Goal: Task Accomplishment & Management: Use online tool/utility

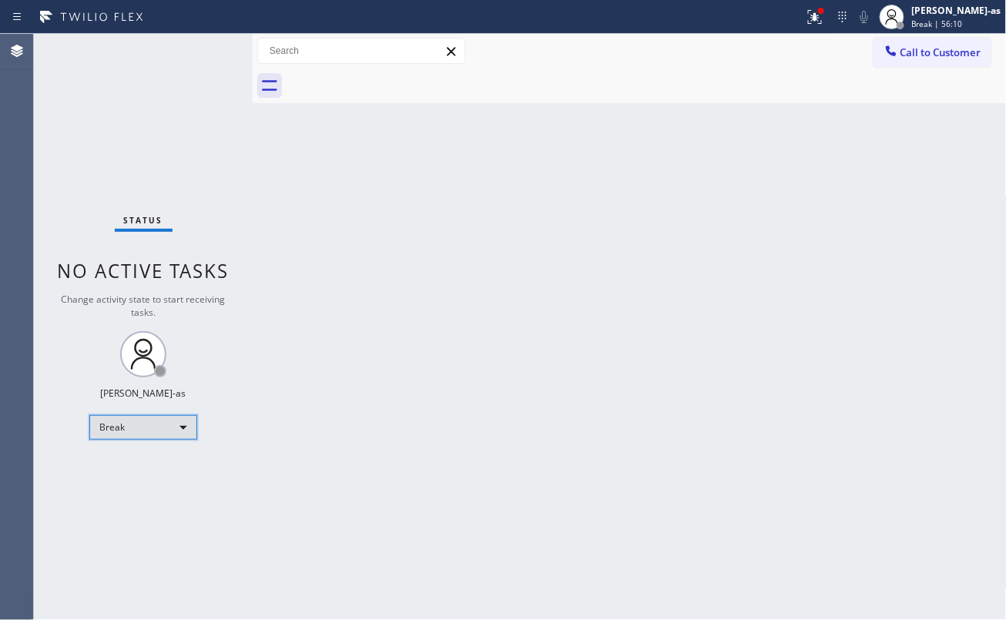
click at [130, 427] on div "Break" at bounding box center [143, 427] width 108 height 25
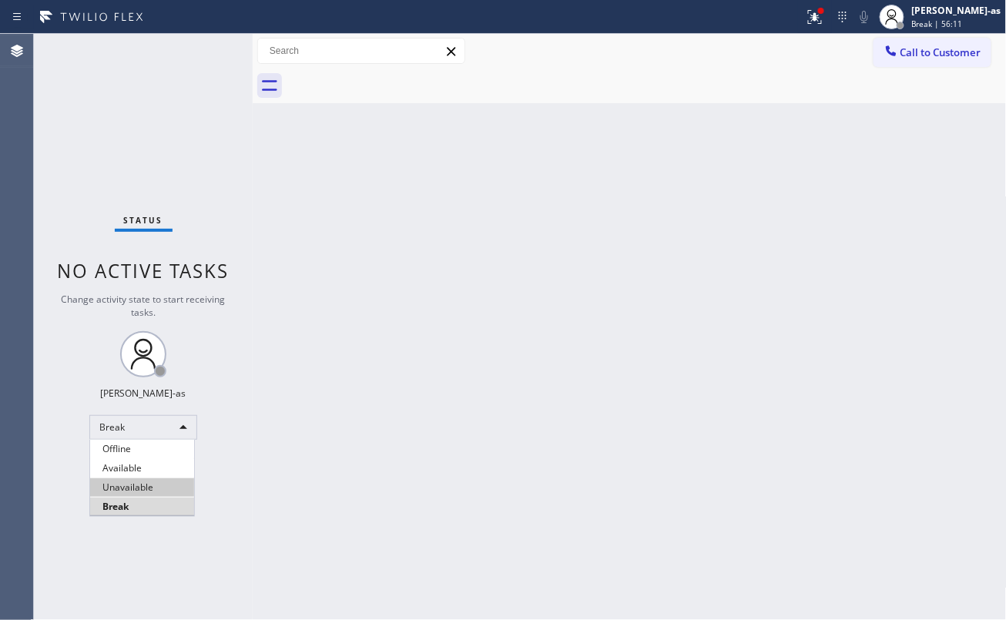
click at [140, 487] on li "Unavailable" at bounding box center [142, 487] width 104 height 18
click at [457, 414] on div "Back to Dashboard Change Sender ID Customers Technicians Select a contact Outbo…" at bounding box center [630, 327] width 754 height 586
click at [493, 359] on div "Back to Dashboard Change Sender ID Customers Technicians Select a contact Outbo…" at bounding box center [630, 327] width 754 height 586
click at [345, 340] on div "Back to Dashboard Change Sender ID Customers Technicians Select a contact Outbo…" at bounding box center [630, 327] width 754 height 586
drag, startPoint x: 317, startPoint y: 383, endPoint x: 1003, endPoint y: 339, distance: 686.8
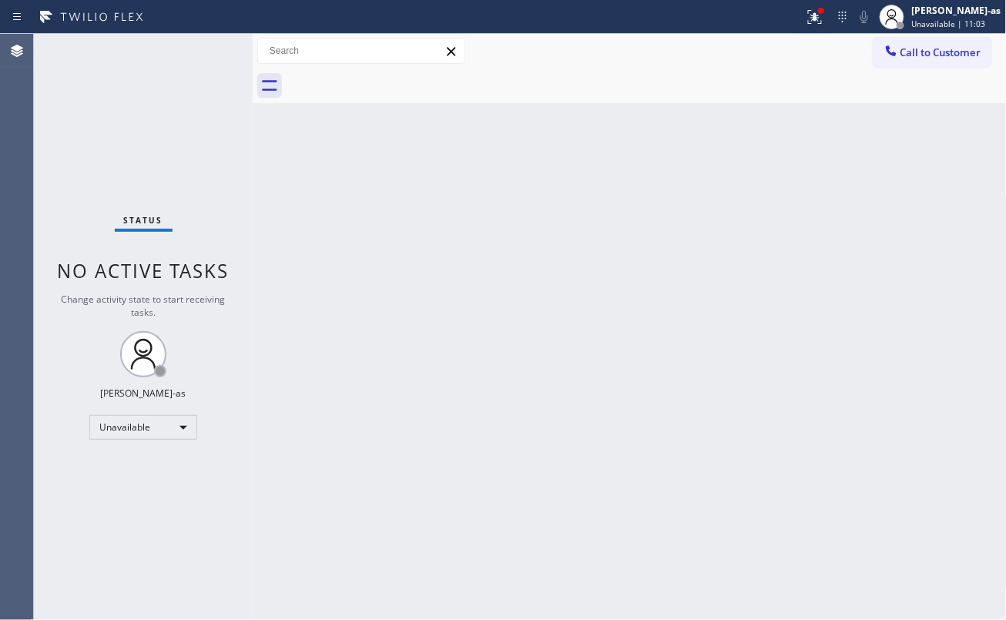
click at [334, 376] on div "Back to Dashboard Change Sender ID Customers Technicians Select a contact Outbo…" at bounding box center [630, 327] width 754 height 586
click at [305, 223] on div "Back to Dashboard Change Sender ID Customers Technicians Select a contact Outbo…" at bounding box center [630, 327] width 754 height 586
click at [915, 46] on span "Call to Customer" at bounding box center [940, 52] width 81 height 14
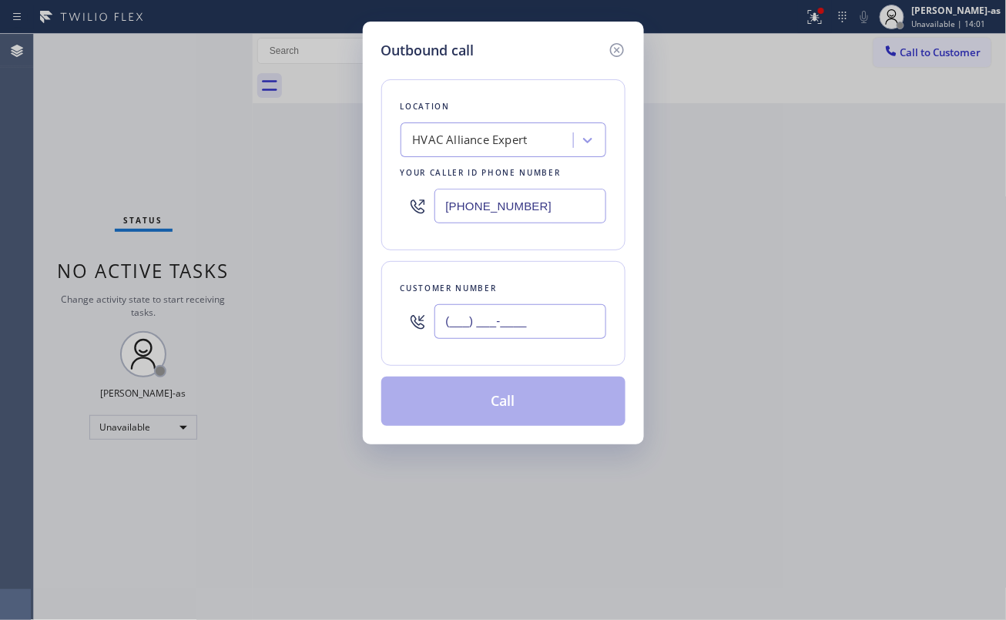
click at [506, 333] on input "(___) ___-____" at bounding box center [520, 321] width 172 height 35
paste input "310) 528-5106"
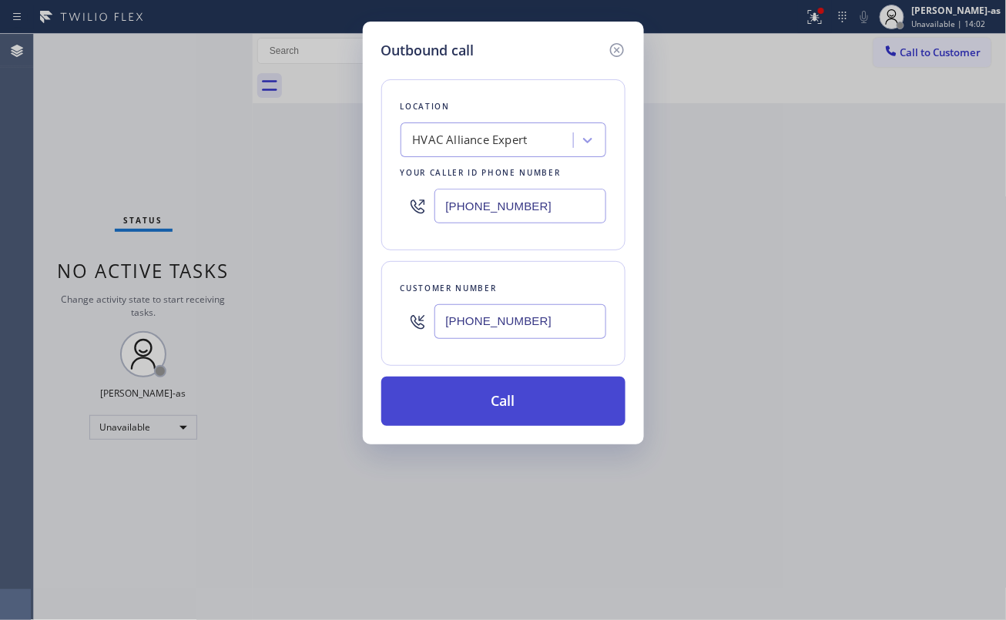
type input "[PHONE_NUMBER]"
click at [505, 407] on button "Call" at bounding box center [503, 401] width 244 height 49
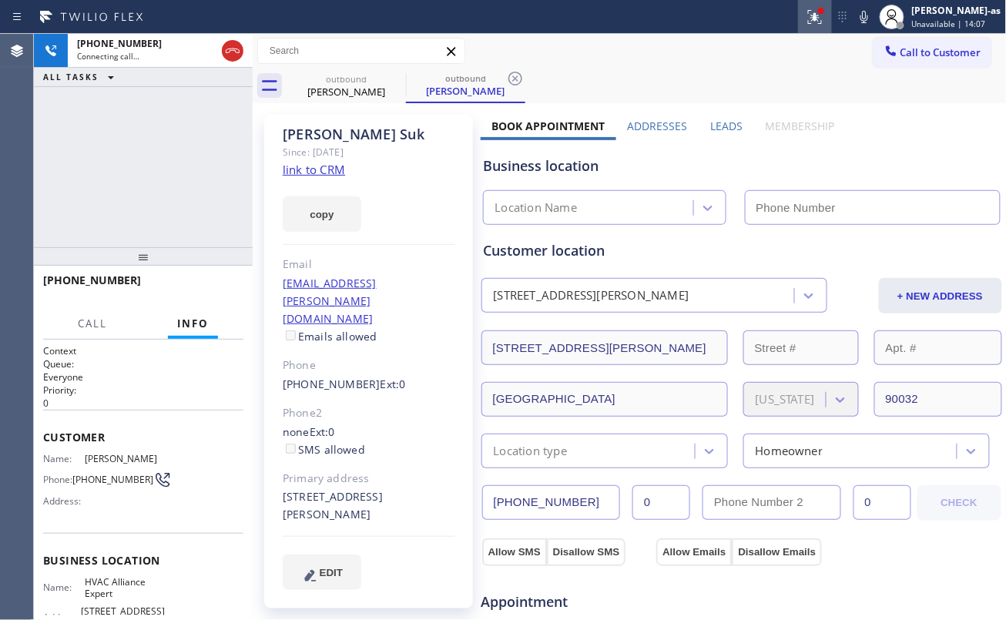
type input "[PHONE_NUMBER]"
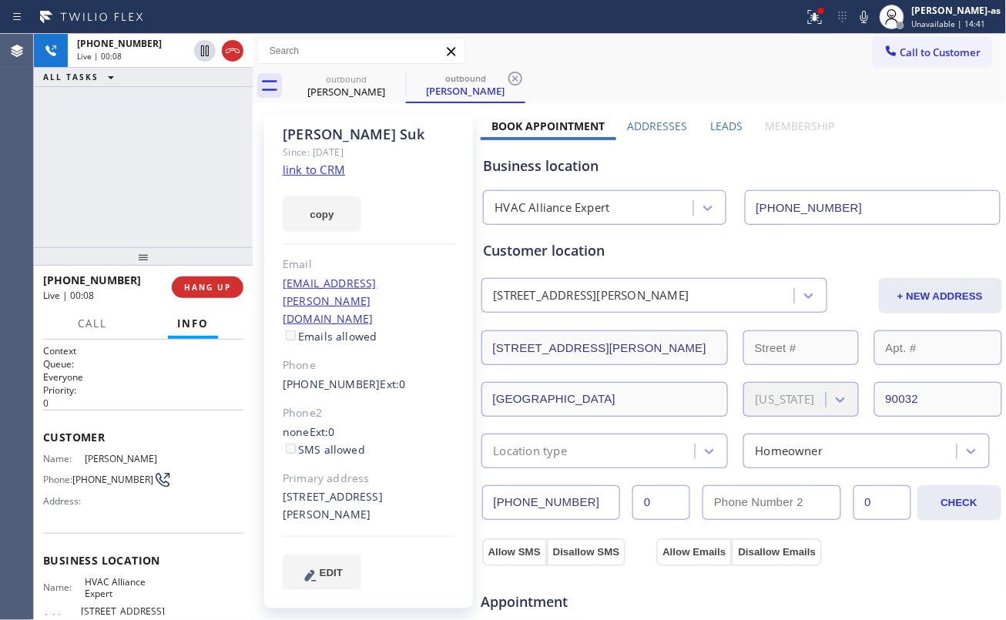
click at [93, 148] on div "[PHONE_NUMBER] Live | 00:08 ALL TASKS ALL TASKS ACTIVE TASKS TASKS IN WRAP UP" at bounding box center [143, 140] width 219 height 213
click at [220, 277] on button "HANG UP" at bounding box center [208, 287] width 72 height 22
drag, startPoint x: 149, startPoint y: 207, endPoint x: 156, endPoint y: 229, distance: 23.2
click at [156, 229] on div "[PHONE_NUMBER] Live | 00:09 ALL TASKS ALL TASKS ACTIVE TASKS TASKS IN WRAP UP" at bounding box center [143, 140] width 219 height 213
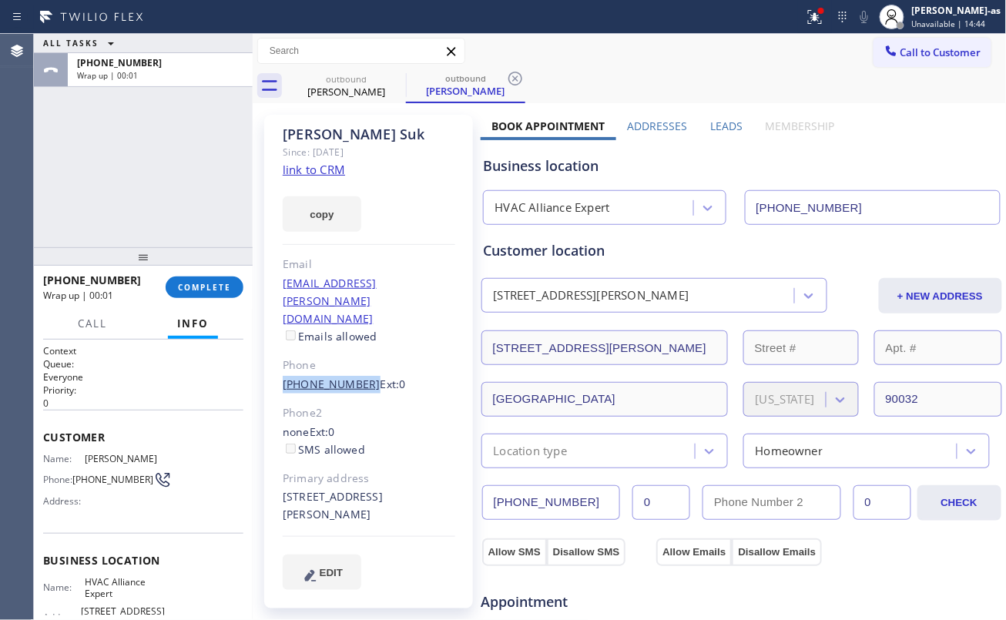
drag, startPoint x: 268, startPoint y: 350, endPoint x: 357, endPoint y: 354, distance: 89.4
click at [357, 354] on div "[PERSON_NAME] Since: [DATE] link to CRM copy Email [EMAIL_ADDRESS][PERSON_NAME]…" at bounding box center [368, 362] width 209 height 494
copy link "[PHONE_NUMBER]"
click at [182, 285] on span "COMPLETE" at bounding box center [204, 287] width 53 height 11
click at [186, 223] on div "ALL TASKS ALL TASKS ACTIVE TASKS TASKS IN WRAP UP [PHONE_NUMBER] Wrap up | 00:03" at bounding box center [143, 140] width 219 height 213
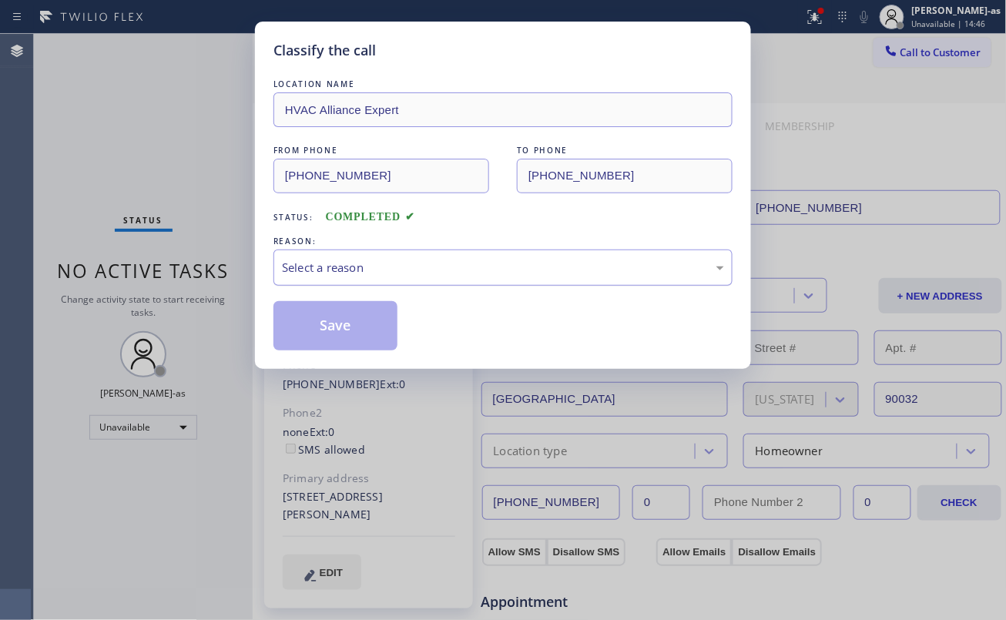
click at [466, 259] on div "Select a reason" at bounding box center [503, 268] width 442 height 18
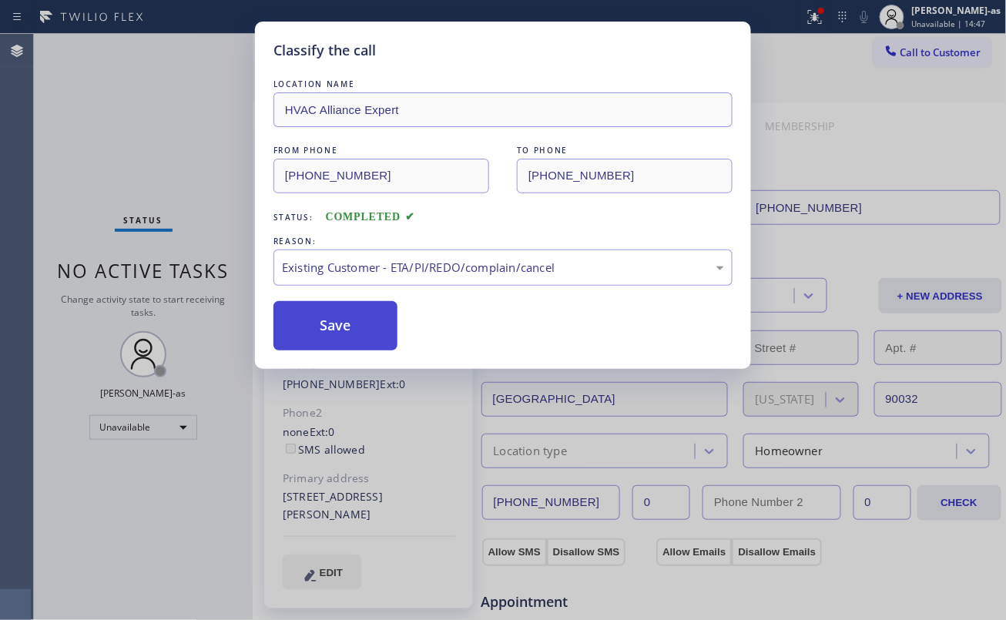
drag, startPoint x: 350, startPoint y: 340, endPoint x: 362, endPoint y: 325, distance: 19.1
click at [350, 337] on button "Save" at bounding box center [335, 325] width 124 height 49
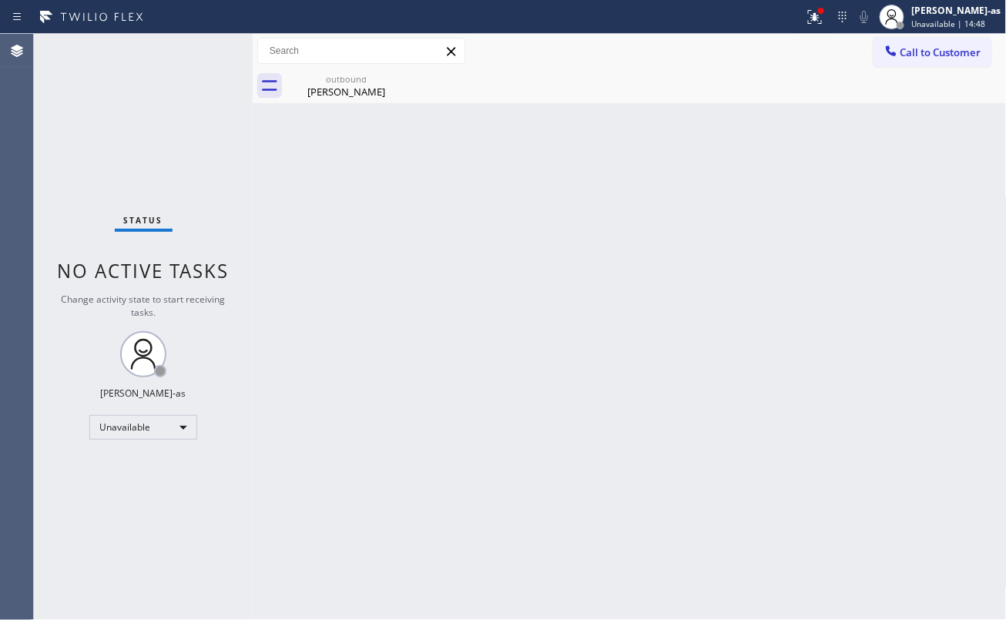
click at [915, 59] on button "Call to Customer" at bounding box center [932, 52] width 118 height 29
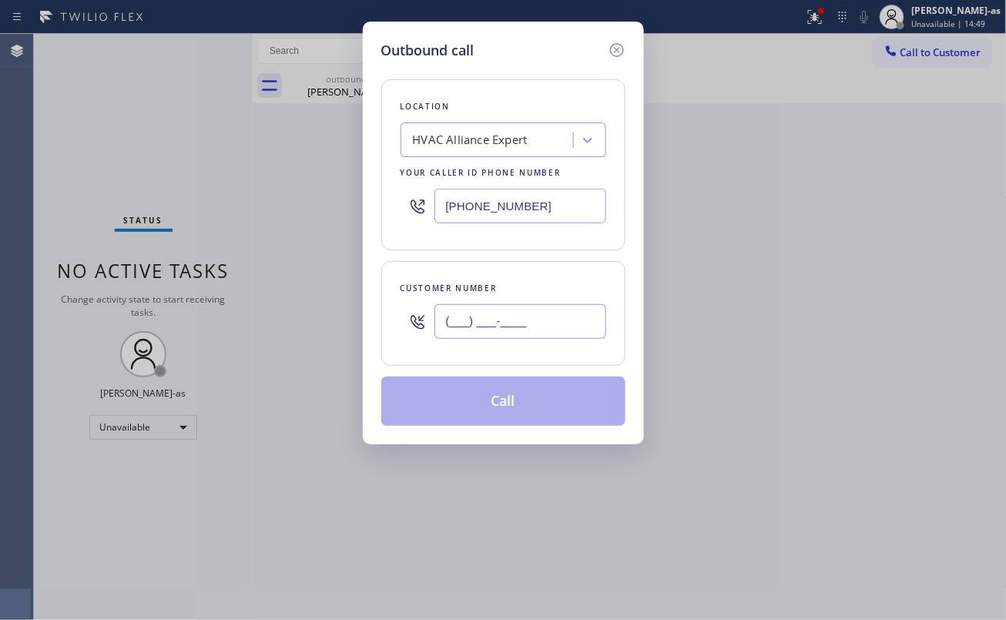
click at [539, 336] on input "(___) ___-____" at bounding box center [520, 321] width 172 height 35
paste input "310) 528-5106"
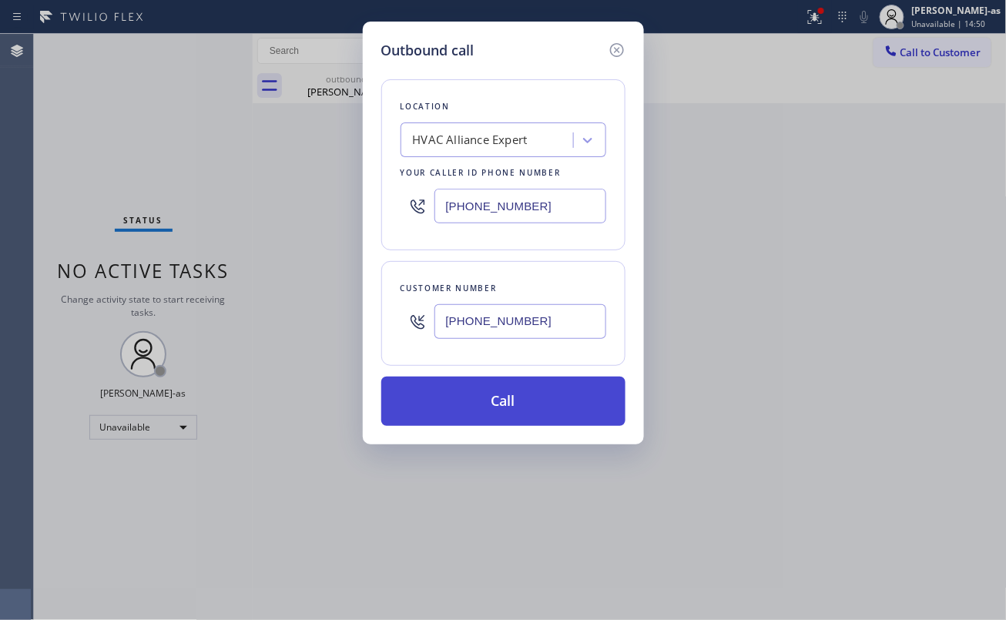
type input "[PHONE_NUMBER]"
click at [512, 411] on button "Call" at bounding box center [503, 401] width 244 height 49
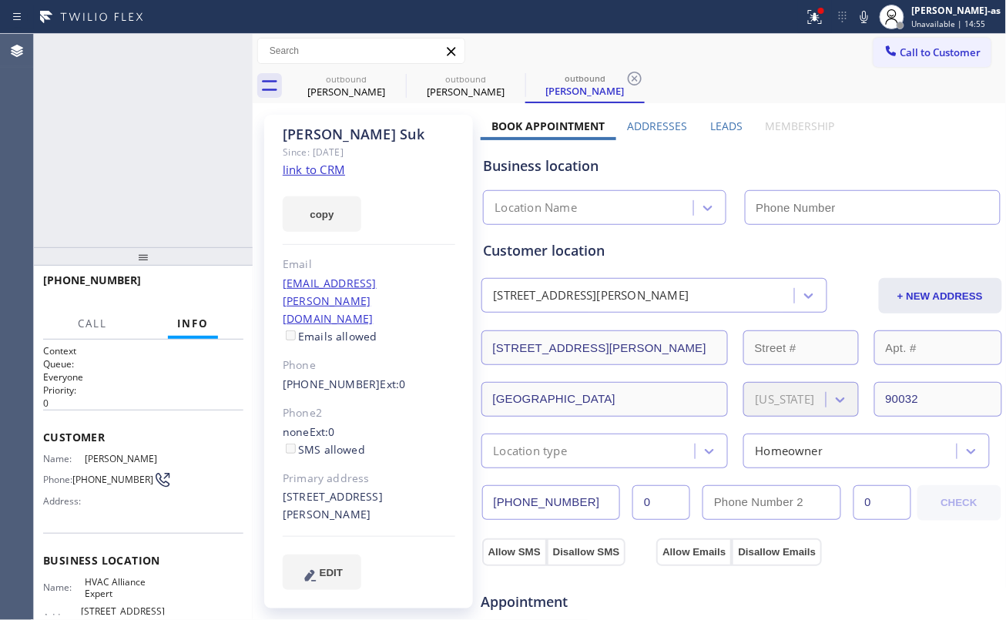
type input "[PHONE_NUMBER]"
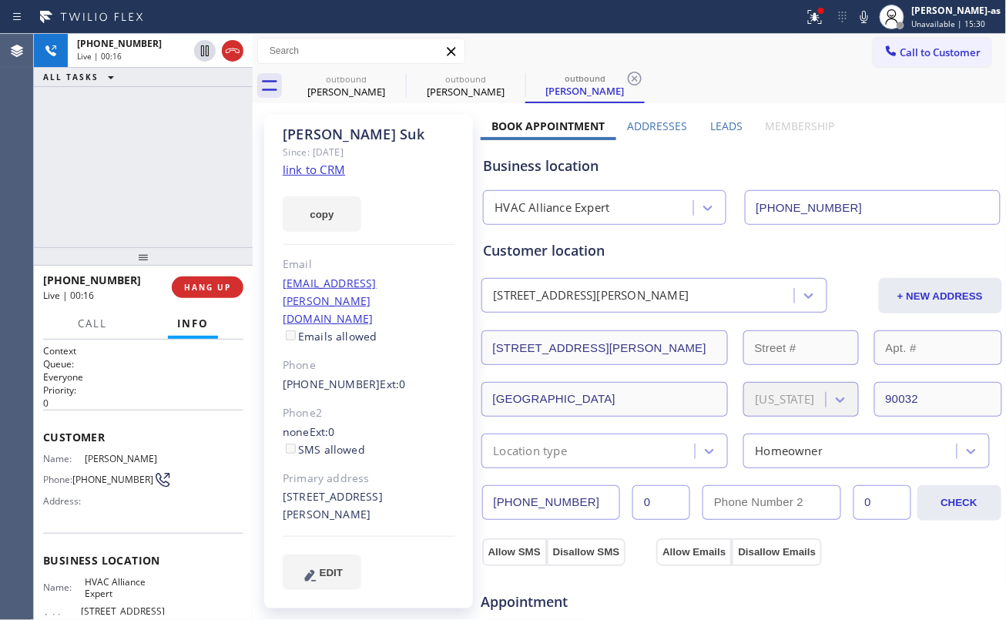
click at [321, 173] on link "link to CRM" at bounding box center [314, 169] width 62 height 15
drag, startPoint x: 117, startPoint y: 223, endPoint x: 142, endPoint y: 219, distance: 25.7
click at [119, 222] on div "[PHONE_NUMBER] Live | 00:39 ALL TASKS ALL TASKS ACTIVE TASKS TASKS IN WRAP UP" at bounding box center [143, 140] width 219 height 213
click at [140, 216] on div "[PHONE_NUMBER] Live | 00:40 ALL TASKS ALL TASKS ACTIVE TASKS TASKS IN WRAP UP" at bounding box center [143, 140] width 219 height 213
click at [140, 213] on div "[PHONE_NUMBER] Live | 00:41 ALL TASKS ALL TASKS ACTIVE TASKS TASKS IN WRAP UP" at bounding box center [143, 140] width 219 height 213
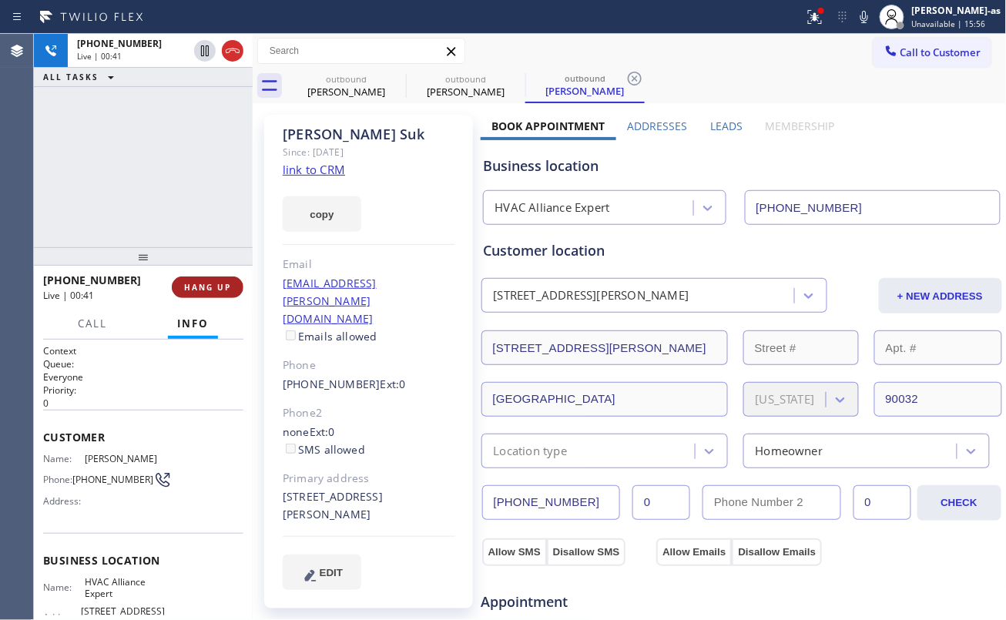
click at [225, 284] on span "HANG UP" at bounding box center [207, 287] width 47 height 11
click at [223, 285] on span "HANG UP" at bounding box center [207, 287] width 47 height 11
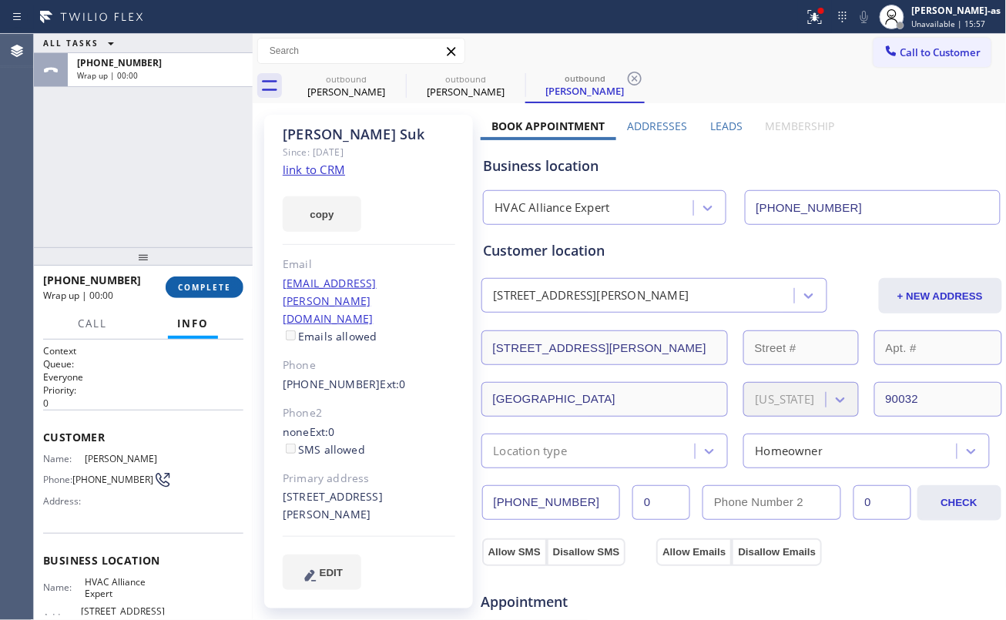
click at [223, 285] on span "COMPLETE" at bounding box center [204, 287] width 53 height 11
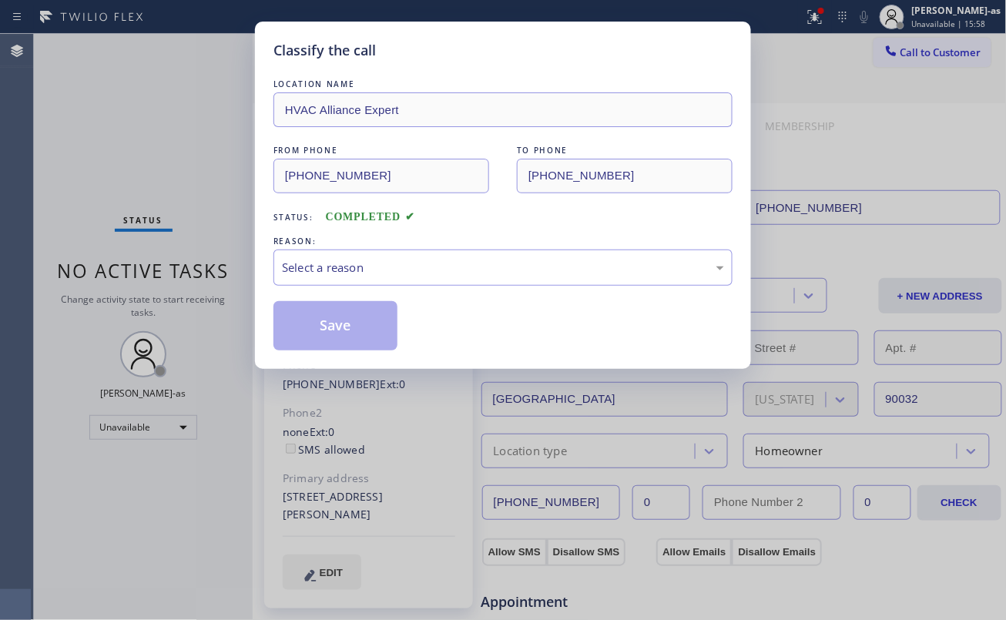
click at [460, 238] on div "REASON:" at bounding box center [502, 241] width 459 height 16
drag, startPoint x: 463, startPoint y: 265, endPoint x: 473, endPoint y: 279, distance: 17.1
click at [465, 265] on div "Select a reason" at bounding box center [503, 268] width 442 height 18
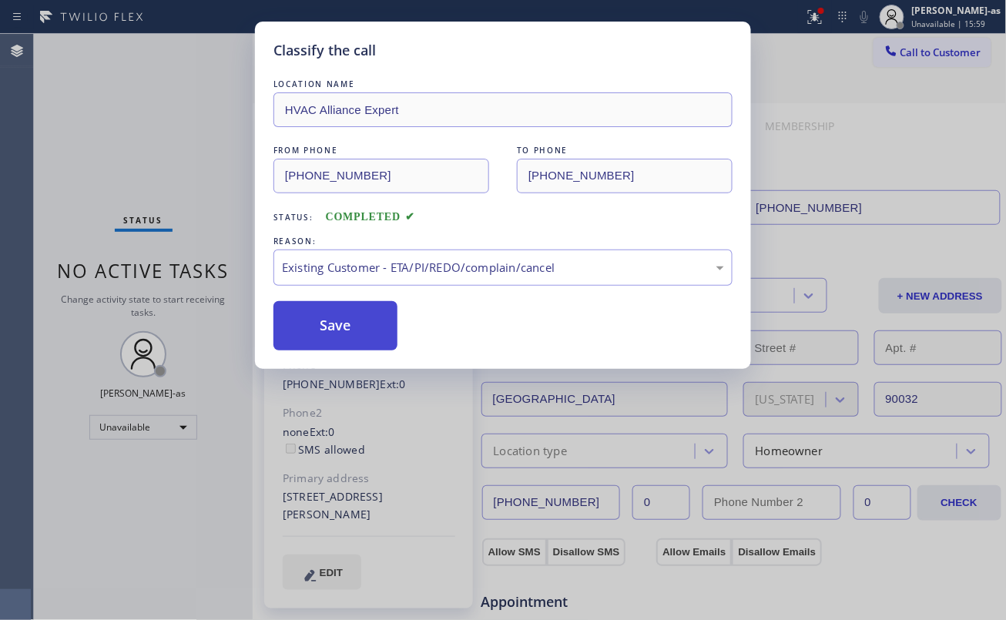
drag, startPoint x: 351, startPoint y: 339, endPoint x: 265, endPoint y: 14, distance: 336.2
click at [351, 337] on button "Save" at bounding box center [335, 325] width 124 height 49
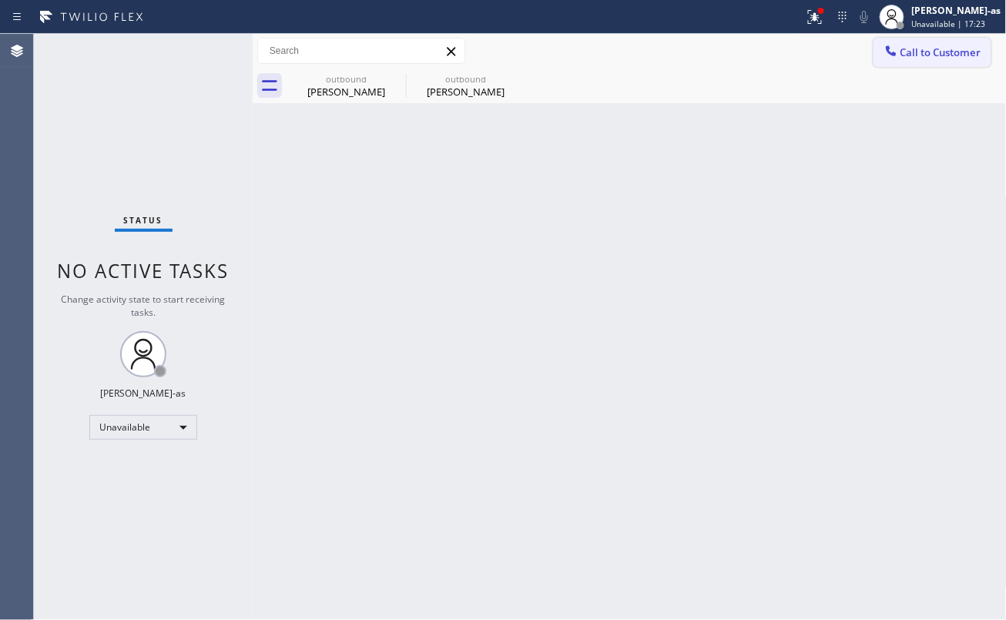
click at [916, 44] on button "Call to Customer" at bounding box center [932, 52] width 118 height 29
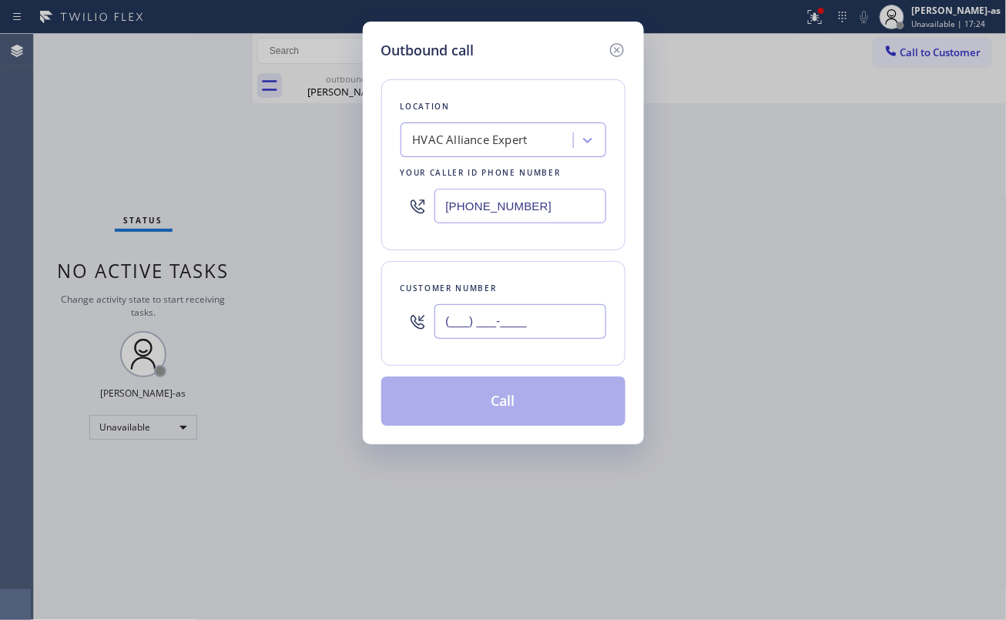
click at [553, 311] on input "(___) ___-____" at bounding box center [520, 321] width 172 height 35
paste input "310) 990-5179"
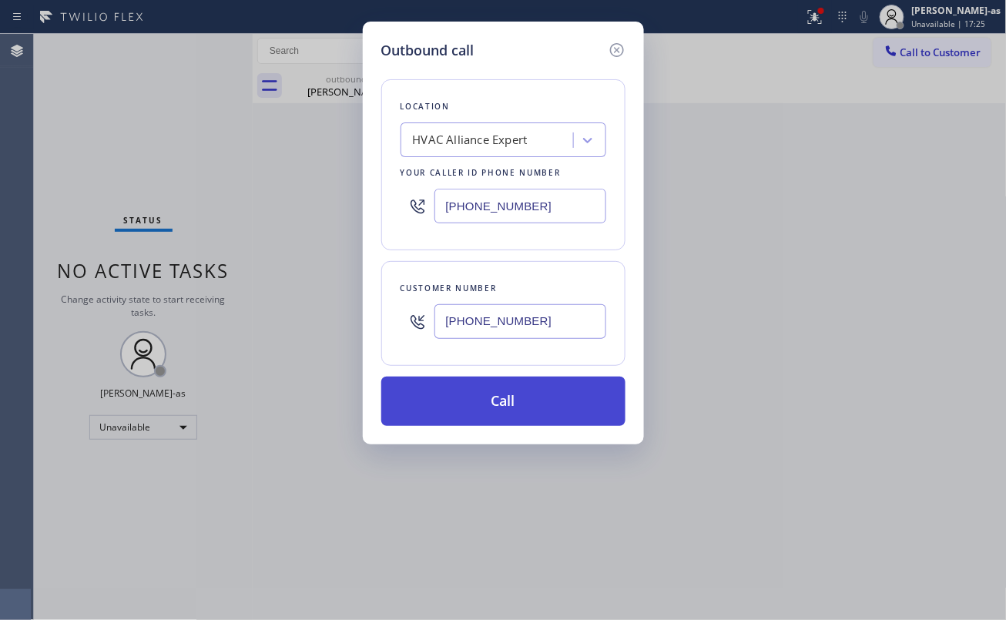
type input "[PHONE_NUMBER]"
click at [512, 414] on button "Call" at bounding box center [503, 401] width 244 height 49
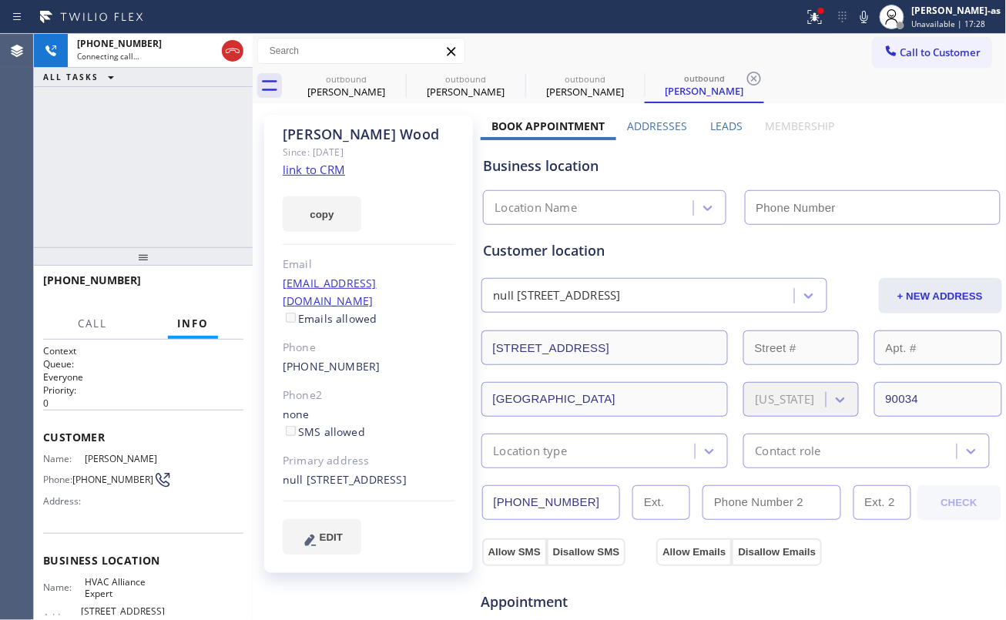
click at [303, 179] on div "copy" at bounding box center [369, 205] width 172 height 53
click at [308, 171] on link "link to CRM" at bounding box center [314, 169] width 62 height 15
type input "[PHONE_NUMBER]"
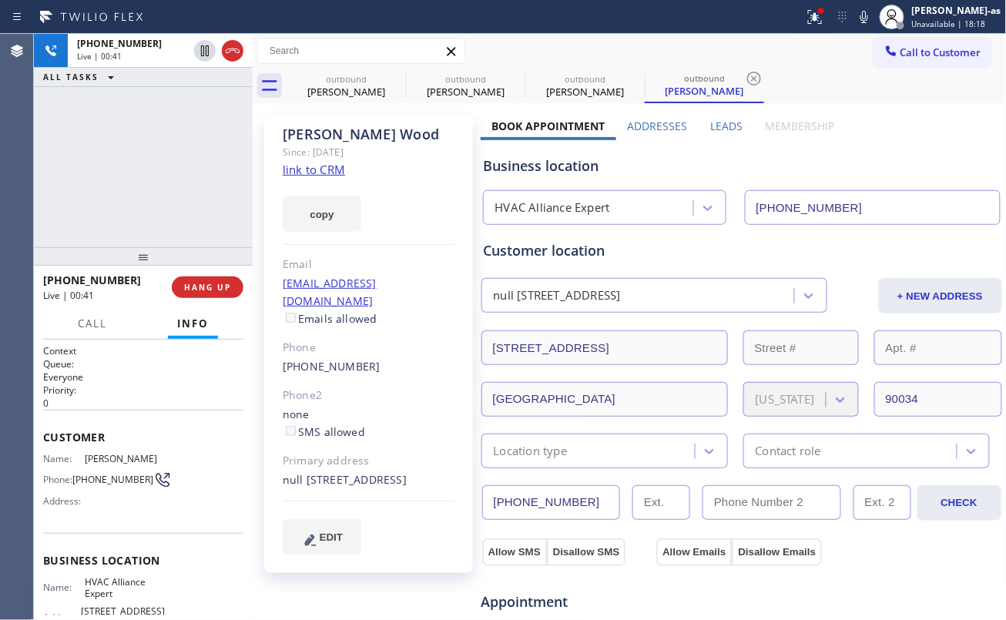
click at [82, 210] on div "[PHONE_NUMBER] Live | 00:41 ALL TASKS ALL TASKS ACTIVE TASKS TASKS IN WRAP UP" at bounding box center [143, 140] width 219 height 213
click at [95, 202] on div "[PHONE_NUMBER] Live | 00:41 ALL TASKS ALL TASKS ACTIVE TASKS TASKS IN WRAP UP" at bounding box center [143, 140] width 219 height 213
click at [193, 283] on span "HANG UP" at bounding box center [207, 287] width 47 height 11
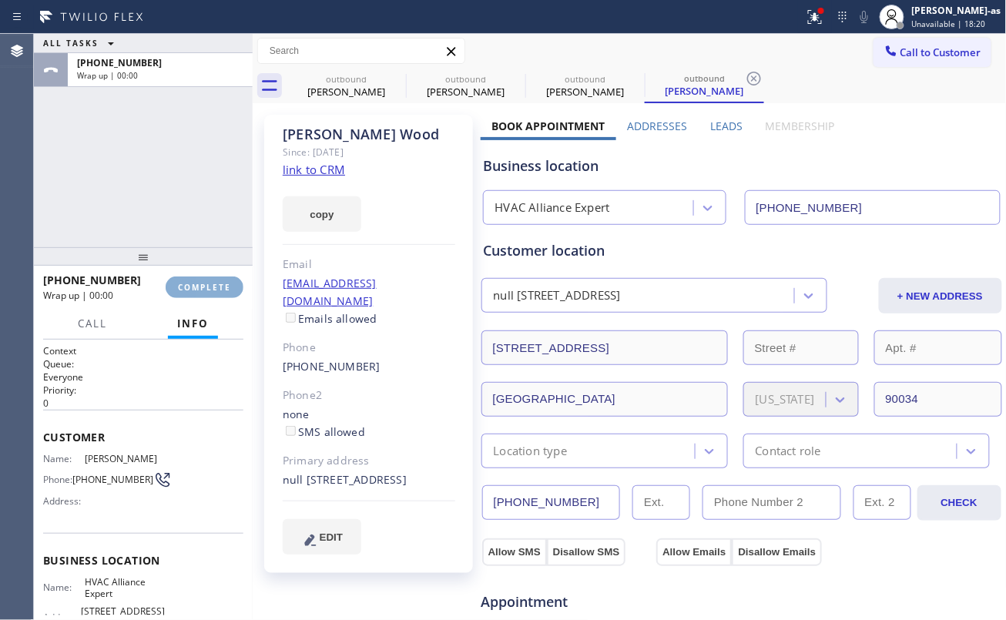
click at [193, 285] on span "COMPLETE" at bounding box center [204, 287] width 53 height 11
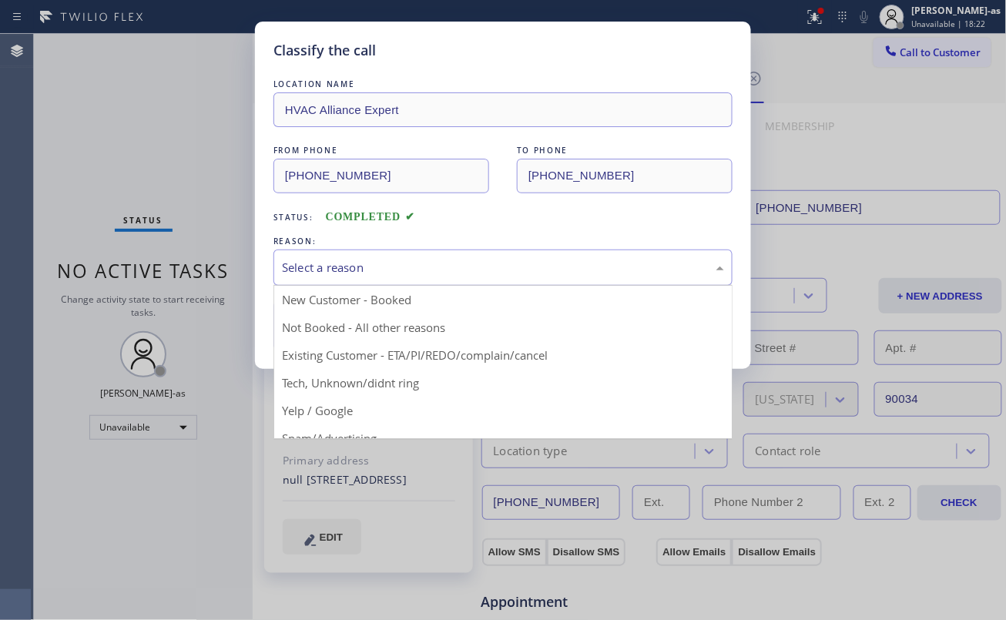
click at [411, 262] on div "Select a reason" at bounding box center [503, 268] width 442 height 18
drag, startPoint x: 468, startPoint y: 352, endPoint x: 348, endPoint y: 333, distance: 121.7
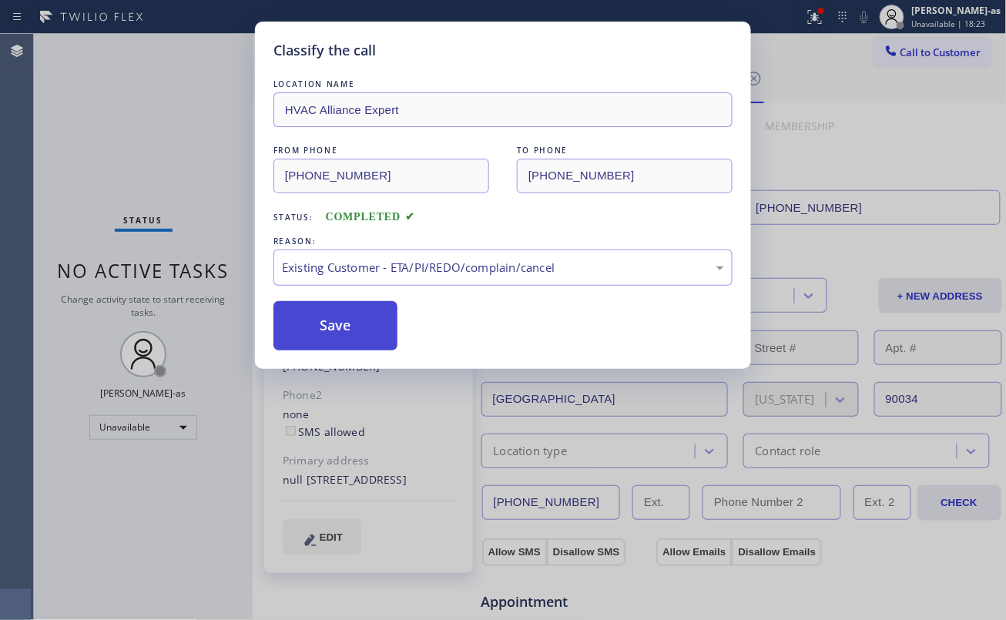
click at [336, 330] on button "Save" at bounding box center [335, 325] width 124 height 49
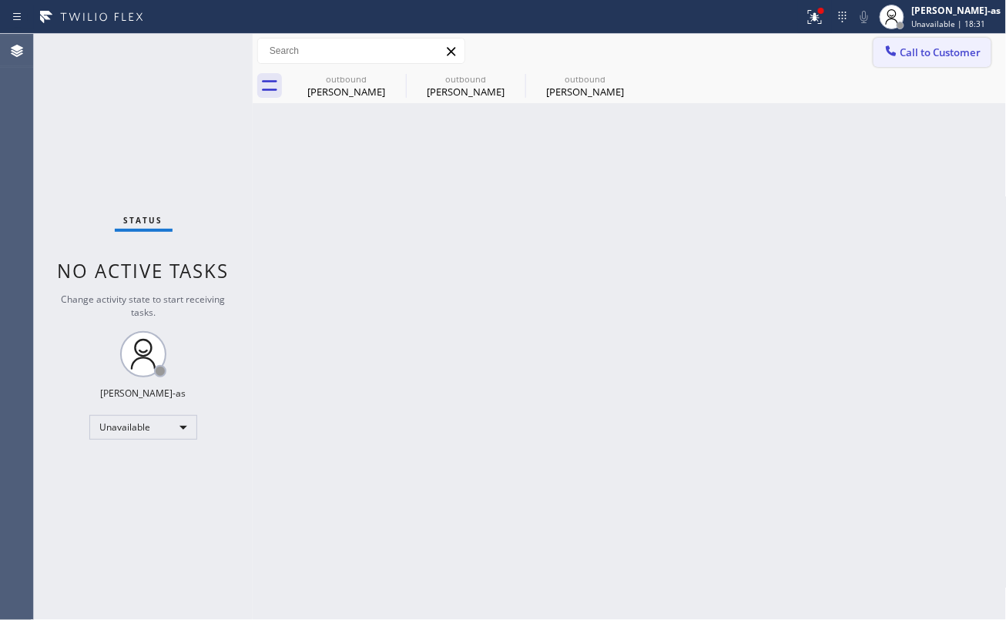
click at [925, 47] on span "Call to Customer" at bounding box center [940, 52] width 81 height 14
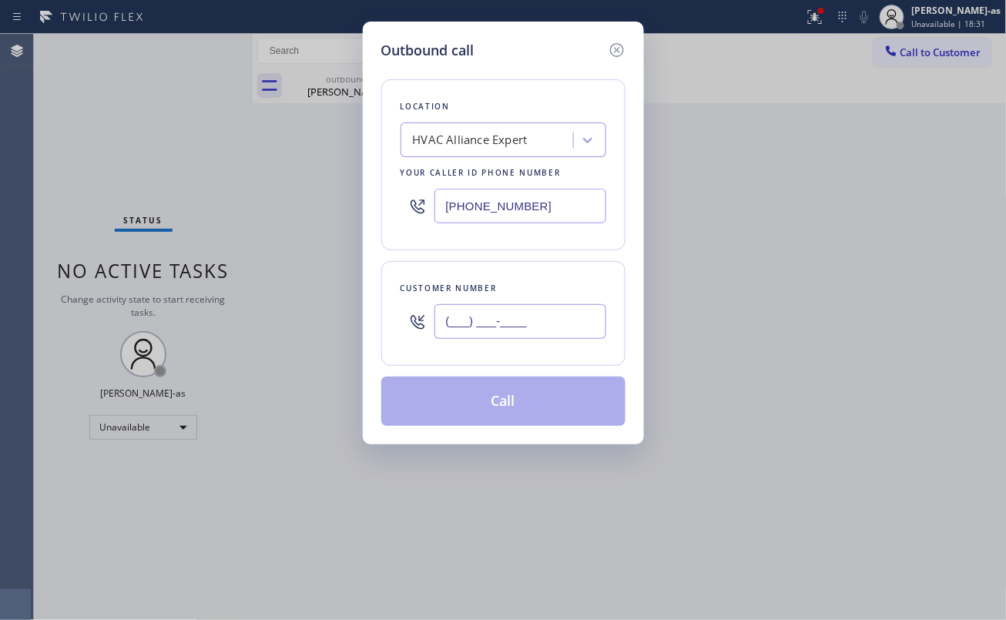
click at [543, 330] on input "(___) ___-____" at bounding box center [520, 321] width 172 height 35
paste input "310) 902-0910"
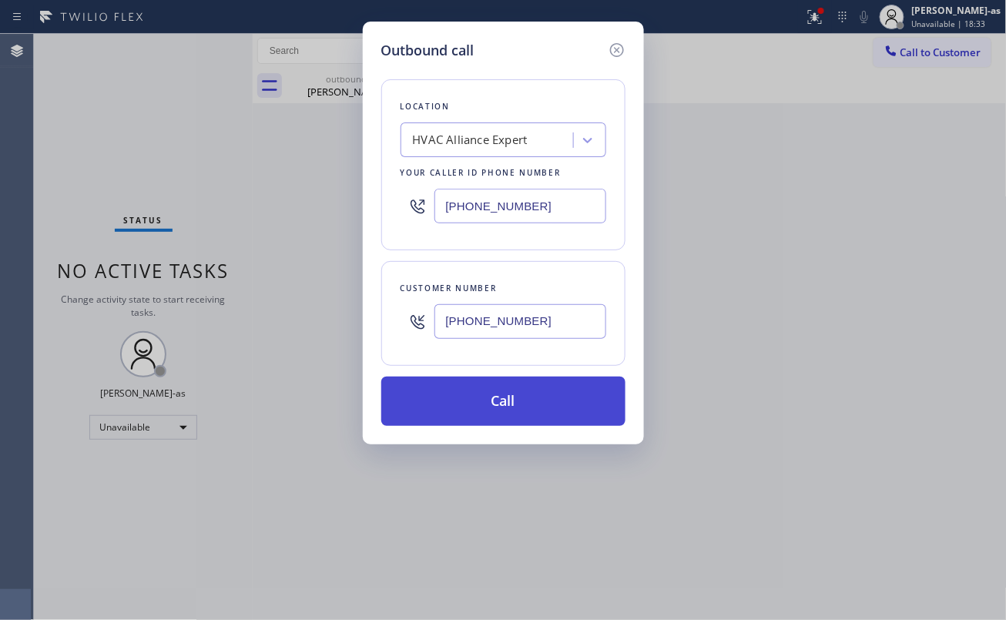
type input "[PHONE_NUMBER]"
click at [543, 402] on button "Call" at bounding box center [503, 401] width 244 height 49
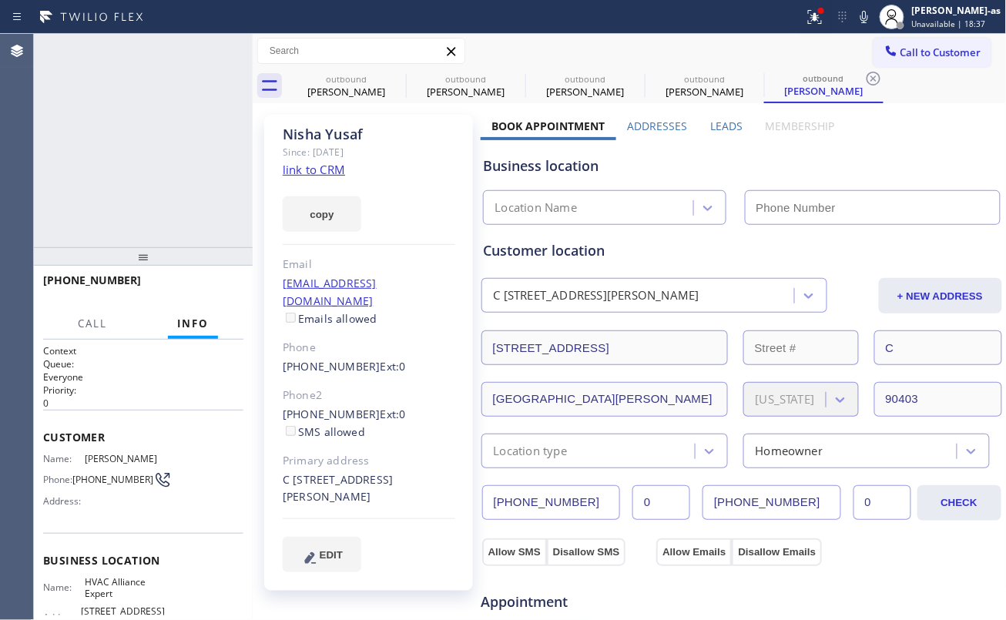
type input "[PHONE_NUMBER]"
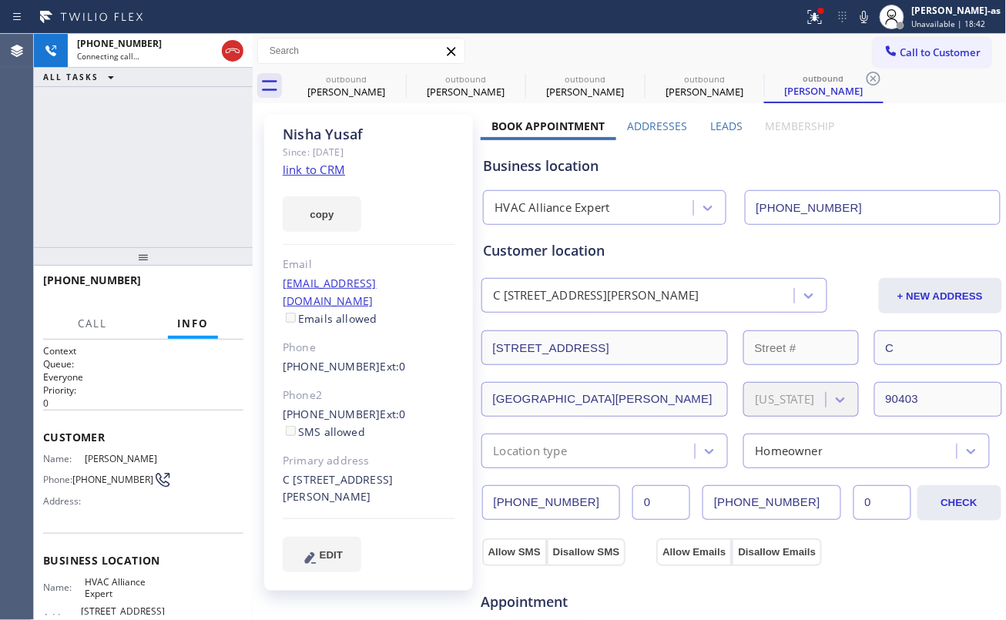
click at [327, 172] on link "link to CRM" at bounding box center [314, 169] width 62 height 15
click at [157, 185] on div "[PHONE_NUMBER] Live | 00:04 ALL TASKS ALL TASKS ACTIVE TASKS TASKS IN WRAP UP" at bounding box center [143, 140] width 219 height 213
click at [311, 167] on link "link to CRM" at bounding box center [314, 169] width 62 height 15
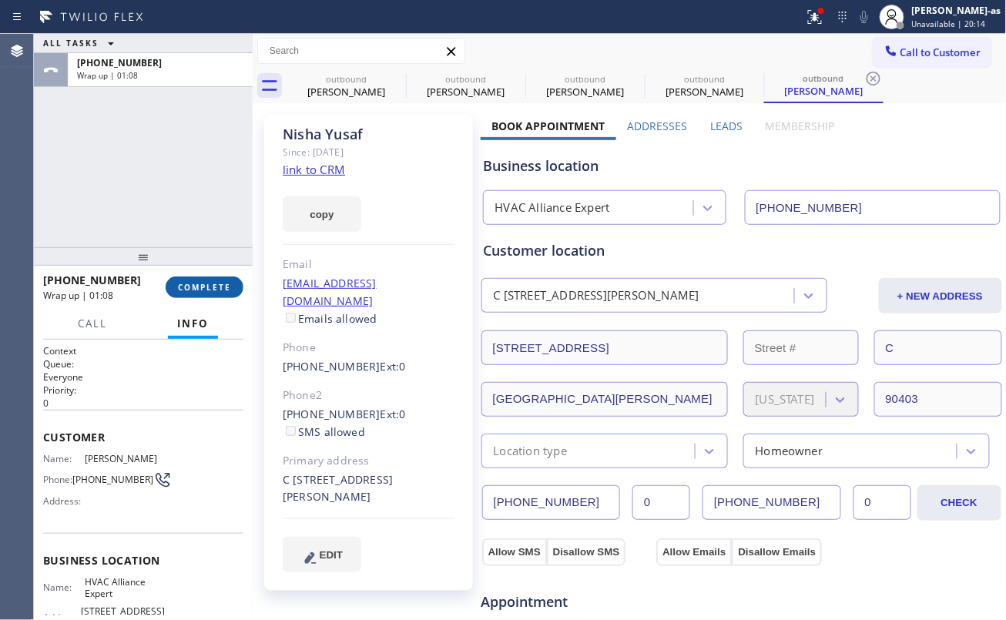
click at [206, 288] on span "COMPLETE" at bounding box center [204, 287] width 53 height 11
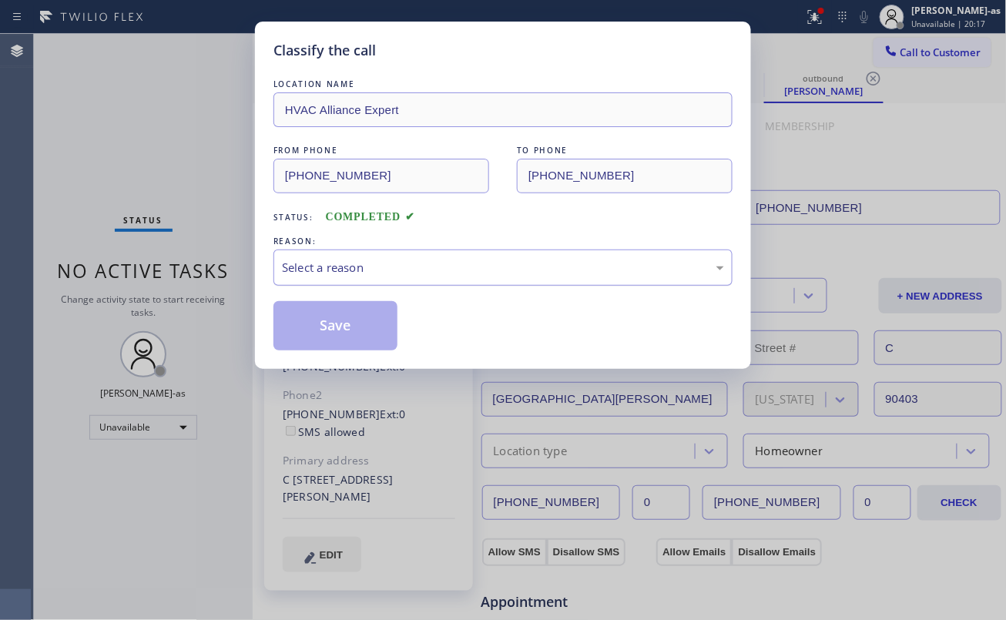
click at [392, 256] on div "Select a reason" at bounding box center [502, 267] width 459 height 36
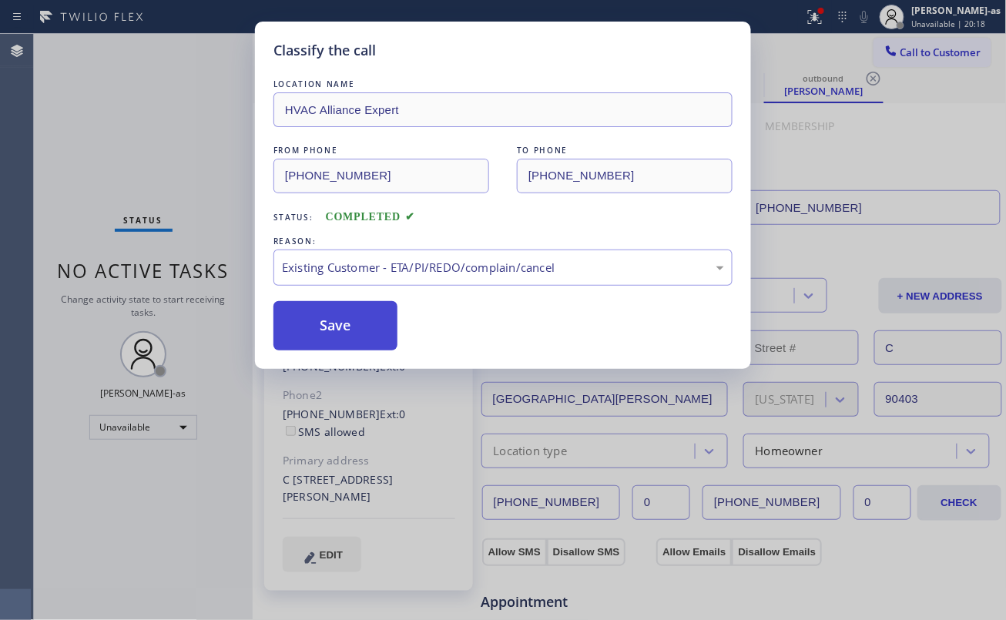
click at [324, 330] on button "Save" at bounding box center [335, 325] width 124 height 49
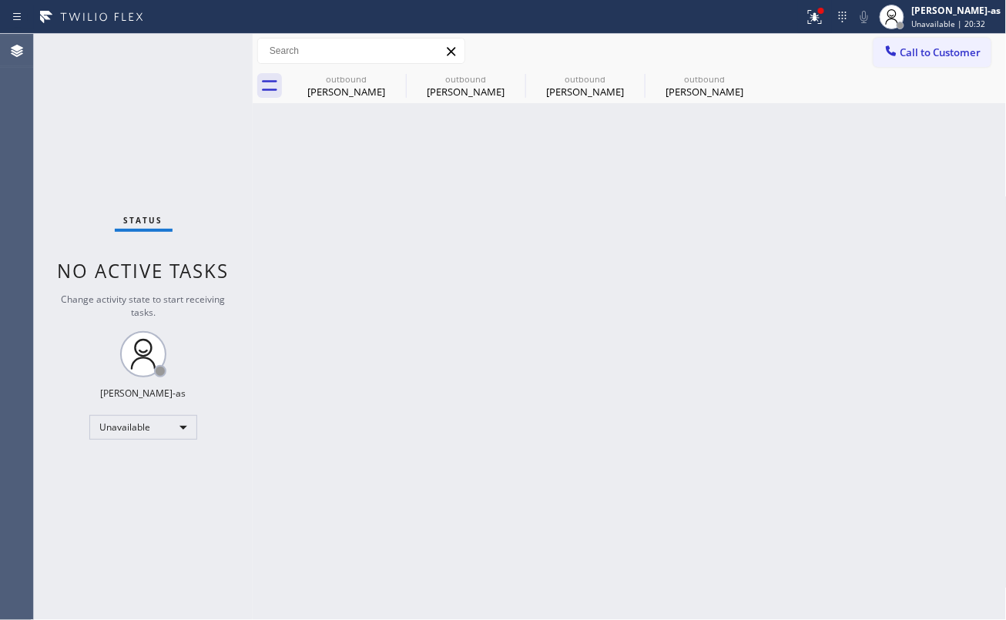
click at [377, 165] on div "Back to Dashboard Change Sender ID Customers Technicians Select a contact Outbo…" at bounding box center [630, 327] width 754 height 586
drag, startPoint x: 354, startPoint y: 94, endPoint x: 380, endPoint y: 83, distance: 27.6
click at [354, 95] on div "[PERSON_NAME]" at bounding box center [346, 92] width 116 height 14
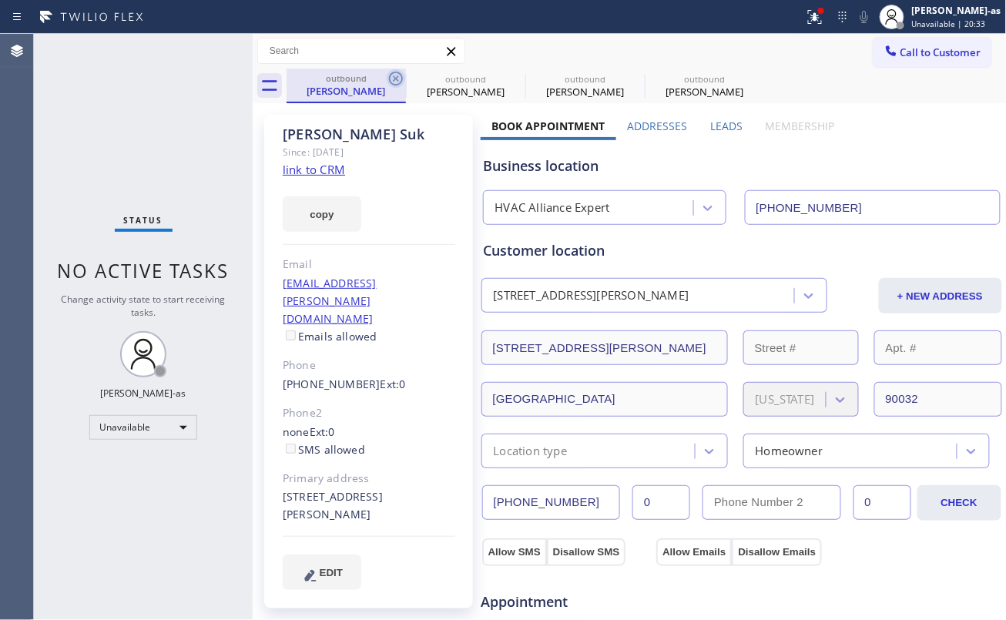
click at [396, 75] on icon at bounding box center [396, 78] width 18 height 18
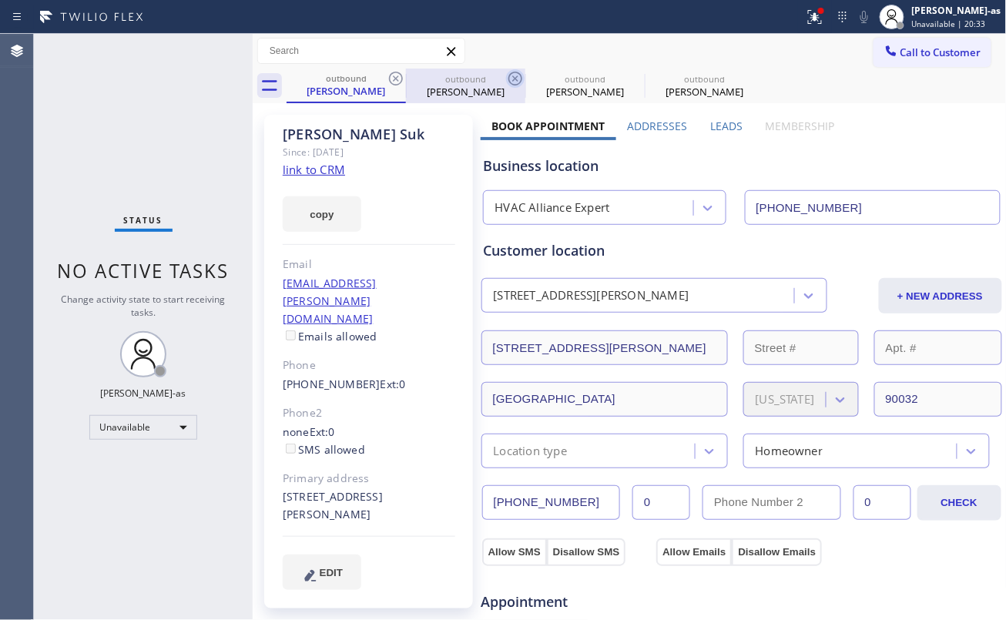
click at [506, 75] on icon at bounding box center [515, 78] width 18 height 18
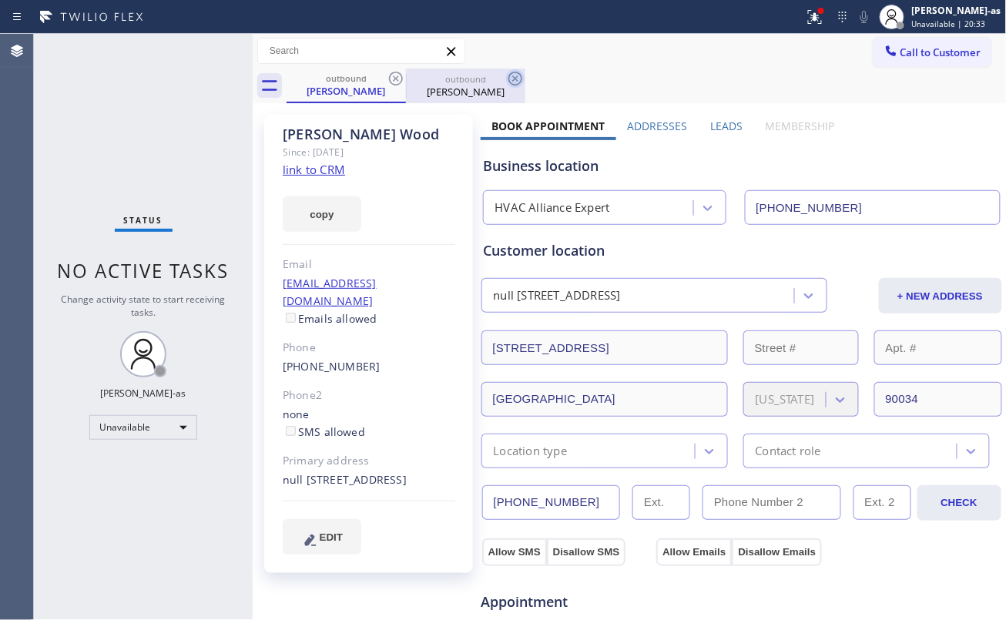
click at [396, 75] on icon at bounding box center [396, 78] width 18 height 18
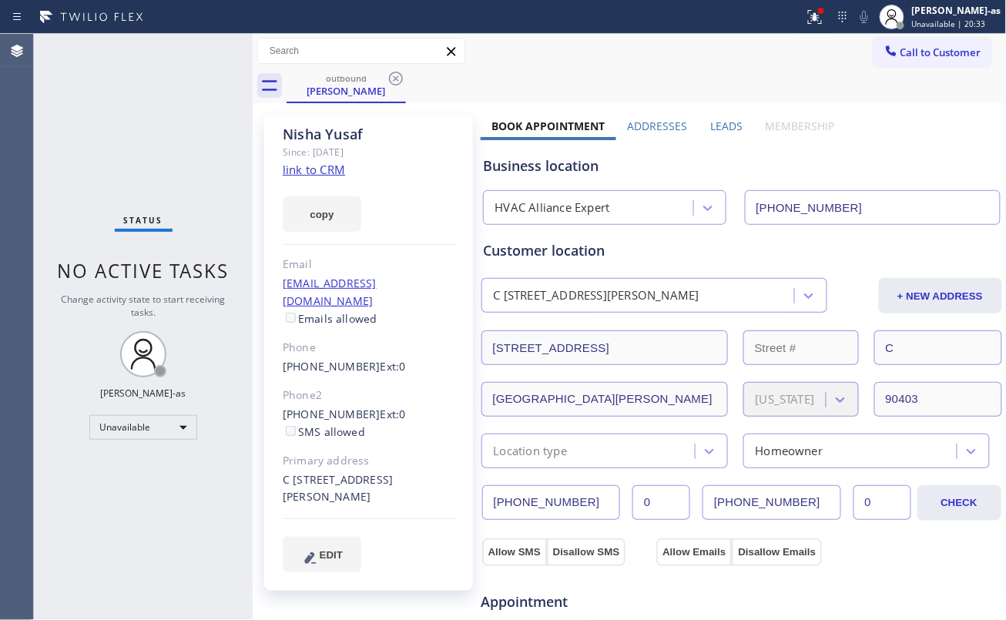
drag, startPoint x: 396, startPoint y: 79, endPoint x: 826, endPoint y: 81, distance: 430.5
click at [396, 82] on icon at bounding box center [396, 78] width 18 height 18
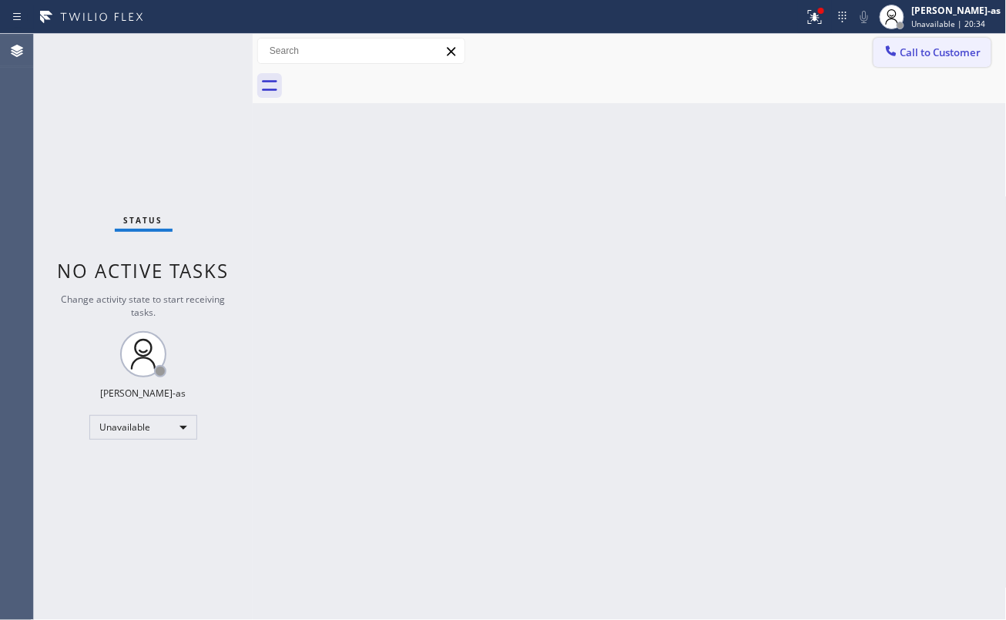
click at [927, 46] on span "Call to Customer" at bounding box center [940, 52] width 81 height 14
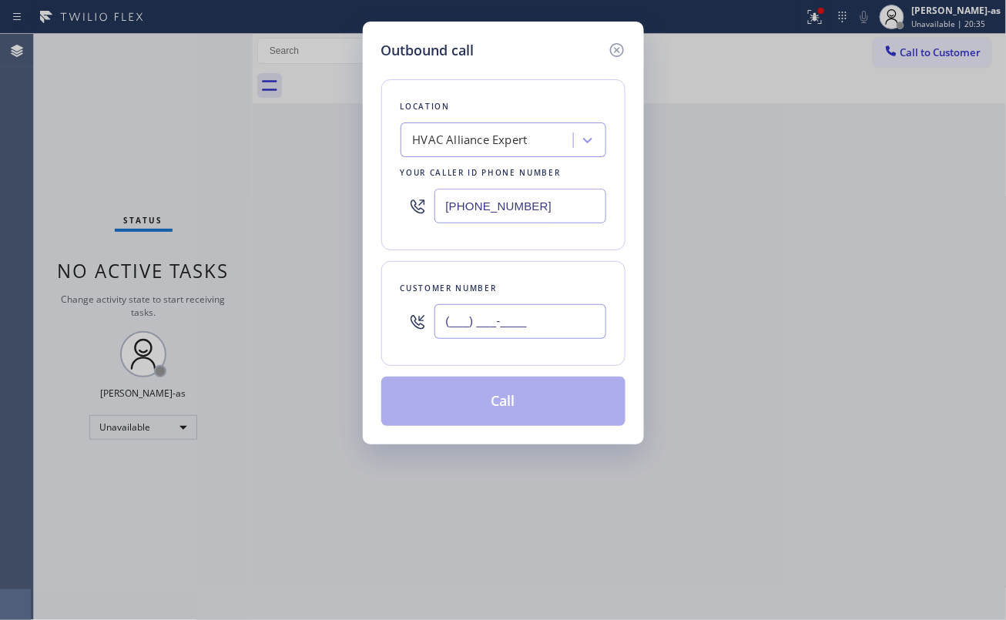
click at [554, 339] on input "(___) ___-____" at bounding box center [520, 321] width 172 height 35
paste input "626) 353-2021"
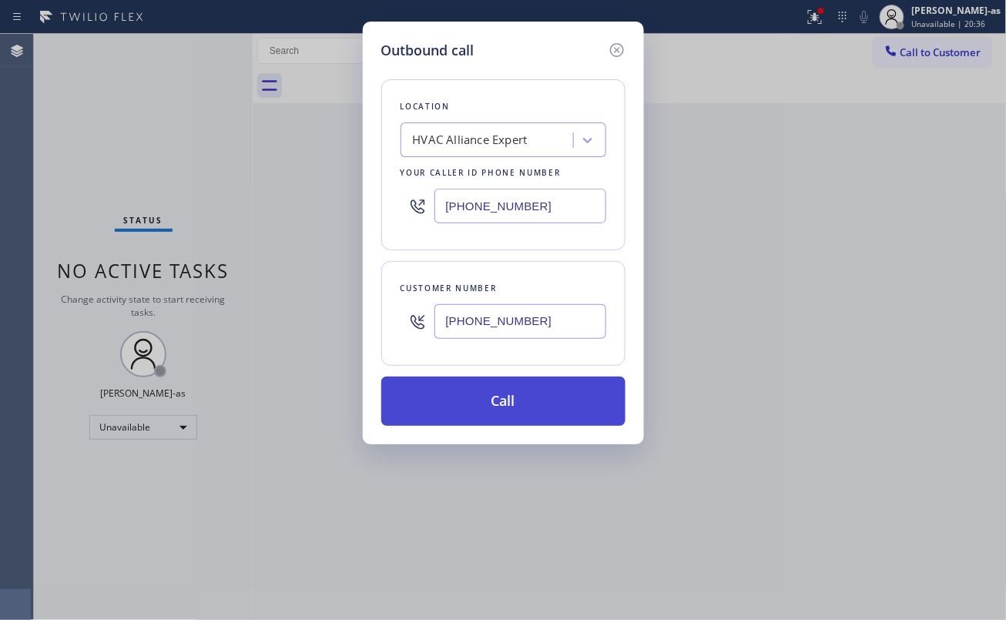
type input "[PHONE_NUMBER]"
click at [537, 410] on button "Call" at bounding box center [503, 401] width 244 height 49
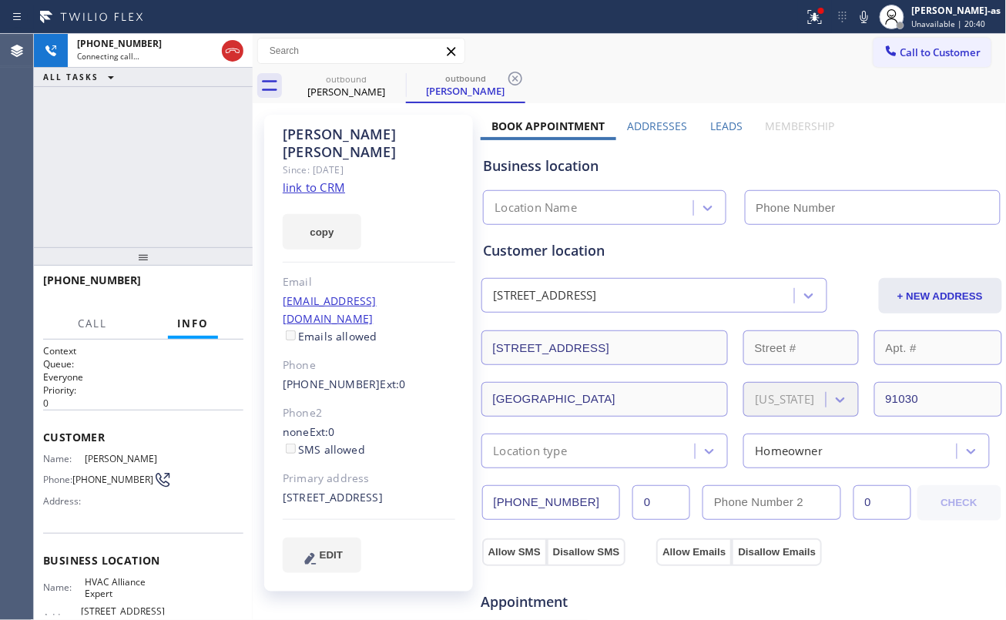
type input "[PHONE_NUMBER]"
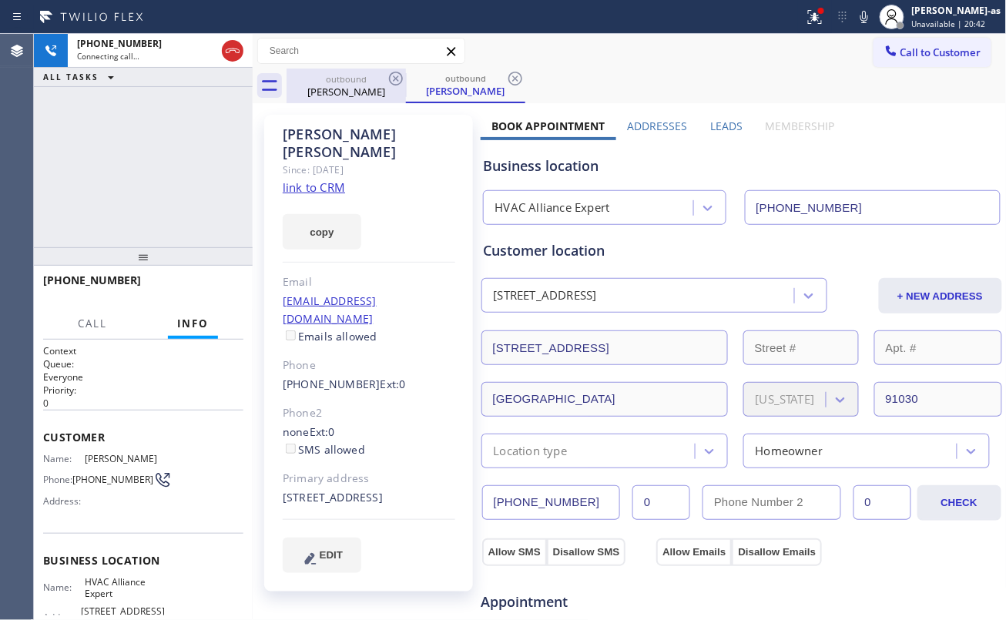
click at [293, 93] on div "[PERSON_NAME]" at bounding box center [346, 92] width 116 height 14
click at [396, 72] on icon at bounding box center [396, 79] width 14 height 14
click at [173, 186] on div "[PHONE_NUMBER] Connecting call… ALL TASKS ALL TASKS ACTIVE TASKS TASKS IN WRAP …" at bounding box center [143, 140] width 219 height 213
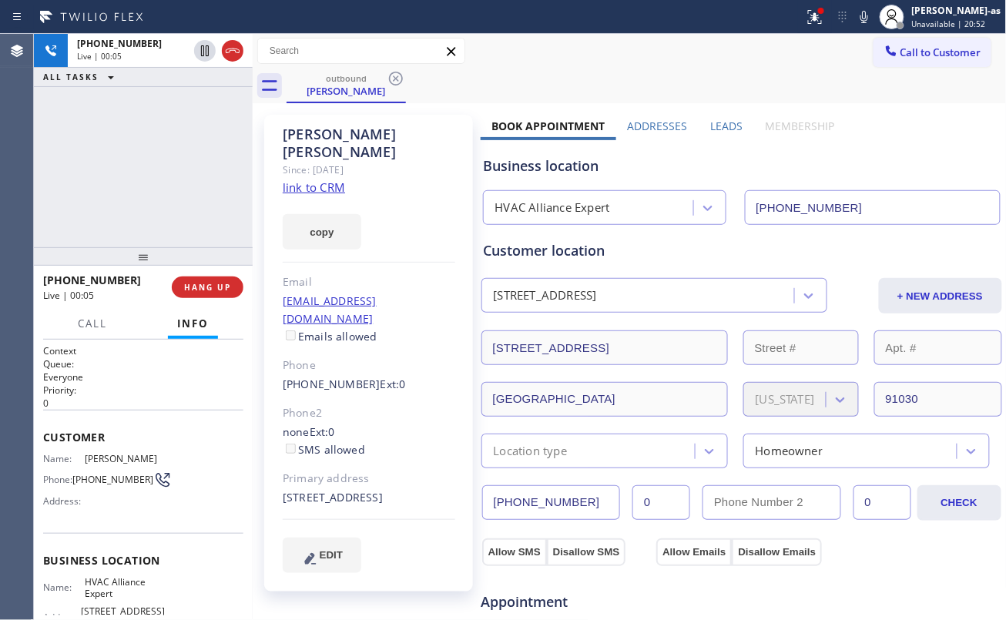
click at [334, 179] on link "link to CRM" at bounding box center [314, 186] width 62 height 15
click at [203, 287] on span "HANG UP" at bounding box center [207, 287] width 47 height 11
drag, startPoint x: 124, startPoint y: 200, endPoint x: 130, endPoint y: 211, distance: 12.4
click at [124, 203] on div "[PHONE_NUMBER] Live | 00:09 ALL TASKS ALL TASKS ACTIVE TASKS TASKS IN WRAP UP" at bounding box center [143, 140] width 219 height 213
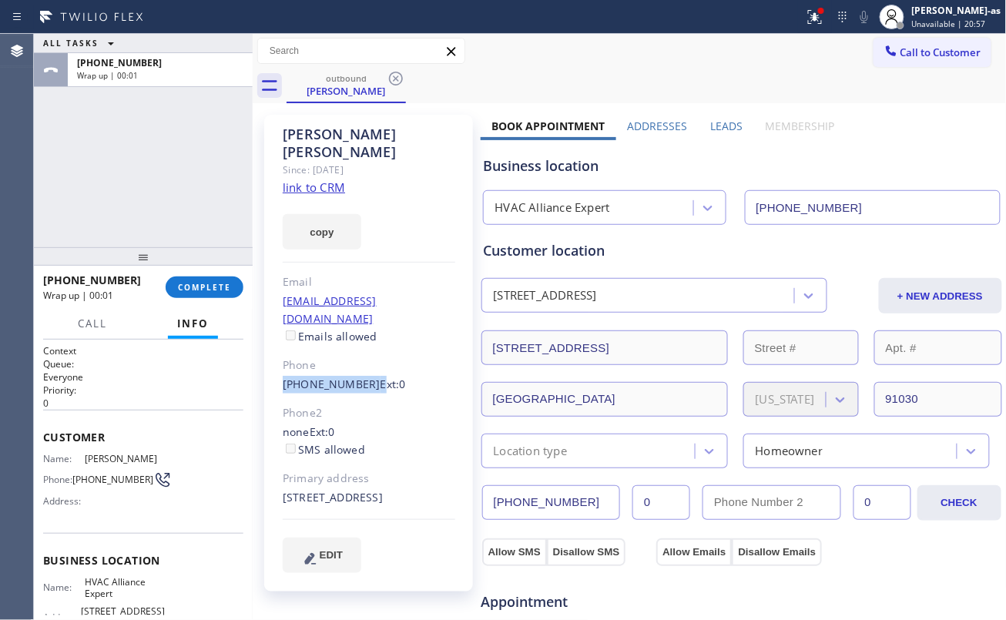
drag, startPoint x: 277, startPoint y: 347, endPoint x: 361, endPoint y: 351, distance: 84.1
click at [361, 351] on div "[PERSON_NAME] Since: [DATE] link to CRM copy Email [EMAIL_ADDRESS][DOMAIN_NAME]…" at bounding box center [368, 353] width 209 height 477
copy div "[PHONE_NUMBER]"
click at [203, 284] on span "COMPLETE" at bounding box center [204, 287] width 53 height 11
click at [191, 233] on div "ALL TASKS ALL TASKS ACTIVE TASKS TASKS IN WRAP UP [PHONE_NUMBER] Wrap up | 00:02" at bounding box center [143, 140] width 219 height 213
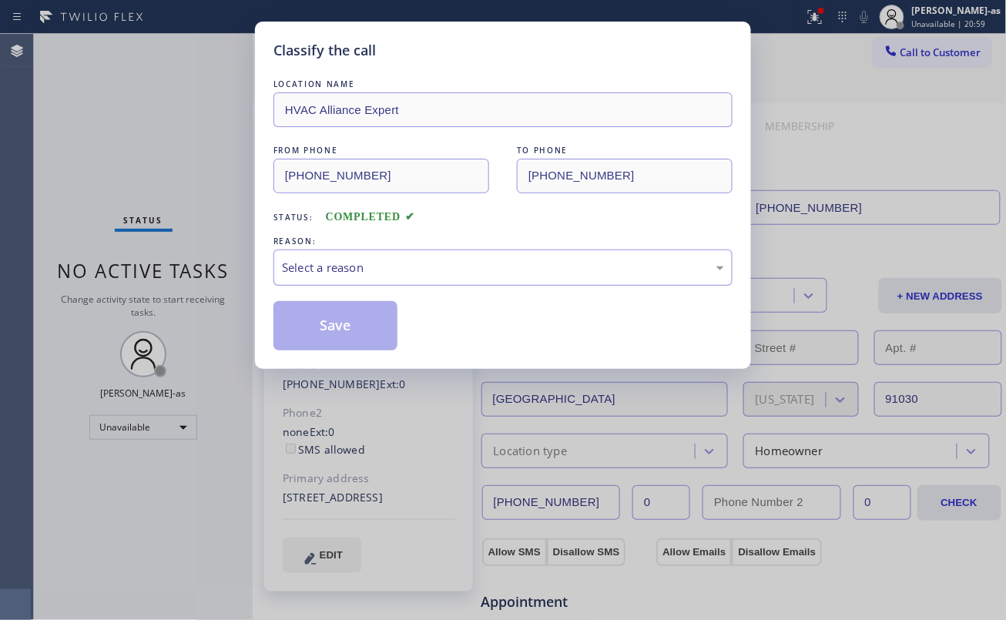
click at [424, 270] on div "Select a reason" at bounding box center [503, 268] width 442 height 18
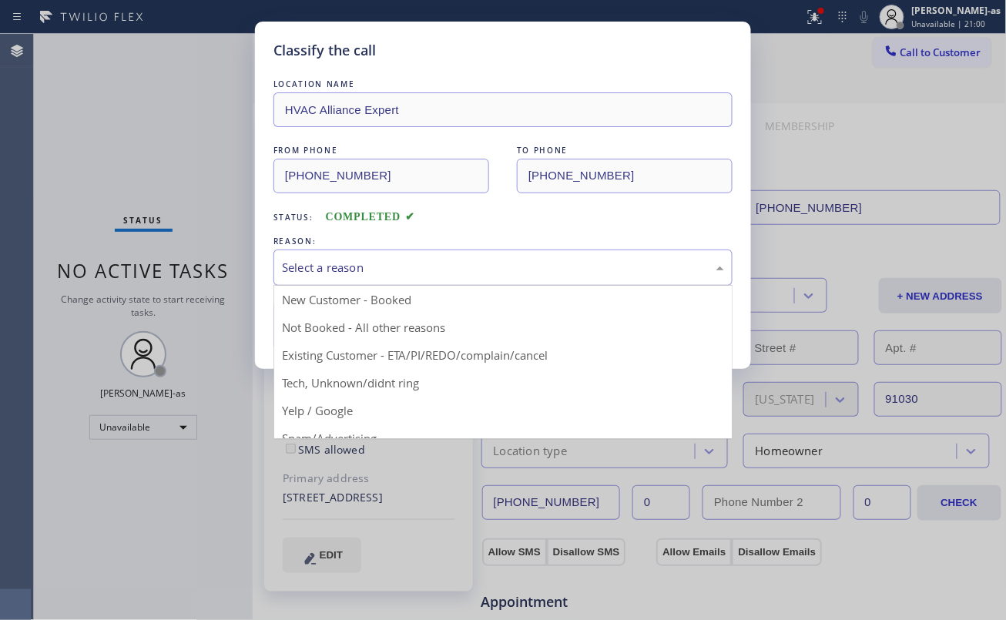
drag, startPoint x: 460, startPoint y: 357, endPoint x: 398, endPoint y: 340, distance: 63.9
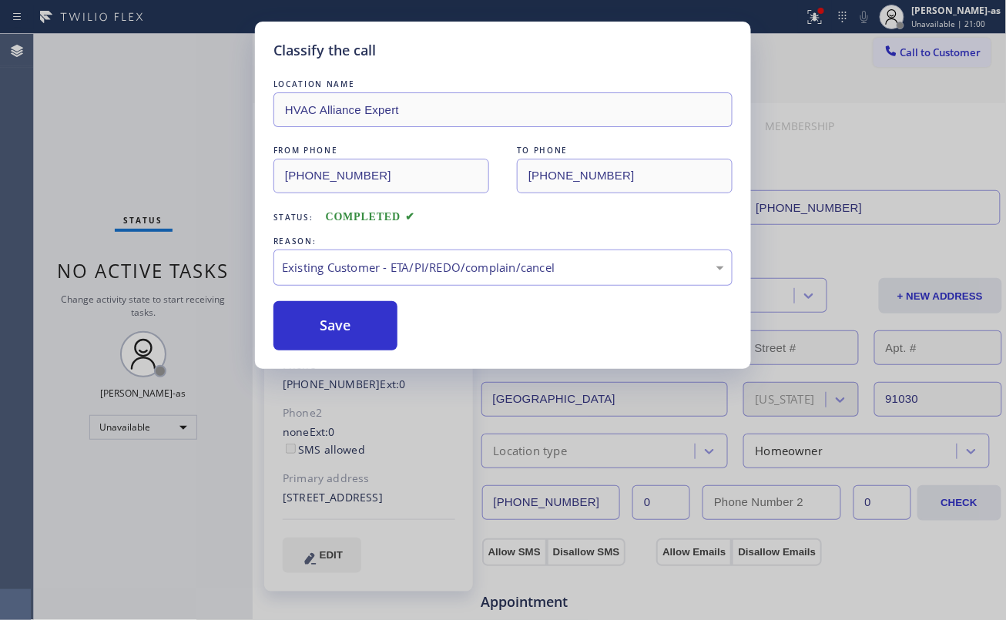
drag, startPoint x: 322, startPoint y: 331, endPoint x: 521, endPoint y: 297, distance: 201.5
click at [358, 327] on button "Save" at bounding box center [335, 325] width 124 height 49
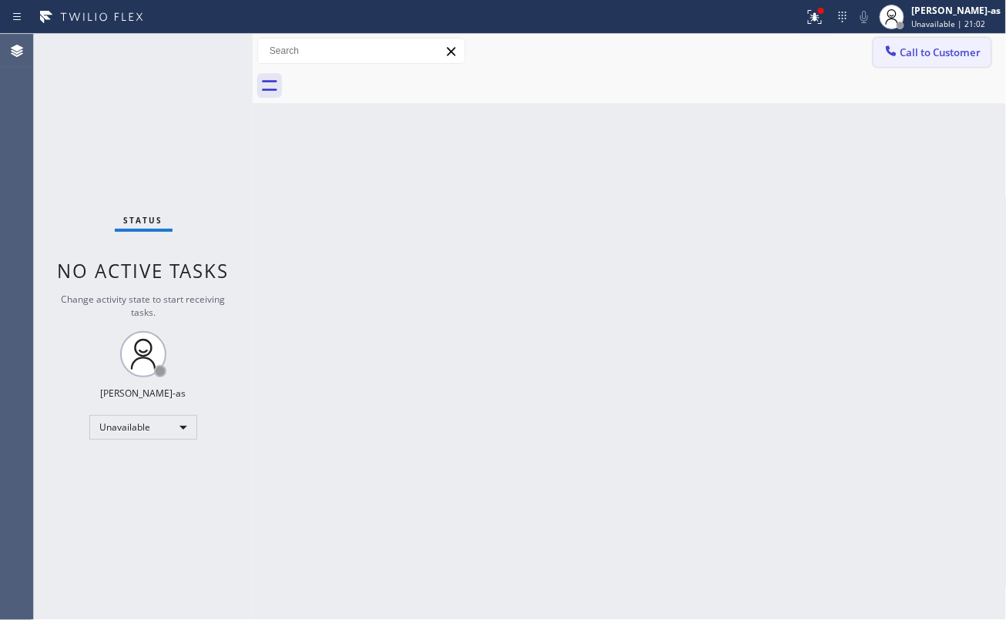
click at [916, 52] on span "Call to Customer" at bounding box center [940, 52] width 81 height 14
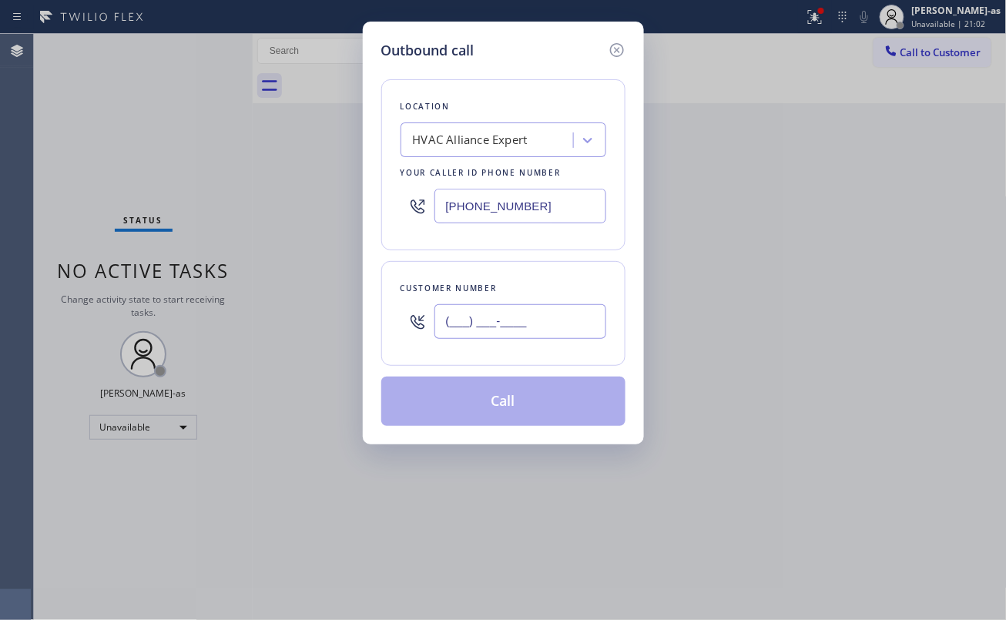
click at [573, 318] on input "(___) ___-____" at bounding box center [520, 321] width 172 height 35
paste input "626) 353-2021"
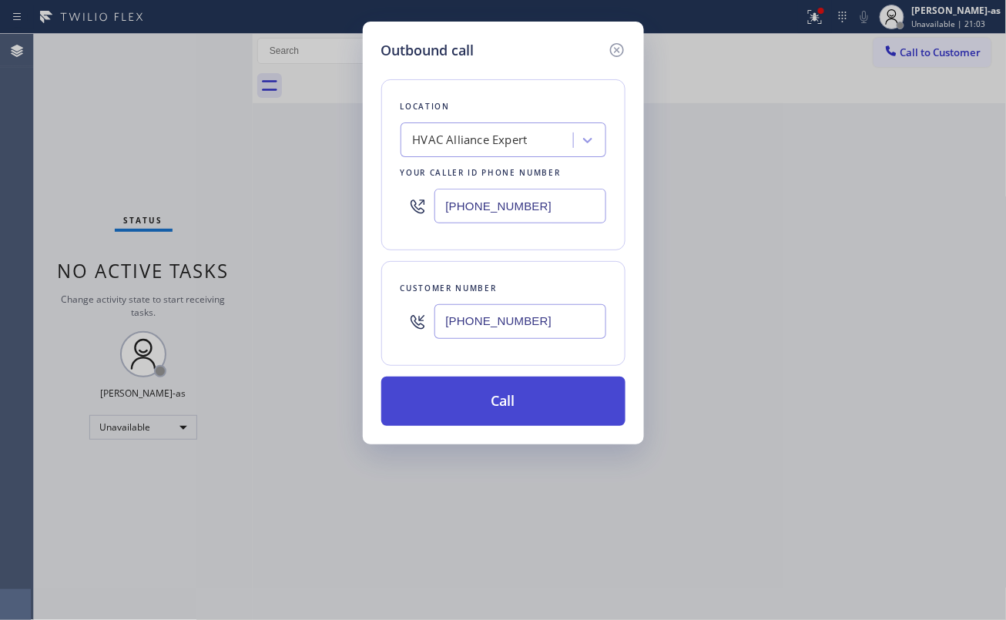
type input "[PHONE_NUMBER]"
click at [477, 408] on button "Call" at bounding box center [503, 401] width 244 height 49
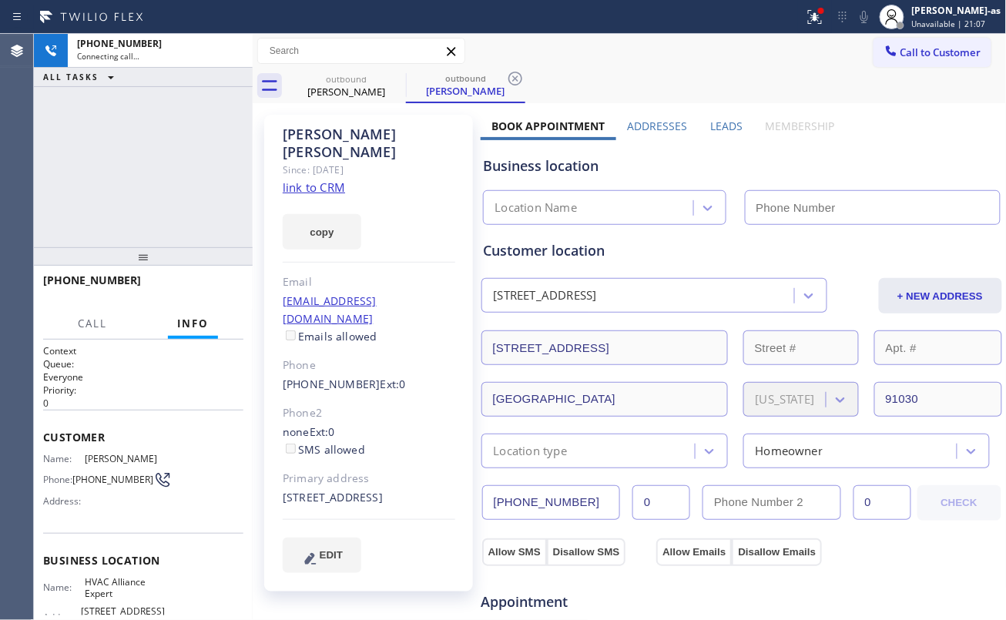
type input "[PHONE_NUMBER]"
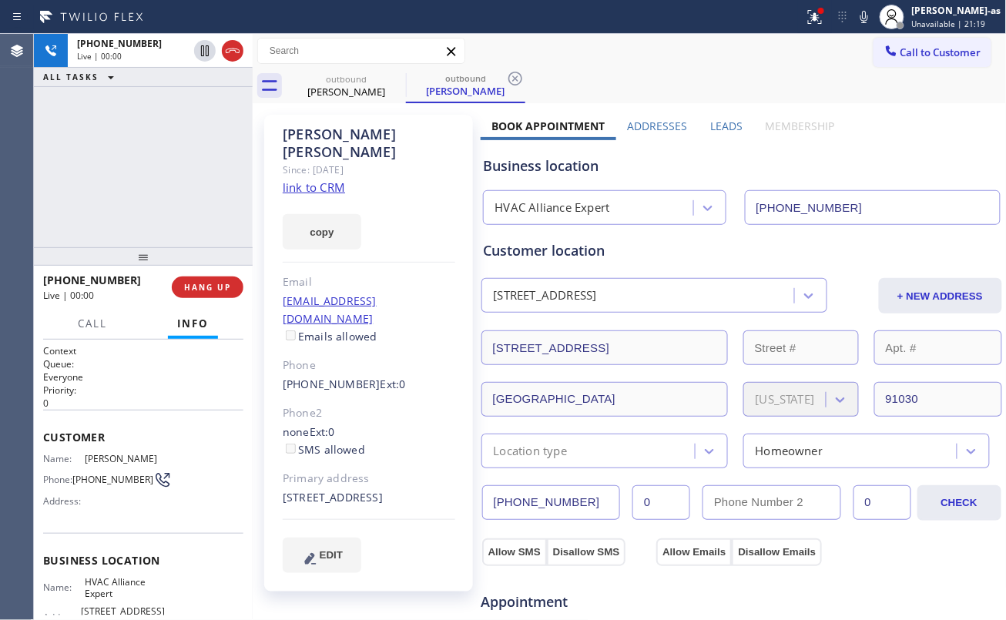
click at [146, 176] on div "[PHONE_NUMBER] Live | 00:00 ALL TASKS ALL TASKS ACTIVE TASKS TASKS IN WRAP UP" at bounding box center [143, 140] width 219 height 213
click at [185, 207] on div "[PHONE_NUMBER] Live | 00:01 ALL TASKS ALL TASKS ACTIVE TASKS TASKS IN WRAP UP" at bounding box center [143, 140] width 219 height 213
click at [325, 91] on div "[PERSON_NAME]" at bounding box center [346, 92] width 116 height 14
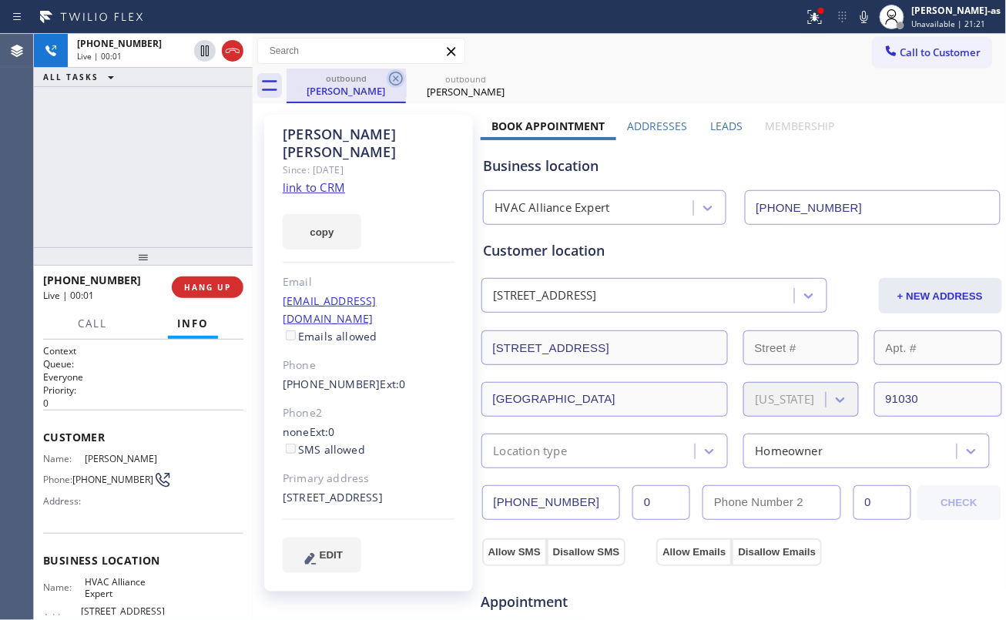
click at [399, 75] on icon at bounding box center [396, 78] width 18 height 18
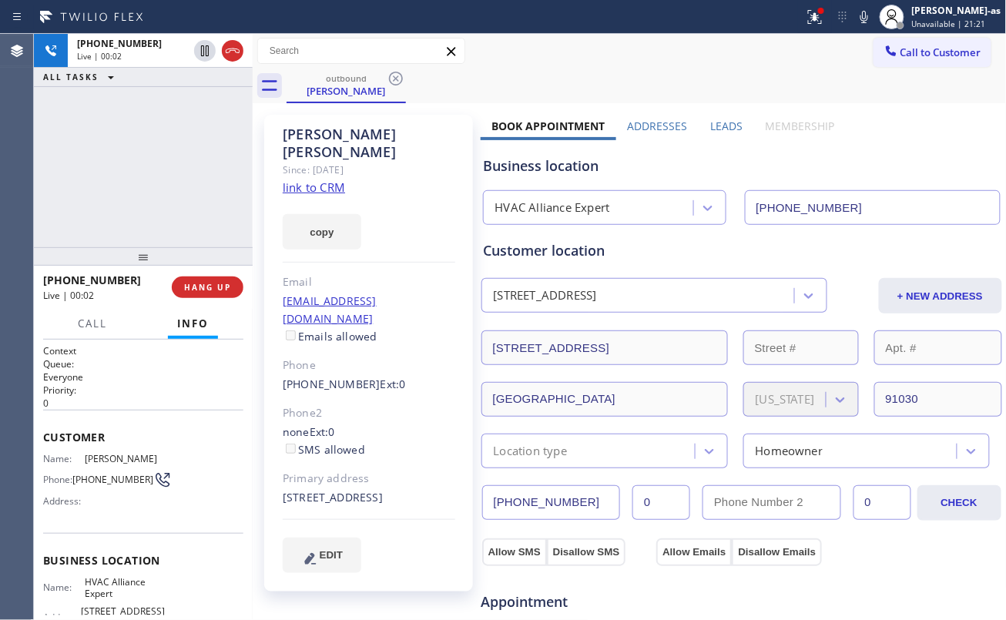
click at [164, 186] on div "[PHONE_NUMBER] Live | 00:02 ALL TASKS ALL TASKS ACTIVE TASKS TASKS IN WRAP UP" at bounding box center [143, 140] width 219 height 213
click at [236, 186] on div "[PHONE_NUMBER] Live | 00:08 ALL TASKS ALL TASKS ACTIVE TASKS TASKS IN WRAP UP" at bounding box center [143, 140] width 219 height 213
click at [198, 285] on span "HANG UP" at bounding box center [207, 287] width 47 height 11
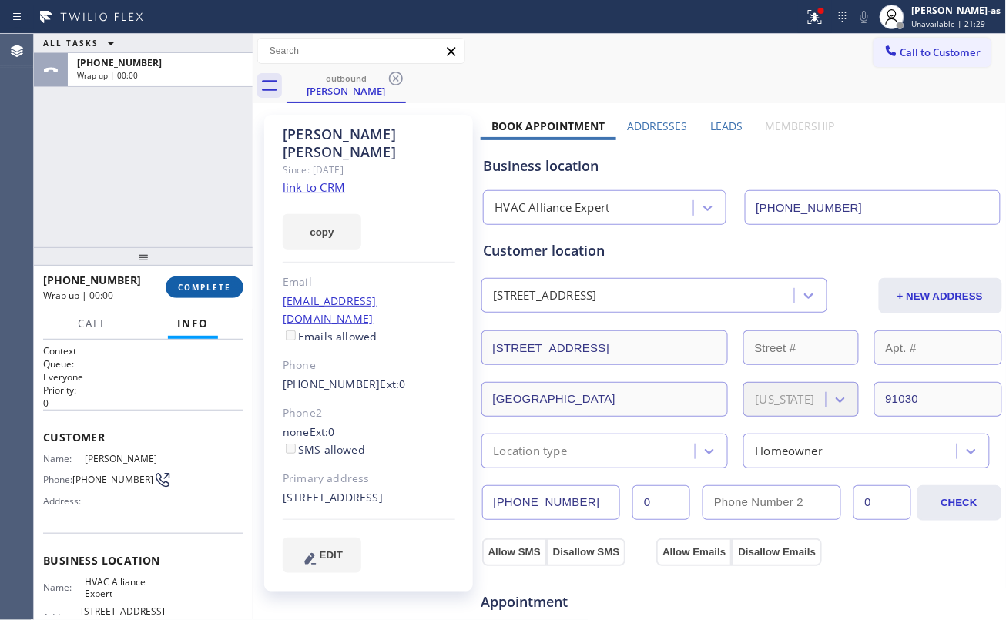
click at [198, 285] on span "COMPLETE" at bounding box center [204, 287] width 53 height 11
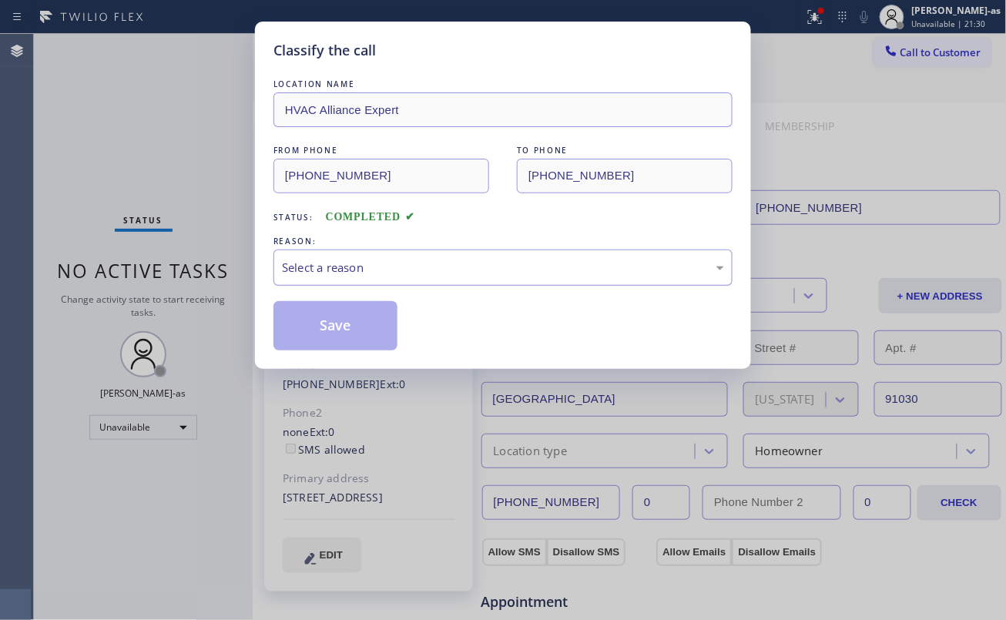
click at [441, 256] on div "Select a reason" at bounding box center [502, 267] width 459 height 36
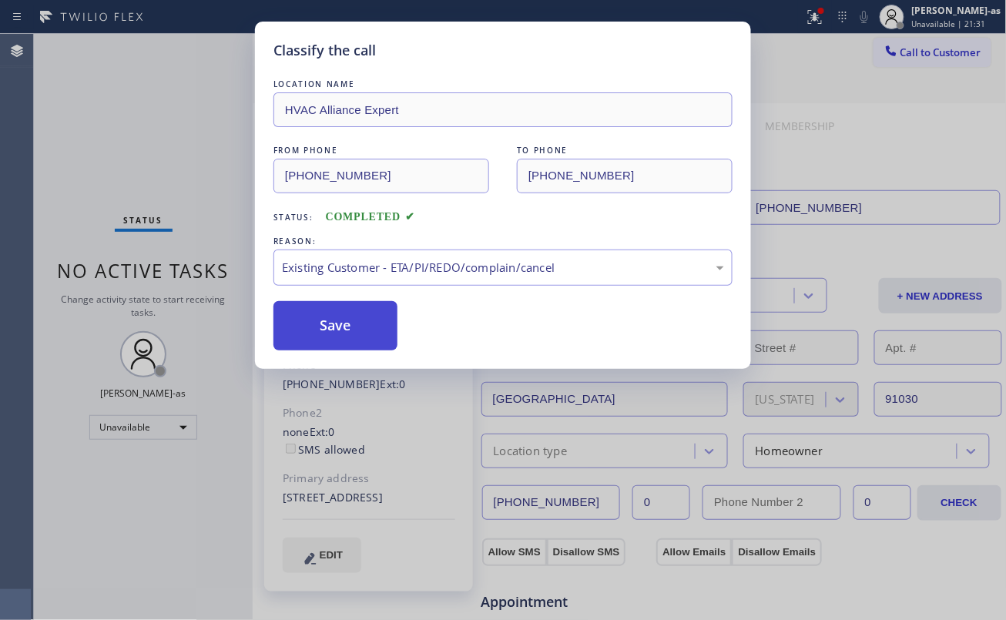
click at [327, 319] on button "Save" at bounding box center [335, 325] width 124 height 49
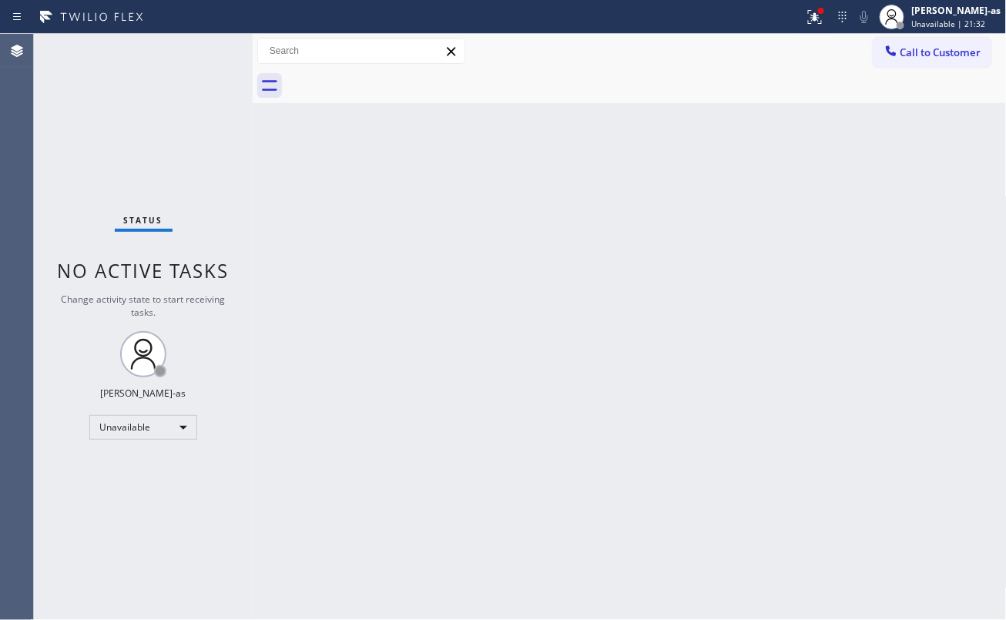
click at [165, 194] on div "Status No active tasks Change activity state to start receiving tasks. [PERSON_…" at bounding box center [143, 327] width 219 height 586
drag, startPoint x: 250, startPoint y: 195, endPoint x: 251, endPoint y: 206, distance: 11.6
click at [253, 195] on div at bounding box center [253, 327] width 0 height 586
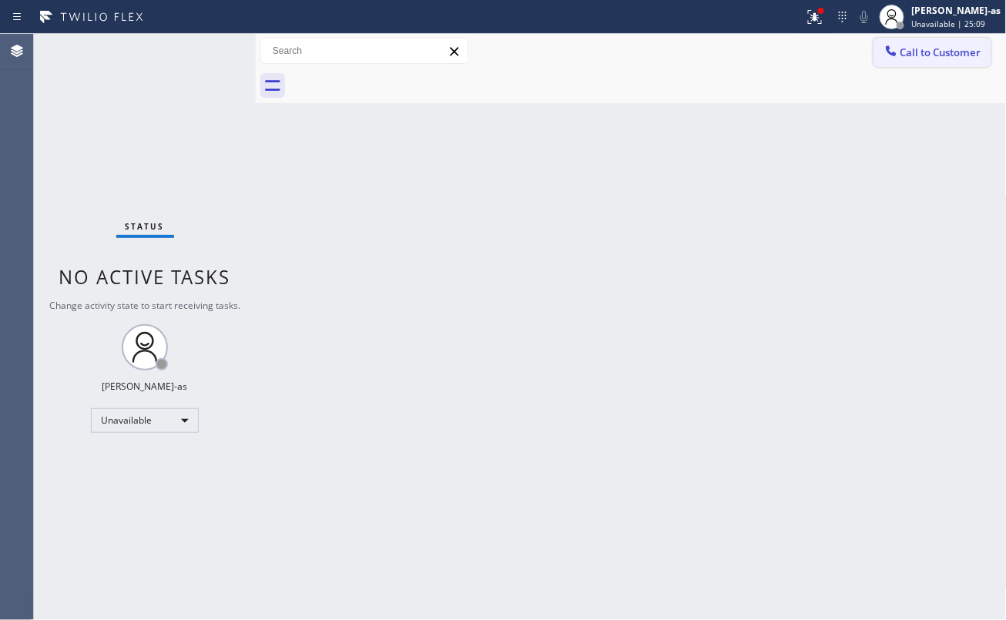
click at [910, 41] on button "Call to Customer" at bounding box center [932, 52] width 118 height 29
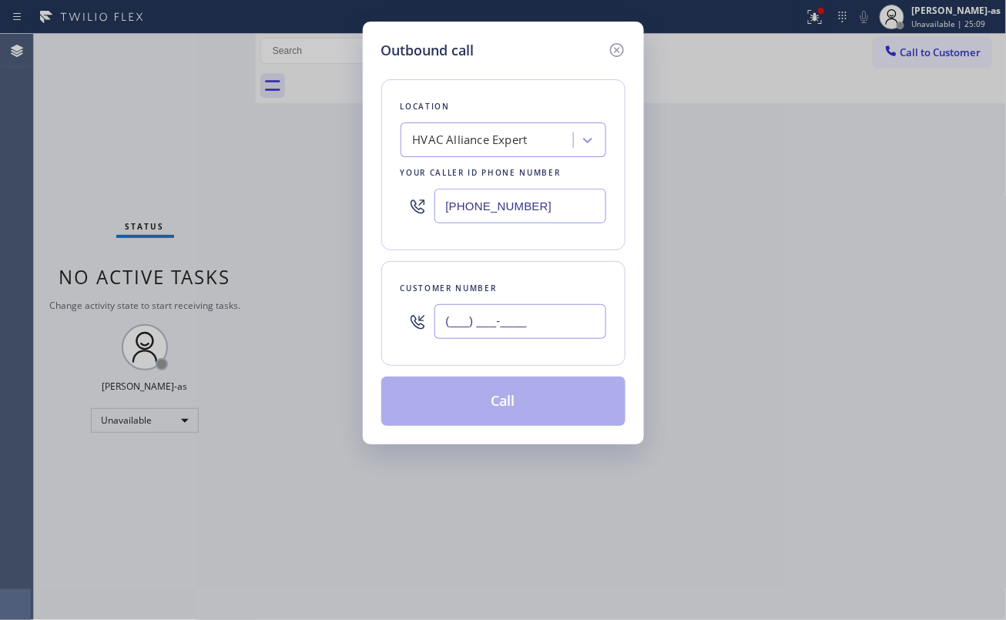
click at [478, 314] on input "(___) ___-____" at bounding box center [520, 321] width 172 height 35
paste input "310) 617-9512"
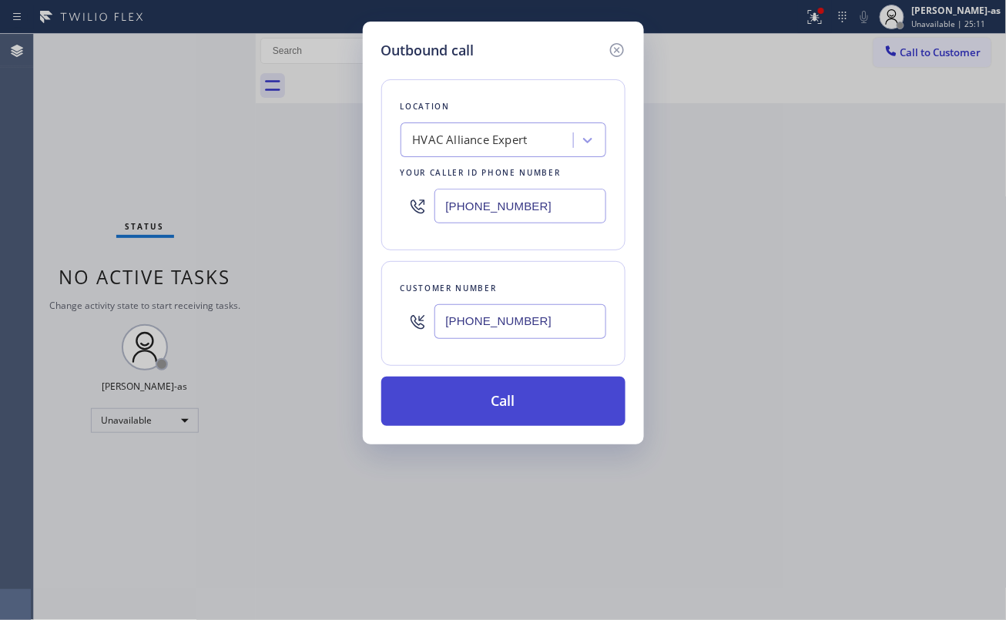
type input "[PHONE_NUMBER]"
click at [527, 407] on button "Call" at bounding box center [503, 401] width 244 height 49
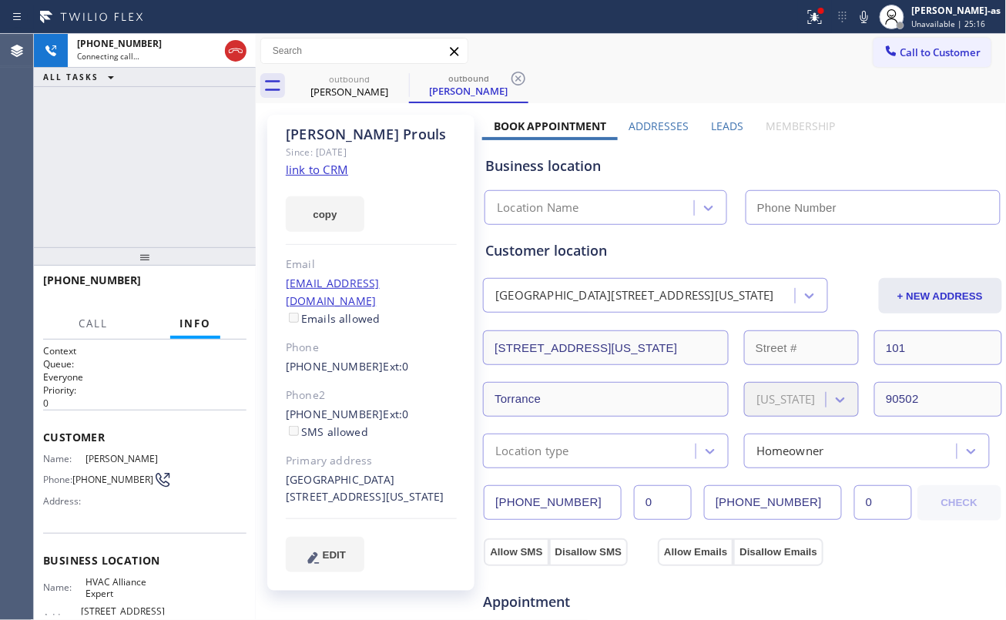
type input "[PHONE_NUMBER]"
drag, startPoint x: 210, startPoint y: 284, endPoint x: 848, endPoint y: 172, distance: 647.3
click at [210, 284] on span "HANG UP" at bounding box center [210, 287] width 47 height 11
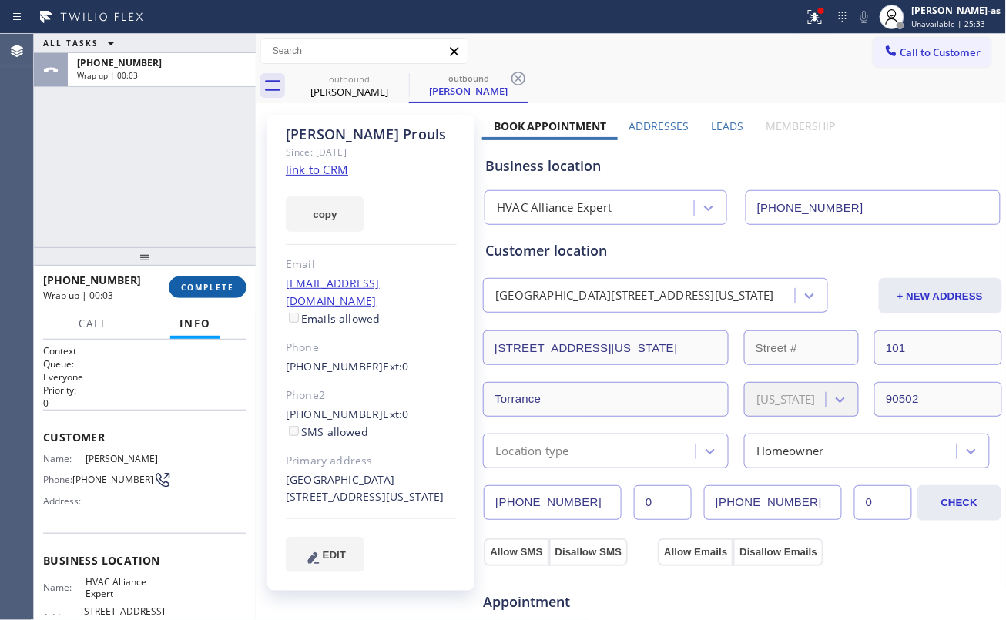
click at [208, 277] on button "COMPLETE" at bounding box center [208, 287] width 78 height 22
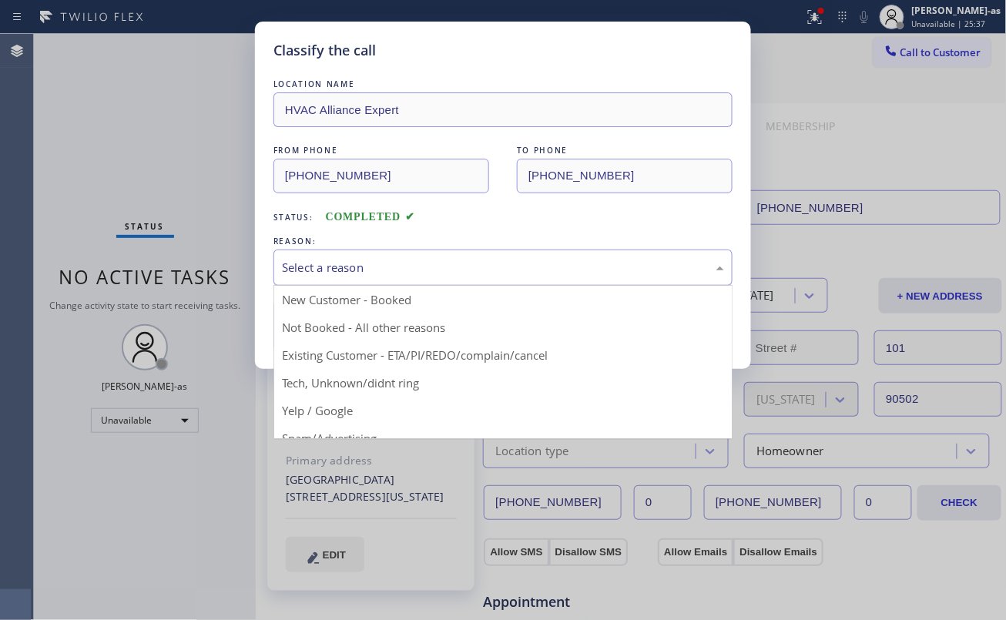
click at [336, 260] on div "Select a reason" at bounding box center [503, 268] width 442 height 18
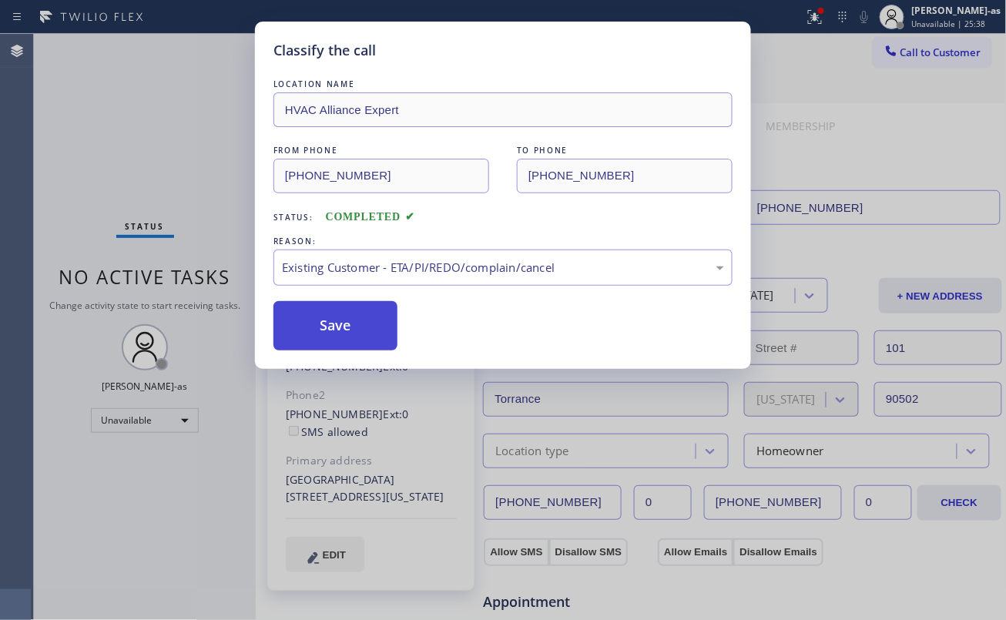
click at [331, 333] on button "Save" at bounding box center [335, 325] width 124 height 49
drag, startPoint x: 85, startPoint y: 100, endPoint x: 151, endPoint y: 105, distance: 66.4
click at [92, 105] on div "Classify the call LOCATION NAME HVAC Alliance Expert FROM PHONE [PHONE_NUMBER] …" at bounding box center [503, 310] width 1006 height 620
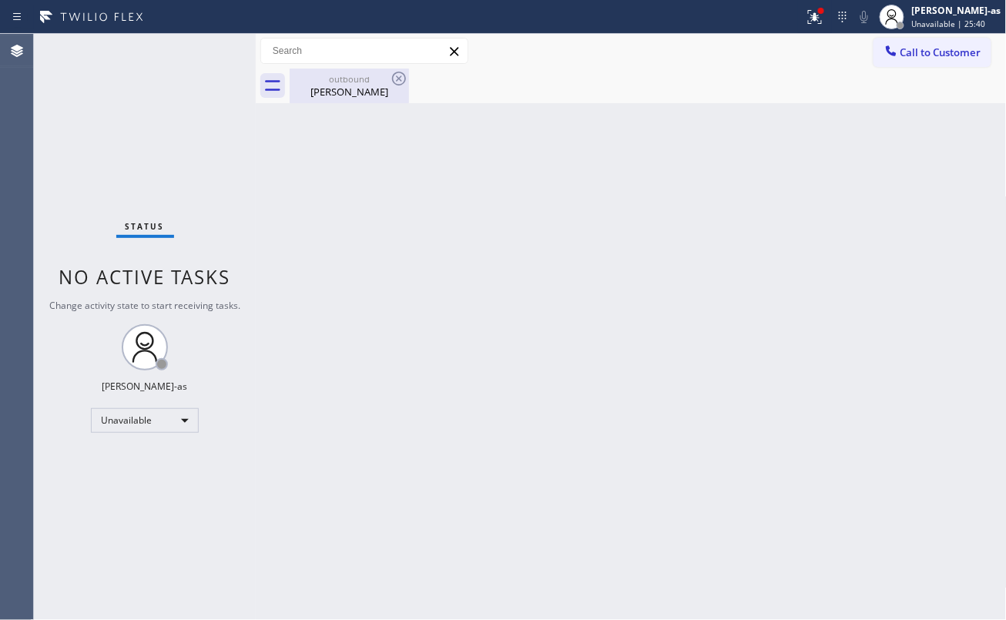
click at [347, 78] on div "outbound" at bounding box center [349, 79] width 116 height 12
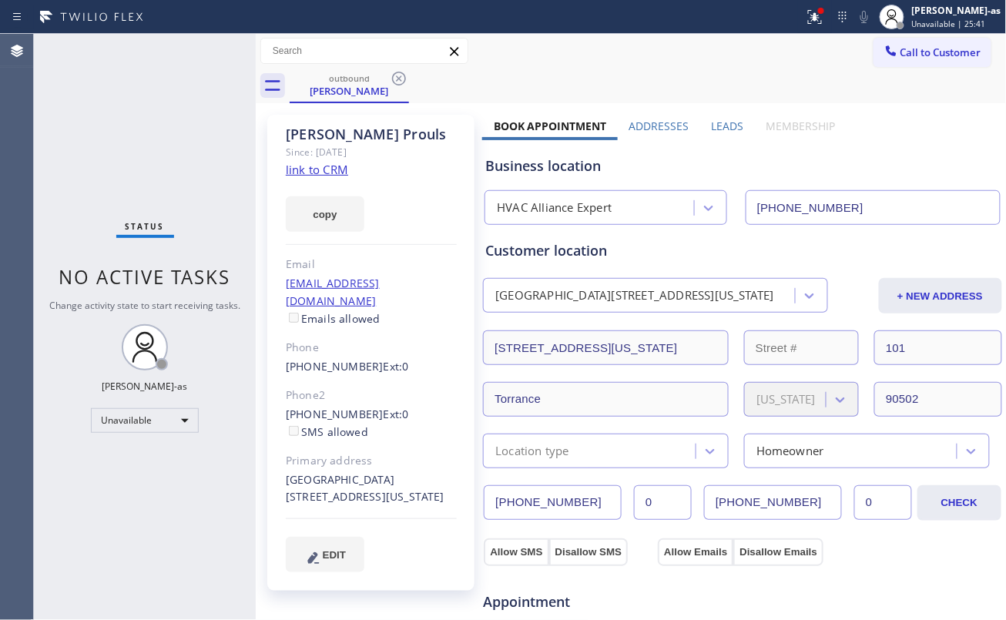
click at [325, 171] on link "link to CRM" at bounding box center [317, 169] width 62 height 15
click at [900, 54] on span "Call to Customer" at bounding box center [940, 52] width 81 height 14
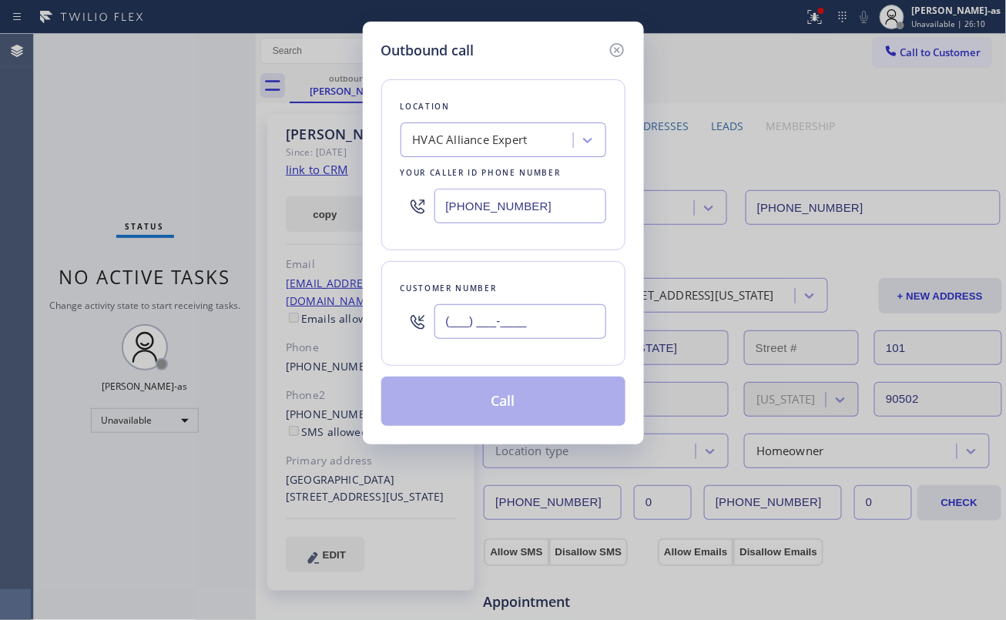
click at [554, 314] on input "(___) ___-____" at bounding box center [520, 321] width 172 height 35
paste input "831) 334-9722"
type input "[PHONE_NUMBER]"
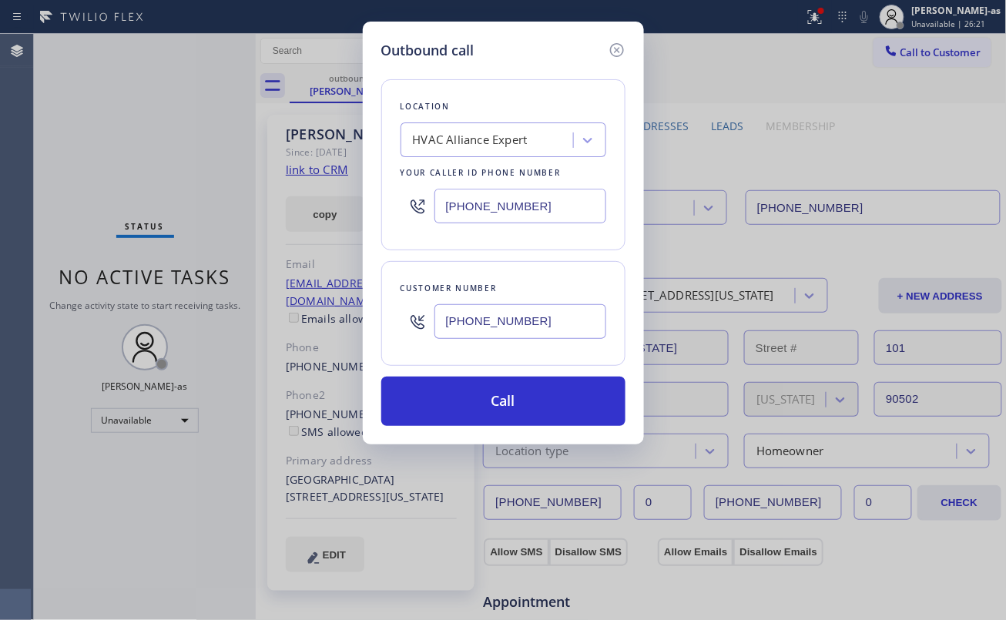
drag, startPoint x: 248, startPoint y: 149, endPoint x: 472, endPoint y: 394, distance: 332.5
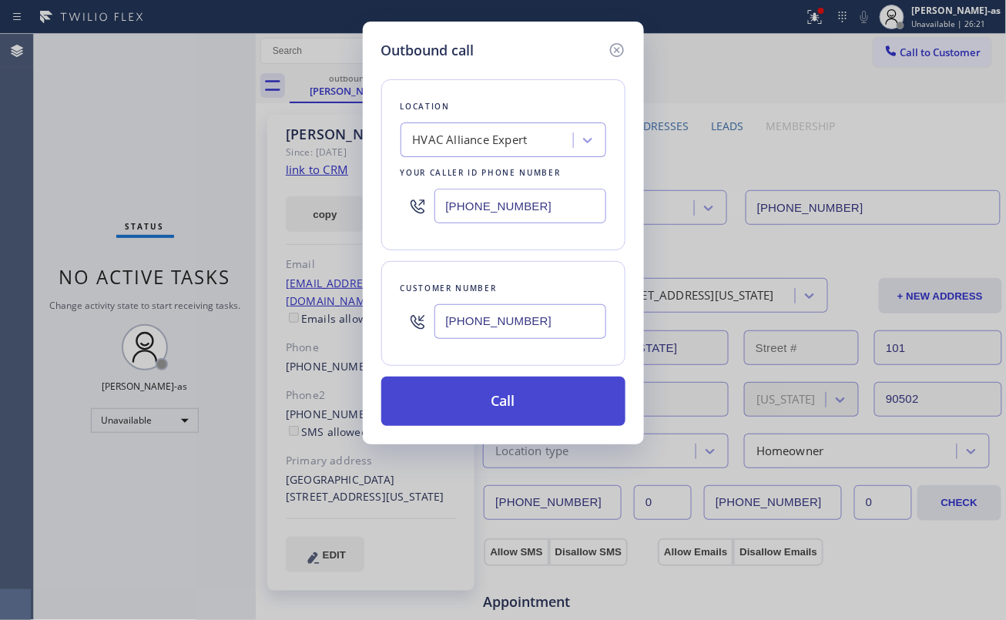
click at [254, 151] on div "Outbound call Location HVAC Alliance Expert Your caller id phone number [PHONE_…" at bounding box center [503, 310] width 1006 height 620
drag, startPoint x: 530, startPoint y: 407, endPoint x: 932, endPoint y: 330, distance: 409.3
click at [530, 408] on button "Call" at bounding box center [503, 401] width 244 height 49
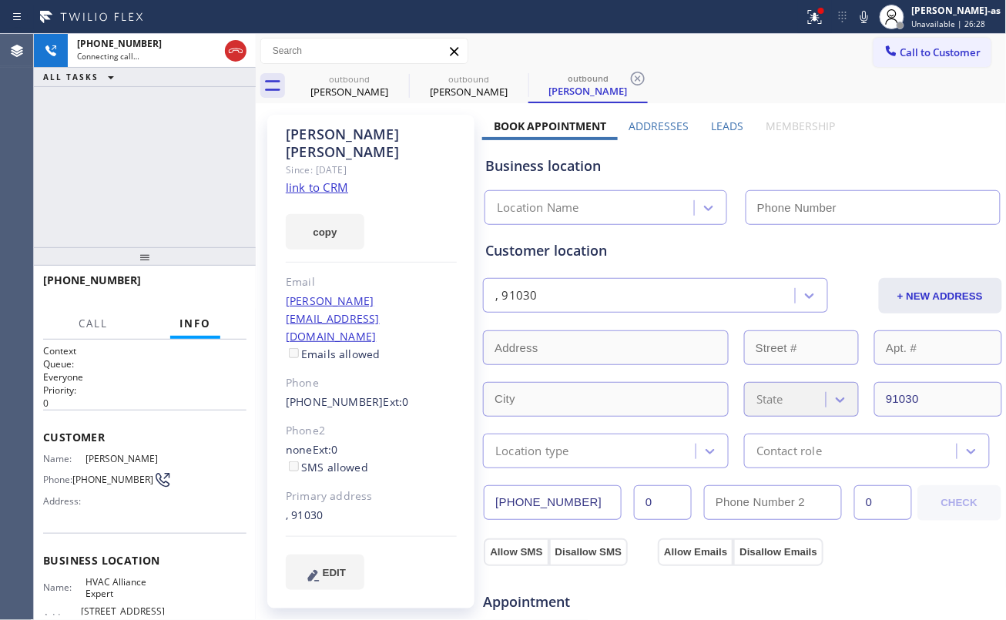
type input "[PHONE_NUMBER]"
click at [213, 286] on span "HANG UP" at bounding box center [210, 287] width 47 height 11
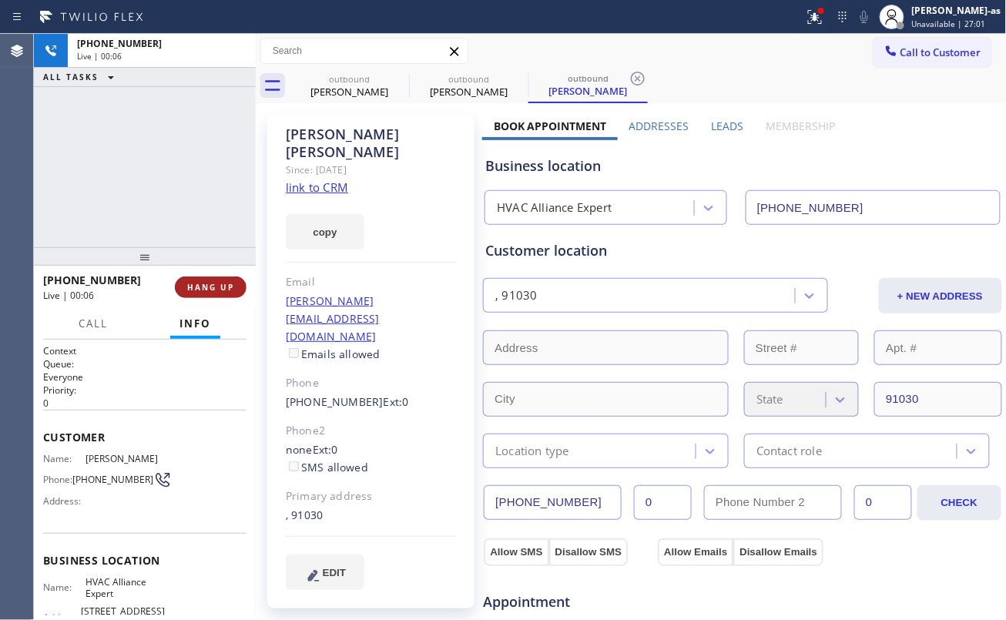
click at [213, 286] on span "HANG UP" at bounding box center [210, 287] width 47 height 11
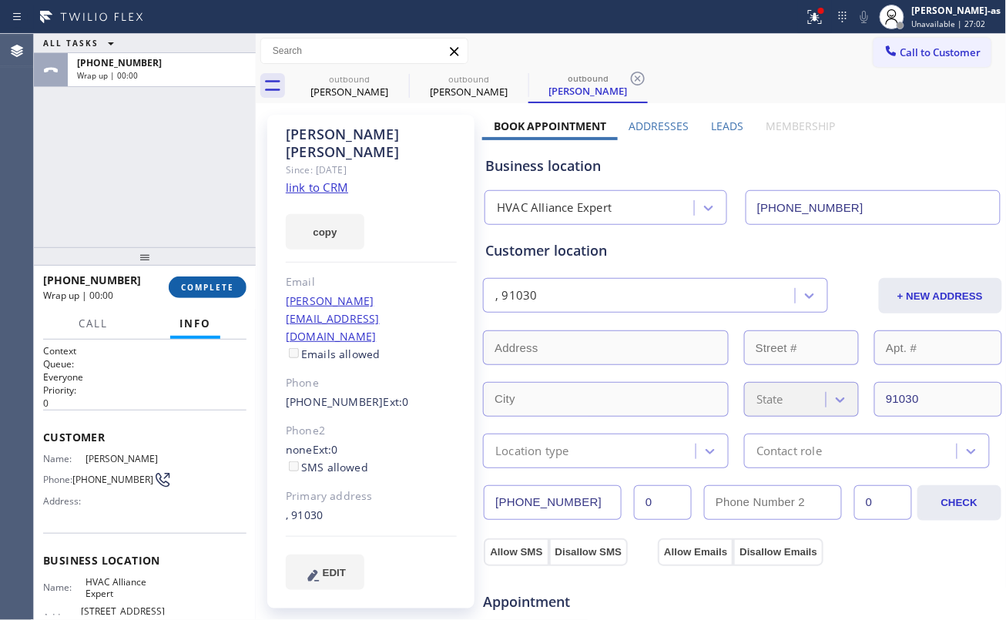
click at [213, 286] on span "COMPLETE" at bounding box center [207, 287] width 53 height 11
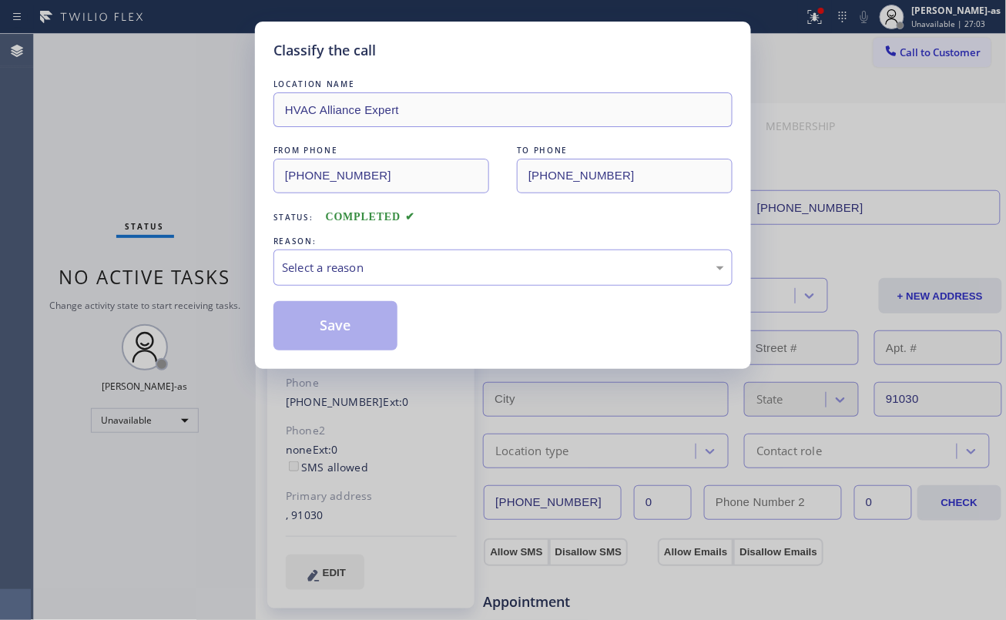
drag, startPoint x: 213, startPoint y: 286, endPoint x: 164, endPoint y: 220, distance: 82.1
click at [137, 205] on div "Classify the call LOCATION NAME HVAC Alliance Expert FROM PHONE [PHONE_NUMBER] …" at bounding box center [503, 310] width 1006 height 620
click at [399, 266] on div "Select a reason" at bounding box center [503, 268] width 442 height 18
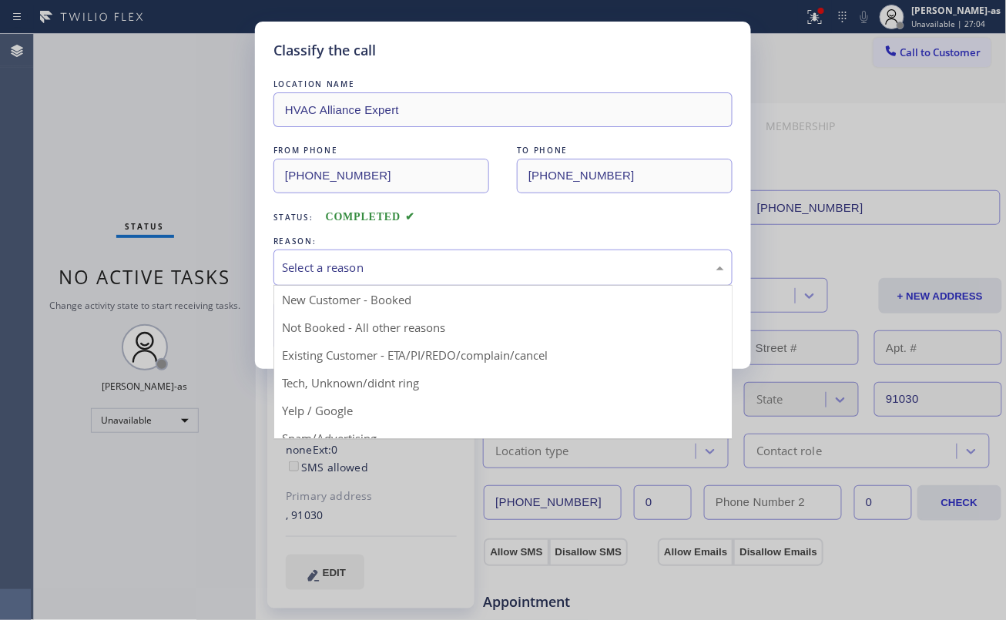
drag, startPoint x: 462, startPoint y: 350, endPoint x: 325, endPoint y: 321, distance: 140.0
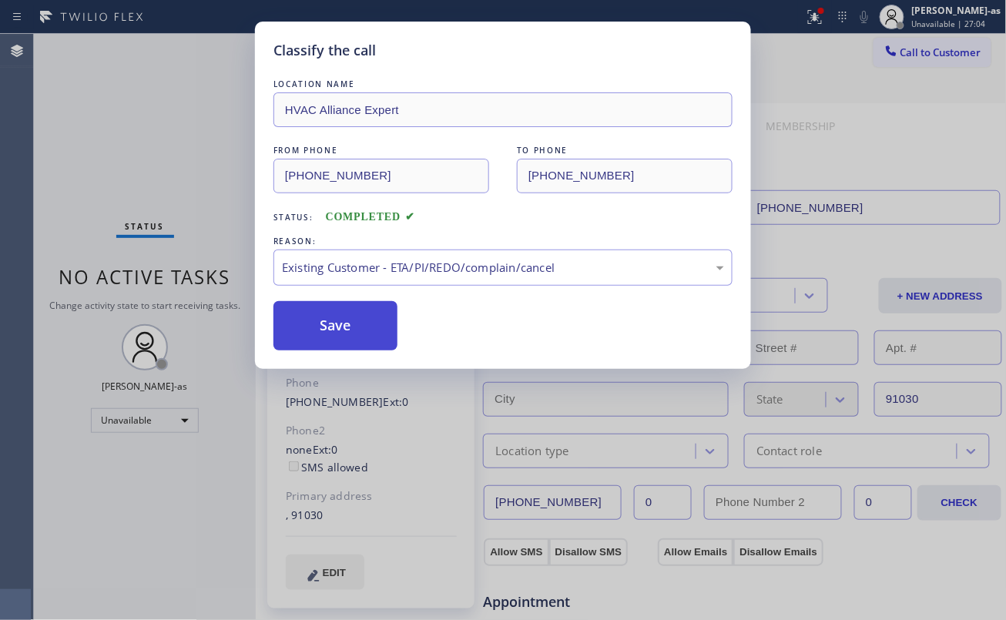
click at [319, 320] on button "Save" at bounding box center [335, 325] width 124 height 49
click at [186, 136] on div "Classify the call LOCATION NAME HVAC Alliance Expert FROM PHONE [PHONE_NUMBER] …" at bounding box center [503, 310] width 1006 height 620
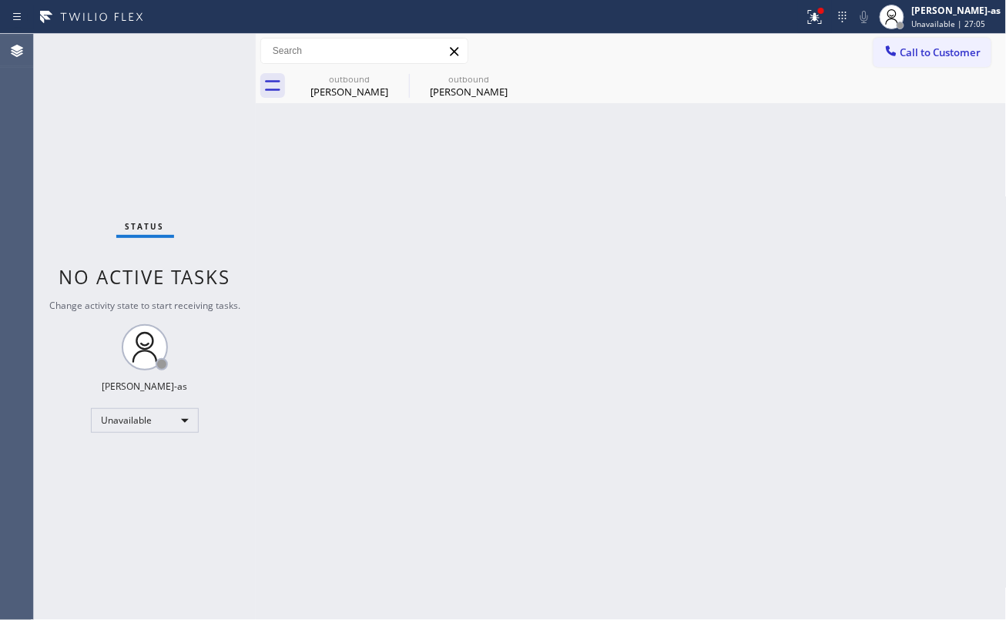
drag, startPoint x: 165, startPoint y: 195, endPoint x: 228, endPoint y: 207, distance: 64.3
click at [189, 203] on div "Status No active tasks Change activity state to start receiving tasks. [PERSON_…" at bounding box center [145, 327] width 222 height 586
click at [494, 75] on div "outbound" at bounding box center [468, 79] width 116 height 12
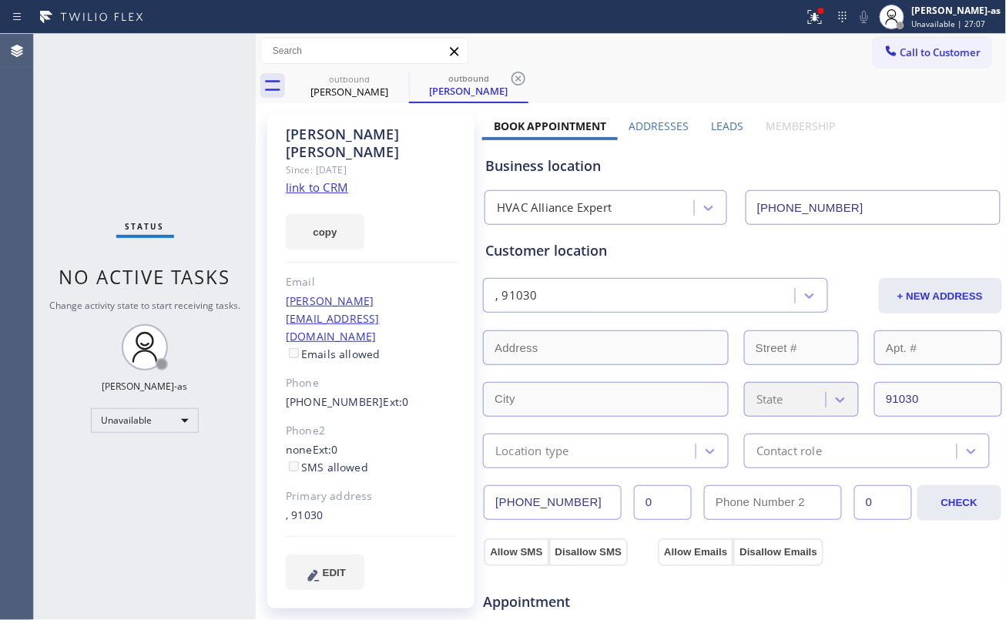
click at [314, 179] on link "link to CRM" at bounding box center [317, 186] width 62 height 15
drag, startPoint x: 143, startPoint y: 186, endPoint x: 743, endPoint y: 75, distance: 610.2
click at [174, 185] on div "Status No active tasks Change activity state to start receiving tasks. [PERSON_…" at bounding box center [145, 327] width 222 height 586
drag, startPoint x: 932, startPoint y: 40, endPoint x: 915, endPoint y: 45, distance: 17.6
click at [932, 43] on button "Call to Customer" at bounding box center [932, 52] width 118 height 29
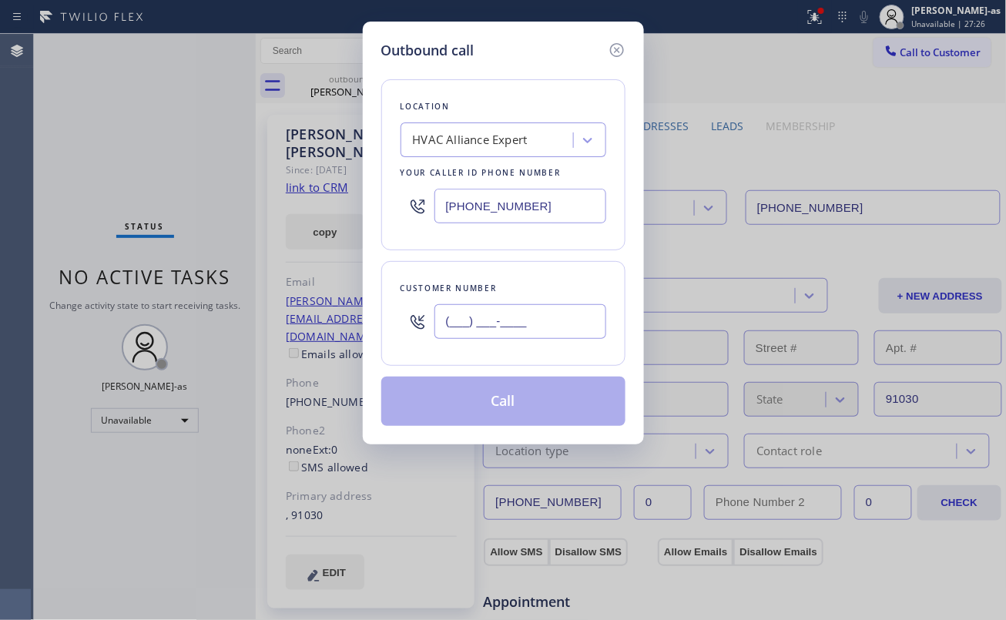
click at [504, 316] on input "(___) ___-____" at bounding box center [520, 321] width 172 height 35
paste input "424) 346-4252"
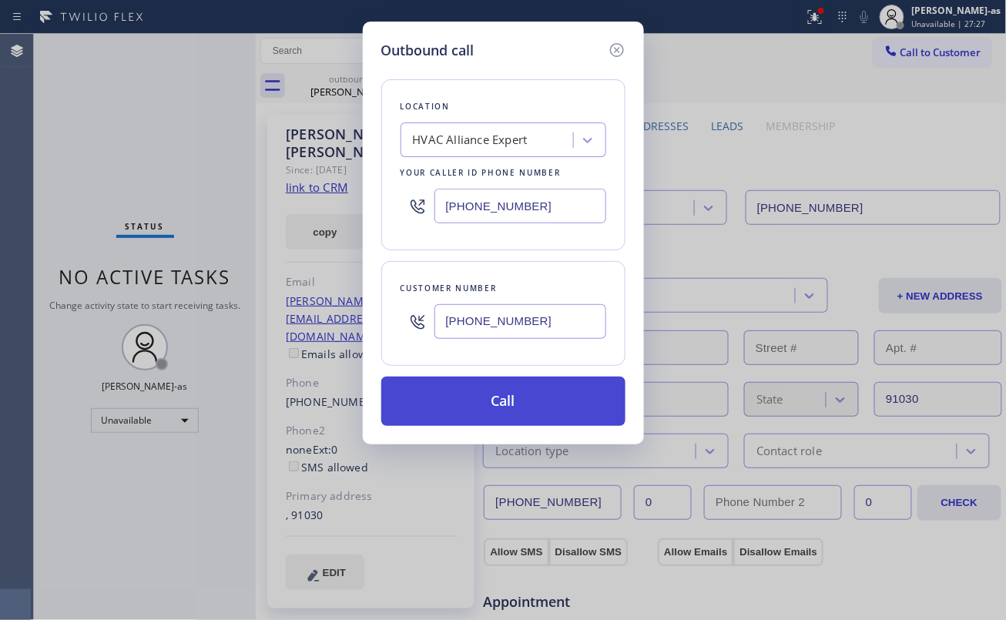
type input "[PHONE_NUMBER]"
click at [510, 417] on button "Call" at bounding box center [503, 401] width 244 height 49
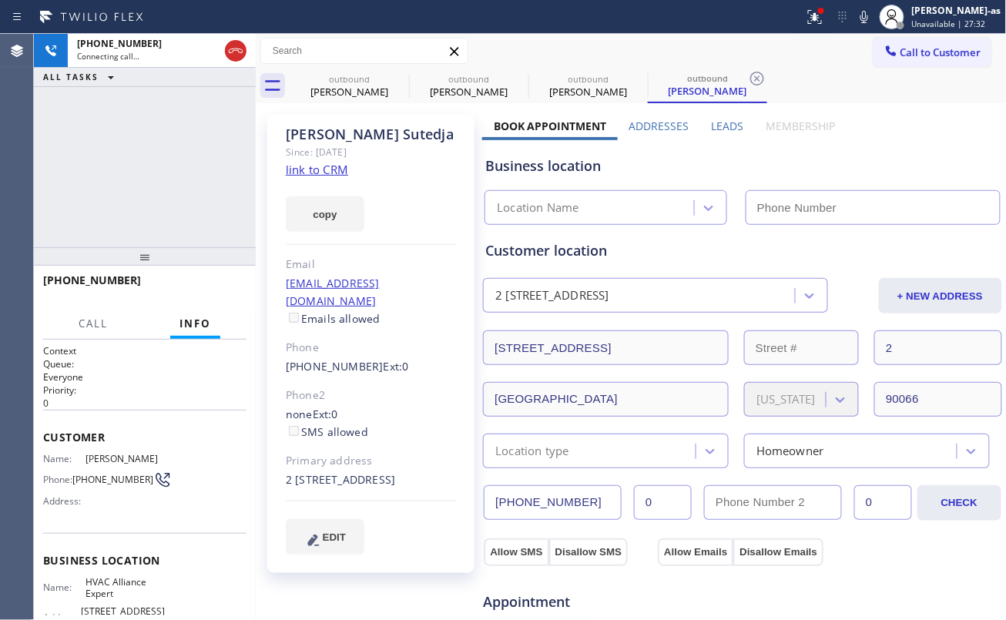
click at [305, 167] on link "link to CRM" at bounding box center [317, 169] width 62 height 15
type input "[PHONE_NUMBER]"
click at [198, 291] on span "HANG UP" at bounding box center [210, 287] width 47 height 11
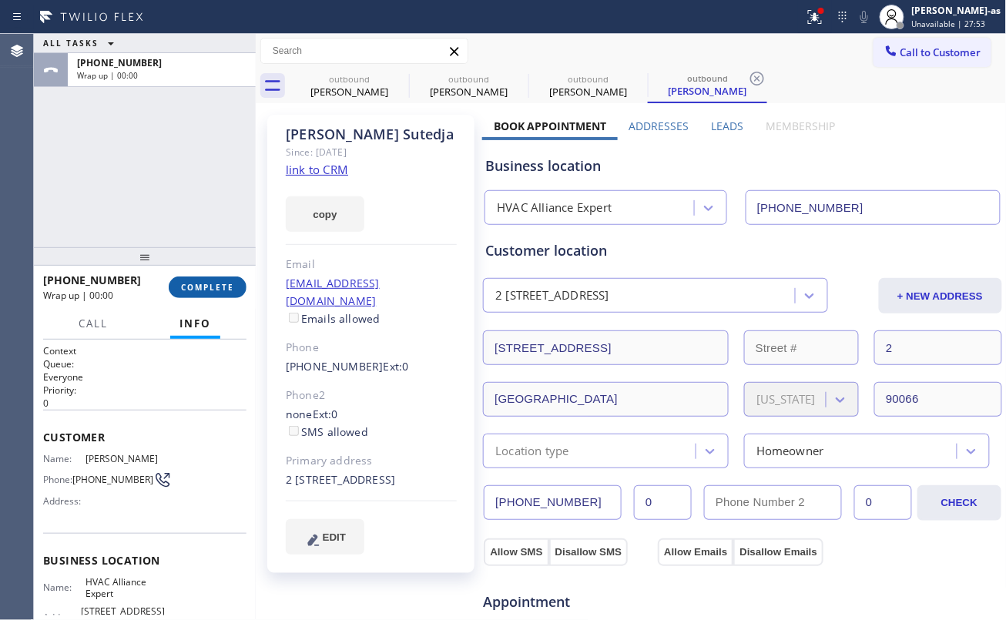
click at [228, 291] on button "COMPLETE" at bounding box center [208, 287] width 78 height 22
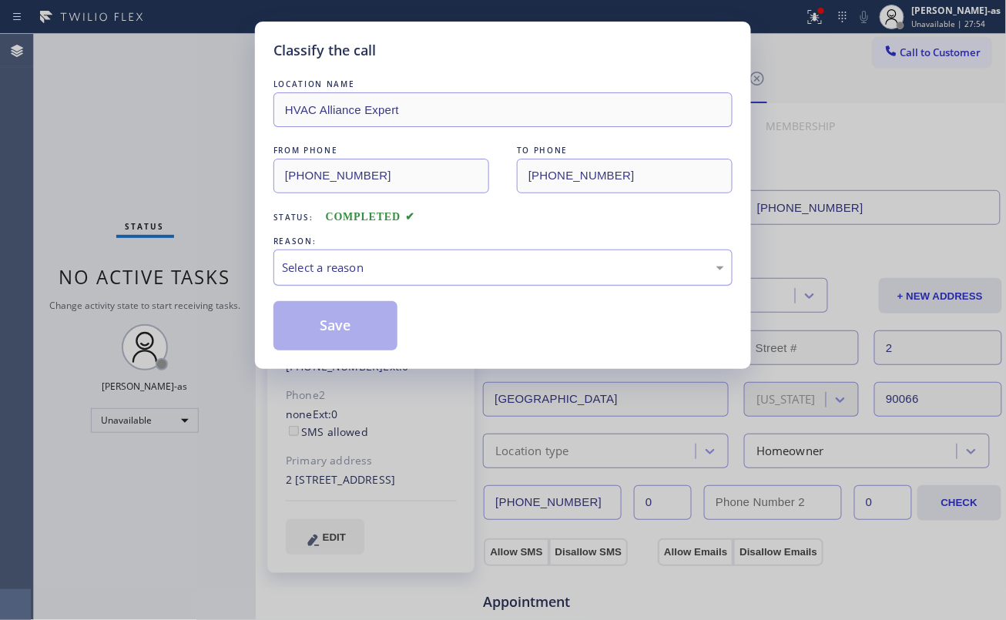
click at [448, 269] on div "Select a reason" at bounding box center [503, 268] width 442 height 18
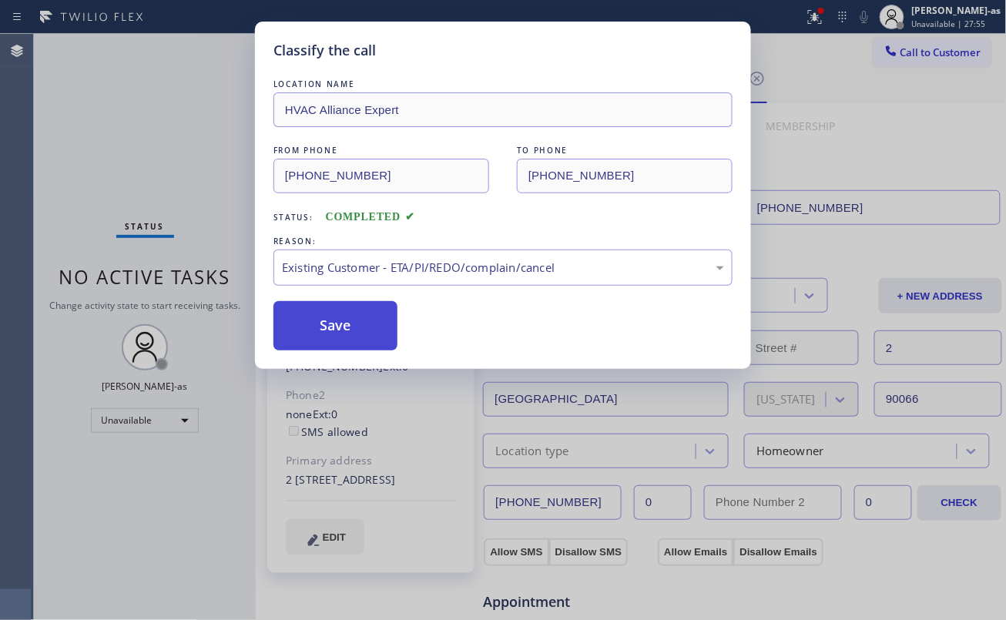
click at [349, 323] on button "Save" at bounding box center [335, 325] width 124 height 49
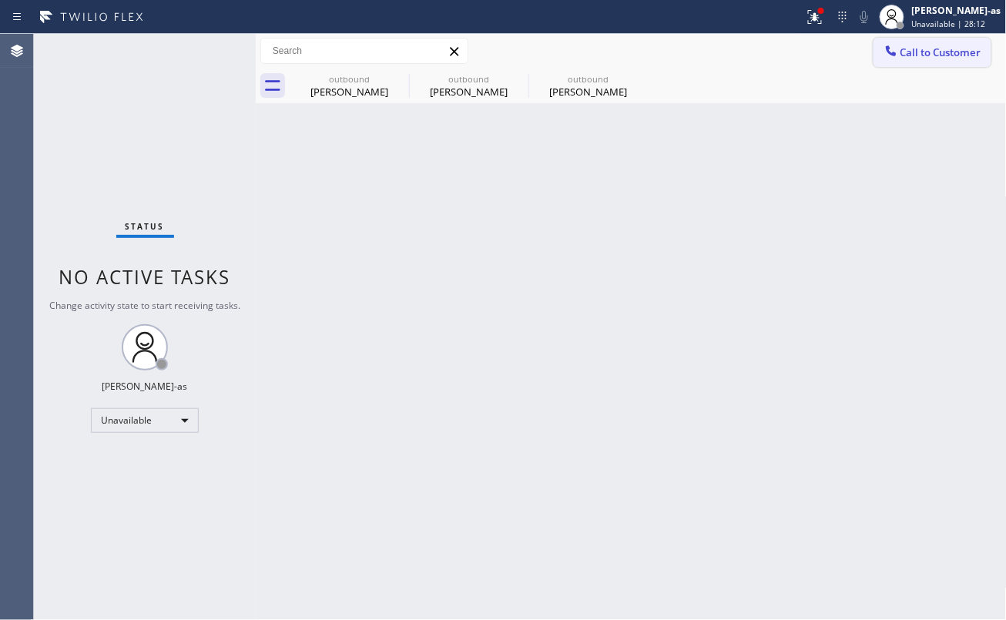
click at [913, 44] on button "Call to Customer" at bounding box center [932, 52] width 118 height 29
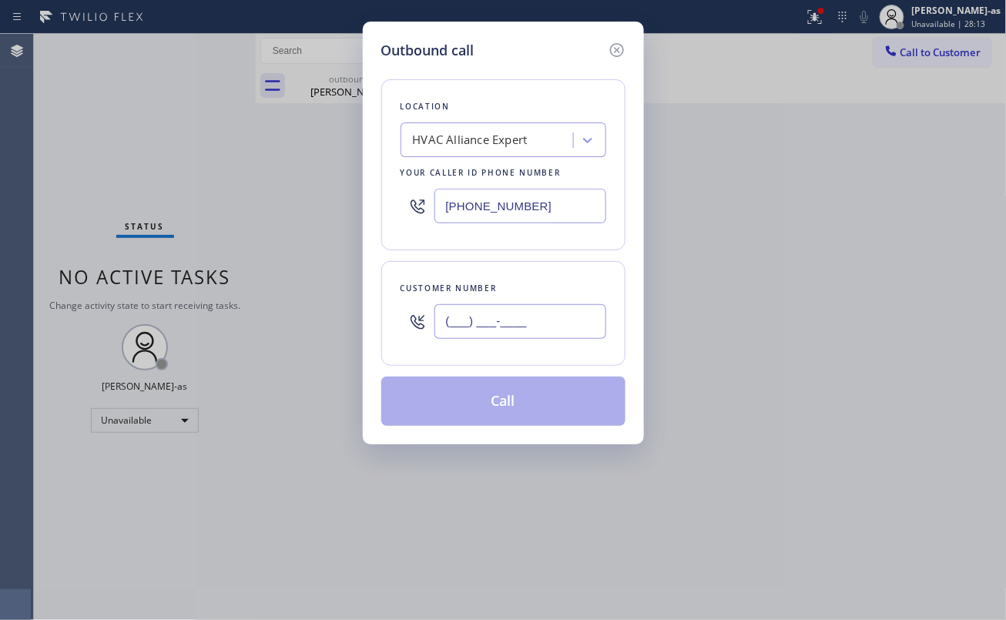
click at [541, 327] on input "(___) ___-____" at bounding box center [520, 321] width 172 height 35
paste input "858) 349-5316"
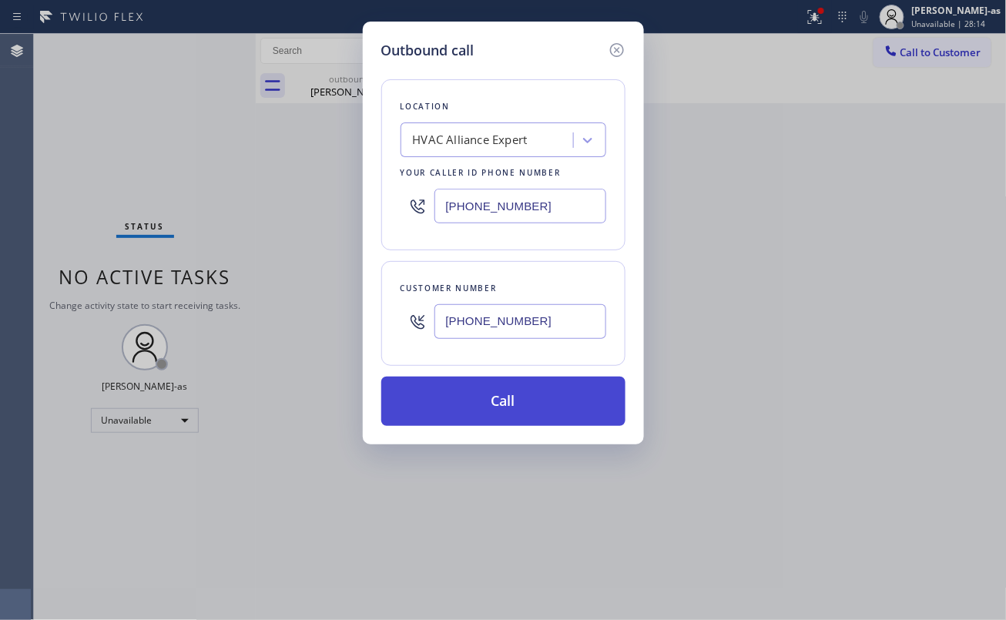
type input "[PHONE_NUMBER]"
click at [507, 404] on button "Call" at bounding box center [503, 401] width 244 height 49
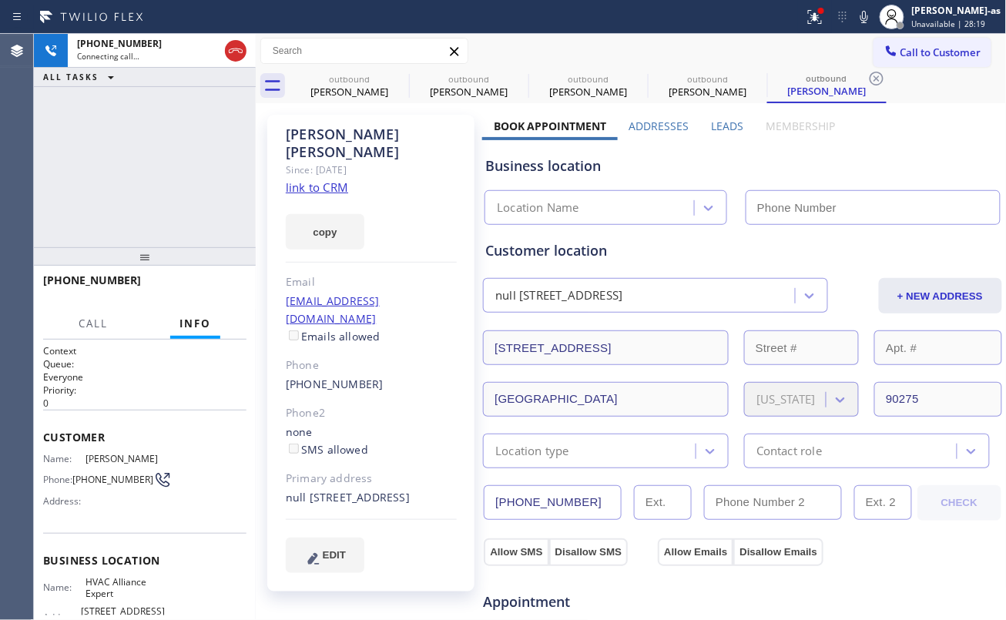
type input "[PHONE_NUMBER]"
drag, startPoint x: 166, startPoint y: 162, endPoint x: 229, endPoint y: 158, distance: 63.3
click at [166, 166] on div "[PHONE_NUMBER] Live | 00:00 ALL TASKS ALL TASKS ACTIVE TASKS TASKS IN WRAP UP" at bounding box center [145, 140] width 222 height 213
click at [320, 179] on link "link to CRM" at bounding box center [317, 186] width 62 height 15
click at [131, 179] on div "[PHONE_NUMBER] Live | 01:24 ALL TASKS ALL TASKS ACTIVE TASKS TASKS IN WRAP UP" at bounding box center [145, 140] width 222 height 213
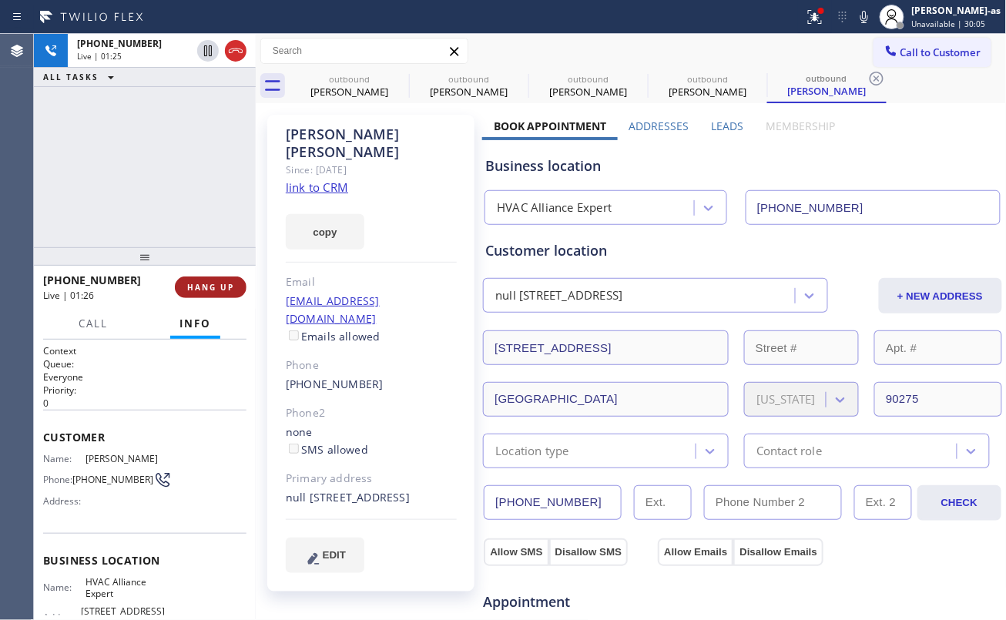
click at [209, 283] on span "HANG UP" at bounding box center [210, 287] width 47 height 11
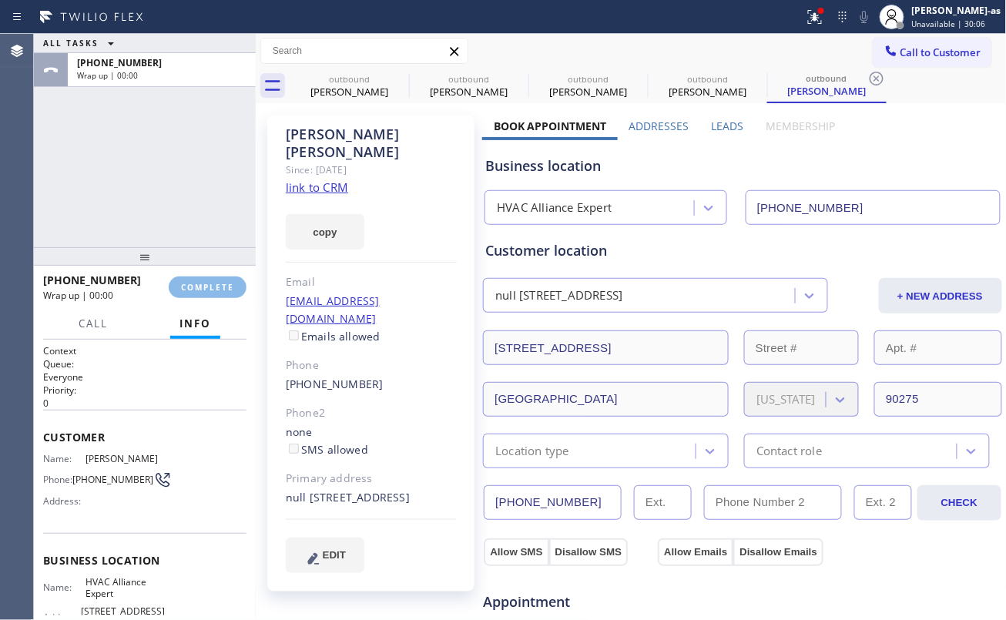
click at [195, 192] on div "ALL TASKS ALL TASKS ACTIVE TASKS TASKS IN WRAP UP [PHONE_NUMBER] Wrap up | 00:00" at bounding box center [145, 140] width 222 height 213
click at [217, 282] on span "COMPLETE" at bounding box center [207, 287] width 53 height 11
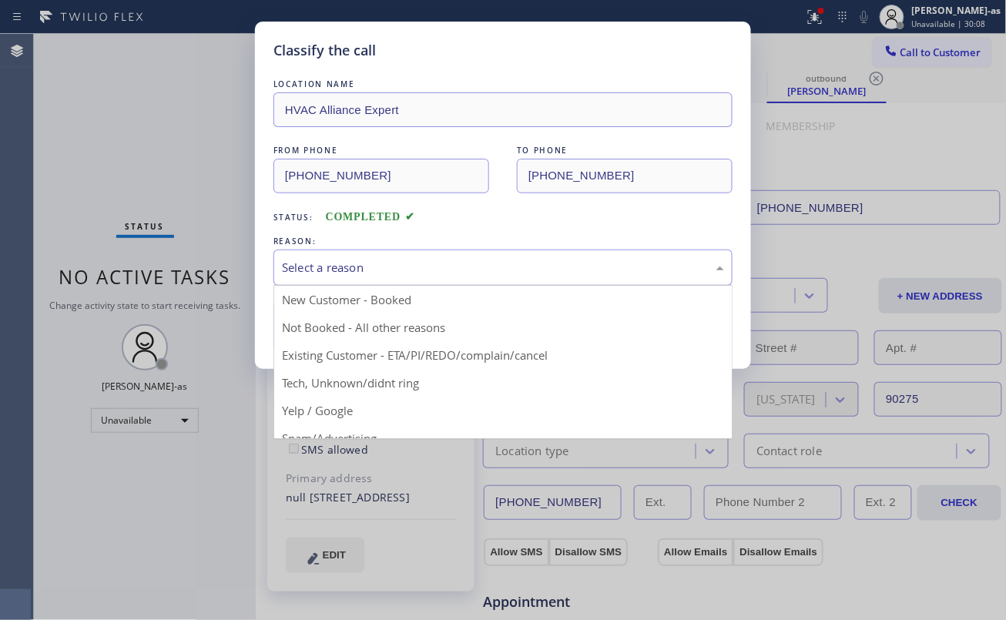
click at [460, 273] on div "Select a reason" at bounding box center [503, 268] width 442 height 18
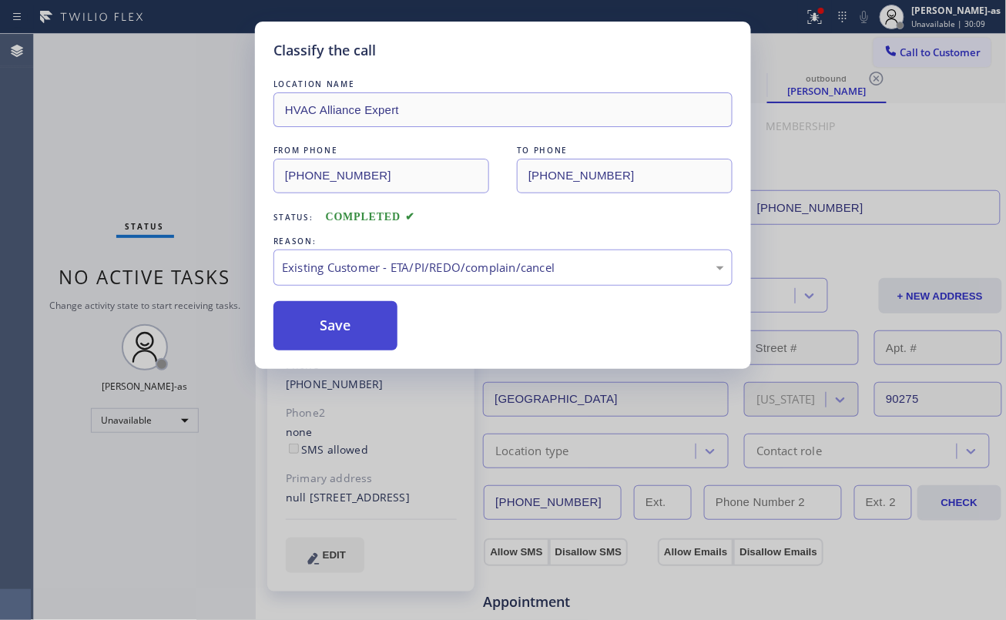
click at [323, 317] on button "Save" at bounding box center [335, 325] width 124 height 49
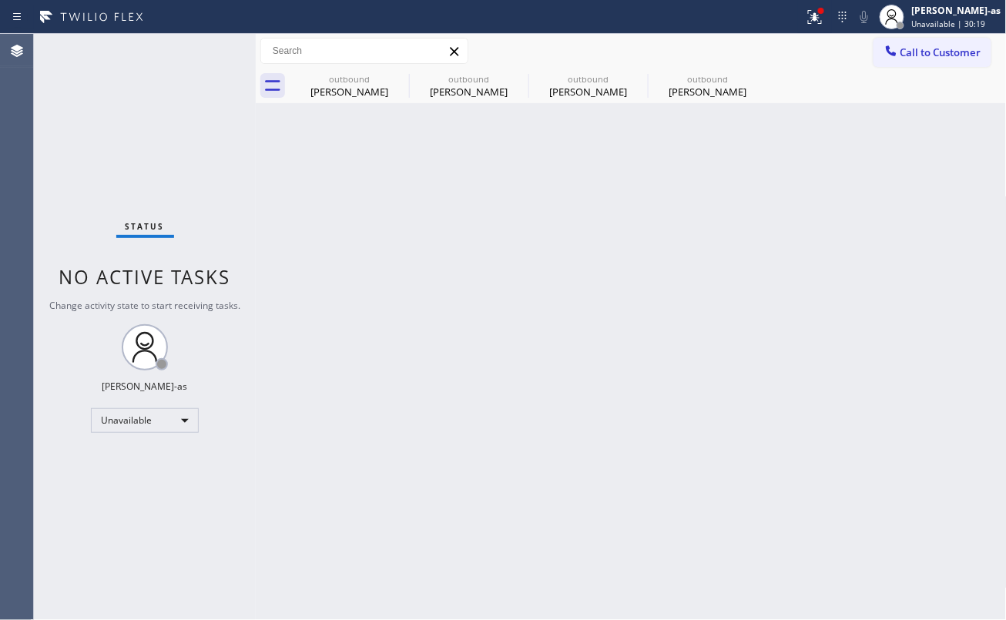
click at [195, 238] on div "Status No active tasks Change activity state to start receiving tasks. [PERSON_…" at bounding box center [145, 327] width 222 height 586
drag, startPoint x: 352, startPoint y: 87, endPoint x: 389, endPoint y: 82, distance: 37.4
click at [352, 88] on div "[PERSON_NAME]" at bounding box center [349, 92] width 116 height 14
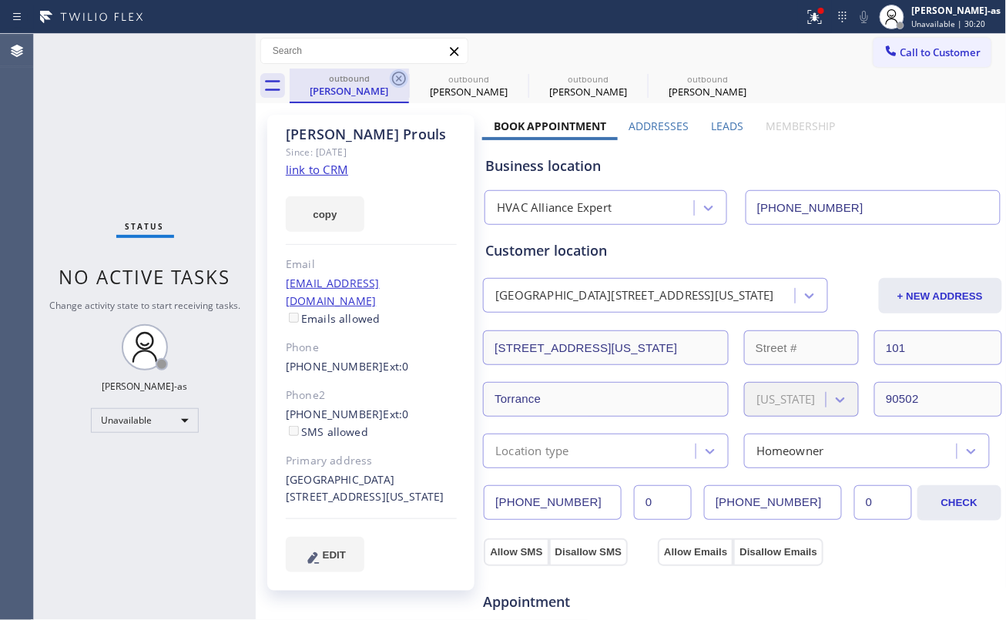
click at [399, 80] on icon at bounding box center [399, 78] width 18 height 18
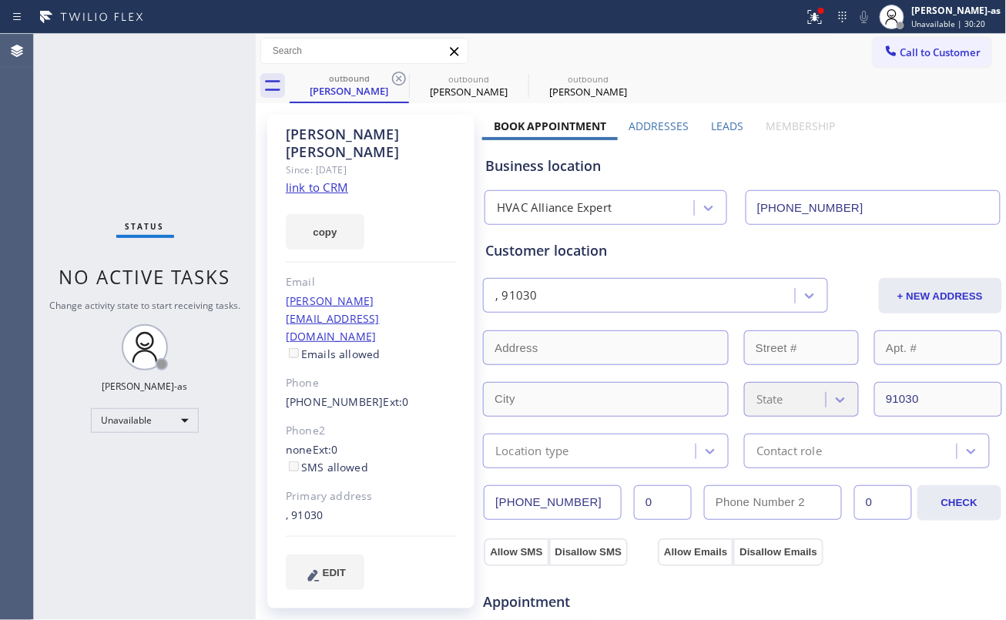
click at [399, 80] on icon at bounding box center [399, 78] width 18 height 18
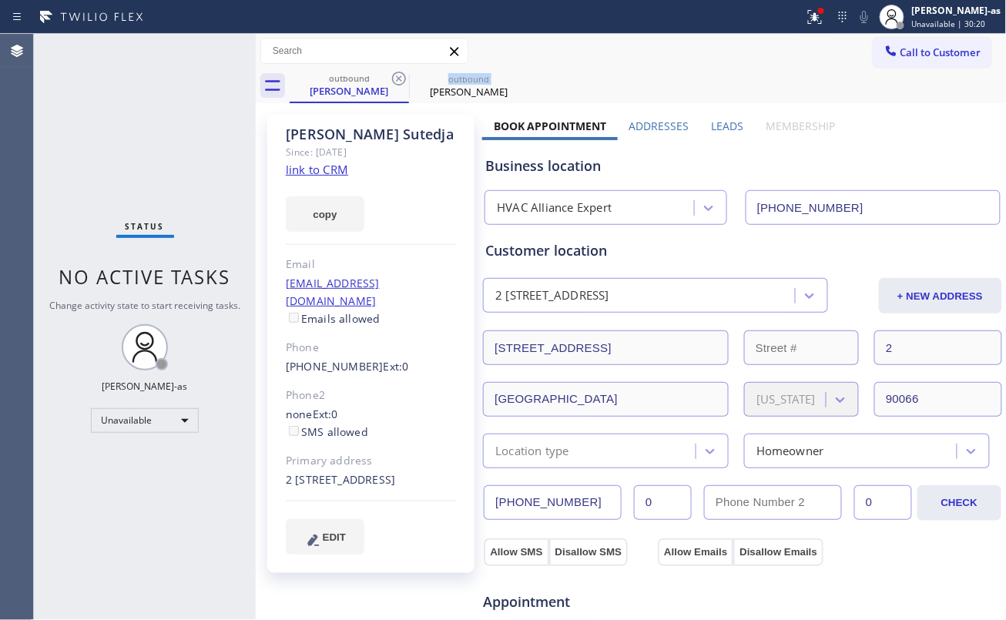
click at [399, 80] on icon at bounding box center [399, 78] width 18 height 18
click at [0, 0] on icon at bounding box center [0, 0] width 0 height 0
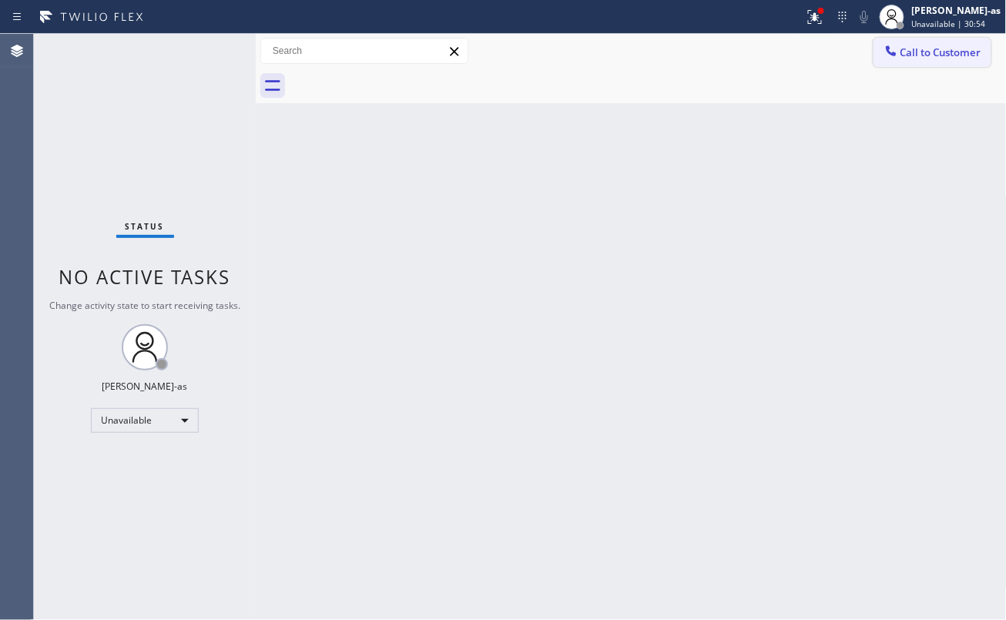
click at [935, 40] on button "Call to Customer" at bounding box center [932, 52] width 118 height 29
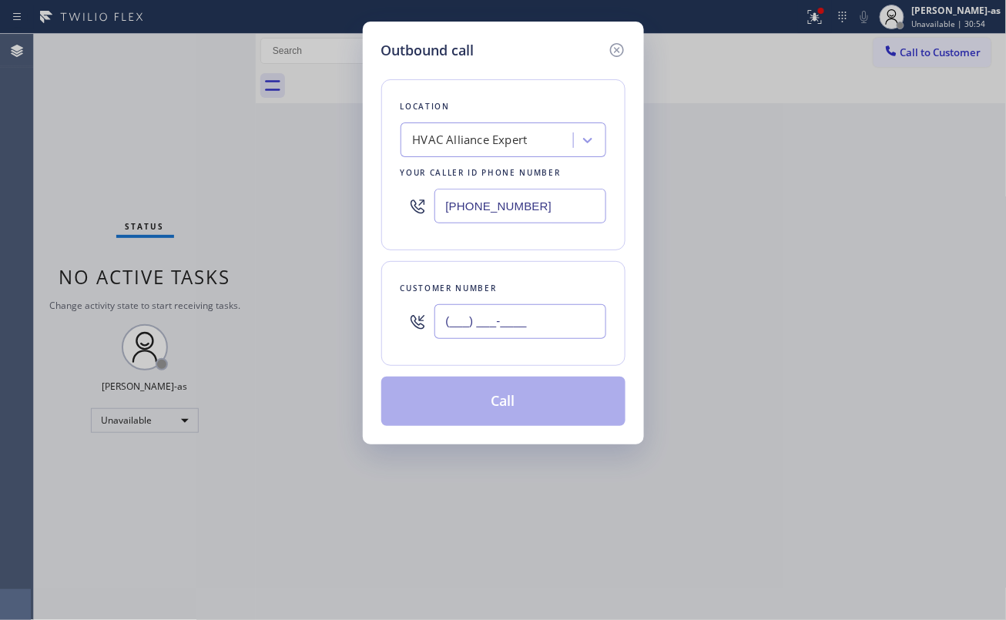
click at [561, 319] on input "(___) ___-____" at bounding box center [520, 321] width 172 height 35
paste input "978) 766-7892"
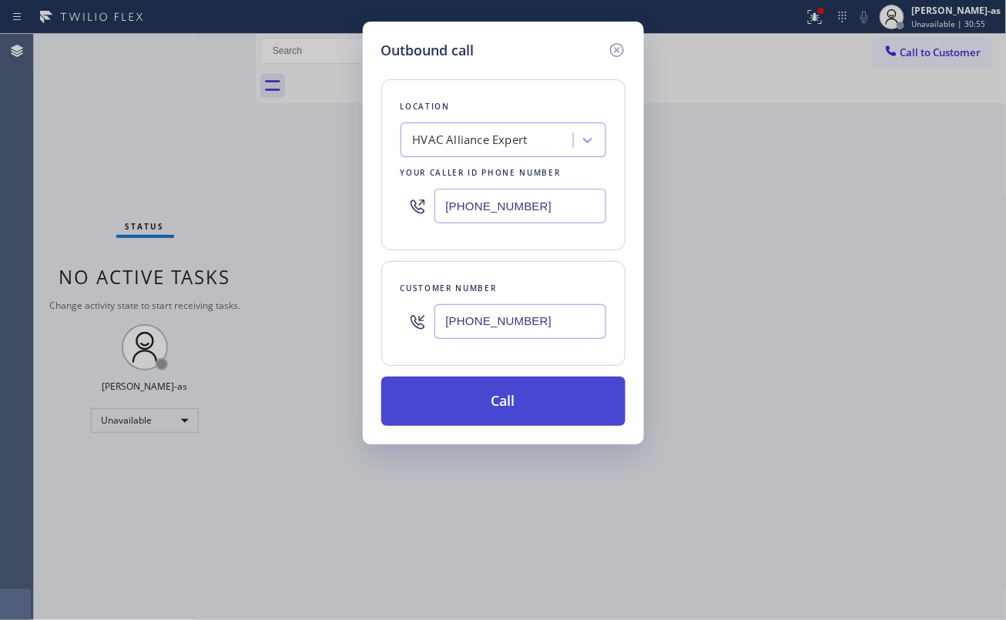
type input "[PHONE_NUMBER]"
click at [522, 405] on button "Call" at bounding box center [503, 401] width 244 height 49
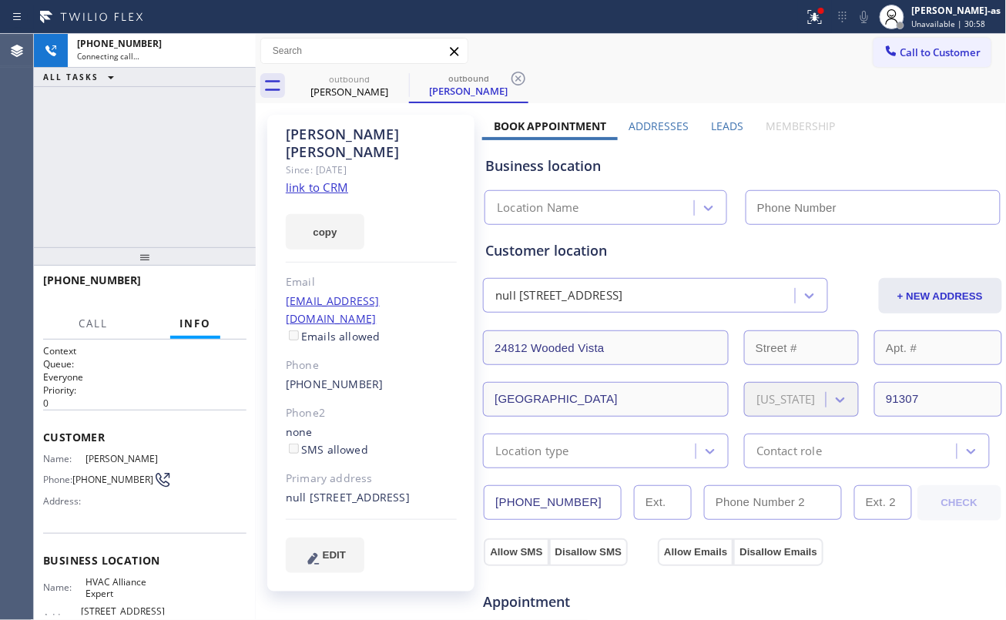
click at [309, 161] on div "Since: [DATE]" at bounding box center [371, 170] width 171 height 18
click at [346, 179] on link "link to CRM" at bounding box center [317, 186] width 62 height 15
type input "[PHONE_NUMBER]"
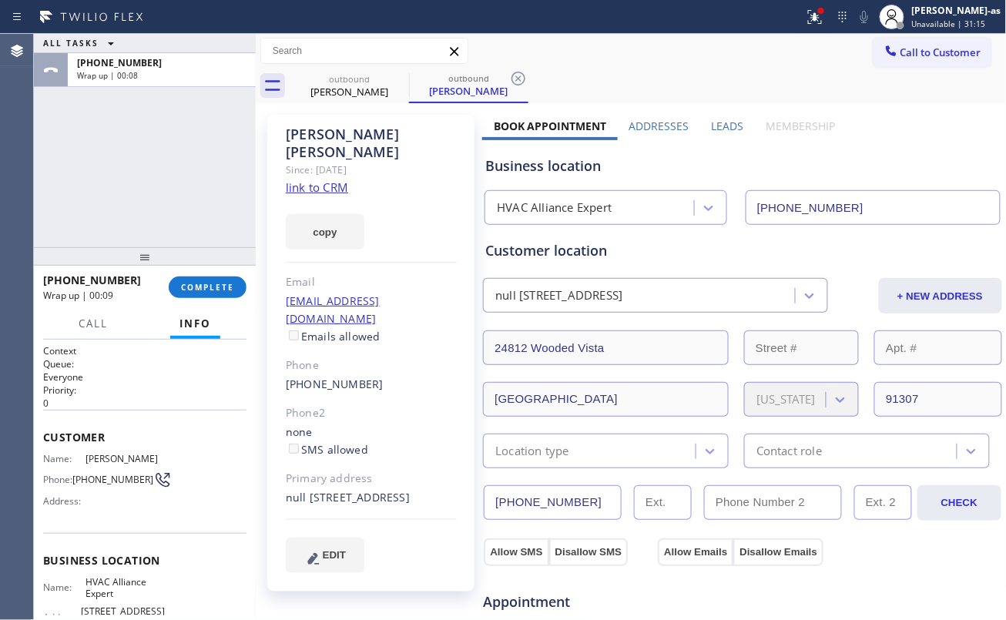
click at [382, 376] on div "[PHONE_NUMBER]" at bounding box center [371, 385] width 171 height 18
click at [380, 376] on div "[PHONE_NUMBER]" at bounding box center [371, 385] width 171 height 18
click at [379, 376] on div "[PHONE_NUMBER]" at bounding box center [371, 385] width 171 height 18
copy div "[PHONE_NUMBER]"
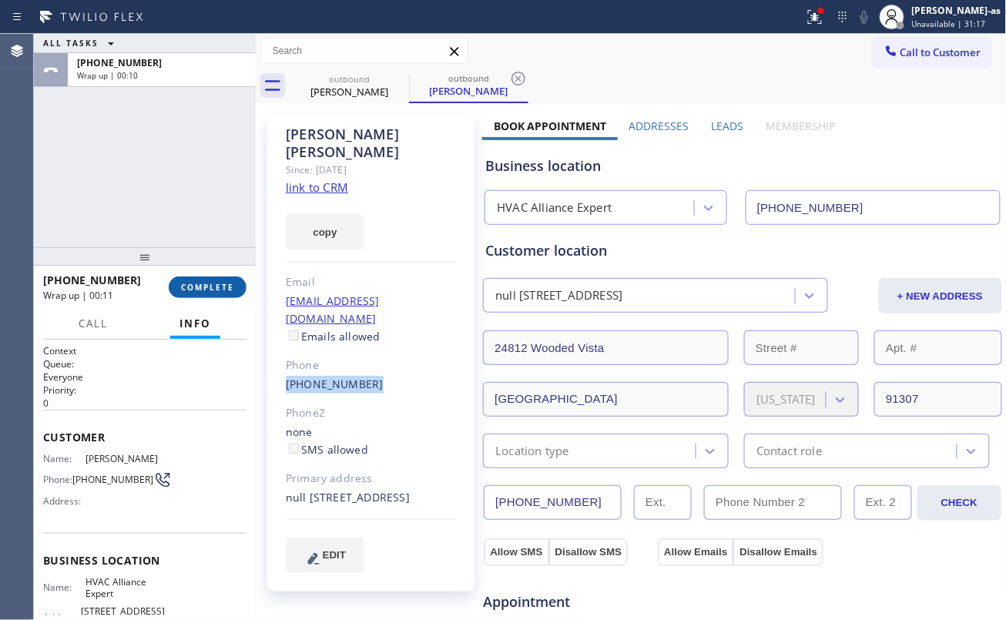
click at [207, 297] on button "COMPLETE" at bounding box center [208, 287] width 78 height 22
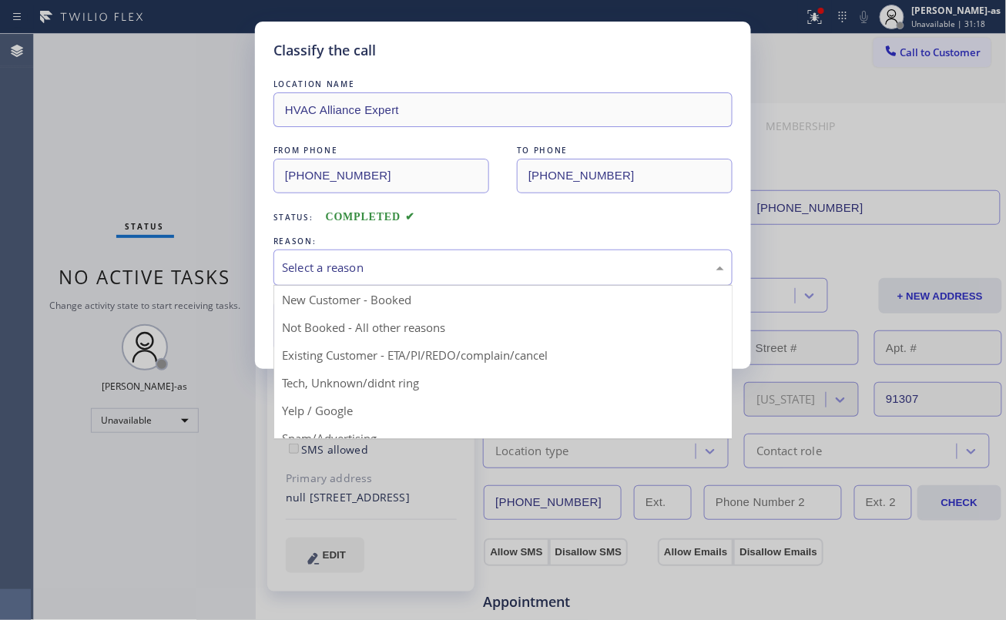
click at [365, 260] on div "Select a reason" at bounding box center [503, 268] width 442 height 18
drag, startPoint x: 414, startPoint y: 357, endPoint x: 405, endPoint y: 349, distance: 12.0
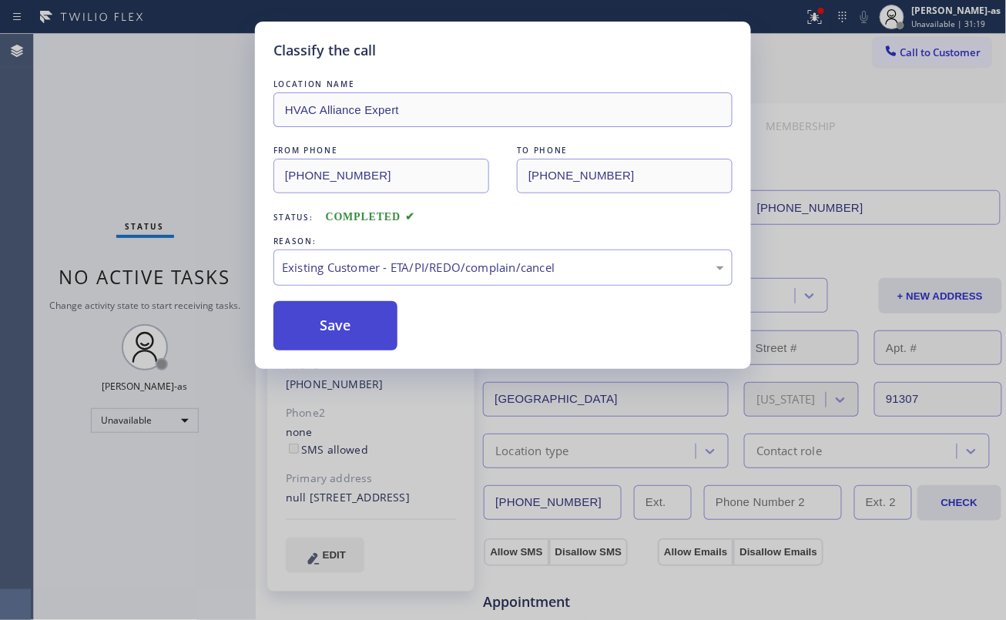
click at [343, 333] on button "Save" at bounding box center [335, 325] width 124 height 49
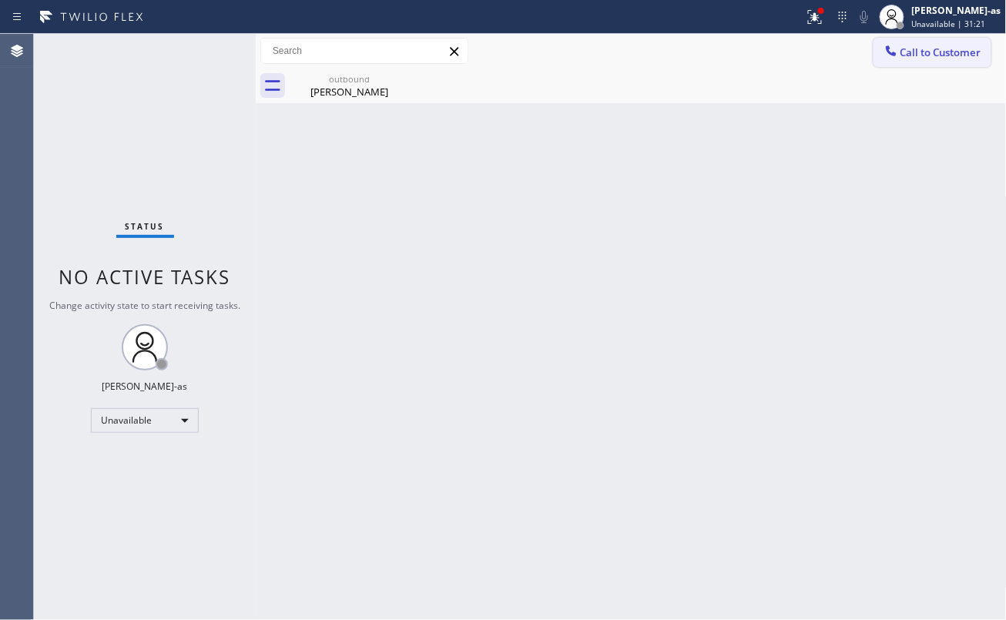
click at [890, 53] on icon at bounding box center [891, 50] width 10 height 10
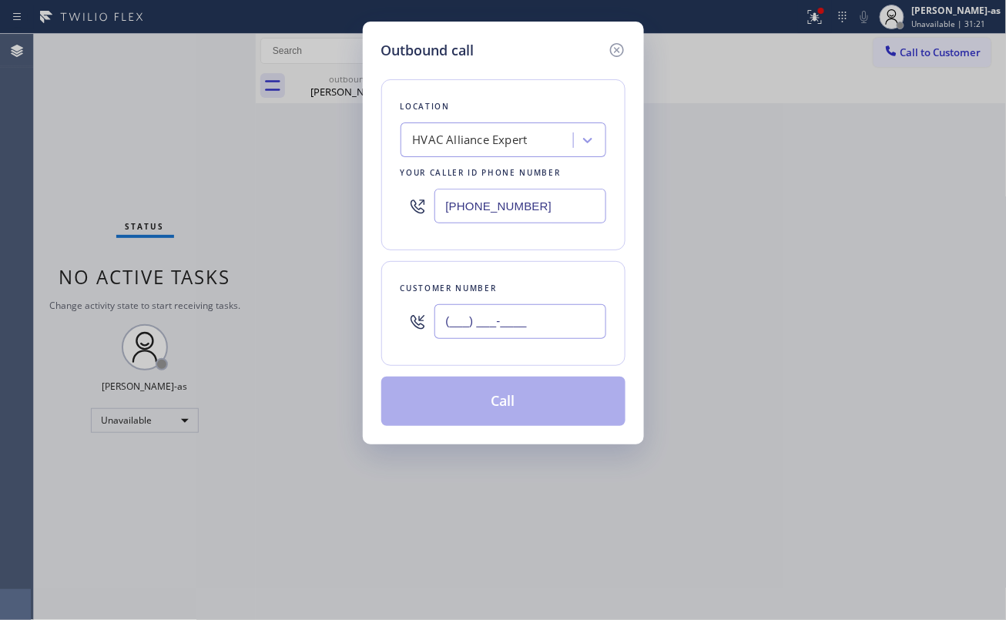
click at [564, 330] on input "(___) ___-____" at bounding box center [520, 321] width 172 height 35
paste input "978) 766-7892"
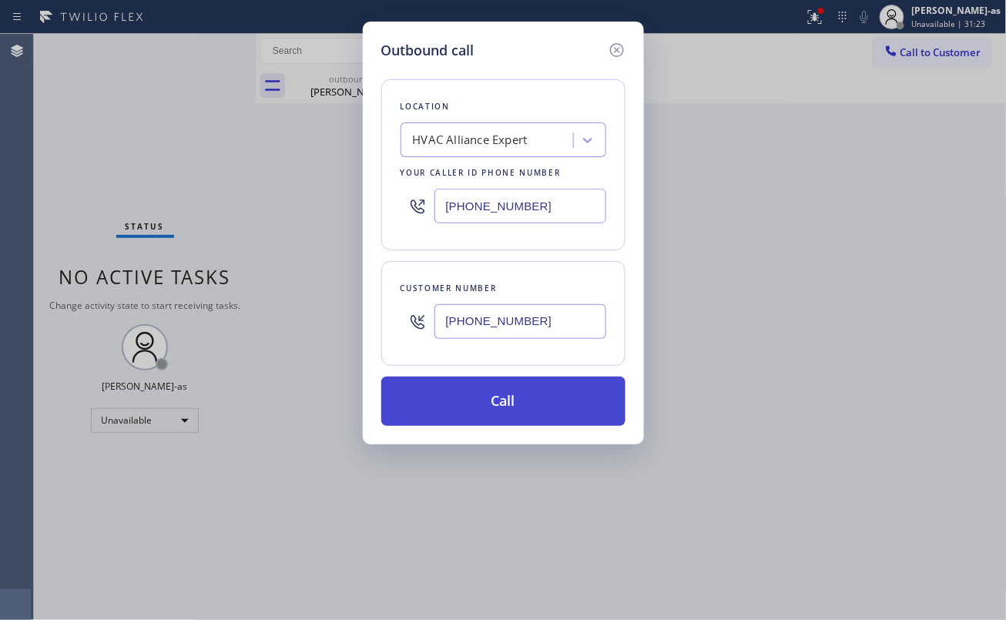
type input "[PHONE_NUMBER]"
click at [494, 397] on button "Call" at bounding box center [503, 401] width 244 height 49
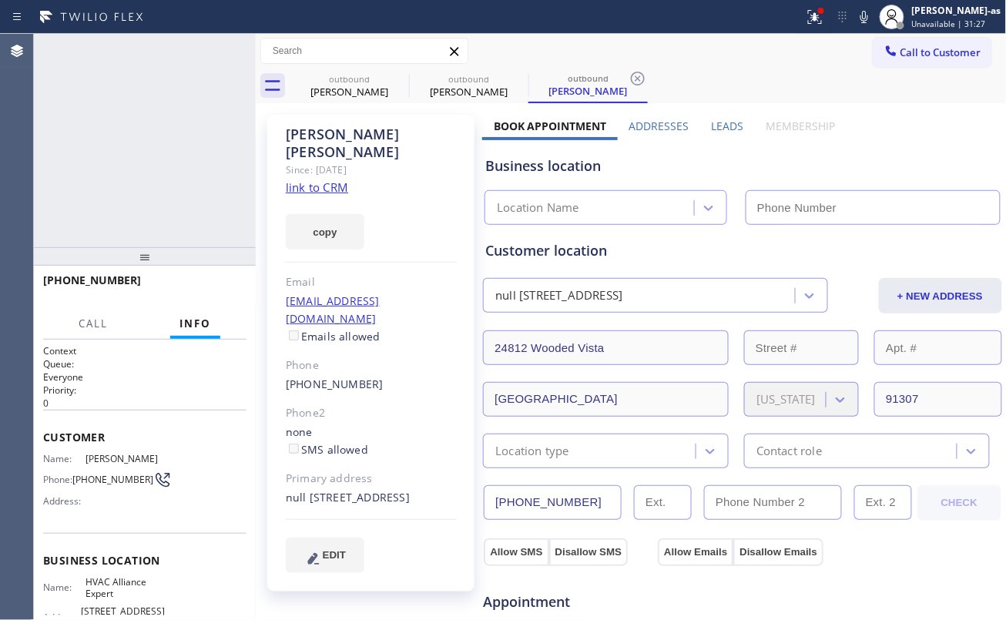
type input "[PHONE_NUMBER]"
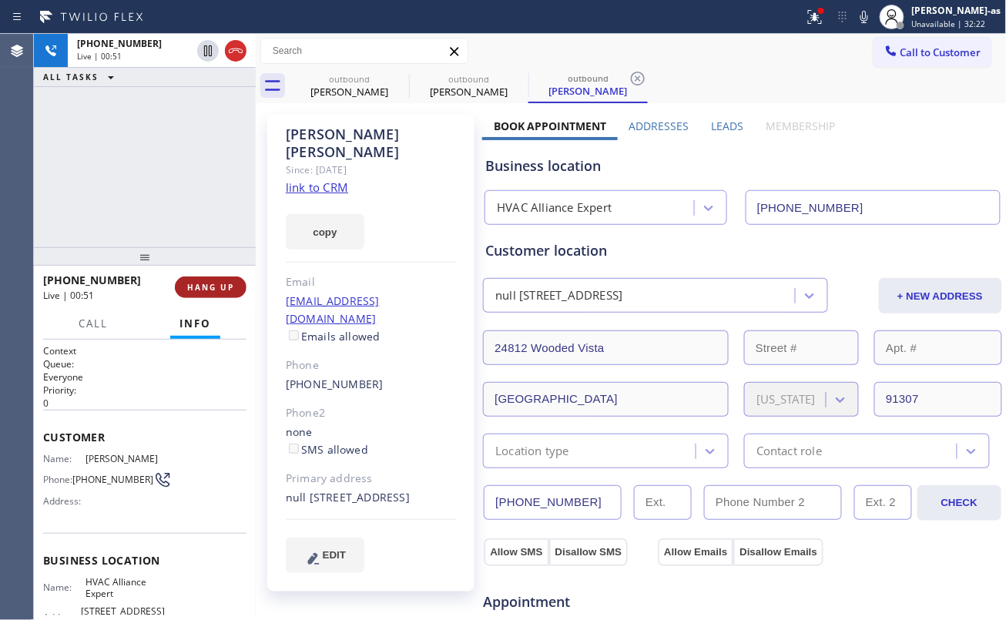
click at [216, 280] on button "HANG UP" at bounding box center [211, 287] width 72 height 22
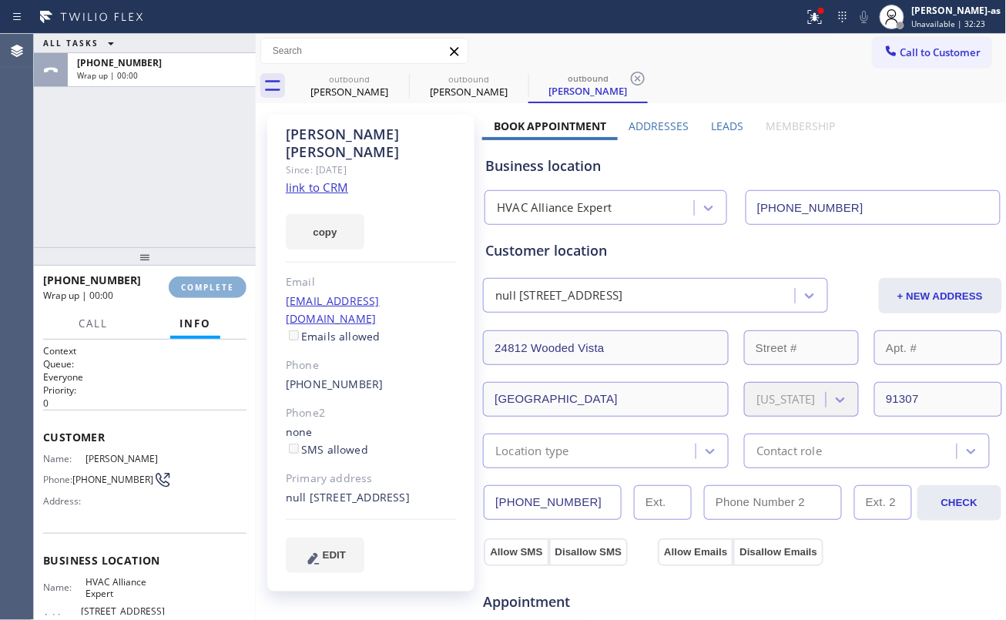
click at [213, 287] on span "COMPLETE" at bounding box center [207, 287] width 53 height 11
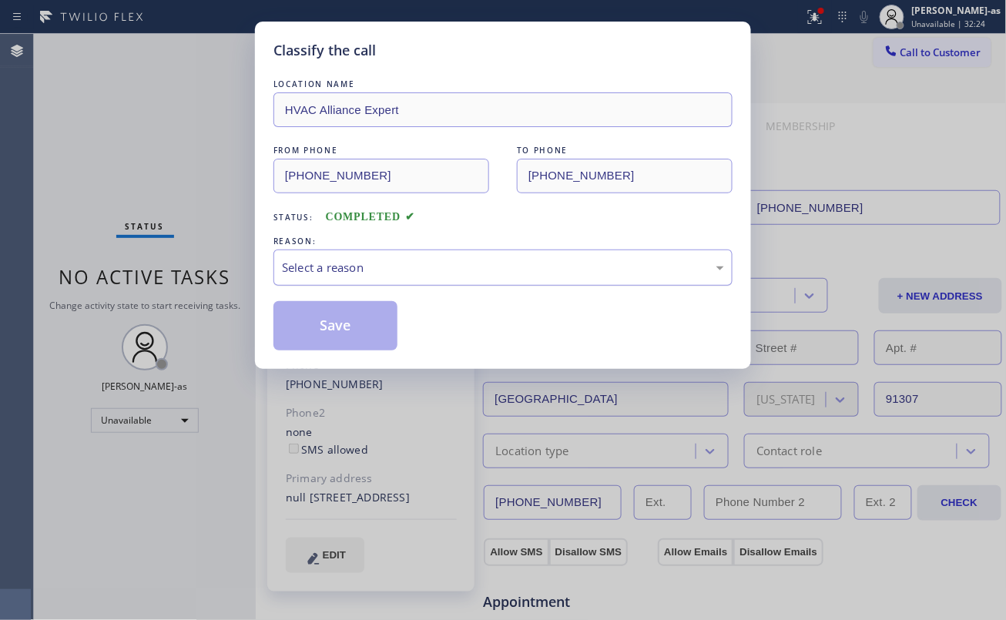
drag, startPoint x: 454, startPoint y: 260, endPoint x: 471, endPoint y: 278, distance: 24.5
click at [464, 270] on div "Select a reason" at bounding box center [503, 268] width 442 height 18
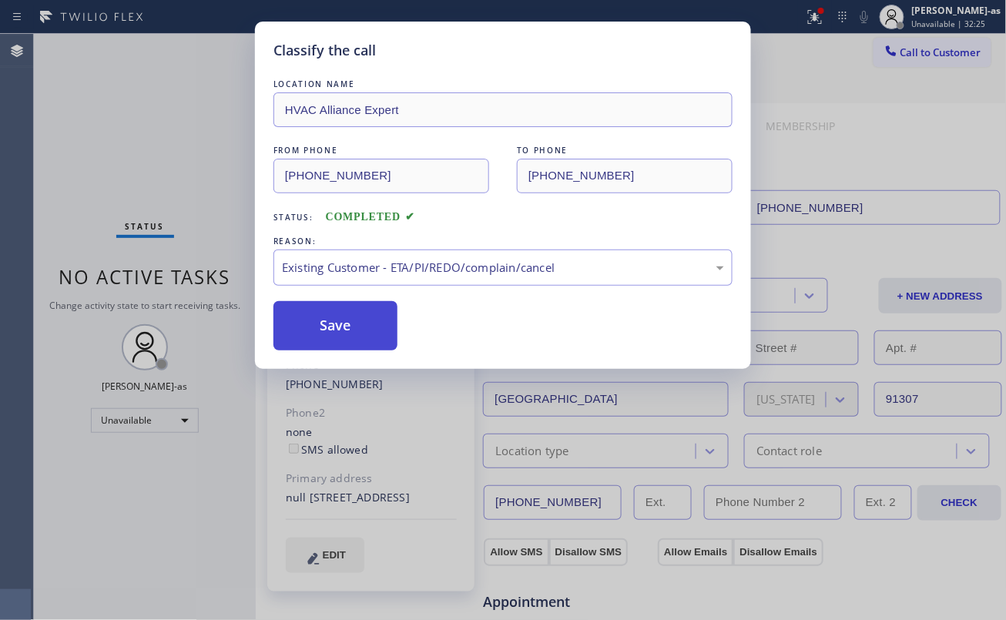
click at [348, 320] on button "Save" at bounding box center [335, 325] width 124 height 49
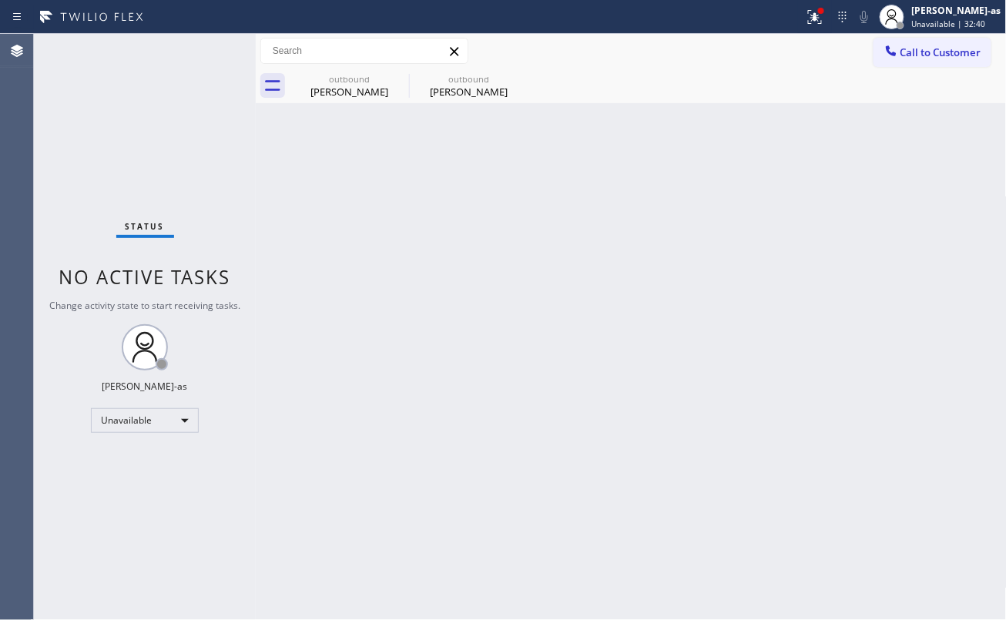
click at [932, 49] on span "Call to Customer" at bounding box center [940, 52] width 81 height 14
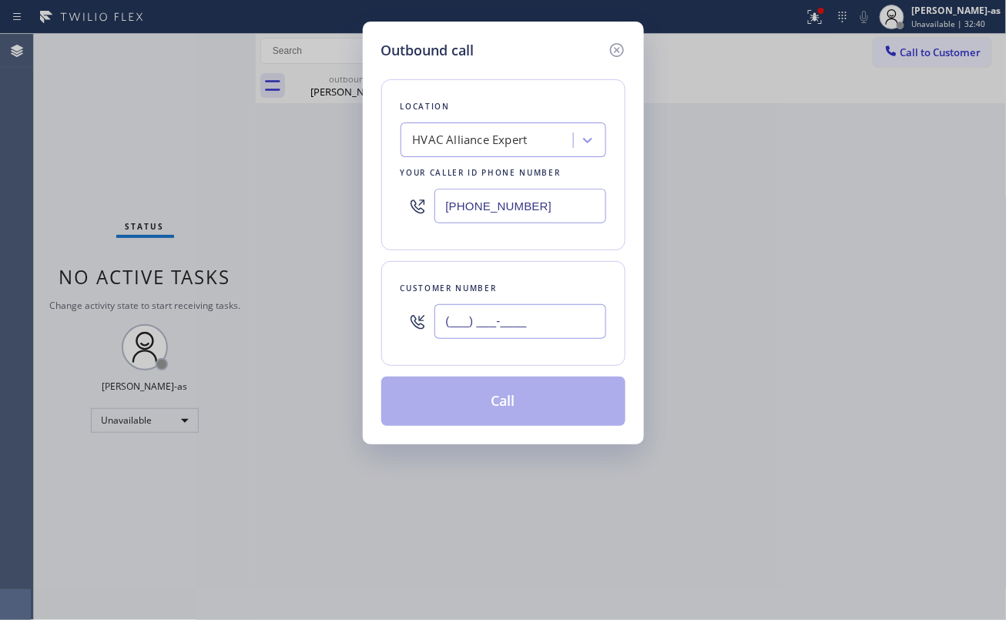
click at [481, 339] on input "(___) ___-____" at bounding box center [520, 321] width 172 height 35
paste input "949) 872-8909"
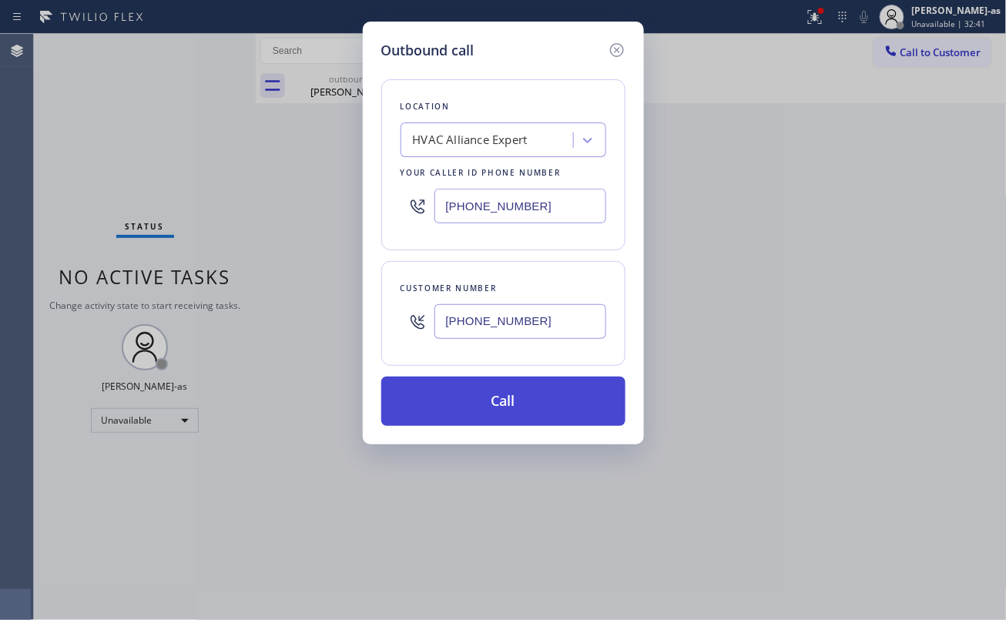
type input "[PHONE_NUMBER]"
click at [531, 404] on button "Call" at bounding box center [503, 401] width 244 height 49
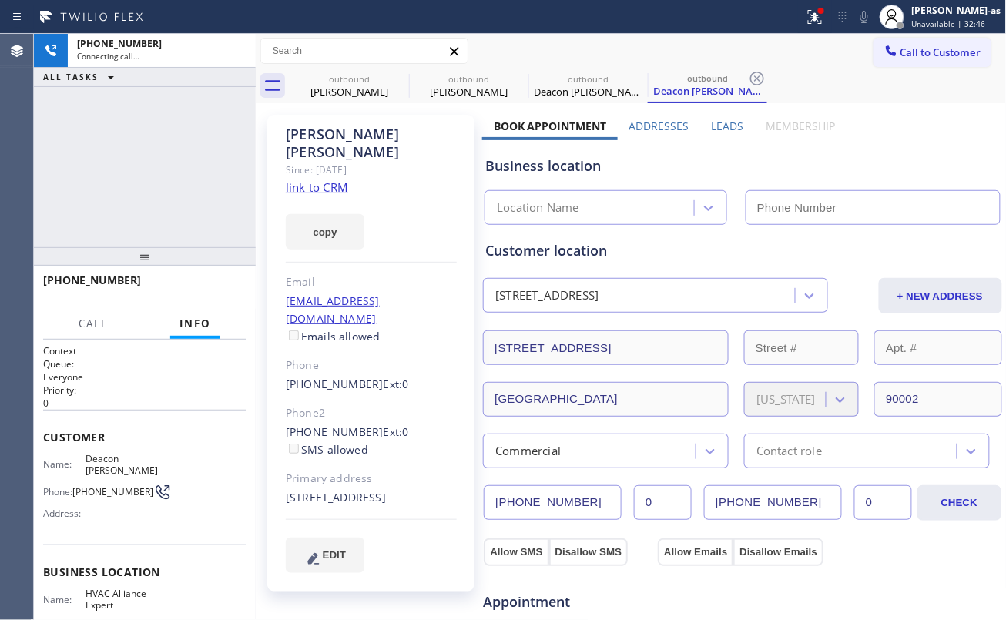
type input "[PHONE_NUMBER]"
click at [205, 283] on button "HANG UP" at bounding box center [211, 287] width 72 height 22
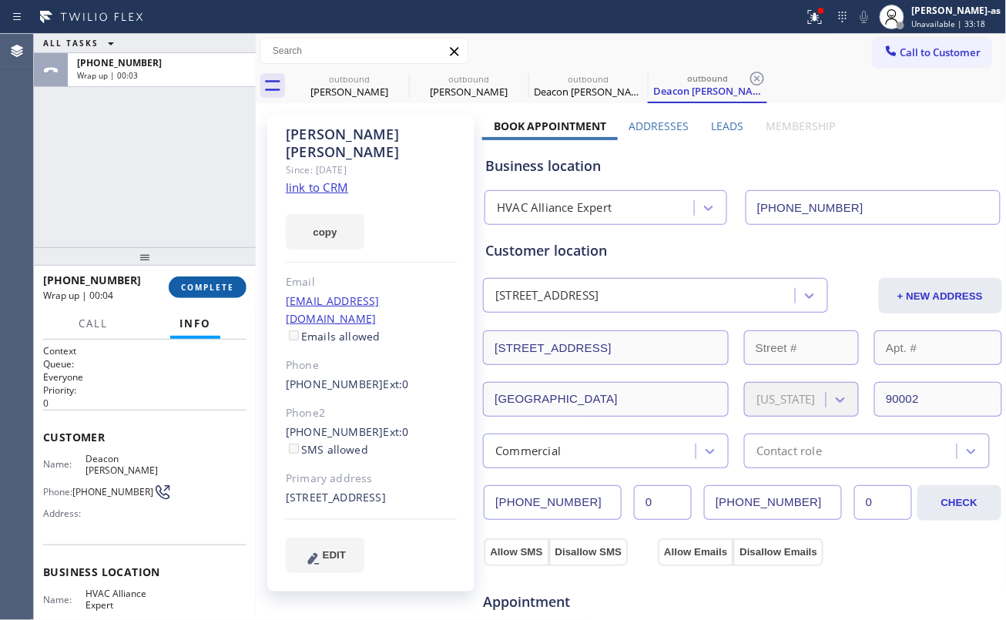
click at [223, 281] on button "COMPLETE" at bounding box center [208, 287] width 78 height 22
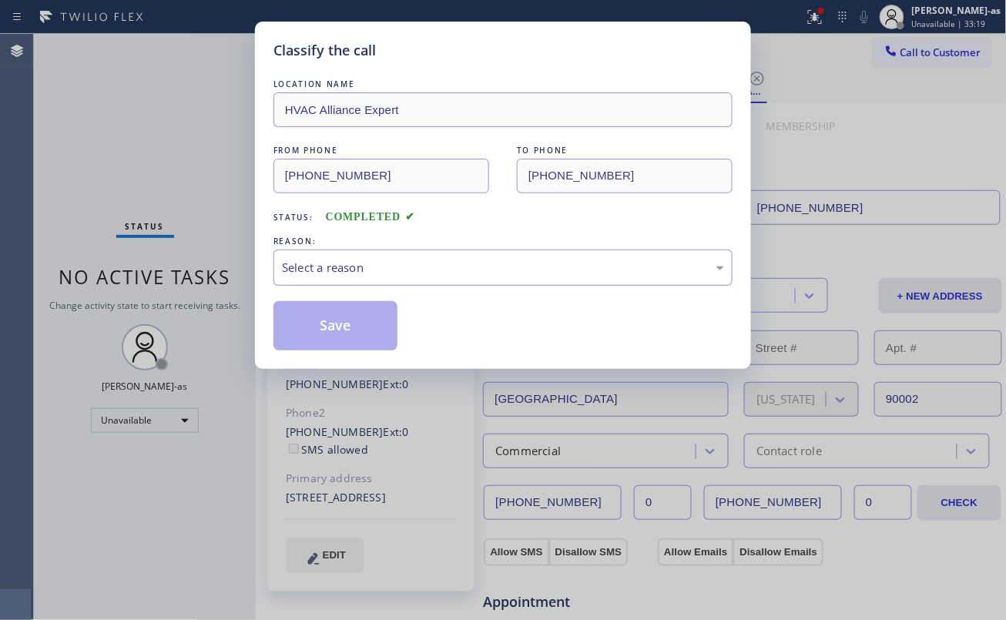
drag, startPoint x: 503, startPoint y: 253, endPoint x: 505, endPoint y: 273, distance: 20.2
click at [503, 253] on div "Select a reason" at bounding box center [502, 267] width 459 height 36
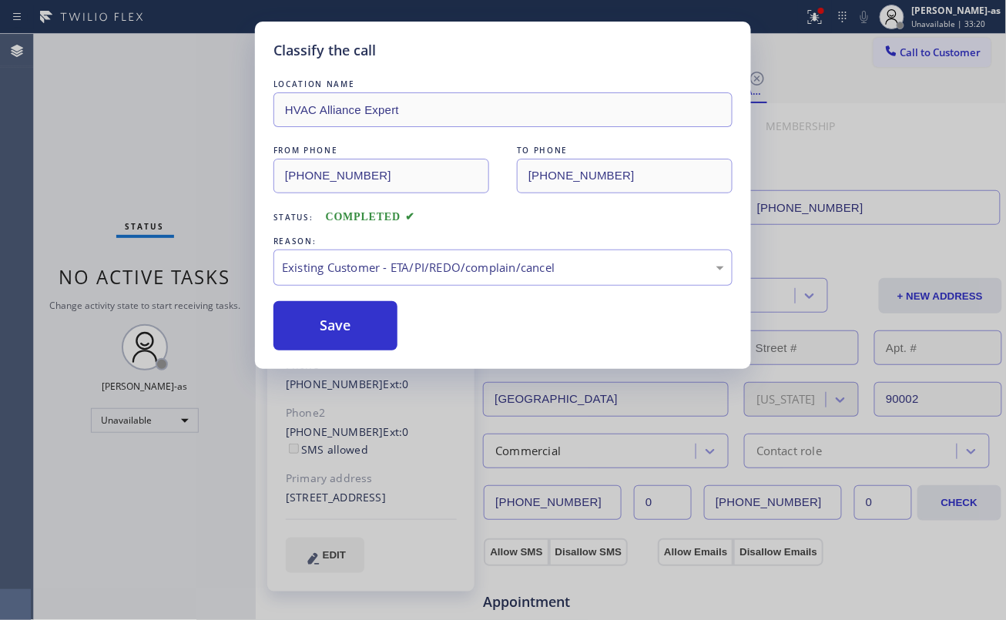
drag, startPoint x: 346, startPoint y: 327, endPoint x: 382, endPoint y: 129, distance: 200.4
click at [347, 327] on button "Save" at bounding box center [335, 325] width 124 height 49
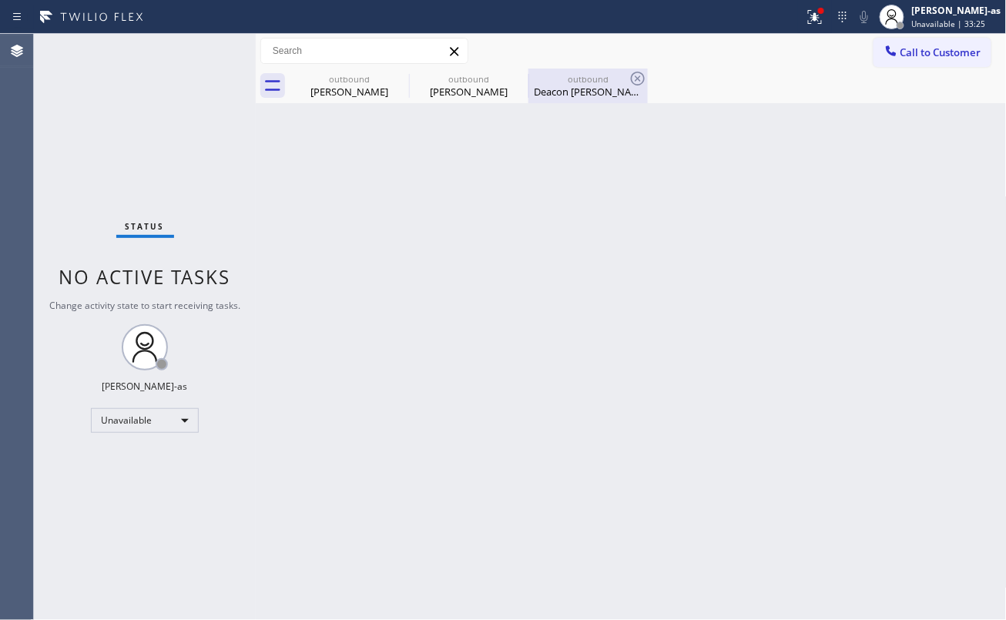
click at [574, 88] on div "Deacon [PERSON_NAME]" at bounding box center [588, 92] width 116 height 14
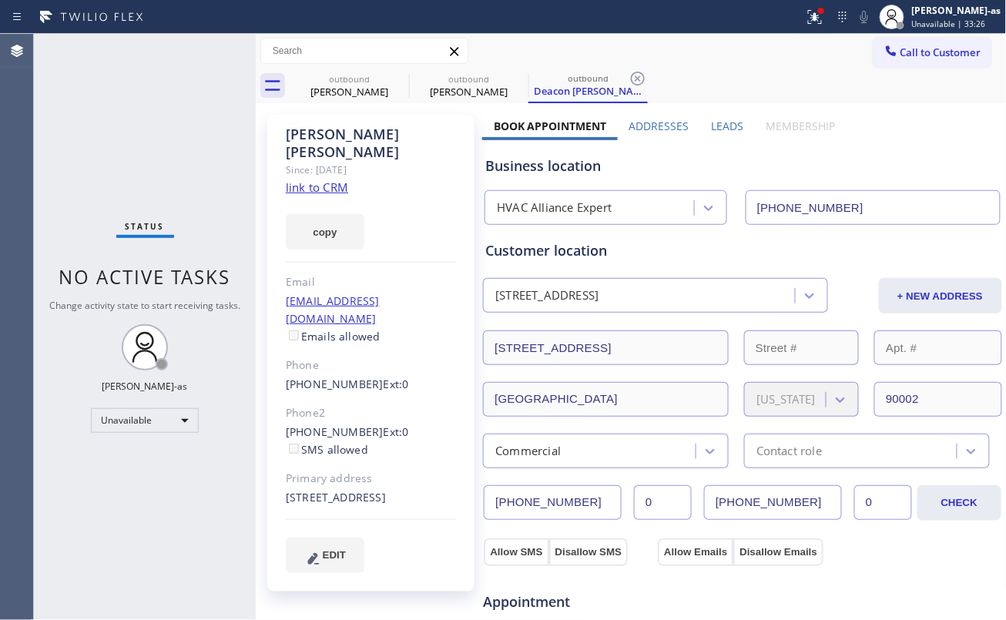
click at [314, 186] on link "link to CRM" at bounding box center [317, 186] width 62 height 15
drag, startPoint x: 943, startPoint y: 48, endPoint x: 463, endPoint y: 278, distance: 532.1
click at [940, 48] on span "Call to Customer" at bounding box center [940, 52] width 81 height 14
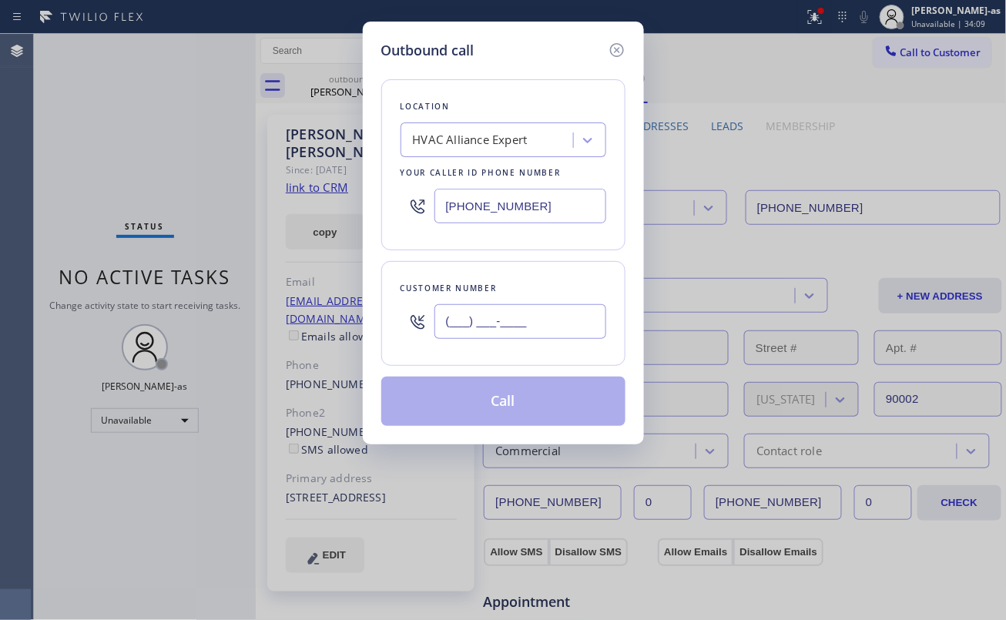
click at [491, 318] on input "(___) ___-____" at bounding box center [520, 321] width 172 height 35
paste input "323) 445-5417"
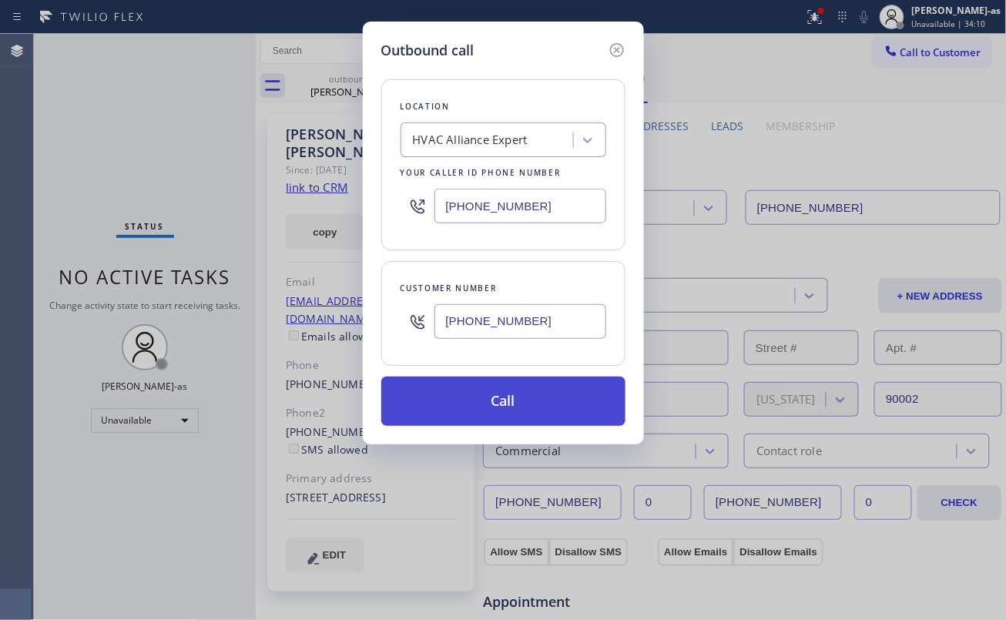
type input "[PHONE_NUMBER]"
click at [514, 411] on button "Call" at bounding box center [503, 401] width 244 height 49
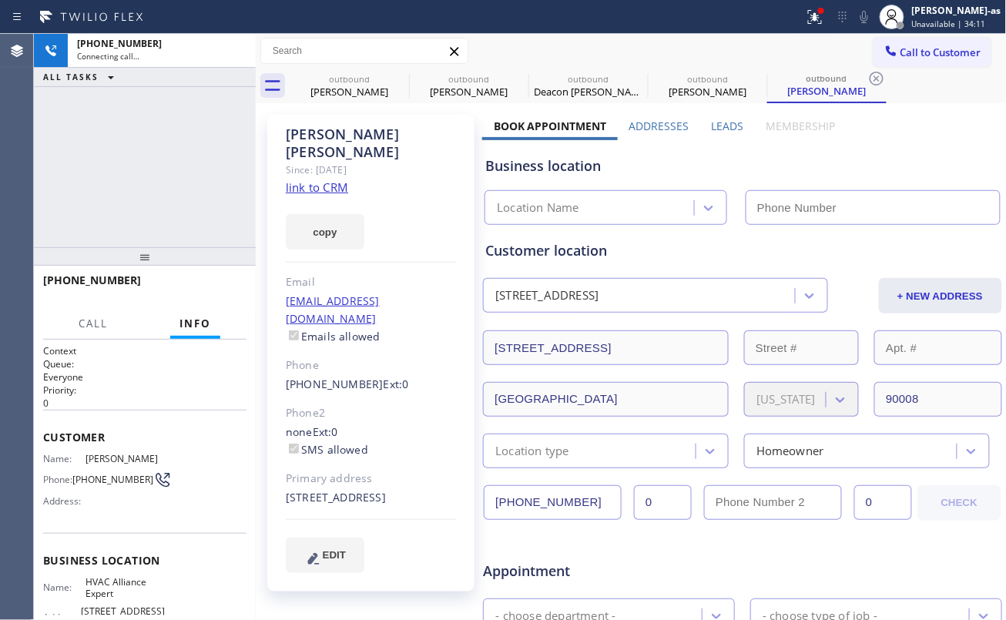
click at [324, 179] on link "link to CRM" at bounding box center [317, 186] width 62 height 15
type input "[PHONE_NUMBER]"
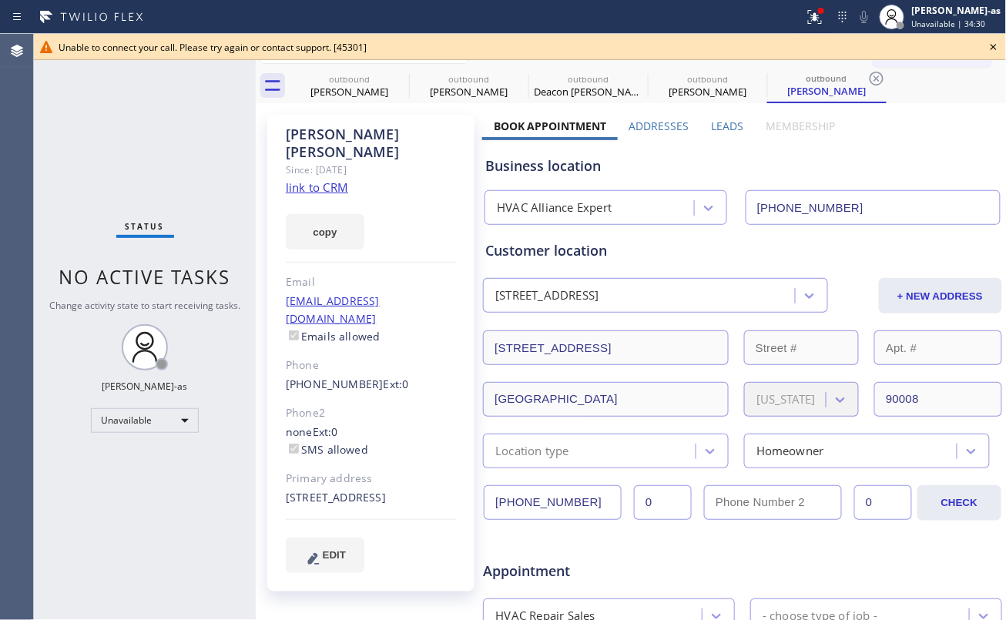
drag, startPoint x: 99, startPoint y: 219, endPoint x: 139, endPoint y: 220, distance: 40.1
click at [106, 223] on div "Status No active tasks Change activity state to start receiving tasks. [PERSON_…" at bounding box center [145, 327] width 222 height 586
drag, startPoint x: 268, startPoint y: 340, endPoint x: 367, endPoint y: 351, distance: 99.2
click at [367, 351] on div "[PERSON_NAME] Since: [DATE] link to CRM copy Email [EMAIL_ADDRESS][DOMAIN_NAME]…" at bounding box center [370, 353] width 207 height 477
copy div "[PHONE_NUMBER]"
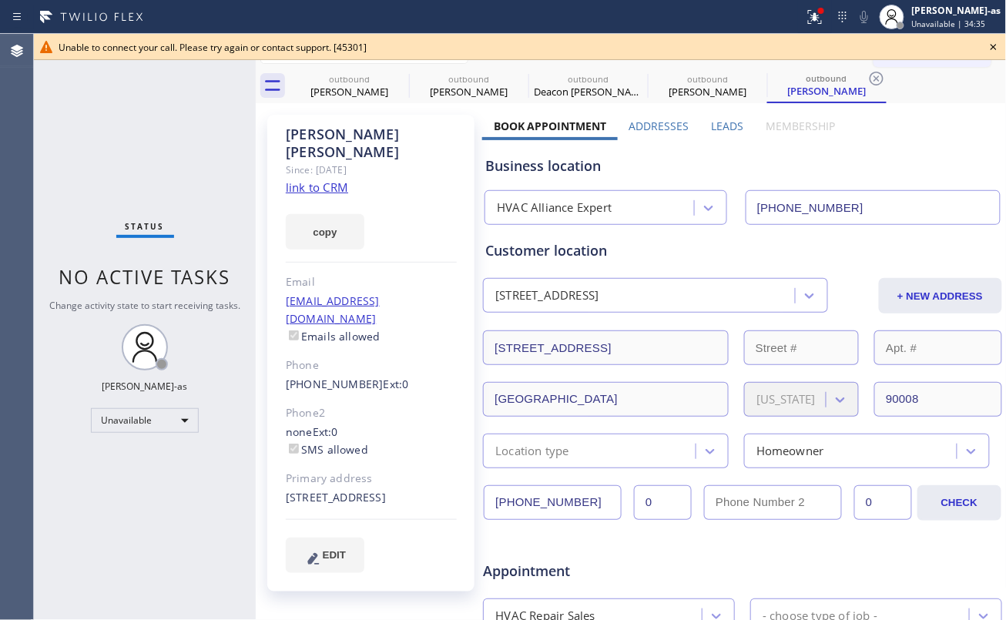
click at [989, 48] on icon at bounding box center [993, 47] width 18 height 18
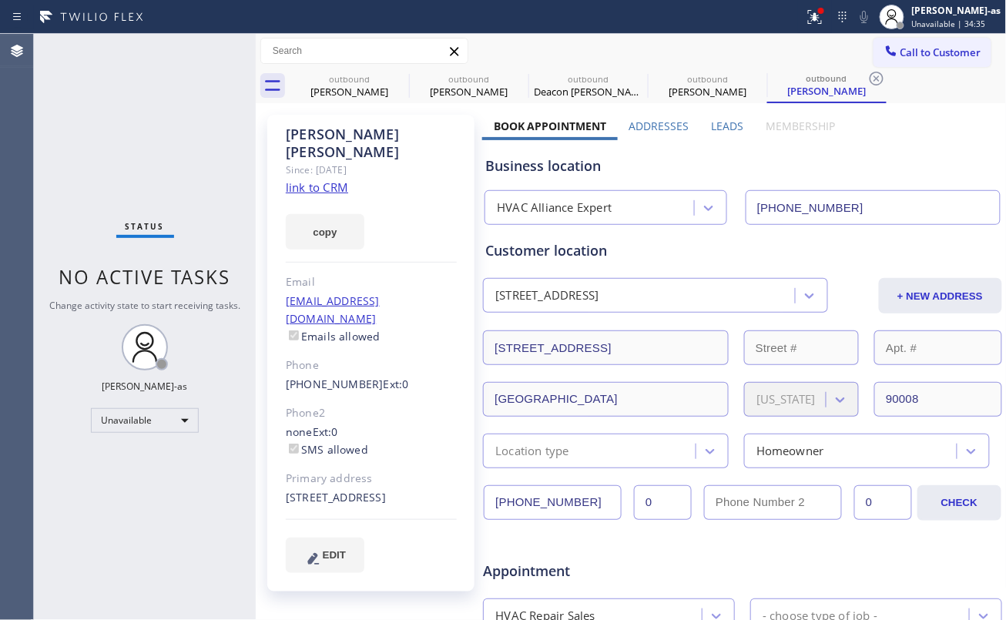
click at [909, 49] on button "Call to Customer" at bounding box center [932, 52] width 118 height 29
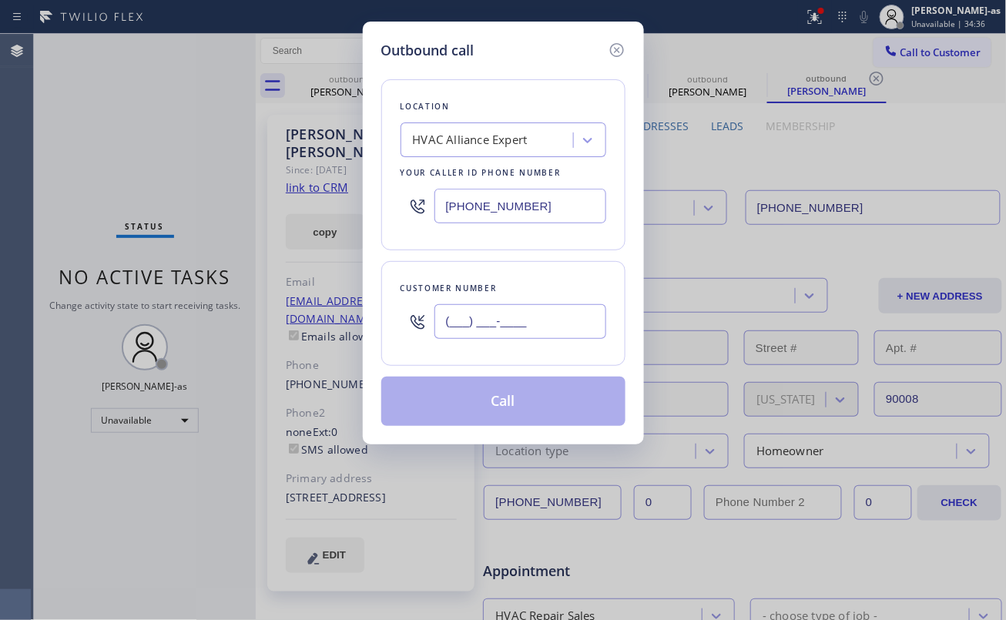
click at [551, 327] on input "(___) ___-____" at bounding box center [520, 321] width 172 height 35
paste input "323) 445-5417"
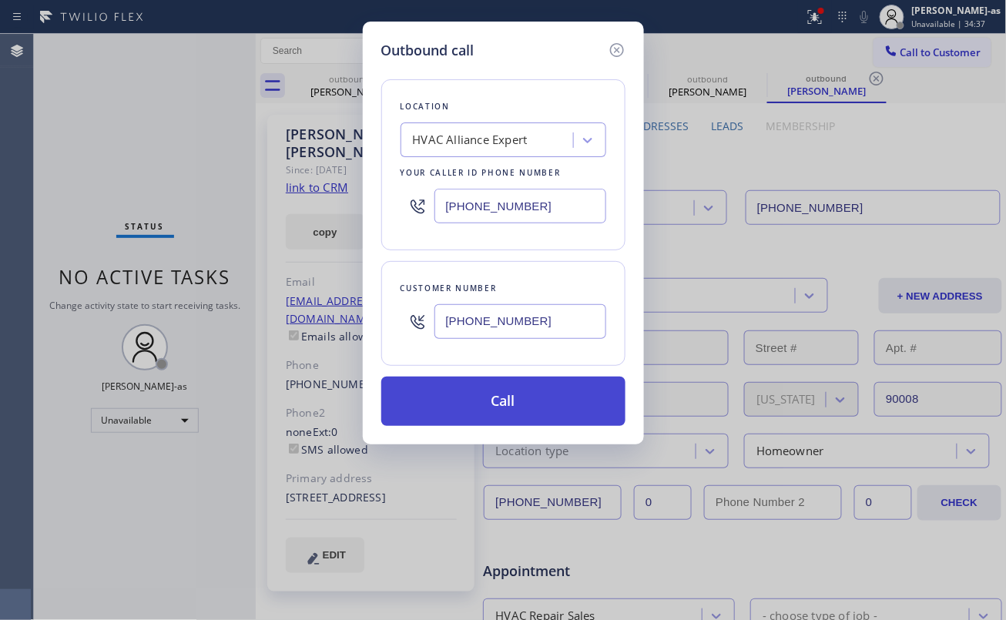
type input "[PHONE_NUMBER]"
click at [485, 407] on button "Call" at bounding box center [503, 401] width 244 height 49
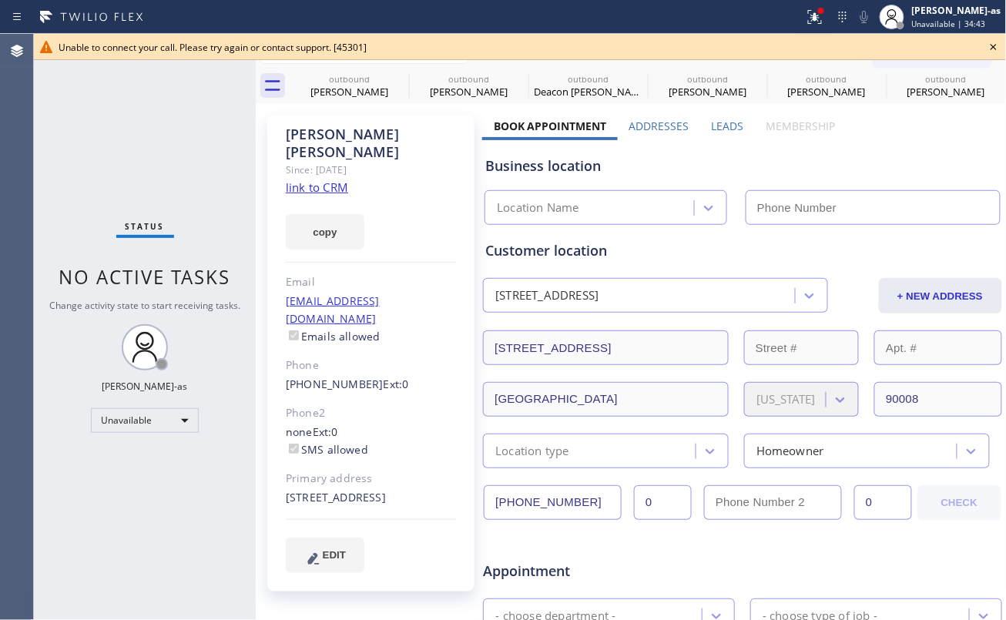
type input "[PHONE_NUMBER]"
click at [211, 167] on div "Status No active tasks Change activity state to start receiving tasks. [PERSON_…" at bounding box center [145, 327] width 222 height 586
click at [330, 109] on div "[PERSON_NAME] Since: [DATE] link to CRM copy Email [EMAIL_ADDRESS][DOMAIN_NAME]…" at bounding box center [371, 606] width 223 height 998
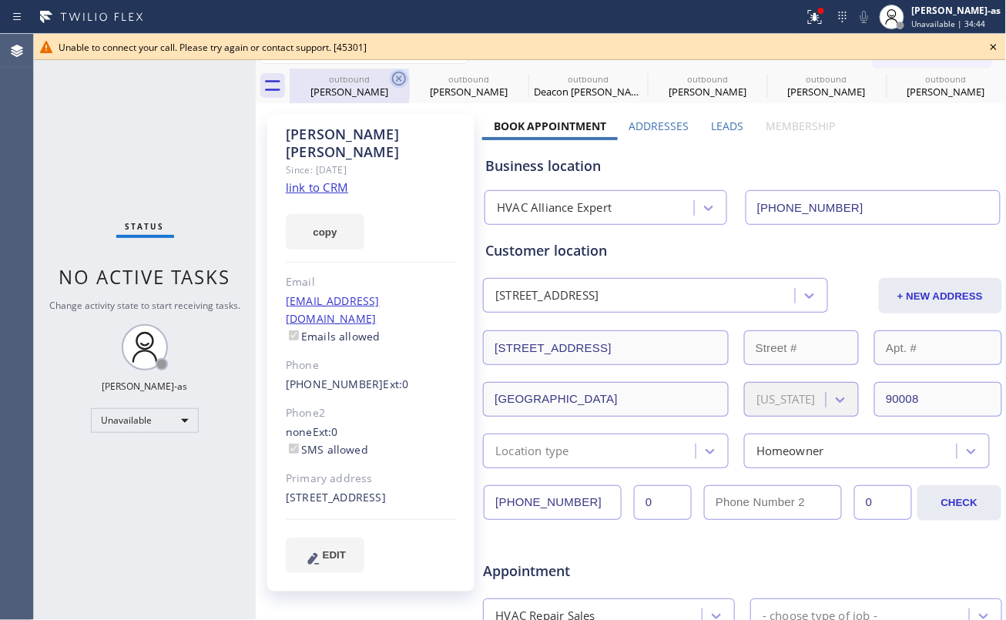
drag, startPoint x: 349, startPoint y: 82, endPoint x: 400, endPoint y: 81, distance: 51.6
click at [348, 82] on div "outbound" at bounding box center [349, 79] width 116 height 12
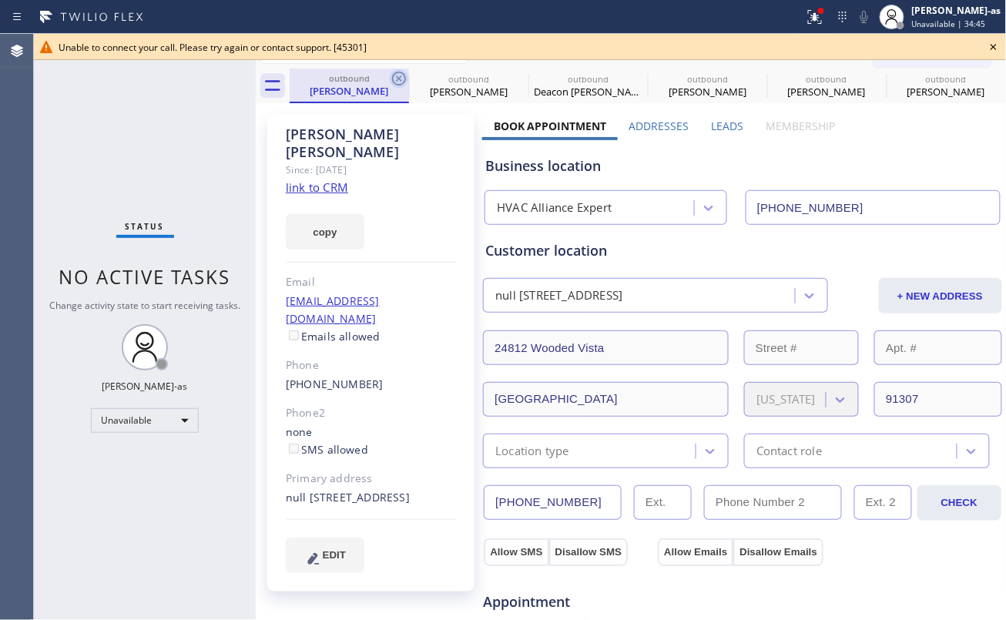
click at [400, 80] on icon at bounding box center [399, 78] width 18 height 18
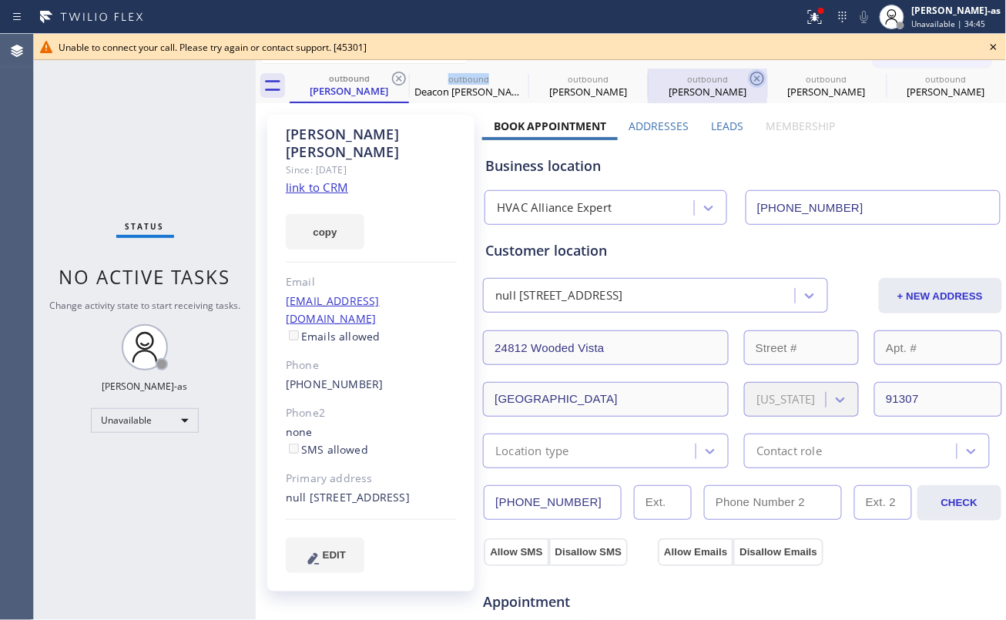
click at [395, 81] on icon at bounding box center [399, 78] width 18 height 18
click at [0, 0] on icon at bounding box center [0, 0] width 0 height 0
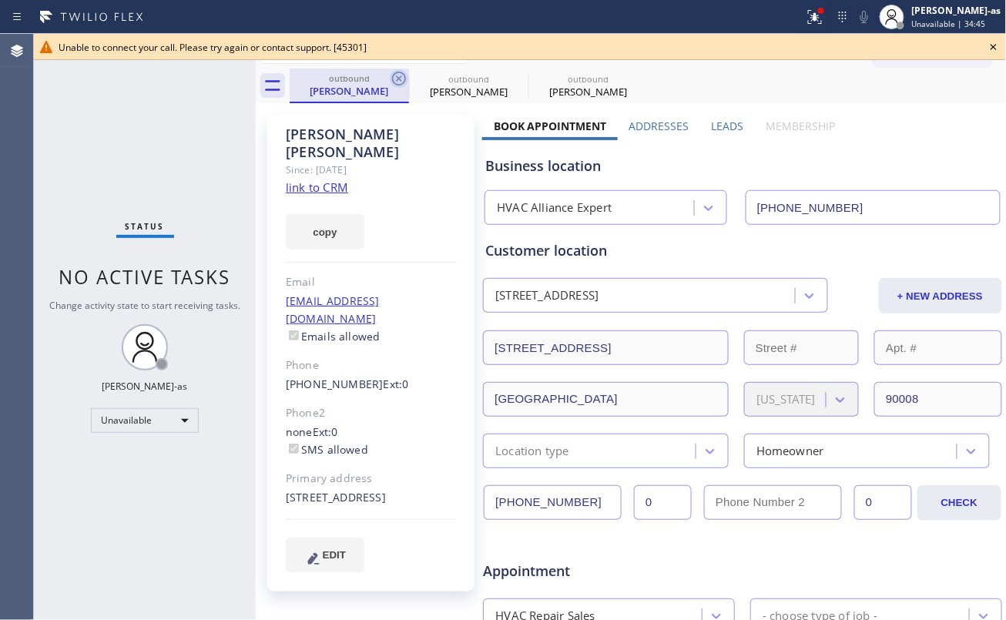
click at [393, 78] on icon at bounding box center [399, 79] width 14 height 14
click at [0, 0] on icon at bounding box center [0, 0] width 0 height 0
click at [393, 78] on div "outbound [PERSON_NAME] outbound [PERSON_NAME] outbound [PERSON_NAME]" at bounding box center [648, 86] width 717 height 35
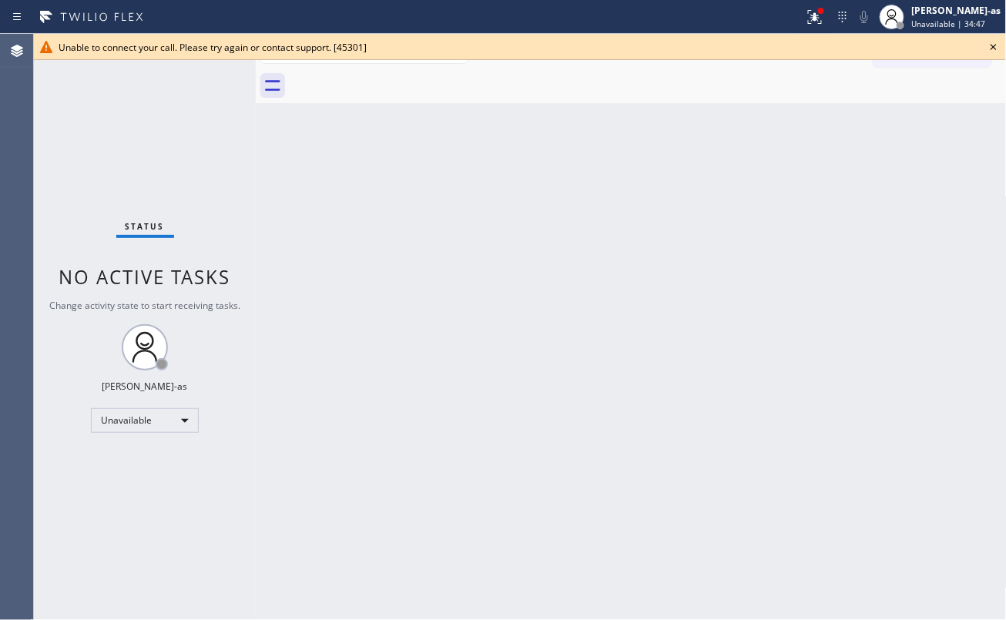
click at [393, 78] on div at bounding box center [648, 86] width 717 height 35
click at [992, 50] on icon at bounding box center [993, 47] width 18 height 18
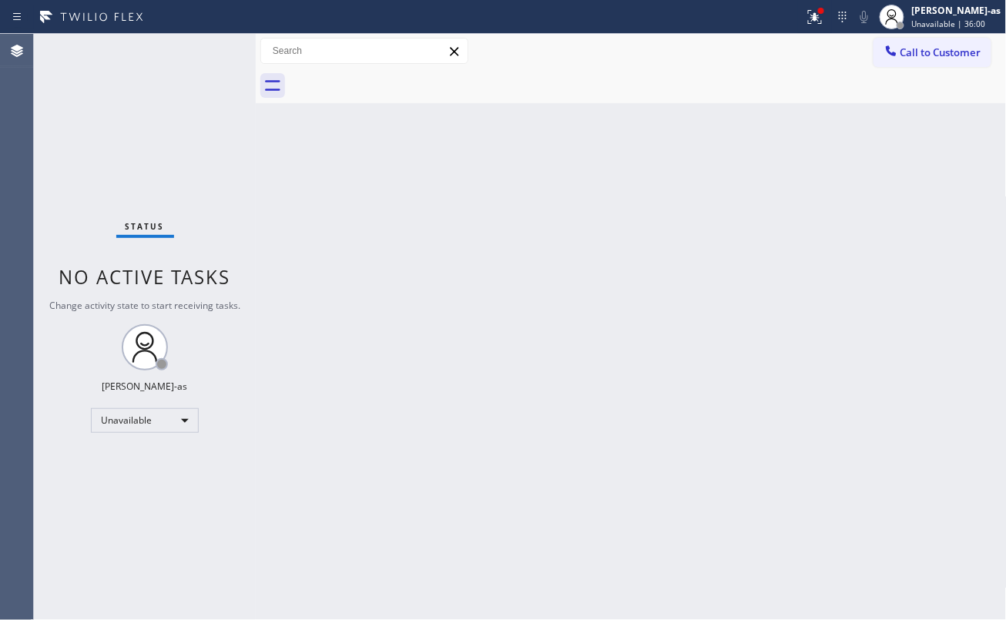
drag, startPoint x: 598, startPoint y: 363, endPoint x: 608, endPoint y: 346, distance: 20.3
click at [604, 359] on div "Back to Dashboard Change Sender ID Customers Technicians Select a contact Outbo…" at bounding box center [631, 327] width 751 height 586
click at [276, 199] on div "Back to Dashboard Change Sender ID Customers Technicians Select a contact Outbo…" at bounding box center [631, 327] width 751 height 586
click at [940, 45] on span "Call to Customer" at bounding box center [940, 52] width 81 height 14
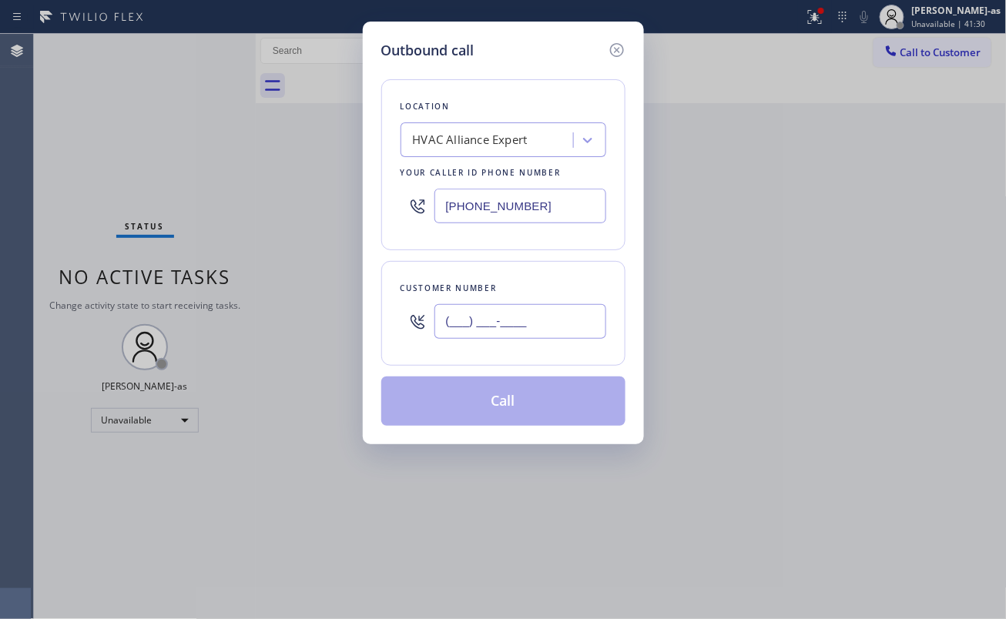
click at [521, 324] on input "(___) ___-____" at bounding box center [520, 321] width 172 height 35
paste input "213) 820-9773"
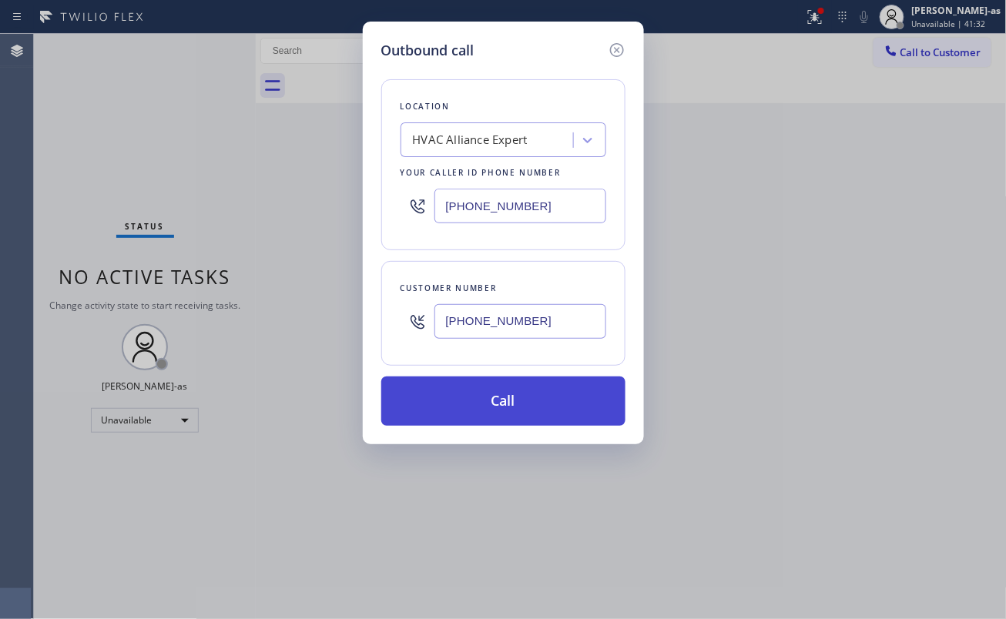
type input "[PHONE_NUMBER]"
click at [517, 401] on button "Call" at bounding box center [503, 401] width 244 height 49
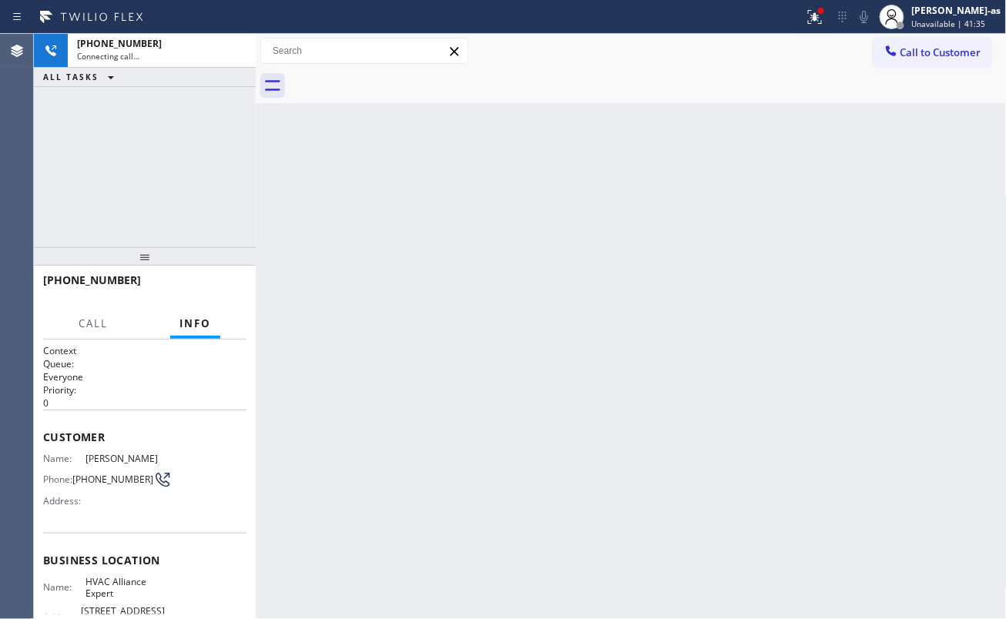
click at [243, 180] on div "[PHONE_NUMBER] Connecting call… ALL TASKS ALL TASKS ACTIVE TASKS TASKS IN WRAP …" at bounding box center [145, 140] width 222 height 213
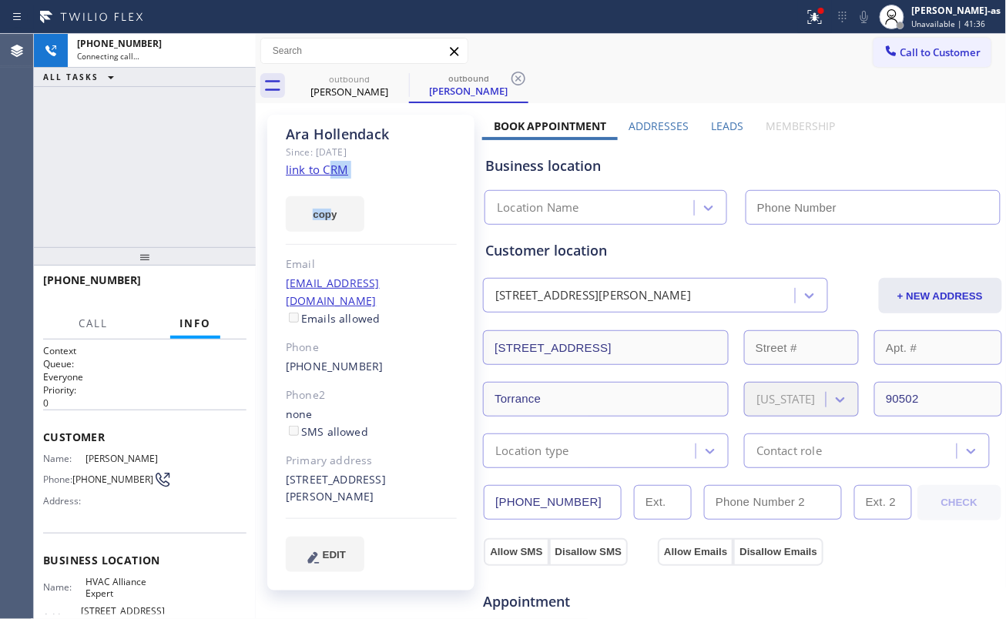
drag, startPoint x: 330, startPoint y: 177, endPoint x: 330, endPoint y: 161, distance: 16.2
click at [330, 166] on div "[PERSON_NAME] Since: [DATE] link to CRM copy Email [EMAIL_ADDRESS][DOMAIN_NAME]…" at bounding box center [370, 353] width 207 height 476
drag, startPoint x: 217, startPoint y: 174, endPoint x: 321, endPoint y: 168, distance: 104.1
click at [241, 171] on div "[PHONE_NUMBER] Connecting call… ALL TASKS ALL TASKS ACTIVE TASKS TASKS IN WRAP …" at bounding box center [145, 140] width 222 height 213
click at [316, 163] on link "link to CRM" at bounding box center [317, 169] width 62 height 15
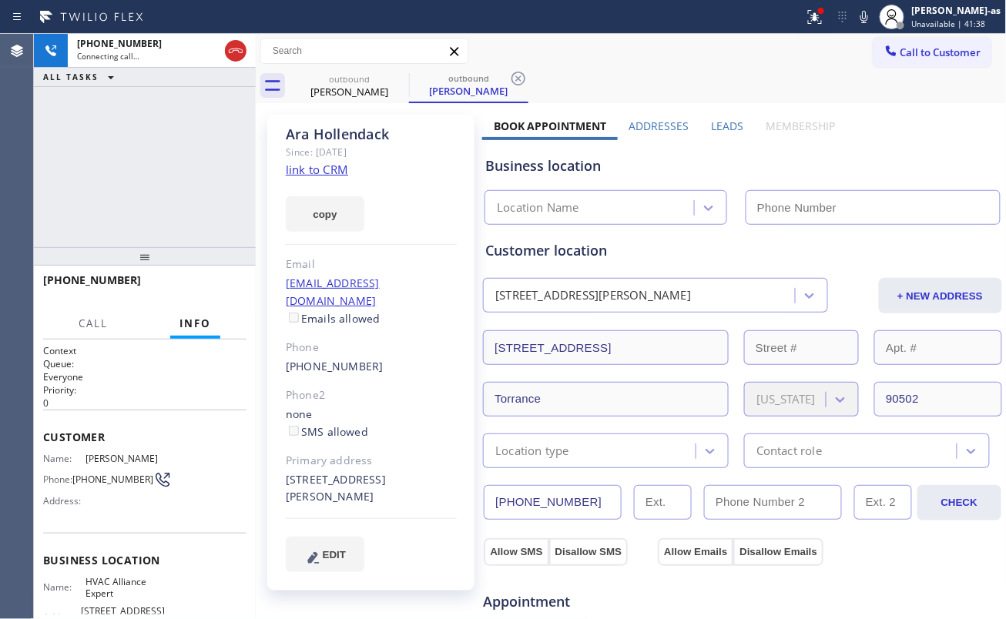
type input "[PHONE_NUMBER]"
click at [219, 282] on span "HANG UP" at bounding box center [210, 287] width 47 height 11
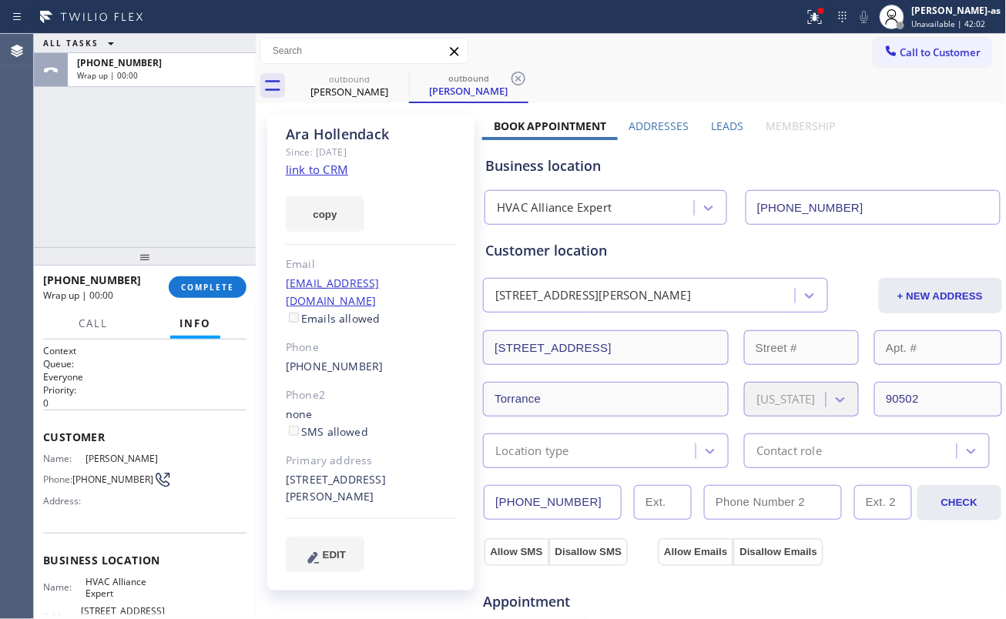
drag, startPoint x: 208, startPoint y: 287, endPoint x: 237, endPoint y: 340, distance: 60.0
click at [209, 287] on span "COMPLETE" at bounding box center [207, 287] width 53 height 11
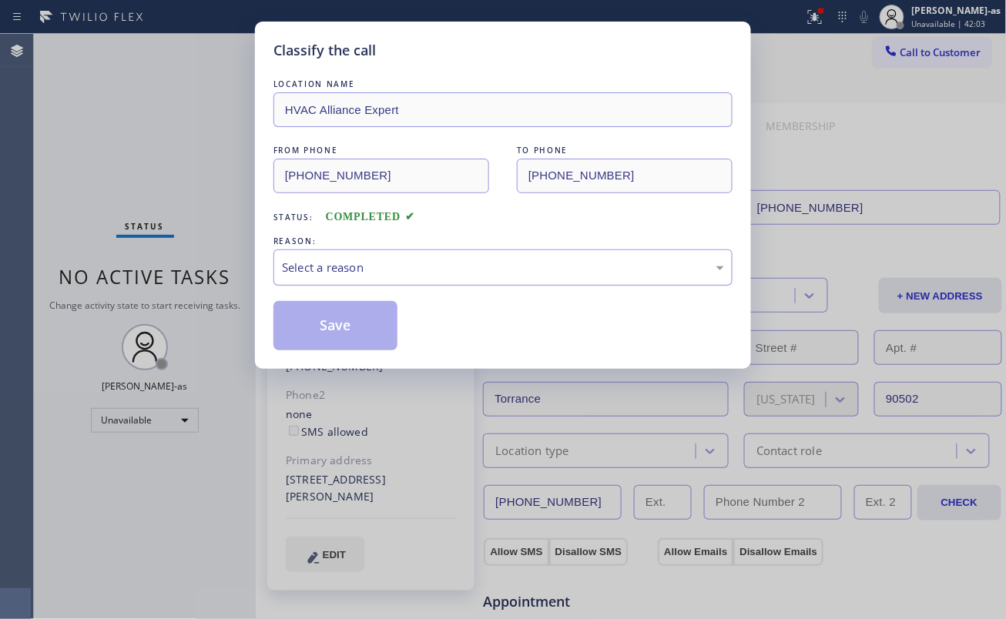
click at [399, 254] on div "Select a reason" at bounding box center [502, 267] width 459 height 36
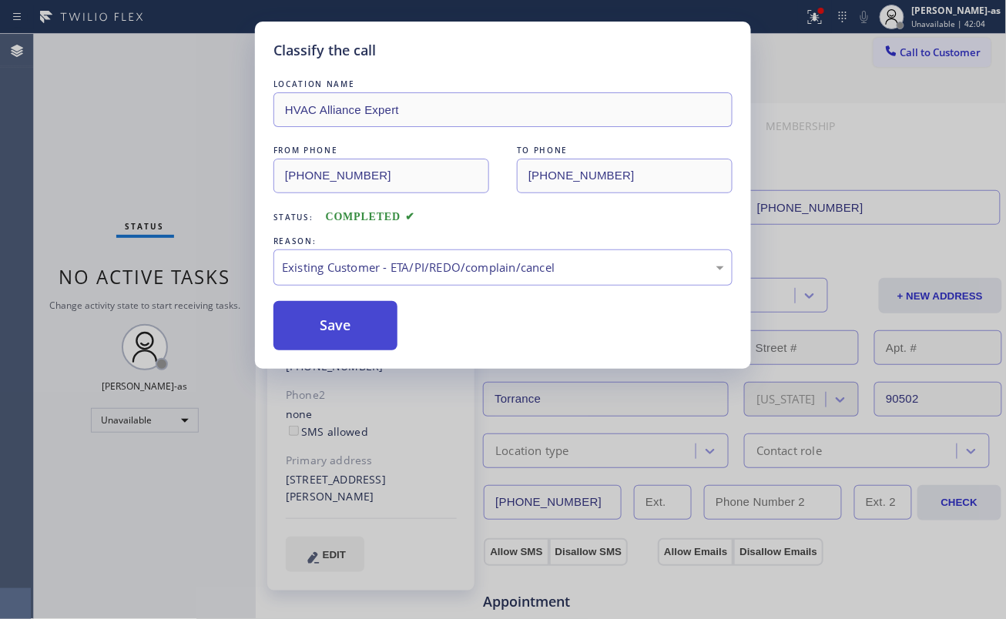
drag, startPoint x: 470, startPoint y: 348, endPoint x: 367, endPoint y: 346, distance: 103.2
click at [350, 337] on button "Save" at bounding box center [335, 325] width 124 height 49
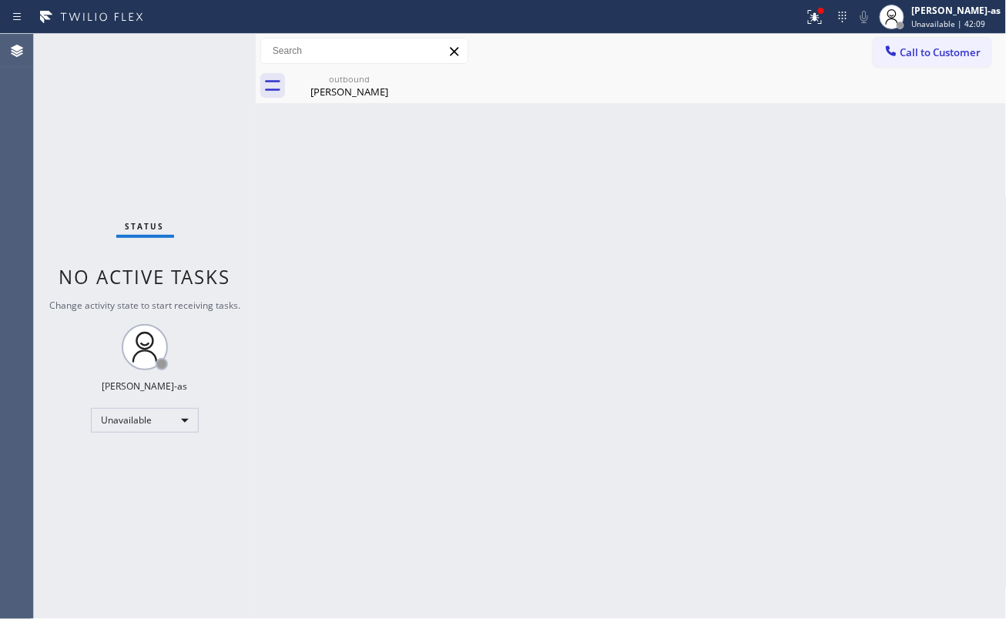
click at [300, 198] on div "Back to Dashboard Change Sender ID Customers Technicians Select a contact Outbo…" at bounding box center [631, 326] width 751 height 585
click at [921, 42] on button "Call to Customer" at bounding box center [932, 52] width 118 height 29
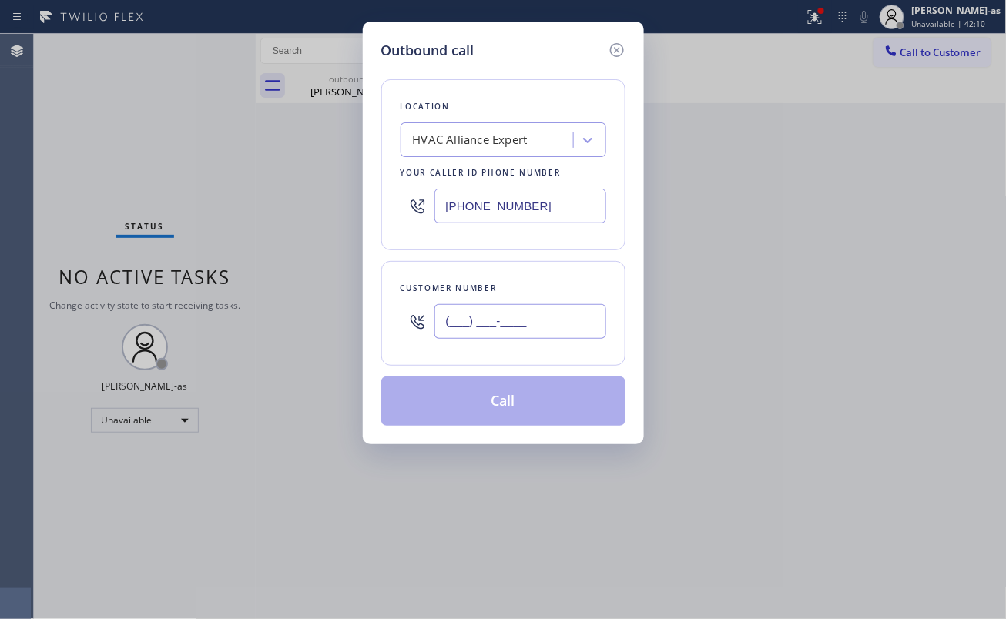
click at [554, 315] on input "(___) ___-____" at bounding box center [520, 321] width 172 height 35
paste input "909) 979-7874"
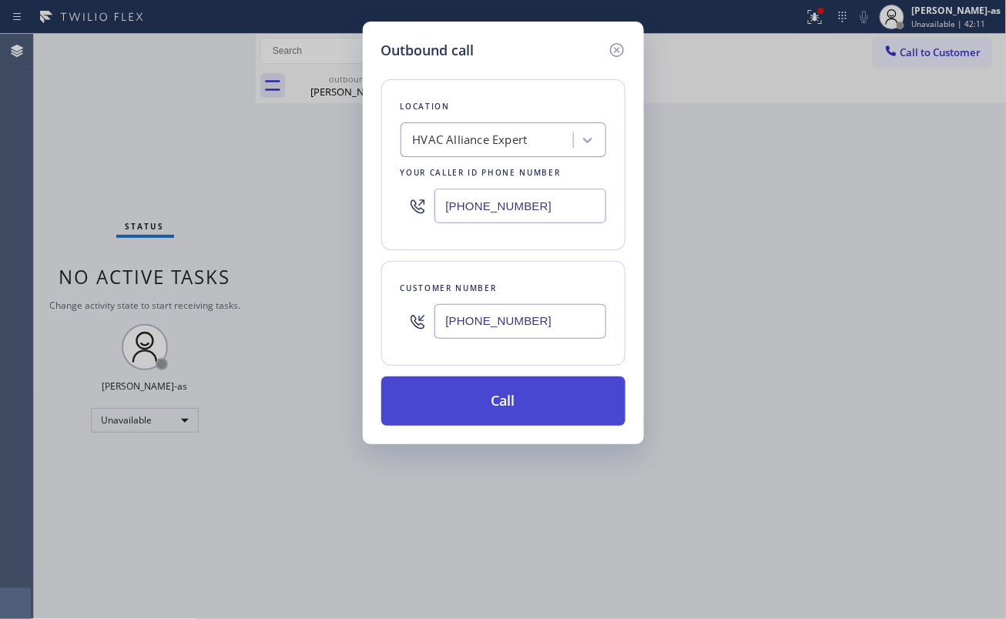
type input "[PHONE_NUMBER]"
click at [527, 404] on button "Call" at bounding box center [503, 401] width 244 height 49
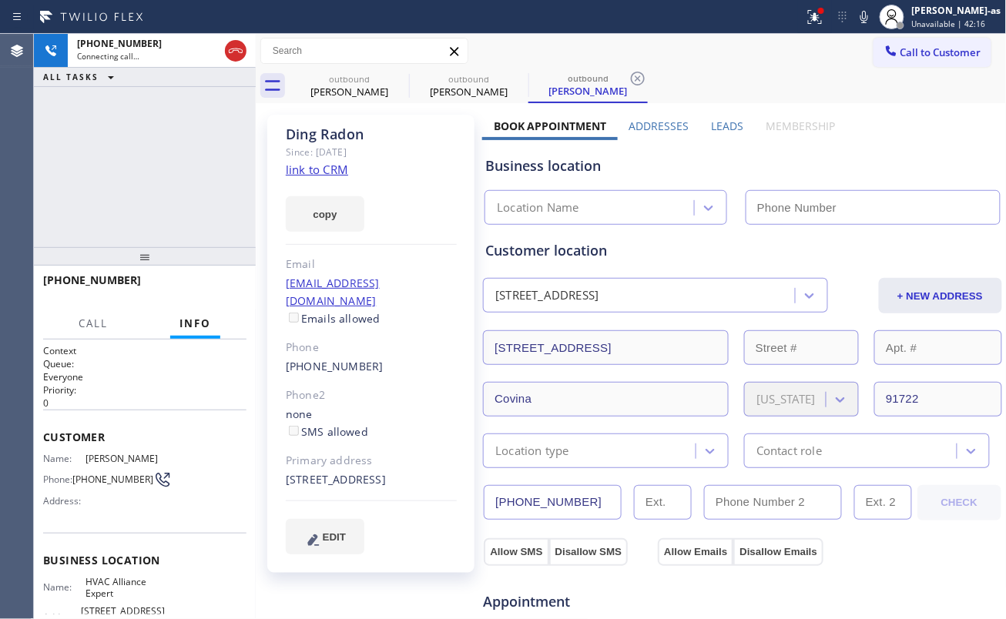
type input "[PHONE_NUMBER]"
click at [195, 145] on div "[PHONE_NUMBER] Connecting call… ALL TASKS ALL TASKS ACTIVE TASKS TASKS IN WRAP …" at bounding box center [145, 140] width 222 height 213
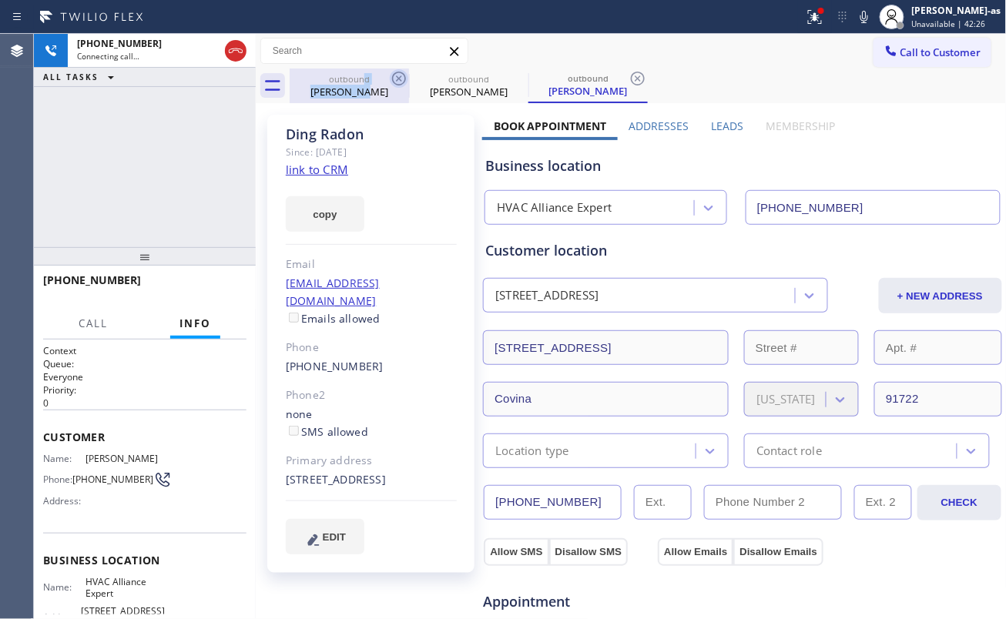
click at [364, 83] on div "outbound [PERSON_NAME]" at bounding box center [349, 86] width 116 height 35
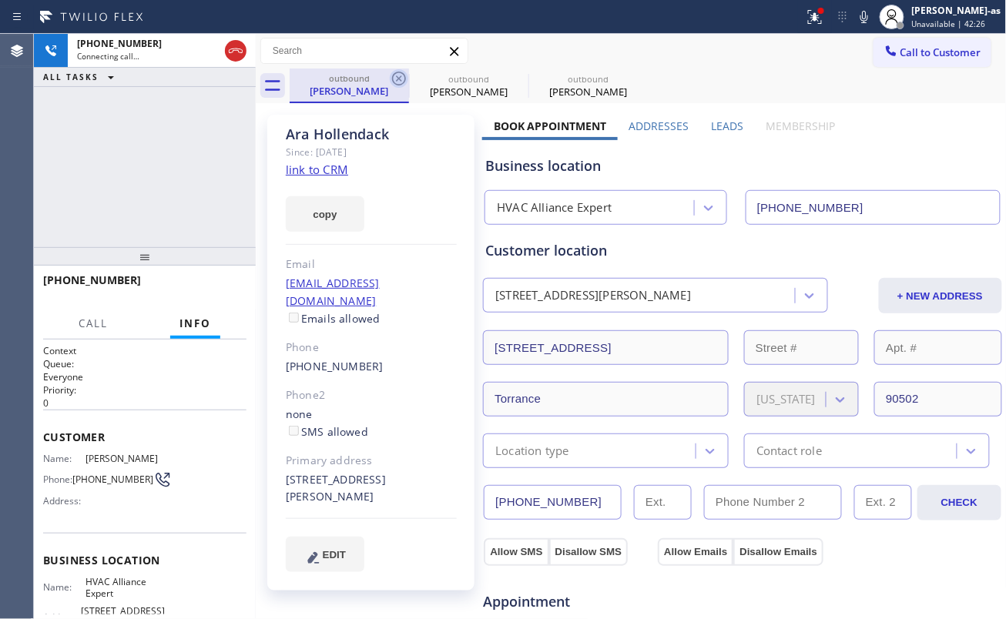
click at [396, 80] on icon at bounding box center [399, 78] width 18 height 18
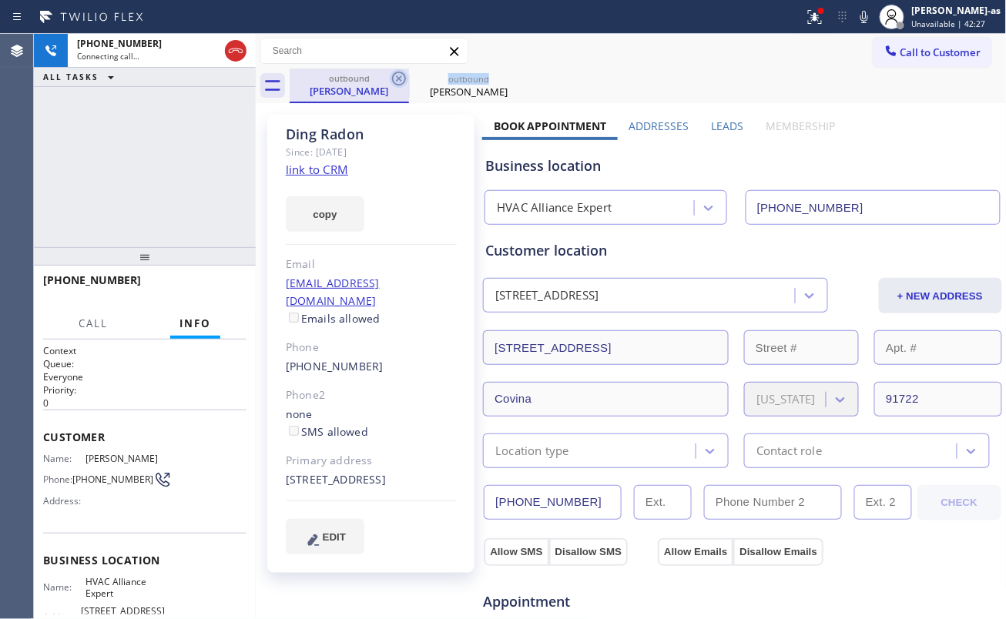
click at [395, 80] on icon at bounding box center [399, 78] width 18 height 18
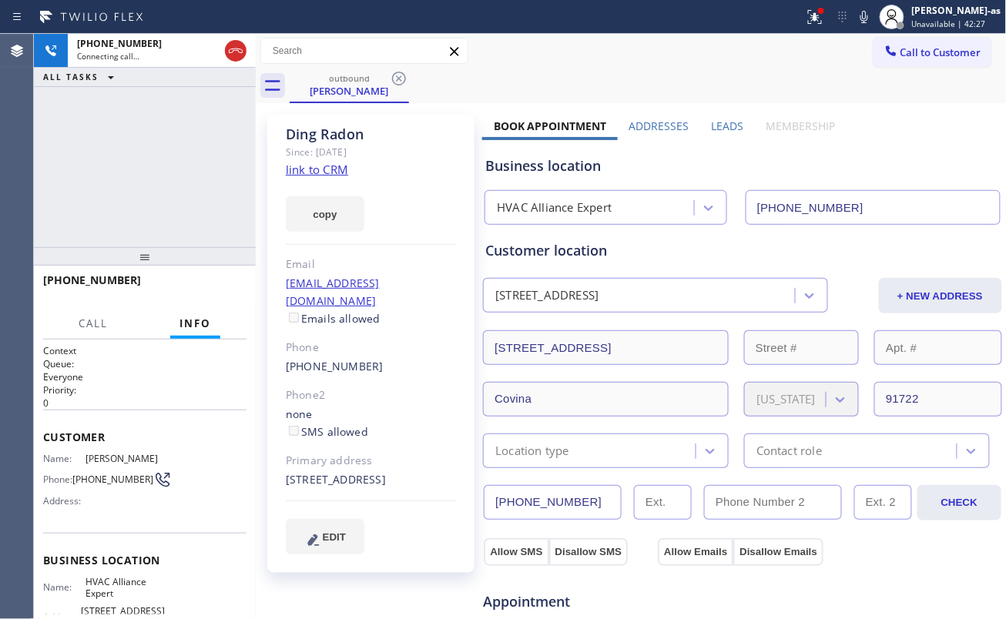
click at [199, 165] on div "[PHONE_NUMBER] Connecting call… ALL TASKS ALL TASKS ACTIVE TASKS TASKS IN WRAP …" at bounding box center [145, 140] width 222 height 213
click at [306, 163] on link "link to CRM" at bounding box center [317, 169] width 62 height 15
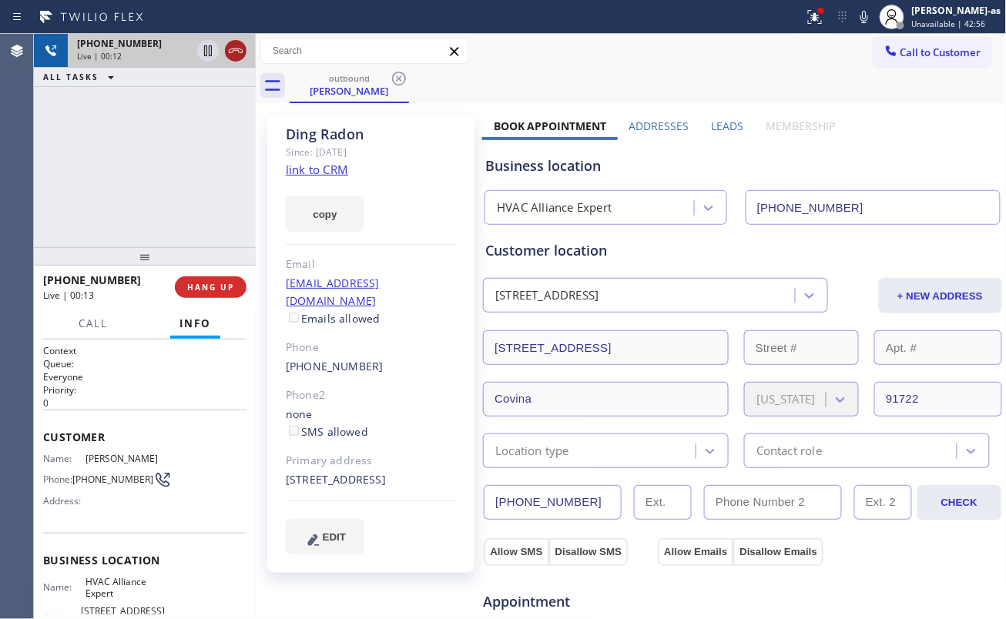
click at [225, 48] on div at bounding box center [236, 51] width 22 height 18
drag, startPoint x: 202, startPoint y: 300, endPoint x: 200, endPoint y: 285, distance: 14.7
click at [202, 293] on div "[PHONE_NUMBER] Live | 00:14 HANG UP" at bounding box center [144, 287] width 203 height 40
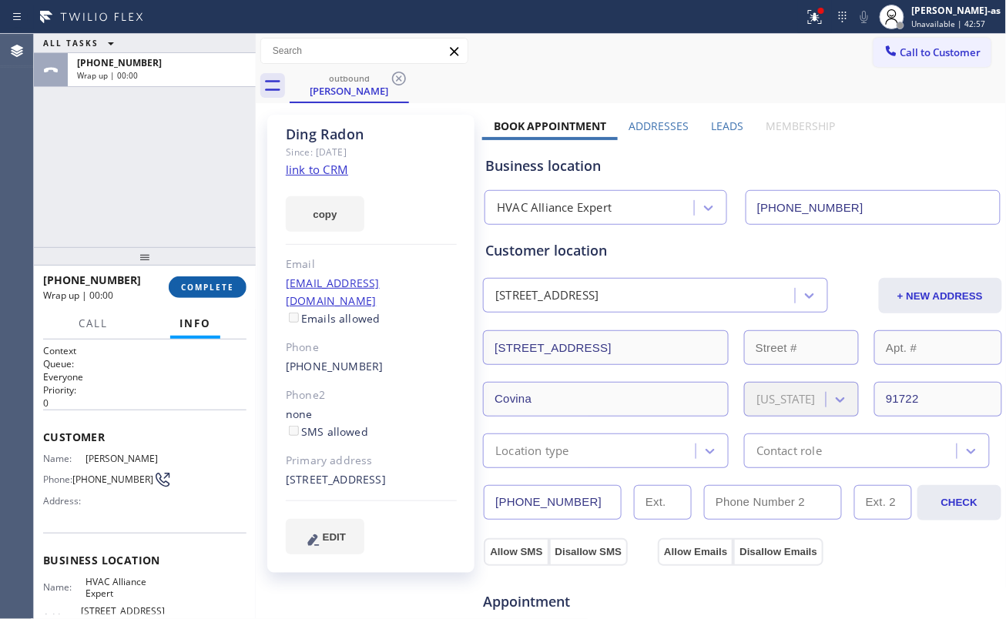
click at [200, 285] on span "COMPLETE" at bounding box center [207, 287] width 53 height 11
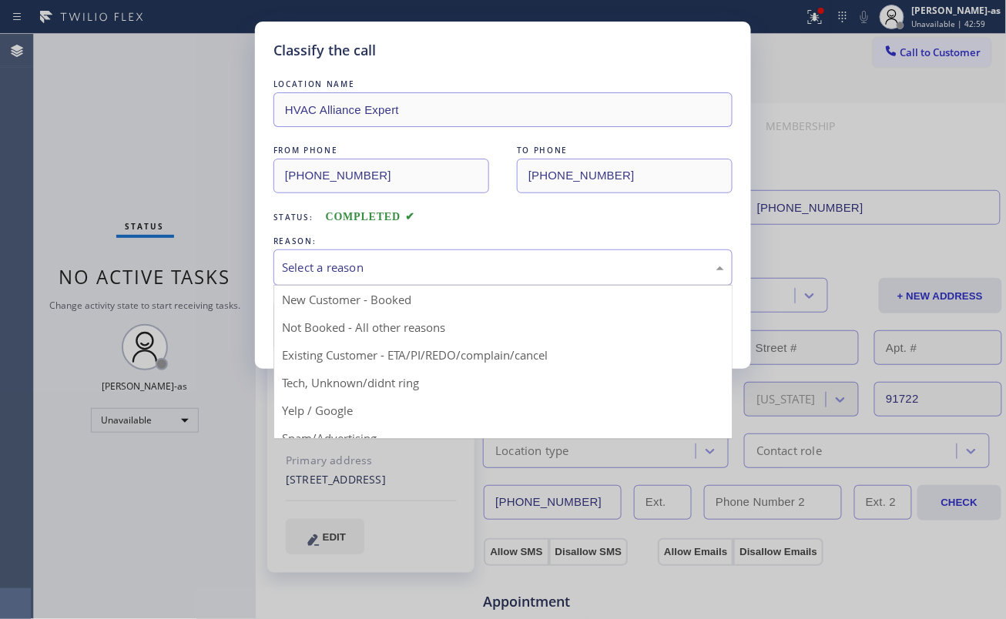
drag, startPoint x: 385, startPoint y: 263, endPoint x: 404, endPoint y: 263, distance: 19.3
click at [396, 263] on div "Select a reason" at bounding box center [503, 268] width 442 height 18
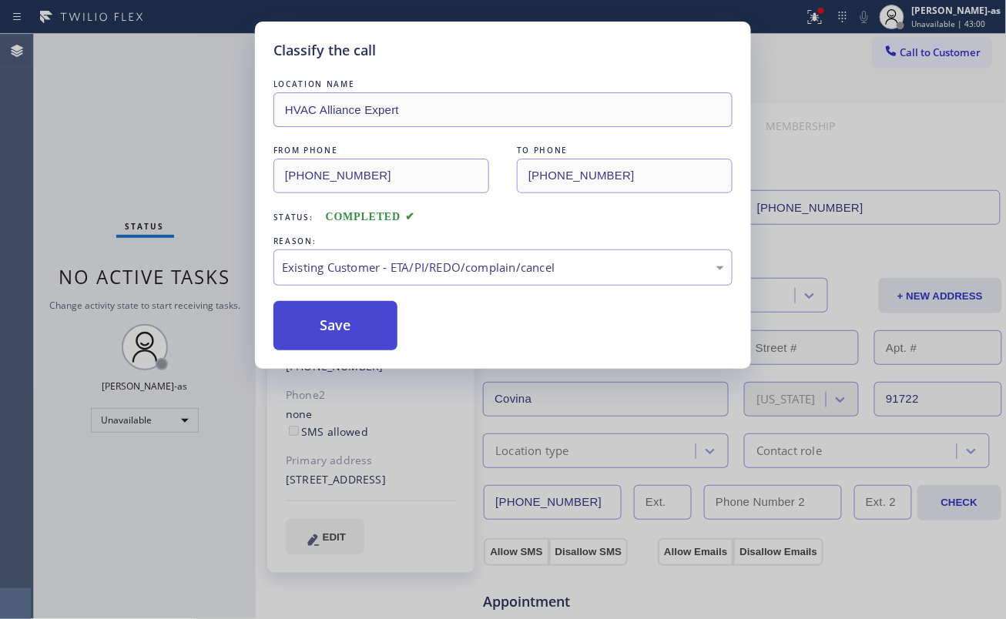
click at [343, 330] on button "Save" at bounding box center [335, 325] width 124 height 49
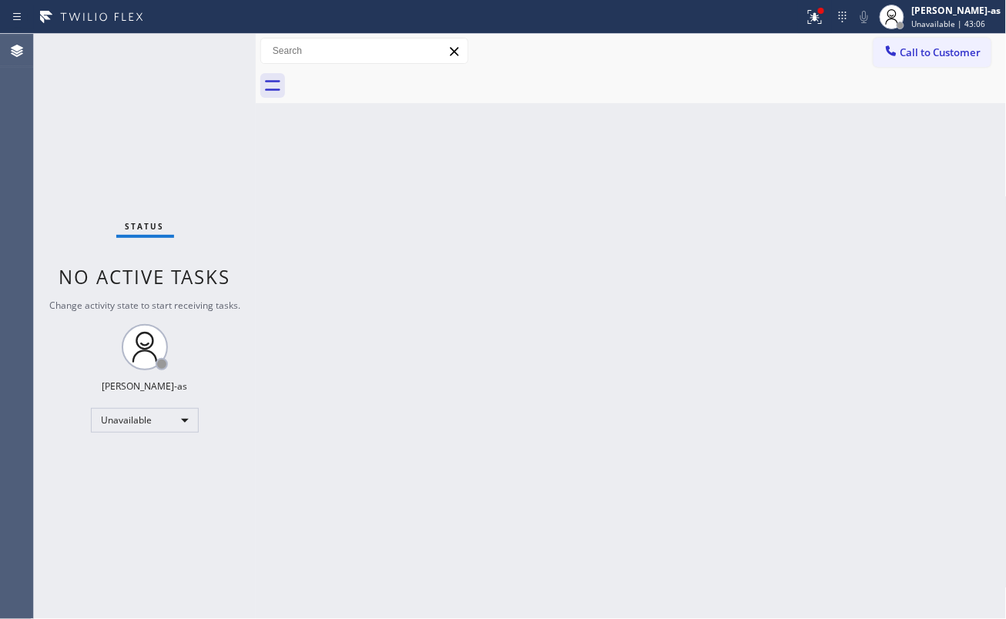
drag, startPoint x: 315, startPoint y: 223, endPoint x: 437, endPoint y: 191, distance: 126.4
click at [315, 223] on div "Back to Dashboard Change Sender ID Customers Technicians Select a contact Outbo…" at bounding box center [631, 326] width 751 height 585
click at [891, 31] on div "Status report Issues detected These issues could affect your workflow. Please c…" at bounding box center [902, 17] width 208 height 34
click at [886, 62] on button "Call to Customer" at bounding box center [932, 52] width 118 height 29
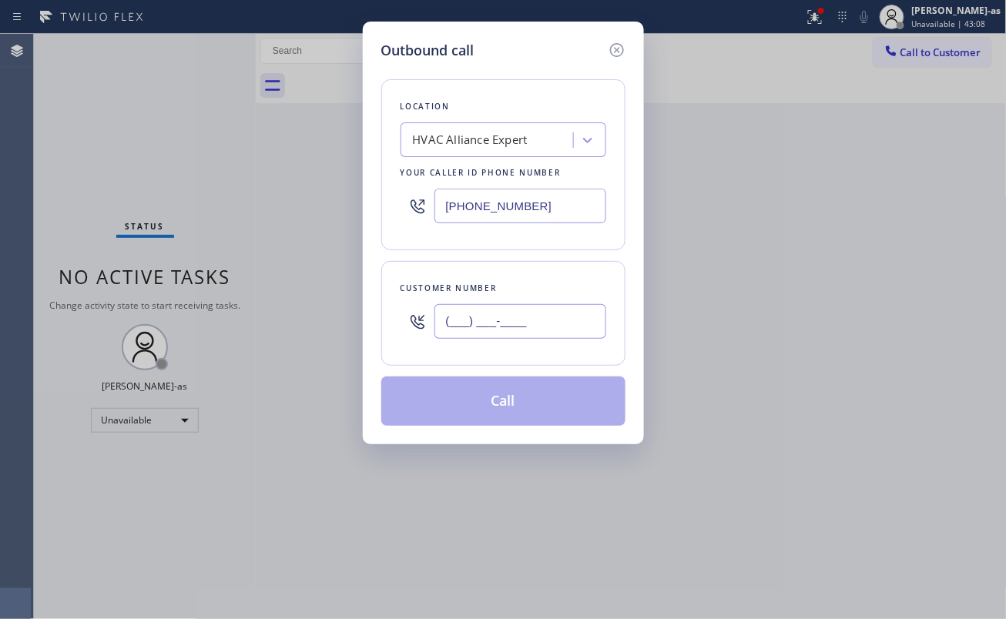
click at [547, 319] on input "(___) ___-____" at bounding box center [520, 321] width 172 height 35
paste input "909) 964-6679"
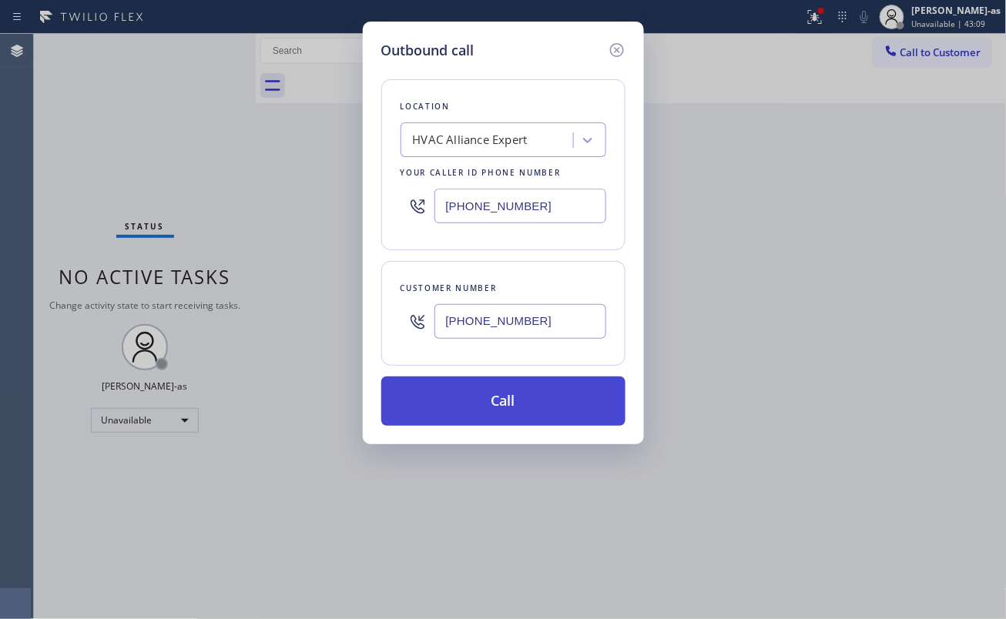
type input "[PHONE_NUMBER]"
click at [525, 414] on button "Call" at bounding box center [503, 401] width 244 height 49
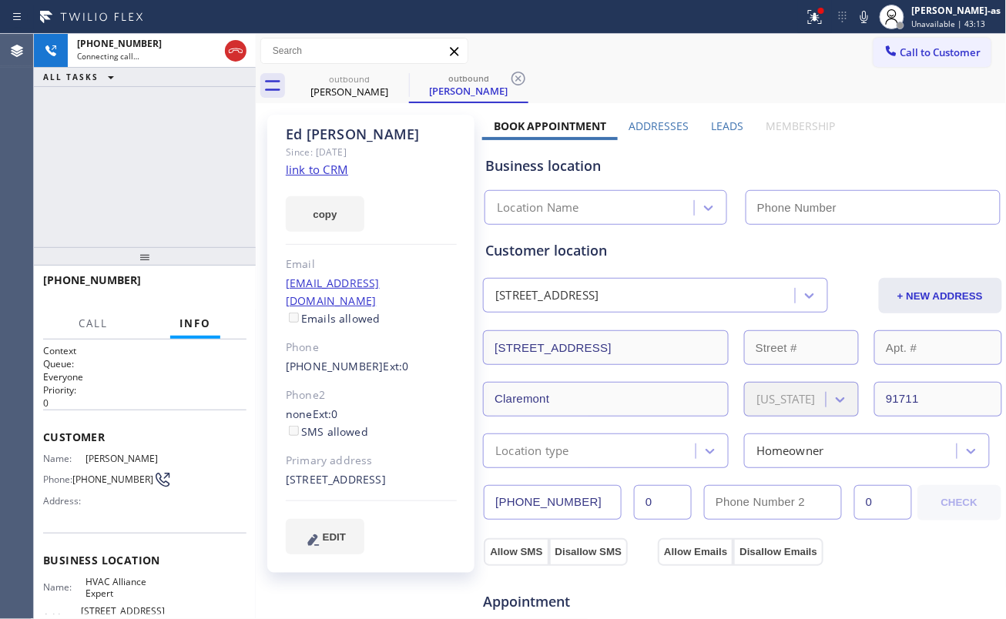
click at [327, 167] on link "link to CRM" at bounding box center [317, 169] width 62 height 15
type input "[PHONE_NUMBER]"
drag, startPoint x: 49, startPoint y: 142, endPoint x: 191, endPoint y: 271, distance: 191.3
click at [87, 146] on div "[PHONE_NUMBER] Live | 00:00 ALL TASKS ALL TASKS ACTIVE TASKS TASKS IN WRAP UP" at bounding box center [145, 140] width 222 height 213
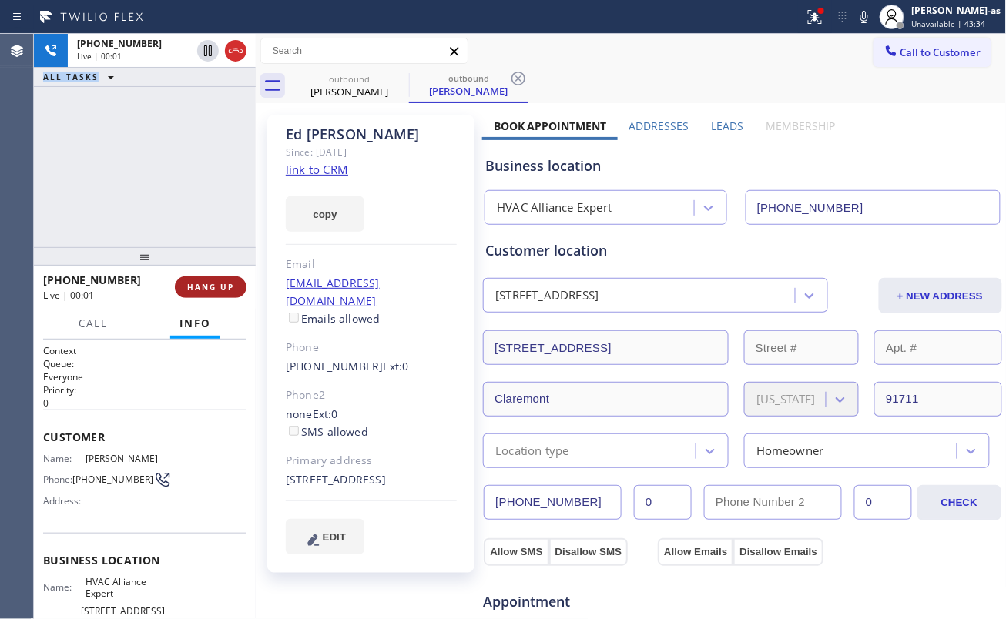
click at [210, 283] on span "HANG UP" at bounding box center [210, 287] width 47 height 11
click at [211, 286] on span "HANG UP" at bounding box center [210, 287] width 47 height 11
click at [211, 284] on span "COMPLETE" at bounding box center [207, 287] width 53 height 11
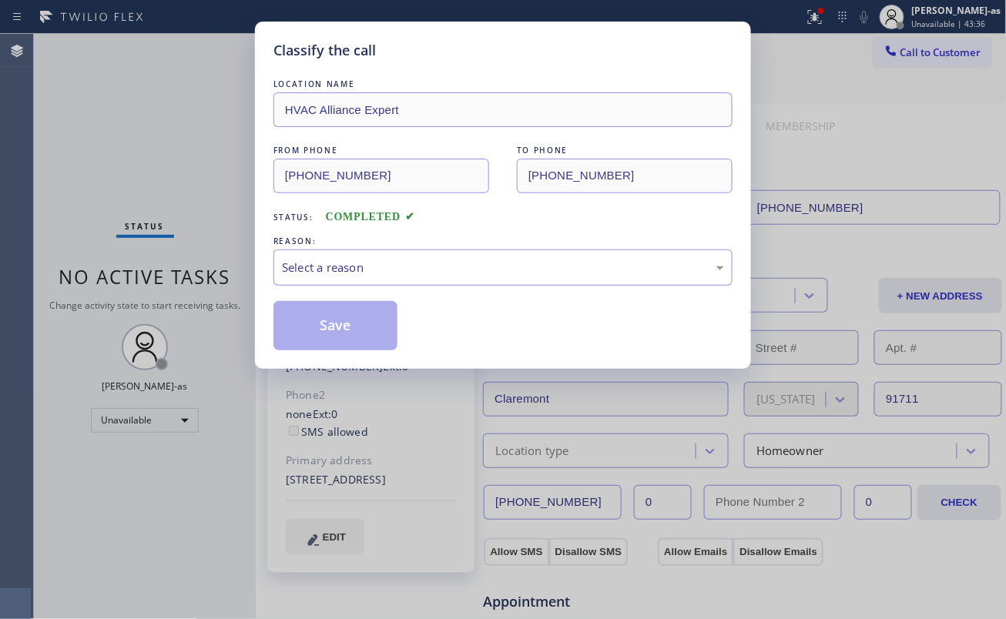
drag, startPoint x: 152, startPoint y: 177, endPoint x: 323, endPoint y: 285, distance: 202.1
click at [171, 189] on div "Classify the call LOCATION NAME HVAC Alliance Expert FROM PHONE [PHONE_NUMBER] …" at bounding box center [503, 309] width 1006 height 619
click at [359, 259] on div "Select a reason" at bounding box center [502, 267] width 459 height 36
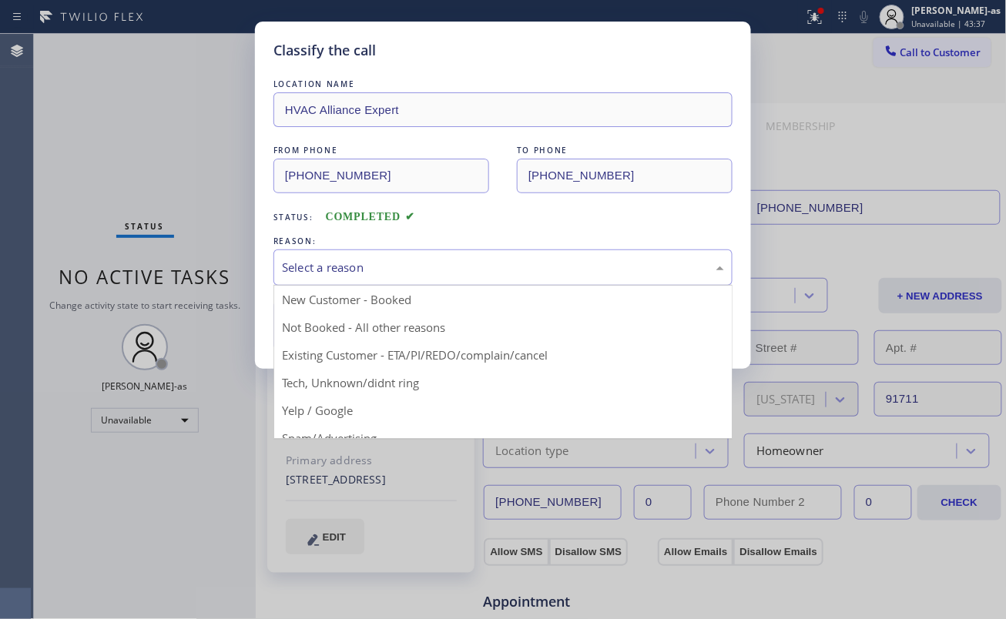
drag, startPoint x: 479, startPoint y: 354, endPoint x: 457, endPoint y: 346, distance: 23.9
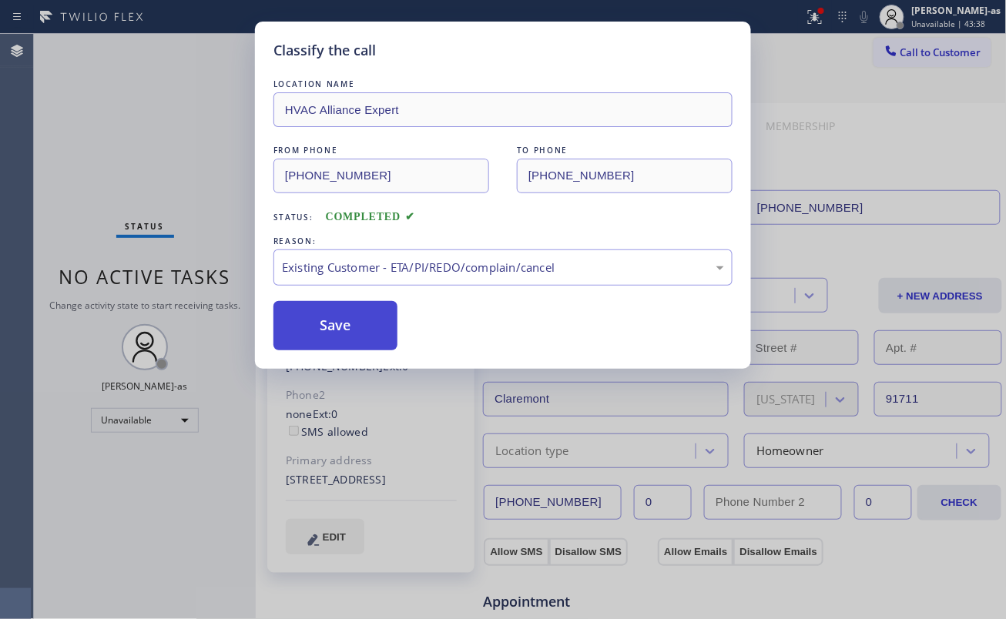
click at [343, 328] on button "Save" at bounding box center [335, 325] width 124 height 49
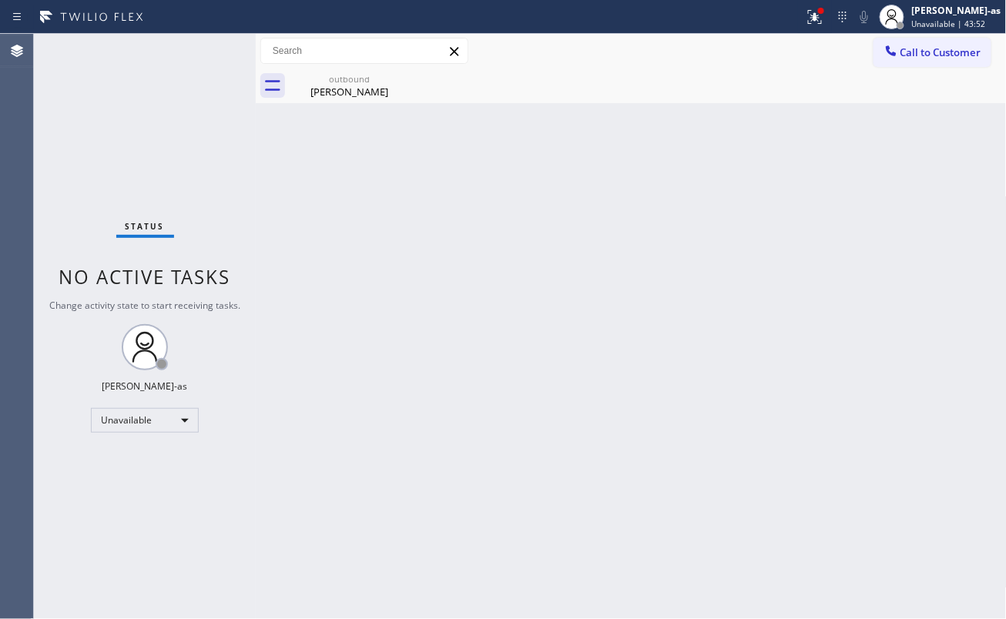
click at [303, 260] on div "Back to Dashboard Change Sender ID Customers Technicians Select a contact Outbo…" at bounding box center [631, 326] width 751 height 585
drag, startPoint x: 354, startPoint y: 78, endPoint x: 380, endPoint y: 83, distance: 26.7
click at [354, 79] on div "outbound" at bounding box center [349, 79] width 116 height 12
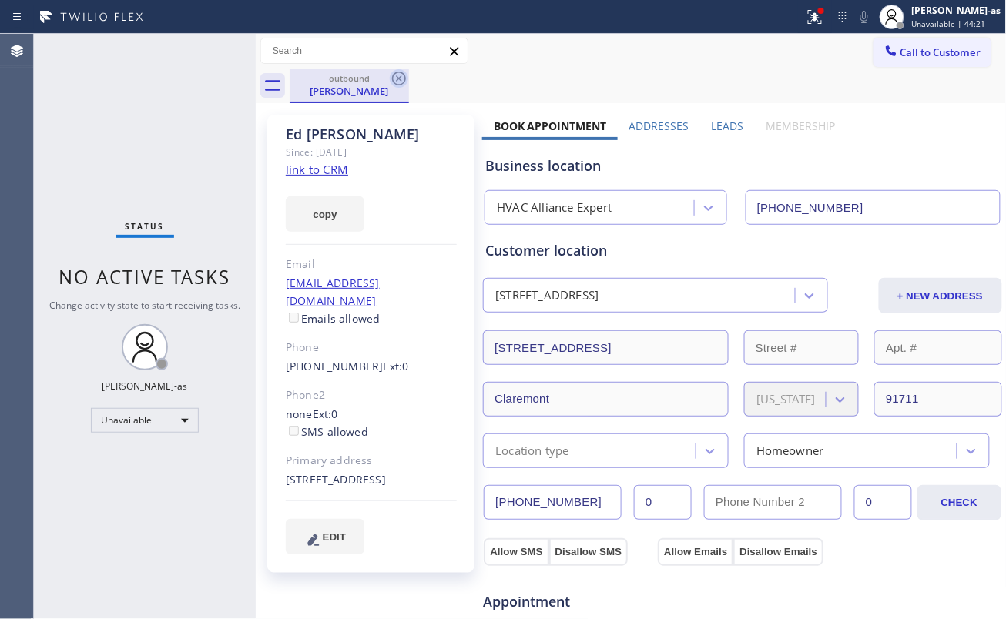
drag, startPoint x: 402, startPoint y: 75, endPoint x: 407, endPoint y: 92, distance: 18.5
click at [404, 72] on icon at bounding box center [399, 78] width 18 height 18
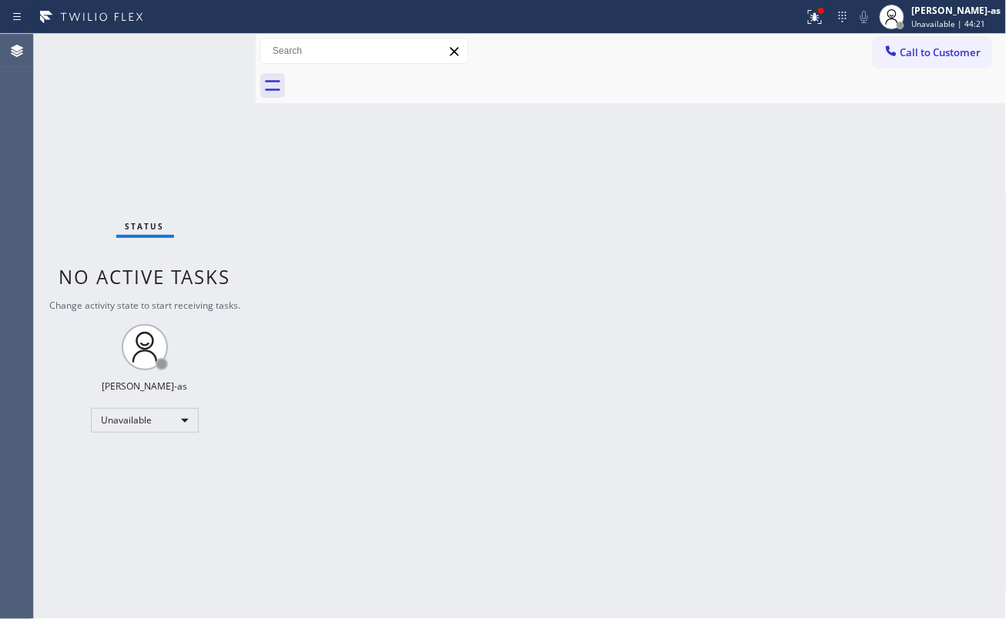
drag, startPoint x: 149, startPoint y: 173, endPoint x: 223, endPoint y: 99, distance: 105.1
click at [155, 164] on div "Status No active tasks Change activity state to start receiving tasks. [PERSON_…" at bounding box center [145, 326] width 222 height 585
click at [938, 43] on button "Call to Customer" at bounding box center [932, 52] width 118 height 29
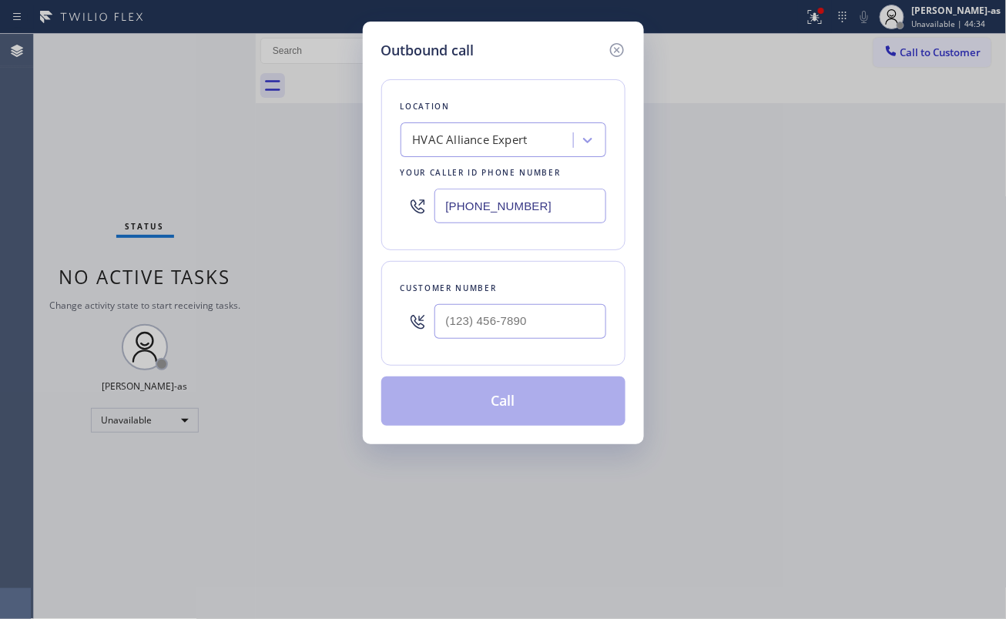
click at [587, 294] on div "Customer number" at bounding box center [503, 288] width 206 height 16
click at [527, 322] on input "(___) ___-____" at bounding box center [520, 321] width 172 height 35
paste input "310) 469-2544"
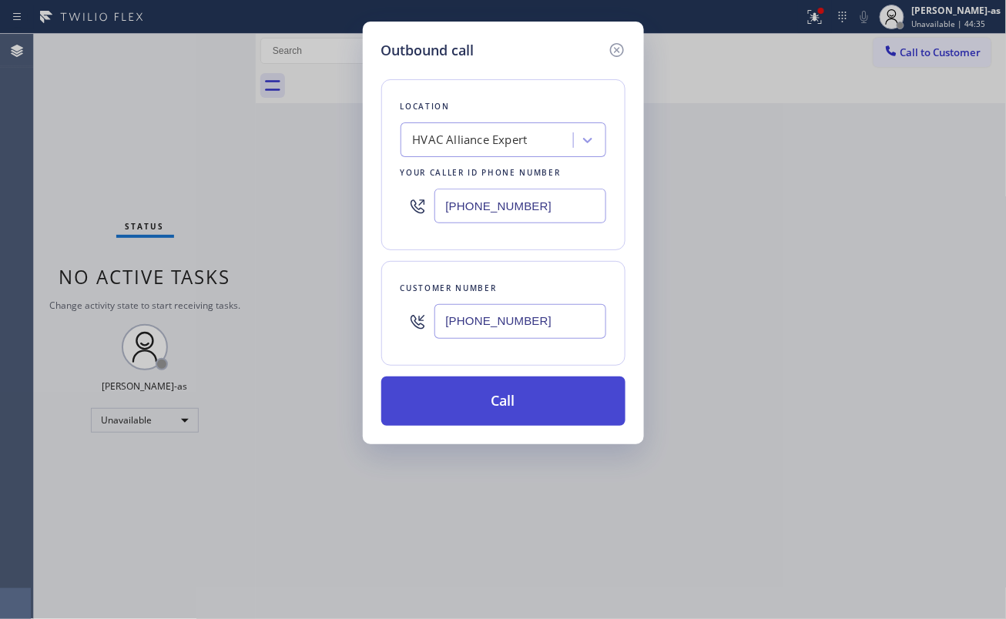
type input "[PHONE_NUMBER]"
click at [519, 402] on button "Call" at bounding box center [503, 401] width 244 height 49
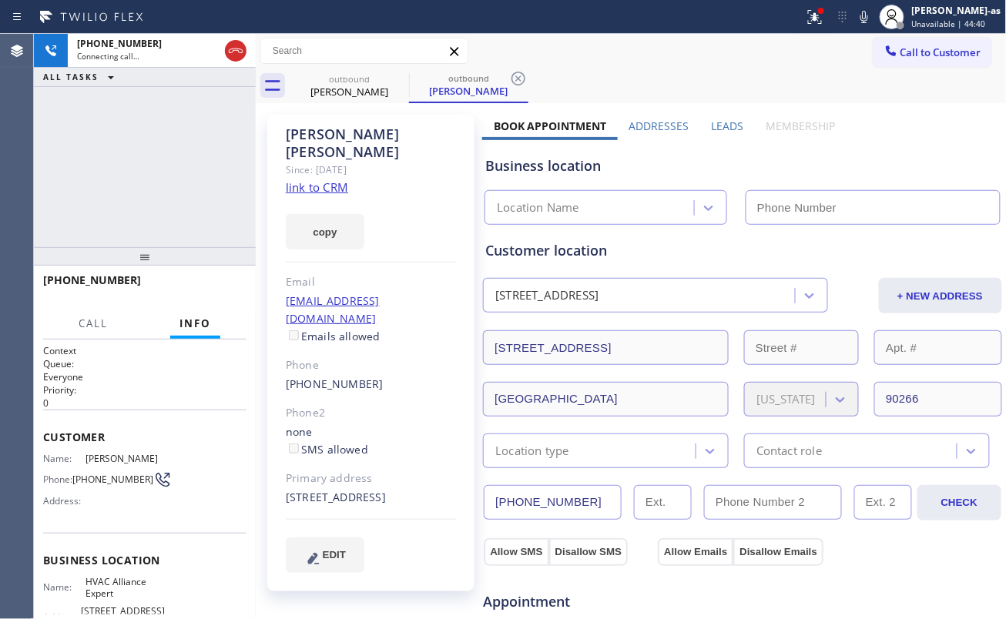
type input "[PHONE_NUMBER]"
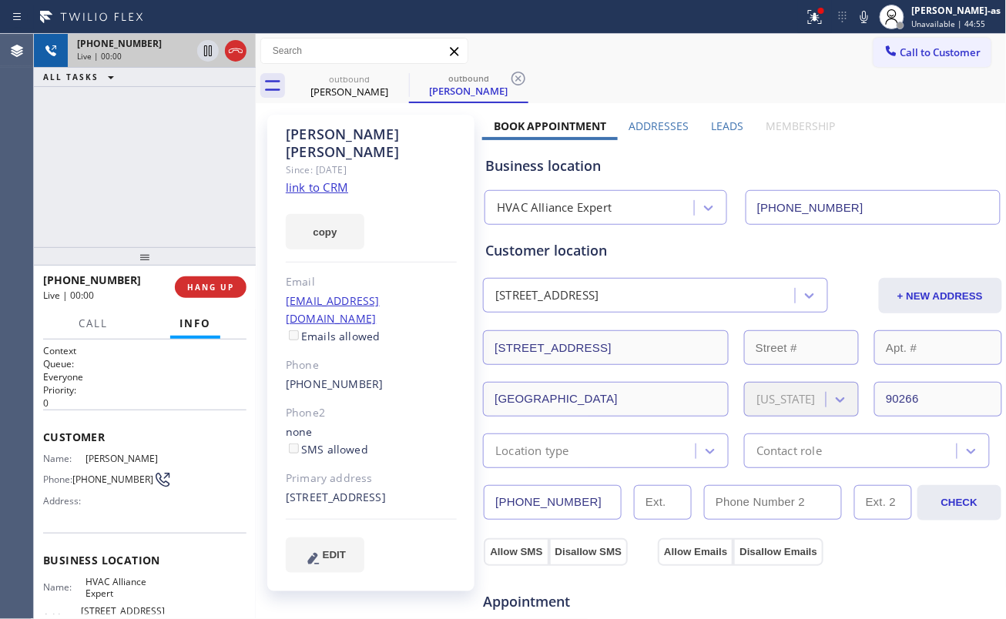
drag, startPoint x: 108, startPoint y: 125, endPoint x: 219, endPoint y: 57, distance: 130.0
click at [143, 109] on div "[PHONE_NUMBER] Live | 00:00 ALL TASKS ALL TASKS ACTIVE TASKS TASKS IN WRAP UP" at bounding box center [145, 140] width 222 height 213
click at [235, 48] on icon at bounding box center [235, 51] width 18 height 18
click at [193, 220] on div "[PHONE_NUMBER] Live | 00:01 ALL TASKS ALL TASKS ACTIVE TASKS TASKS IN WRAP UP" at bounding box center [145, 140] width 222 height 213
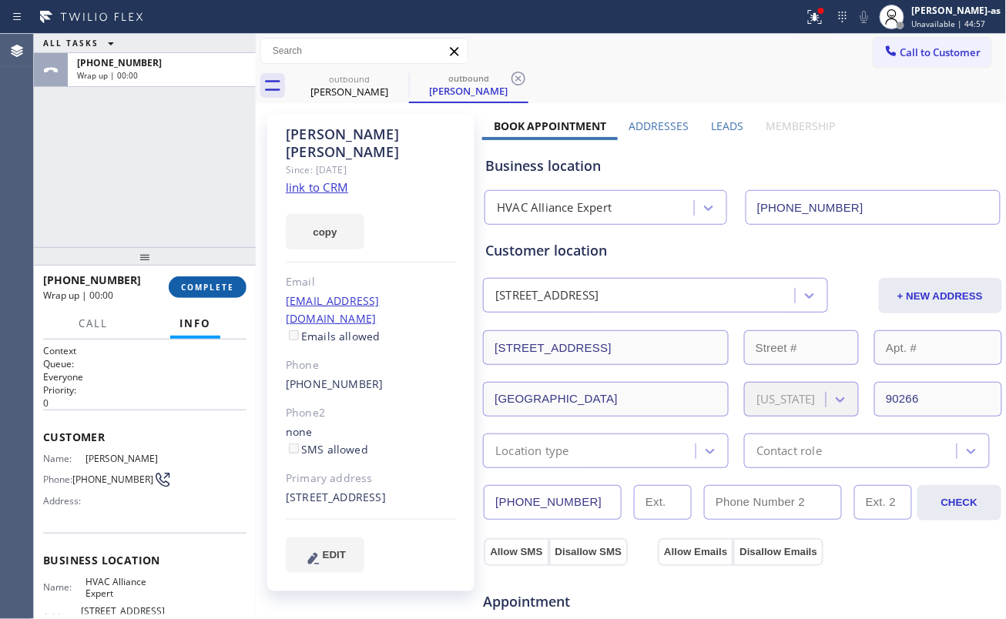
click at [219, 282] on span "COMPLETE" at bounding box center [207, 287] width 53 height 11
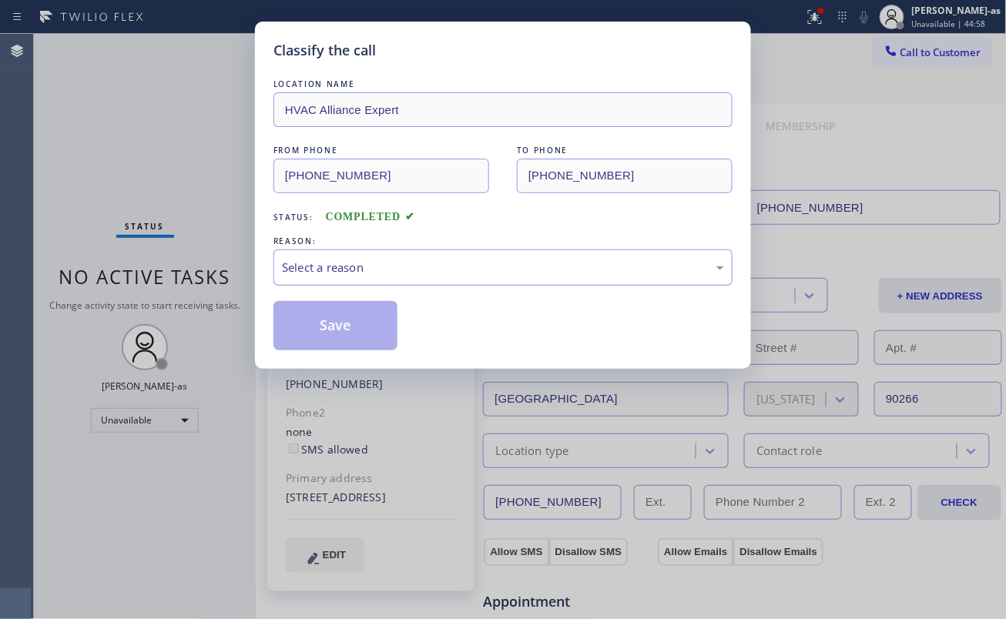
click at [362, 266] on div "Select a reason" at bounding box center [503, 268] width 442 height 18
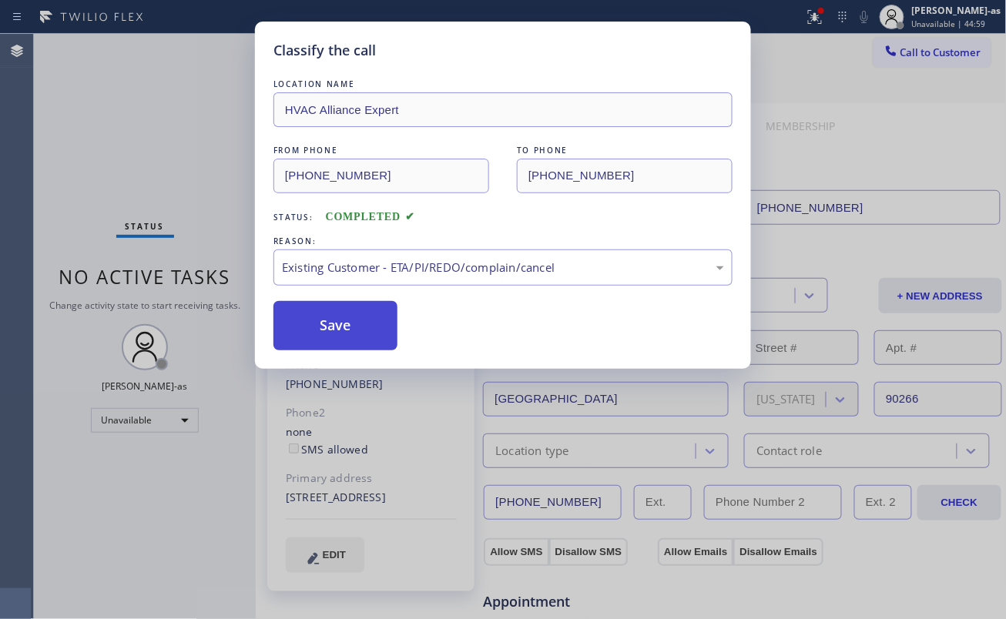
click at [340, 324] on button "Save" at bounding box center [335, 325] width 124 height 49
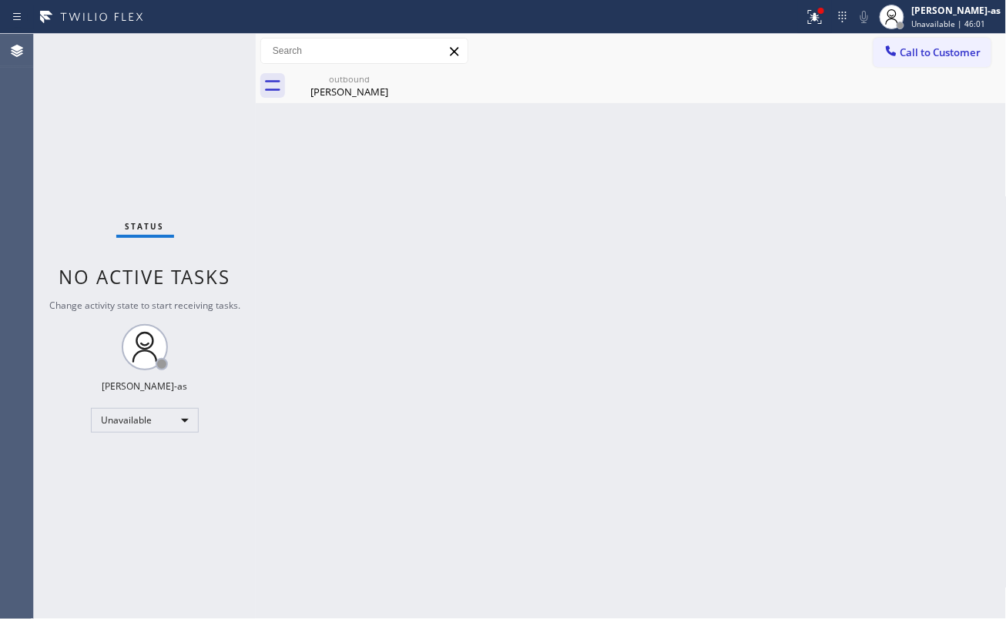
drag, startPoint x: 226, startPoint y: 208, endPoint x: 236, endPoint y: 197, distance: 14.7
click at [226, 208] on div "Status No active tasks Change activity state to start receiving tasks. [PERSON_…" at bounding box center [145, 326] width 222 height 585
click at [346, 90] on div "[PERSON_NAME]" at bounding box center [349, 92] width 116 height 14
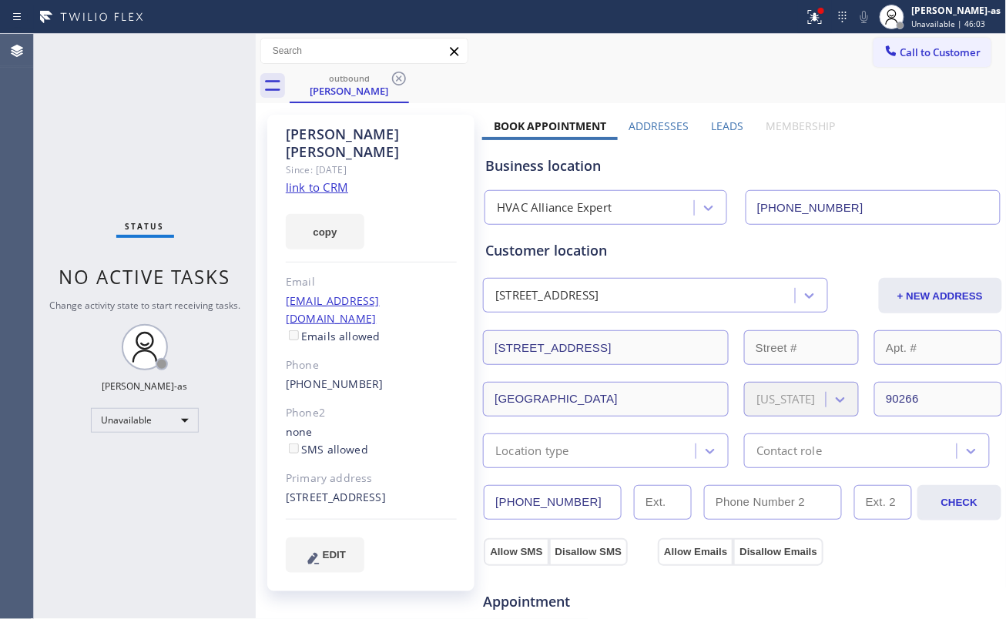
click at [322, 179] on link "link to CRM" at bounding box center [317, 186] width 62 height 15
click at [213, 179] on div "Status No active tasks Change activity state to start receiving tasks. [PERSON_…" at bounding box center [145, 326] width 222 height 585
drag, startPoint x: 171, startPoint y: 155, endPoint x: 709, endPoint y: 177, distance: 538.7
click at [173, 154] on div "Status No active tasks Change activity state to start receiving tasks. [PERSON_…" at bounding box center [145, 326] width 222 height 585
click at [897, 40] on button "Call to Customer" at bounding box center [932, 52] width 118 height 29
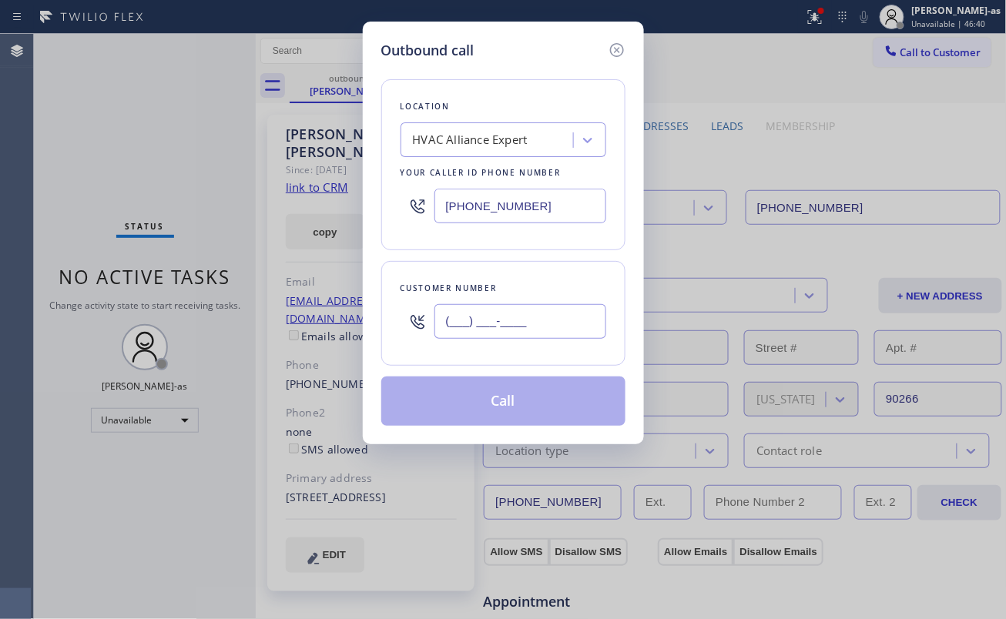
click at [571, 305] on input "(___) ___-____" at bounding box center [520, 321] width 172 height 35
paste input "562) 307-5187"
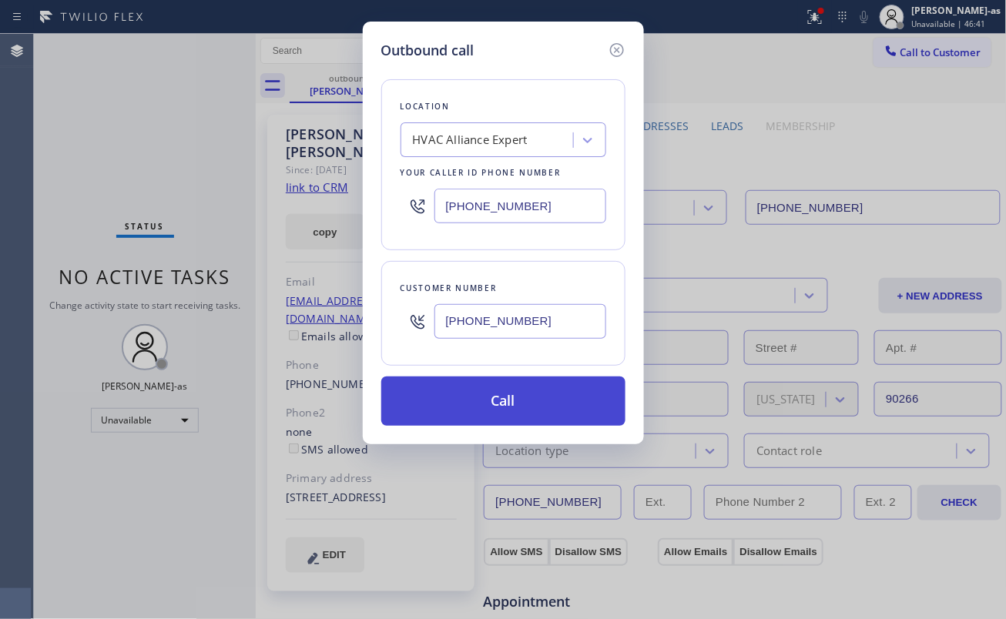
type input "[PHONE_NUMBER]"
click at [505, 405] on button "Call" at bounding box center [503, 401] width 244 height 49
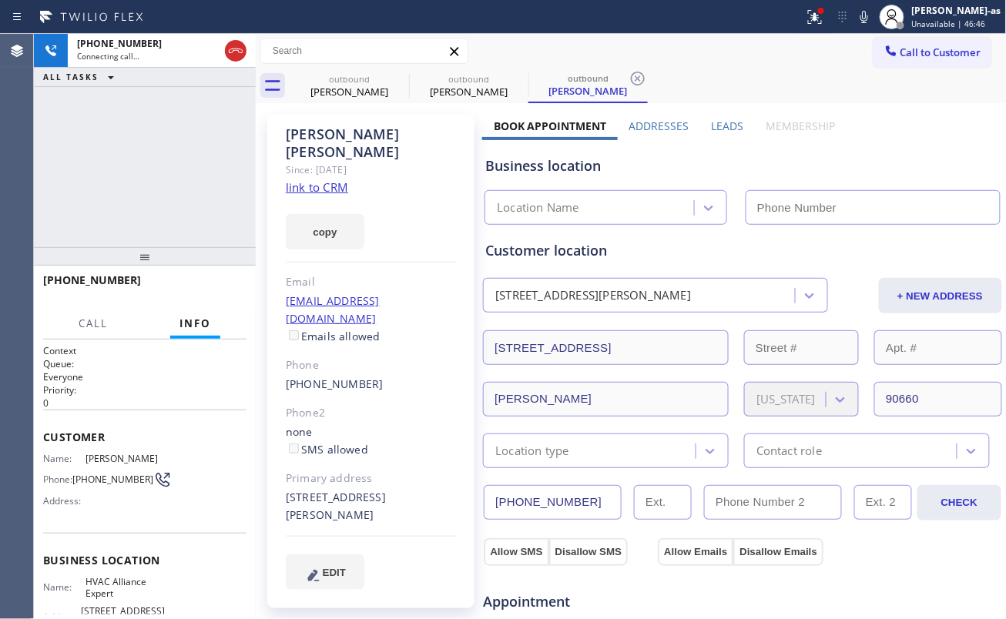
type input "[PHONE_NUMBER]"
click at [177, 183] on div "[PHONE_NUMBER] Live | 00:01 ALL TASKS ALL TASKS ACTIVE TASKS TASKS IN WRAP UP" at bounding box center [145, 140] width 222 height 213
click at [311, 179] on link "link to CRM" at bounding box center [317, 186] width 62 height 15
click at [131, 173] on div "[PHONE_NUMBER] Live | 01:40 ALL TASKS ALL TASKS ACTIVE TASKS TASKS IN WRAP UP" at bounding box center [145, 140] width 222 height 213
drag, startPoint x: 109, startPoint y: 196, endPoint x: 176, endPoint y: 166, distance: 73.1
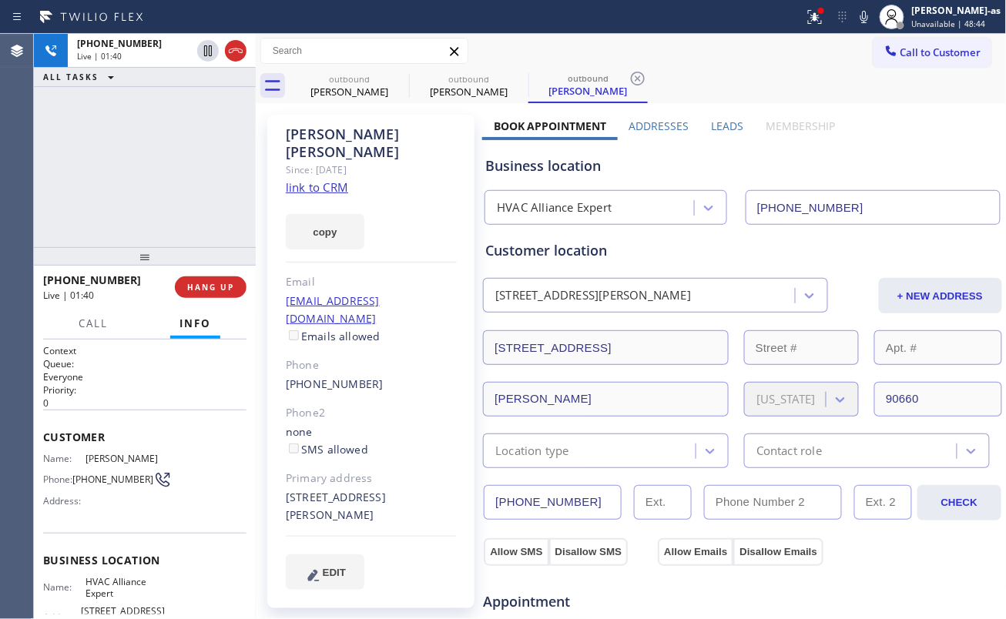
click at [176, 166] on div "[PHONE_NUMBER] Live | 01:40 ALL TASKS ALL TASKS ACTIVE TASKS TASKS IN WRAP UP" at bounding box center [145, 140] width 222 height 213
drag, startPoint x: 336, startPoint y: 82, endPoint x: 400, endPoint y: 63, distance: 67.3
click at [349, 78] on div "outbound" at bounding box center [349, 79] width 116 height 12
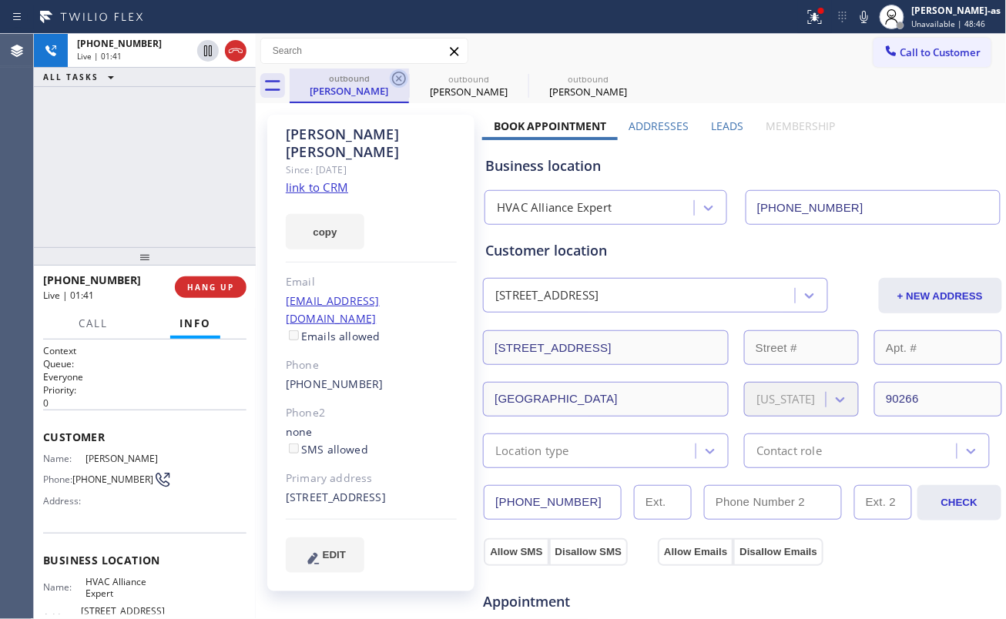
click at [391, 75] on icon at bounding box center [399, 78] width 18 height 18
click at [0, 0] on icon at bounding box center [0, 0] width 0 height 0
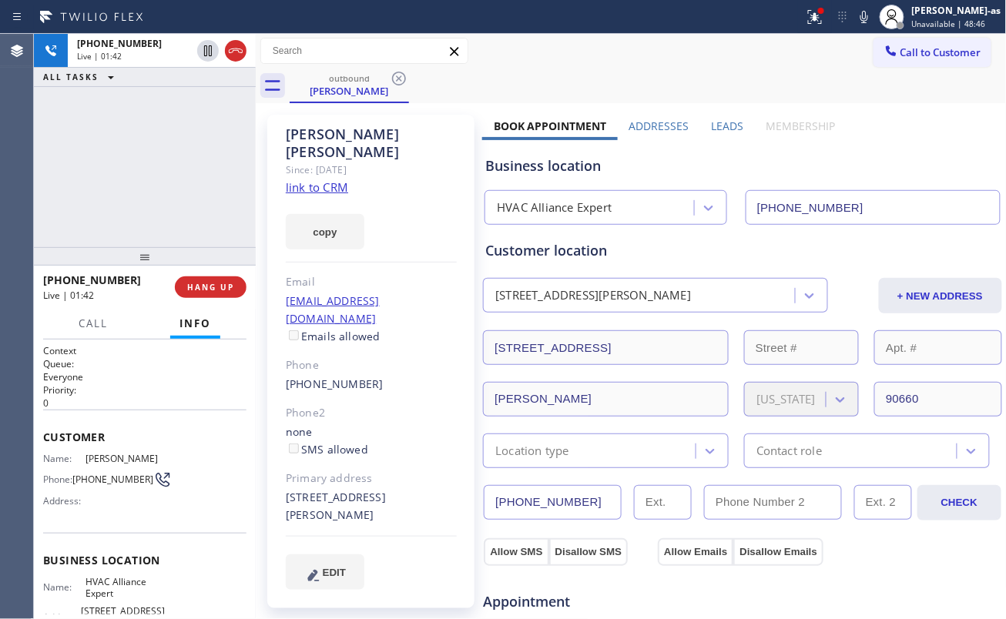
click at [223, 169] on div "[PHONE_NUMBER] Live | 01:42 ALL TASKS ALL TASKS ACTIVE TASKS TASKS IN WRAP UP" at bounding box center [145, 140] width 222 height 213
click at [216, 283] on span "HANG UP" at bounding box center [210, 287] width 47 height 11
click at [201, 256] on div at bounding box center [145, 256] width 222 height 18
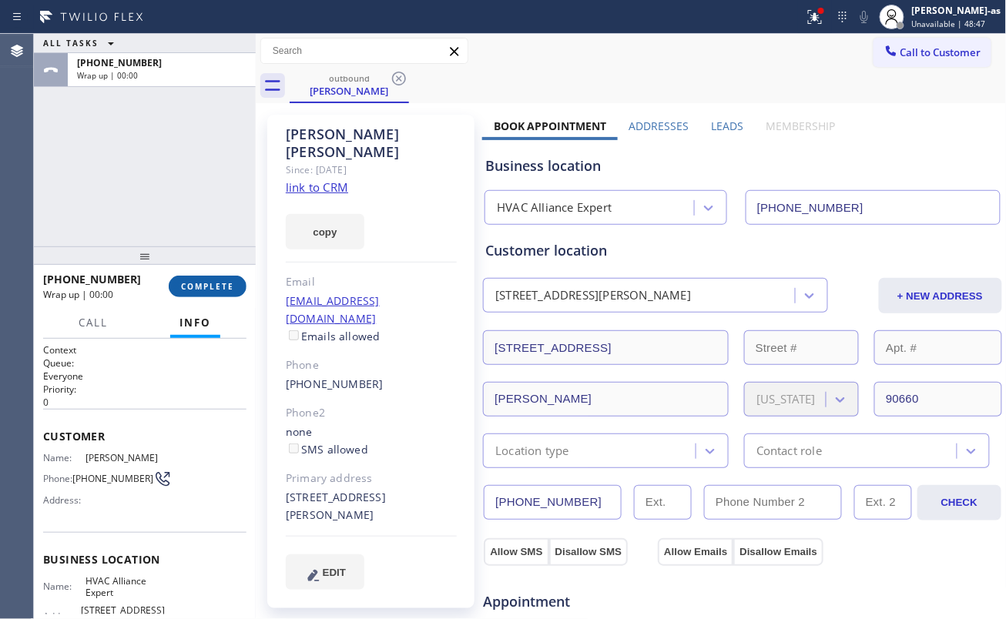
click at [211, 282] on span "COMPLETE" at bounding box center [207, 286] width 53 height 11
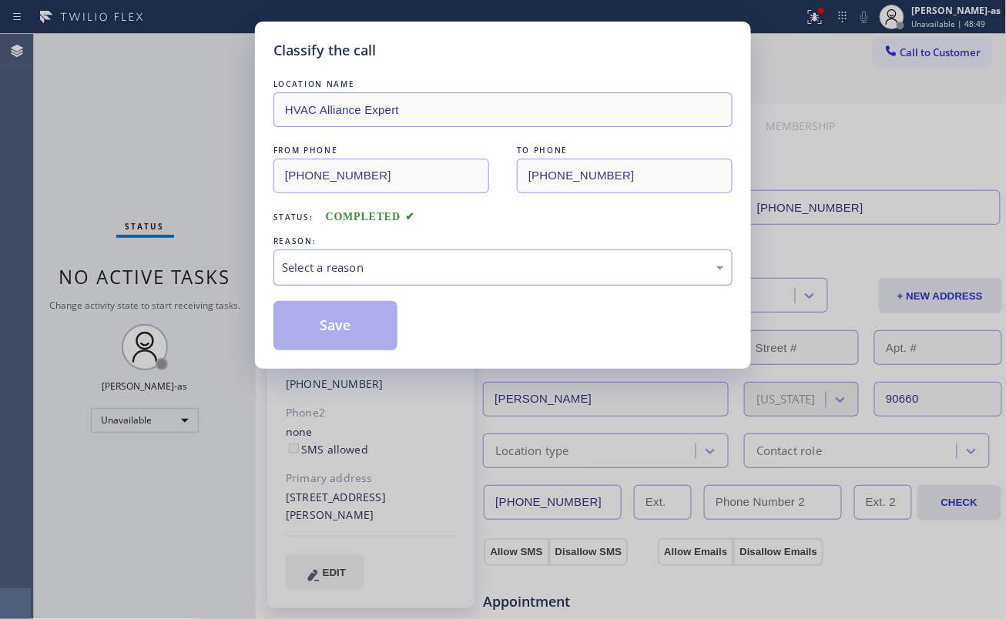
click at [367, 262] on div "Select a reason" at bounding box center [503, 268] width 442 height 18
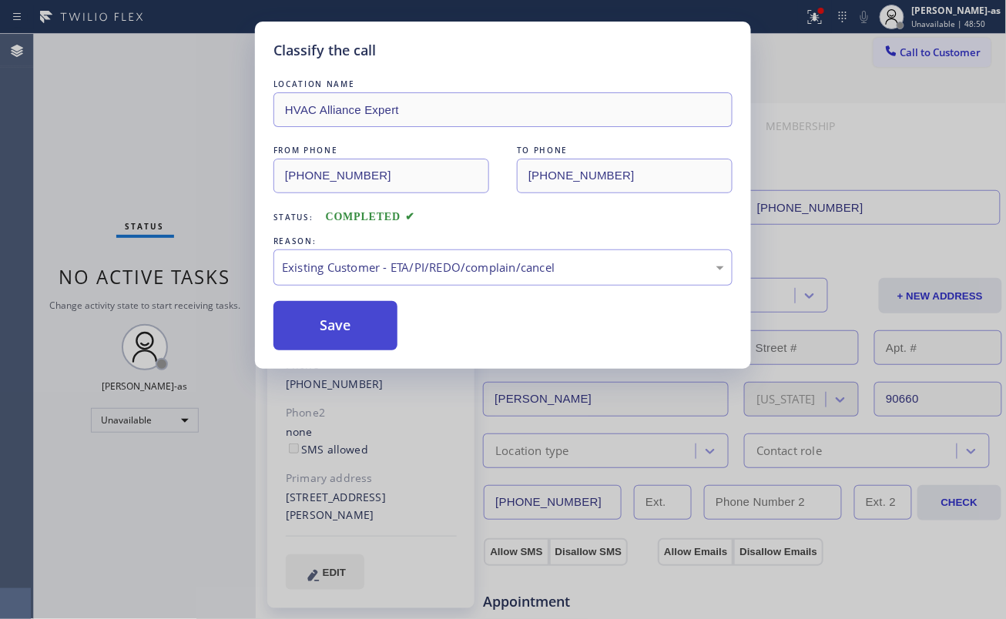
click at [358, 333] on button "Save" at bounding box center [335, 325] width 124 height 49
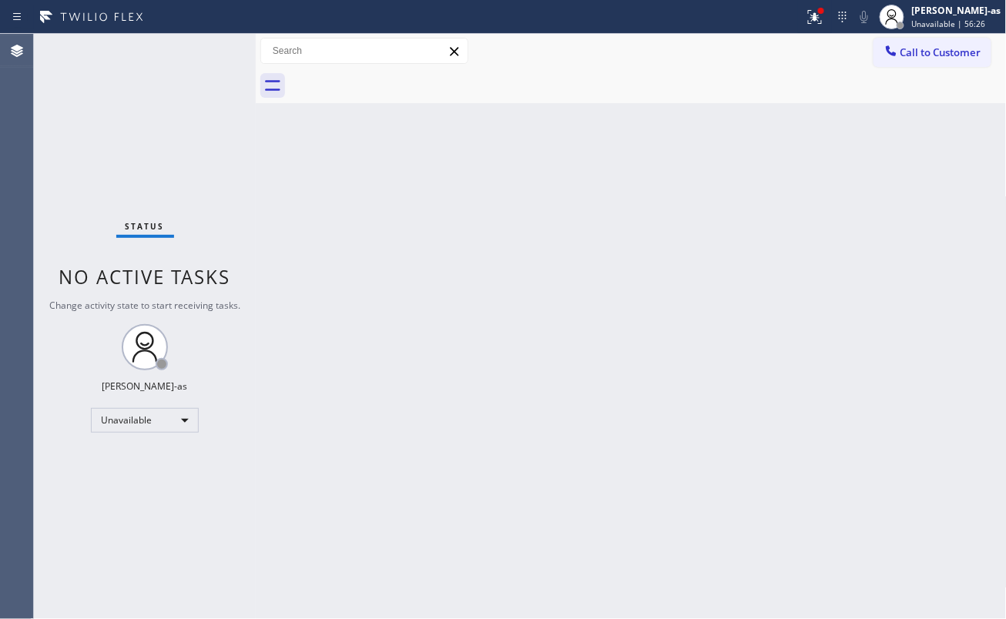
drag, startPoint x: 247, startPoint y: 256, endPoint x: 297, endPoint y: 205, distance: 71.3
click at [272, 236] on div "Status No active tasks Change activity state to start receiving tasks. [PERSON_…" at bounding box center [520, 326] width 972 height 585
drag, startPoint x: 849, startPoint y: 146, endPoint x: 872, endPoint y: 118, distance: 36.1
click at [850, 143] on div "Back to Dashboard Change Sender ID Customers Technicians Select a contact Outbo…" at bounding box center [631, 326] width 751 height 585
click at [785, 72] on div at bounding box center [648, 86] width 717 height 35
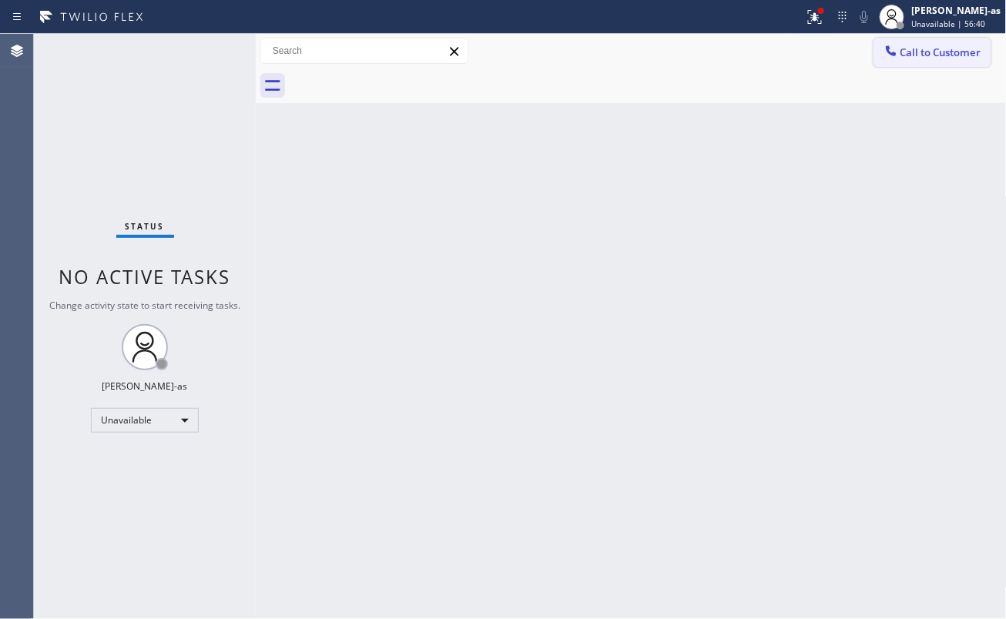
click at [895, 52] on icon at bounding box center [890, 50] width 15 height 15
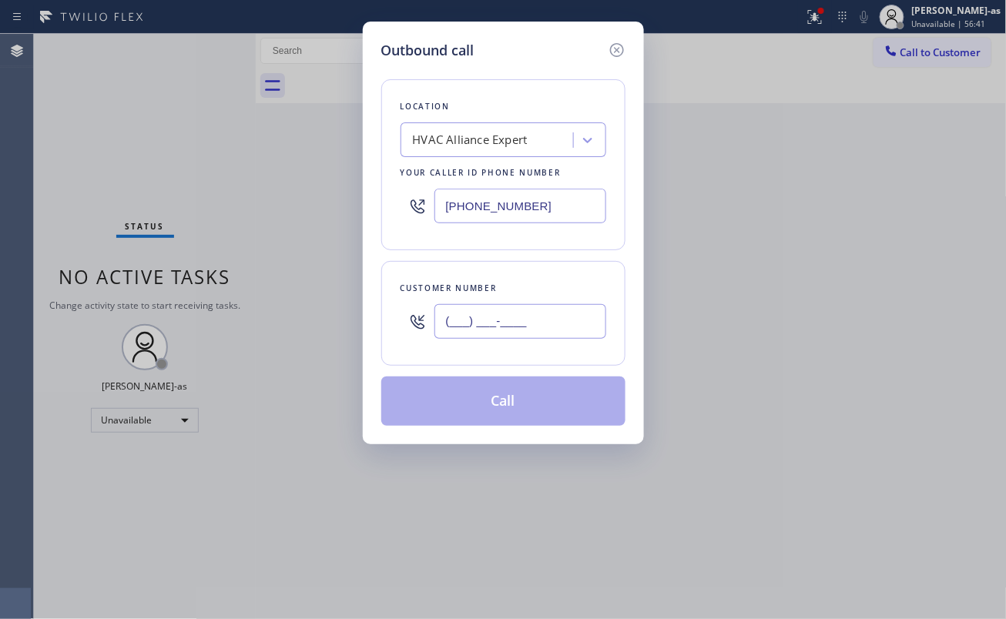
click at [500, 325] on input "(___) ___-____" at bounding box center [520, 321] width 172 height 35
paste input "866) 830-4413"
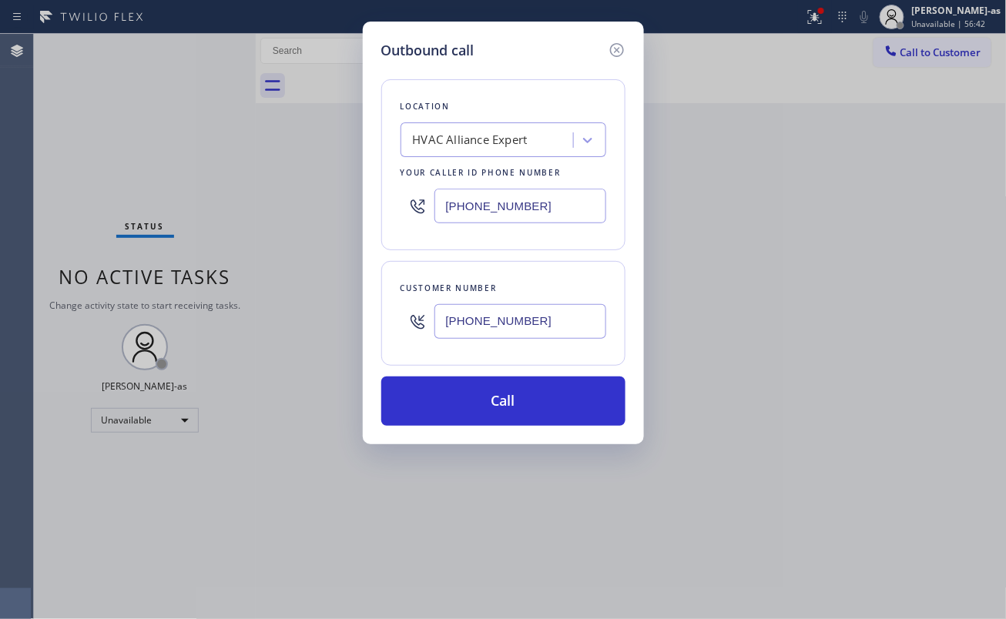
type input "[PHONE_NUMBER]"
click at [527, 416] on button "Call" at bounding box center [503, 401] width 244 height 49
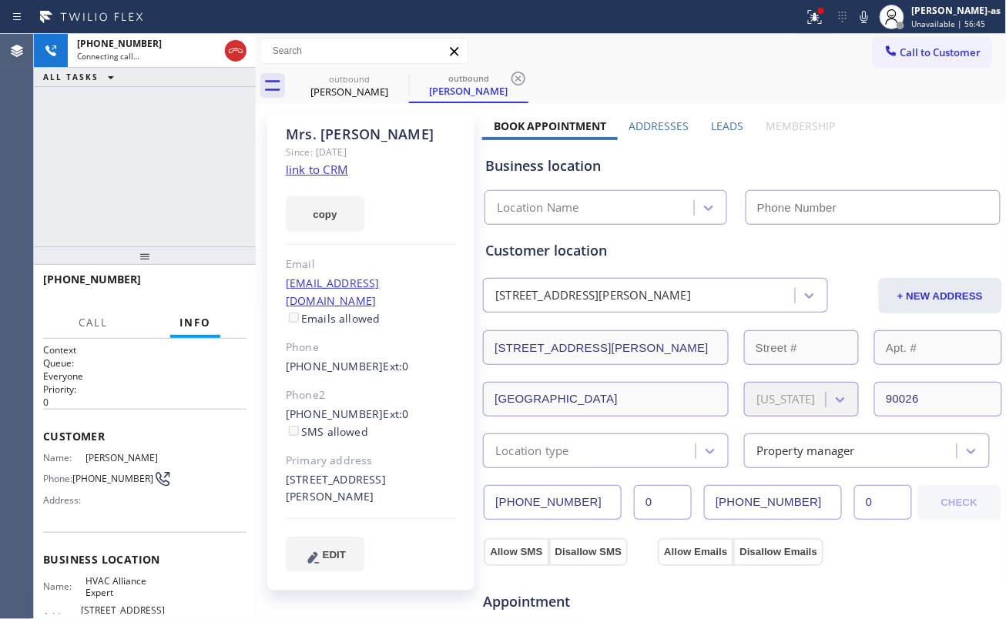
click at [210, 179] on div "[PHONE_NUMBER] Connecting call… ALL TASKS ALL TASKS ACTIVE TASKS TASKS IN WRAP …" at bounding box center [145, 140] width 222 height 213
click at [308, 174] on link "link to CRM" at bounding box center [317, 169] width 62 height 15
type input "[PHONE_NUMBER]"
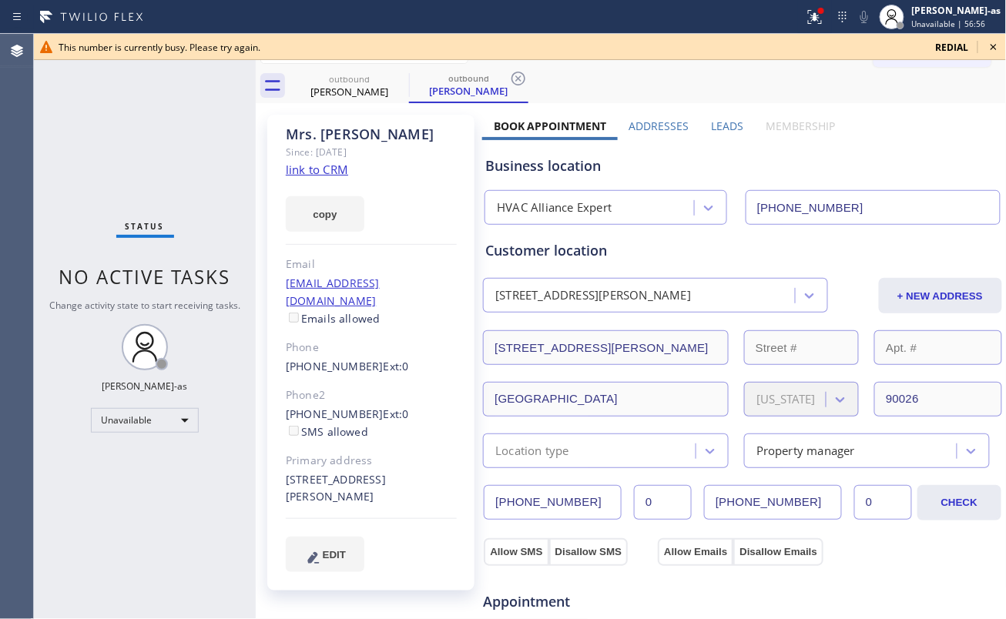
click at [185, 195] on div "Status No active tasks Change activity state to start receiving tasks. [PERSON_…" at bounding box center [145, 326] width 222 height 585
click at [315, 94] on div "[PERSON_NAME]" at bounding box center [349, 92] width 116 height 14
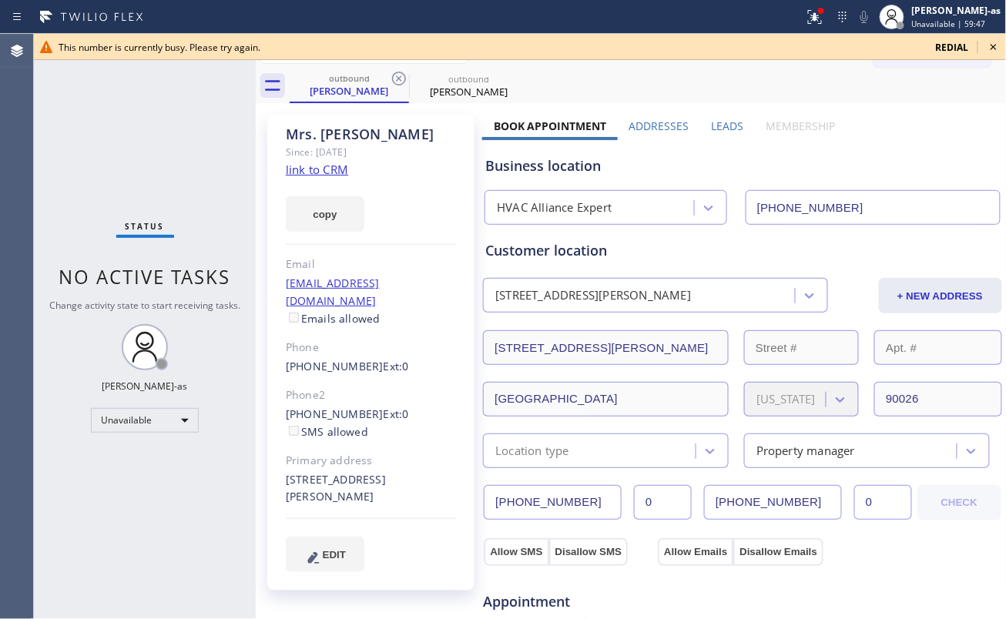
click at [993, 42] on icon at bounding box center [993, 47] width 18 height 18
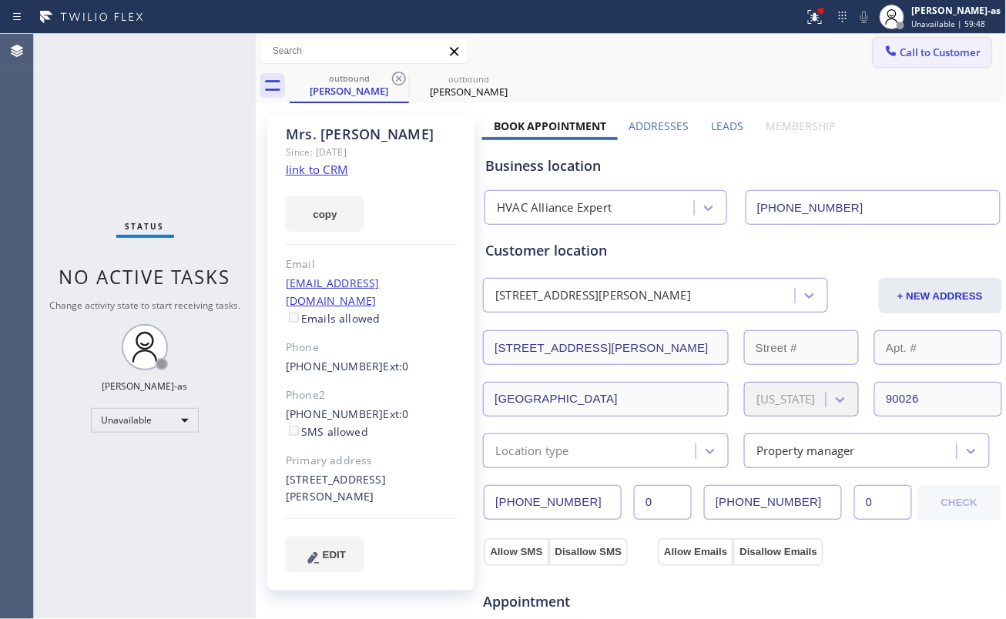
click at [962, 42] on button "Call to Customer" at bounding box center [932, 52] width 118 height 29
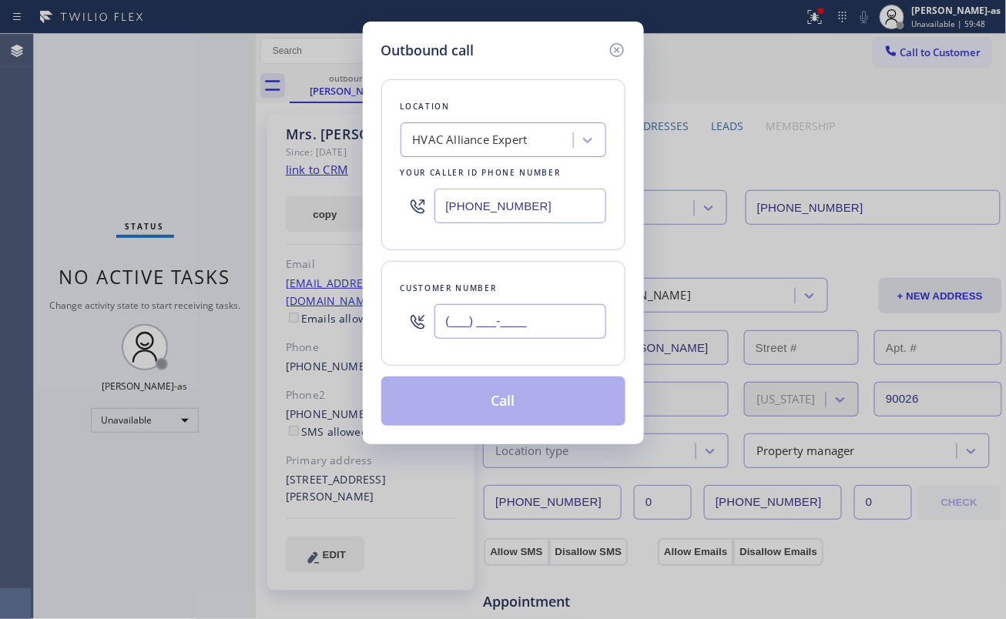
click at [494, 323] on input "(___) ___-____" at bounding box center [520, 321] width 172 height 35
paste input "818) 292-0640"
type input "[PHONE_NUMBER]"
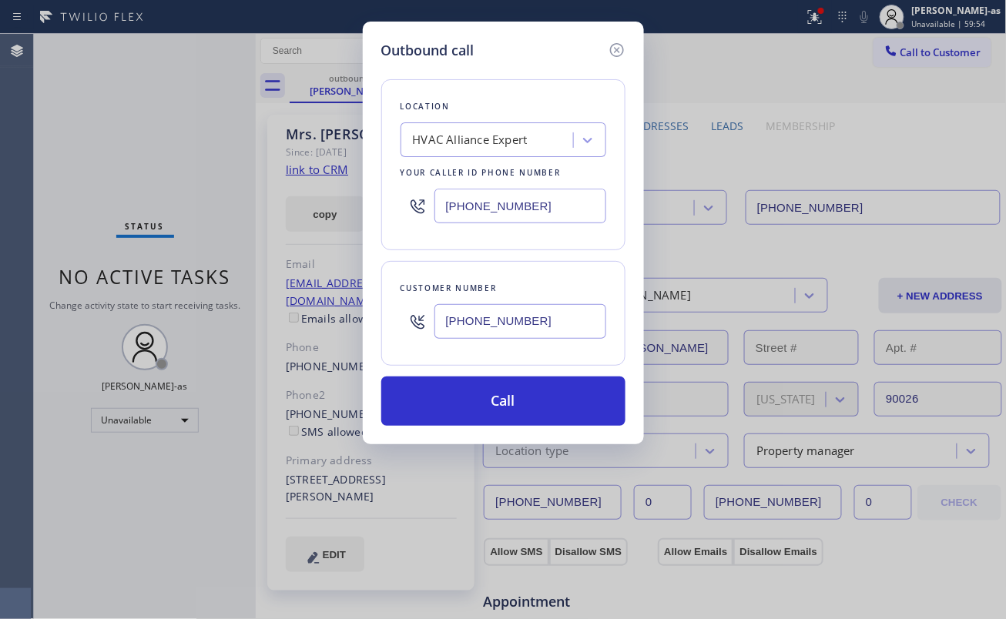
click at [500, 129] on div "HVAC Alliance Expert" at bounding box center [489, 140] width 168 height 27
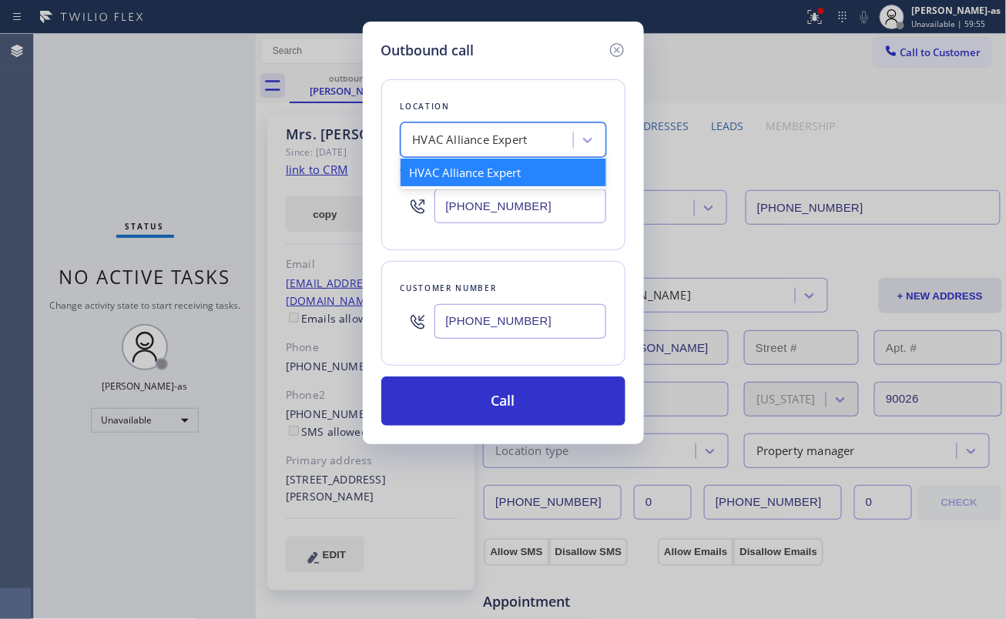
paste input "Mission Viejo Air Conditioner Repair"
type input "Mission Viejo Air Conditioner Repair"
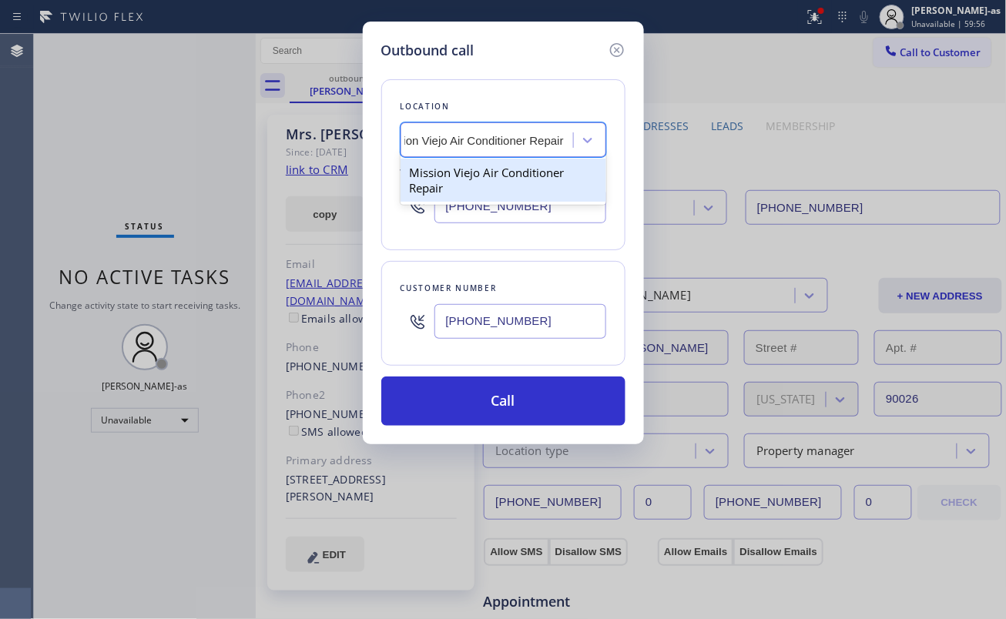
click at [476, 173] on div "Mission Viejo Air Conditioner Repair" at bounding box center [503, 180] width 206 height 43
type input "[PHONE_NUMBER]"
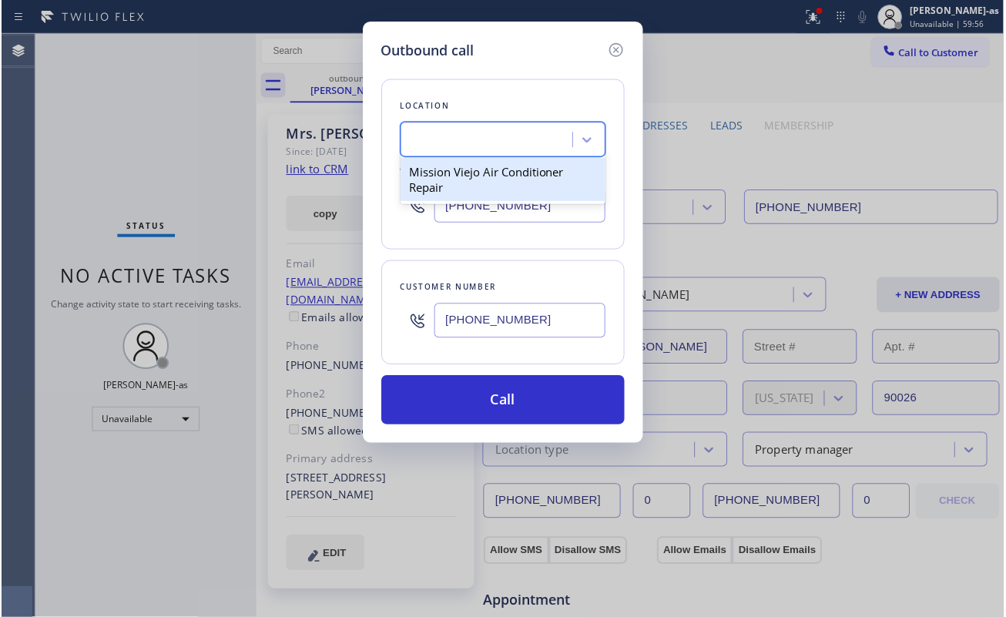
scroll to position [0, 1]
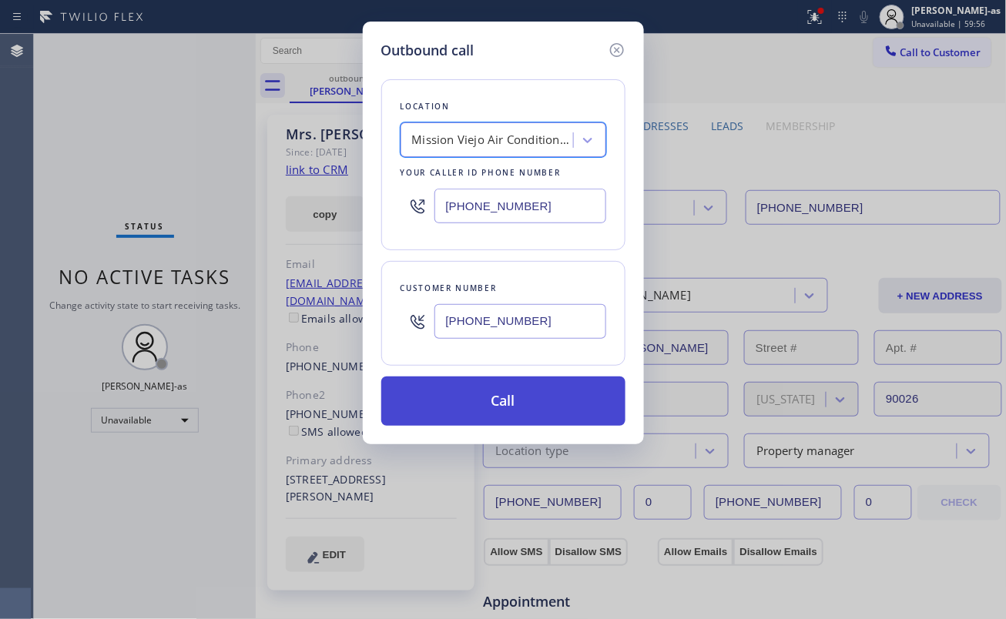
click at [531, 379] on button "Call" at bounding box center [503, 401] width 244 height 49
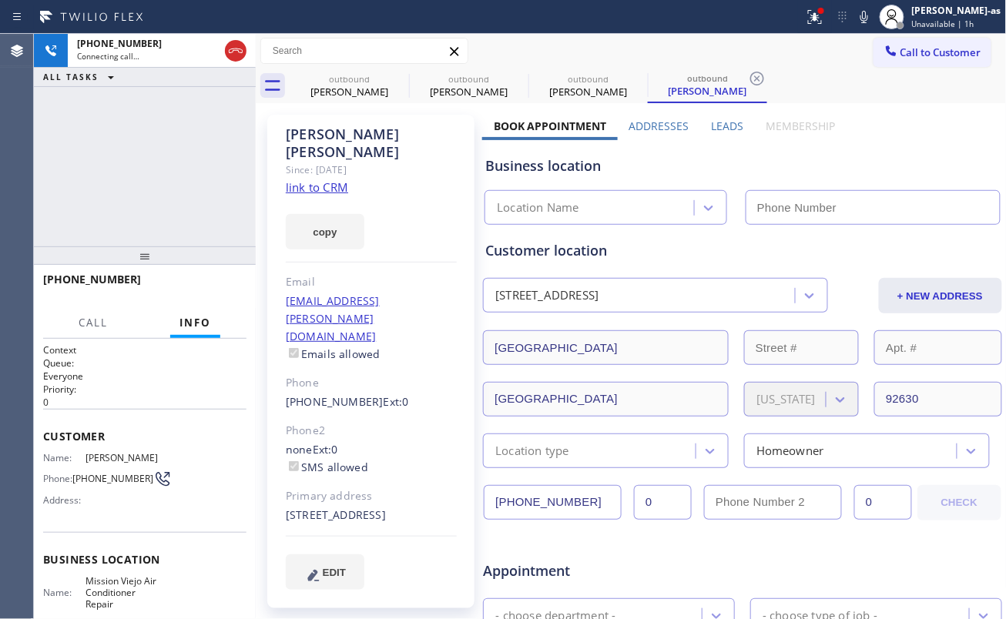
type input "[PHONE_NUMBER]"
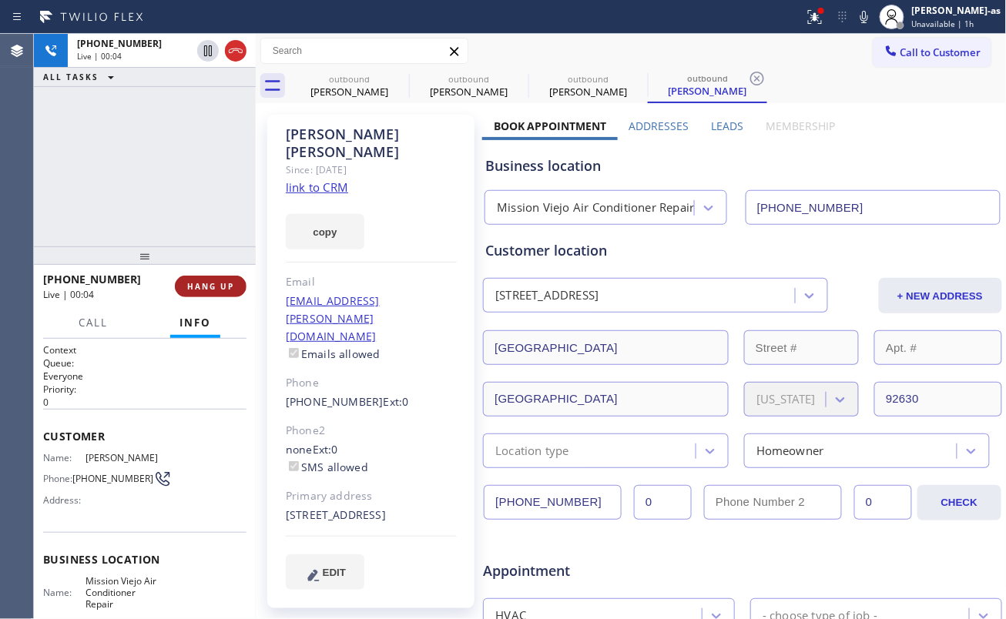
drag, startPoint x: 173, startPoint y: 299, endPoint x: 209, endPoint y: 291, distance: 37.0
click at [180, 299] on div "[PHONE_NUMBER] Live | 00:04 HANG UP" at bounding box center [144, 286] width 203 height 40
click at [209, 290] on span "HANG UP" at bounding box center [210, 286] width 47 height 11
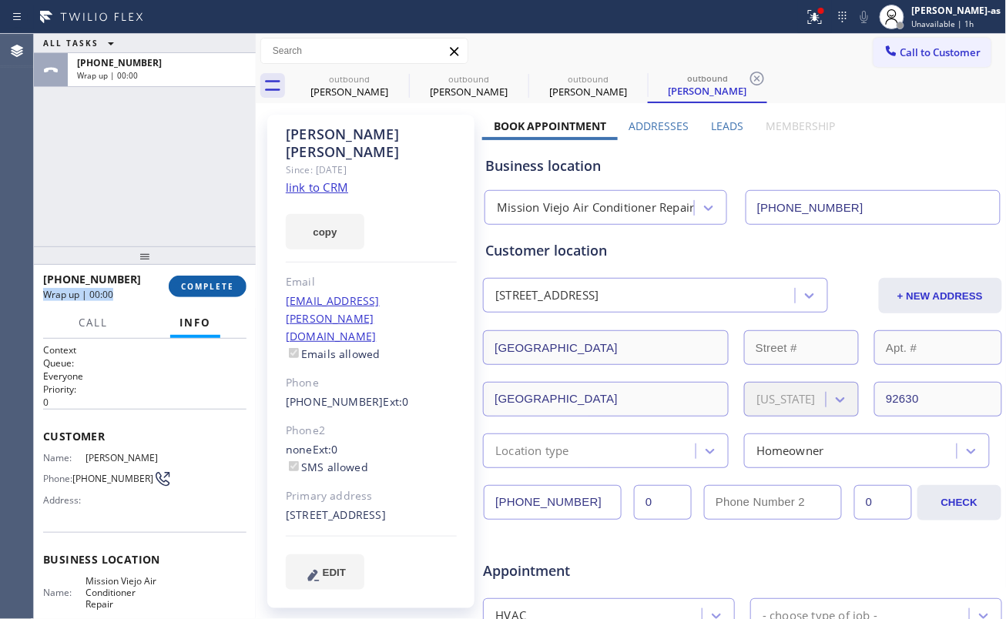
click at [209, 290] on span "COMPLETE" at bounding box center [207, 286] width 53 height 11
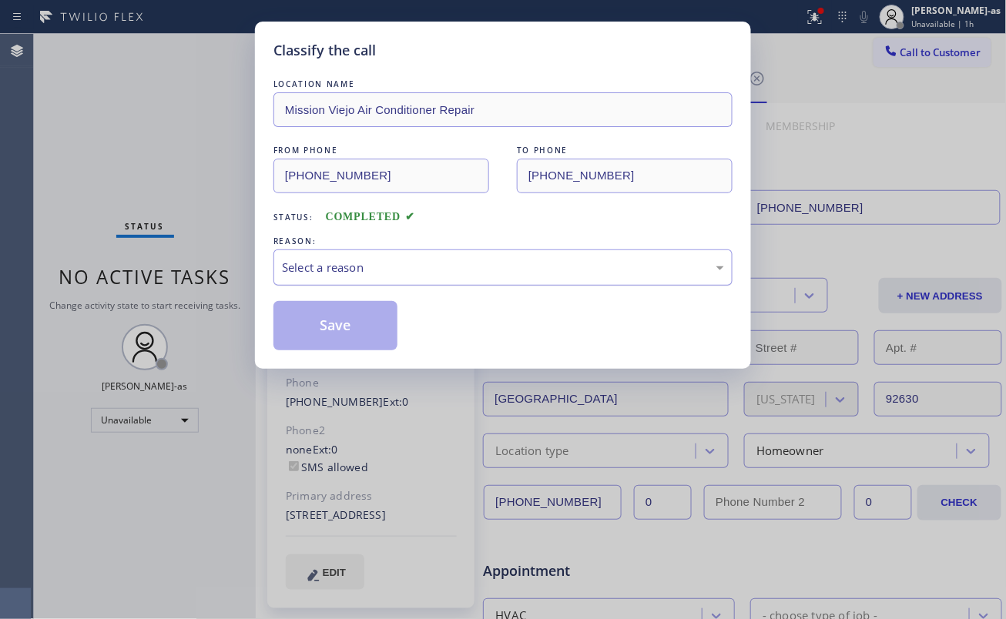
drag, startPoint x: 468, startPoint y: 271, endPoint x: 468, endPoint y: 284, distance: 13.1
click at [468, 270] on div "Select a reason" at bounding box center [503, 268] width 442 height 18
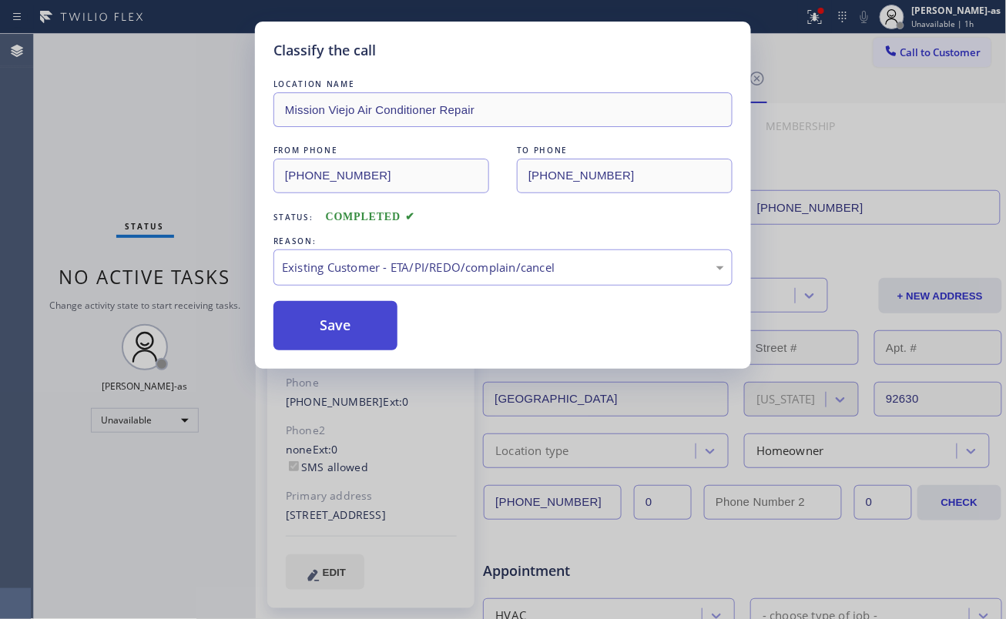
click at [351, 342] on button "Save" at bounding box center [335, 325] width 124 height 49
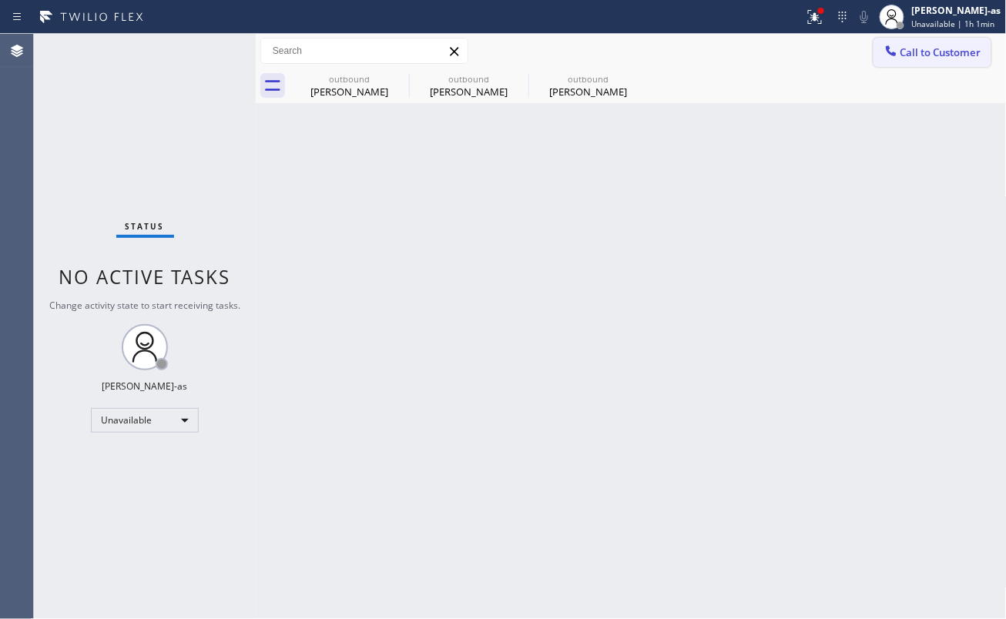
click at [916, 50] on span "Call to Customer" at bounding box center [940, 52] width 81 height 14
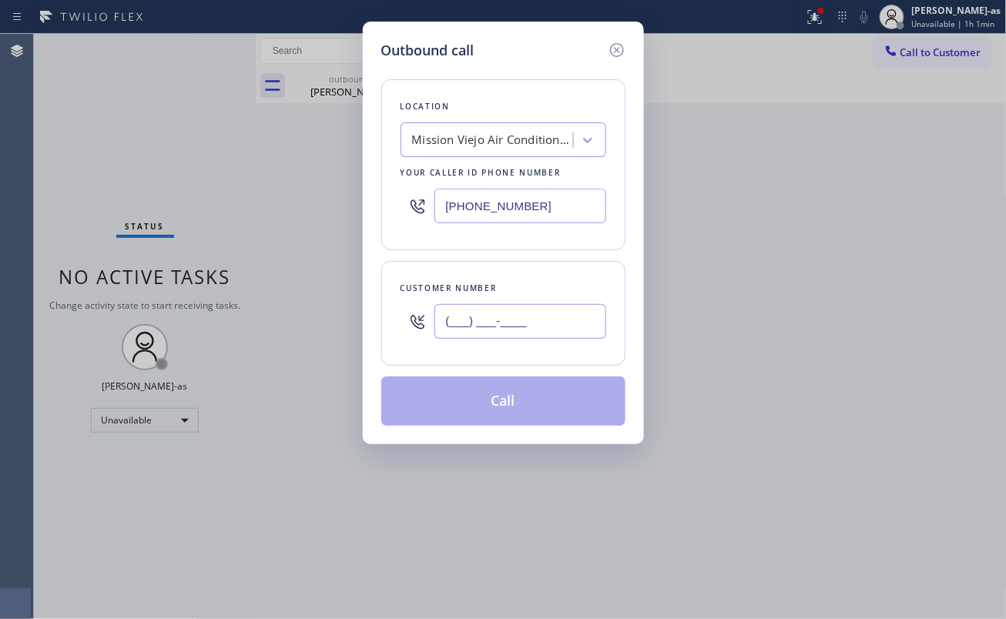
click at [505, 322] on input "(___) ___-____" at bounding box center [520, 321] width 172 height 35
paste input "323) 309-8882"
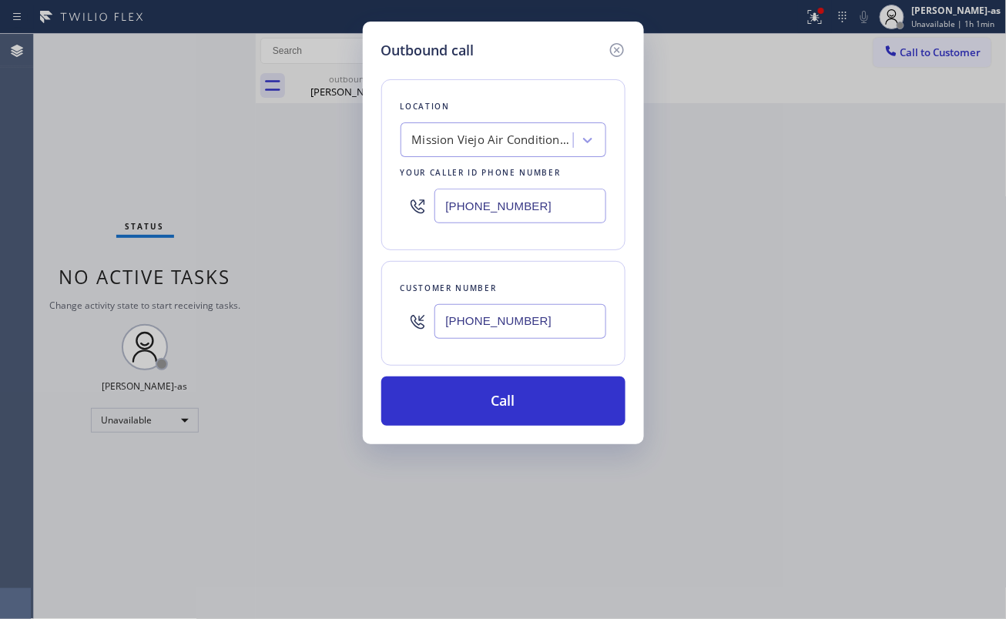
type input "[PHONE_NUMBER]"
click at [580, 213] on input "[PHONE_NUMBER]" at bounding box center [520, 206] width 172 height 35
paste input "855) 999-4417"
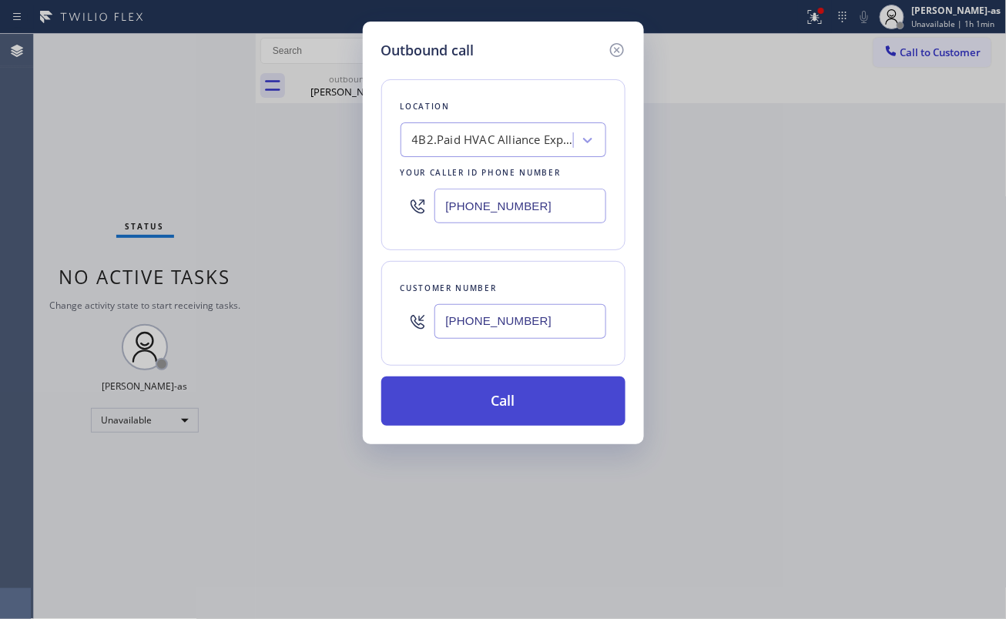
type input "[PHONE_NUMBER]"
click at [556, 400] on button "Call" at bounding box center [503, 401] width 244 height 49
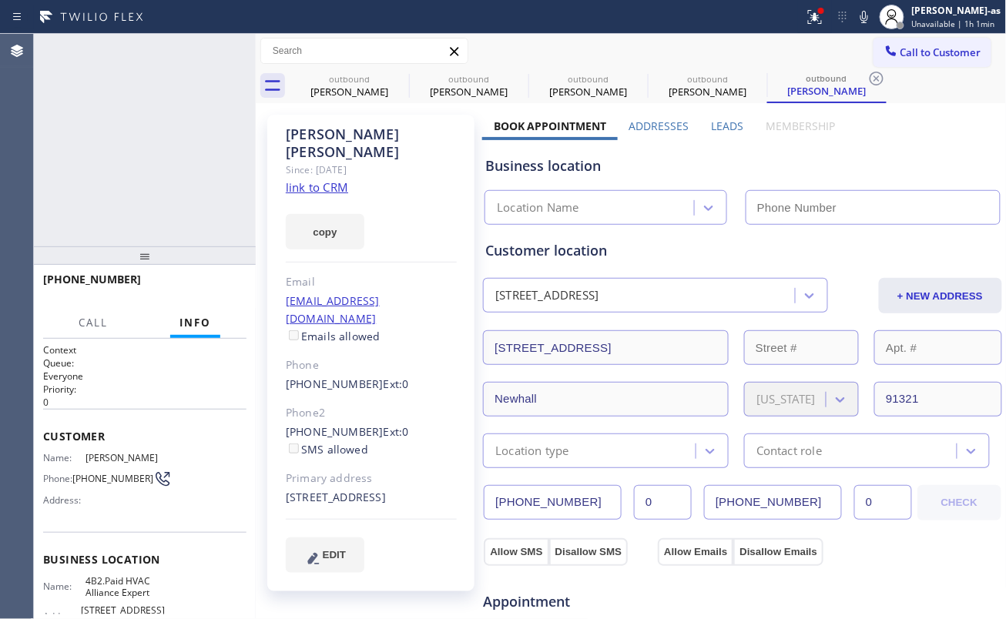
type input "[PHONE_NUMBER]"
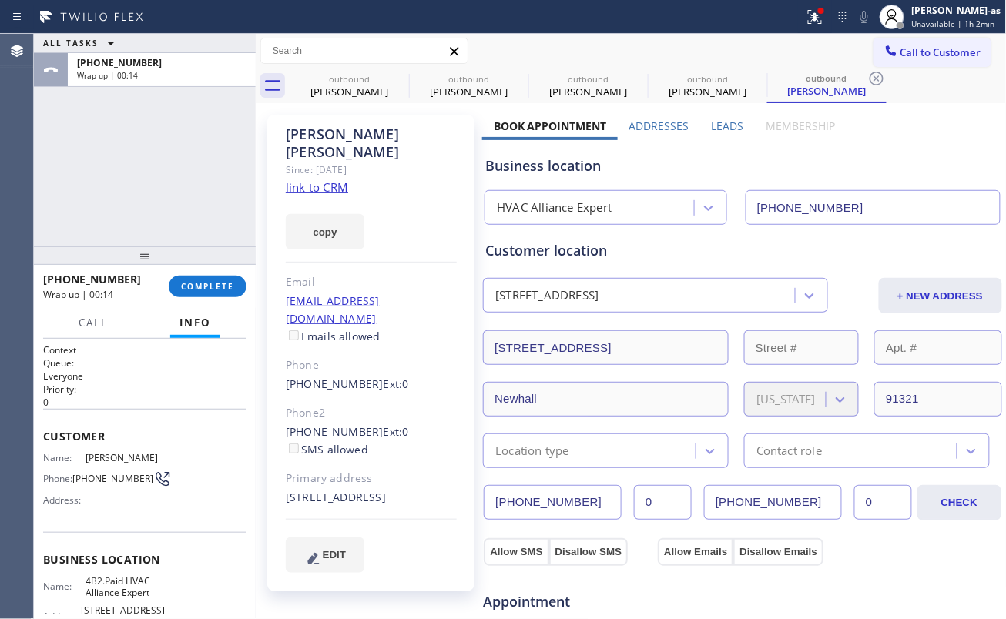
click at [176, 197] on div "ALL TASKS ALL TASKS ACTIVE TASKS TASKS IN WRAP UP [PHONE_NUMBER] Wrap up | 00:14" at bounding box center [145, 140] width 222 height 213
click at [210, 276] on button "COMPLETE" at bounding box center [208, 287] width 78 height 22
drag, startPoint x: 183, startPoint y: 233, endPoint x: 191, endPoint y: 235, distance: 8.8
click at [186, 235] on div "ALL TASKS ALL TASKS ACTIVE TASKS TASKS IN WRAP UP [PHONE_NUMBER] Wrap up | 00:15" at bounding box center [145, 140] width 222 height 213
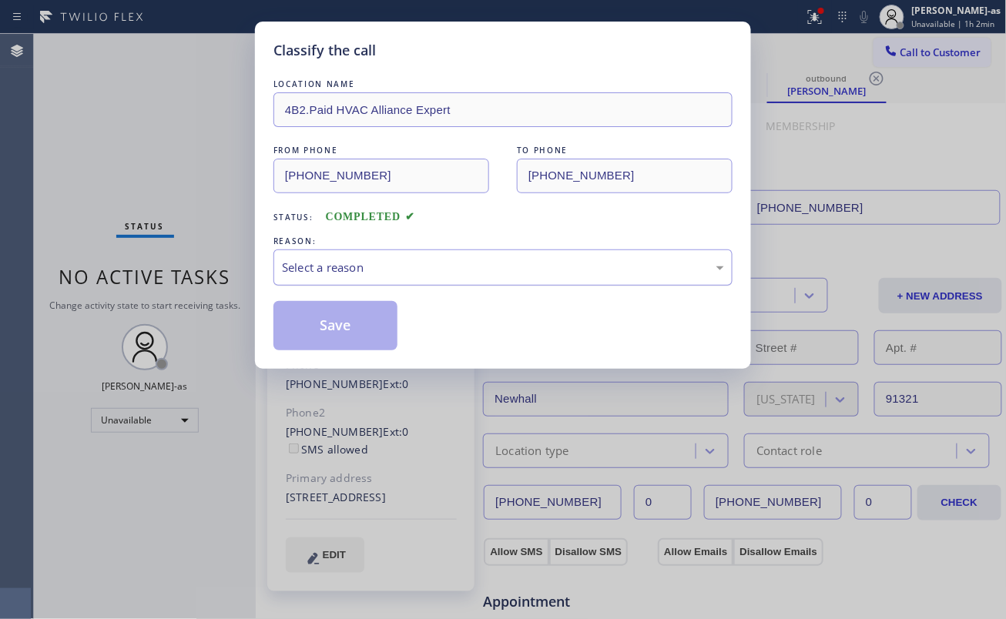
click at [482, 278] on div "Select a reason" at bounding box center [502, 267] width 459 height 36
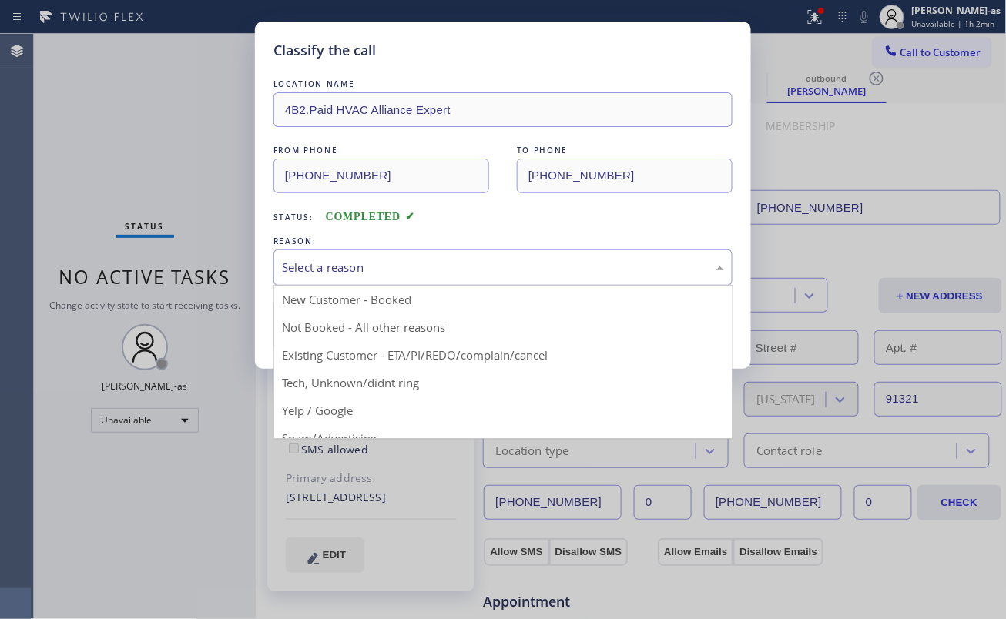
drag, startPoint x: 478, startPoint y: 354, endPoint x: 416, endPoint y: 342, distance: 63.6
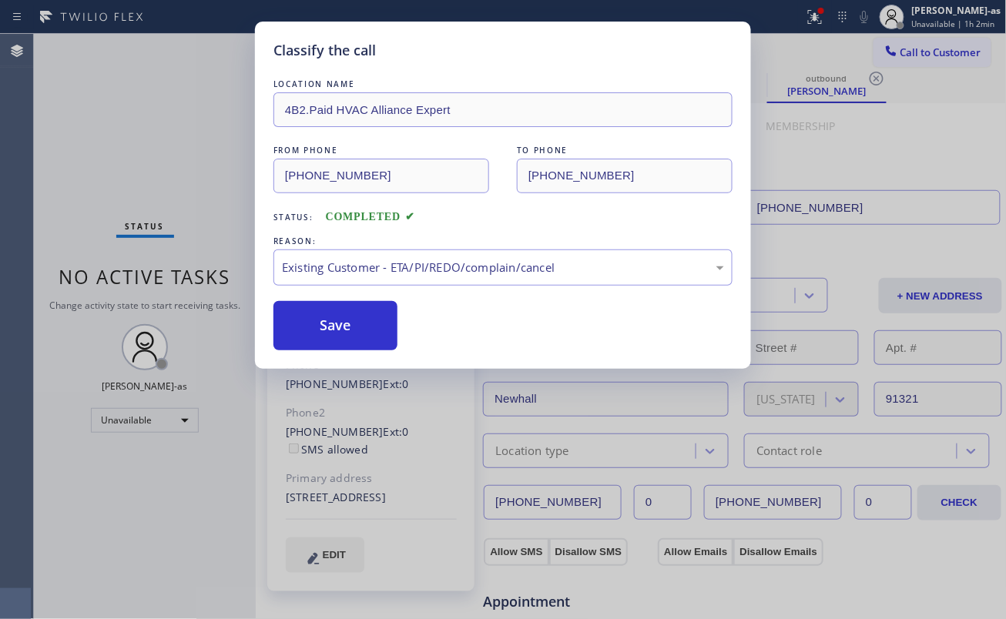
click at [353, 330] on button "Save" at bounding box center [335, 325] width 124 height 49
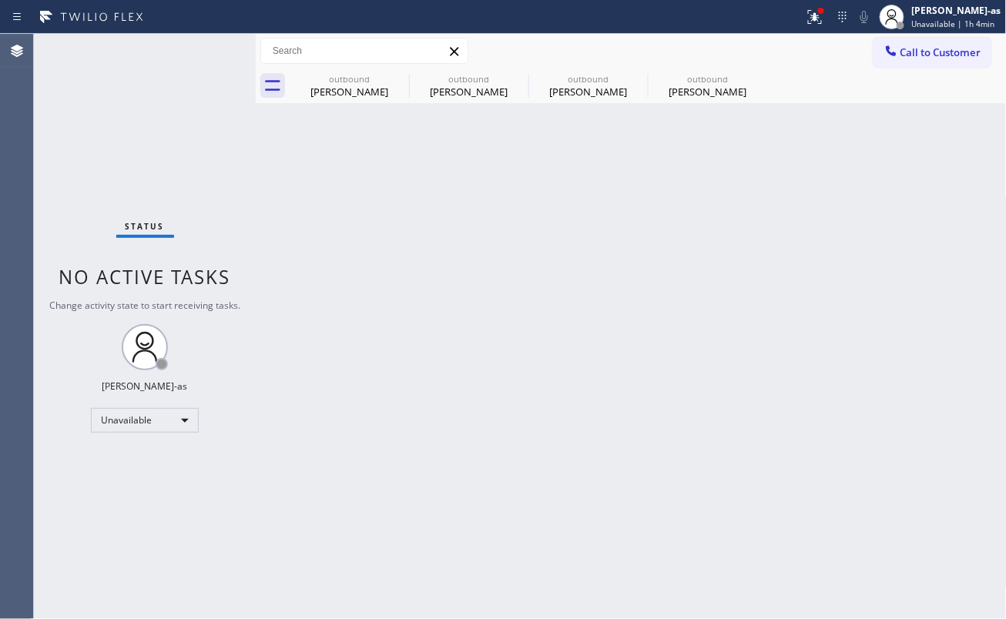
click at [327, 245] on div "Back to Dashboard Change Sender ID Customers Technicians Select a contact Outbo…" at bounding box center [631, 326] width 751 height 585
drag, startPoint x: 357, startPoint y: 86, endPoint x: 385, endPoint y: 84, distance: 27.8
click at [358, 89] on div "[PERSON_NAME]" at bounding box center [349, 92] width 116 height 14
type input "[PHONE_NUMBER]"
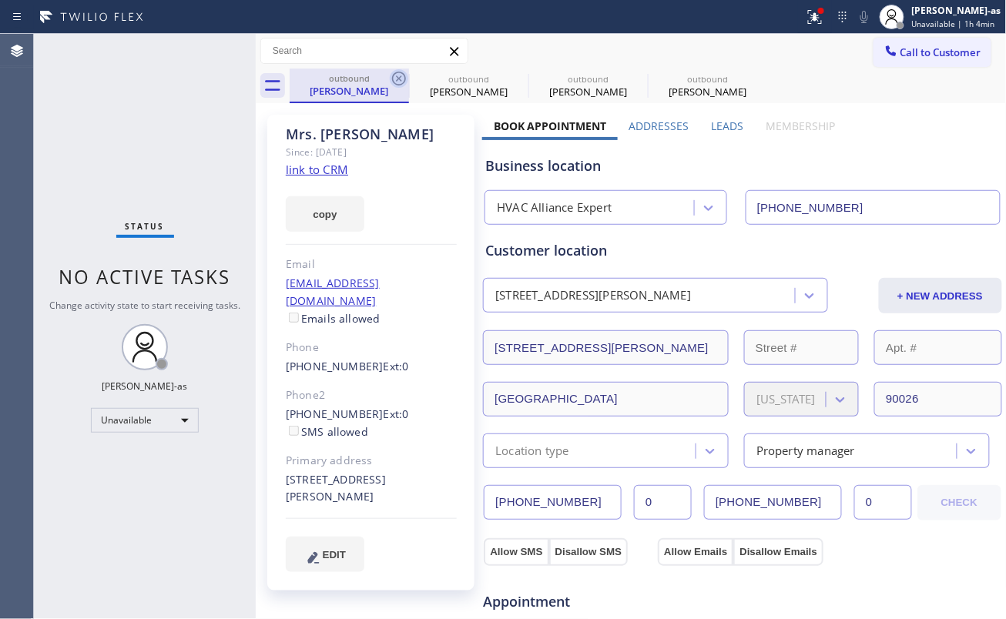
click at [392, 75] on icon at bounding box center [399, 78] width 18 height 18
click at [0, 0] on icon at bounding box center [0, 0] width 0 height 0
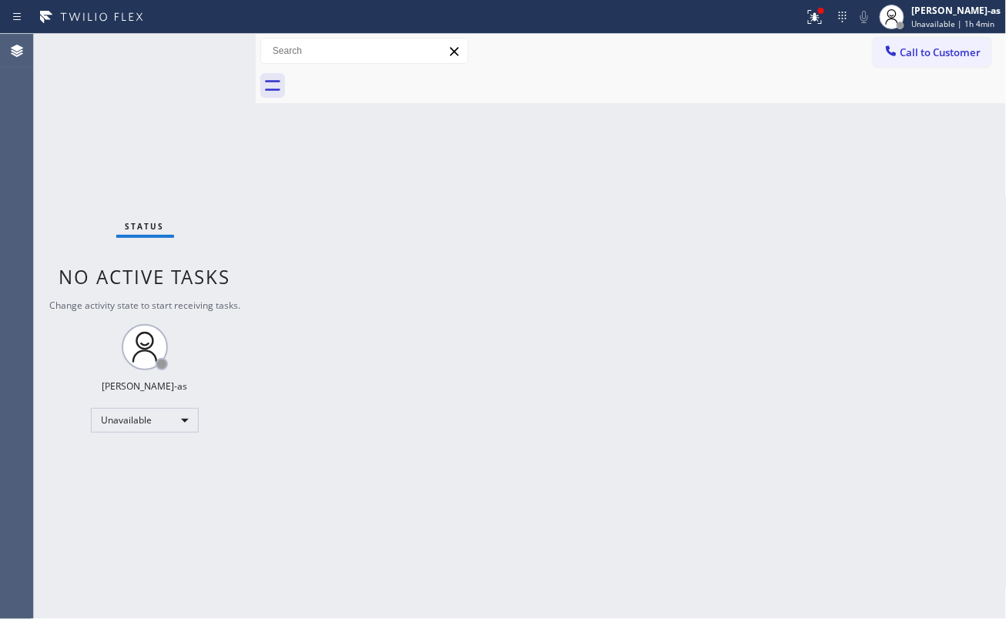
drag, startPoint x: 88, startPoint y: 140, endPoint x: 137, endPoint y: 125, distance: 51.6
click at [95, 142] on div "Status No active tasks Change activity state to start receiving tasks. [PERSON_…" at bounding box center [145, 326] width 222 height 585
click at [913, 39] on div "Call to Customer Outbound call Location HVAC Alliance Expert Your caller id pho…" at bounding box center [631, 51] width 751 height 35
click at [944, 42] on button "Call to Customer" at bounding box center [932, 52] width 118 height 29
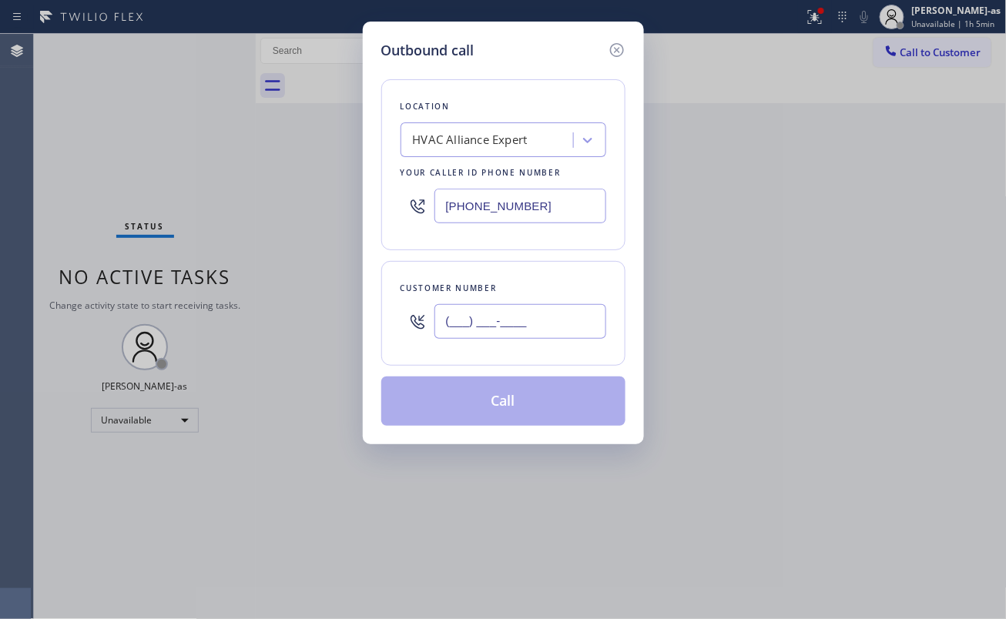
click at [531, 322] on input "(___) ___-____" at bounding box center [520, 321] width 172 height 35
paste input "626) 627-5291"
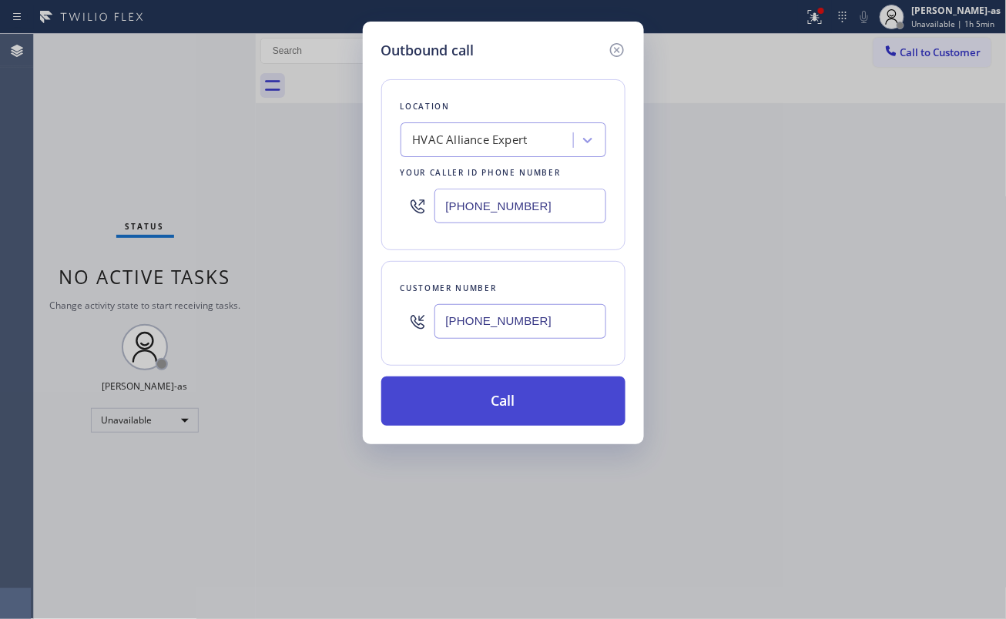
type input "[PHONE_NUMBER]"
click at [531, 404] on button "Call" at bounding box center [503, 401] width 244 height 49
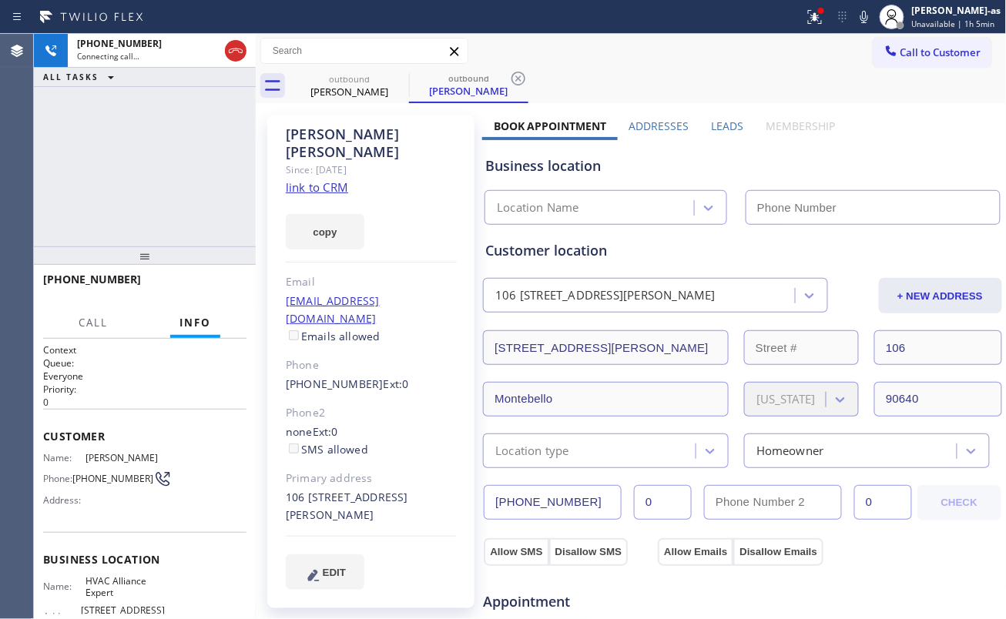
type input "[PHONE_NUMBER]"
click at [330, 179] on link "link to CRM" at bounding box center [317, 186] width 62 height 15
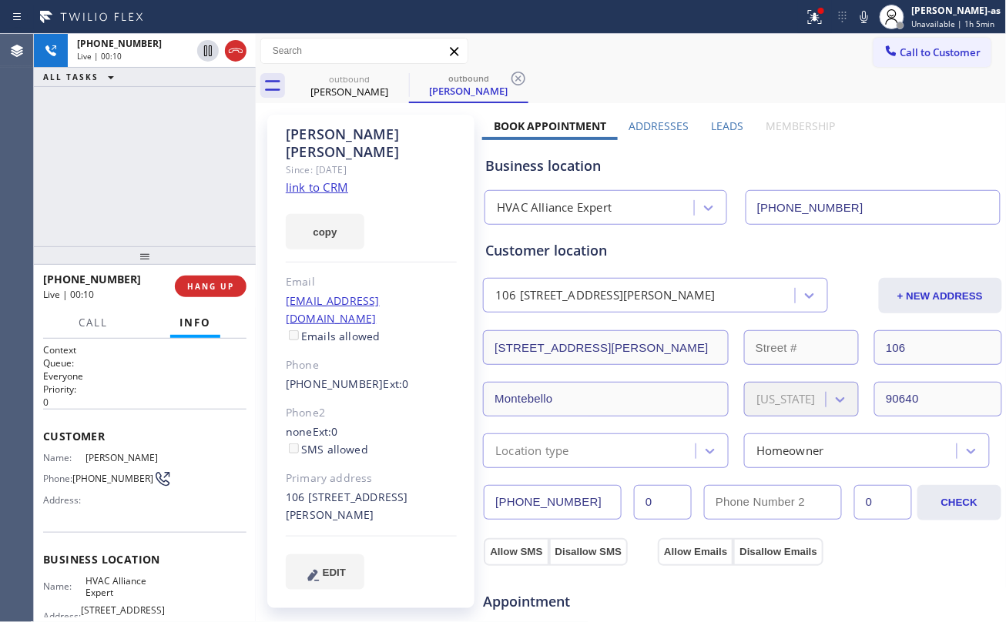
drag, startPoint x: 157, startPoint y: 234, endPoint x: 228, endPoint y: 232, distance: 70.9
click at [164, 233] on div "[PHONE_NUMBER] Live | 00:10 ALL TASKS ALL TASKS ACTIVE TASKS TASKS IN WRAP UP" at bounding box center [145, 140] width 222 height 213
click at [197, 281] on span "HANG UP" at bounding box center [210, 286] width 47 height 11
click at [179, 237] on div "[PHONE_NUMBER] Live | 00:12 ALL TASKS ALL TASKS ACTIVE TASKS TASKS IN WRAP UP" at bounding box center [145, 140] width 222 height 213
click at [202, 279] on div "[PHONE_NUMBER] Live | 00:12 HANG UP" at bounding box center [144, 286] width 203 height 40
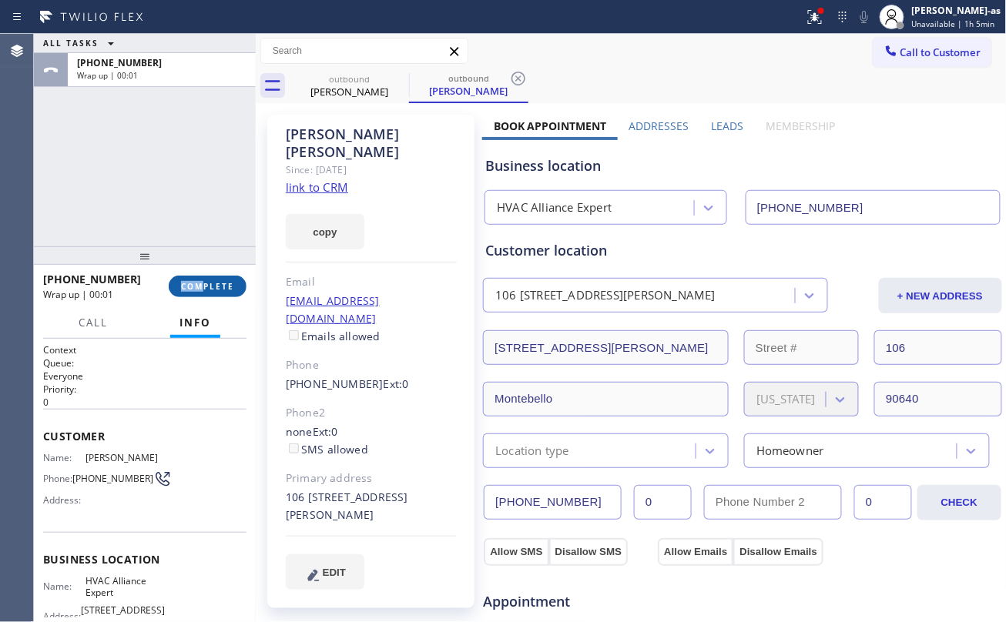
click at [177, 284] on button "COMPLETE" at bounding box center [208, 287] width 78 height 22
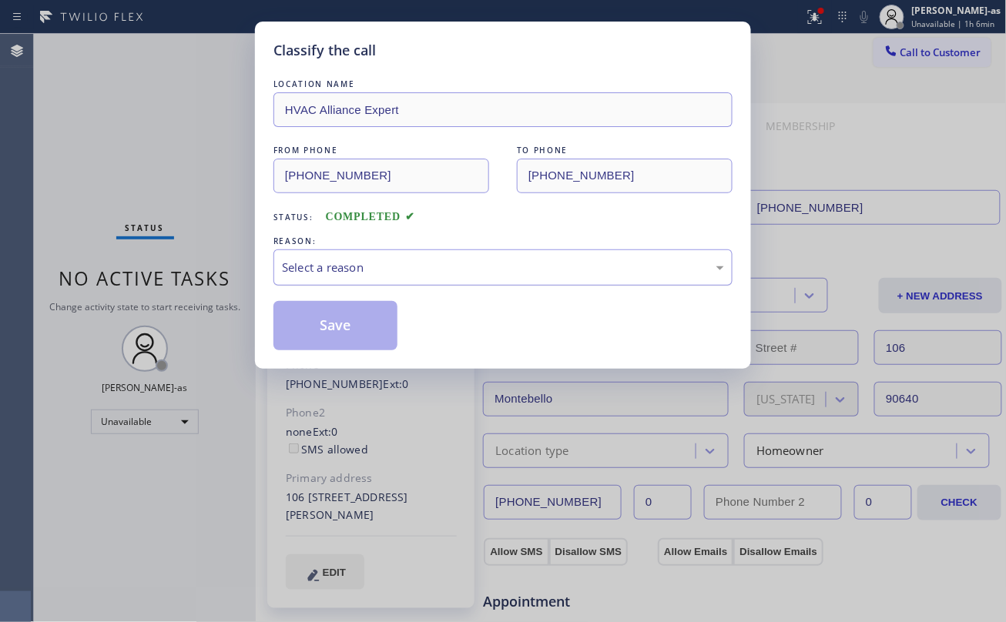
click at [399, 273] on div "Select a reason" at bounding box center [503, 268] width 442 height 18
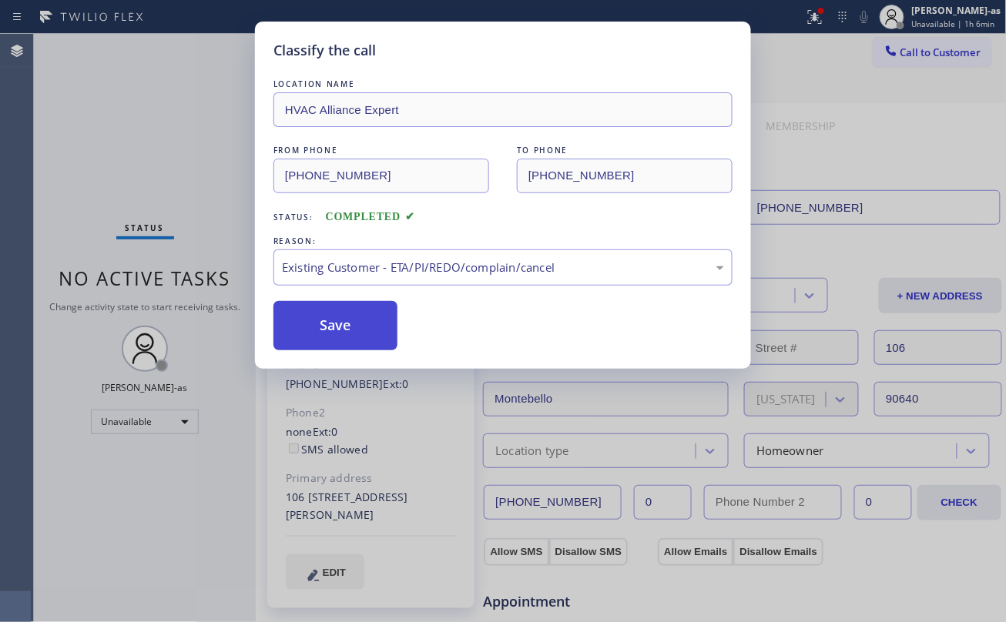
click at [339, 330] on button "Save" at bounding box center [335, 325] width 124 height 49
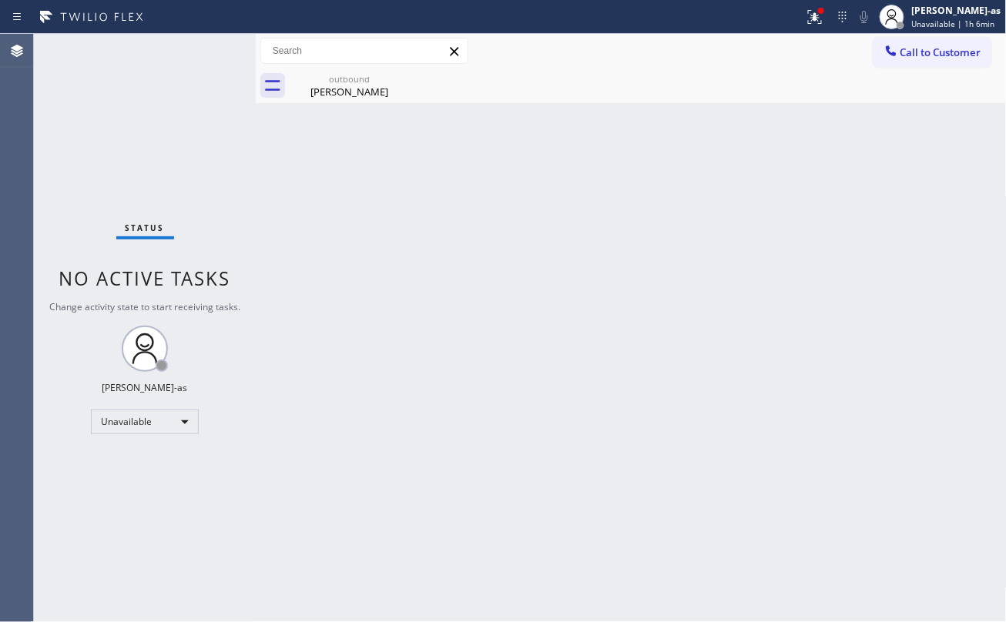
drag, startPoint x: 308, startPoint y: 226, endPoint x: 839, endPoint y: 131, distance: 539.0
click at [310, 226] on div "Back to Dashboard Change Sender ID Customers Technicians Select a contact Outbo…" at bounding box center [631, 328] width 751 height 588
drag, startPoint x: 923, startPoint y: 51, endPoint x: 916, endPoint y: 60, distance: 11.1
click at [922, 54] on span "Call to Customer" at bounding box center [940, 52] width 81 height 14
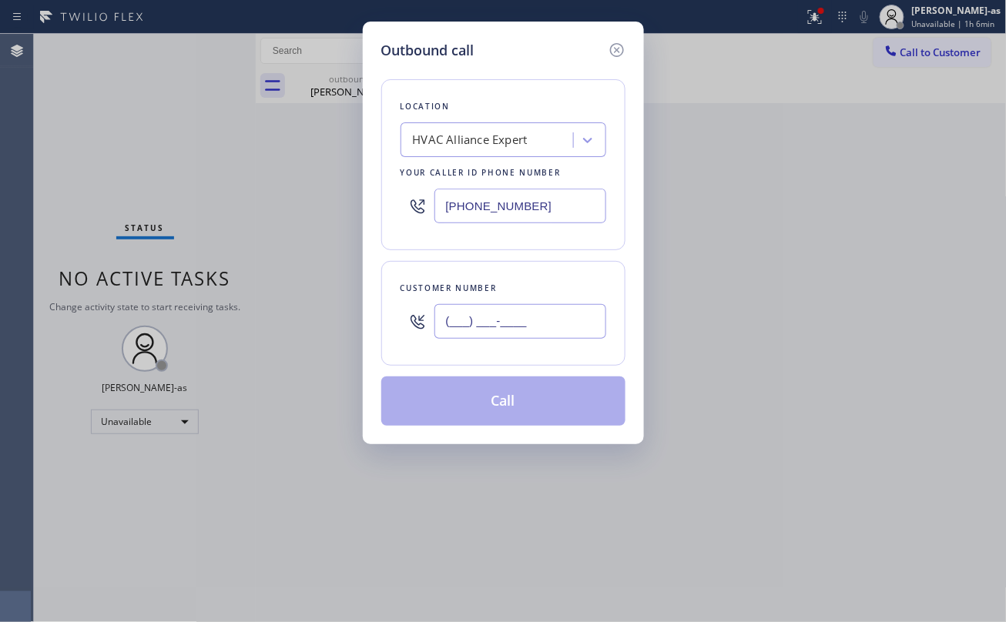
click at [536, 333] on input "(___) ___-____" at bounding box center [520, 321] width 172 height 35
paste input "626) 940-8309"
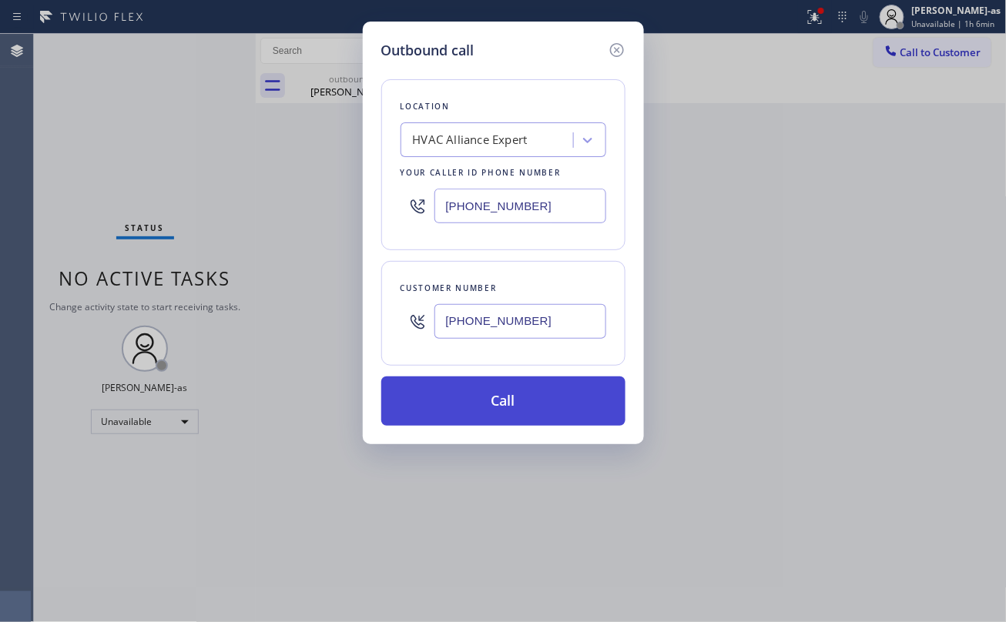
type input "[PHONE_NUMBER]"
click at [519, 407] on button "Call" at bounding box center [503, 401] width 244 height 49
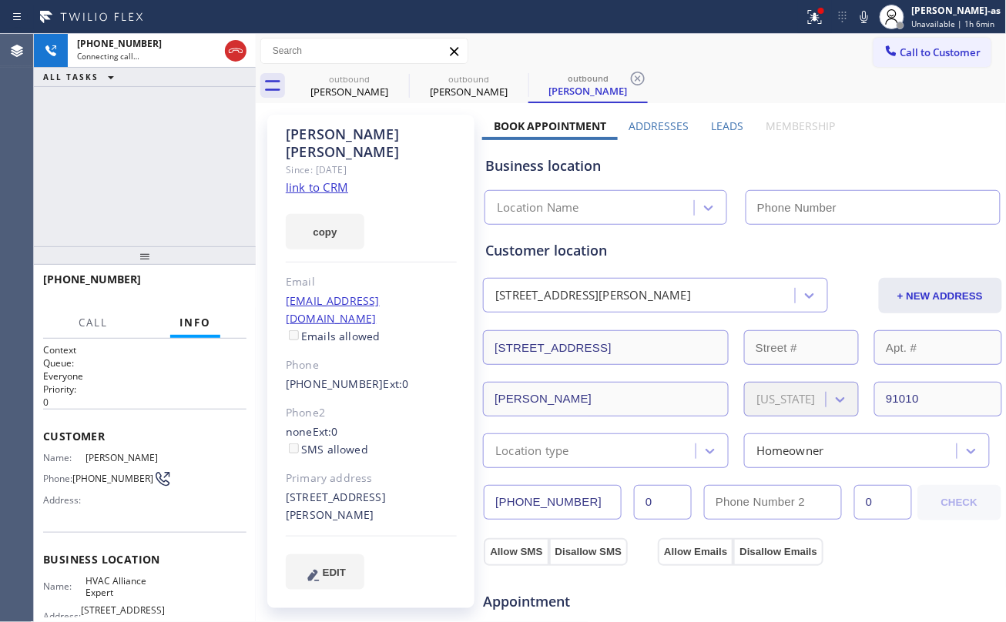
click at [180, 179] on div "[PHONE_NUMBER] Connecting call… ALL TASKS ALL TASKS ACTIVE TASKS TASKS IN WRAP …" at bounding box center [145, 140] width 222 height 213
type input "[PHONE_NUMBER]"
click at [324, 179] on link "link to CRM" at bounding box center [317, 186] width 62 height 15
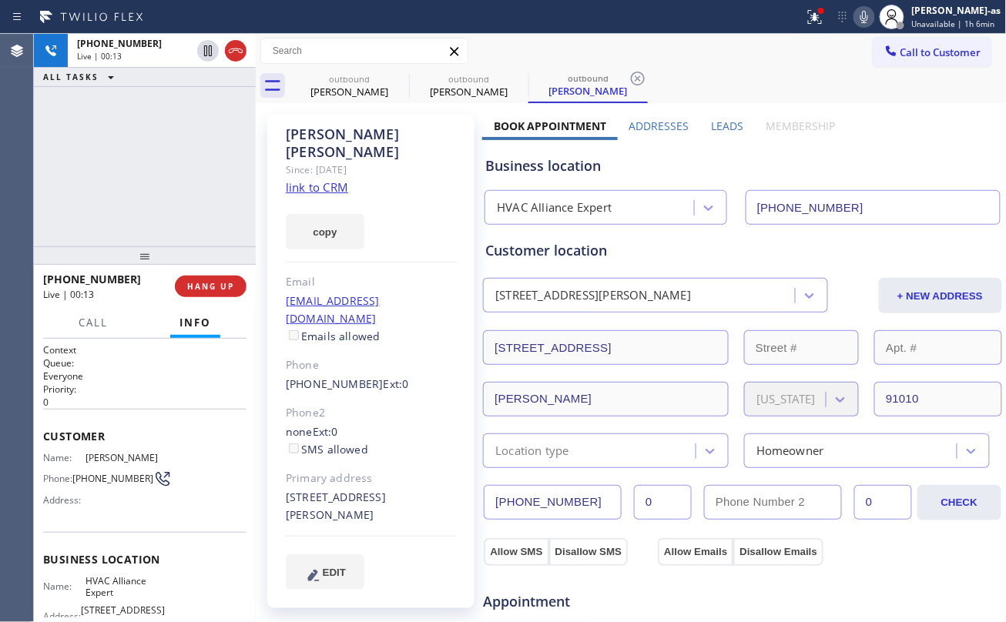
click at [873, 16] on icon at bounding box center [864, 17] width 18 height 18
click at [126, 174] on div "ALL TASKS ALL TASKS ACTIVE TASKS TASKS IN WRAP UP [PHONE_NUMBER] Wrap up | 00:01" at bounding box center [145, 140] width 222 height 213
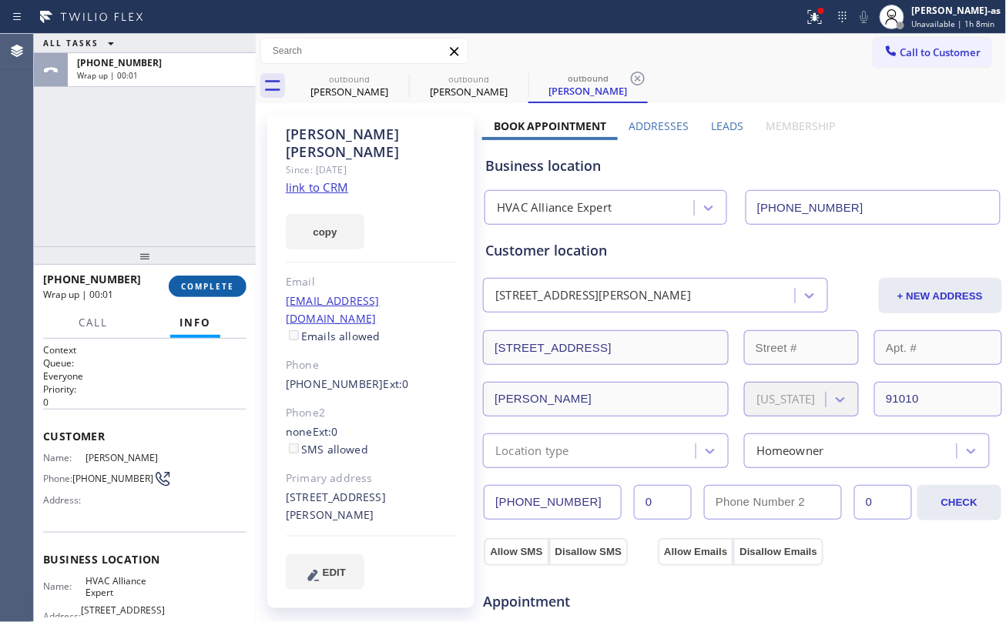
click at [213, 277] on button "COMPLETE" at bounding box center [208, 287] width 78 height 22
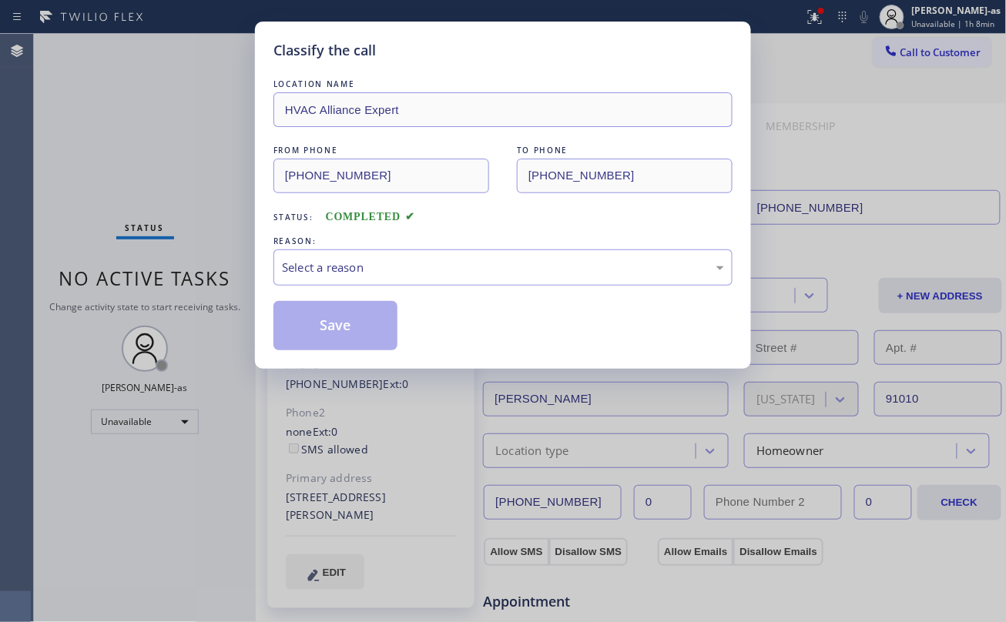
drag, startPoint x: 380, startPoint y: 246, endPoint x: 394, endPoint y: 253, distance: 15.5
click at [380, 247] on div "REASON:" at bounding box center [502, 241] width 459 height 16
click at [469, 275] on div "Select a reason" at bounding box center [503, 268] width 442 height 18
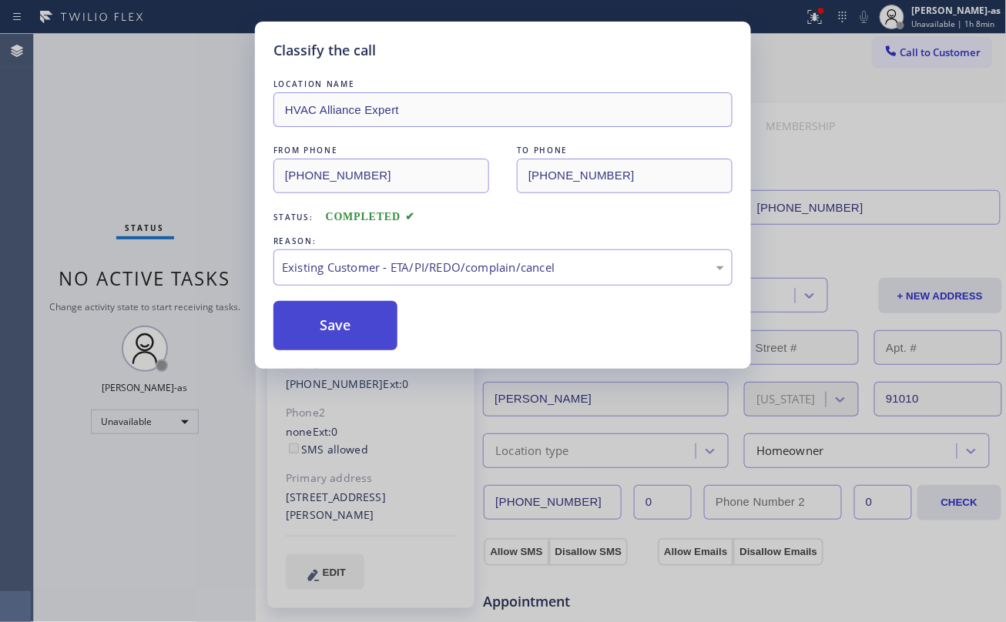
click at [331, 324] on button "Save" at bounding box center [335, 325] width 124 height 49
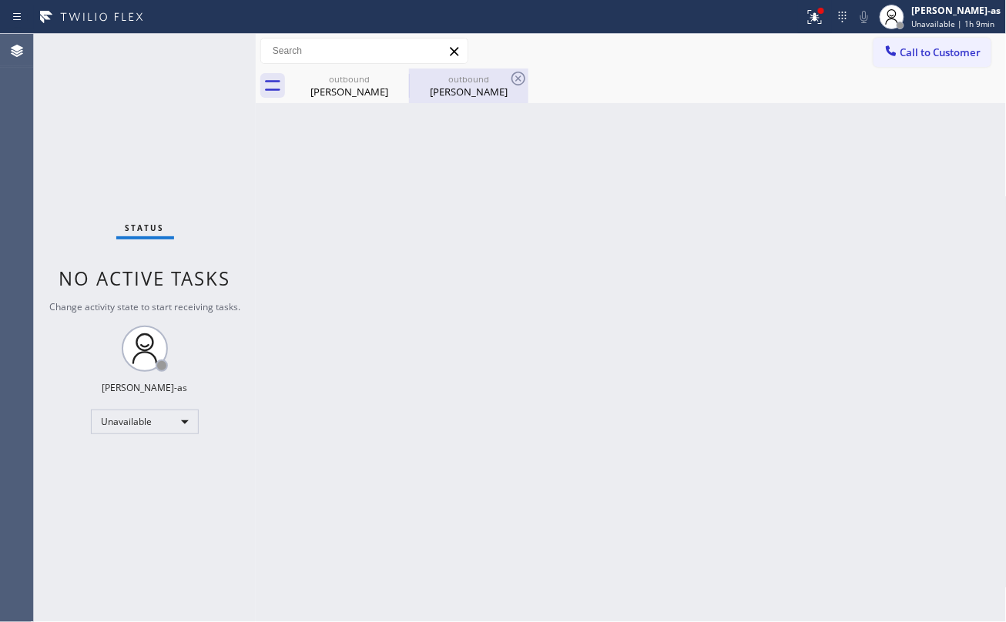
click at [373, 80] on div "outbound" at bounding box center [349, 79] width 116 height 12
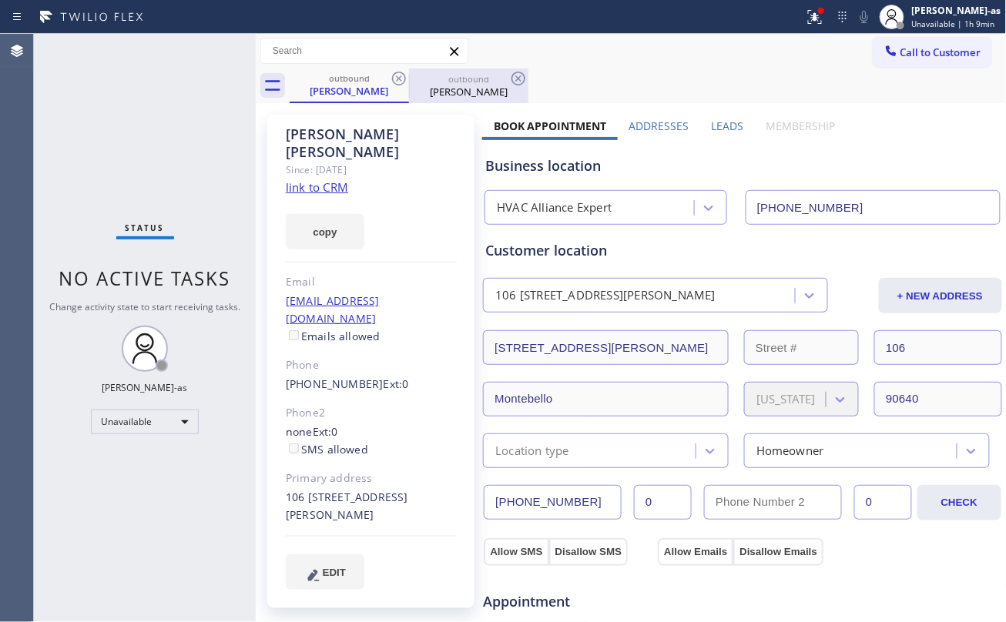
click at [471, 79] on div "outbound" at bounding box center [468, 79] width 116 height 12
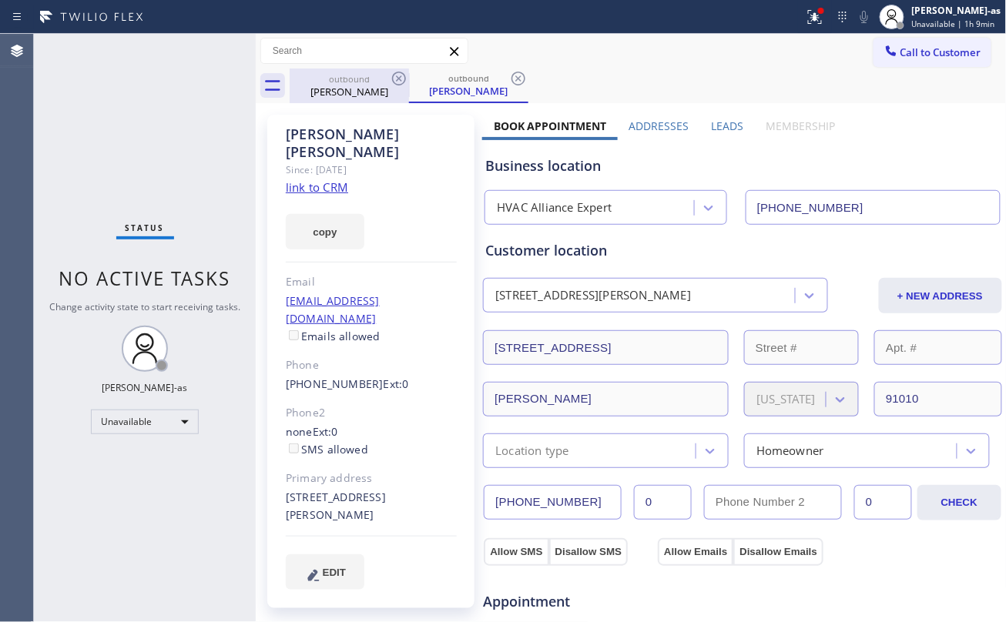
click at [354, 79] on div "outbound" at bounding box center [349, 79] width 116 height 12
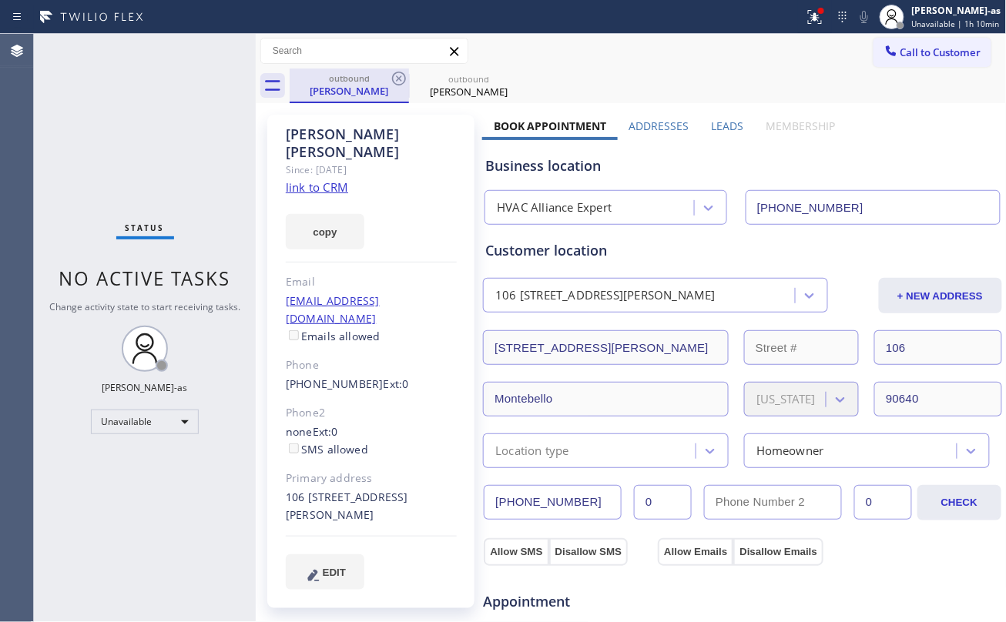
click at [354, 88] on div "[PERSON_NAME]" at bounding box center [349, 91] width 116 height 14
click at [319, 88] on div "[PERSON_NAME]" at bounding box center [349, 91] width 116 height 14
click at [320, 179] on link "link to CRM" at bounding box center [317, 186] width 62 height 15
drag, startPoint x: 128, startPoint y: 225, endPoint x: 778, endPoint y: 92, distance: 663.3
click at [231, 208] on div "Status No active tasks Change activity state to start receiving tasks. [PERSON_…" at bounding box center [145, 328] width 222 height 588
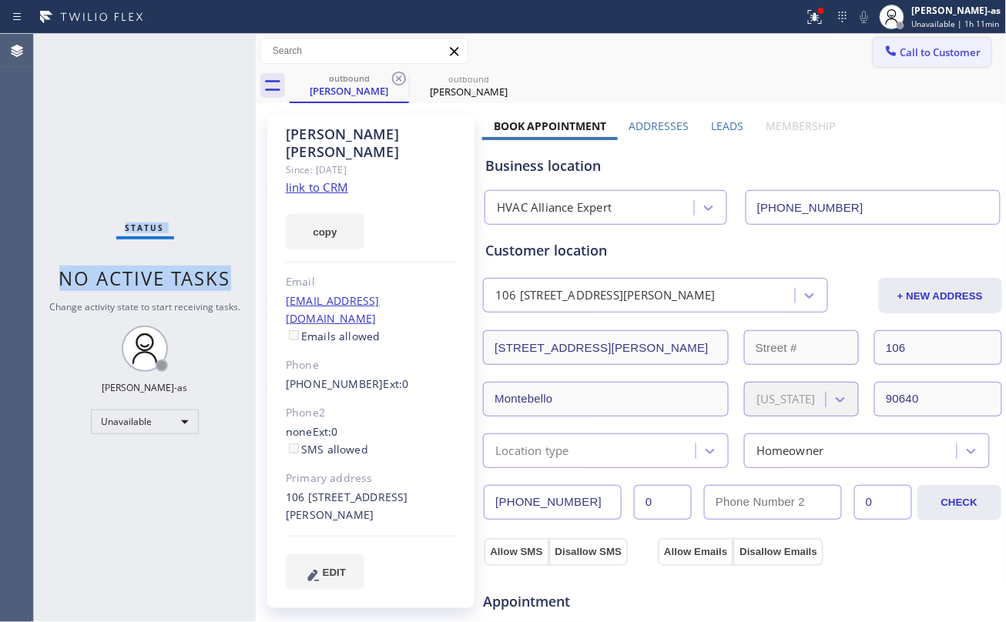
click at [918, 40] on button "Call to Customer" at bounding box center [932, 52] width 118 height 29
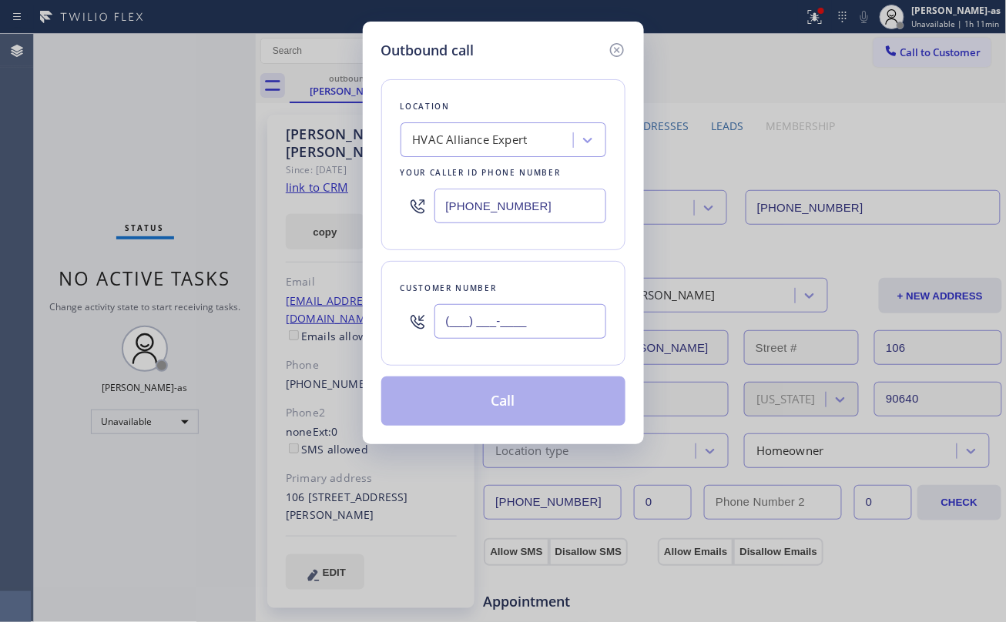
click at [564, 313] on input "(___) ___-____" at bounding box center [520, 321] width 172 height 35
click at [553, 319] on input "(___) ___-____" at bounding box center [520, 321] width 172 height 35
paste input "text"
type input "(___) ___-____"
click at [553, 318] on input "(___) ___-____" at bounding box center [520, 321] width 172 height 35
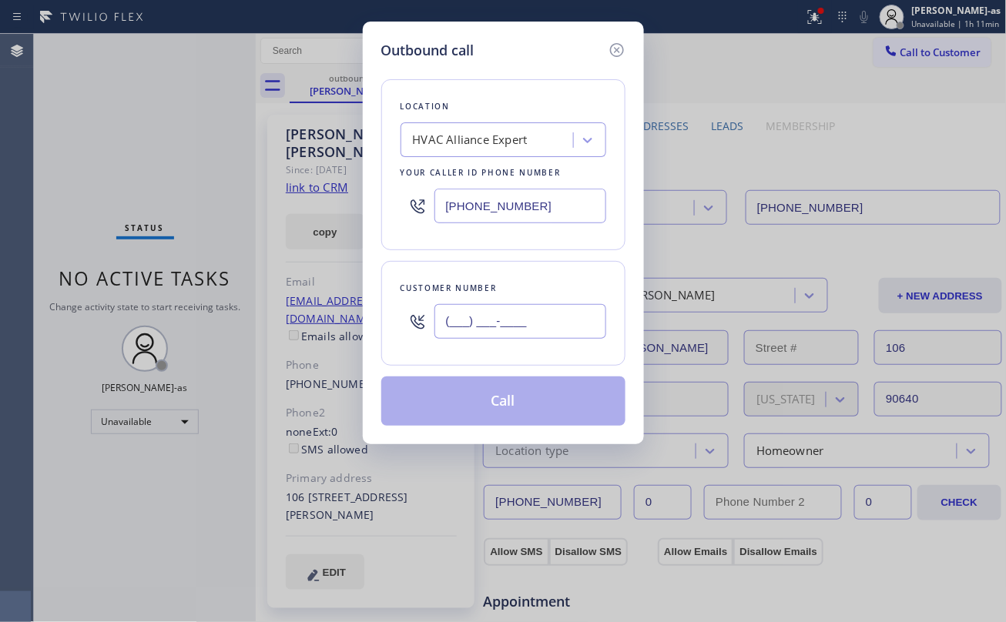
click at [553, 318] on input "(___) ___-____" at bounding box center [520, 321] width 172 height 35
click at [186, 149] on div "Outbound call Location HVAC Alliance Expert Your caller id phone number [PHONE_…" at bounding box center [503, 311] width 1006 height 622
click at [530, 318] on input "(___) ___-____" at bounding box center [520, 321] width 172 height 35
paste input "909) 764-9345"
type input "[PHONE_NUMBER]"
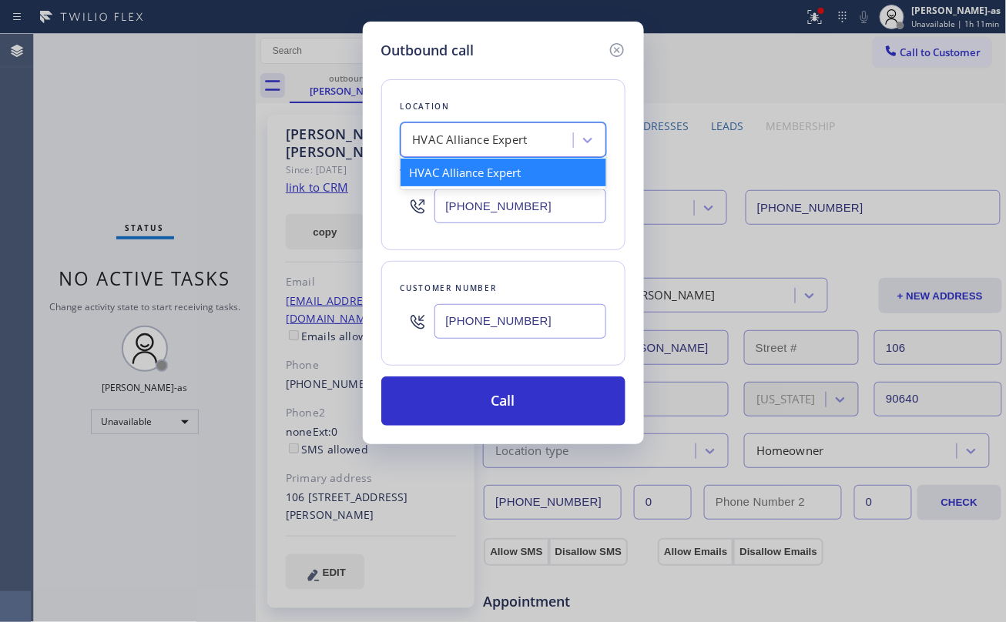
click at [479, 145] on div "HVAC Alliance Expert" at bounding box center [470, 141] width 115 height 18
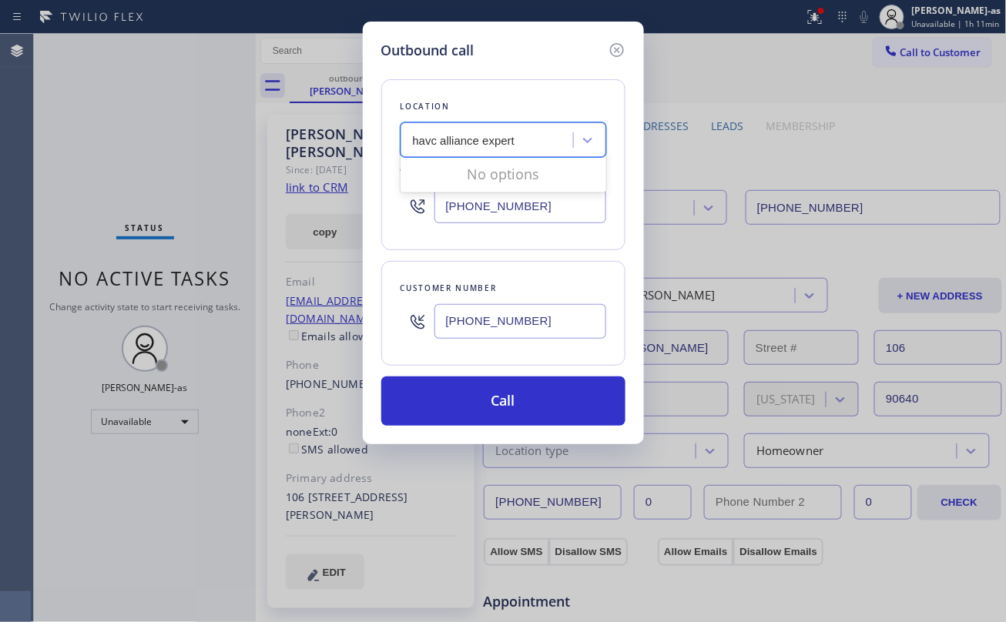
click at [431, 139] on input "havc alliance expert" at bounding box center [465, 140] width 104 height 13
type input "hvac alliance expert"
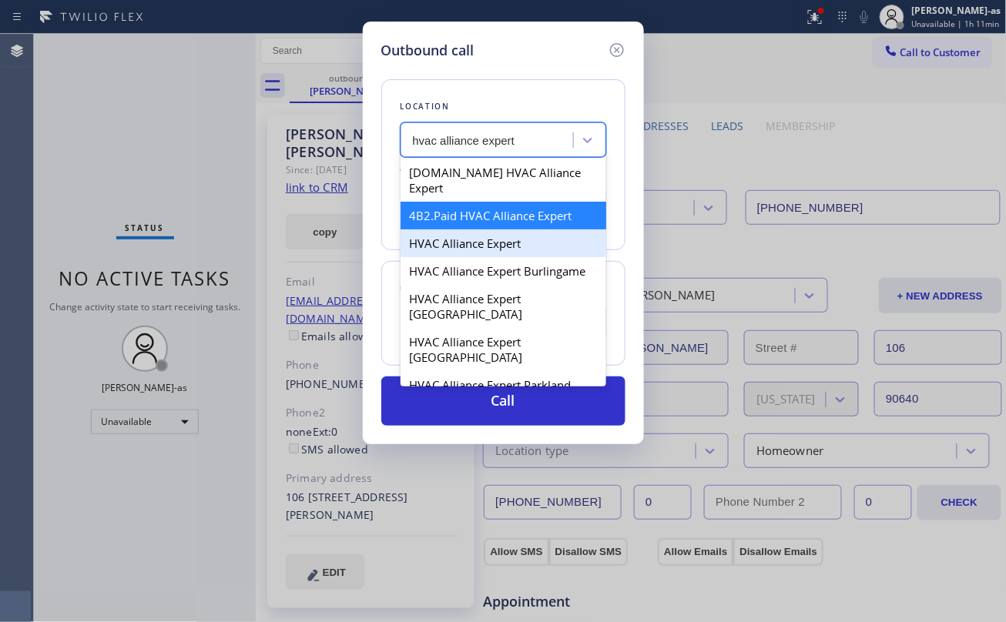
click at [479, 231] on div "HVAC Alliance Expert" at bounding box center [503, 243] width 206 height 28
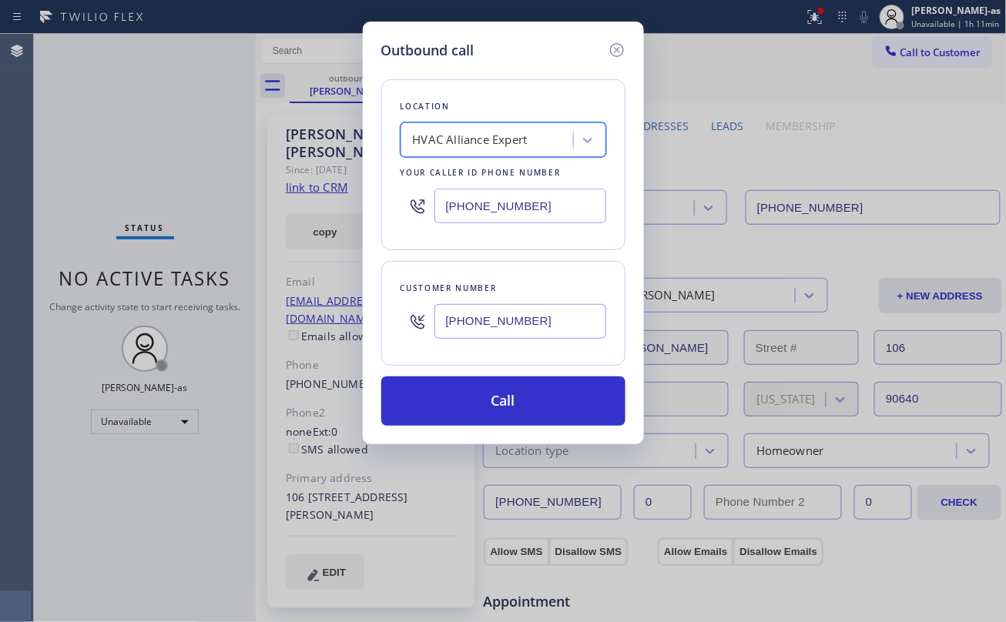
click at [514, 401] on button "Call" at bounding box center [503, 401] width 244 height 49
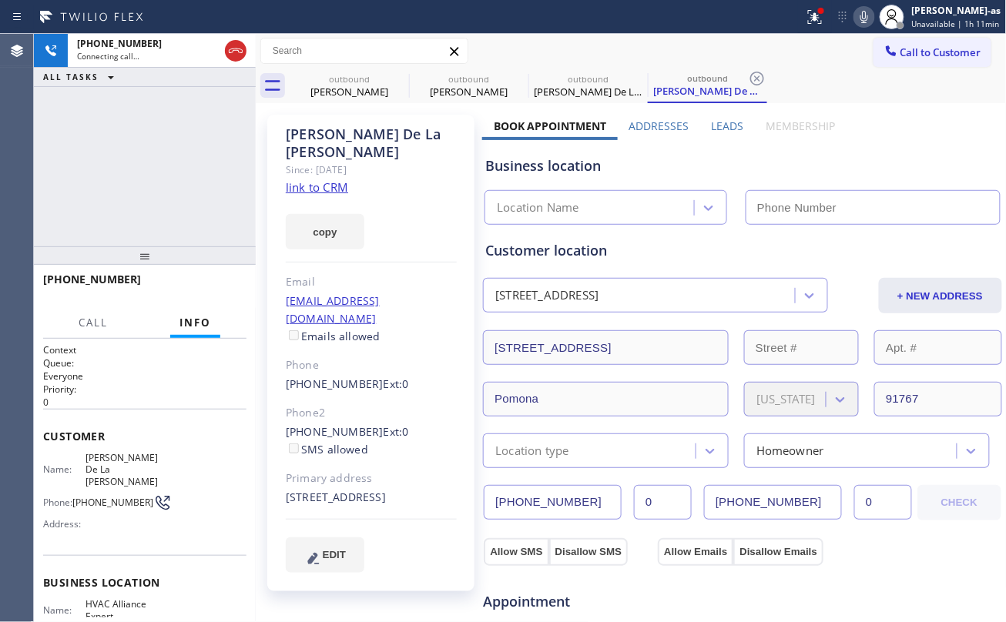
type input "[PHONE_NUMBER]"
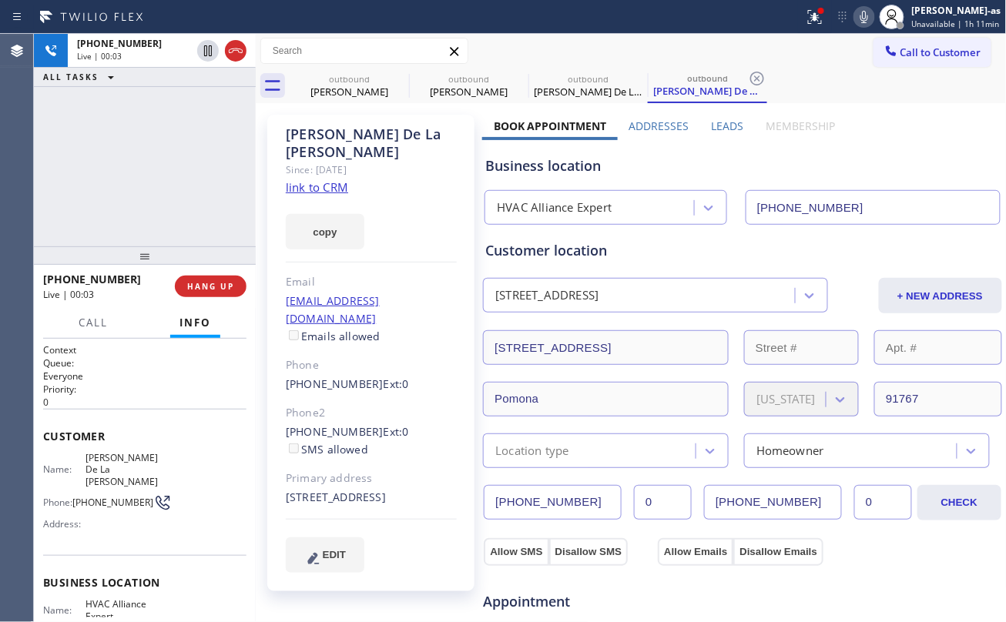
click at [323, 179] on link "link to CRM" at bounding box center [317, 186] width 62 height 15
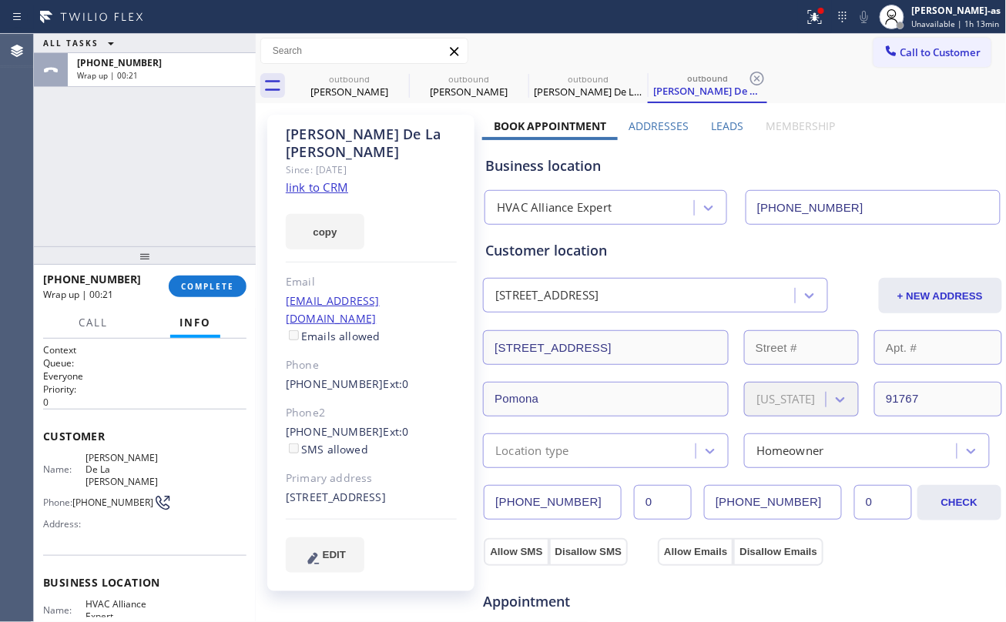
drag, startPoint x: 117, startPoint y: 189, endPoint x: 239, endPoint y: 112, distance: 144.0
click at [122, 189] on div "ALL TASKS ALL TASKS ACTIVE TASKS TASKS IN WRAP UP [PHONE_NUMBER] Wrap up | 00:21" at bounding box center [145, 140] width 222 height 213
click at [189, 290] on span "COMPLETE" at bounding box center [207, 286] width 53 height 11
drag, startPoint x: 186, startPoint y: 247, endPoint x: 226, endPoint y: 342, distance: 102.8
click at [186, 248] on div at bounding box center [145, 255] width 222 height 18
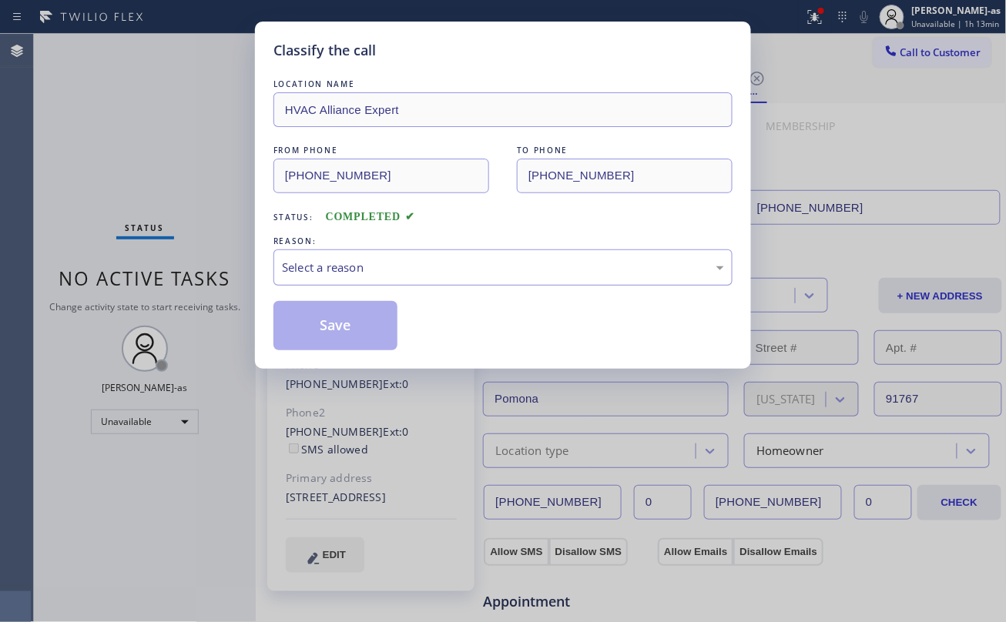
drag, startPoint x: 345, startPoint y: 270, endPoint x: 376, endPoint y: 281, distance: 32.9
click at [350, 273] on div "Select a reason" at bounding box center [503, 268] width 442 height 18
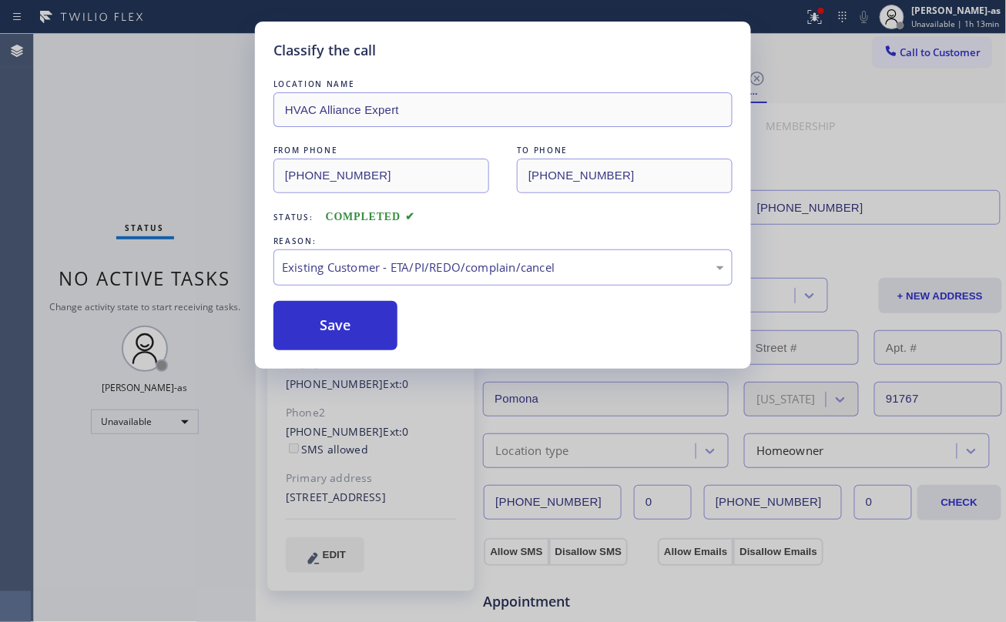
drag, startPoint x: 454, startPoint y: 359, endPoint x: 441, endPoint y: 352, distance: 14.1
click at [340, 337] on button "Save" at bounding box center [335, 325] width 124 height 49
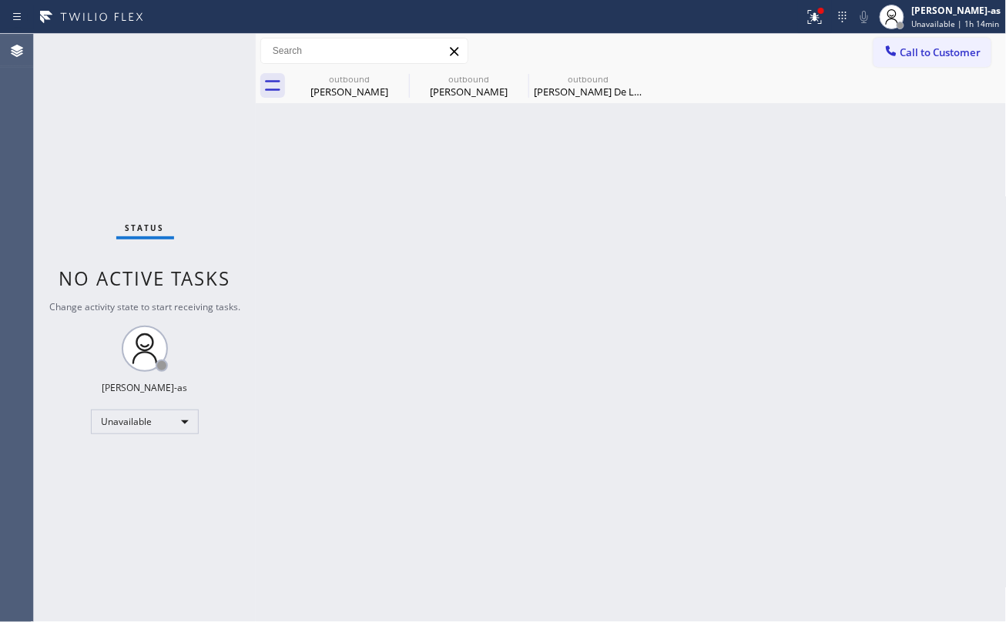
click at [283, 176] on div "Back to Dashboard Change Sender ID Customers Technicians Select a contact Outbo…" at bounding box center [631, 328] width 751 height 588
drag, startPoint x: 328, startPoint y: 81, endPoint x: 427, endPoint y: 81, distance: 98.6
click at [343, 82] on div "outbound" at bounding box center [349, 79] width 116 height 12
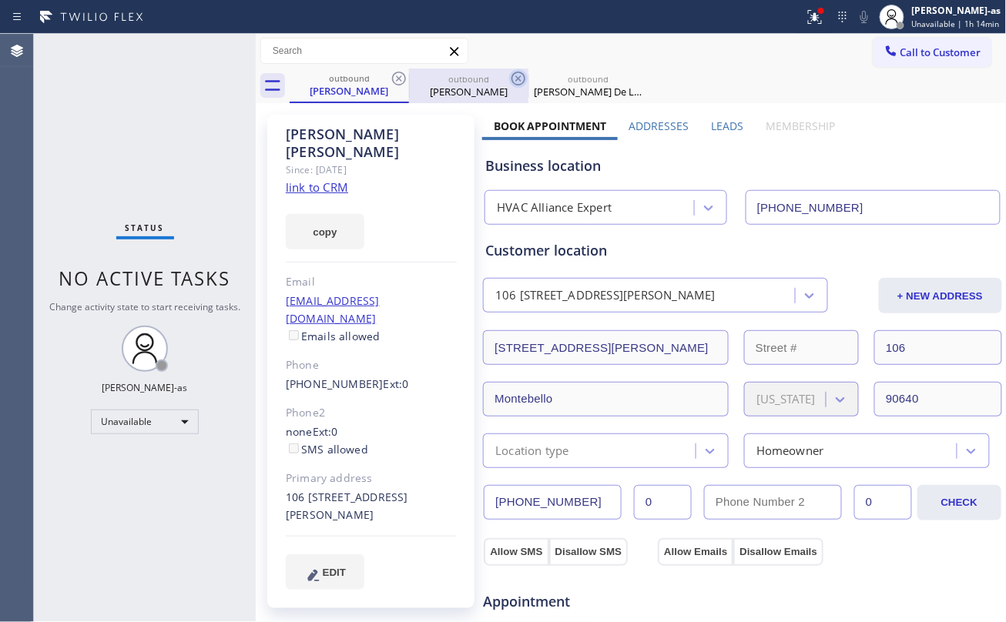
click at [397, 75] on icon at bounding box center [399, 78] width 18 height 18
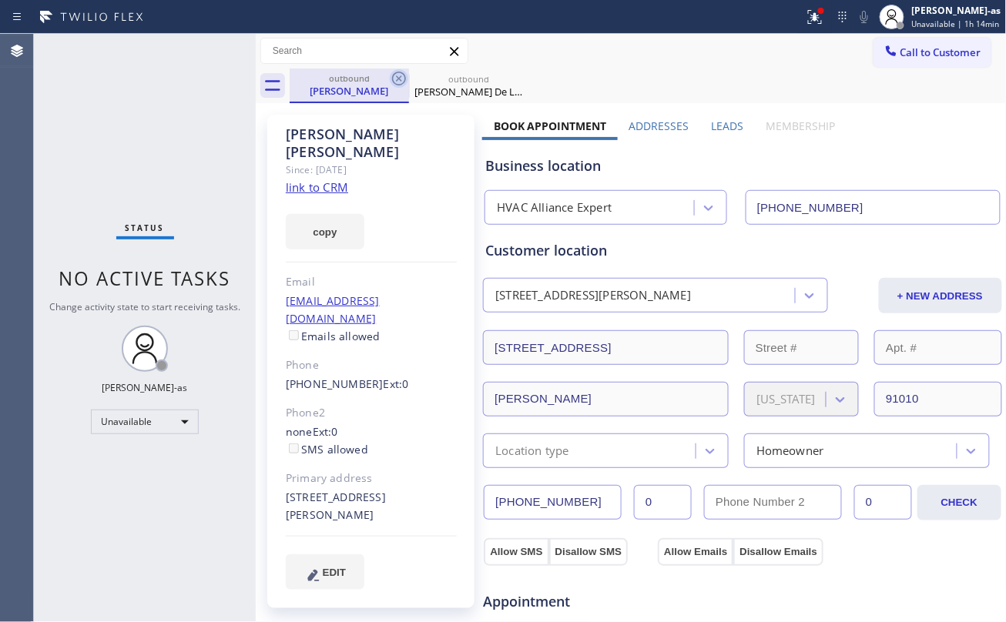
click at [398, 75] on icon at bounding box center [399, 78] width 18 height 18
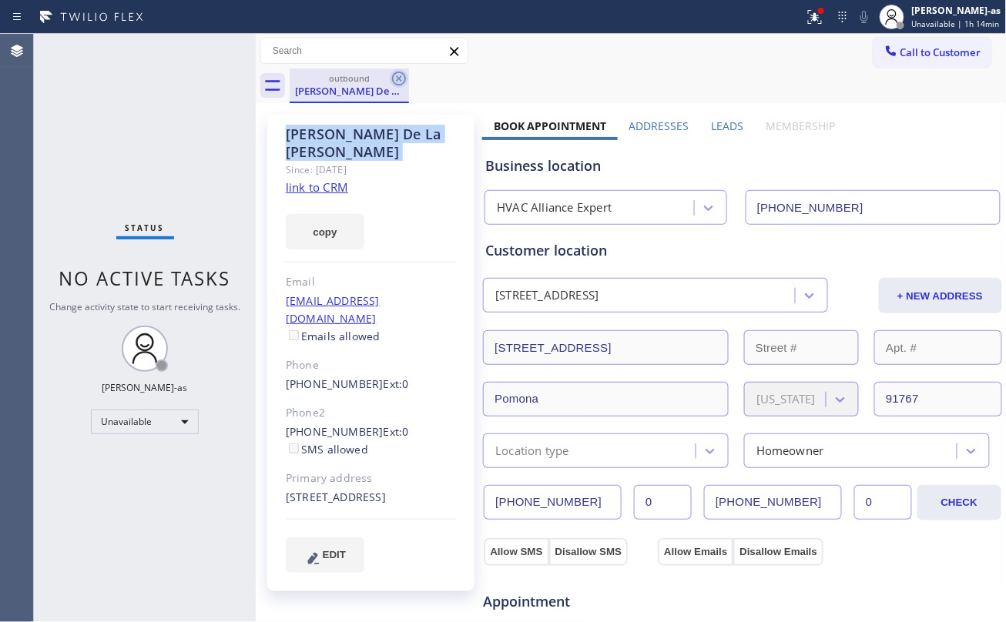
click at [398, 77] on icon at bounding box center [399, 78] width 18 height 18
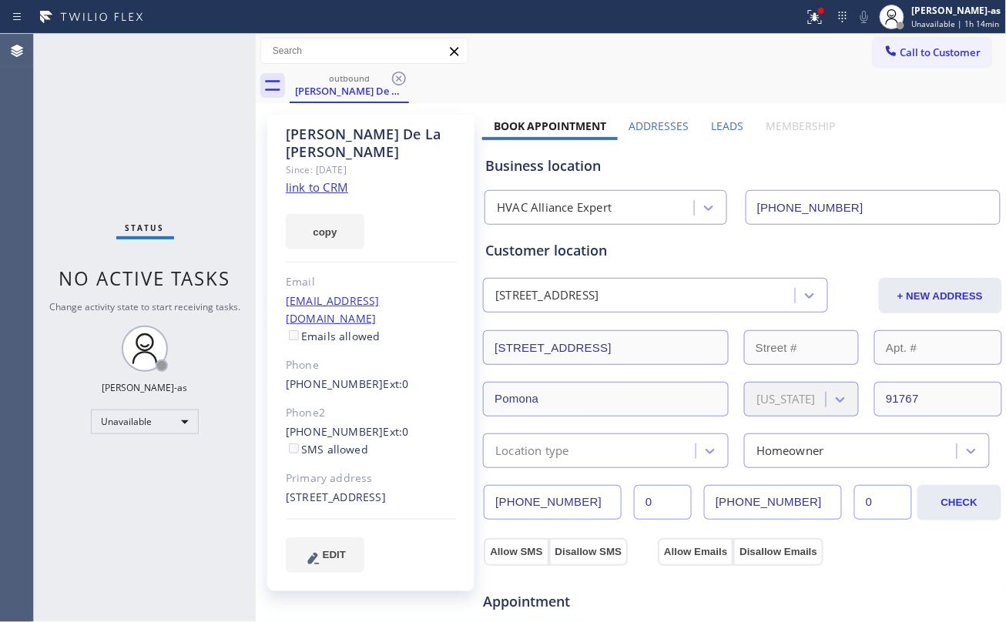
click at [398, 77] on div "outbound [PERSON_NAME] De La [PERSON_NAME]" at bounding box center [648, 86] width 717 height 35
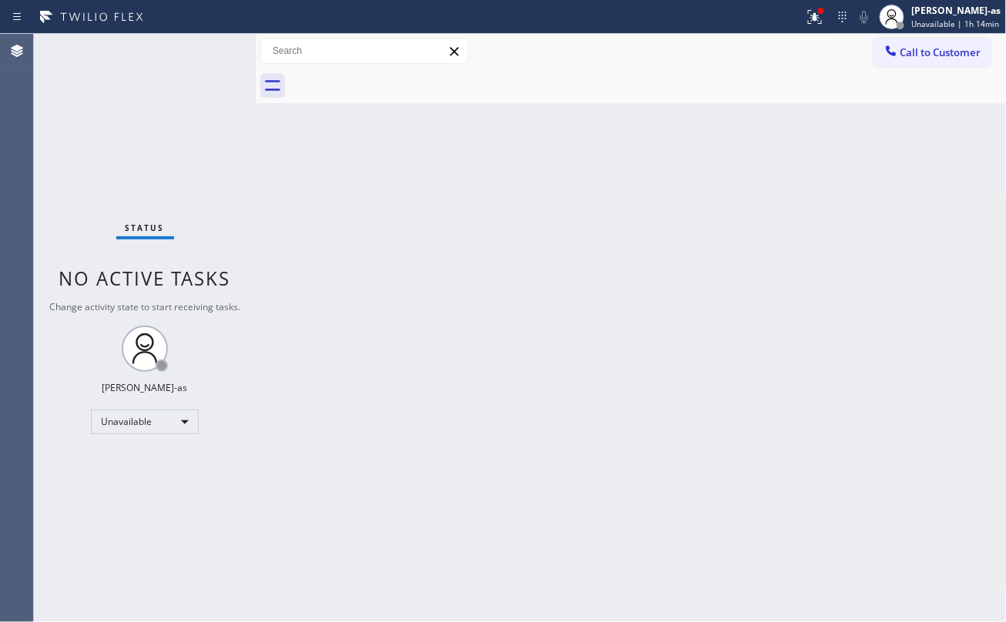
drag, startPoint x: 481, startPoint y: 253, endPoint x: 645, endPoint y: 160, distance: 189.3
click at [481, 253] on div "Back to Dashboard Change Sender ID Customers Technicians Select a contact Outbo…" at bounding box center [631, 328] width 751 height 588
click at [195, 235] on div "Status No active tasks Change activity state to start receiving tasks. [PERSON_…" at bounding box center [145, 328] width 222 height 588
drag, startPoint x: 102, startPoint y: 186, endPoint x: 564, endPoint y: 120, distance: 466.0
click at [139, 193] on div "Status No active tasks Change activity state to start receiving tasks. [PERSON_…" at bounding box center [145, 328] width 222 height 588
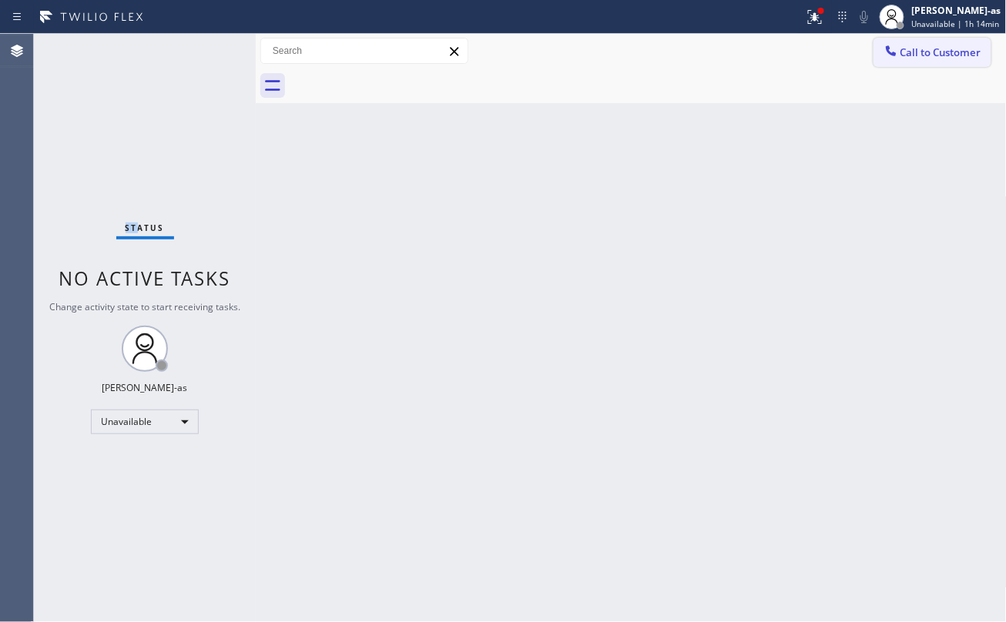
drag, startPoint x: 918, startPoint y: 55, endPoint x: 543, endPoint y: 242, distance: 418.8
click at [916, 57] on span "Call to Customer" at bounding box center [940, 52] width 81 height 14
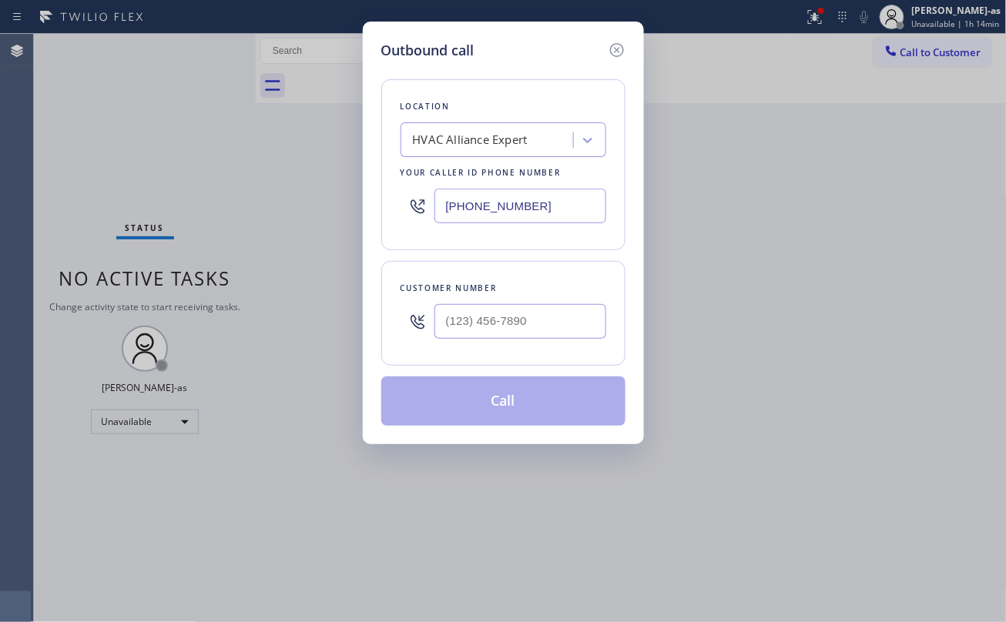
drag, startPoint x: 474, startPoint y: 300, endPoint x: 484, endPoint y: 297, distance: 10.5
click at [476, 300] on div at bounding box center [520, 321] width 172 height 50
click at [537, 310] on input "(___) ___-____" at bounding box center [520, 321] width 172 height 35
paste input "909) 374-9487"
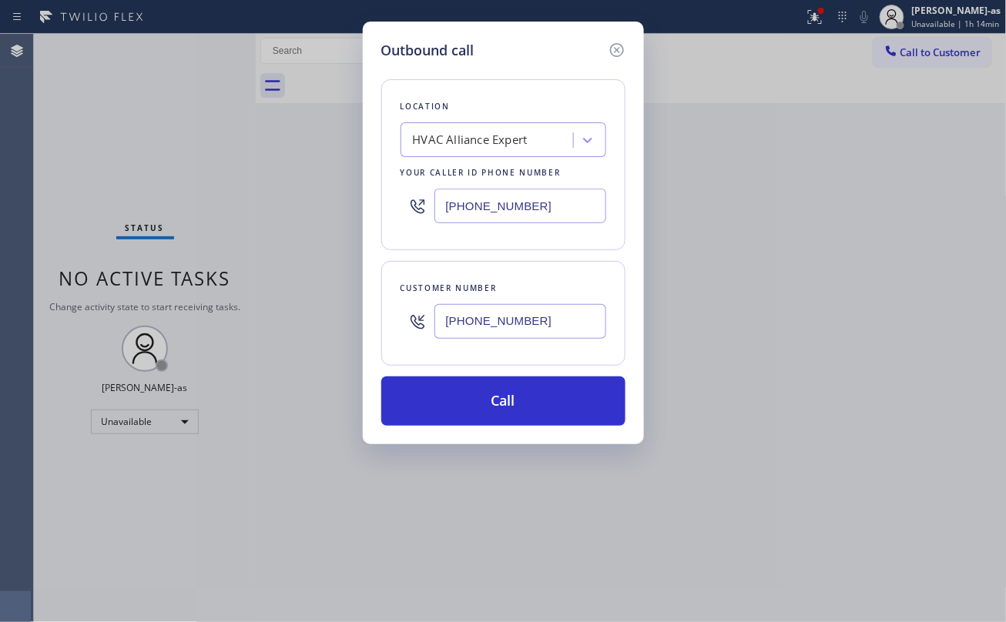
type input "[PHONE_NUMBER]"
click at [499, 145] on div "HVAC Alliance Expert" at bounding box center [470, 141] width 115 height 18
type input "hvac alliance expert"
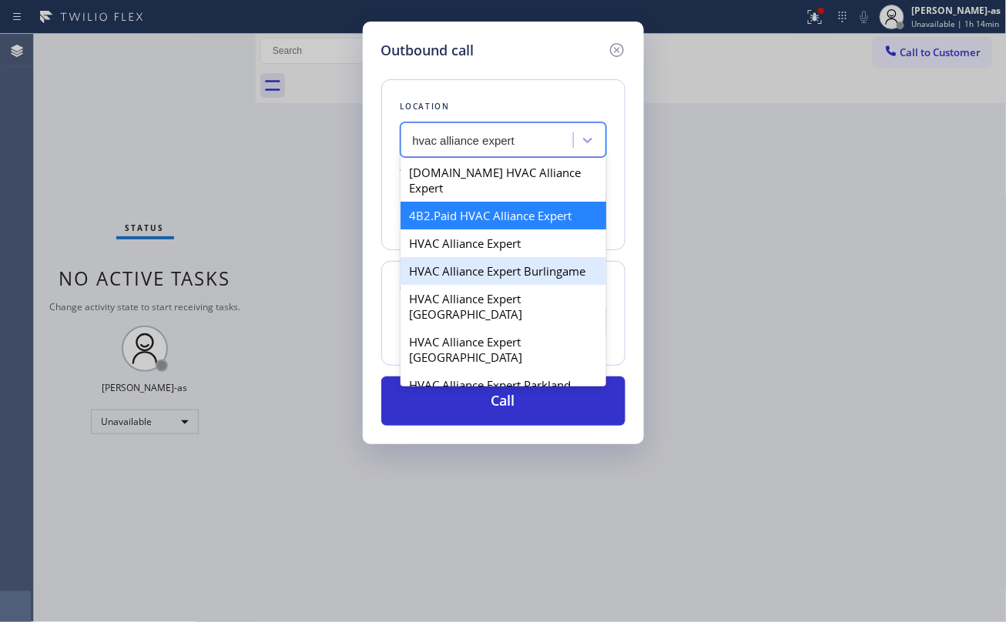
click at [501, 257] on div "HVAC Alliance Expert Burlingame" at bounding box center [503, 271] width 206 height 28
type input "[PHONE_NUMBER]"
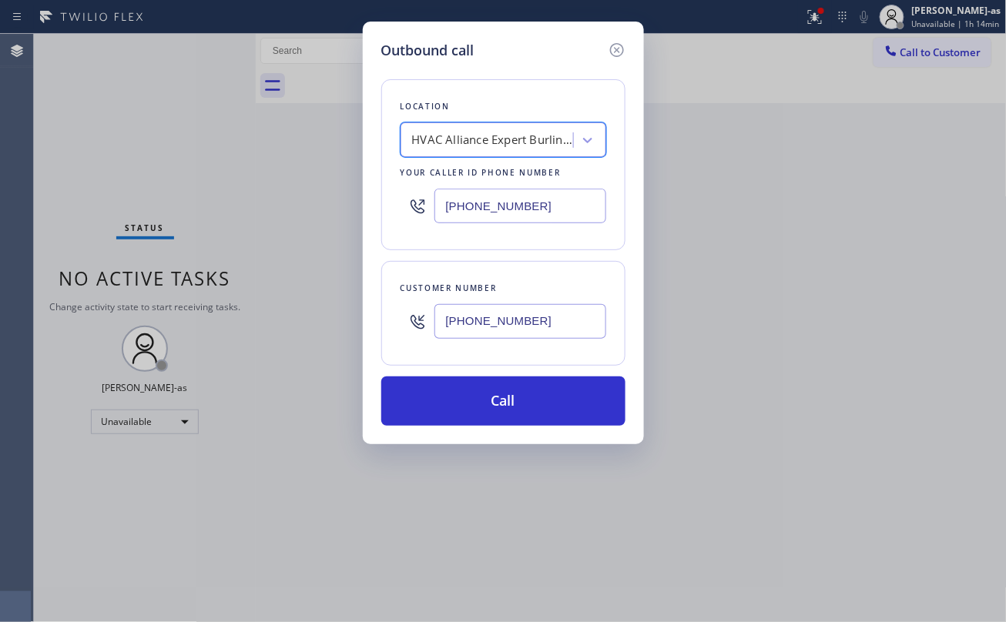
click at [485, 129] on div "HVAC Alliance Expert Burlingame" at bounding box center [489, 140] width 168 height 27
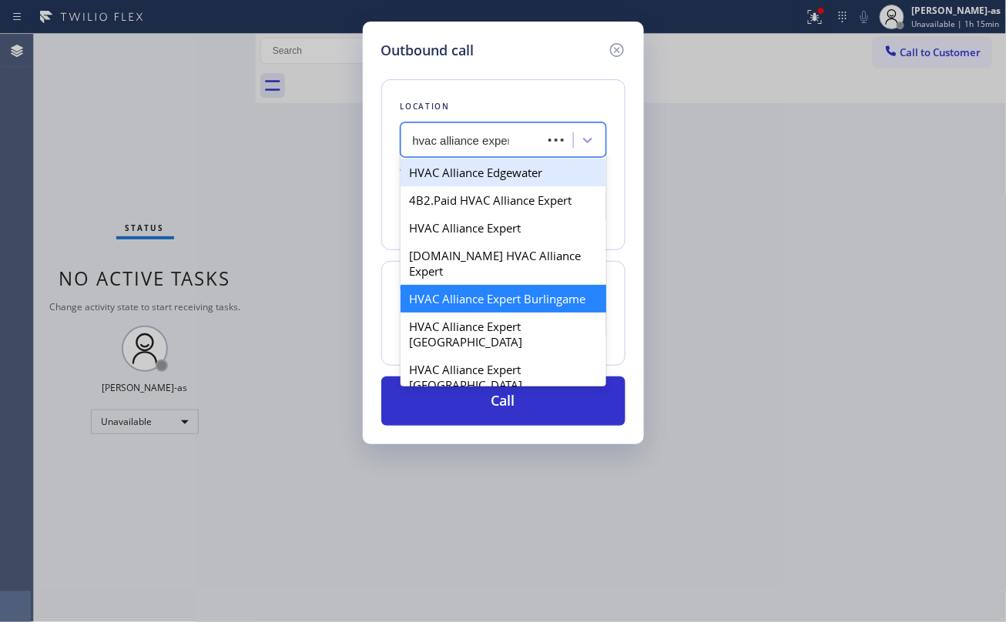
type input "hvac alliance expert"
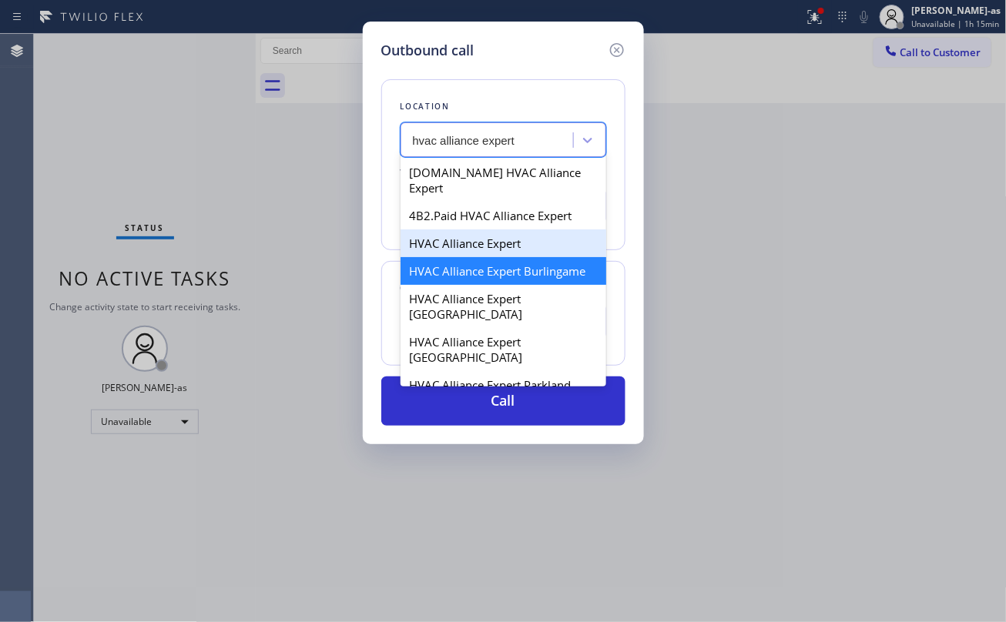
click at [502, 229] on div "HVAC Alliance Expert" at bounding box center [503, 243] width 206 height 28
type input "[PHONE_NUMBER]"
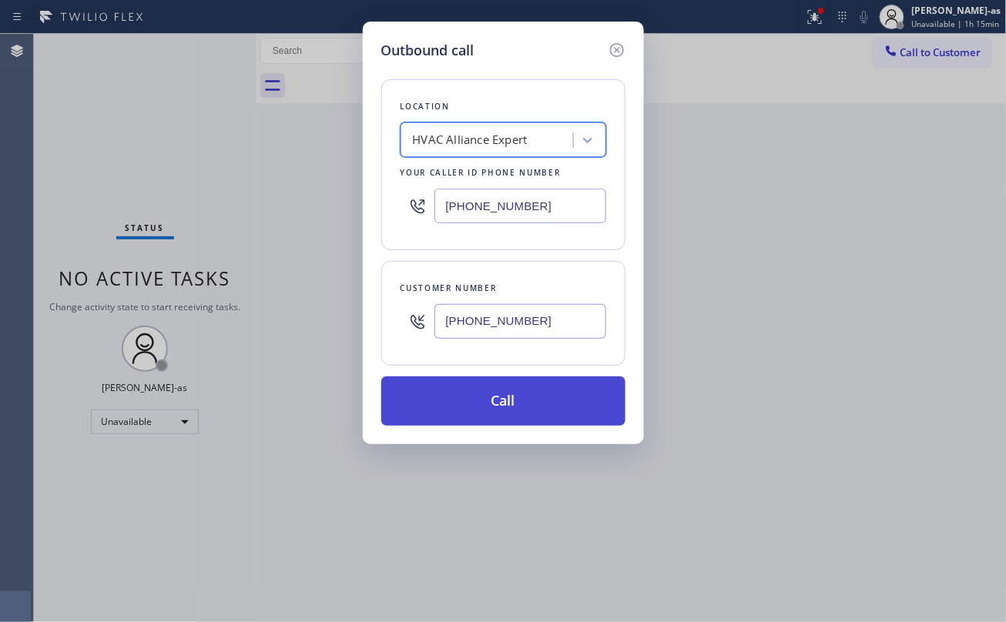
click at [533, 397] on button "Call" at bounding box center [503, 401] width 244 height 49
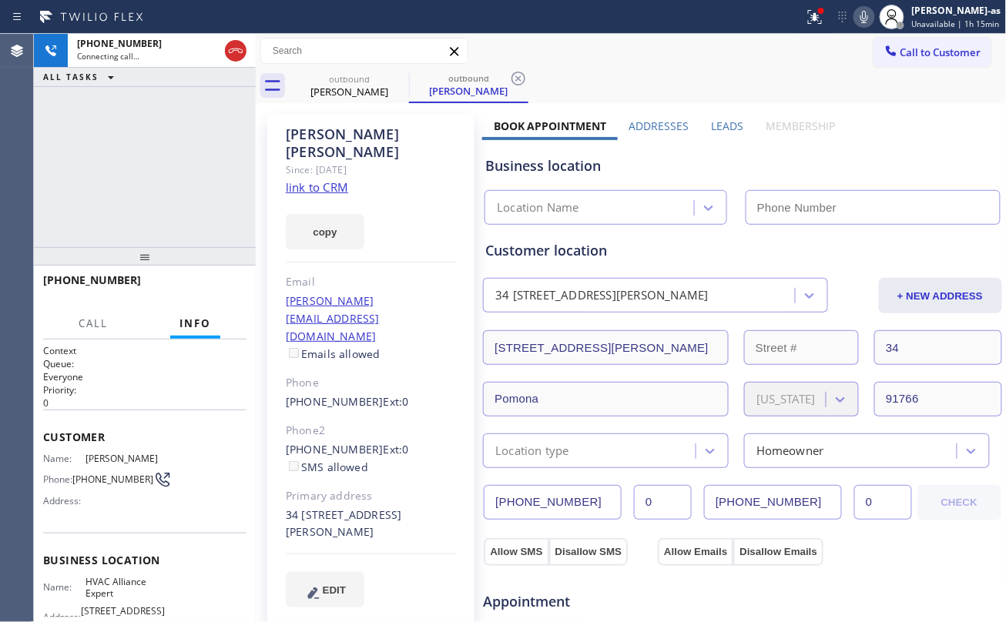
click at [343, 196] on div "copy" at bounding box center [371, 222] width 171 height 53
click at [330, 179] on link "link to CRM" at bounding box center [317, 186] width 62 height 15
type input "[PHONE_NUMBER]"
click at [146, 240] on div "[PHONE_NUMBER] Live | 00:04 ALL TASKS ALL TASKS ACTIVE TASKS TASKS IN WRAP UP […" at bounding box center [145, 328] width 222 height 588
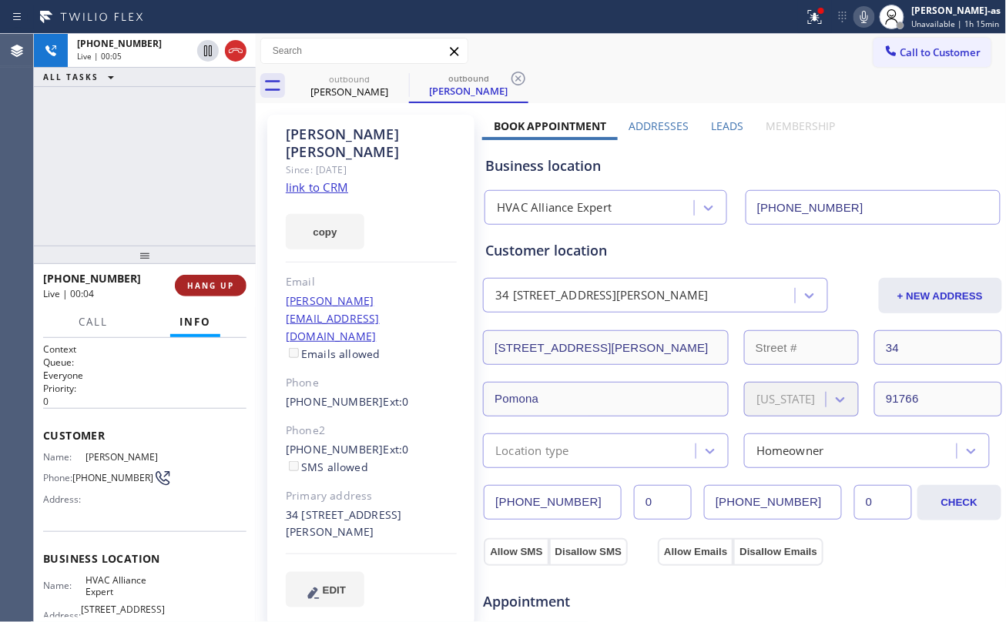
click at [208, 275] on button "HANG UP" at bounding box center [211, 286] width 72 height 22
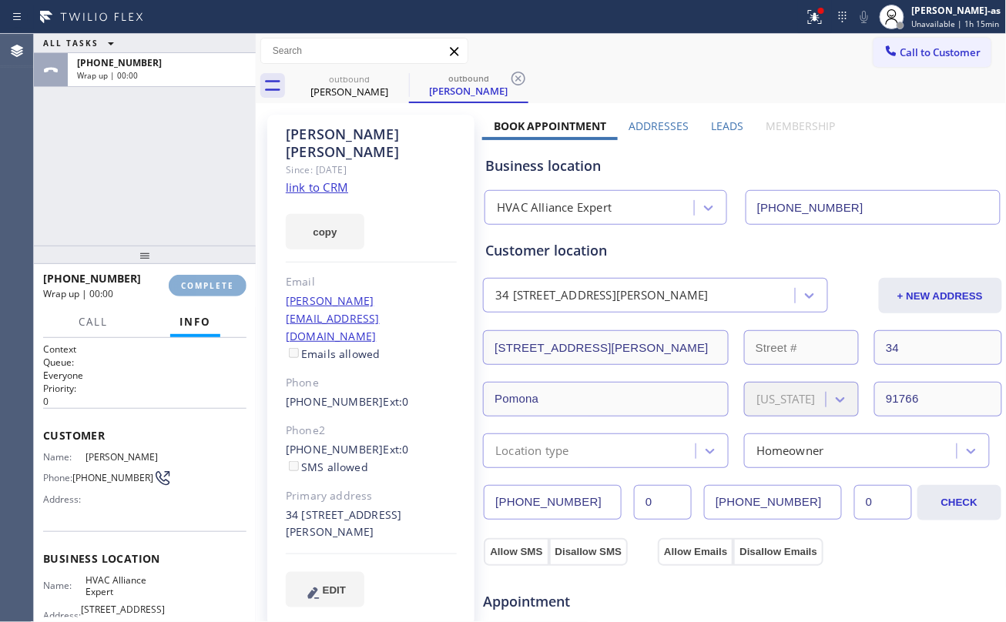
click at [208, 275] on button "COMPLETE" at bounding box center [208, 286] width 78 height 22
drag, startPoint x: 160, startPoint y: 180, endPoint x: 398, endPoint y: 226, distance: 242.4
click at [169, 186] on div "ALL TASKS ALL TASKS ACTIVE TASKS TASKS IN WRAP UP [PHONE_NUMBER] Wrap up | 00:00" at bounding box center [145, 140] width 222 height 212
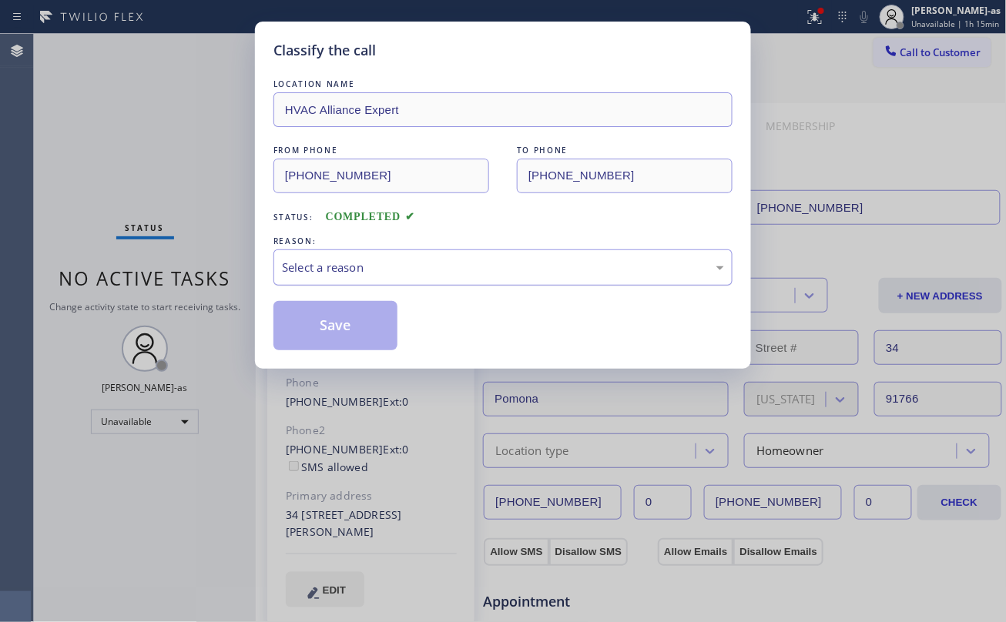
drag, startPoint x: 350, startPoint y: 271, endPoint x: 352, endPoint y: 283, distance: 12.5
click at [350, 280] on div "Select a reason" at bounding box center [502, 267] width 459 height 36
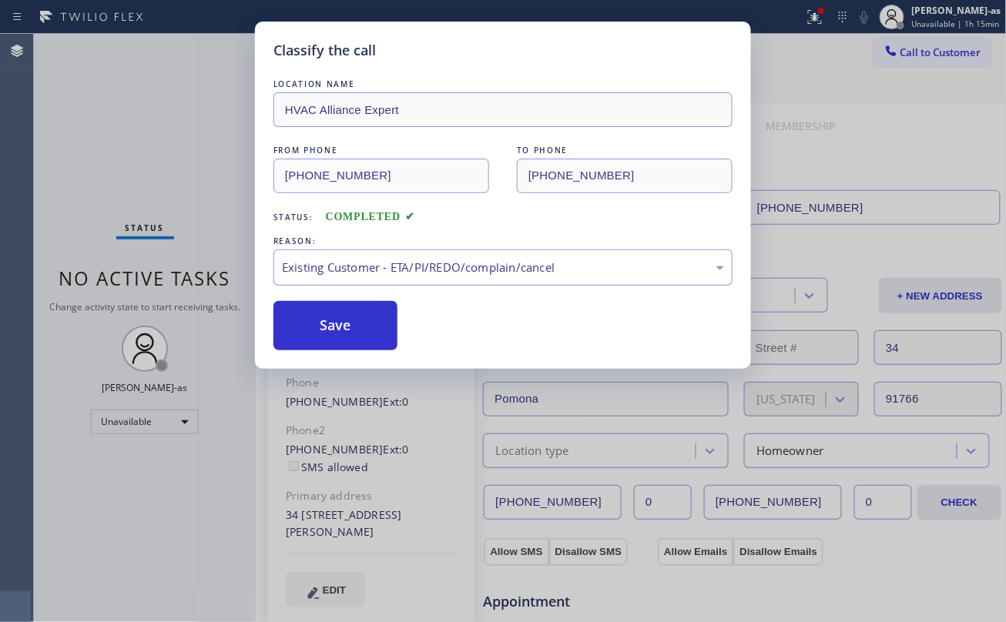
click at [346, 319] on button "Save" at bounding box center [335, 325] width 124 height 49
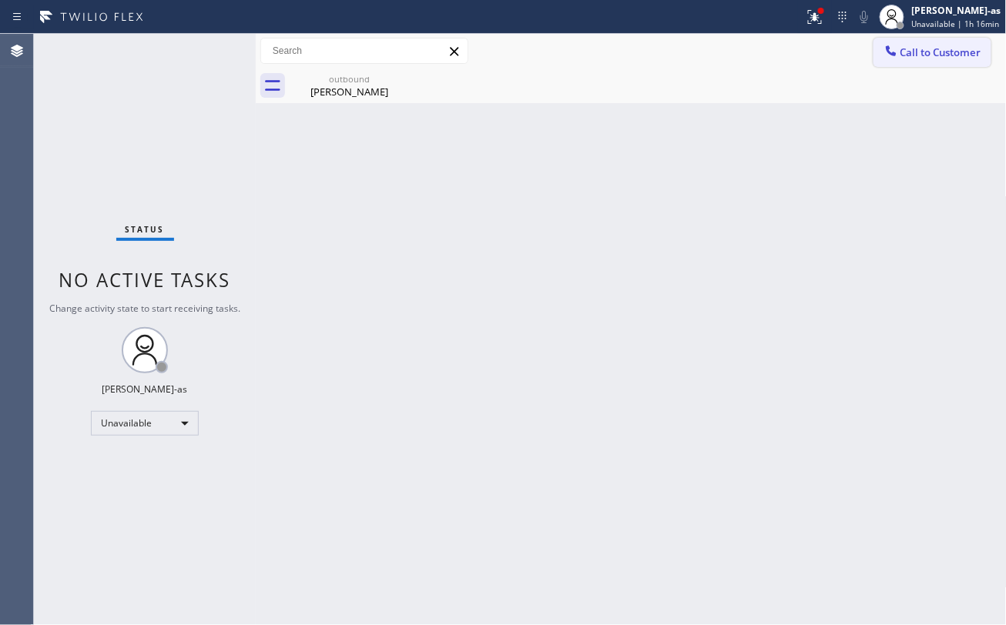
click at [879, 57] on button "Call to Customer" at bounding box center [932, 52] width 118 height 29
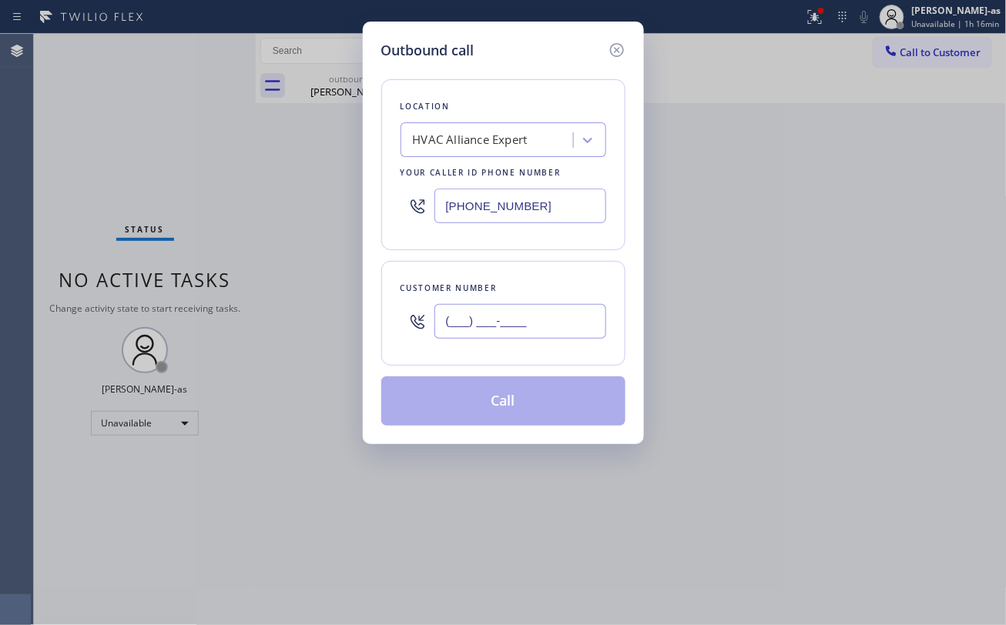
click at [503, 322] on input "(___) ___-____" at bounding box center [520, 321] width 172 height 35
paste input "9097"
click at [536, 320] on input "(___) ___-9097" at bounding box center [520, 321] width 172 height 35
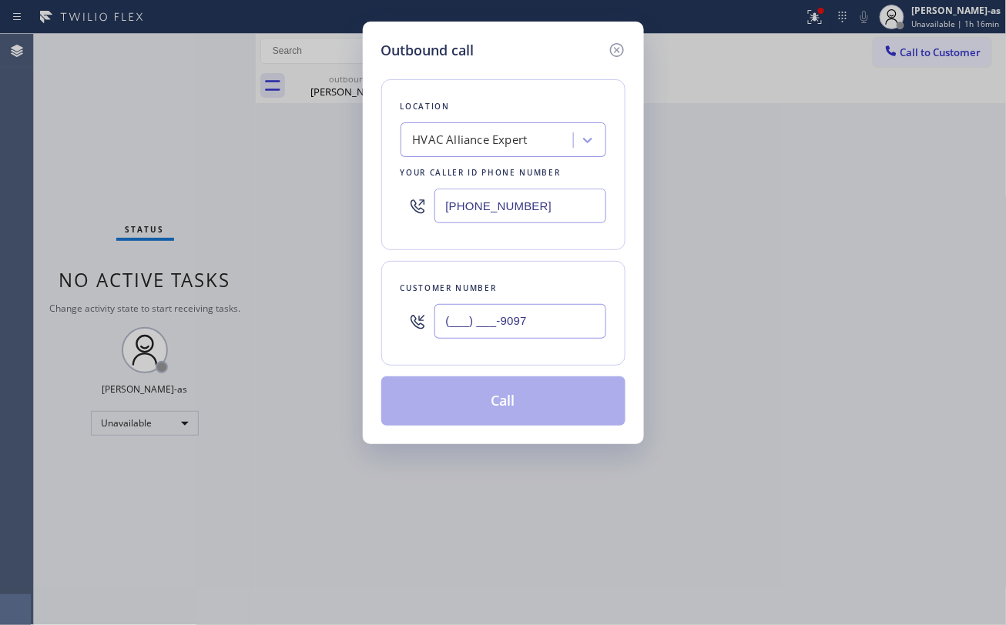
paste input "909) 766-5442"
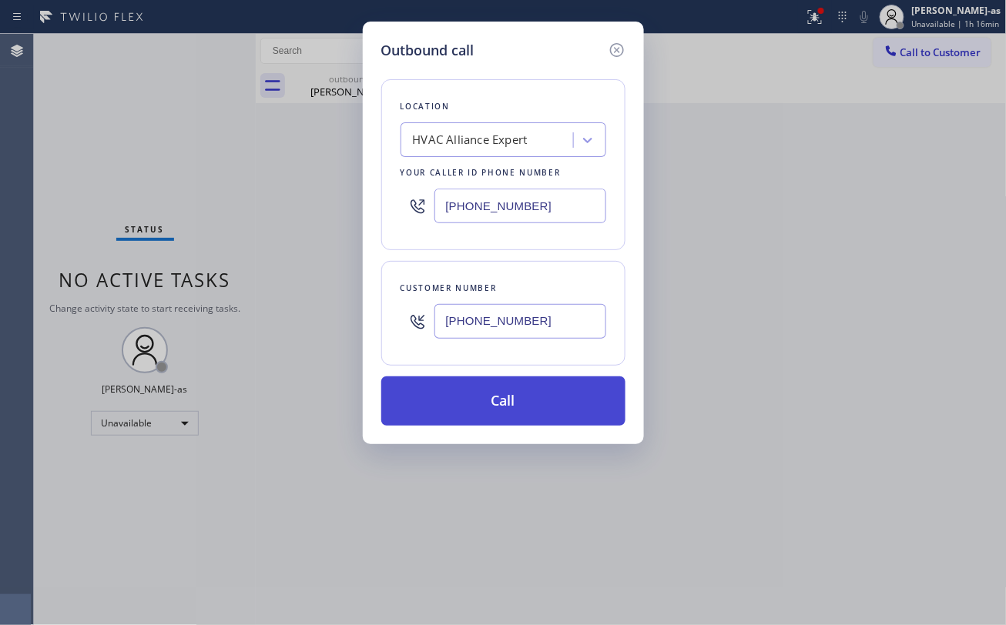
type input "[PHONE_NUMBER]"
click at [513, 396] on button "Call" at bounding box center [503, 401] width 244 height 49
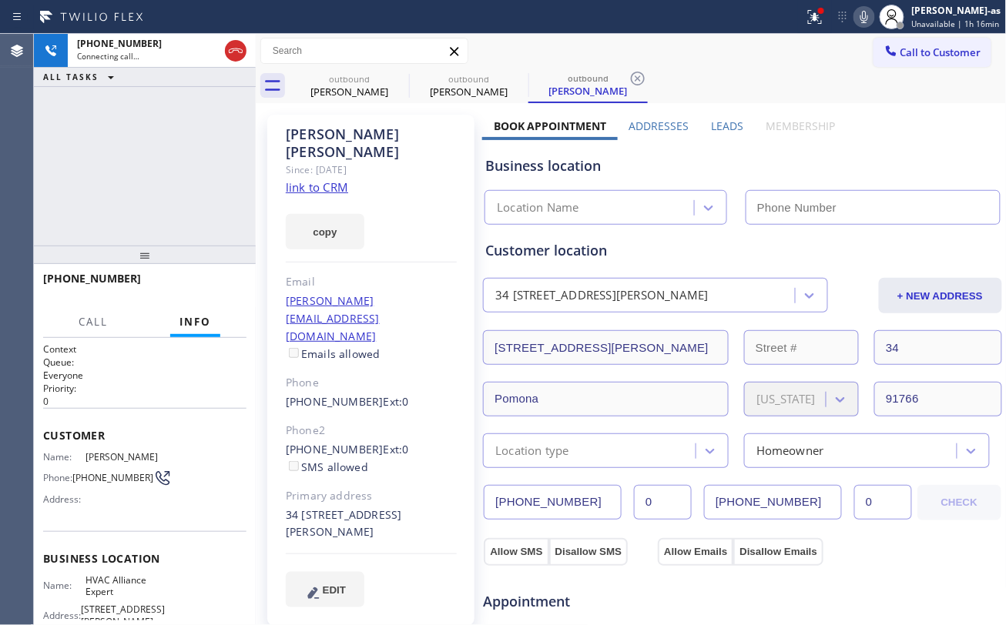
type input "[PHONE_NUMBER]"
click at [149, 246] on div at bounding box center [145, 255] width 222 height 18
click at [198, 277] on button "HANG UP" at bounding box center [211, 286] width 72 height 22
click at [198, 275] on button "HANG UP" at bounding box center [211, 286] width 72 height 22
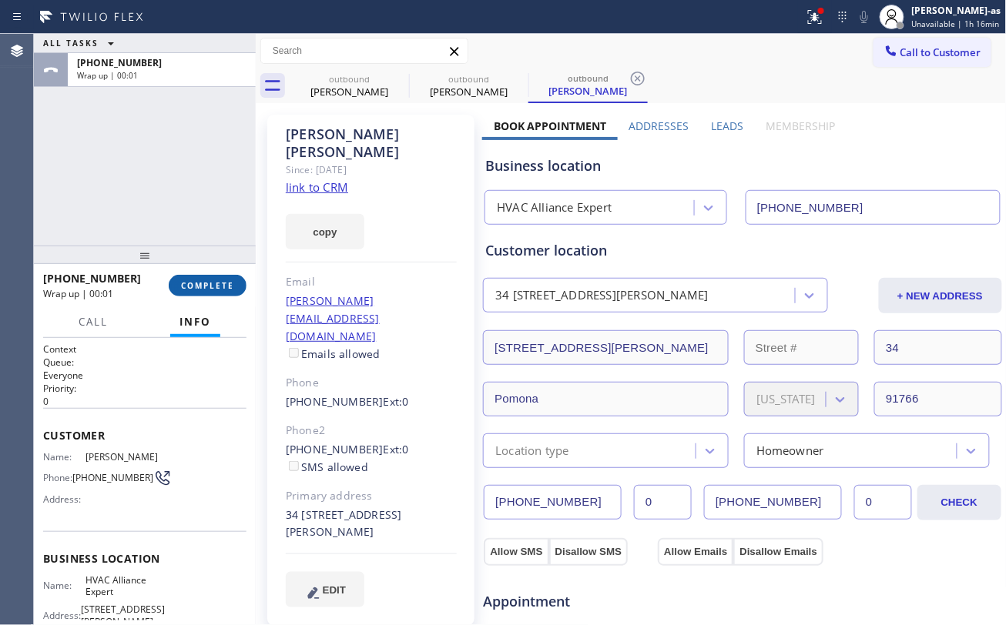
click at [213, 284] on span "COMPLETE" at bounding box center [207, 285] width 53 height 11
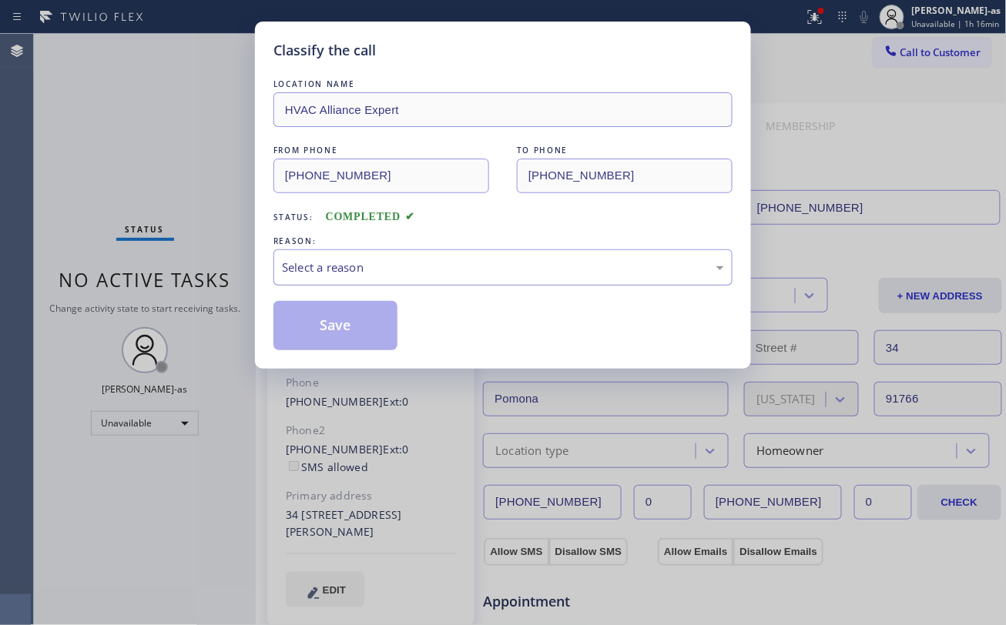
drag, startPoint x: 383, startPoint y: 270, endPoint x: 398, endPoint y: 282, distance: 19.1
click at [383, 272] on div "Select a reason" at bounding box center [503, 268] width 442 height 18
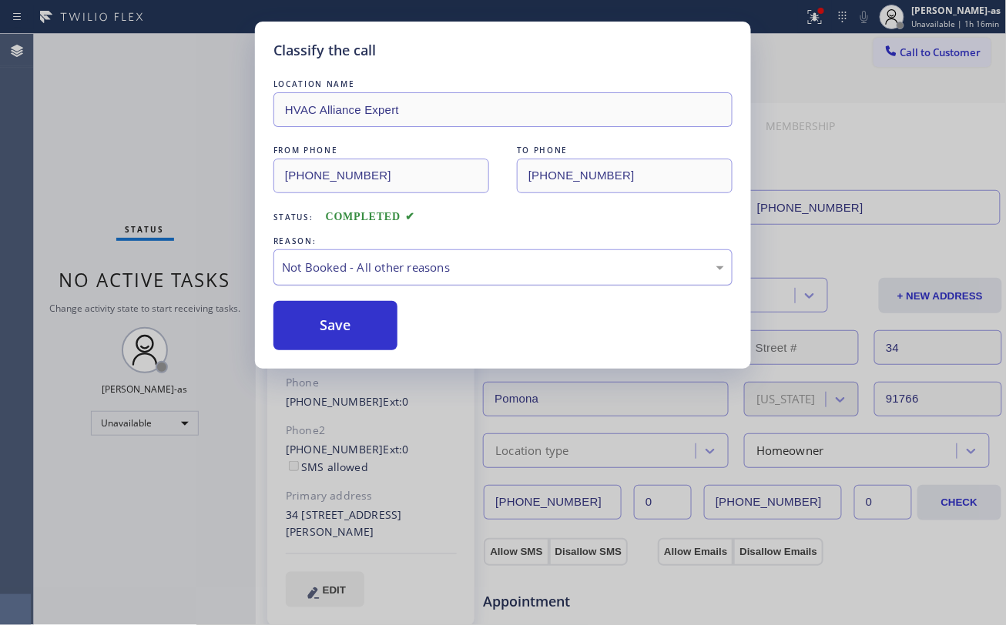
click at [355, 272] on div "Not Booked - All other reasons" at bounding box center [503, 268] width 442 height 18
click at [349, 331] on button "Save" at bounding box center [335, 325] width 124 height 49
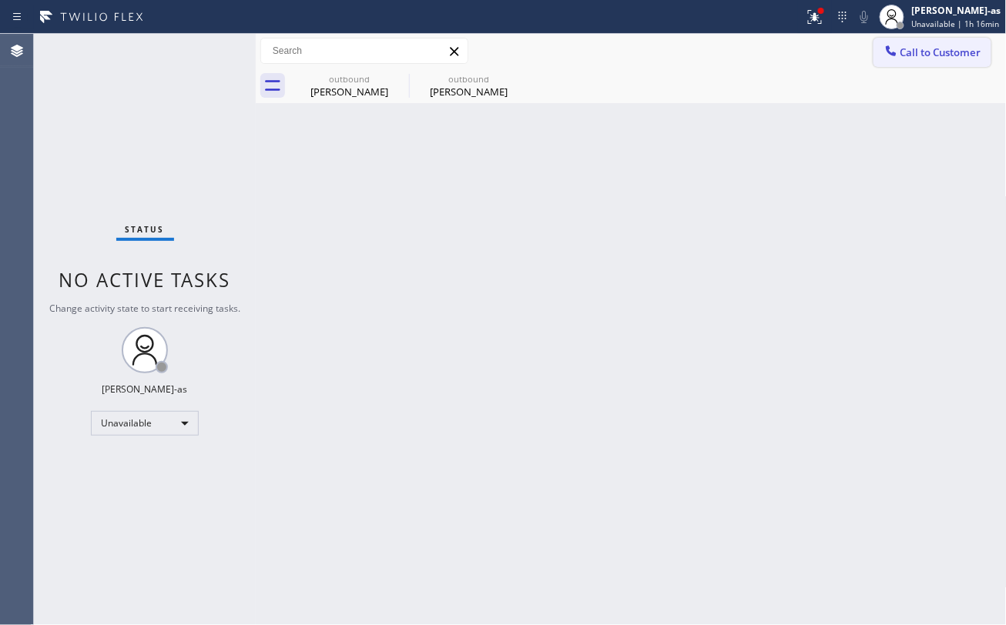
click at [934, 54] on span "Call to Customer" at bounding box center [940, 52] width 81 height 14
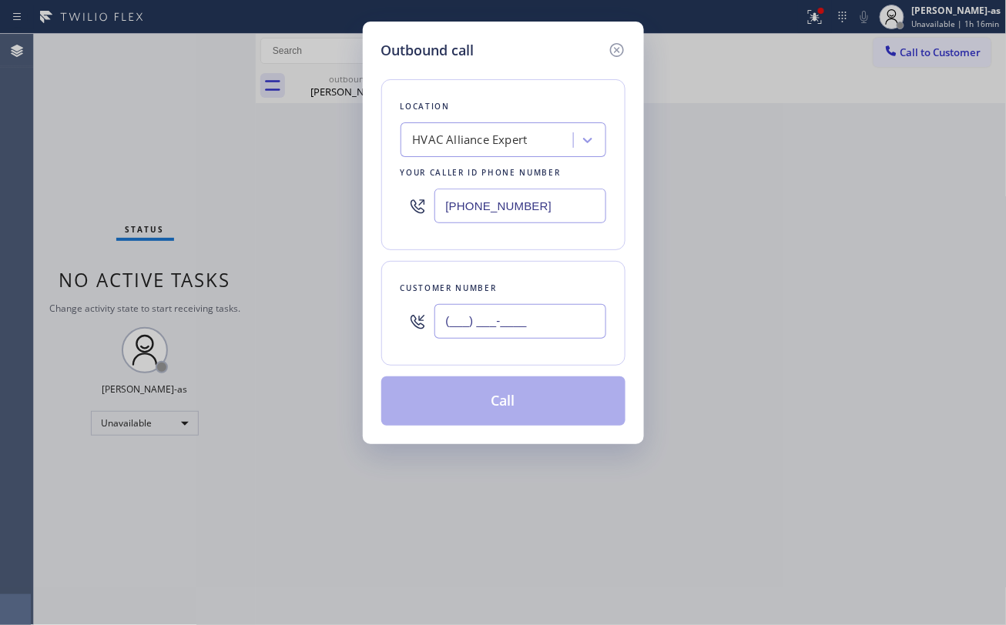
click at [510, 313] on input "(___) ___-____" at bounding box center [520, 321] width 172 height 35
paste input "323) 826-8586"
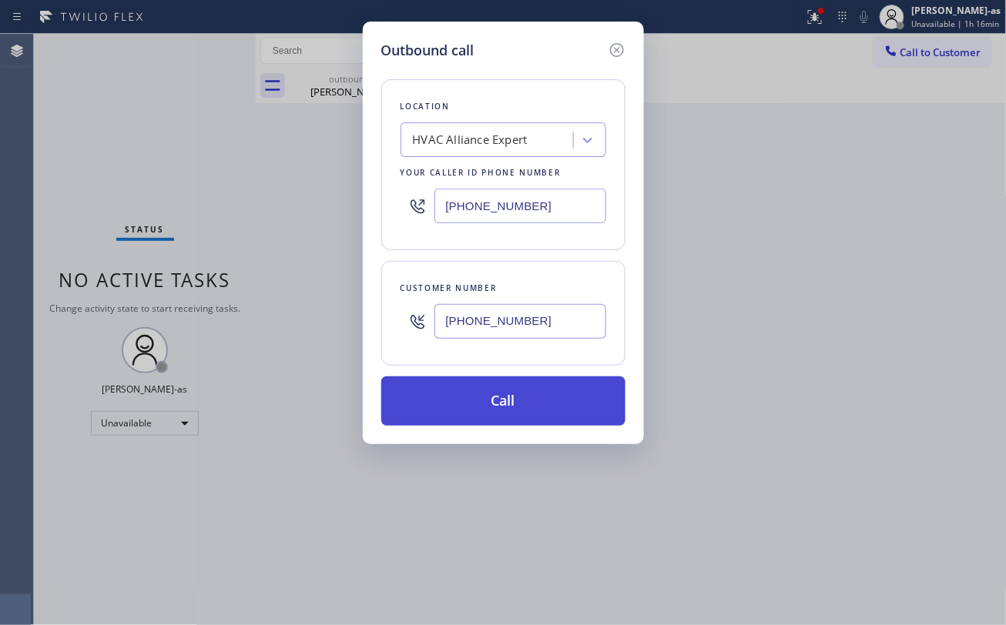
type input "[PHONE_NUMBER]"
click at [512, 394] on button "Call" at bounding box center [503, 401] width 244 height 49
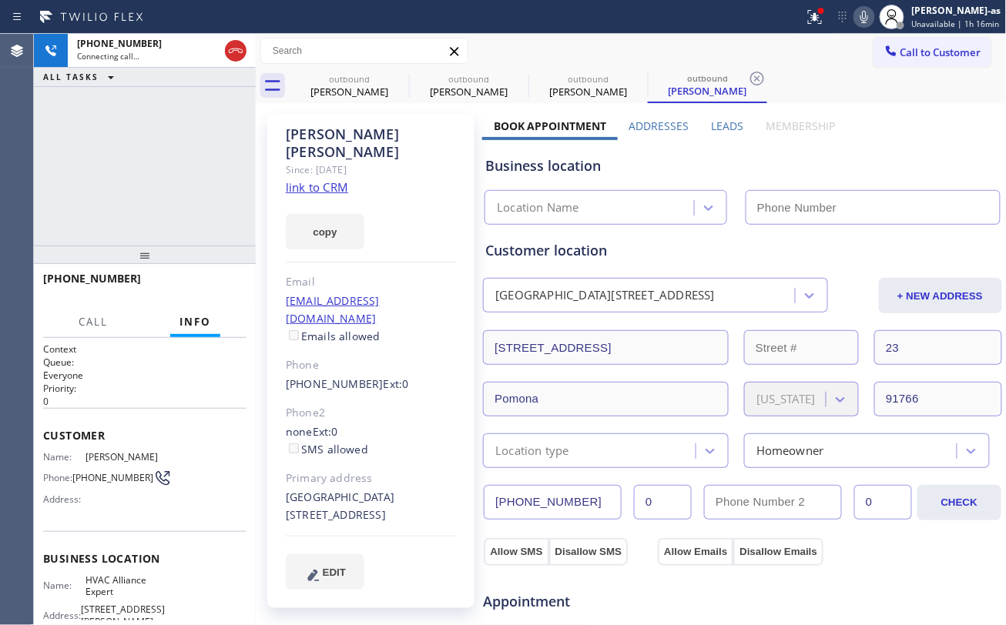
type input "[PHONE_NUMBER]"
drag, startPoint x: 179, startPoint y: 189, endPoint x: 188, endPoint y: 192, distance: 9.5
click at [183, 193] on div "[PHONE_NUMBER] Connecting call… ALL TASKS ALL TASKS ACTIVE TASKS TASKS IN WRAP …" at bounding box center [145, 140] width 222 height 212
click at [322, 179] on link "link to CRM" at bounding box center [317, 186] width 62 height 15
drag, startPoint x: 75, startPoint y: 202, endPoint x: 105, endPoint y: 196, distance: 30.7
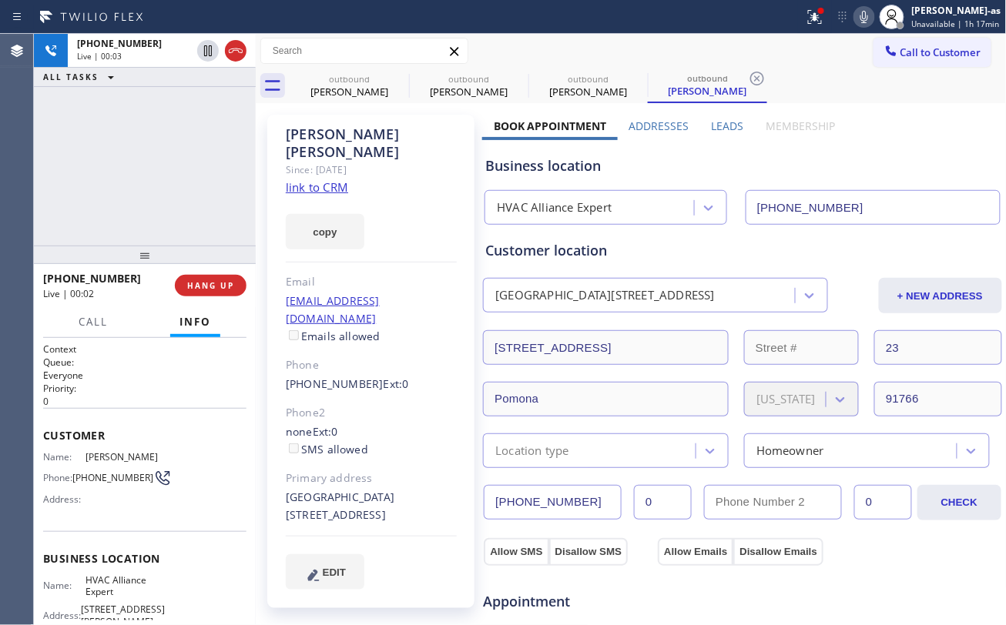
click at [81, 202] on div "[PHONE_NUMBER] Live | 00:03 ALL TASKS ALL TASKS ACTIVE TASKS TASKS IN WRAP UP" at bounding box center [145, 140] width 222 height 212
click at [345, 85] on div "[PERSON_NAME]" at bounding box center [349, 92] width 116 height 14
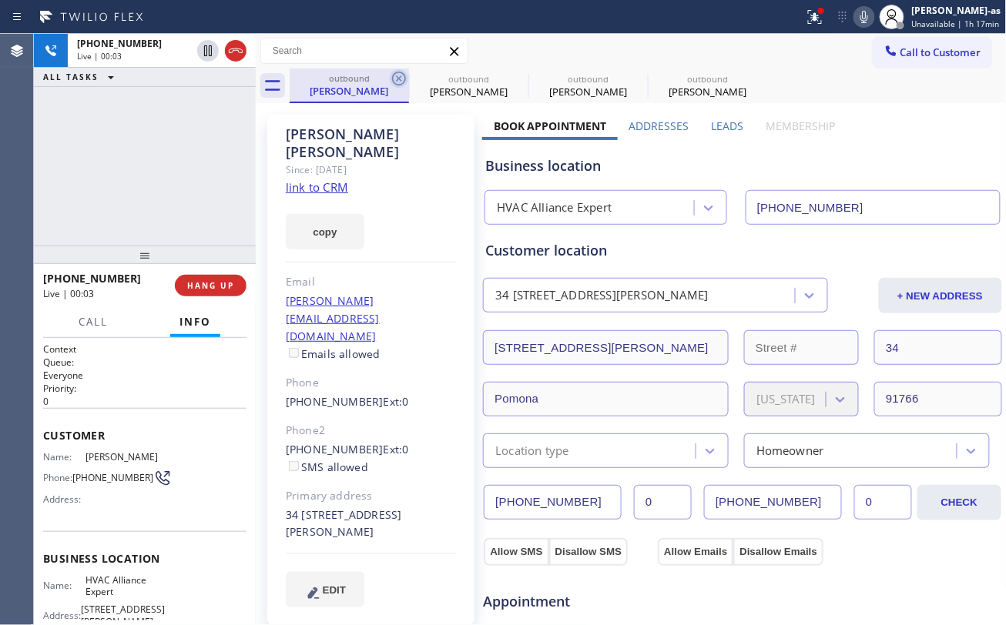
click at [398, 77] on icon at bounding box center [399, 78] width 18 height 18
click at [397, 77] on icon at bounding box center [399, 79] width 14 height 14
click at [0, 0] on icon at bounding box center [0, 0] width 0 height 0
click at [234, 154] on div "[PHONE_NUMBER] Live | 00:04 ALL TASKS ALL TASKS ACTIVE TASKS TASKS IN WRAP UP" at bounding box center [145, 140] width 222 height 212
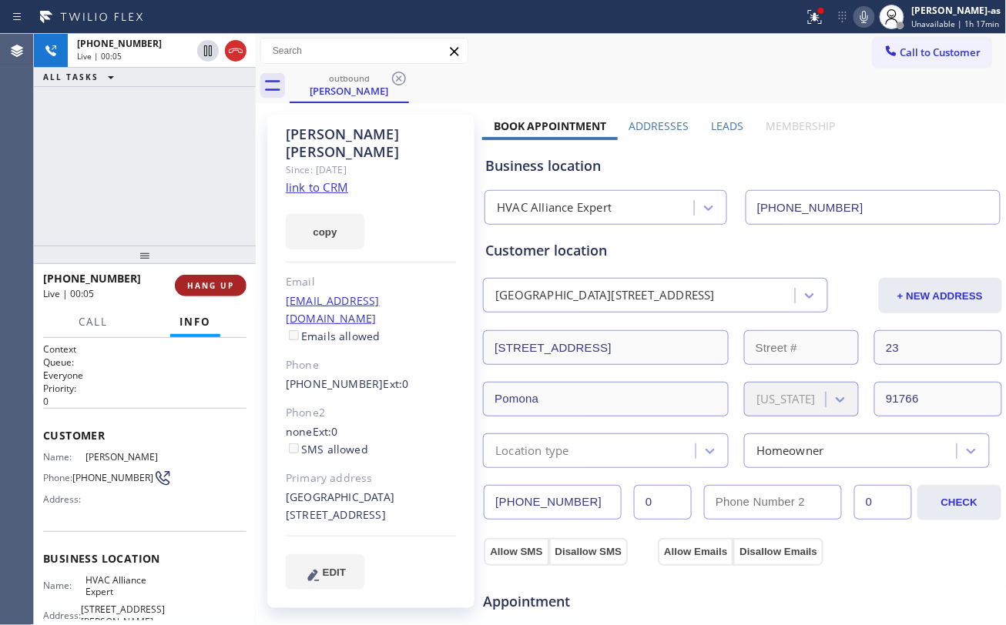
click at [216, 281] on span "HANG UP" at bounding box center [210, 285] width 47 height 11
click at [199, 209] on div "[PHONE_NUMBER] Live | 00:05 ALL TASKS ALL TASKS ACTIVE TASKS TASKS IN WRAP UP" at bounding box center [145, 140] width 222 height 212
click at [208, 272] on div "[PHONE_NUMBER] Live | 00:05 HANG UP" at bounding box center [144, 286] width 203 height 40
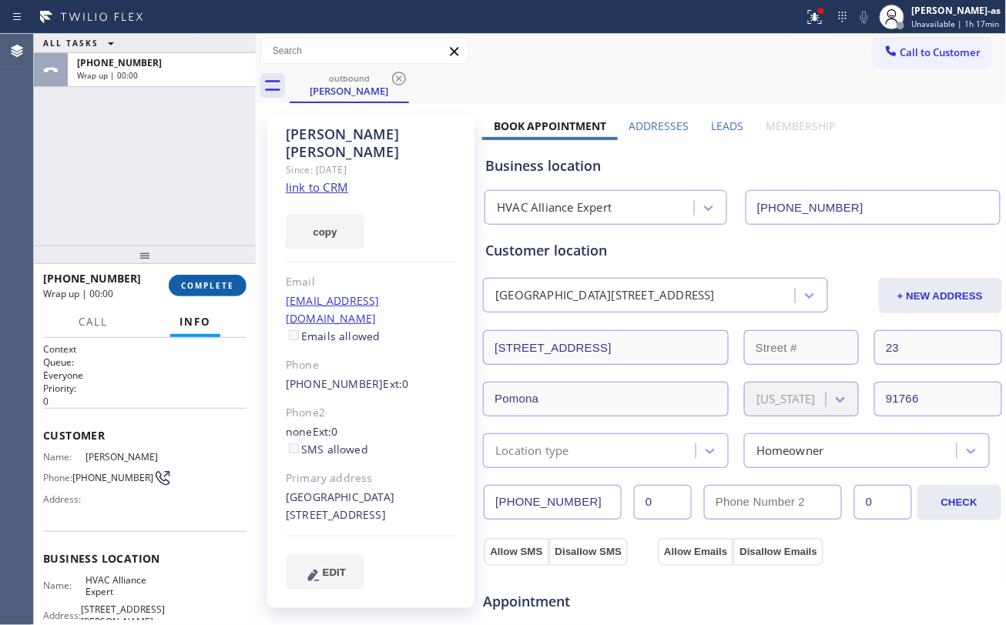
drag, startPoint x: 201, startPoint y: 288, endPoint x: 209, endPoint y: 285, distance: 9.0
click at [206, 290] on span "COMPLETE" at bounding box center [207, 285] width 53 height 11
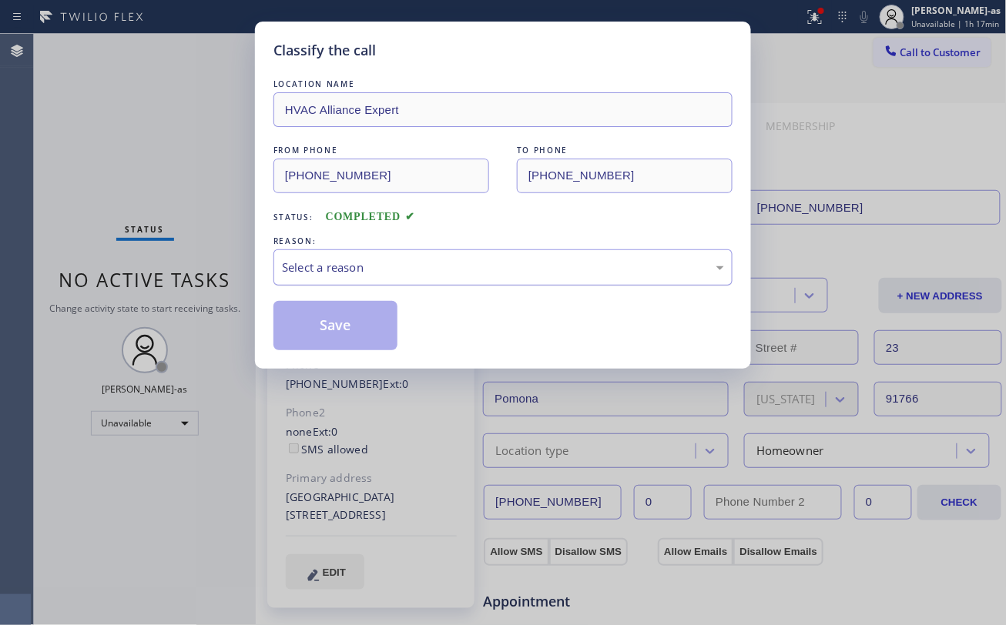
drag, startPoint x: 494, startPoint y: 268, endPoint x: 494, endPoint y: 279, distance: 10.8
click at [494, 272] on div "Select a reason" at bounding box center [503, 268] width 442 height 18
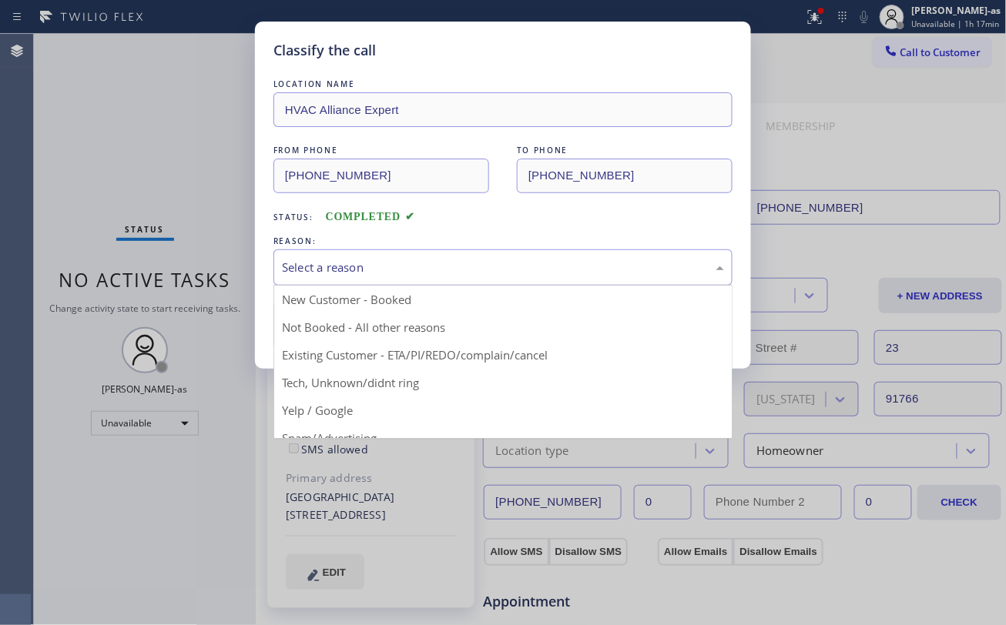
drag, startPoint x: 496, startPoint y: 355, endPoint x: 424, endPoint y: 346, distance: 73.0
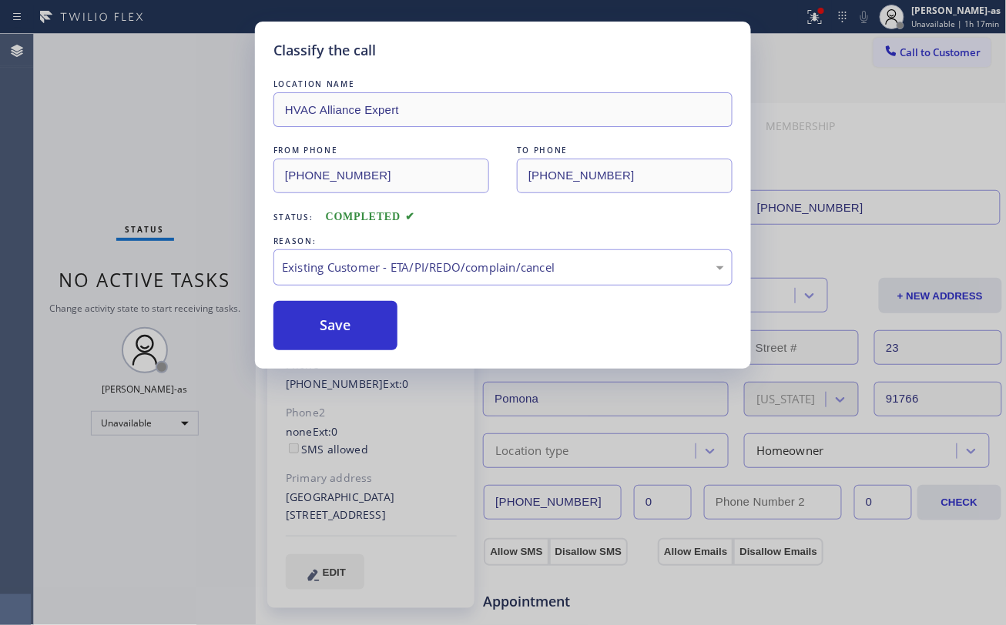
drag, startPoint x: 386, startPoint y: 325, endPoint x: 693, endPoint y: 604, distance: 414.9
click at [391, 327] on button "Save" at bounding box center [335, 325] width 124 height 49
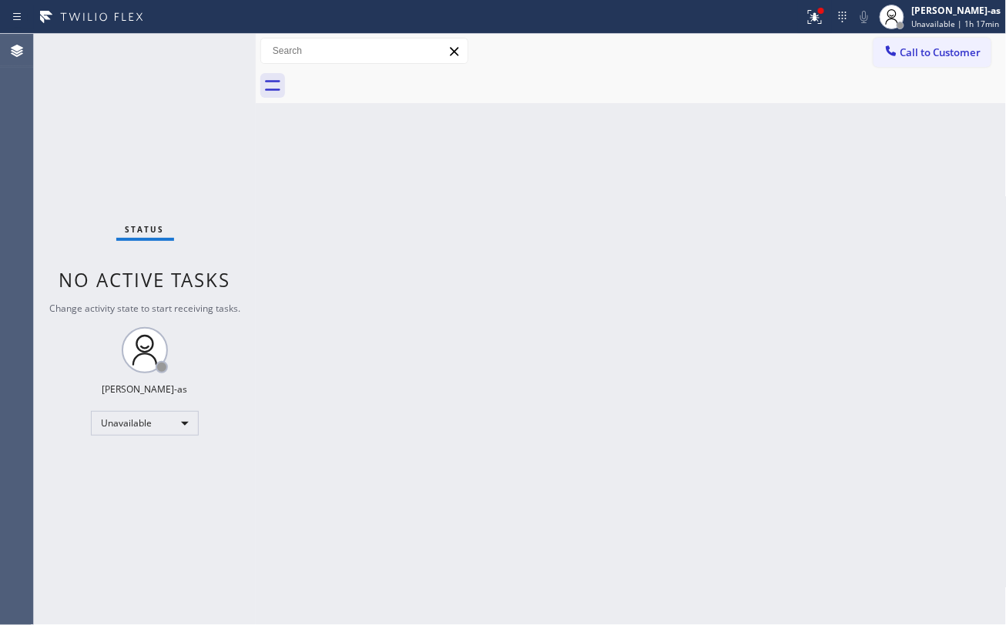
drag, startPoint x: 216, startPoint y: 146, endPoint x: 668, endPoint y: 129, distance: 452.3
click at [225, 149] on div "Status No active tasks Change activity state to start receiving tasks. [PERSON_…" at bounding box center [145, 329] width 222 height 591
click at [897, 43] on button "Call to Customer" at bounding box center [932, 52] width 118 height 29
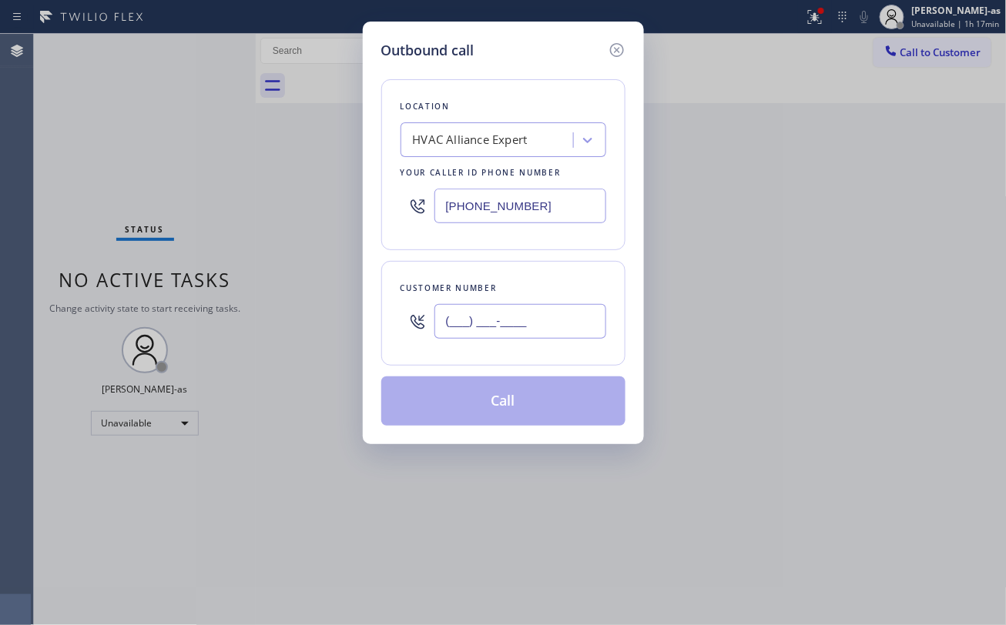
click at [488, 318] on input "(___) ___-____" at bounding box center [520, 321] width 172 height 35
paste input "310) 467-2591"
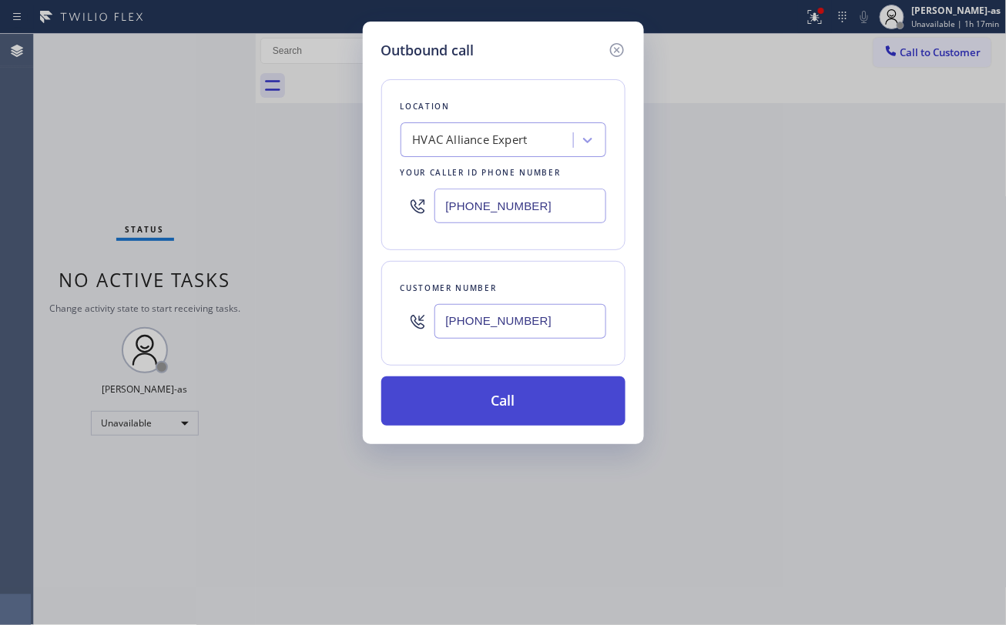
type input "[PHONE_NUMBER]"
click at [503, 399] on button "Call" at bounding box center [503, 401] width 244 height 49
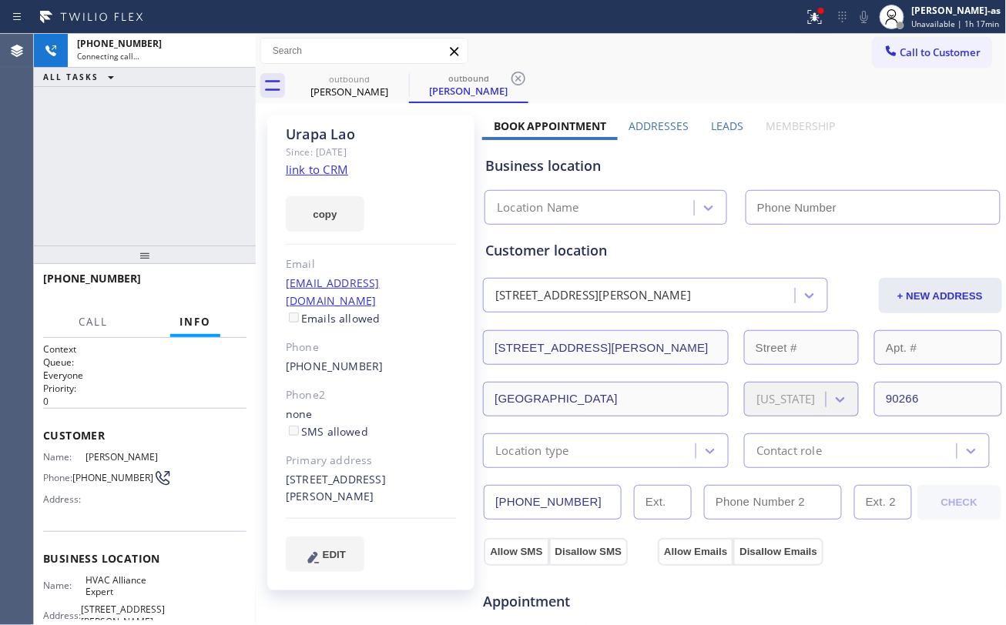
click at [322, 166] on link "link to CRM" at bounding box center [317, 169] width 62 height 15
type input "[PHONE_NUMBER]"
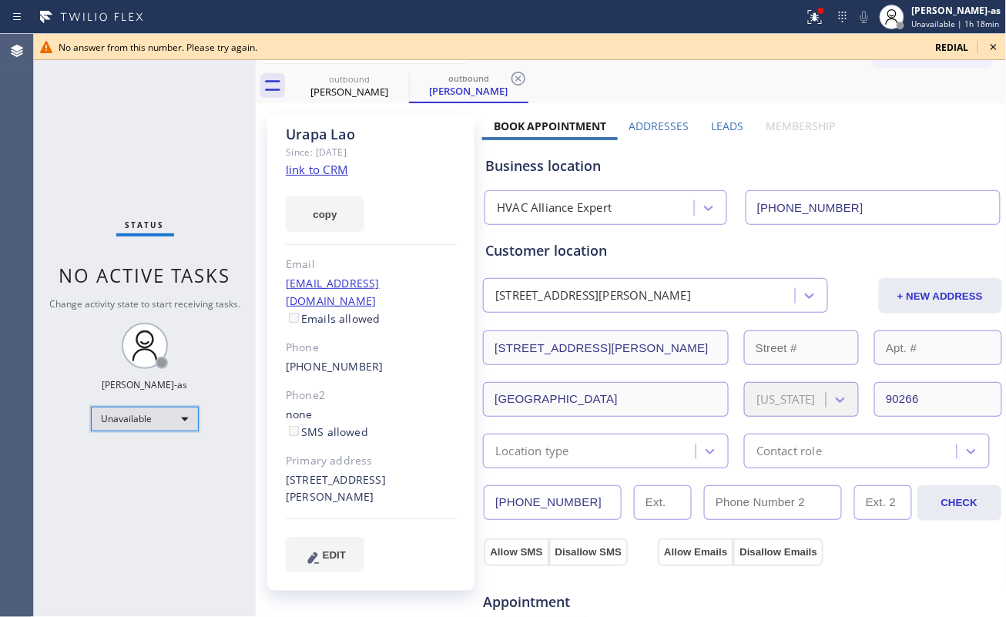
click at [142, 417] on div "Unavailable" at bounding box center [145, 419] width 108 height 25
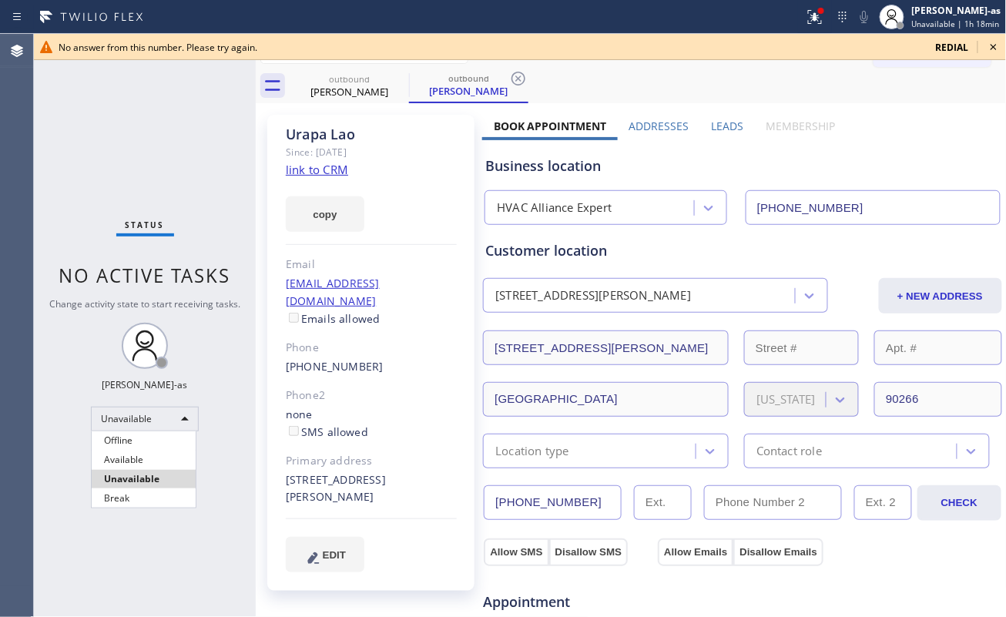
click at [163, 416] on div at bounding box center [503, 308] width 1006 height 617
drag, startPoint x: 179, startPoint y: 194, endPoint x: 229, endPoint y: 198, distance: 50.2
click at [180, 192] on div "Status No active tasks Change activity state to start receiving tasks. [PERSON_…" at bounding box center [145, 325] width 222 height 583
click at [993, 43] on icon at bounding box center [993, 47] width 18 height 18
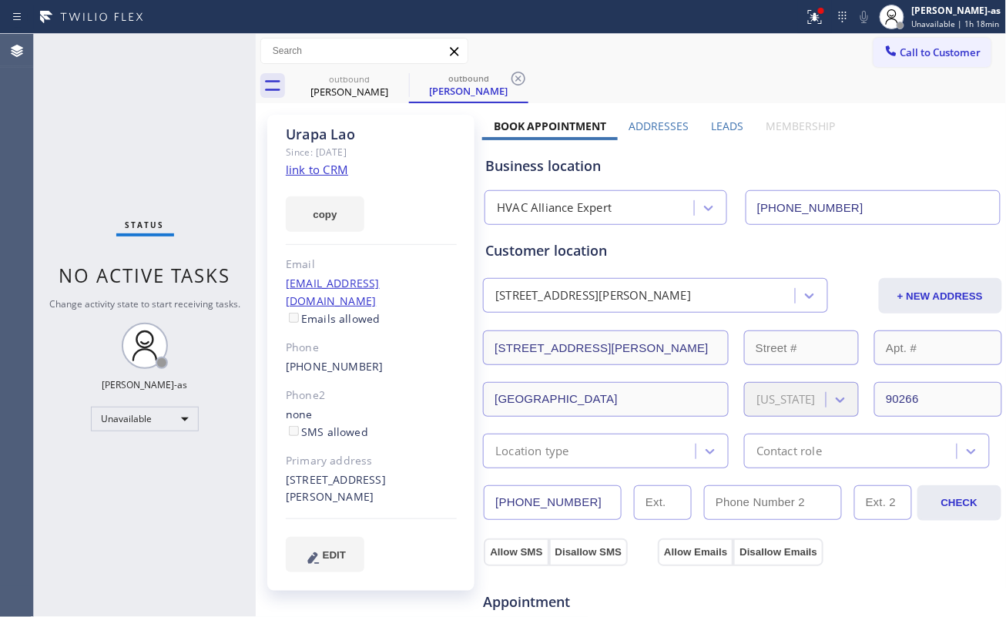
click at [148, 183] on div "Status No active tasks Change activity state to start receiving tasks. [PERSON_…" at bounding box center [145, 325] width 222 height 583
click at [883, 57] on icon at bounding box center [890, 50] width 15 height 15
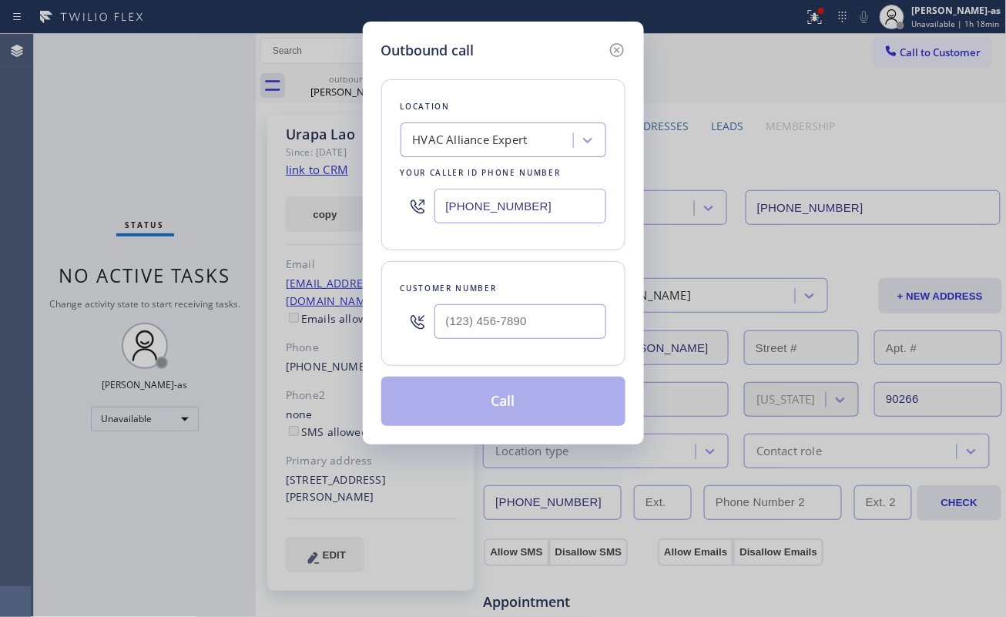
click at [547, 303] on div at bounding box center [520, 321] width 172 height 50
click at [554, 323] on input "(___) ___-____" at bounding box center [520, 321] width 172 height 35
paste input "310) 866-6692"
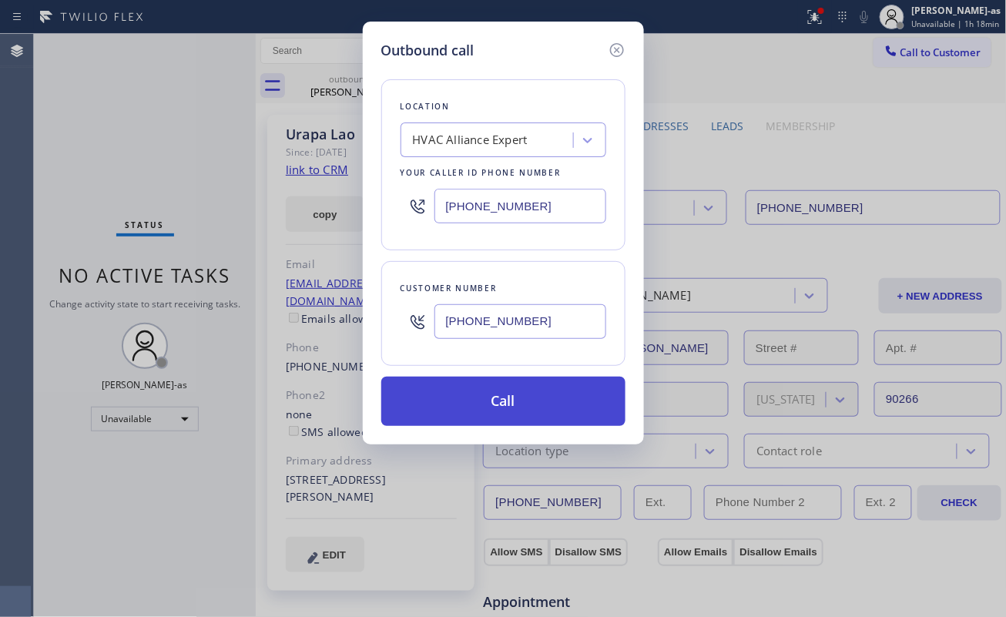
type input "[PHONE_NUMBER]"
drag, startPoint x: 500, startPoint y: 405, endPoint x: 792, endPoint y: 487, distance: 304.0
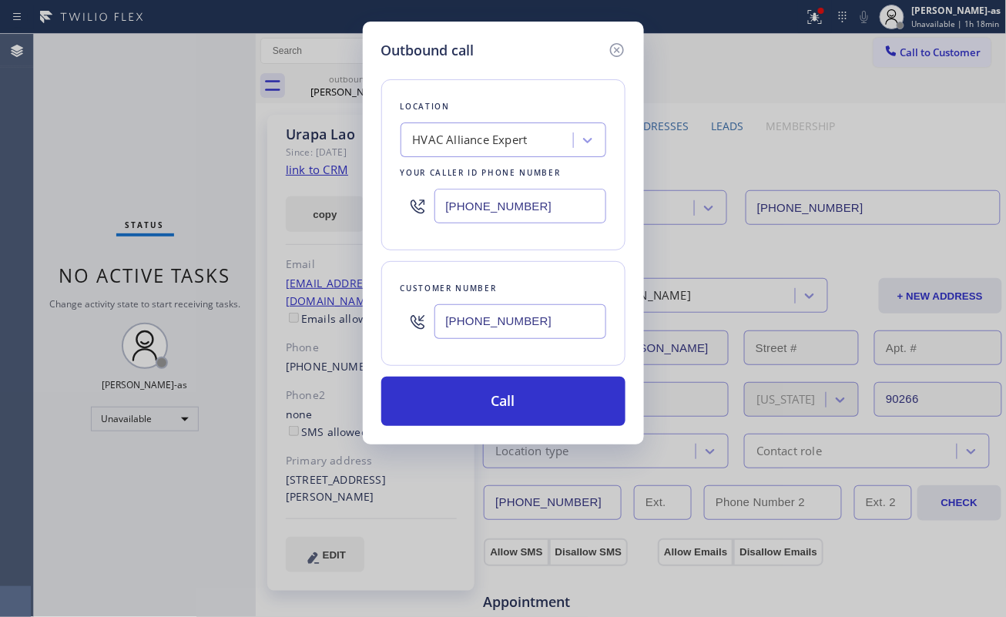
click at [503, 407] on button "Call" at bounding box center [503, 401] width 244 height 49
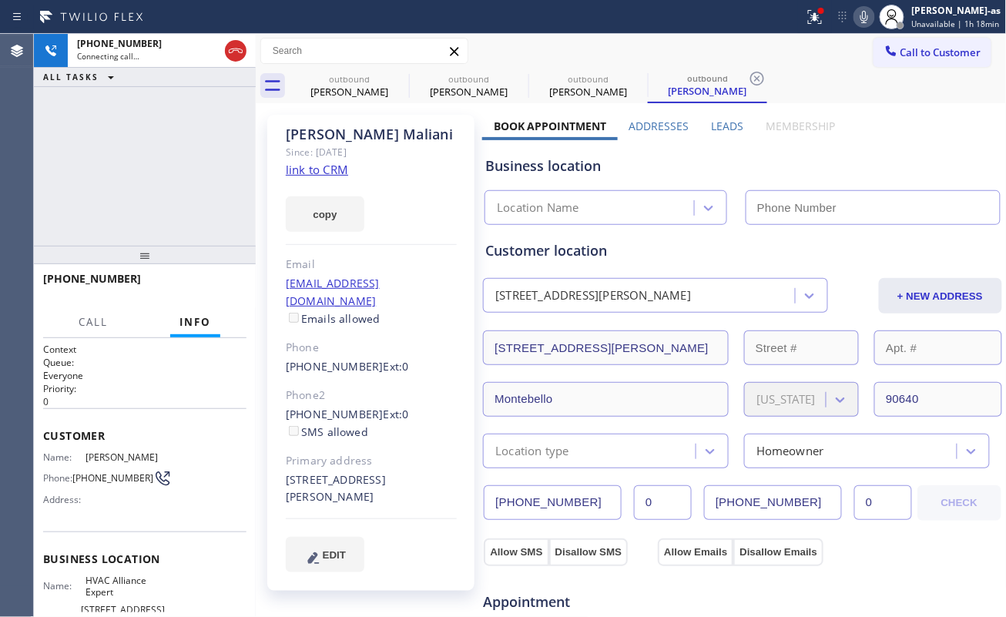
type input "[PHONE_NUMBER]"
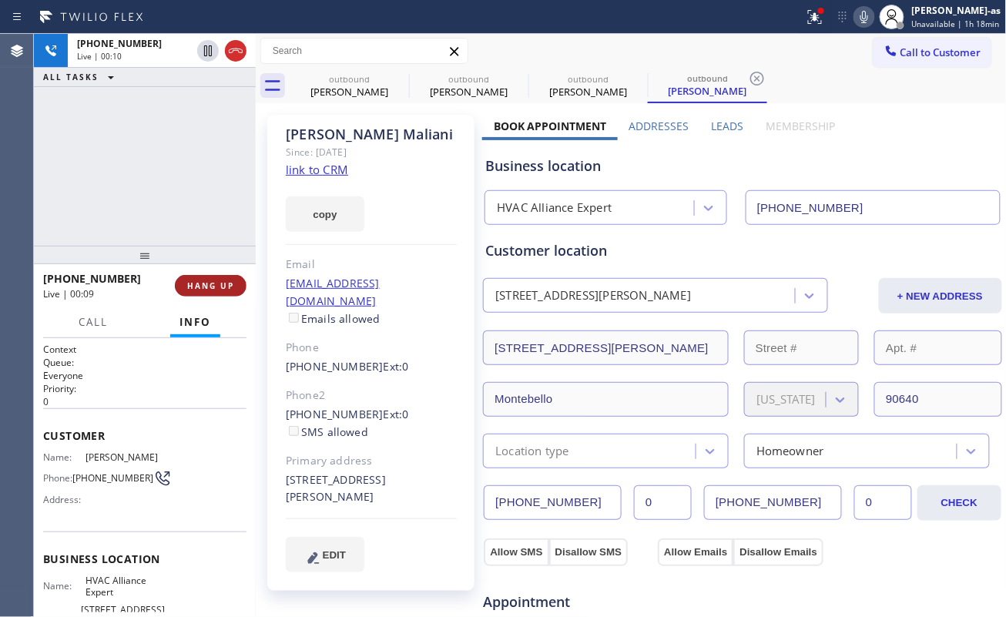
click at [222, 282] on span "HANG UP" at bounding box center [210, 285] width 47 height 11
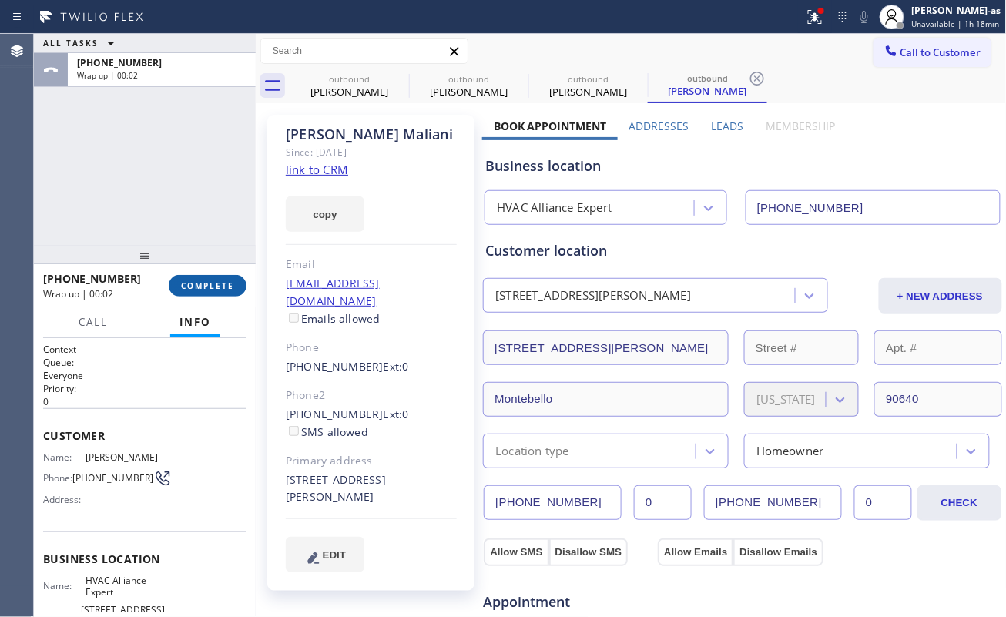
click at [216, 281] on span "COMPLETE" at bounding box center [207, 285] width 53 height 11
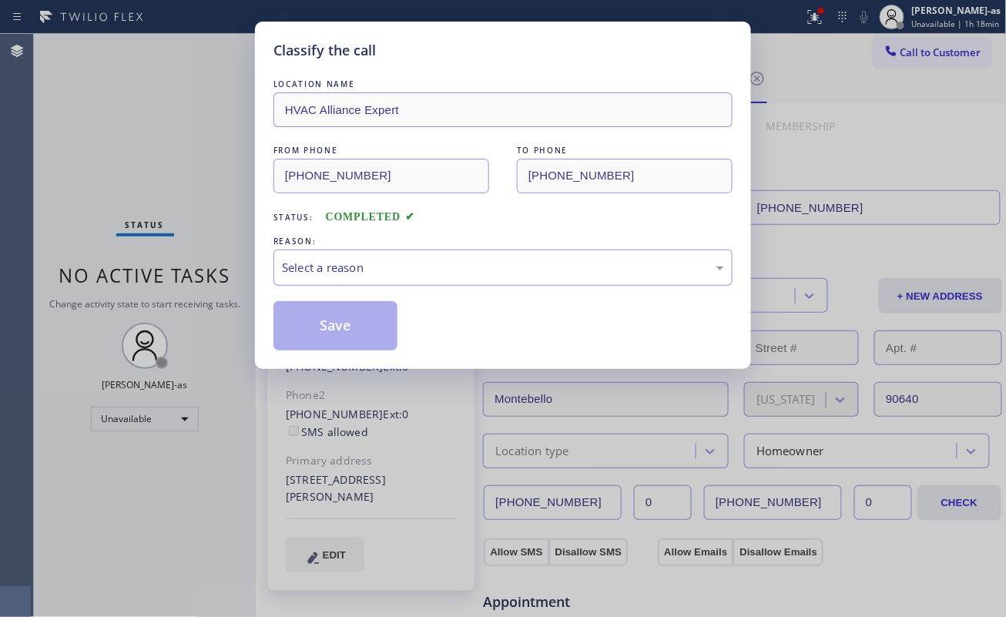
click at [454, 278] on div "Select a reason" at bounding box center [502, 267] width 459 height 36
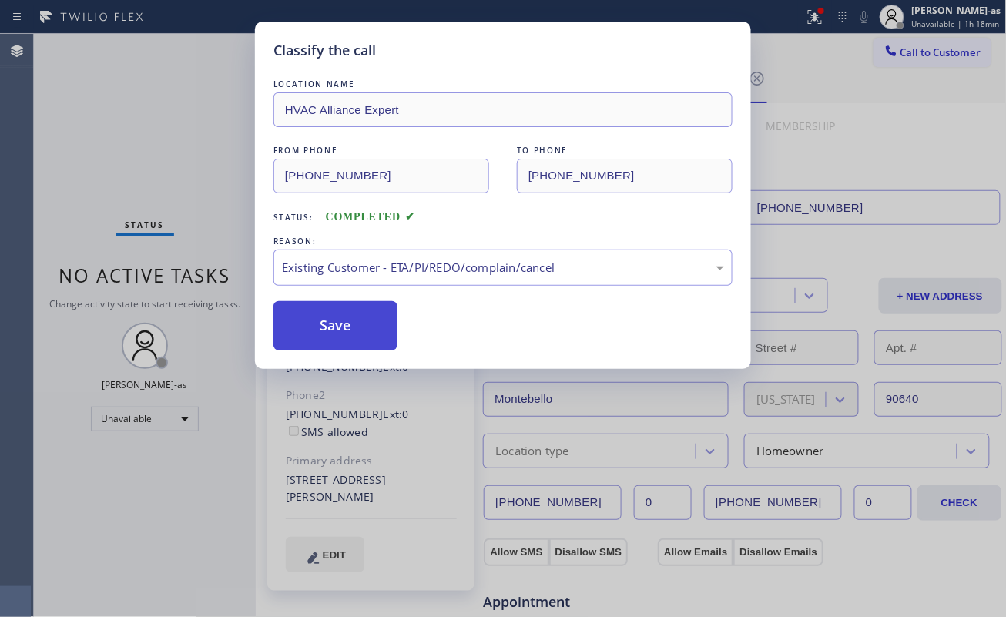
click at [343, 325] on button "Save" at bounding box center [335, 325] width 124 height 49
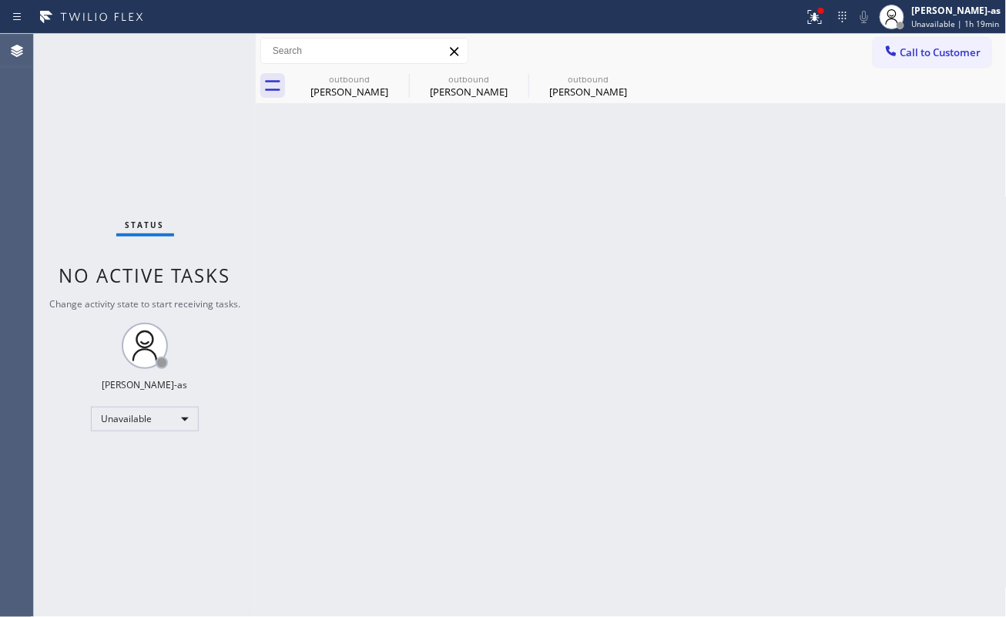
click at [589, 95] on div "[PERSON_NAME]" at bounding box center [588, 92] width 116 height 14
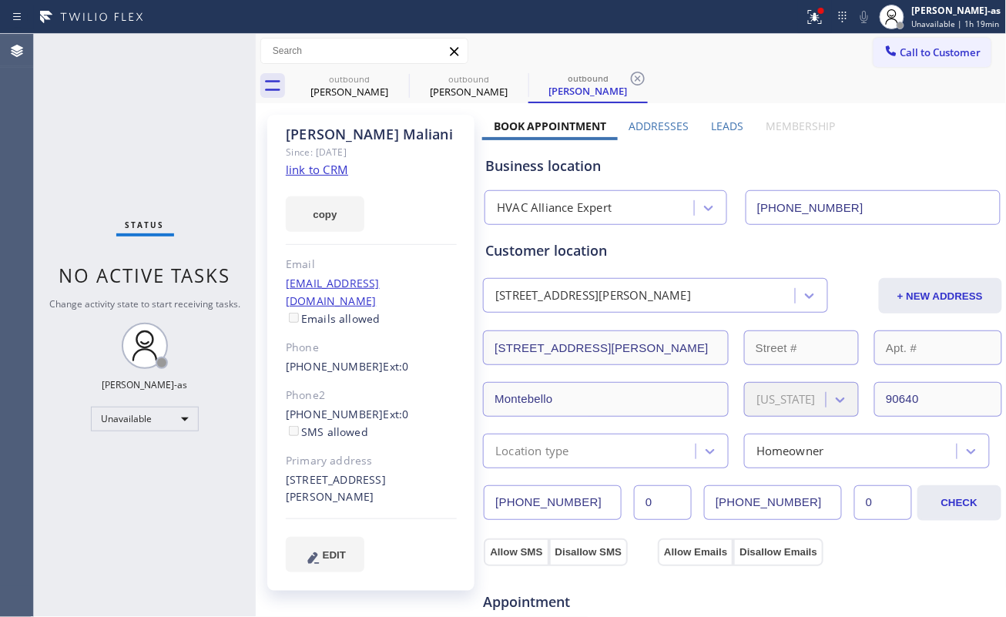
click at [324, 171] on link "link to CRM" at bounding box center [317, 169] width 62 height 15
click at [930, 47] on span "Call to Customer" at bounding box center [940, 52] width 81 height 14
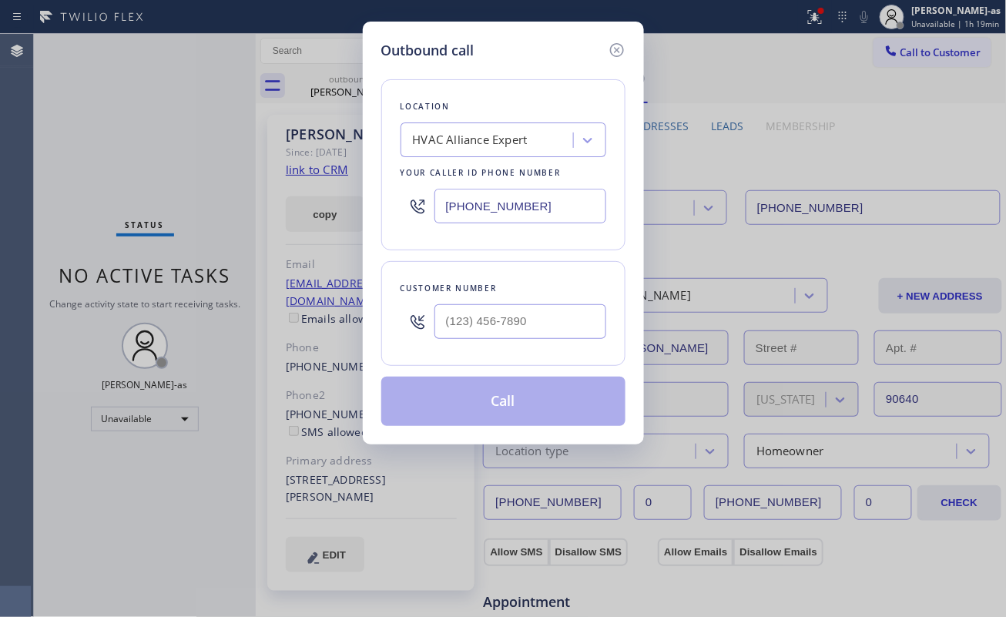
drag, startPoint x: 534, startPoint y: 343, endPoint x: 541, endPoint y: 328, distance: 16.6
click at [534, 343] on div at bounding box center [520, 321] width 172 height 50
click at [544, 322] on input "(___) ___-____" at bounding box center [520, 321] width 172 height 35
paste input "213) 839-4157"
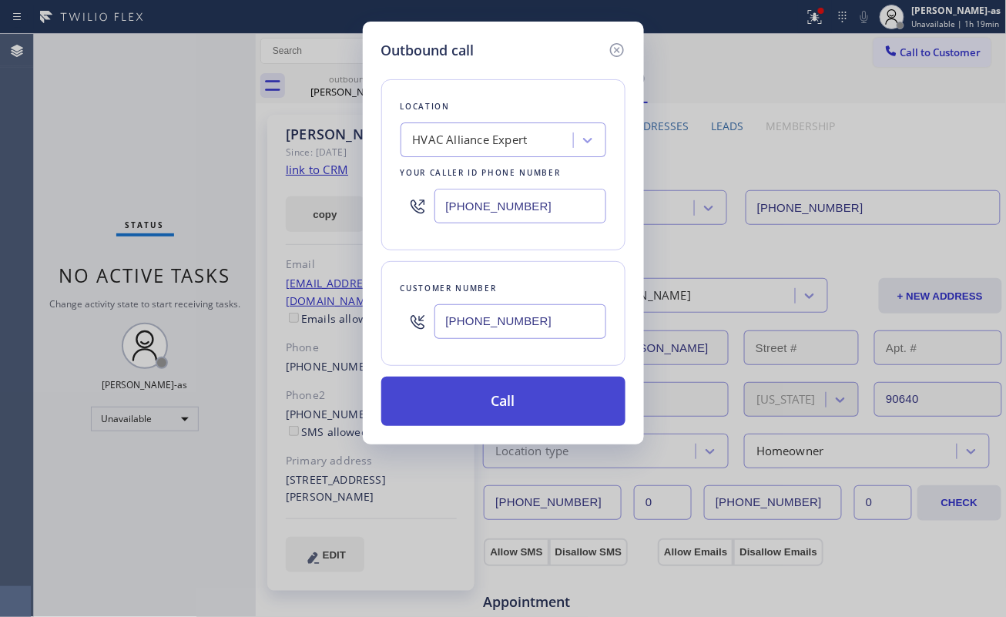
type input "[PHONE_NUMBER]"
click at [501, 402] on button "Call" at bounding box center [503, 401] width 244 height 49
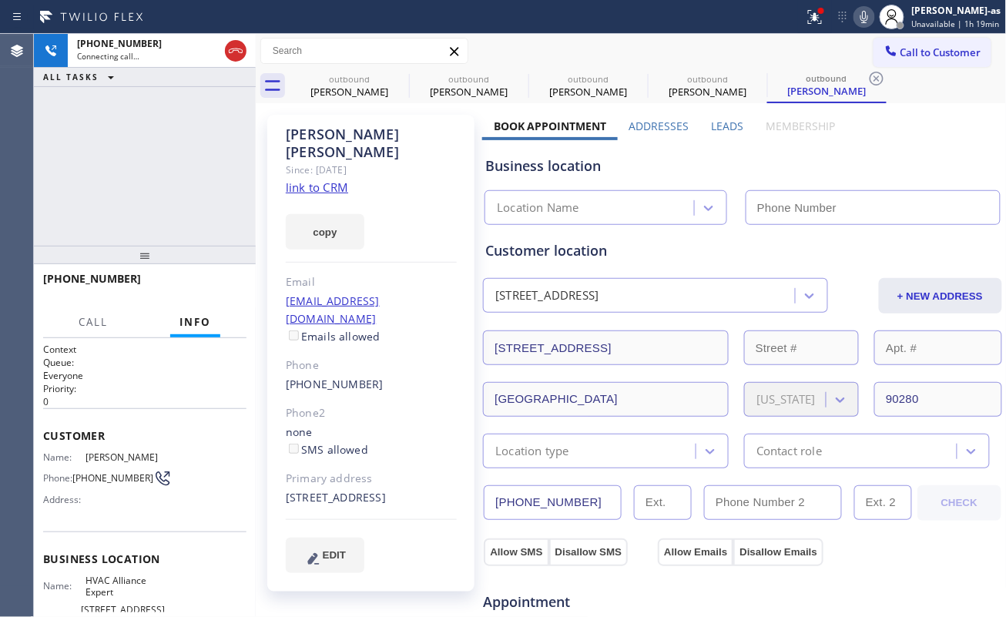
click at [167, 160] on div "[PHONE_NUMBER] Connecting call… ALL TASKS ALL TASKS ACTIVE TASKS TASKS IN WRAP …" at bounding box center [145, 140] width 222 height 212
type input "[PHONE_NUMBER]"
click at [318, 179] on link "link to CRM" at bounding box center [317, 186] width 62 height 15
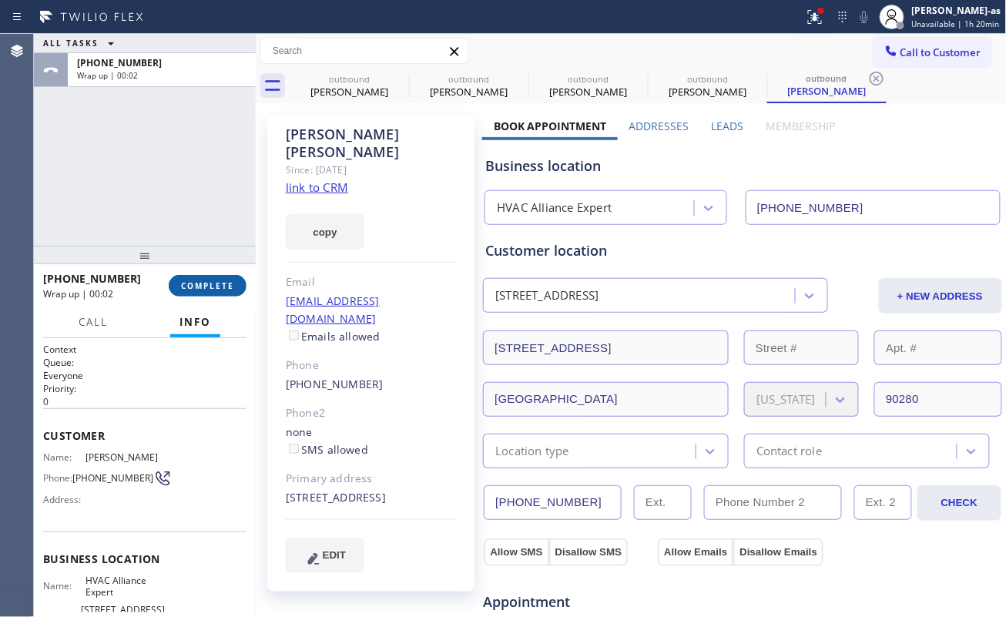
click at [186, 296] on button "COMPLETE" at bounding box center [208, 286] width 78 height 22
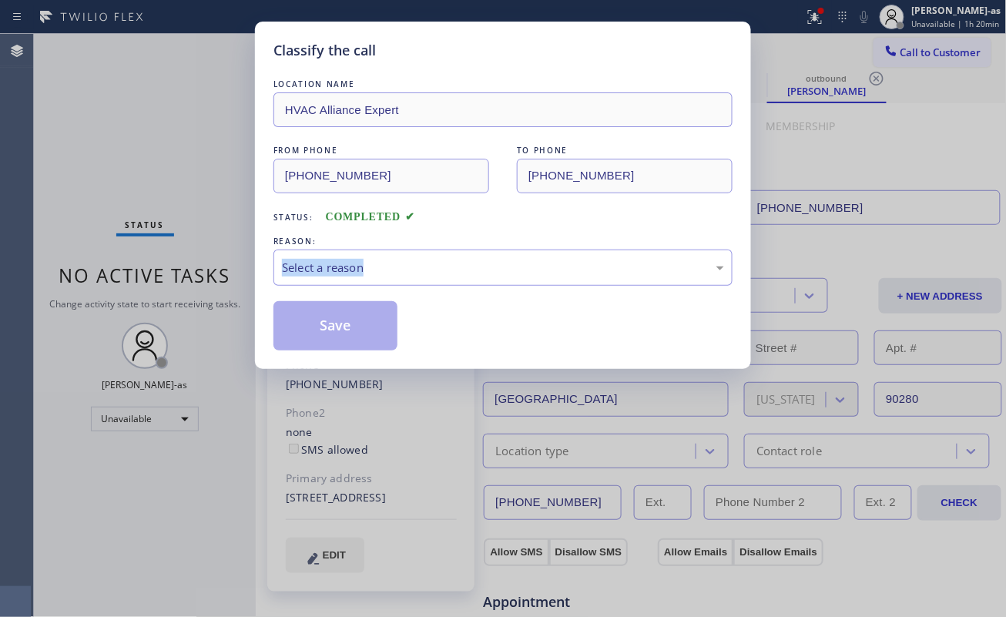
click at [197, 282] on div "Classify the call LOCATION NAME HVAC Alliance Expert FROM PHONE [PHONE_NUMBER] …" at bounding box center [503, 308] width 1006 height 617
click at [196, 281] on div "Classify the call LOCATION NAME HVAC Alliance Expert FROM PHONE [PHONE_NUMBER] …" at bounding box center [503, 308] width 1006 height 617
drag, startPoint x: 146, startPoint y: 143, endPoint x: 457, endPoint y: 228, distance: 322.4
click at [157, 177] on div "Classify the call LOCATION NAME HVAC Alliance Expert FROM PHONE [PHONE_NUMBER] …" at bounding box center [503, 308] width 1006 height 617
drag, startPoint x: 408, startPoint y: 269, endPoint x: 420, endPoint y: 275, distance: 13.8
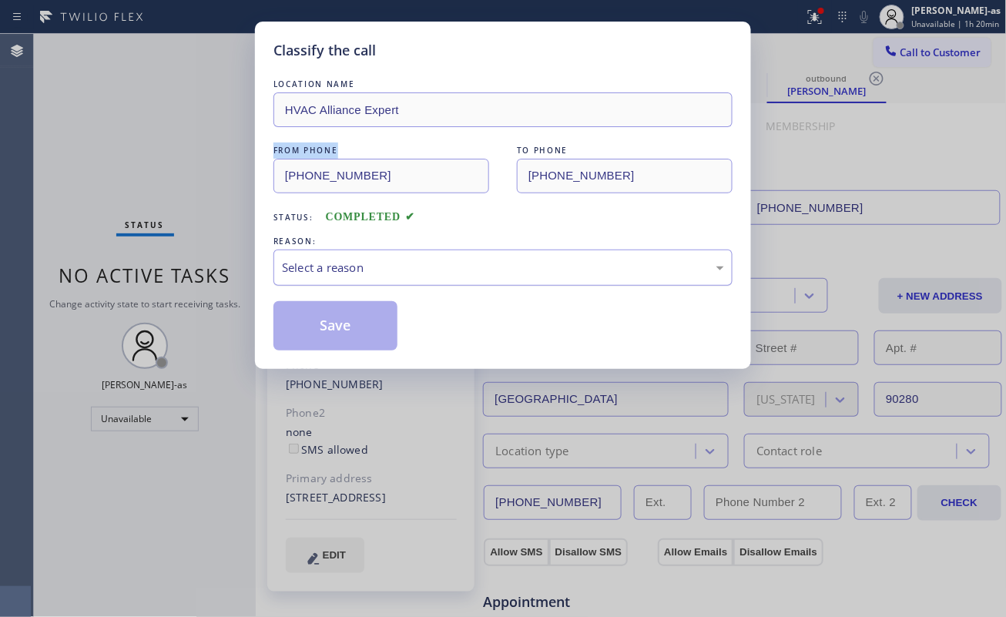
click at [410, 271] on div "Select a reason" at bounding box center [503, 268] width 442 height 18
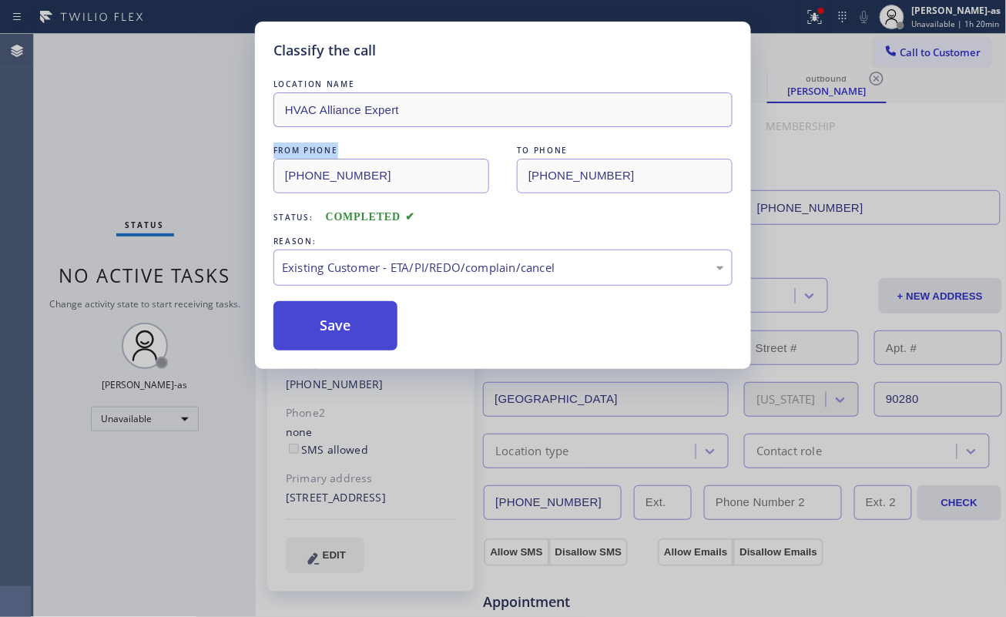
drag, startPoint x: 336, startPoint y: 330, endPoint x: 346, endPoint y: 317, distance: 16.5
click at [337, 333] on button "Save" at bounding box center [335, 325] width 124 height 49
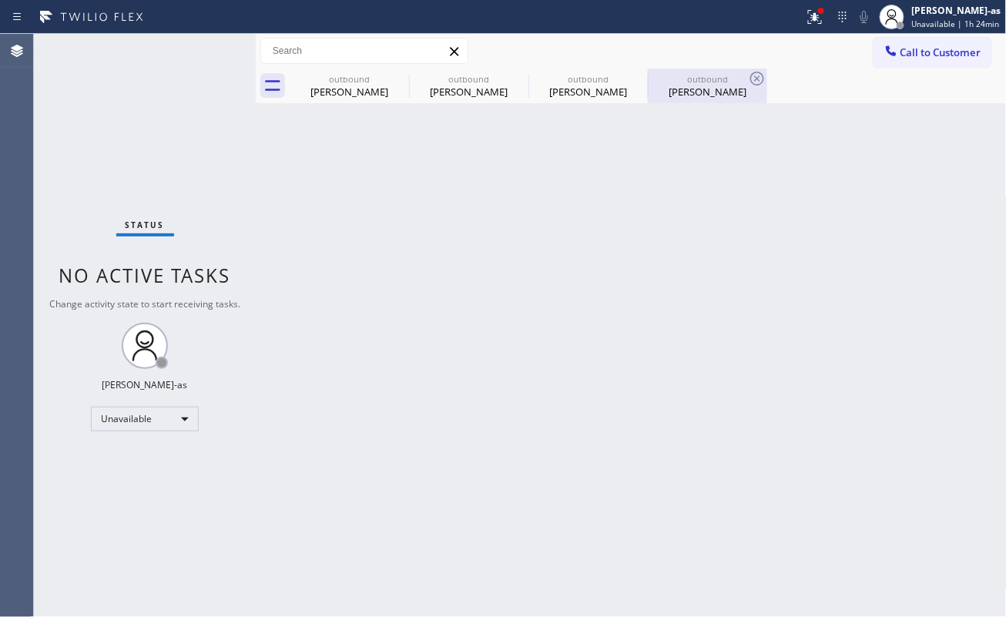
click at [710, 81] on div "outbound" at bounding box center [707, 79] width 116 height 12
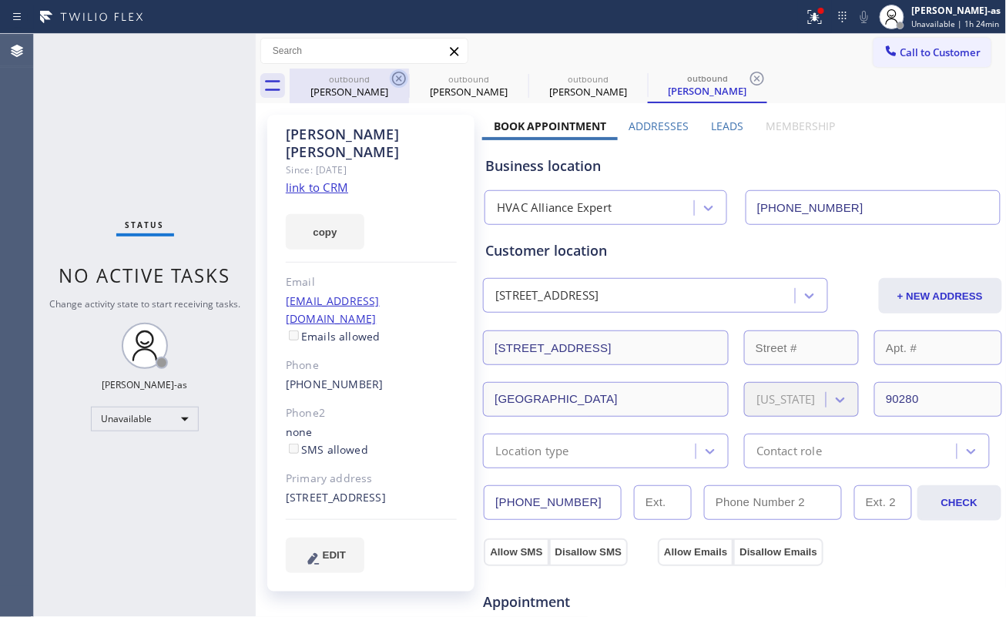
drag, startPoint x: 352, startPoint y: 86, endPoint x: 394, endPoint y: 77, distance: 43.3
click at [353, 86] on div "[PERSON_NAME]" at bounding box center [349, 92] width 116 height 14
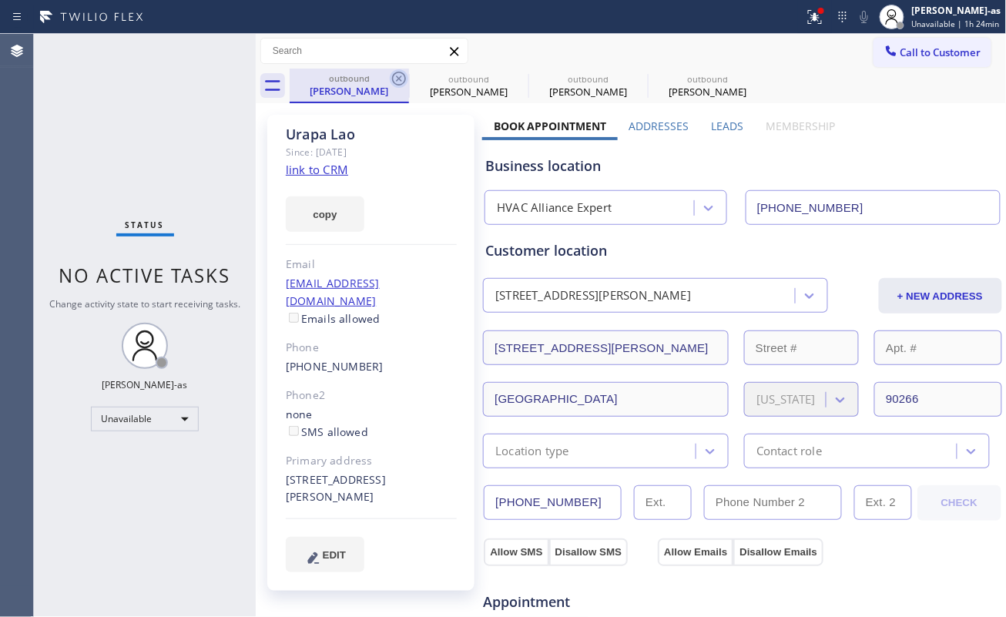
click at [396, 75] on icon at bounding box center [399, 79] width 14 height 14
click at [0, 0] on icon at bounding box center [0, 0] width 0 height 0
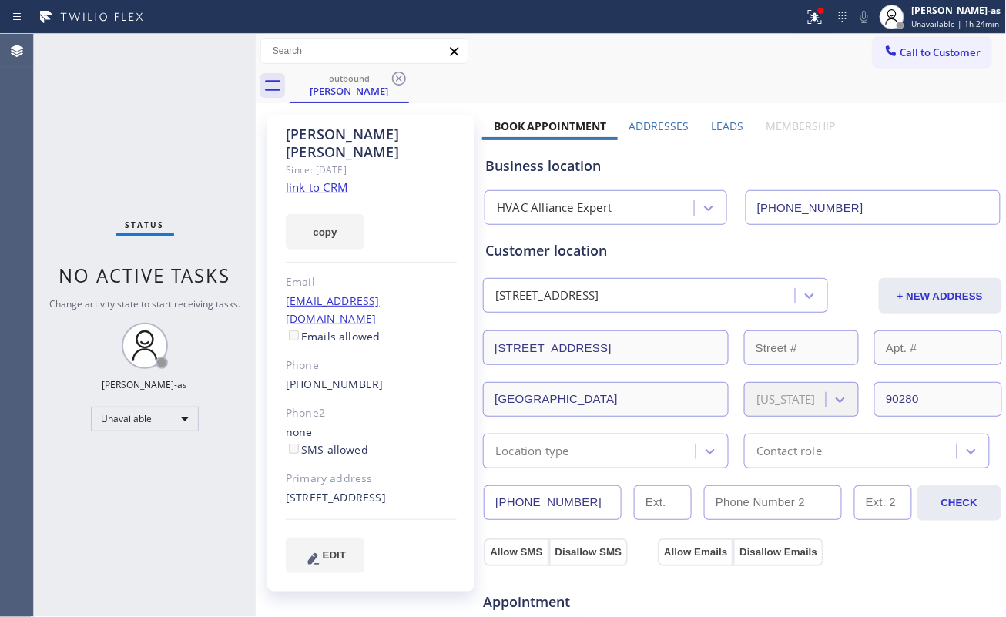
click at [396, 75] on icon at bounding box center [399, 79] width 14 height 14
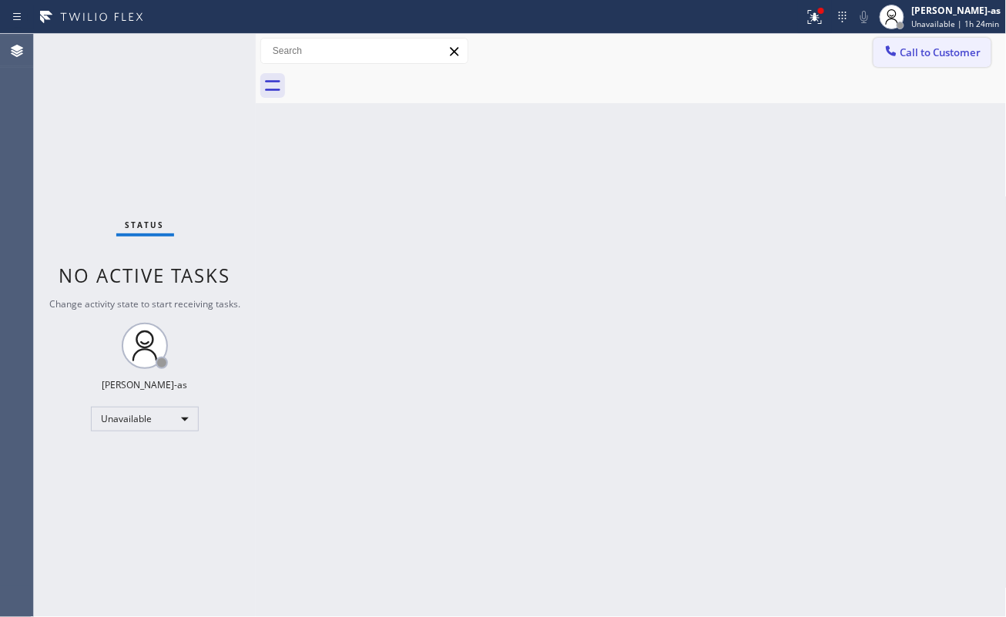
click at [898, 53] on div at bounding box center [891, 52] width 18 height 18
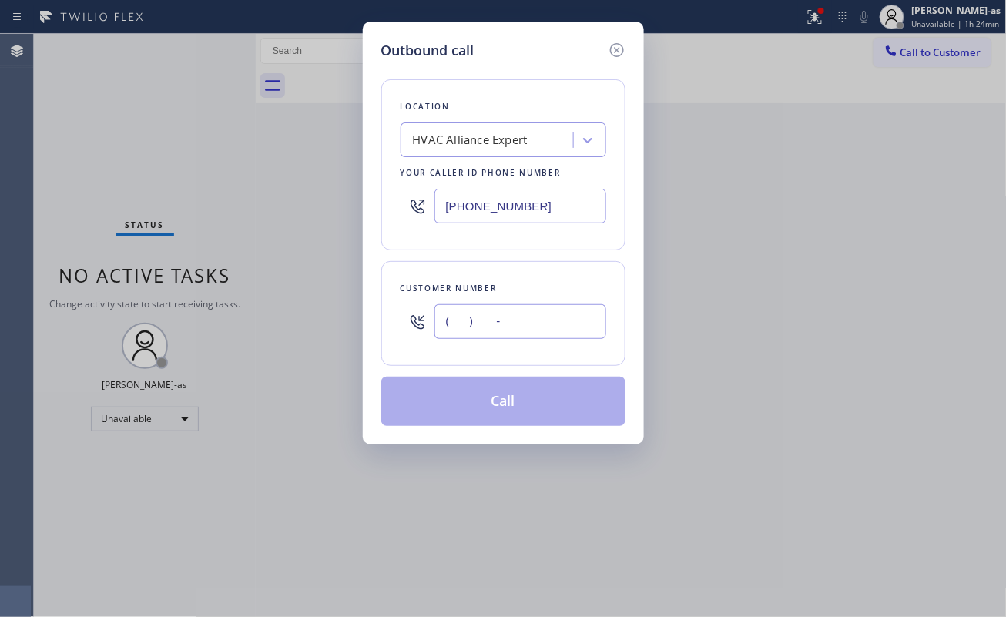
click at [517, 306] on input "(___) ___-____" at bounding box center [520, 321] width 172 height 35
paste input "617) 686-7177"
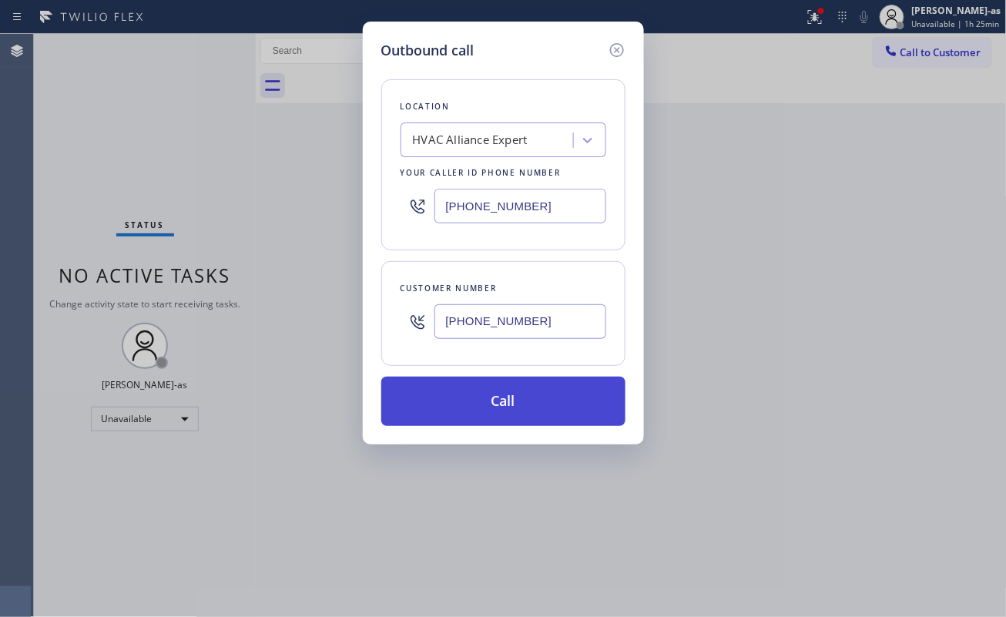
type input "[PHONE_NUMBER]"
click at [531, 394] on button "Call" at bounding box center [503, 401] width 244 height 49
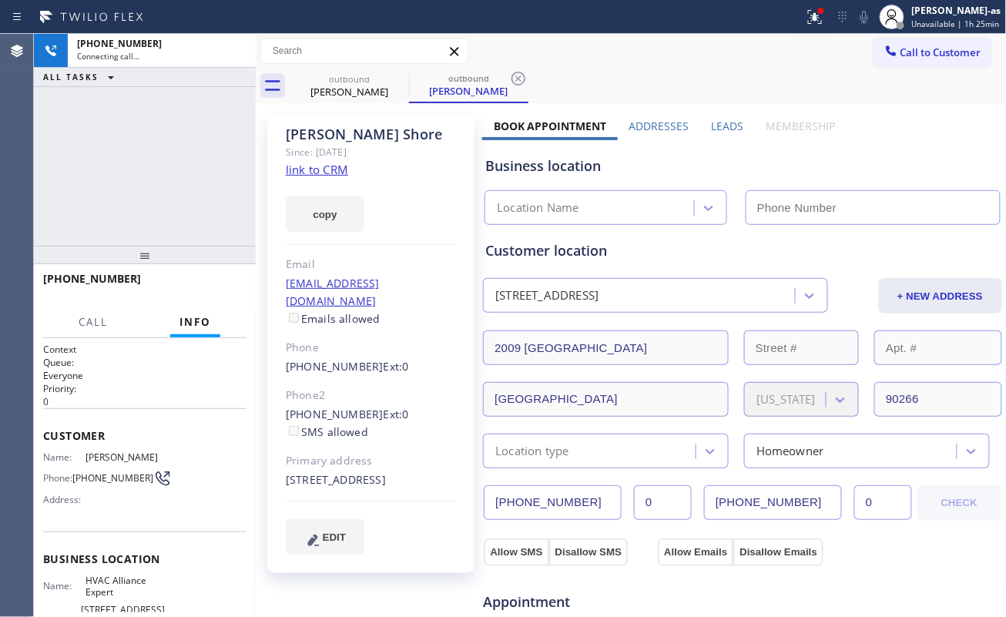
type input "[PHONE_NUMBER]"
click at [182, 198] on div "[PHONE_NUMBER] Connecting call… ALL TASKS ALL TASKS ACTIVE TASKS TASKS IN WRAP …" at bounding box center [145, 140] width 222 height 212
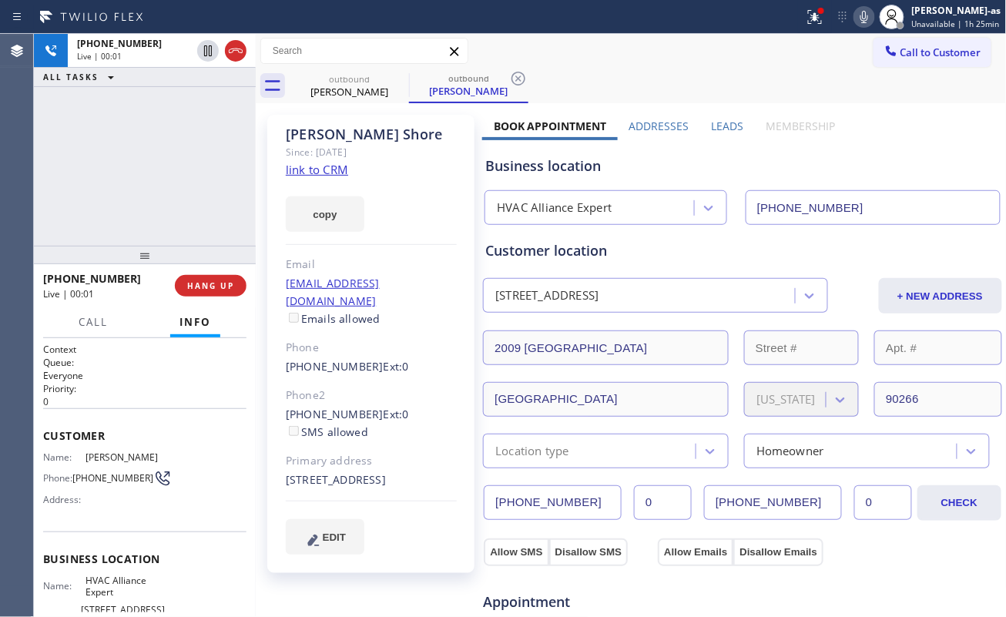
click at [324, 174] on link "link to CRM" at bounding box center [317, 169] width 62 height 15
drag, startPoint x: 95, startPoint y: 159, endPoint x: 167, endPoint y: 256, distance: 120.6
click at [121, 195] on div "[PHONE_NUMBER] Live | 00:02 ALL TASKS ALL TASKS ACTIVE TASKS TASKS IN WRAP UP" at bounding box center [145, 140] width 222 height 212
click at [208, 285] on span "HANG UP" at bounding box center [210, 285] width 47 height 11
click at [208, 284] on span "HANG UP" at bounding box center [210, 285] width 47 height 11
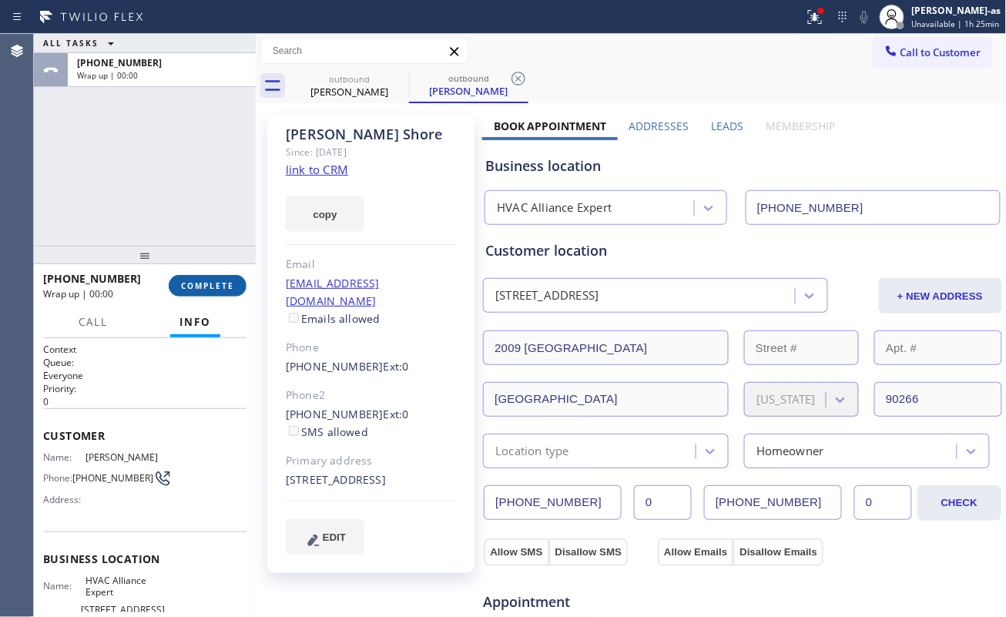
click at [214, 286] on span "COMPLETE" at bounding box center [207, 285] width 53 height 11
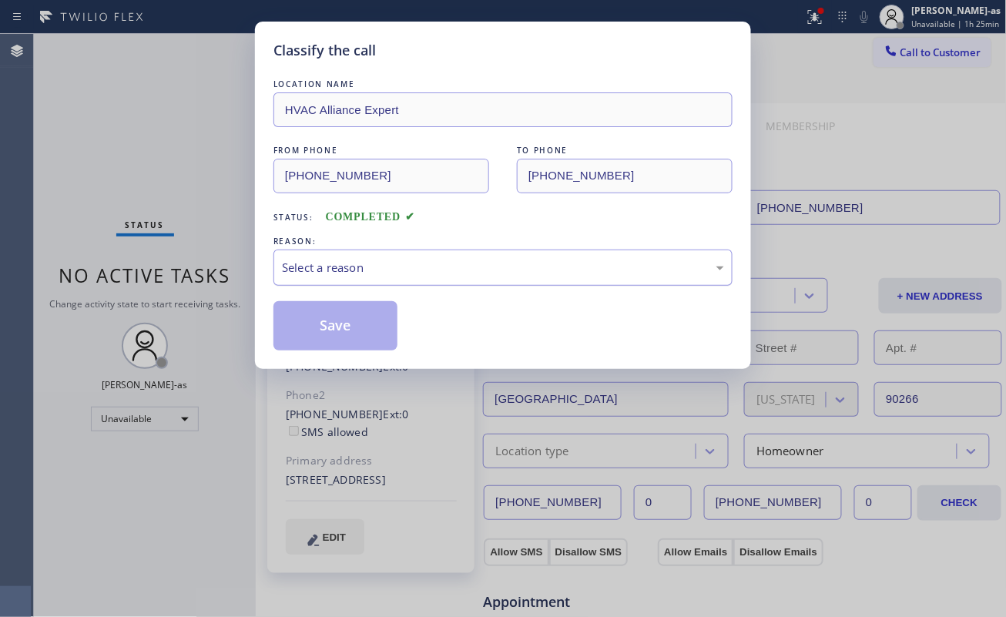
drag, startPoint x: 380, startPoint y: 263, endPoint x: 404, endPoint y: 281, distance: 30.8
click at [382, 263] on div "Select a reason" at bounding box center [503, 268] width 442 height 18
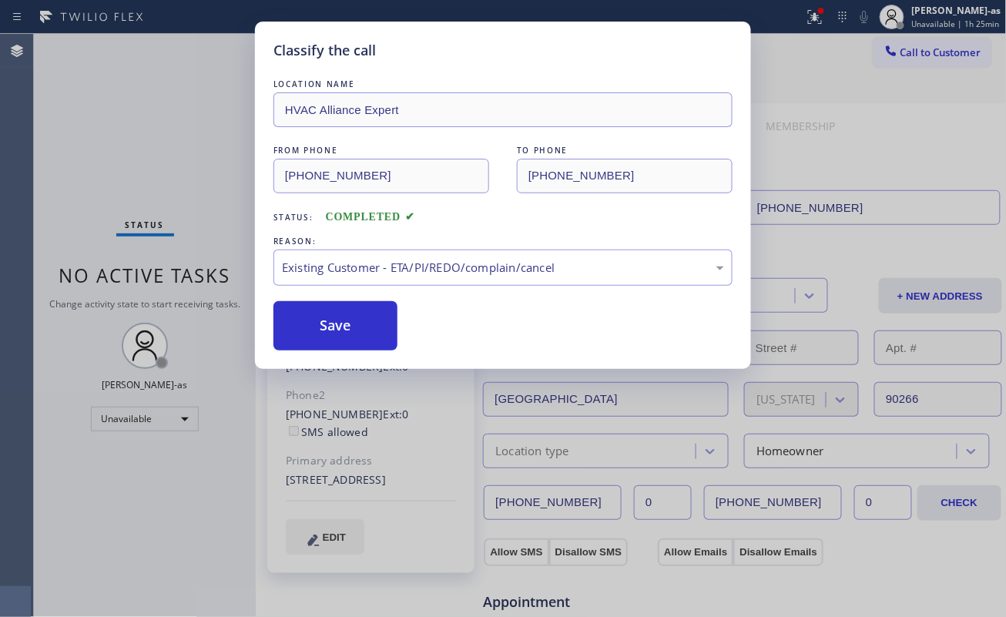
click at [333, 312] on button "Save" at bounding box center [335, 325] width 124 height 49
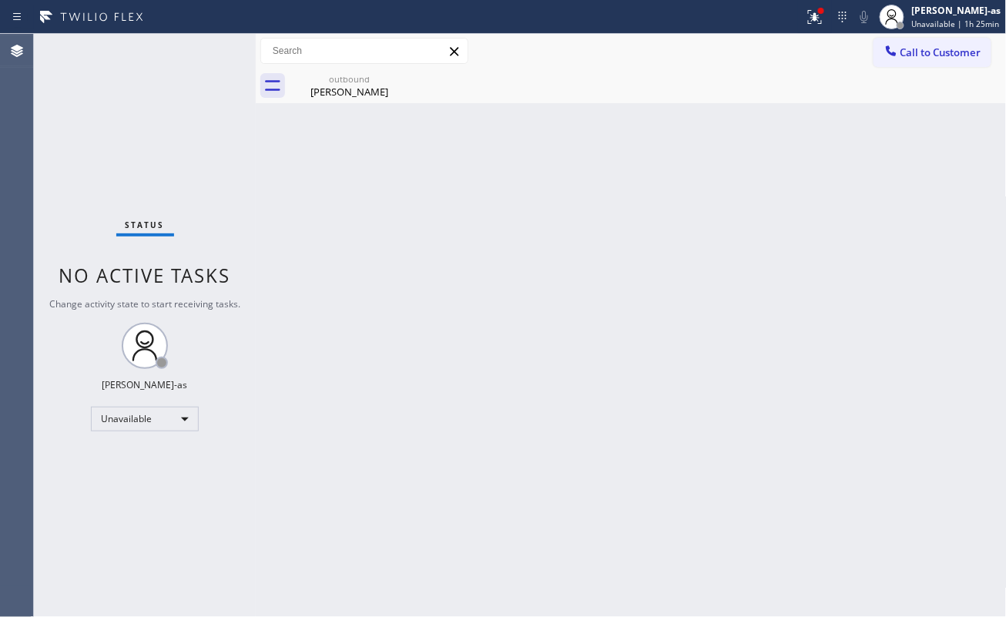
click at [165, 151] on div "Status No active tasks Change activity state to start receiving tasks. [PERSON_…" at bounding box center [145, 325] width 222 height 583
drag, startPoint x: 216, startPoint y: 195, endPoint x: 233, endPoint y: 185, distance: 19.7
click at [226, 189] on div "Status No active tasks Change activity state to start receiving tasks. [PERSON_…" at bounding box center [145, 325] width 222 height 583
drag, startPoint x: 327, startPoint y: 77, endPoint x: 400, endPoint y: 80, distance: 74.0
click at [333, 80] on div "outbound" at bounding box center [349, 79] width 116 height 12
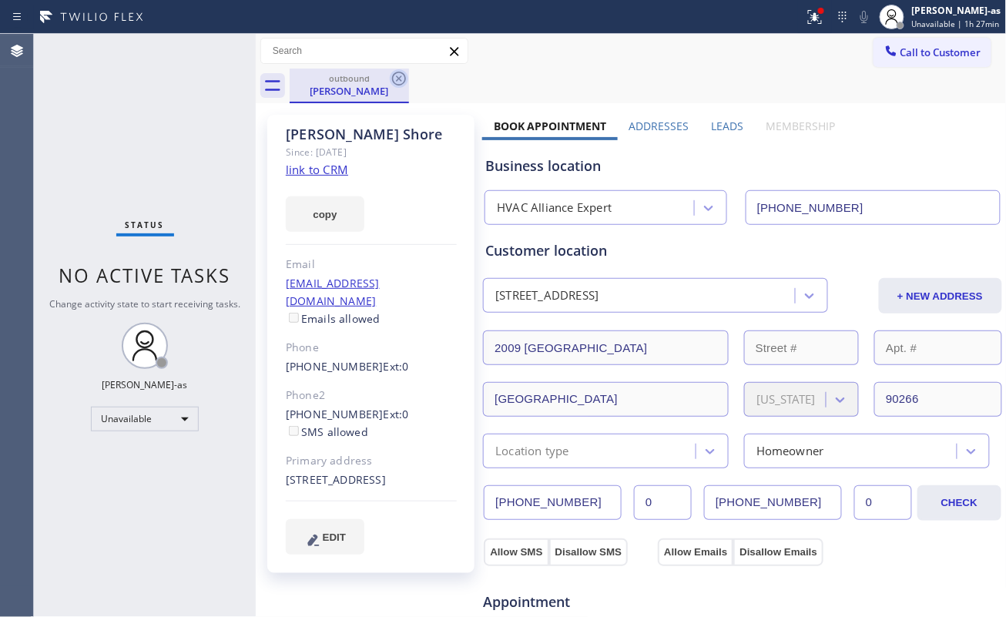
click at [407, 77] on icon at bounding box center [399, 78] width 18 height 18
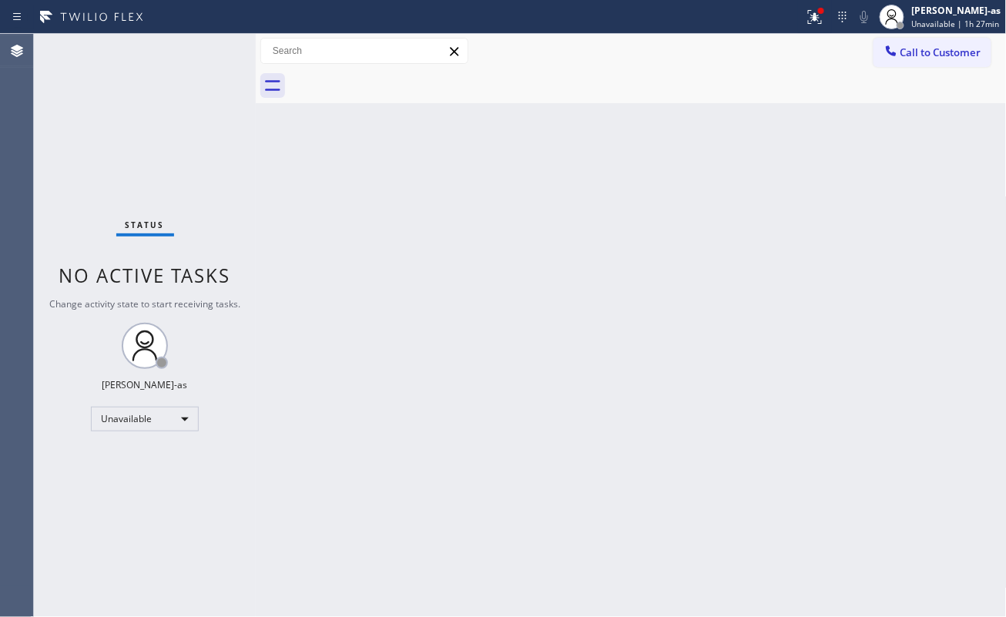
click at [272, 231] on div "Back to Dashboard Change Sender ID Customers Technicians Select a contact Outbo…" at bounding box center [631, 325] width 751 height 583
click at [907, 43] on button "Call to Customer" at bounding box center [932, 52] width 118 height 29
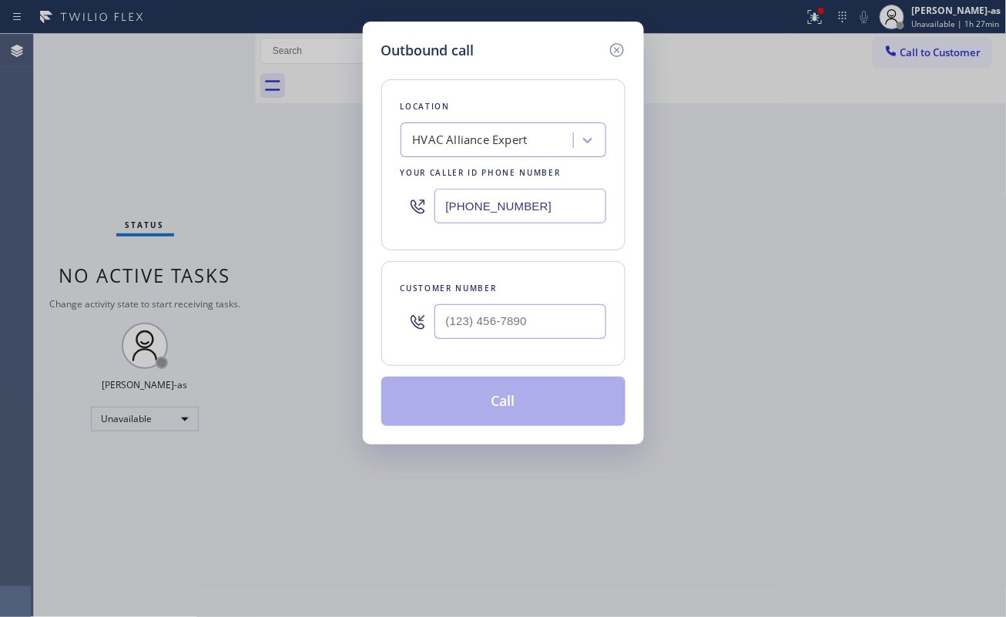
click at [542, 302] on div at bounding box center [520, 321] width 172 height 50
click at [553, 315] on input "(___) ___-____" at bounding box center [520, 321] width 172 height 35
paste input "818) 378-6207"
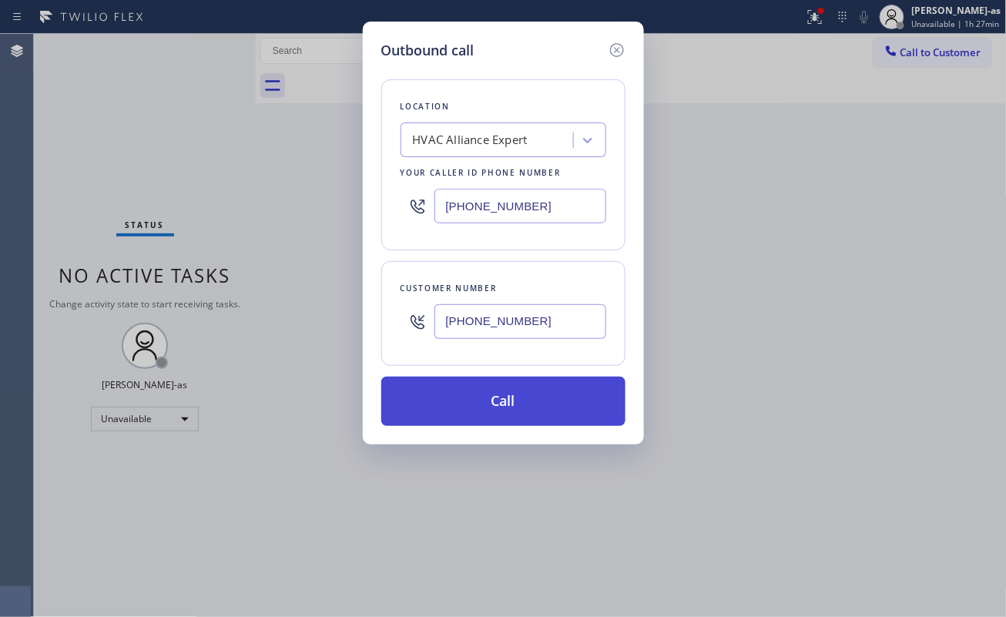
type input "[PHONE_NUMBER]"
click at [536, 402] on button "Call" at bounding box center [503, 401] width 244 height 49
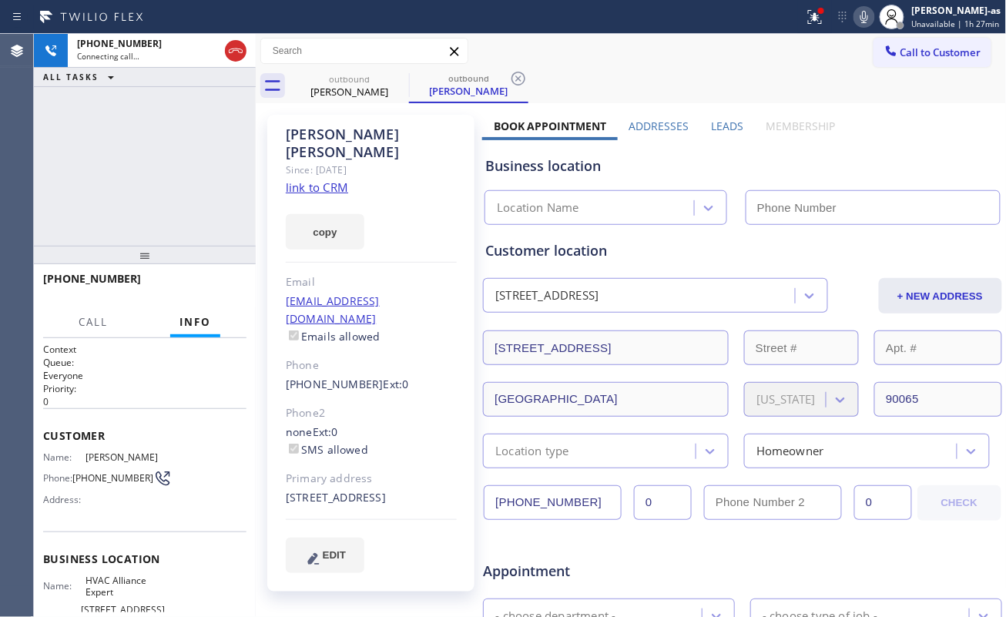
click at [322, 179] on link "link to CRM" at bounding box center [317, 186] width 62 height 15
type input "[PHONE_NUMBER]"
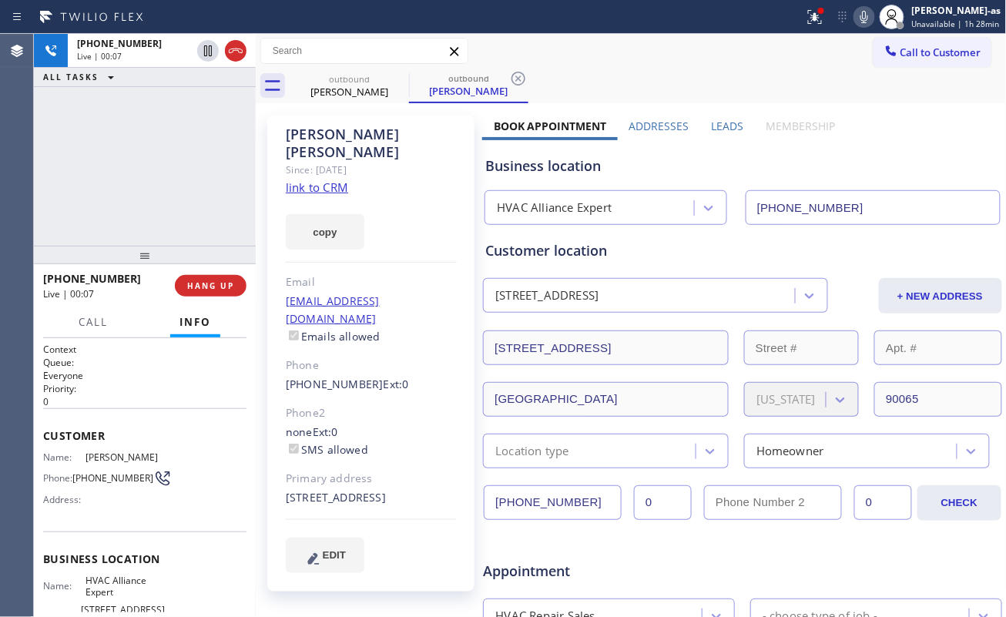
click at [146, 300] on div "Live | 00:07" at bounding box center [103, 293] width 121 height 13
click at [208, 282] on button "HANG UP" at bounding box center [211, 286] width 72 height 22
click at [213, 281] on span "HANG UP" at bounding box center [210, 285] width 47 height 11
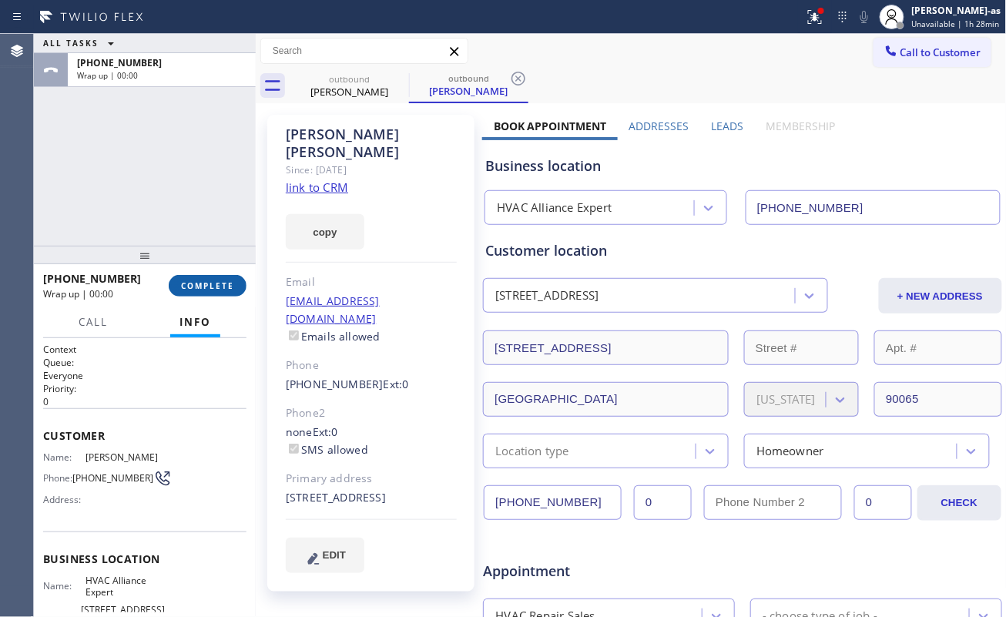
click at [210, 281] on span "COMPLETE" at bounding box center [207, 285] width 53 height 11
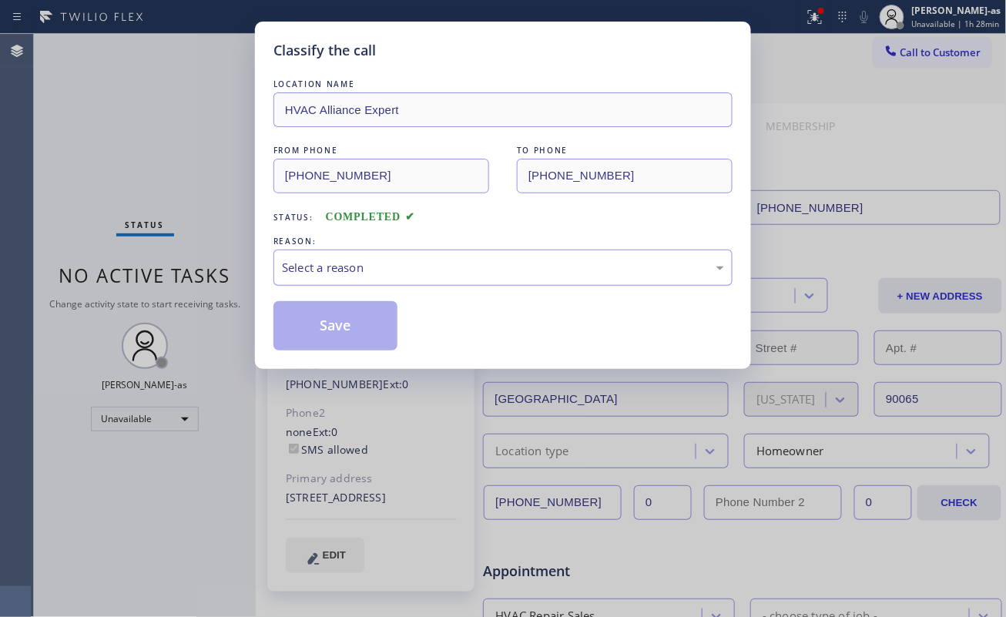
drag, startPoint x: 361, startPoint y: 263, endPoint x: 377, endPoint y: 278, distance: 21.2
click at [363, 263] on div "Select a reason" at bounding box center [503, 268] width 442 height 18
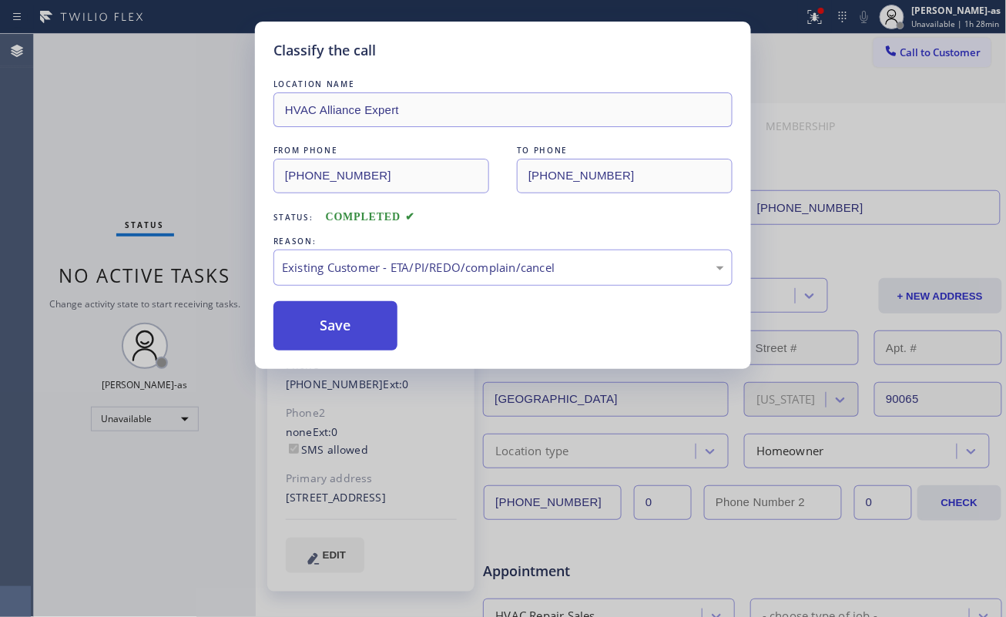
click at [343, 330] on button "Save" at bounding box center [335, 325] width 124 height 49
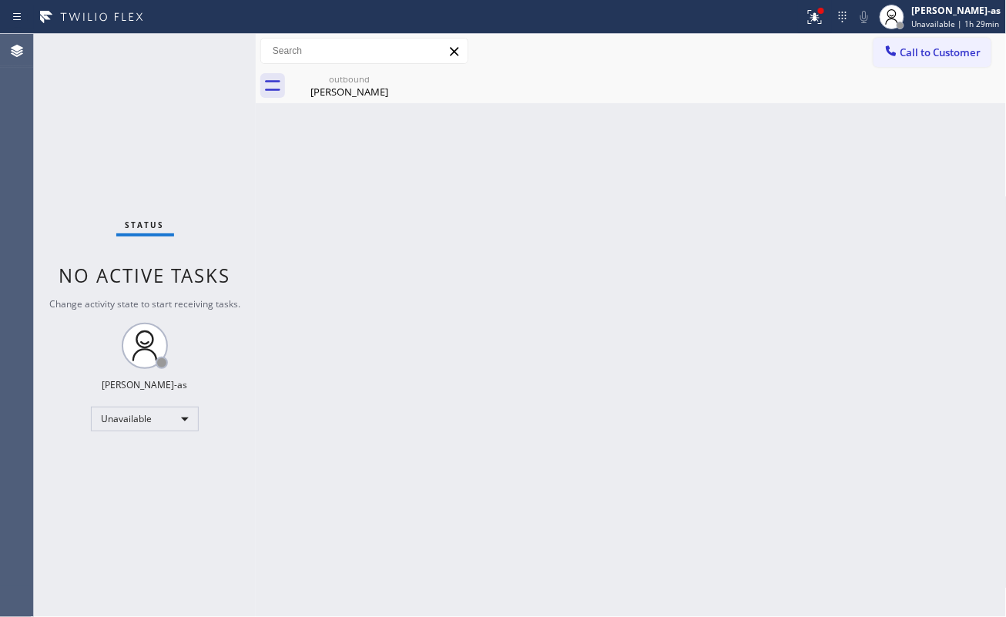
click at [361, 263] on div "Back to Dashboard Change Sender ID Customers Technicians Select a contact Outbo…" at bounding box center [631, 325] width 751 height 583
click at [909, 59] on button "Call to Customer" at bounding box center [932, 52] width 118 height 29
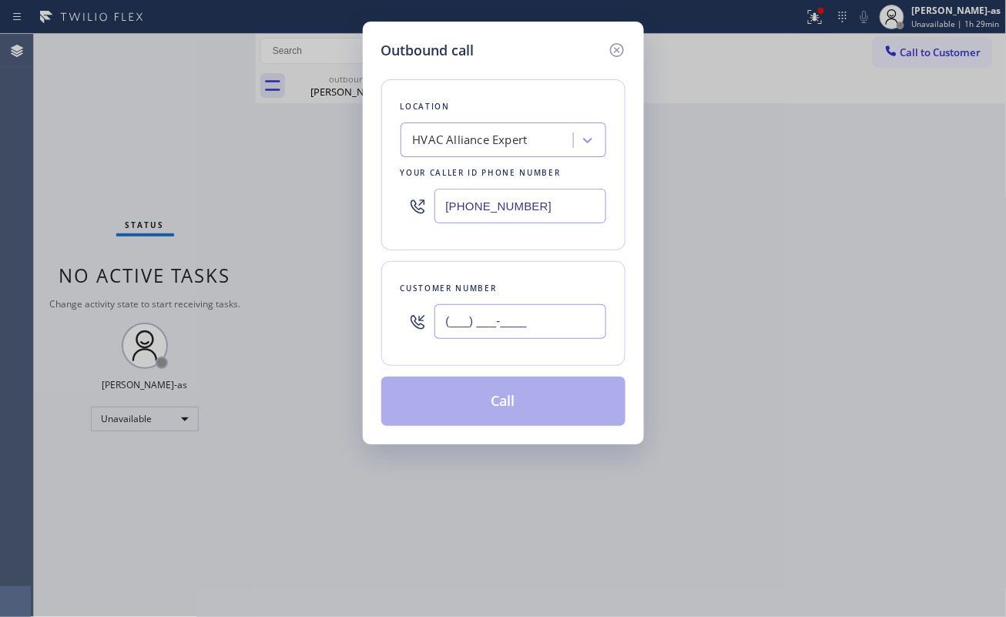
click at [547, 306] on input "(___) ___-____" at bounding box center [520, 321] width 172 height 35
paste input "323) 636-5907"
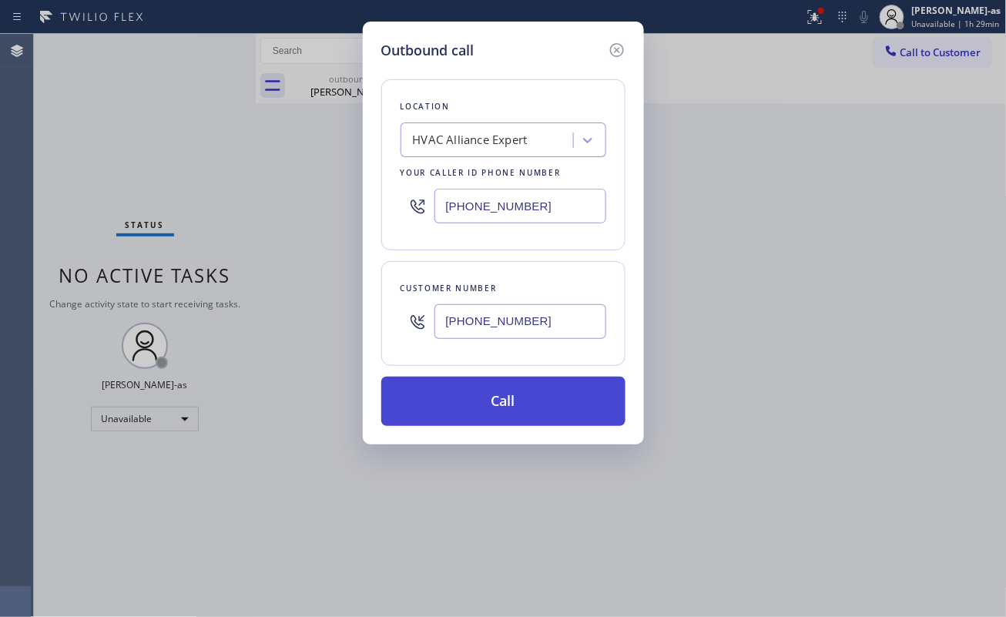
type input "[PHONE_NUMBER]"
drag, startPoint x: 543, startPoint y: 401, endPoint x: 545, endPoint y: 390, distance: 11.8
click at [545, 398] on button "Call" at bounding box center [503, 401] width 244 height 49
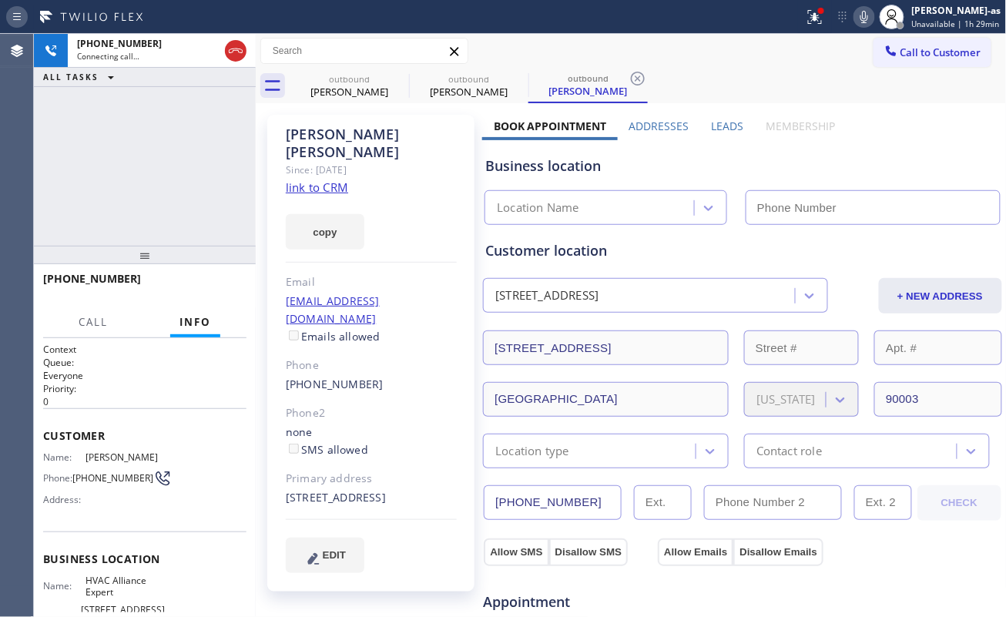
type input "[PHONE_NUMBER]"
click at [32, 6] on div at bounding box center [20, 17] width 28 height 25
click at [313, 179] on link "link to CRM" at bounding box center [317, 186] width 62 height 15
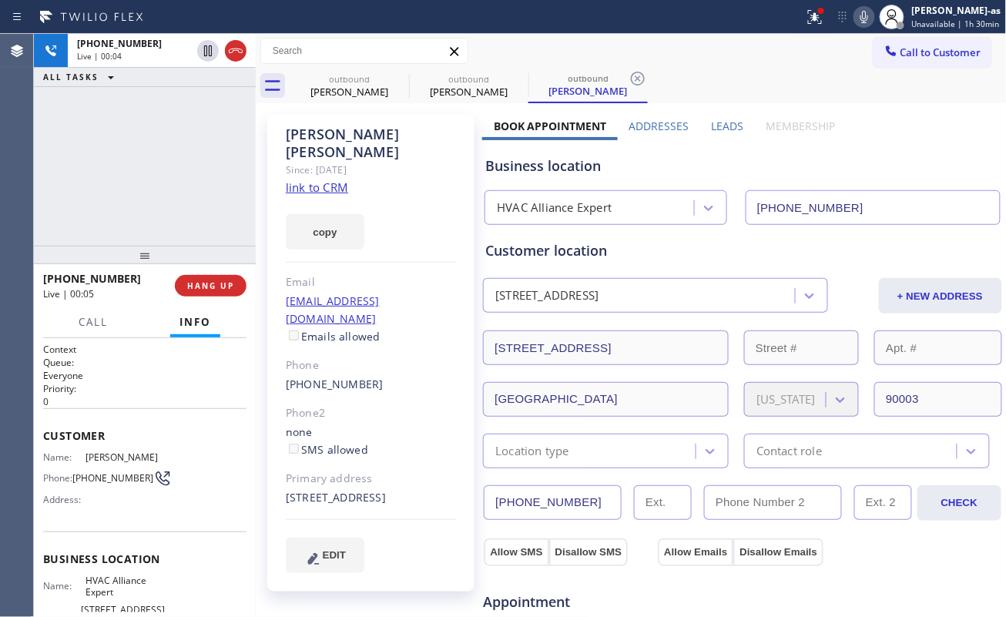
drag, startPoint x: 179, startPoint y: 283, endPoint x: 193, endPoint y: 272, distance: 18.0
click at [192, 277] on button "HANG UP" at bounding box center [211, 286] width 72 height 22
click at [191, 263] on div at bounding box center [145, 255] width 222 height 18
click at [203, 282] on span "HANG UP" at bounding box center [210, 285] width 47 height 11
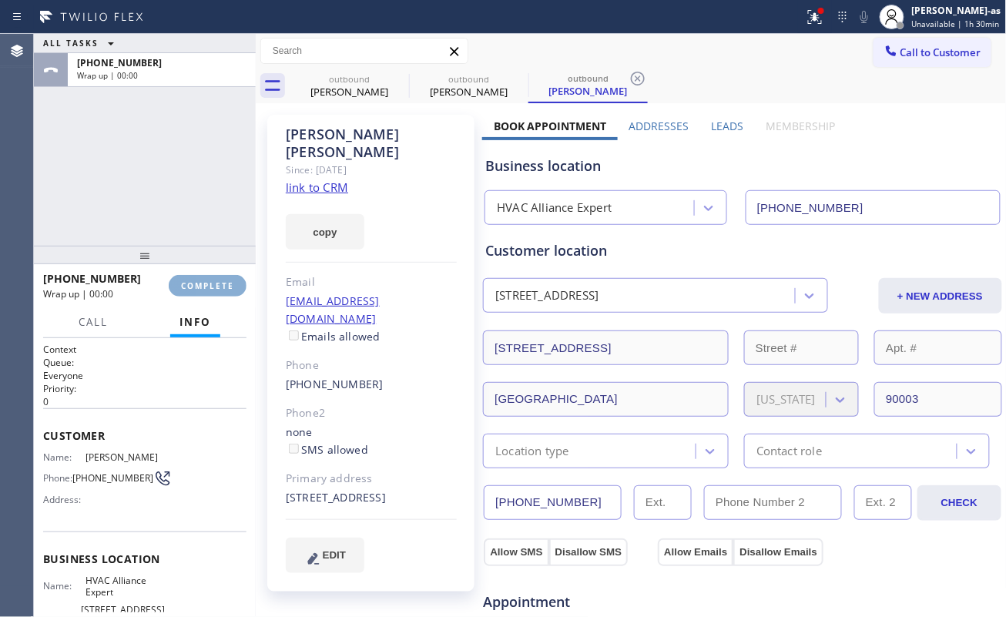
click at [180, 253] on div at bounding box center [145, 255] width 222 height 18
click at [217, 290] on span "COMPLETE" at bounding box center [207, 285] width 53 height 11
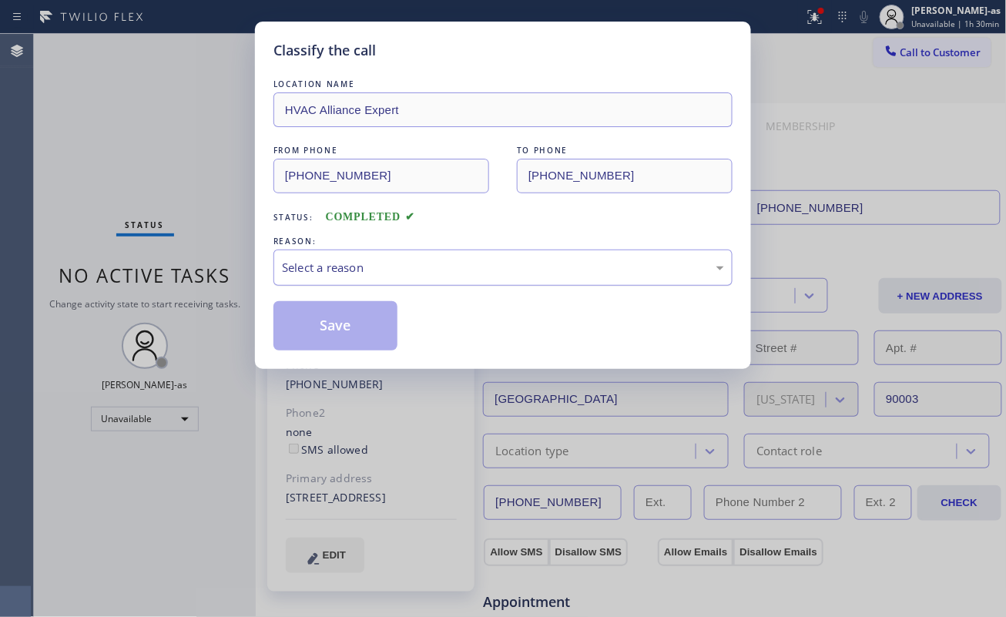
click at [401, 263] on div "Select a reason" at bounding box center [503, 268] width 442 height 18
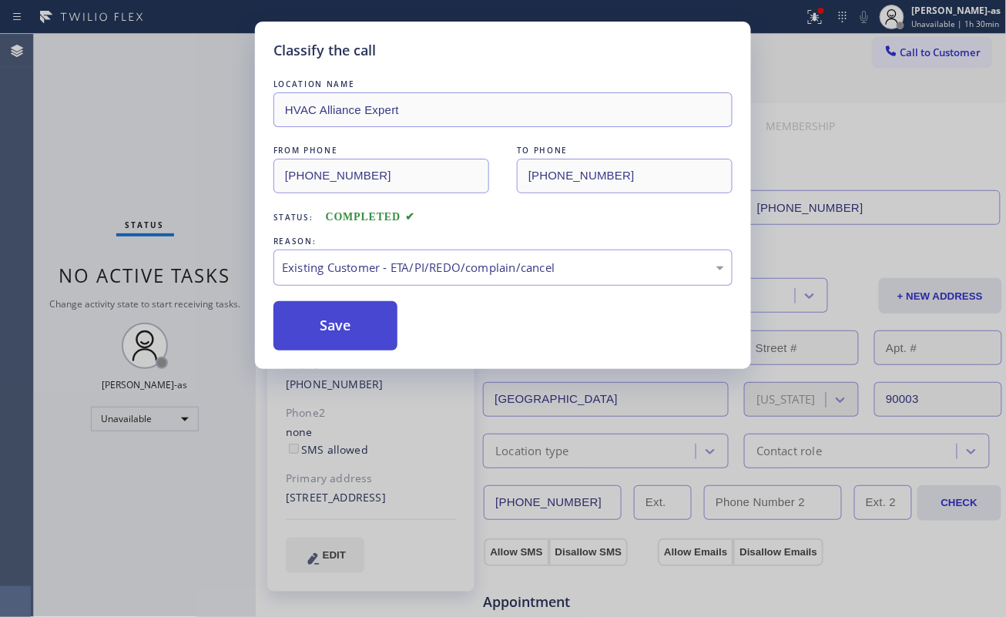
drag, startPoint x: 474, startPoint y: 345, endPoint x: 351, endPoint y: 320, distance: 125.6
click at [350, 319] on button "Save" at bounding box center [335, 325] width 124 height 49
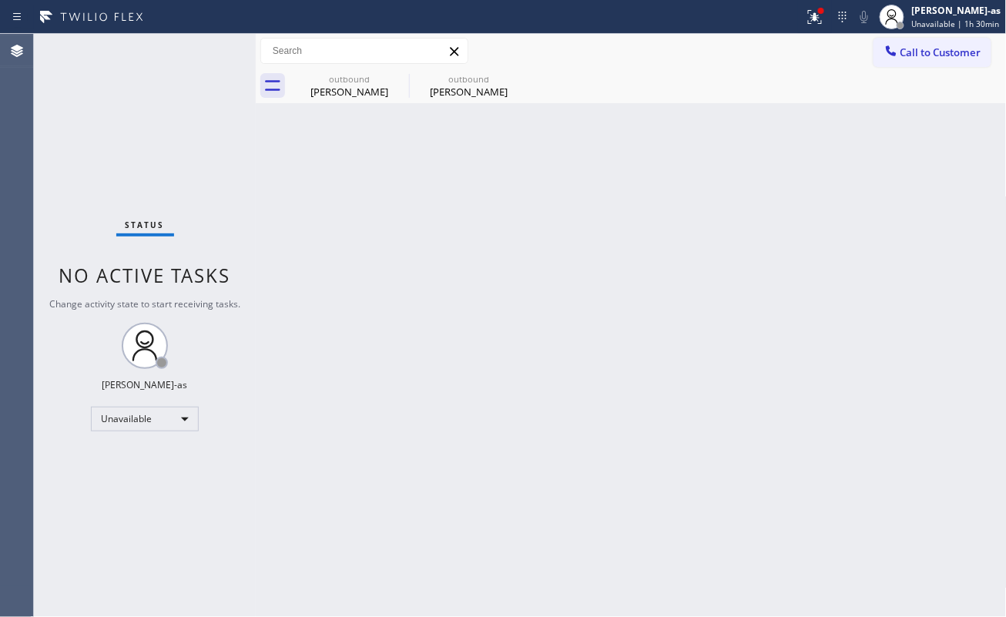
click at [363, 223] on div "Back to Dashboard Change Sender ID Customers Technicians Select a contact Outbo…" at bounding box center [631, 325] width 751 height 583
drag, startPoint x: 494, startPoint y: 83, endPoint x: 488, endPoint y: 90, distance: 9.3
click at [494, 82] on div "outbound" at bounding box center [468, 79] width 116 height 12
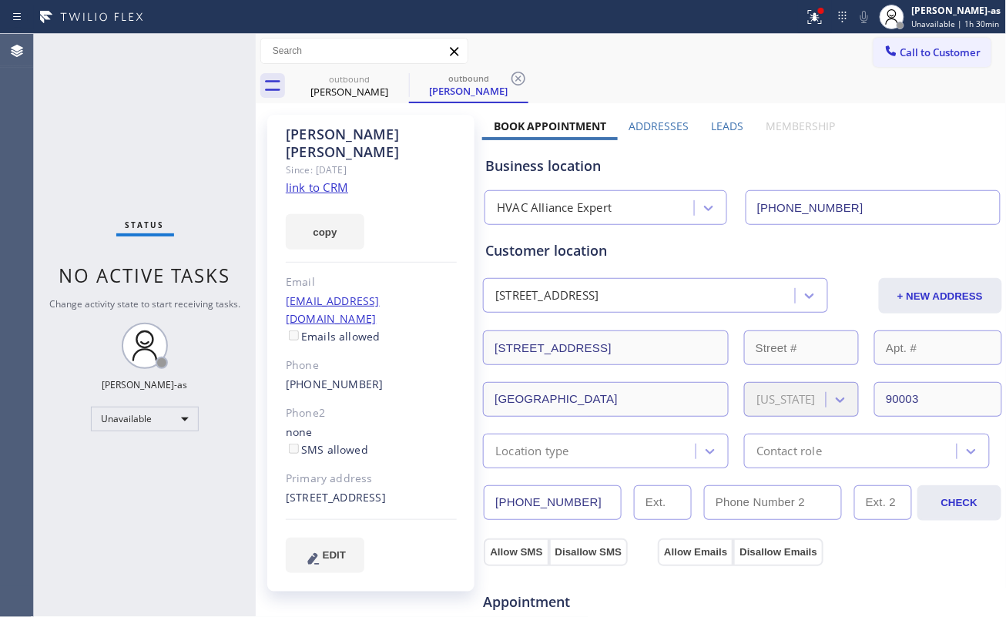
click at [86, 158] on div "Status No active tasks Change activity state to start receiving tasks. [PERSON_…" at bounding box center [145, 325] width 222 height 583
drag, startPoint x: 927, startPoint y: 50, endPoint x: 672, endPoint y: 158, distance: 276.8
click at [927, 47] on span "Call to Customer" at bounding box center [940, 52] width 81 height 14
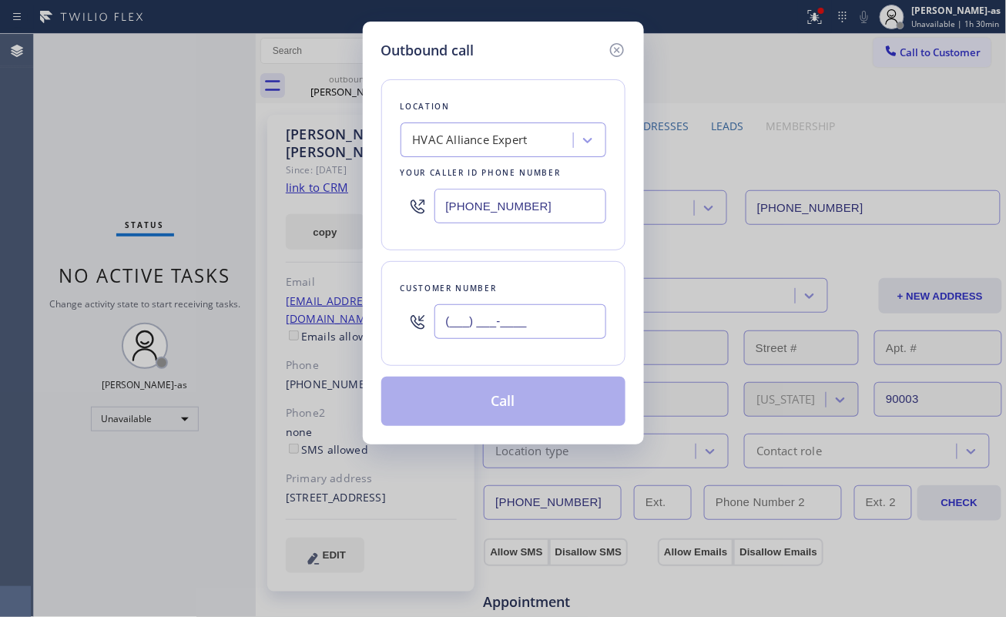
click at [533, 321] on input "(___) ___-____" at bounding box center [520, 321] width 172 height 35
paste input "626) 417-8785"
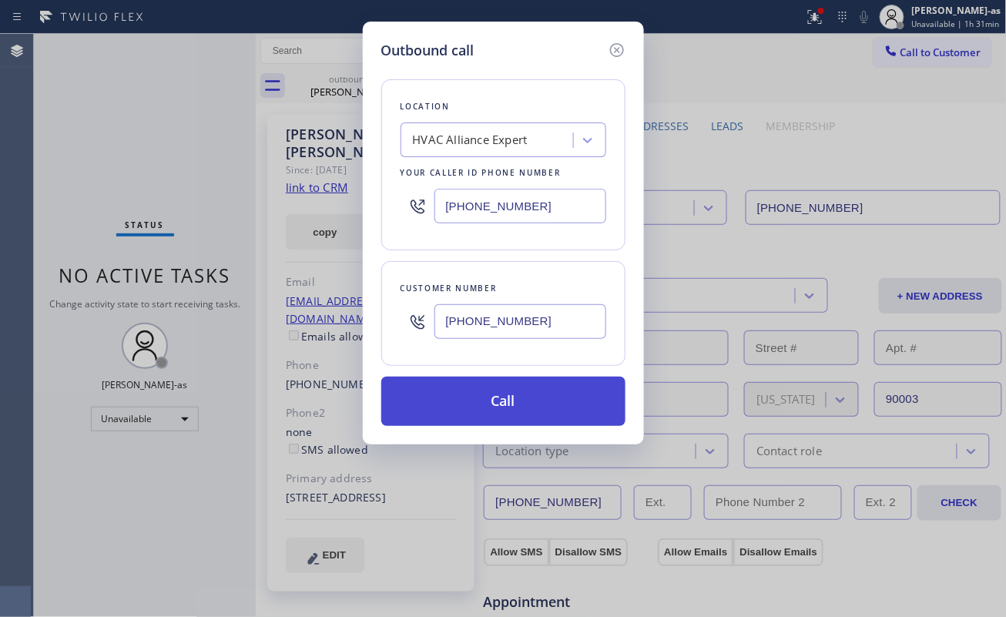
type input "[PHONE_NUMBER]"
click at [527, 383] on button "Call" at bounding box center [503, 401] width 244 height 49
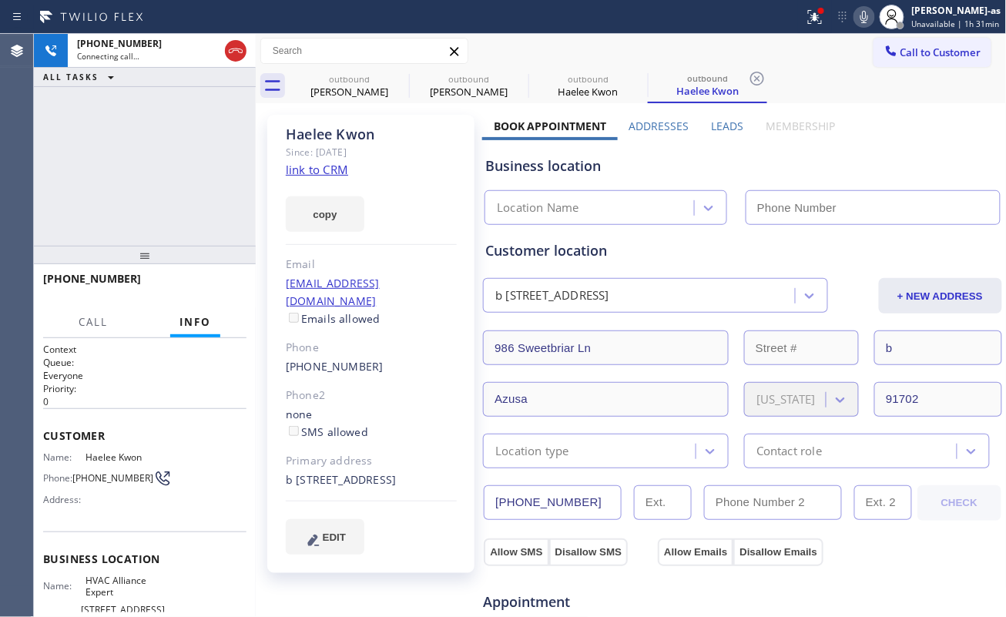
click at [330, 172] on link "link to CRM" at bounding box center [317, 169] width 62 height 15
type input "[PHONE_NUMBER]"
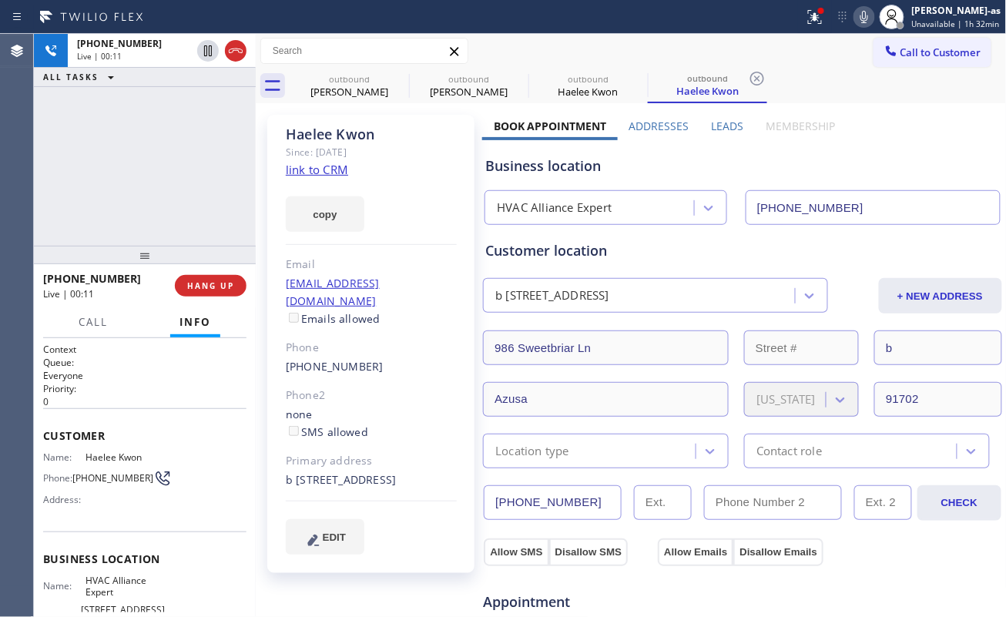
drag, startPoint x: 219, startPoint y: 291, endPoint x: 201, endPoint y: 259, distance: 37.3
click at [219, 290] on button "HANG UP" at bounding box center [211, 286] width 72 height 22
click at [186, 237] on div "[PHONE_NUMBER] Live | 00:12 ALL TASKS ALL TASKS ACTIVE TASKS TASKS IN WRAP UP" at bounding box center [145, 140] width 222 height 212
drag, startPoint x: 189, startPoint y: 283, endPoint x: 199, endPoint y: 281, distance: 9.5
click at [189, 282] on span "HANG UP" at bounding box center [210, 285] width 47 height 11
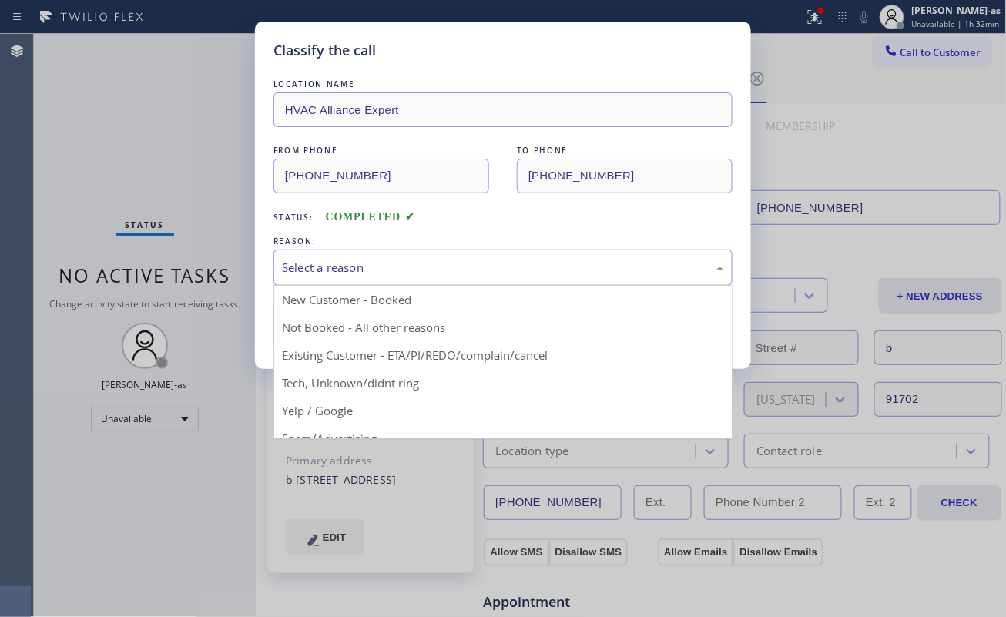
click at [346, 269] on div "Select a reason" at bounding box center [503, 268] width 442 height 18
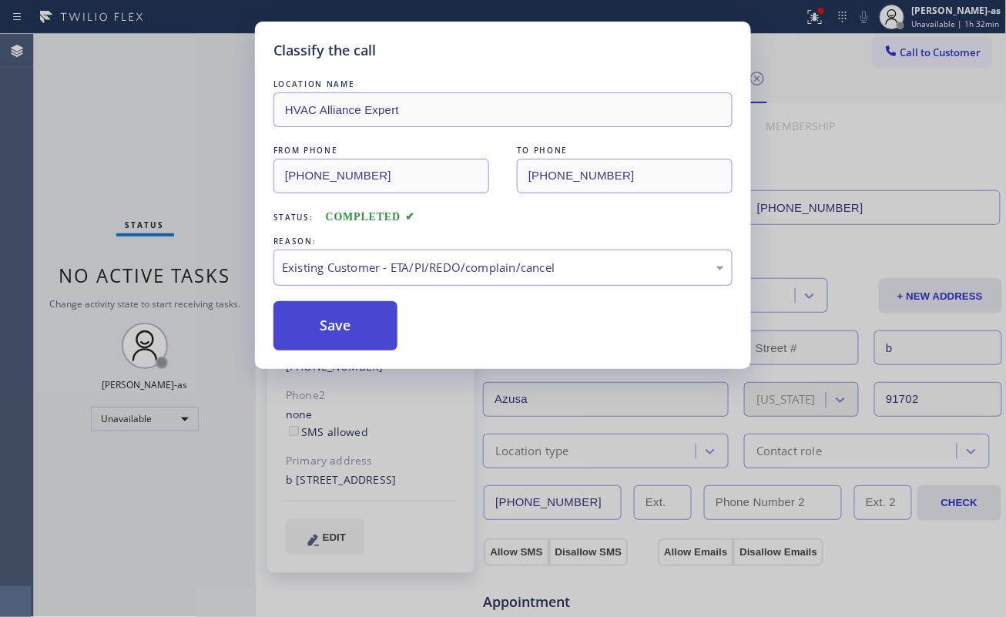
click at [343, 328] on button "Save" at bounding box center [335, 325] width 124 height 49
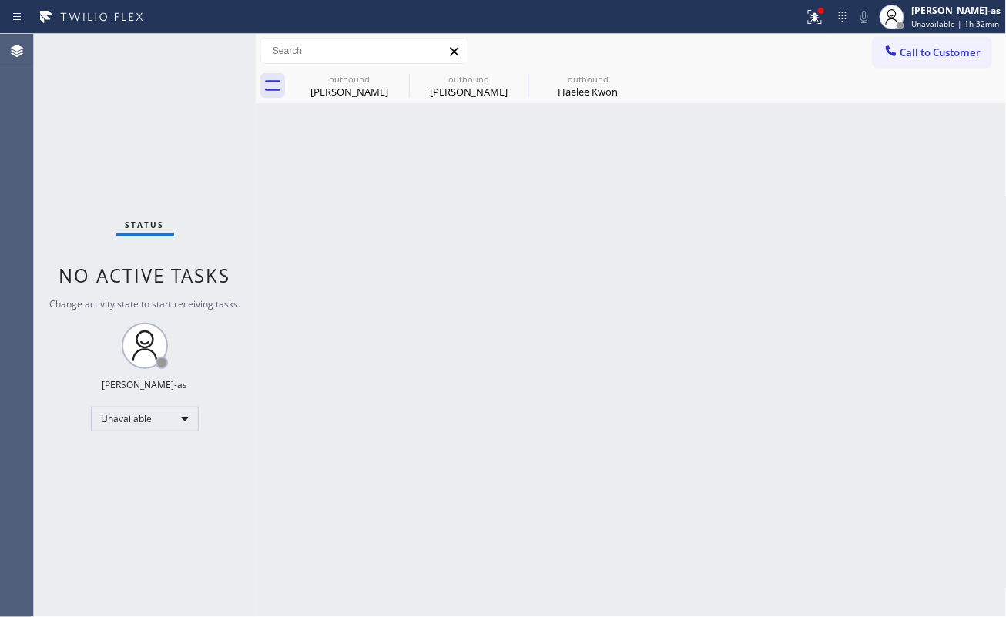
drag, startPoint x: 320, startPoint y: 177, endPoint x: 493, endPoint y: 146, distance: 175.4
click at [321, 179] on div "Back to Dashboard Change Sender ID Customers Technicians Select a contact Outbo…" at bounding box center [631, 325] width 751 height 583
click at [916, 39] on button "Call to Customer" at bounding box center [932, 52] width 118 height 29
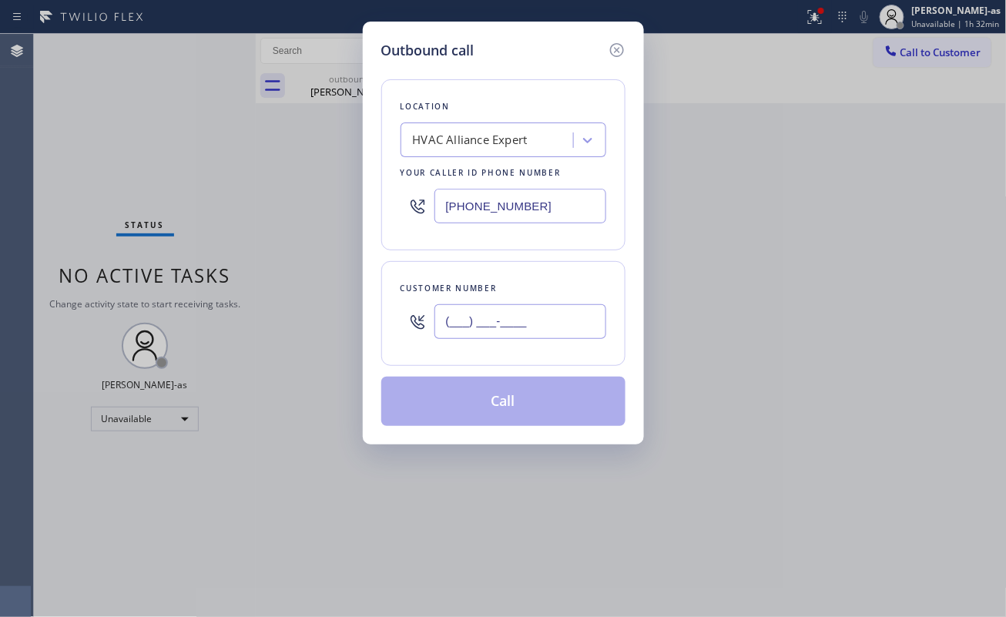
click at [527, 327] on input "(___) ___-____" at bounding box center [520, 321] width 172 height 35
paste input "323) 608-5519"
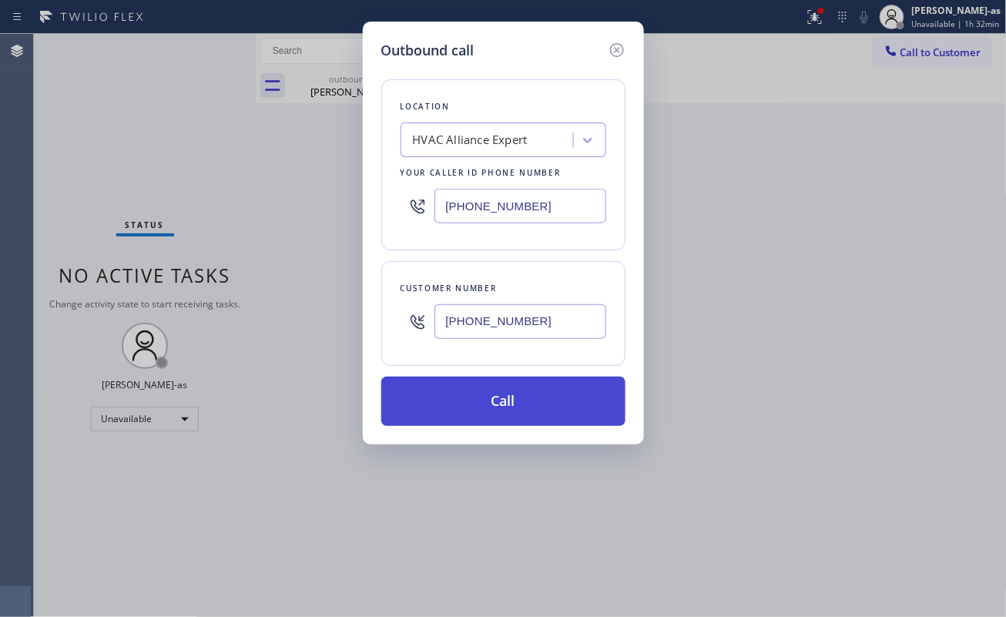
type input "[PHONE_NUMBER]"
click at [531, 397] on button "Call" at bounding box center [503, 401] width 244 height 49
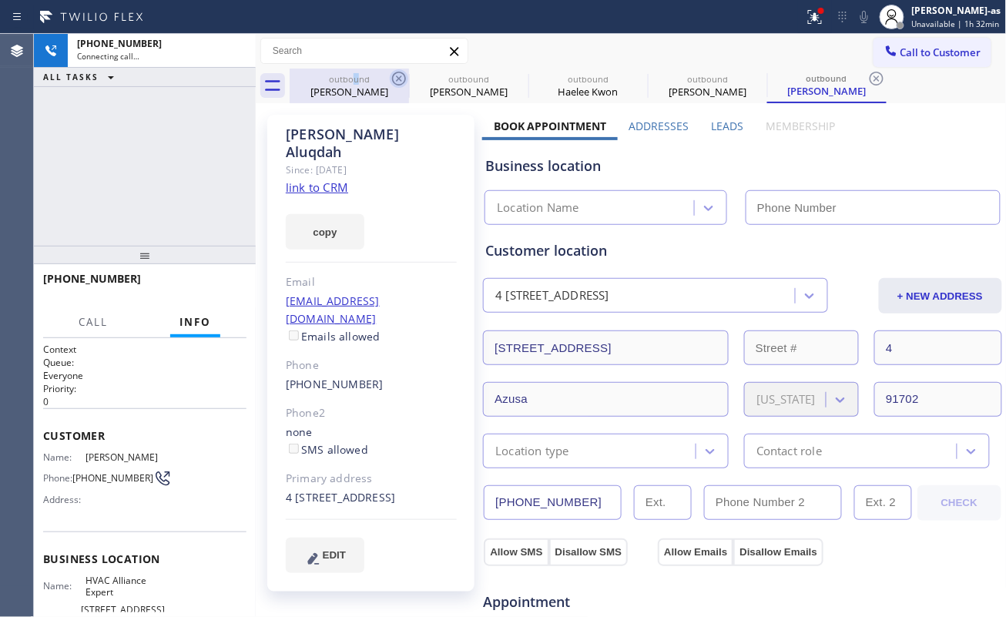
drag, startPoint x: 355, startPoint y: 83, endPoint x: 404, endPoint y: 74, distance: 50.1
click at [356, 83] on div "outbound" at bounding box center [349, 79] width 116 height 12
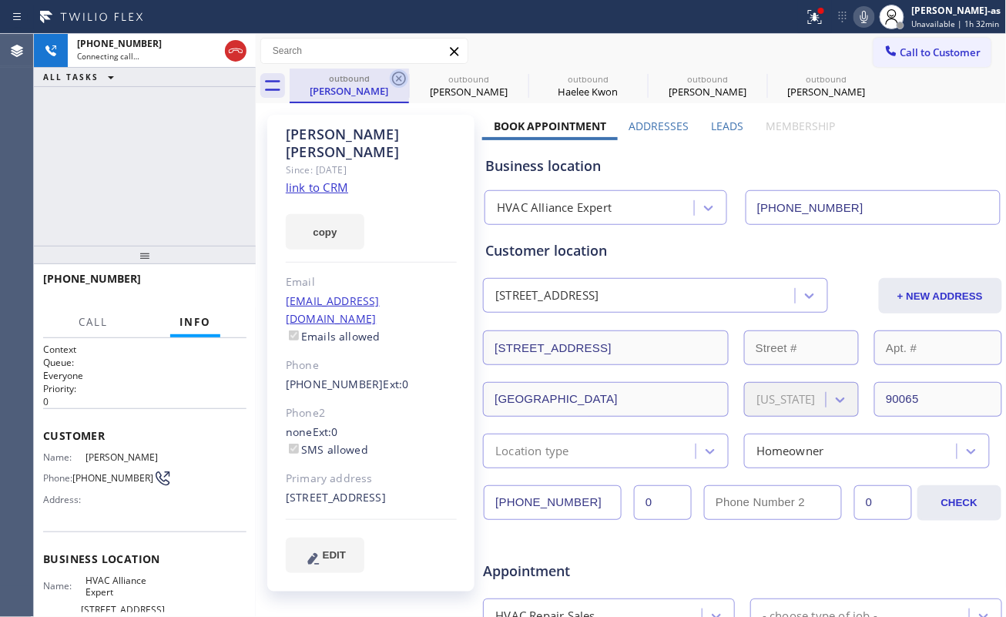
click at [404, 74] on icon at bounding box center [399, 78] width 18 height 18
click at [0, 0] on icon at bounding box center [0, 0] width 0 height 0
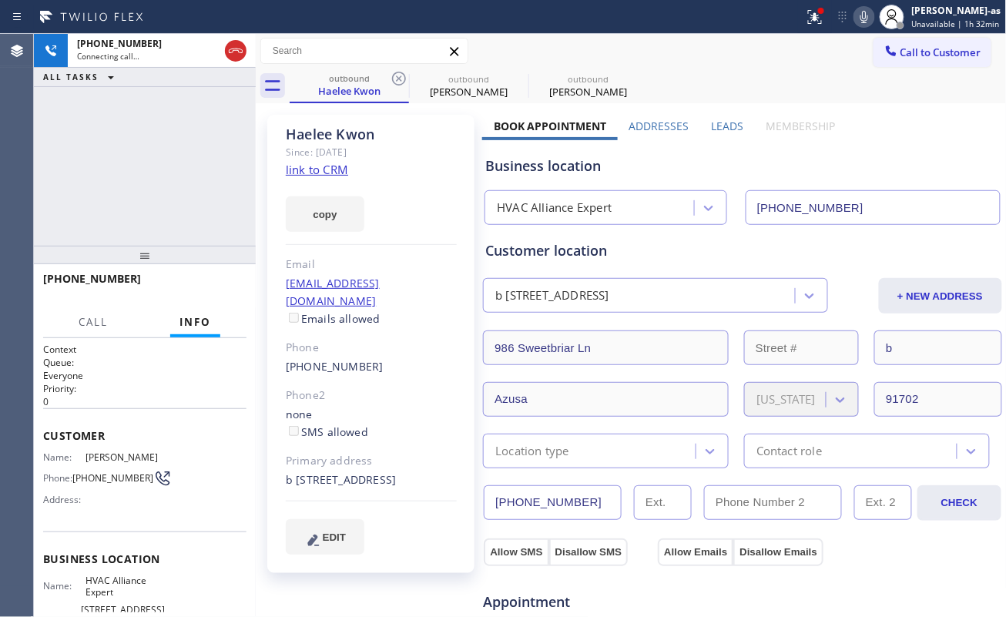
type input "[PHONE_NUMBER]"
click at [404, 74] on icon at bounding box center [399, 79] width 14 height 14
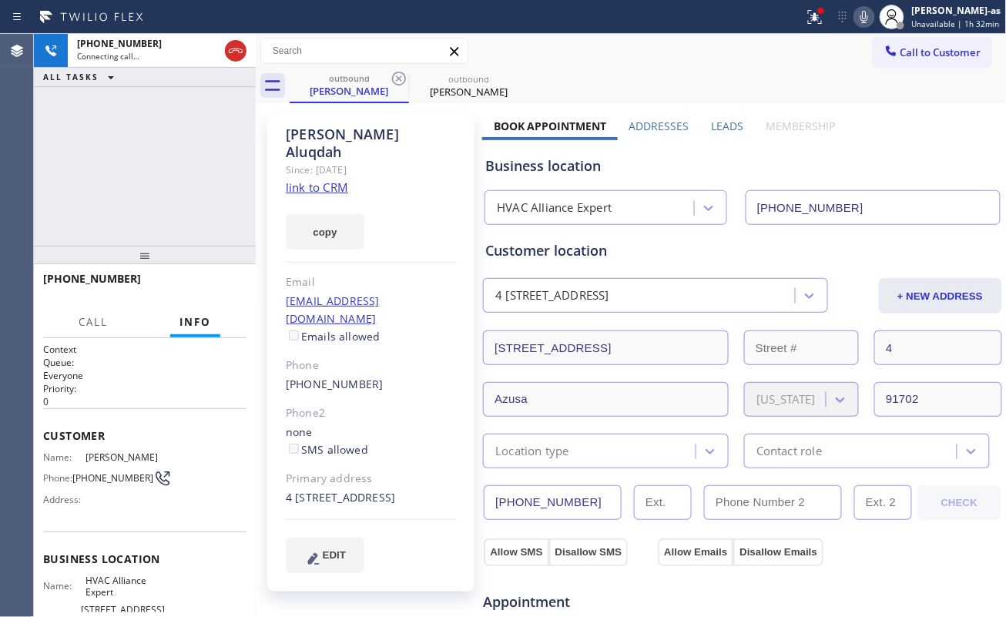
click at [142, 208] on div "[PHONE_NUMBER] Connecting call… ALL TASKS ALL TASKS ACTIVE TASKS TASKS IN WRAP …" at bounding box center [145, 140] width 222 height 212
click at [317, 179] on link "link to CRM" at bounding box center [317, 186] width 62 height 15
drag, startPoint x: 93, startPoint y: 353, endPoint x: 222, endPoint y: 454, distance: 163.4
click at [128, 357] on div "Context Queue: Everyone Priority: 0" at bounding box center [144, 375] width 203 height 65
click at [228, 283] on span "HANG UP" at bounding box center [210, 285] width 47 height 11
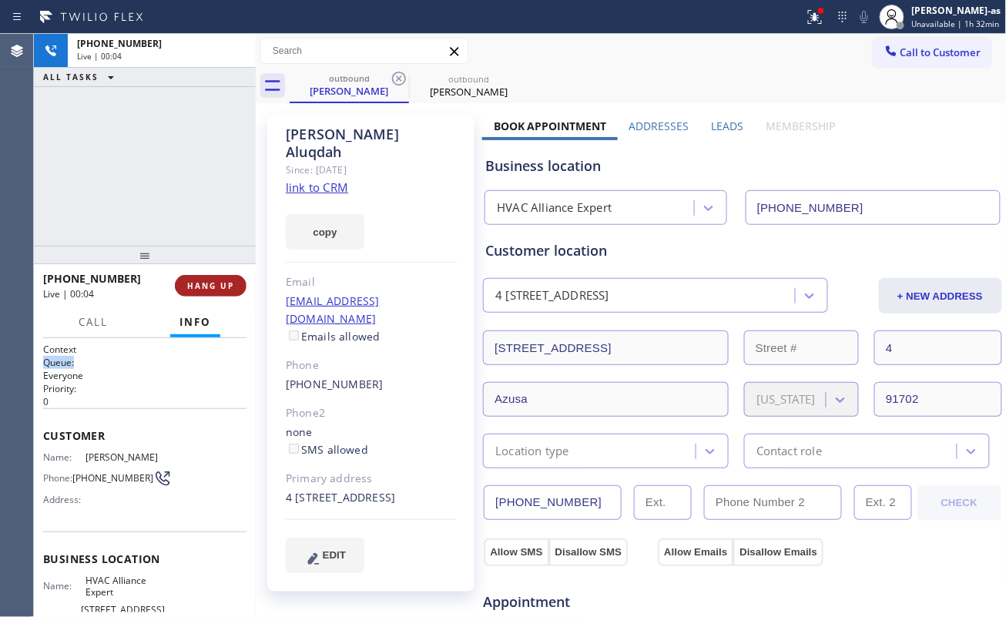
click at [223, 281] on span "HANG UP" at bounding box center [210, 285] width 47 height 11
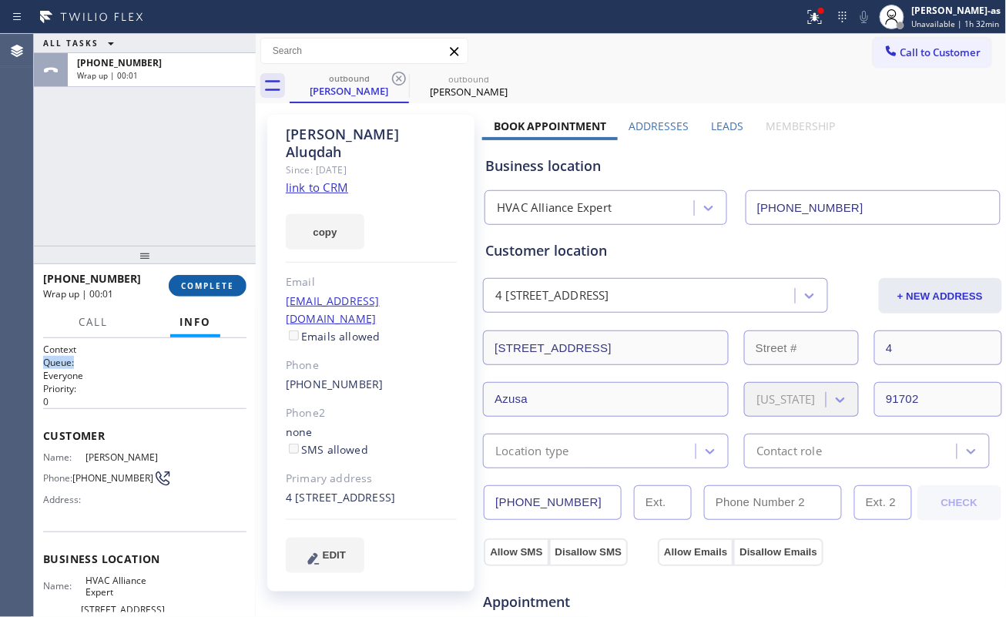
click at [211, 276] on button "COMPLETE" at bounding box center [208, 286] width 78 height 22
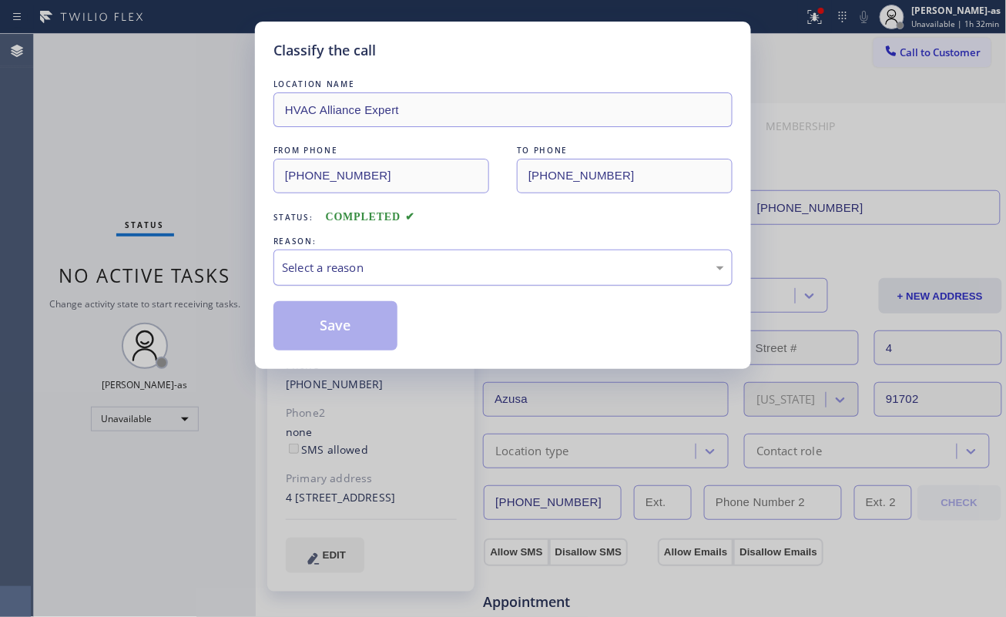
click at [393, 266] on div "Select a reason" at bounding box center [503, 268] width 442 height 18
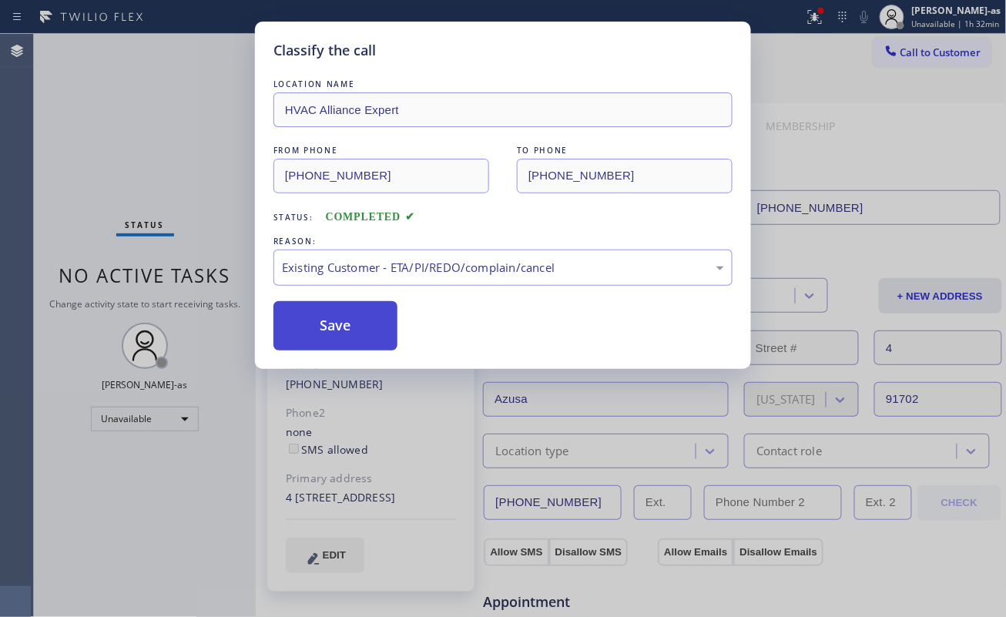
drag, startPoint x: 484, startPoint y: 354, endPoint x: 377, endPoint y: 333, distance: 109.2
drag, startPoint x: 350, startPoint y: 330, endPoint x: 531, endPoint y: 608, distance: 331.5
click at [350, 328] on button "Save" at bounding box center [335, 325] width 124 height 49
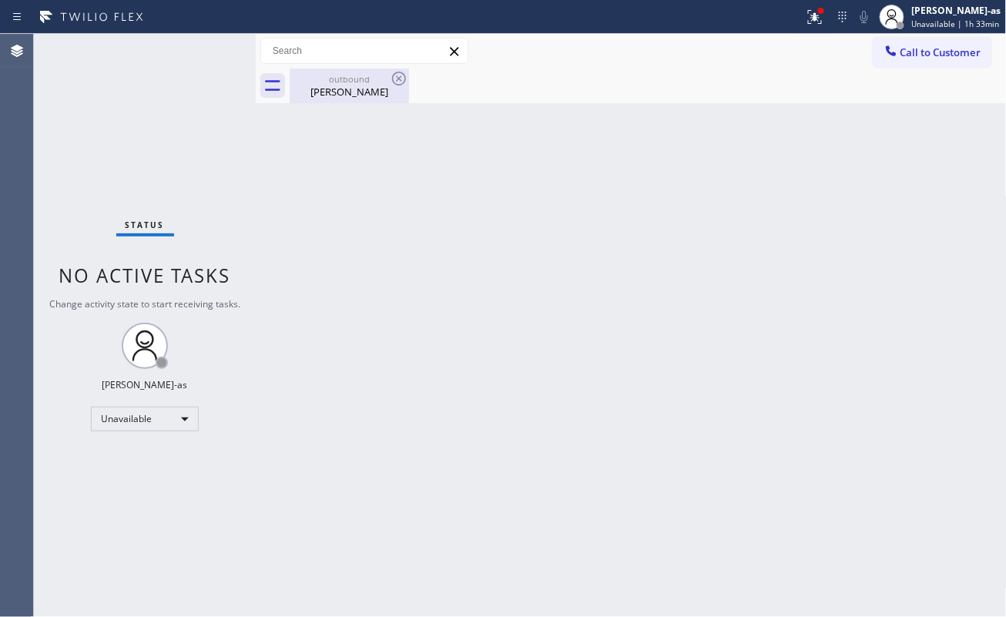
click at [367, 86] on div "[PERSON_NAME]" at bounding box center [349, 92] width 116 height 14
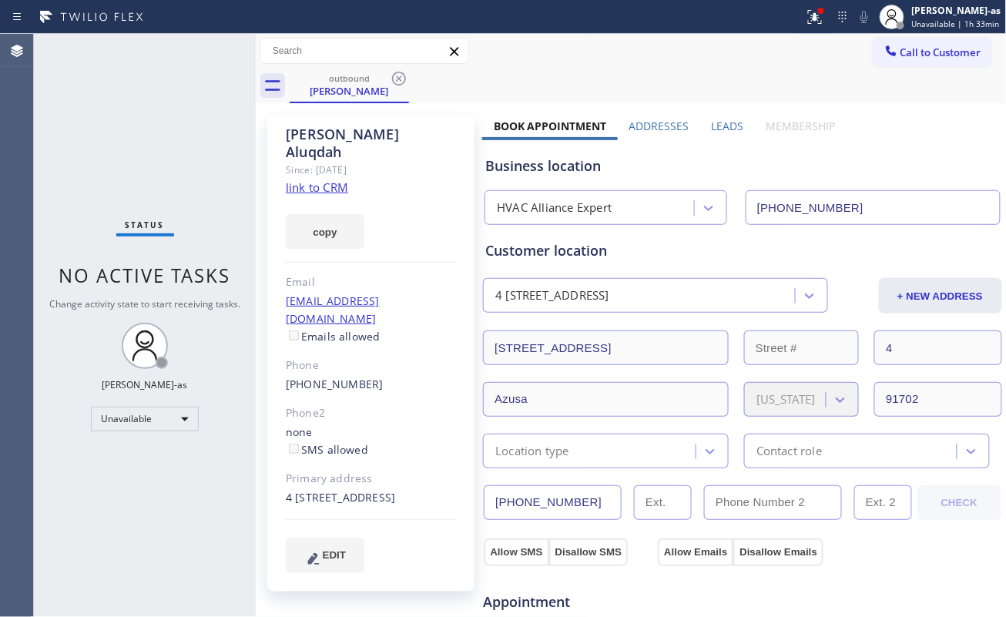
drag, startPoint x: 890, startPoint y: 50, endPoint x: 635, endPoint y: 260, distance: 330.4
click at [900, 51] on span "Call to Customer" at bounding box center [940, 52] width 81 height 14
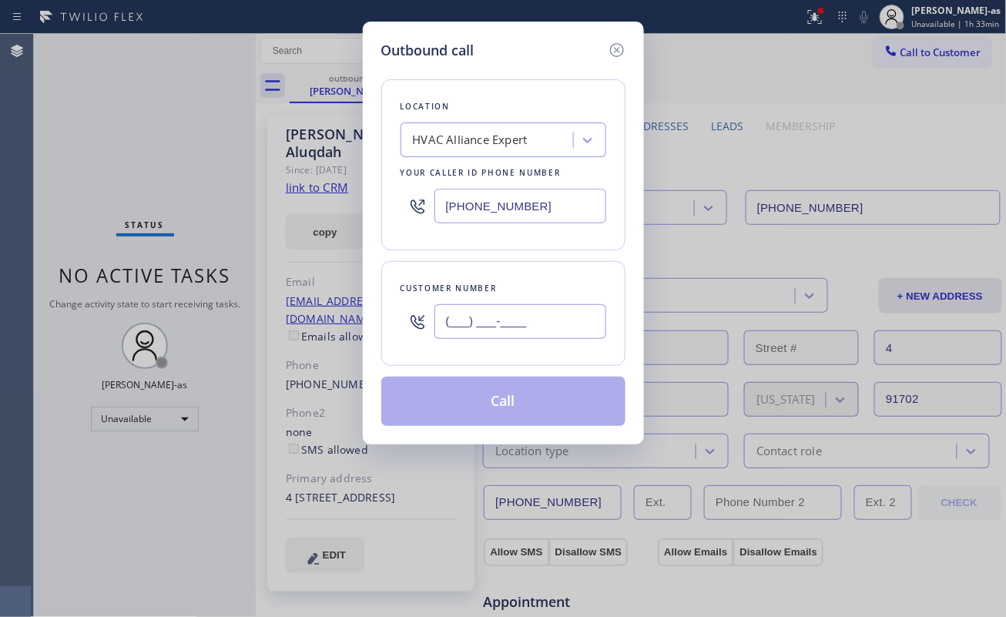
click at [511, 325] on input "(___) ___-____" at bounding box center [520, 321] width 172 height 35
paste input "661) 271-0226"
type input "[PHONE_NUMBER]"
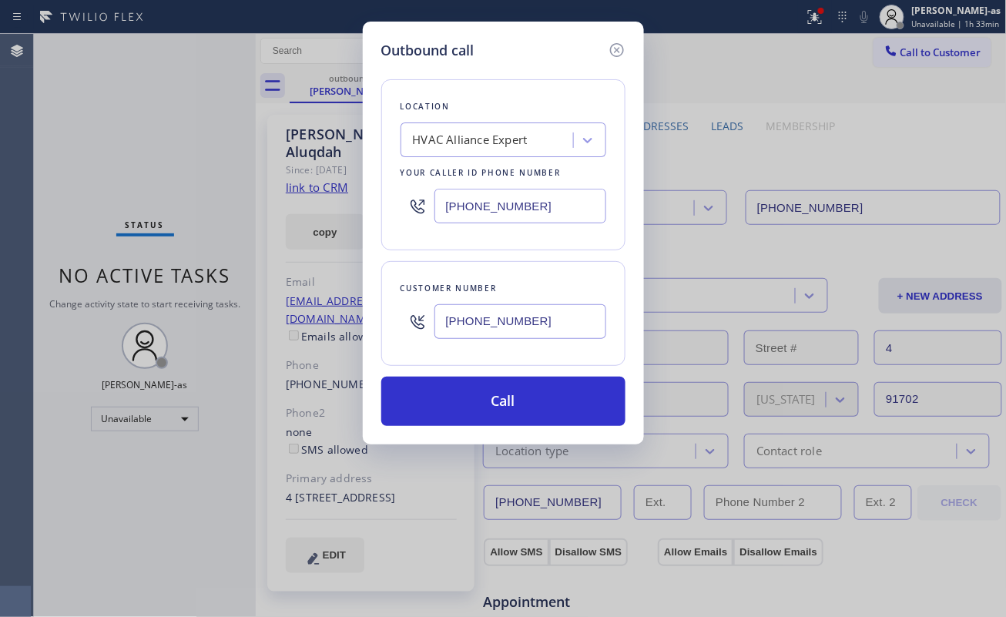
click at [553, 206] on input "[PHONE_NUMBER]" at bounding box center [520, 206] width 172 height 35
paste input "855) 999-4417"
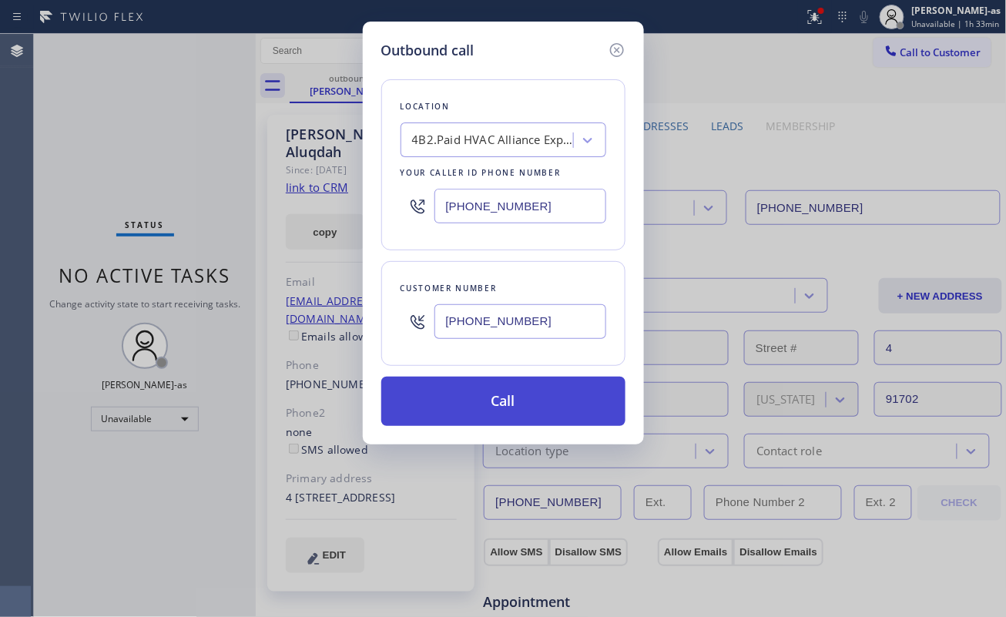
type input "[PHONE_NUMBER]"
click at [519, 393] on button "Call" at bounding box center [503, 401] width 244 height 49
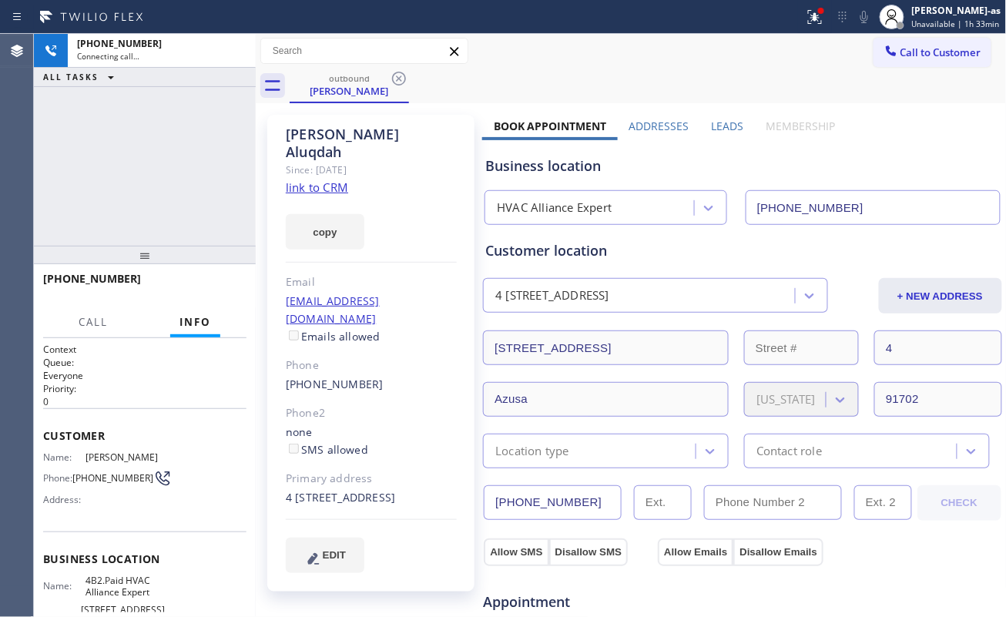
click at [166, 148] on div "[PHONE_NUMBER] Connecting call… ALL TASKS ALL TASKS ACTIVE TASKS TASKS IN WRAP …" at bounding box center [145, 140] width 222 height 212
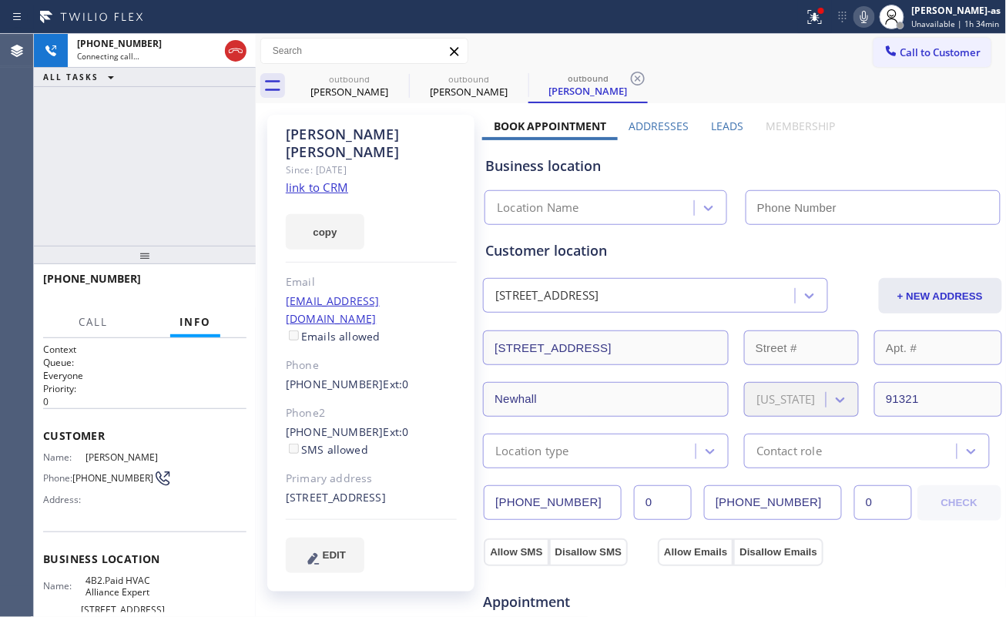
click at [478, 87] on div "[PERSON_NAME]" at bounding box center [468, 92] width 116 height 14
type input "[PHONE_NUMBER]"
click at [312, 179] on link "link to CRM" at bounding box center [317, 186] width 62 height 15
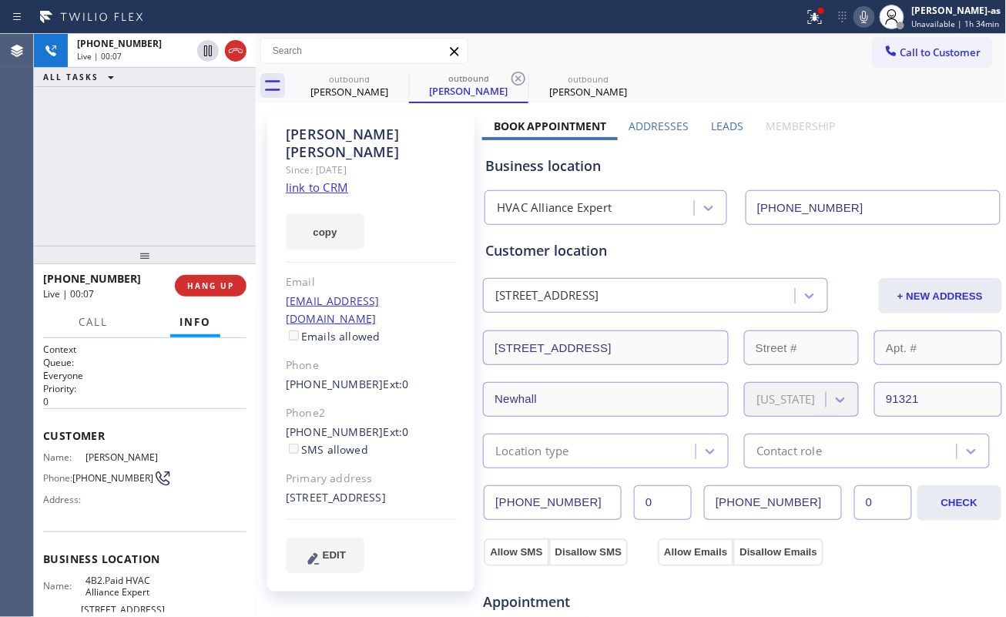
drag, startPoint x: 196, startPoint y: 263, endPoint x: 213, endPoint y: 253, distance: 19.3
click at [200, 260] on div at bounding box center [145, 255] width 222 height 18
click at [203, 278] on span "HANG UP" at bounding box center [210, 283] width 47 height 11
click at [206, 276] on button "HANG UP" at bounding box center [211, 284] width 72 height 22
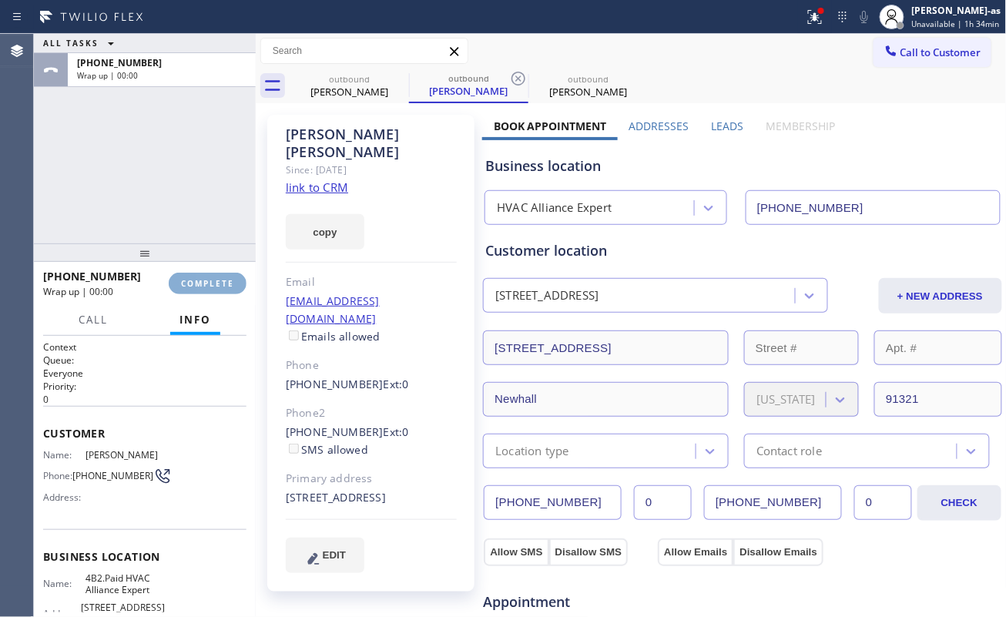
click at [206, 276] on button "COMPLETE" at bounding box center [208, 284] width 78 height 22
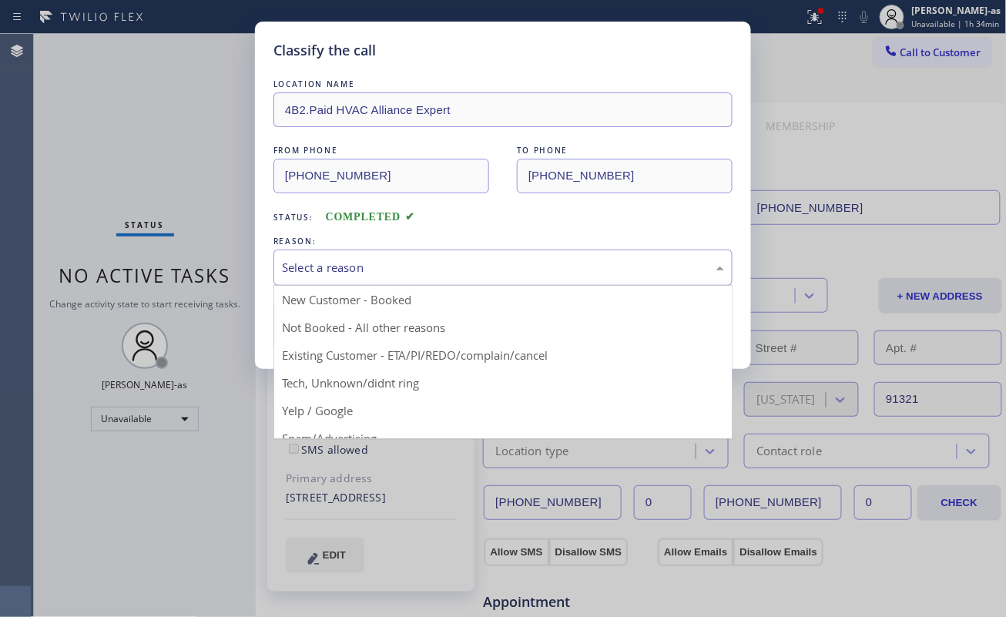
click at [428, 273] on div "Select a reason" at bounding box center [503, 268] width 442 height 18
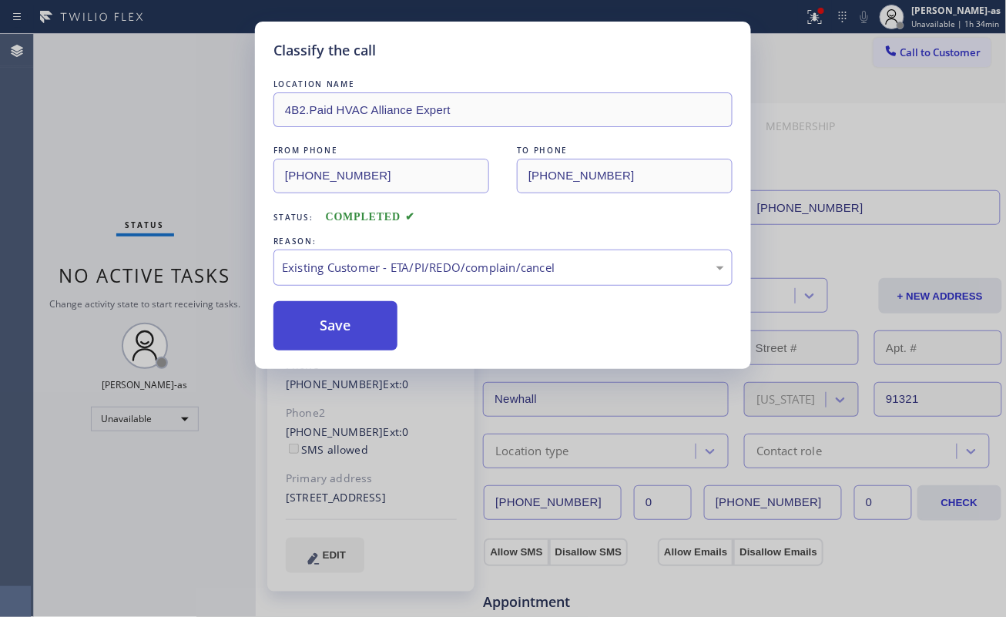
click at [361, 331] on button "Save" at bounding box center [335, 325] width 124 height 49
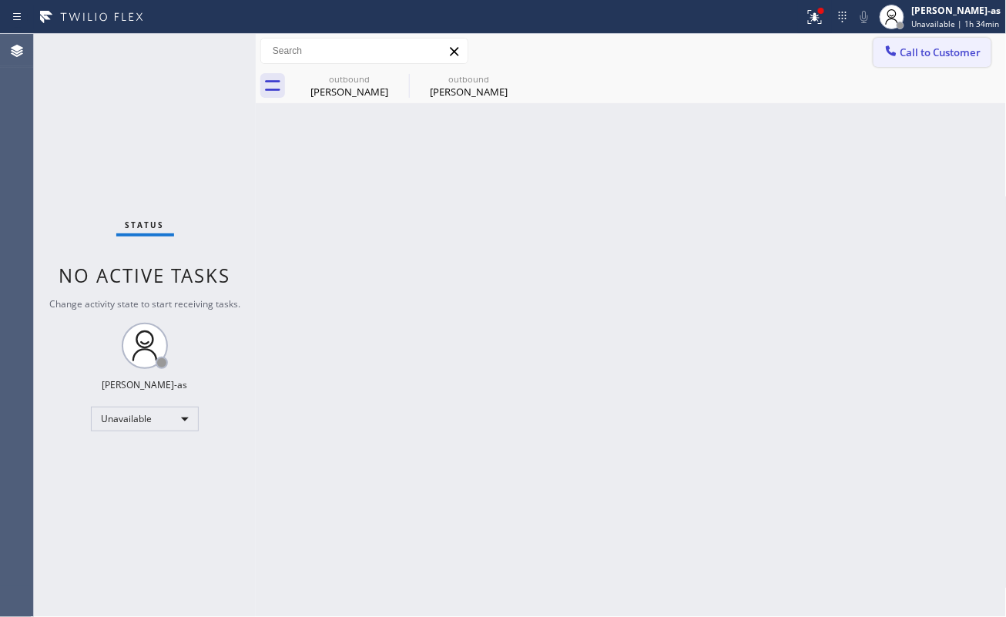
click at [949, 45] on span "Call to Customer" at bounding box center [940, 52] width 81 height 14
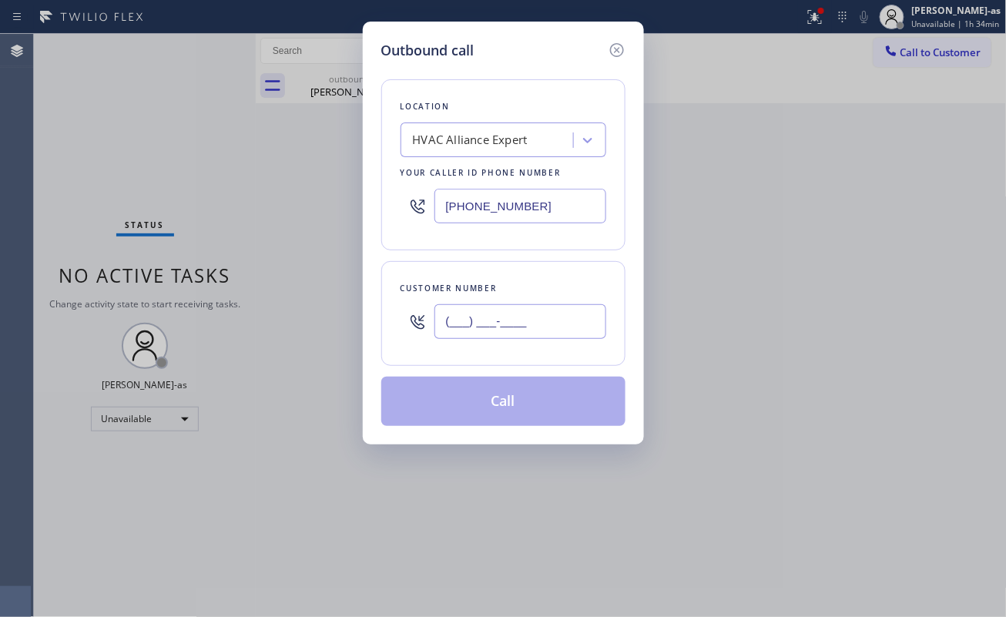
drag, startPoint x: 481, startPoint y: 333, endPoint x: 491, endPoint y: 333, distance: 9.3
click at [484, 333] on input "(___) ___-____" at bounding box center [520, 321] width 172 height 35
paste input "323) 309-8882"
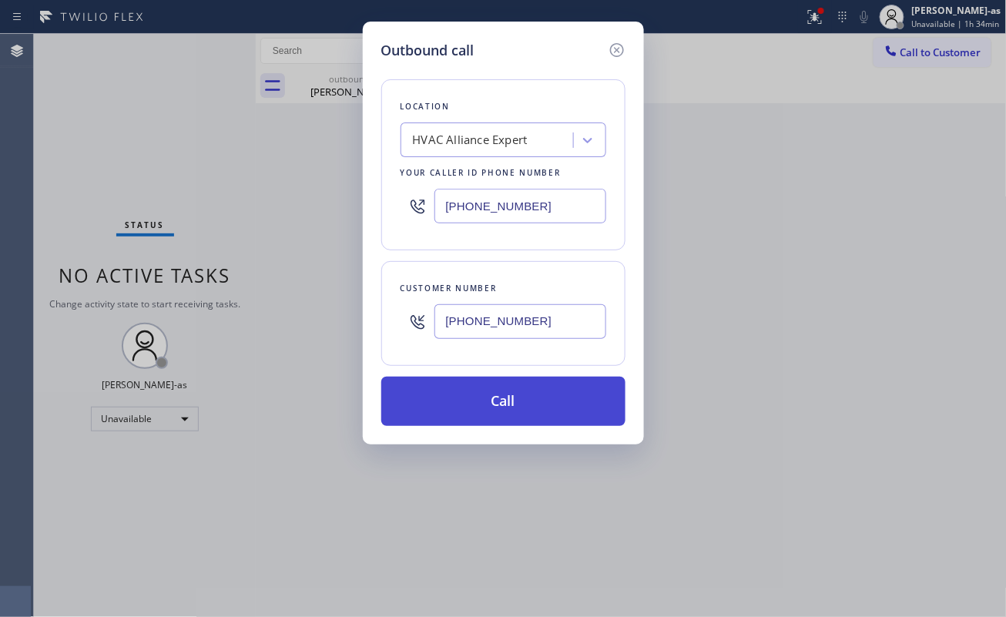
type input "[PHONE_NUMBER]"
click at [510, 410] on button "Call" at bounding box center [503, 401] width 244 height 49
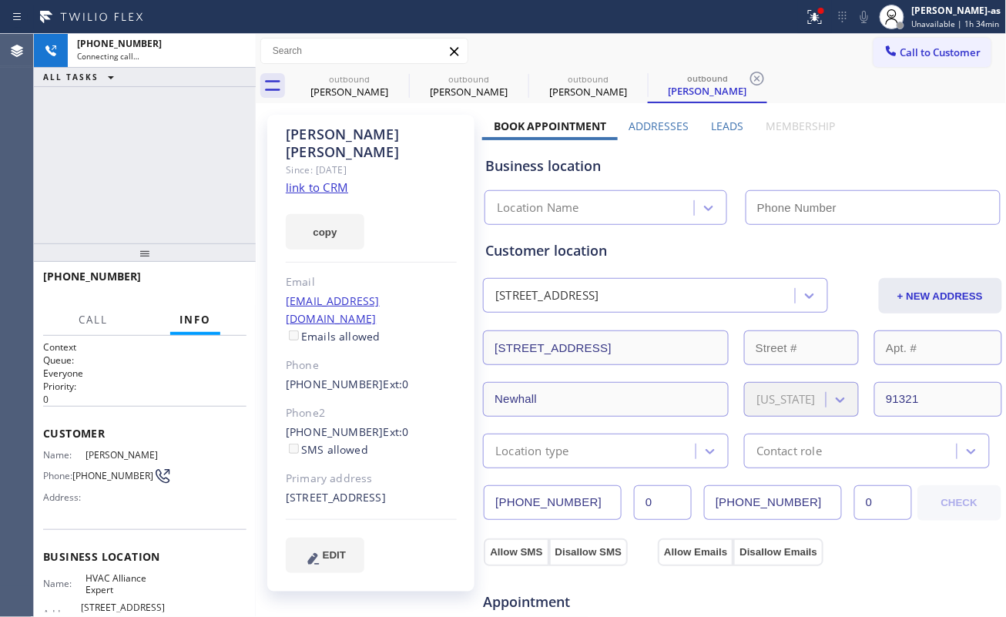
type input "[PHONE_NUMBER]"
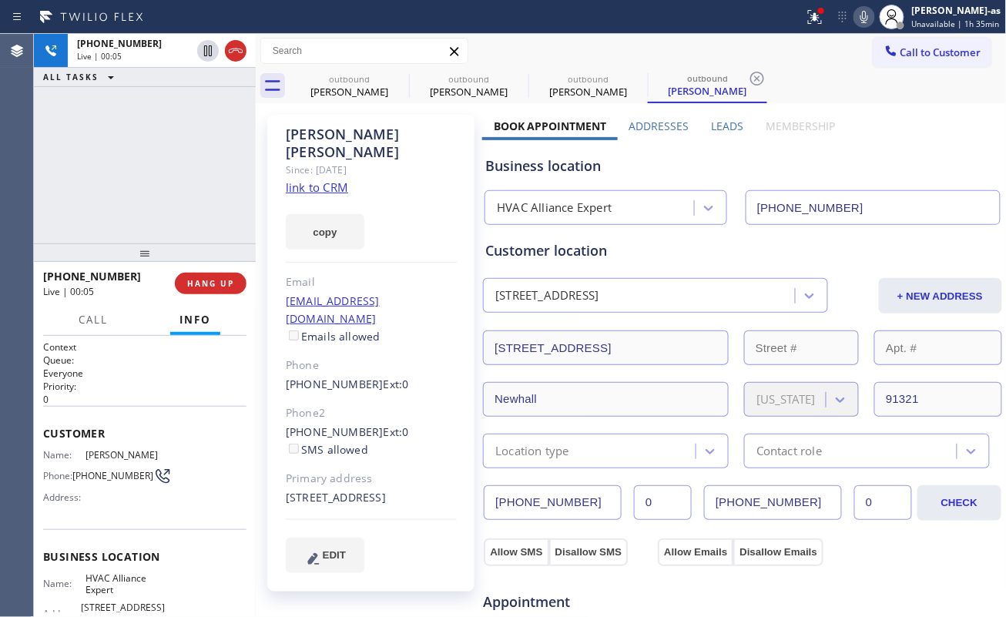
click at [131, 211] on div "[PHONE_NUMBER] Live | 00:05 ALL TASKS ALL TASKS ACTIVE TASKS TASKS IN WRAP UP" at bounding box center [145, 138] width 222 height 209
click at [214, 274] on button "HANG UP" at bounding box center [211, 284] width 72 height 22
click at [223, 276] on button "HANG UP" at bounding box center [211, 284] width 72 height 22
click at [223, 278] on span "COMPLETE" at bounding box center [207, 283] width 53 height 11
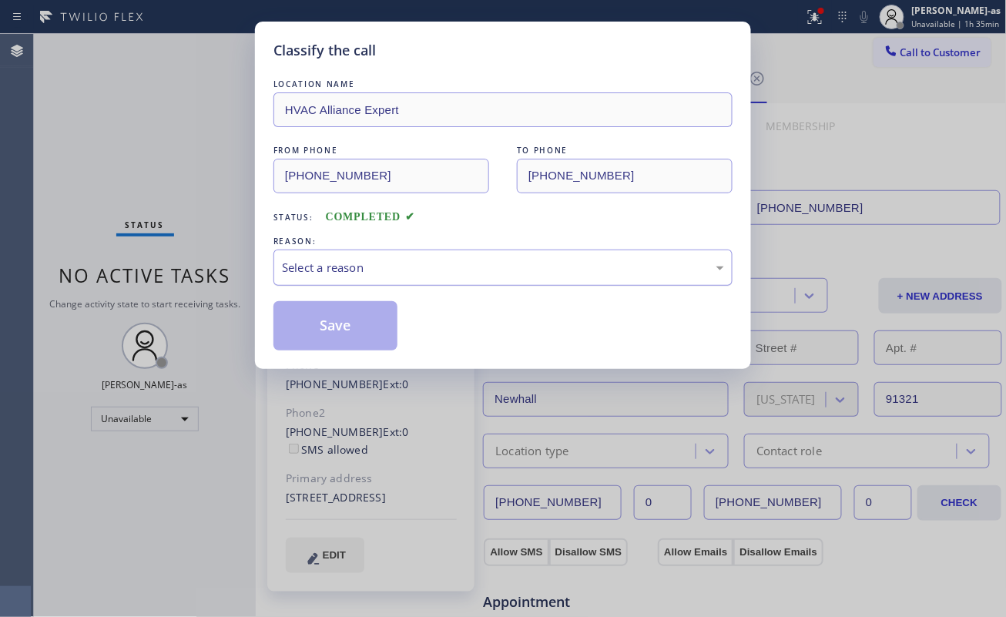
click at [397, 269] on div "Select a reason" at bounding box center [503, 268] width 442 height 18
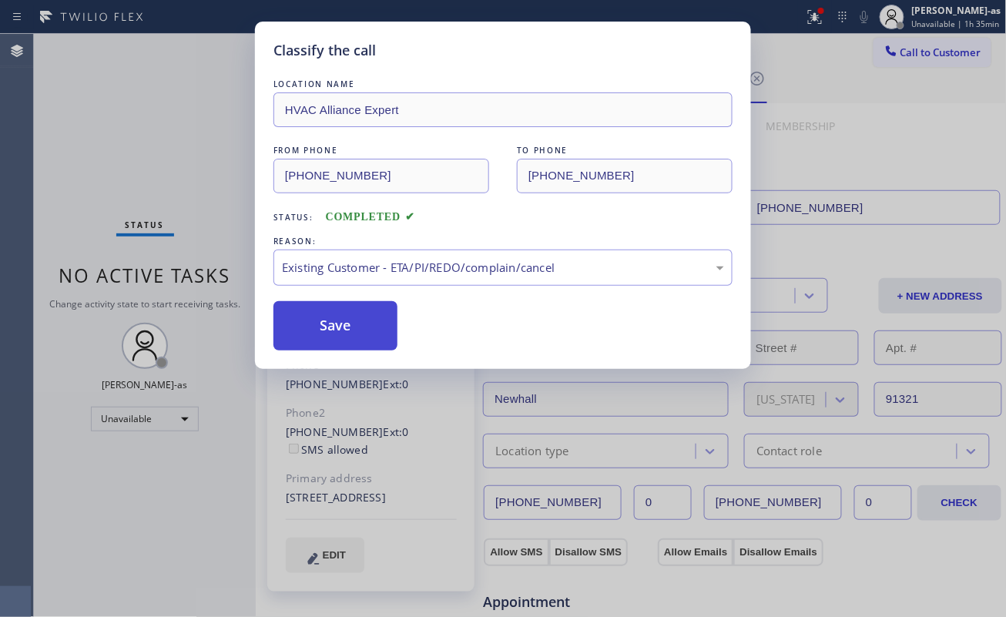
click at [365, 330] on button "Save" at bounding box center [335, 325] width 124 height 49
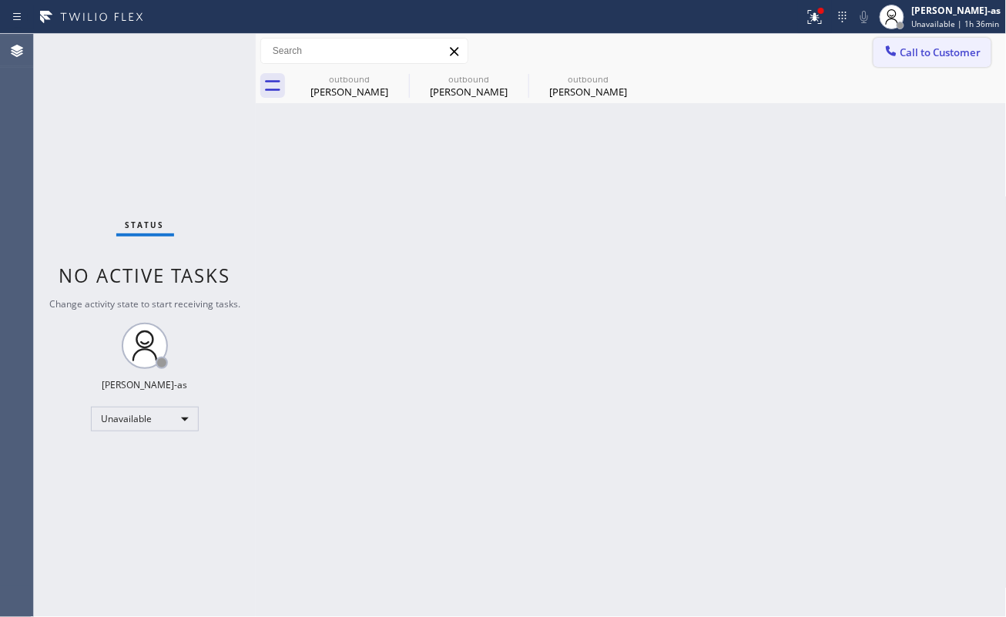
click at [932, 53] on span "Call to Customer" at bounding box center [940, 52] width 81 height 14
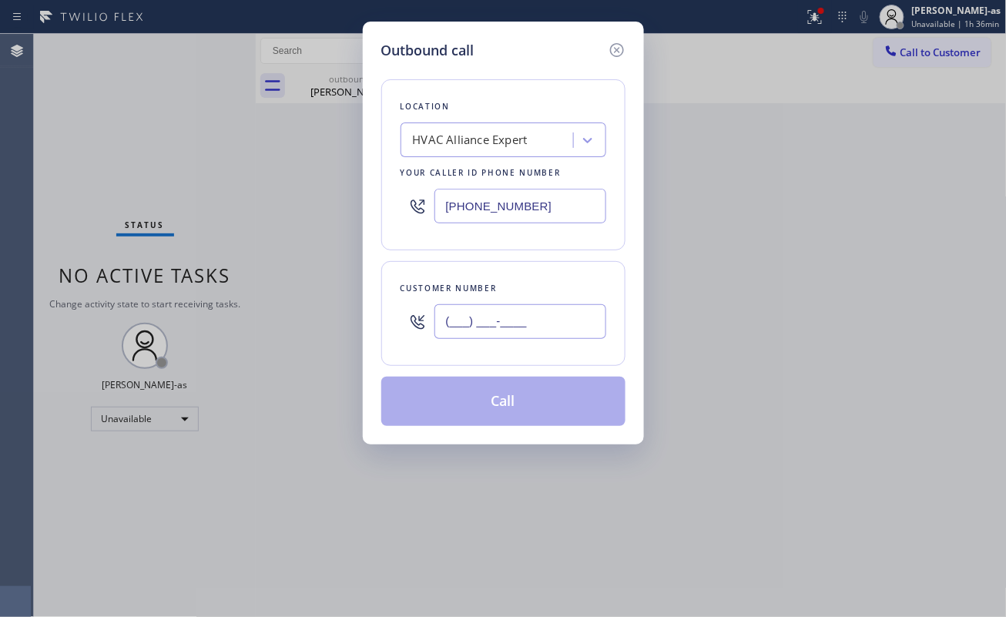
click at [550, 314] on input "(___) ___-____" at bounding box center [520, 321] width 172 height 35
paste input "213) 284-9988"
type input "[PHONE_NUMBER]"
click at [493, 152] on div "HVAC Alliance Expert" at bounding box center [489, 140] width 168 height 27
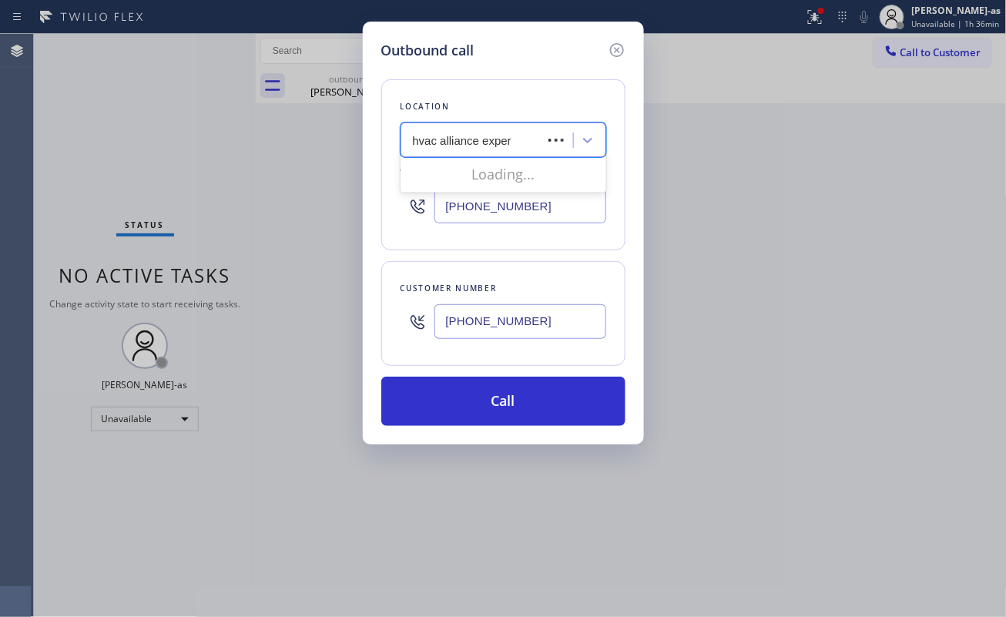
type input "hvac alliance expert"
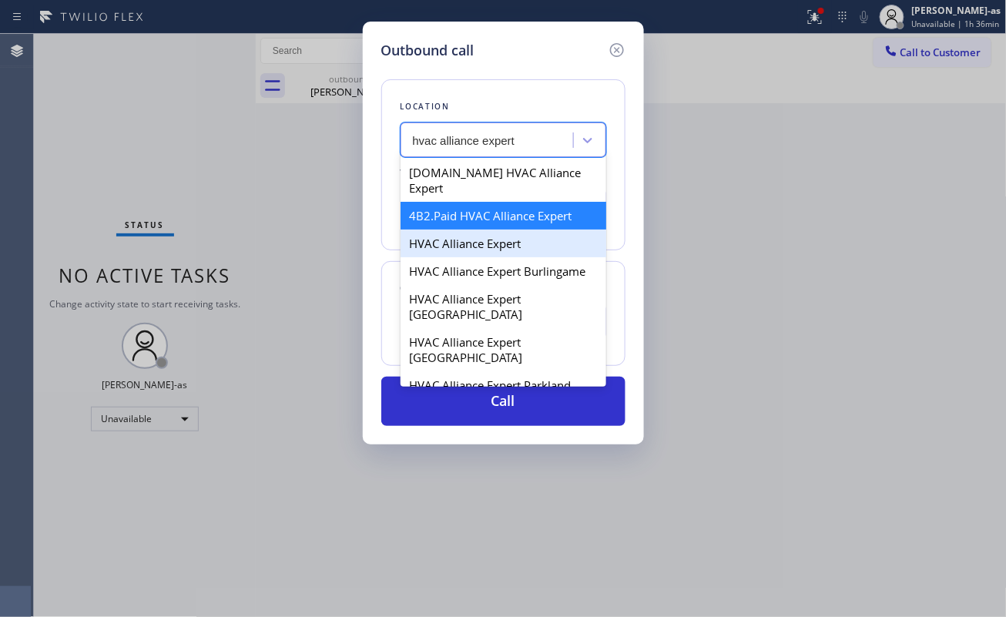
click at [468, 234] on div "HVAC Alliance Expert" at bounding box center [503, 243] width 206 height 28
type input "[PHONE_NUMBER]"
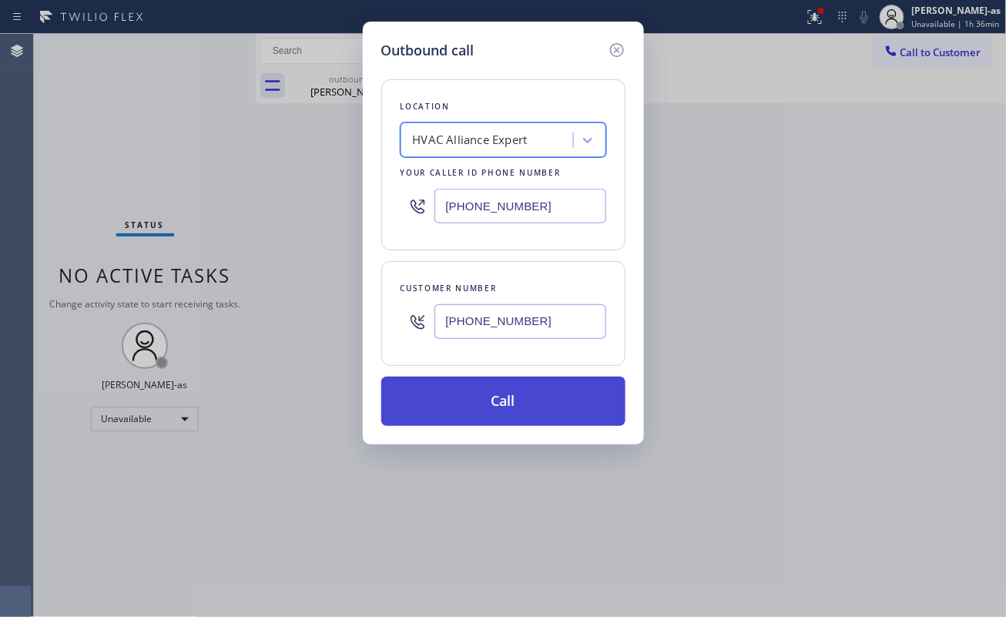
click at [501, 405] on button "Call" at bounding box center [503, 401] width 244 height 49
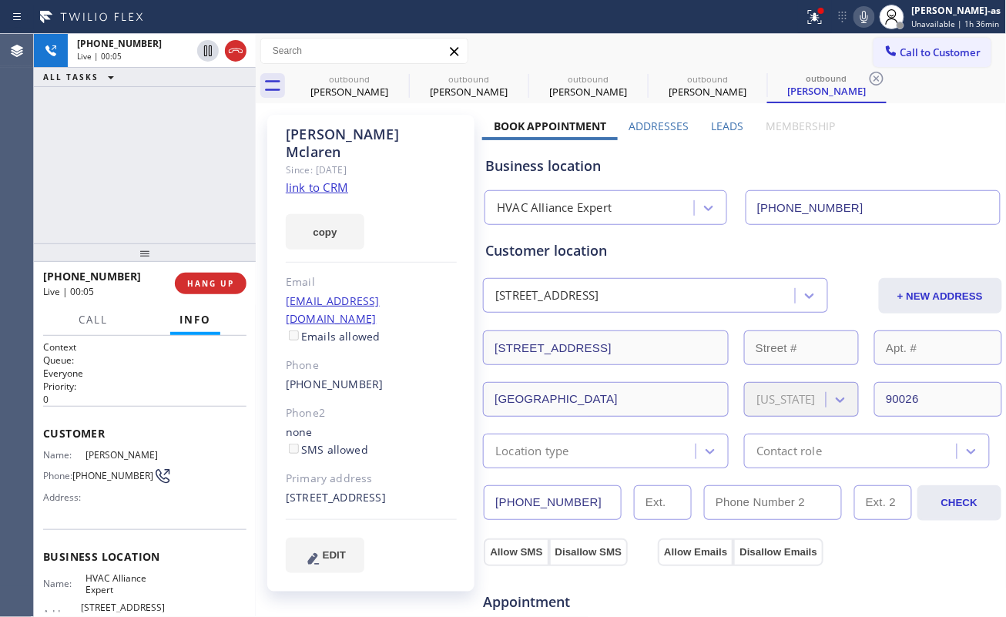
click at [331, 179] on link "link to CRM" at bounding box center [317, 186] width 62 height 15
click at [143, 169] on div "[PHONE_NUMBER] Live | 05:50 ALL TASKS ALL TASKS ACTIVE TASKS TASKS IN WRAP UP" at bounding box center [145, 138] width 222 height 209
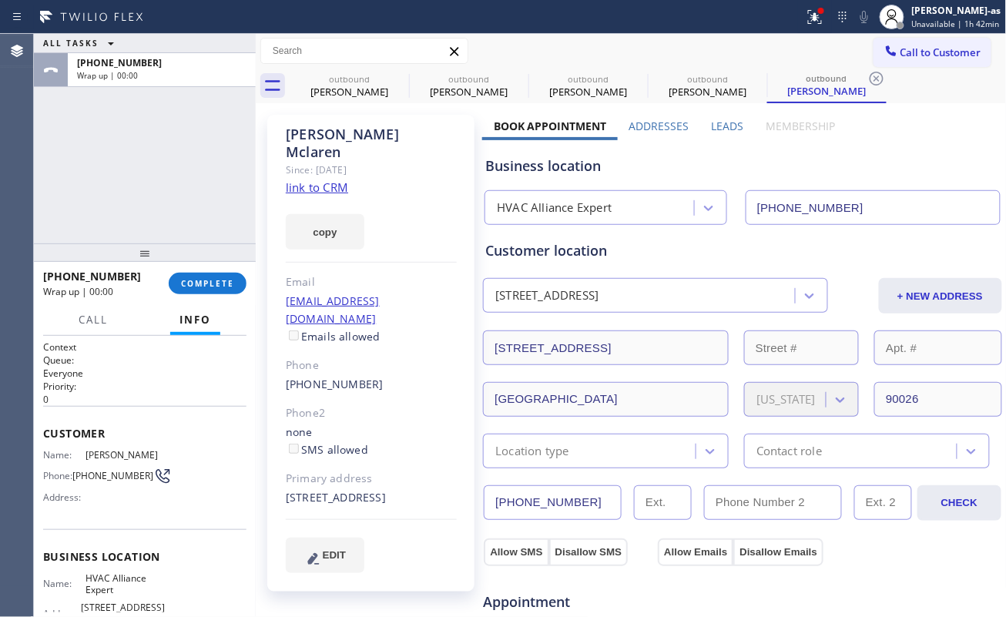
drag, startPoint x: 121, startPoint y: 173, endPoint x: 161, endPoint y: 327, distance: 159.1
click at [154, 176] on div "ALL TASKS ALL TASKS ACTIVE TASKS TASKS IN WRAP UP [PHONE_NUMBER] Wrap up | 00:00" at bounding box center [145, 138] width 222 height 209
click at [207, 262] on div at bounding box center [145, 252] width 222 height 18
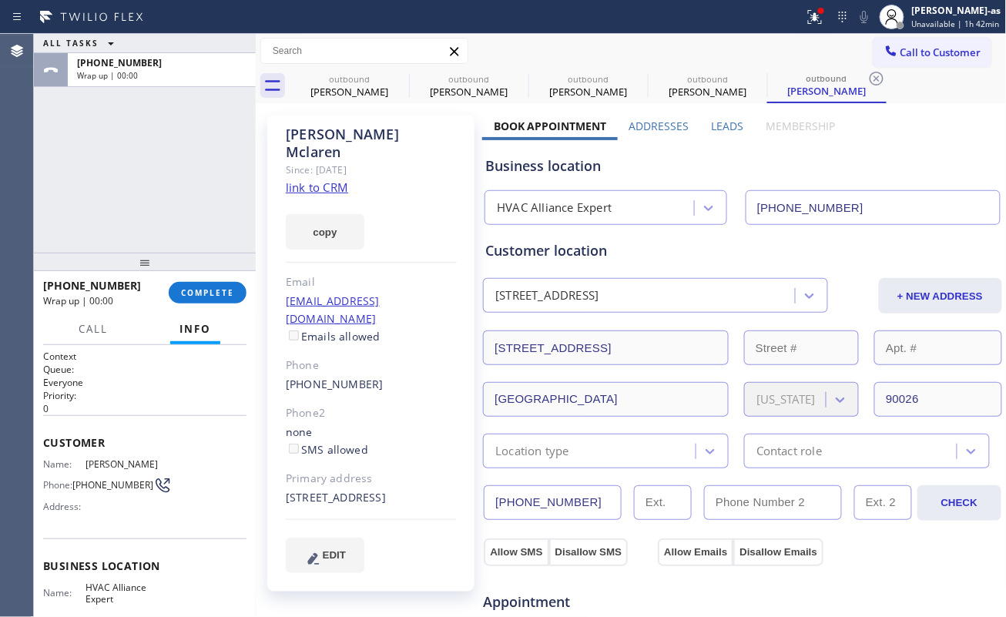
click at [217, 275] on div "[PHONE_NUMBER] Wrap up | 00:00 COMPLETE" at bounding box center [144, 293] width 203 height 40
click at [208, 303] on div "[PHONE_NUMBER] Wrap up | 00:01 COMPLETE" at bounding box center [144, 293] width 203 height 40
click at [208, 293] on span "COMPLETE" at bounding box center [207, 292] width 53 height 11
click at [170, 234] on div "ALL TASKS ALL TASKS ACTIVE TASKS TASKS IN WRAP UP [PHONE_NUMBER] Wrap up | 00:02" at bounding box center [145, 143] width 222 height 219
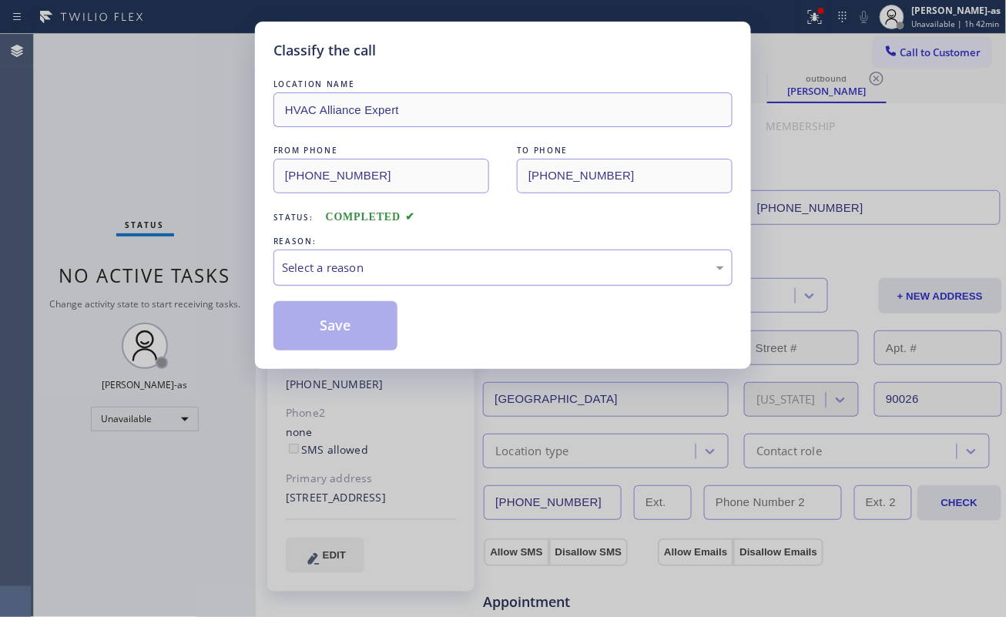
click at [315, 272] on div "Select a reason" at bounding box center [503, 268] width 442 height 18
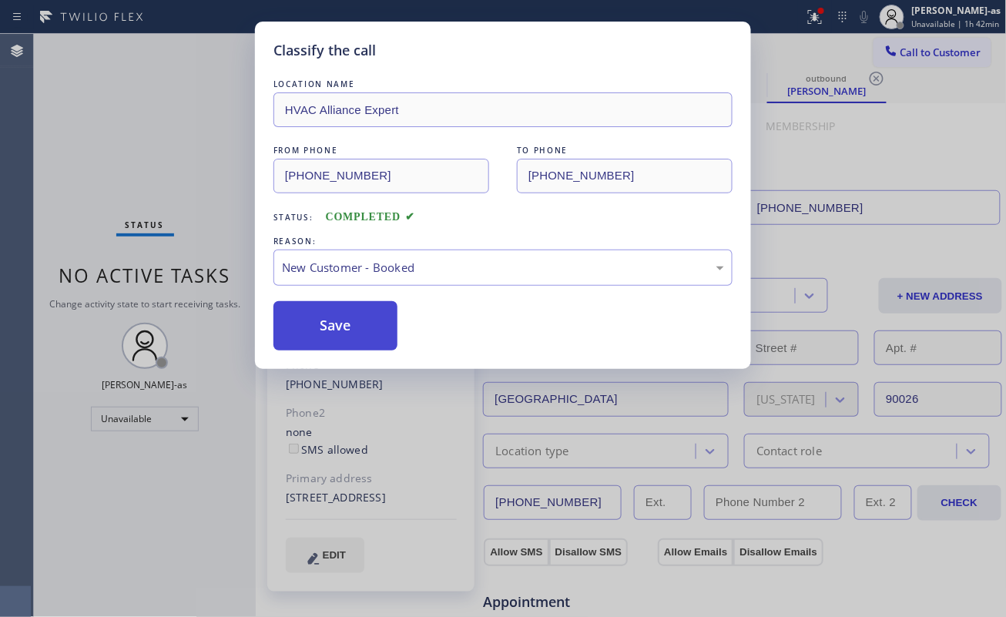
click at [345, 320] on button "Save" at bounding box center [335, 325] width 124 height 49
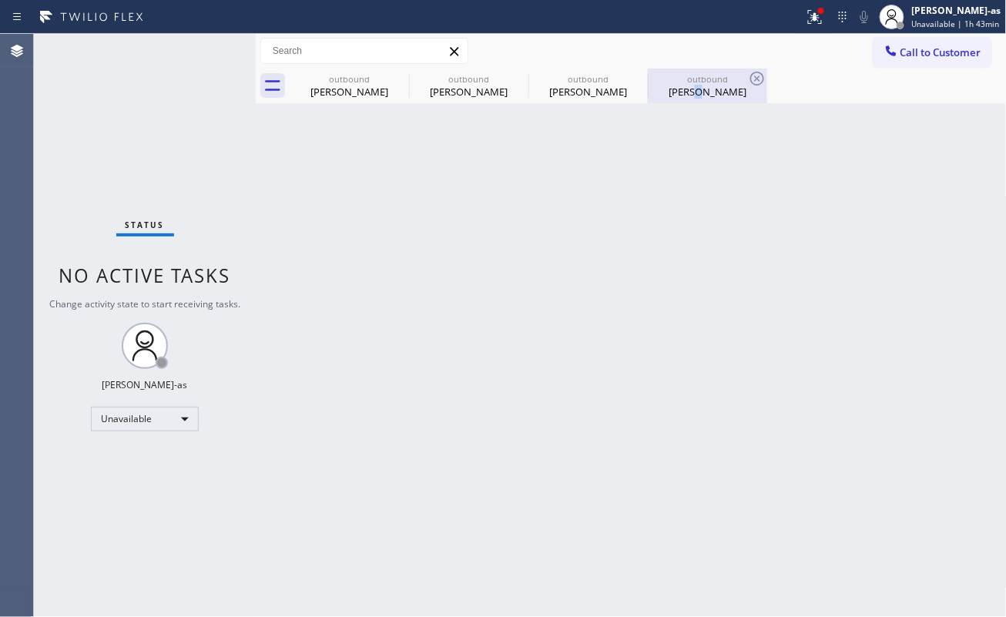
click at [699, 95] on div "[PERSON_NAME]" at bounding box center [707, 92] width 116 height 14
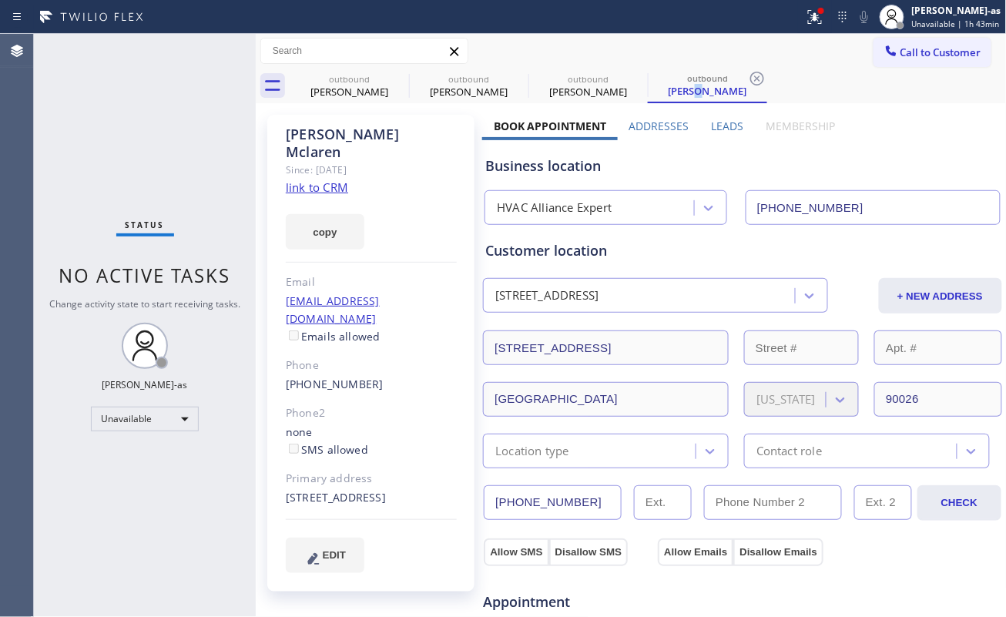
click at [327, 179] on link "link to CRM" at bounding box center [317, 186] width 62 height 15
click at [885, 201] on input "[PHONE_NUMBER]" at bounding box center [872, 207] width 255 height 35
click at [882, 202] on input "[PHONE_NUMBER]" at bounding box center [872, 207] width 255 height 35
click at [873, 199] on input "[PHONE_NUMBER]" at bounding box center [872, 207] width 255 height 35
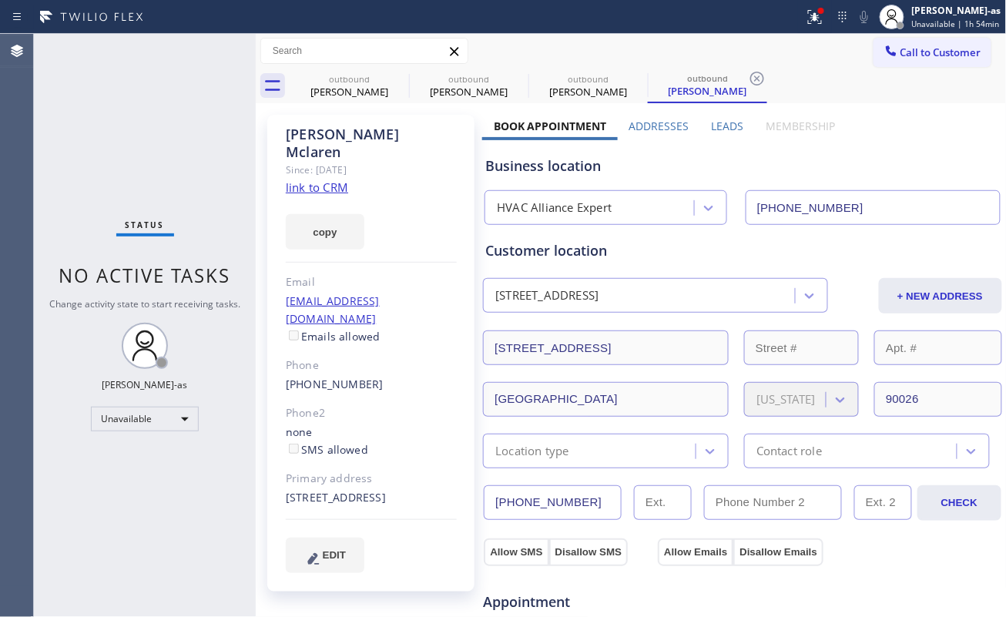
click at [873, 199] on input "[PHONE_NUMBER]" at bounding box center [872, 207] width 255 height 35
click at [873, 200] on input "[PHONE_NUMBER]" at bounding box center [872, 207] width 255 height 35
drag, startPoint x: 348, startPoint y: 82, endPoint x: 377, endPoint y: 78, distance: 28.8
click at [349, 82] on div "outbound" at bounding box center [349, 79] width 116 height 12
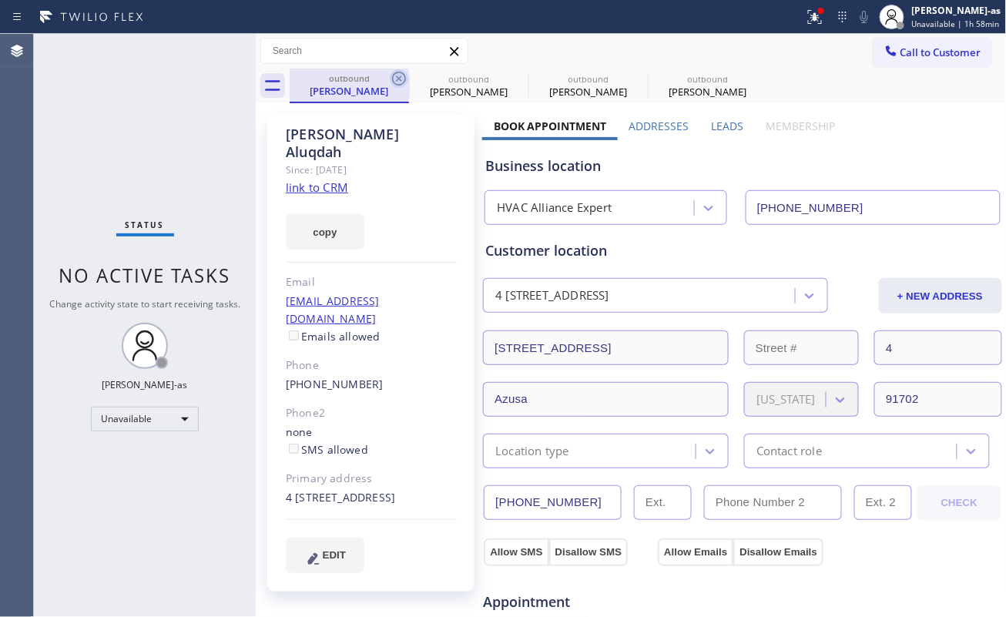
click at [392, 75] on icon at bounding box center [399, 78] width 18 height 18
click at [0, 0] on icon at bounding box center [0, 0] width 0 height 0
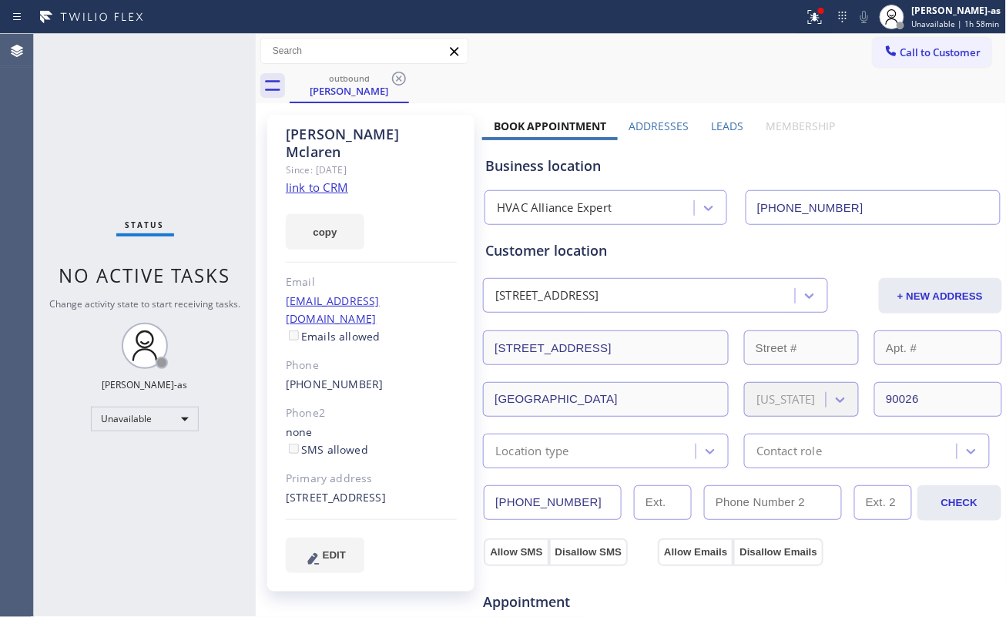
type input "[PHONE_NUMBER]"
click at [394, 82] on icon at bounding box center [399, 79] width 14 height 14
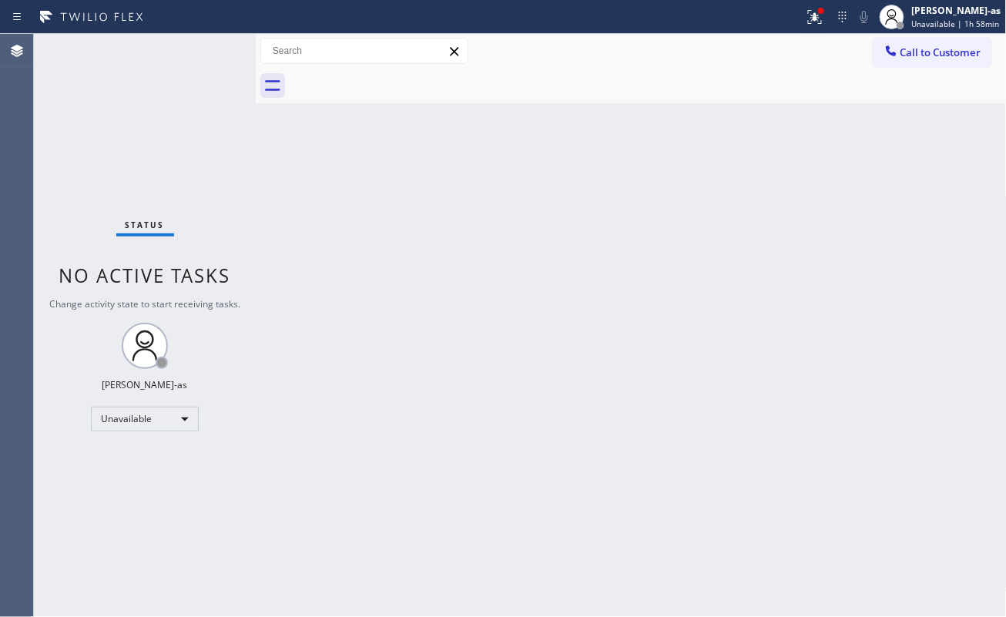
drag, startPoint x: 352, startPoint y: 222, endPoint x: 530, endPoint y: 159, distance: 188.8
click at [394, 213] on div "Back to Dashboard Change Sender ID Customers Technicians Select a contact Outbo…" at bounding box center [631, 325] width 751 height 583
drag, startPoint x: 500, startPoint y: 528, endPoint x: 561, endPoint y: 272, distance: 263.5
click at [500, 528] on div "Back to Dashboard Change Sender ID Customers Technicians Select a contact Outbo…" at bounding box center [631, 325] width 751 height 583
drag, startPoint x: 265, startPoint y: 268, endPoint x: 279, endPoint y: 260, distance: 16.2
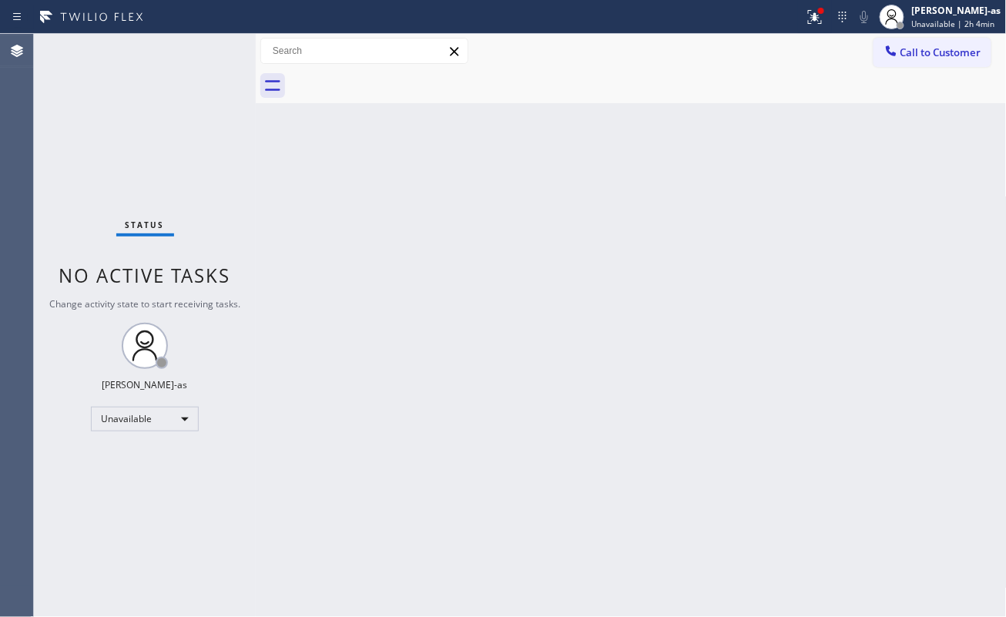
click at [279, 260] on div "Back to Dashboard Change Sender ID Customers Technicians Select a contact Outbo…" at bounding box center [631, 325] width 751 height 583
click at [898, 56] on div at bounding box center [891, 52] width 18 height 18
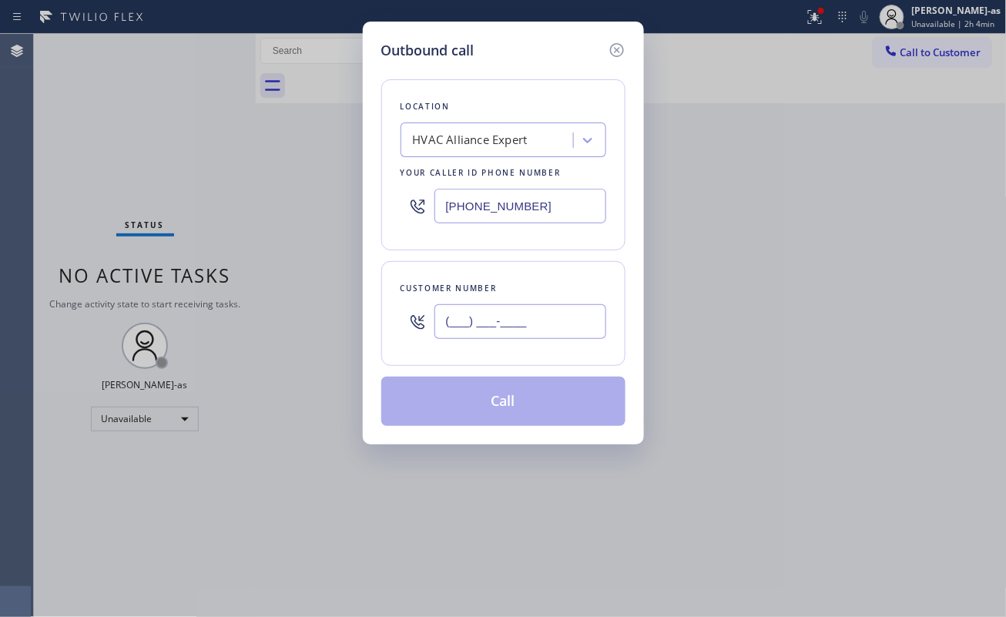
click at [522, 310] on input "(___) ___-____" at bounding box center [520, 321] width 172 height 35
paste input "909) 620-4500"
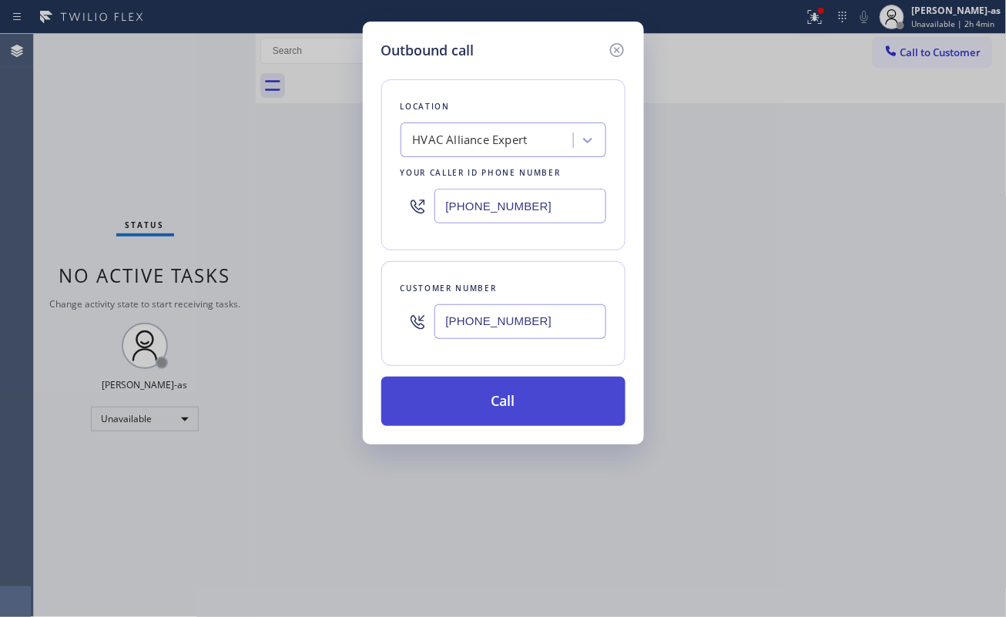
type input "[PHONE_NUMBER]"
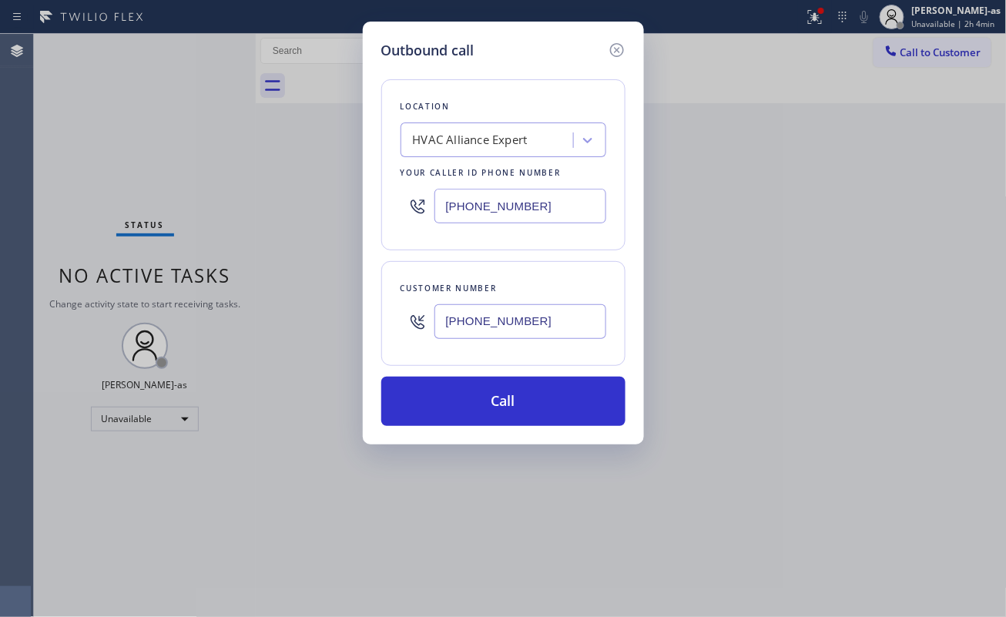
drag, startPoint x: 500, startPoint y: 399, endPoint x: 392, endPoint y: 23, distance: 390.9
click at [502, 398] on button "Call" at bounding box center [503, 401] width 244 height 49
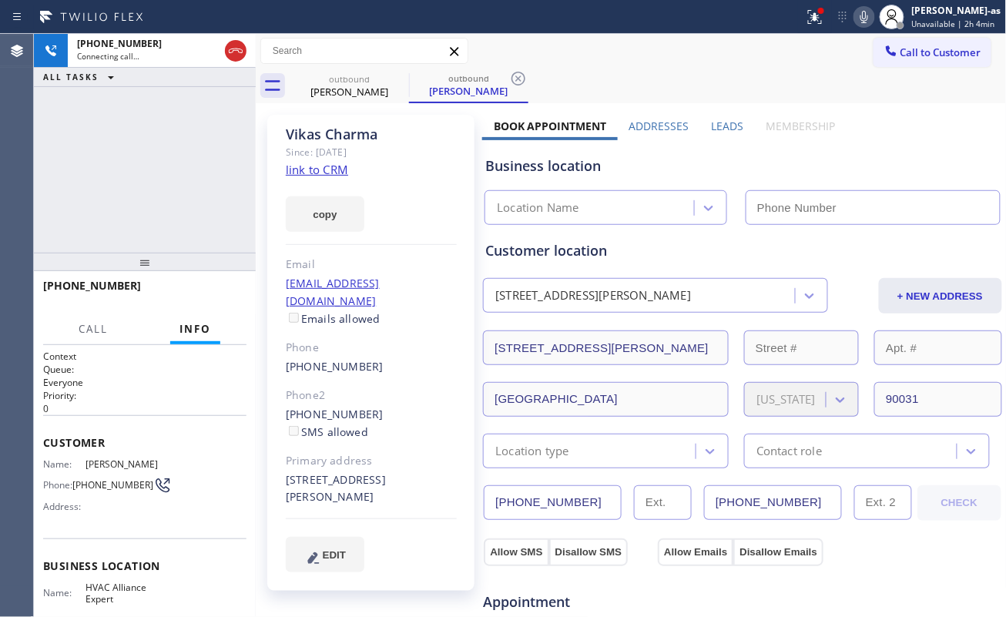
click at [325, 165] on link "link to CRM" at bounding box center [317, 169] width 62 height 15
type input "[PHONE_NUMBER]"
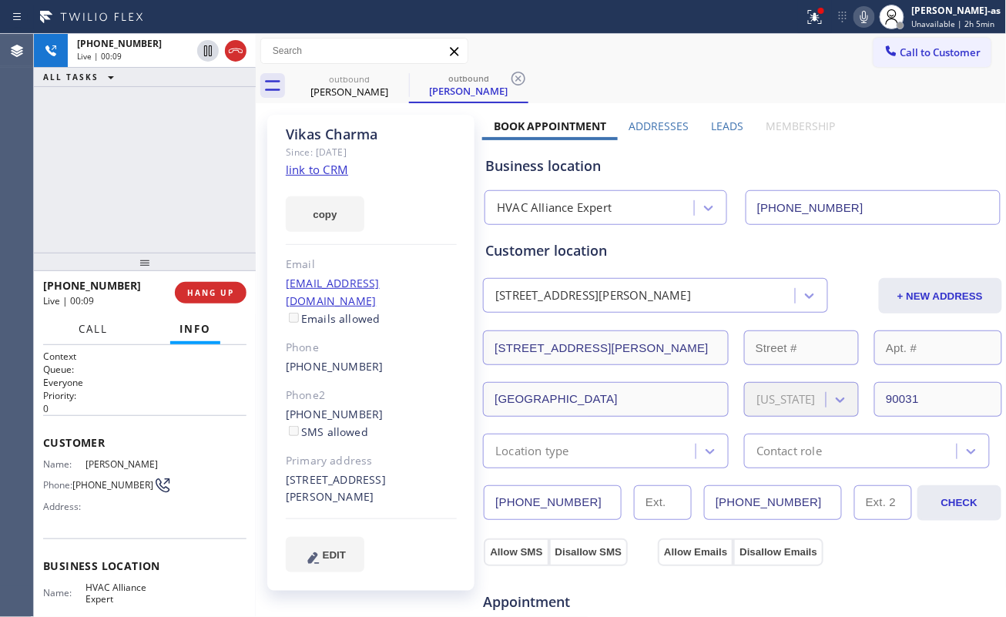
drag, startPoint x: 92, startPoint y: 324, endPoint x: 117, endPoint y: 334, distance: 26.6
click at [103, 330] on span "Call" at bounding box center [93, 329] width 29 height 14
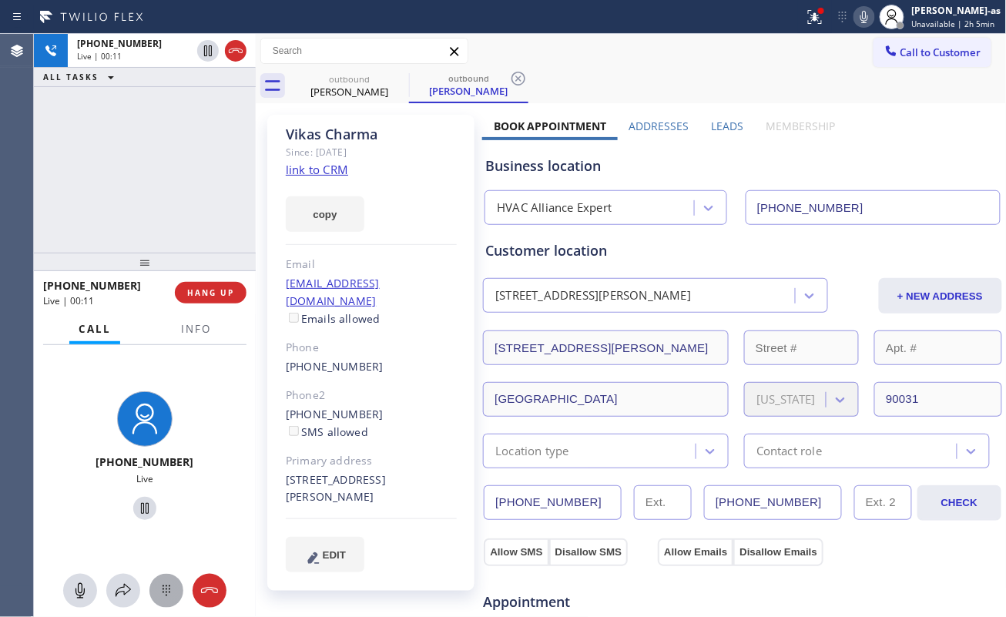
click at [169, 578] on button at bounding box center [166, 591] width 34 height 34
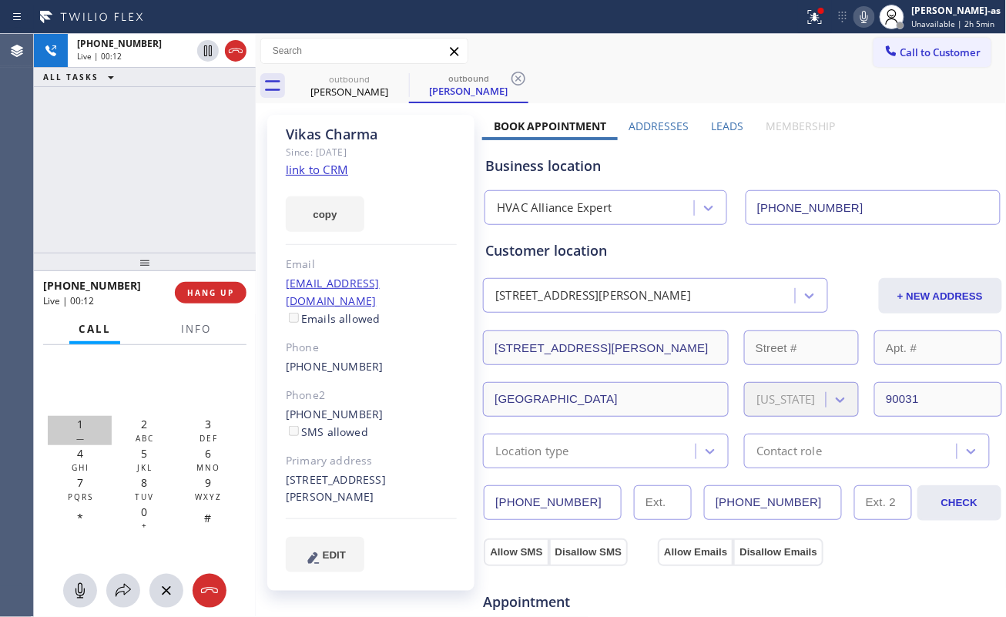
click at [83, 429] on div "1 —" at bounding box center [80, 430] width 64 height 29
drag, startPoint x: 130, startPoint y: 236, endPoint x: 152, endPoint y: 297, distance: 65.5
click at [134, 236] on div "[PHONE_NUMBER] Live | 00:41 ALL TASKS ALL TASKS ACTIVE TASKS TASKS IN WRAP UP" at bounding box center [145, 143] width 222 height 219
click at [200, 280] on div "[PHONE_NUMBER] Live | 00:41 HANG UP" at bounding box center [144, 293] width 203 height 40
click at [207, 288] on span "HANG UP" at bounding box center [210, 292] width 47 height 11
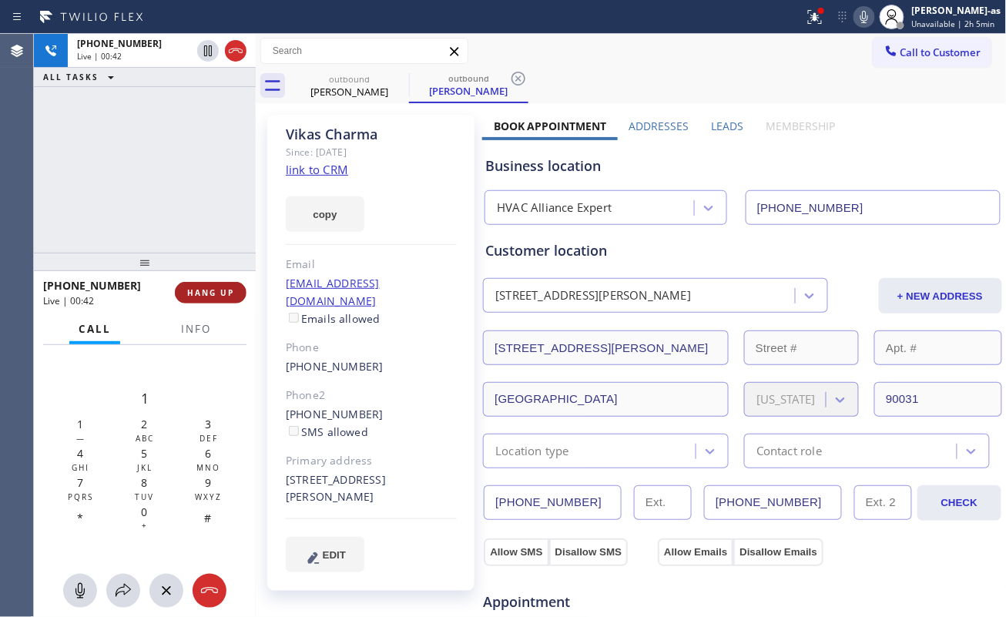
click at [207, 288] on span "HANG UP" at bounding box center [210, 292] width 47 height 11
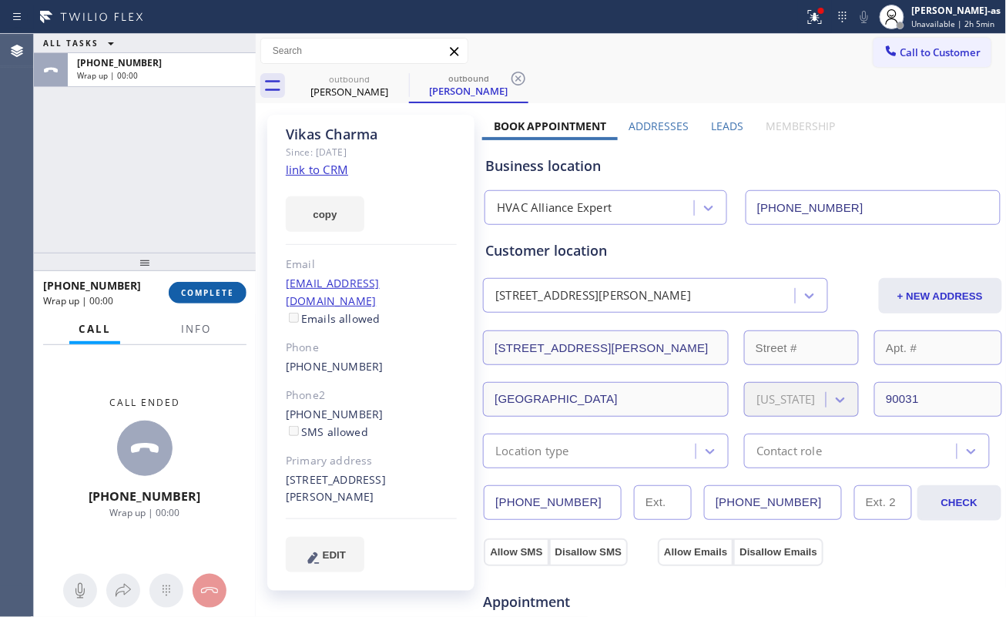
click at [207, 288] on span "COMPLETE" at bounding box center [207, 292] width 53 height 11
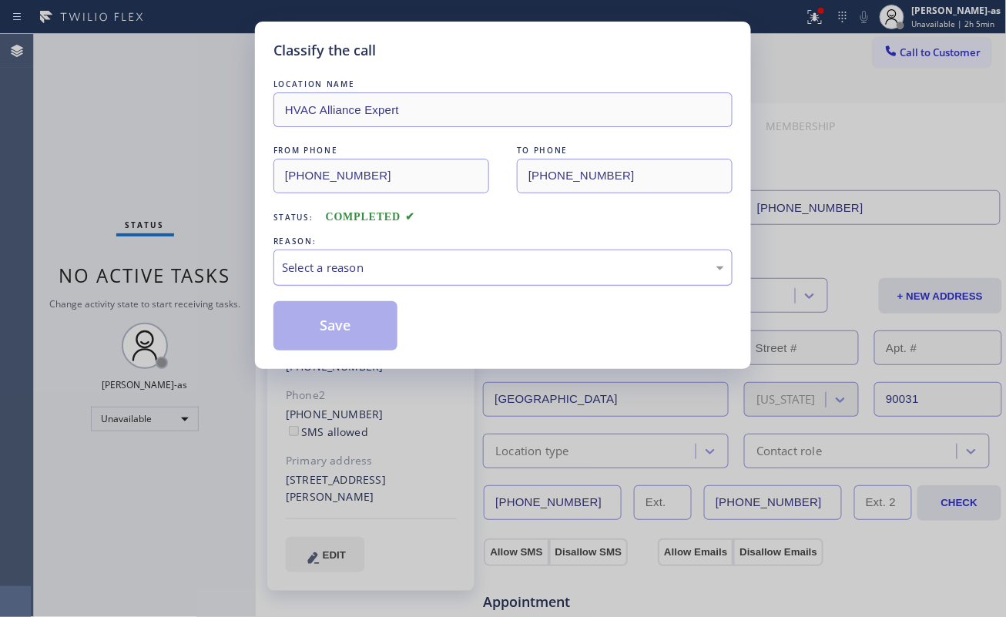
click at [407, 279] on div "Select a reason" at bounding box center [502, 267] width 459 height 36
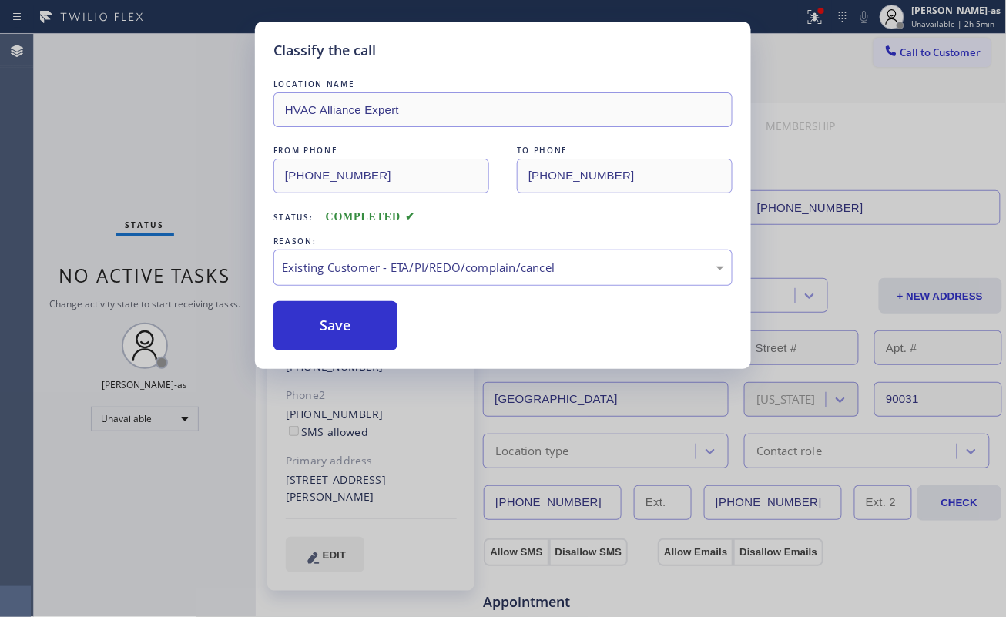
click at [363, 325] on button "Save" at bounding box center [335, 325] width 124 height 49
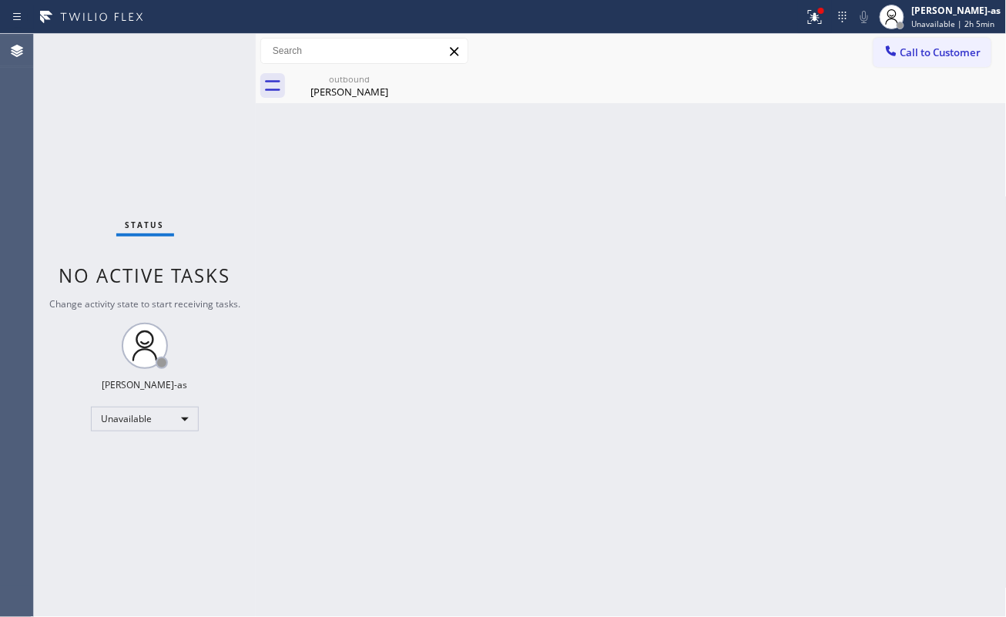
click at [916, 60] on button "Call to Customer" at bounding box center [932, 52] width 118 height 29
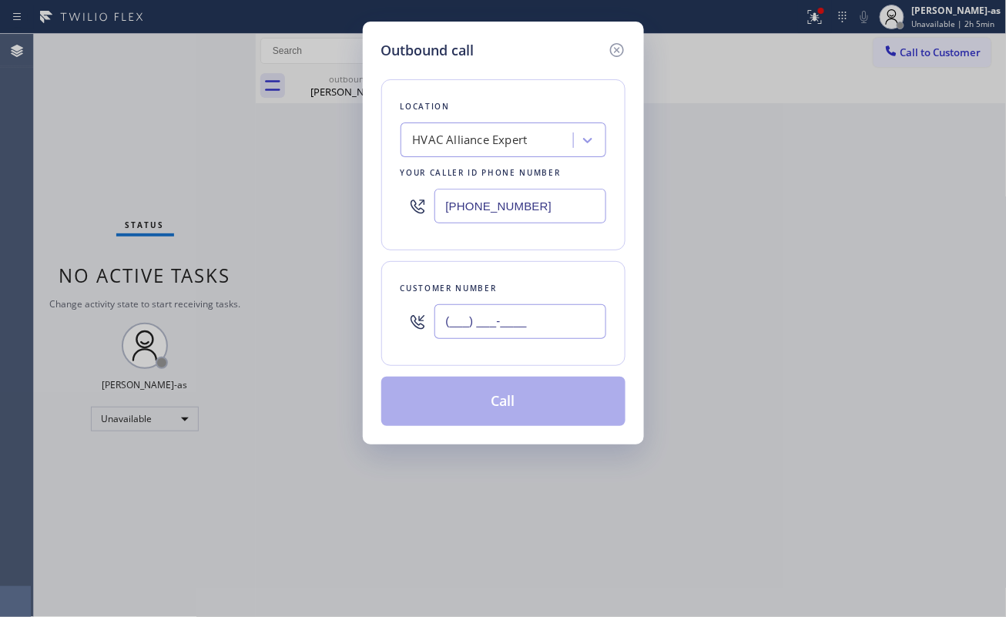
click at [534, 333] on input "(___) ___-____" at bounding box center [520, 321] width 172 height 35
paste input "909) 730-2230"
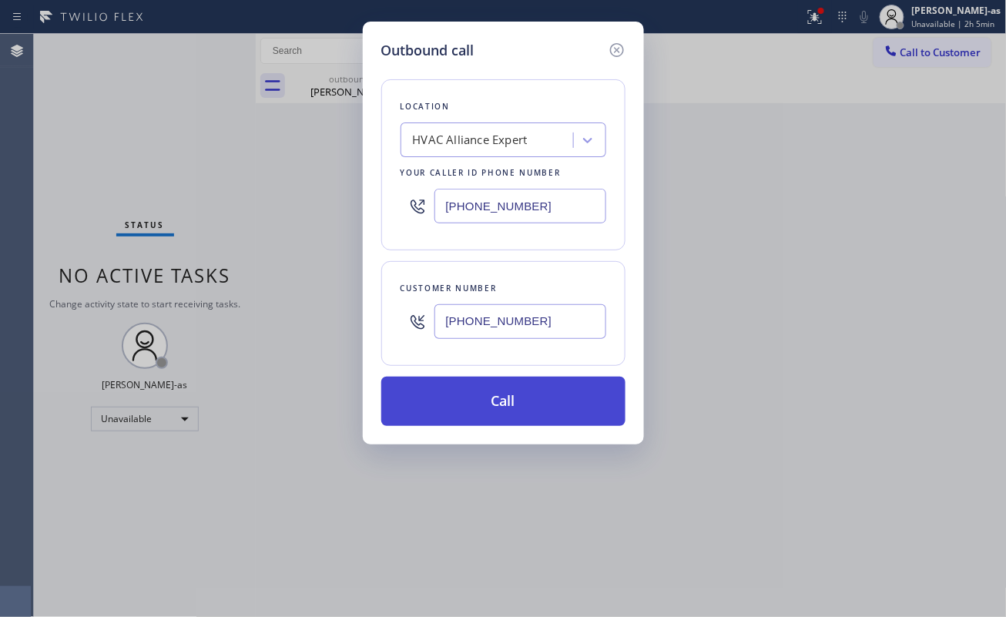
type input "[PHONE_NUMBER]"
click at [525, 404] on button "Call" at bounding box center [503, 401] width 244 height 49
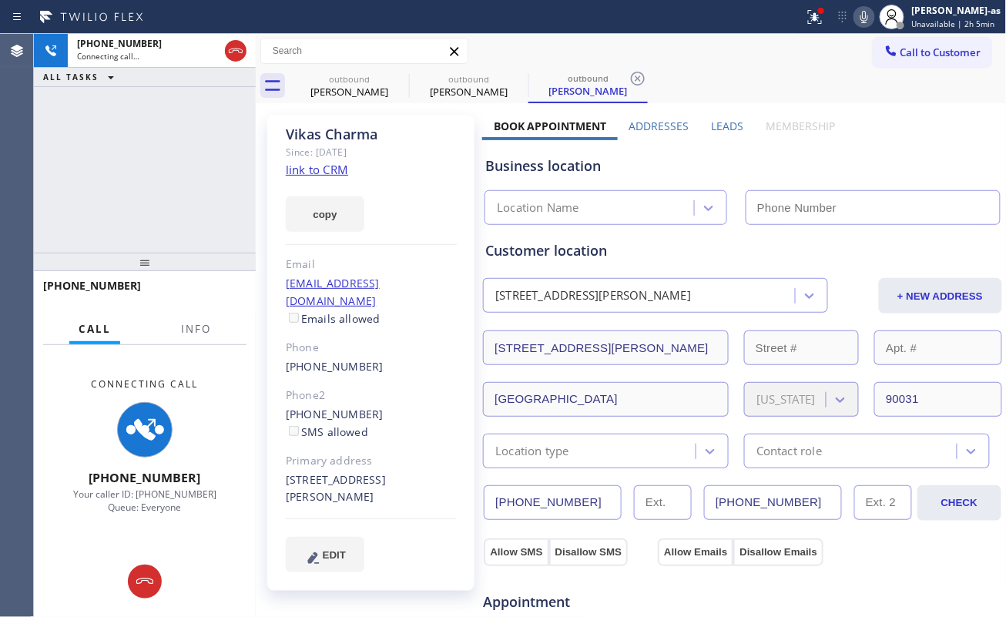
type input "[PHONE_NUMBER]"
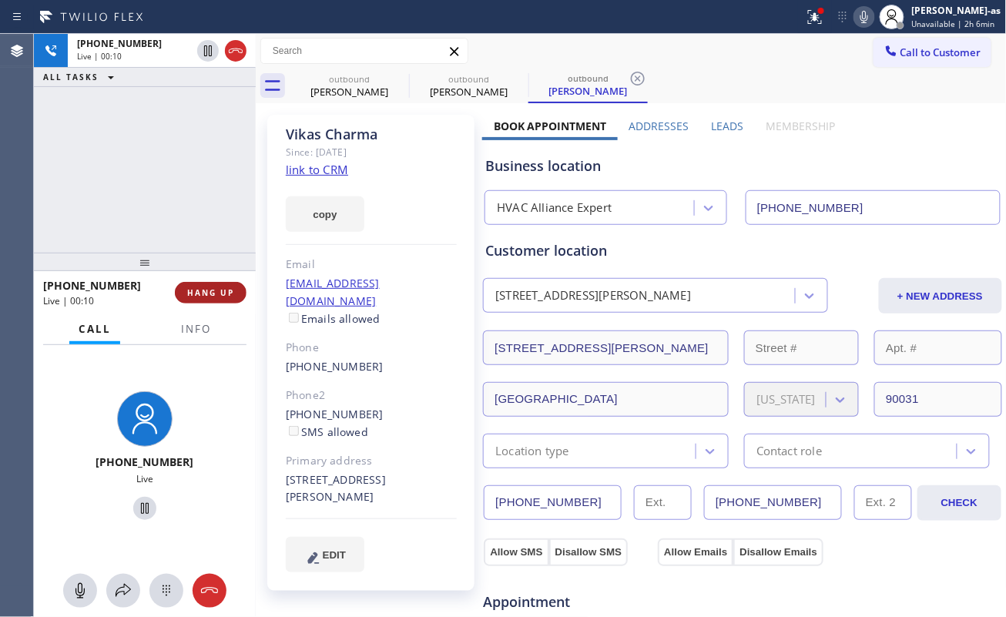
click at [211, 299] on button "HANG UP" at bounding box center [211, 293] width 72 height 22
click at [213, 296] on span "HANG UP" at bounding box center [210, 292] width 47 height 11
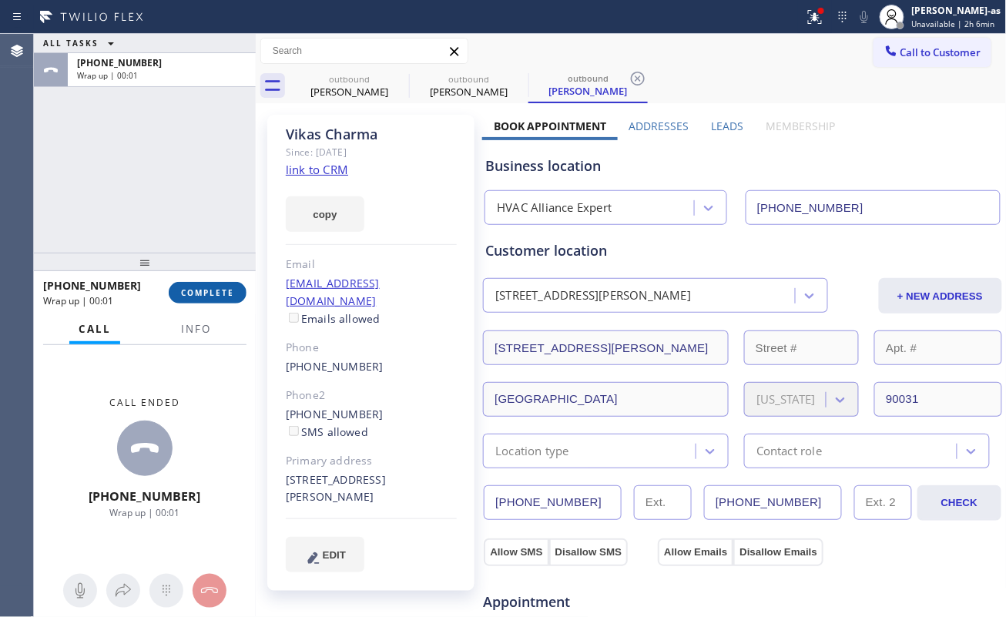
click at [200, 294] on span "COMPLETE" at bounding box center [207, 292] width 53 height 11
drag, startPoint x: 136, startPoint y: 240, endPoint x: 290, endPoint y: 284, distance: 160.1
click at [139, 240] on div "ALL TASKS ALL TASKS ACTIVE TASKS TASKS IN WRAP UP [PHONE_NUMBER] Wrap up | 00:01" at bounding box center [145, 143] width 222 height 219
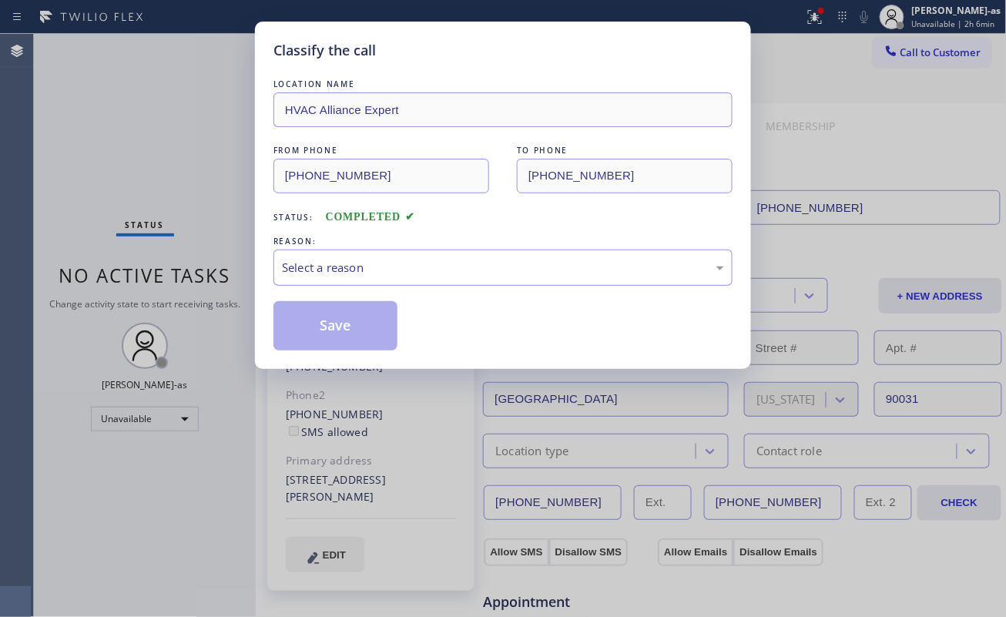
click at [416, 263] on div "Select a reason" at bounding box center [503, 268] width 442 height 18
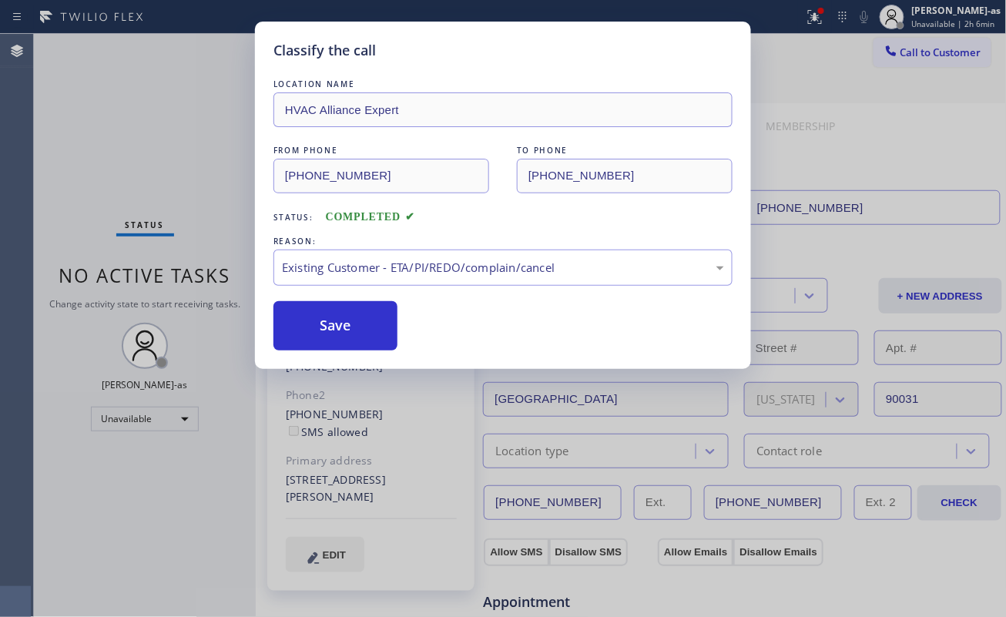
drag, startPoint x: 361, startPoint y: 327, endPoint x: 238, endPoint y: 105, distance: 253.0
click at [360, 327] on button "Save" at bounding box center [335, 325] width 124 height 49
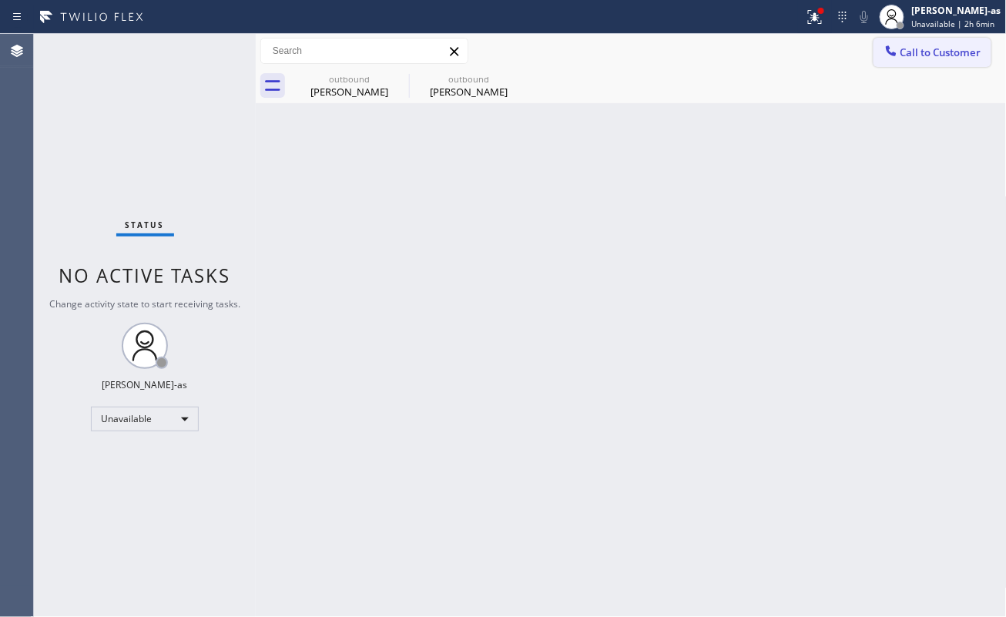
click at [946, 39] on button "Call to Customer" at bounding box center [932, 52] width 118 height 29
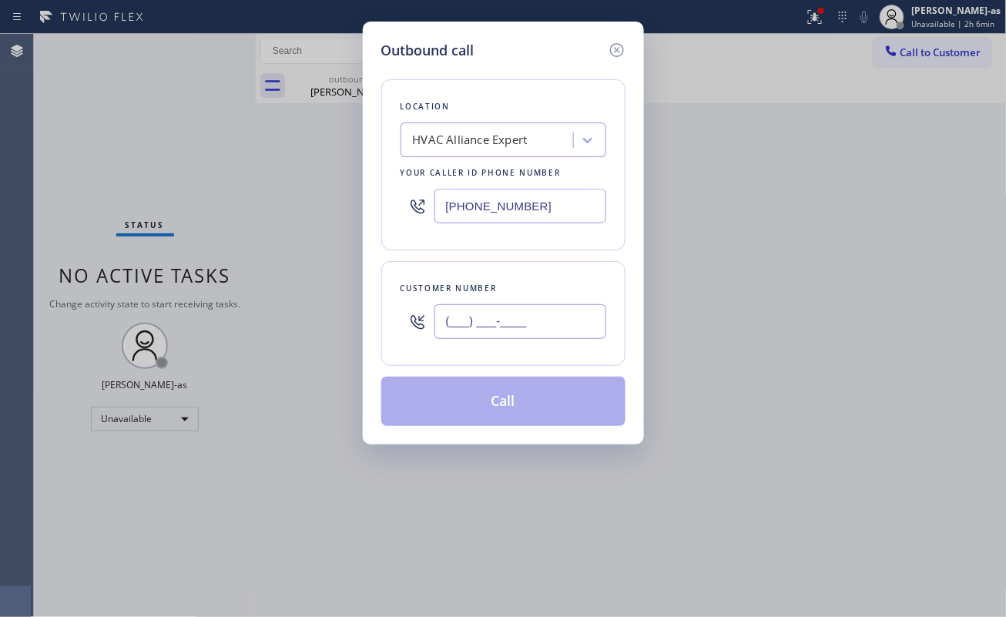
click at [551, 320] on input "(___) ___-____" at bounding box center [520, 321] width 172 height 35
paste input "619) 559-2268"
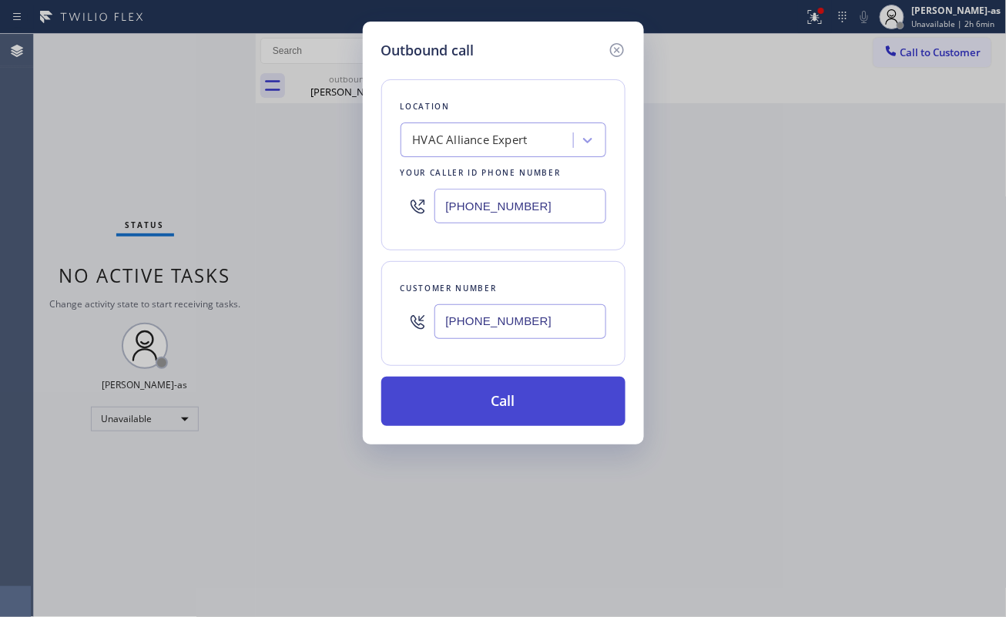
type input "[PHONE_NUMBER]"
click at [544, 393] on button "Call" at bounding box center [503, 401] width 244 height 49
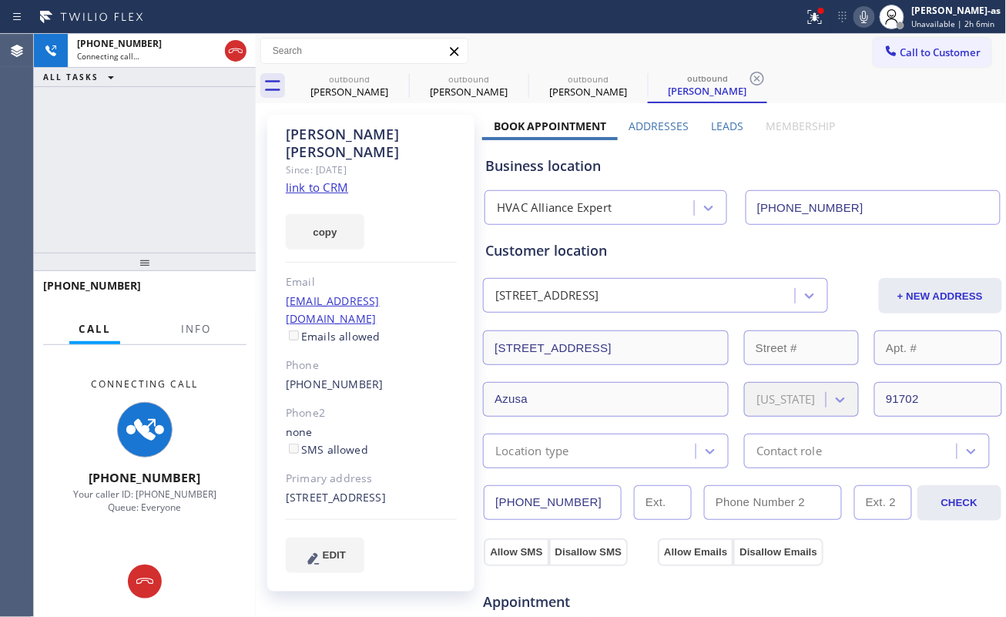
type input "[PHONE_NUMBER]"
drag, startPoint x: 160, startPoint y: 216, endPoint x: 231, endPoint y: 202, distance: 72.2
click at [179, 213] on div "[PHONE_NUMBER] Connecting call… ALL TASKS ALL TASKS ACTIVE TASKS TASKS IN WRAP …" at bounding box center [145, 143] width 222 height 219
click at [303, 179] on link "link to CRM" at bounding box center [317, 186] width 62 height 15
click at [165, 123] on div "[PHONE_NUMBER] Connecting call… ALL TASKS ALL TASKS ACTIVE TASKS TASKS IN WRAP …" at bounding box center [145, 143] width 222 height 219
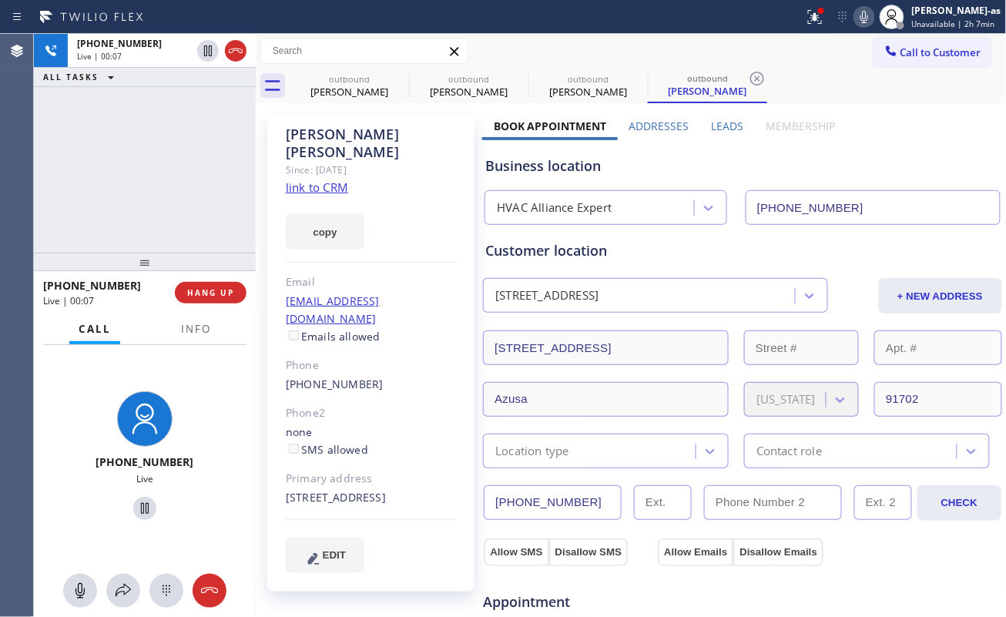
click at [380, 376] on div "[PHONE_NUMBER]" at bounding box center [371, 385] width 171 height 18
copy div "[PHONE_NUMBER]"
drag, startPoint x: 206, startPoint y: 210, endPoint x: 186, endPoint y: 226, distance: 26.3
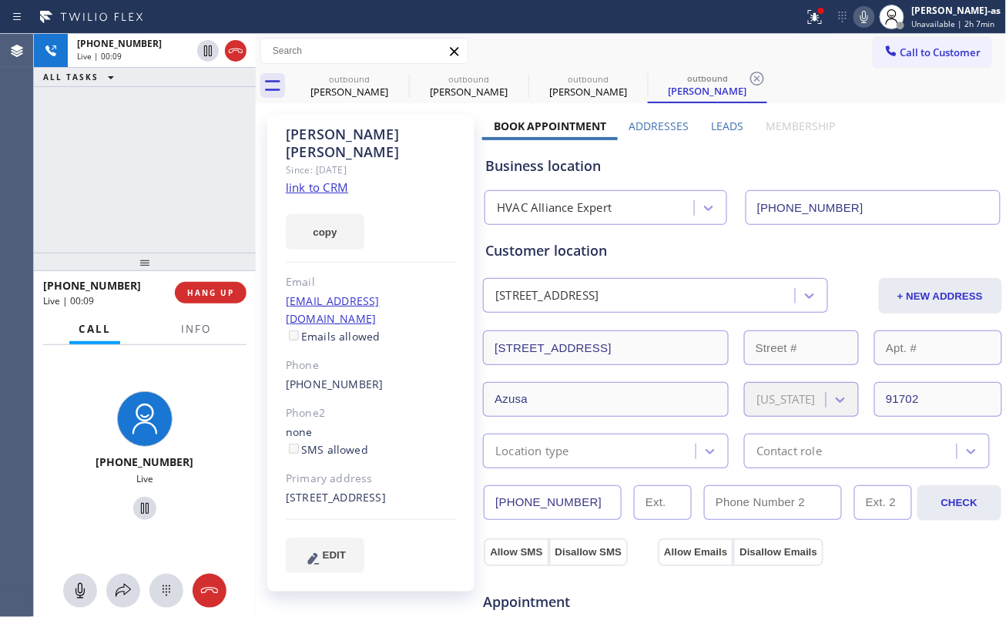
click at [206, 211] on div "[PHONE_NUMBER] Live | 00:09 ALL TASKS ALL TASKS ACTIVE TASKS TASKS IN WRAP UP" at bounding box center [145, 143] width 222 height 219
click at [139, 219] on div "[PHONE_NUMBER] Live | 00:47 ALL TASKS ALL TASKS ACTIVE TASKS TASKS IN WRAP UP" at bounding box center [145, 143] width 222 height 219
click at [139, 213] on div "[PHONE_NUMBER] Live | 00:48 ALL TASKS ALL TASKS ACTIVE TASKS TASKS IN WRAP UP" at bounding box center [145, 143] width 222 height 219
click at [139, 205] on div "[PHONE_NUMBER] Live | 00:49 ALL TASKS ALL TASKS ACTIVE TASKS TASKS IN WRAP UP" at bounding box center [145, 143] width 222 height 219
click at [124, 214] on div "[PHONE_NUMBER] Live | 00:50 ALL TASKS ALL TASKS ACTIVE TASKS TASKS IN WRAP UP" at bounding box center [145, 143] width 222 height 219
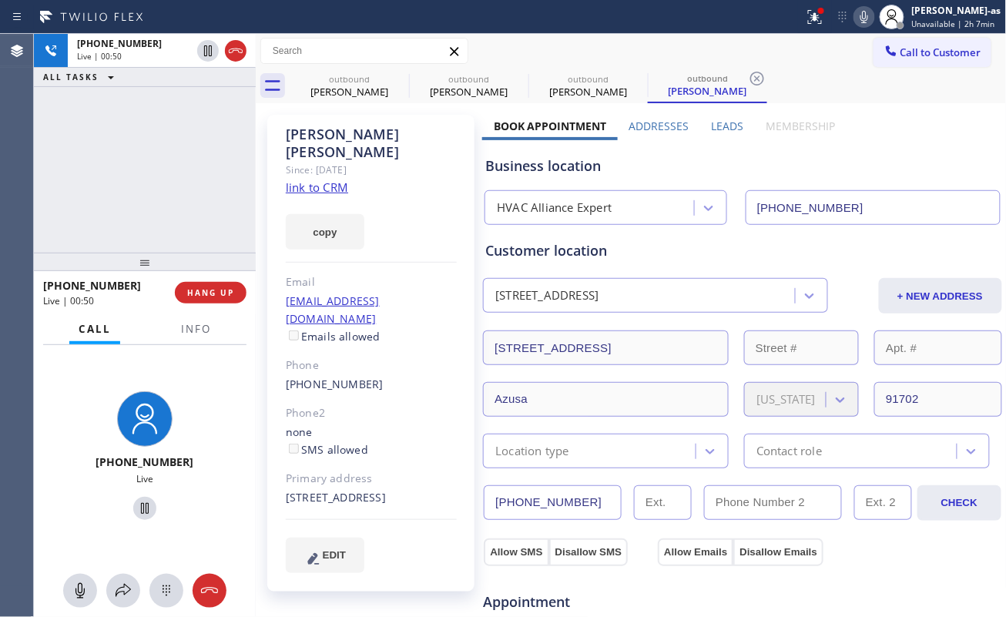
click at [142, 241] on div "[PHONE_NUMBER] Live | 00:50 ALL TASKS ALL TASKS ACTIVE TASKS TASKS IN WRAP UP" at bounding box center [145, 143] width 222 height 219
click at [120, 205] on div "[PHONE_NUMBER] Live | 00:51 ALL TASKS ALL TASKS ACTIVE TASKS TASKS IN WRAP UP" at bounding box center [145, 143] width 222 height 219
click at [198, 293] on span "HANG UP" at bounding box center [210, 292] width 47 height 11
click at [193, 293] on span "HANG UP" at bounding box center [210, 292] width 47 height 11
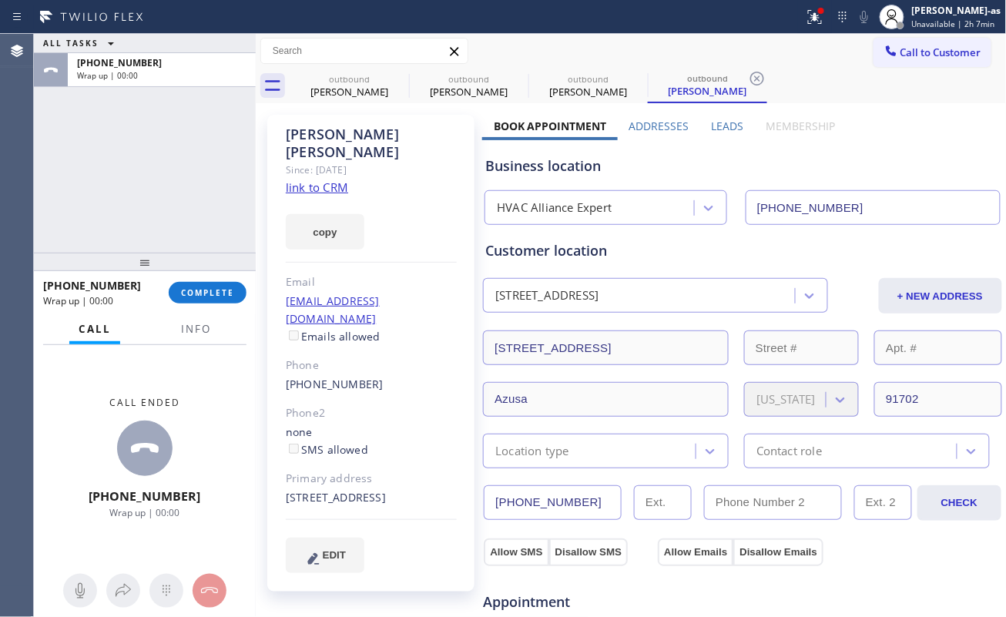
click at [183, 197] on div "ALL TASKS ALL TASKS ACTIVE TASKS TASKS IN WRAP UP [PHONE_NUMBER] Wrap up | 00:00" at bounding box center [145, 143] width 222 height 219
click at [197, 282] on button "COMPLETE" at bounding box center [208, 293] width 78 height 22
click at [142, 186] on div "ALL TASKS ALL TASKS ACTIVE TASKS TASKS IN WRAP UP [PHONE_NUMBER] Wrap up | 00:01" at bounding box center [145, 143] width 222 height 219
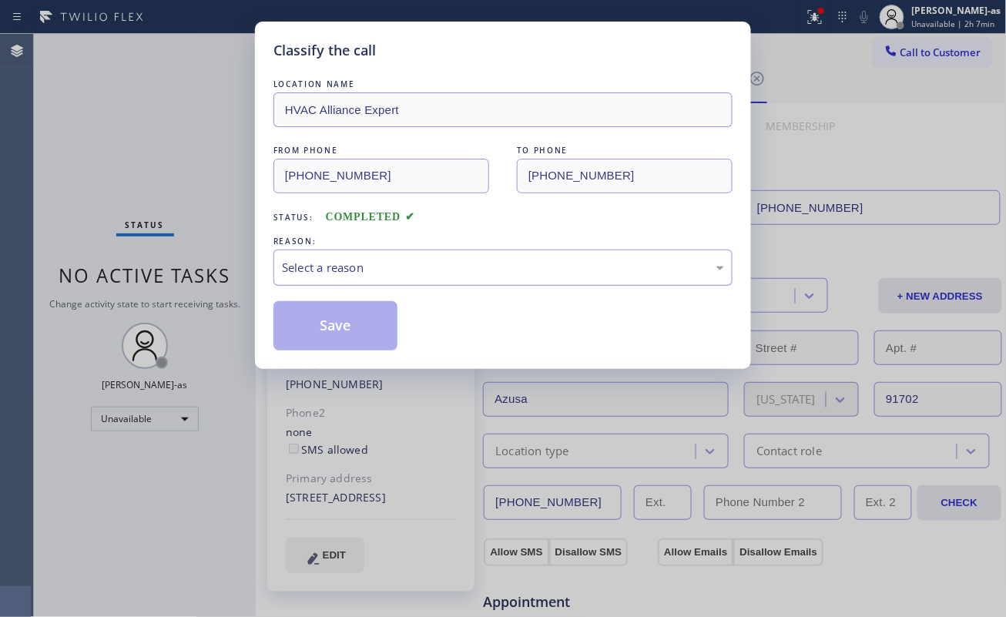
click at [359, 268] on div "Select a reason" at bounding box center [503, 268] width 442 height 18
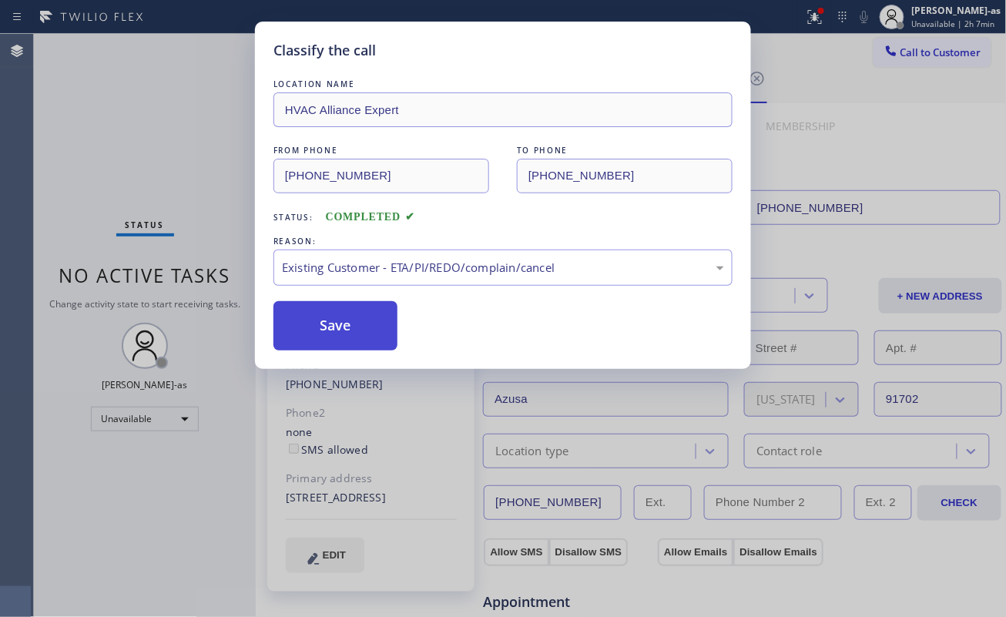
click at [392, 316] on button "Save" at bounding box center [335, 325] width 124 height 49
click at [356, 334] on button "Save" at bounding box center [335, 325] width 124 height 49
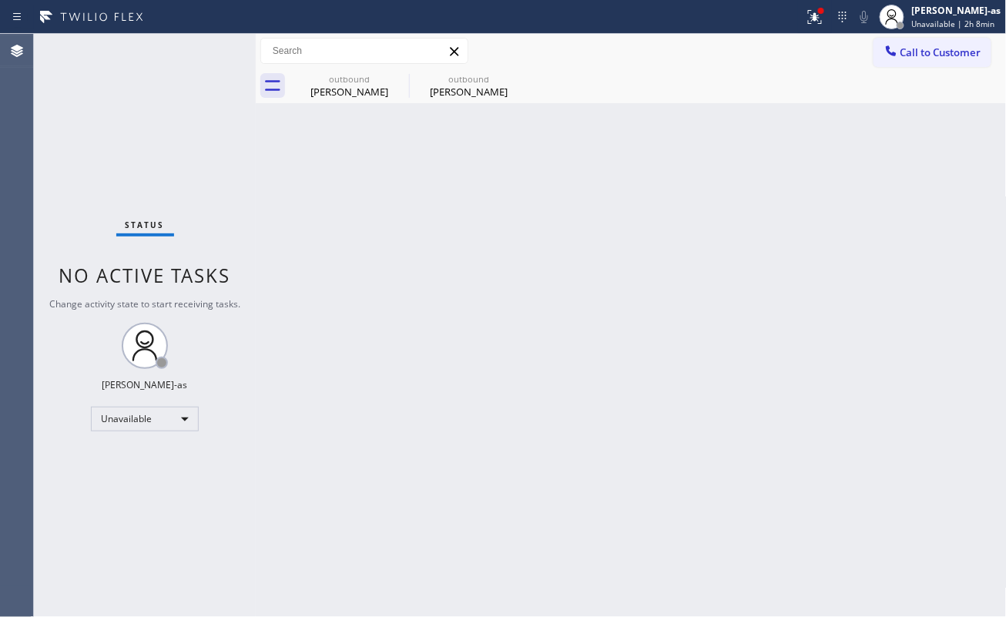
click at [393, 213] on div "Back to Dashboard Change Sender ID Customers Technicians Select a contact Outbo…" at bounding box center [631, 325] width 751 height 583
click at [354, 80] on div "outbound" at bounding box center [349, 79] width 116 height 12
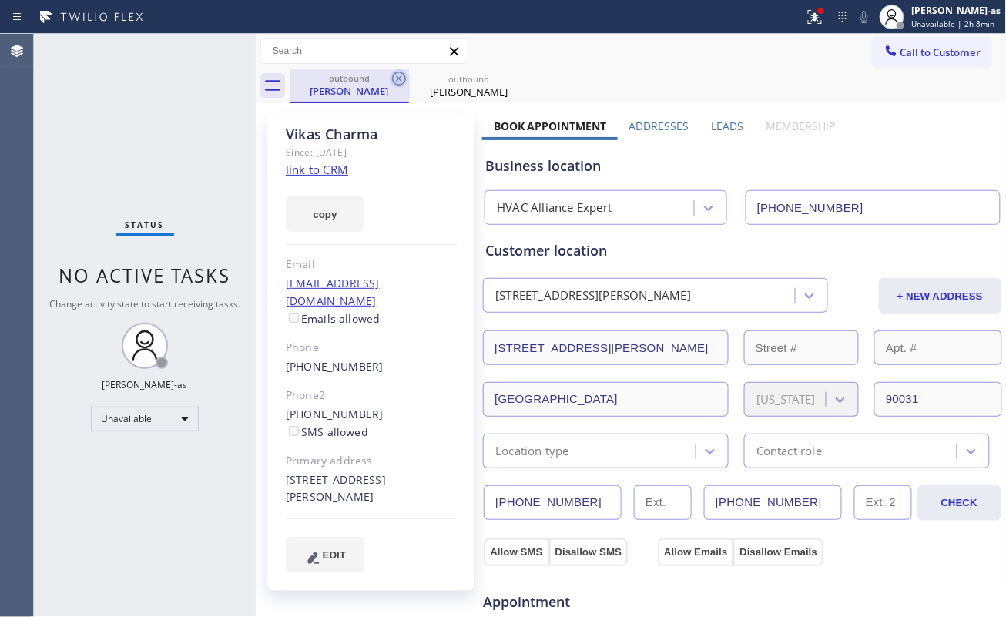
click at [391, 75] on icon at bounding box center [399, 78] width 18 height 18
click at [0, 0] on icon at bounding box center [0, 0] width 0 height 0
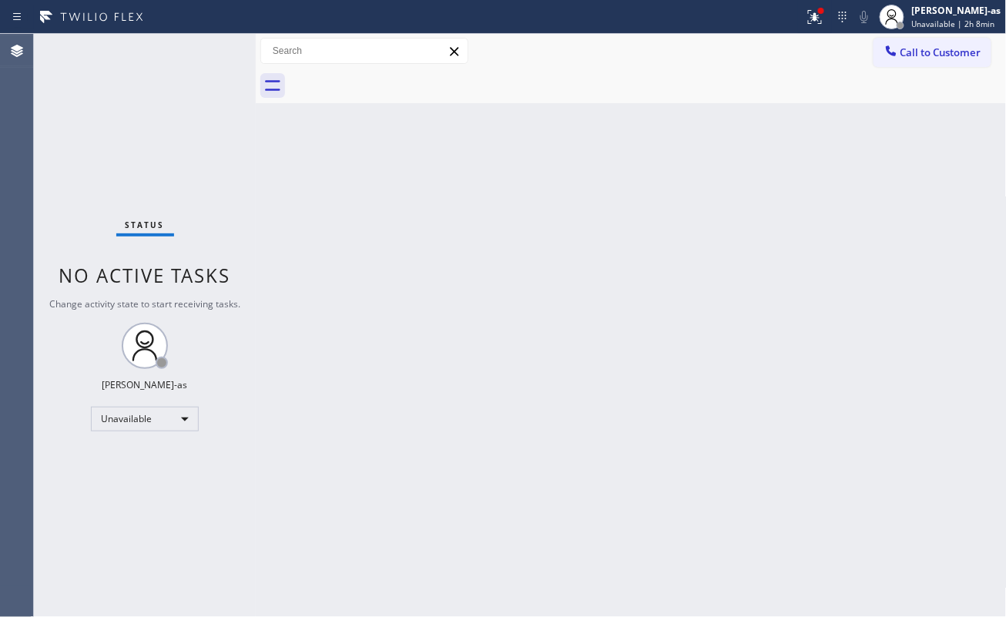
drag, startPoint x: 423, startPoint y: 241, endPoint x: 671, endPoint y: 4, distance: 343.7
click at [456, 213] on div "Back to Dashboard Change Sender ID Customers Technicians Select a contact Outbo…" at bounding box center [631, 325] width 751 height 583
drag, startPoint x: 277, startPoint y: 223, endPoint x: 779, endPoint y: 152, distance: 507.2
click at [278, 223] on div "Back to Dashboard Change Sender ID Customers Technicians Select a contact Outbo…" at bounding box center [631, 325] width 751 height 583
click at [907, 39] on button "Call to Customer" at bounding box center [932, 52] width 118 height 29
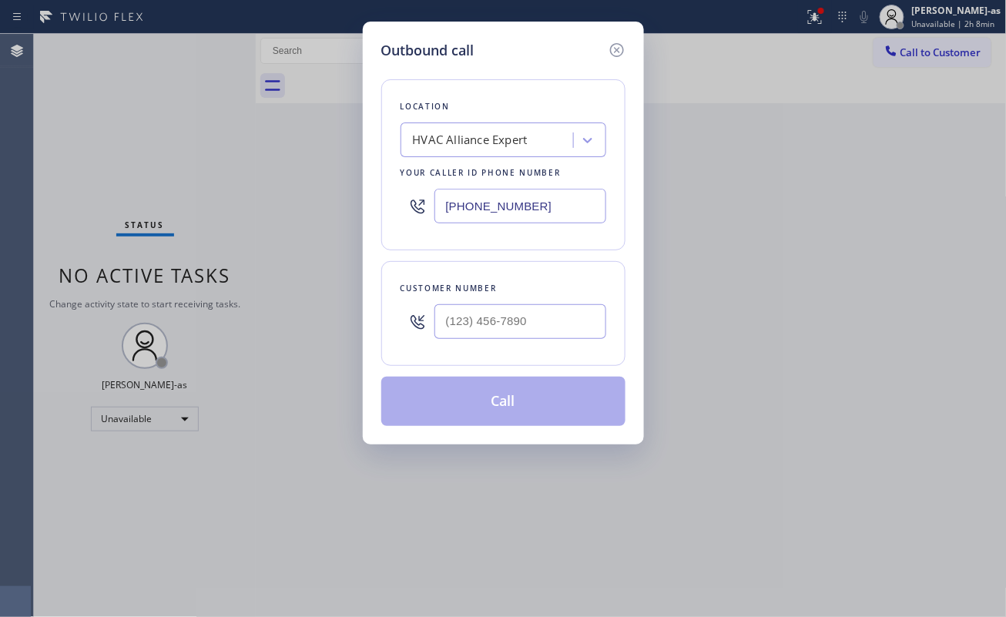
click at [497, 347] on div at bounding box center [520, 321] width 172 height 50
click at [519, 309] on input "(___) ___-____" at bounding box center [520, 321] width 172 height 35
paste input "646) 708-4069"
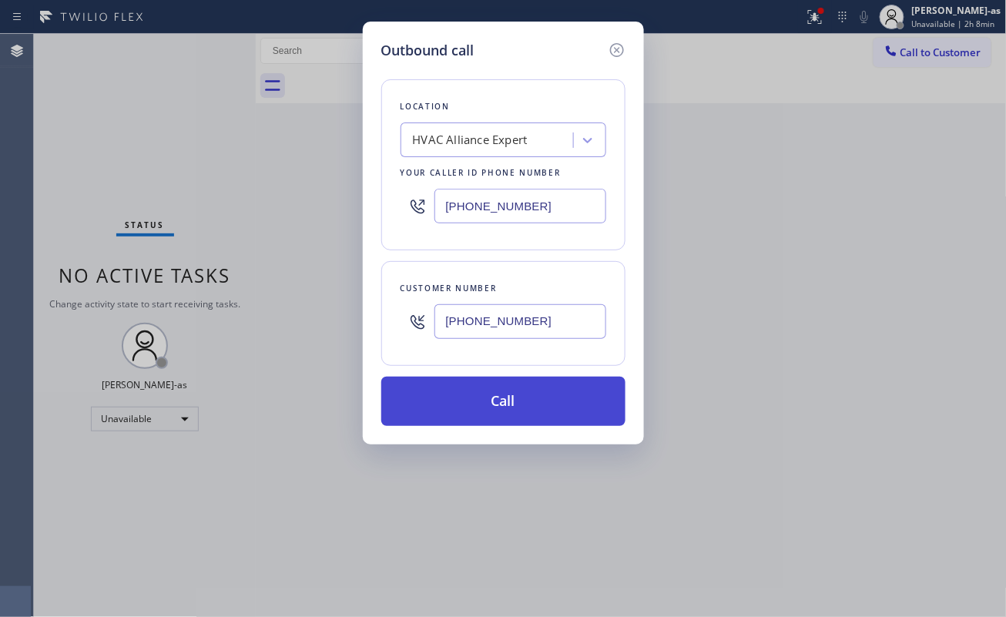
type input "[PHONE_NUMBER]"
click at [507, 402] on button "Call" at bounding box center [503, 401] width 244 height 49
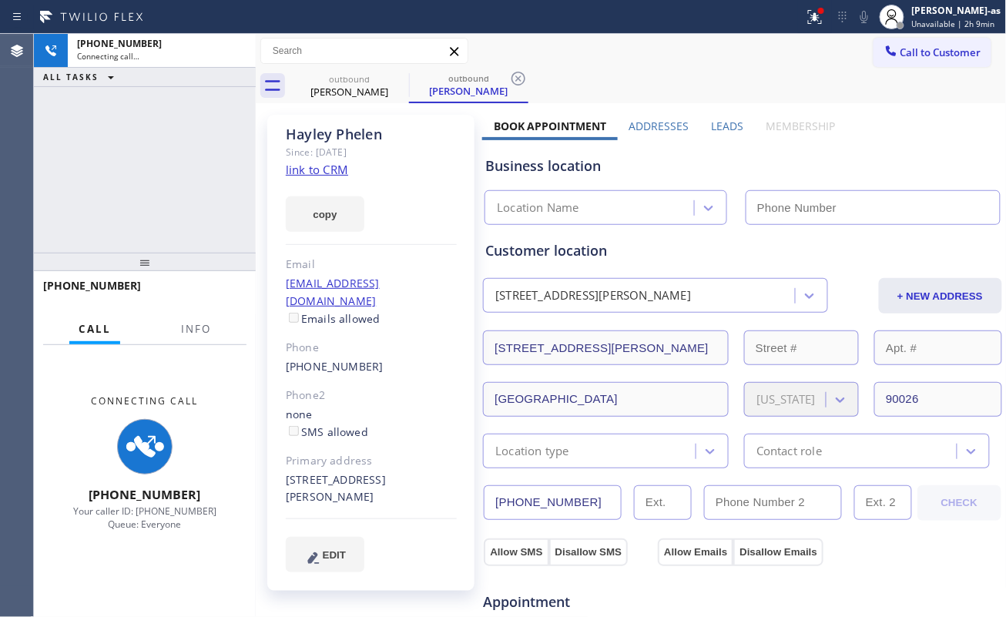
type input "[PHONE_NUMBER]"
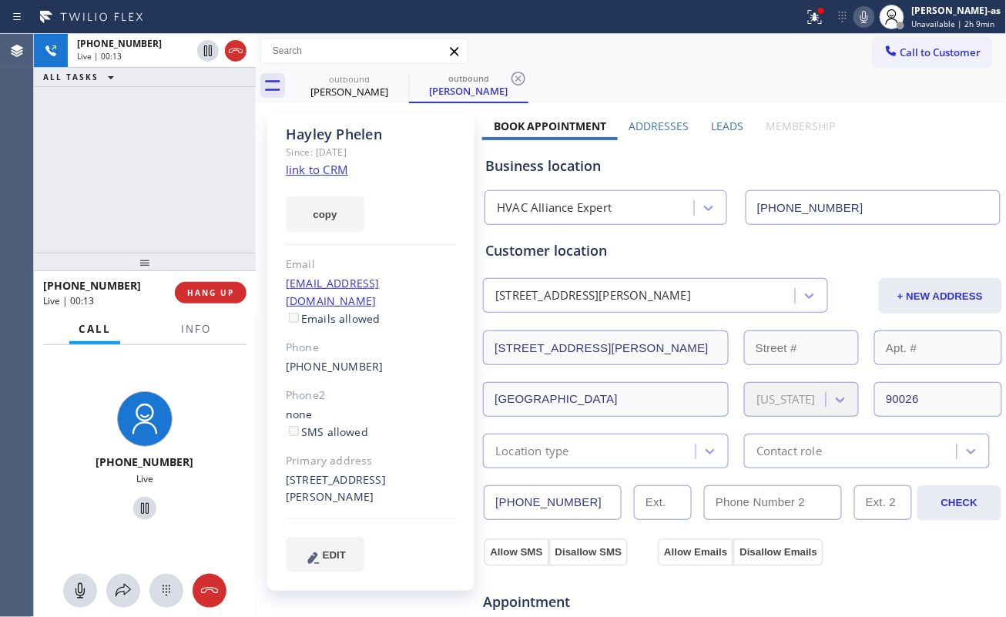
click at [201, 287] on span "HANG UP" at bounding box center [210, 292] width 47 height 11
click at [176, 253] on div at bounding box center [145, 262] width 222 height 18
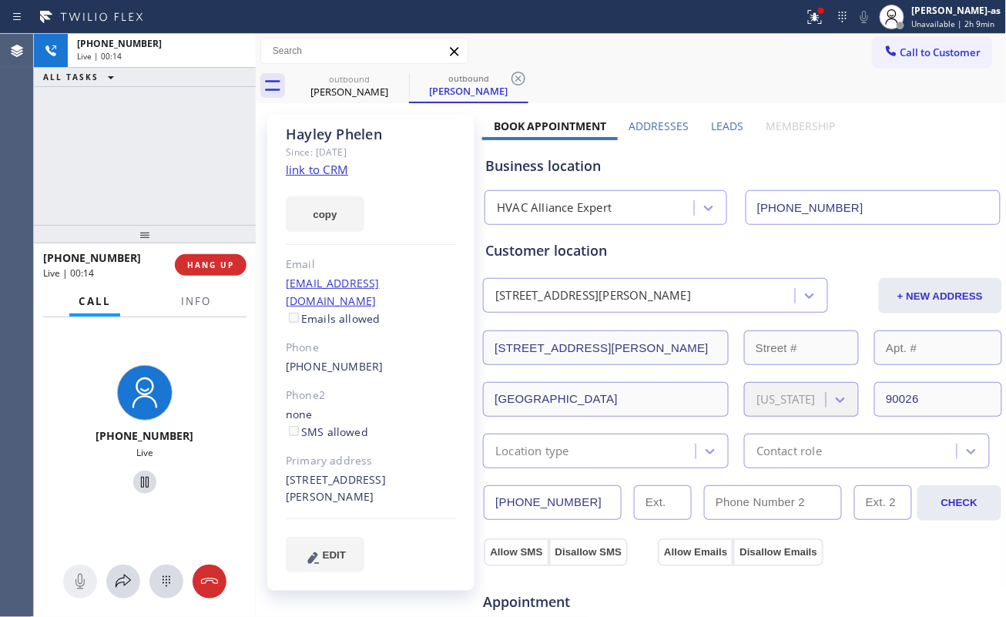
click at [183, 243] on div at bounding box center [145, 234] width 222 height 18
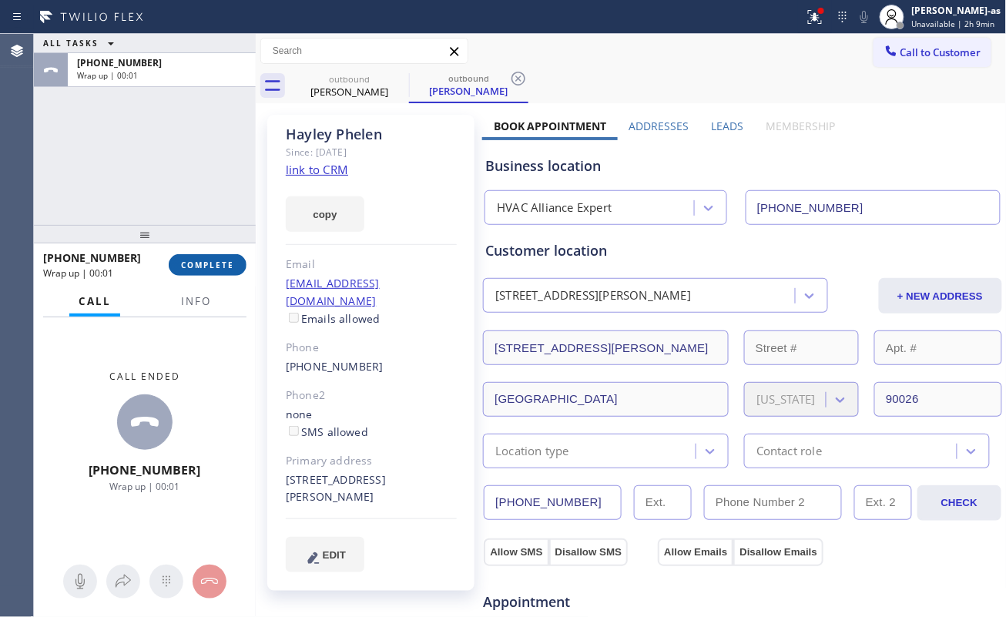
click at [202, 260] on span "COMPLETE" at bounding box center [207, 265] width 53 height 11
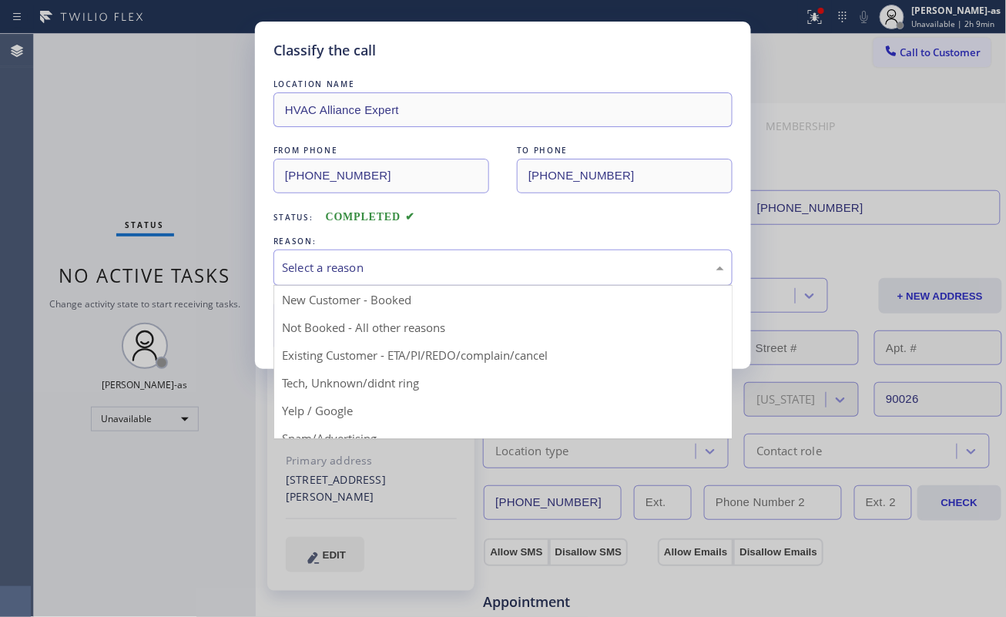
click at [336, 271] on div "Select a reason" at bounding box center [503, 268] width 442 height 18
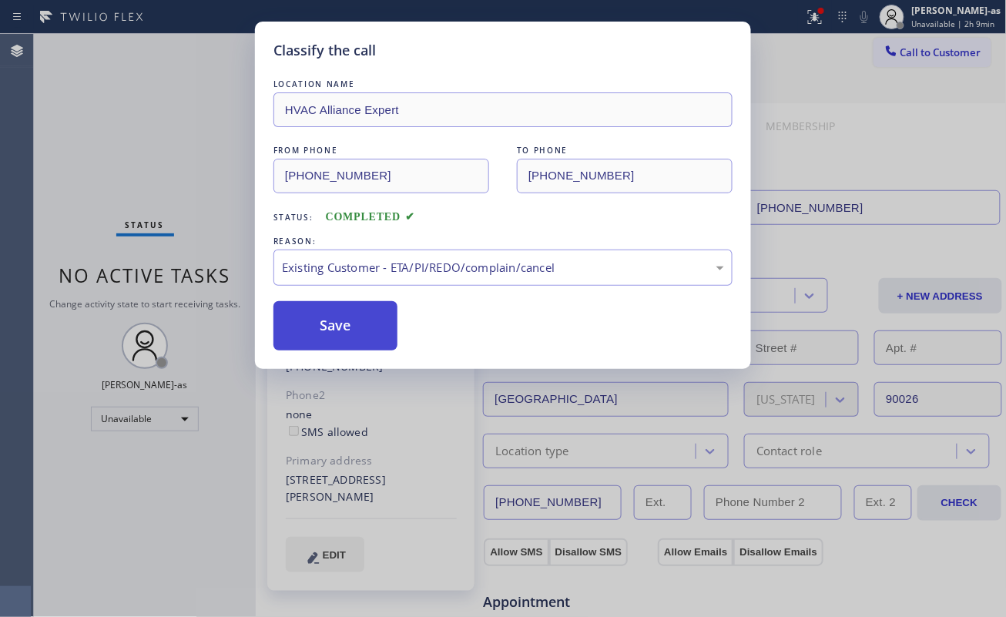
click at [354, 328] on button "Save" at bounding box center [335, 325] width 124 height 49
click at [129, 139] on div "Classify the call LOCATION NAME HVAC Alliance Expert FROM PHONE [PHONE_NUMBER] …" at bounding box center [503, 308] width 1006 height 617
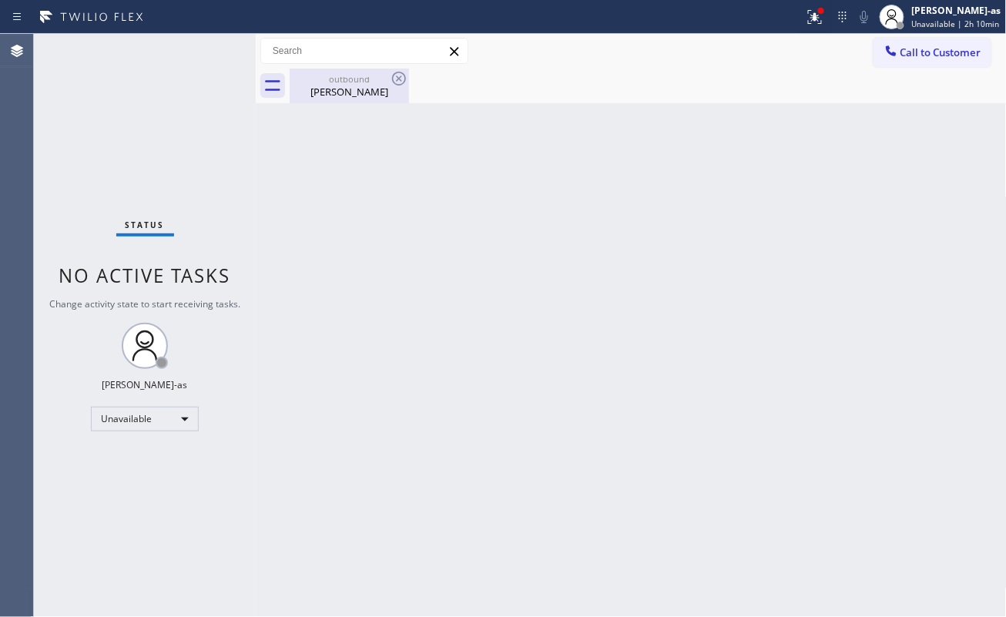
click at [370, 90] on div "[PERSON_NAME]" at bounding box center [349, 92] width 116 height 14
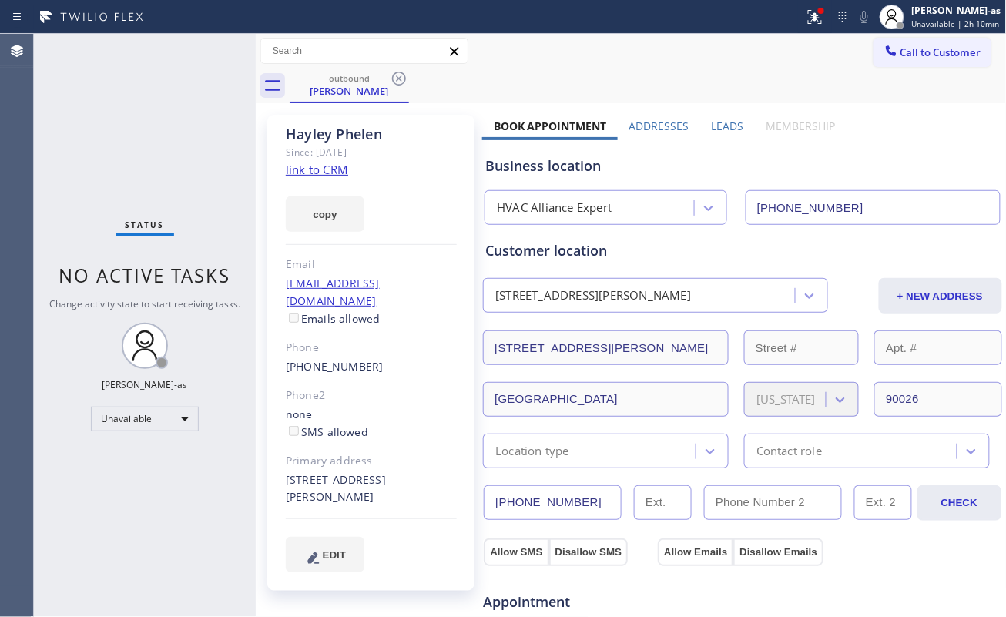
click at [306, 167] on link "link to CRM" at bounding box center [317, 169] width 62 height 15
click at [170, 176] on div "Status No active tasks Change activity state to start receiving tasks. [PERSON_…" at bounding box center [145, 325] width 222 height 583
drag, startPoint x: 340, startPoint y: 96, endPoint x: 380, endPoint y: 85, distance: 41.7
click at [343, 96] on div "[PERSON_NAME]" at bounding box center [349, 91] width 116 height 14
click at [400, 75] on icon at bounding box center [399, 78] width 18 height 18
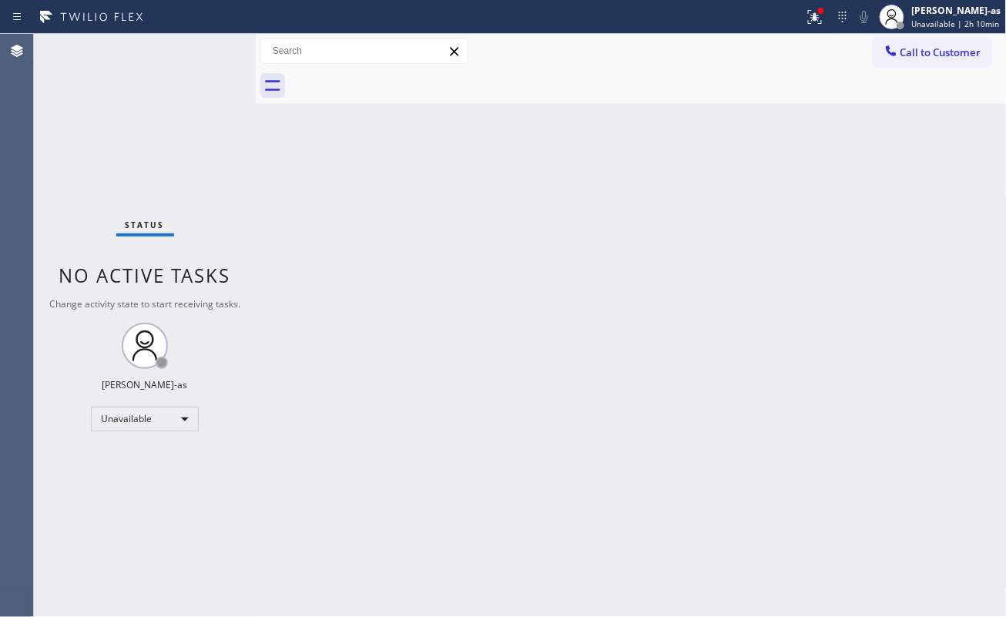
click at [943, 35] on div "Call to Customer Outbound call Location HVAC Alliance Expert Your caller id pho…" at bounding box center [631, 51] width 751 height 35
click at [932, 53] on span "Call to Customer" at bounding box center [940, 52] width 81 height 14
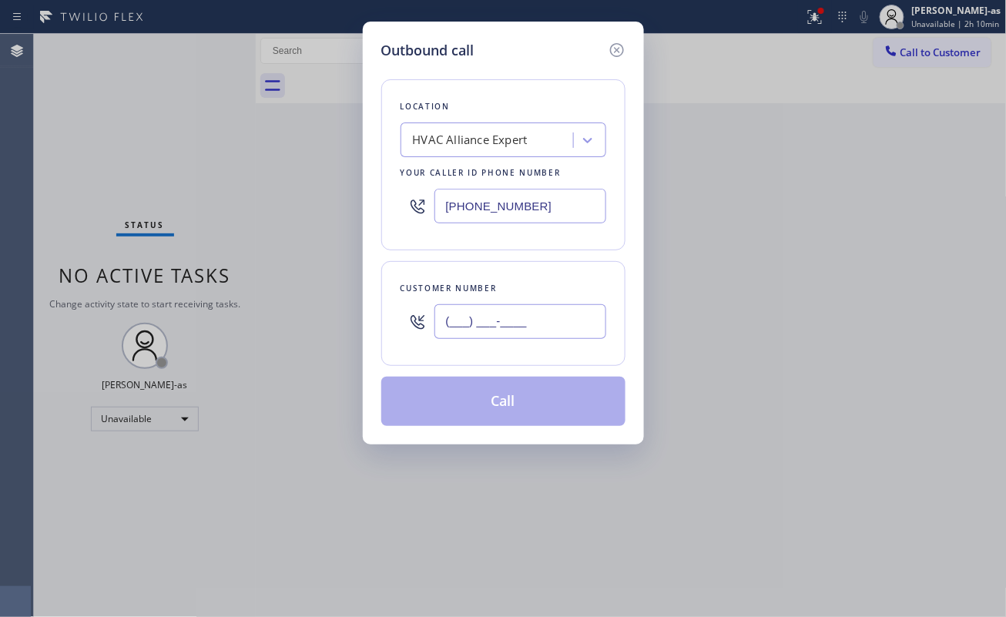
click at [540, 313] on input "(___) ___-____" at bounding box center [520, 321] width 172 height 35
paste input "323) 867-2601"
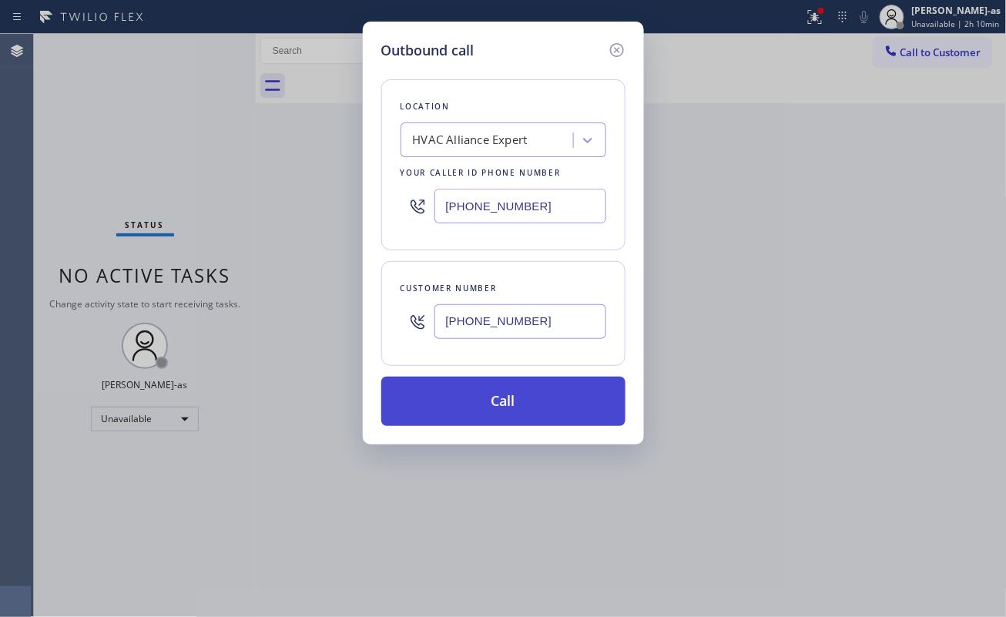
type input "[PHONE_NUMBER]"
click at [507, 407] on button "Call" at bounding box center [503, 401] width 244 height 49
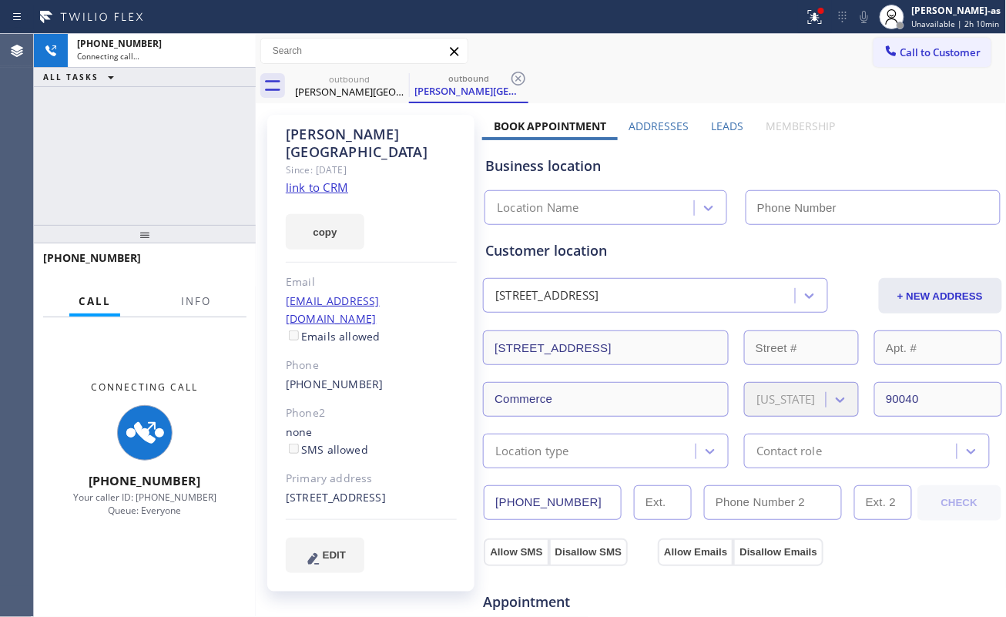
type input "[PHONE_NUMBER]"
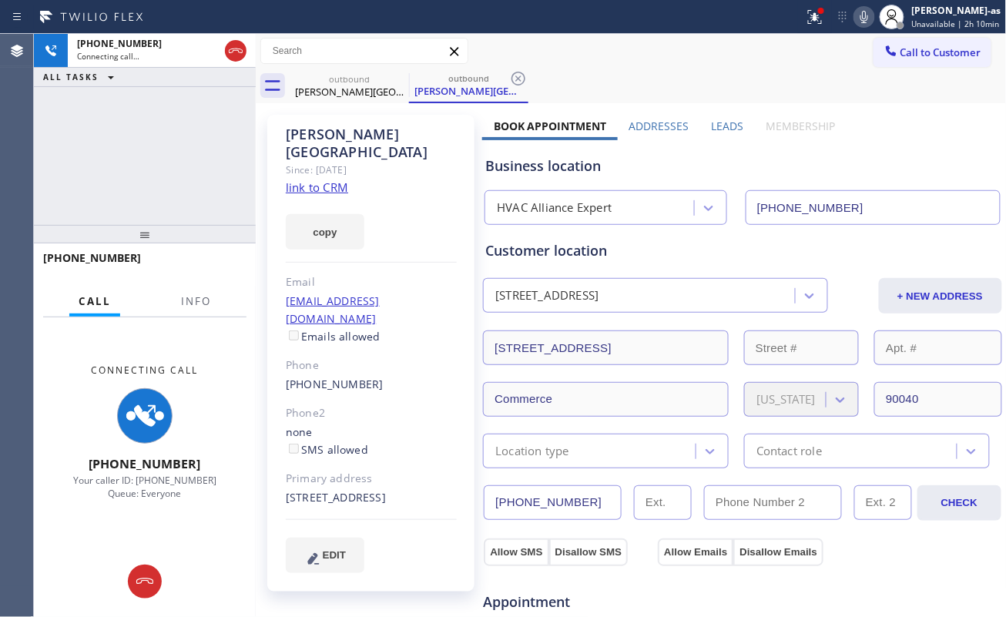
click at [189, 225] on div at bounding box center [145, 234] width 222 height 18
click at [303, 179] on link "link to CRM" at bounding box center [317, 186] width 62 height 15
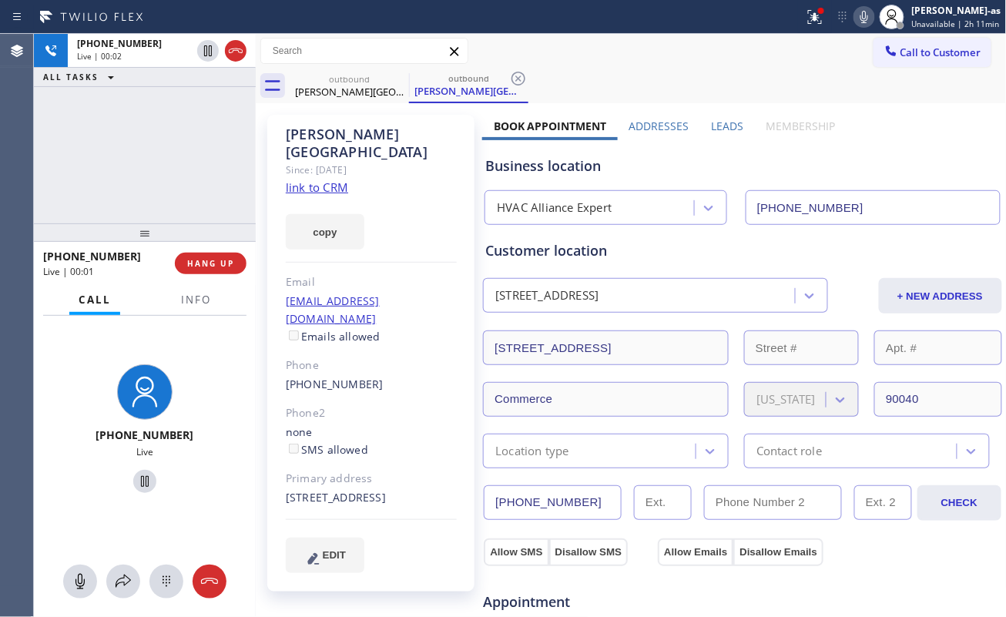
drag, startPoint x: 116, startPoint y: 207, endPoint x: 164, endPoint y: 241, distance: 59.2
click at [120, 207] on div "[PHONE_NUMBER] Live | 00:02 ALL TASKS ALL TASKS ACTIVE TASKS TASKS IN WRAP UP" at bounding box center [145, 128] width 222 height 189
click at [192, 249] on div "[PHONE_NUMBER] Live | 00:02 HANG UP" at bounding box center [144, 263] width 203 height 40
click at [194, 249] on div "[PHONE_NUMBER] Live | 00:02 HANG UP" at bounding box center [144, 263] width 203 height 40
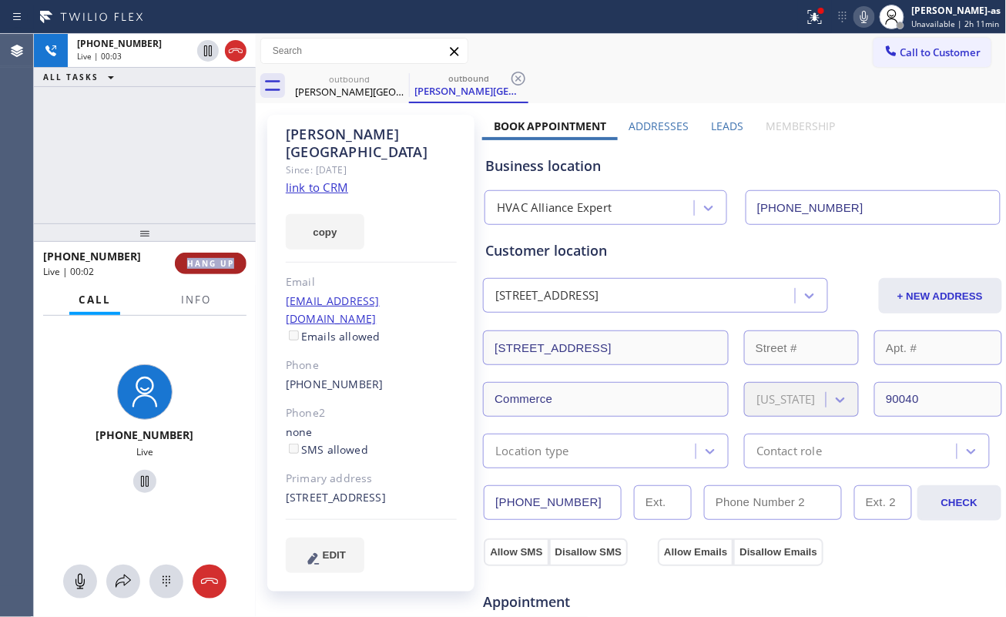
click at [223, 270] on button "HANG UP" at bounding box center [211, 264] width 72 height 22
drag, startPoint x: 213, startPoint y: 263, endPoint x: 260, endPoint y: 284, distance: 52.1
click at [216, 263] on span "HANG UP" at bounding box center [210, 263] width 47 height 11
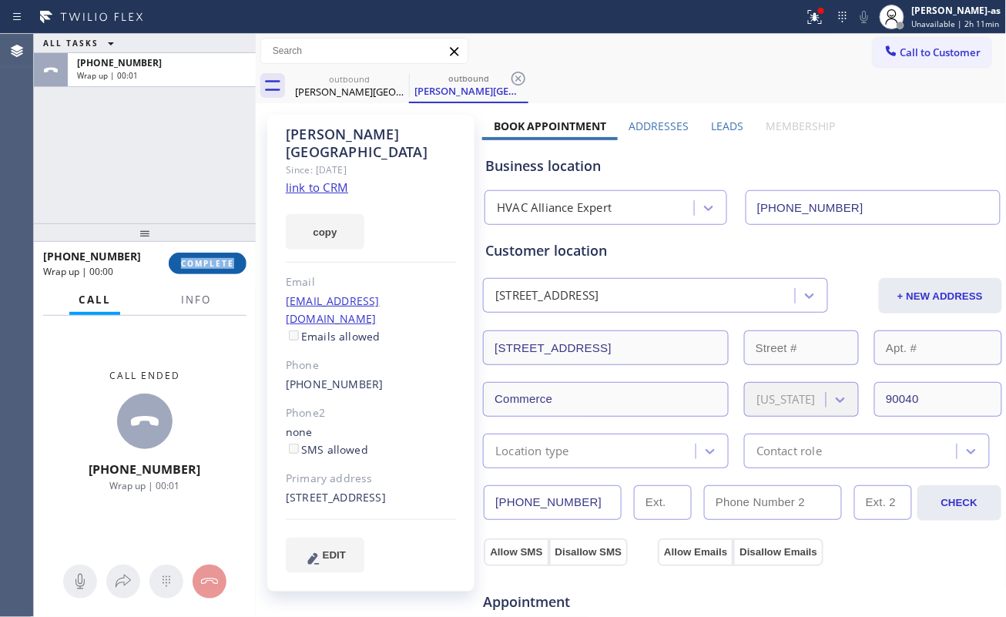
click at [229, 266] on span "COMPLETE" at bounding box center [207, 263] width 53 height 11
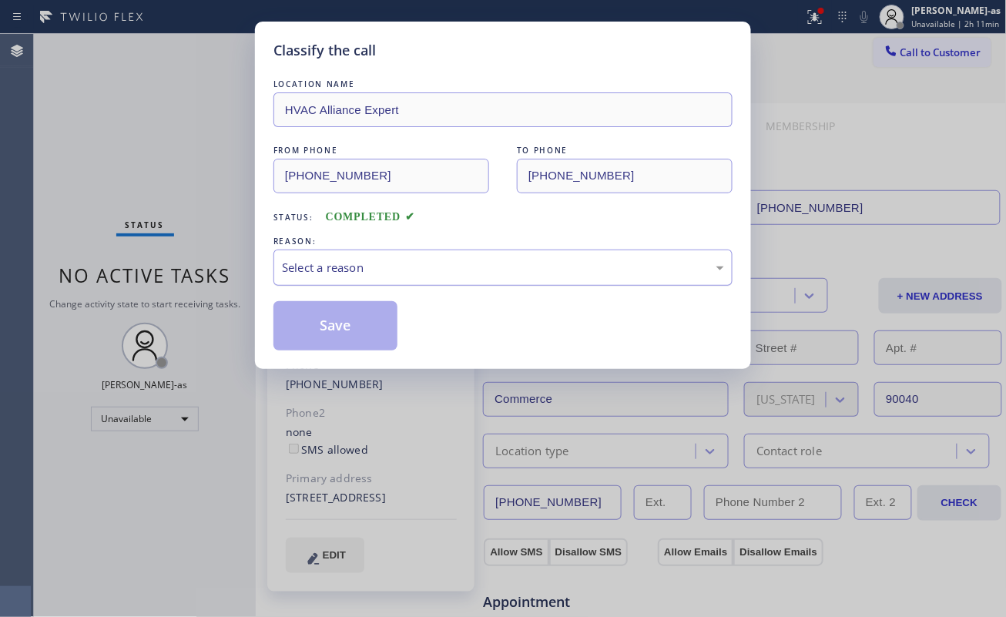
click at [413, 266] on div "Select a reason" at bounding box center [503, 268] width 442 height 18
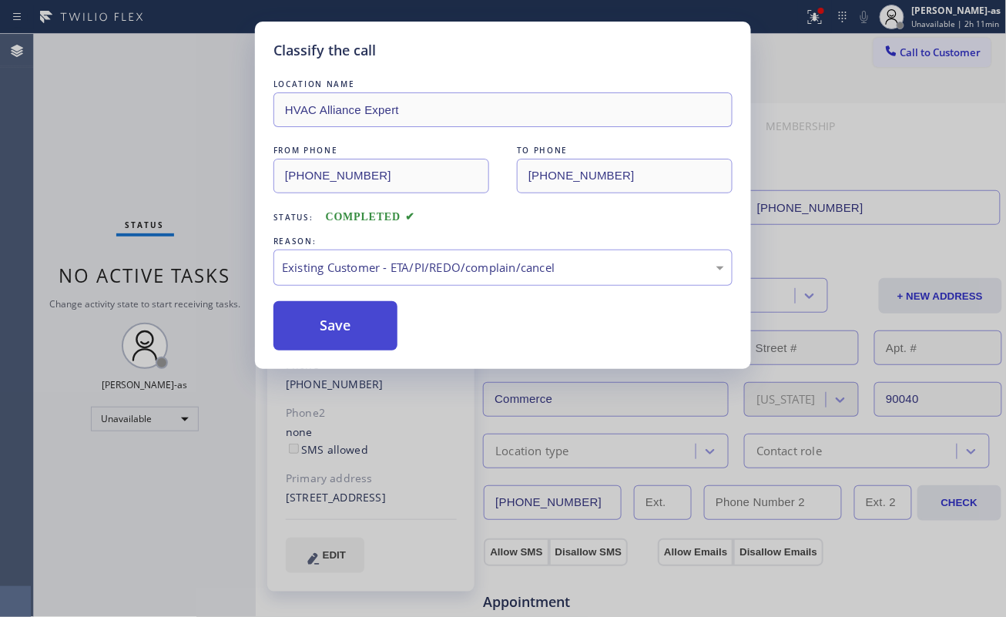
click at [367, 317] on button "Save" at bounding box center [335, 325] width 124 height 49
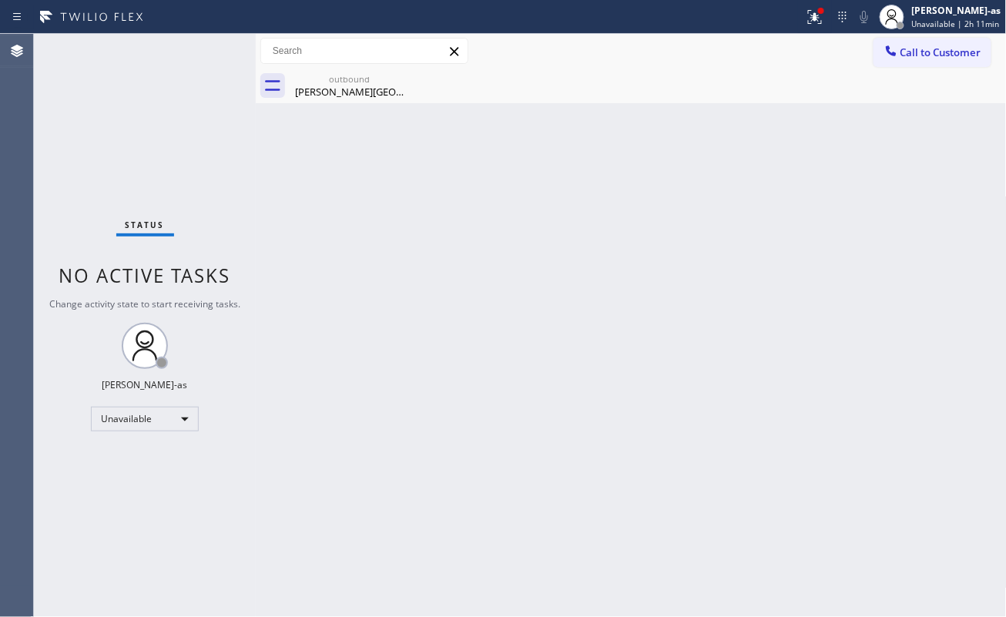
drag, startPoint x: 256, startPoint y: 176, endPoint x: 266, endPoint y: 189, distance: 15.4
click at [256, 174] on div at bounding box center [256, 325] width 0 height 583
drag, startPoint x: 105, startPoint y: 180, endPoint x: 705, endPoint y: 111, distance: 603.9
click at [123, 182] on div "Status No active tasks Change activity state to start receiving tasks. [PERSON_…" at bounding box center [145, 325] width 222 height 583
drag, startPoint x: 331, startPoint y: 85, endPoint x: 414, endPoint y: 75, distance: 82.9
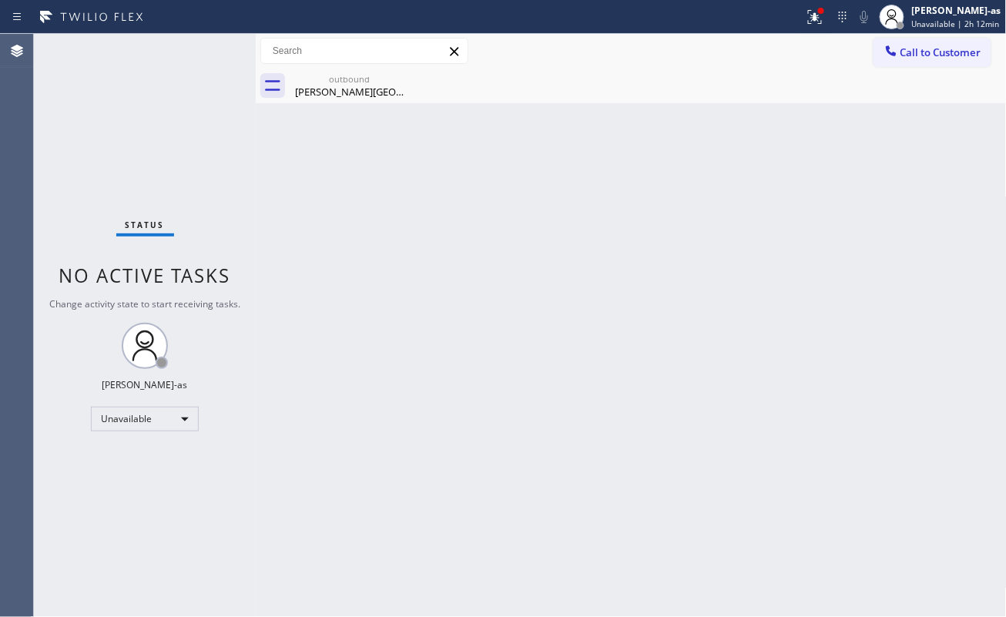
click at [347, 85] on div "[PERSON_NAME][GEOGRAPHIC_DATA]" at bounding box center [349, 92] width 116 height 14
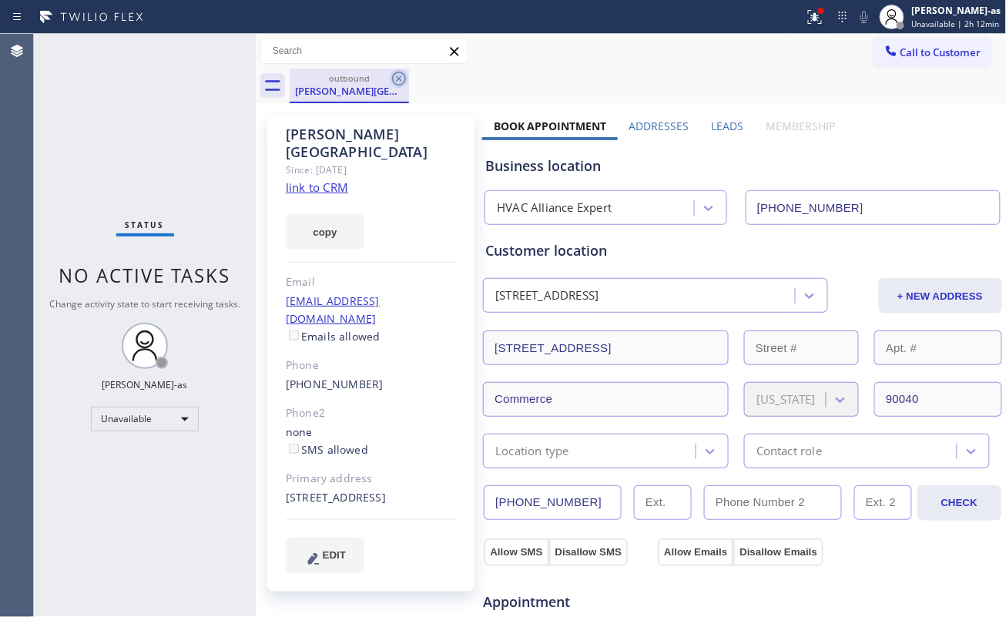
click at [397, 74] on icon at bounding box center [399, 78] width 18 height 18
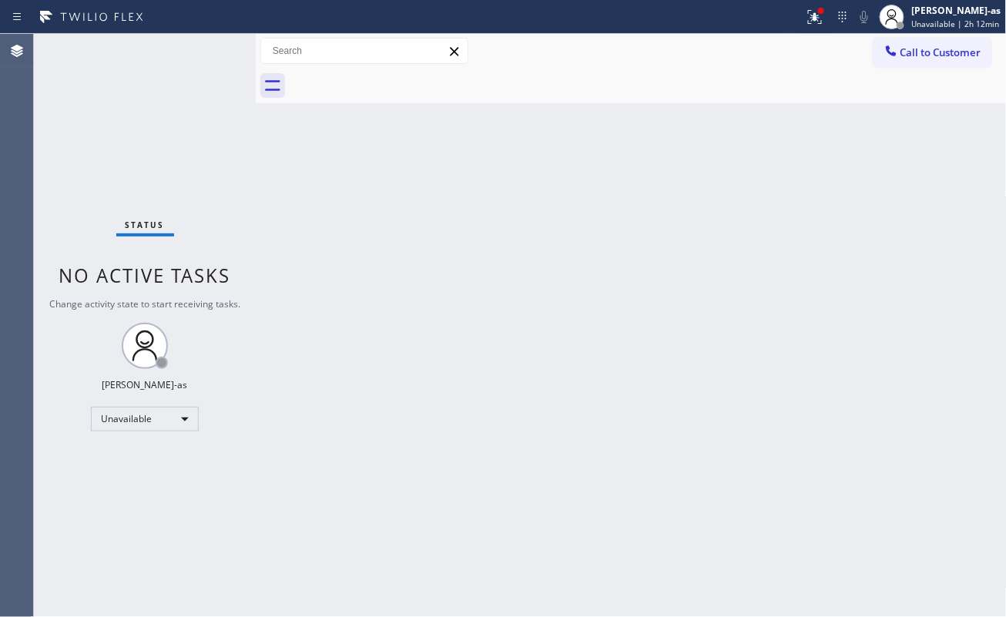
click at [397, 74] on div at bounding box center [648, 86] width 717 height 35
click at [891, 52] on icon at bounding box center [890, 50] width 15 height 15
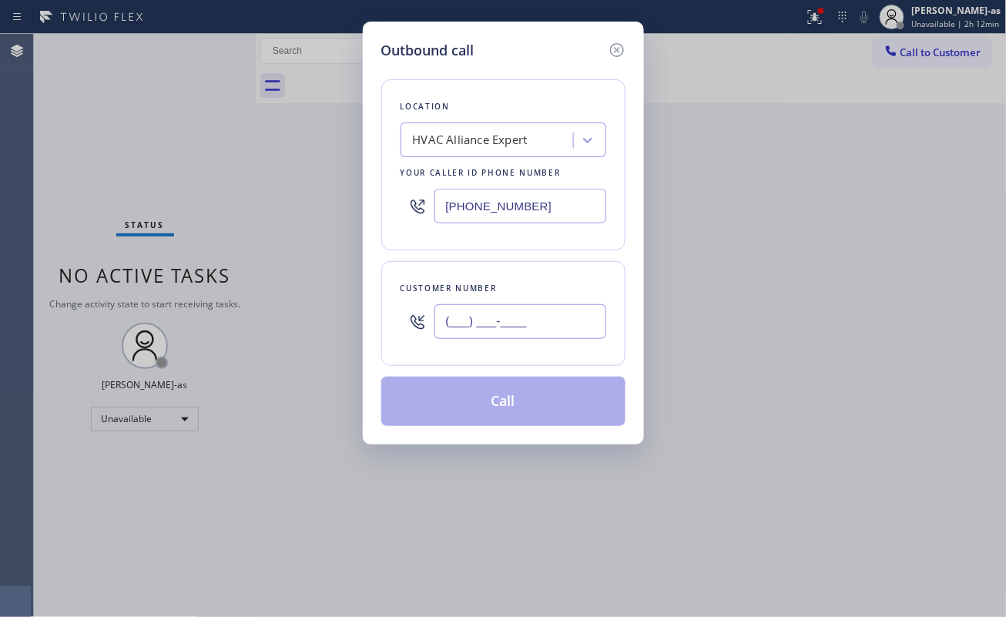
click at [530, 318] on input "(___) ___-____" at bounding box center [520, 321] width 172 height 35
paste input "323) 328-4409"
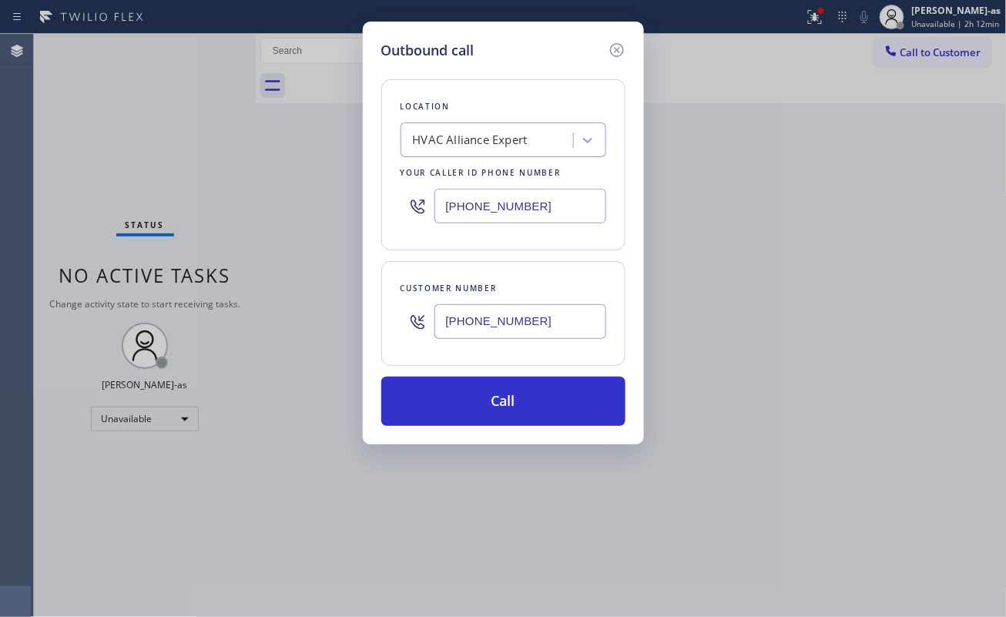
type input "[PHONE_NUMBER]"
drag, startPoint x: 200, startPoint y: 213, endPoint x: 311, endPoint y: 235, distance: 113.1
click at [214, 213] on div "Outbound call Location HVAC Alliance Expert Your caller id phone number [PHONE_…" at bounding box center [503, 308] width 1006 height 617
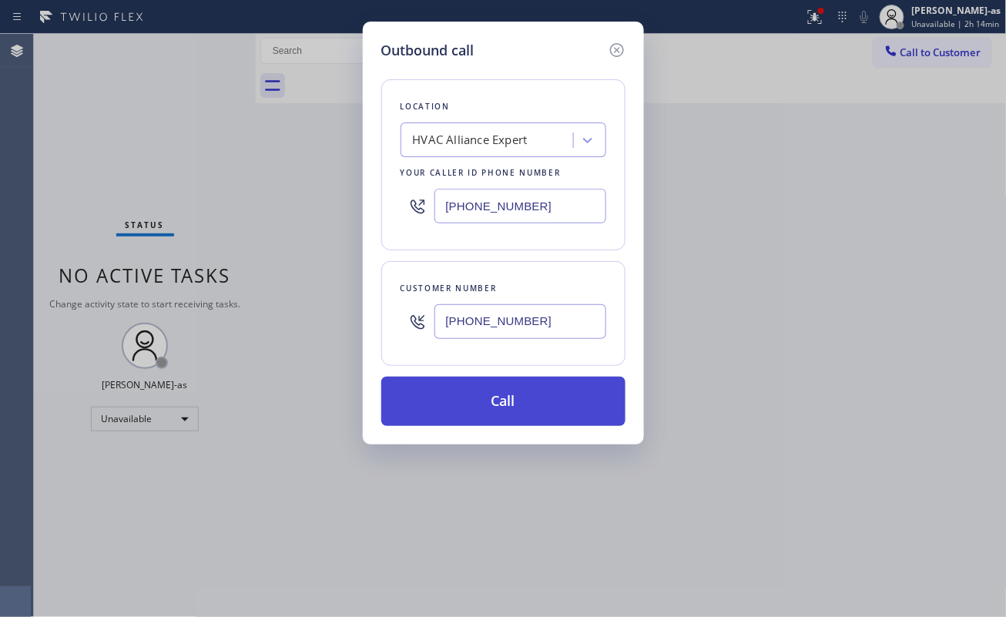
click at [540, 400] on button "Call" at bounding box center [503, 401] width 244 height 49
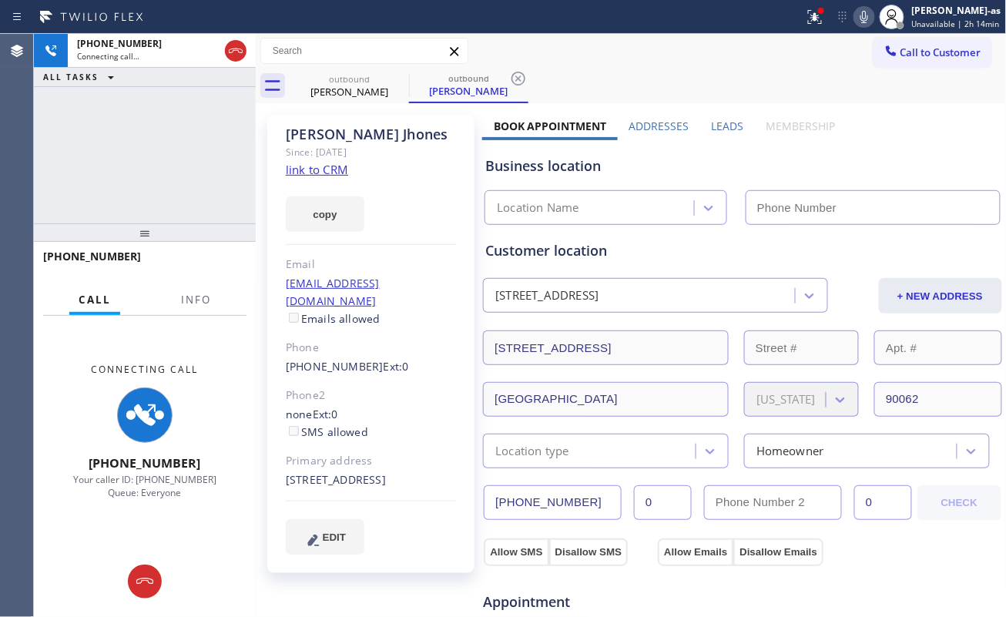
click at [321, 172] on link "link to CRM" at bounding box center [317, 169] width 62 height 15
type input "[PHONE_NUMBER]"
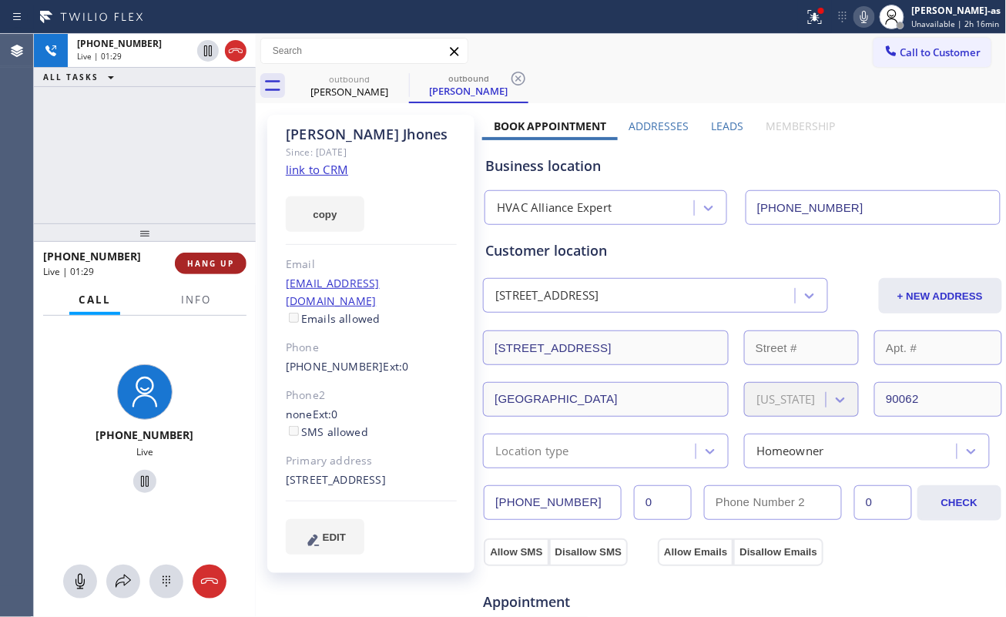
click at [195, 263] on span "HANG UP" at bounding box center [210, 263] width 47 height 11
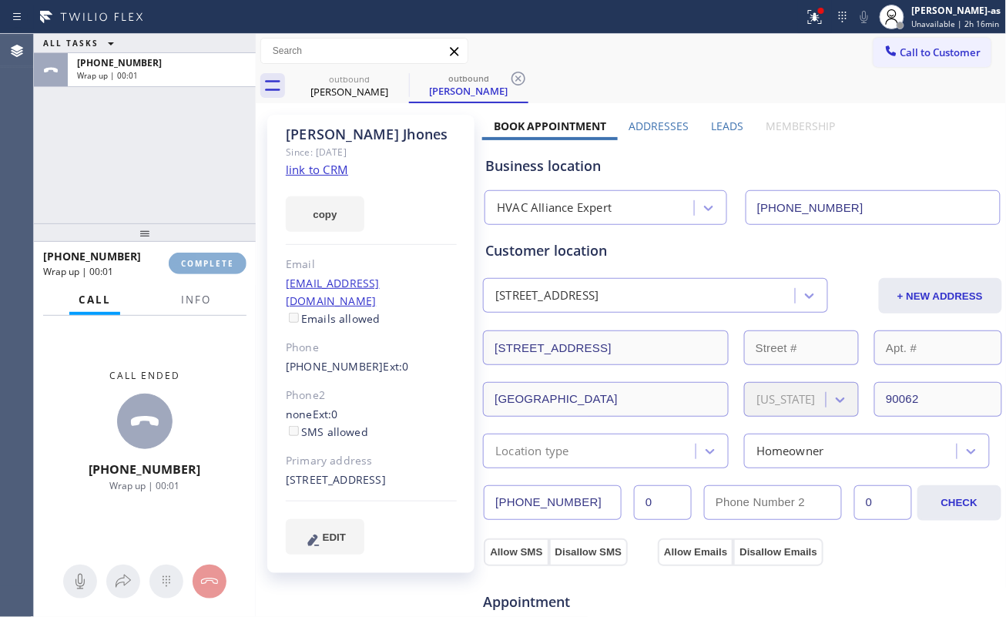
click at [196, 262] on span "COMPLETE" at bounding box center [207, 263] width 53 height 11
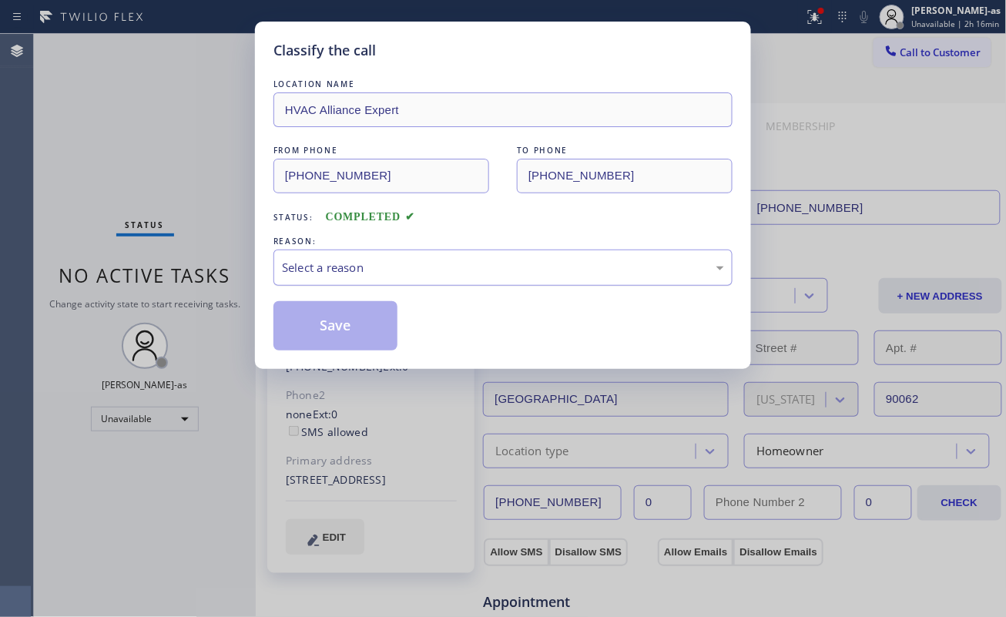
drag, startPoint x: 422, startPoint y: 256, endPoint x: 450, endPoint y: 282, distance: 37.6
click at [424, 259] on div "Select a reason" at bounding box center [502, 267] width 459 height 36
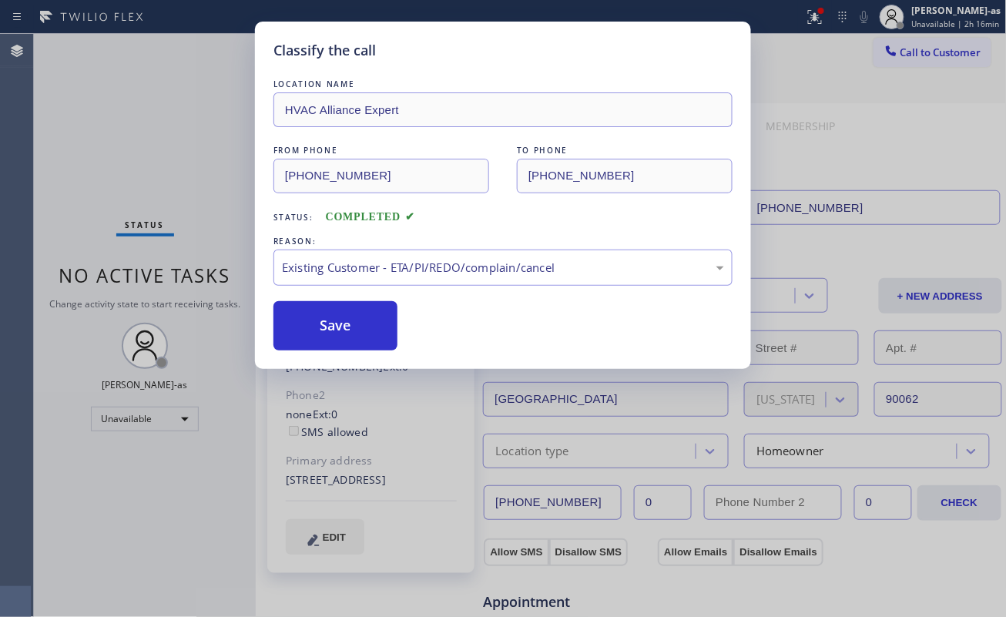
drag, startPoint x: 502, startPoint y: 349, endPoint x: 479, endPoint y: 336, distance: 26.6
click at [364, 323] on button "Save" at bounding box center [335, 325] width 124 height 49
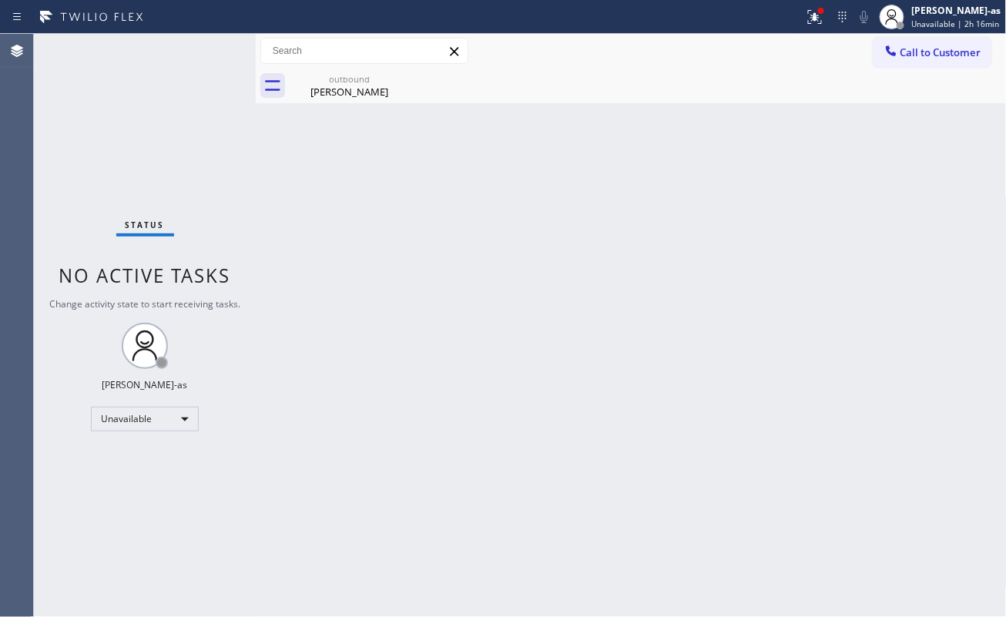
drag, startPoint x: 308, startPoint y: 233, endPoint x: 313, endPoint y: 214, distance: 19.1
click at [310, 219] on div "Back to Dashboard Change Sender ID Customers Technicians Select a contact Outbo…" at bounding box center [631, 325] width 751 height 583
drag, startPoint x: 351, startPoint y: 77, endPoint x: 390, endPoint y: 78, distance: 38.5
click at [351, 78] on div "outbound" at bounding box center [349, 79] width 116 height 12
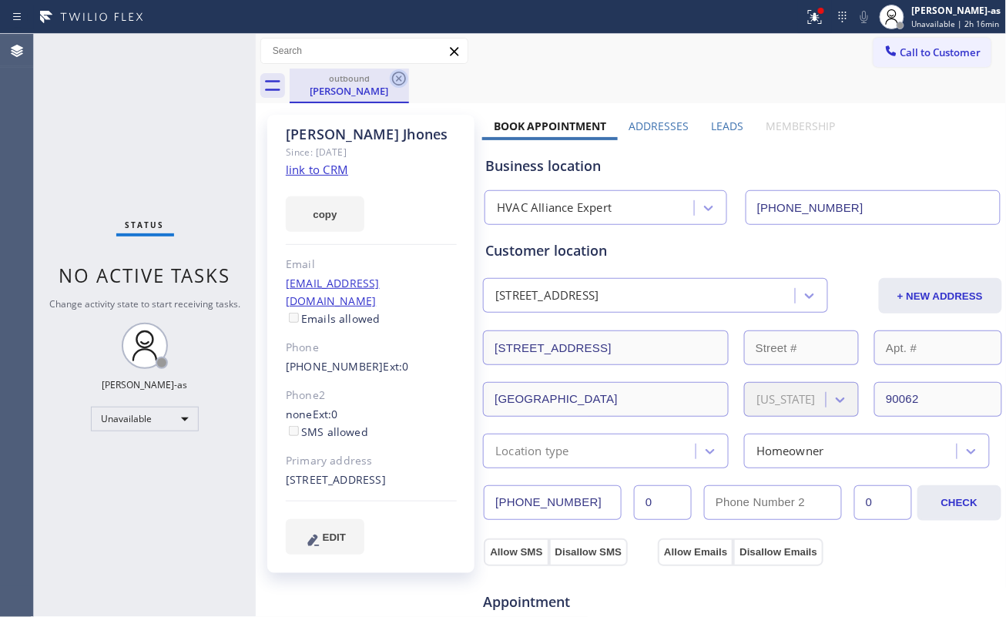
click at [399, 75] on icon at bounding box center [399, 78] width 18 height 18
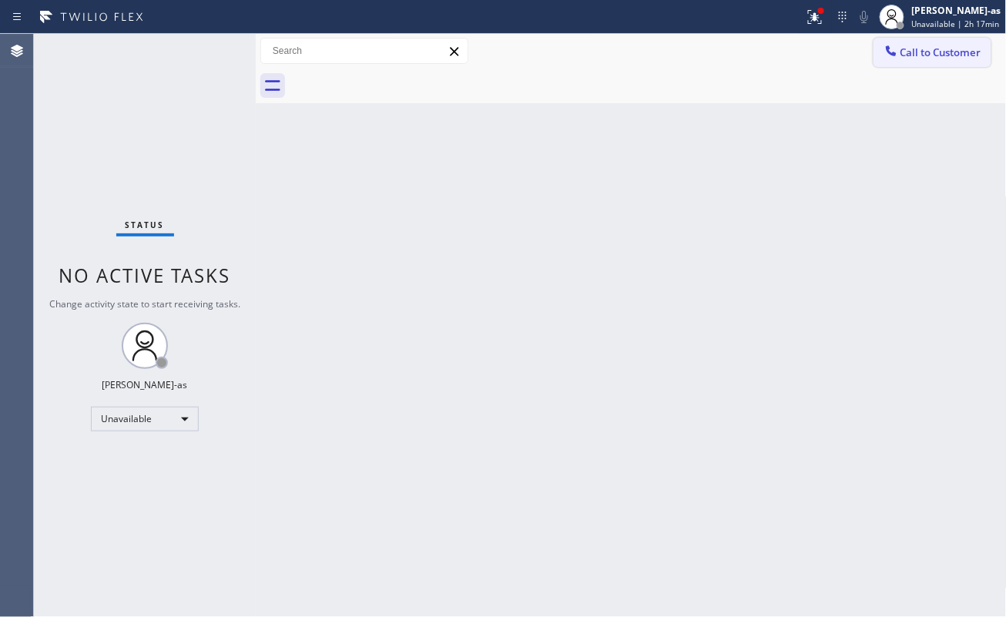
click at [885, 47] on icon at bounding box center [890, 50] width 15 height 15
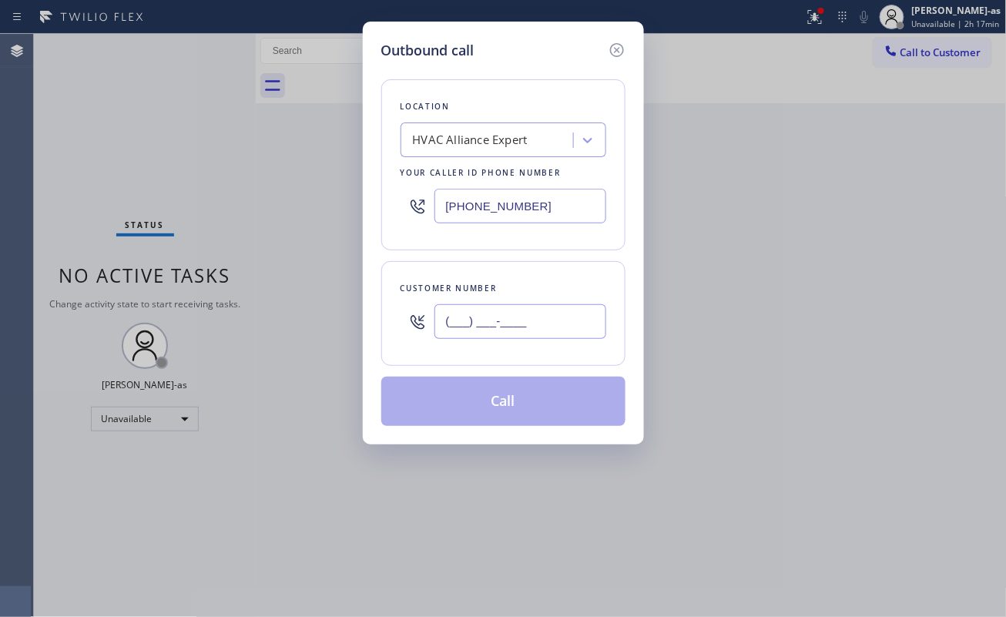
click at [527, 322] on input "(___) ___-____" at bounding box center [520, 321] width 172 height 35
paste input "323) 868-6373"
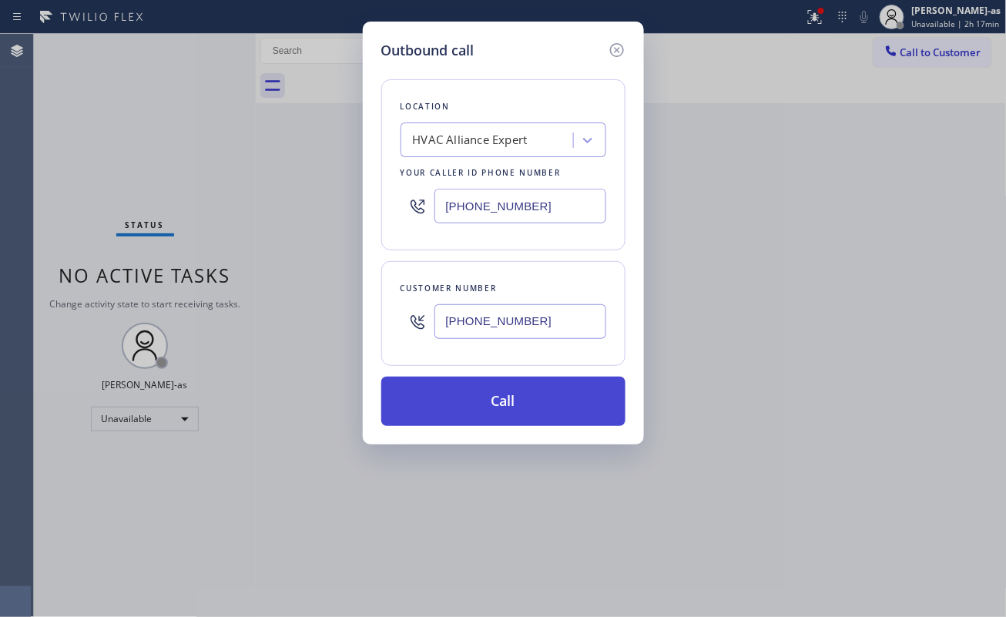
type input "[PHONE_NUMBER]"
click at [524, 414] on button "Call" at bounding box center [503, 401] width 244 height 49
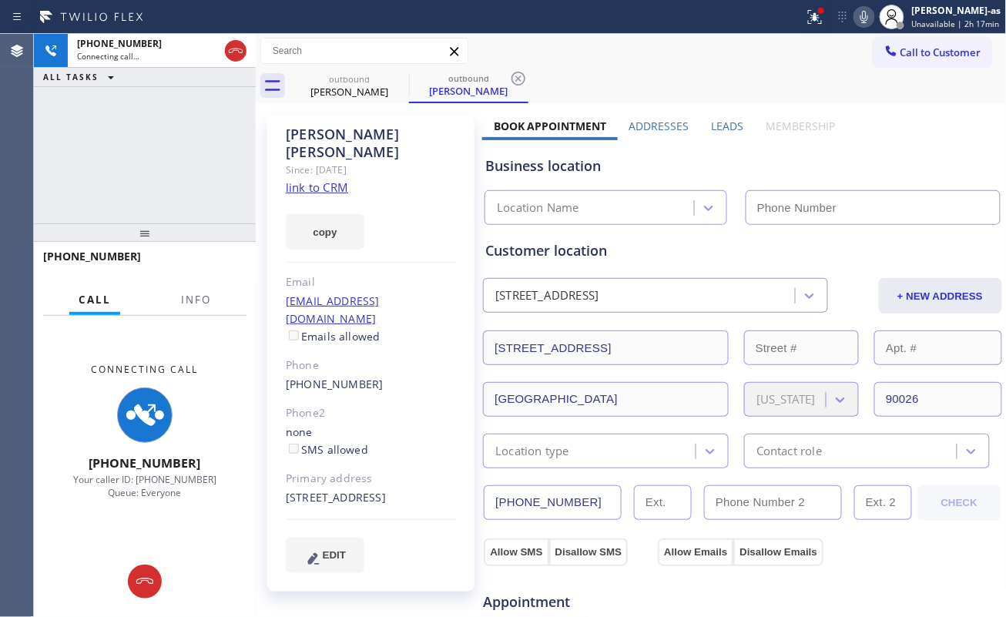
type input "[PHONE_NUMBER]"
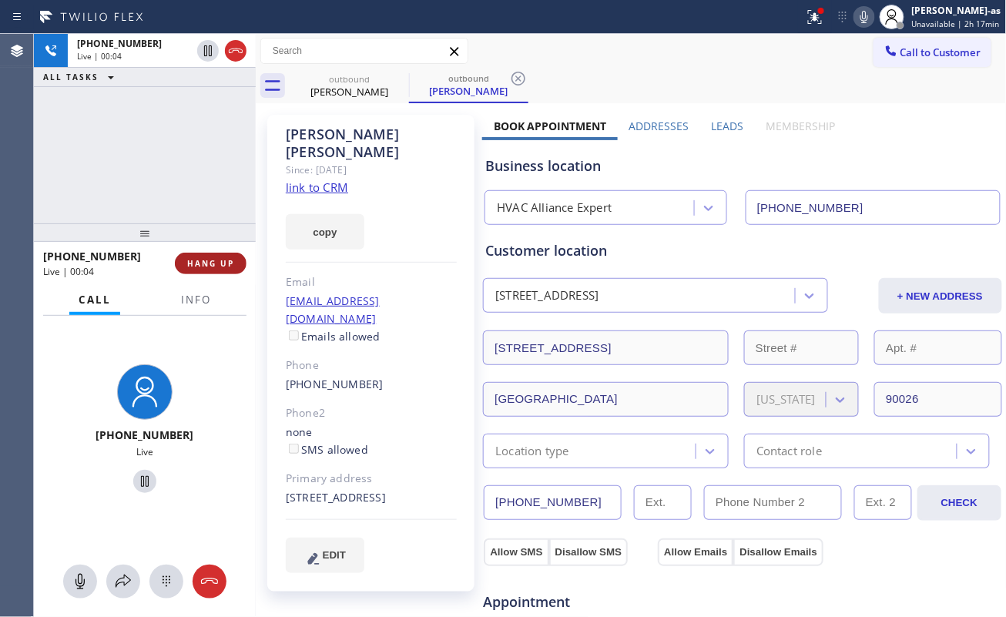
click at [214, 265] on span "HANG UP" at bounding box center [210, 263] width 47 height 11
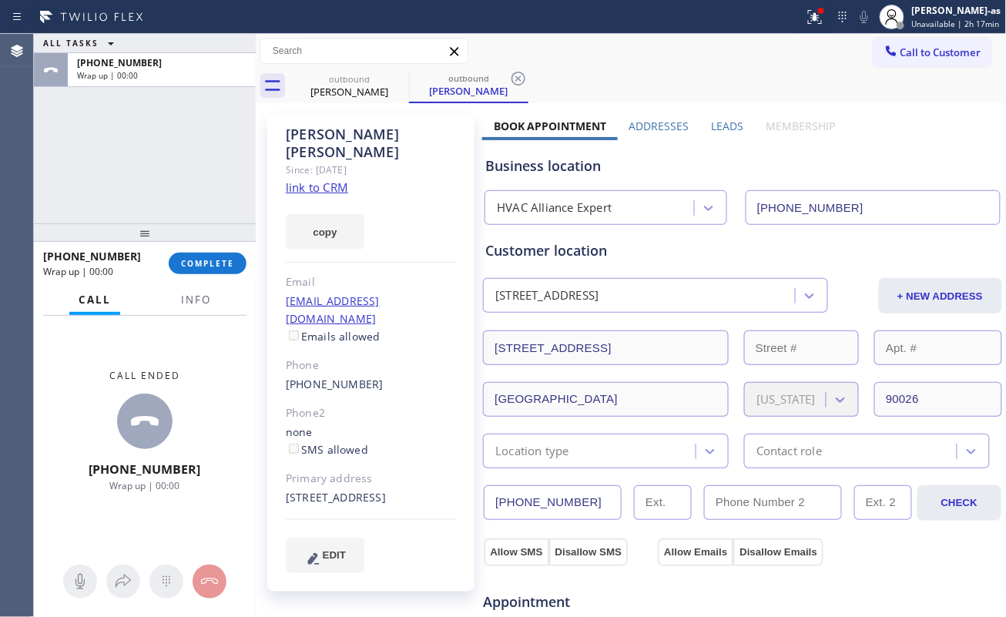
drag, startPoint x: 154, startPoint y: 189, endPoint x: 214, endPoint y: 275, distance: 105.1
click at [155, 191] on div "ALL TASKS ALL TASKS ACTIVE TASKS TASKS IN WRAP UP [PHONE_NUMBER] Wrap up | 00:00" at bounding box center [145, 128] width 222 height 189
click at [206, 263] on span "COMPLETE" at bounding box center [207, 263] width 53 height 11
click at [131, 193] on div "ALL TASKS ALL TASKS ACTIVE TASKS TASKS IN WRAP UP [PHONE_NUMBER] Wrap up | 00:01" at bounding box center [145, 128] width 222 height 189
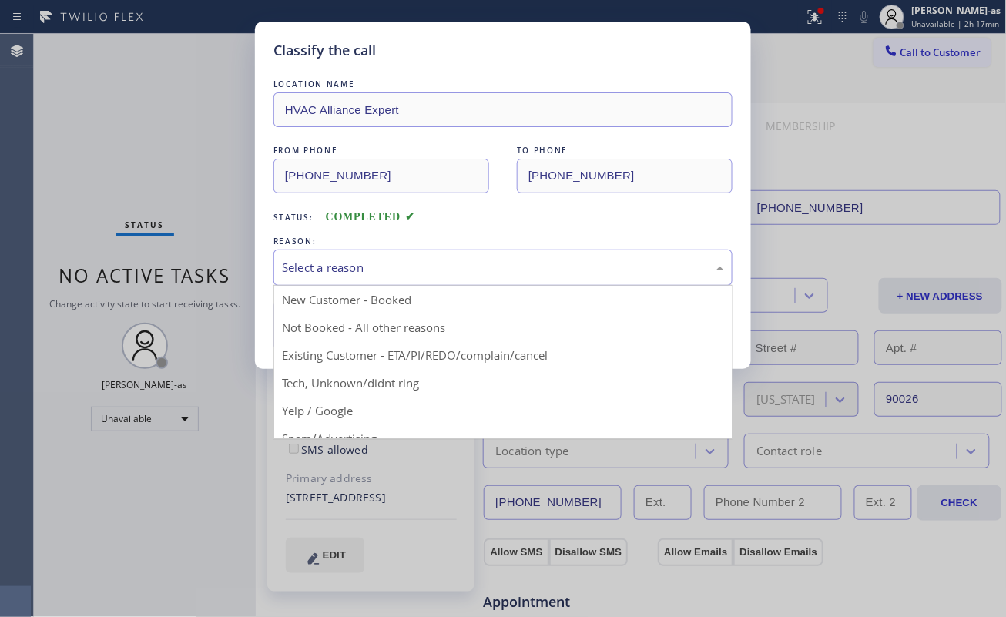
click at [364, 257] on div "Select a reason" at bounding box center [502, 267] width 459 height 36
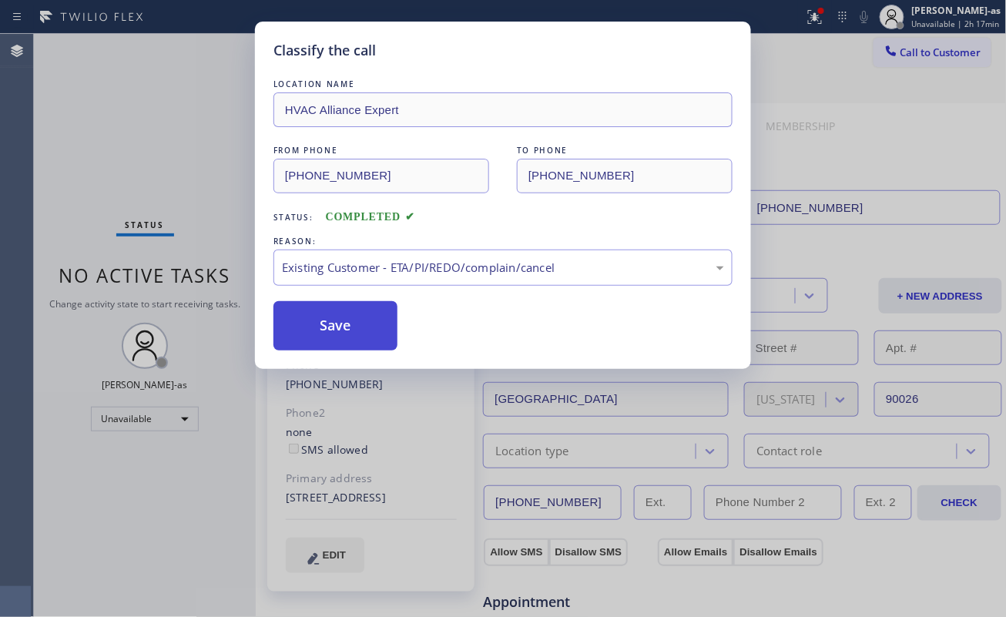
click at [352, 330] on button "Save" at bounding box center [335, 325] width 124 height 49
drag, startPoint x: 105, startPoint y: 109, endPoint x: 108, endPoint y: 117, distance: 8.8
click at [106, 111] on div "Classify the call LOCATION NAME HVAC Alliance Expert FROM PHONE [PHONE_NUMBER] …" at bounding box center [503, 308] width 1006 height 617
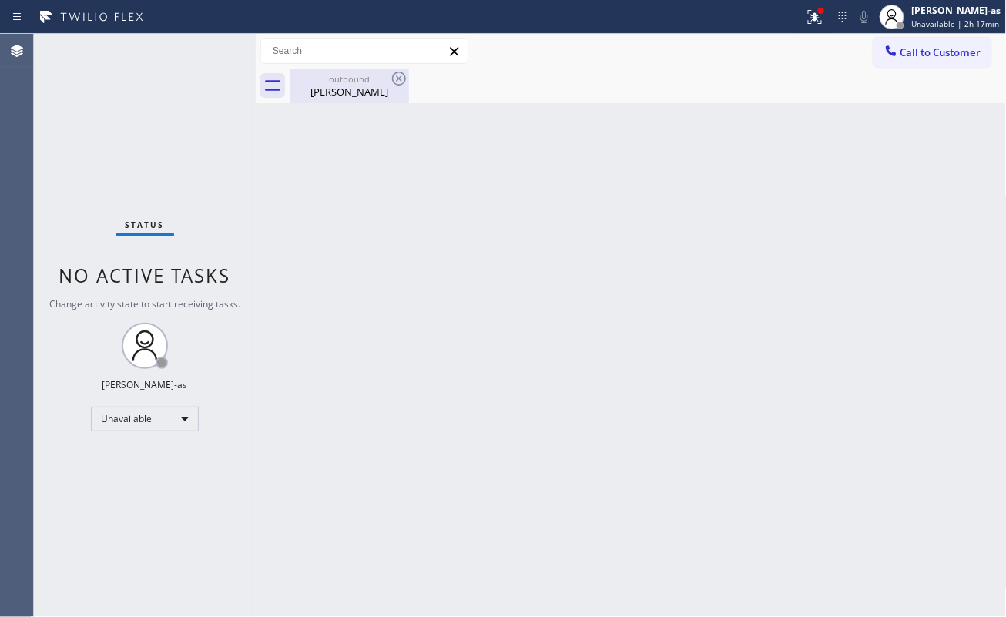
click at [346, 86] on div "[PERSON_NAME]" at bounding box center [349, 92] width 116 height 14
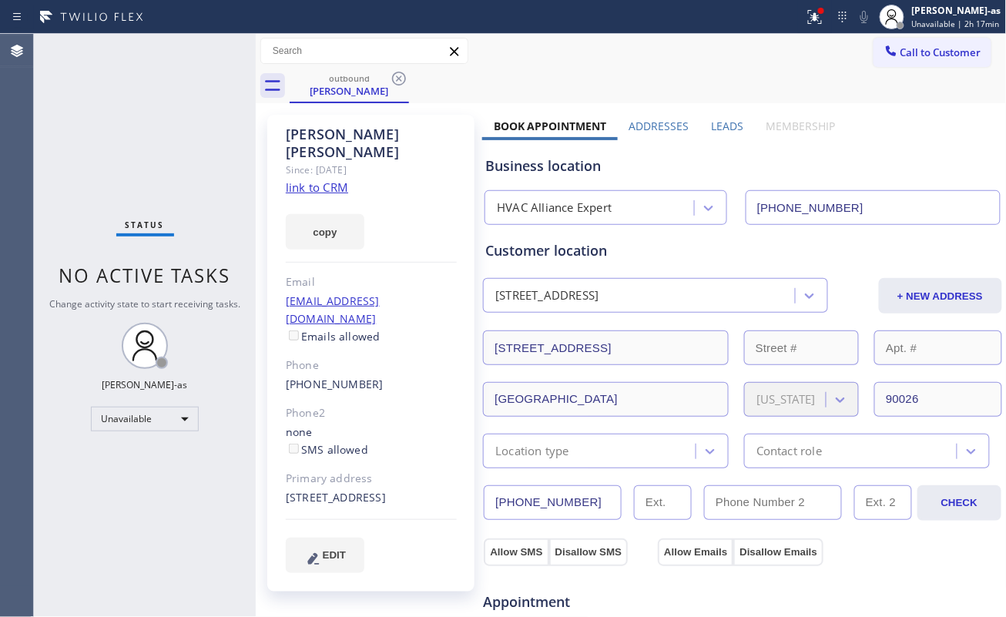
click at [319, 179] on link "link to CRM" at bounding box center [317, 186] width 62 height 15
click at [910, 32] on div "Status report Issues detected These issues could affect your workflow. Please c…" at bounding box center [503, 17] width 1006 height 34
click at [907, 45] on span "Call to Customer" at bounding box center [940, 52] width 81 height 14
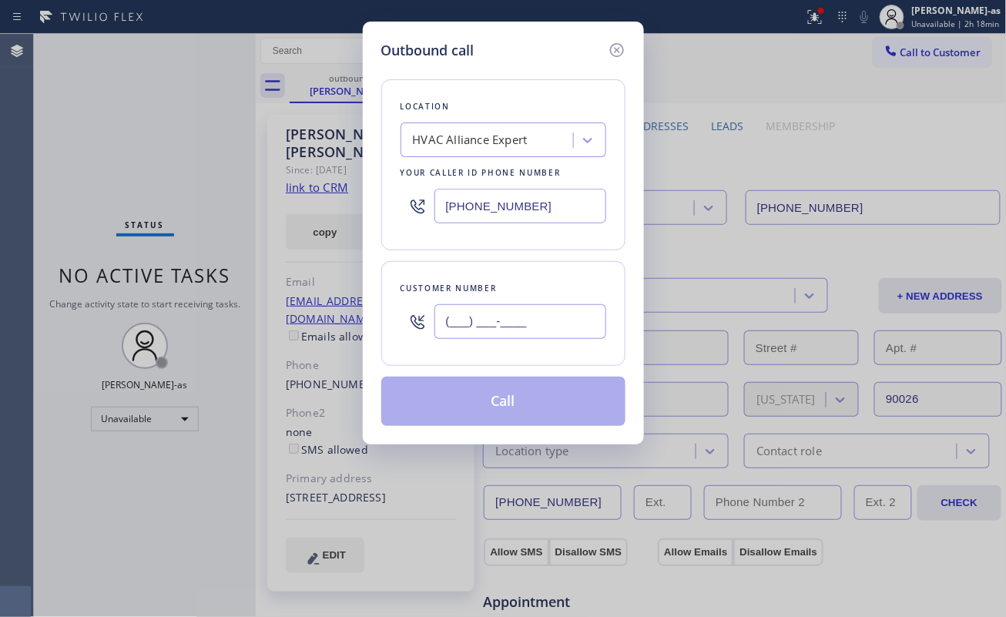
click at [518, 331] on input "(___) ___-____" at bounding box center [520, 321] width 172 height 35
paste input "818) 456-3866"
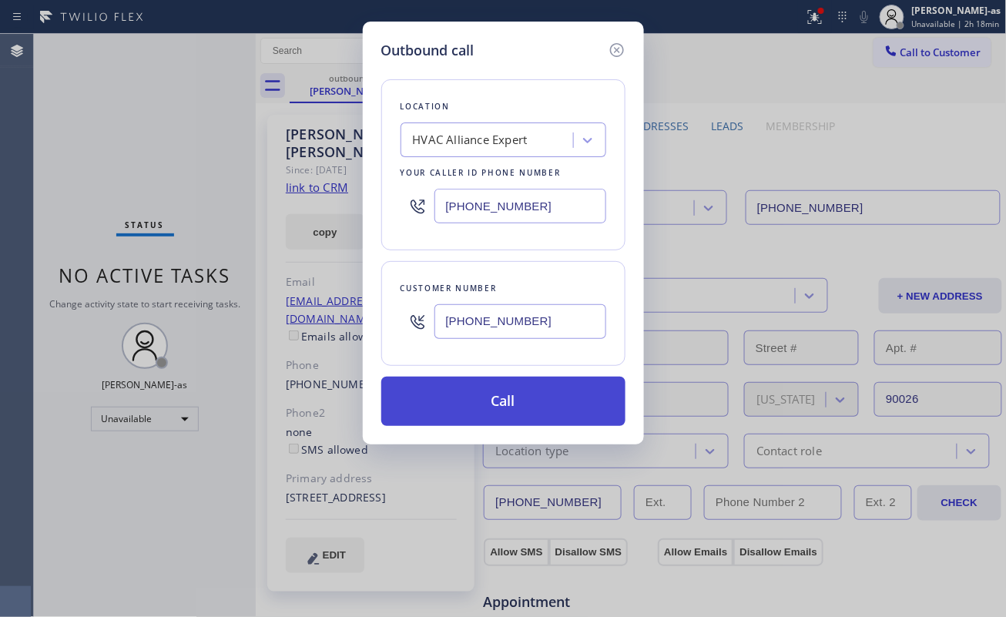
type input "[PHONE_NUMBER]"
click at [514, 408] on button "Call" at bounding box center [503, 401] width 244 height 49
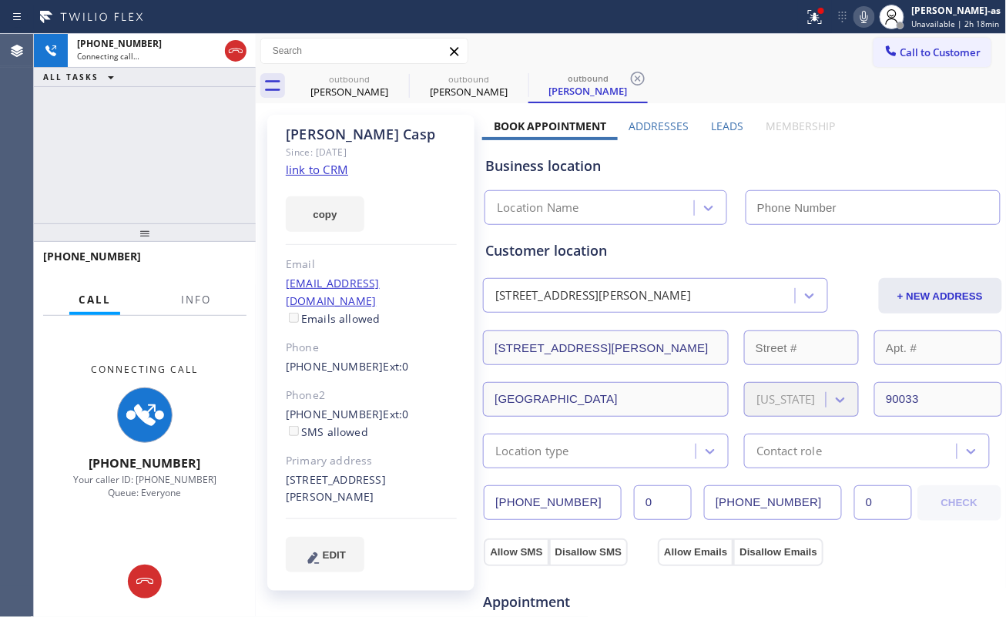
type input "[PHONE_NUMBER]"
click at [316, 179] on div "copy" at bounding box center [371, 205] width 171 height 53
click at [316, 168] on link "link to CRM" at bounding box center [317, 169] width 62 height 15
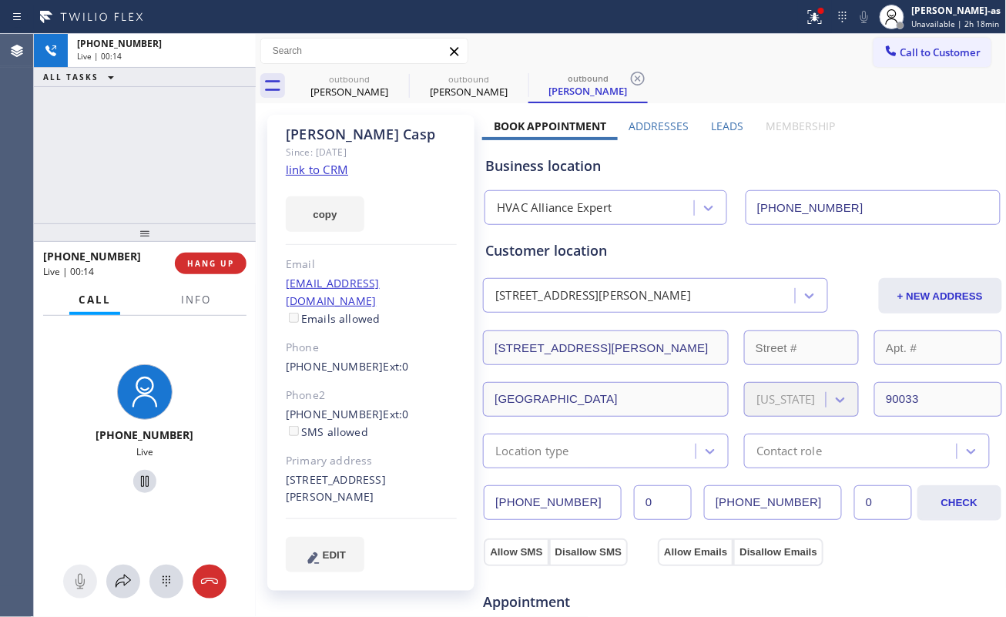
click at [114, 219] on div "[PHONE_NUMBER] Live | 00:14 ALL TASKS ALL TASKS ACTIVE TASKS TASKS IN WRAP UP […" at bounding box center [145, 325] width 222 height 583
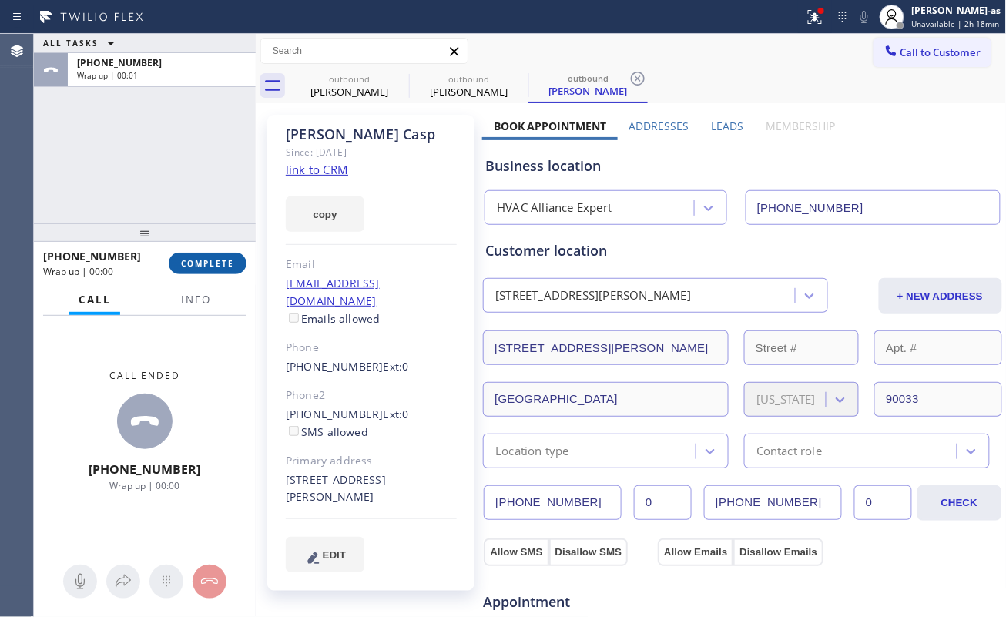
click at [223, 271] on button "COMPLETE" at bounding box center [208, 264] width 78 height 22
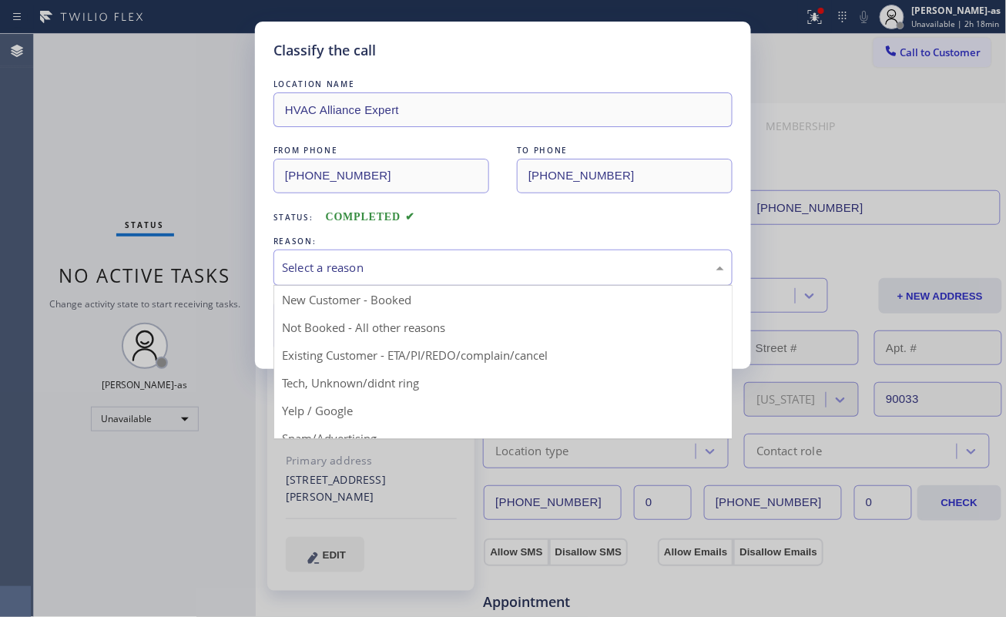
click at [347, 259] on div "Select a reason" at bounding box center [503, 268] width 442 height 18
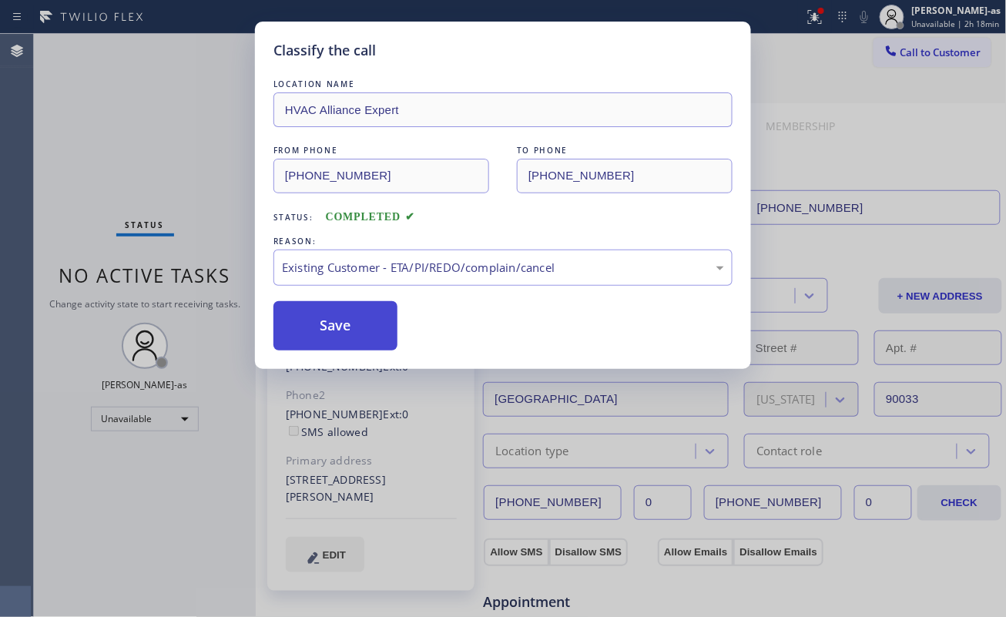
click at [343, 343] on button "Save" at bounding box center [335, 325] width 124 height 49
click at [88, 130] on div "Classify the call LOCATION NAME HVAC Alliance Expert FROM PHONE [PHONE_NUMBER] …" at bounding box center [503, 308] width 1006 height 617
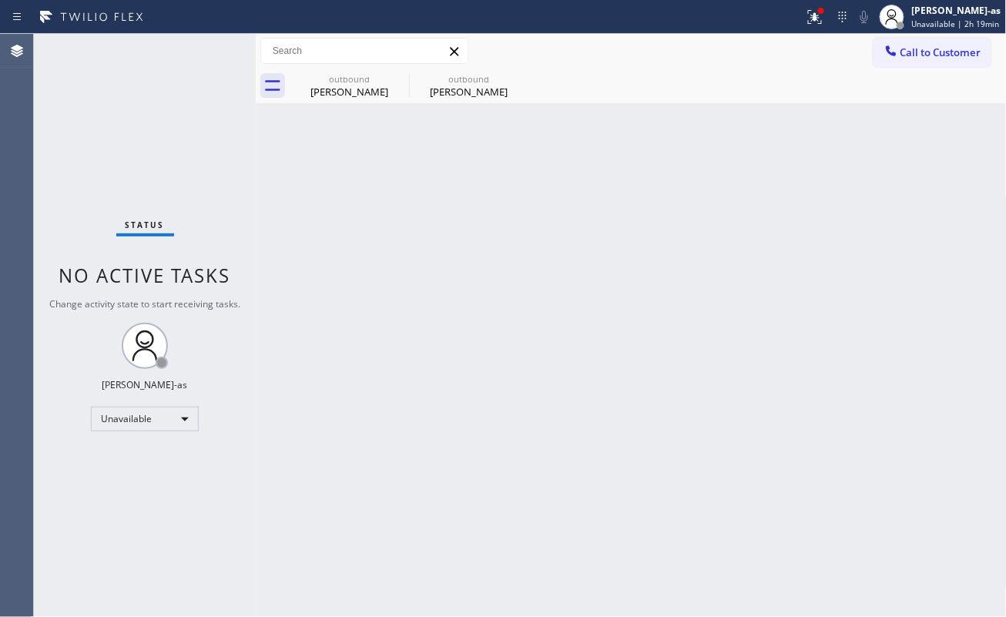
click at [251, 253] on div "Status No active tasks Change activity state to start receiving tasks. [PERSON_…" at bounding box center [520, 325] width 972 height 583
click at [932, 38] on button "Call to Customer" at bounding box center [932, 52] width 118 height 29
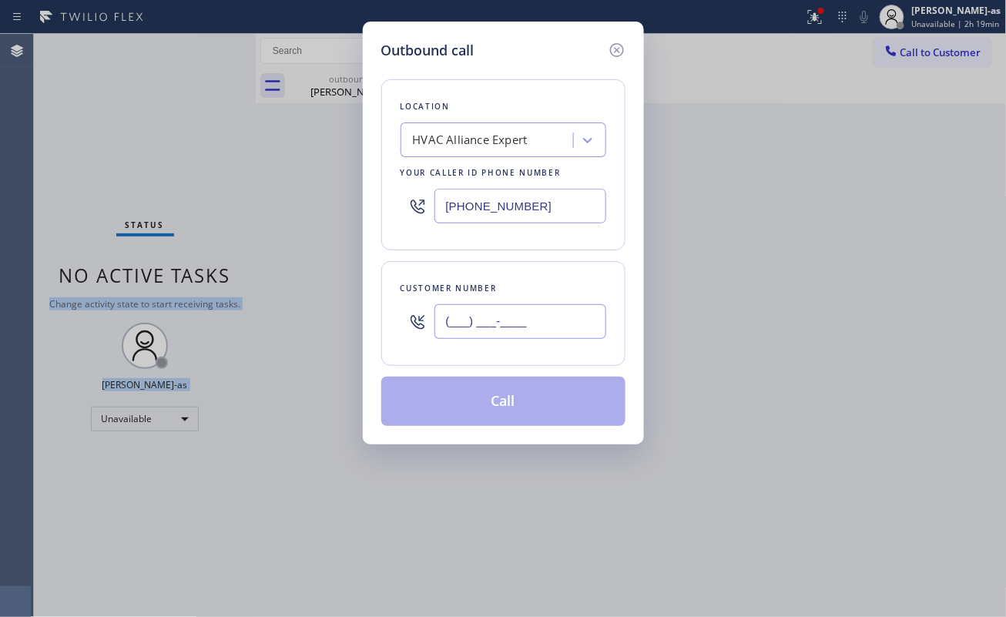
click at [497, 327] on input "(___) ___-____" at bounding box center [520, 321] width 172 height 35
paste input "626) 840-4404"
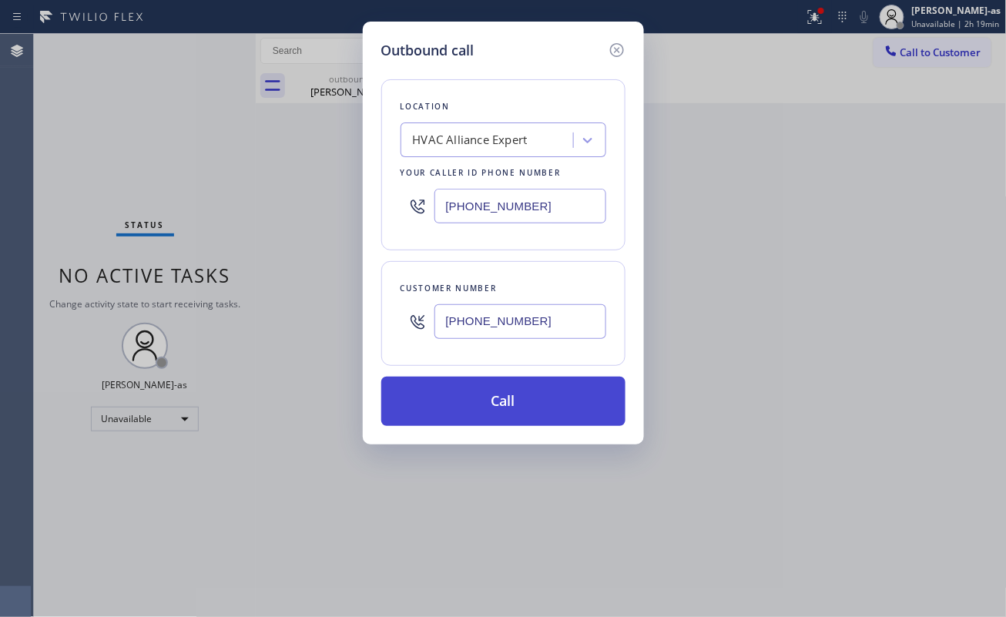
type input "[PHONE_NUMBER]"
click at [527, 395] on button "Call" at bounding box center [503, 401] width 244 height 49
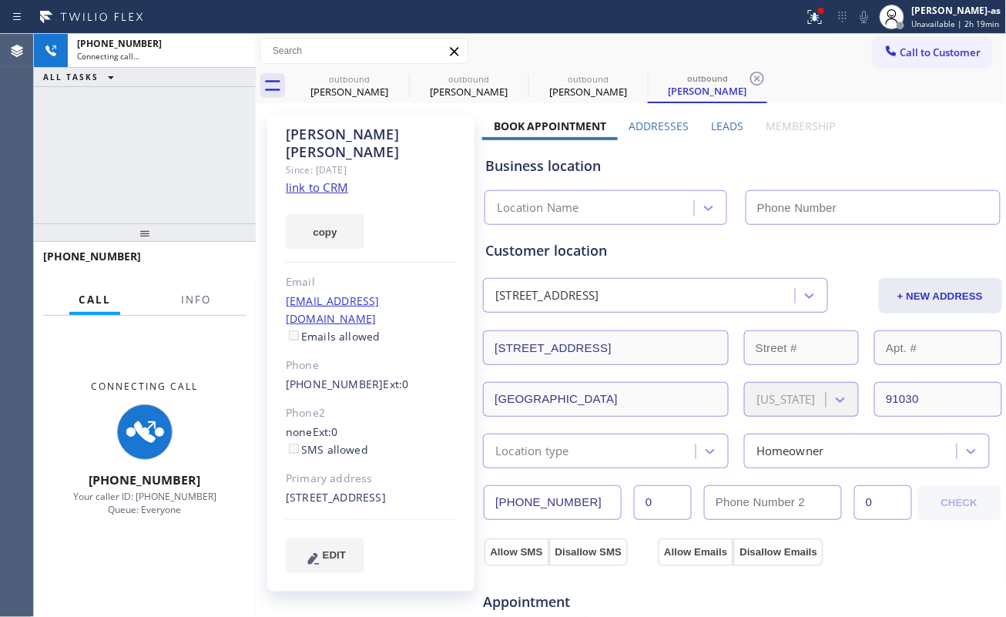
type input "[PHONE_NUMBER]"
click at [312, 179] on link "link to CRM" at bounding box center [317, 186] width 62 height 15
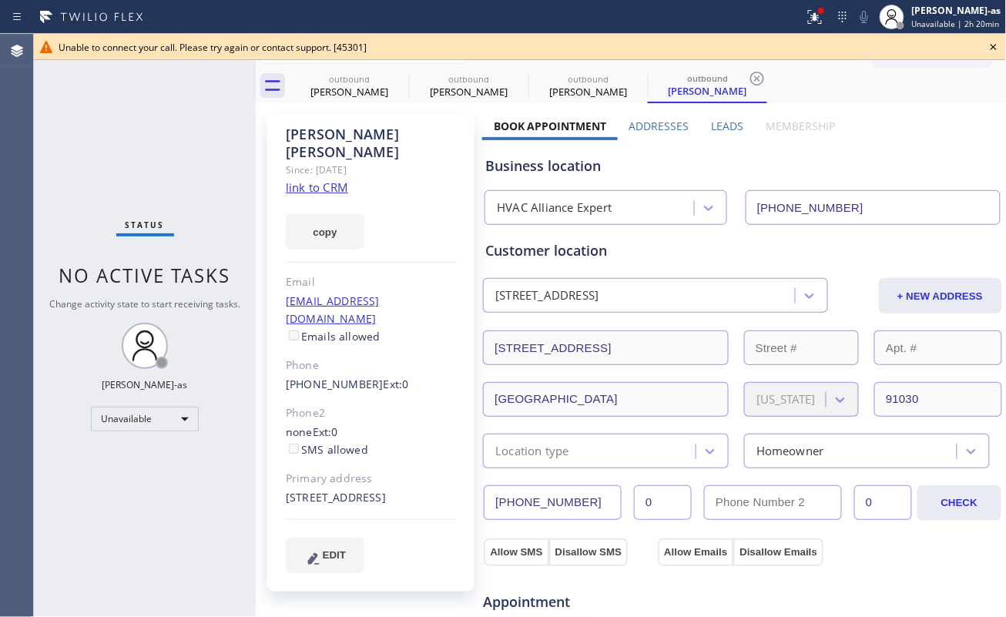
drag, startPoint x: 109, startPoint y: 186, endPoint x: 330, endPoint y: 125, distance: 229.2
click at [123, 179] on div "Status No active tasks Change activity state to start receiving tasks. [PERSON_…" at bounding box center [145, 325] width 222 height 583
drag, startPoint x: 357, startPoint y: 89, endPoint x: 397, endPoint y: 77, distance: 41.9
click at [363, 89] on div "[PERSON_NAME]" at bounding box center [349, 92] width 116 height 14
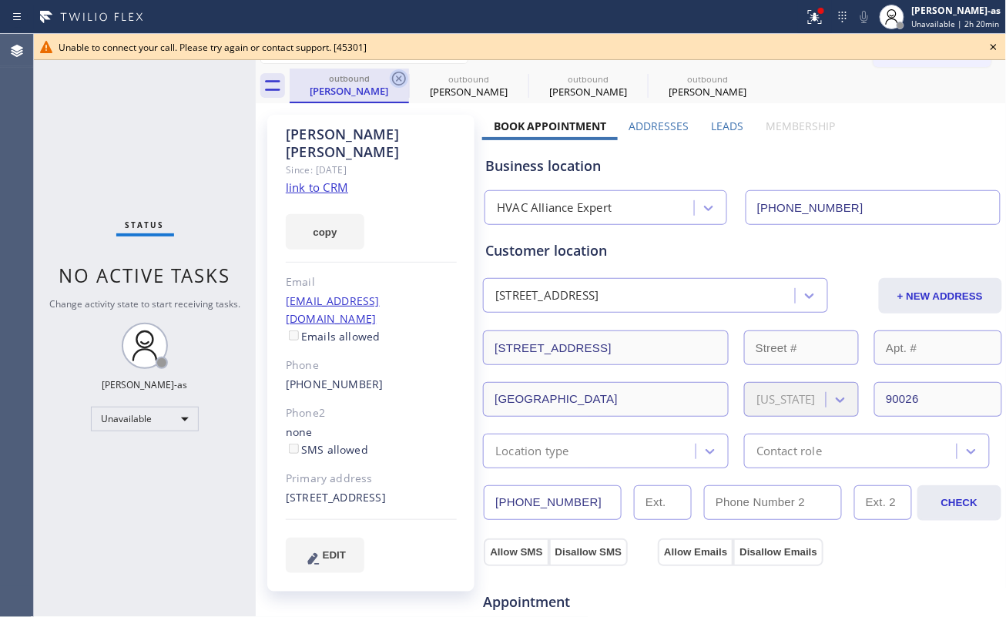
click at [397, 75] on icon at bounding box center [399, 78] width 18 height 18
click at [0, 0] on icon at bounding box center [0, 0] width 0 height 0
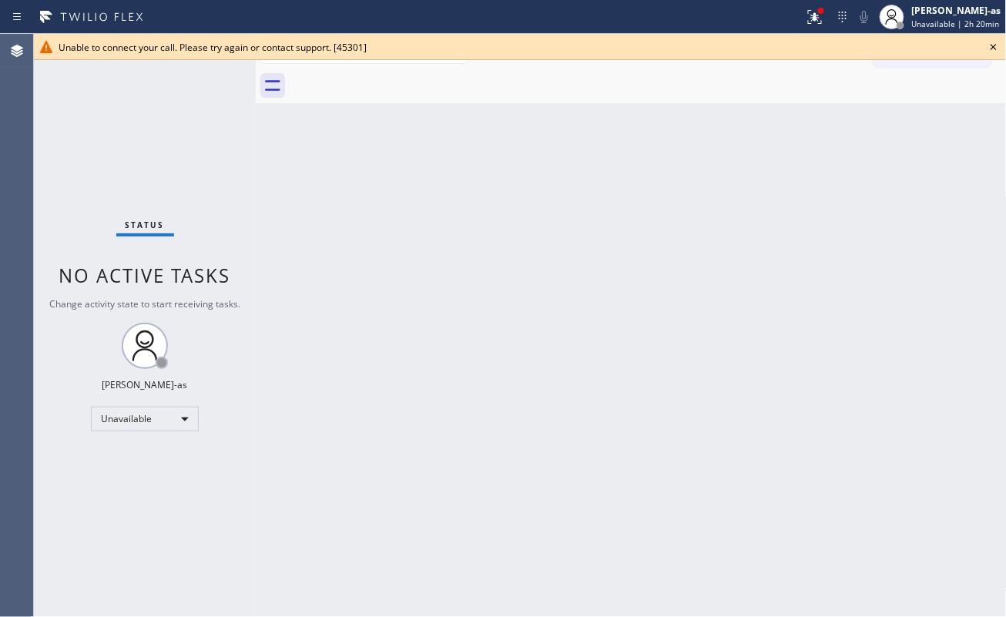
click at [397, 75] on div at bounding box center [648, 86] width 717 height 35
click at [996, 47] on icon at bounding box center [993, 47] width 18 height 18
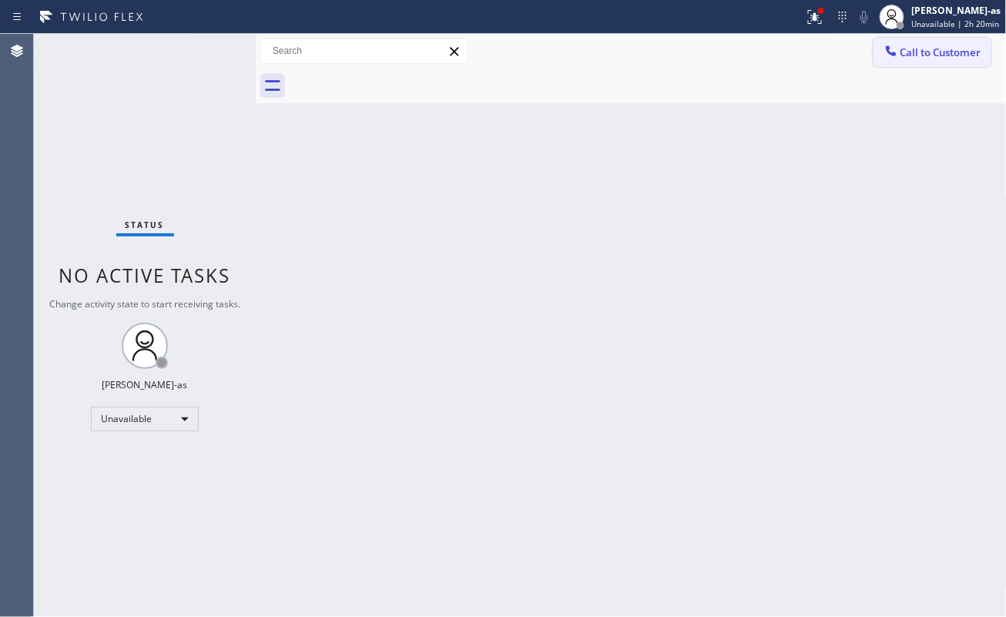
click at [941, 60] on button "Call to Customer" at bounding box center [932, 52] width 118 height 29
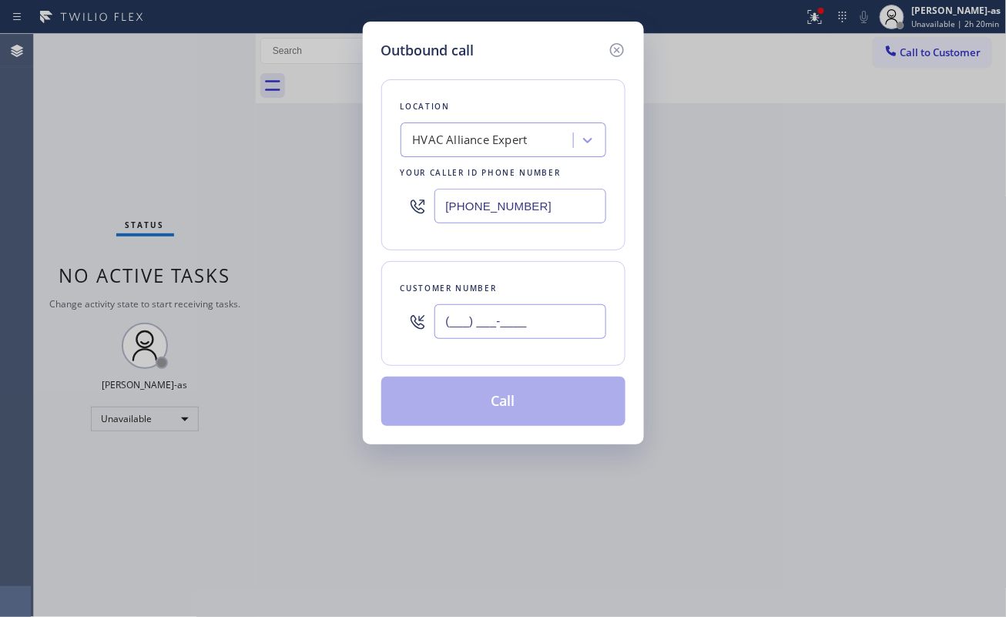
click at [517, 311] on input "(___) ___-____" at bounding box center [520, 321] width 172 height 35
paste input "626) 688-4185"
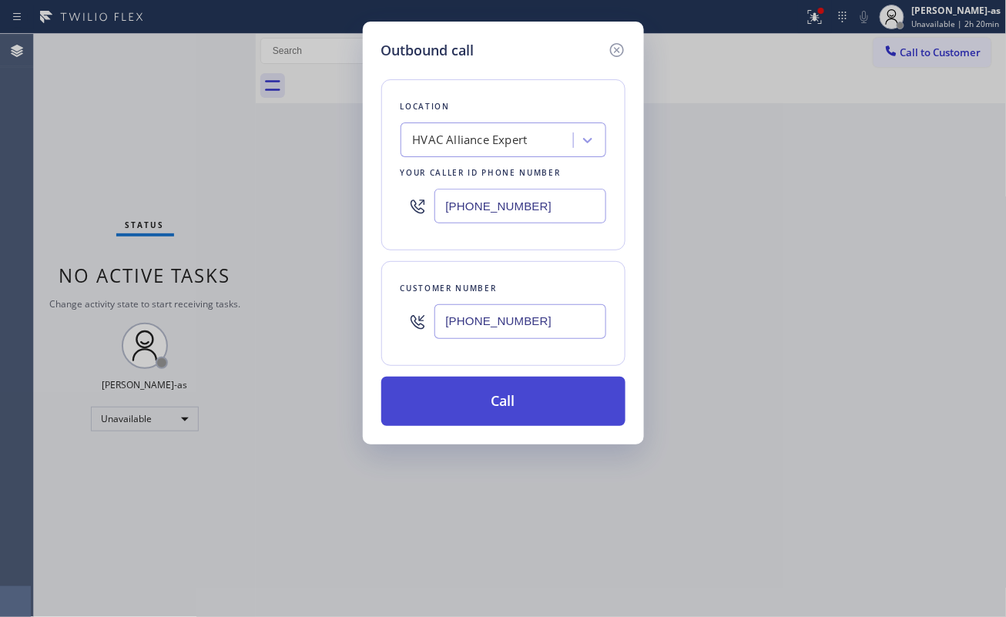
type input "[PHONE_NUMBER]"
click at [503, 401] on button "Call" at bounding box center [503, 401] width 244 height 49
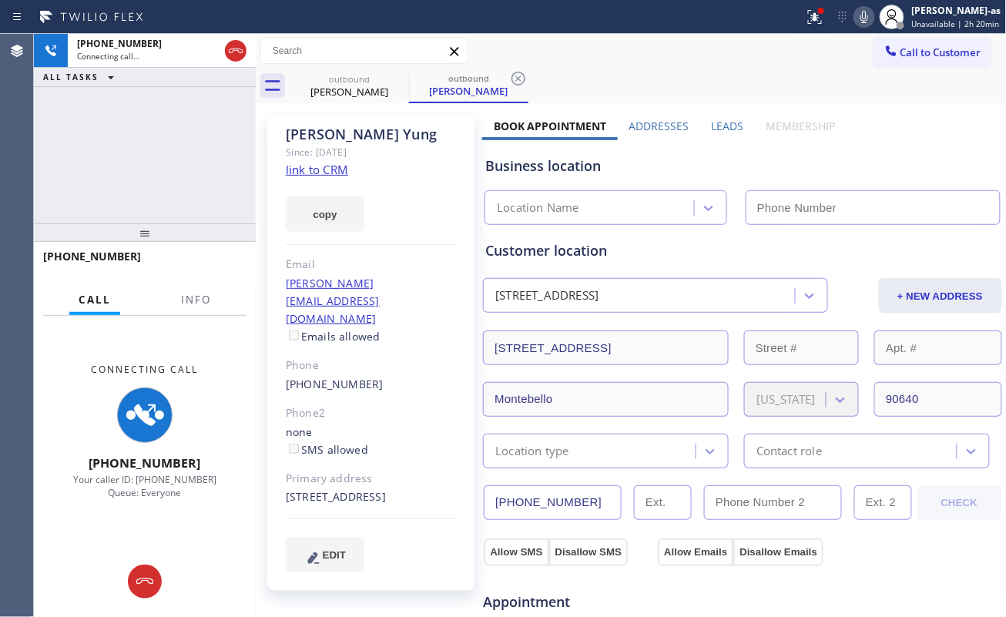
type input "[PHONE_NUMBER]"
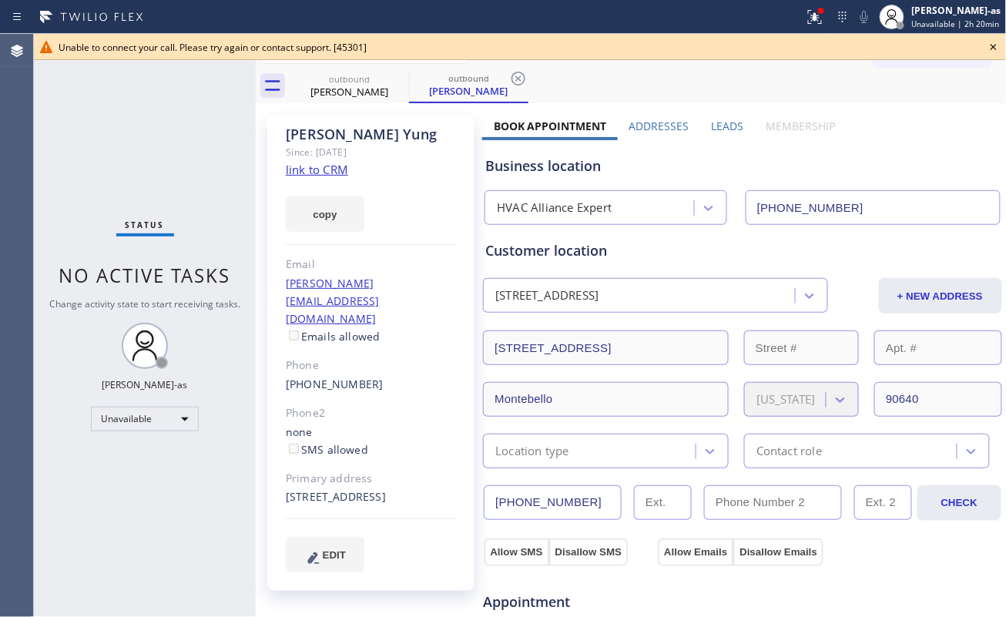
click at [311, 172] on link "link to CRM" at bounding box center [317, 169] width 62 height 15
click at [400, 330] on div "[PERSON_NAME] Since: [DATE] link to CRM copy Email [PERSON_NAME][EMAIL_ADDRESS]…" at bounding box center [370, 353] width 207 height 476
click at [328, 89] on div "[PERSON_NAME]" at bounding box center [349, 92] width 116 height 14
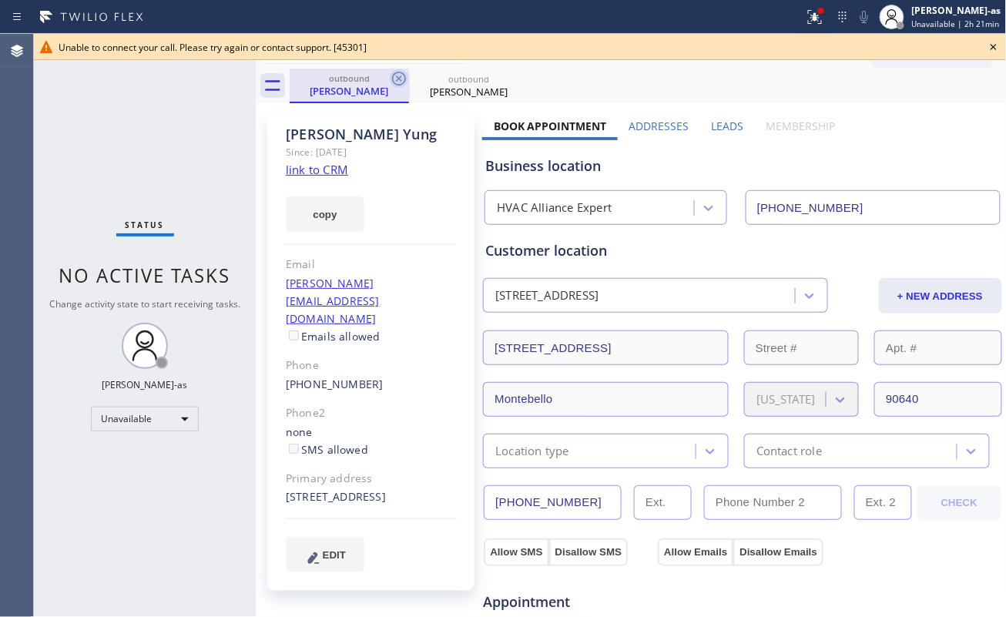
click at [395, 80] on icon at bounding box center [399, 78] width 18 height 18
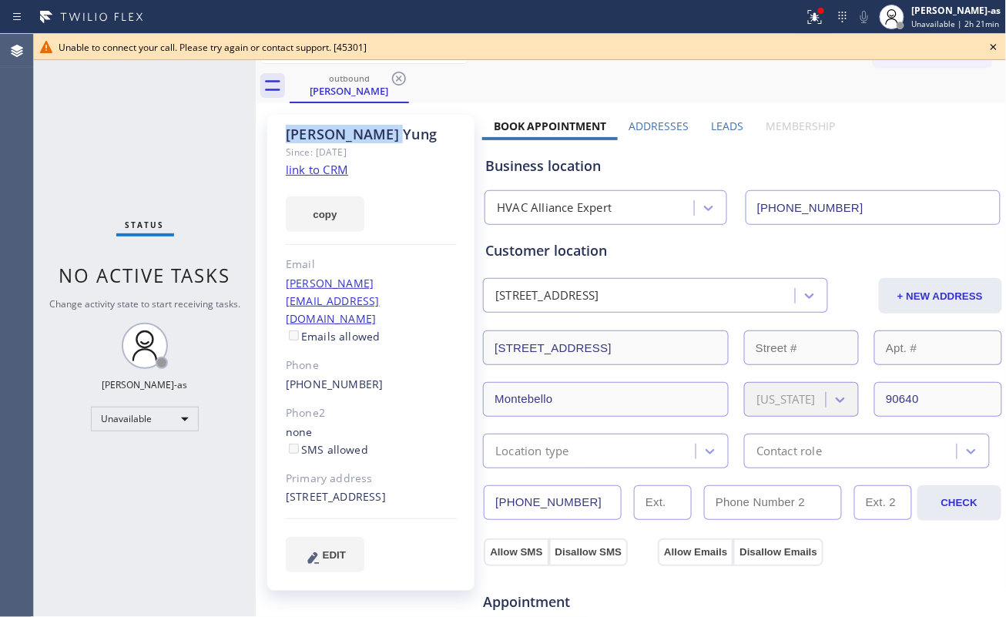
click at [395, 80] on icon at bounding box center [399, 78] width 18 height 18
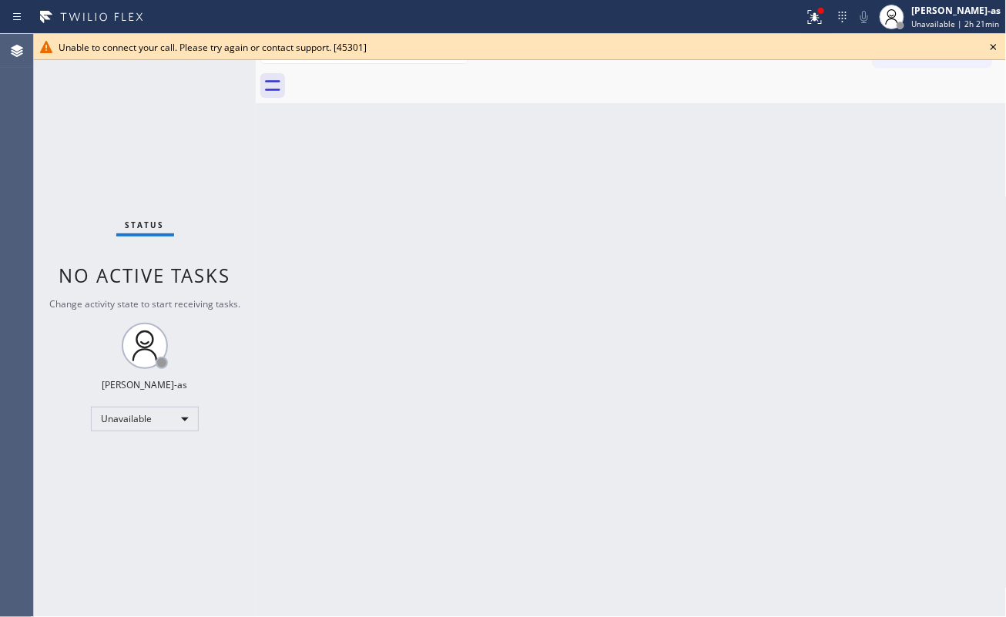
click at [395, 80] on div at bounding box center [648, 86] width 717 height 35
click at [999, 44] on icon at bounding box center [993, 47] width 18 height 18
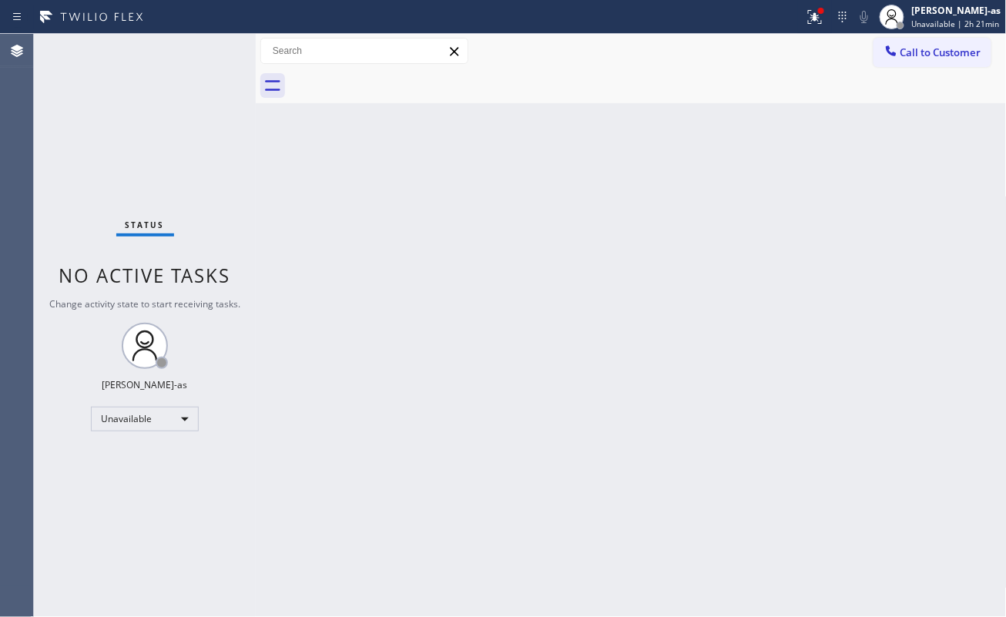
click at [778, 284] on div "Back to Dashboard Change Sender ID Customers Technicians Select a contact Outbo…" at bounding box center [631, 325] width 751 height 583
drag, startPoint x: 238, startPoint y: 241, endPoint x: 685, endPoint y: 139, distance: 458.2
click at [251, 240] on div "Status No active tasks Change activity state to start receiving tasks. [PERSON_…" at bounding box center [520, 325] width 972 height 583
click at [935, 44] on button "Call to Customer" at bounding box center [932, 52] width 118 height 29
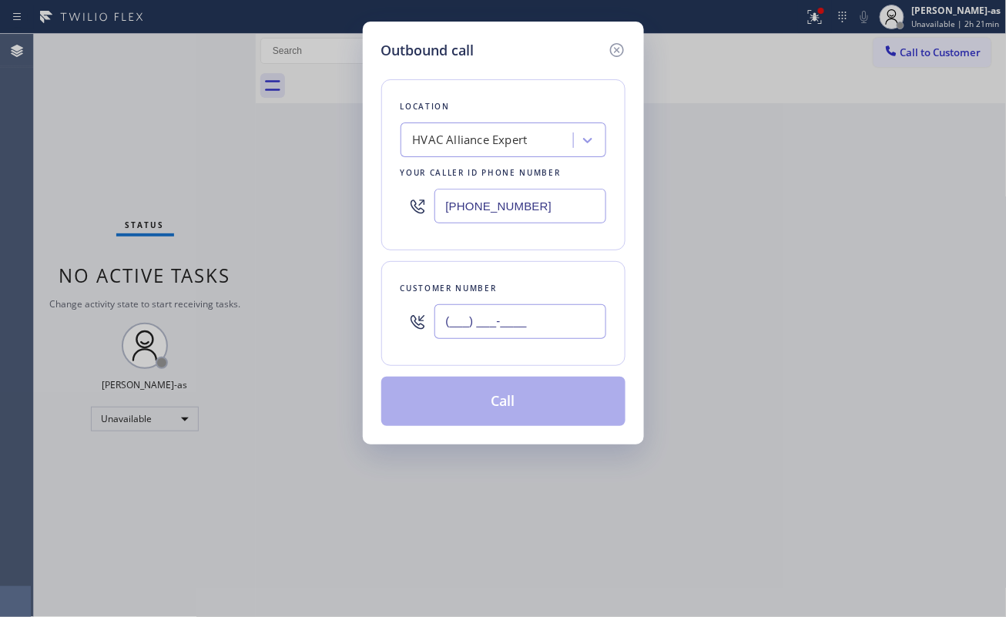
click at [548, 315] on input "(___) ___-____" at bounding box center [520, 321] width 172 height 35
paste input "626) 297-9315"
type input "[PHONE_NUMBER]"
click at [621, 337] on div "Customer number [PHONE_NUMBER]" at bounding box center [503, 313] width 244 height 105
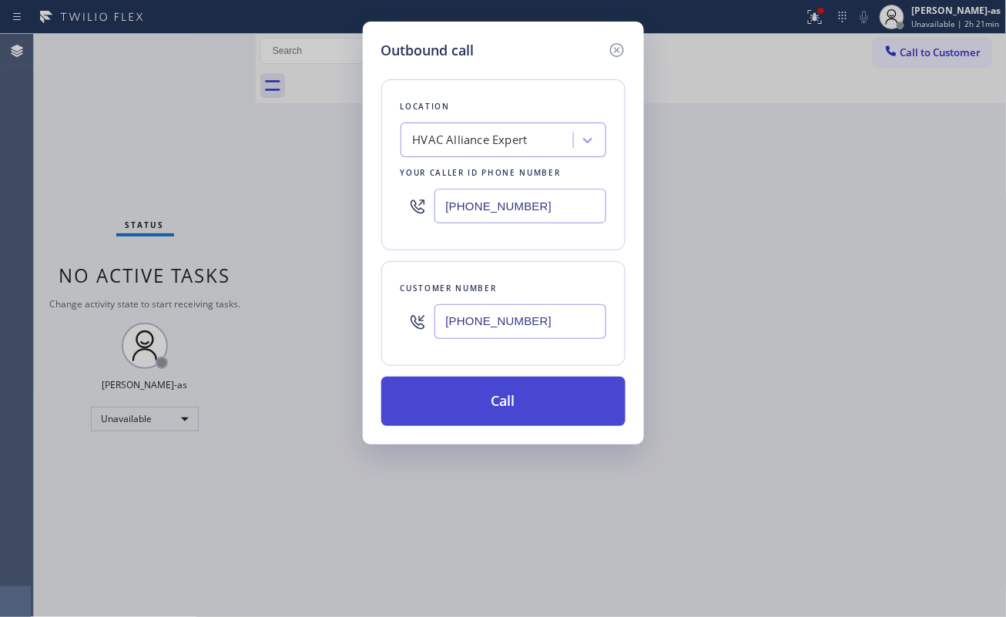
click at [477, 395] on button "Call" at bounding box center [503, 401] width 244 height 49
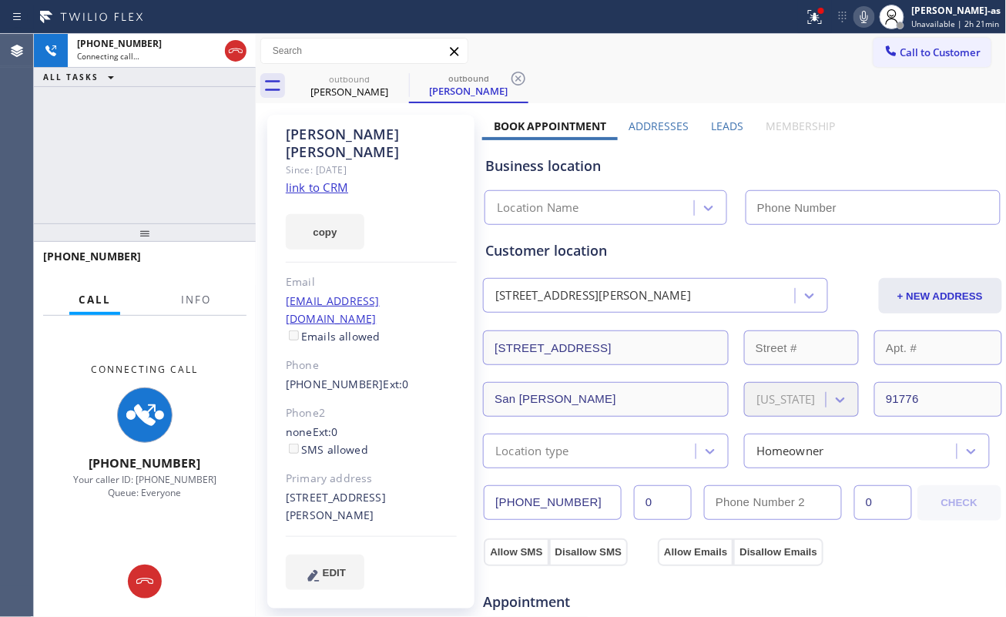
type input "[PHONE_NUMBER]"
click at [176, 195] on div "[PHONE_NUMBER] Connecting call… ALL TASKS ALL TASKS ACTIVE TASKS TASKS IN WRAP …" at bounding box center [145, 128] width 222 height 189
click at [327, 179] on link "link to CRM" at bounding box center [317, 186] width 62 height 15
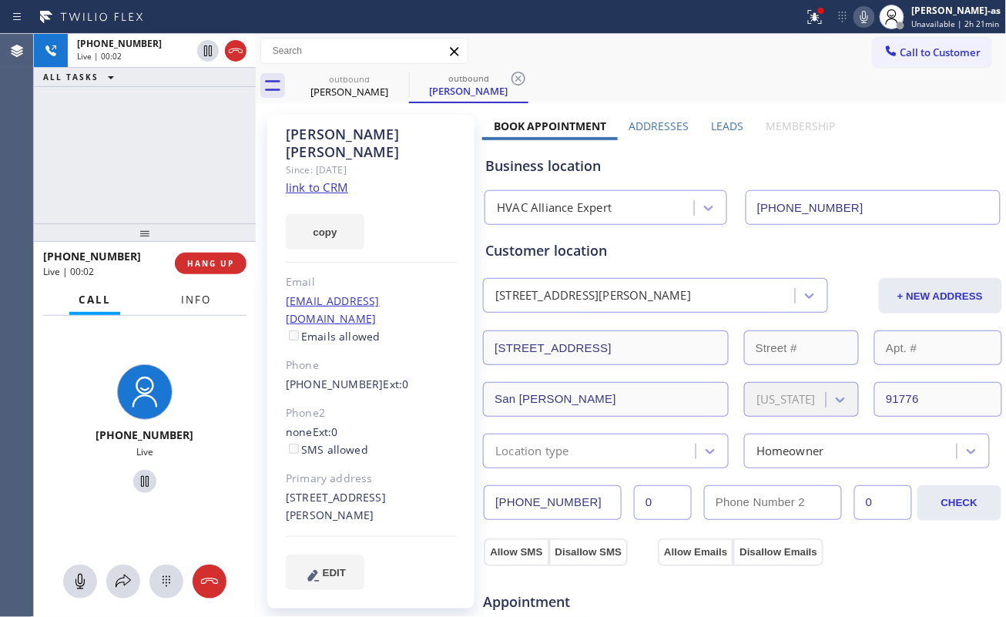
drag, startPoint x: 146, startPoint y: 302, endPoint x: 180, endPoint y: 305, distance: 34.8
click at [161, 306] on div "Call Info" at bounding box center [144, 300] width 203 height 31
click at [196, 263] on span "HANG UP" at bounding box center [210, 263] width 47 height 11
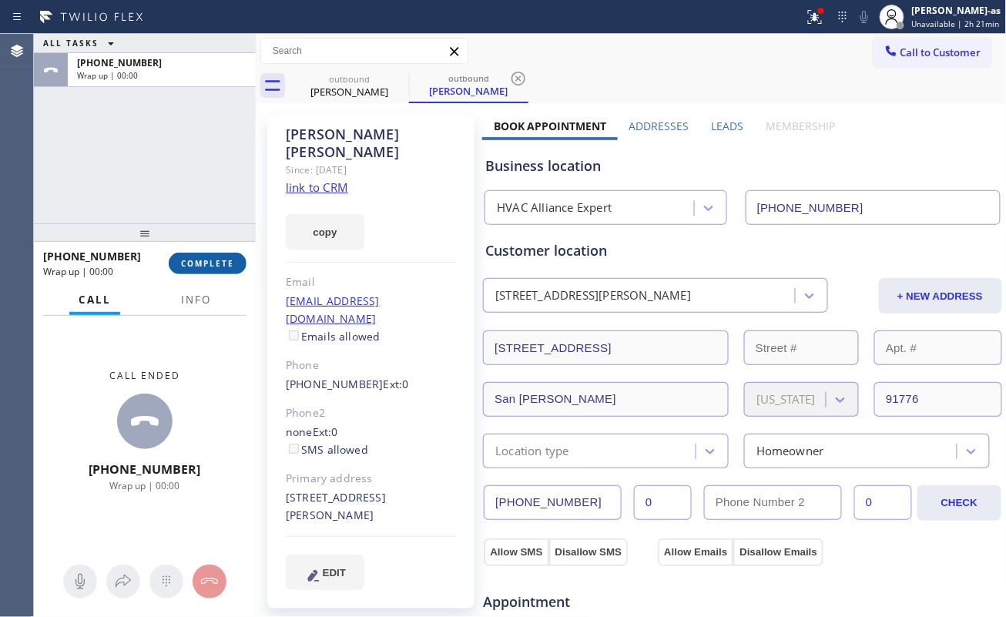
click at [196, 263] on span "COMPLETE" at bounding box center [207, 263] width 53 height 11
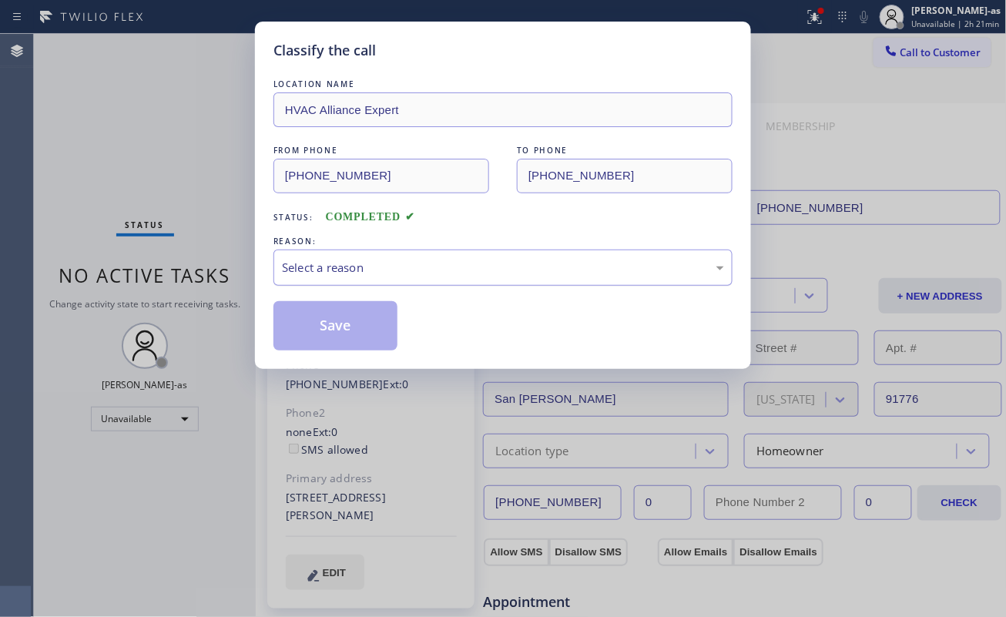
click at [456, 273] on div "Select a reason" at bounding box center [503, 268] width 442 height 18
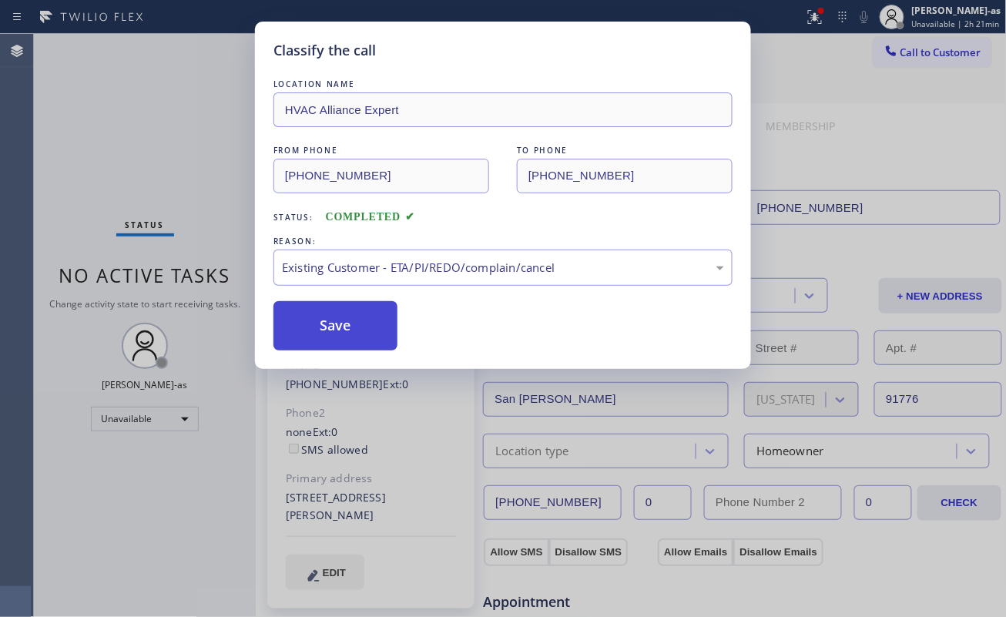
drag, startPoint x: 327, startPoint y: 327, endPoint x: 228, endPoint y: 23, distance: 320.0
click at [327, 324] on button "Save" at bounding box center [335, 325] width 124 height 49
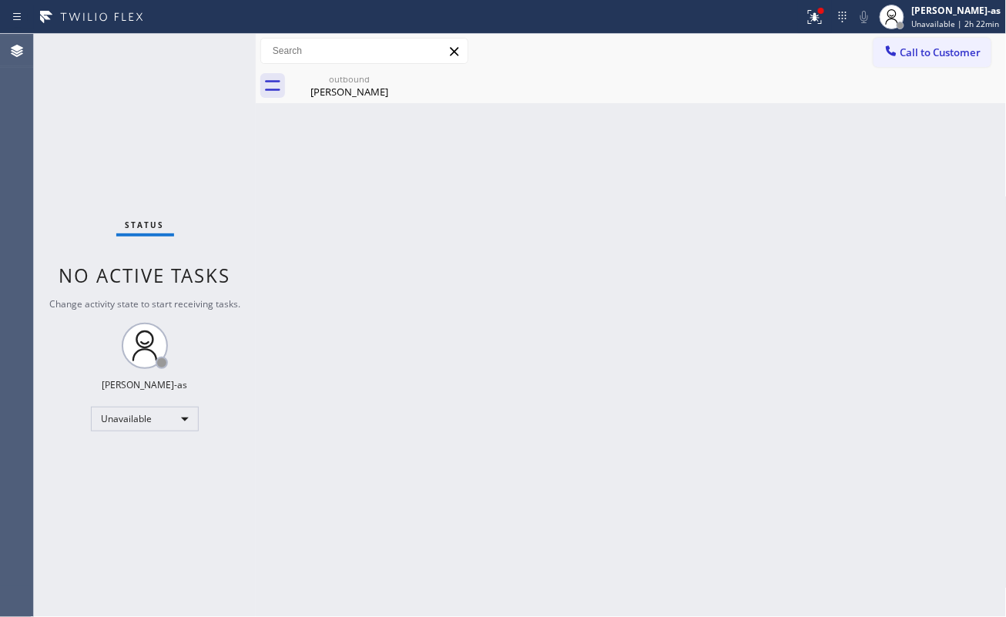
click at [903, 47] on span "Call to Customer" at bounding box center [940, 52] width 81 height 14
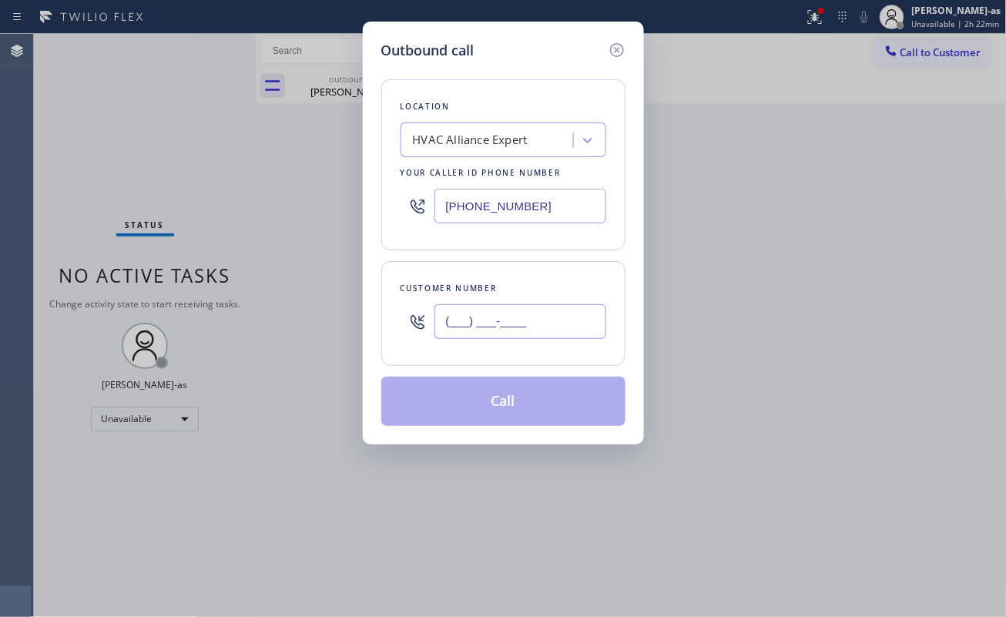
click at [527, 314] on input "(___) ___-____" at bounding box center [520, 321] width 172 height 35
paste input "909) 992-2378"
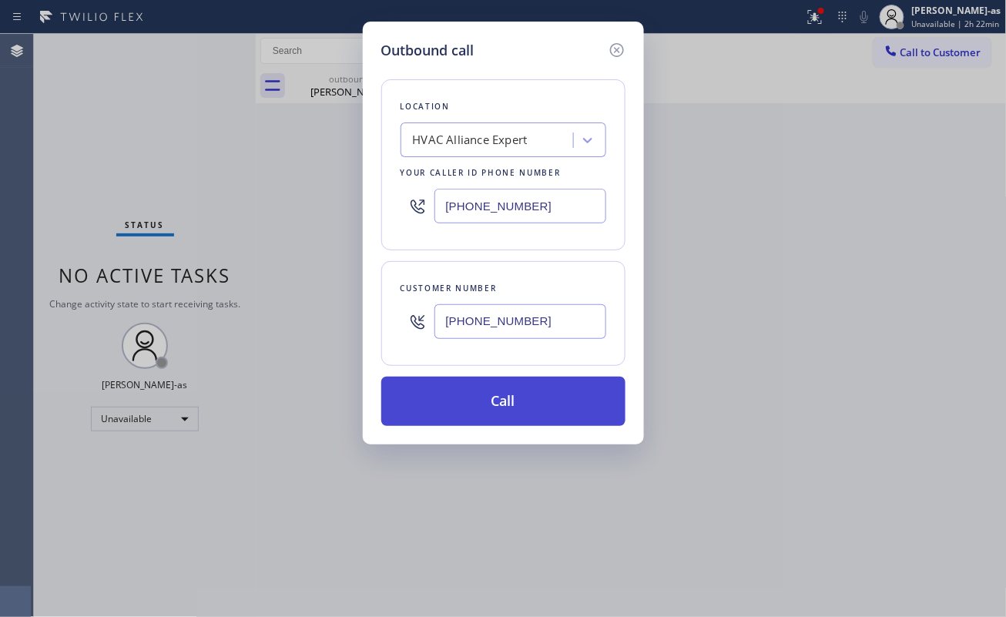
type input "[PHONE_NUMBER]"
click at [517, 414] on button "Call" at bounding box center [503, 401] width 244 height 49
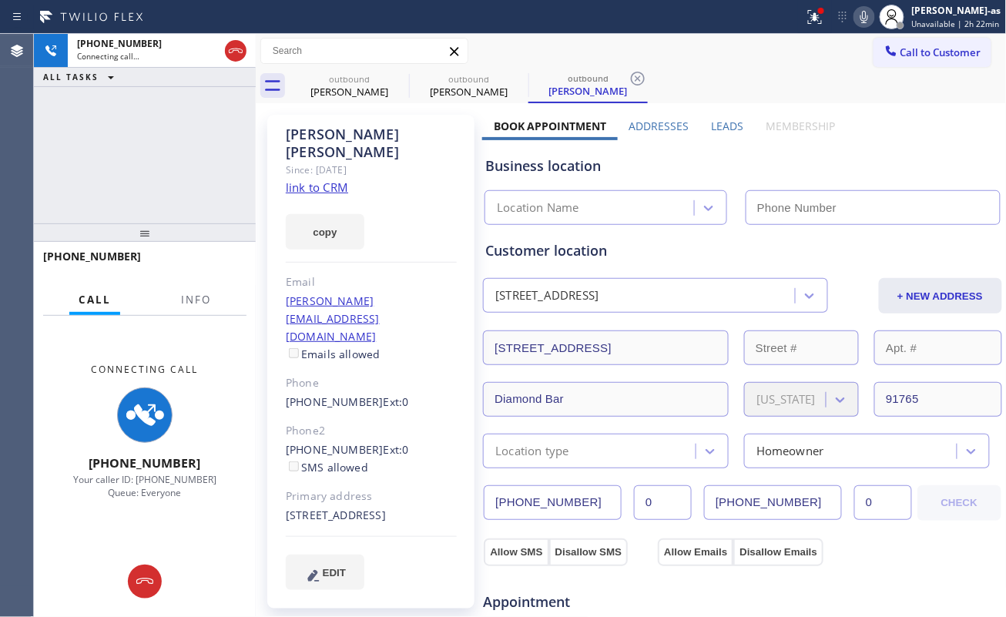
type input "[PHONE_NUMBER]"
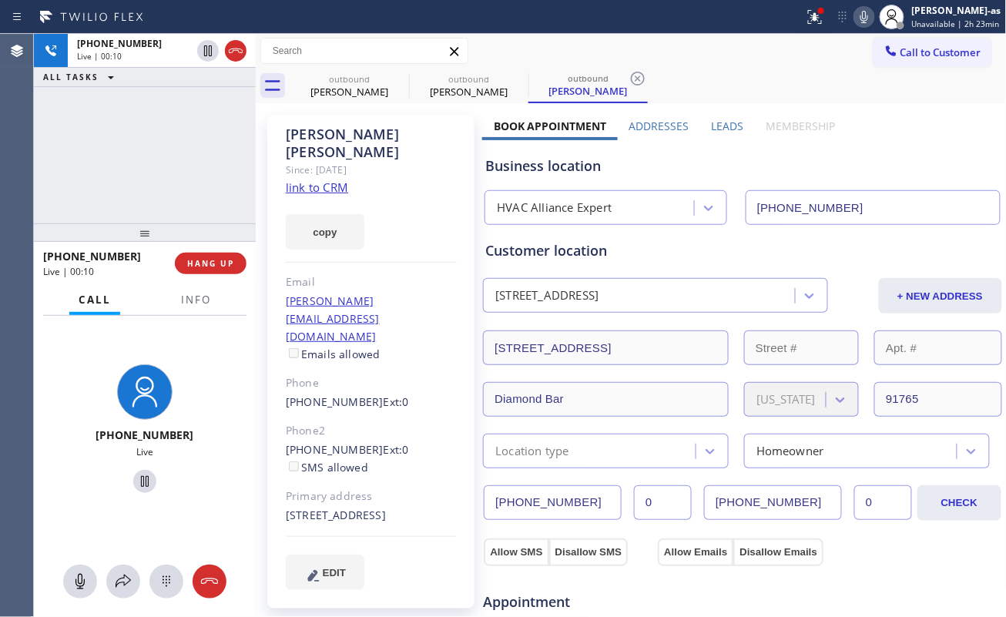
click at [321, 179] on link "link to CRM" at bounding box center [317, 186] width 62 height 15
click at [195, 306] on span "Info" at bounding box center [196, 300] width 30 height 14
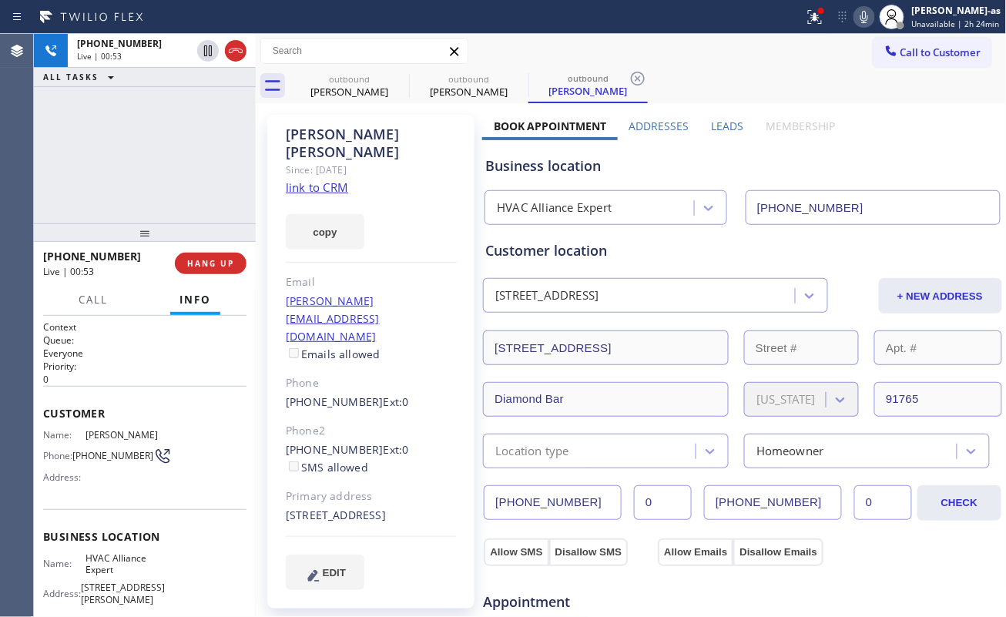
scroll to position [148, 0]
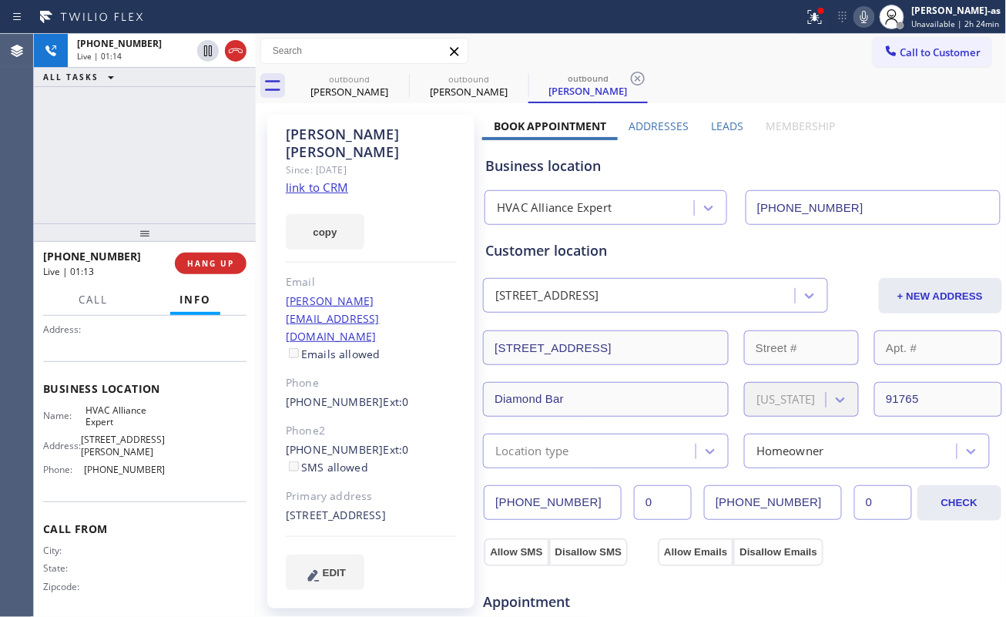
click at [157, 165] on div "[PHONE_NUMBER] Live | 01:14 ALL TASKS ALL TASKS ACTIVE TASKS TASKS IN WRAP UP" at bounding box center [145, 128] width 222 height 189
click at [140, 166] on div "[PHONE_NUMBER] Live | 01:14 ALL TASKS ALL TASKS ACTIVE TASKS TASKS IN WRAP UP" at bounding box center [145, 128] width 222 height 189
click at [127, 158] on div "[PHONE_NUMBER] Live | 01:15 ALL TASKS ALL TASKS ACTIVE TASKS TASKS IN WRAP UP" at bounding box center [145, 128] width 222 height 189
drag, startPoint x: 271, startPoint y: 402, endPoint x: 361, endPoint y: 402, distance: 90.1
click at [361, 402] on div "[PERSON_NAME] Since: [DATE] link to CRM copy Email [PERSON_NAME][EMAIL_ADDRESS]…" at bounding box center [370, 362] width 207 height 494
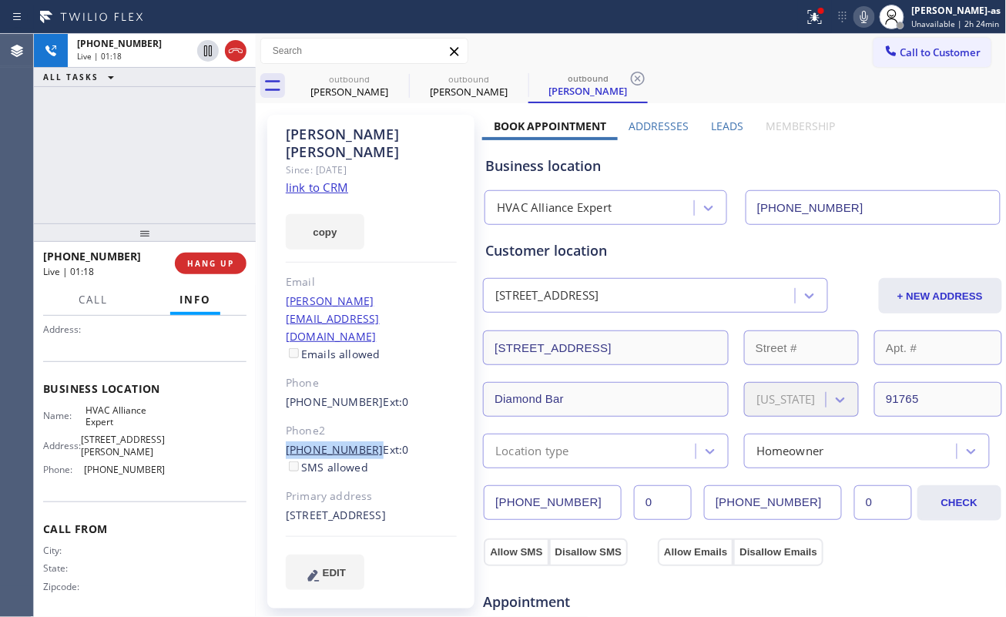
copy link "[PHONE_NUMBER]"
click at [206, 242] on div at bounding box center [145, 232] width 222 height 18
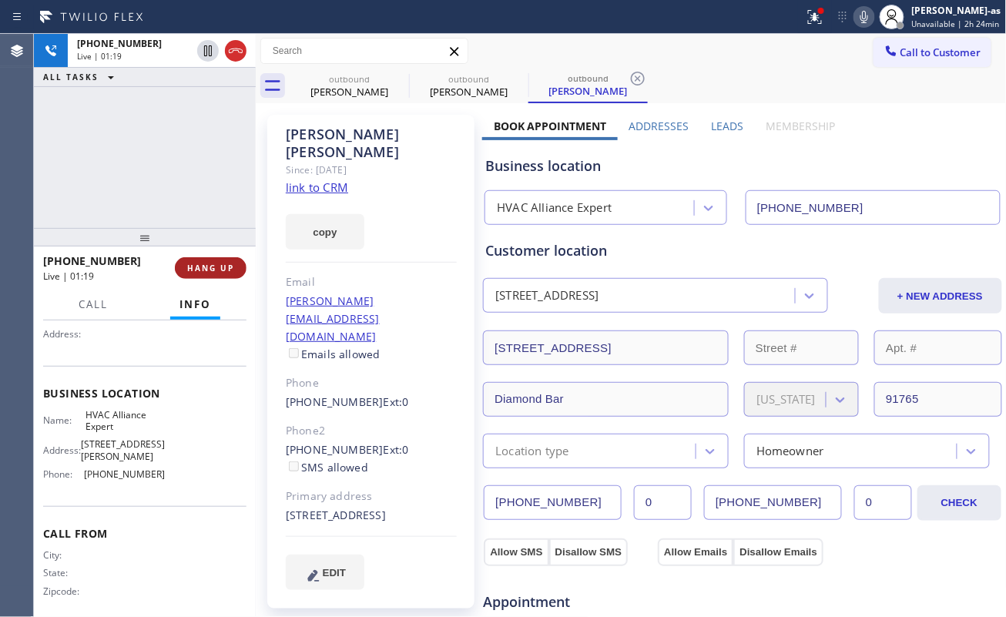
click at [210, 260] on button "HANG UP" at bounding box center [211, 268] width 72 height 22
click at [210, 263] on span "HANG UP" at bounding box center [210, 268] width 47 height 11
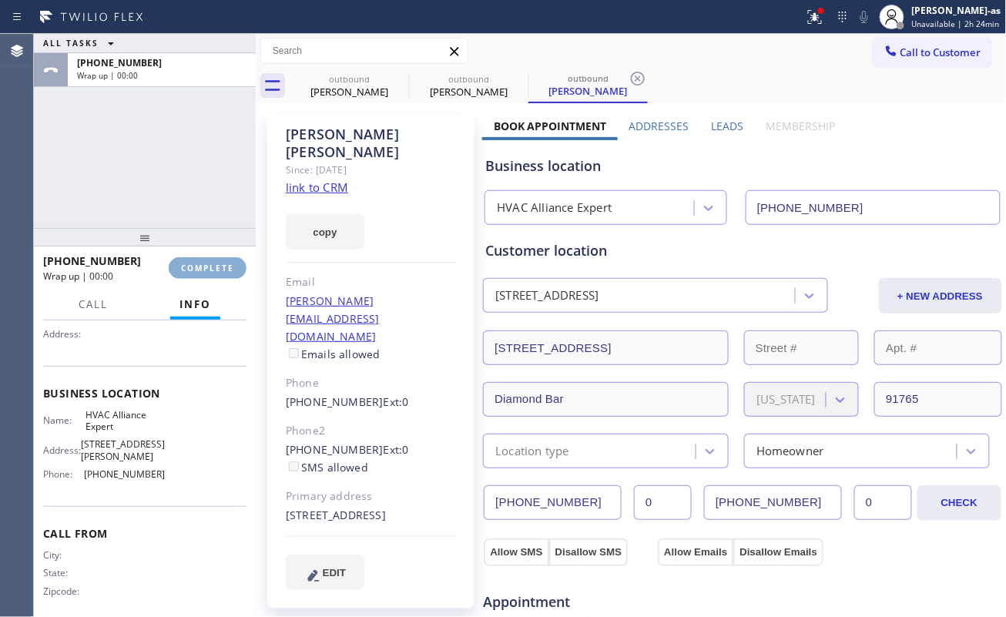
click at [206, 263] on span "COMPLETE" at bounding box center [207, 268] width 53 height 11
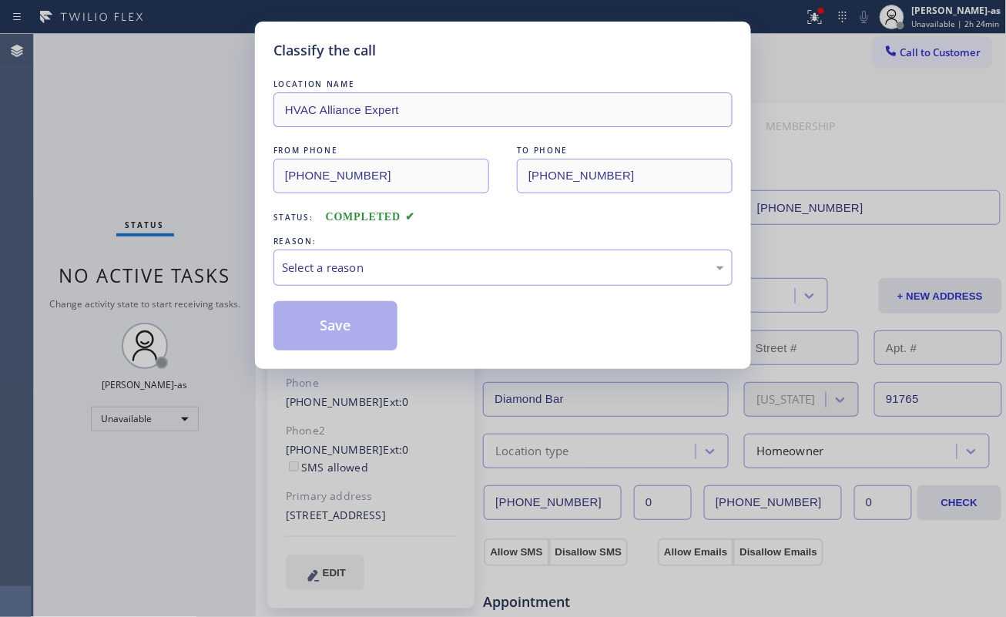
click at [205, 263] on div "Classify the call LOCATION NAME HVAC Alliance Expert FROM PHONE [PHONE_NUMBER] …" at bounding box center [503, 308] width 1006 height 617
drag, startPoint x: 337, startPoint y: 266, endPoint x: 364, endPoint y: 284, distance: 32.7
click at [343, 273] on div "Select a reason" at bounding box center [503, 268] width 442 height 18
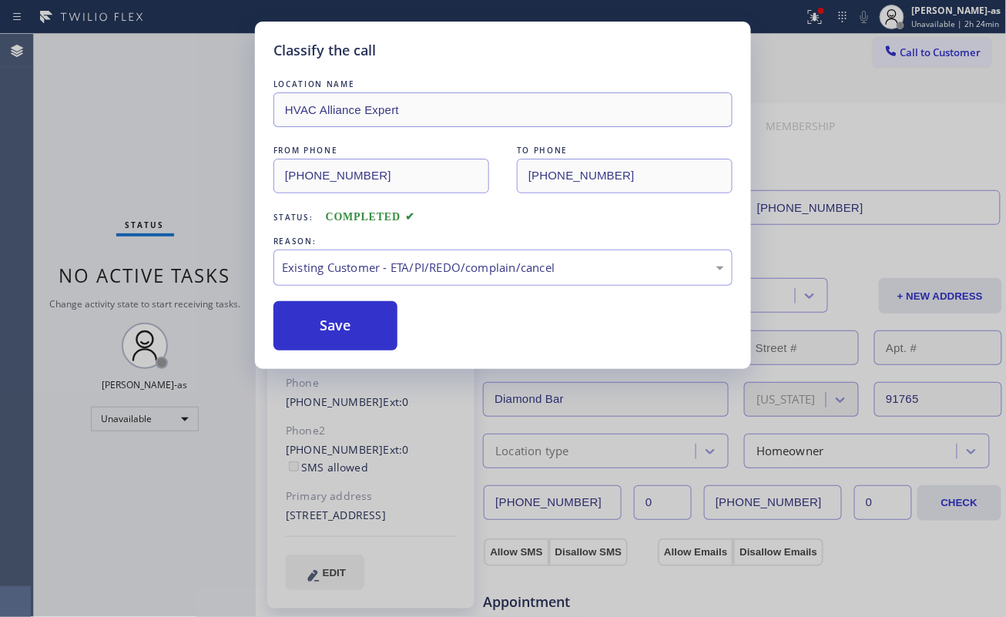
drag, startPoint x: 330, startPoint y: 331, endPoint x: 853, endPoint y: 142, distance: 556.1
click at [333, 331] on button "Save" at bounding box center [335, 325] width 124 height 49
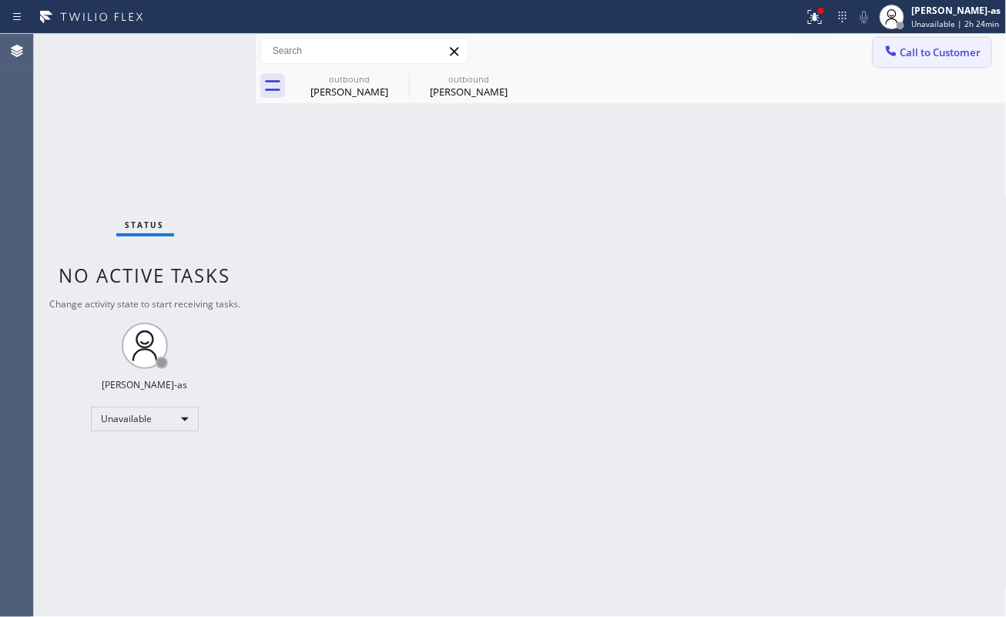
click at [885, 59] on div at bounding box center [891, 52] width 18 height 18
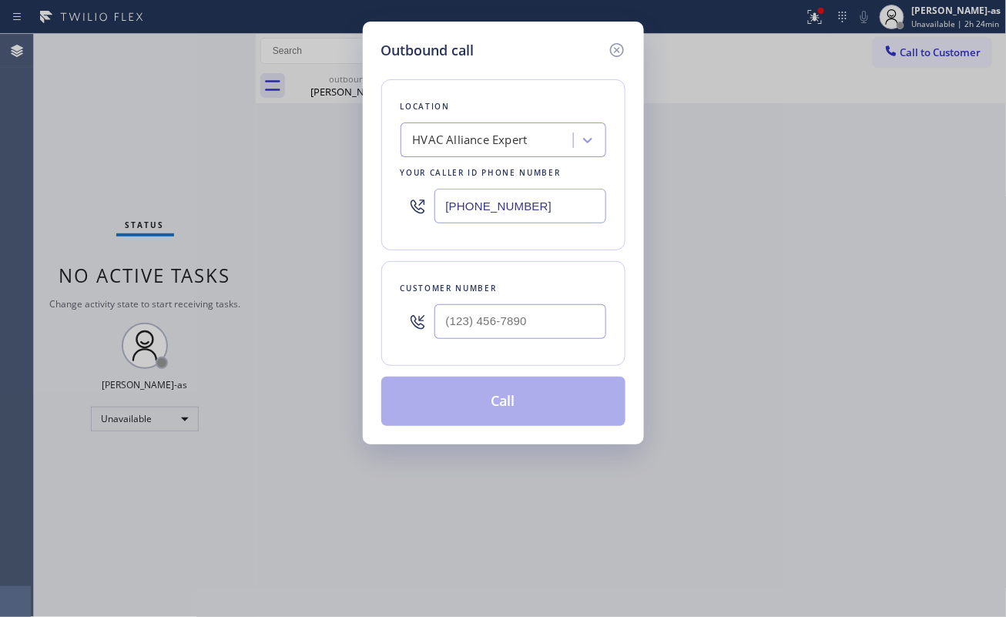
click at [503, 303] on div at bounding box center [520, 321] width 172 height 50
click at [522, 314] on input "(___) ___-____" at bounding box center [520, 321] width 172 height 35
paste input "909) 551-5437"
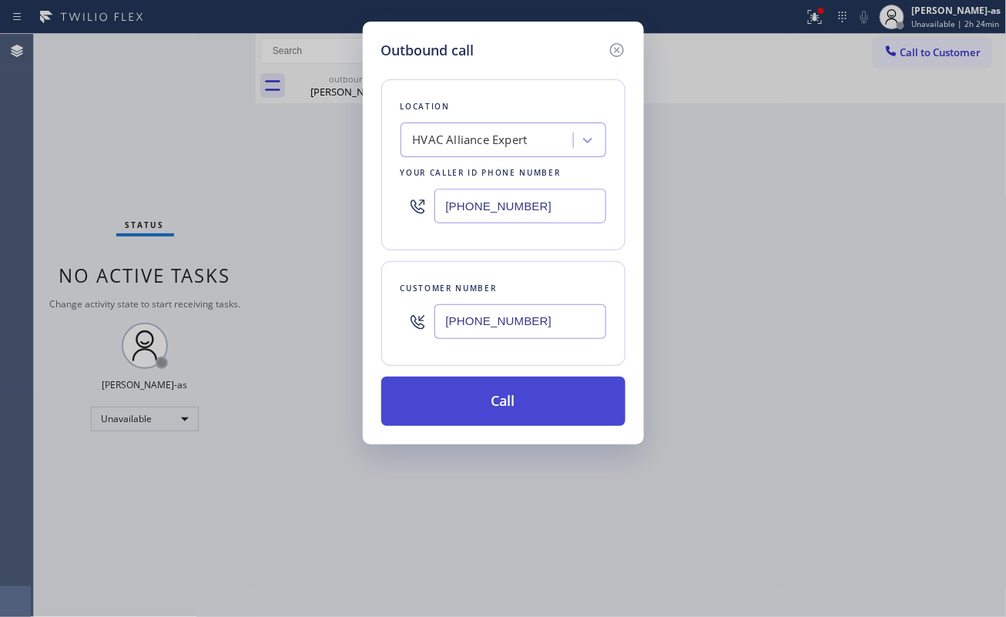
type input "[PHONE_NUMBER]"
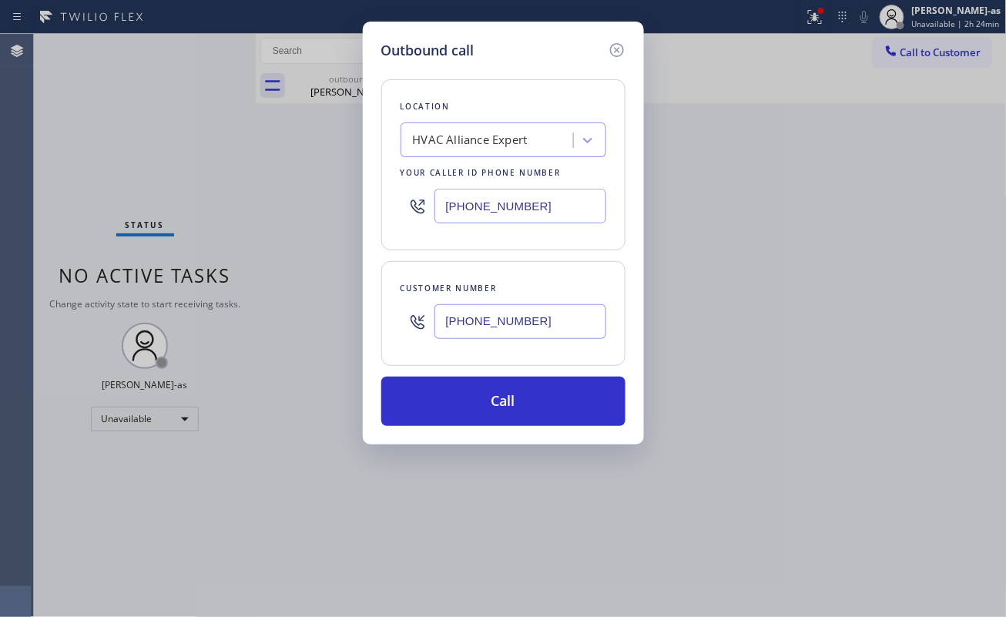
drag, startPoint x: 494, startPoint y: 396, endPoint x: 628, endPoint y: 377, distance: 135.3
click at [511, 394] on button "Call" at bounding box center [503, 401] width 244 height 49
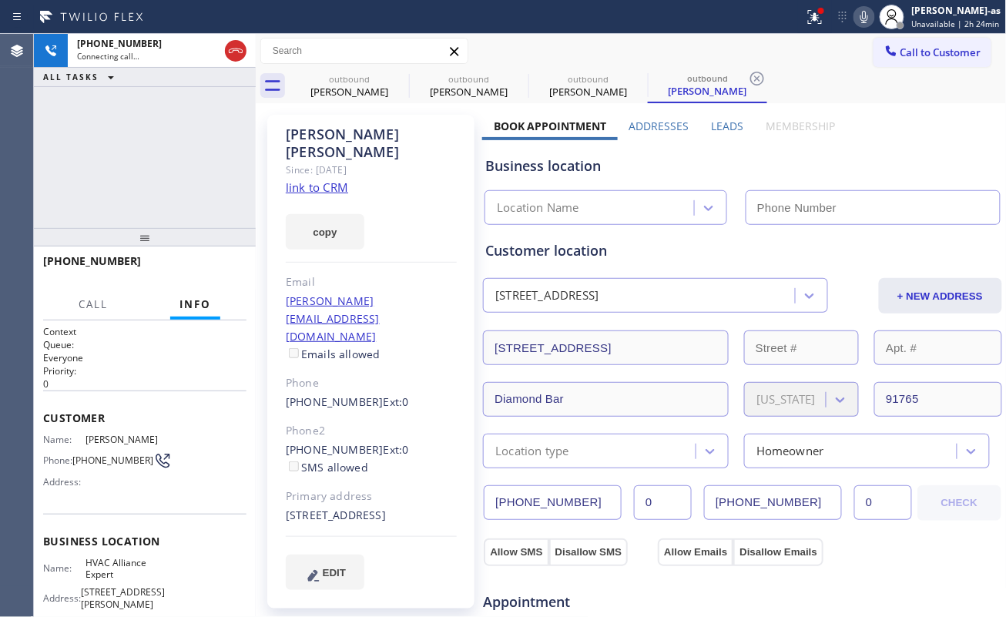
type input "[PHONE_NUMBER]"
click at [192, 146] on div "[PHONE_NUMBER] Connecting call… ALL TASKS ALL TASKS ACTIVE TASKS TASKS IN WRAP …" at bounding box center [145, 131] width 222 height 194
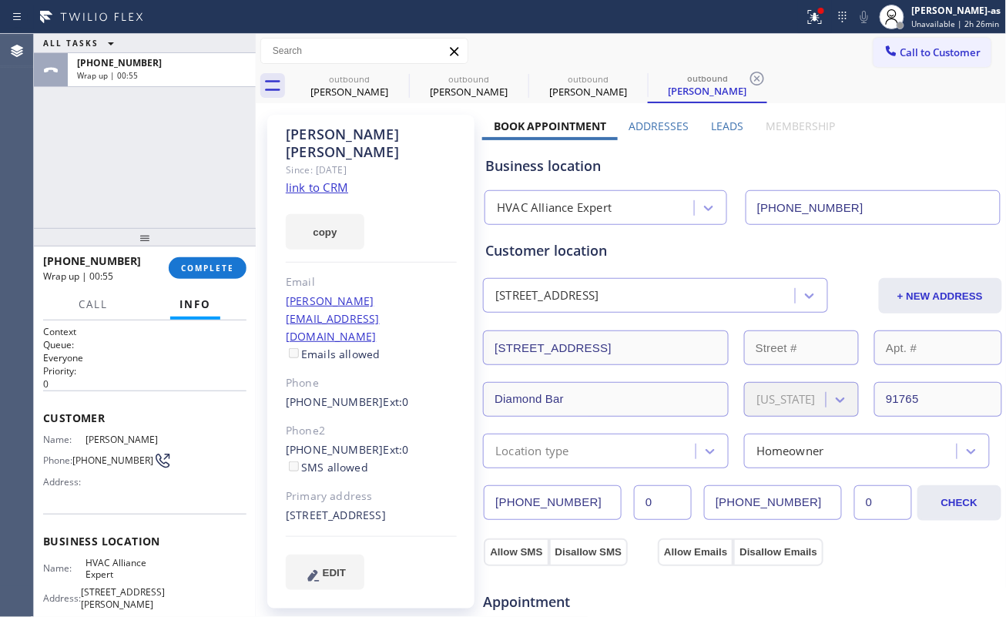
drag, startPoint x: 166, startPoint y: 308, endPoint x: 196, endPoint y: 293, distance: 32.7
click at [170, 308] on div "Call Info" at bounding box center [144, 305] width 203 height 31
click at [197, 263] on button "COMPLETE" at bounding box center [208, 268] width 78 height 22
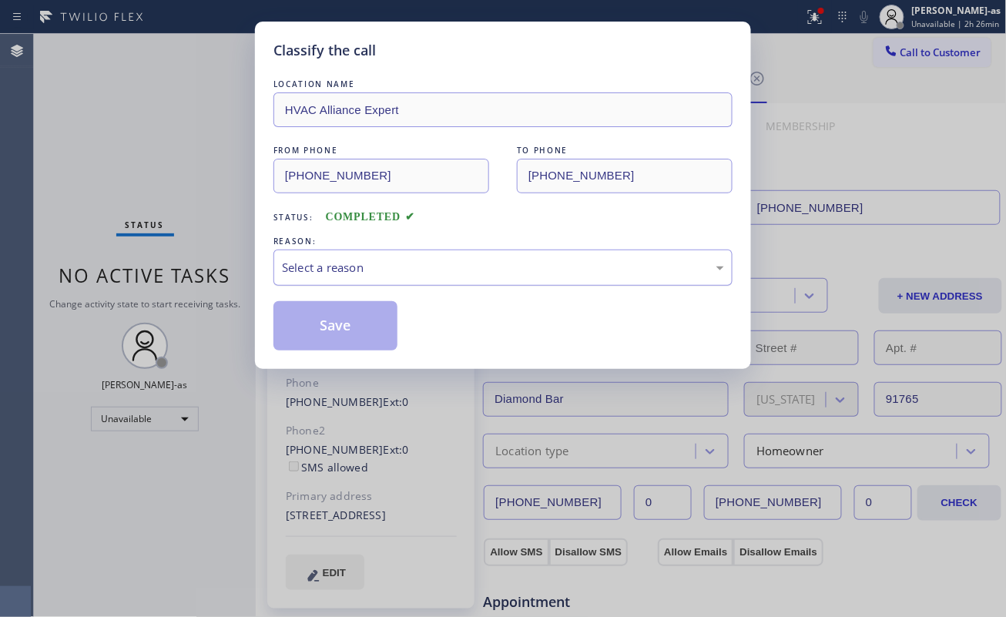
drag, startPoint x: 365, startPoint y: 268, endPoint x: 377, endPoint y: 270, distance: 11.7
click at [367, 268] on div "Select a reason" at bounding box center [503, 268] width 442 height 18
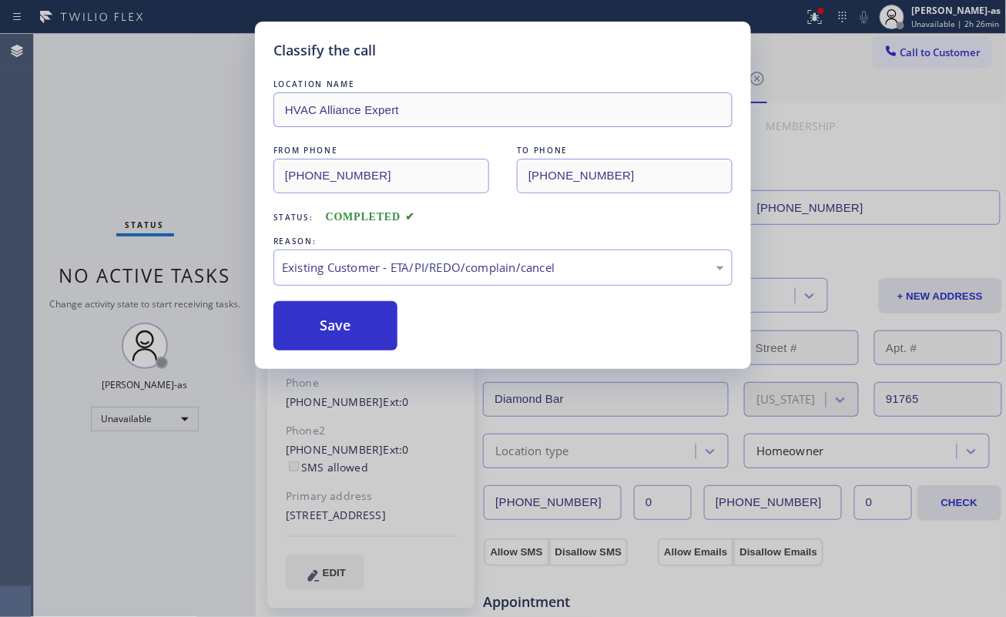
drag, startPoint x: 345, startPoint y: 327, endPoint x: 655, endPoint y: 613, distance: 421.2
click at [345, 328] on button "Save" at bounding box center [335, 325] width 124 height 49
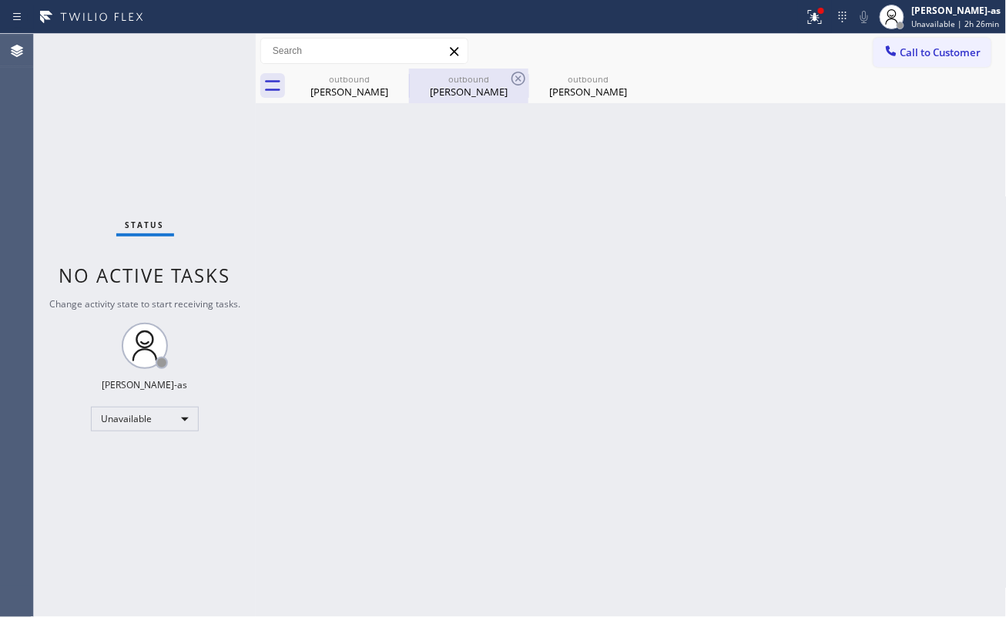
click at [444, 87] on div "[PERSON_NAME]" at bounding box center [468, 92] width 116 height 14
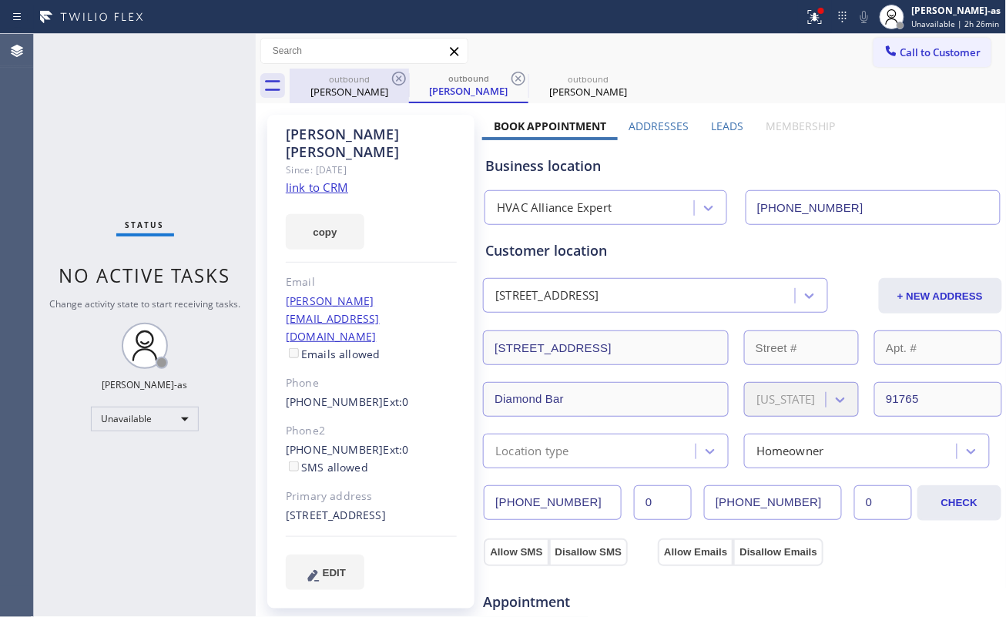
click at [385, 93] on div "[PERSON_NAME]" at bounding box center [349, 92] width 116 height 14
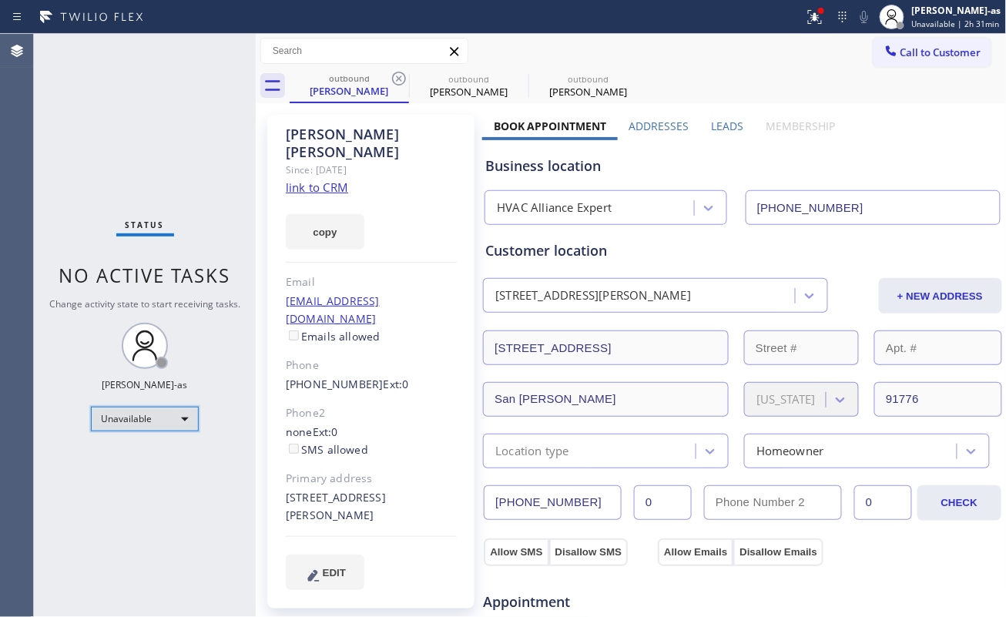
click at [146, 414] on div "Unavailable" at bounding box center [145, 419] width 108 height 25
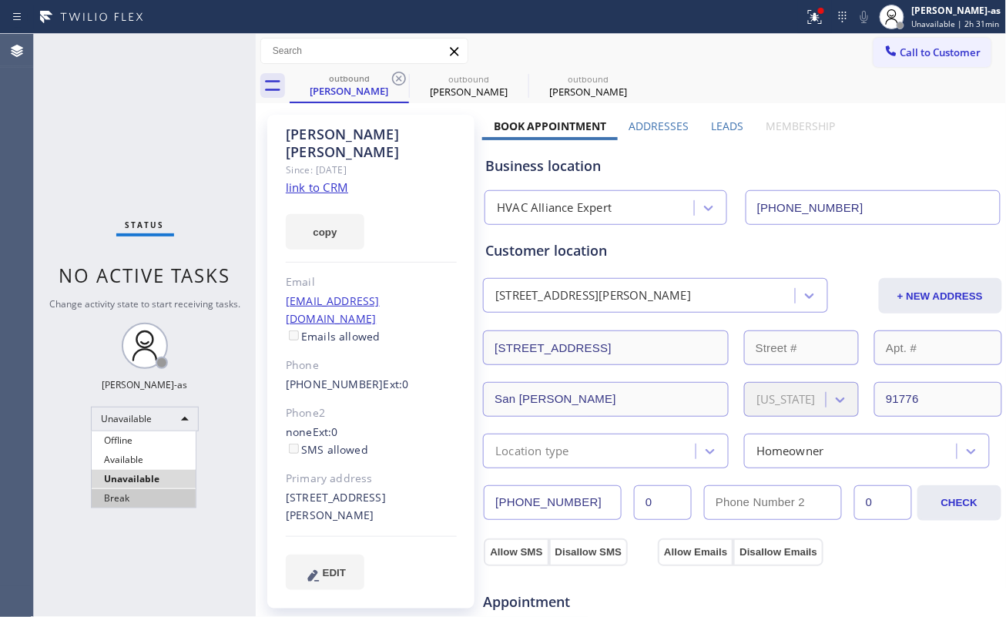
click at [134, 494] on li "Break" at bounding box center [144, 498] width 104 height 18
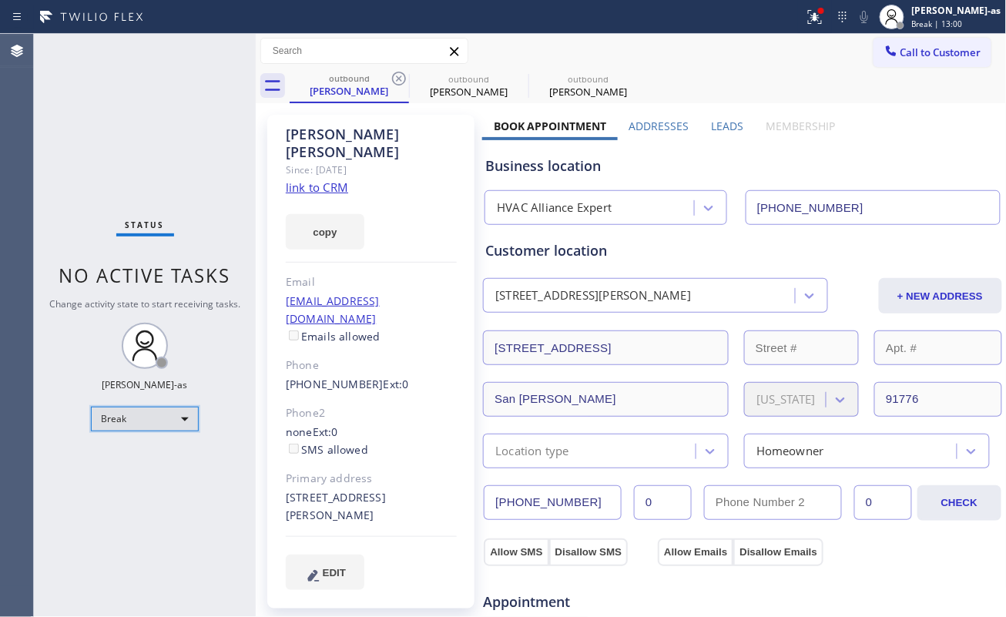
click at [105, 417] on div "Break" at bounding box center [145, 419] width 108 height 25
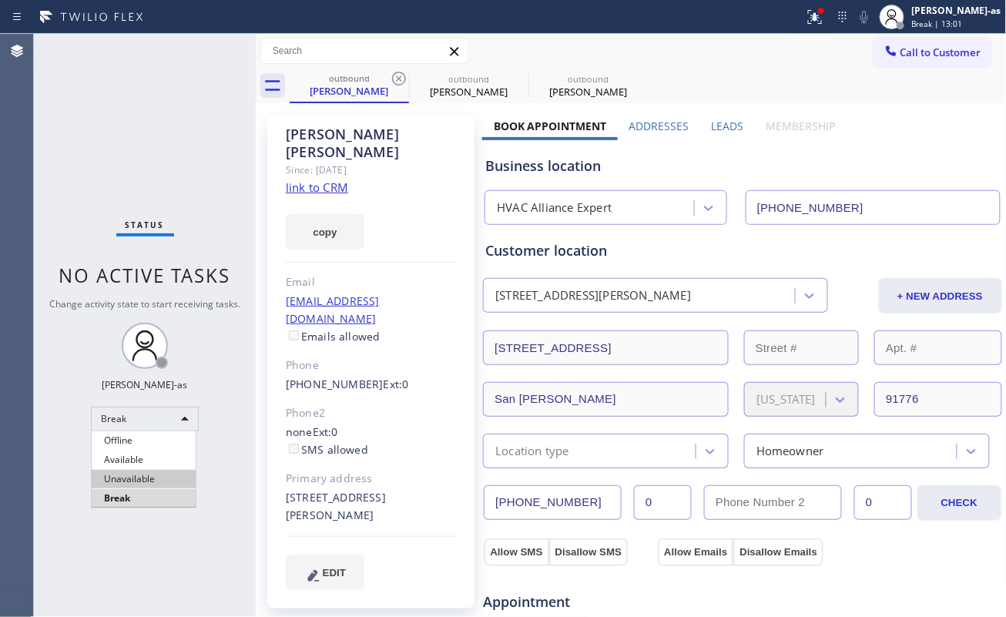
click at [125, 481] on li "Unavailable" at bounding box center [144, 479] width 104 height 18
click at [198, 160] on div "Status No active tasks Change activity state to start receiving tasks. [PERSON_…" at bounding box center [145, 325] width 222 height 583
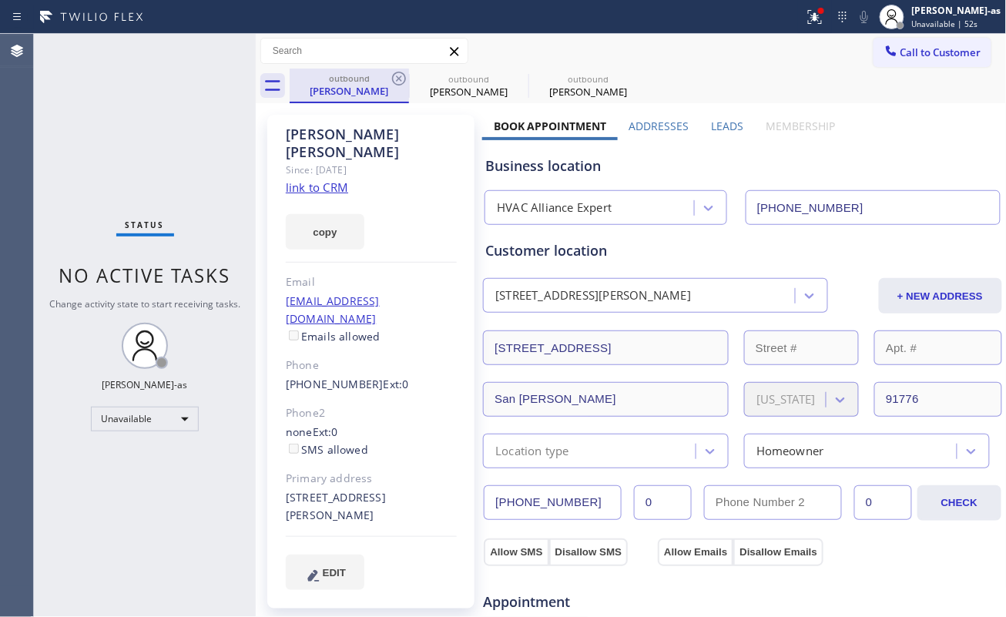
drag, startPoint x: 346, startPoint y: 84, endPoint x: 368, endPoint y: 83, distance: 22.3
click at [351, 85] on div "[PERSON_NAME]" at bounding box center [349, 91] width 116 height 14
drag, startPoint x: 402, startPoint y: 83, endPoint x: 392, endPoint y: 80, distance: 10.5
click at [402, 82] on icon at bounding box center [399, 78] width 18 height 18
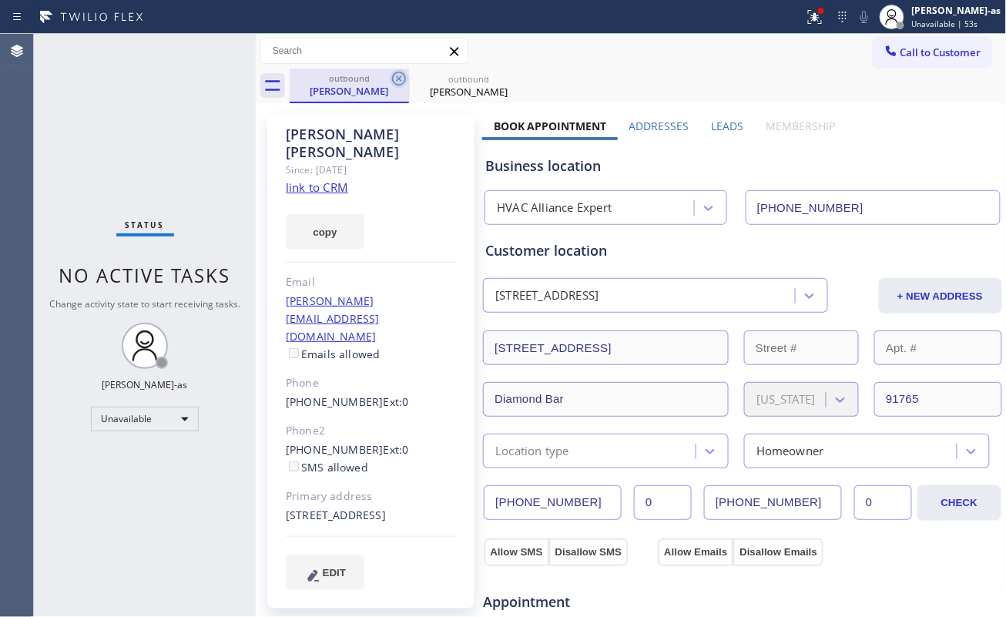
click at [401, 75] on icon at bounding box center [399, 78] width 18 height 18
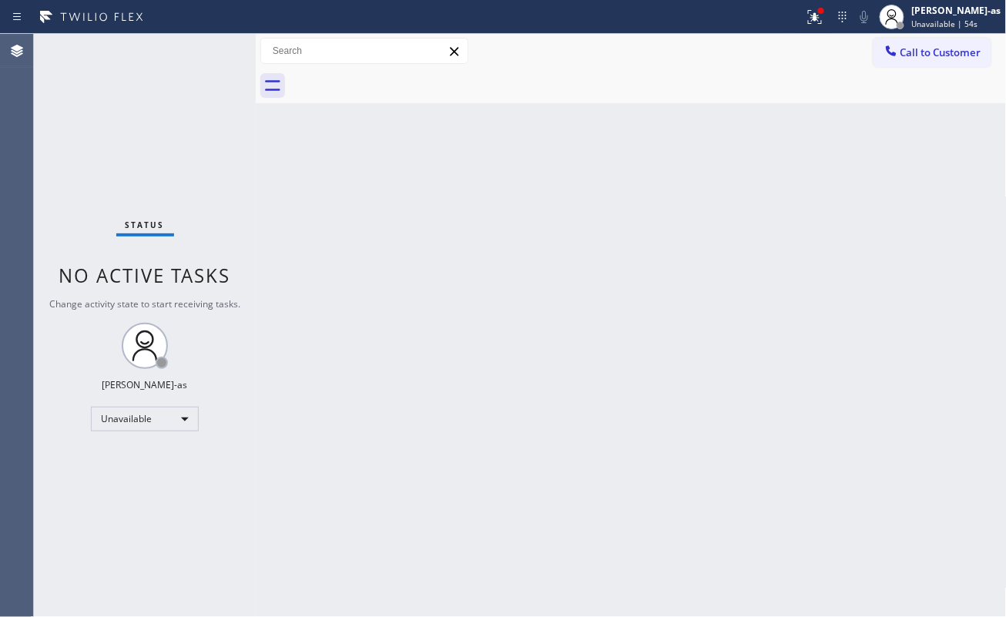
click at [358, 268] on div "Back to Dashboard Change Sender ID Customers Technicians Select a contact Outbo…" at bounding box center [631, 325] width 751 height 583
click at [253, 166] on div "Status No active tasks Change activity state to start receiving tasks. [PERSON_…" at bounding box center [520, 325] width 972 height 583
click at [376, 319] on div "Back to Dashboard Change Sender ID Customers Technicians Select a contact Outbo…" at bounding box center [631, 325] width 751 height 583
click at [347, 200] on div "Back to Dashboard Change Sender ID Customers Technicians Select a contact Outbo…" at bounding box center [631, 325] width 751 height 583
click at [882, 62] on button "Call to Customer" at bounding box center [932, 52] width 118 height 29
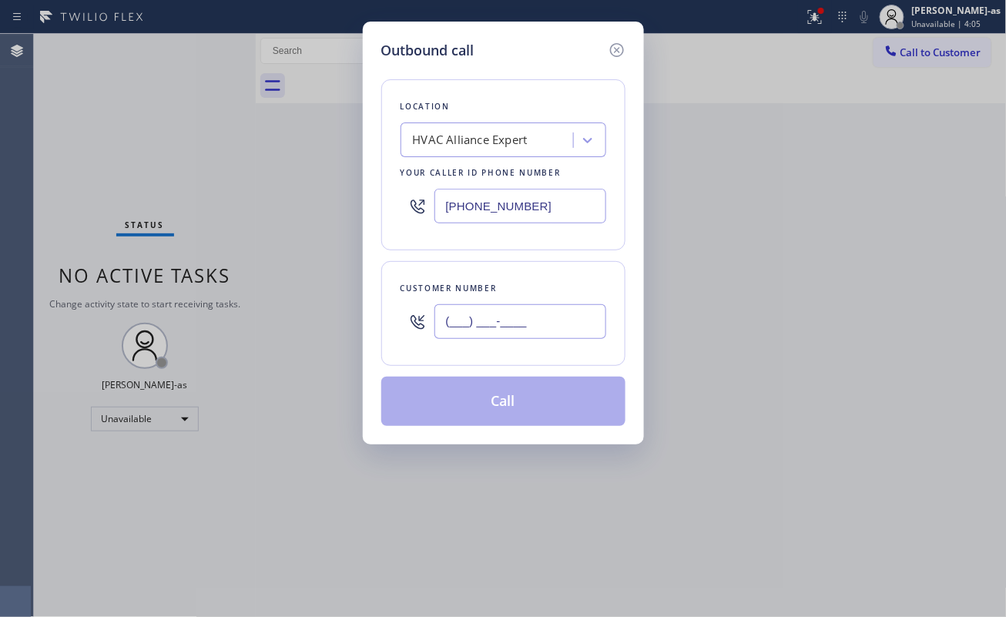
click at [487, 327] on input "(___) ___-____" at bounding box center [520, 321] width 172 height 35
paste input "310) 658-3831"
type input "[PHONE_NUMBER]"
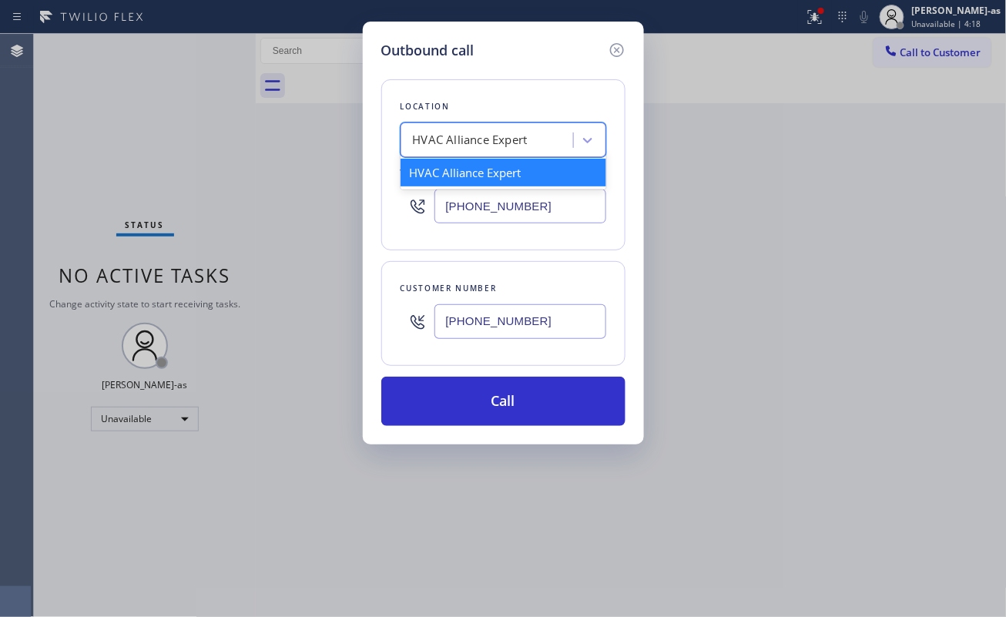
click at [477, 134] on div "HVAC Alliance Expert" at bounding box center [470, 141] width 115 height 18
paste input "Service Electrical Repair LA"
type input "Service Electrical Repair LA"
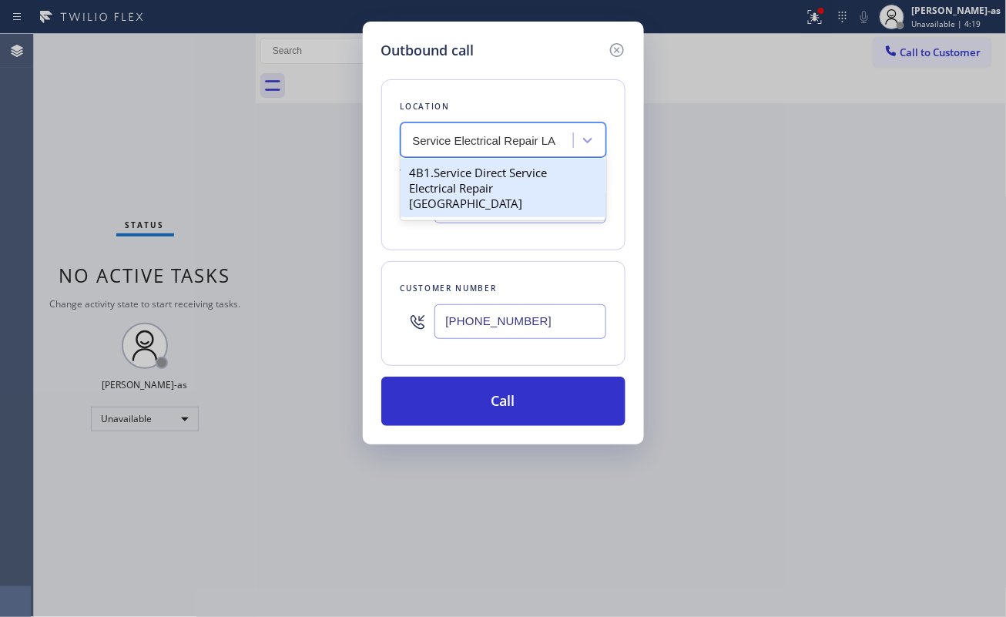
click at [472, 176] on div "4B1.Service Direct Service Electrical Repair [GEOGRAPHIC_DATA]" at bounding box center [503, 188] width 206 height 59
type input "[PHONE_NUMBER]"
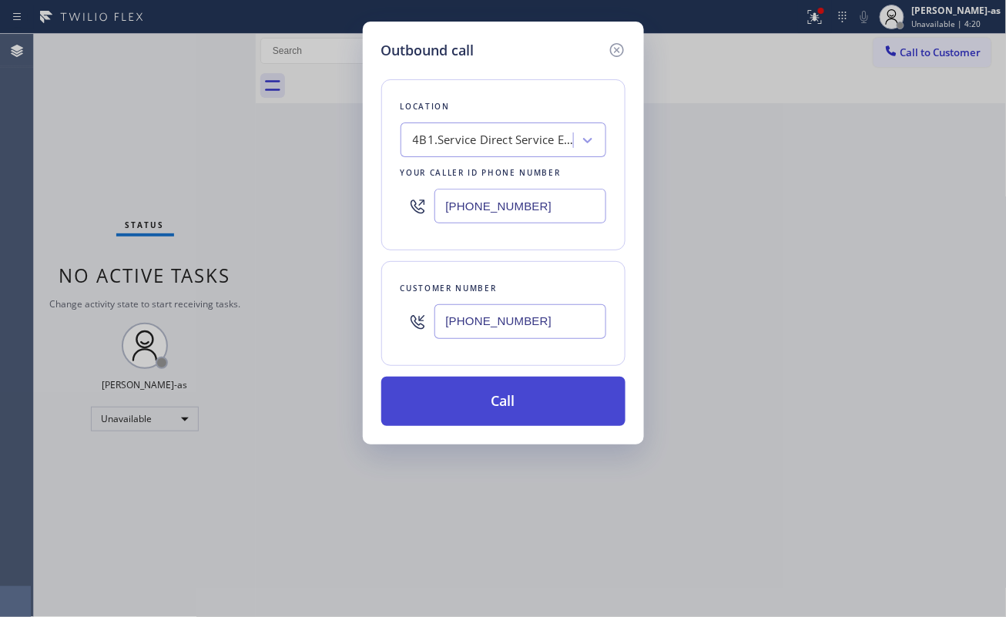
click at [544, 402] on button "Call" at bounding box center [503, 401] width 244 height 49
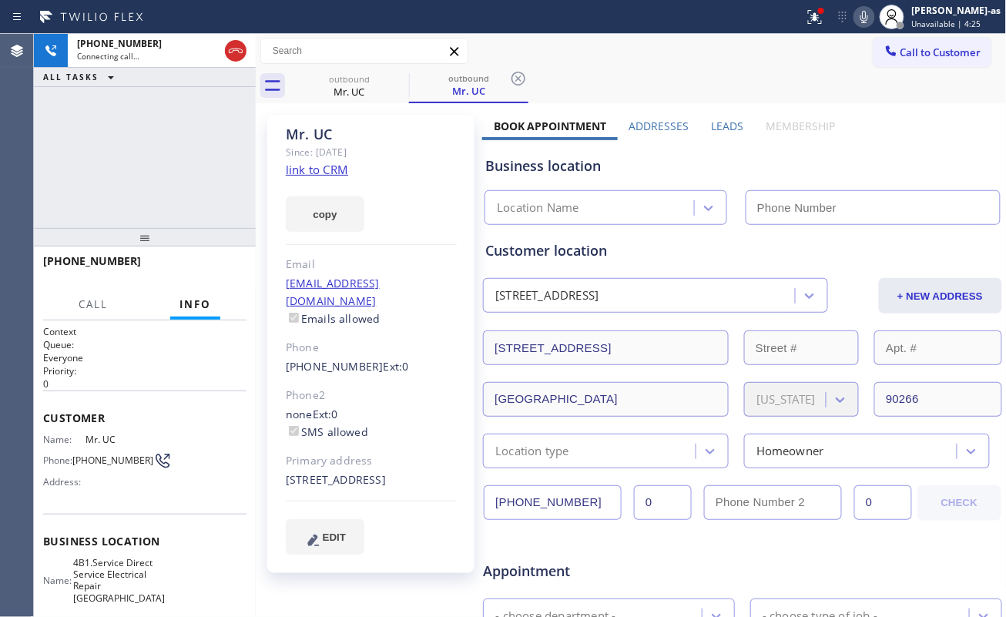
type input "[PHONE_NUMBER]"
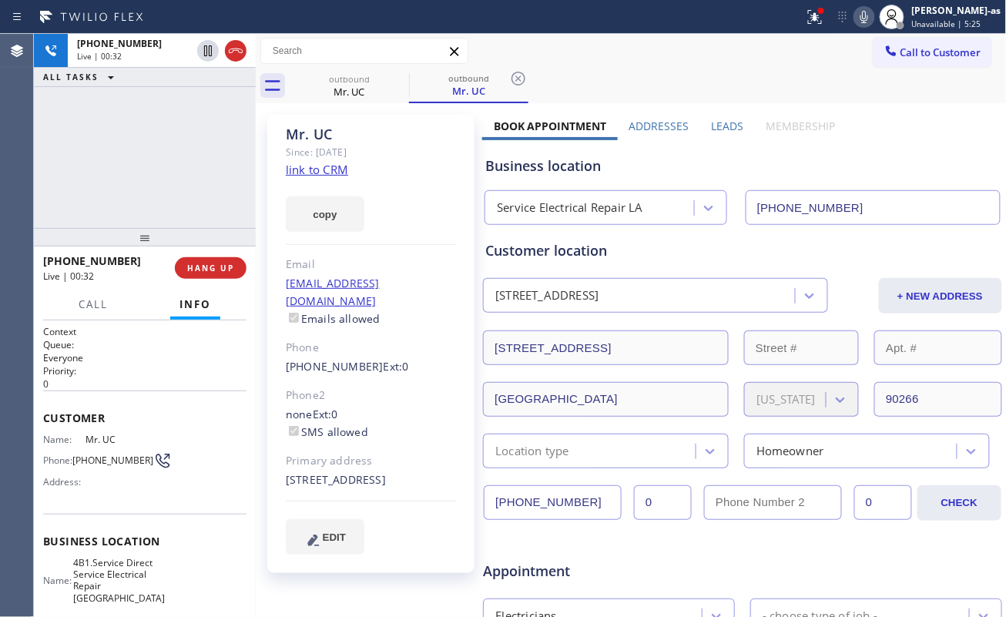
drag, startPoint x: 128, startPoint y: 189, endPoint x: 176, endPoint y: 167, distance: 53.1
click at [145, 183] on div "[PHONE_NUMBER] Live | 00:32 ALL TASKS ALL TASKS ACTIVE TASKS TASKS IN WRAP UP" at bounding box center [145, 131] width 222 height 194
click at [180, 166] on div "[PHONE_NUMBER] Live | 00:32 ALL TASKS ALL TASKS ACTIVE TASKS TASKS IN WRAP UP" at bounding box center [145, 131] width 222 height 194
click at [216, 269] on span "HANG UP" at bounding box center [210, 268] width 47 height 11
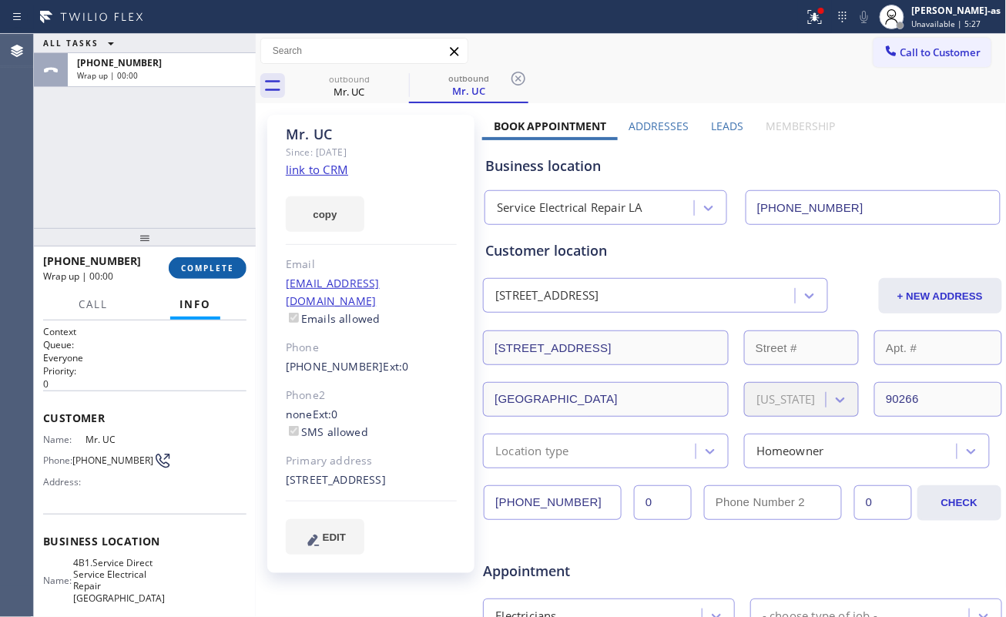
click at [216, 269] on span "COMPLETE" at bounding box center [207, 268] width 53 height 11
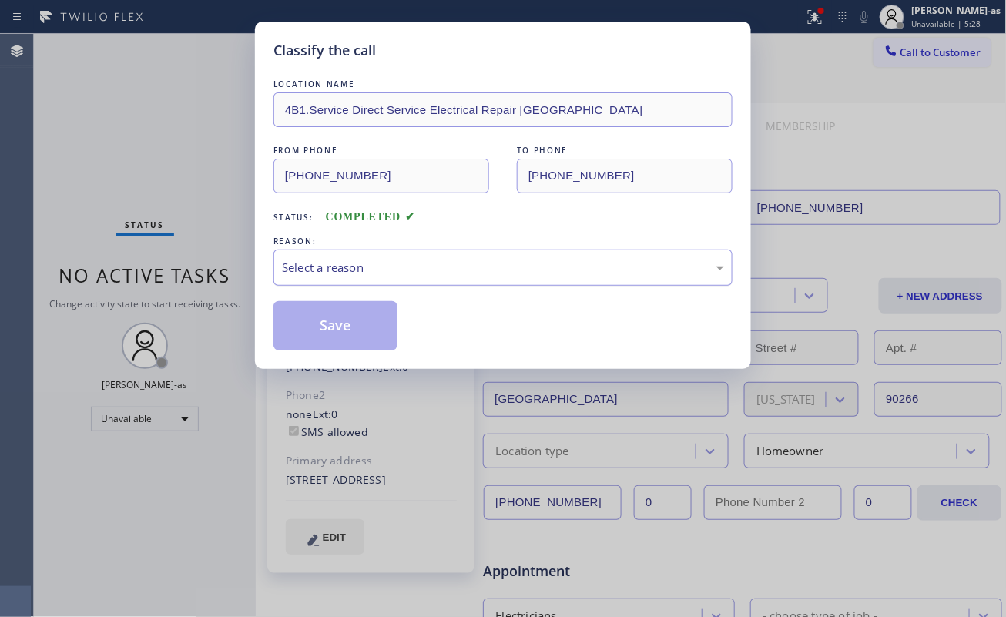
click at [361, 273] on div "Select a reason" at bounding box center [503, 268] width 442 height 18
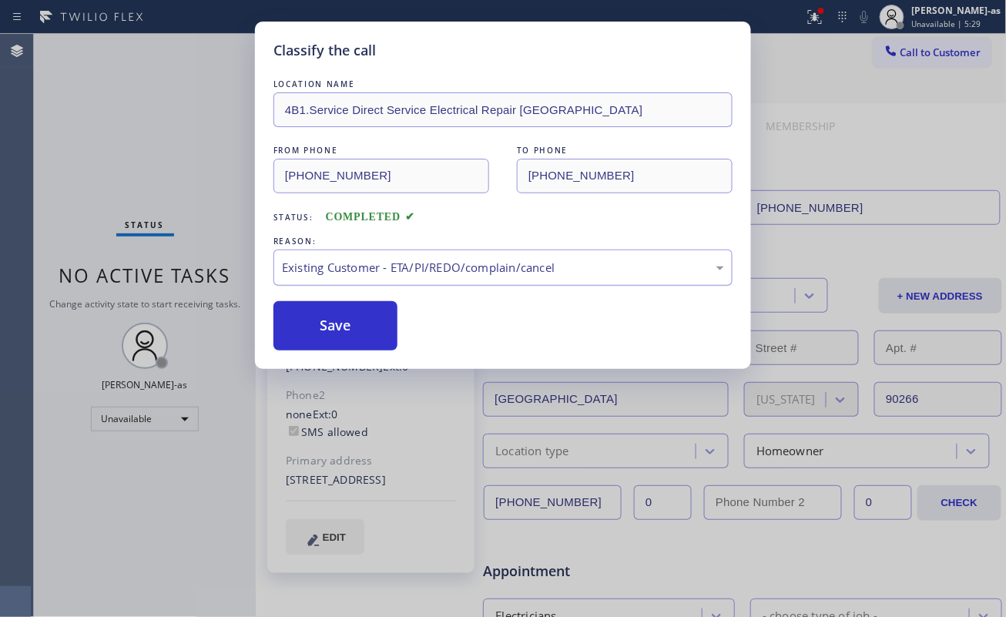
click at [340, 278] on div "Existing Customer - ETA/PI/REDO/complain/cancel" at bounding box center [502, 267] width 459 height 36
click at [345, 323] on button "Save" at bounding box center [335, 325] width 124 height 49
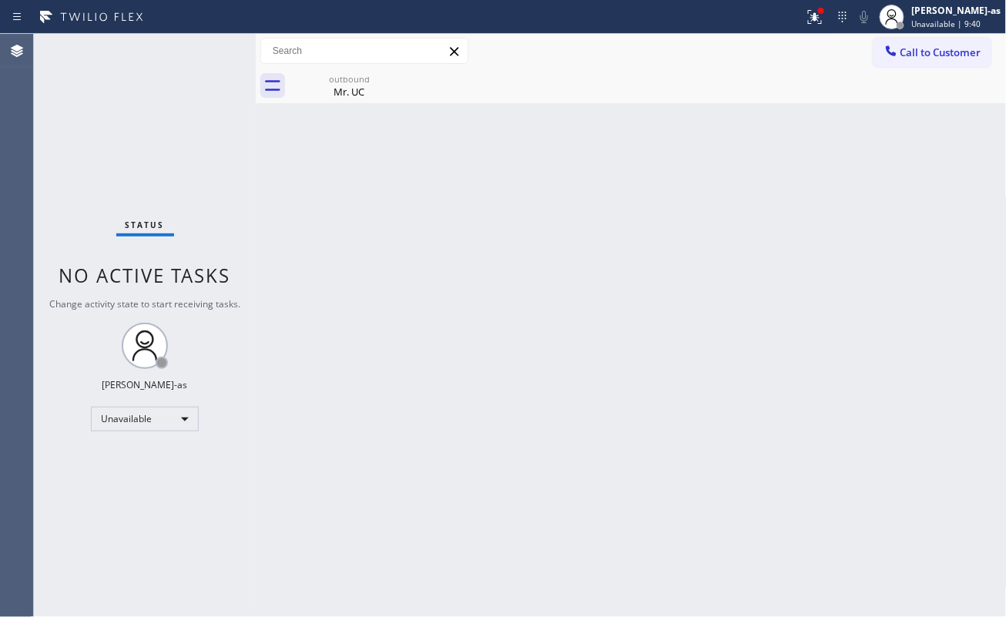
drag, startPoint x: 211, startPoint y: 136, endPoint x: 275, endPoint y: 117, distance: 66.5
click at [217, 133] on div "Status No active tasks Change activity state to start receiving tasks. [PERSON_…" at bounding box center [145, 325] width 222 height 583
drag, startPoint x: 355, startPoint y: 90, endPoint x: 404, endPoint y: 90, distance: 49.3
click at [357, 90] on div "Mr. UC" at bounding box center [349, 92] width 116 height 14
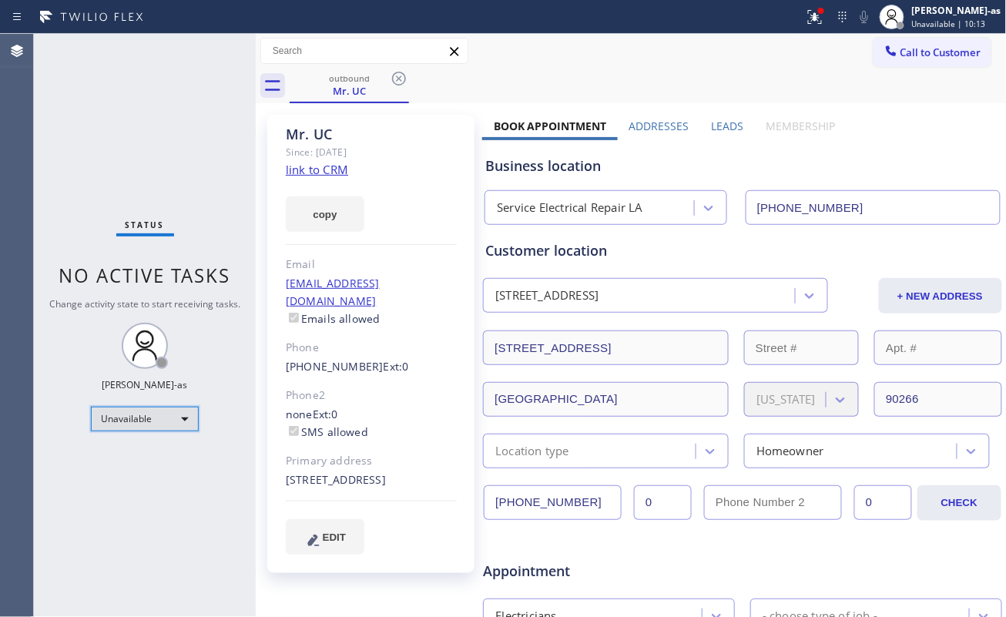
click at [151, 427] on div "Unavailable" at bounding box center [145, 419] width 108 height 25
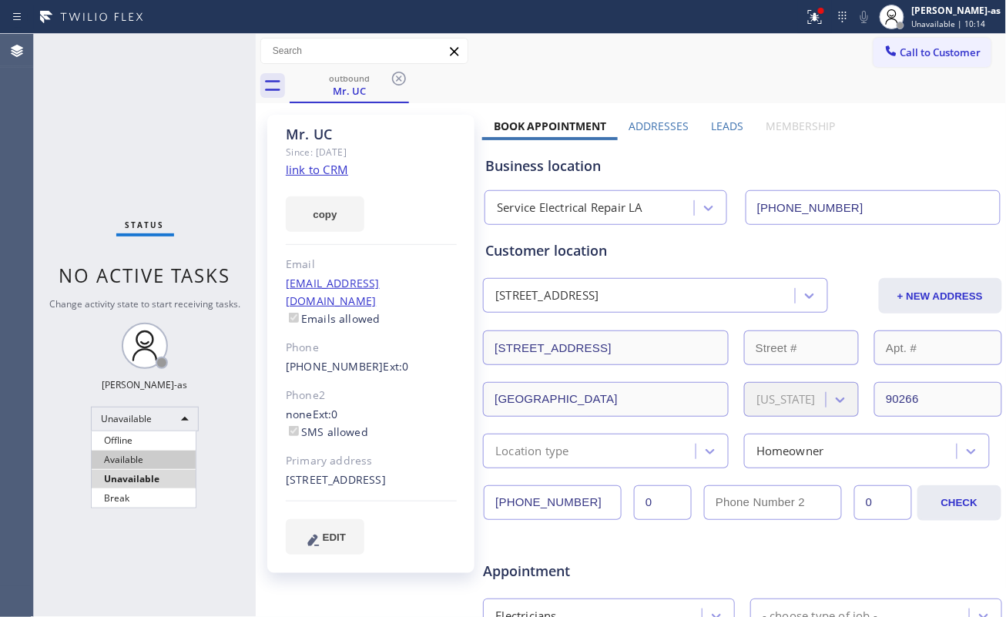
click at [146, 457] on li "Available" at bounding box center [144, 459] width 104 height 18
click at [51, 179] on div "Status No active tasks You are ready to start receiving tasks. [PERSON_NAME]-as…" at bounding box center [145, 325] width 222 height 583
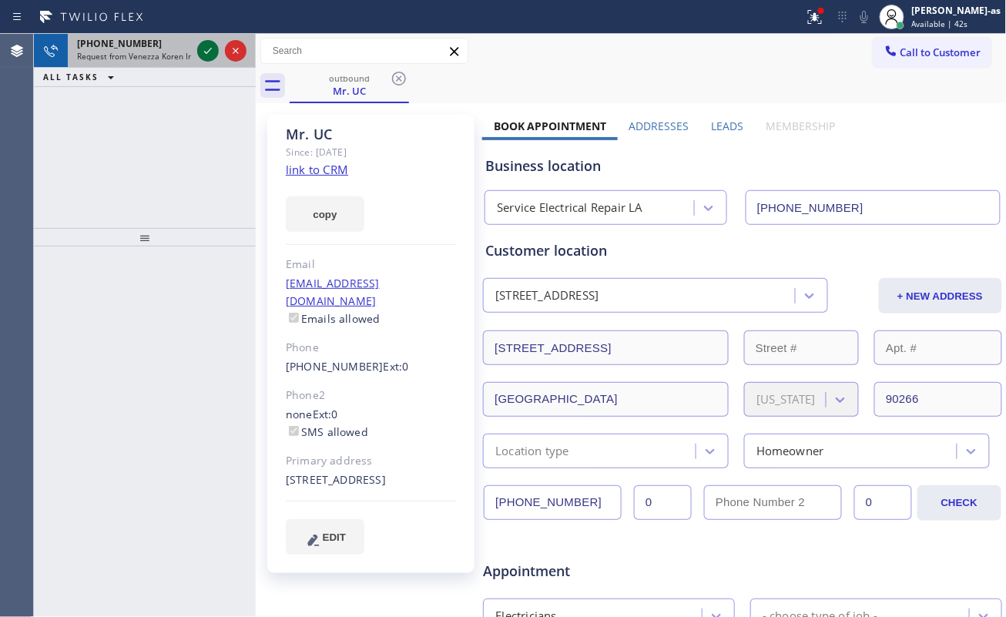
click at [213, 46] on icon at bounding box center [208, 51] width 18 height 18
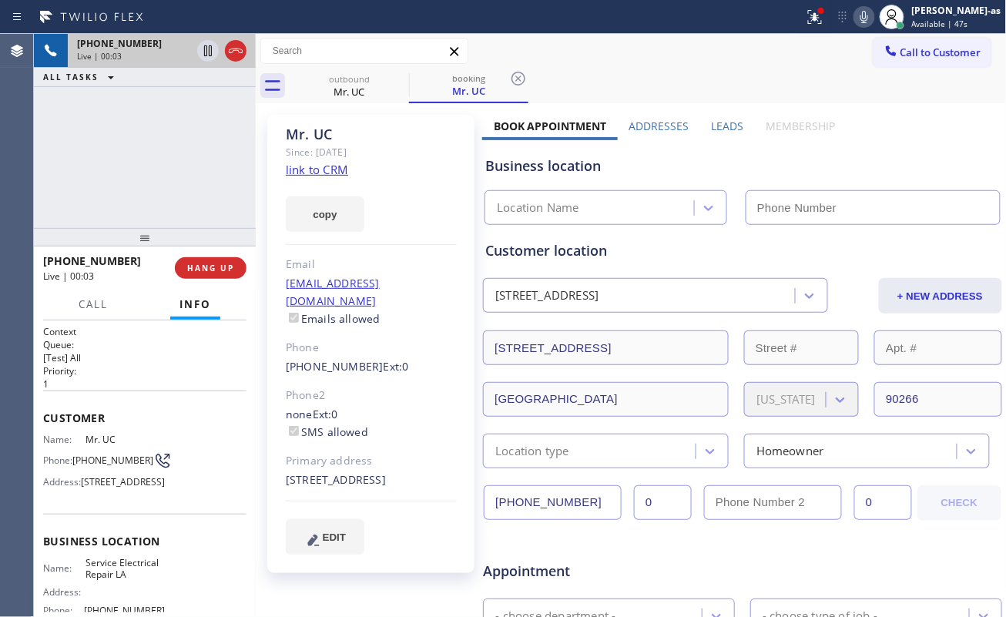
type input "[PHONE_NUMBER]"
click at [159, 186] on div "[PHONE_NUMBER] Live | 00:07 ALL TASKS ALL TASKS ACTIVE TASKS TASKS IN WRAP UP" at bounding box center [145, 131] width 222 height 194
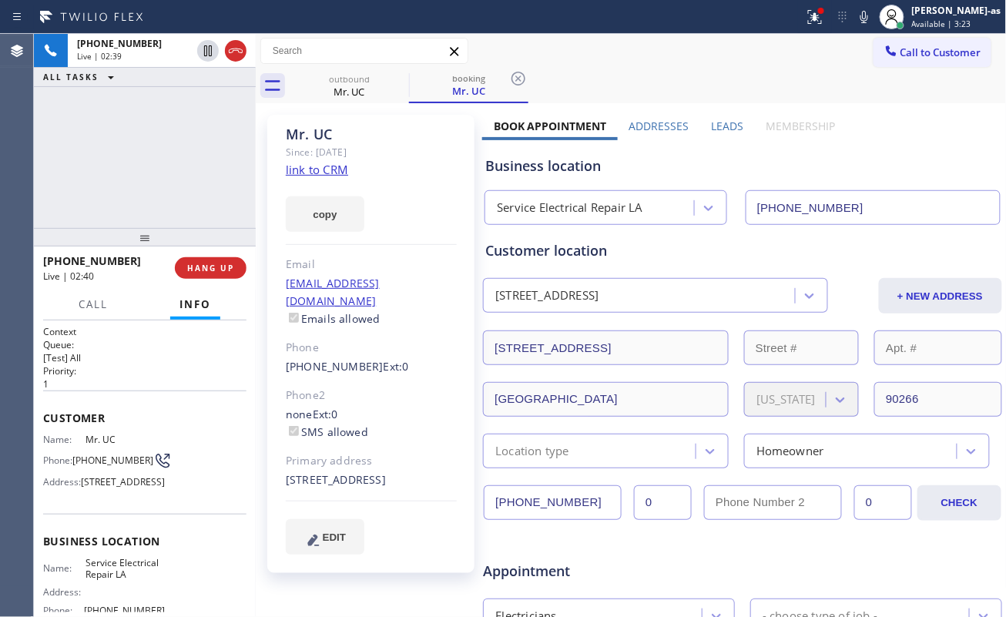
click at [127, 168] on div "+13106583831 Live | 02:39 ALL TASKS ALL TASKS ACTIVE TASKS TASKS IN WRAP UP" at bounding box center [145, 131] width 222 height 194
click at [154, 166] on div "+13106583831 Live | 02:50 ALL TASKS ALL TASKS ACTIVE TASKS TASKS IN WRAP UP" at bounding box center [145, 131] width 222 height 194
drag, startPoint x: 200, startPoint y: 170, endPoint x: 223, endPoint y: 172, distance: 22.5
click at [216, 172] on div "+13106583831 Live | 02:54 ALL TASKS ALL TASKS ACTIVE TASKS TASKS IN WRAP UP" at bounding box center [145, 131] width 222 height 194
click at [152, 192] on div "+13106583831 Live | 02:55 ALL TASKS ALL TASKS ACTIVE TASKS TASKS IN WRAP UP" at bounding box center [145, 131] width 222 height 194
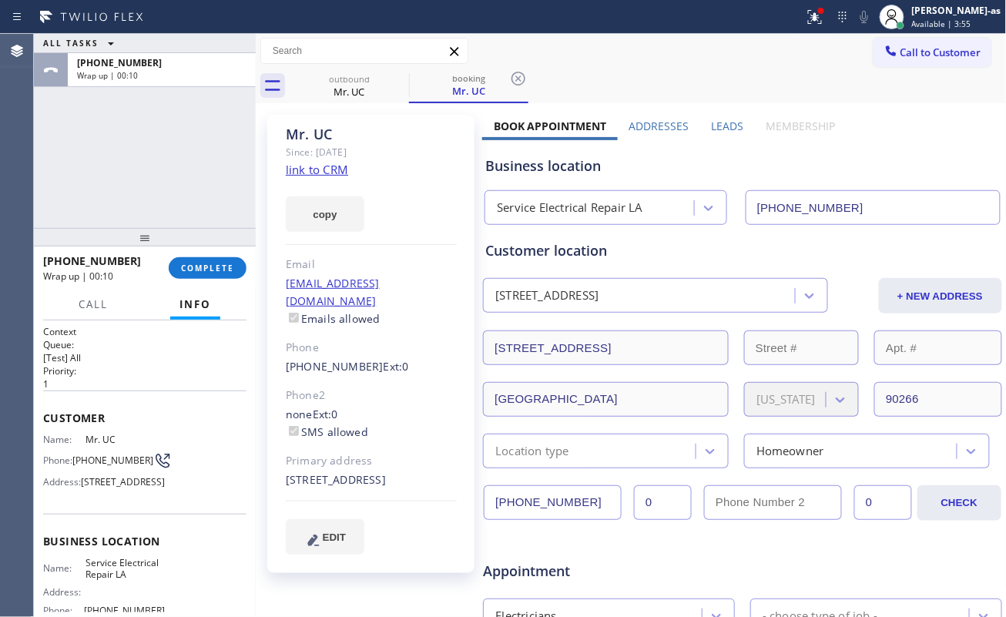
drag, startPoint x: 164, startPoint y: 151, endPoint x: 186, endPoint y: 217, distance: 69.6
click at [164, 152] on div "ALL TASKS ALL TASKS ACTIVE TASKS TASKS IN WRAP UP +13106583831 Wrap up | 00:10" at bounding box center [145, 131] width 222 height 194
click at [195, 265] on span "COMPLETE" at bounding box center [207, 268] width 53 height 11
drag, startPoint x: 179, startPoint y: 204, endPoint x: 198, endPoint y: 219, distance: 23.6
click at [180, 204] on div "ALL TASKS ALL TASKS ACTIVE TASKS TASKS IN WRAP UP +13106583831 Wrap up | 00:11" at bounding box center [145, 131] width 222 height 194
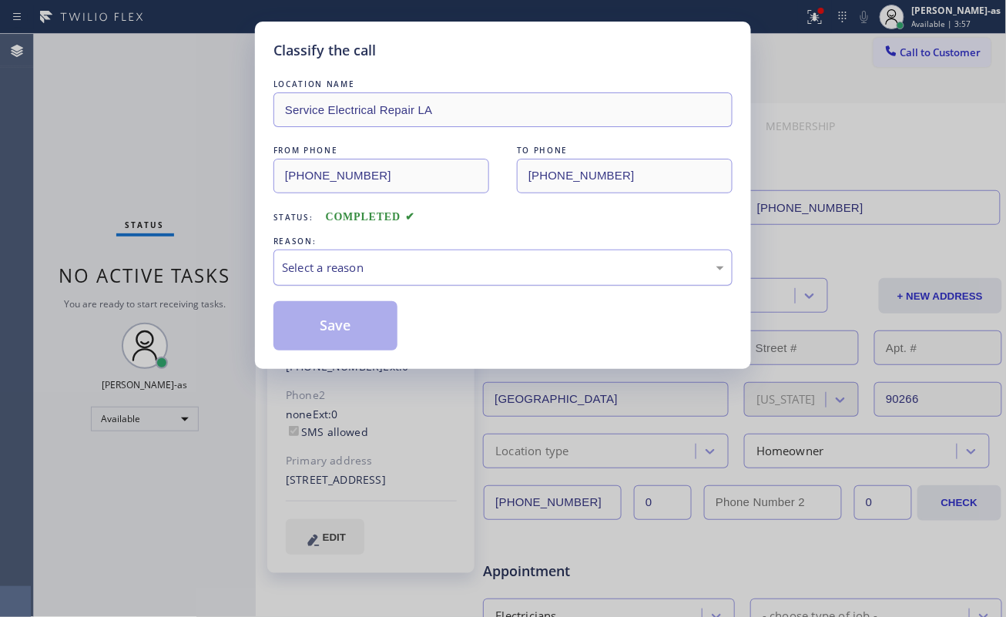
click at [324, 271] on div "Select a reason" at bounding box center [503, 268] width 442 height 18
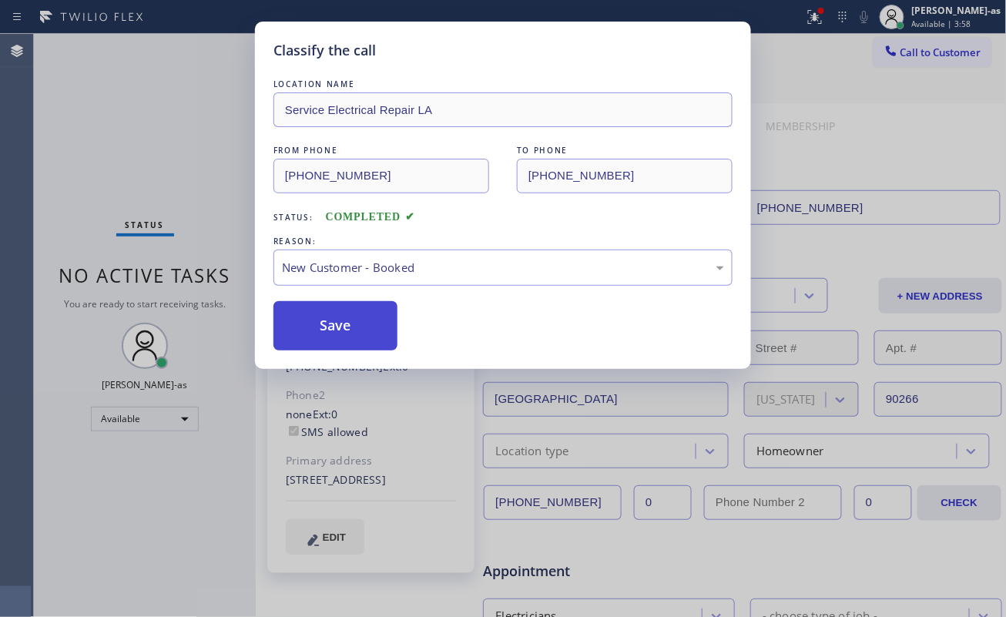
click at [339, 314] on button "Save" at bounding box center [335, 325] width 124 height 49
click at [137, 414] on div "Classify the call LOCATION NAME Service Electrical Repair LA FROM PHONE (310) 6…" at bounding box center [503, 308] width 1006 height 617
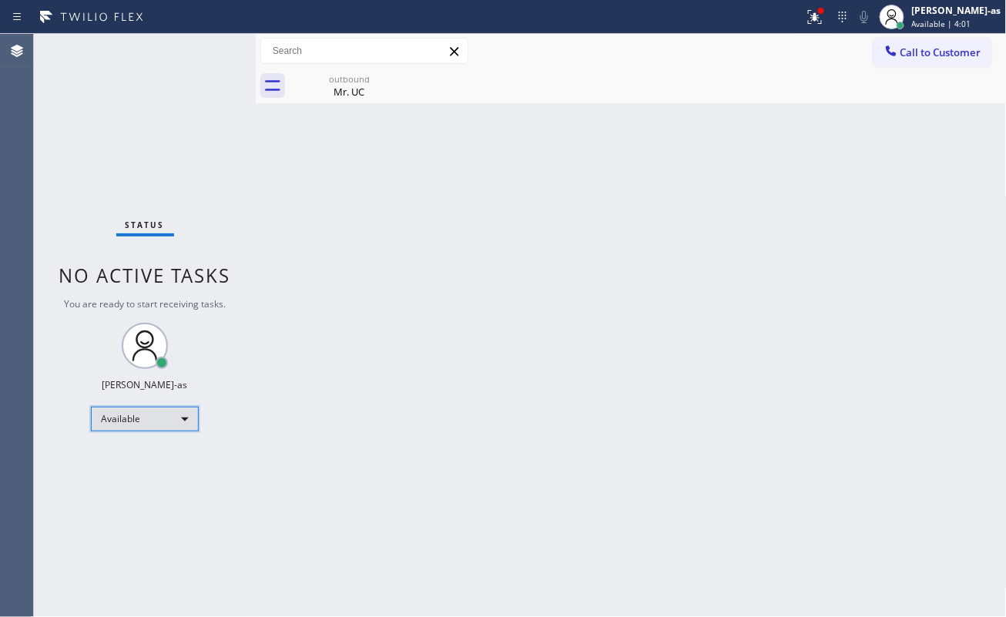
click at [140, 426] on div "Available" at bounding box center [145, 419] width 108 height 25
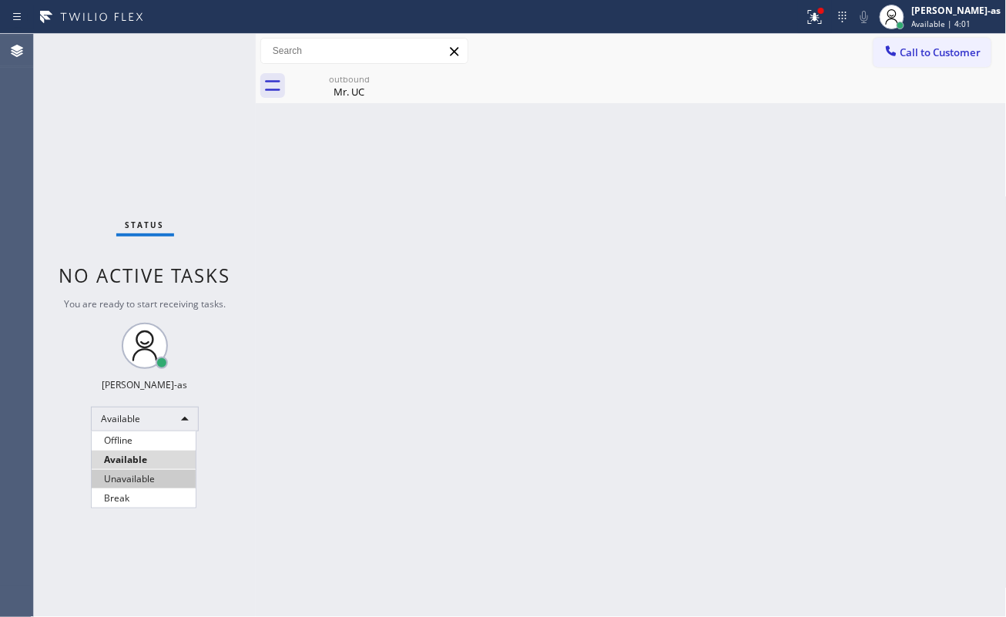
click at [159, 472] on li "Unavailable" at bounding box center [144, 479] width 104 height 18
drag, startPoint x: 142, startPoint y: 134, endPoint x: 157, endPoint y: 137, distance: 15.0
click at [148, 139] on div "Status No active tasks Change activity state to start receiving tasks. [PERSON_…" at bounding box center [145, 325] width 222 height 583
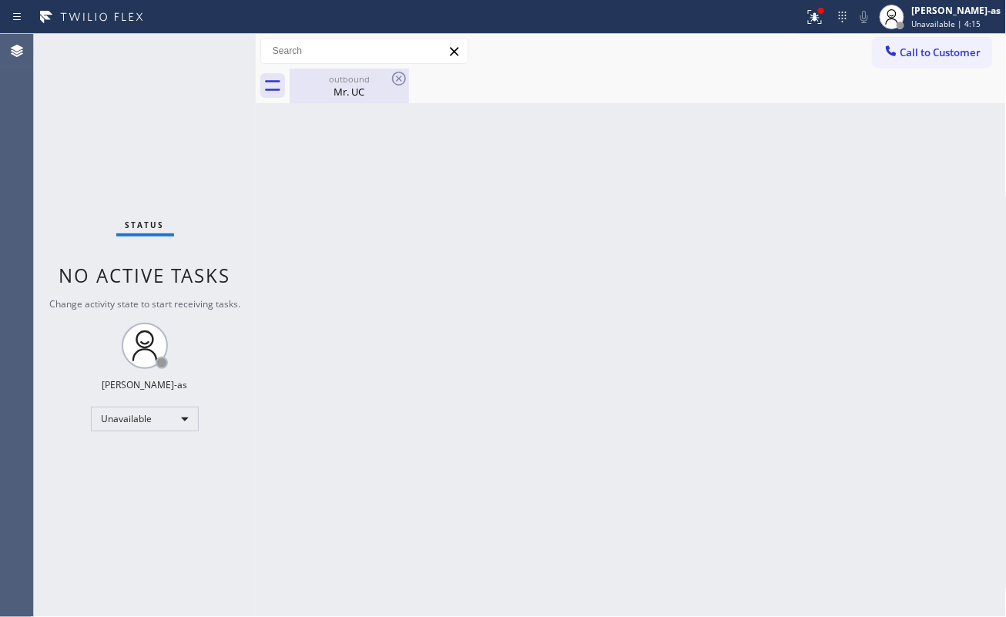
click at [340, 96] on div "Mr. UC" at bounding box center [349, 92] width 116 height 14
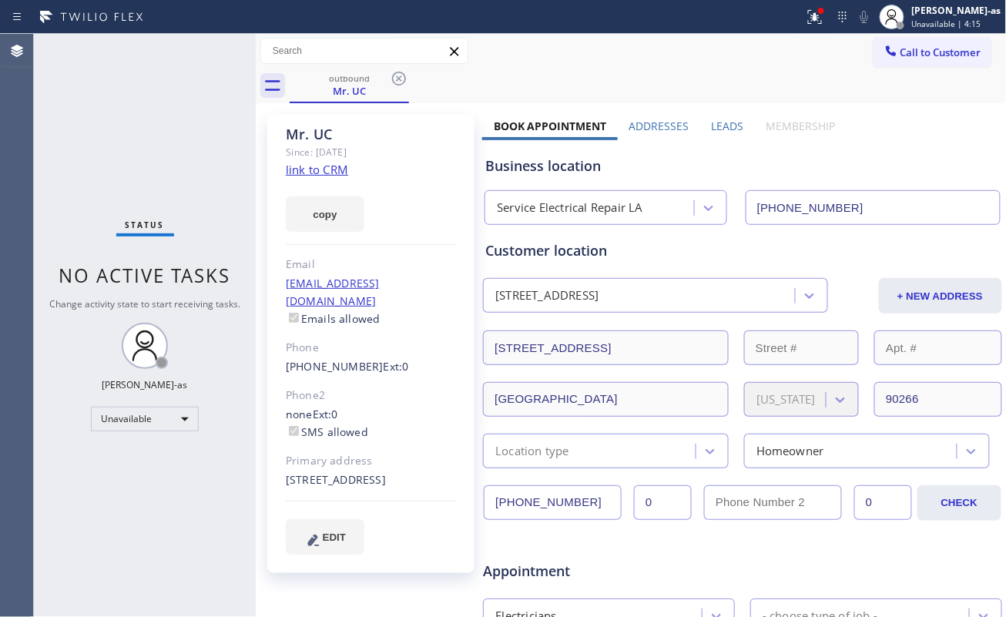
click at [404, 74] on icon at bounding box center [399, 79] width 14 height 14
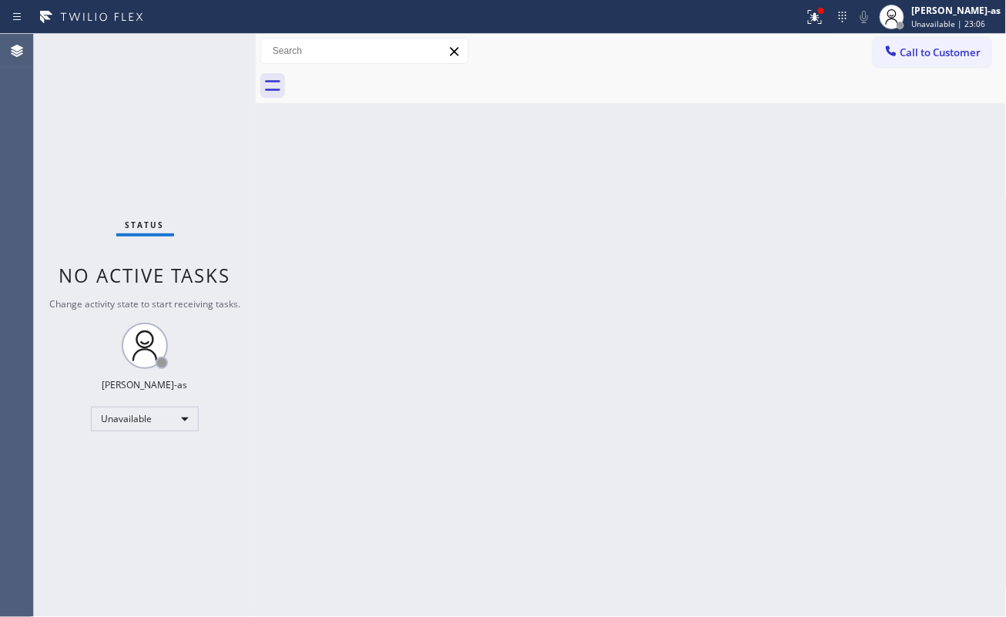
drag, startPoint x: 394, startPoint y: 299, endPoint x: 469, endPoint y: 273, distance: 79.2
click at [404, 297] on div "Back to Dashboard Change Sender ID Customers Technicians Select a contact Outbo…" at bounding box center [631, 325] width 751 height 583
click at [897, 49] on icon at bounding box center [890, 50] width 15 height 15
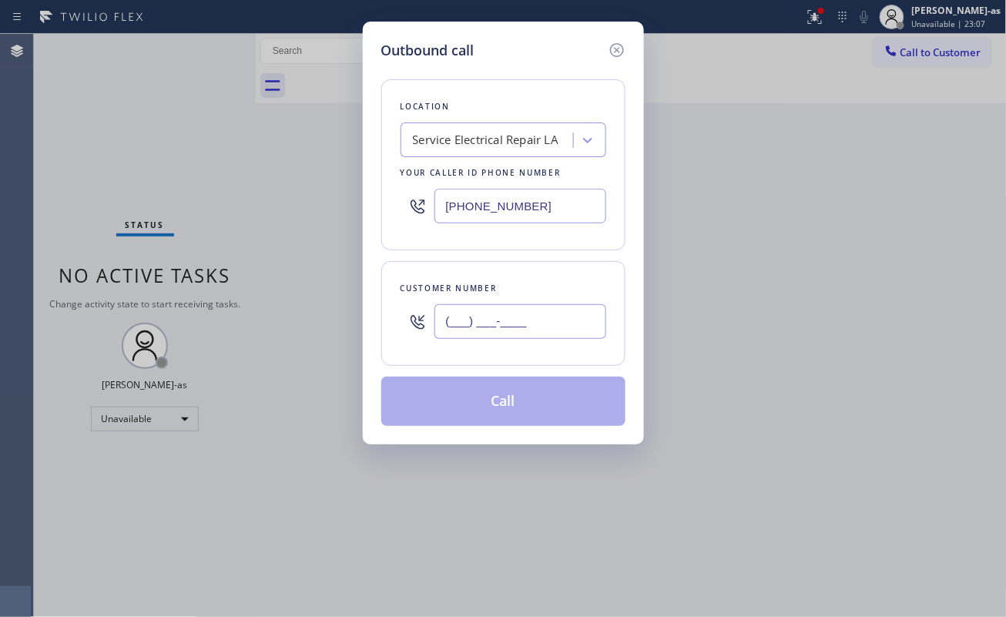
click at [534, 314] on input "(___) ___-____" at bounding box center [520, 321] width 172 height 35
paste input "949) 637-4472"
type input "(949) 637-4472"
click at [454, 137] on div "Service Electrical Repair LA" at bounding box center [486, 141] width 146 height 18
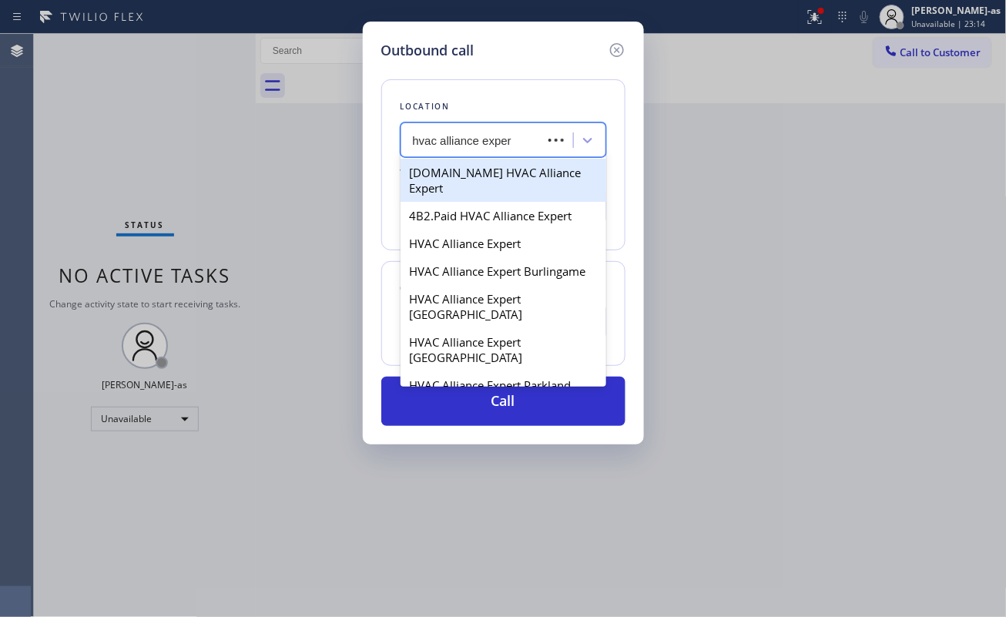
type input "hvac alliance expert"
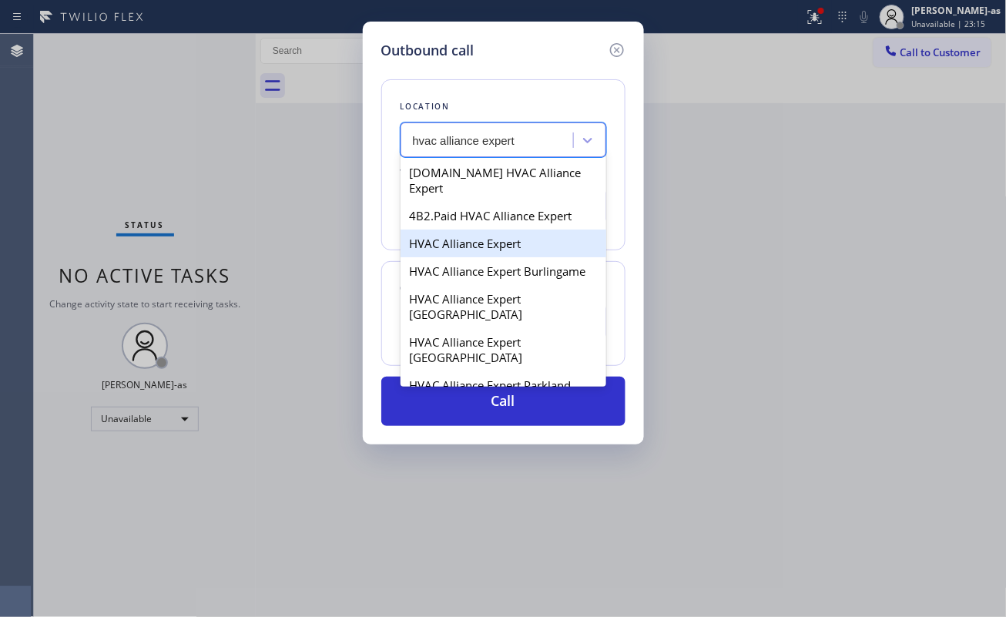
click at [470, 229] on div "HVAC Alliance Expert" at bounding box center [503, 243] width 206 height 28
type input "[PHONE_NUMBER]"
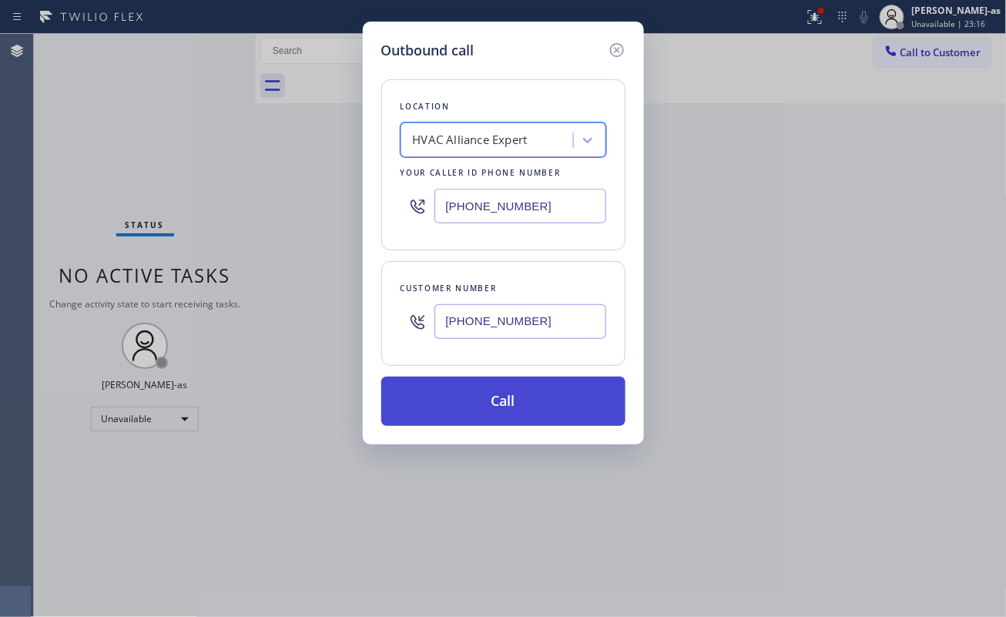
click at [488, 401] on button "Call" at bounding box center [503, 401] width 244 height 49
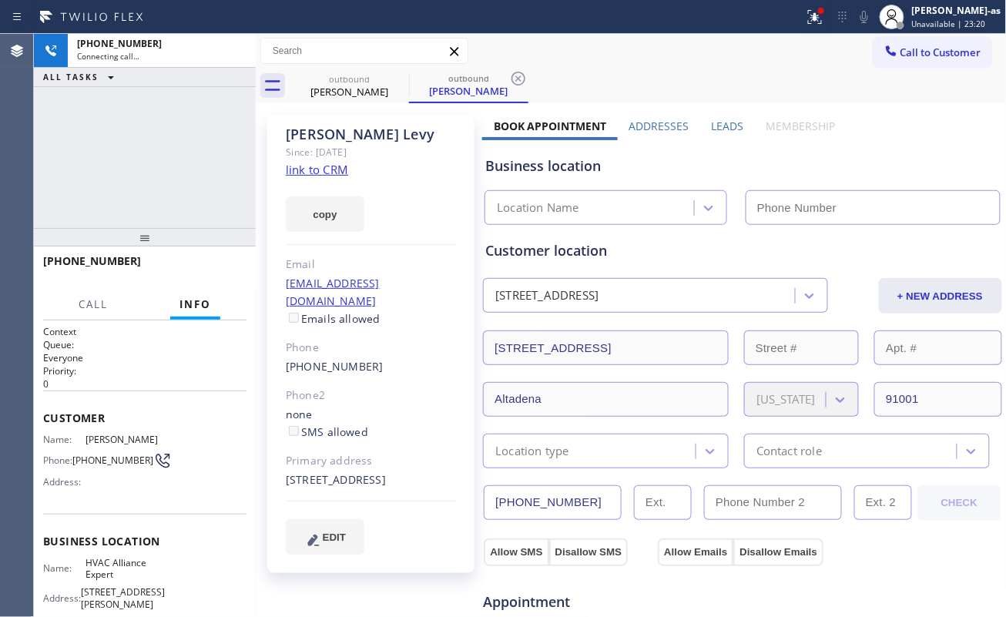
click at [311, 171] on link "link to CRM" at bounding box center [317, 169] width 62 height 15
type input "[PHONE_NUMBER]"
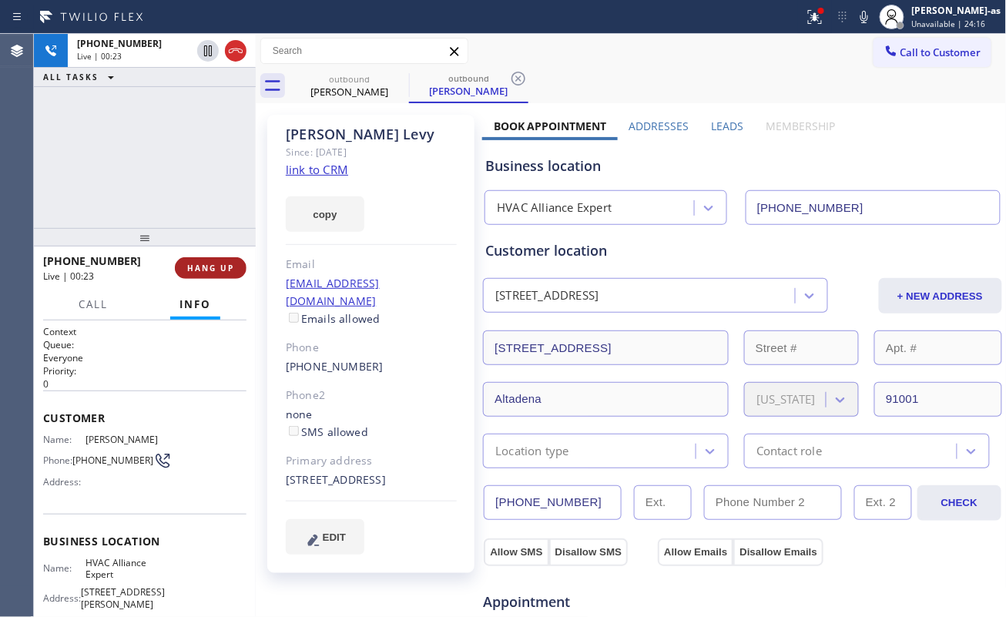
click at [195, 246] on div at bounding box center [145, 237] width 222 height 18
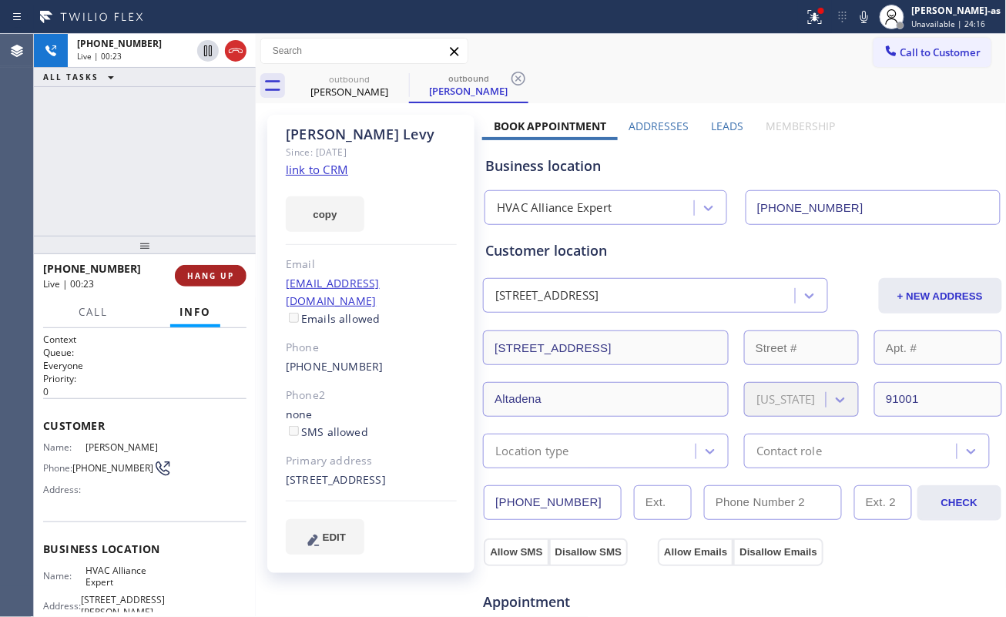
click at [201, 266] on button "HANG UP" at bounding box center [211, 276] width 72 height 22
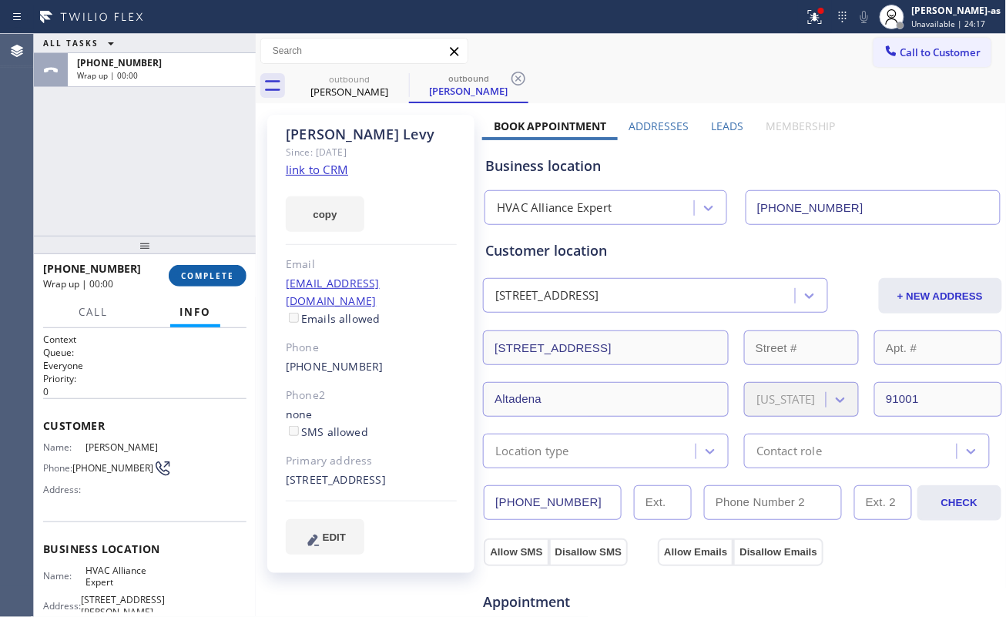
click at [201, 266] on button "COMPLETE" at bounding box center [208, 276] width 78 height 22
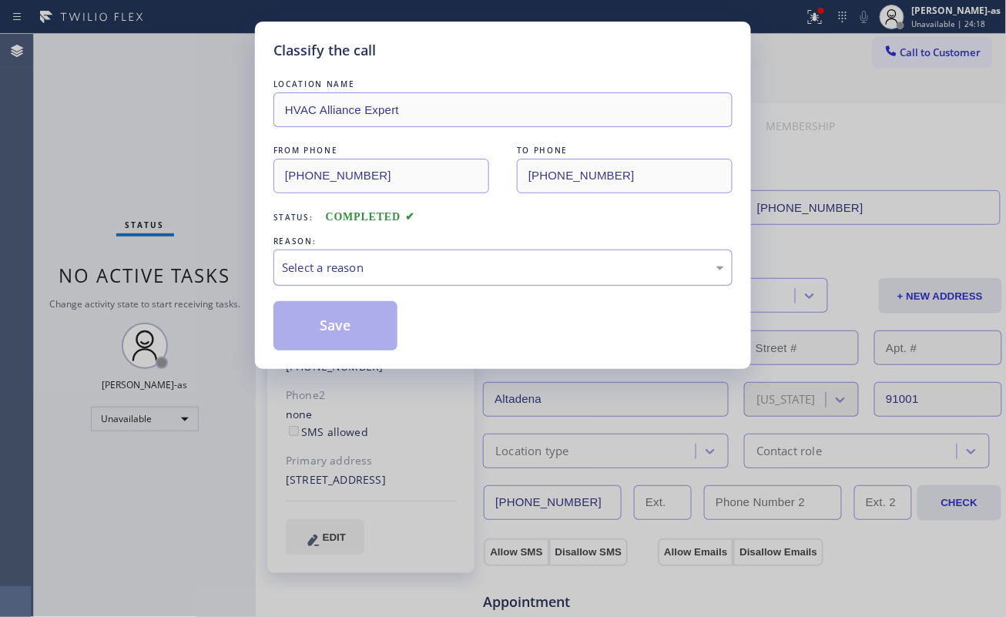
click at [436, 256] on div "Select a reason" at bounding box center [502, 267] width 459 height 36
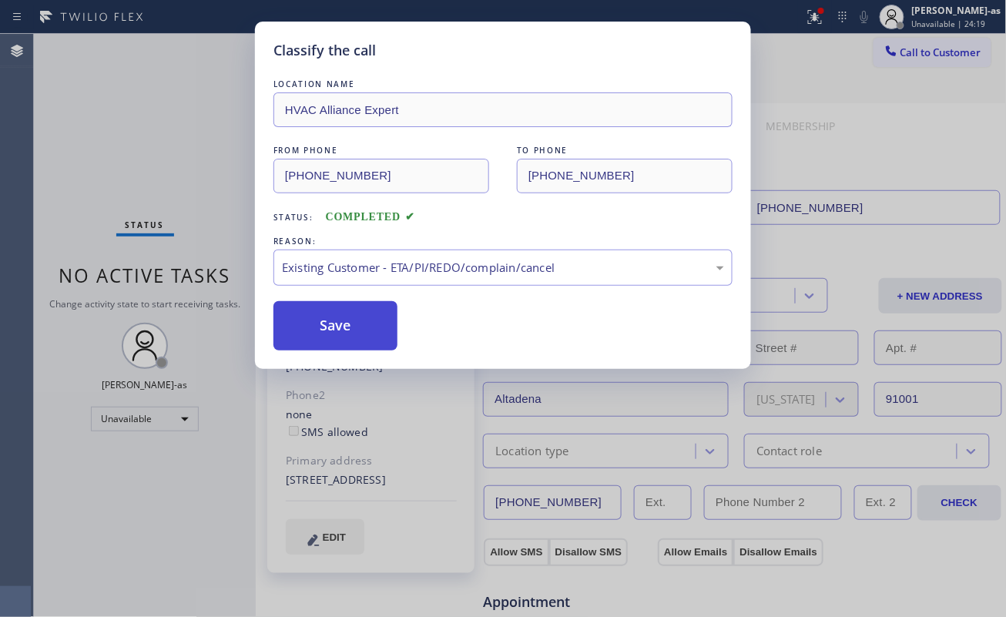
click at [343, 311] on button "Save" at bounding box center [335, 325] width 124 height 49
drag, startPoint x: 112, startPoint y: 45, endPoint x: 174, endPoint y: 40, distance: 62.5
click at [115, 46] on div "Classify the call LOCATION NAME HVAC Alliance Expert FROM PHONE (323) 991-9198 …" at bounding box center [503, 308] width 1006 height 617
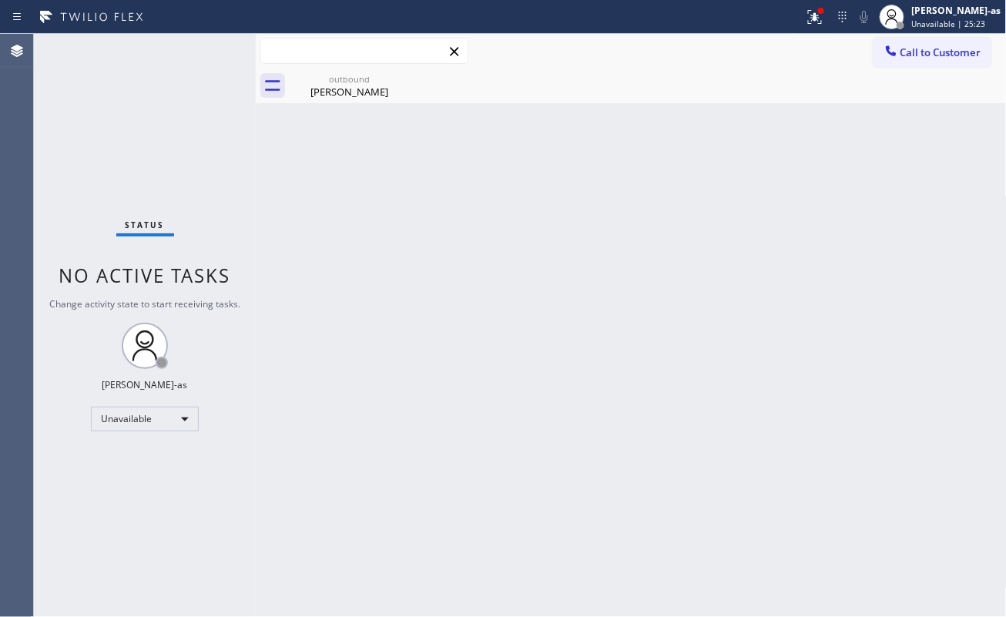
click at [331, 60] on input "text" at bounding box center [364, 51] width 206 height 25
click at [343, 85] on div "Shelley Levy" at bounding box center [349, 92] width 116 height 14
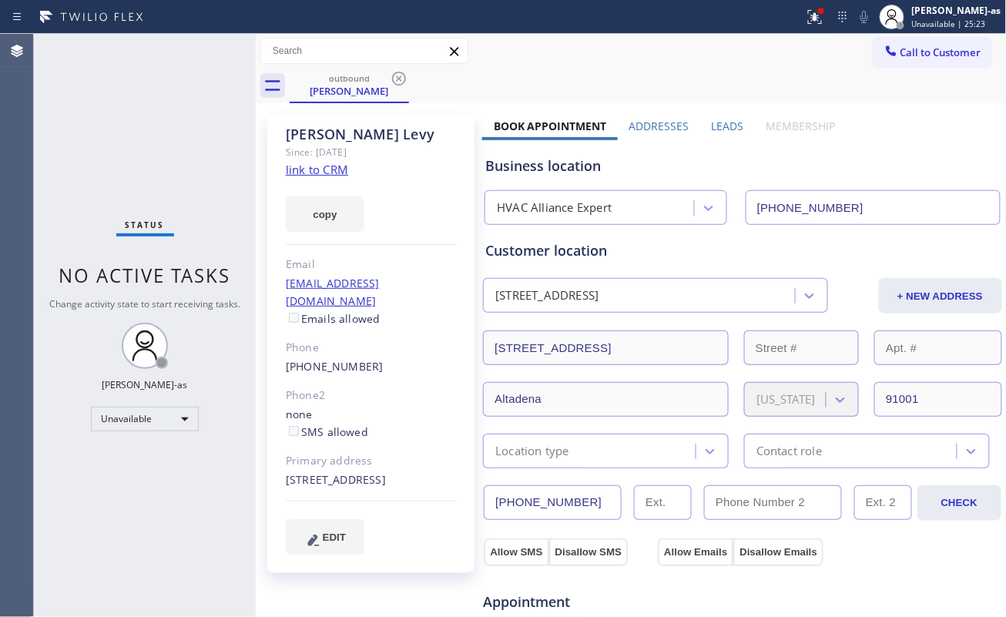
drag, startPoint x: 397, startPoint y: 84, endPoint x: 430, endPoint y: 94, distance: 33.9
click at [397, 83] on icon at bounding box center [399, 78] width 18 height 18
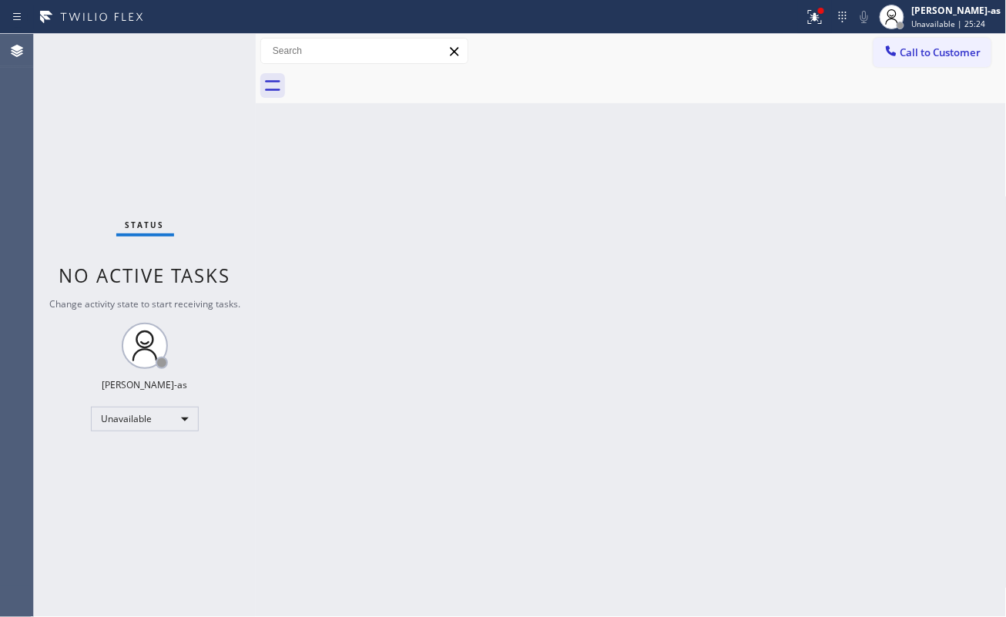
click at [934, 59] on button "Call to Customer" at bounding box center [932, 52] width 118 height 29
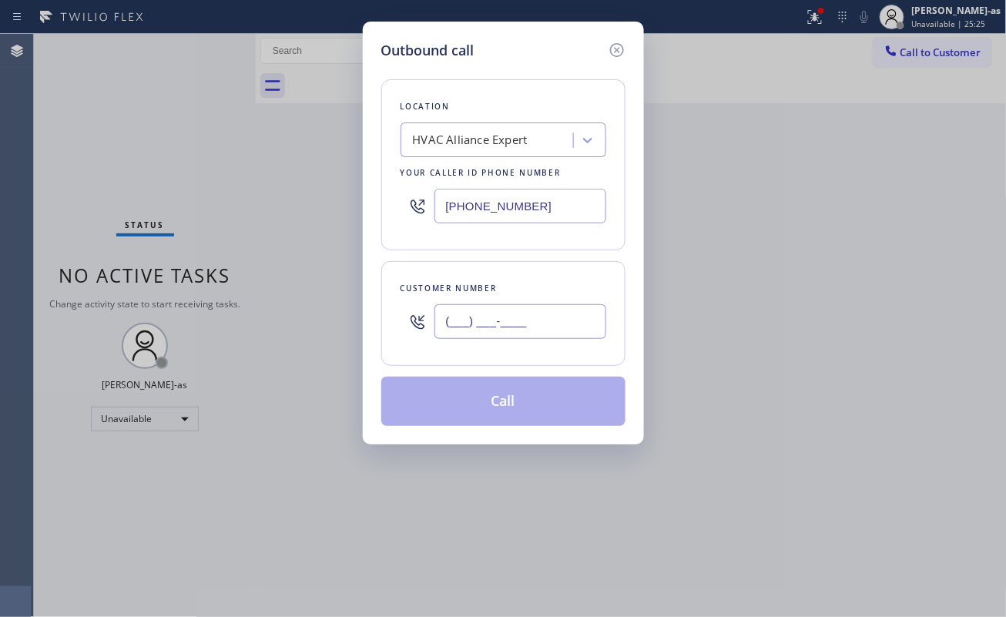
click at [511, 322] on input "(___) ___-____" at bounding box center [520, 321] width 172 height 35
paste input "747) 244-5437"
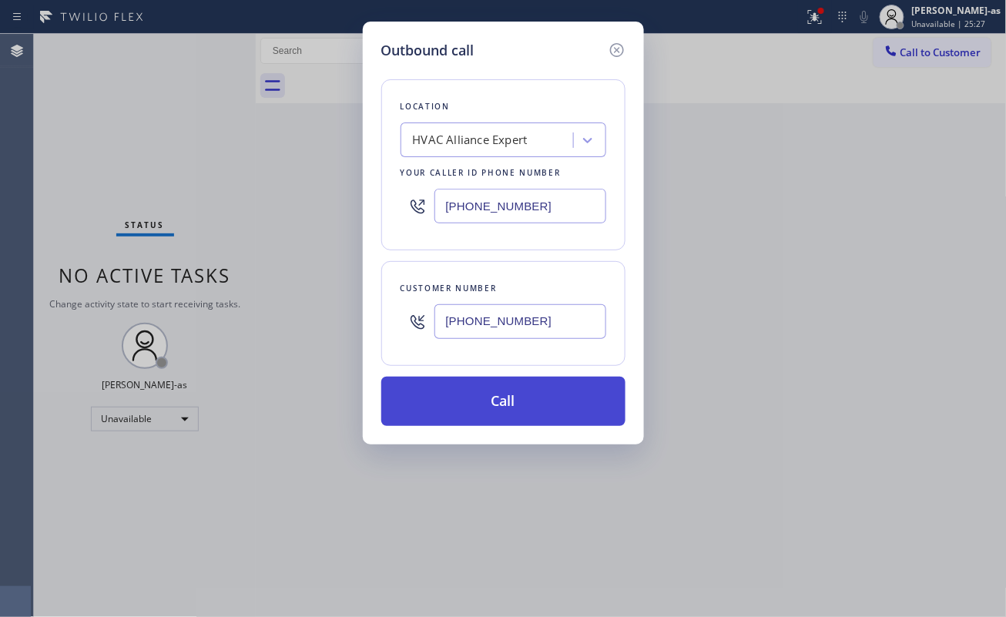
type input "(747) 244-5437"
click at [508, 414] on button "Call" at bounding box center [503, 401] width 244 height 49
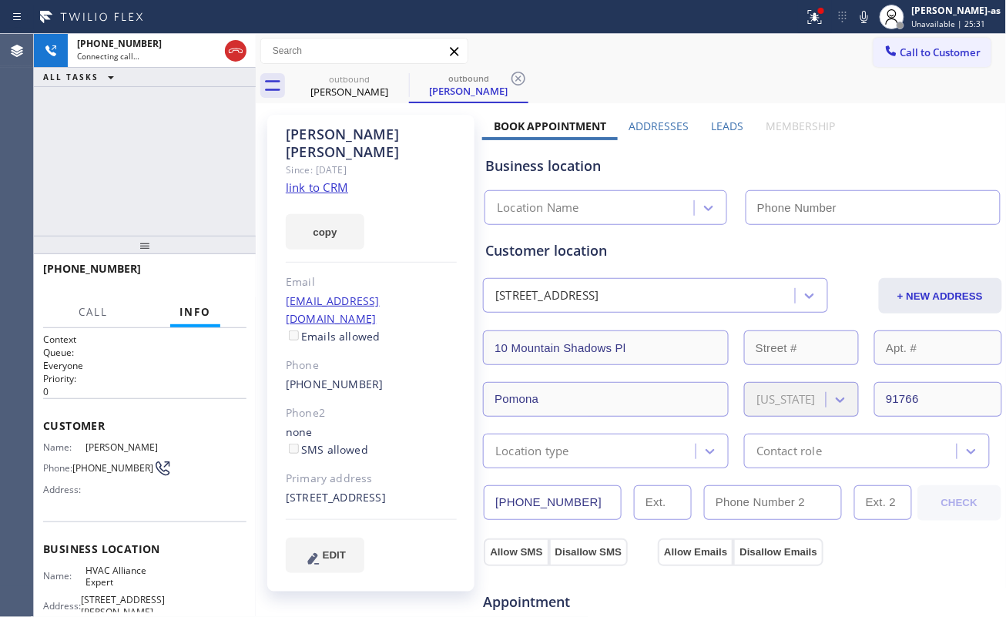
click at [136, 185] on div "+17472445437 Connecting call… ALL TASKS ALL TASKS ACTIVE TASKS TASKS IN WRAP UP" at bounding box center [145, 135] width 222 height 202
click at [320, 179] on link "link to CRM" at bounding box center [317, 186] width 62 height 15
type input "[PHONE_NUMBER]"
click at [216, 168] on div "+17472445437 Connecting call… ALL TASKS ALL TASKS ACTIVE TASKS TASKS IN WRAP UP" at bounding box center [145, 135] width 222 height 202
click at [333, 179] on link "link to CRM" at bounding box center [317, 186] width 62 height 15
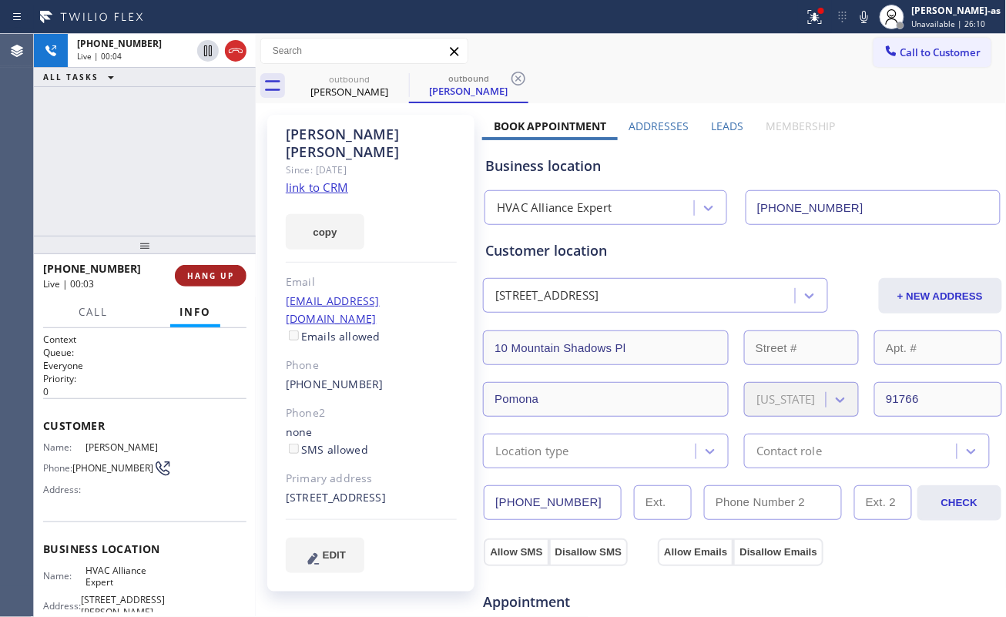
click at [216, 268] on button "HANG UP" at bounding box center [211, 276] width 72 height 22
click at [216, 266] on button "HANG UP" at bounding box center [211, 276] width 72 height 22
click at [216, 263] on div "+17472445437 Live | 00:04 HANG UP" at bounding box center [144, 276] width 203 height 40
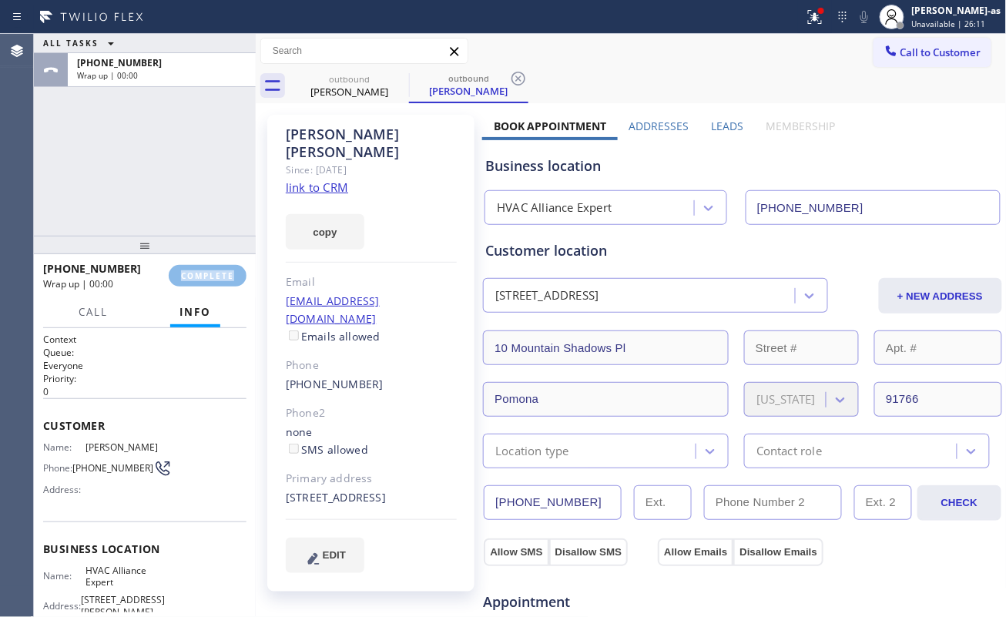
click at [216, 262] on div "+17472445437 Wrap up | 00:00 COMPLETE" at bounding box center [144, 276] width 203 height 40
click at [211, 260] on div "+17472445437 Wrap up | 00:01 COMPLETE" at bounding box center [144, 276] width 203 height 40
drag, startPoint x: 220, startPoint y: 274, endPoint x: 200, endPoint y: 254, distance: 28.3
click at [220, 273] on span "COMPLETE" at bounding box center [207, 275] width 53 height 11
click at [197, 247] on div at bounding box center [145, 245] width 222 height 18
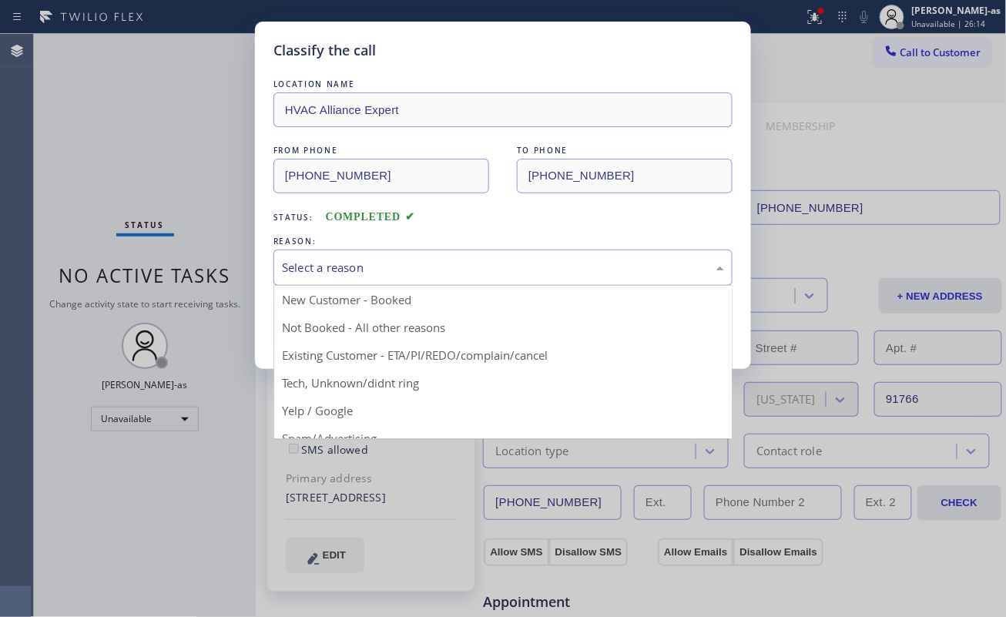
click at [417, 263] on div "Select a reason" at bounding box center [503, 268] width 442 height 18
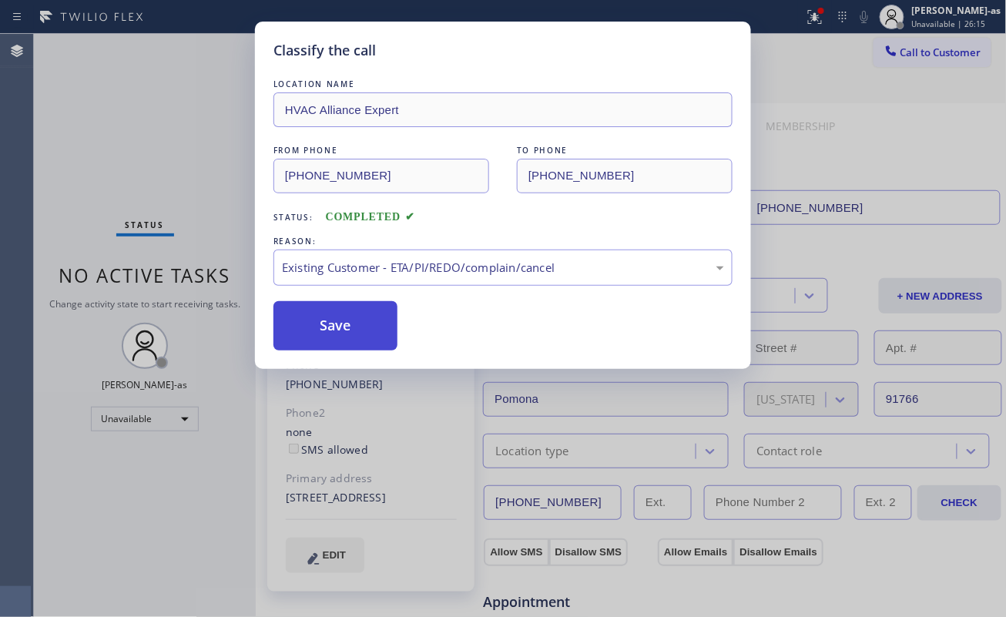
click at [359, 324] on button "Save" at bounding box center [335, 325] width 124 height 49
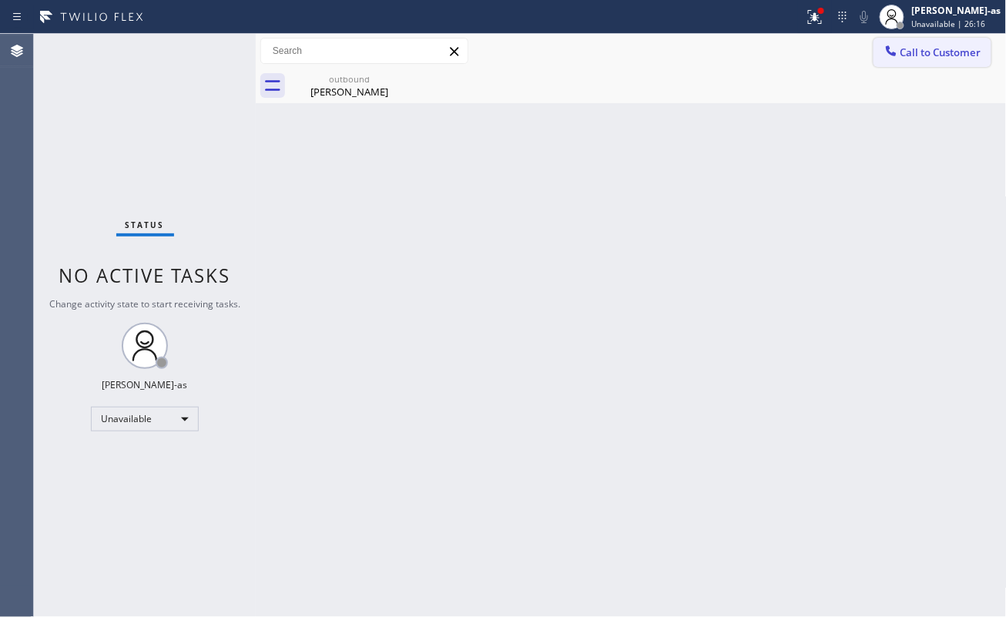
click at [899, 54] on div at bounding box center [891, 52] width 18 height 18
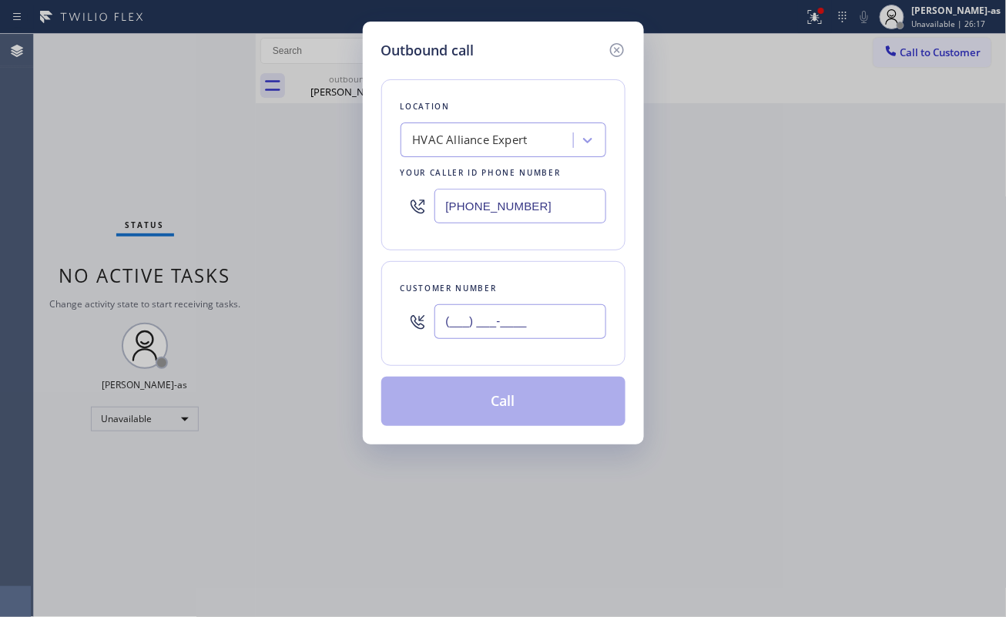
click at [558, 319] on input "(___) ___-____" at bounding box center [520, 321] width 172 height 35
paste input "310) 994-8785"
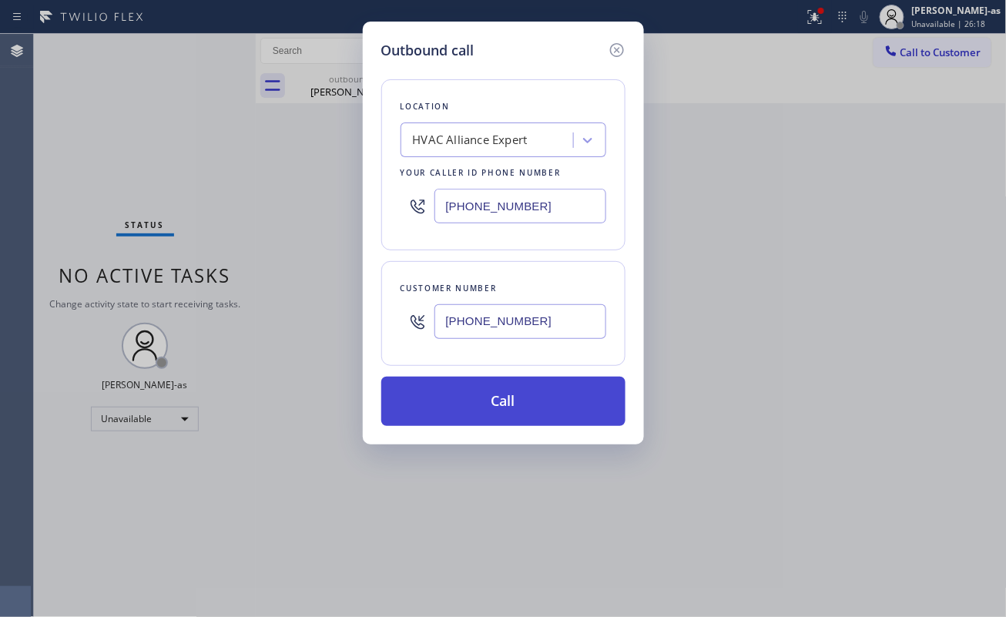
type input "(310) 994-8785"
click at [513, 411] on button "Call" at bounding box center [503, 401] width 244 height 49
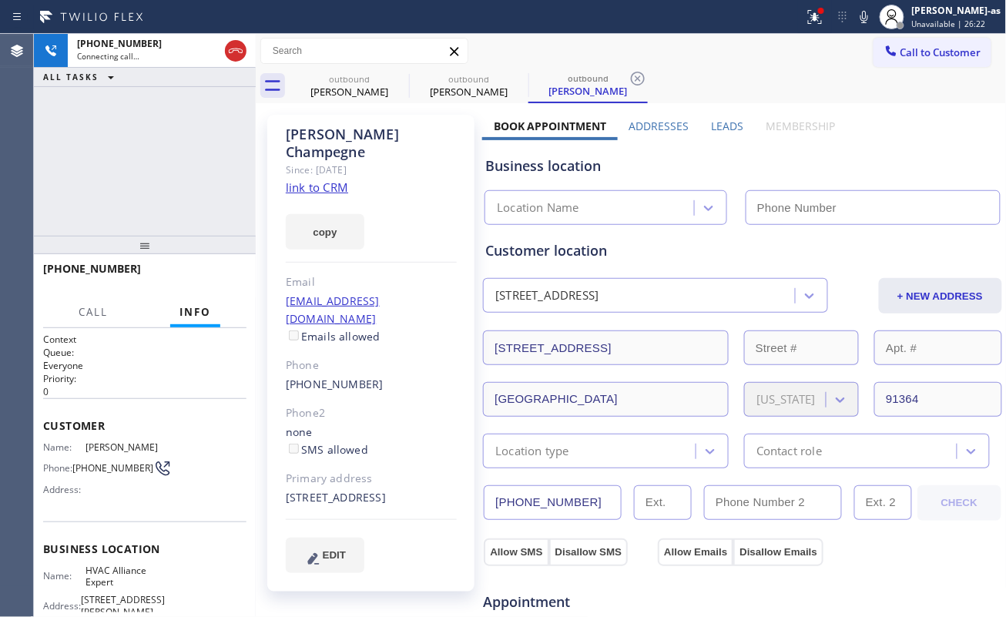
type input "[PHONE_NUMBER]"
click at [211, 142] on div "+13109948785 Connecting call… ALL TASKS ALL TASKS ACTIVE TASKS TASKS IN WRAP UP" at bounding box center [145, 135] width 222 height 202
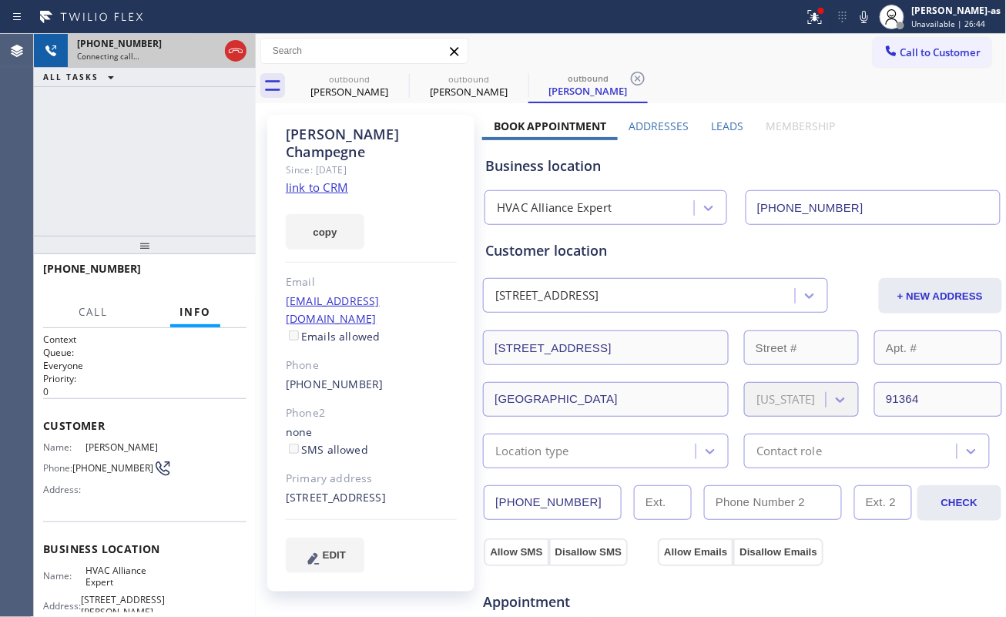
click at [231, 35] on div at bounding box center [236, 51] width 28 height 34
click at [235, 49] on icon at bounding box center [235, 51] width 18 height 18
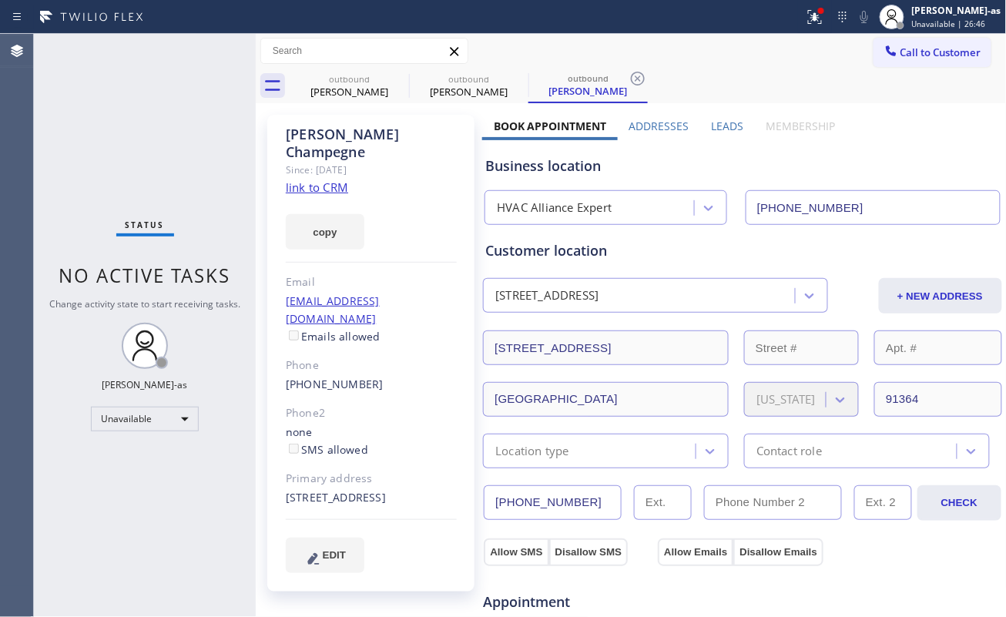
click at [310, 179] on link "link to CRM" at bounding box center [317, 186] width 62 height 15
click at [907, 54] on span "Call to Customer" at bounding box center [940, 52] width 81 height 14
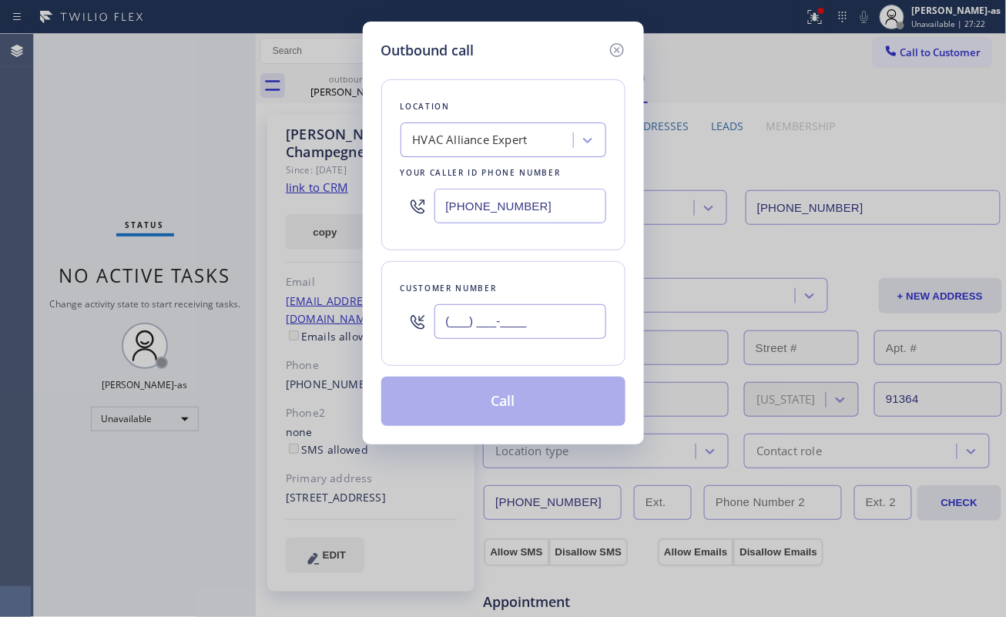
click at [530, 324] on input "(___) ___-____" at bounding box center [520, 321] width 172 height 35
paste input "626) 698-8724"
drag, startPoint x: 530, startPoint y: 322, endPoint x: 519, endPoint y: 476, distance: 154.4
click at [512, 484] on div "Outbound call Location HVAC Alliance Expert Your caller id phone number (323) 9…" at bounding box center [503, 308] width 1006 height 617
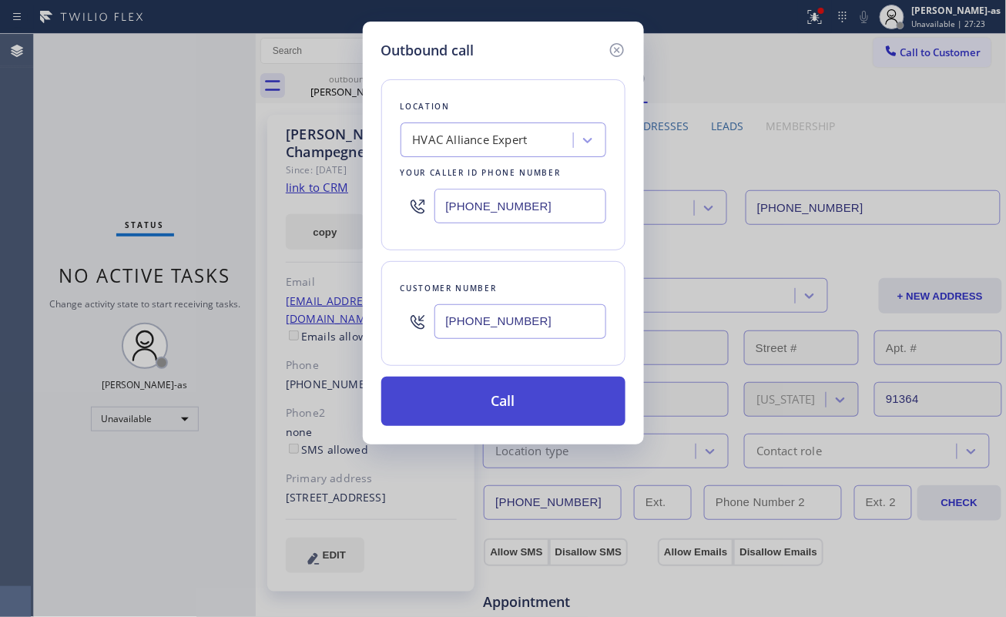
type input "(626) 698-8724"
click at [494, 399] on button "Call" at bounding box center [503, 401] width 244 height 49
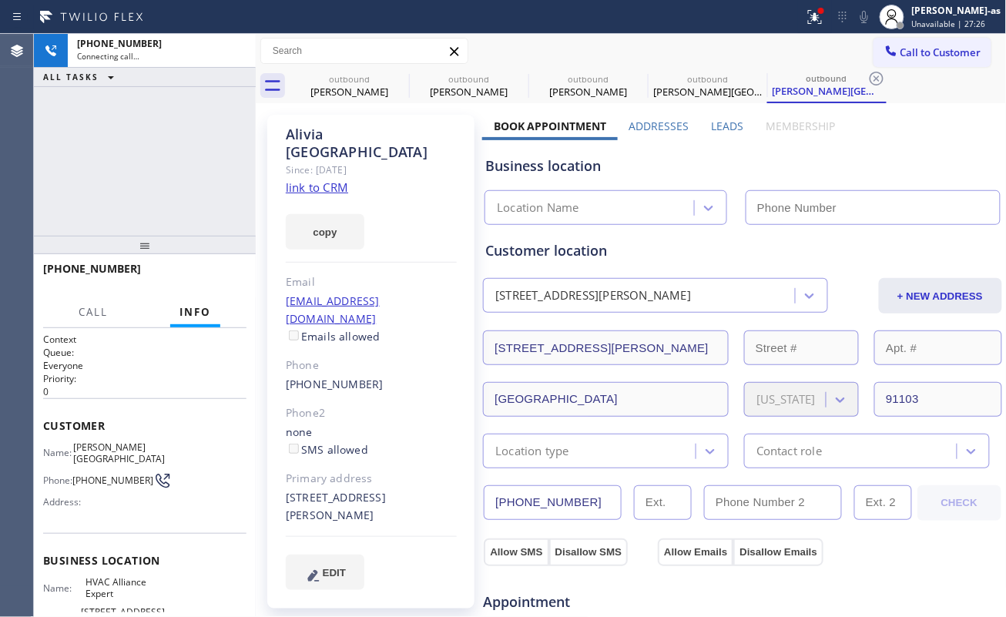
click at [196, 152] on div "+16266988724 Connecting call… ALL TASKS ALL TASKS ACTIVE TASKS TASKS IN WRAP UP" at bounding box center [145, 135] width 222 height 202
click at [318, 196] on div "copy" at bounding box center [371, 222] width 171 height 53
click at [327, 179] on link "link to CRM" at bounding box center [317, 186] width 62 height 15
type input "[PHONE_NUMBER]"
drag, startPoint x: 180, startPoint y: 211, endPoint x: 226, endPoint y: 179, distance: 55.3
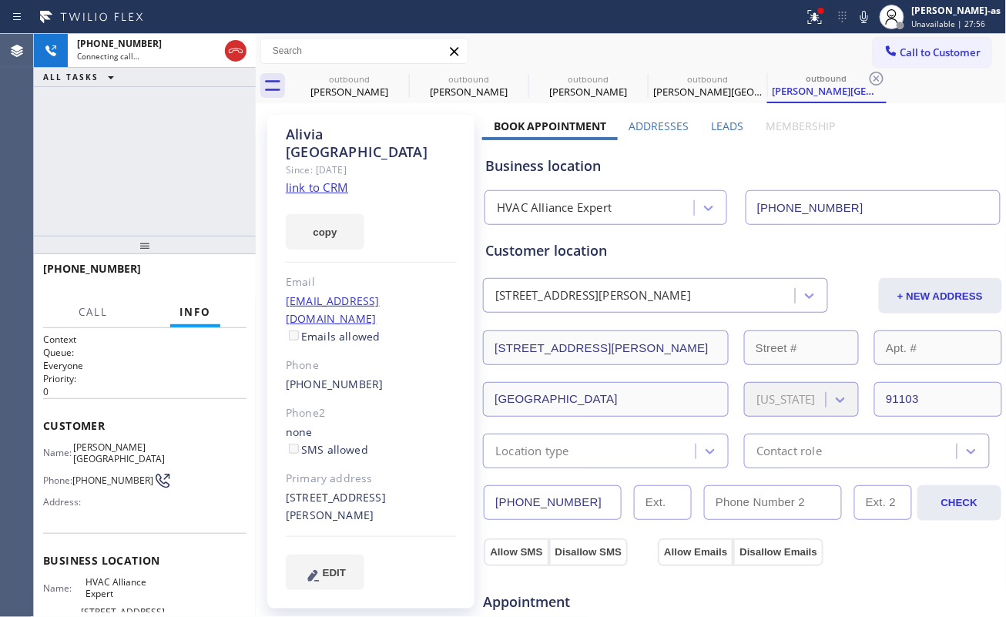
click at [180, 208] on div "+16266988724 Connecting call… ALL TASKS ALL TASKS ACTIVE TASKS TASKS IN WRAP UP" at bounding box center [145, 135] width 222 height 202
click at [373, 75] on div "outbound" at bounding box center [349, 79] width 116 height 12
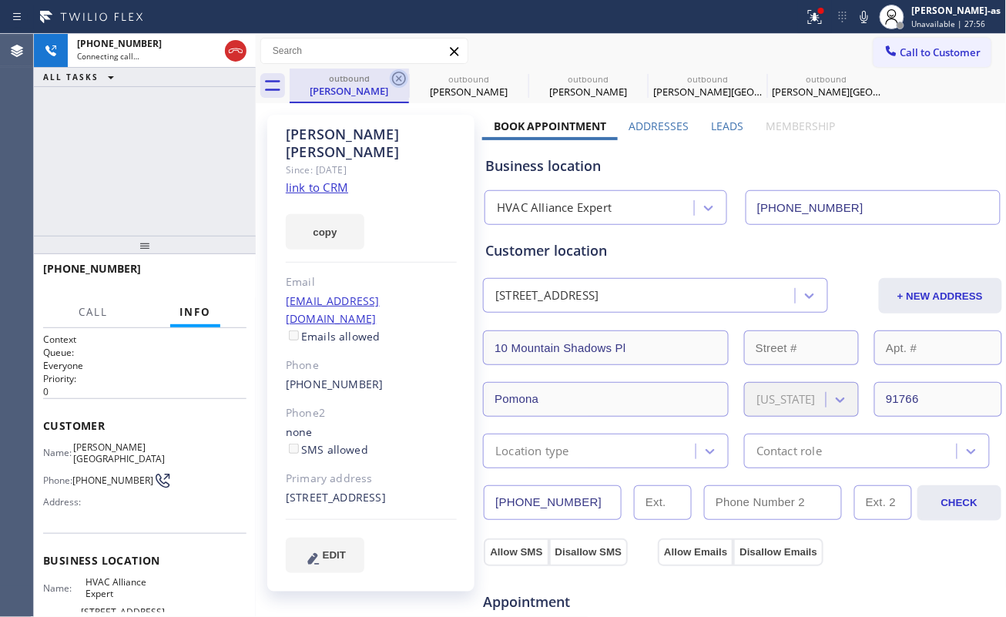
click at [392, 77] on icon at bounding box center [399, 79] width 14 height 14
click at [0, 0] on icon at bounding box center [0, 0] width 0 height 0
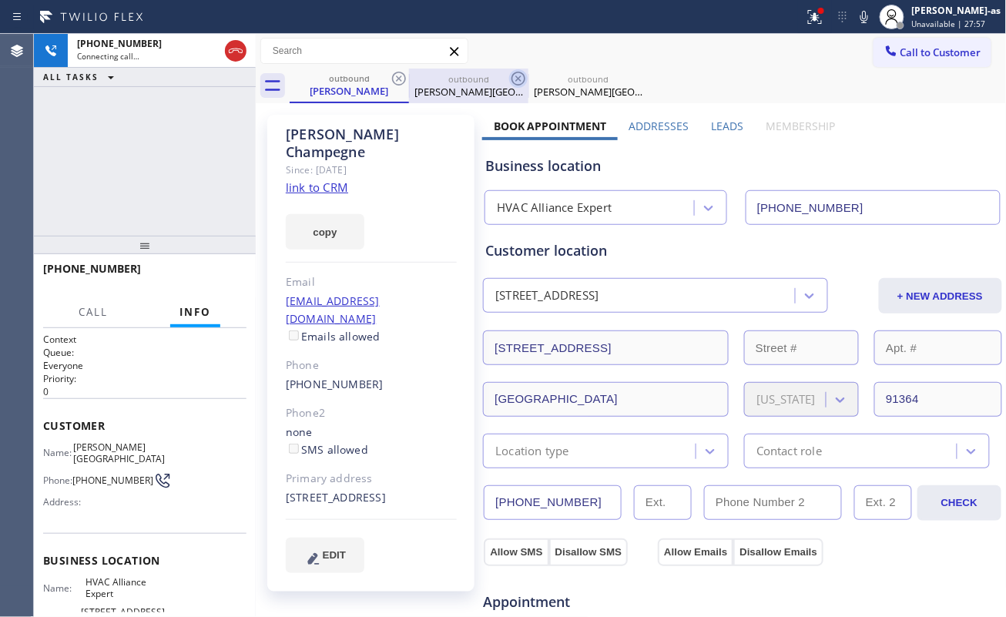
click at [393, 78] on icon at bounding box center [399, 79] width 14 height 14
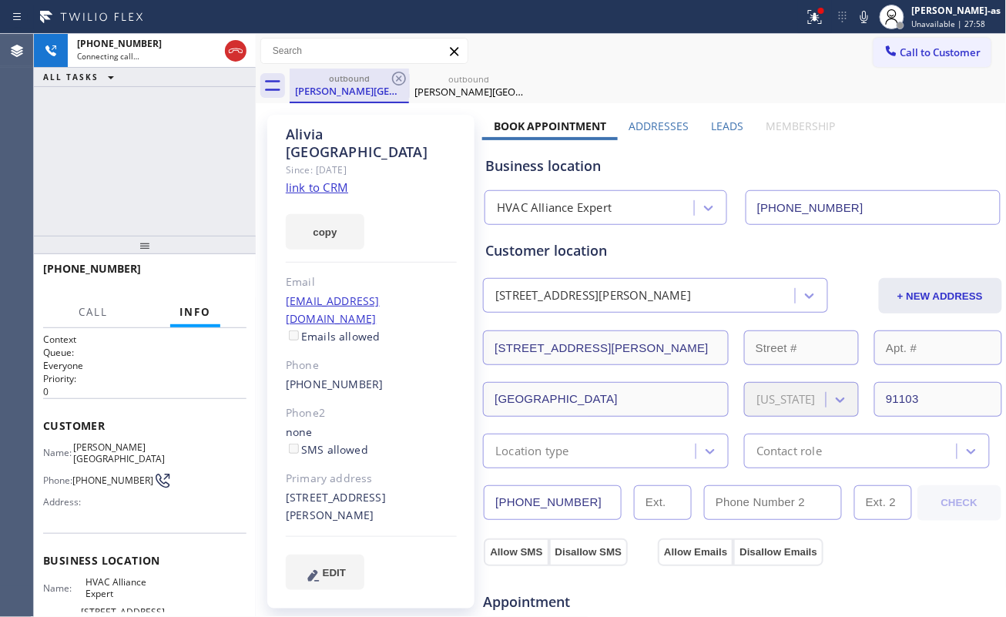
click at [386, 75] on div "outbound" at bounding box center [349, 78] width 116 height 12
click at [394, 74] on icon at bounding box center [399, 79] width 14 height 14
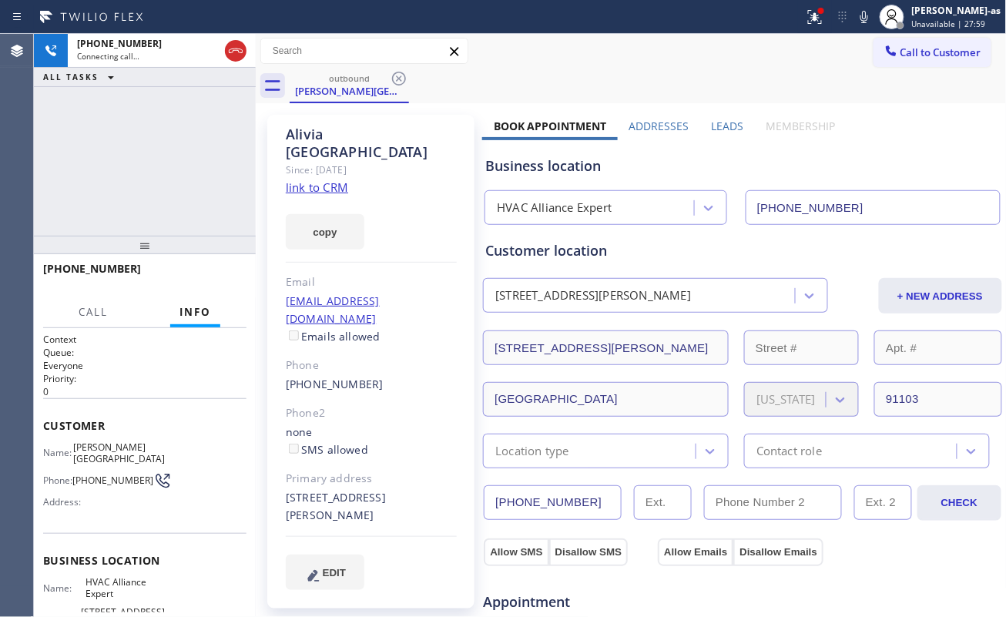
click at [205, 149] on div "+16266988724 Connecting call… ALL TASKS ALL TASKS ACTIVE TASKS TASKS IN WRAP UP" at bounding box center [145, 135] width 222 height 202
click at [320, 179] on link "link to CRM" at bounding box center [317, 186] width 62 height 15
drag, startPoint x: 183, startPoint y: 236, endPoint x: 202, endPoint y: 263, distance: 33.8
click at [188, 237] on div at bounding box center [145, 245] width 222 height 18
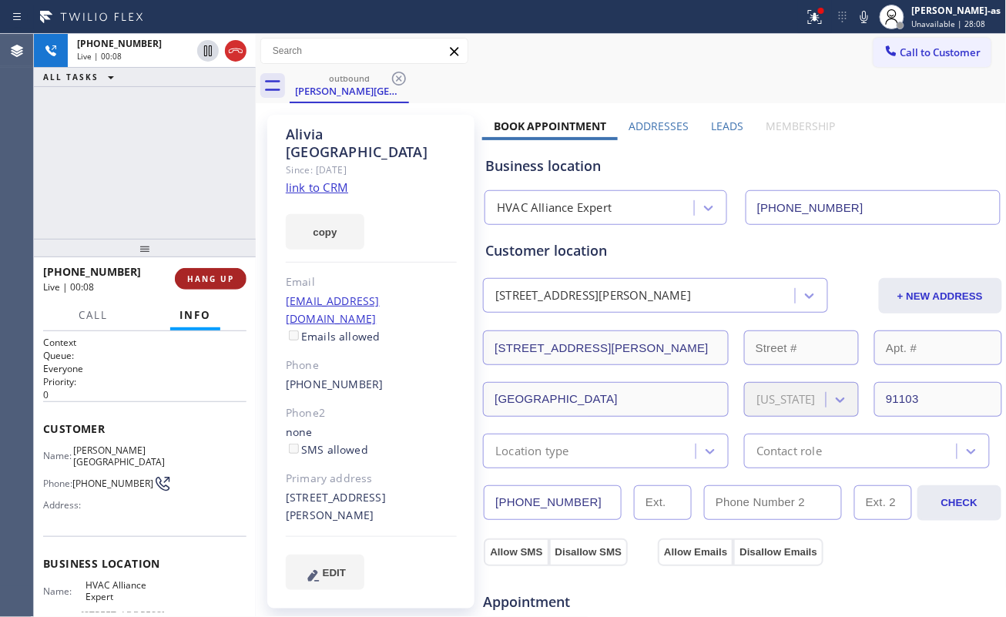
click at [213, 276] on span "HANG UP" at bounding box center [210, 278] width 47 height 11
click at [213, 274] on span "HANG UP" at bounding box center [210, 278] width 47 height 11
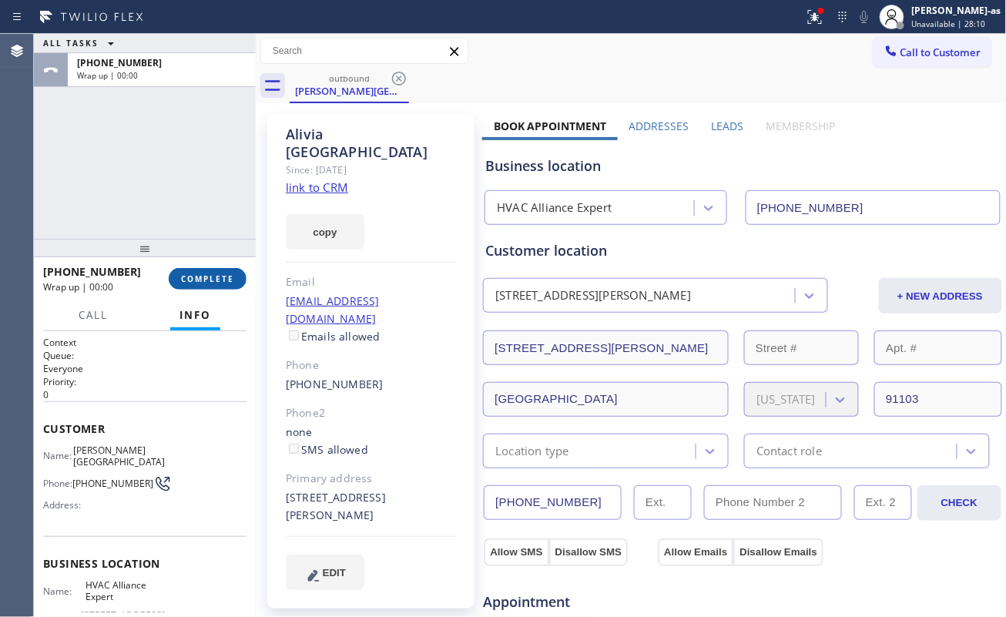
click at [213, 268] on button "COMPLETE" at bounding box center [208, 279] width 78 height 22
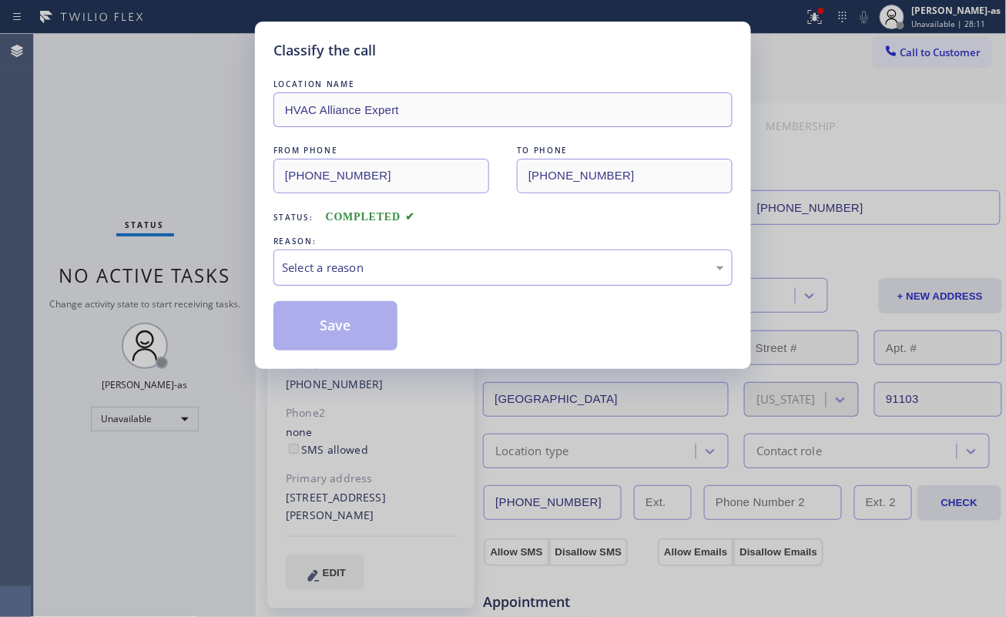
drag, startPoint x: 379, startPoint y: 263, endPoint x: 387, endPoint y: 269, distance: 9.4
click at [380, 263] on div "Select a reason" at bounding box center [503, 268] width 442 height 18
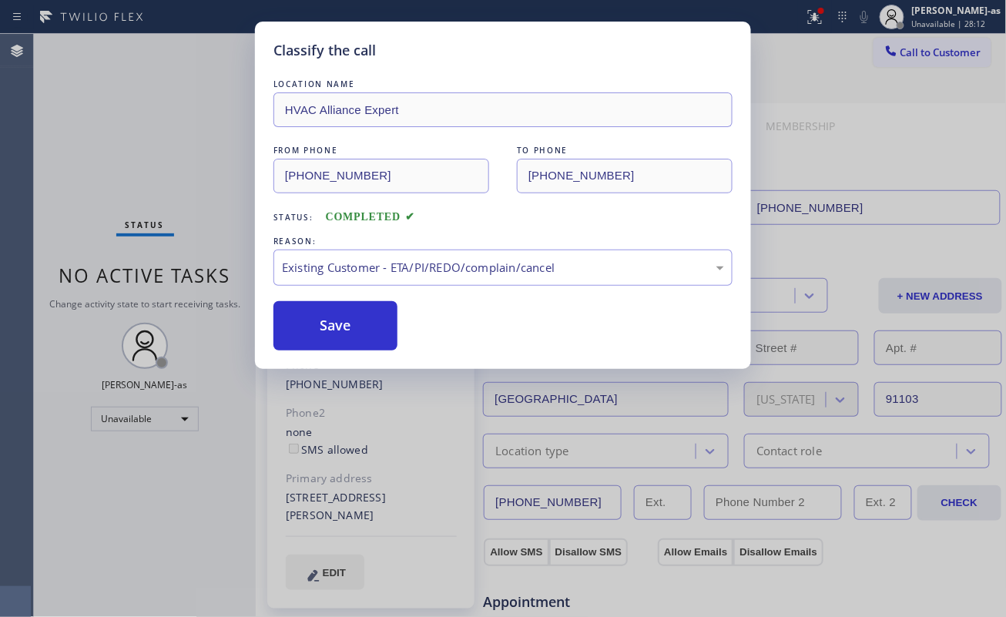
drag, startPoint x: 481, startPoint y: 354, endPoint x: 466, endPoint y: 346, distance: 16.9
drag, startPoint x: 355, startPoint y: 321, endPoint x: 334, endPoint y: 146, distance: 176.0
click at [355, 312] on button "Save" at bounding box center [335, 325] width 124 height 49
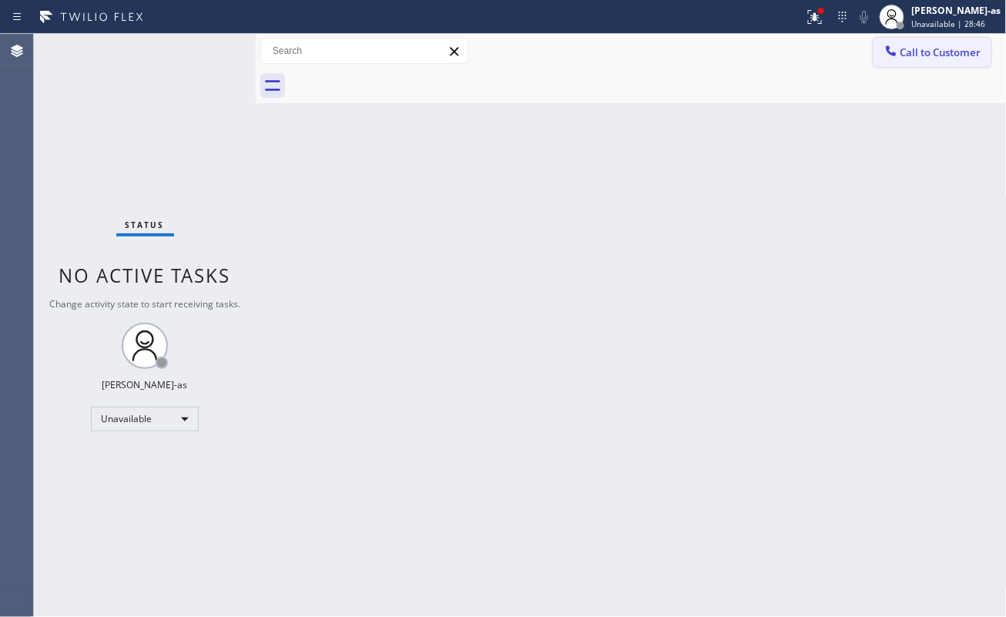
click at [916, 45] on span "Call to Customer" at bounding box center [940, 52] width 81 height 14
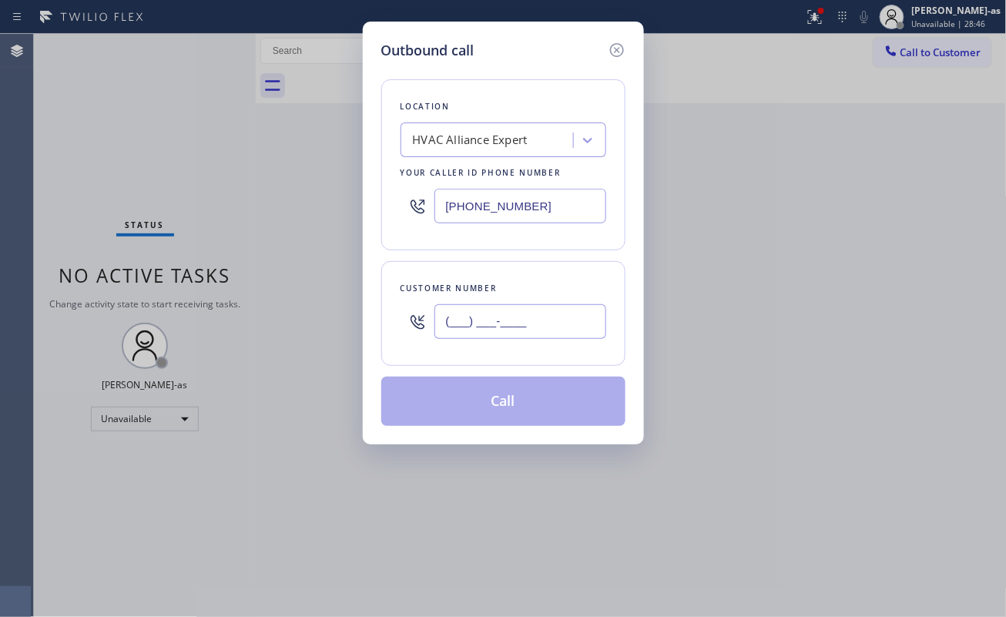
click at [537, 308] on input "(___) ___-____" at bounding box center [520, 321] width 172 height 35
paste input "213) 880-1561"
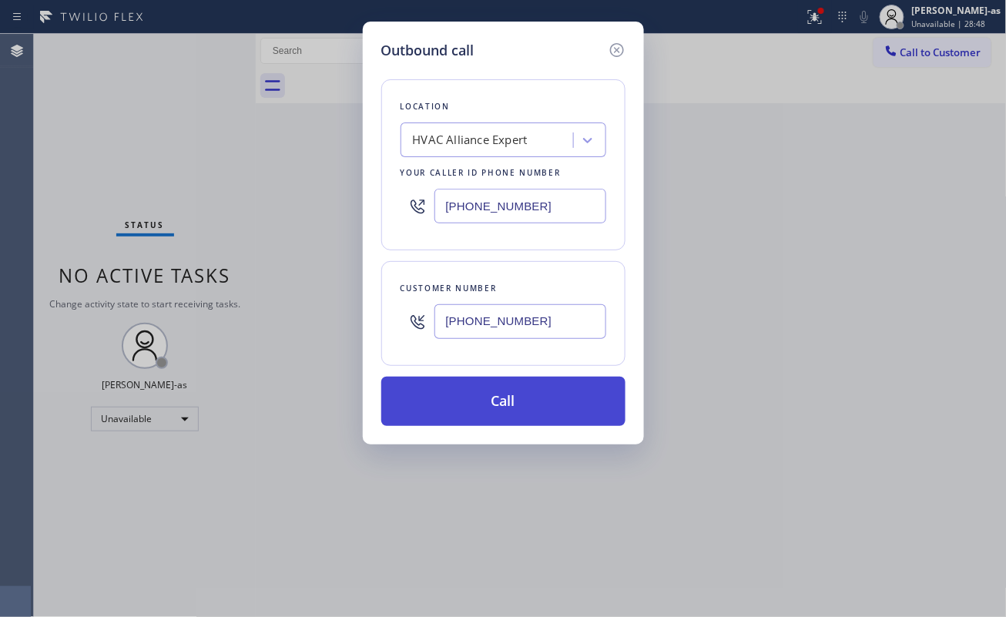
type input "(213) 880-1561"
drag, startPoint x: 519, startPoint y: 404, endPoint x: 558, endPoint y: 419, distance: 41.5
click at [521, 404] on button "Call" at bounding box center [503, 401] width 244 height 49
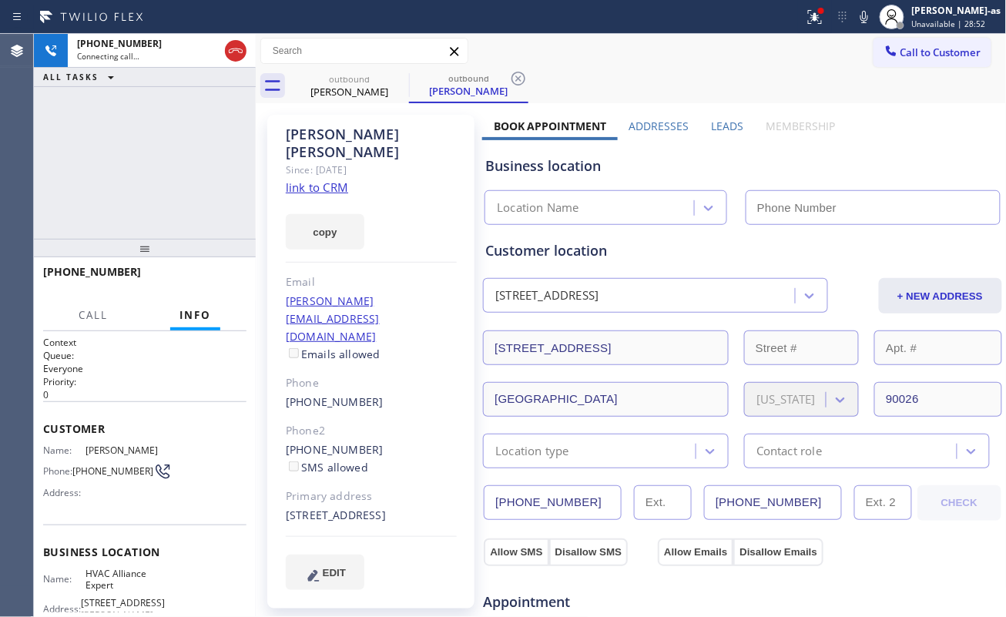
type input "[PHONE_NUMBER]"
click at [333, 179] on link "link to CRM" at bounding box center [317, 186] width 62 height 15
drag, startPoint x: 146, startPoint y: 226, endPoint x: 200, endPoint y: 284, distance: 79.6
click at [165, 237] on div "+12138801561 Live | 00:04 ALL TASKS ALL TASKS ACTIVE TASKS TASKS IN WRAP UP +12…" at bounding box center [145, 325] width 222 height 583
click at [206, 273] on button "HANG UP" at bounding box center [211, 279] width 72 height 22
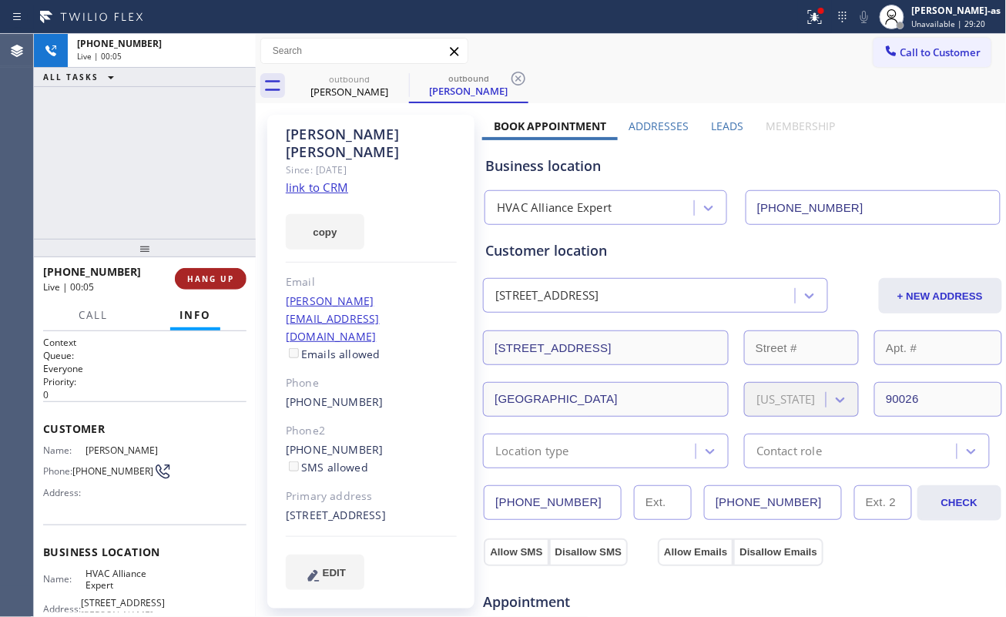
click at [207, 273] on span "HANG UP" at bounding box center [210, 278] width 47 height 11
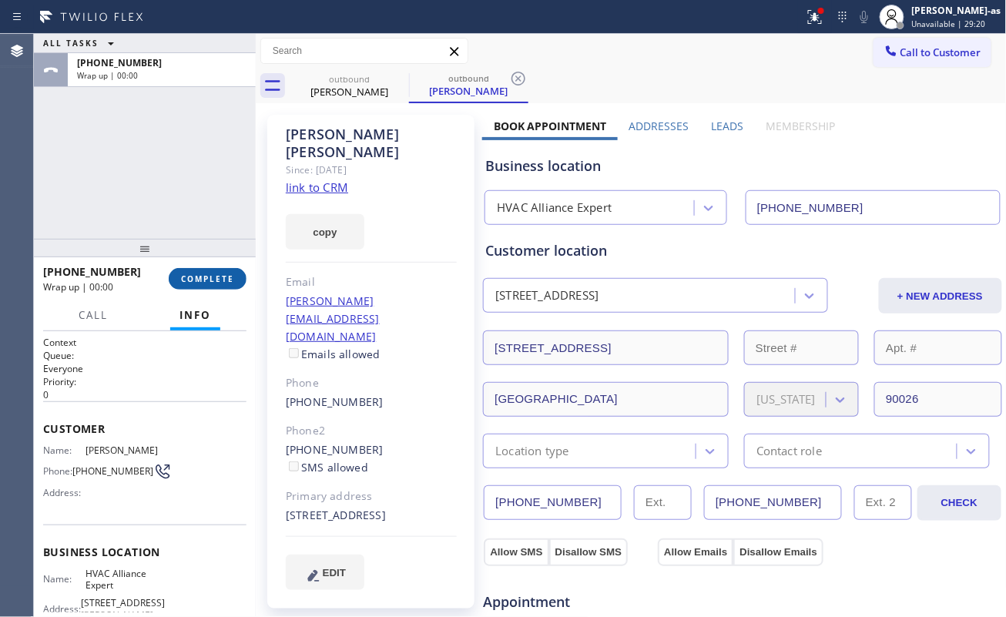
click at [207, 272] on button "COMPLETE" at bounding box center [208, 279] width 78 height 22
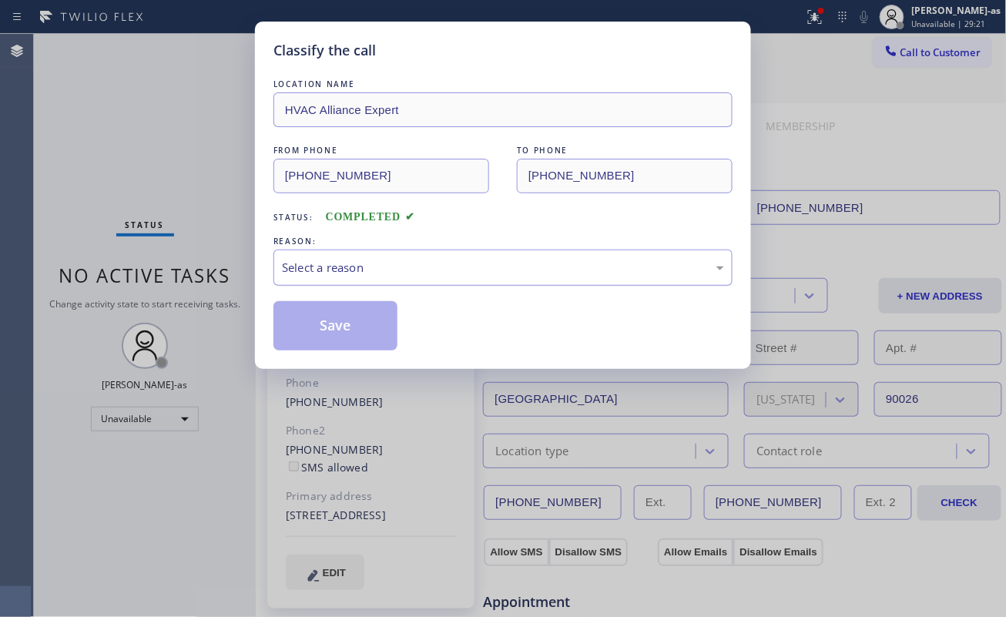
click at [464, 263] on div "Select a reason" at bounding box center [503, 268] width 442 height 18
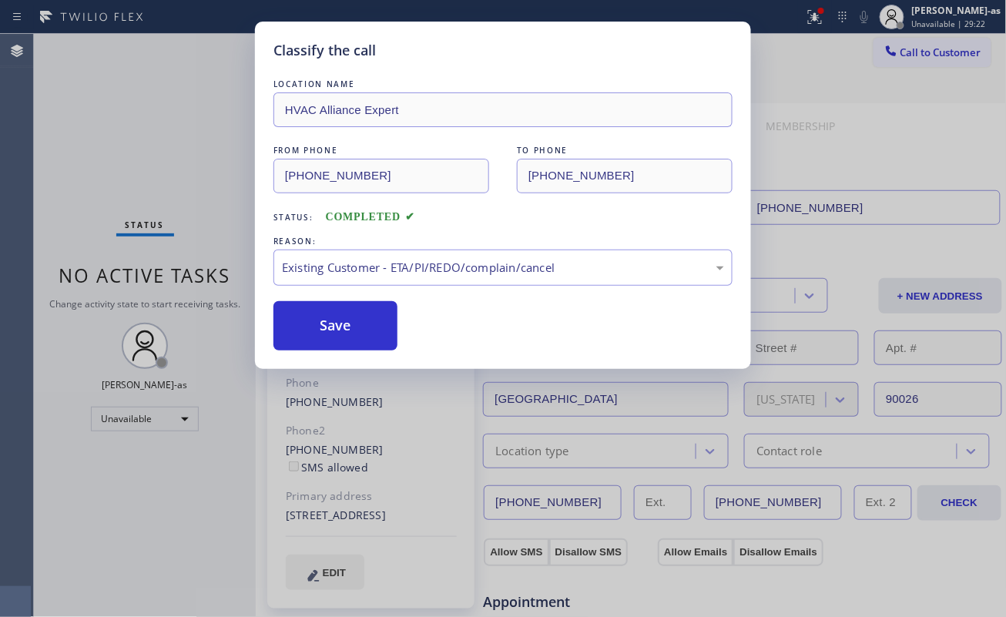
click at [353, 334] on button "Save" at bounding box center [335, 325] width 124 height 49
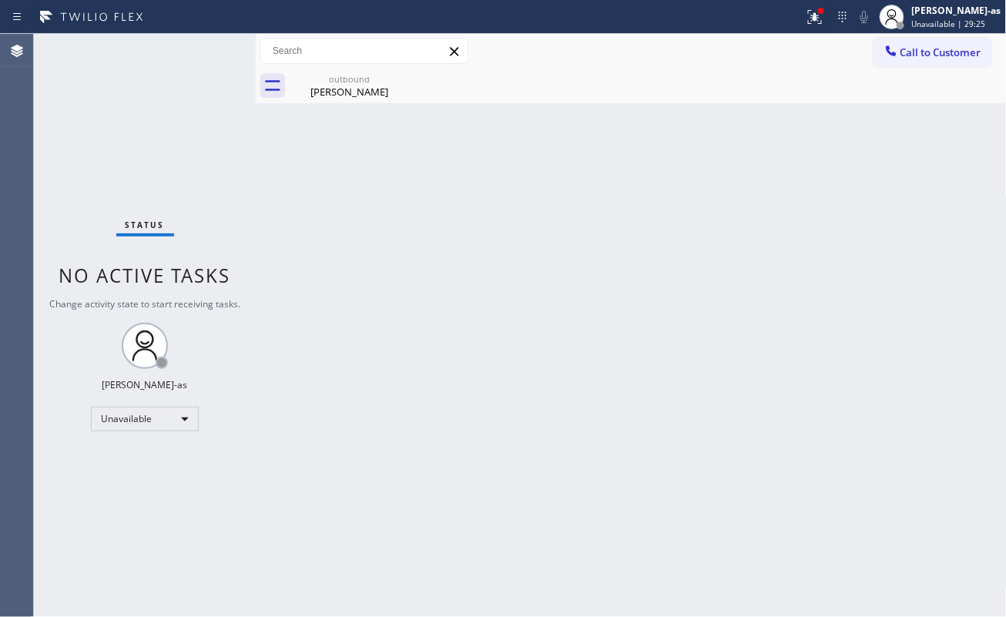
drag, startPoint x: 388, startPoint y: 173, endPoint x: 426, endPoint y: 165, distance: 38.7
click at [391, 173] on div "Back to Dashboard Change Sender ID Customers Technicians Select a contact Outbo…" at bounding box center [631, 325] width 751 height 583
click at [876, 48] on button "Call to Customer" at bounding box center [932, 52] width 118 height 29
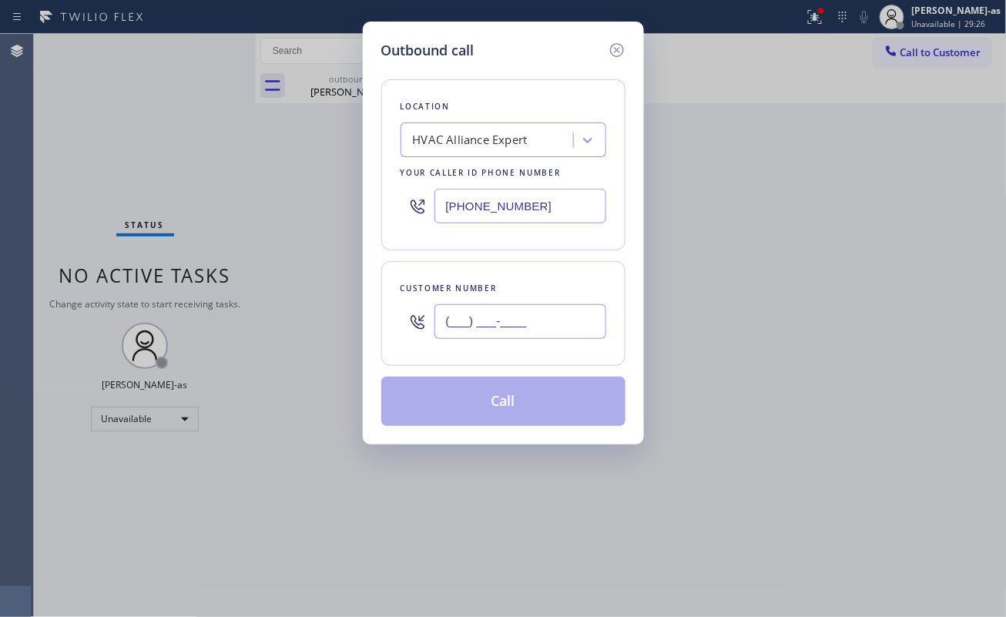
click at [574, 313] on input "(___) ___-____" at bounding box center [520, 321] width 172 height 35
paste input "818) 456-2953"
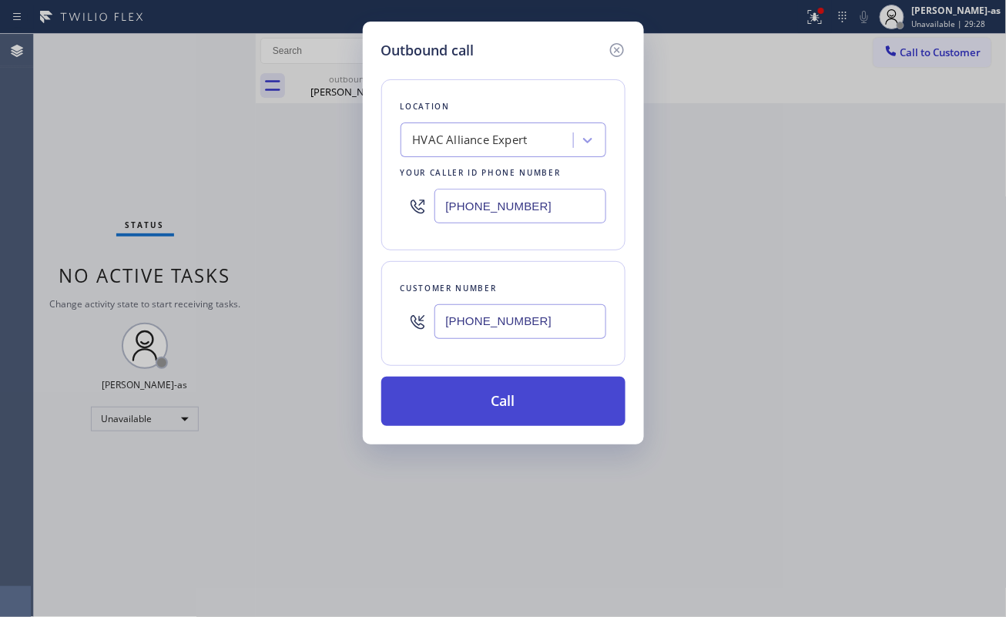
type input "(818) 456-2953"
click at [524, 414] on button "Call" at bounding box center [503, 401] width 244 height 49
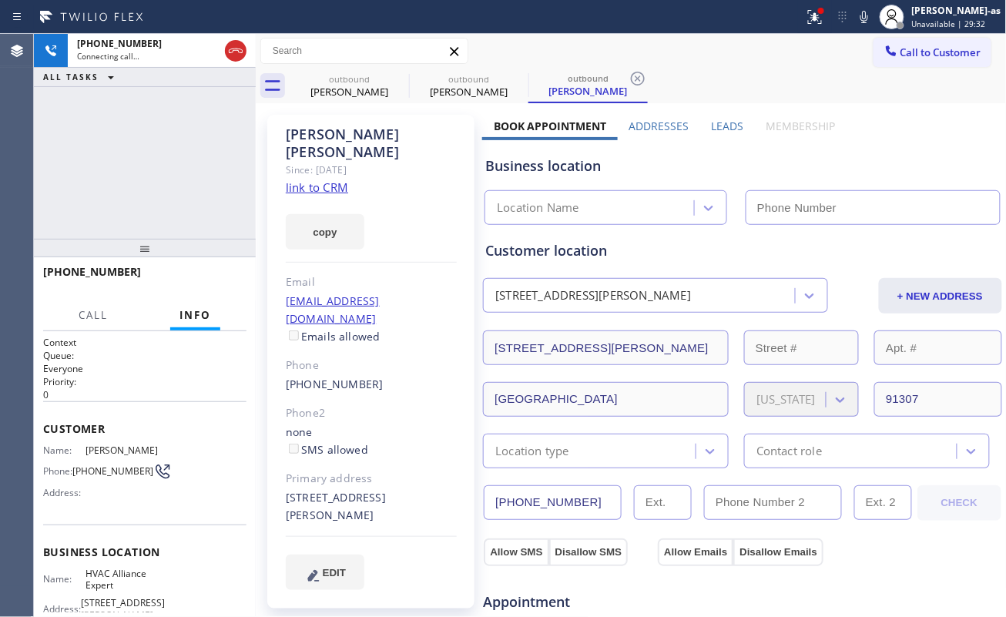
click at [160, 202] on div "+18184562953 Connecting call… ALL TASKS ALL TASKS ACTIVE TASKS TASKS IN WRAP UP" at bounding box center [145, 136] width 222 height 205
type input "[PHONE_NUMBER]"
click at [333, 179] on link "link to CRM" at bounding box center [317, 186] width 62 height 15
drag, startPoint x: 112, startPoint y: 195, endPoint x: 195, endPoint y: 159, distance: 90.7
click at [122, 188] on div "+18184562953 Connecting call… ALL TASKS ALL TASKS ACTIVE TASKS TASKS IN WRAP UP" at bounding box center [145, 136] width 222 height 205
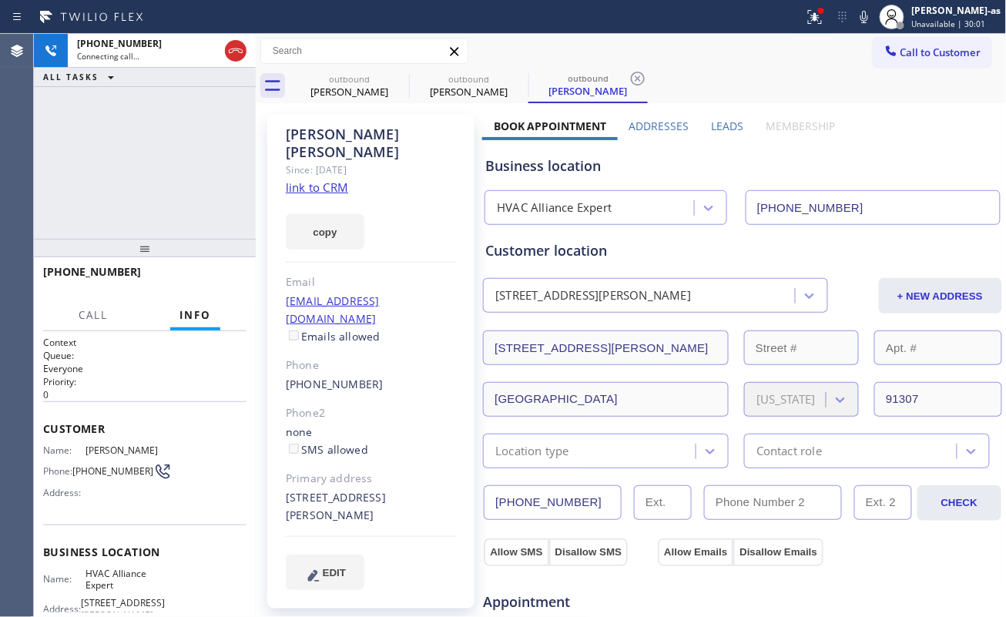
click at [100, 242] on div at bounding box center [145, 248] width 222 height 18
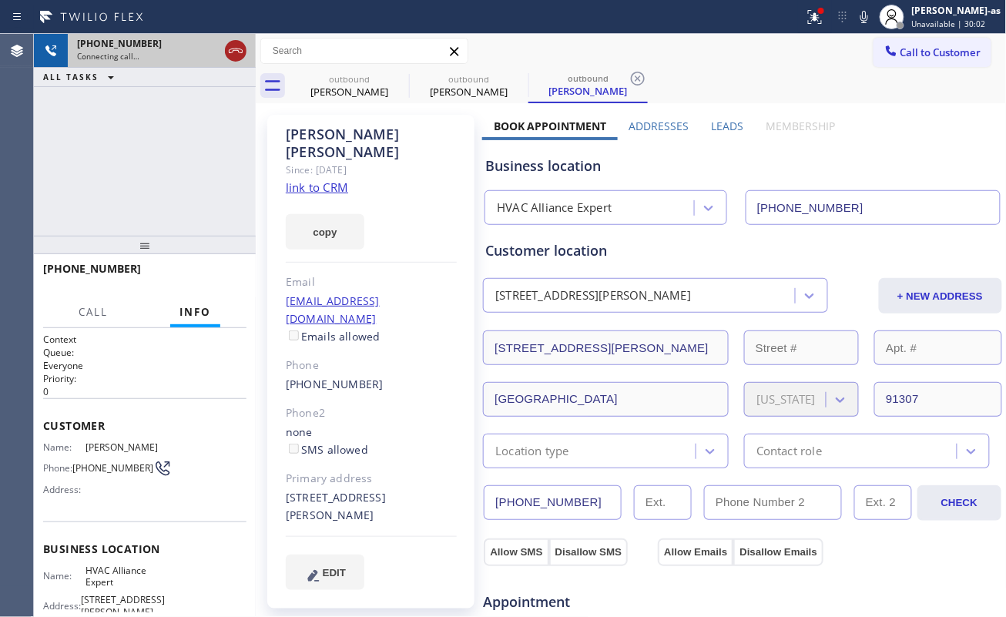
click at [238, 55] on icon at bounding box center [235, 51] width 18 height 18
click at [347, 80] on div "outbound" at bounding box center [349, 79] width 116 height 12
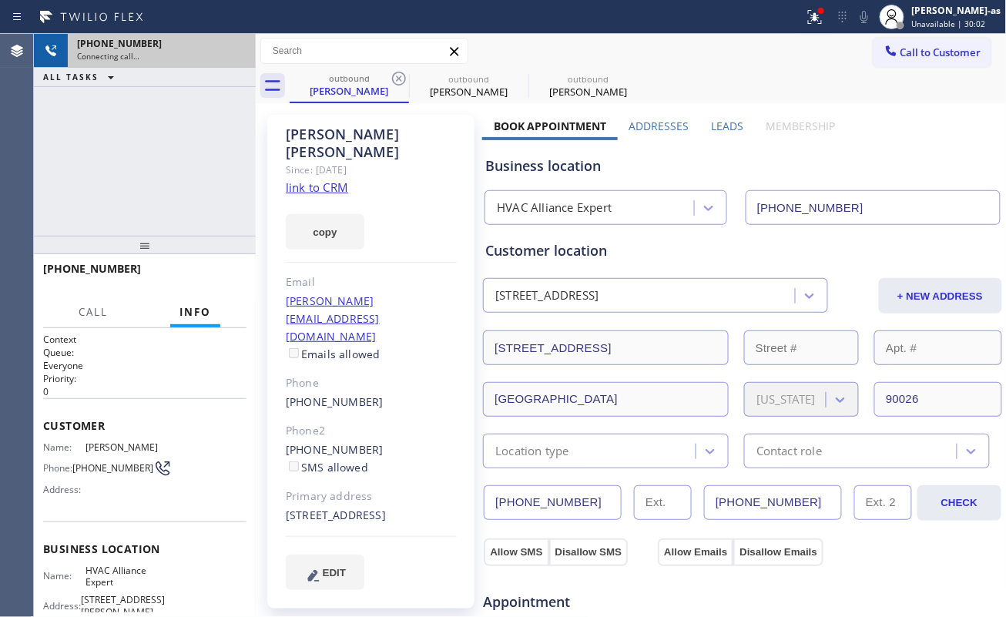
click at [394, 72] on icon at bounding box center [399, 78] width 18 height 18
click at [0, 0] on icon at bounding box center [0, 0] width 0 height 0
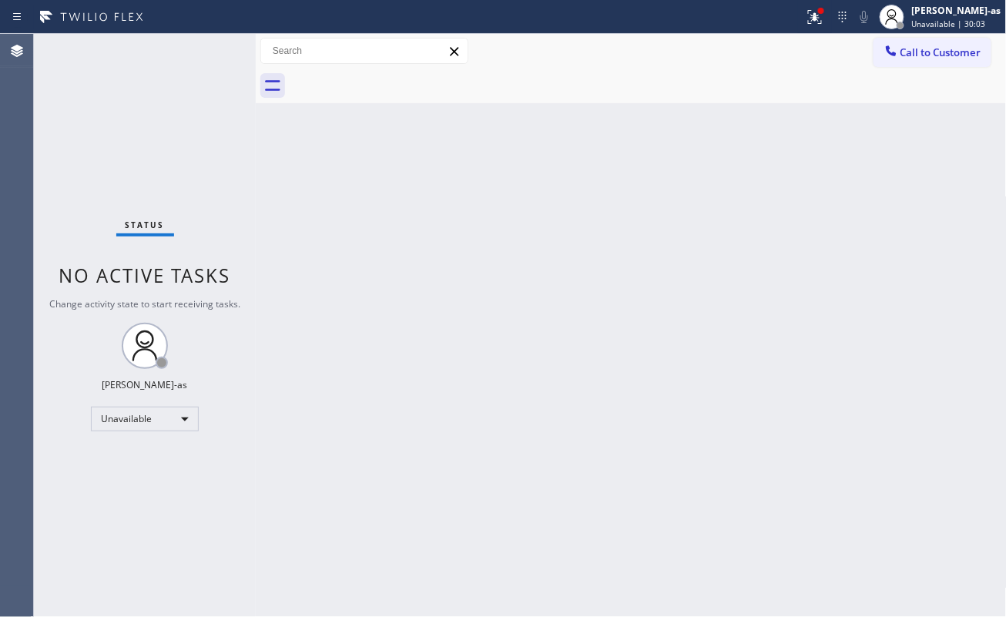
click at [393, 72] on div at bounding box center [648, 86] width 717 height 35
click at [360, 183] on div "Back to Dashboard Change Sender ID Customers Technicians Select a contact Outbo…" at bounding box center [631, 325] width 751 height 583
click at [909, 56] on span "Call to Customer" at bounding box center [940, 52] width 81 height 14
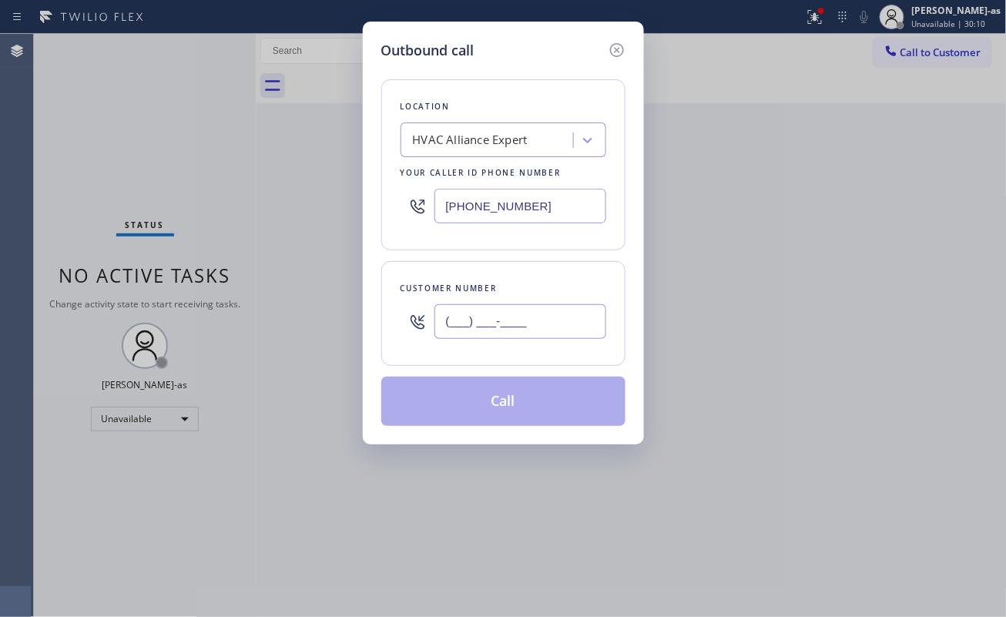
click at [553, 319] on input "(___) ___-____" at bounding box center [520, 321] width 172 height 35
paste input "310) 746-8138"
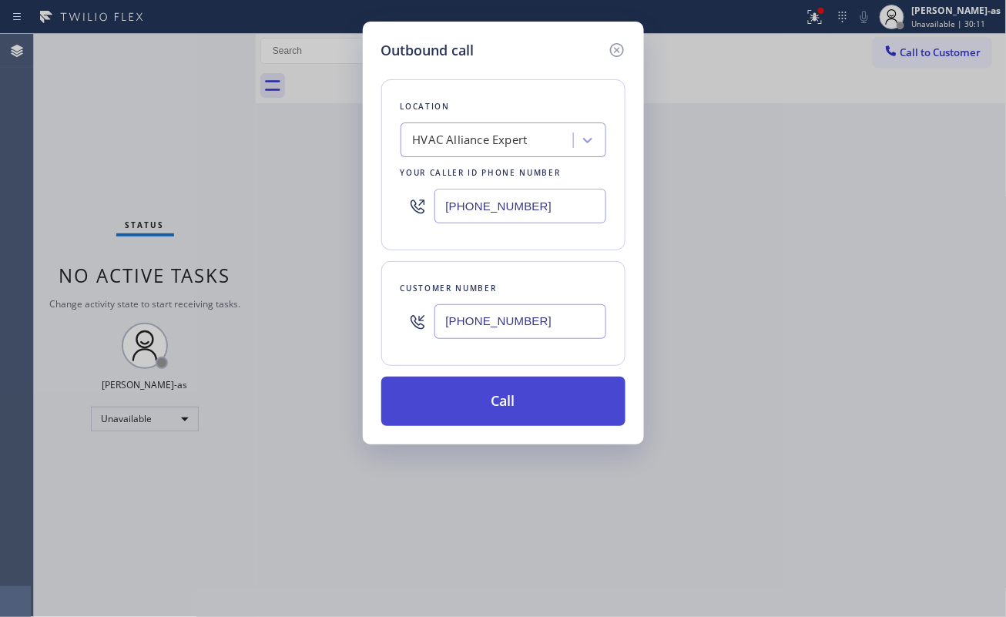
type input "(310) 746-8138"
click at [507, 407] on button "Call" at bounding box center [503, 401] width 244 height 49
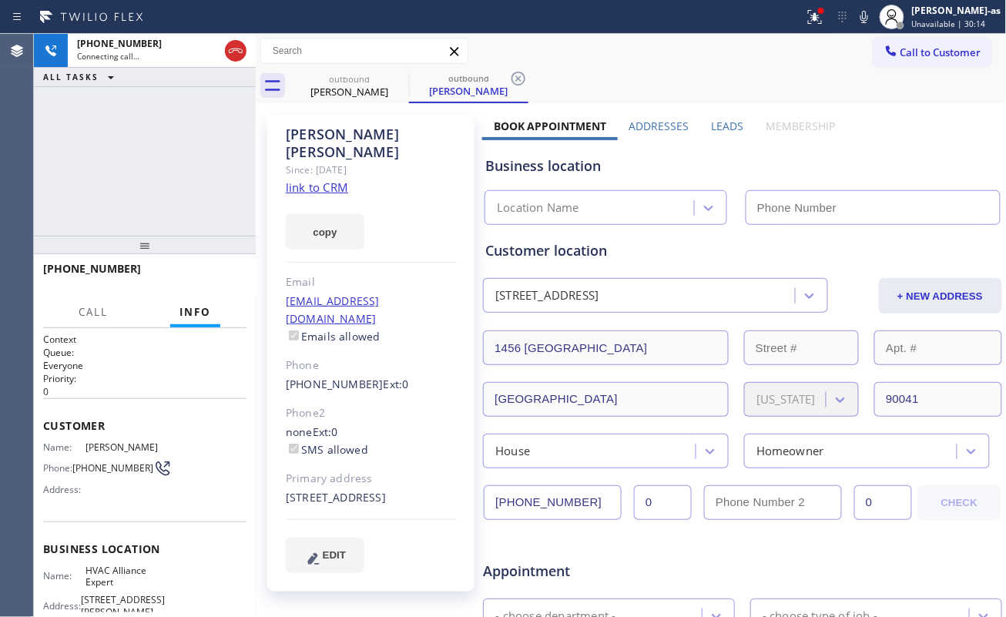
click at [142, 183] on div "+13107468138 Connecting call… ALL TASKS ALL TASKS ACTIVE TASKS TASKS IN WRAP UP" at bounding box center [145, 135] width 222 height 202
click at [328, 179] on link "link to CRM" at bounding box center [317, 186] width 62 height 15
type input "[PHONE_NUMBER]"
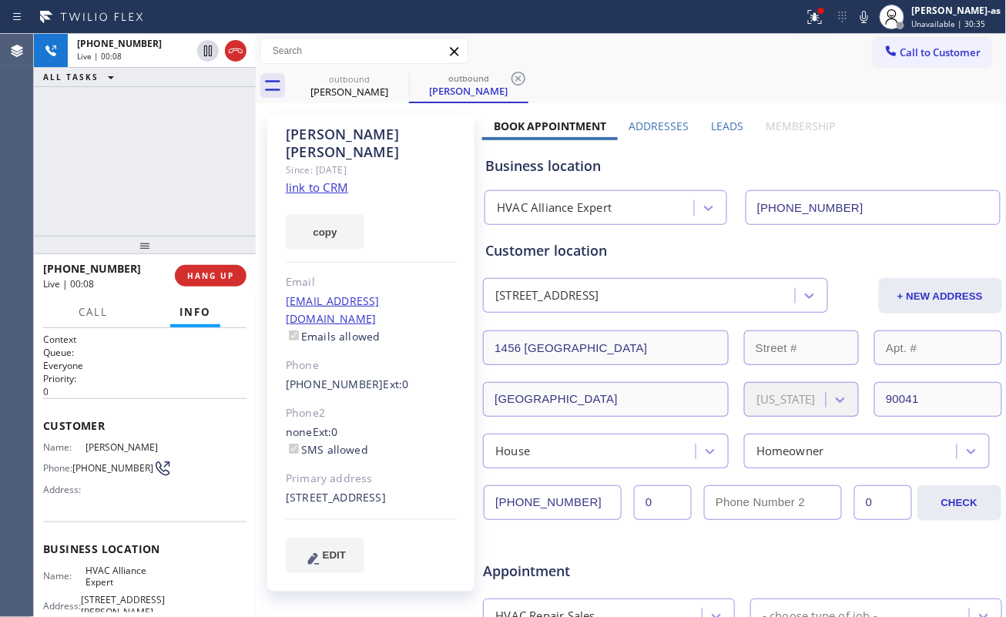
click at [132, 189] on div "+13107468138 Live | 00:08 ALL TASKS ALL TASKS ACTIVE TASKS TASKS IN WRAP UP" at bounding box center [145, 135] width 222 height 202
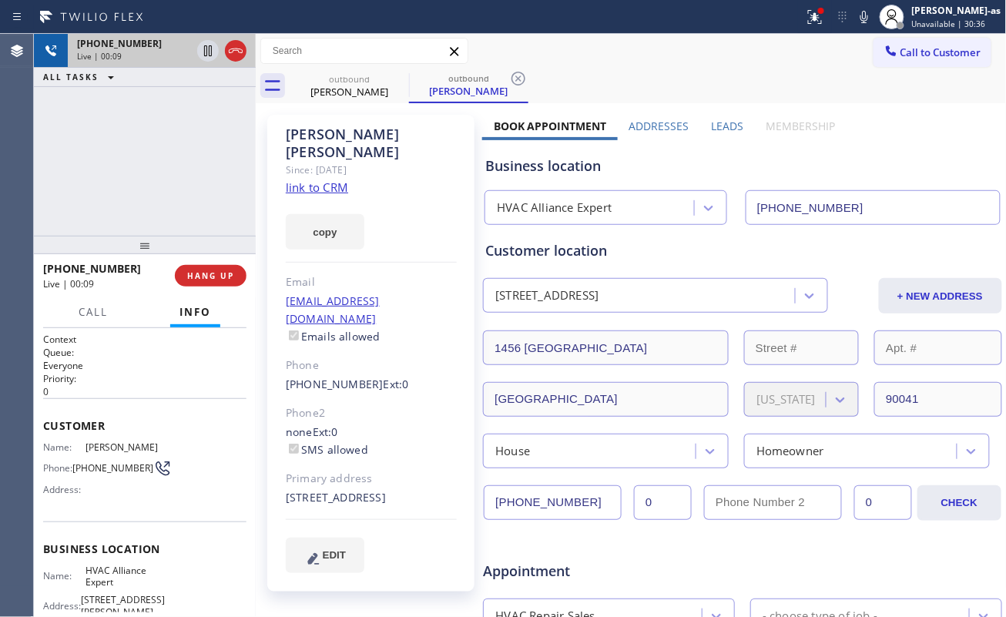
click at [237, 39] on div at bounding box center [221, 51] width 55 height 34
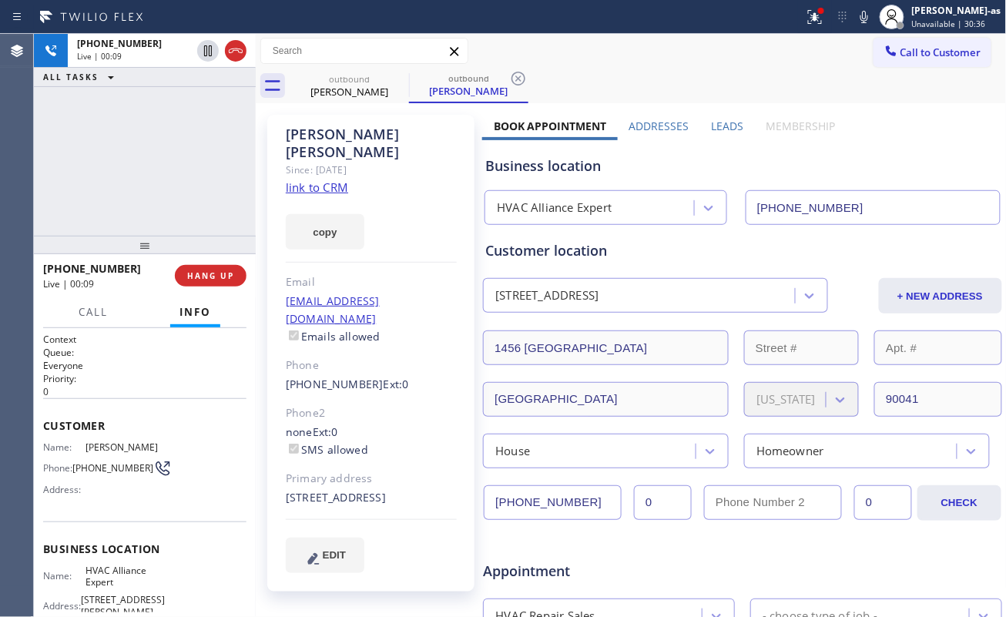
click at [196, 99] on div "+13107468138 Live | 00:09 ALL TASKS ALL TASKS ACTIVE TASKS TASKS IN WRAP UP" at bounding box center [145, 135] width 222 height 202
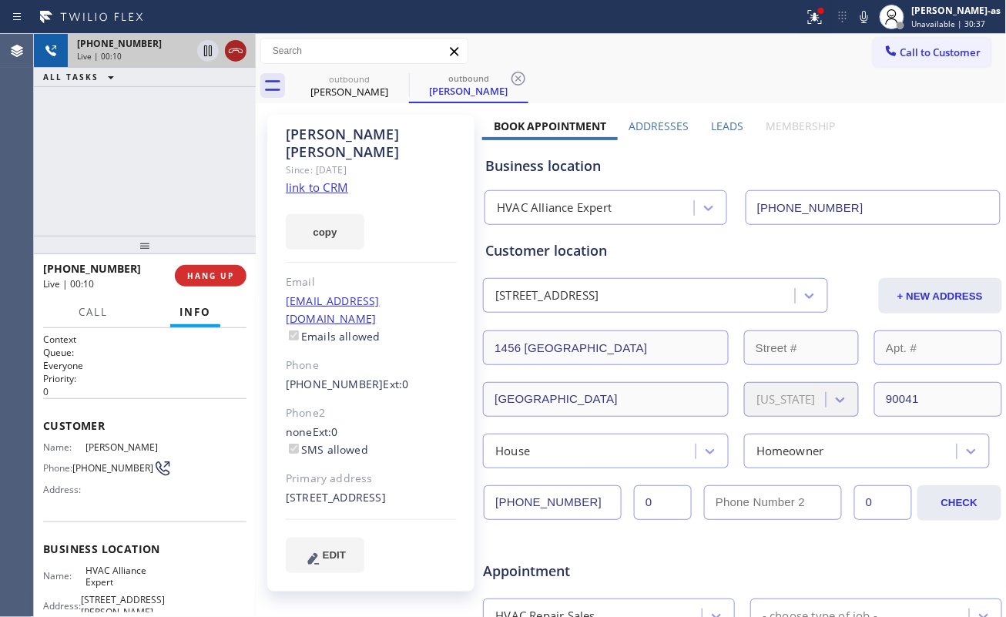
click at [237, 52] on icon at bounding box center [235, 51] width 18 height 18
click at [217, 268] on button "HANG UP" at bounding box center [211, 276] width 72 height 22
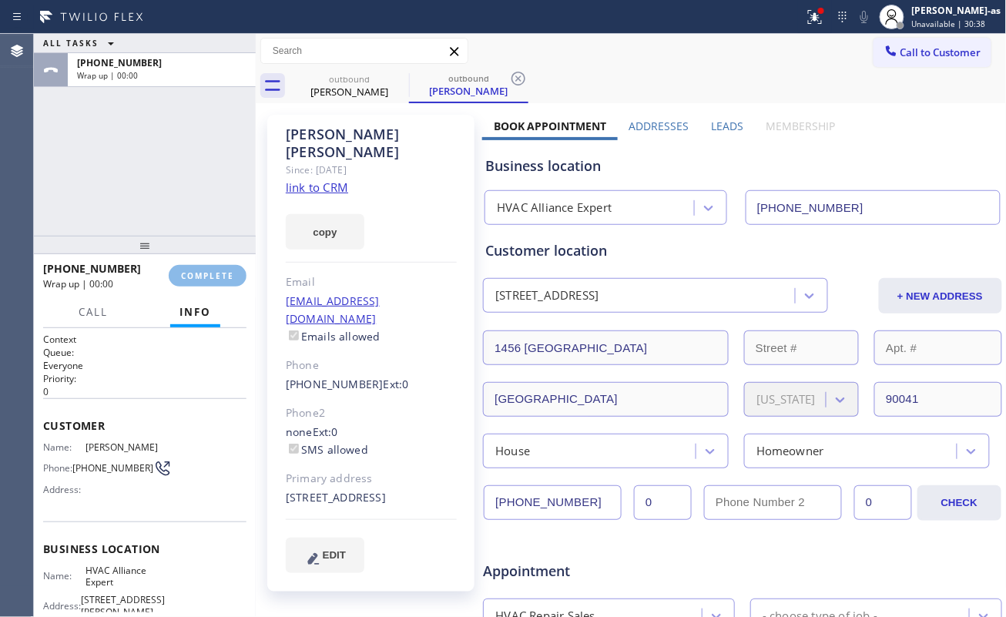
click at [192, 219] on div "ALL TASKS ALL TASKS ACTIVE TASKS TASKS IN WRAP UP +13107468138 Wrap up | 00:00" at bounding box center [145, 135] width 222 height 202
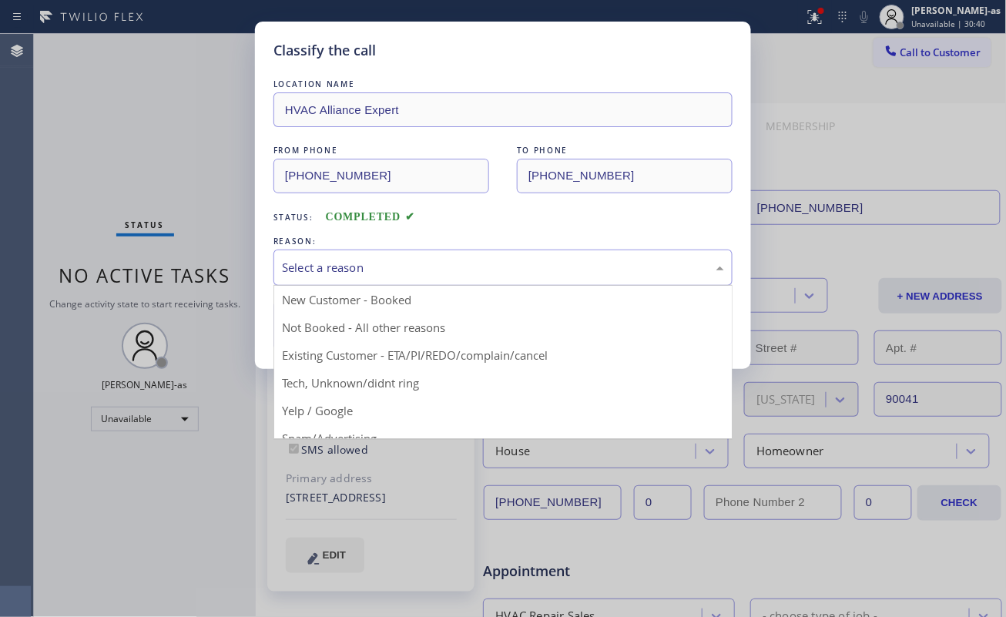
drag, startPoint x: 362, startPoint y: 266, endPoint x: 425, endPoint y: 340, distance: 97.8
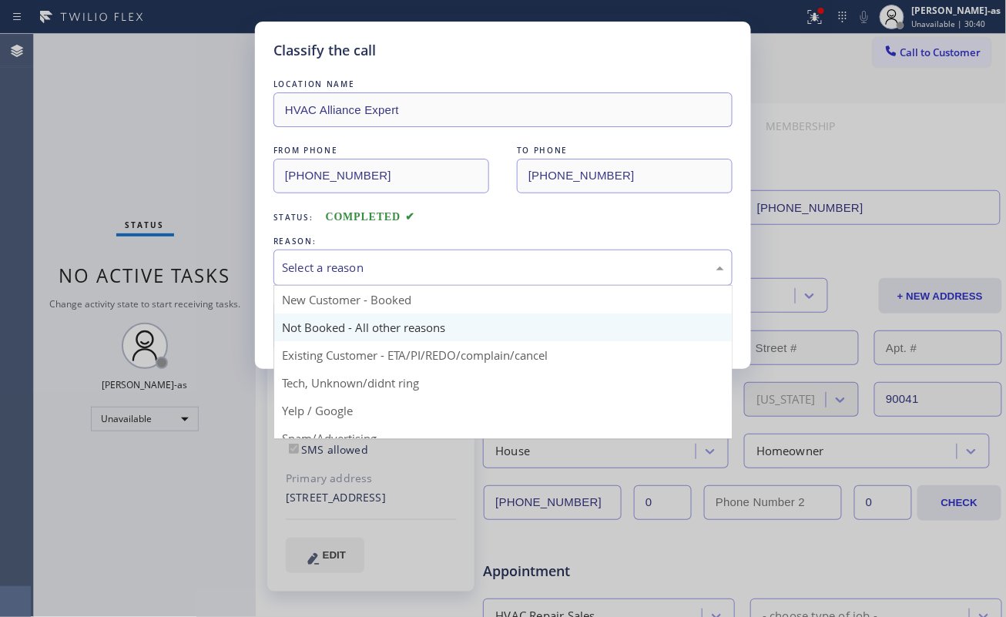
click at [362, 265] on div "Select a reason" at bounding box center [503, 268] width 442 height 18
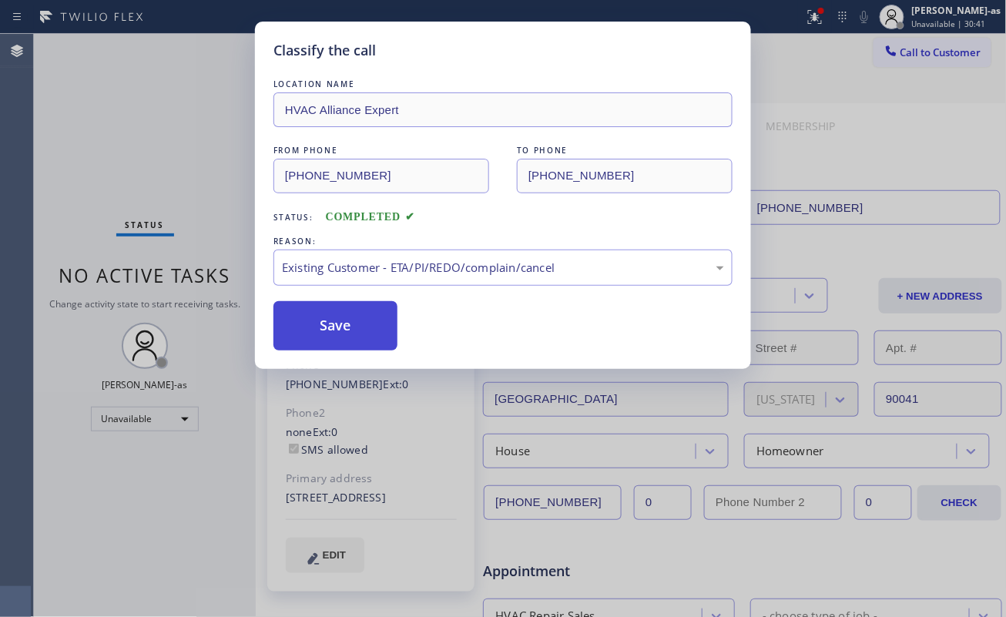
click at [358, 339] on button "Save" at bounding box center [335, 325] width 124 height 49
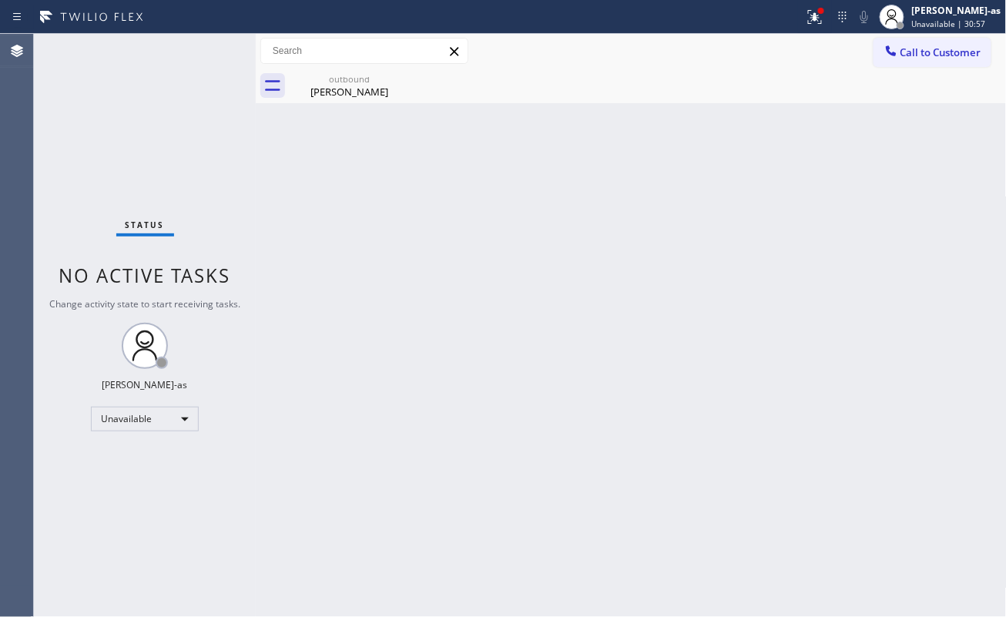
drag, startPoint x: 213, startPoint y: 192, endPoint x: 835, endPoint y: 119, distance: 625.7
click at [241, 176] on div "Status No active tasks Change activity state to start receiving tasks. [PERSON_…" at bounding box center [145, 325] width 222 height 583
click at [924, 47] on span "Call to Customer" at bounding box center [940, 52] width 81 height 14
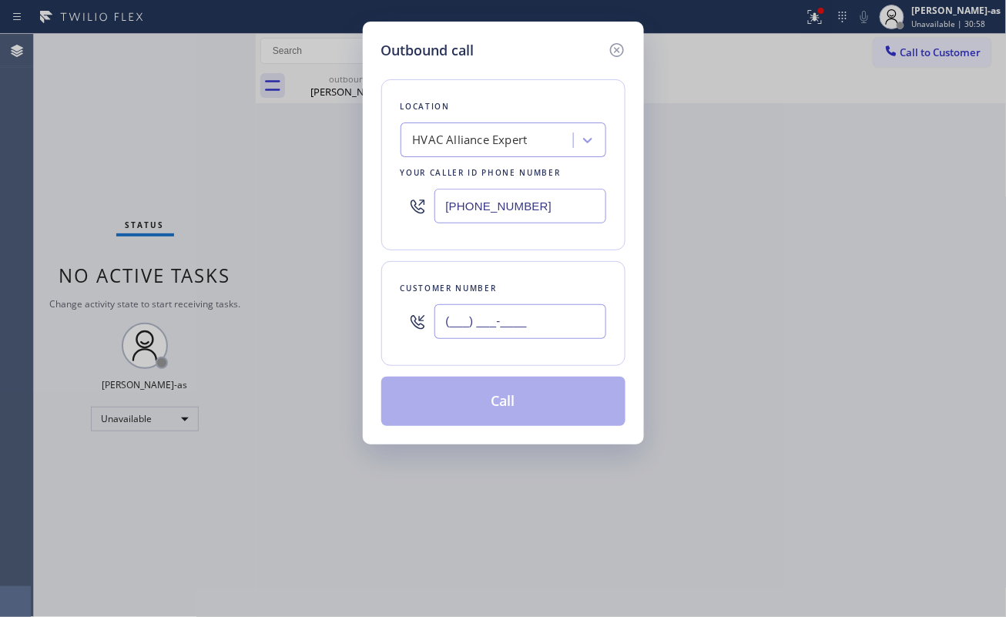
click at [518, 327] on input "(___) ___-____" at bounding box center [520, 321] width 172 height 35
paste input "213) 503-8342"
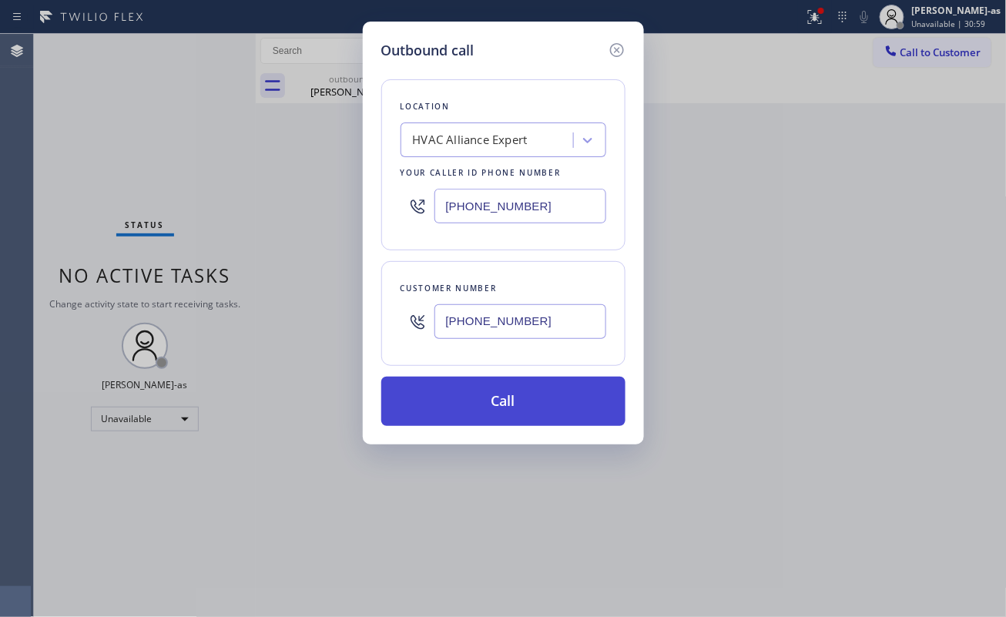
type input "(213) 503-8342"
click at [528, 394] on button "Call" at bounding box center [503, 401] width 244 height 49
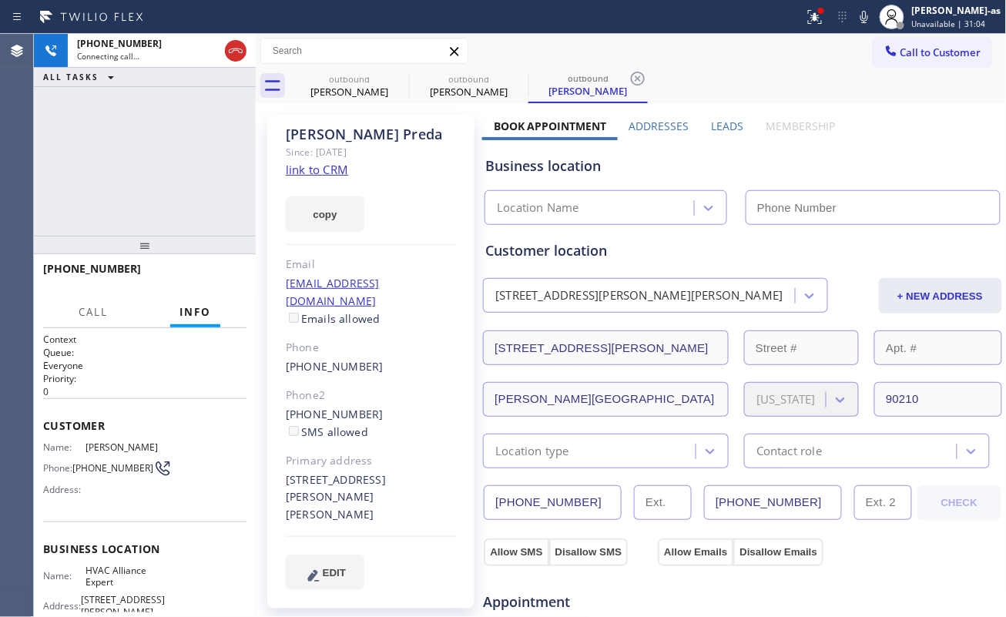
type input "[PHONE_NUMBER]"
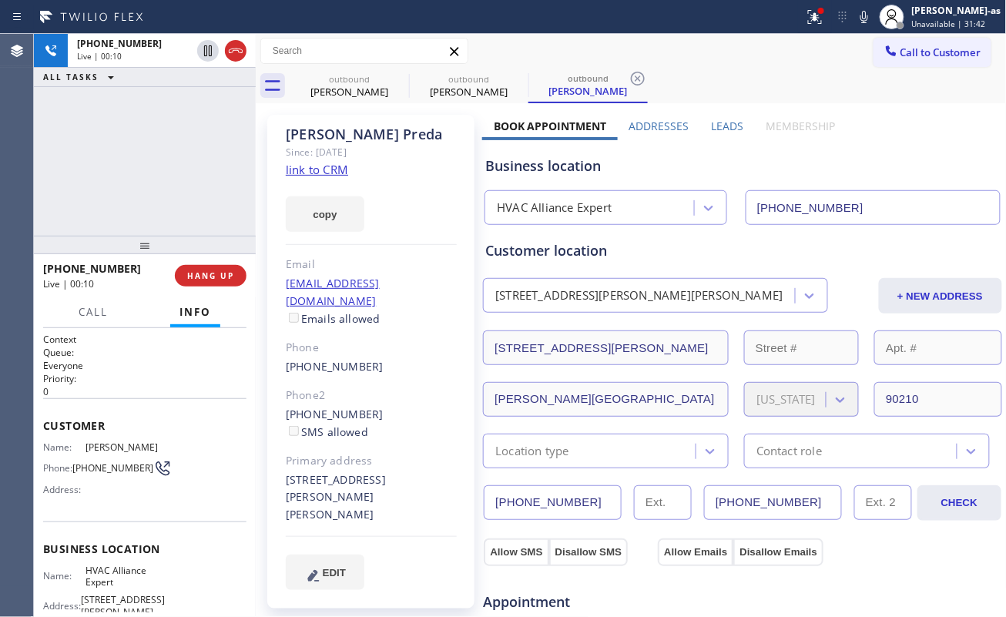
click at [142, 191] on div "+12135038342 Live | 00:10 ALL TASKS ALL TASKS ACTIVE TASKS TASKS IN WRAP UP" at bounding box center [145, 135] width 222 height 202
click at [225, 262] on div "+12135038342 Live | 00:11 HANG UP" at bounding box center [144, 276] width 203 height 40
click at [225, 266] on button "HANG UP" at bounding box center [211, 276] width 72 height 22
click at [226, 272] on span "HANG UP" at bounding box center [210, 275] width 47 height 11
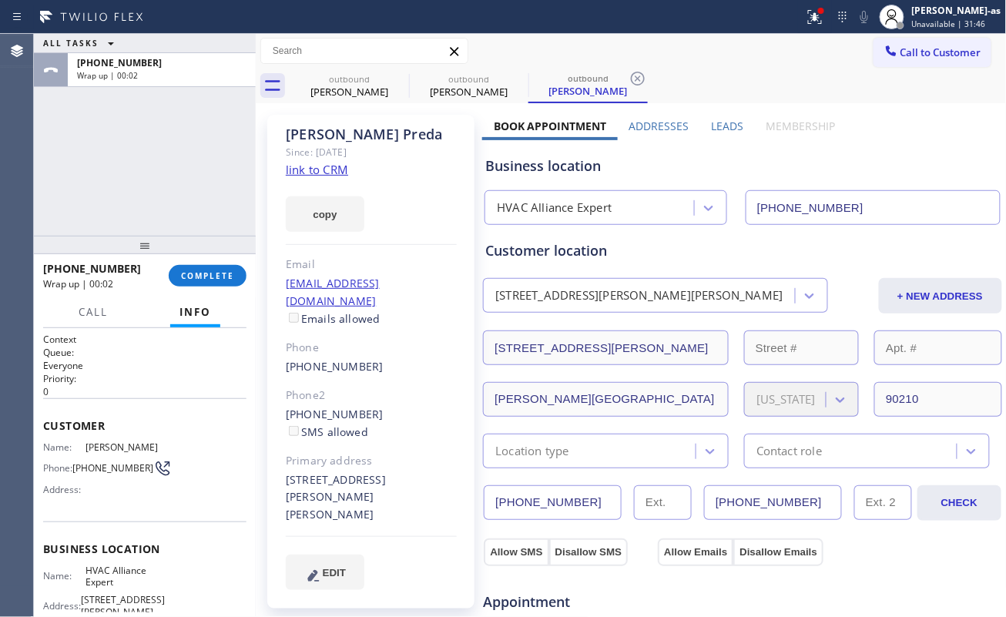
click at [183, 115] on div "ALL TASKS ALL TASKS ACTIVE TASKS TASKS IN WRAP UP +12135038342 Wrap up | 00:02" at bounding box center [145, 135] width 222 height 202
click at [220, 269] on button "COMPLETE" at bounding box center [208, 276] width 78 height 22
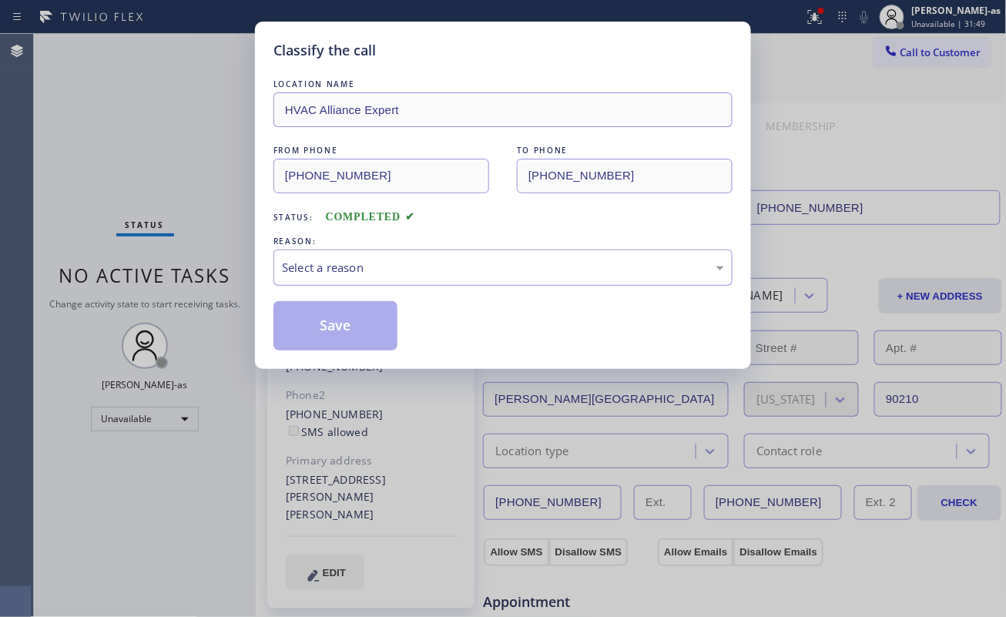
click at [413, 266] on div "Select a reason" at bounding box center [503, 268] width 442 height 18
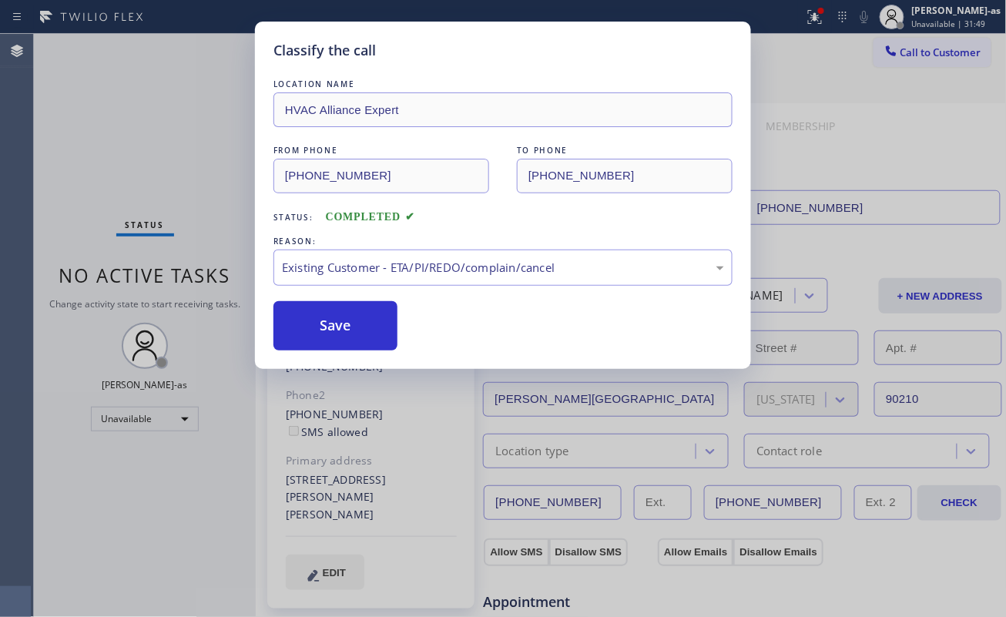
click at [339, 322] on button "Save" at bounding box center [335, 325] width 124 height 49
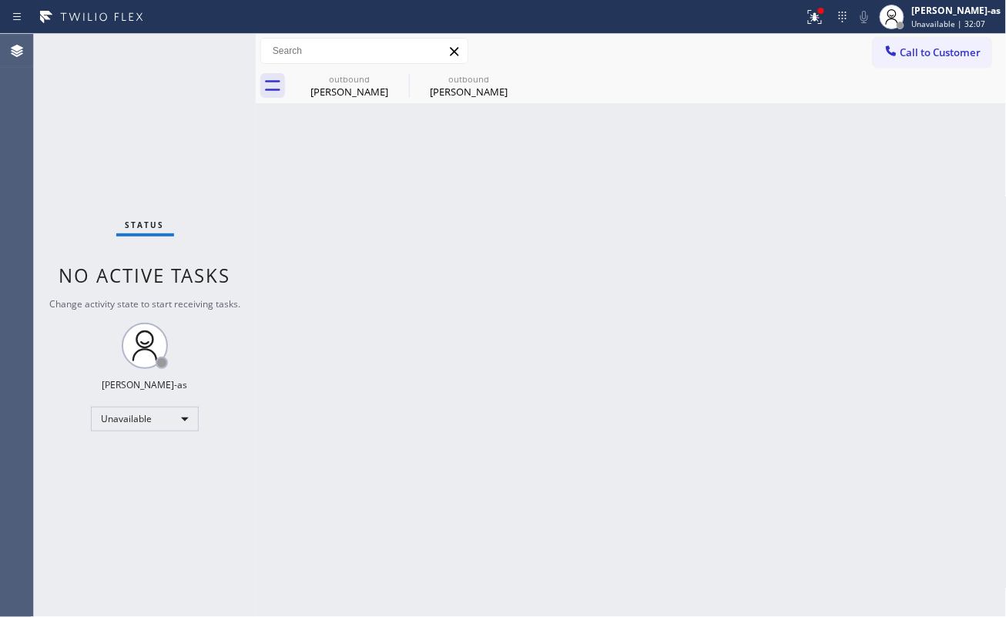
click at [320, 179] on div "Back to Dashboard Change Sender ID Customers Technicians Select a contact Outbo…" at bounding box center [631, 325] width 751 height 583
click at [460, 86] on div "Daniel Preda" at bounding box center [468, 92] width 116 height 14
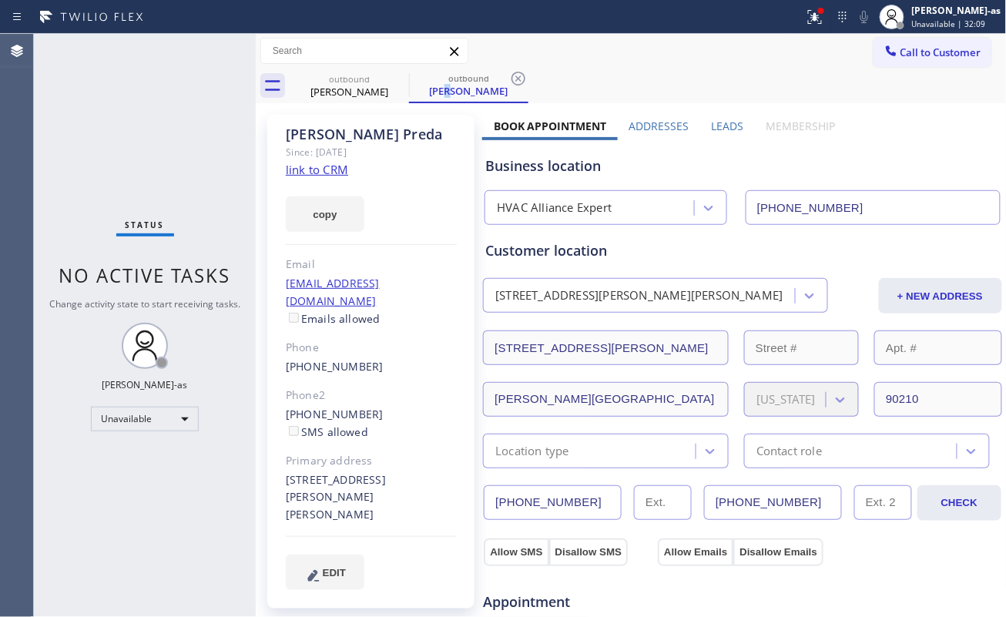
click at [318, 164] on link "link to CRM" at bounding box center [317, 169] width 62 height 15
click at [936, 35] on div "Call to Customer Outbound call Location HVAC Alliance Expert Your caller id pho…" at bounding box center [631, 51] width 751 height 35
click at [909, 49] on span "Call to Customer" at bounding box center [940, 52] width 81 height 14
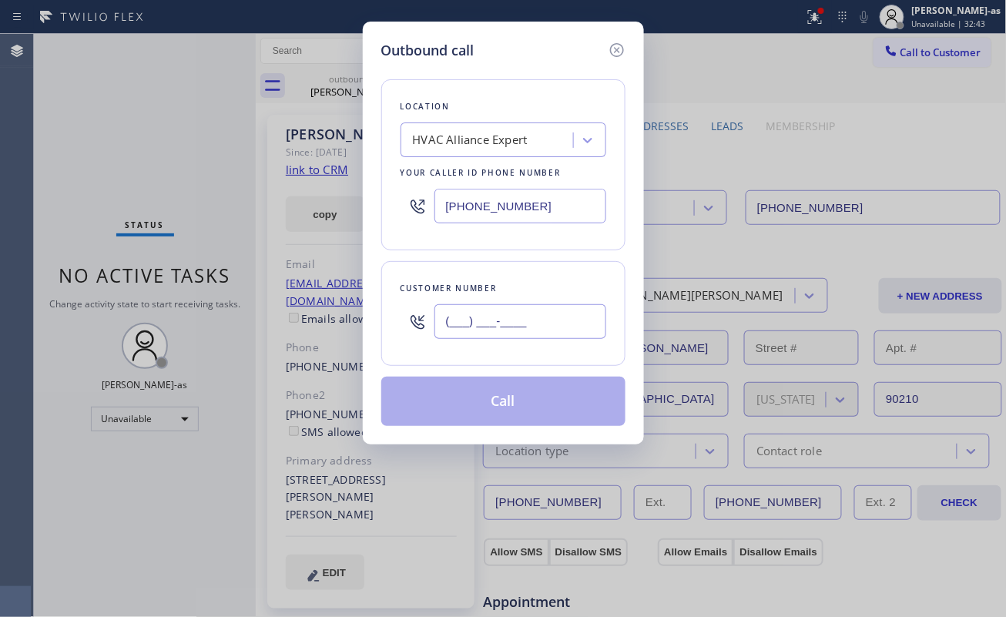
click at [568, 320] on input "(___) ___-____" at bounding box center [520, 321] width 172 height 35
paste input "617) 653-5623"
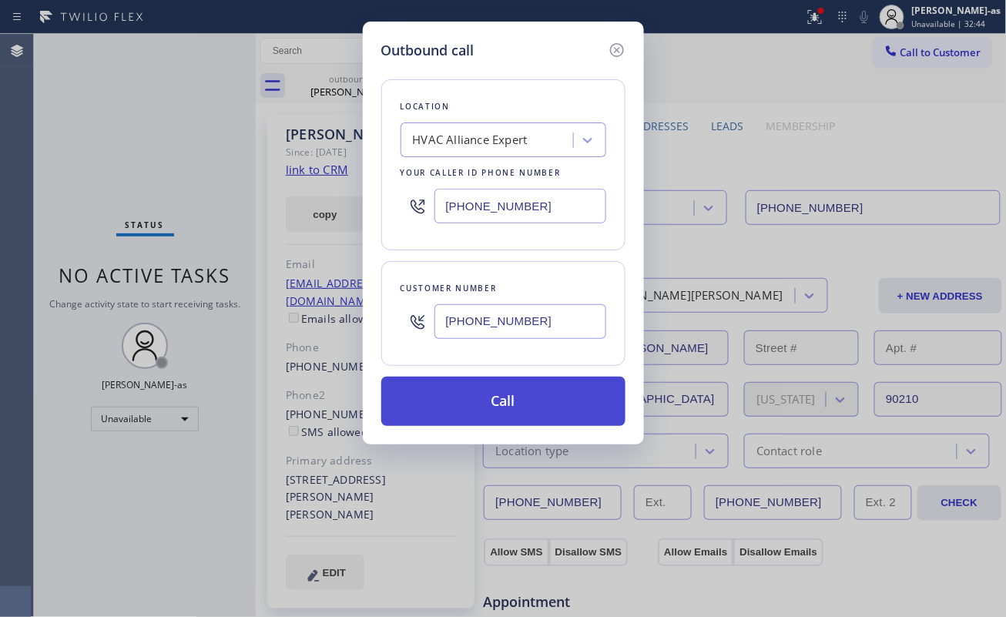
type input "(617) 653-5623"
drag, startPoint x: 518, startPoint y: 401, endPoint x: 530, endPoint y: 411, distance: 15.3
click at [518, 402] on button "Call" at bounding box center [503, 401] width 244 height 49
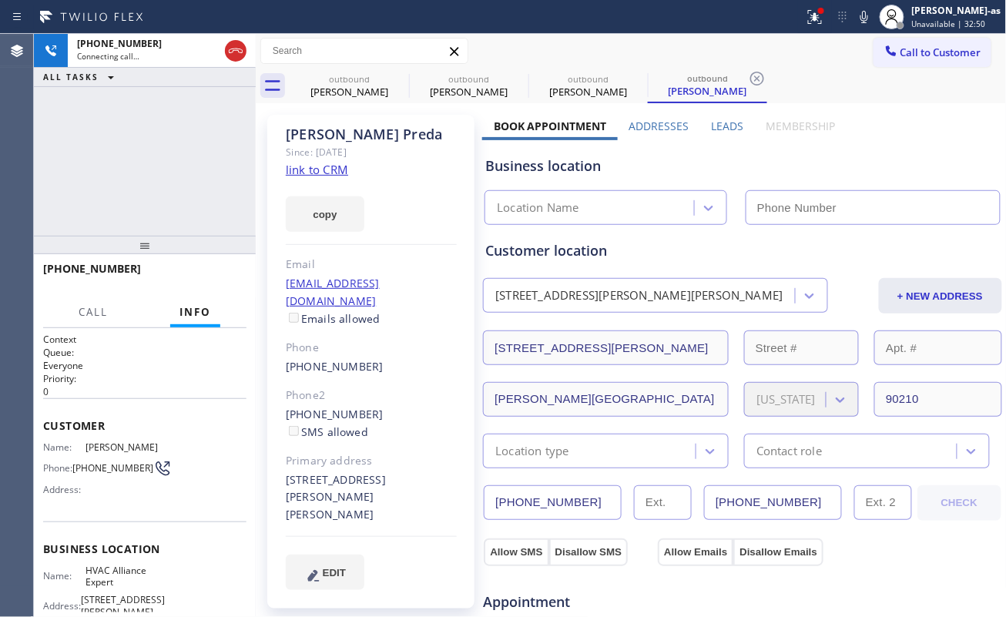
type input "[PHONE_NUMBER]"
click at [222, 159] on div "+16176535623 Connecting call… ALL TASKS ALL TASKS ACTIVE TASKS TASKS IN WRAP UP" at bounding box center [145, 135] width 222 height 202
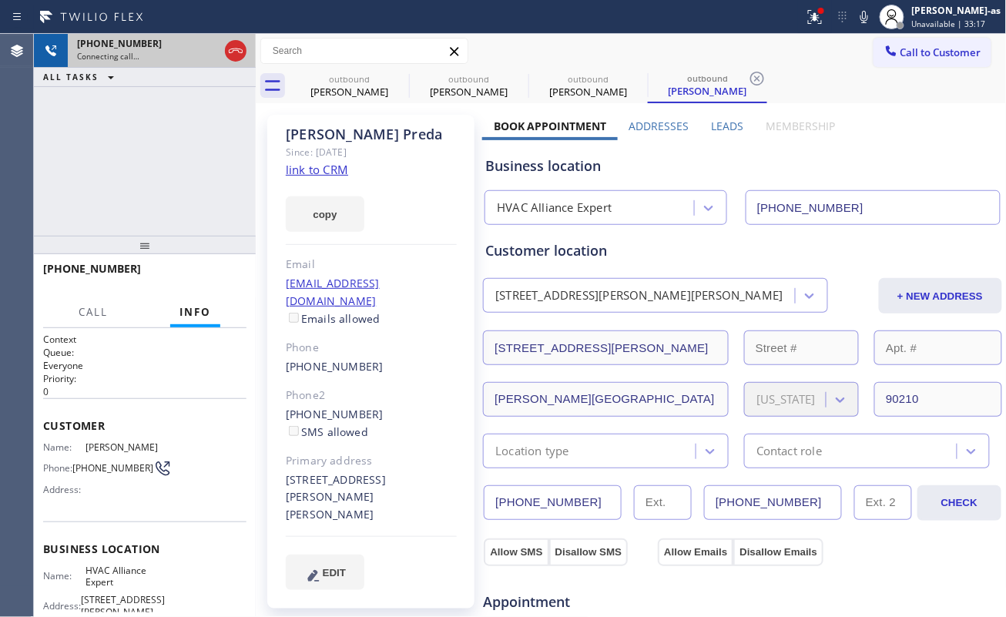
click at [246, 53] on div at bounding box center [236, 51] width 28 height 34
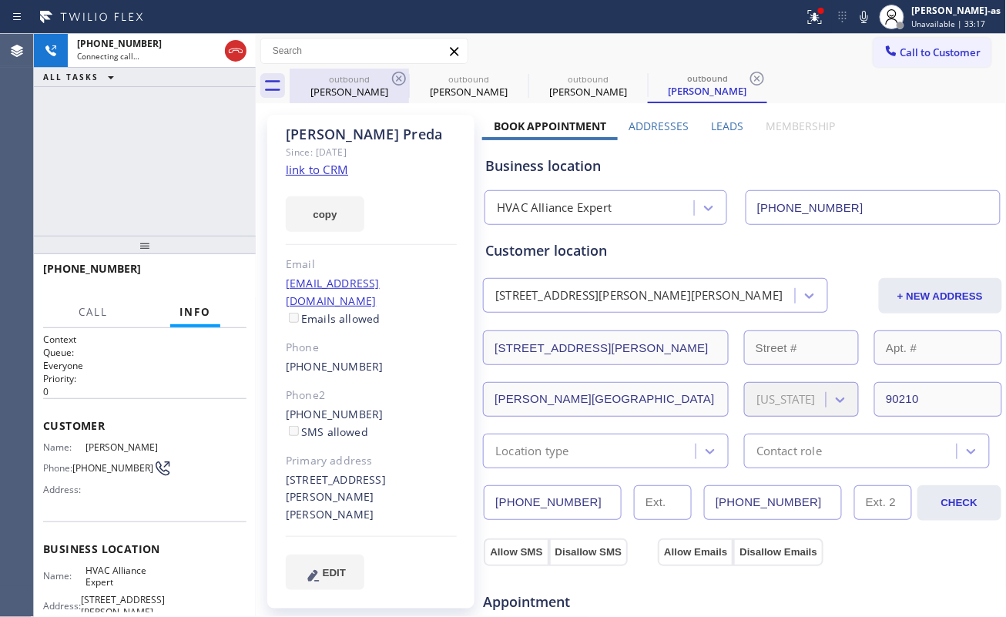
click at [360, 94] on div "Kari Pickering" at bounding box center [349, 92] width 116 height 14
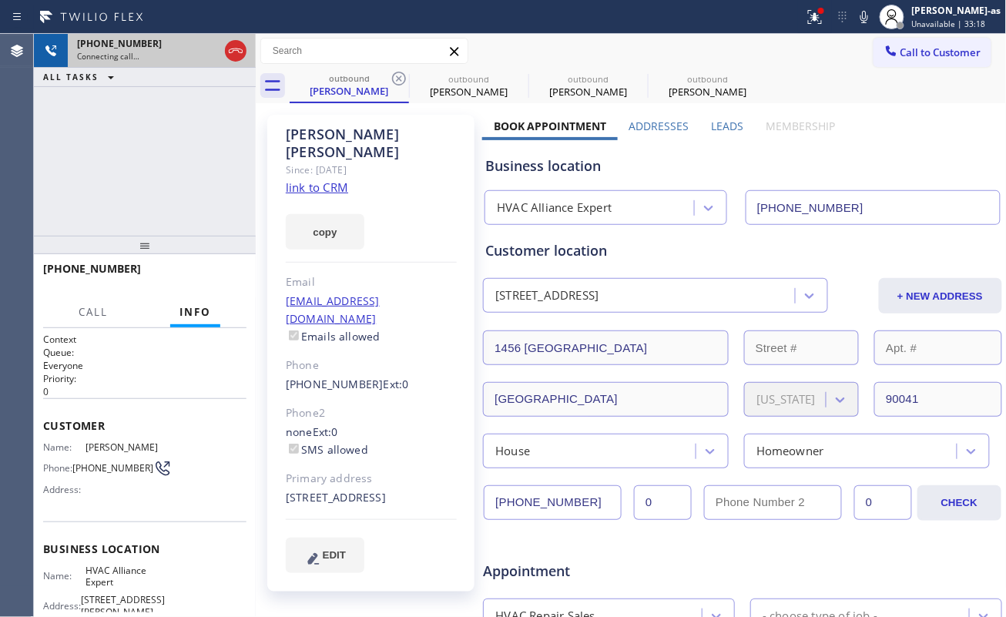
click at [214, 43] on div "+16176535623" at bounding box center [148, 43] width 142 height 13
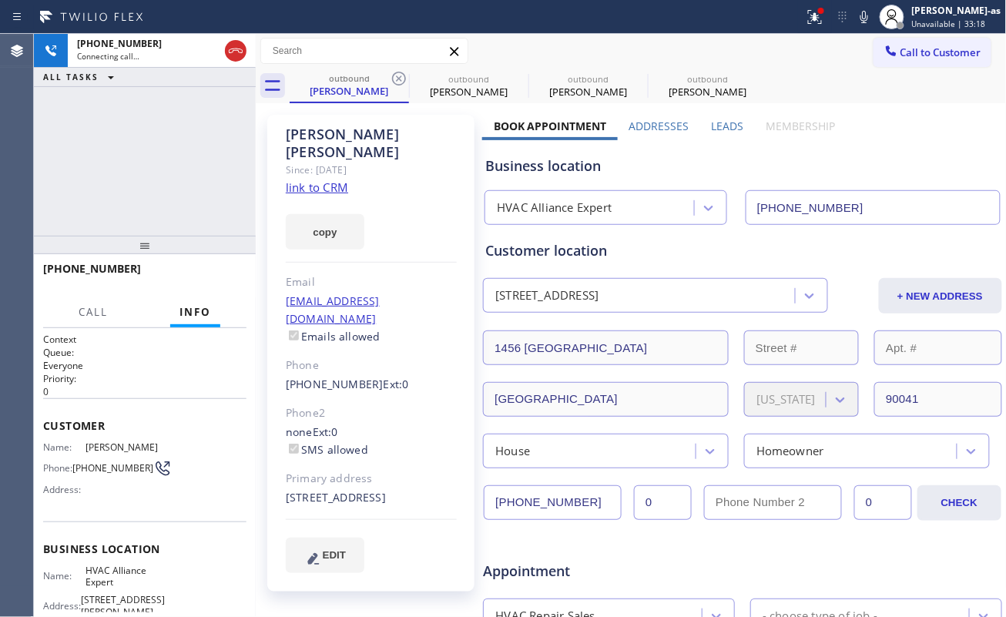
click at [232, 45] on icon at bounding box center [235, 51] width 18 height 18
drag, startPoint x: 206, startPoint y: 164, endPoint x: 249, endPoint y: 146, distance: 46.9
click at [219, 161] on div "+16176535623 Connecting call… ALL TASKS ALL TASKS ACTIVE TASKS TASKS IN WRAP UP" at bounding box center [145, 135] width 222 height 202
drag, startPoint x: 343, startPoint y: 90, endPoint x: 385, endPoint y: 83, distance: 42.2
click at [346, 90] on div "Kari Pickering" at bounding box center [349, 91] width 116 height 14
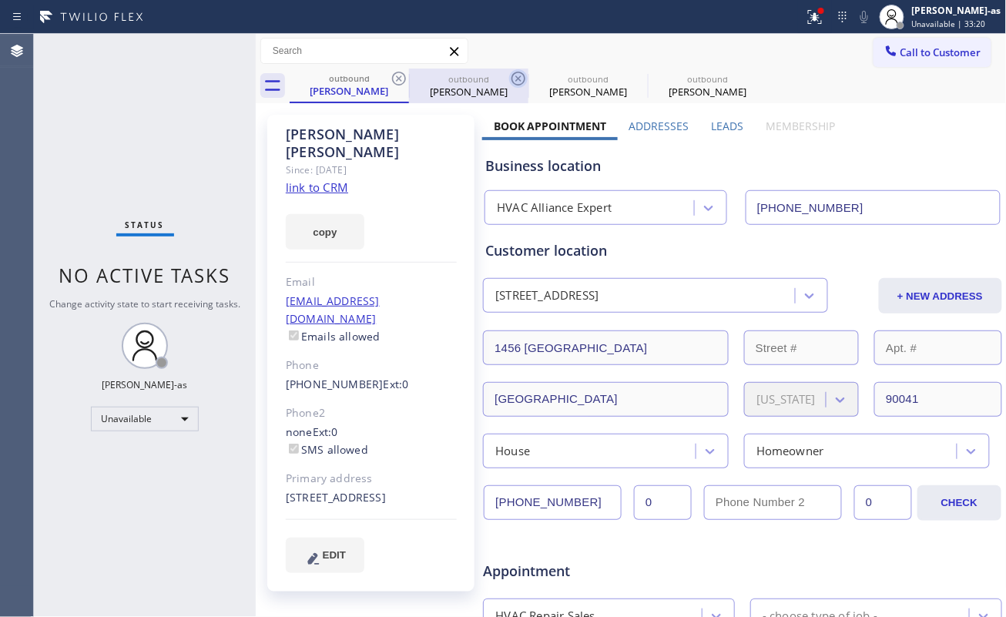
click at [400, 77] on icon at bounding box center [399, 79] width 14 height 14
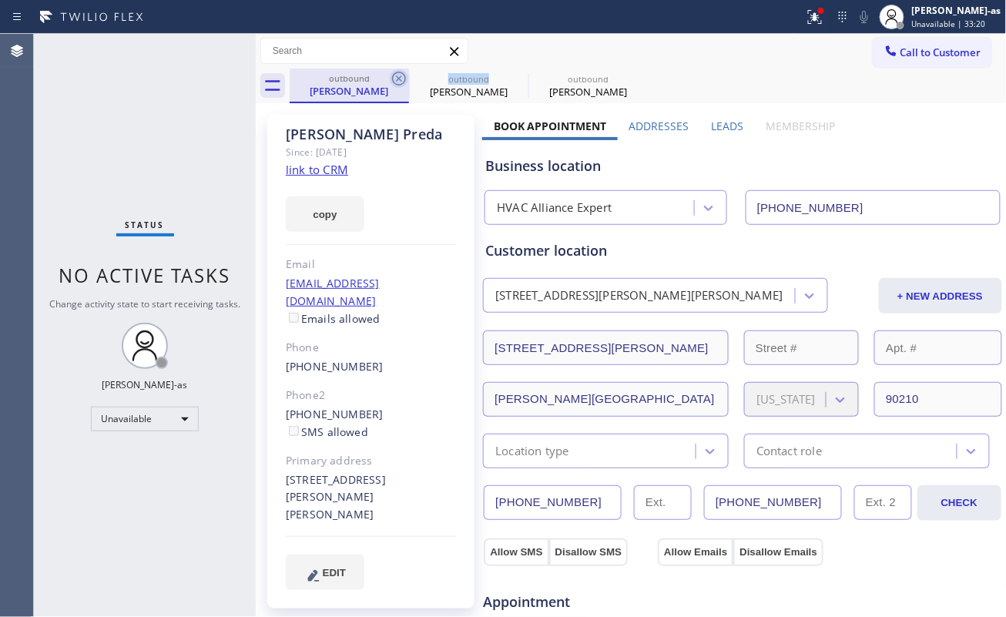
click at [400, 79] on icon at bounding box center [399, 78] width 18 height 18
click at [399, 79] on icon at bounding box center [399, 79] width 14 height 14
click at [399, 80] on icon at bounding box center [399, 78] width 18 height 18
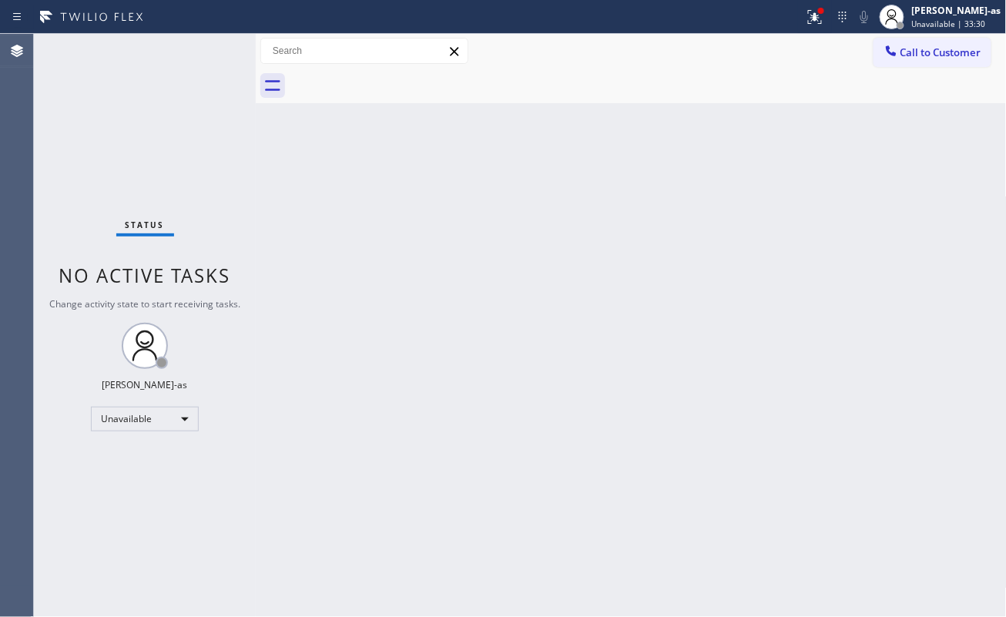
drag, startPoint x: 281, startPoint y: 274, endPoint x: 337, endPoint y: 266, distance: 56.8
click at [310, 274] on div "Back to Dashboard Change Sender ID Customers Technicians Select a contact Outbo…" at bounding box center [631, 325] width 751 height 583
drag, startPoint x: 909, startPoint y: 49, endPoint x: 660, endPoint y: 226, distance: 305.3
click at [909, 50] on span "Call to Customer" at bounding box center [940, 52] width 81 height 14
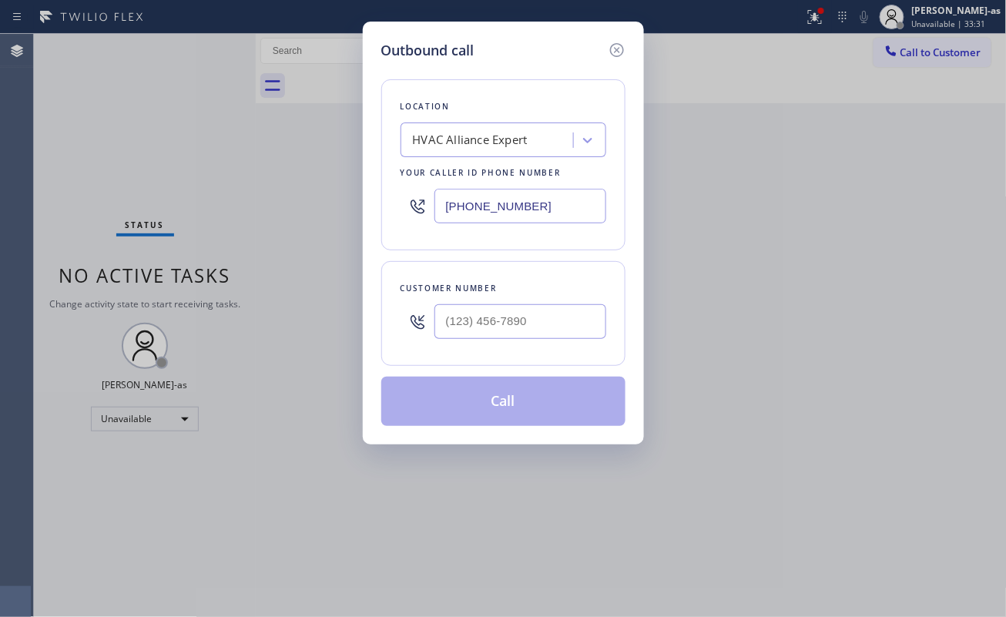
drag, startPoint x: 471, startPoint y: 360, endPoint x: 506, endPoint y: 323, distance: 50.7
click at [478, 353] on div "Customer number" at bounding box center [503, 313] width 244 height 105
click at [506, 324] on input "(___) ___-____" at bounding box center [520, 321] width 172 height 35
paste input "213) 284-1455"
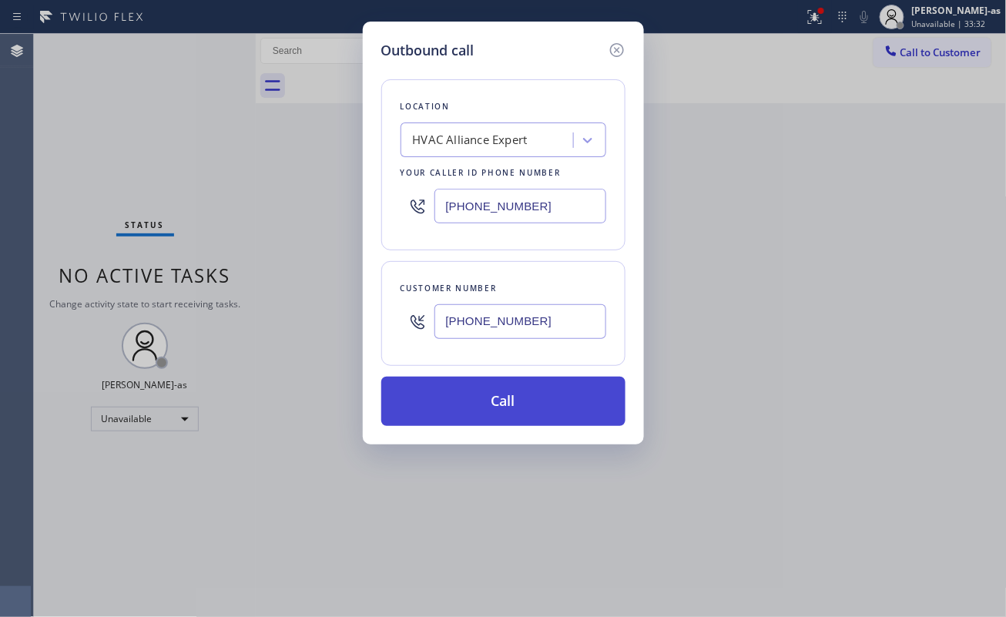
click at [530, 410] on button "Call" at bounding box center [503, 401] width 244 height 49
click at [511, 402] on button "Call" at bounding box center [503, 401] width 244 height 49
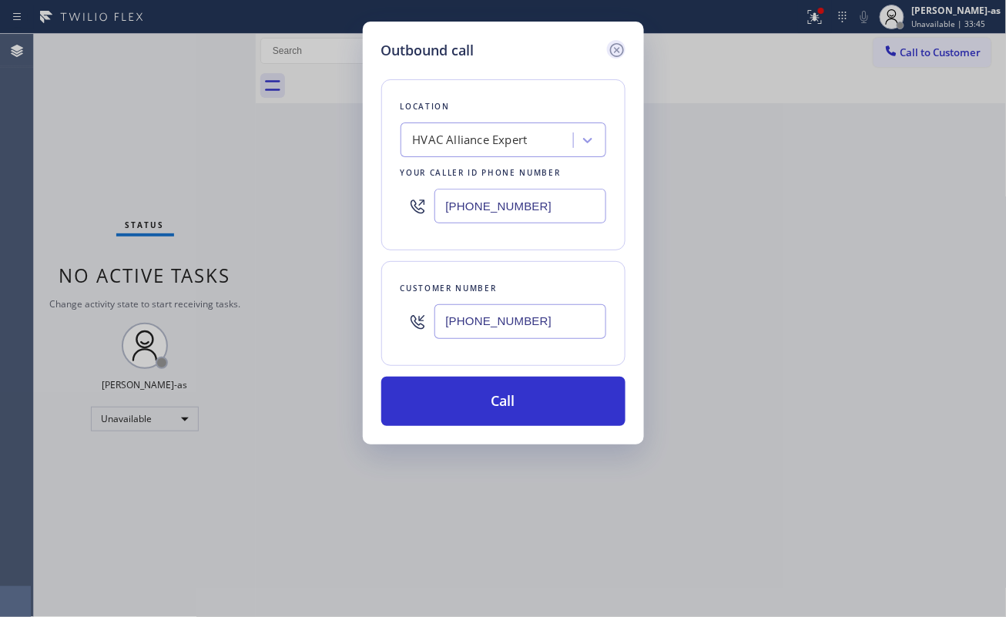
click at [615, 46] on icon at bounding box center [617, 50] width 18 height 18
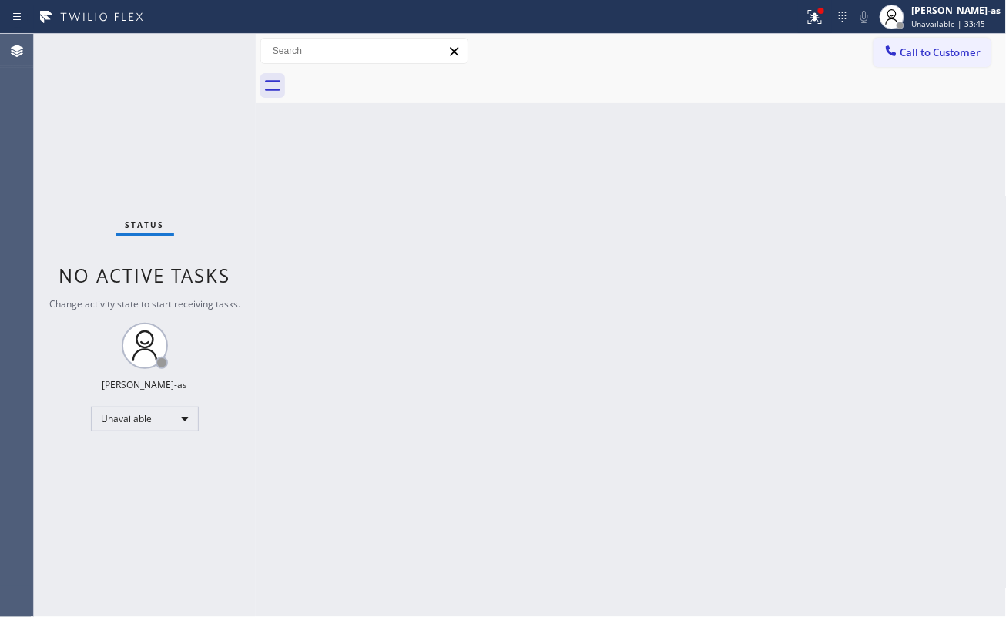
drag, startPoint x: 779, startPoint y: 319, endPoint x: 784, endPoint y: 312, distance: 8.3
click at [782, 319] on div "Back to Dashboard Change Sender ID Customers Technicians Select a contact Outbo…" at bounding box center [631, 325] width 751 height 583
click at [953, 50] on span "Call to Customer" at bounding box center [940, 52] width 81 height 14
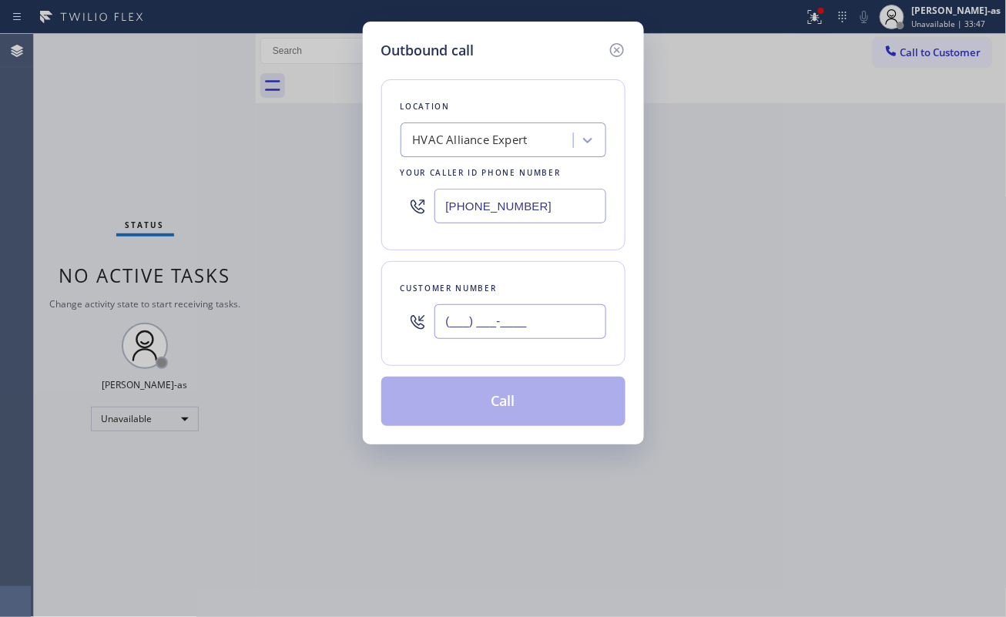
click at [527, 327] on input "(___) ___-____" at bounding box center [520, 321] width 172 height 35
paste input "213) 284-1455"
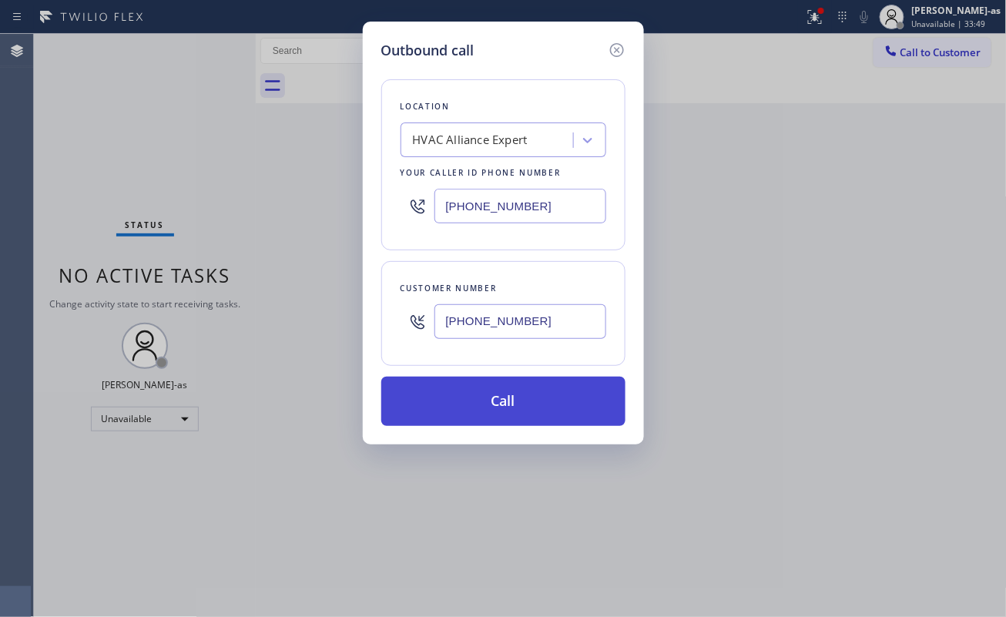
type input "(213) 284-1455"
click at [553, 402] on button "Call" at bounding box center [503, 401] width 244 height 49
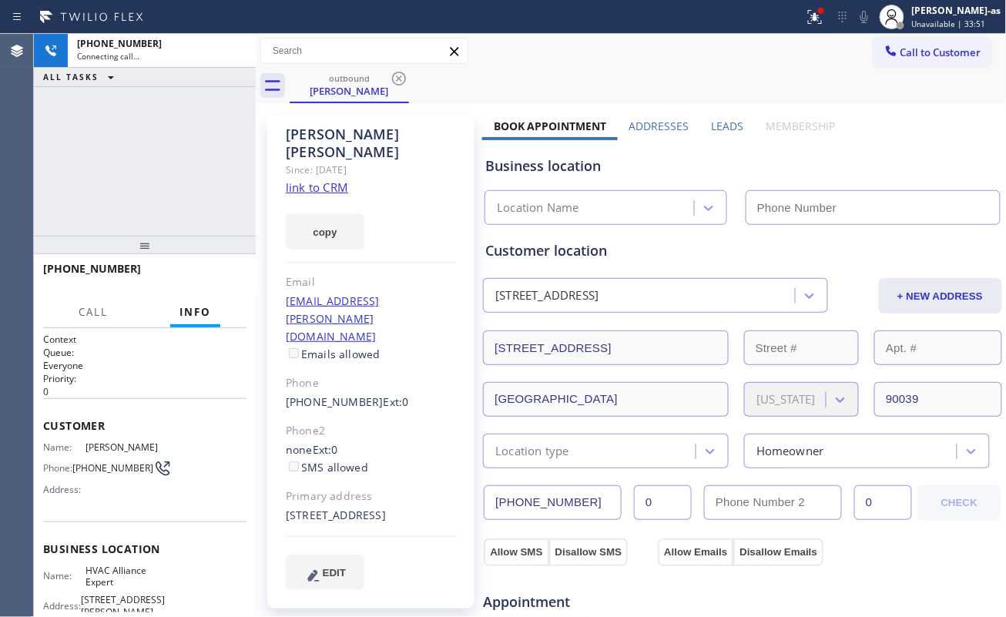
click at [185, 163] on div "+12132841455 Connecting call… ALL TASKS ALL TASKS ACTIVE TASKS TASKS IN WRAP UP" at bounding box center [145, 135] width 222 height 202
click at [321, 179] on link "link to CRM" at bounding box center [317, 186] width 62 height 15
type input "[PHONE_NUMBER]"
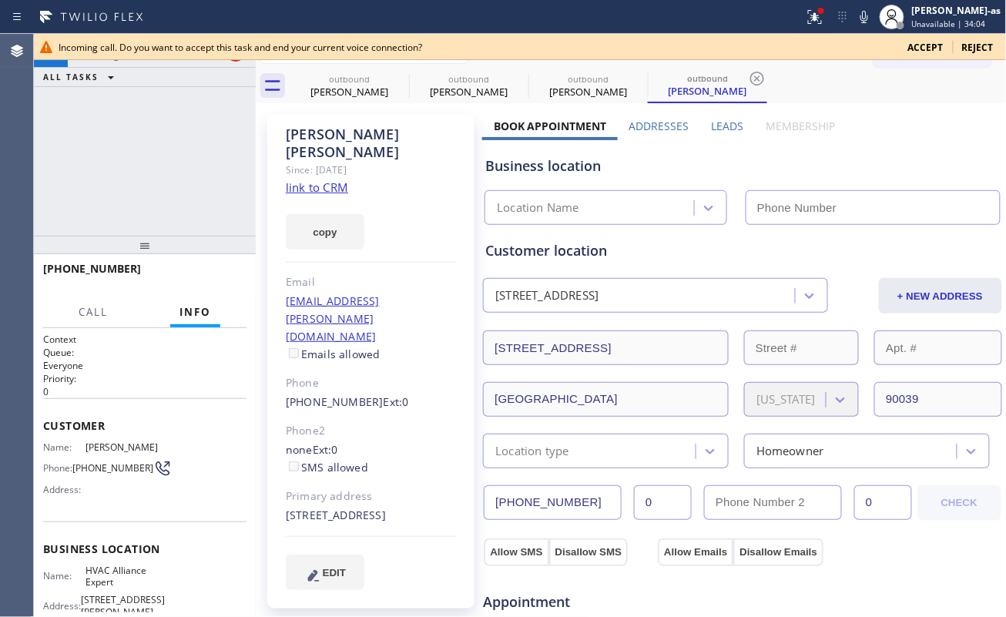
type input "[PHONE_NUMBER]"
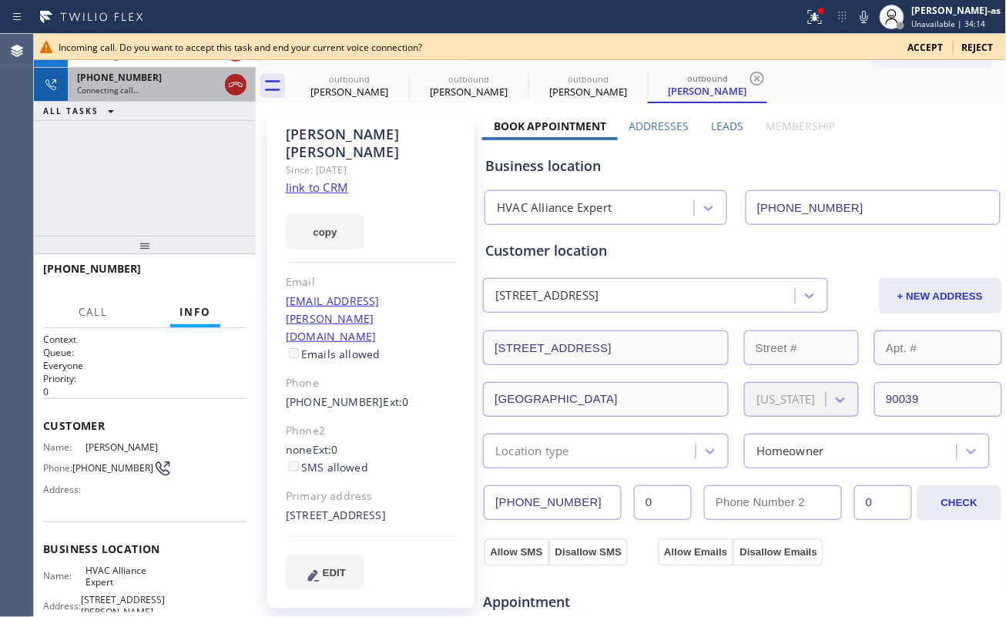
click at [234, 80] on icon at bounding box center [235, 84] width 18 height 18
drag, startPoint x: 146, startPoint y: 196, endPoint x: 149, endPoint y: 154, distance: 41.7
click at [149, 196] on div "+12132841455 Connecting call… +12132841455 Connecting call… ALL TASKS ALL TASKS…" at bounding box center [145, 135] width 222 height 202
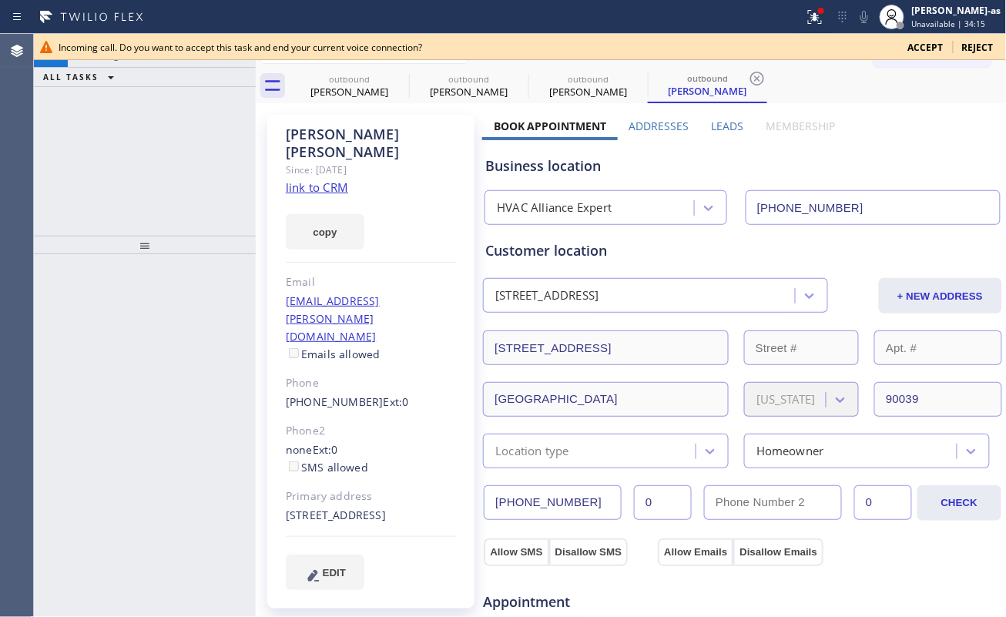
click at [127, 91] on div "+12132841455 Connecting call… ALL TASKS ALL TASKS ACTIVE TASKS TASKS IN WRAP UP" at bounding box center [145, 135] width 222 height 202
click at [137, 49] on span "Incoming call. Do you want to accept this task and end your current voice conne…" at bounding box center [240, 47] width 363 height 13
click at [189, 214] on div "+12132841455 Connecting call… ALL TASKS ALL TASKS ACTIVE TASKS TASKS IN WRAP UP" at bounding box center [145, 135] width 222 height 202
click at [967, 2] on div "Jesica Jumao-as Unavailable | 34:21" at bounding box center [940, 17] width 131 height 34
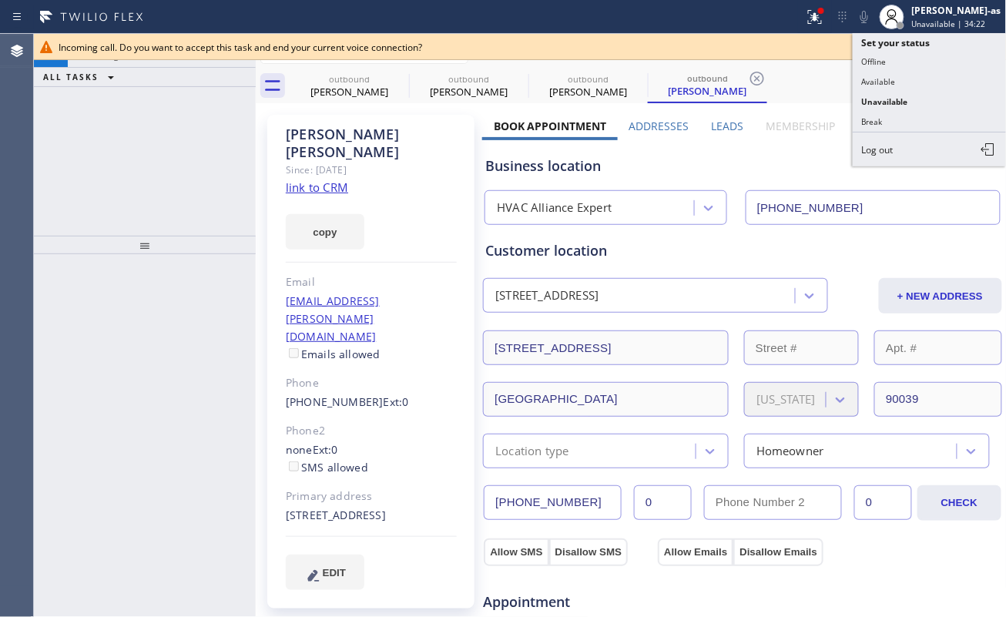
click at [889, 92] on button "Unavailable" at bounding box center [929, 102] width 154 height 20
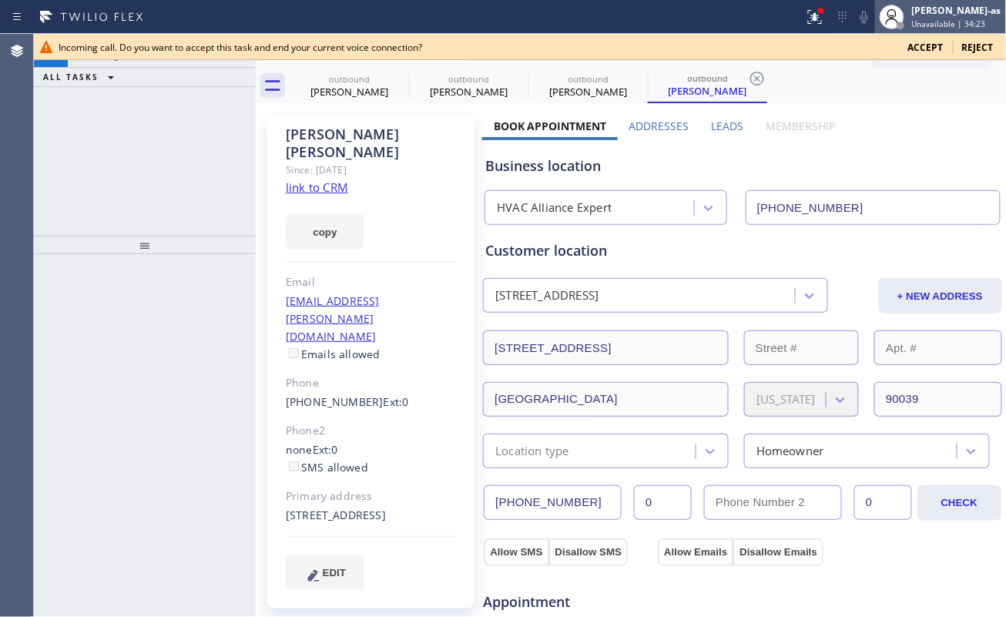
click at [950, 10] on div "[PERSON_NAME]-as" at bounding box center [956, 10] width 89 height 13
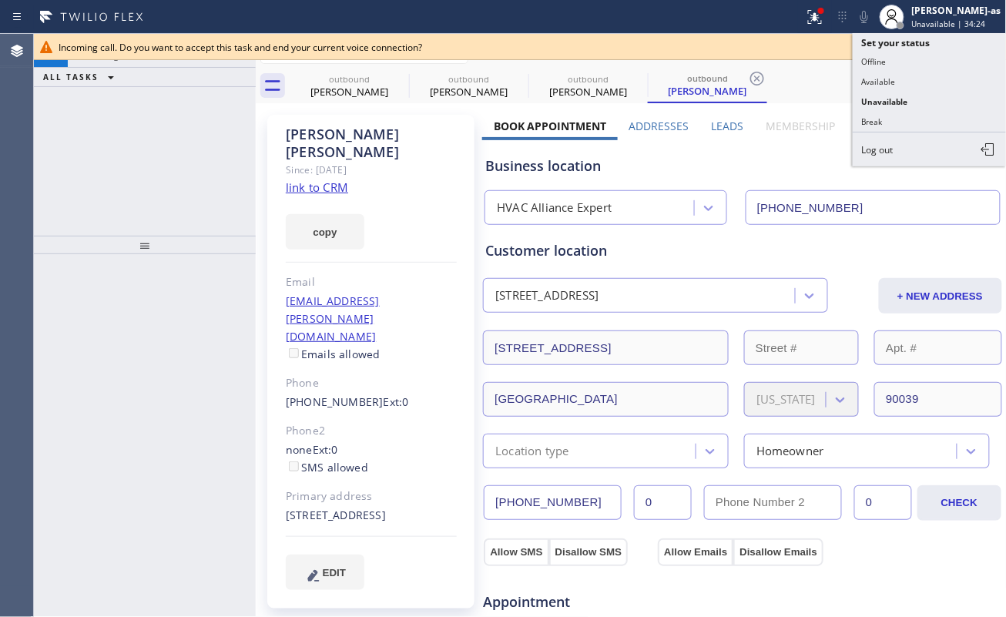
click at [209, 183] on div "+12132841455 Connecting call… ALL TASKS ALL TASKS ACTIVE TASKS TASKS IN WRAP UP" at bounding box center [145, 135] width 222 height 202
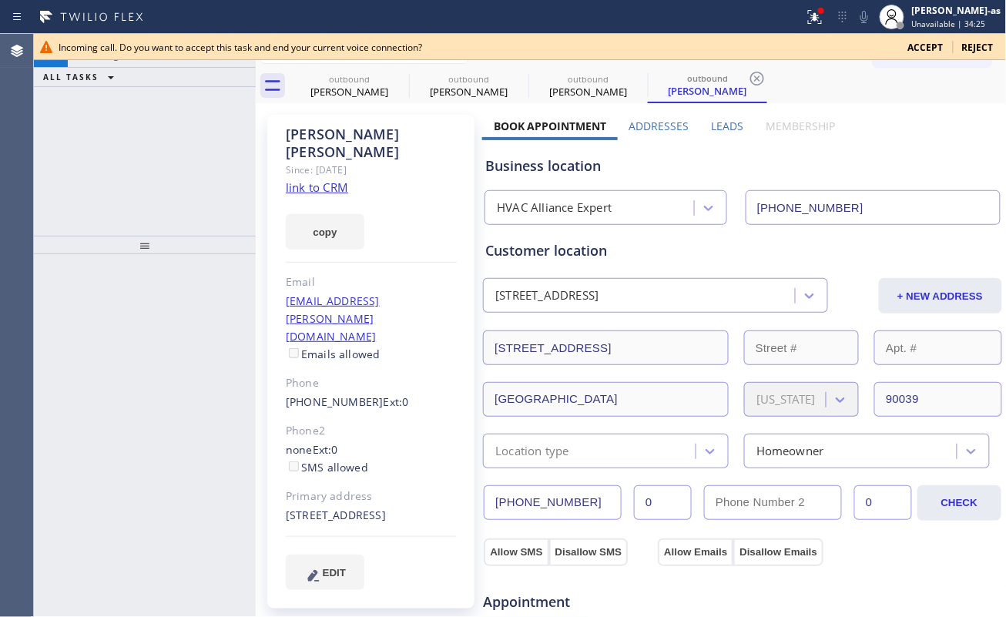
click at [168, 37] on div "Incoming call. Do you want to accept this task and end your current voice conne…" at bounding box center [520, 47] width 972 height 26
click at [973, 45] on span "Reject" at bounding box center [978, 47] width 32 height 13
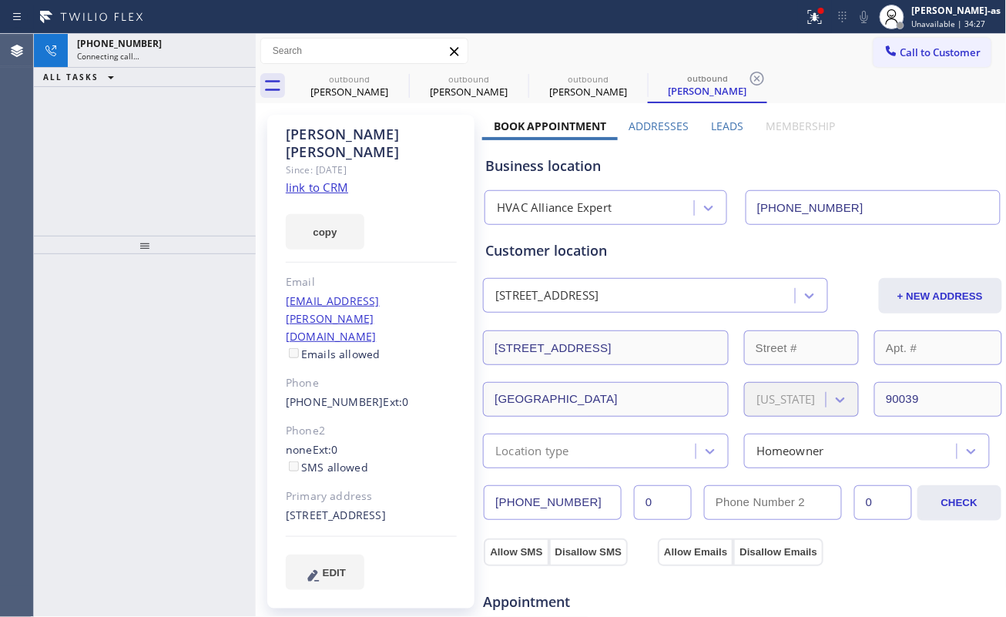
click at [918, 109] on div "Julia Eggleston Since: 20 may 2020 link to CRM copy Email jules.eggleston@gmail…" at bounding box center [631, 621] width 743 height 1029
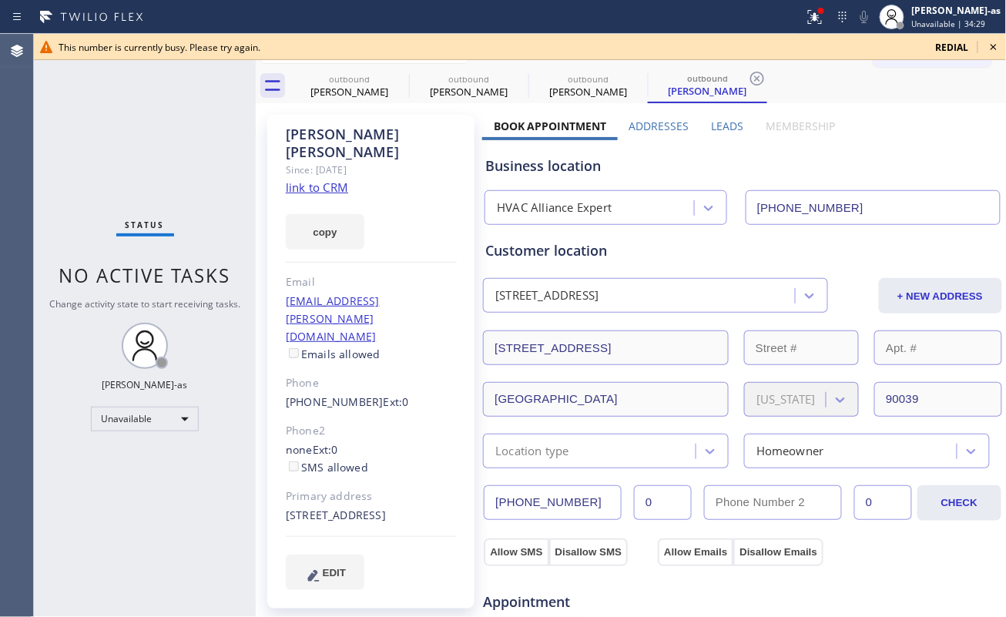
drag, startPoint x: 166, startPoint y: 228, endPoint x: 157, endPoint y: 277, distance: 50.1
click at [166, 226] on div "Status" at bounding box center [145, 227] width 58 height 17
click at [996, 44] on icon at bounding box center [993, 47] width 18 height 18
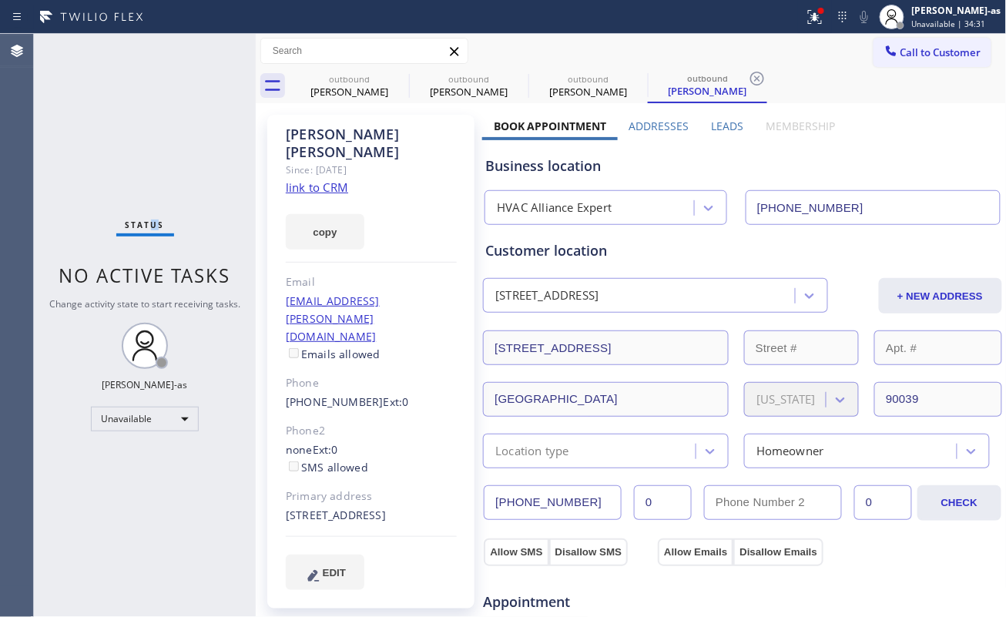
drag, startPoint x: 154, startPoint y: 99, endPoint x: 191, endPoint y: 121, distance: 43.2
click at [162, 100] on div "Status No active tasks Change activity state to start receiving tasks. [PERSON_…" at bounding box center [145, 325] width 222 height 583
click at [368, 81] on div "outbound" at bounding box center [349, 79] width 116 height 12
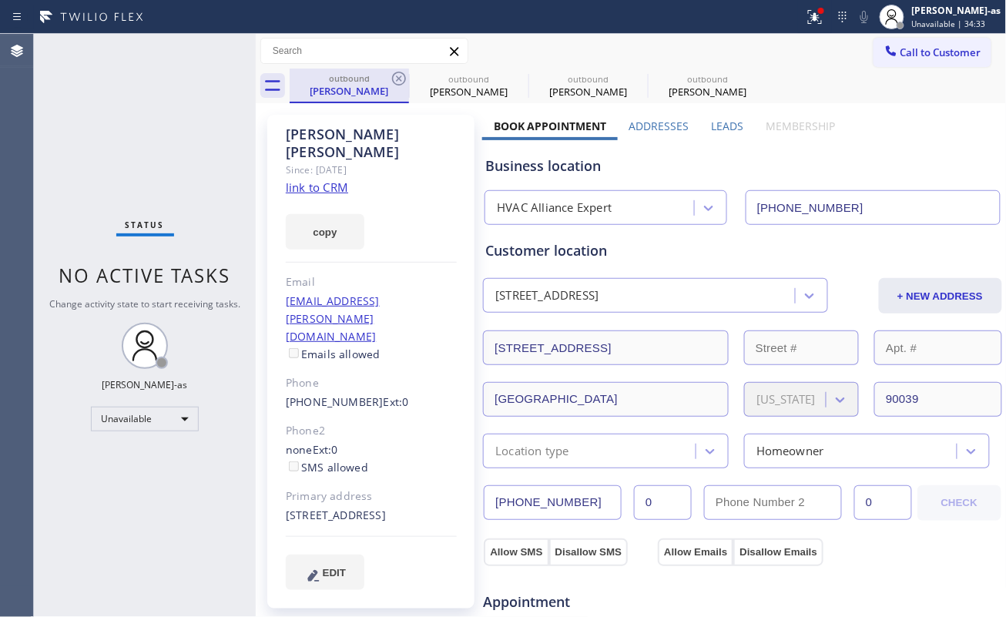
click at [388, 75] on div "outbound" at bounding box center [349, 78] width 116 height 12
click at [389, 75] on div "outbound Julia Eggleston" at bounding box center [349, 86] width 119 height 35
click at [390, 75] on icon at bounding box center [399, 78] width 18 height 18
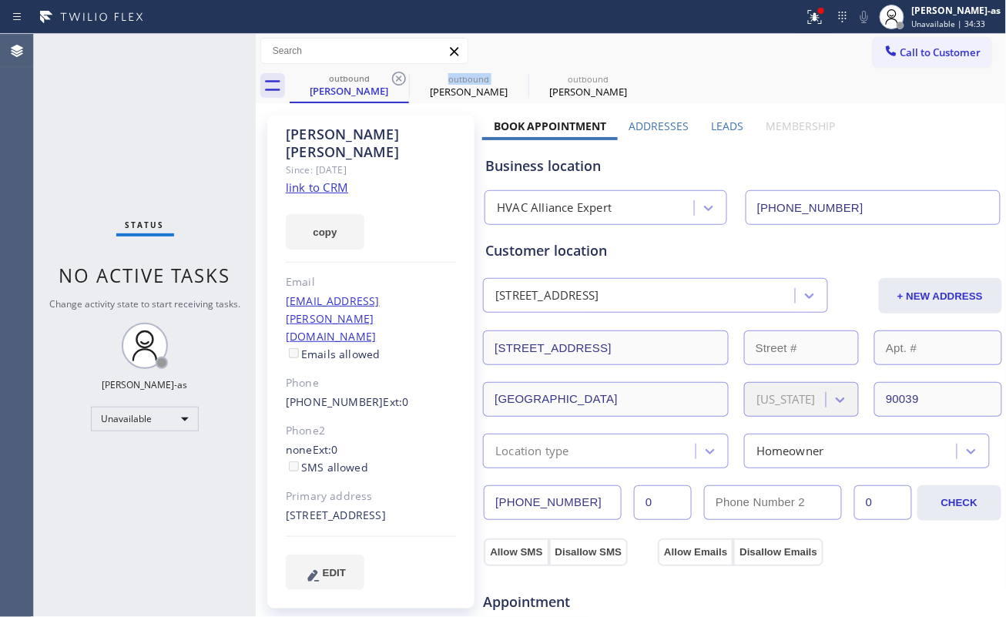
click at [390, 75] on icon at bounding box center [399, 78] width 18 height 18
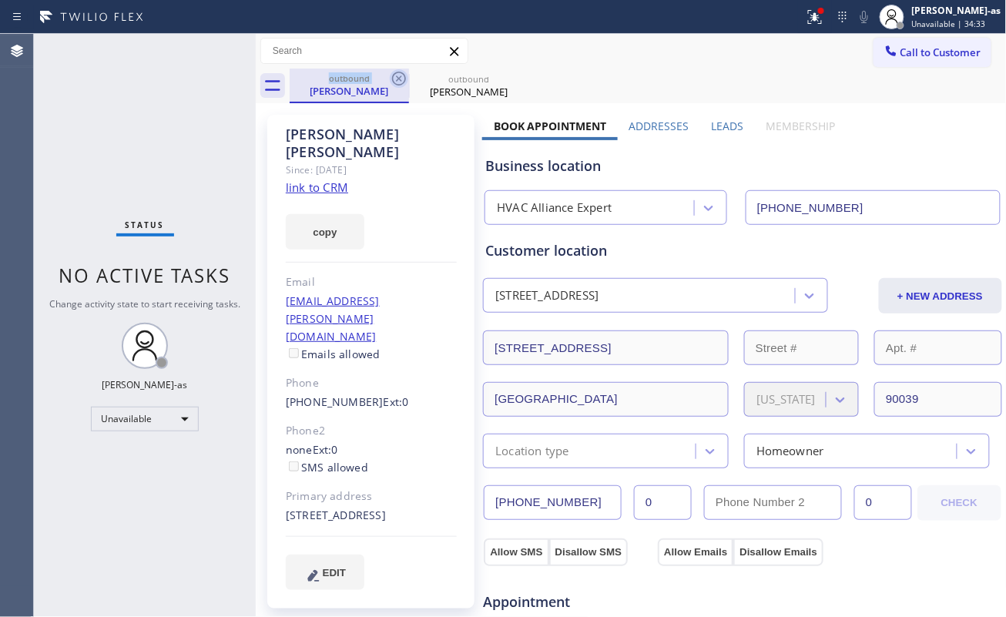
click at [390, 74] on icon at bounding box center [399, 78] width 18 height 18
click at [391, 72] on icon at bounding box center [399, 78] width 18 height 18
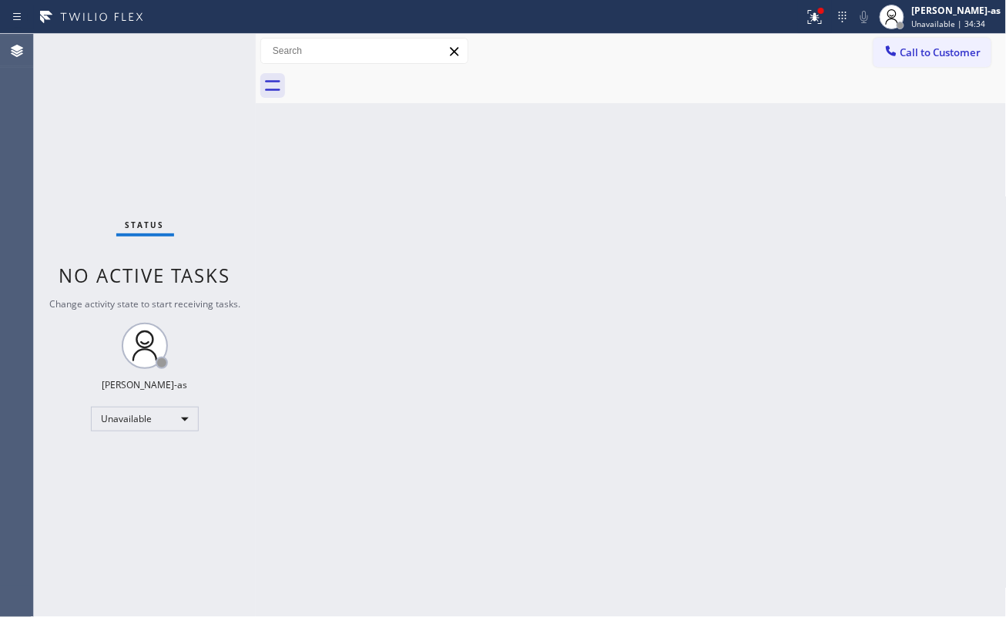
click at [391, 72] on div at bounding box center [648, 86] width 717 height 35
click at [909, 38] on button "Call to Customer" at bounding box center [932, 52] width 118 height 29
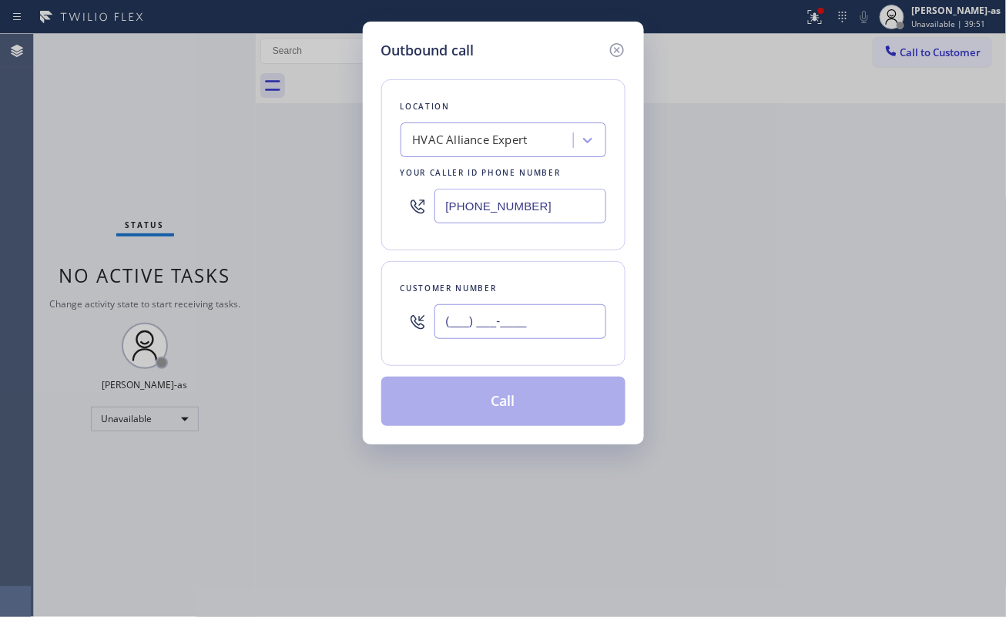
click at [525, 322] on input "(___) ___-____" at bounding box center [520, 321] width 172 height 35
paste input "714) 625-7267"
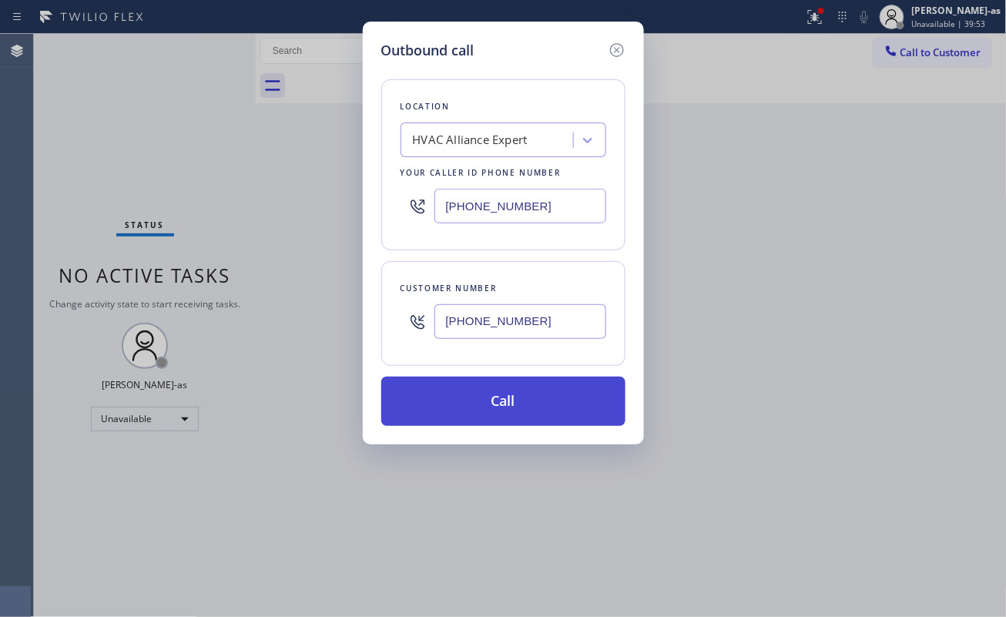
type input "(714) 625-7267"
click at [537, 408] on button "Call" at bounding box center [503, 401] width 244 height 49
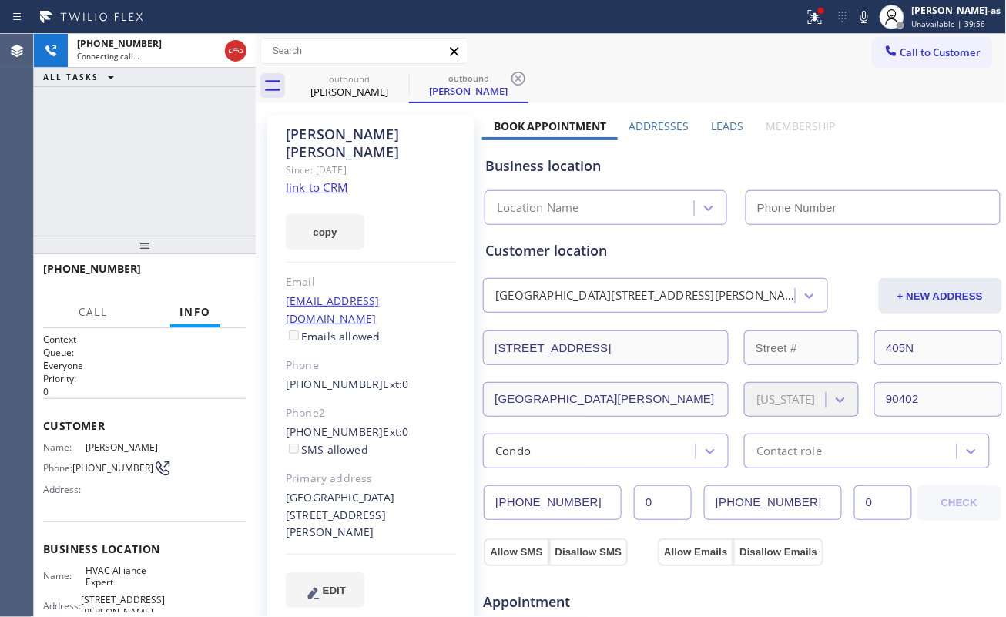
click at [325, 179] on link "link to CRM" at bounding box center [317, 186] width 62 height 15
type input "[PHONE_NUMBER]"
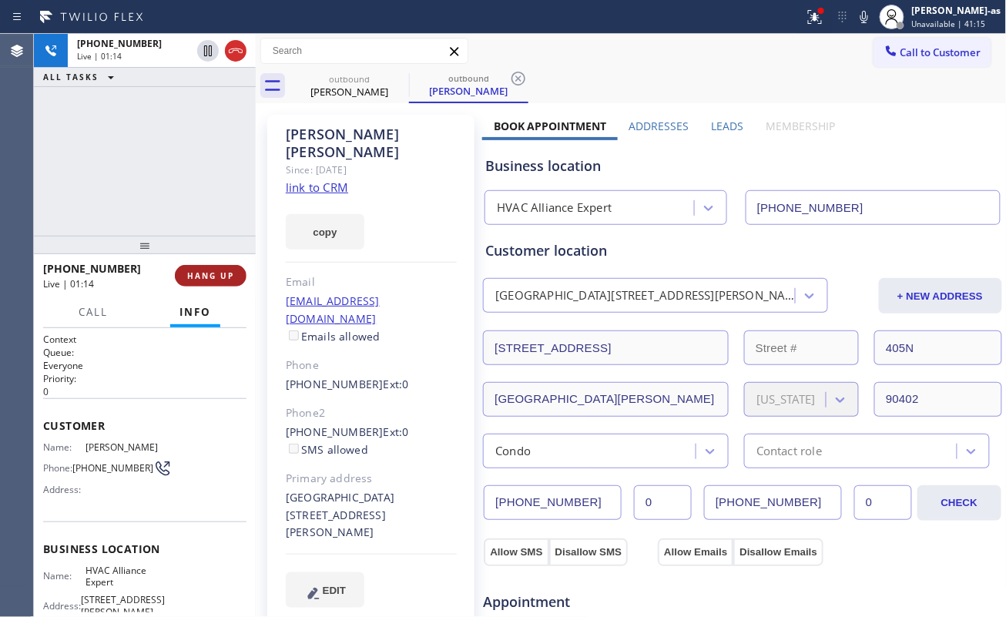
click at [210, 262] on div "+17146257267 Live | 01:14 HANG UP" at bounding box center [144, 276] width 203 height 40
click at [207, 266] on button "HANG UP" at bounding box center [211, 276] width 72 height 22
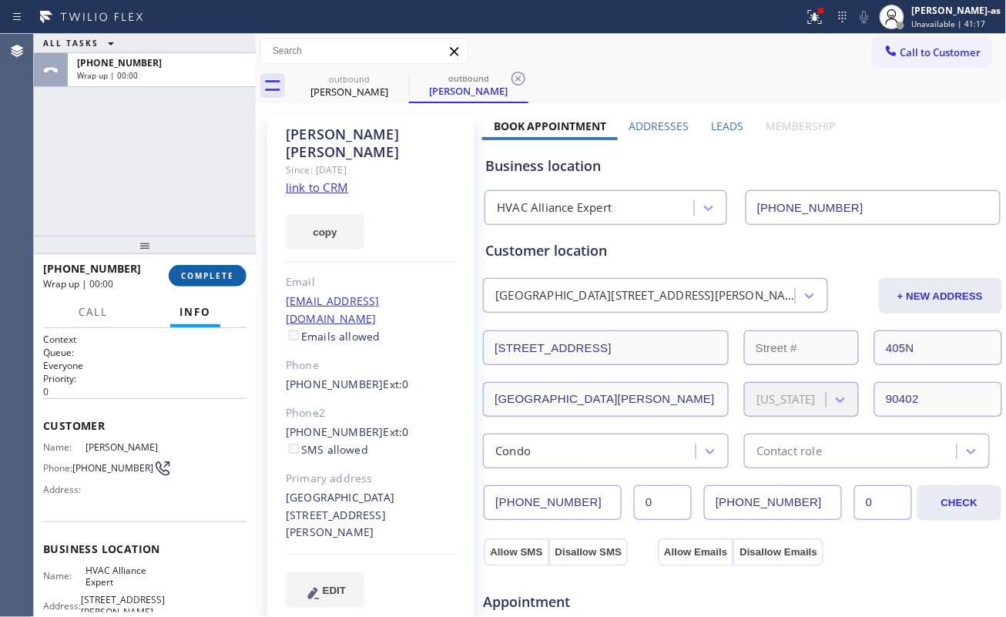
click at [209, 276] on button "COMPLETE" at bounding box center [208, 276] width 78 height 22
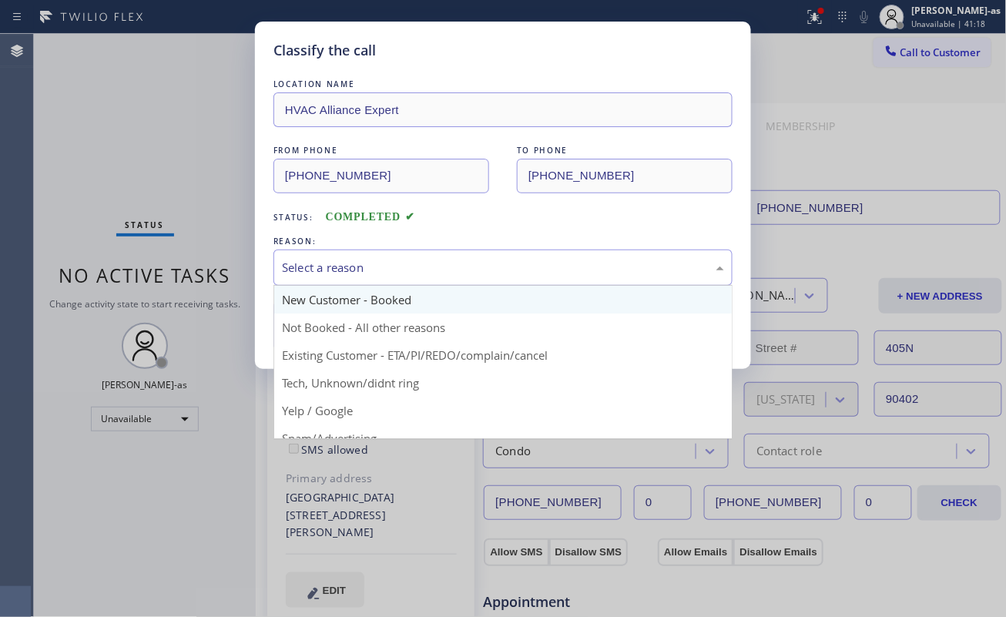
drag, startPoint x: 382, startPoint y: 260, endPoint x: 430, endPoint y: 310, distance: 69.2
click at [385, 260] on div "Select a reason" at bounding box center [503, 268] width 442 height 18
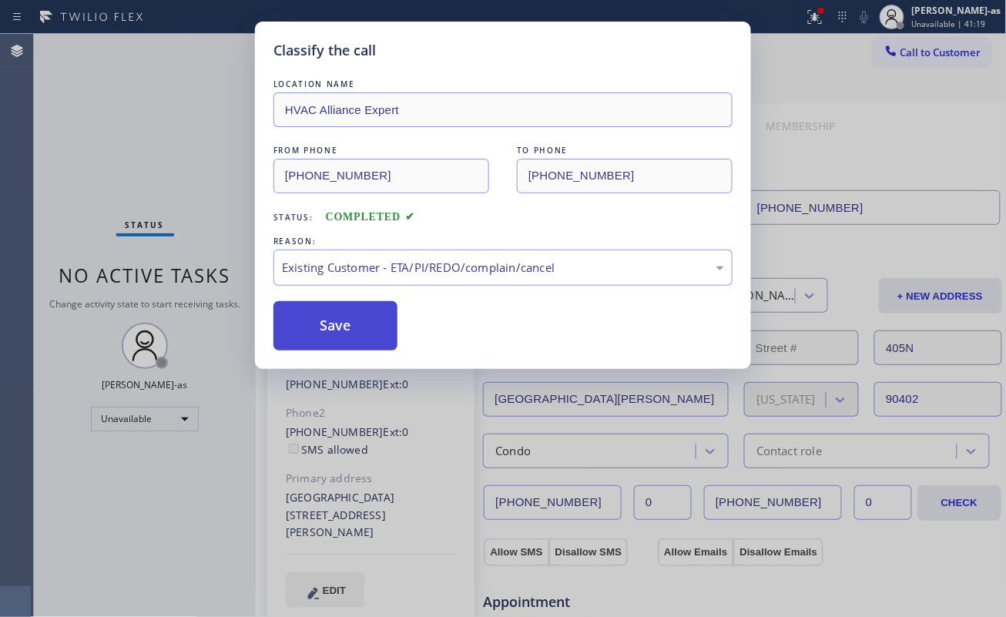
drag, startPoint x: 349, startPoint y: 325, endPoint x: 337, endPoint y: 331, distance: 13.1
click at [356, 327] on button "Save" at bounding box center [335, 325] width 124 height 49
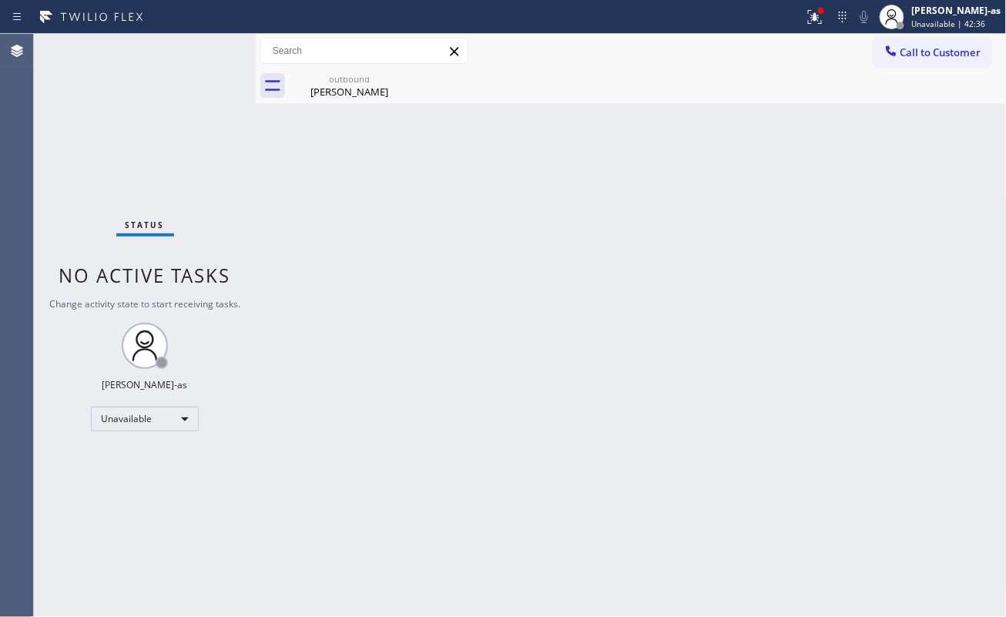
click at [900, 35] on div "Call to Customer Outbound call Location HVAC Alliance Expert Your caller id pho…" at bounding box center [631, 51] width 751 height 35
drag, startPoint x: 892, startPoint y: 50, endPoint x: 849, endPoint y: 87, distance: 56.8
click at [893, 49] on icon at bounding box center [890, 50] width 15 height 15
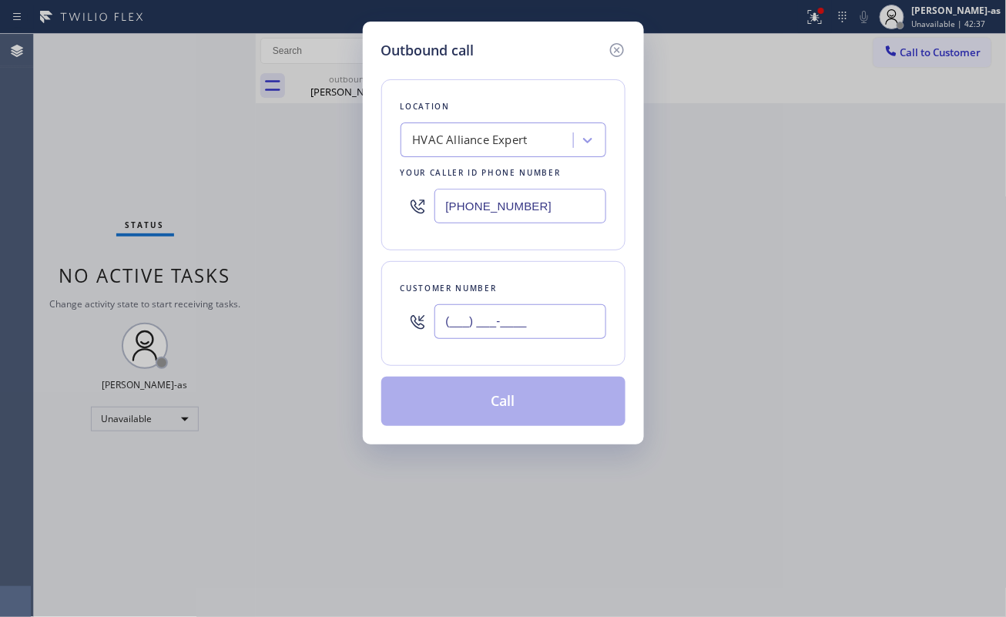
click at [499, 315] on input "(___) ___-____" at bounding box center [520, 321] width 172 height 35
paste input "559) 681-0623"
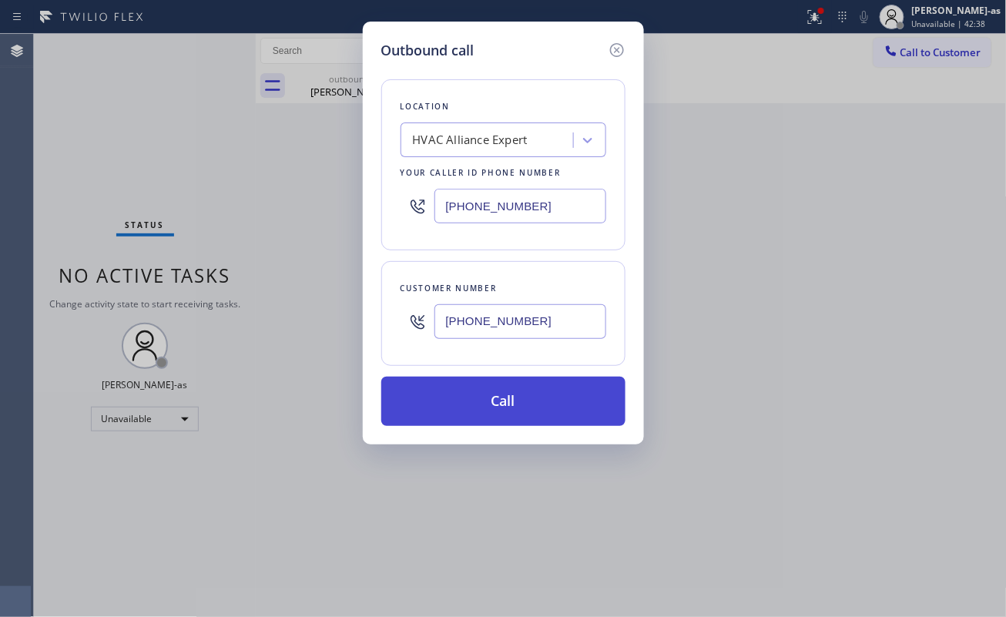
type input "(559) 681-0623"
click at [496, 408] on button "Call" at bounding box center [503, 401] width 244 height 49
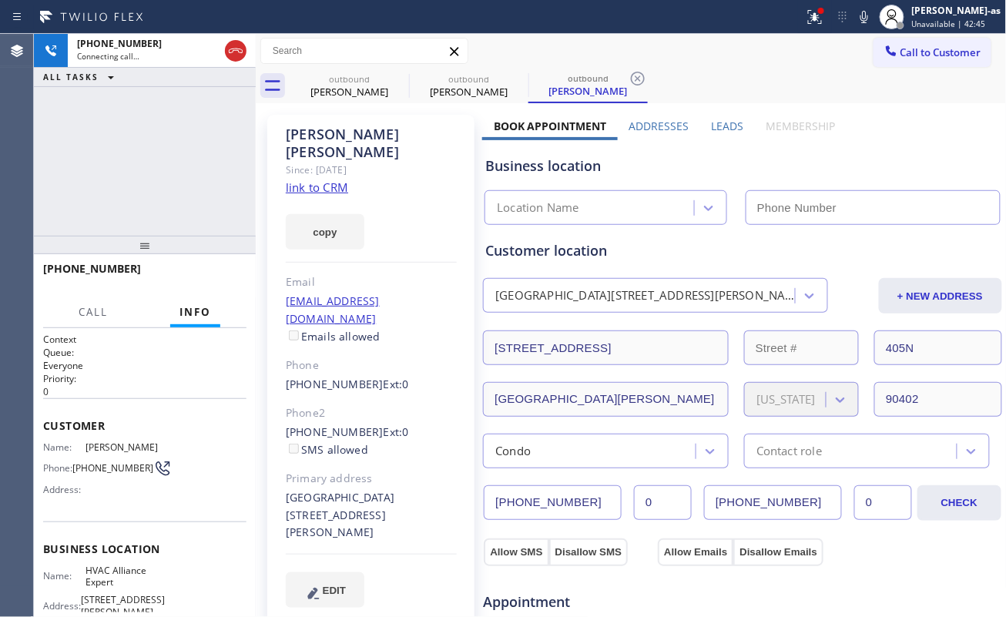
type input "[PHONE_NUMBER]"
drag, startPoint x: 186, startPoint y: 246, endPoint x: 197, endPoint y: 280, distance: 35.6
click at [188, 249] on div at bounding box center [145, 245] width 222 height 18
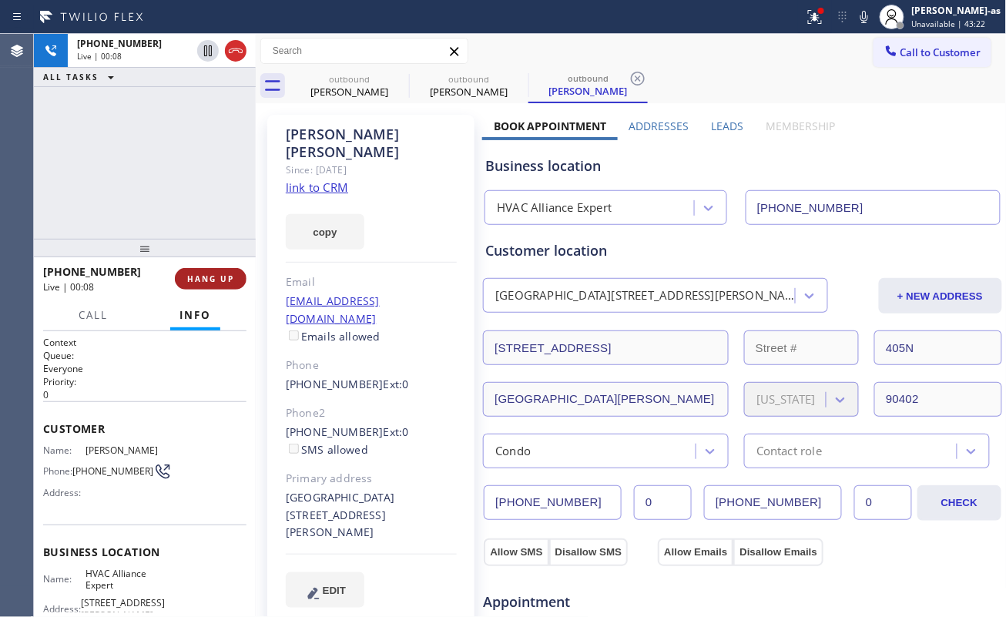
click at [199, 278] on span "HANG UP" at bounding box center [210, 278] width 47 height 11
click at [201, 278] on span "HANG UP" at bounding box center [210, 278] width 47 height 11
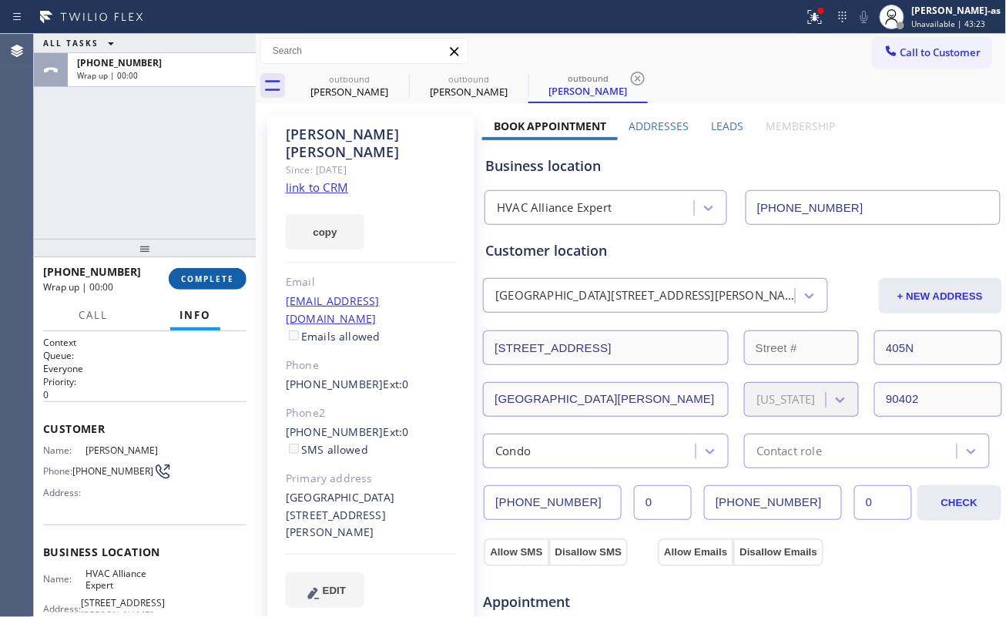
click at [201, 278] on span "COMPLETE" at bounding box center [207, 278] width 53 height 11
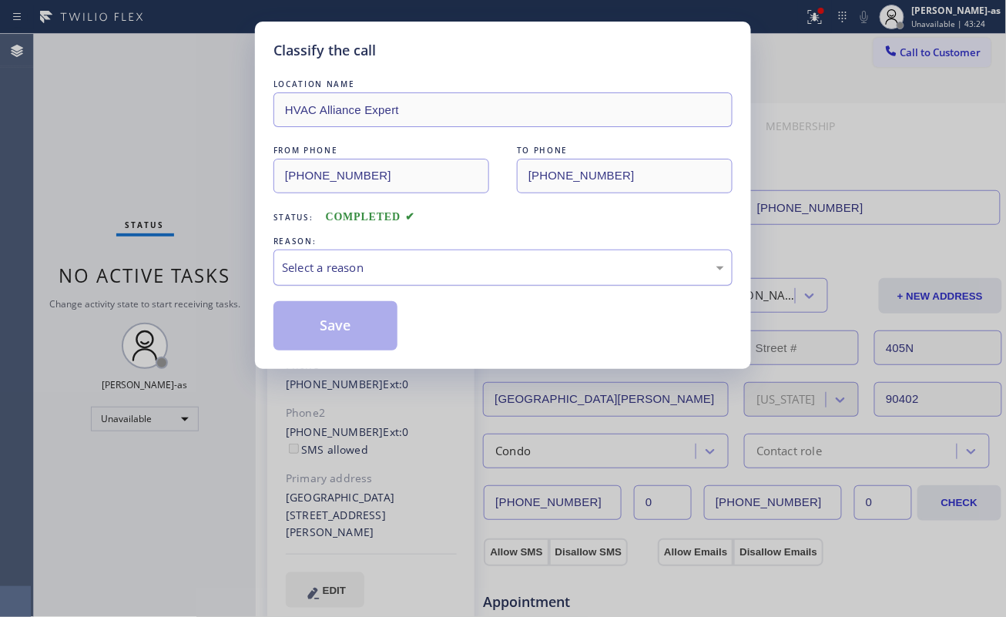
click at [376, 270] on div "Select a reason" at bounding box center [503, 268] width 442 height 18
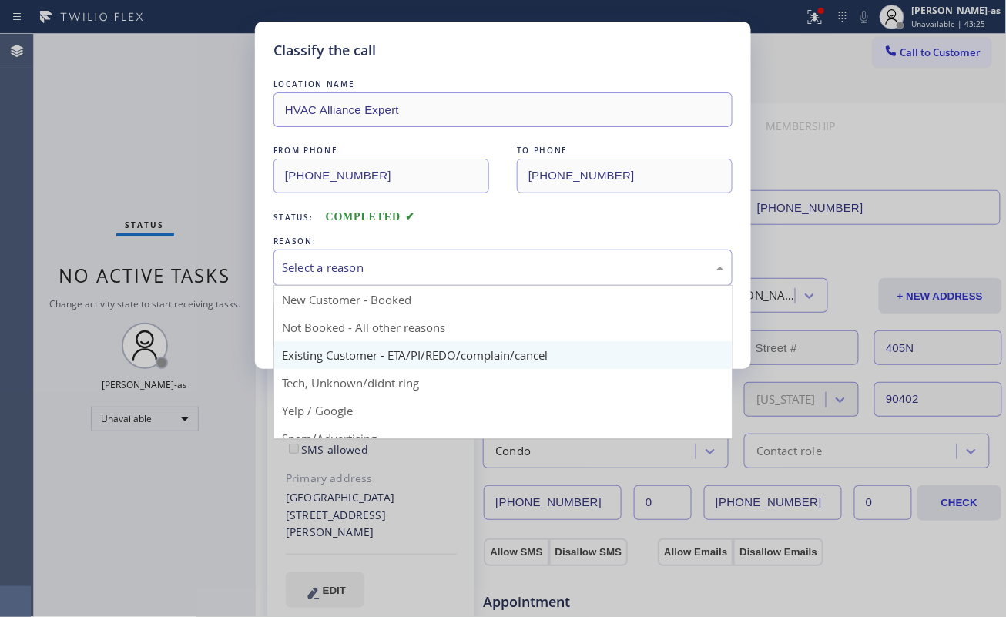
drag, startPoint x: 479, startPoint y: 354, endPoint x: 397, endPoint y: 354, distance: 81.6
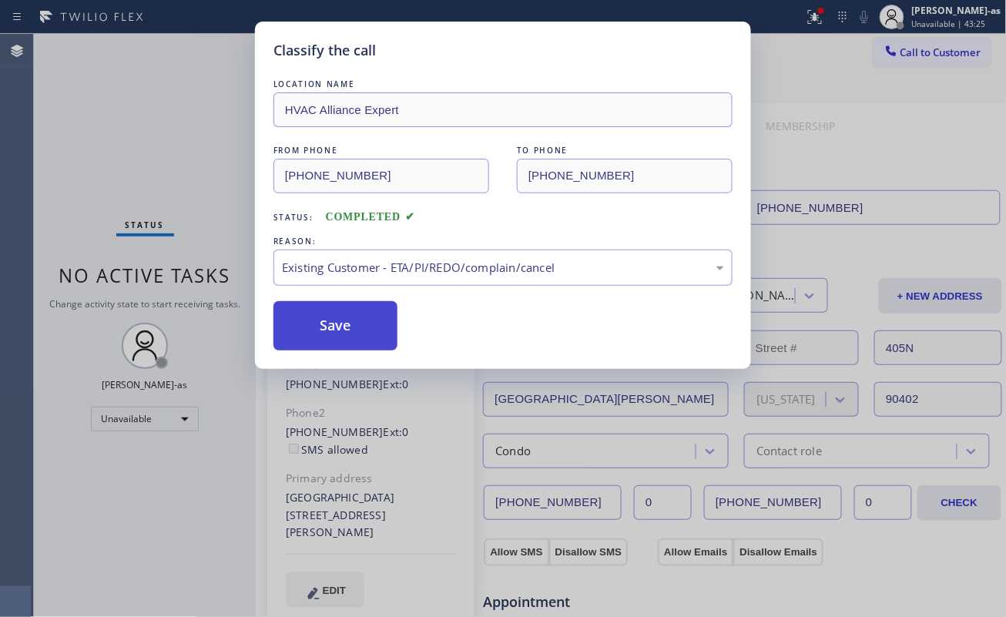
click at [337, 327] on button "Save" at bounding box center [335, 325] width 124 height 49
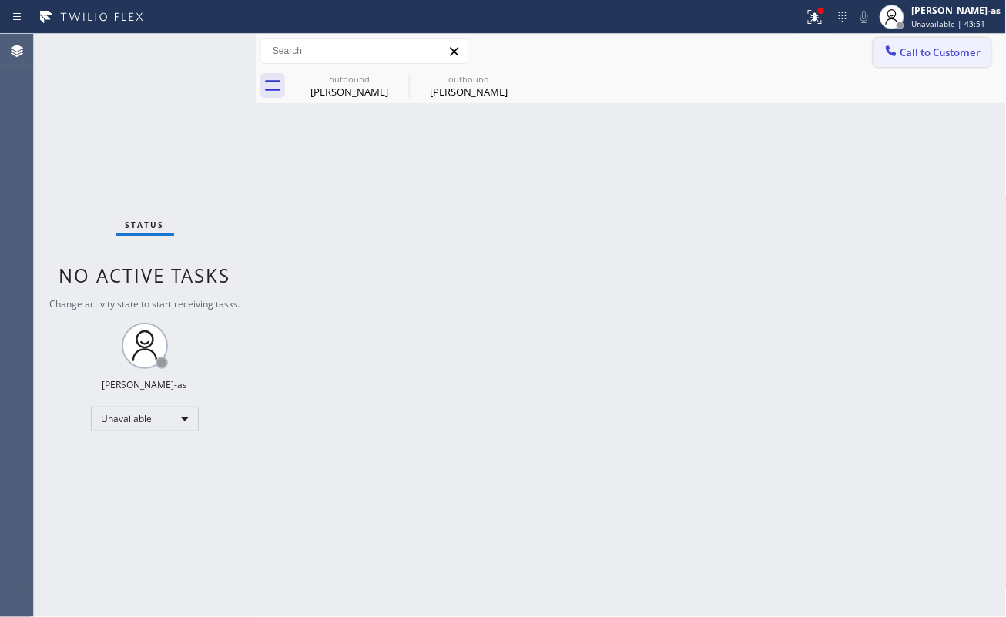
click at [901, 43] on button "Call to Customer" at bounding box center [932, 52] width 118 height 29
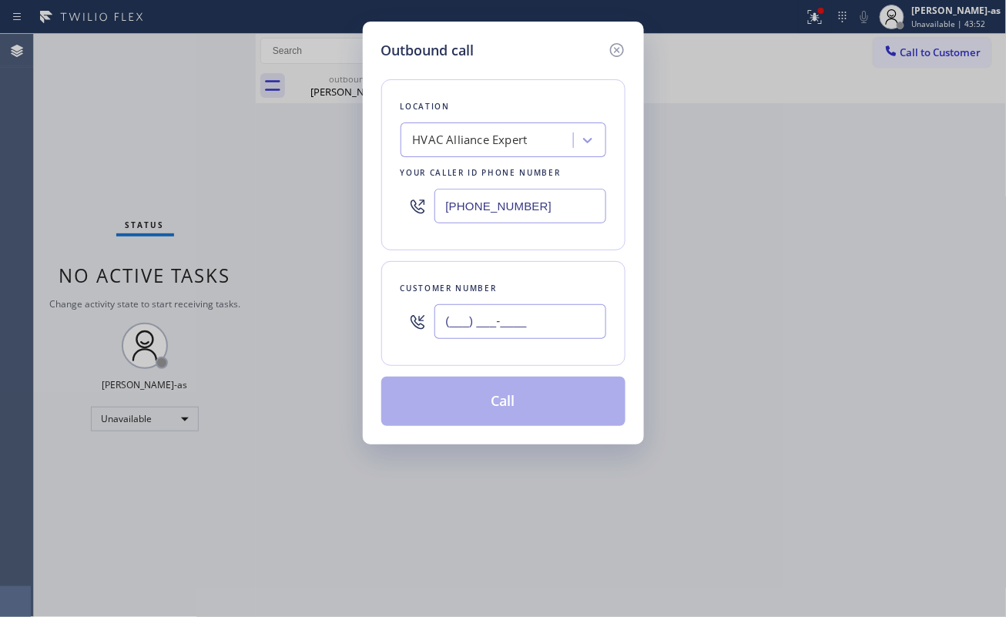
click at [556, 316] on input "(___) ___-____" at bounding box center [520, 321] width 172 height 35
paste input "323) 274-4088"
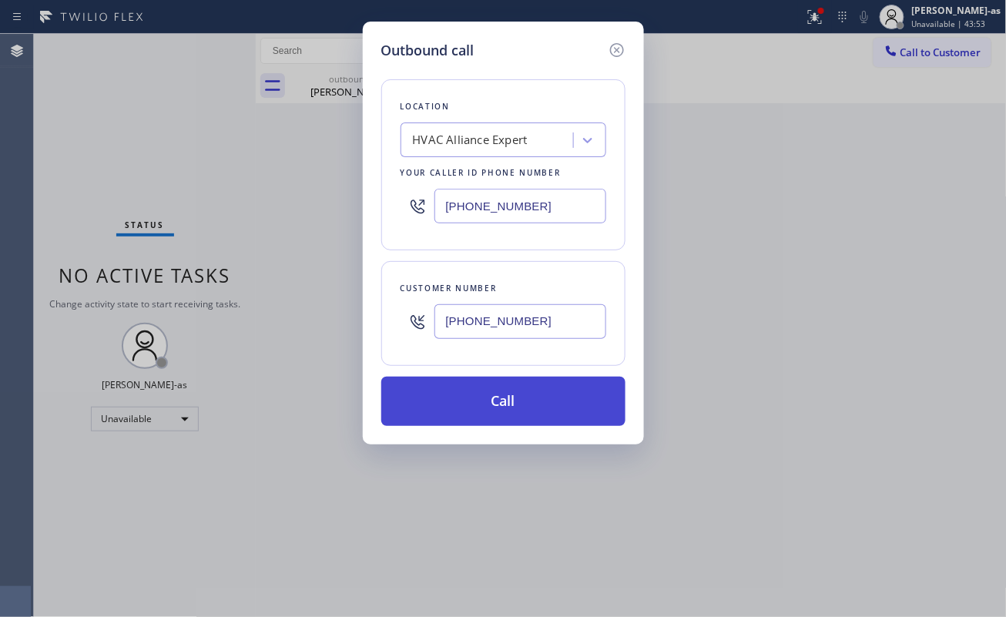
type input "(323) 274-4088"
click at [510, 404] on button "Call" at bounding box center [503, 401] width 244 height 49
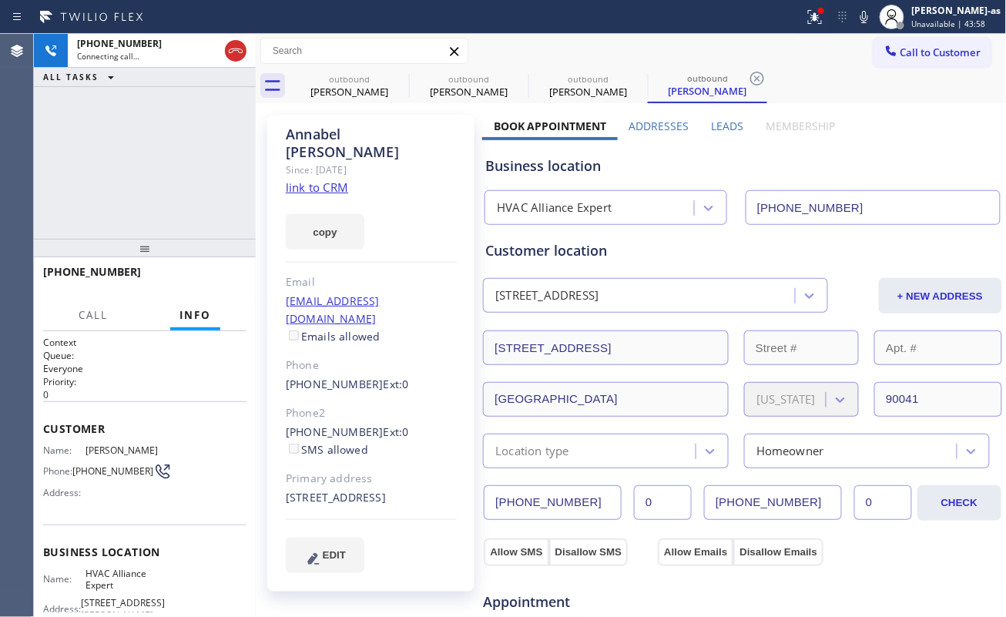
type input "[PHONE_NUMBER]"
click at [229, 195] on div "+13232744088 Live | 00:00 ALL TASKS ALL TASKS ACTIVE TASKS TASKS IN WRAP UP" at bounding box center [145, 136] width 222 height 205
click at [216, 275] on span "HANG UP" at bounding box center [210, 278] width 47 height 11
click at [216, 277] on span "HANG UP" at bounding box center [210, 278] width 47 height 11
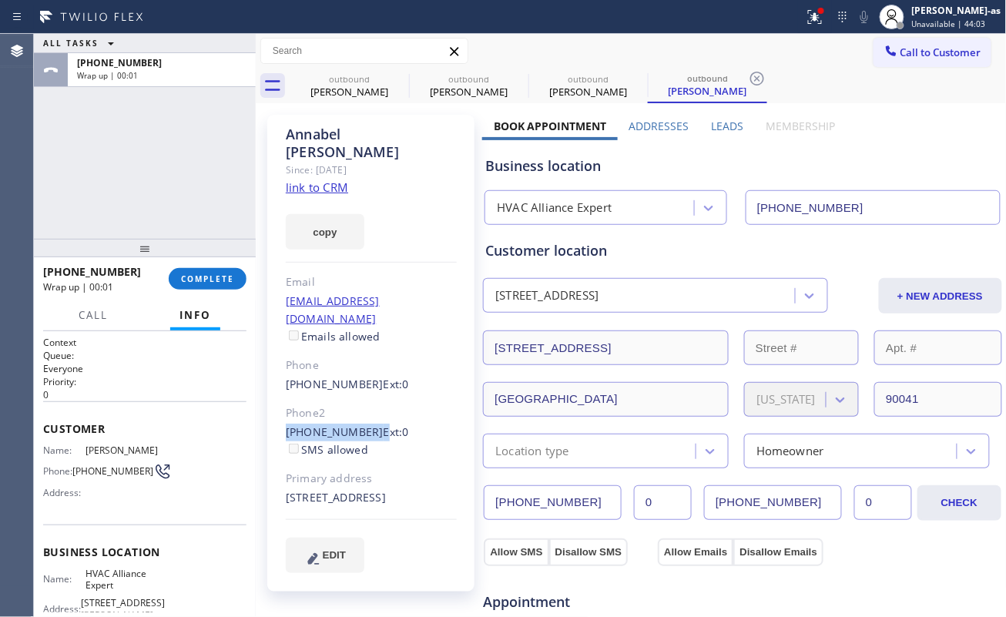
drag, startPoint x: 282, startPoint y: 391, endPoint x: 367, endPoint y: 388, distance: 85.5
click at [367, 388] on div "Annabel Raymond Since: 20 may 2020 link to CRM copy Email ahtorrey@mac.com Emai…" at bounding box center [370, 353] width 207 height 477
copy div "(917) 679-5900"
drag, startPoint x: 216, startPoint y: 269, endPoint x: 223, endPoint y: 268, distance: 7.7
click at [217, 269] on button "COMPLETE" at bounding box center [208, 279] width 78 height 22
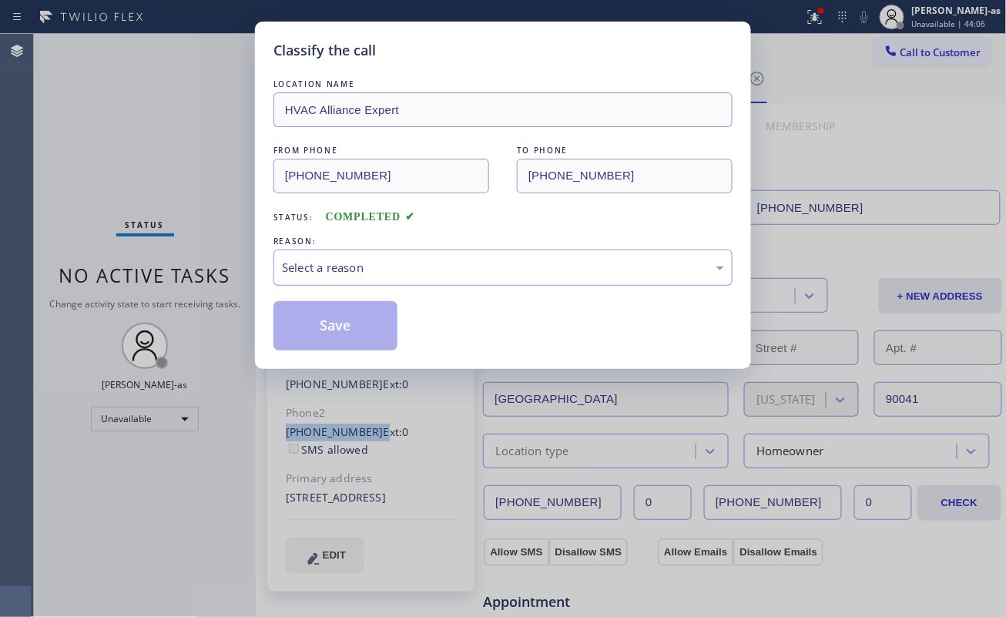
click at [359, 265] on div "Select a reason" at bounding box center [503, 268] width 442 height 18
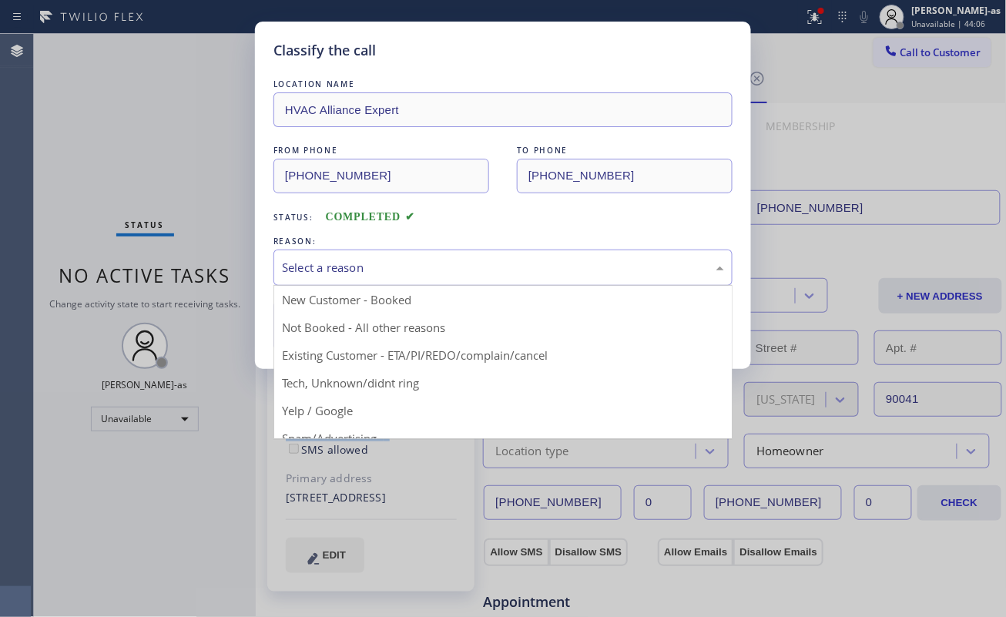
drag, startPoint x: 459, startPoint y: 361, endPoint x: 417, endPoint y: 343, distance: 46.2
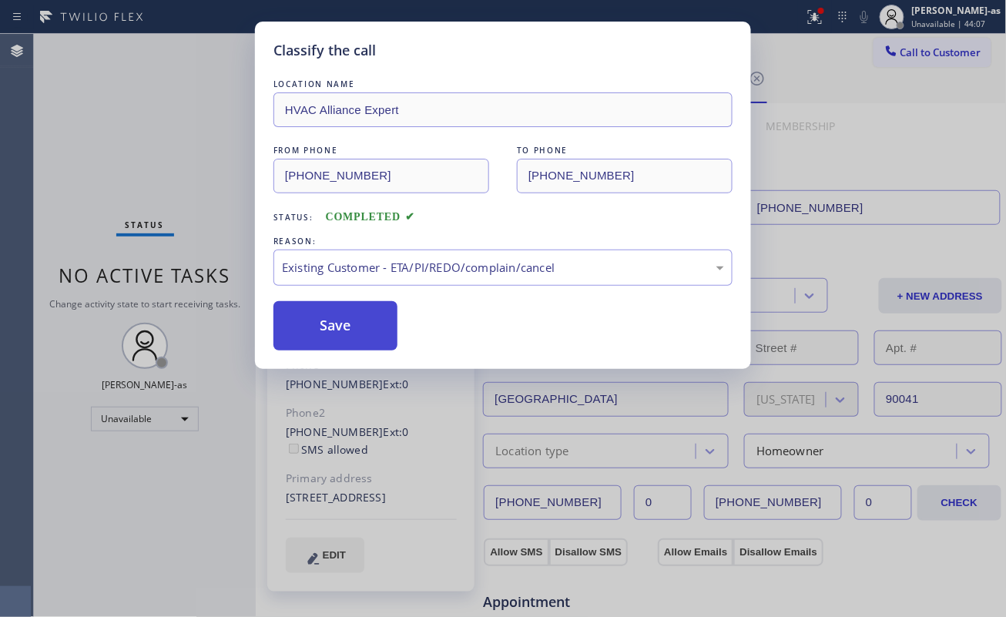
click at [351, 333] on button "Save" at bounding box center [335, 325] width 124 height 49
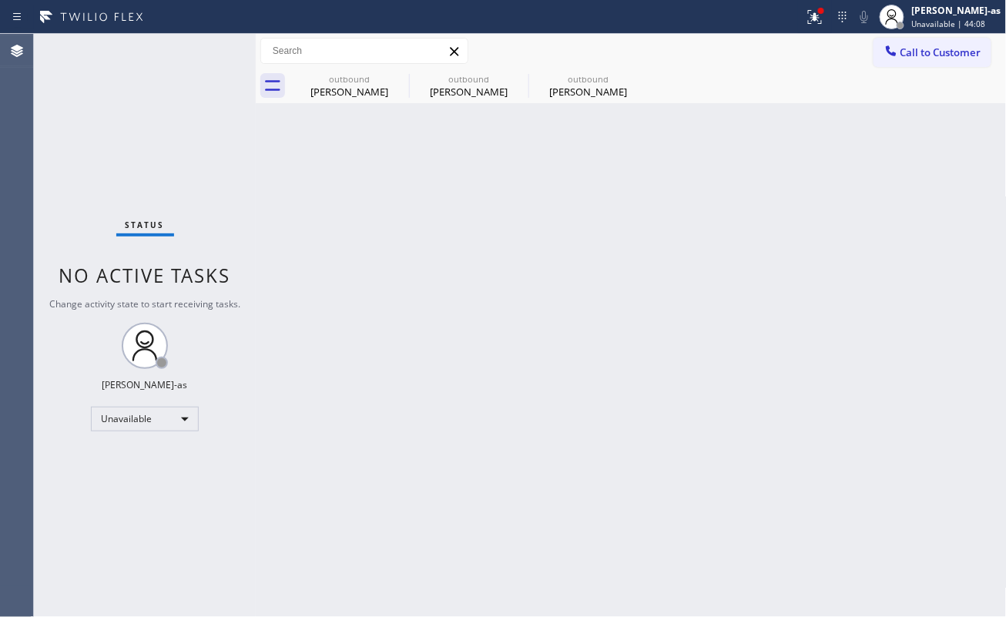
click at [935, 51] on span "Call to Customer" at bounding box center [940, 52] width 81 height 14
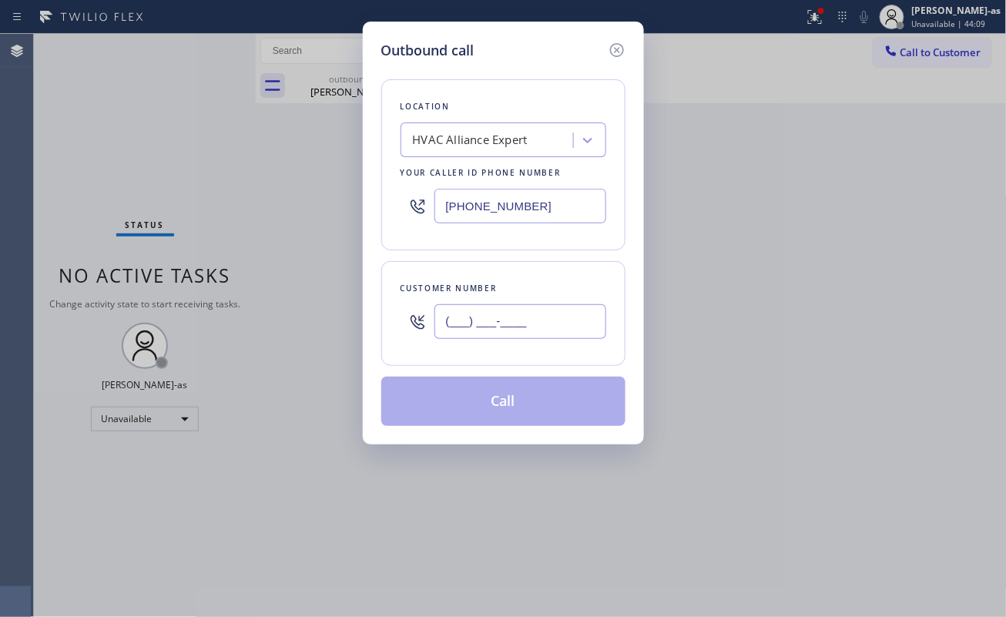
drag, startPoint x: 465, startPoint y: 308, endPoint x: 521, endPoint y: 320, distance: 57.5
click at [468, 308] on input "(___) ___-____" at bounding box center [520, 321] width 172 height 35
paste input "917) 679-5900"
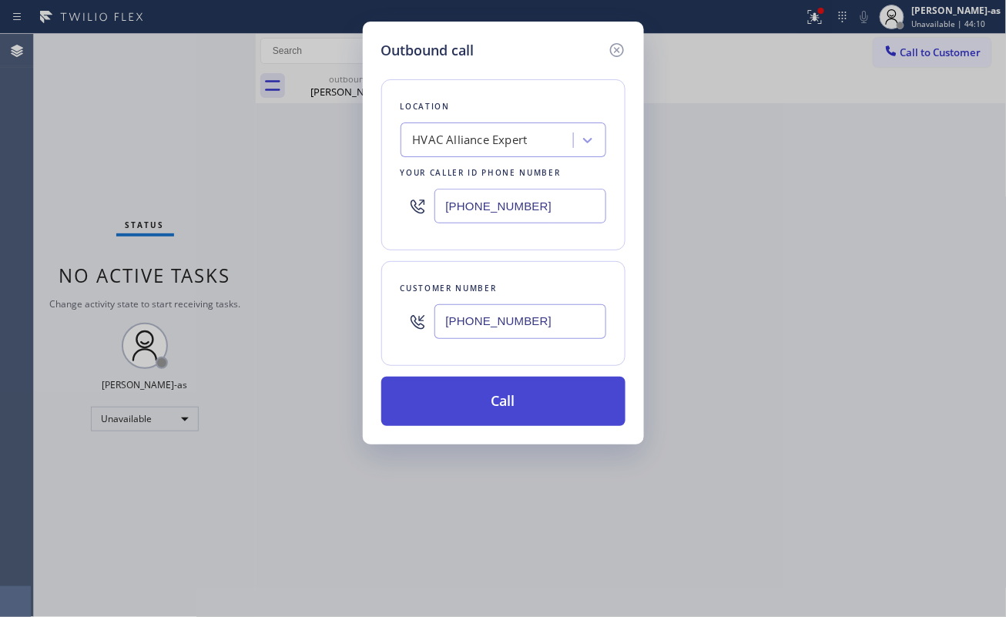
type input "(917) 679-5900"
click at [514, 417] on button "Call" at bounding box center [503, 401] width 244 height 49
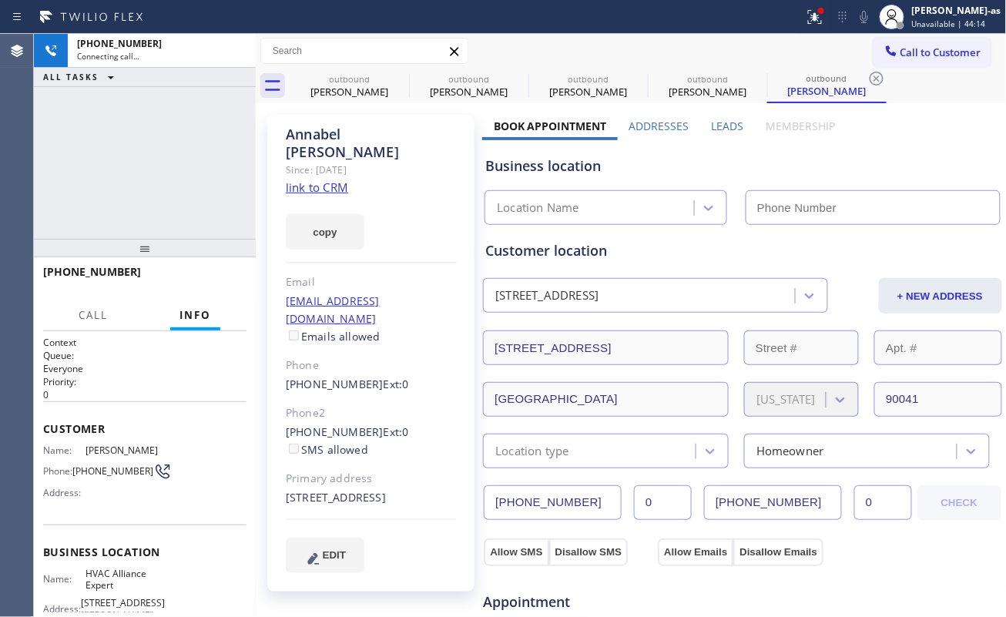
click at [177, 185] on div "+19176795900 Connecting call… ALL TASKS ALL TASKS ACTIVE TASKS TASKS IN WRAP UP" at bounding box center [145, 136] width 222 height 205
type input "[PHONE_NUMBER]"
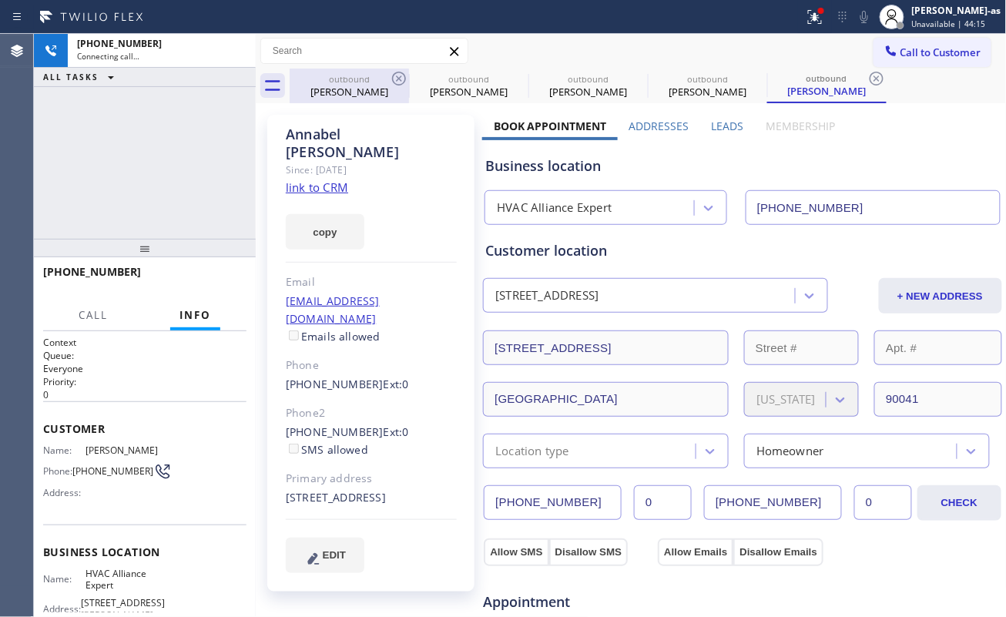
click at [346, 92] on div "Melissa Flores" at bounding box center [349, 92] width 116 height 14
click at [0, 0] on icon at bounding box center [0, 0] width 0 height 0
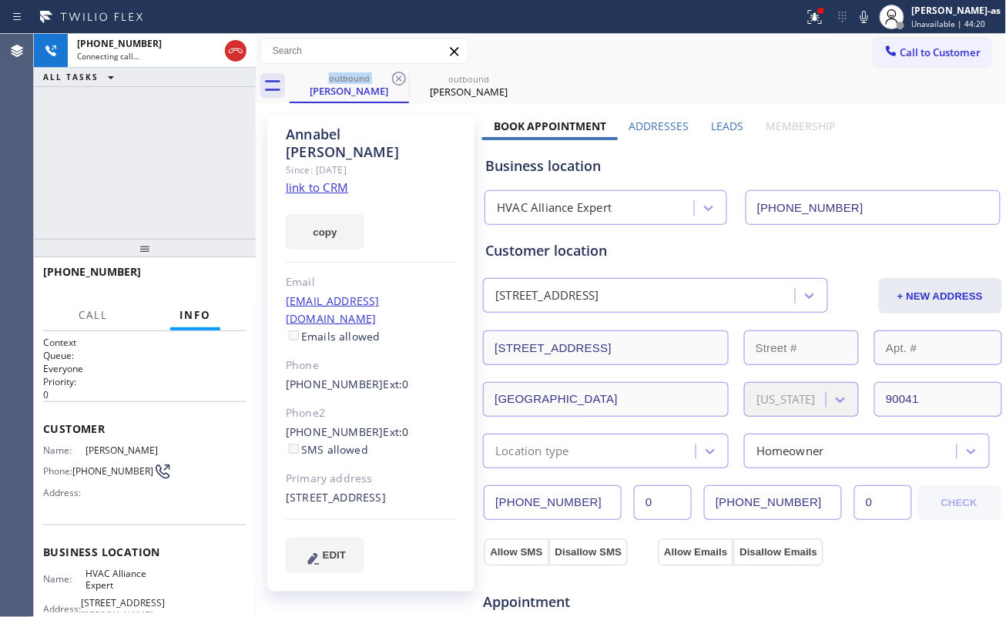
click at [339, 179] on link "link to CRM" at bounding box center [317, 186] width 62 height 15
drag, startPoint x: 103, startPoint y: 174, endPoint x: 120, endPoint y: 174, distance: 16.9
click at [112, 174] on div "+19176795900 Live | 00:03 ALL TASKS ALL TASKS ACTIVE TASKS TASKS IN WRAP UP" at bounding box center [145, 136] width 222 height 205
click at [219, 276] on div "+19176795900 Live | 00:03 HANG UP" at bounding box center [144, 279] width 203 height 40
click at [219, 278] on span "HANG UP" at bounding box center [210, 278] width 47 height 11
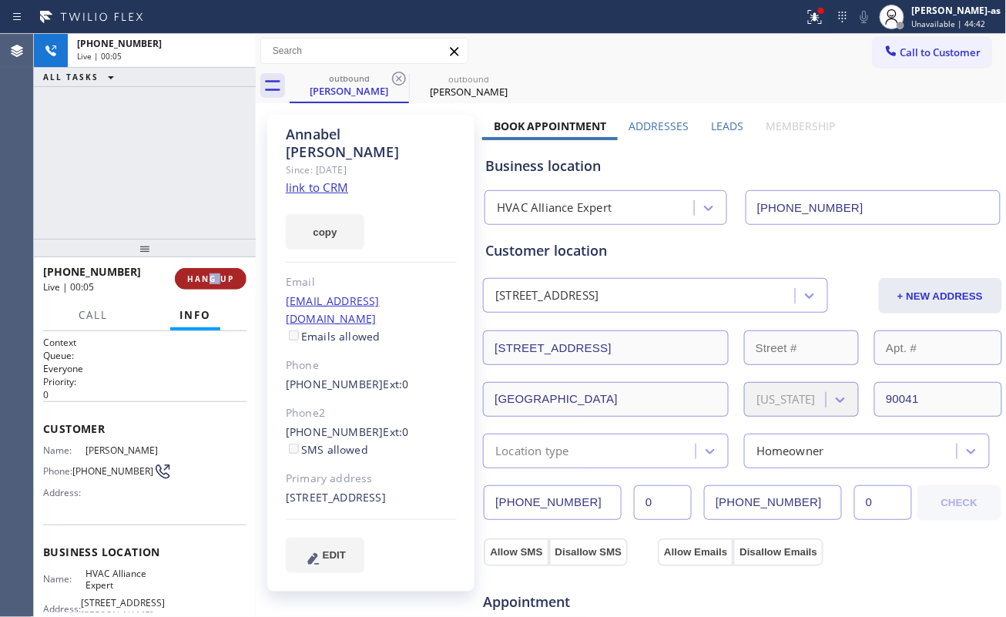
click at [219, 278] on span "HANG UP" at bounding box center [210, 278] width 47 height 11
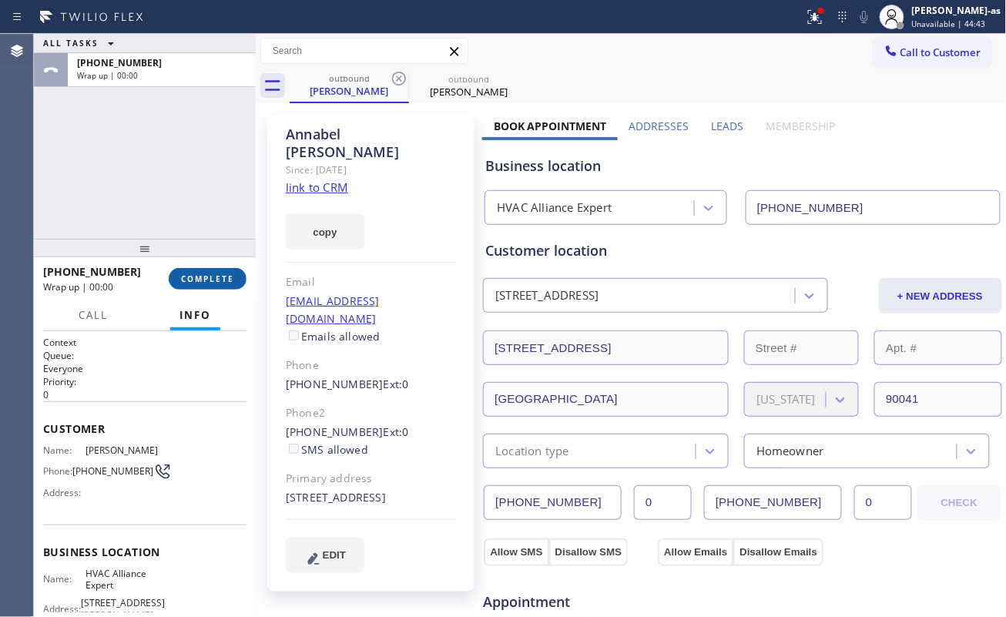
click at [209, 281] on span "COMPLETE" at bounding box center [207, 278] width 53 height 11
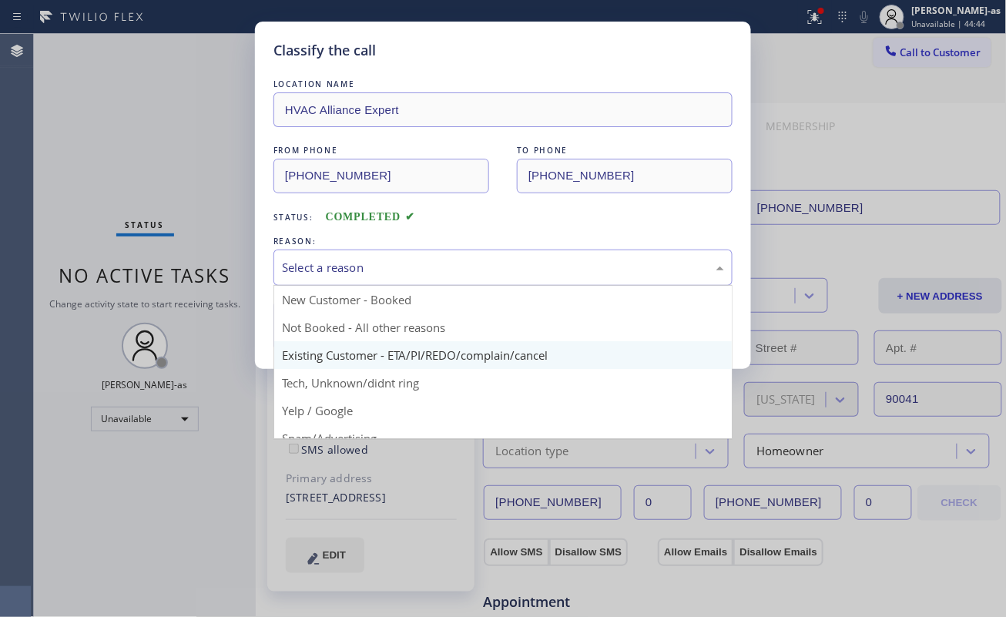
drag, startPoint x: 427, startPoint y: 270, endPoint x: 471, endPoint y: 350, distance: 91.7
click at [429, 266] on div "Select a reason" at bounding box center [503, 268] width 442 height 18
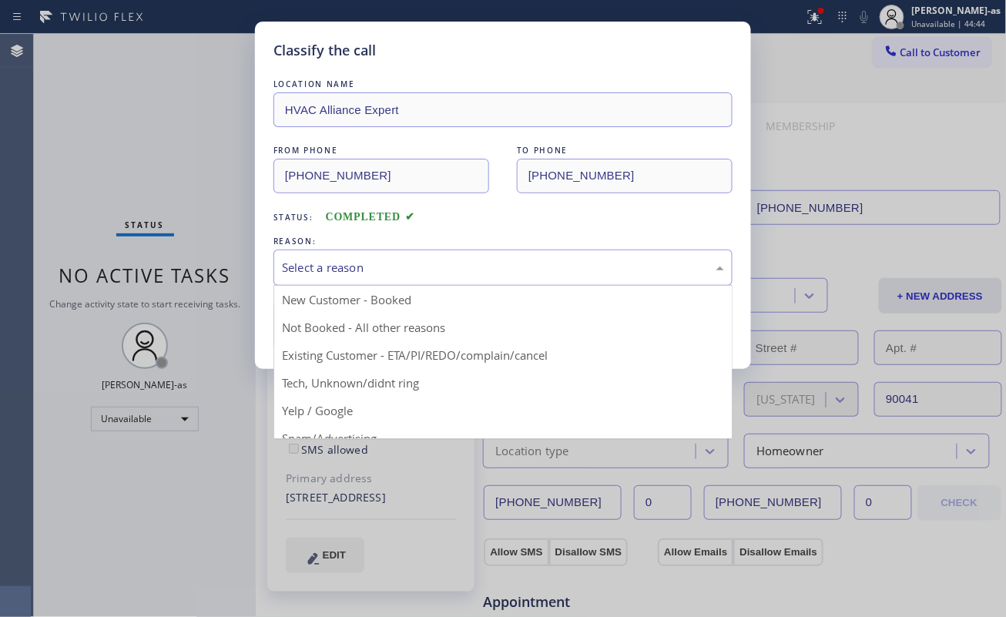
drag, startPoint x: 478, startPoint y: 350, endPoint x: 346, endPoint y: 328, distance: 134.2
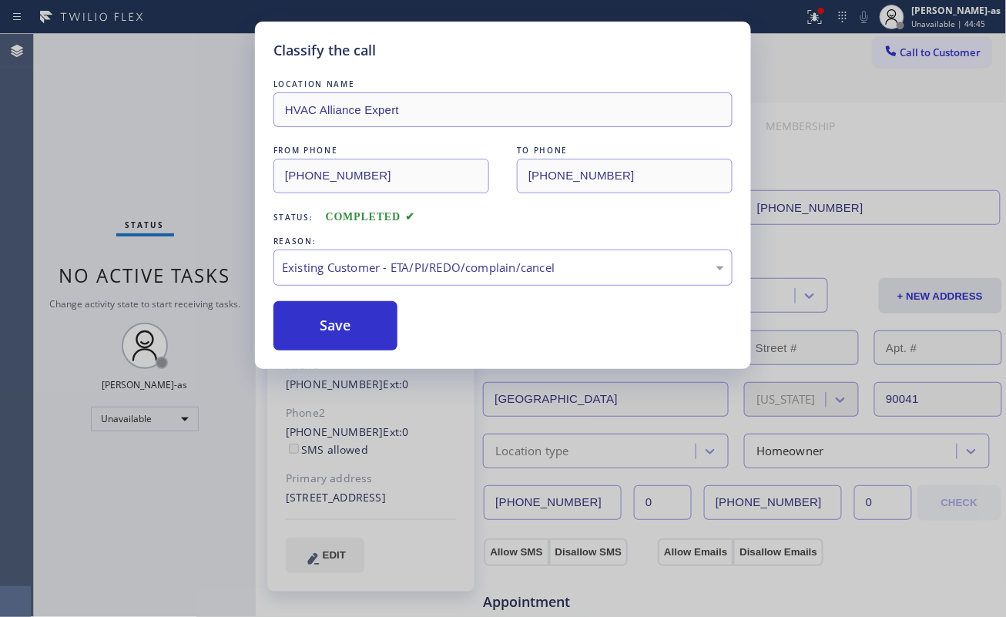
drag, startPoint x: 336, startPoint y: 322, endPoint x: 782, endPoint y: 599, distance: 525.7
click at [339, 325] on button "Save" at bounding box center [335, 325] width 124 height 49
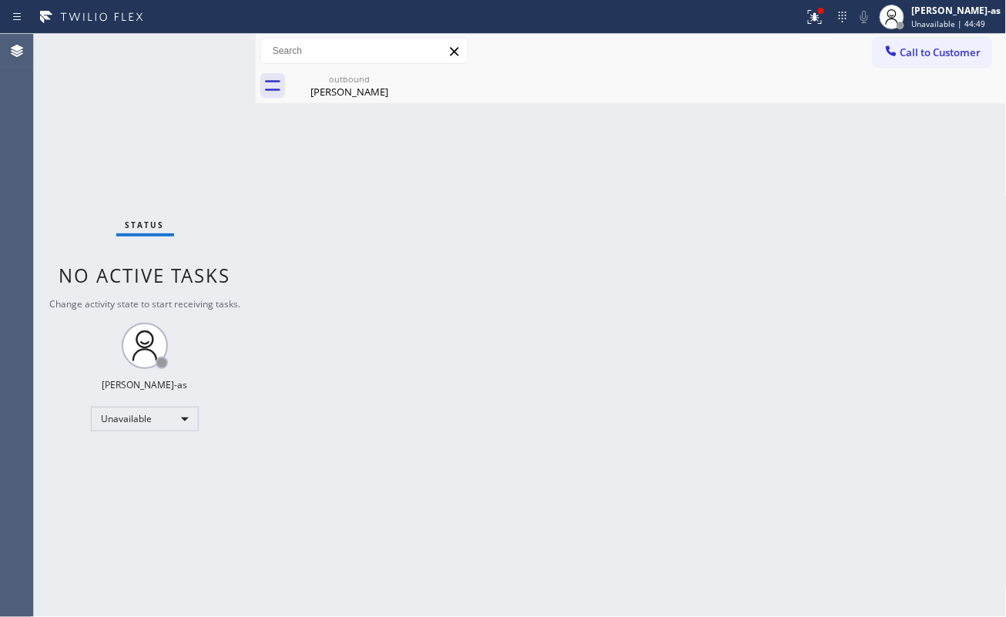
drag, startPoint x: 367, startPoint y: 222, endPoint x: 799, endPoint y: 129, distance: 441.0
click at [373, 222] on div "Back to Dashboard Change Sender ID Customers Technicians Select a contact Outbo…" at bounding box center [631, 325] width 751 height 583
click at [900, 42] on button "Call to Customer" at bounding box center [932, 52] width 118 height 29
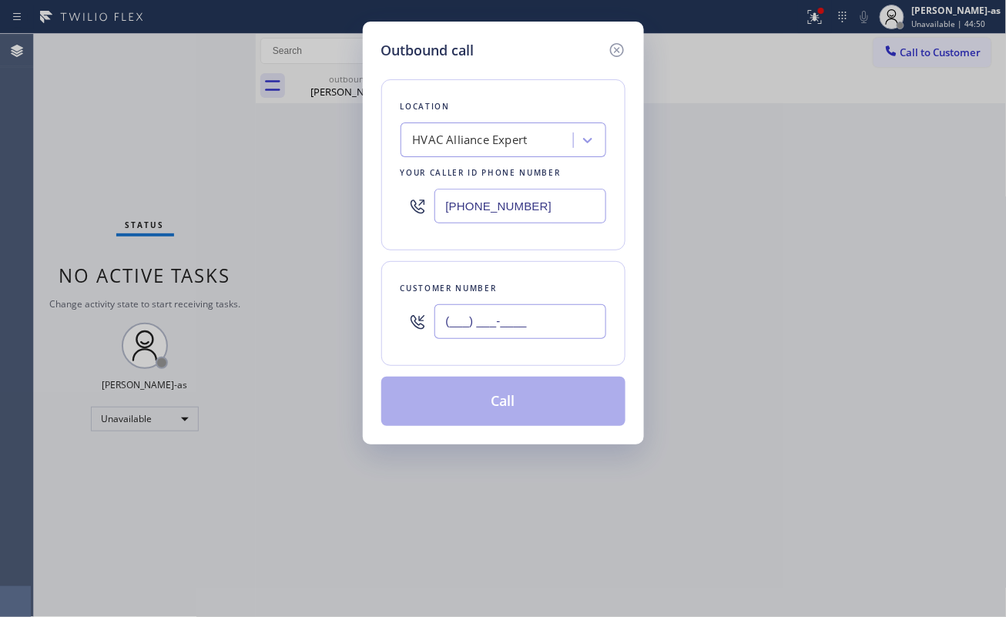
click at [580, 317] on input "(___) ___-____" at bounding box center [520, 321] width 172 height 35
paste input "714) 609-1349"
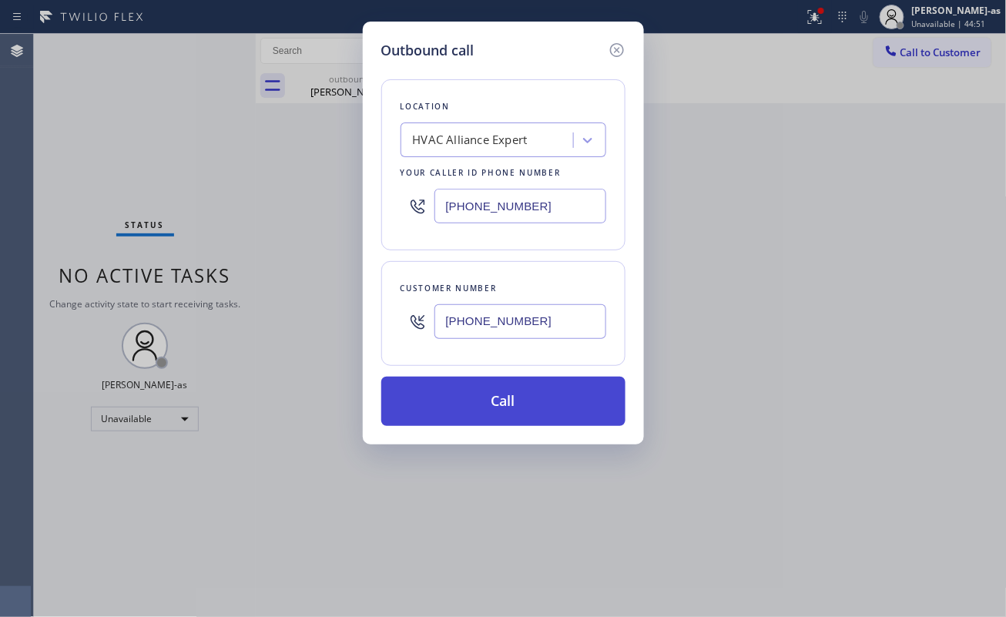
type input "(714) 609-1349"
click at [519, 399] on button "Call" at bounding box center [503, 401] width 244 height 49
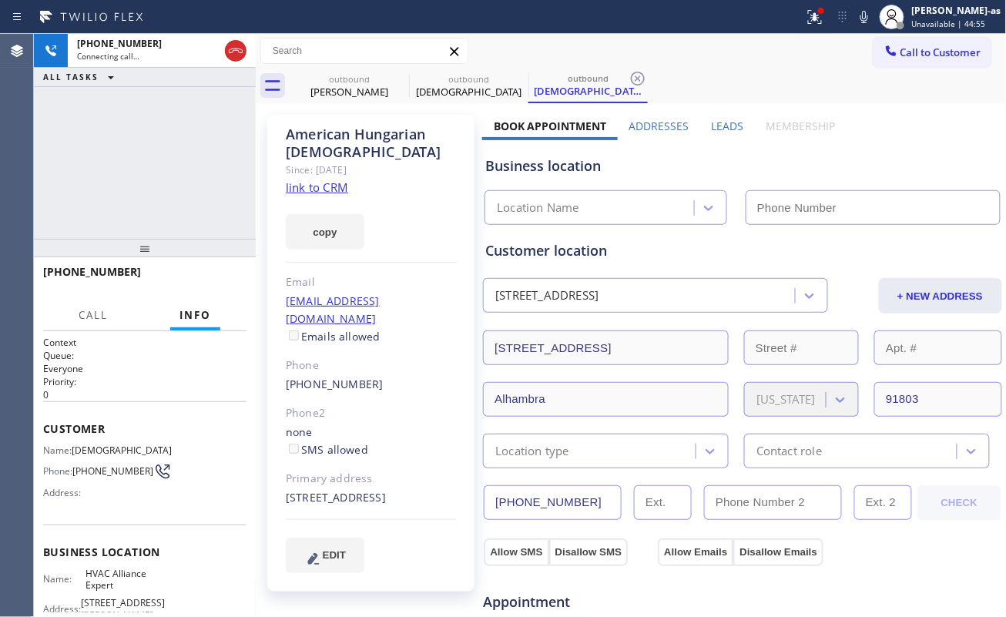
click at [325, 185] on link "link to CRM" at bounding box center [317, 186] width 62 height 15
type input "[PHONE_NUMBER]"
click at [119, 131] on div "+17146091349 Live | 00:00 ALL TASKS ALL TASKS ACTIVE TASKS TASKS IN WRAP UP" at bounding box center [145, 136] width 222 height 205
click at [243, 49] on icon at bounding box center [235, 51] width 18 height 18
drag, startPoint x: 247, startPoint y: 96, endPoint x: 239, endPoint y: 177, distance: 81.3
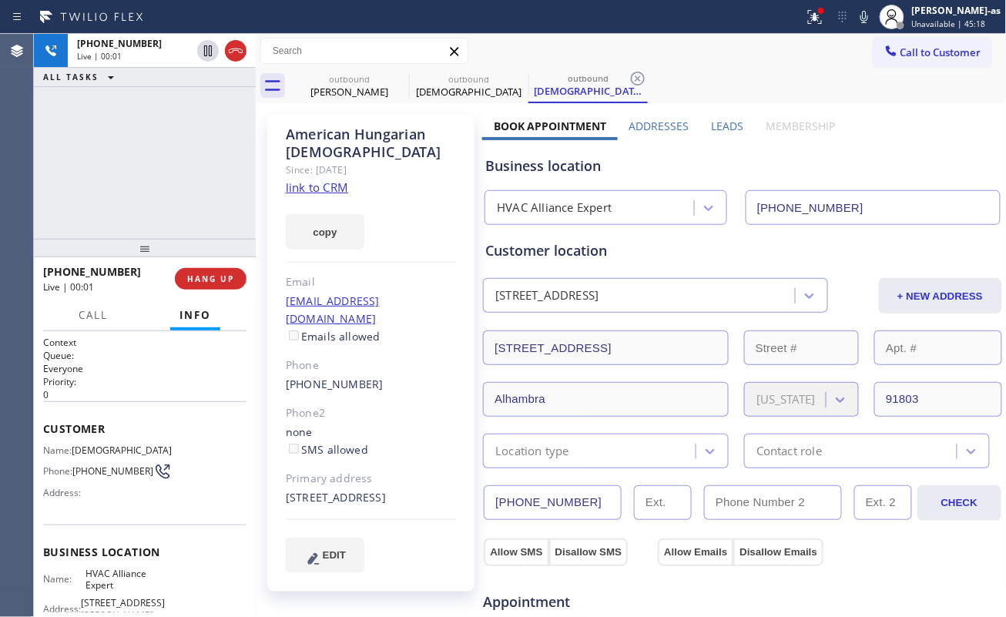
click at [248, 106] on div "+17146091349 Live | 00:01 ALL TASKS ALL TASKS ACTIVE TASKS TASKS IN WRAP UP" at bounding box center [145, 136] width 222 height 205
click at [186, 270] on button "HANG UP" at bounding box center [211, 279] width 72 height 22
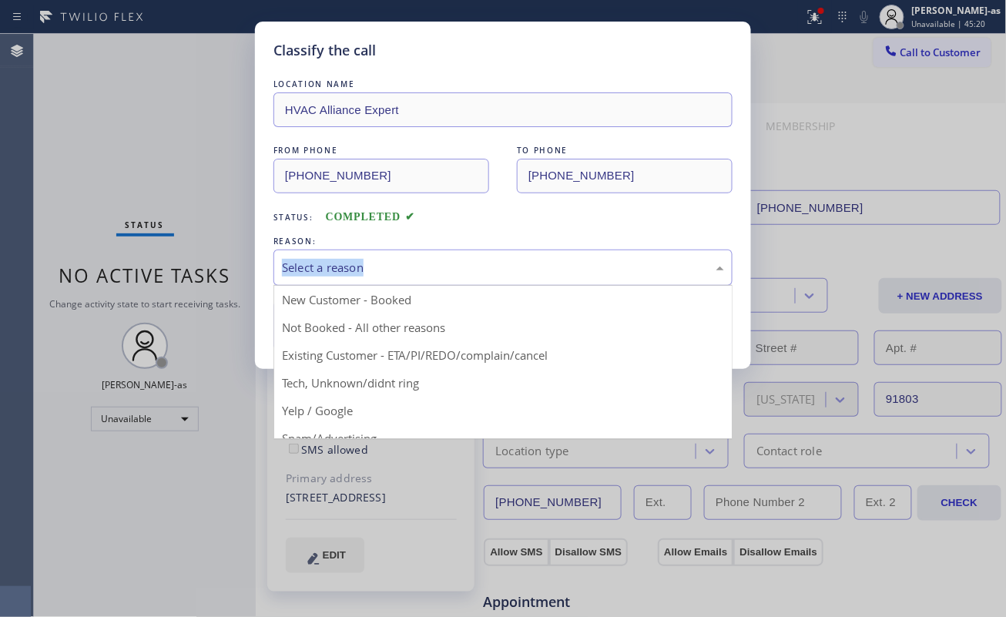
click at [413, 278] on div "Select a reason" at bounding box center [502, 267] width 459 height 36
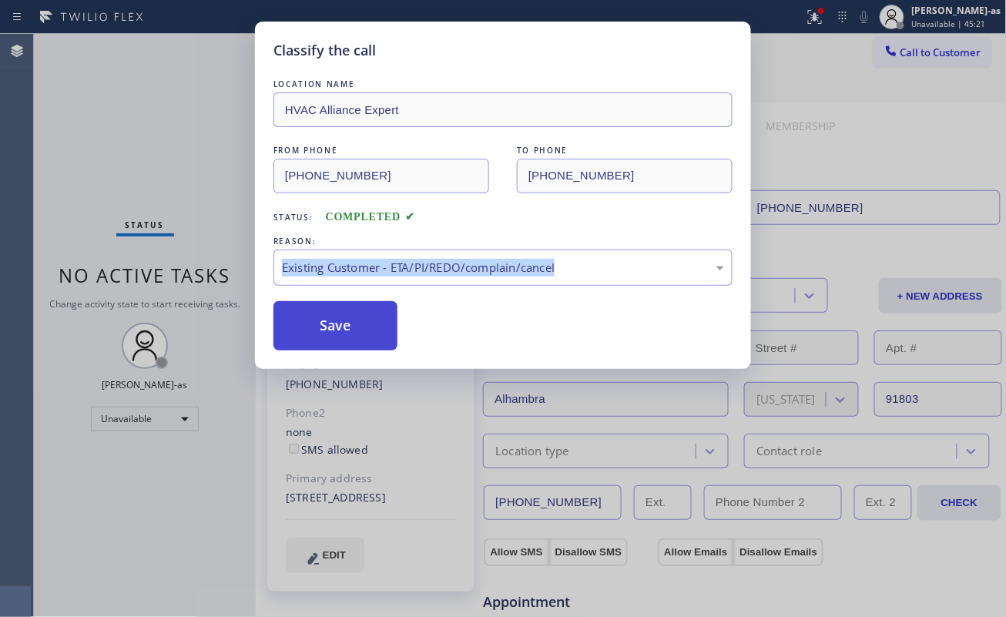
drag, startPoint x: 355, startPoint y: 327, endPoint x: 269, endPoint y: 3, distance: 334.7
click at [355, 327] on button "Save" at bounding box center [335, 325] width 124 height 49
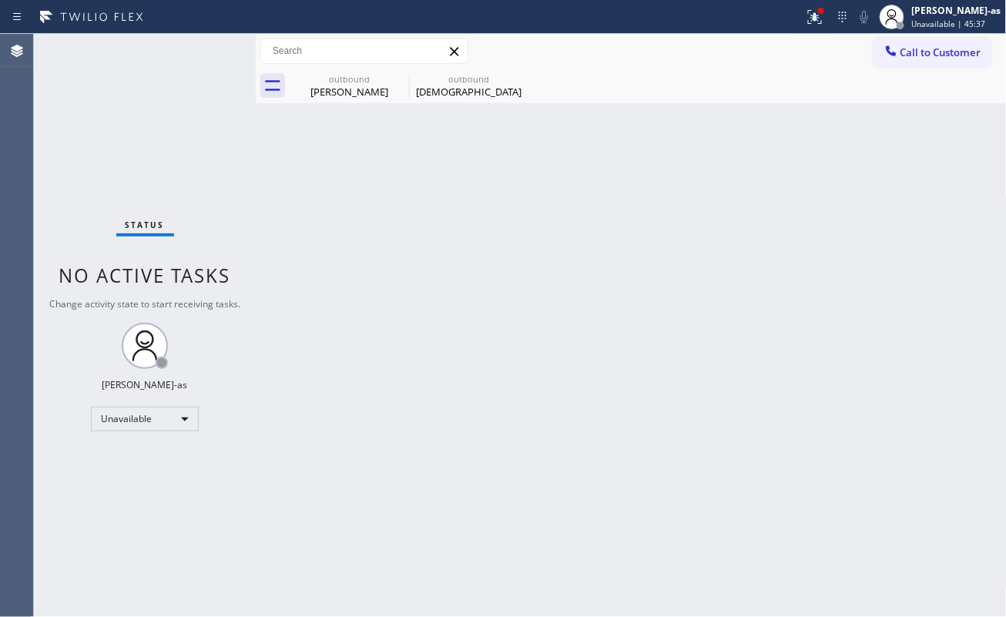
click at [217, 220] on div "Status No active tasks Change activity state to start receiving tasks. [PERSON_…" at bounding box center [145, 325] width 222 height 583
drag, startPoint x: 337, startPoint y: 87, endPoint x: 379, endPoint y: 87, distance: 42.4
click at [337, 87] on div "Annabel Raymond" at bounding box center [349, 92] width 116 height 14
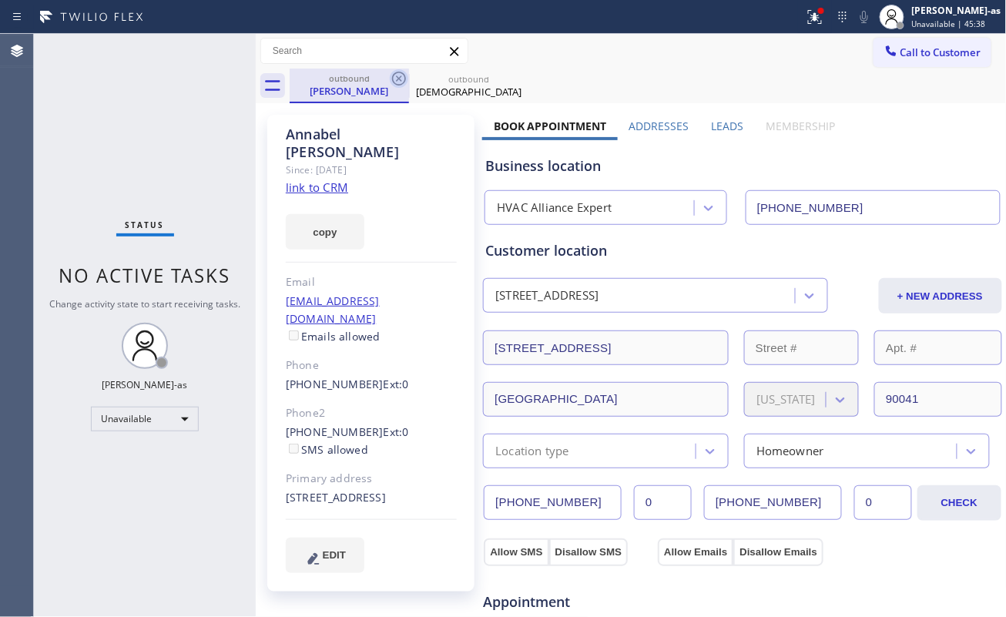
click at [397, 72] on icon at bounding box center [399, 79] width 14 height 14
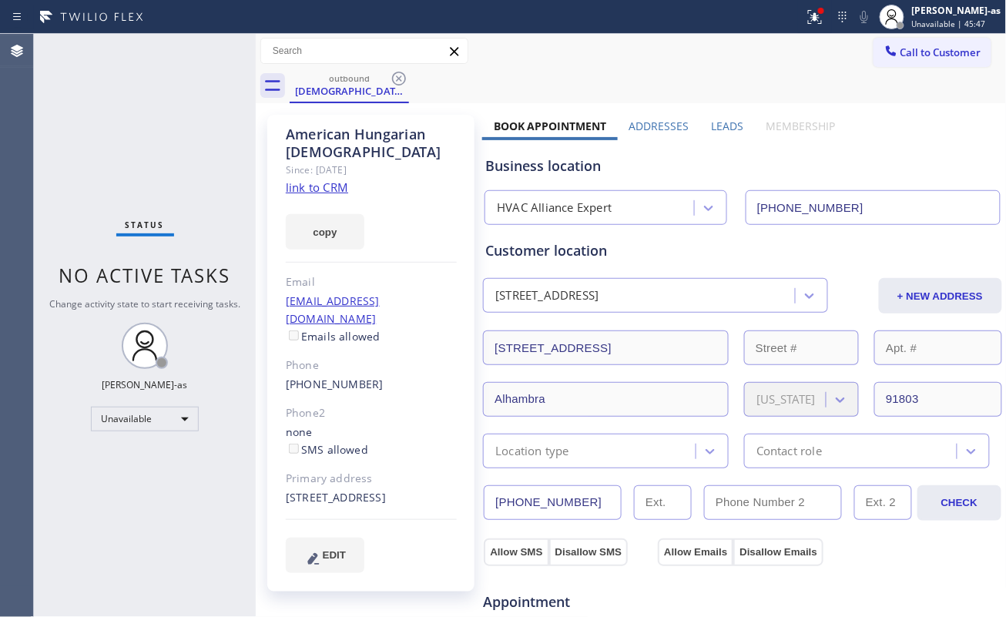
drag, startPoint x: 894, startPoint y: 66, endPoint x: 896, endPoint y: 49, distance: 17.1
click at [894, 57] on button "Call to Customer" at bounding box center [932, 52] width 118 height 29
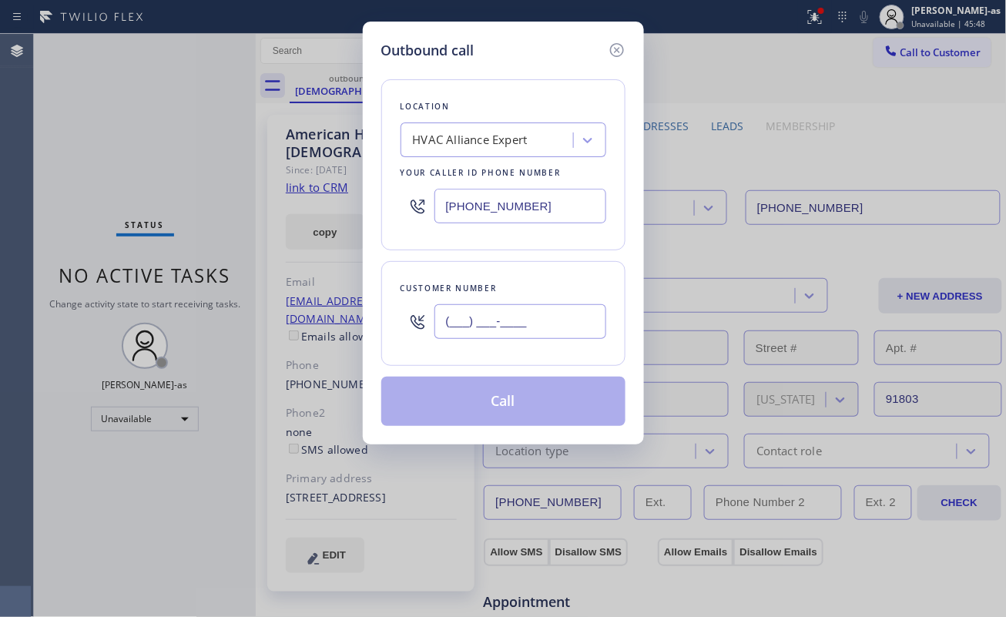
click at [540, 323] on input "(___) ___-____" at bounding box center [520, 321] width 172 height 35
paste input "323) 707-3800"
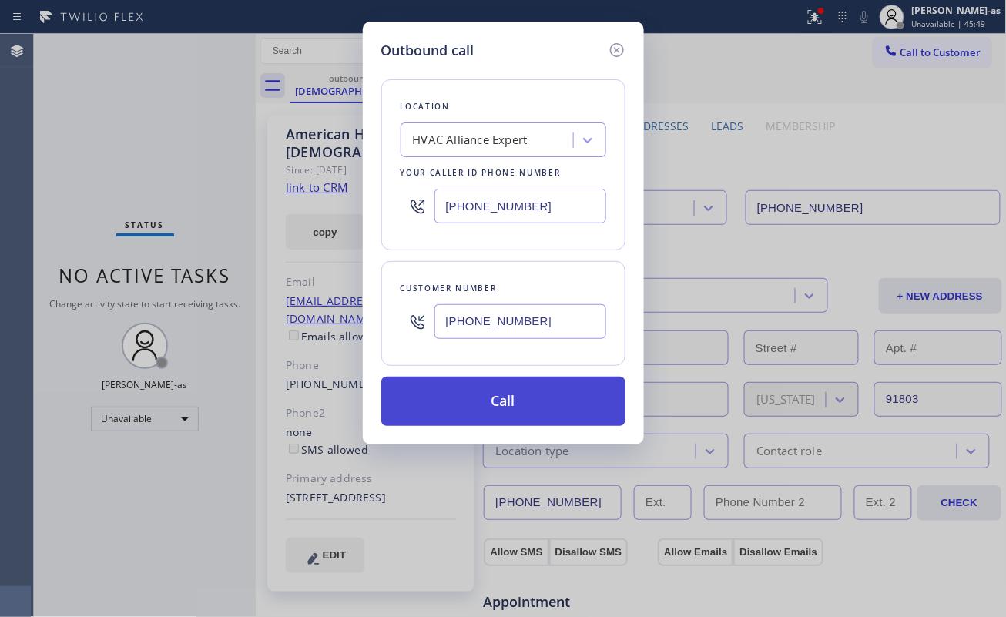
type input "(323) 707-3800"
click at [515, 387] on div "Location HVAC Alliance Expert Your caller id phone number (323) 991-9198 Custom…" at bounding box center [503, 243] width 244 height 365
click at [524, 408] on button "Call" at bounding box center [503, 401] width 244 height 49
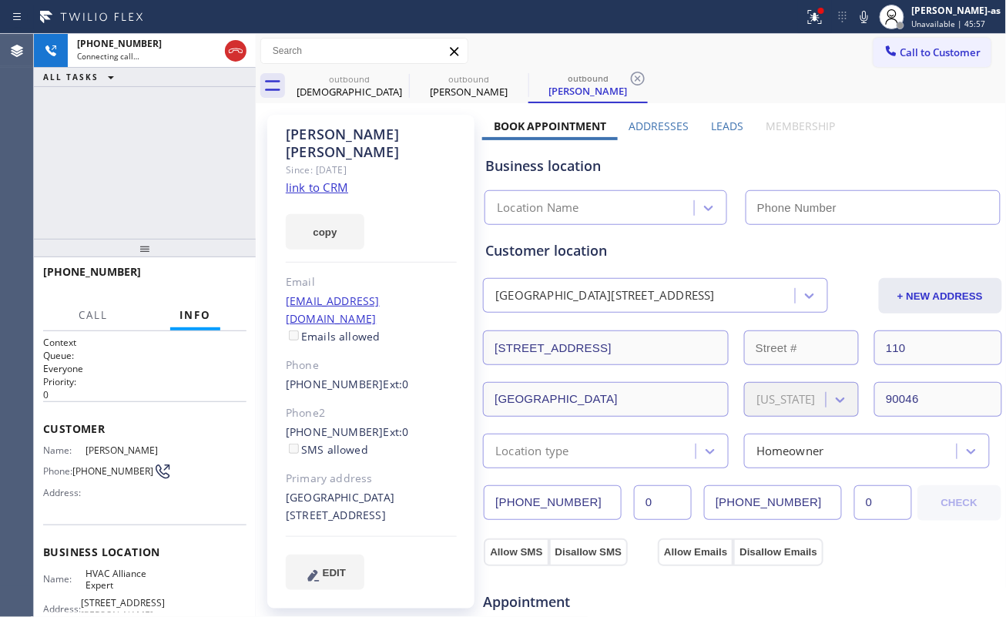
type input "[PHONE_NUMBER]"
click at [333, 179] on link "link to CRM" at bounding box center [317, 186] width 62 height 15
click at [179, 242] on div at bounding box center [145, 248] width 222 height 18
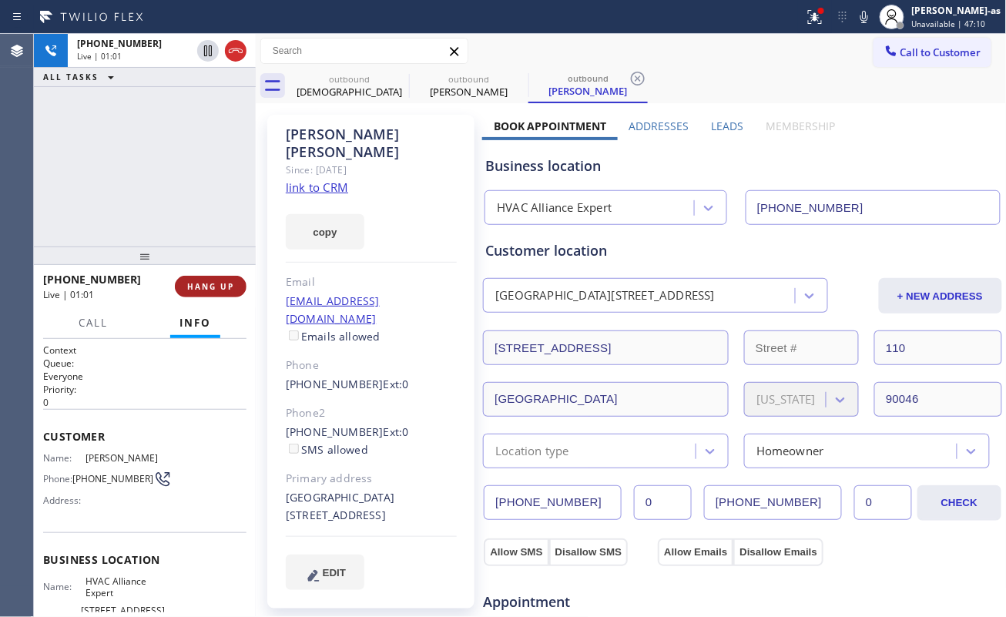
click at [207, 286] on span "HANG UP" at bounding box center [210, 286] width 47 height 11
click at [207, 285] on span "HANG UP" at bounding box center [210, 286] width 47 height 11
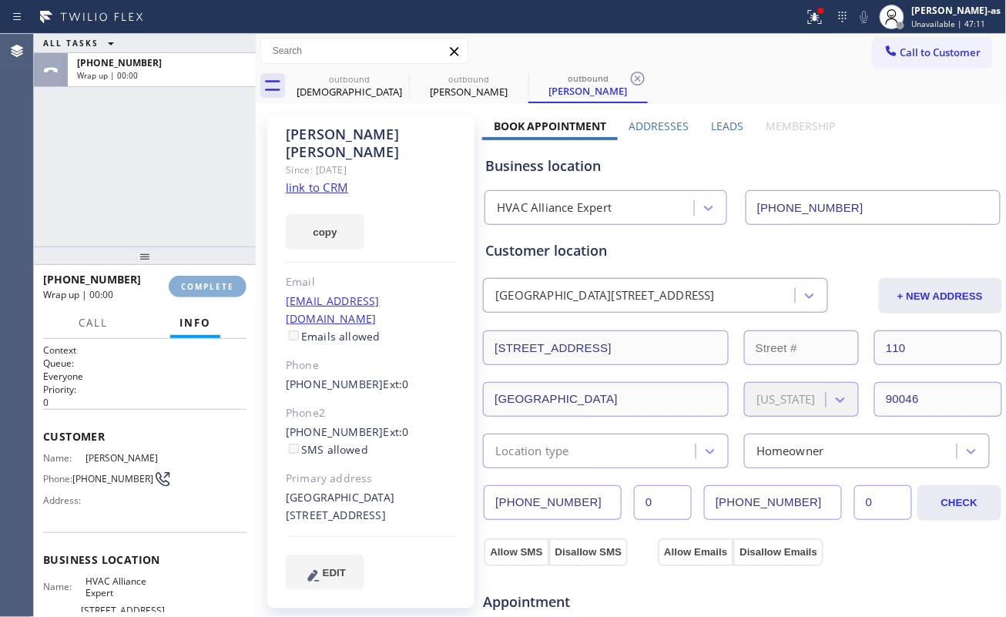
click at [204, 285] on span "COMPLETE" at bounding box center [207, 286] width 53 height 11
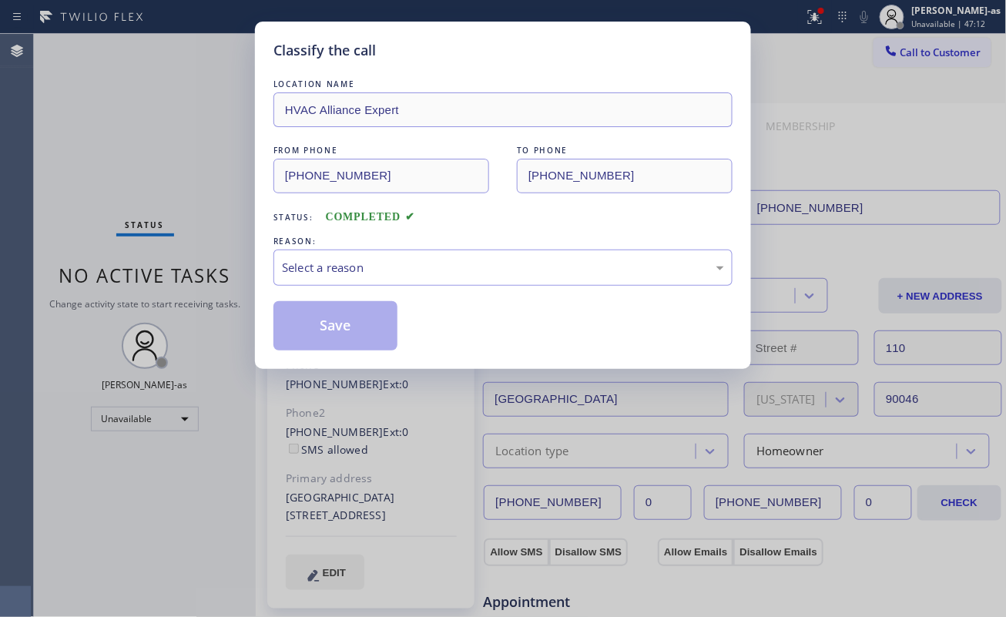
click at [204, 284] on div "Classify the call LOCATION NAME HVAC Alliance Expert FROM PHONE (323) 991-9198 …" at bounding box center [503, 308] width 1006 height 617
click at [382, 266] on div "Select a reason" at bounding box center [503, 268] width 442 height 18
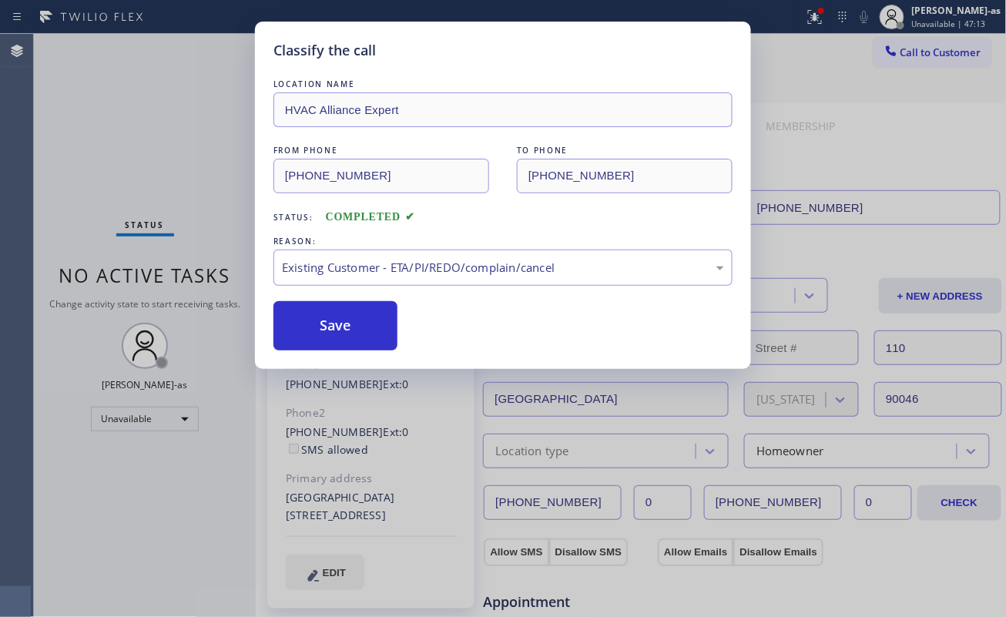
drag, startPoint x: 478, startPoint y: 353, endPoint x: 404, endPoint y: 336, distance: 75.8
drag, startPoint x: 345, startPoint y: 333, endPoint x: 296, endPoint y: 75, distance: 263.2
click at [346, 333] on button "Save" at bounding box center [335, 325] width 124 height 49
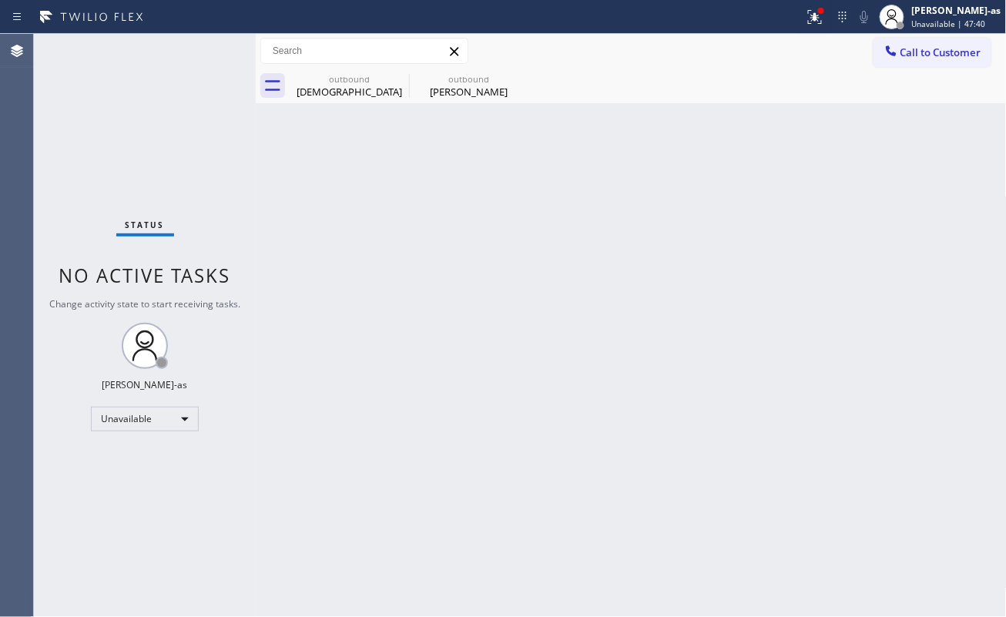
click at [139, 183] on div "Status No active tasks Change activity state to start receiving tasks. [PERSON_…" at bounding box center [145, 325] width 222 height 583
drag, startPoint x: 337, startPoint y: 84, endPoint x: 380, endPoint y: 78, distance: 43.6
click at [342, 83] on div "outbound American Hungarian Baptist Church" at bounding box center [349, 86] width 116 height 35
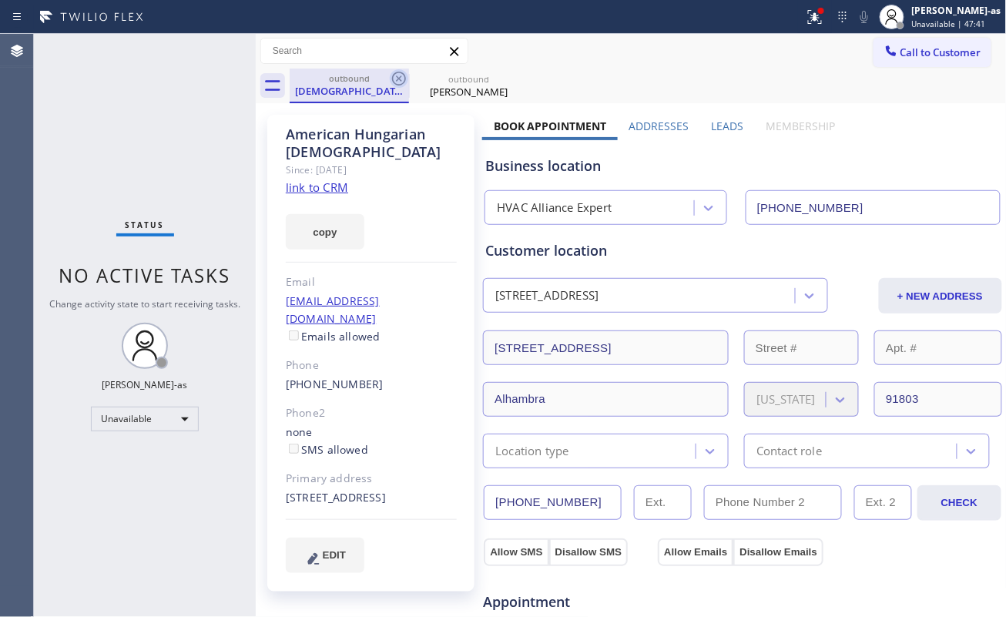
click at [399, 74] on icon at bounding box center [399, 78] width 18 height 18
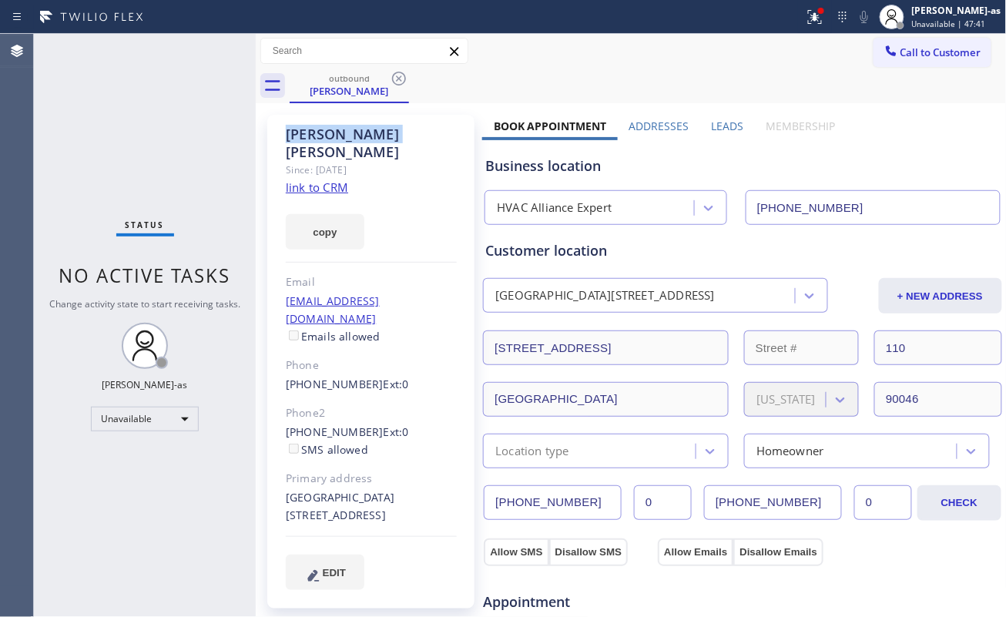
click at [399, 74] on icon at bounding box center [399, 78] width 18 height 18
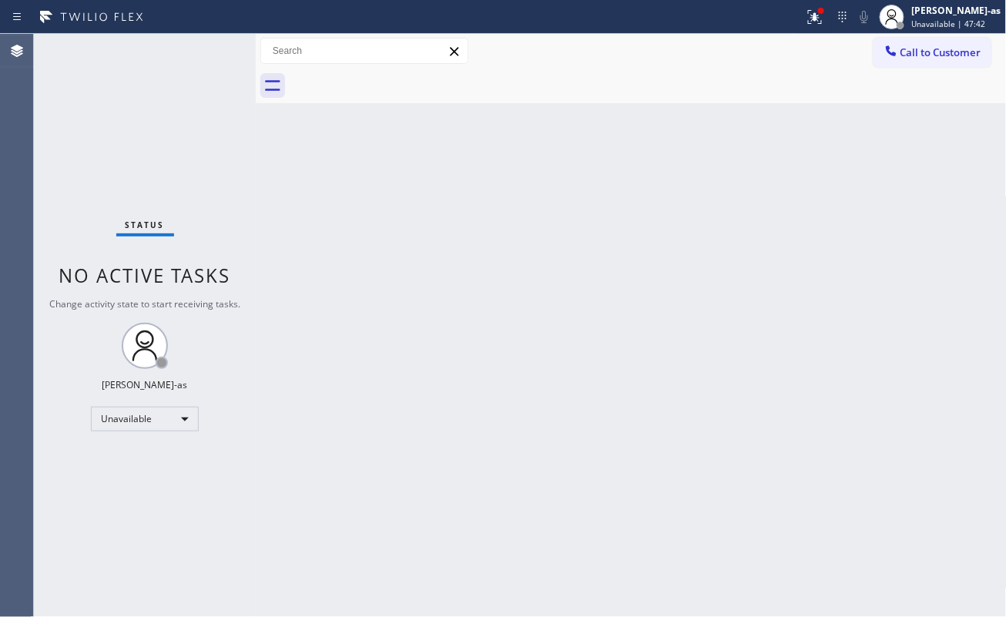
click at [397, 74] on div at bounding box center [648, 86] width 717 height 35
click at [885, 54] on icon at bounding box center [890, 50] width 15 height 15
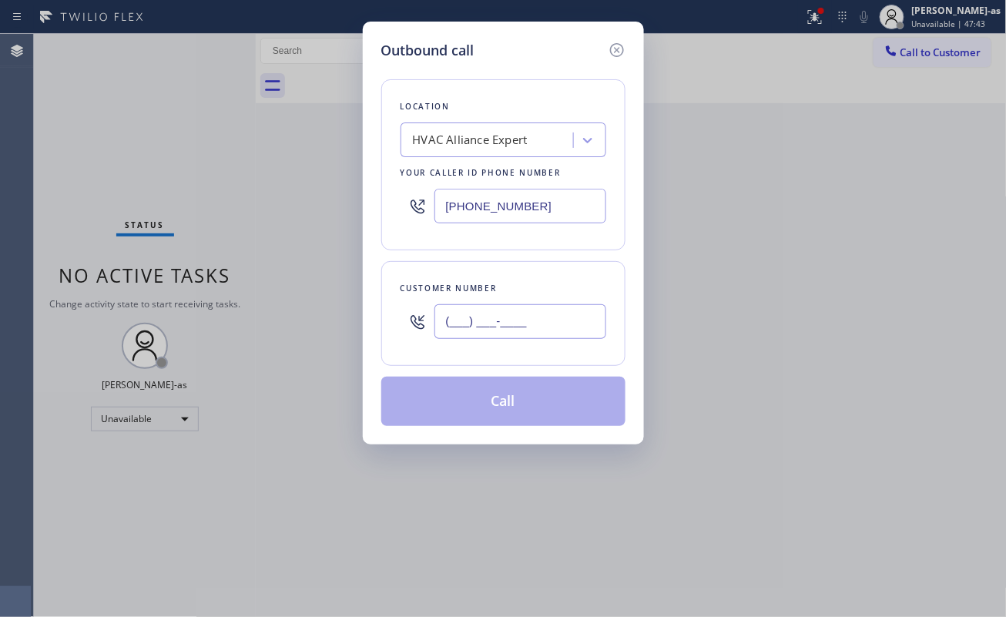
click at [556, 324] on input "(___) ___-____" at bounding box center [520, 321] width 172 height 35
paste input "text"
click at [549, 322] on input "(___) ___-____" at bounding box center [520, 321] width 172 height 35
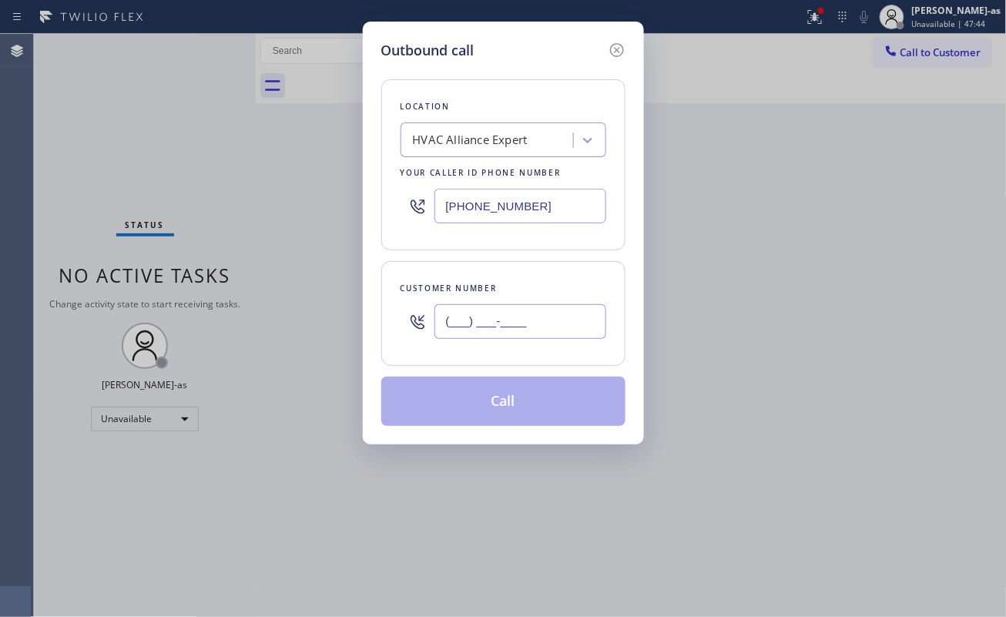
paste input "310) 924-9818"
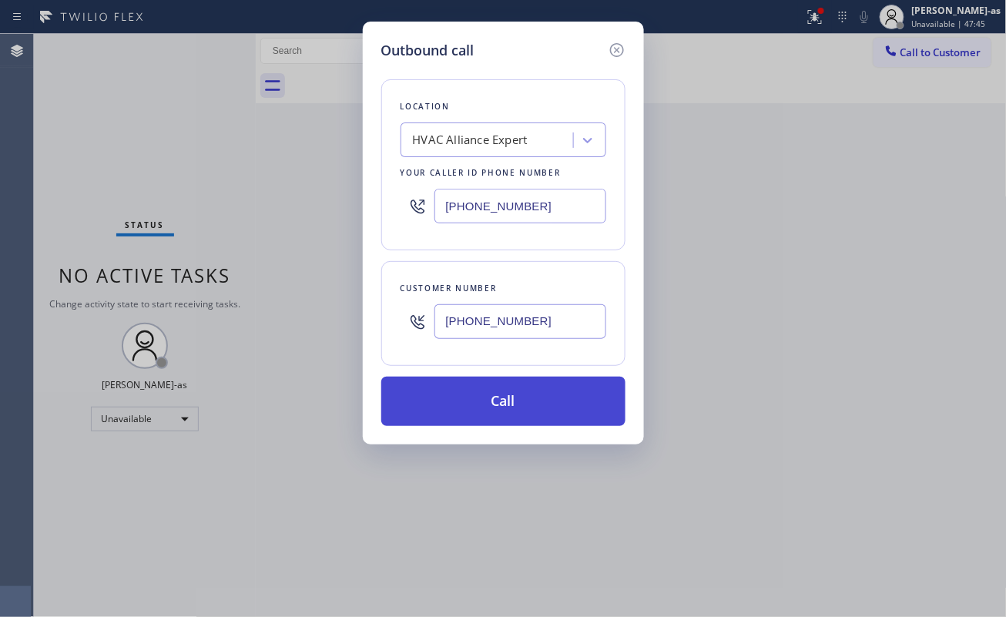
type input "(310) 924-9818"
click at [507, 407] on button "Call" at bounding box center [503, 401] width 244 height 49
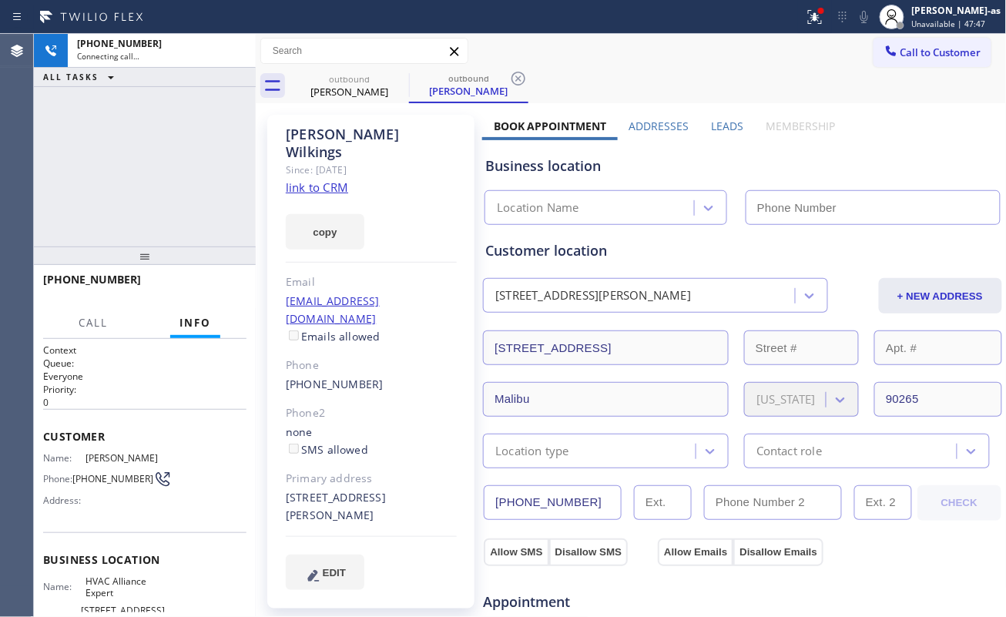
click at [213, 152] on div "+13109249818 Connecting call… ALL TASKS ALL TASKS ACTIVE TASKS TASKS IN WRAP UP" at bounding box center [145, 140] width 222 height 213
click at [305, 179] on link "link to CRM" at bounding box center [317, 186] width 62 height 15
type input "[PHONE_NUMBER]"
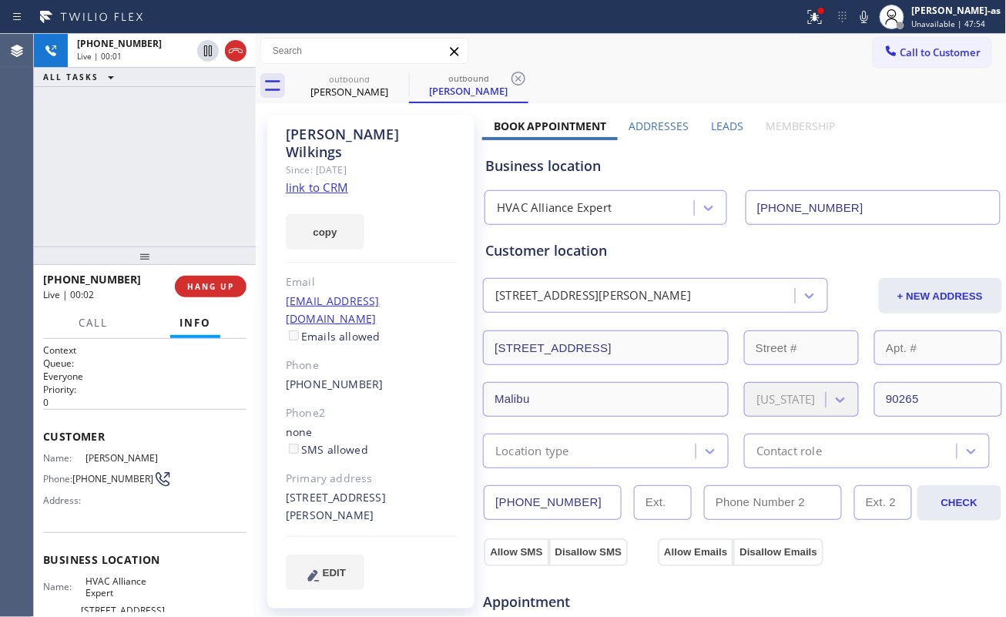
click at [146, 177] on div "+13109249818 Live | 00:01 ALL TASKS ALL TASKS ACTIVE TASKS TASKS IN WRAP UP" at bounding box center [145, 140] width 222 height 213
click at [202, 276] on button "HANG UP" at bounding box center [211, 287] width 72 height 22
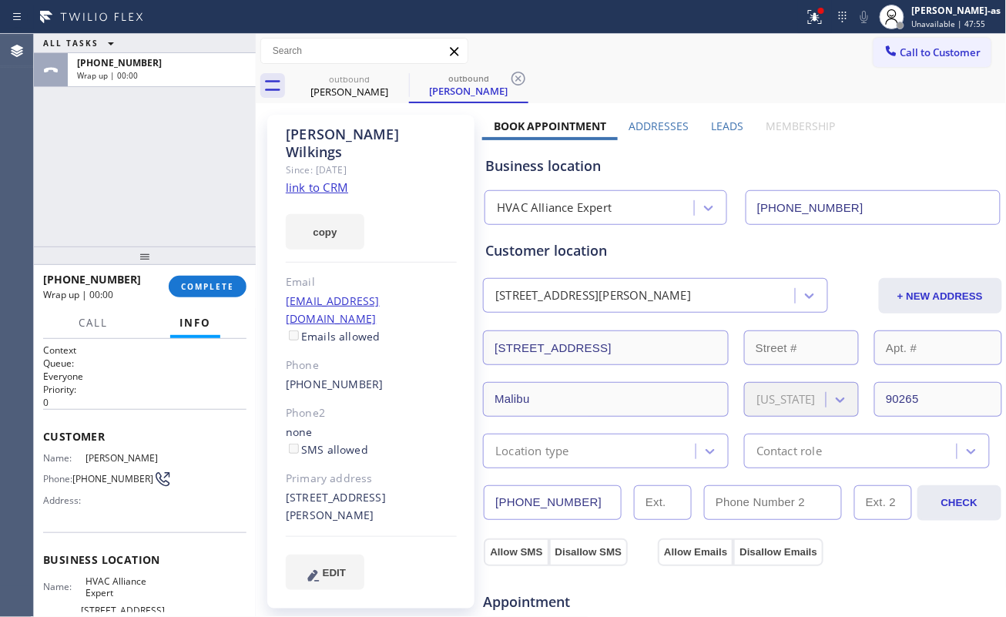
click at [388, 376] on div "(310) 924-9818" at bounding box center [371, 385] width 171 height 18
copy div "(310) 924-9818"
click at [229, 283] on span "COMPLETE" at bounding box center [207, 286] width 53 height 11
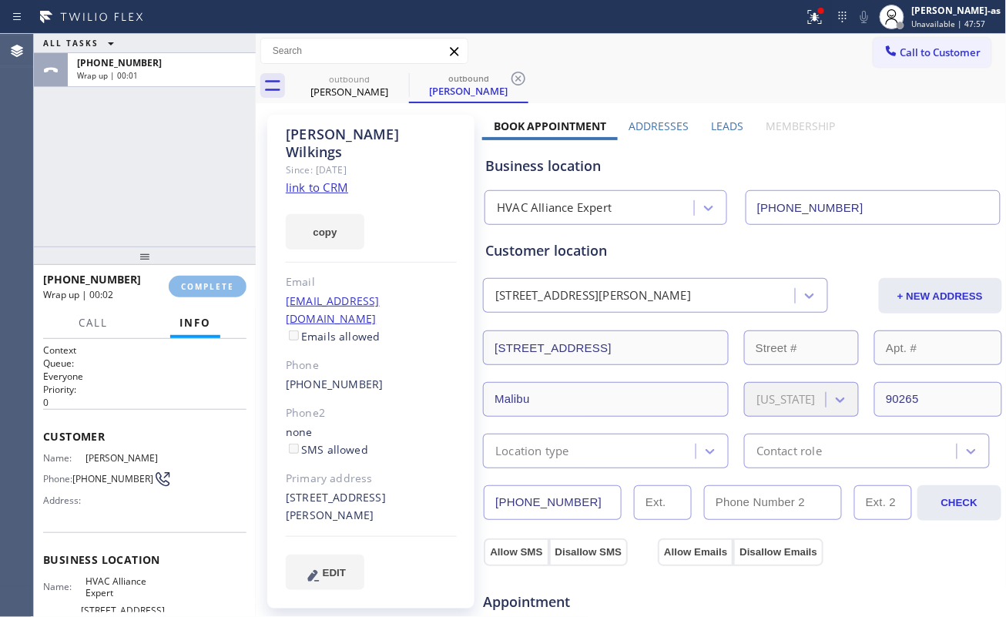
click at [177, 209] on div "ALL TASKS ALL TASKS ACTIVE TASKS TASKS IN WRAP UP +13109249818 Wrap up | 00:01" at bounding box center [145, 140] width 222 height 213
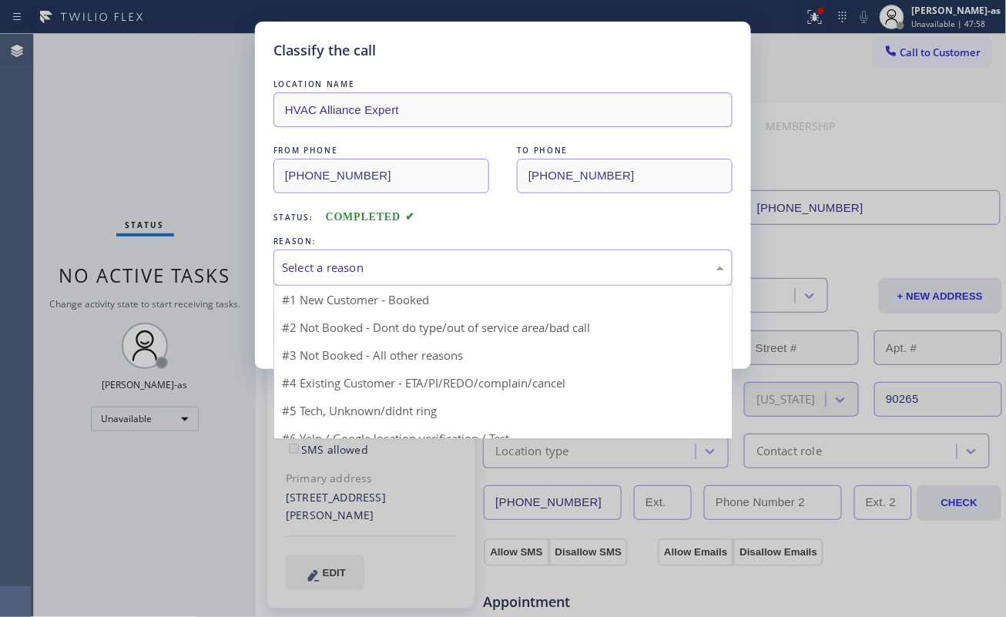
click at [380, 269] on div "Select a reason" at bounding box center [503, 268] width 442 height 18
drag, startPoint x: 434, startPoint y: 357, endPoint x: 356, endPoint y: 333, distance: 82.1
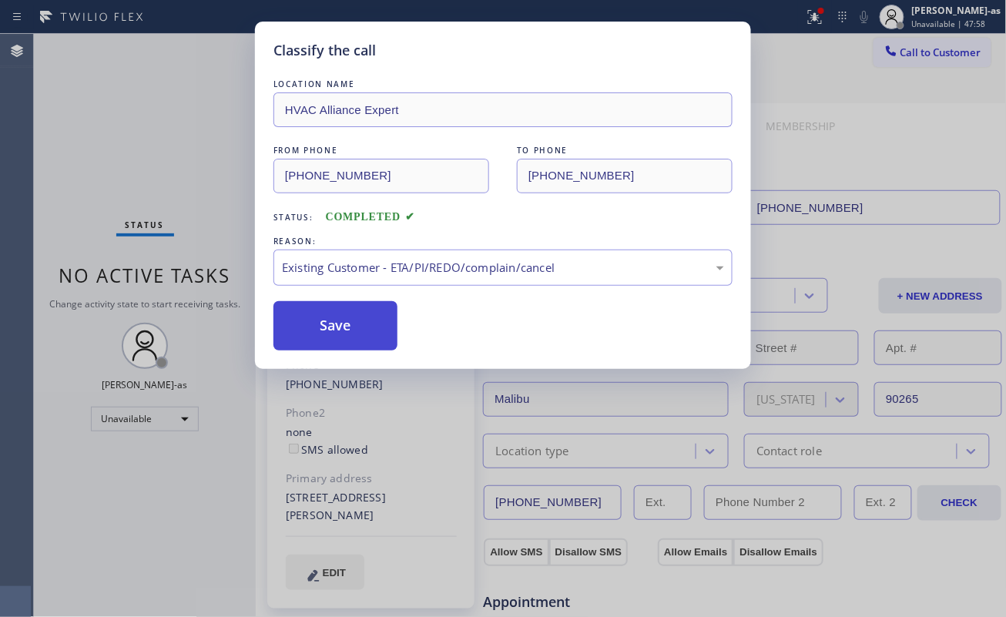
click at [355, 333] on button "Save" at bounding box center [335, 325] width 124 height 49
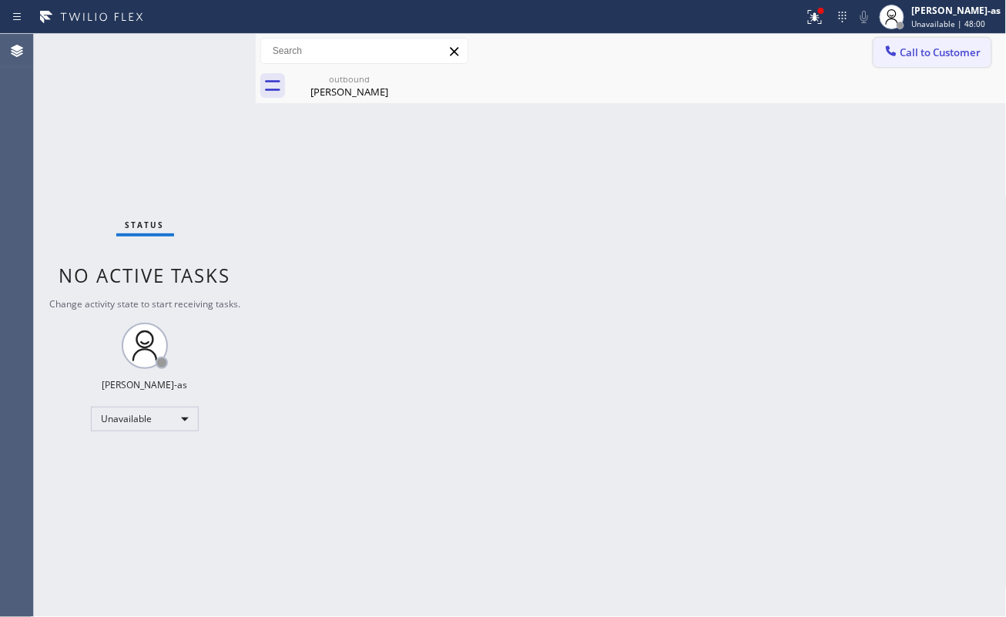
click at [916, 48] on span "Call to Customer" at bounding box center [940, 52] width 81 height 14
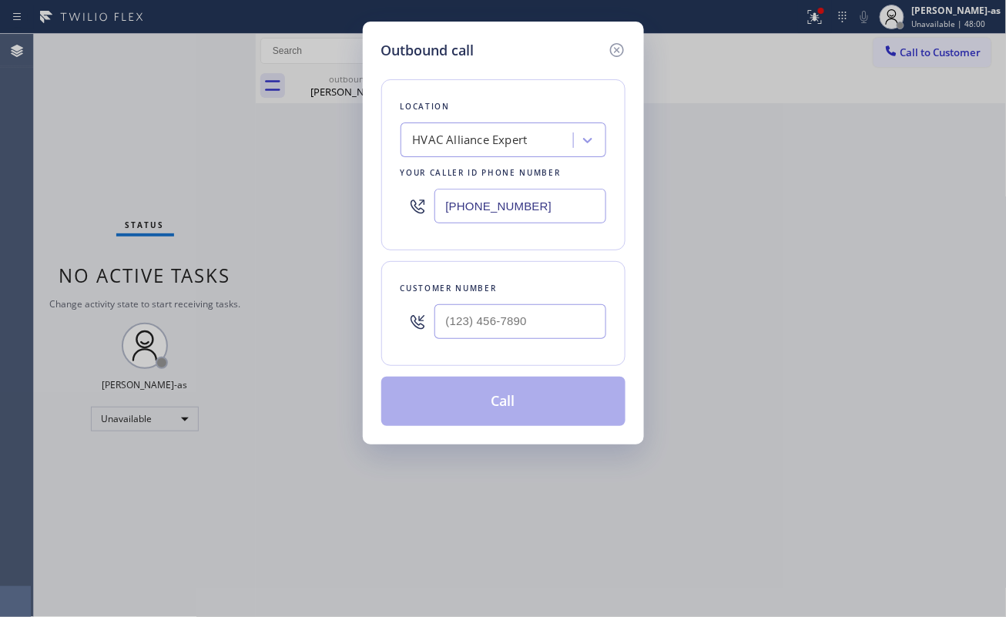
click at [608, 313] on div "Customer number" at bounding box center [503, 313] width 244 height 105
click at [567, 327] on input "(___) ___-____" at bounding box center [520, 321] width 172 height 35
paste input "310) 924-9818"
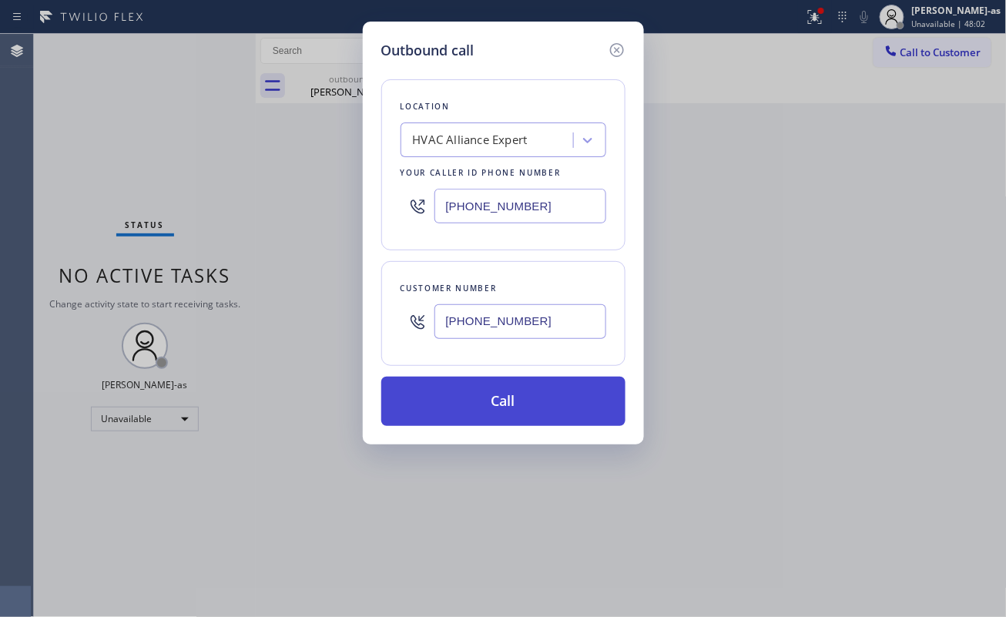
type input "(310) 924-9818"
click at [521, 398] on button "Call" at bounding box center [503, 401] width 244 height 49
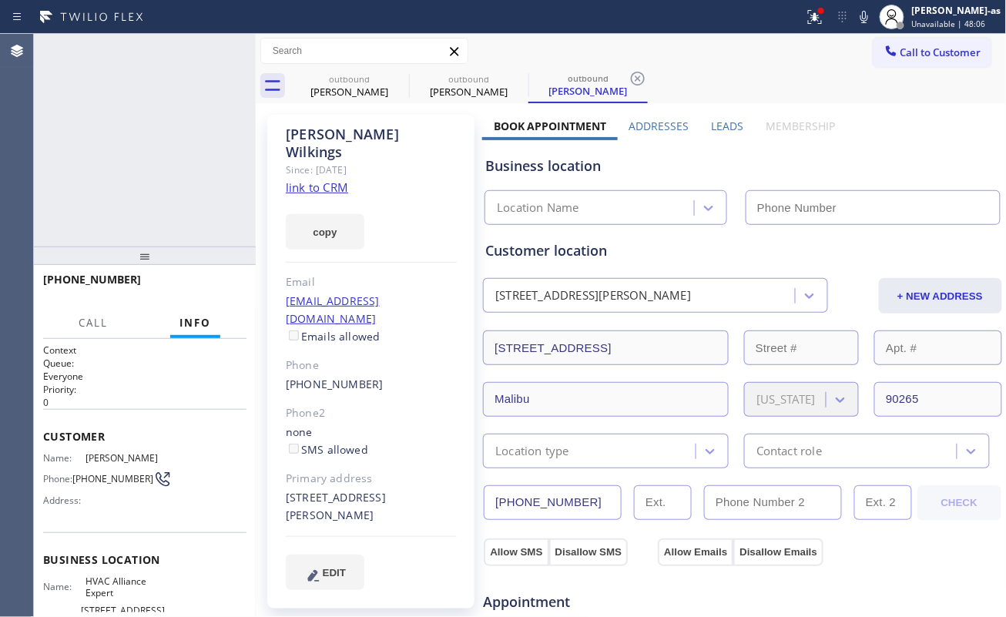
type input "[PHONE_NUMBER]"
click at [126, 213] on div "+13109249818 Live | 00:04 ALL TASKS ALL TASKS ACTIVE TASKS TASKS IN WRAP UP" at bounding box center [145, 140] width 222 height 213
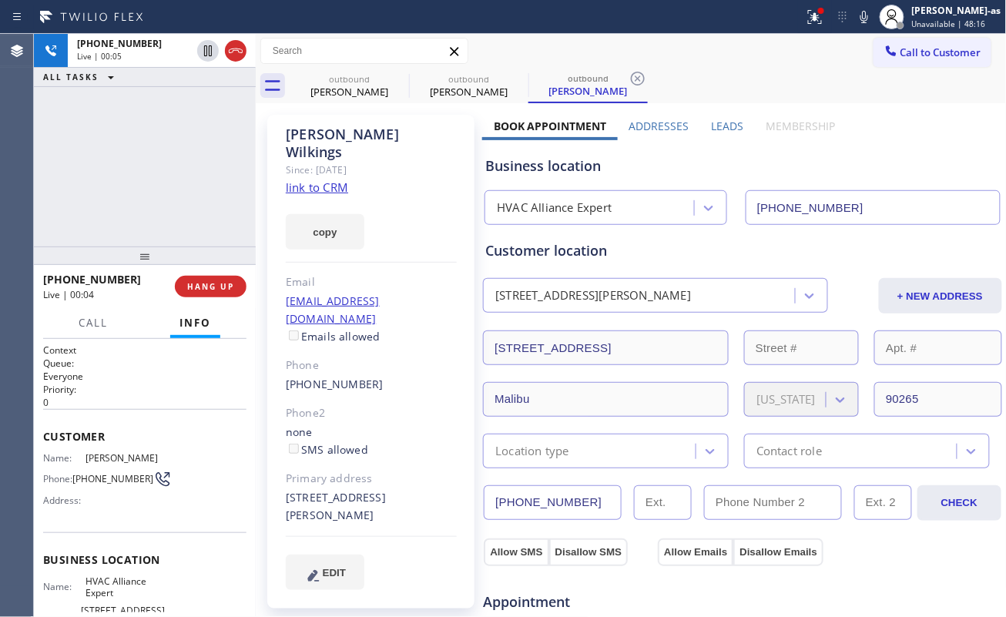
click at [237, 48] on icon at bounding box center [235, 51] width 18 height 18
drag, startPoint x: 173, startPoint y: 186, endPoint x: 185, endPoint y: 327, distance: 142.2
click at [176, 186] on div "+13109249818 Live | 00:05 ALL TASKS ALL TASKS ACTIVE TASKS TASKS IN WRAP UP" at bounding box center [145, 140] width 222 height 213
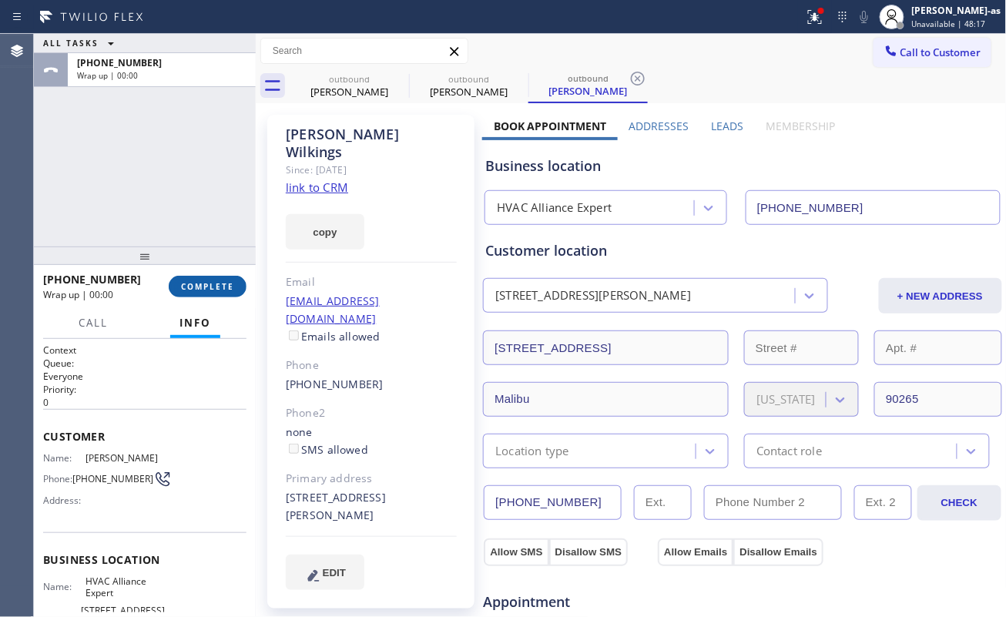
click at [186, 287] on span "COMPLETE" at bounding box center [207, 286] width 53 height 11
click at [186, 239] on div "ALL TASKS ALL TASKS ACTIVE TASKS TASKS IN WRAP UP +13109249818 Wrap up | 00:00" at bounding box center [145, 140] width 222 height 213
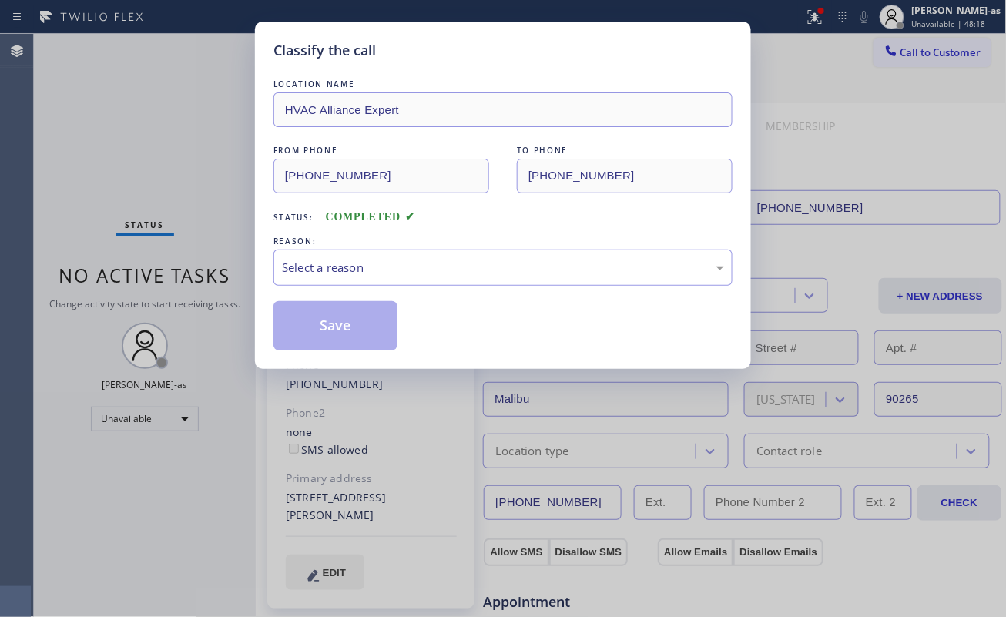
click at [367, 246] on div "REASON:" at bounding box center [502, 241] width 459 height 16
drag, startPoint x: 390, startPoint y: 274, endPoint x: 410, endPoint y: 284, distance: 23.1
click at [392, 274] on div "Select a reason" at bounding box center [503, 268] width 442 height 18
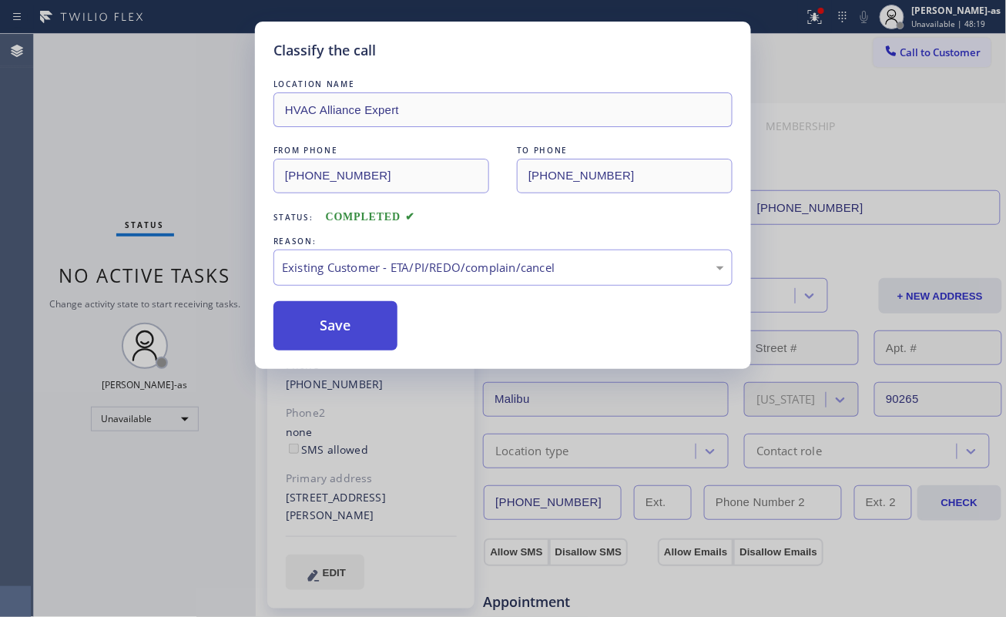
click at [360, 327] on button "Save" at bounding box center [335, 325] width 124 height 49
click at [352, 324] on button "Save" at bounding box center [335, 325] width 124 height 49
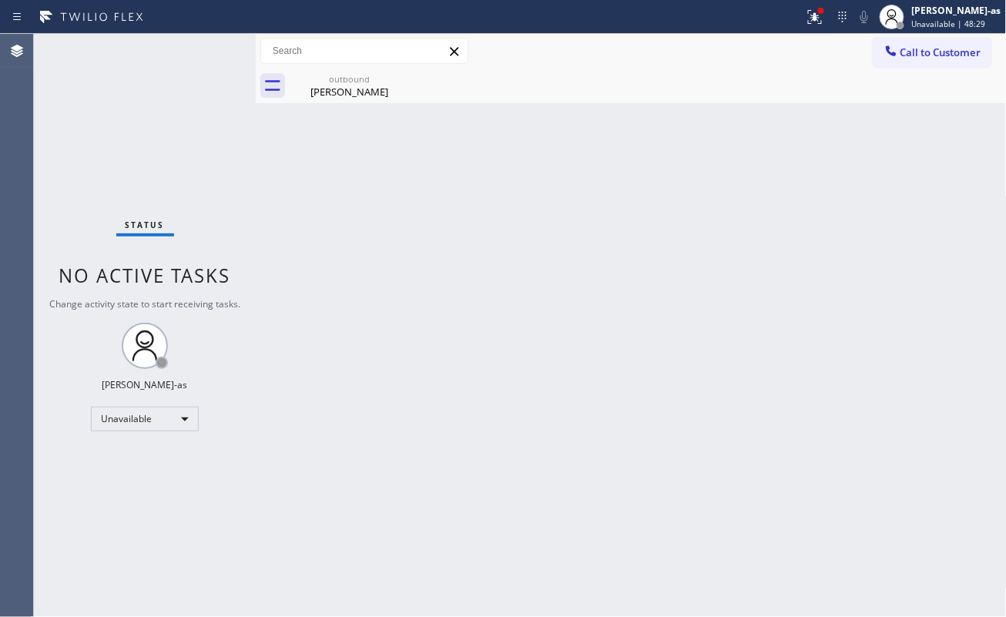
click at [303, 216] on div "Back to Dashboard Change Sender ID Customers Technicians Select a contact Outbo…" at bounding box center [631, 325] width 751 height 583
click at [359, 85] on div "Rob Wilkings" at bounding box center [349, 92] width 116 height 14
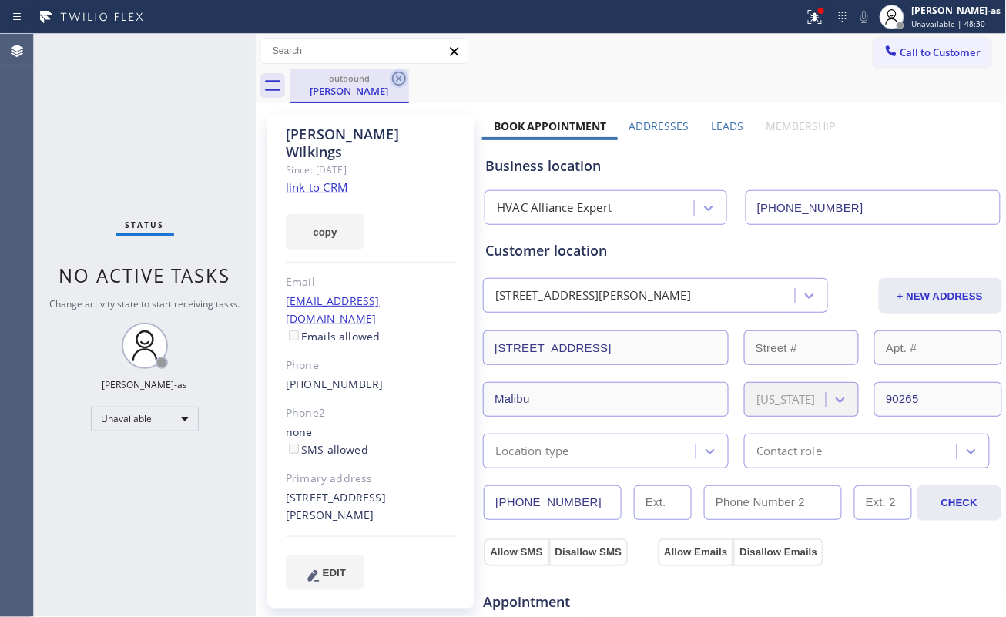
click at [402, 78] on icon at bounding box center [399, 78] width 18 height 18
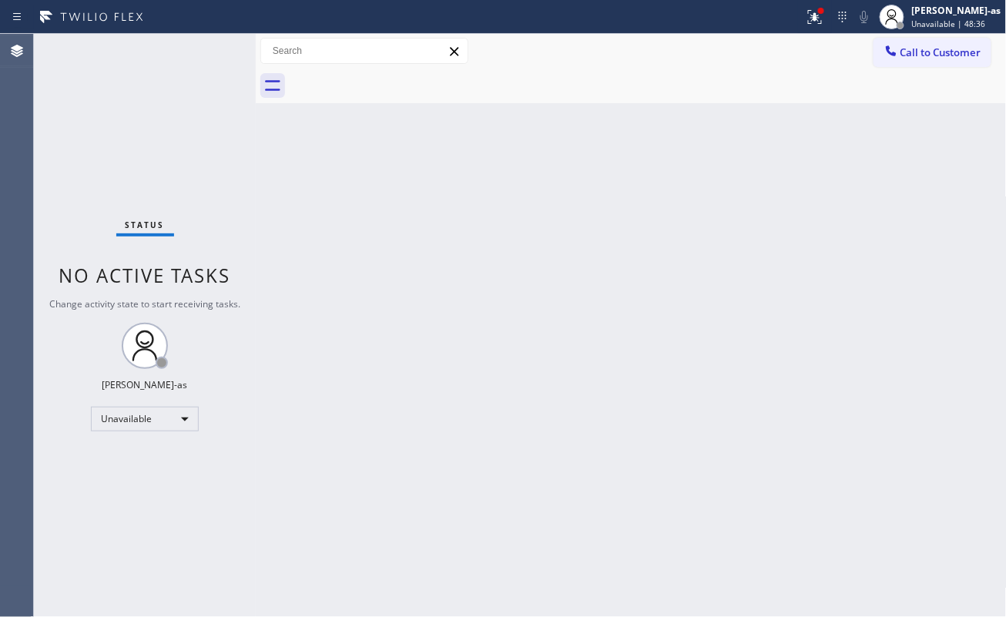
click at [306, 242] on div "Back to Dashboard Change Sender ID Customers Technicians Select a contact Outbo…" at bounding box center [631, 325] width 751 height 583
click at [903, 54] on span "Call to Customer" at bounding box center [940, 52] width 81 height 14
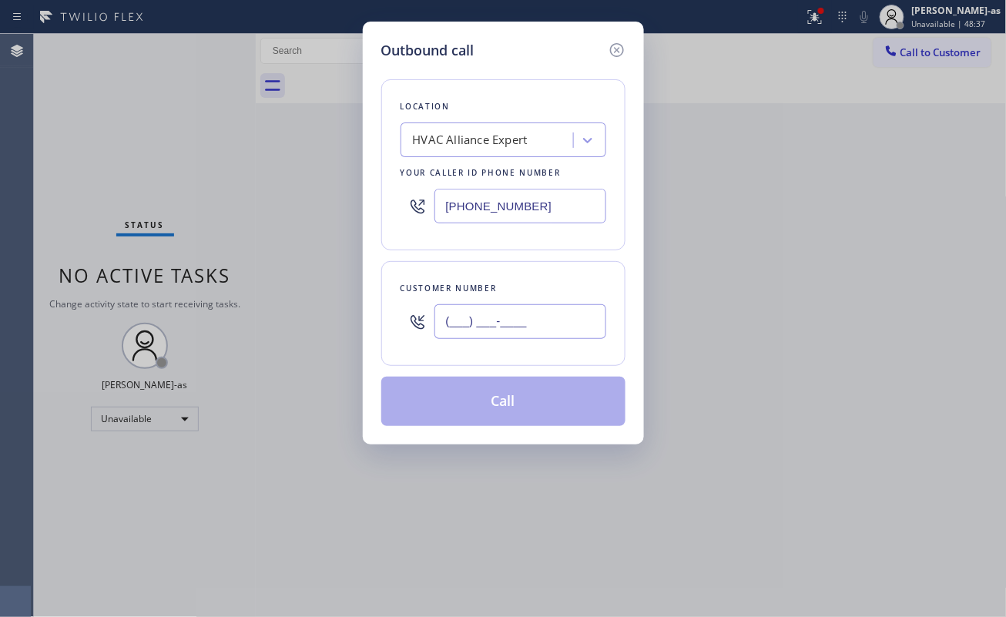
click at [511, 321] on input "(___) ___-____" at bounding box center [520, 321] width 172 height 35
paste input "310) 426-0792"
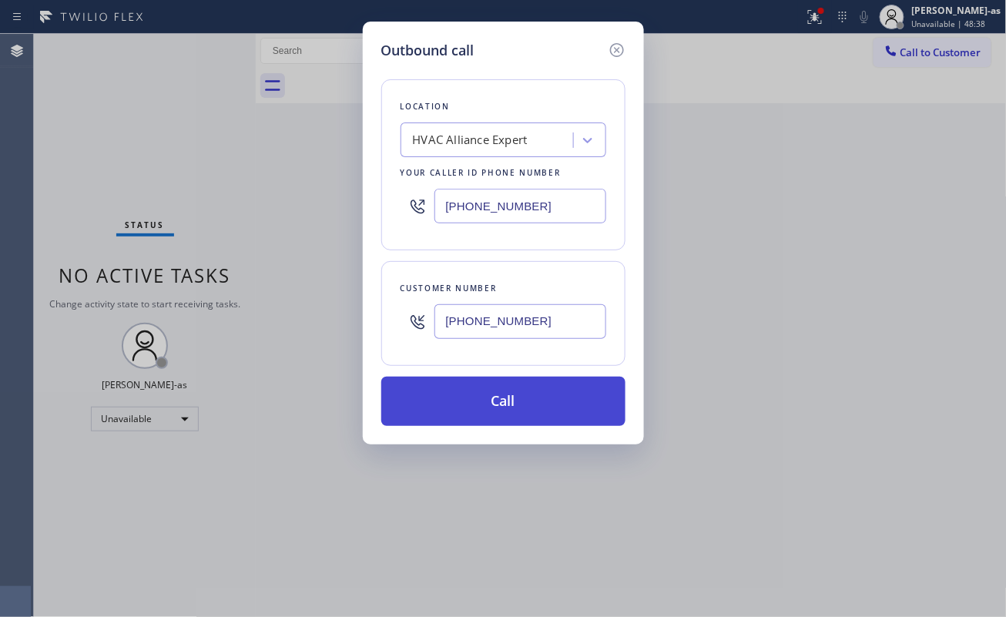
type input "(310) 426-0792"
click at [527, 396] on button "Call" at bounding box center [503, 401] width 244 height 49
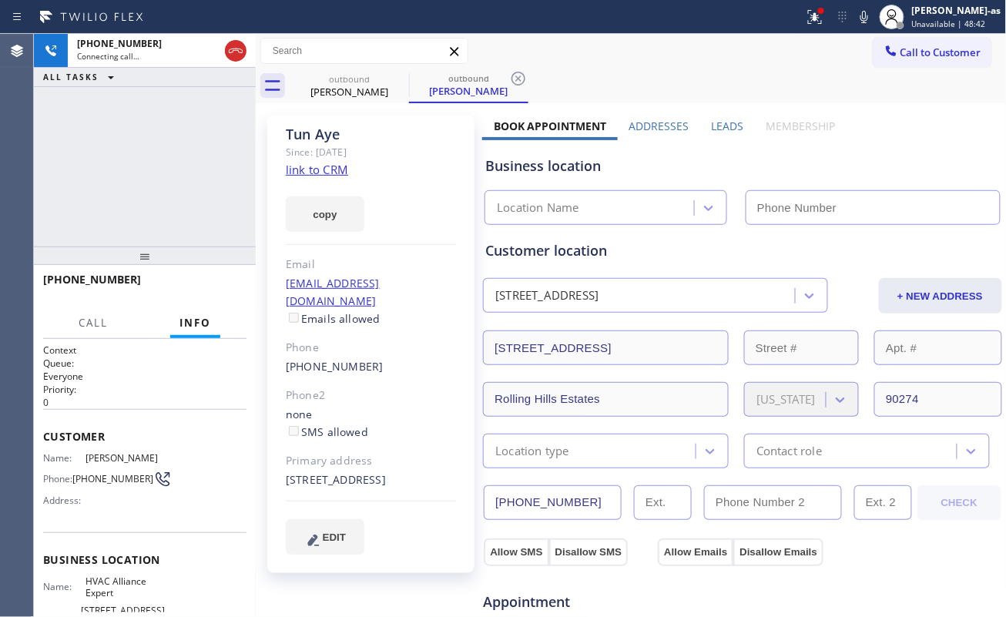
click at [327, 176] on link "link to CRM" at bounding box center [317, 169] width 62 height 15
type input "[PHONE_NUMBER]"
click at [112, 229] on div "+13104260792 Connecting call… ALL TASKS ALL TASKS ACTIVE TASKS TASKS IN WRAP UP" at bounding box center [145, 140] width 222 height 213
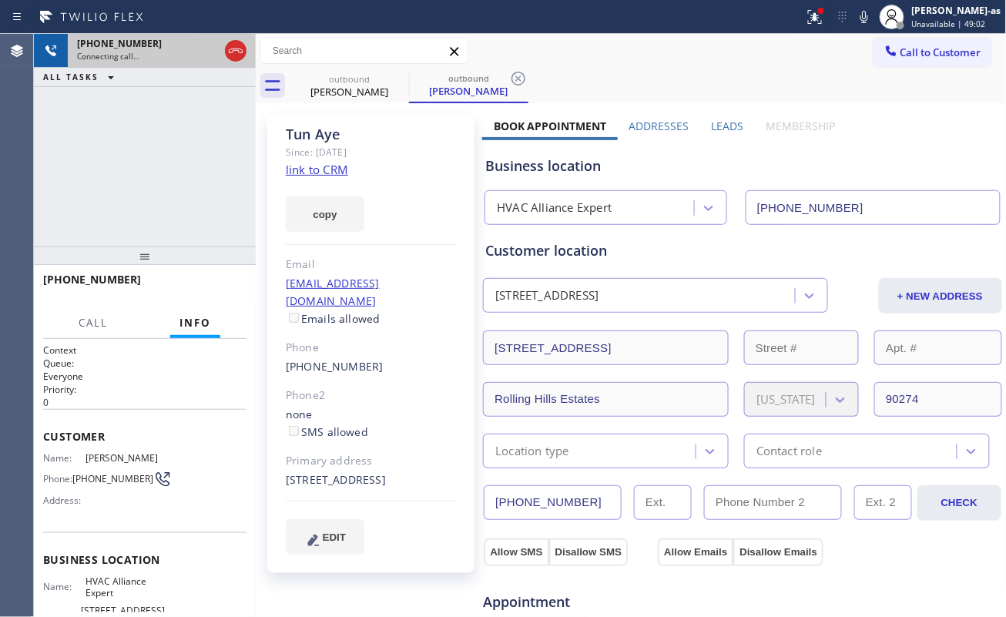
click at [229, 62] on div at bounding box center [236, 51] width 28 height 34
click at [226, 55] on icon at bounding box center [235, 51] width 18 height 18
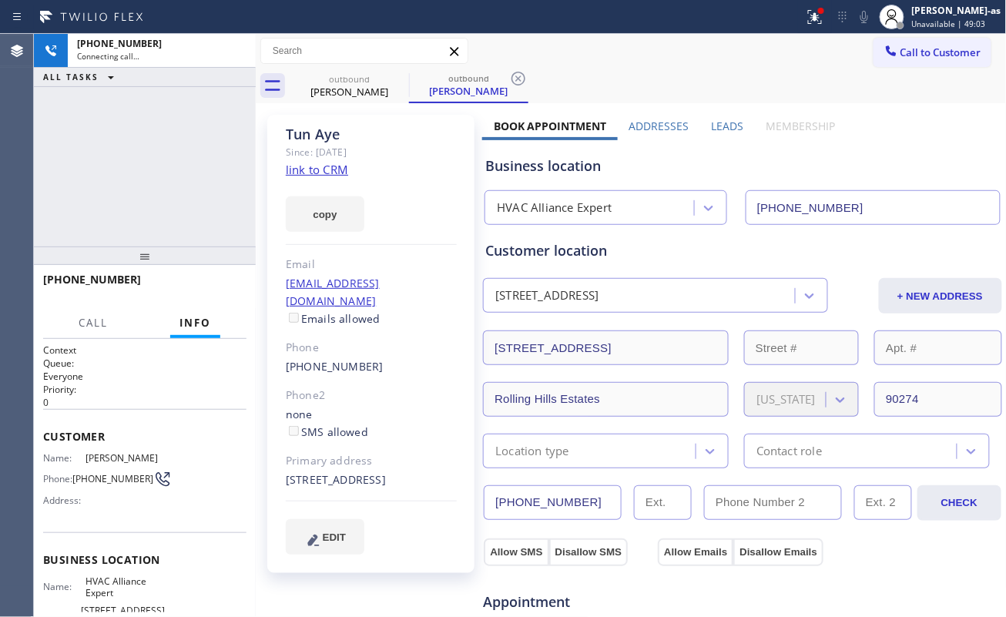
click at [186, 196] on div "+13104260792 Connecting call… ALL TASKS ALL TASKS ACTIVE TASKS TASKS IN WRAP UP" at bounding box center [145, 140] width 222 height 213
click at [346, 93] on div "Tun Aye" at bounding box center [349, 92] width 116 height 14
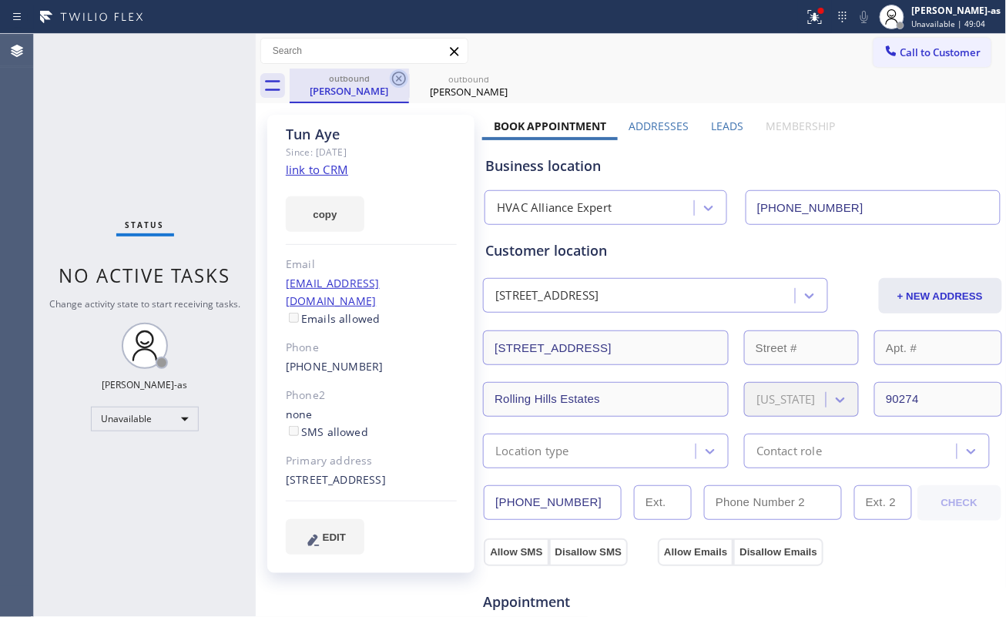
click at [394, 75] on icon at bounding box center [399, 78] width 18 height 18
click at [394, 75] on icon at bounding box center [399, 79] width 14 height 14
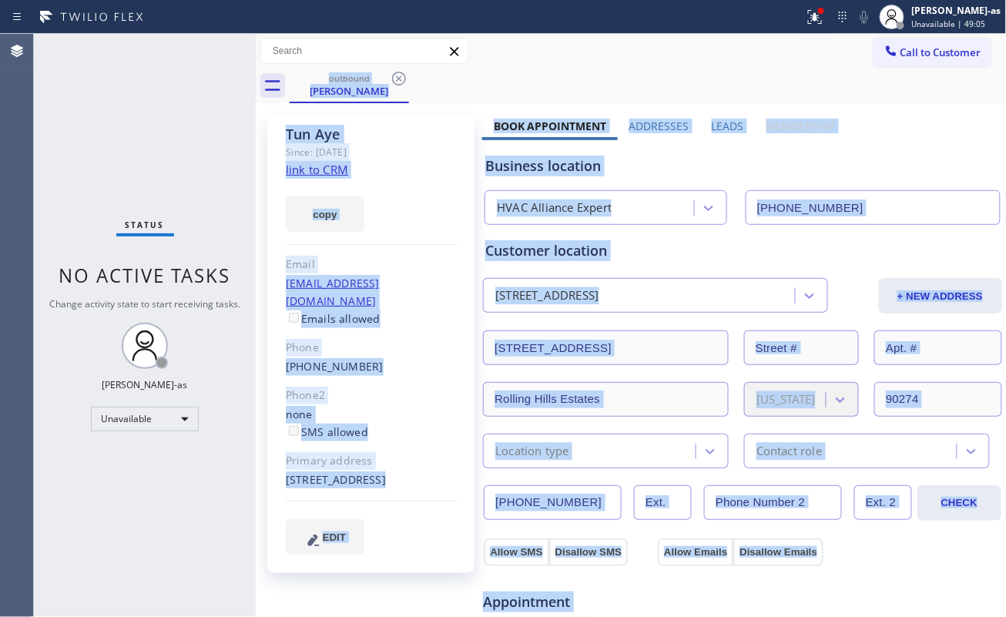
click at [393, 75] on div "outbound Tun Aye" at bounding box center [648, 86] width 717 height 35
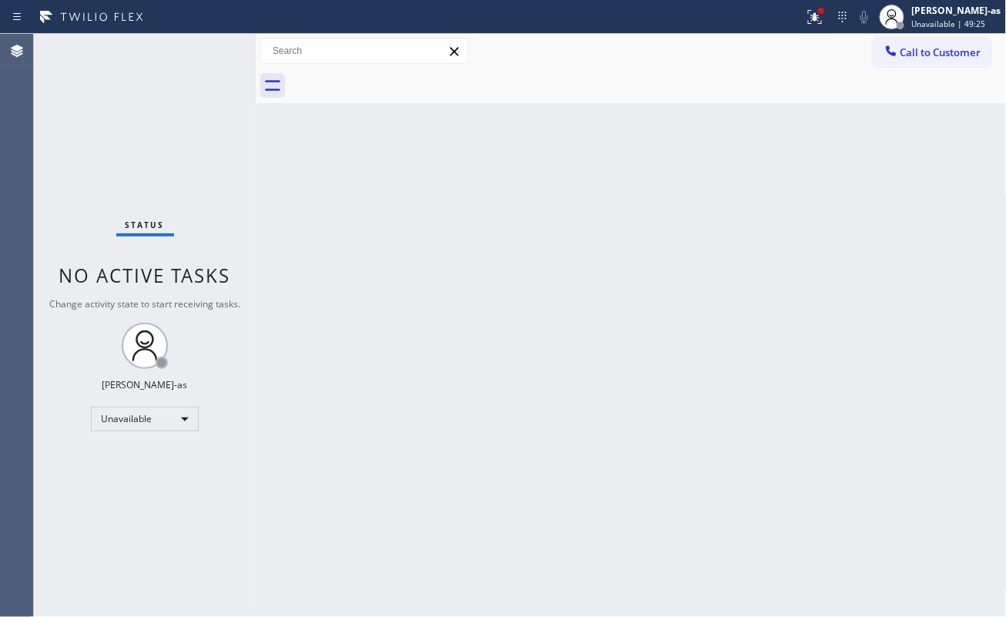
click at [397, 286] on div "Back to Dashboard Change Sender ID Customers Technicians Select a contact Outbo…" at bounding box center [631, 325] width 751 height 583
click at [898, 50] on div at bounding box center [891, 52] width 18 height 18
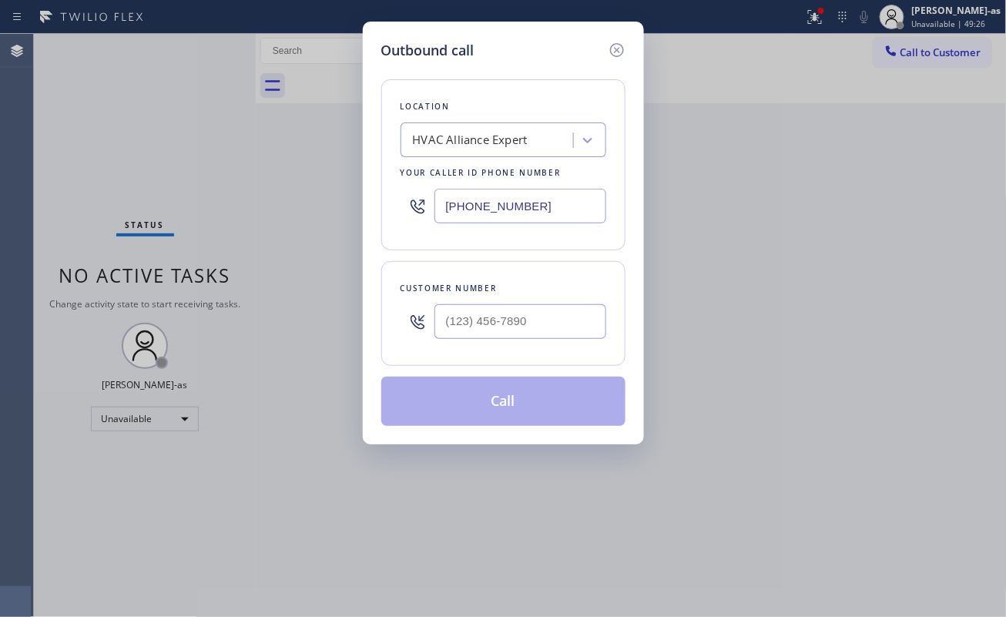
click at [527, 302] on div "Customer number" at bounding box center [503, 313] width 244 height 105
click at [534, 308] on input "(___) ___-____" at bounding box center [520, 321] width 172 height 35
paste input "909) 569-2994"
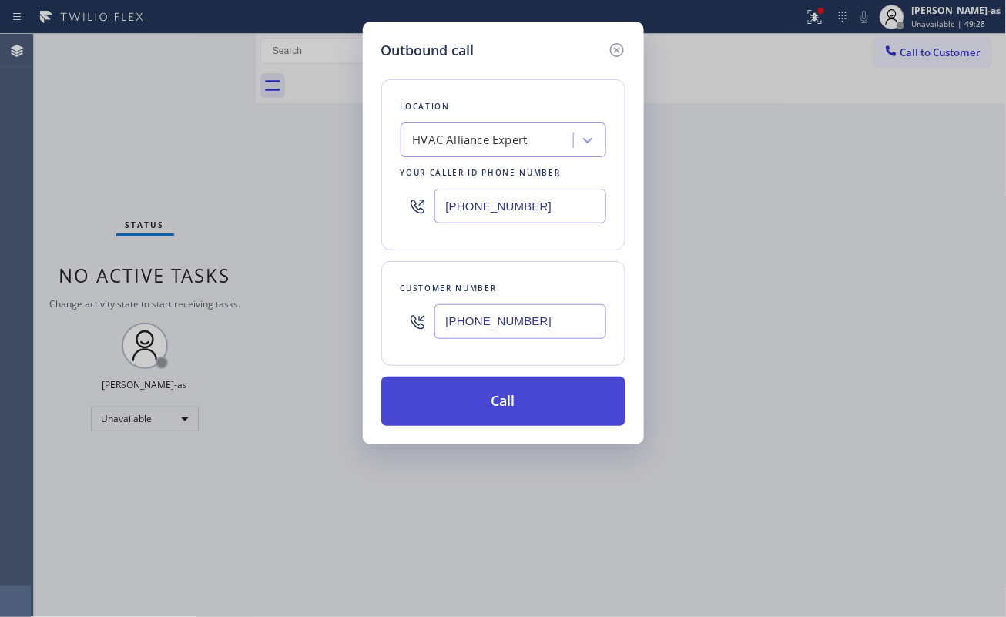
type input "(909) 569-2994"
click at [502, 393] on button "Call" at bounding box center [503, 401] width 244 height 49
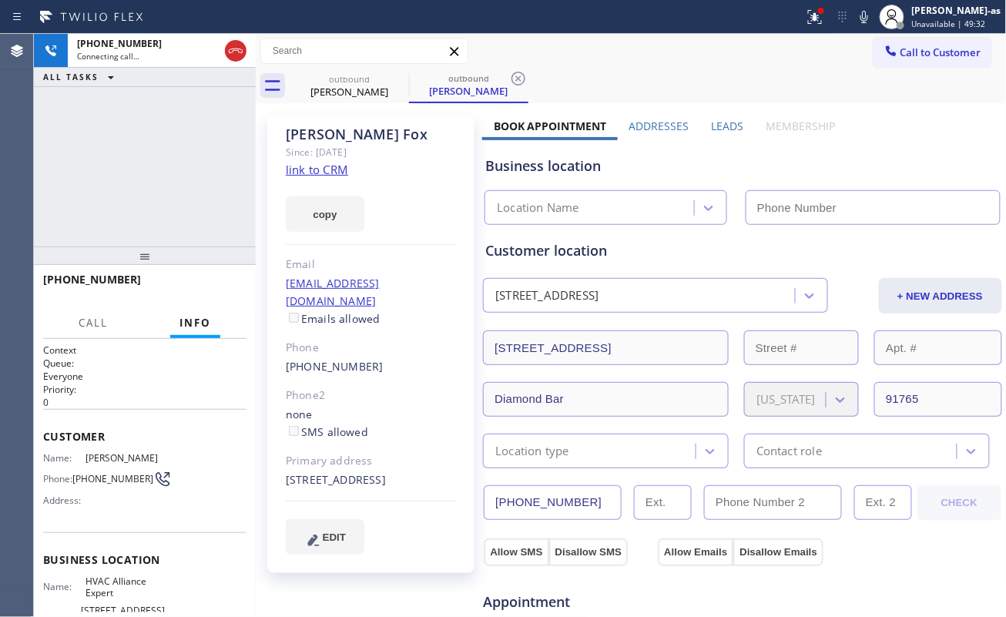
type input "[PHONE_NUMBER]"
click at [314, 168] on link "link to CRM" at bounding box center [317, 169] width 62 height 15
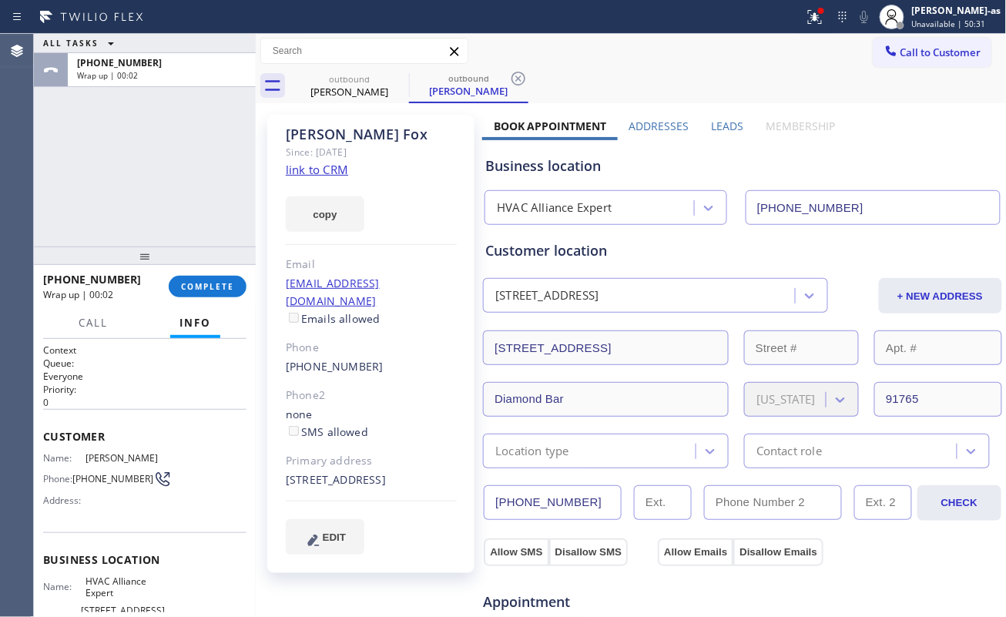
drag, startPoint x: 179, startPoint y: 156, endPoint x: 198, endPoint y: 223, distance: 70.4
click at [180, 152] on div "ALL TASKS ALL TASKS ACTIVE TASKS TASKS IN WRAP UP +19095692994 Wrap up | 00:02" at bounding box center [145, 140] width 222 height 213
click at [208, 279] on button "COMPLETE" at bounding box center [208, 287] width 78 height 22
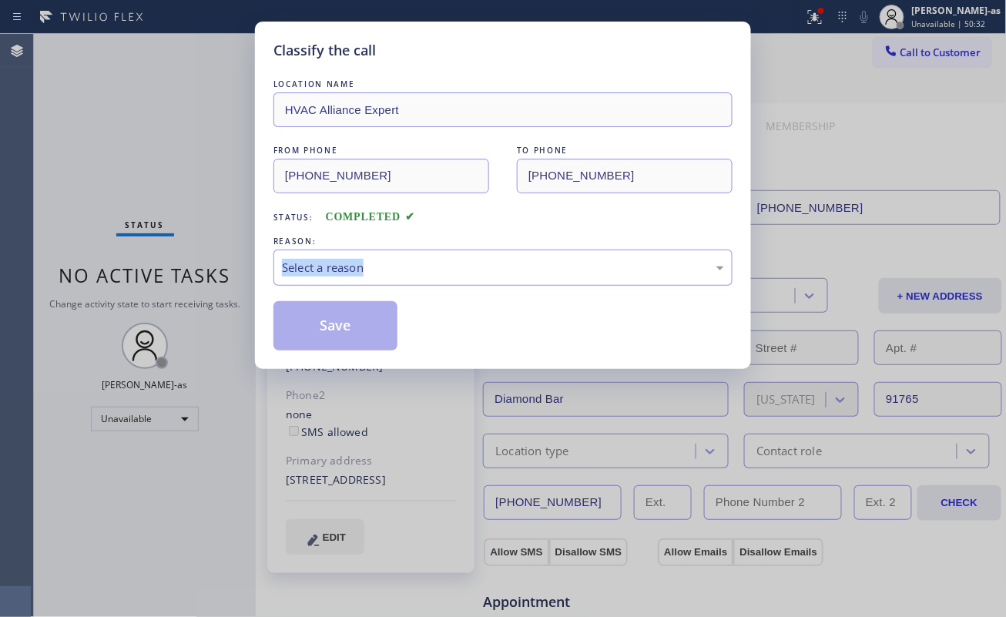
click at [207, 275] on div "Classify the call LOCATION NAME HVAC Alliance Expert FROM PHONE (323) 991-9198 …" at bounding box center [503, 308] width 1006 height 617
click at [198, 263] on div "Classify the call LOCATION NAME HVAC Alliance Expert FROM PHONE (323) 991-9198 …" at bounding box center [503, 308] width 1006 height 617
drag, startPoint x: 196, startPoint y: 265, endPoint x: 203, endPoint y: 266, distance: 7.7
click at [198, 266] on div "Classify the call LOCATION NAME HVAC Alliance Expert FROM PHONE (323) 991-9198 …" at bounding box center [503, 308] width 1006 height 617
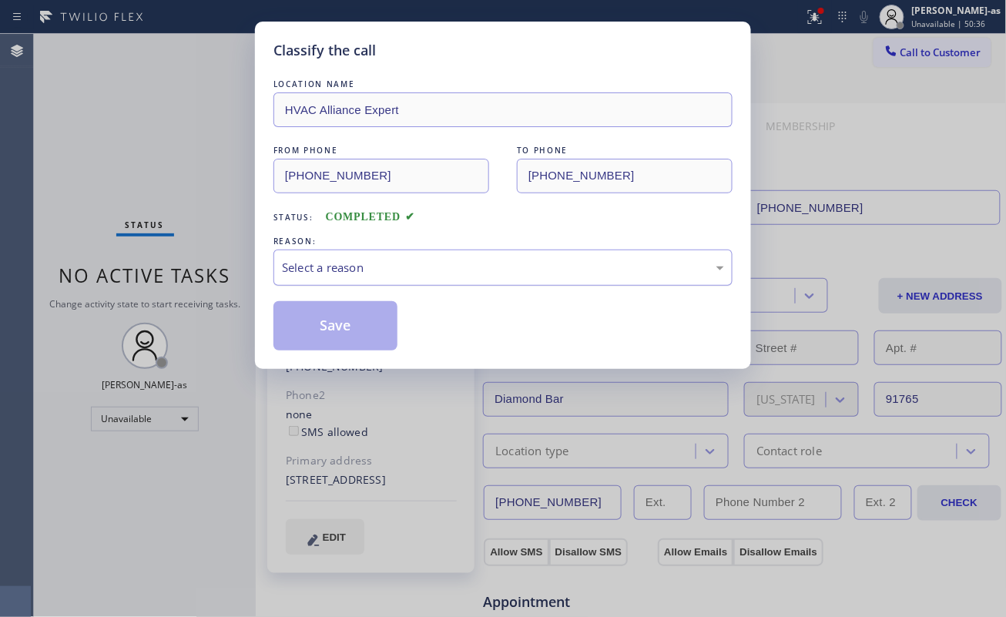
click at [379, 270] on div "Select a reason" at bounding box center [503, 268] width 442 height 18
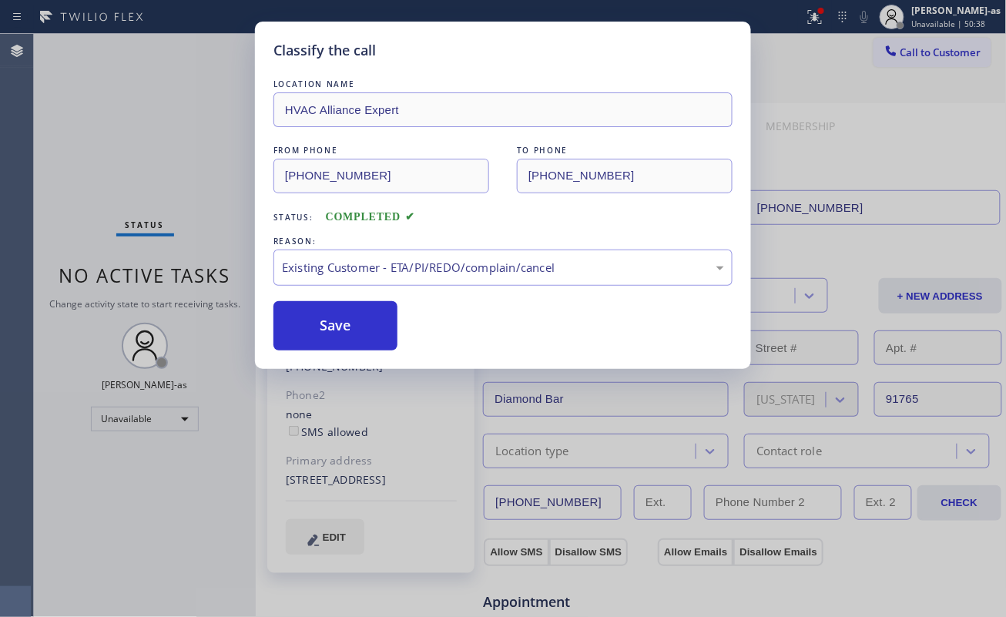
drag, startPoint x: 362, startPoint y: 333, endPoint x: 316, endPoint y: 358, distance: 52.7
click at [361, 333] on button "Save" at bounding box center [335, 325] width 124 height 49
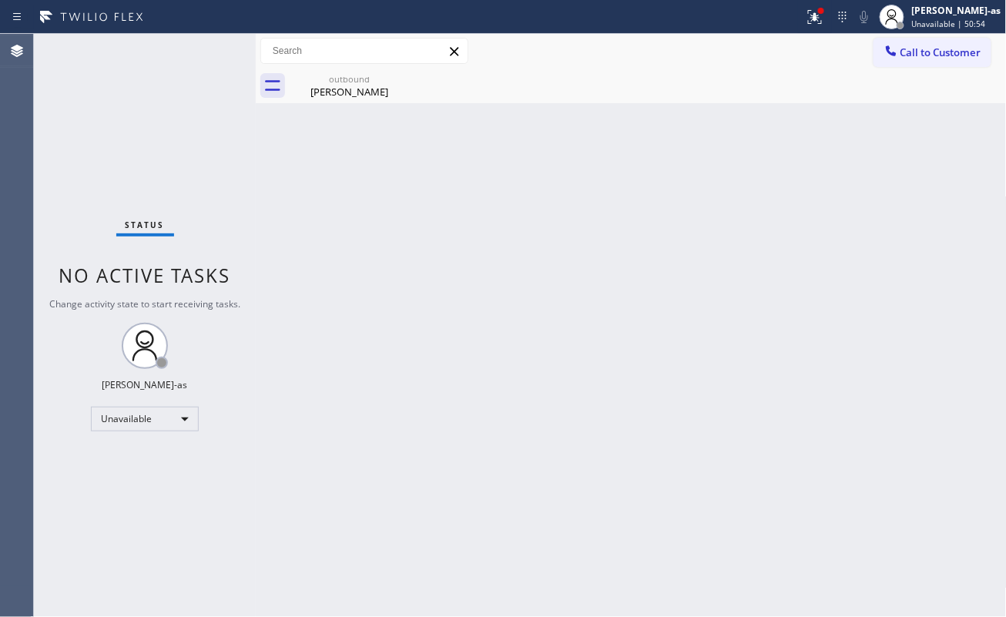
click at [132, 168] on div "Status No active tasks Change activity state to start receiving tasks. [PERSON_…" at bounding box center [145, 325] width 222 height 583
drag, startPoint x: 327, startPoint y: 79, endPoint x: 389, endPoint y: 81, distance: 62.4
click at [339, 79] on div "outbound" at bounding box center [349, 79] width 116 height 12
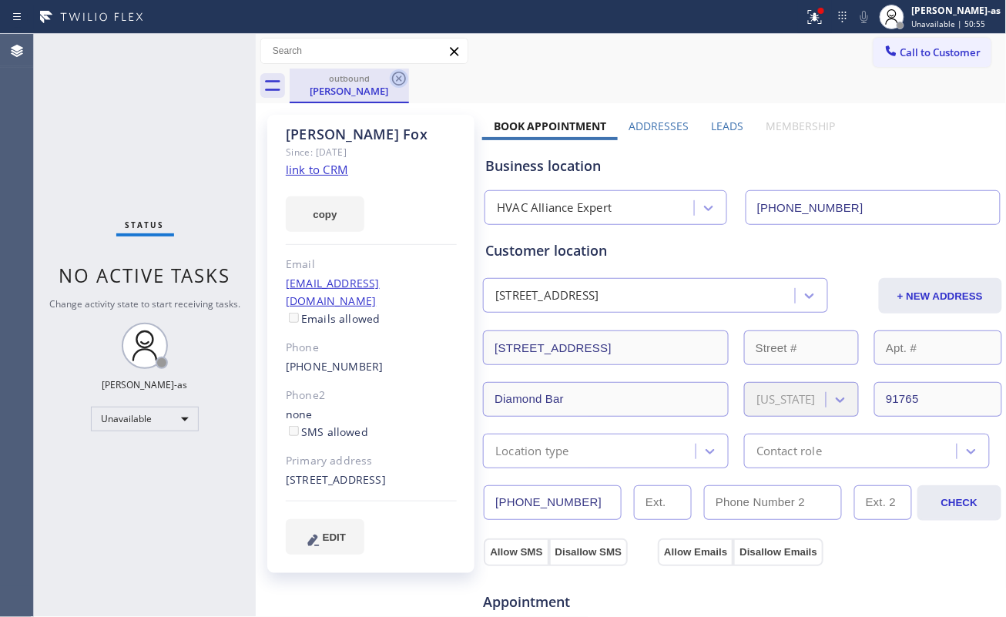
click at [395, 78] on icon at bounding box center [399, 78] width 18 height 18
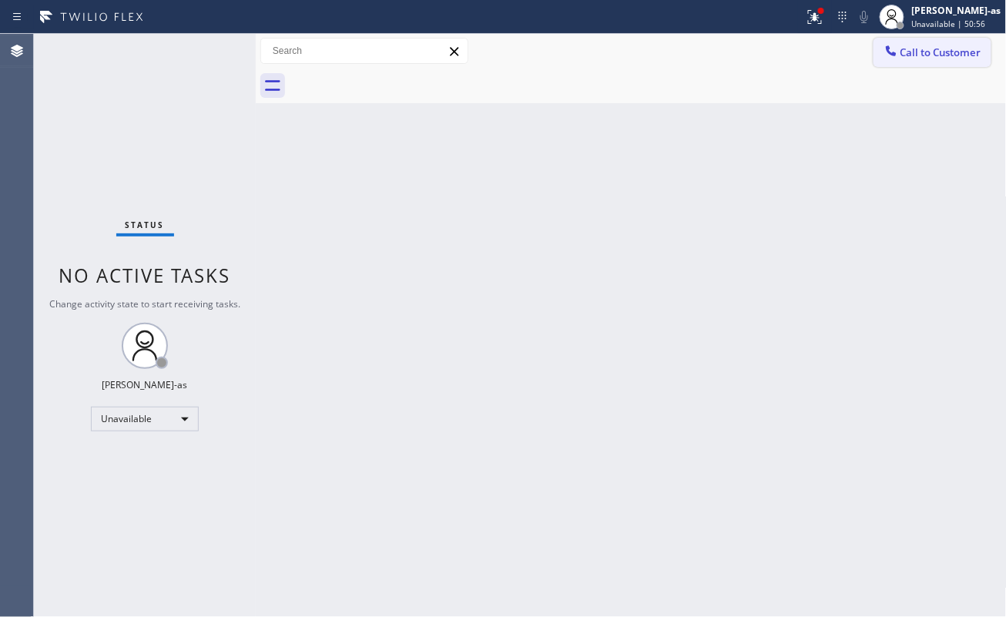
click at [937, 59] on span "Call to Customer" at bounding box center [940, 52] width 81 height 14
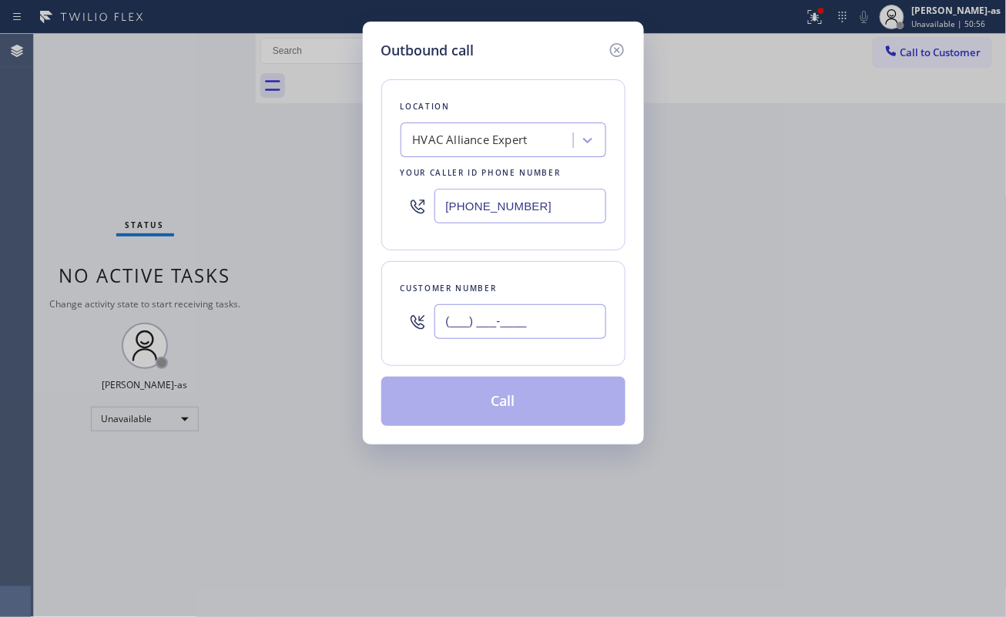
click at [534, 334] on input "(___) ___-____" at bounding box center [520, 321] width 172 height 35
paste input "909) 675-5432"
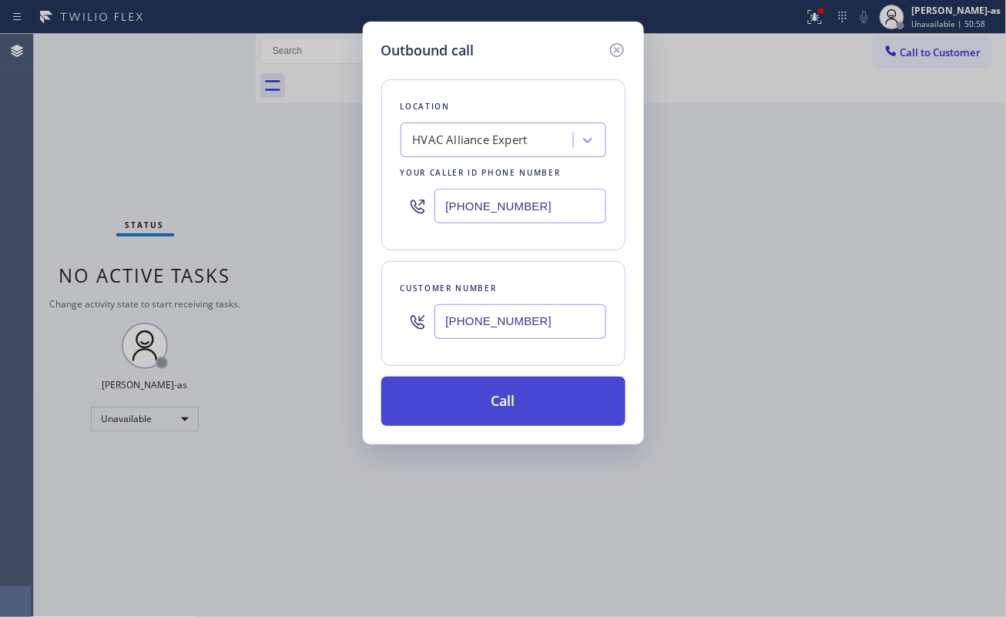
type input "(909) 675-5432"
click at [499, 400] on button "Call" at bounding box center [503, 401] width 244 height 49
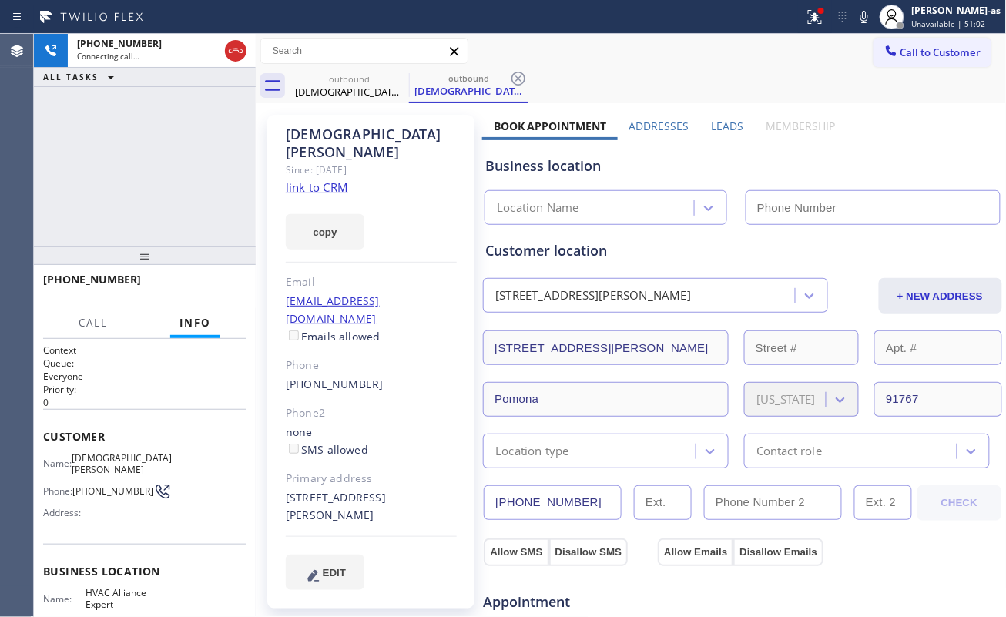
type input "[PHONE_NUMBER]"
click at [173, 179] on div "+19096755432 Live | 00:02 ALL TASKS ALL TASKS ACTIVE TASKS TASKS IN WRAP UP" at bounding box center [145, 140] width 222 height 213
click at [205, 156] on div "+19096755432 Live | 00:02 ALL TASKS ALL TASKS ACTIVE TASKS TASKS IN WRAP UP" at bounding box center [145, 140] width 222 height 213
drag, startPoint x: 159, startPoint y: 176, endPoint x: 225, endPoint y: 176, distance: 66.2
click at [167, 174] on div "+19096755432 Live | 00:03 ALL TASKS ALL TASKS ACTIVE TASKS TASKS IN WRAP UP" at bounding box center [145, 140] width 222 height 213
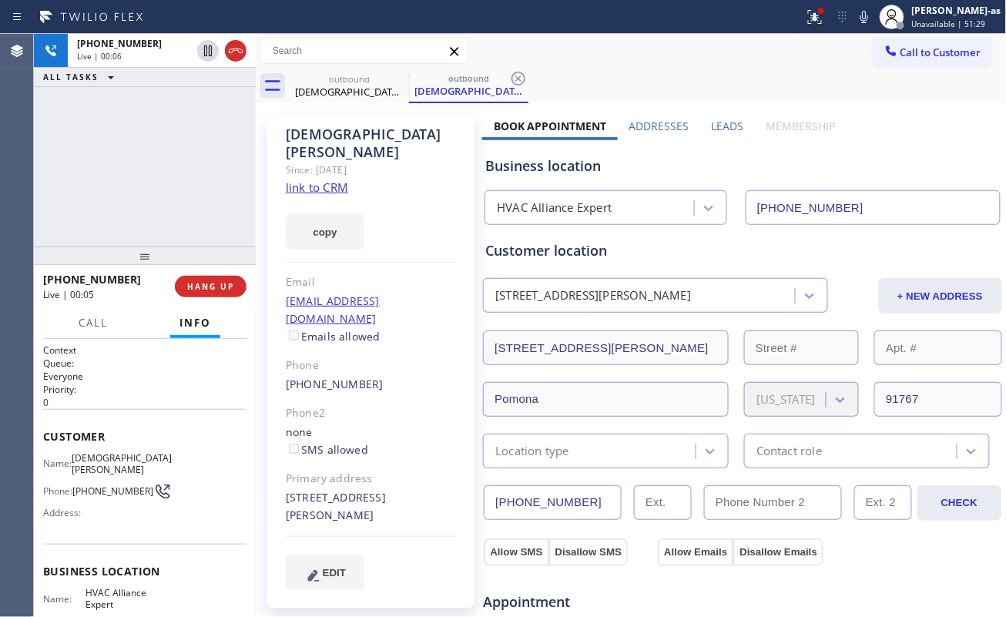
click at [327, 179] on link "link to CRM" at bounding box center [317, 186] width 62 height 15
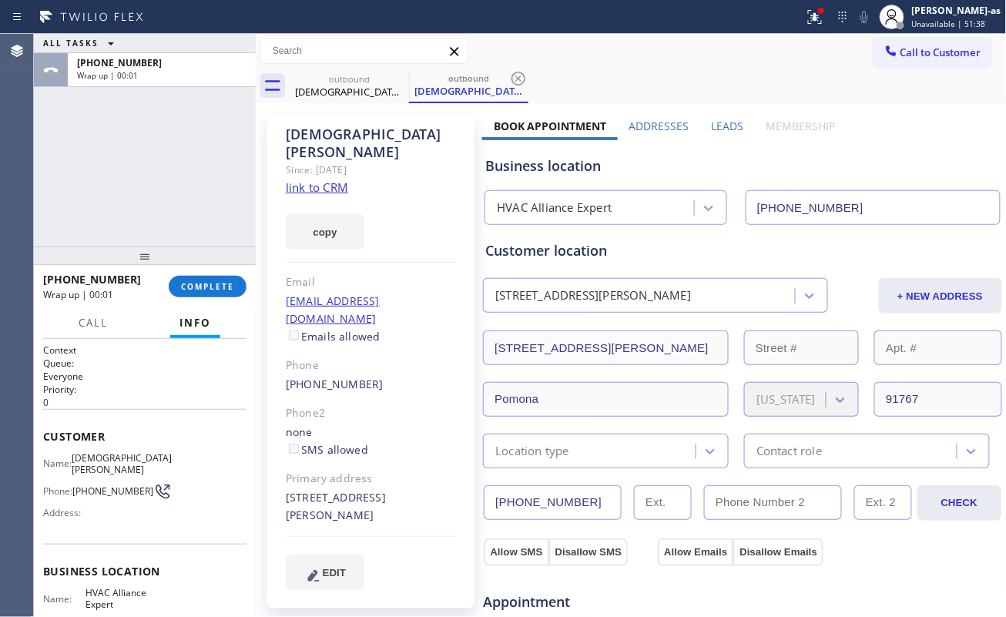
drag, startPoint x: 176, startPoint y: 211, endPoint x: 217, endPoint y: 247, distance: 55.1
click at [193, 210] on div "ALL TASKS ALL TASKS ACTIVE TASKS TASKS IN WRAP UP +19096755432 Wrap up | 00:01" at bounding box center [145, 140] width 222 height 213
click at [205, 281] on span "COMPLETE" at bounding box center [207, 286] width 53 height 11
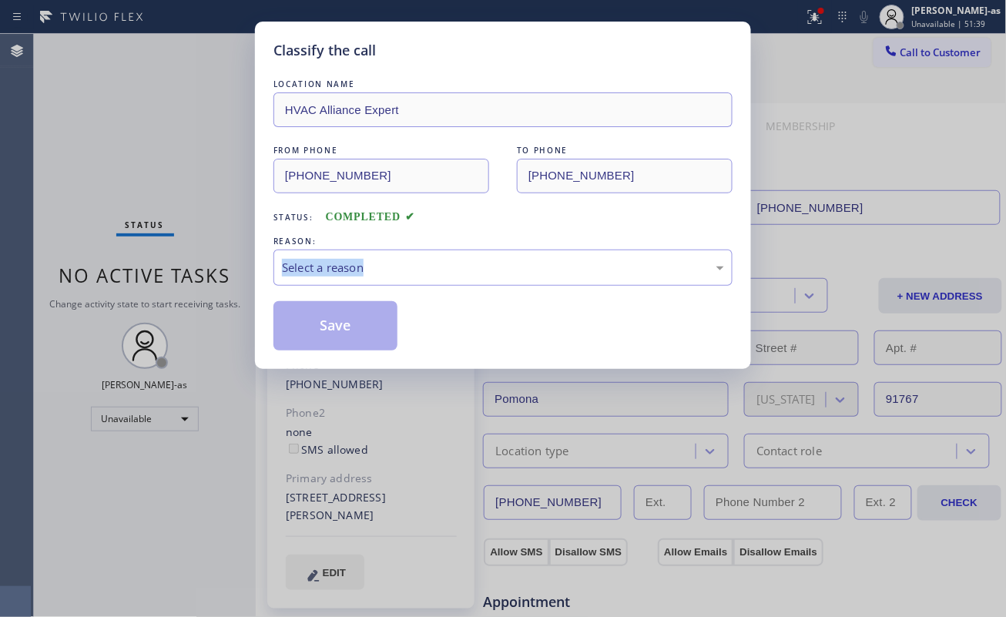
click at [205, 280] on div "Classify the call LOCATION NAME HVAC Alliance Expert FROM PHONE (323) 991-9198 …" at bounding box center [503, 308] width 1006 height 617
click at [447, 233] on div "REASON:" at bounding box center [502, 241] width 459 height 16
click at [438, 280] on div "Select a reason" at bounding box center [502, 267] width 459 height 36
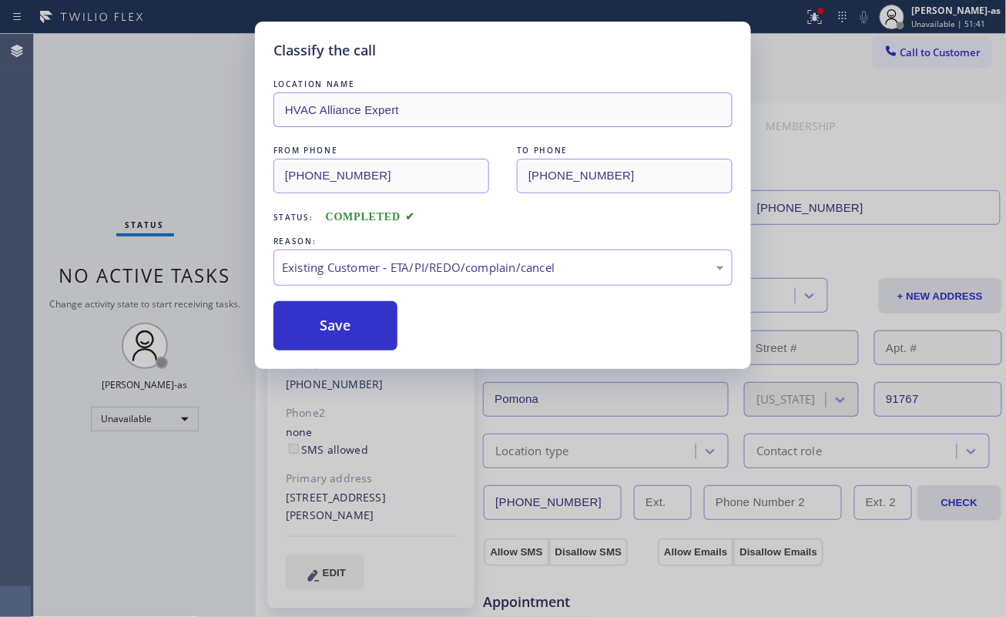
drag, startPoint x: 487, startPoint y: 348, endPoint x: 424, endPoint y: 343, distance: 63.3
click at [330, 333] on button "Save" at bounding box center [335, 325] width 124 height 49
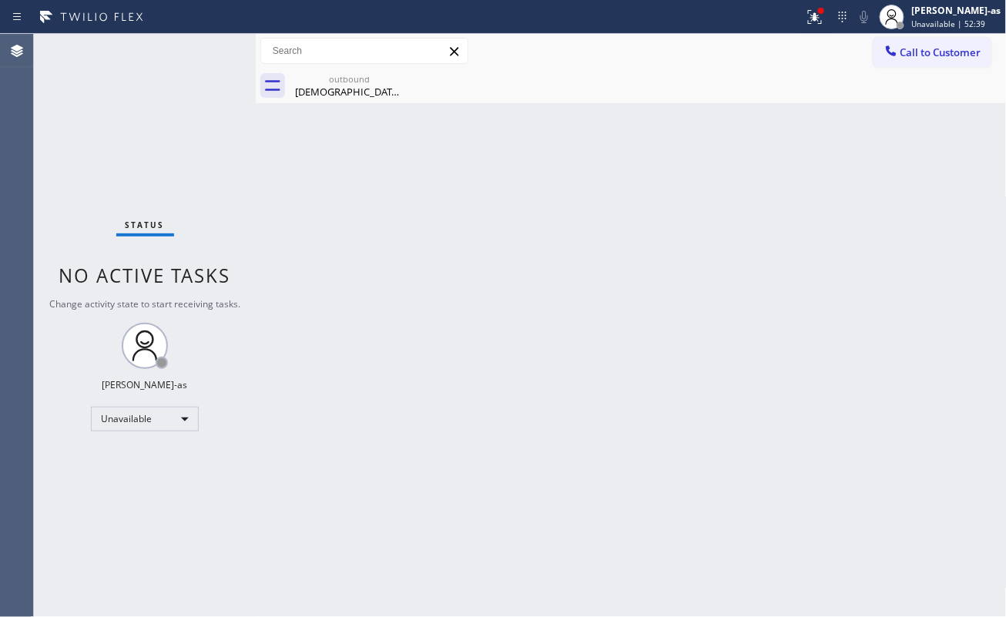
drag, startPoint x: 220, startPoint y: 182, endPoint x: 604, endPoint y: 105, distance: 391.9
click at [250, 176] on div "Status No active tasks Change activity state to start receiving tasks. [PERSON_…" at bounding box center [145, 325] width 222 height 583
click at [913, 48] on span "Call to Customer" at bounding box center [940, 52] width 81 height 14
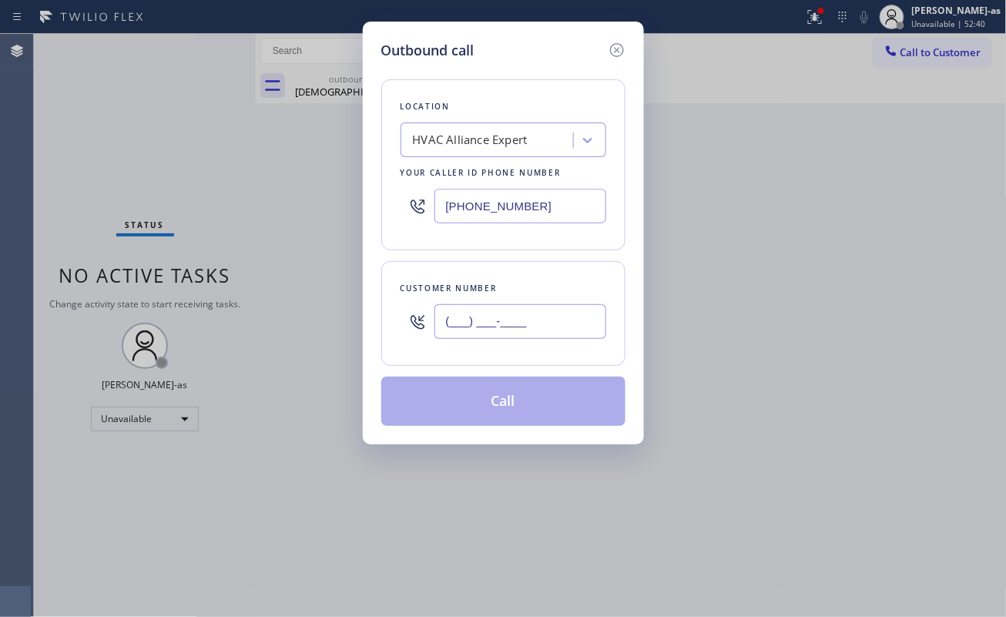
click at [509, 333] on input "(___) ___-____" at bounding box center [520, 321] width 172 height 35
paste input "310) 351-5332"
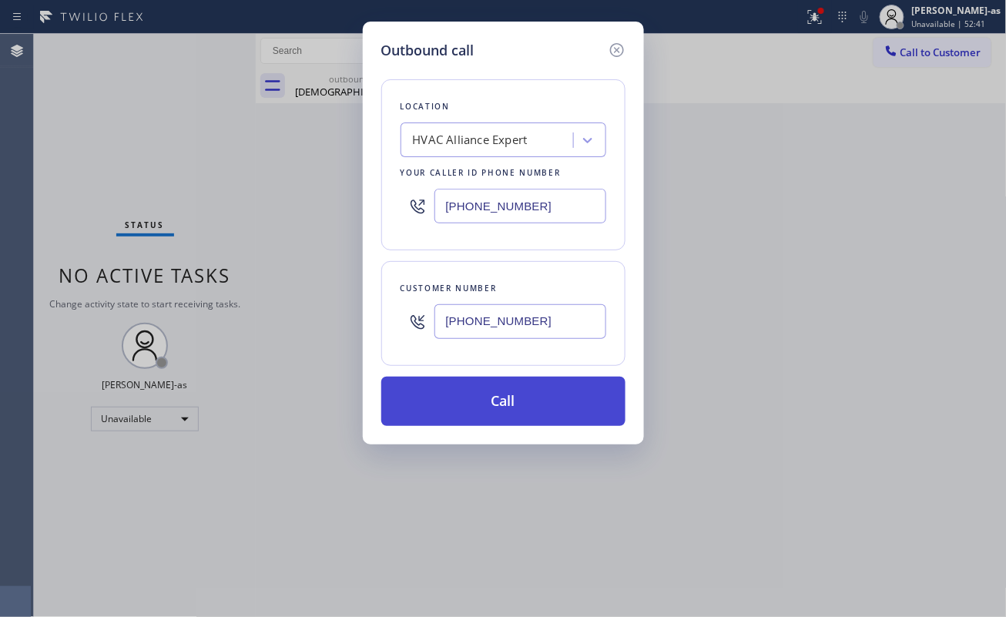
type input "(310) 351-5332"
click at [509, 398] on button "Call" at bounding box center [503, 401] width 244 height 49
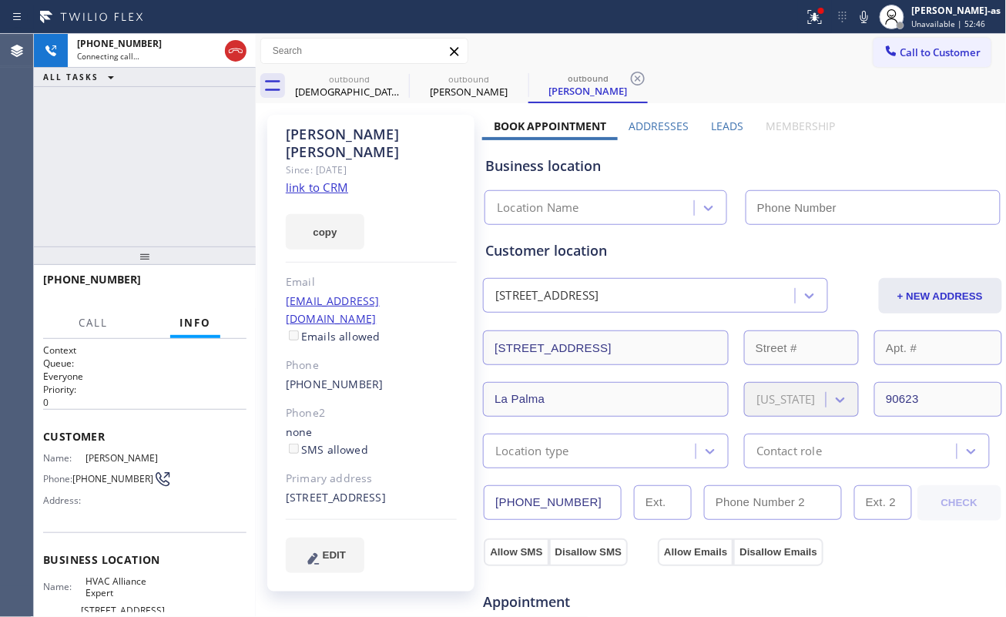
type input "[PHONE_NUMBER]"
drag, startPoint x: 155, startPoint y: 189, endPoint x: 223, endPoint y: 78, distance: 130.0
click at [159, 189] on div "+13103515332 Connecting call… ALL TASKS ALL TASKS ACTIVE TASKS TASKS IN WRAP UP" at bounding box center [145, 140] width 222 height 213
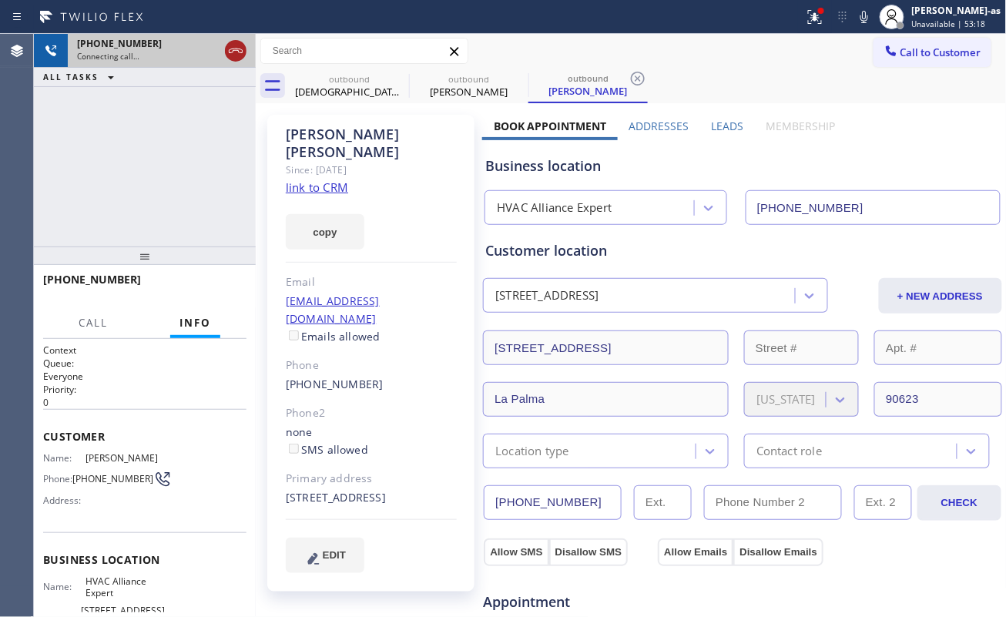
click at [232, 49] on icon at bounding box center [235, 51] width 18 height 18
drag, startPoint x: 216, startPoint y: 202, endPoint x: 269, endPoint y: 196, distance: 52.7
click at [237, 202] on div "+13103515332 Connecting call… ALL TASKS ALL TASKS ACTIVE TASKS TASKS IN WRAP UP" at bounding box center [145, 140] width 222 height 213
drag, startPoint x: 306, startPoint y: 169, endPoint x: 355, endPoint y: 219, distance: 69.2
click at [309, 179] on link "link to CRM" at bounding box center [317, 186] width 62 height 15
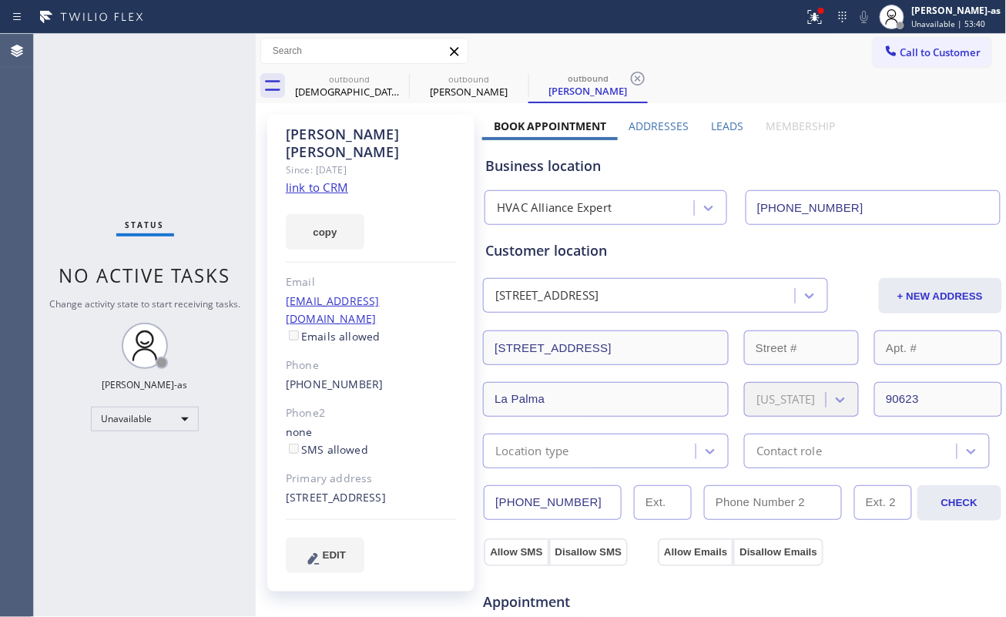
drag, startPoint x: 88, startPoint y: 72, endPoint x: 365, endPoint y: 130, distance: 283.2
click at [105, 78] on div "Status No active tasks Change activity state to start receiving tasks. [PERSON_…" at bounding box center [145, 325] width 222 height 583
click at [380, 88] on div "Crista Medina" at bounding box center [349, 92] width 116 height 14
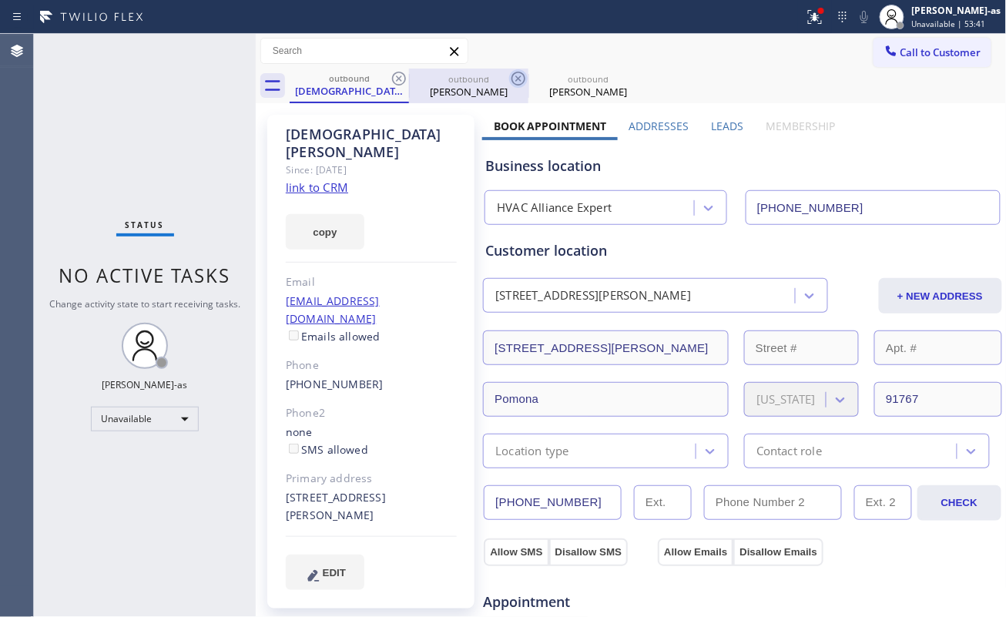
click at [395, 74] on icon at bounding box center [399, 78] width 18 height 18
click at [509, 75] on icon at bounding box center [518, 78] width 18 height 18
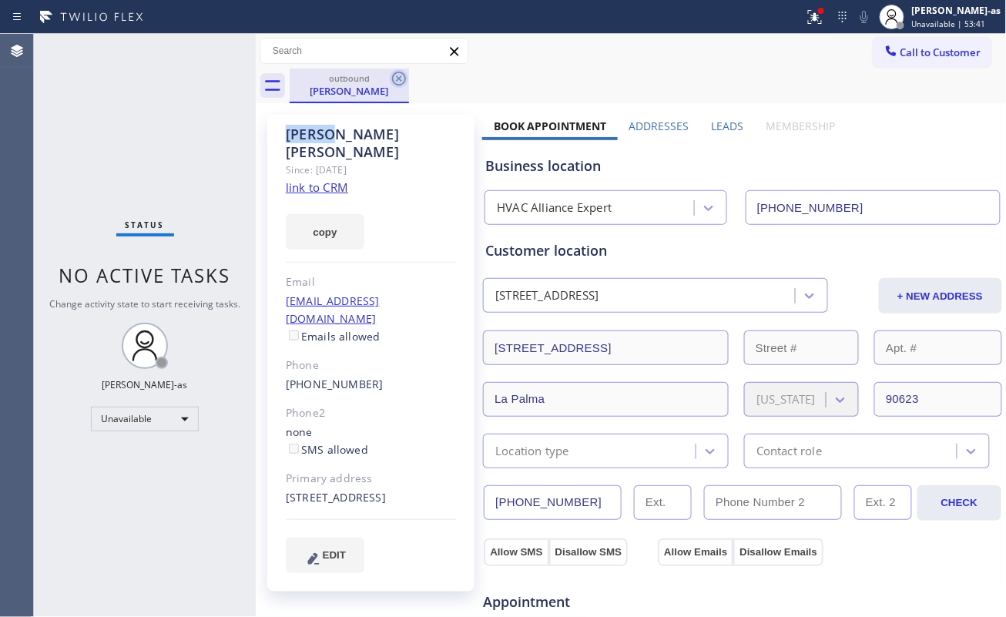
click at [398, 77] on icon at bounding box center [399, 78] width 18 height 18
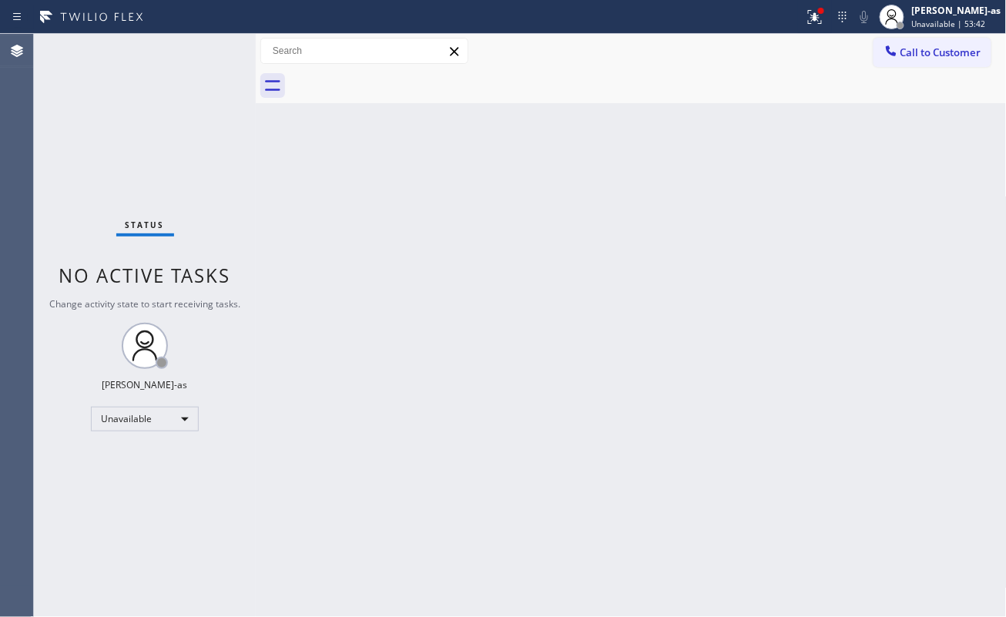
click at [398, 77] on div at bounding box center [648, 86] width 717 height 35
click at [168, 62] on div "Status No active tasks Change activity state to start receiving tasks. [PERSON_…" at bounding box center [145, 325] width 222 height 583
drag, startPoint x: 214, startPoint y: 128, endPoint x: 241, endPoint y: 121, distance: 27.8
click at [216, 128] on div "Status No active tasks Change activity state to start receiving tasks. [PERSON_…" at bounding box center [145, 325] width 222 height 583
drag, startPoint x: 423, startPoint y: 159, endPoint x: 468, endPoint y: 158, distance: 45.4
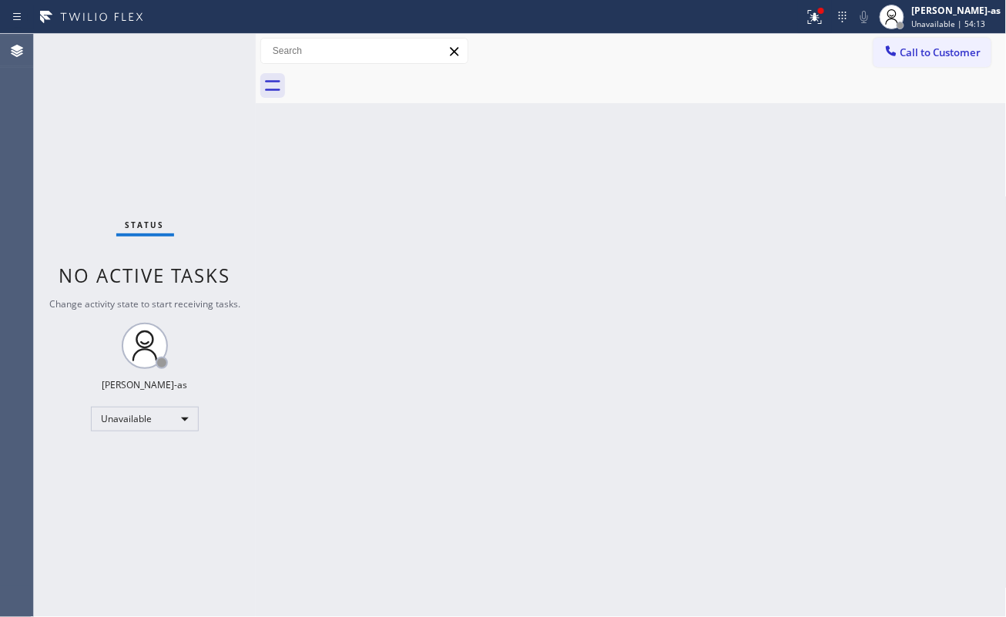
click at [423, 159] on div "Back to Dashboard Change Sender ID Customers Technicians Select a contact Outbo…" at bounding box center [631, 325] width 751 height 583
click at [940, 43] on button "Call to Customer" at bounding box center [932, 52] width 118 height 29
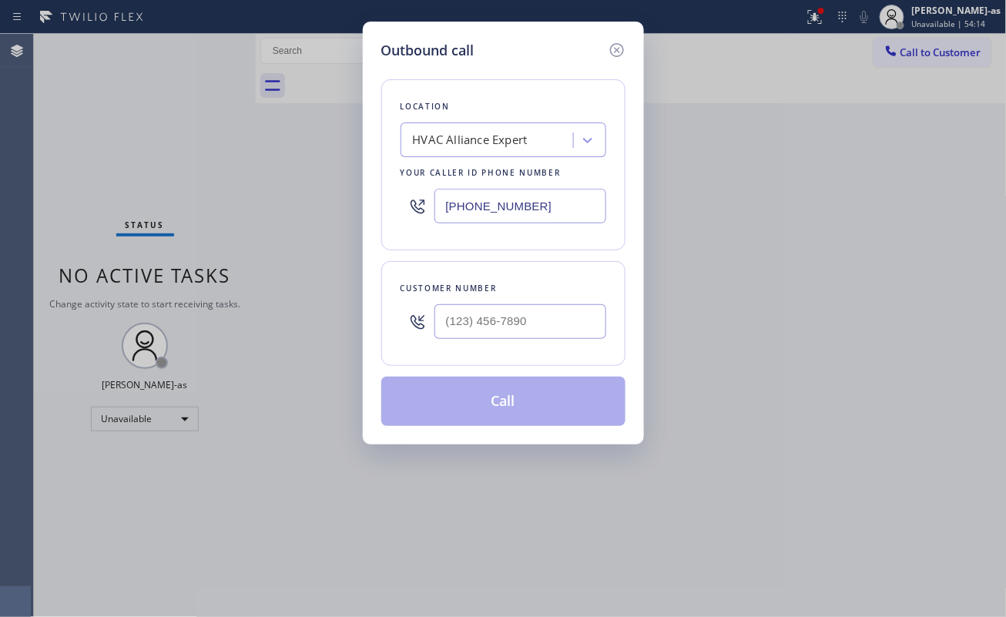
click at [536, 299] on div "Customer number" at bounding box center [503, 313] width 244 height 105
click at [548, 320] on input "(___) ___-____" at bounding box center [520, 321] width 172 height 35
paste input "213) 447-6281"
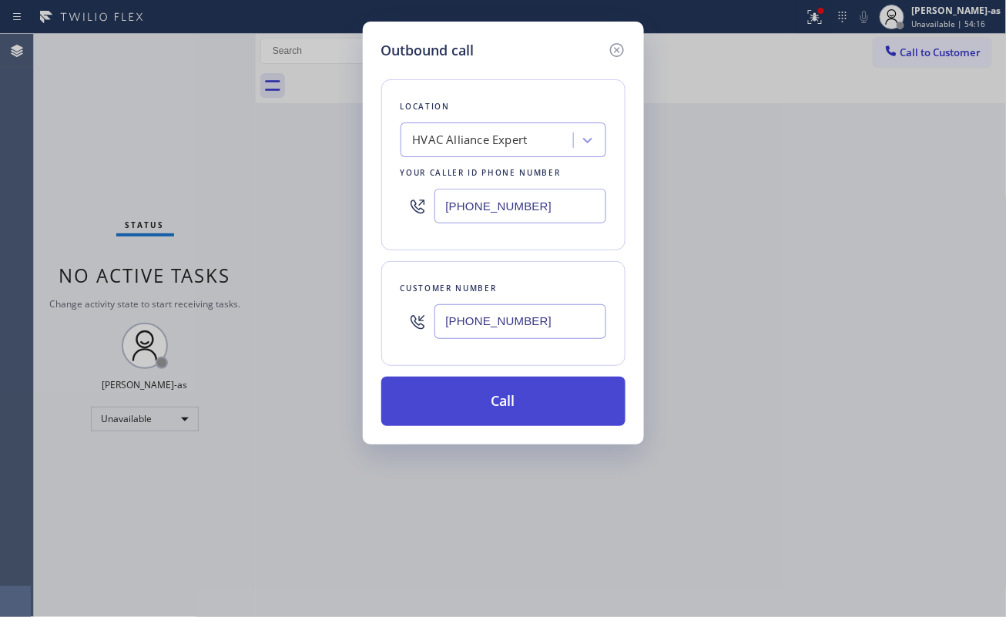
type input "(213) 447-6281"
click at [515, 400] on button "Call" at bounding box center [503, 401] width 244 height 49
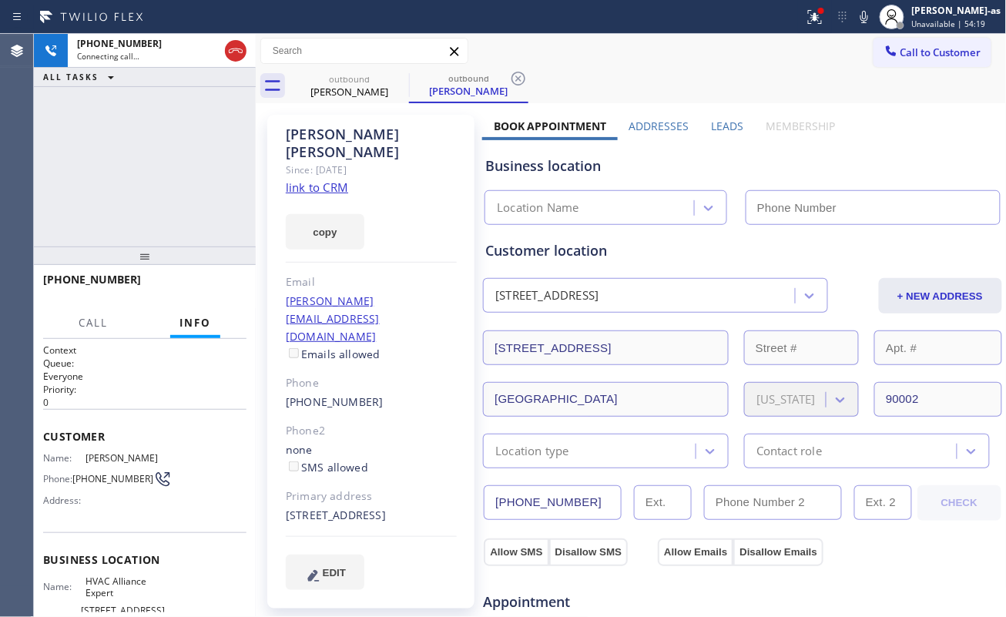
click at [134, 164] on div "+12134476281 Connecting call… ALL TASKS ALL TASKS ACTIVE TASKS TASKS IN WRAP UP" at bounding box center [145, 140] width 222 height 213
click at [309, 179] on link "link to CRM" at bounding box center [317, 186] width 62 height 15
type input "[PHONE_NUMBER]"
click at [208, 290] on span "HANG UP" at bounding box center [210, 286] width 47 height 11
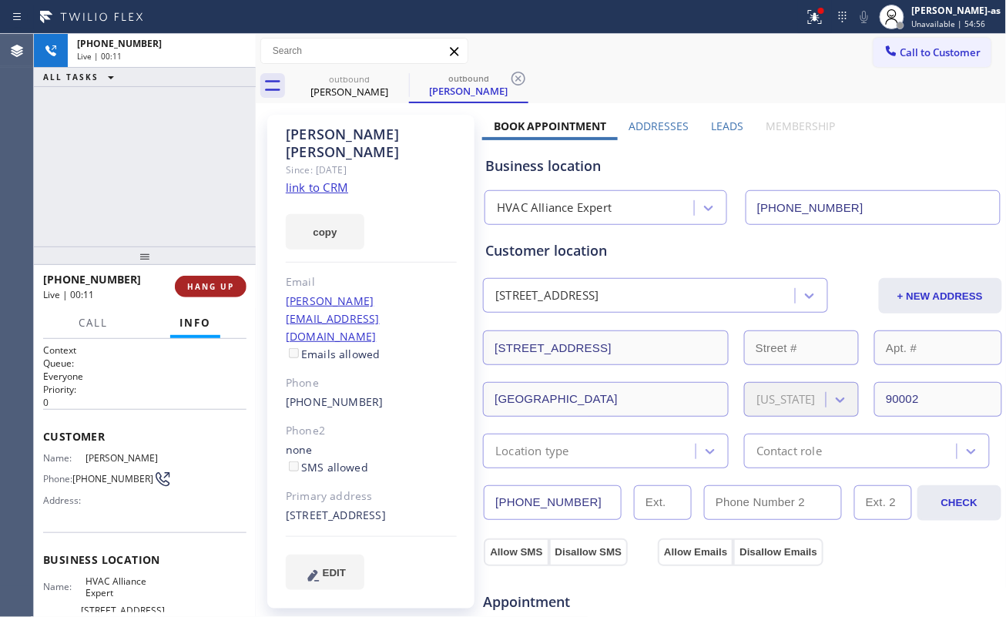
click at [209, 285] on span "HANG UP" at bounding box center [210, 286] width 47 height 11
click at [205, 283] on span "COMPLETE" at bounding box center [207, 286] width 53 height 11
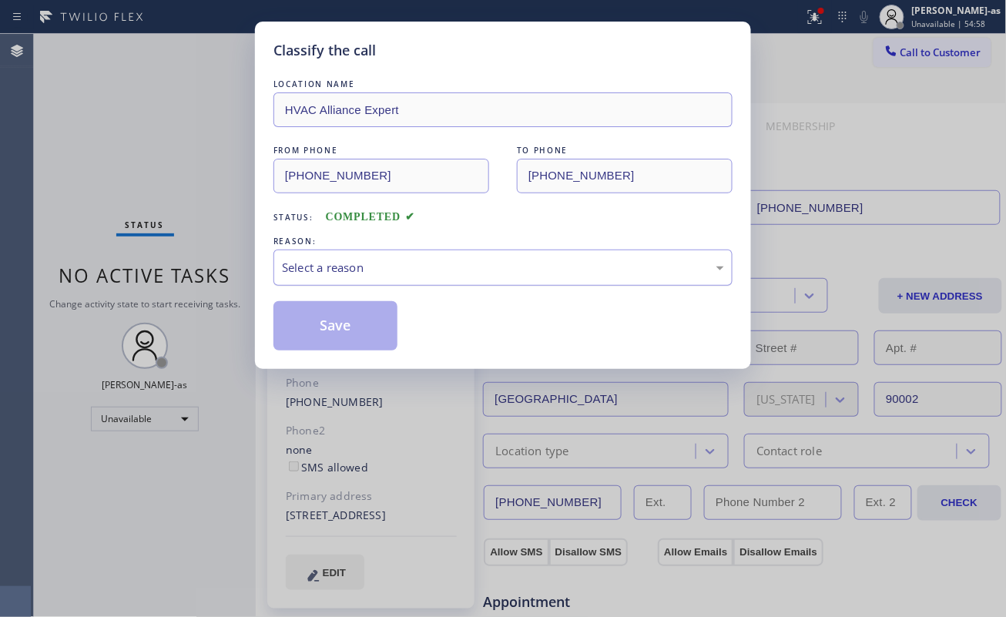
click at [336, 276] on div "Select a reason" at bounding box center [503, 268] width 442 height 18
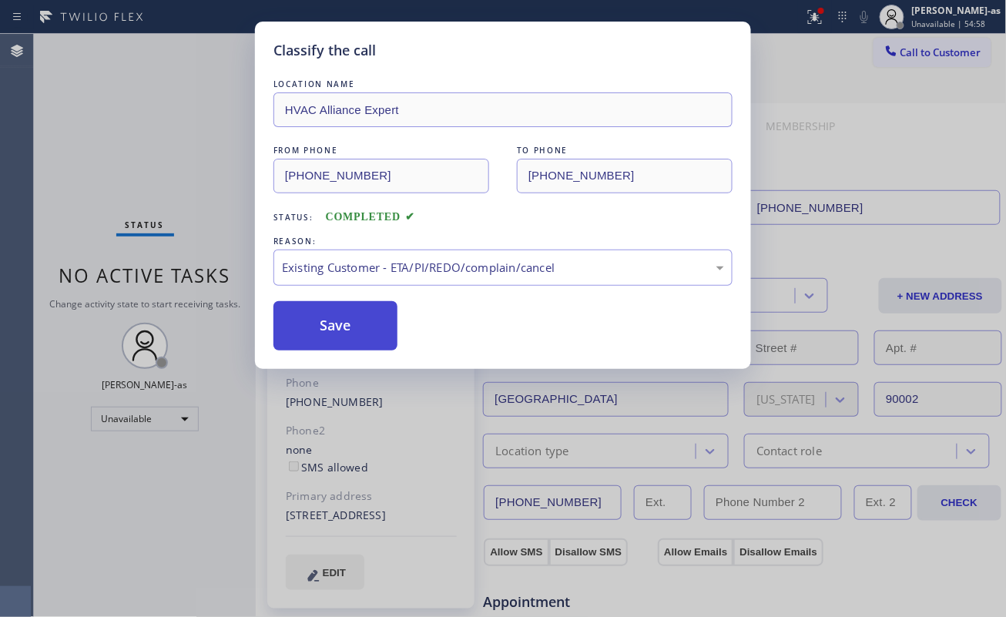
click at [363, 337] on button "Save" at bounding box center [335, 325] width 124 height 49
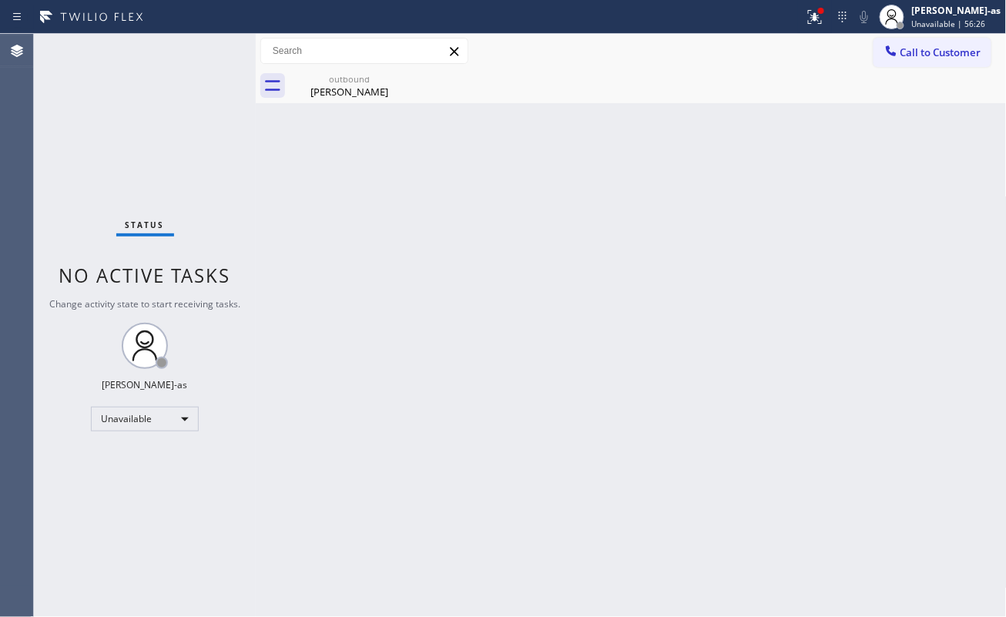
click at [330, 222] on div "Back to Dashboard Change Sender ID Customers Technicians Select a contact Outbo…" at bounding box center [631, 325] width 751 height 583
drag, startPoint x: 343, startPoint y: 93, endPoint x: 399, endPoint y: 86, distance: 56.6
click at [343, 93] on div "Deedee Murphy" at bounding box center [349, 92] width 116 height 14
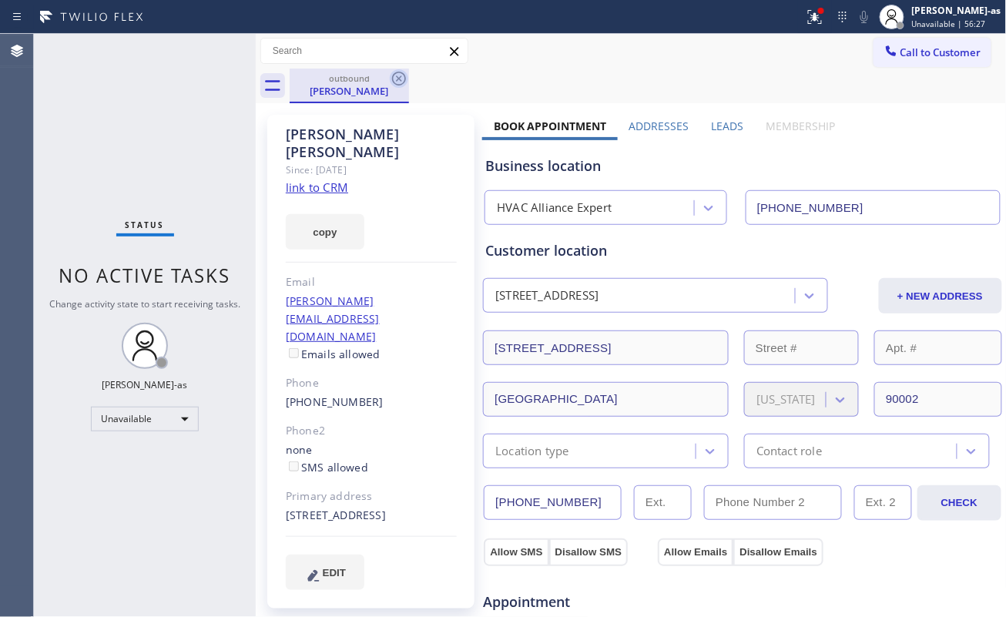
click at [399, 79] on icon at bounding box center [399, 79] width 14 height 14
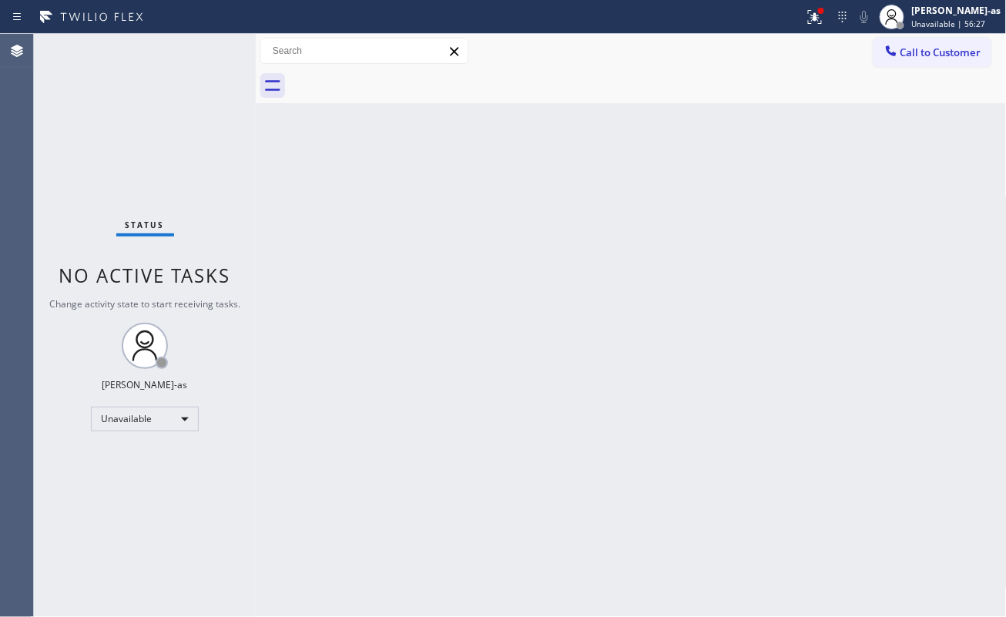
drag, startPoint x: 229, startPoint y: 176, endPoint x: 211, endPoint y: 250, distance: 76.0
click at [234, 172] on div "Status No active tasks Change activity state to start receiving tasks. [PERSON_…" at bounding box center [145, 325] width 222 height 583
drag, startPoint x: 354, startPoint y: 286, endPoint x: 363, endPoint y: 179, distance: 108.2
click at [359, 282] on div "Back to Dashboard Change Sender ID Customers Technicians Select a contact Outbo…" at bounding box center [631, 325] width 751 height 583
click at [946, 41] on button "Call to Customer" at bounding box center [932, 52] width 118 height 29
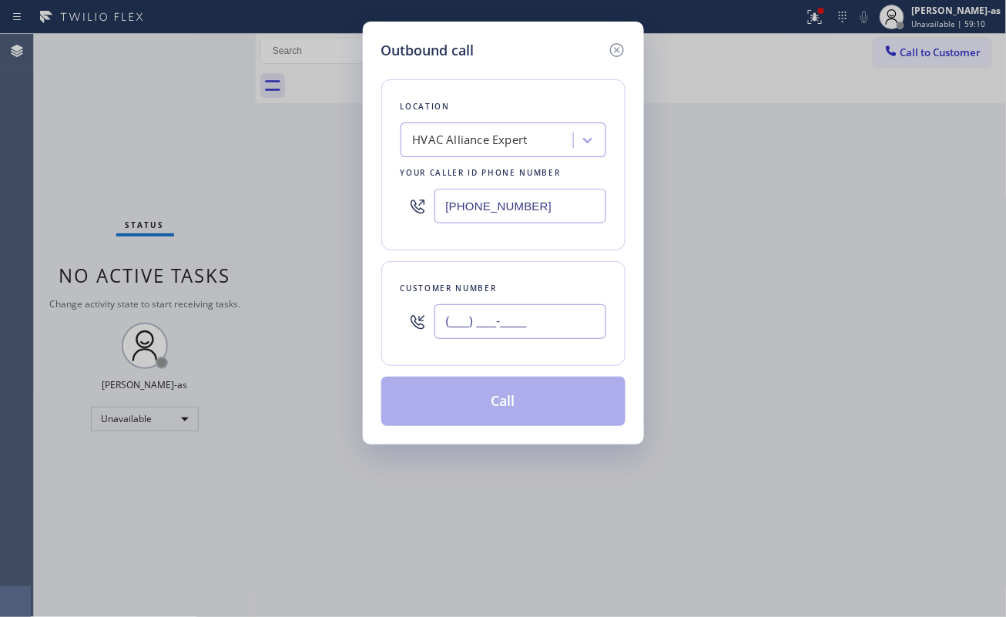
click at [533, 328] on input "(___) ___-____" at bounding box center [520, 321] width 172 height 35
paste input "323) 233-4200"
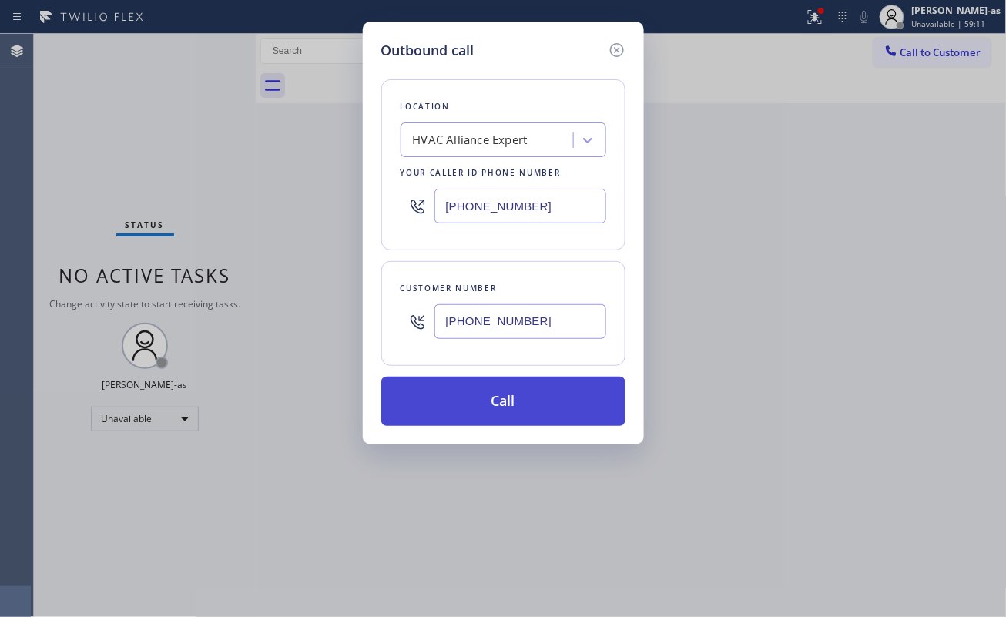
type input "(323) 233-4200"
click at [491, 395] on button "Call" at bounding box center [503, 401] width 244 height 49
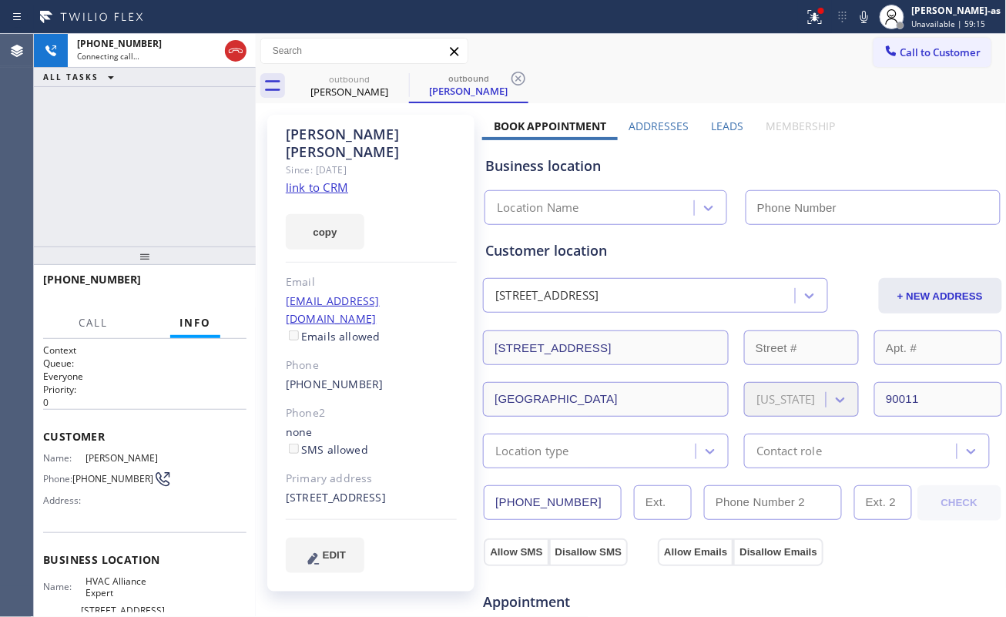
drag, startPoint x: 237, startPoint y: 152, endPoint x: 308, endPoint y: 169, distance: 72.8
click at [238, 152] on div "+13232334200 Connecting call… ALL TASKS ALL TASKS ACTIVE TASKS TASKS IN WRAP UP" at bounding box center [145, 140] width 222 height 213
click at [316, 179] on link "link to CRM" at bounding box center [317, 186] width 62 height 15
type input "[PHONE_NUMBER]"
click at [112, 134] on div "+13232334200 Live | 00:01 ALL TASKS ALL TASKS ACTIVE TASKS TASKS IN WRAP UP" at bounding box center [145, 140] width 222 height 213
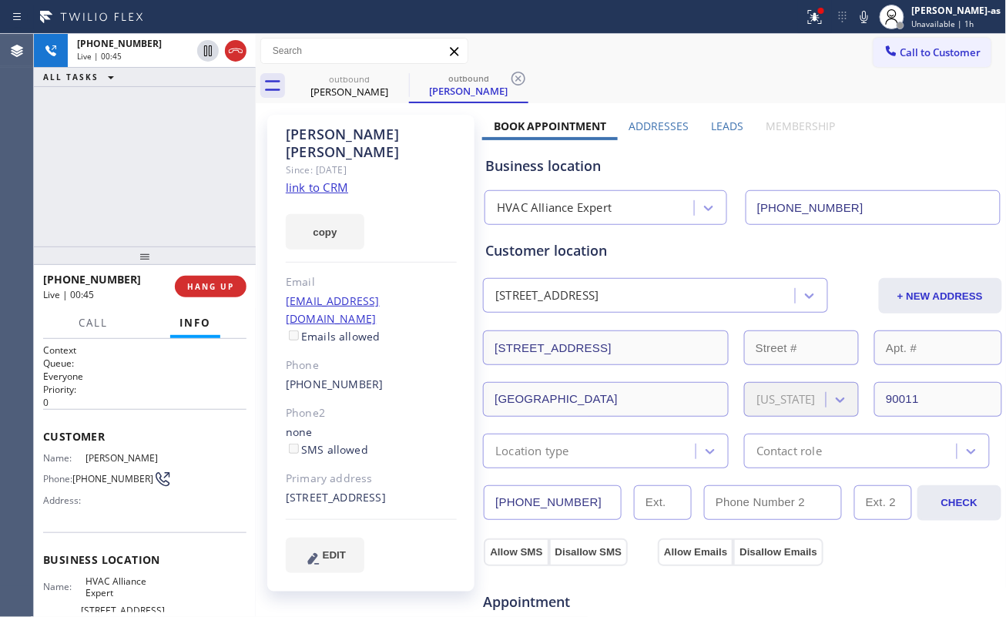
drag, startPoint x: 123, startPoint y: 228, endPoint x: 207, endPoint y: 195, distance: 90.2
click at [129, 226] on div "+13232334200 Live | 00:45 ALL TASKS ALL TASKS ACTIVE TASKS TASKS IN WRAP UP" at bounding box center [145, 140] width 222 height 213
drag, startPoint x: 348, startPoint y: 87, endPoint x: 139, endPoint y: 192, distance: 233.5
click at [356, 87] on div "Dee Vora" at bounding box center [349, 92] width 116 height 14
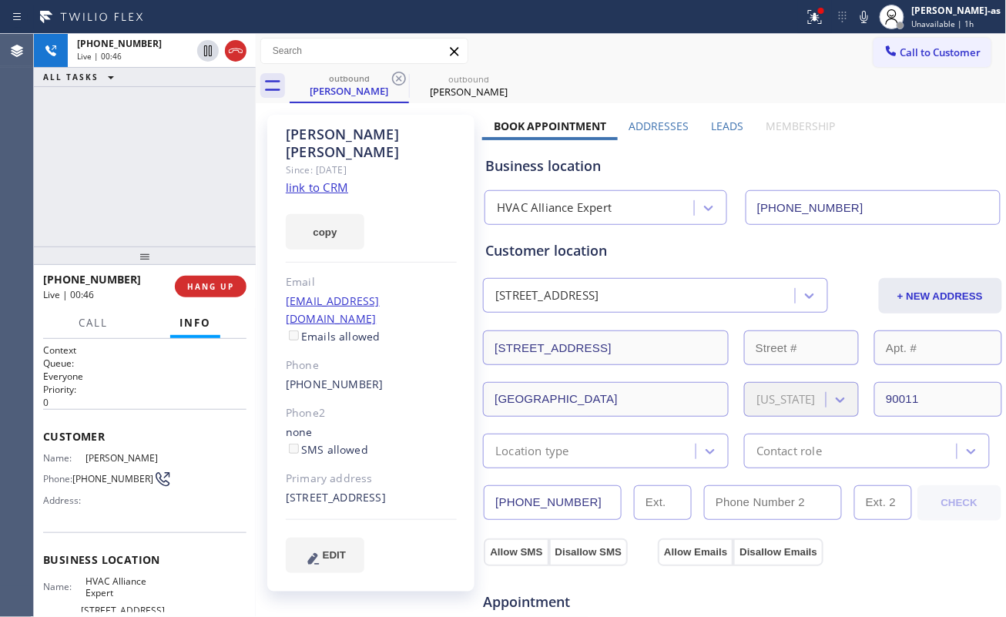
click at [145, 200] on div "+13232334200 Live | 00:46 ALL TASKS ALL TASKS ACTIVE TASKS TASKS IN WRAP UP" at bounding box center [145, 140] width 222 height 213
click at [226, 282] on span "HANG UP" at bounding box center [210, 286] width 47 height 11
click at [219, 277] on div "+13232334200 Live | 00:47 HANG UP" at bounding box center [144, 286] width 203 height 40
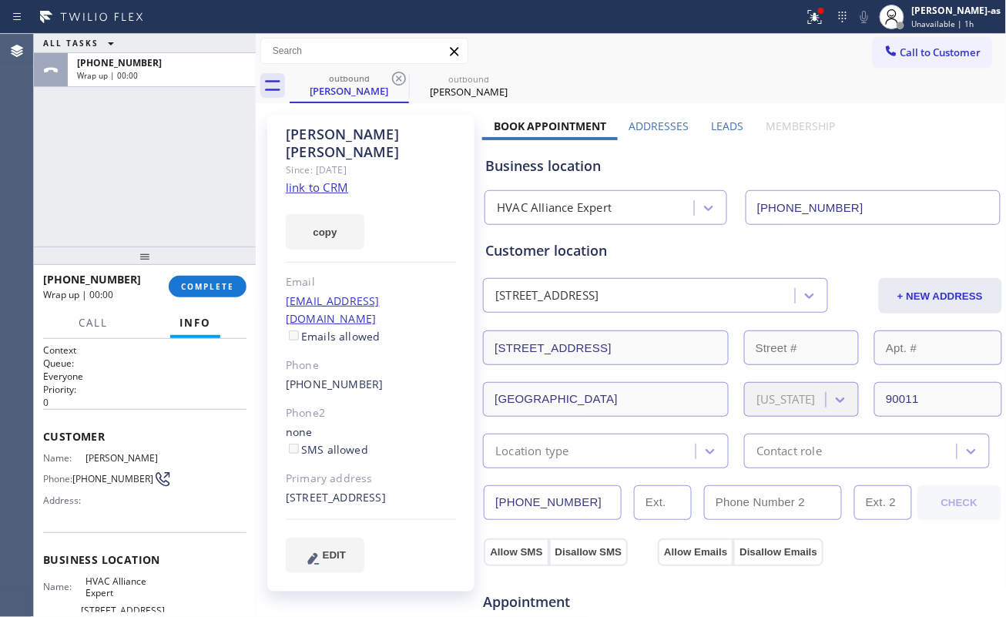
click at [172, 198] on div "ALL TASKS ALL TASKS ACTIVE TASKS TASKS IN WRAP UP +13232334200 Wrap up | 00:00" at bounding box center [145, 140] width 222 height 213
click at [206, 294] on button "COMPLETE" at bounding box center [208, 287] width 78 height 22
click at [163, 203] on div "ALL TASKS ALL TASKS ACTIVE TASKS TASKS IN WRAP UP +13232334200 Wrap up | 00:01" at bounding box center [145, 140] width 222 height 213
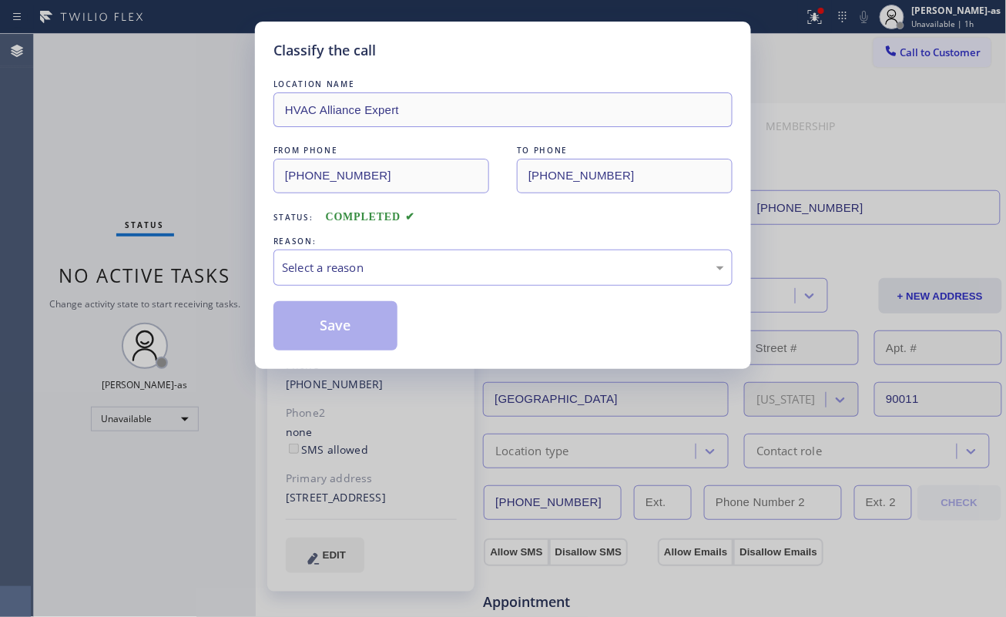
click at [200, 284] on div "Classify the call LOCATION NAME HVAC Alliance Expert FROM PHONE (323) 991-9198 …" at bounding box center [503, 308] width 1006 height 617
drag, startPoint x: 334, startPoint y: 266, endPoint x: 367, endPoint y: 277, distance: 34.8
click at [340, 270] on div "Select a reason" at bounding box center [503, 268] width 442 height 18
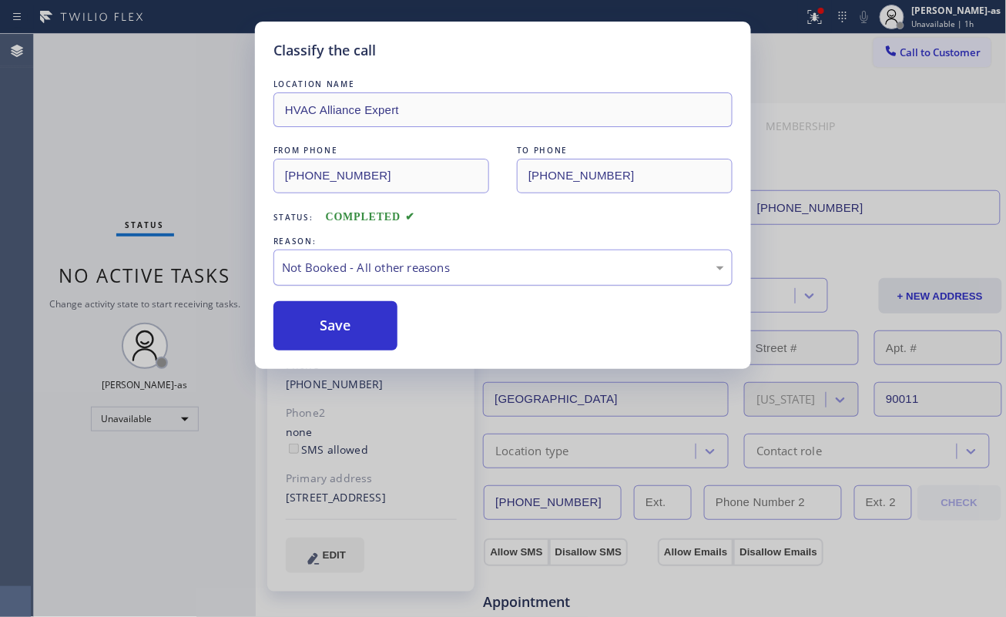
click at [426, 263] on div "Not Booked - All other reasons" at bounding box center [503, 268] width 442 height 18
drag, startPoint x: 333, startPoint y: 327, endPoint x: 972, endPoint y: 377, distance: 640.3
click at [333, 328] on button "Save" at bounding box center [335, 325] width 124 height 49
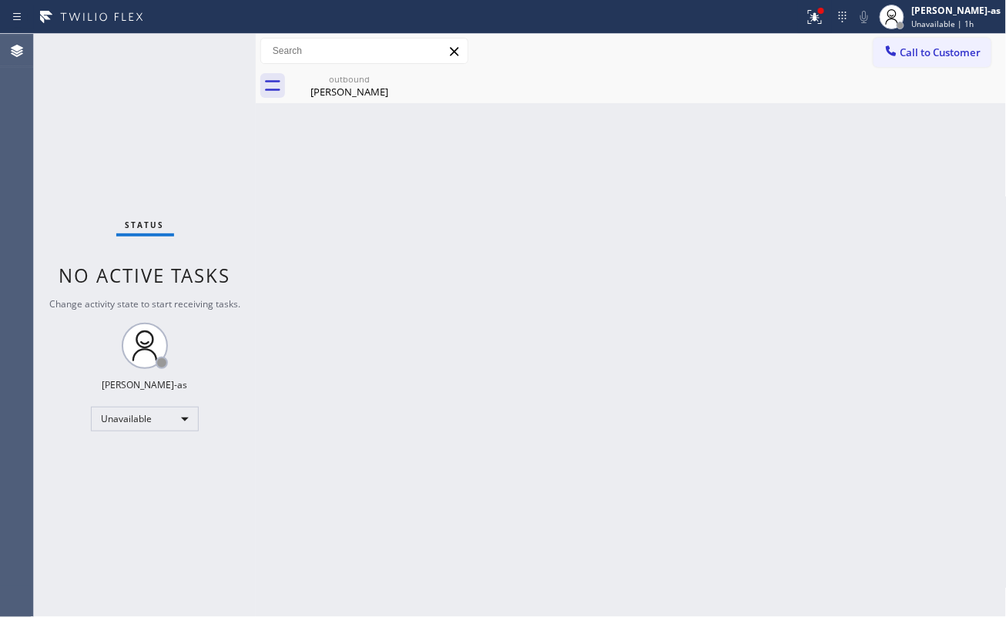
drag, startPoint x: 306, startPoint y: 225, endPoint x: 400, endPoint y: 164, distance: 111.9
click at [310, 226] on div "Back to Dashboard Change Sender ID Customers Technicians Select a contact Outbo…" at bounding box center [631, 325] width 751 height 583
click at [364, 83] on div "outbound" at bounding box center [349, 79] width 116 height 12
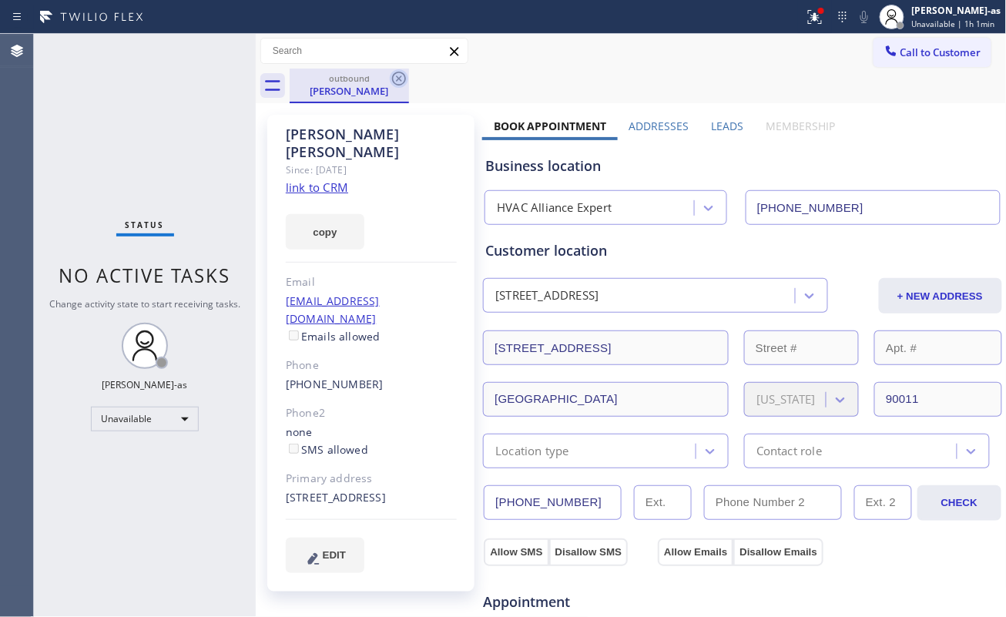
drag, startPoint x: 388, startPoint y: 80, endPoint x: 407, endPoint y: 77, distance: 19.5
click at [393, 80] on div "outbound Dee Vora" at bounding box center [349, 86] width 119 height 35
click at [407, 75] on icon at bounding box center [399, 78] width 18 height 18
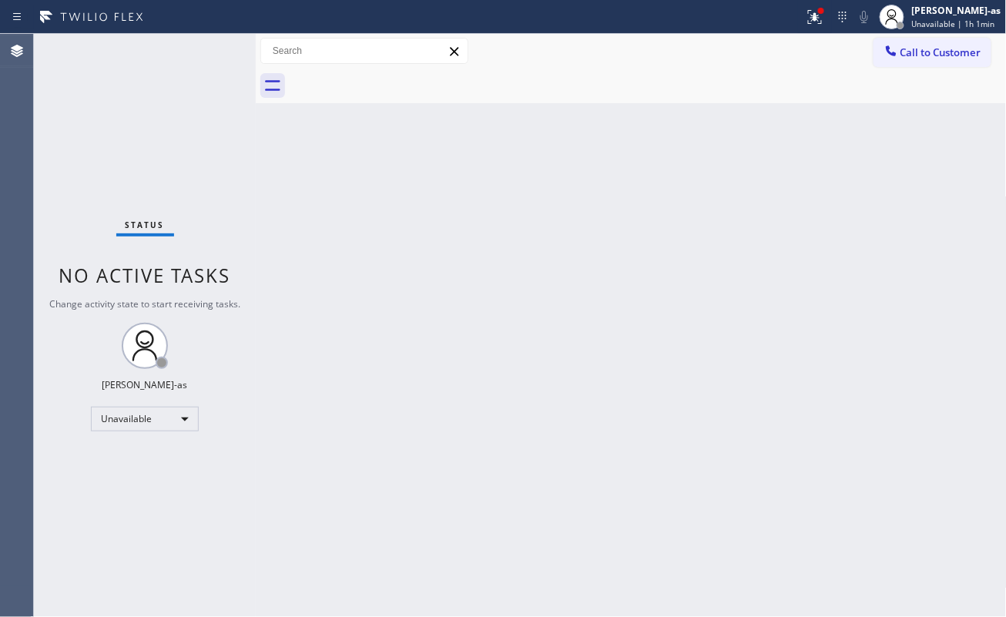
click at [892, 57] on div at bounding box center [891, 52] width 18 height 18
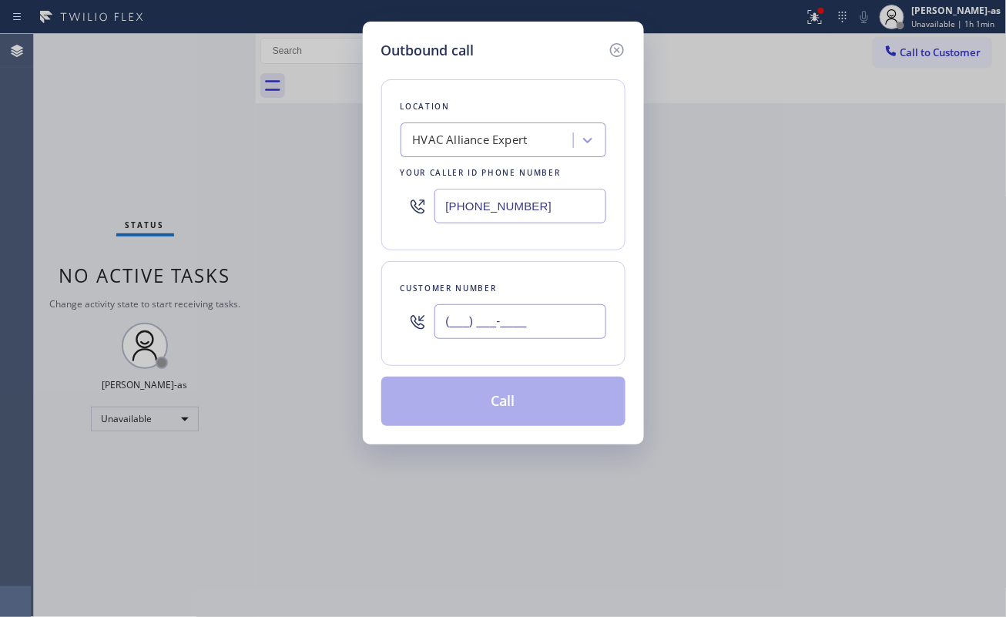
click at [549, 324] on input "(___) ___-____" at bounding box center [520, 321] width 172 height 35
paste input "213) 268-5996"
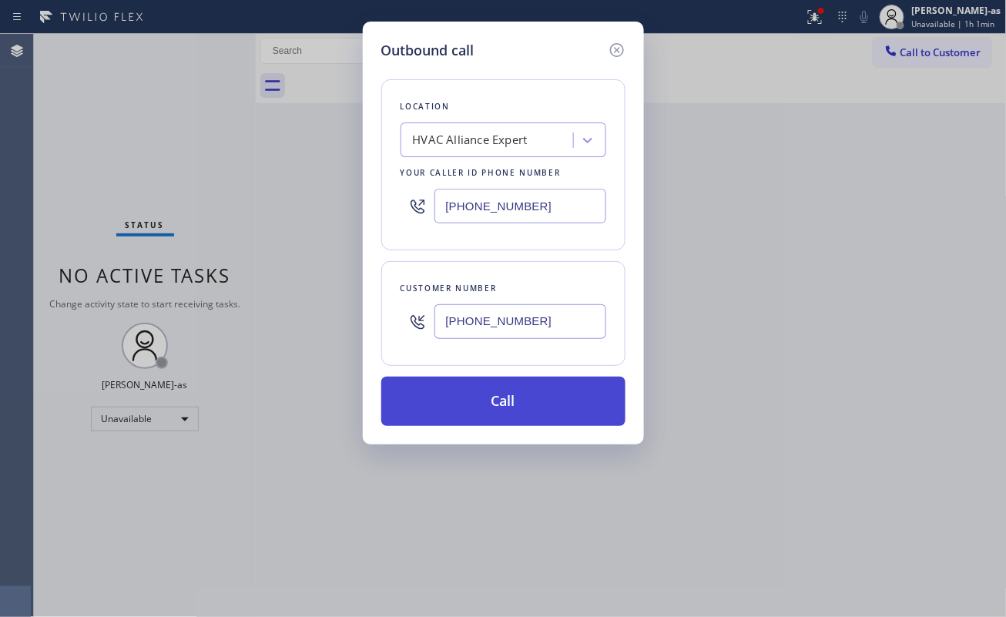
type input "(213) 268-5996"
click at [527, 407] on button "Call" at bounding box center [503, 401] width 244 height 49
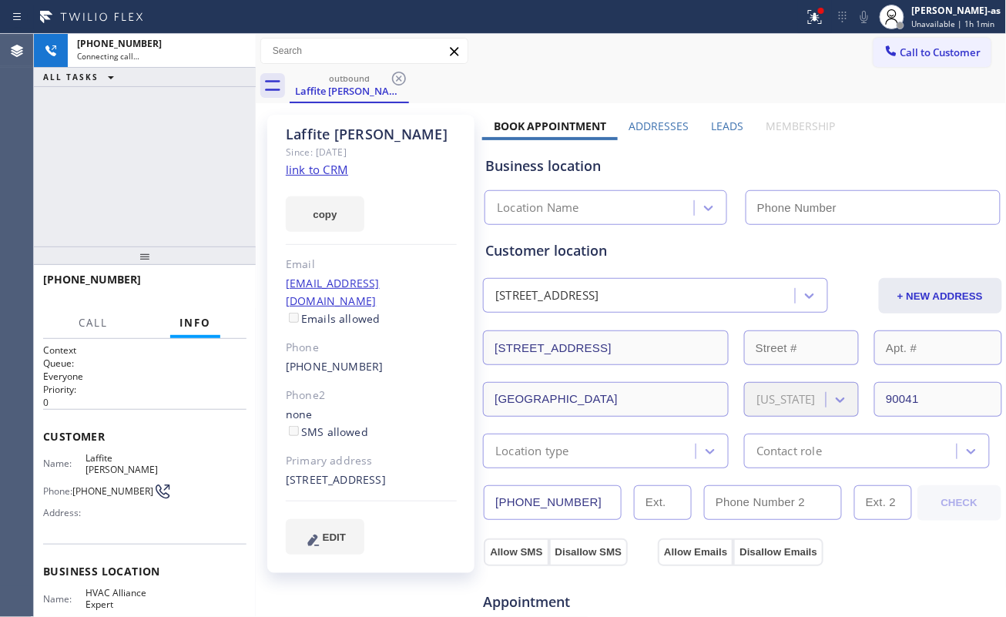
click at [168, 209] on div "+12132685996 Connecting call… ALL TASKS ALL TASKS ACTIVE TASKS TASKS IN WRAP UP" at bounding box center [145, 140] width 222 height 213
click at [315, 174] on link "link to CRM" at bounding box center [317, 169] width 62 height 15
type input "[PHONE_NUMBER]"
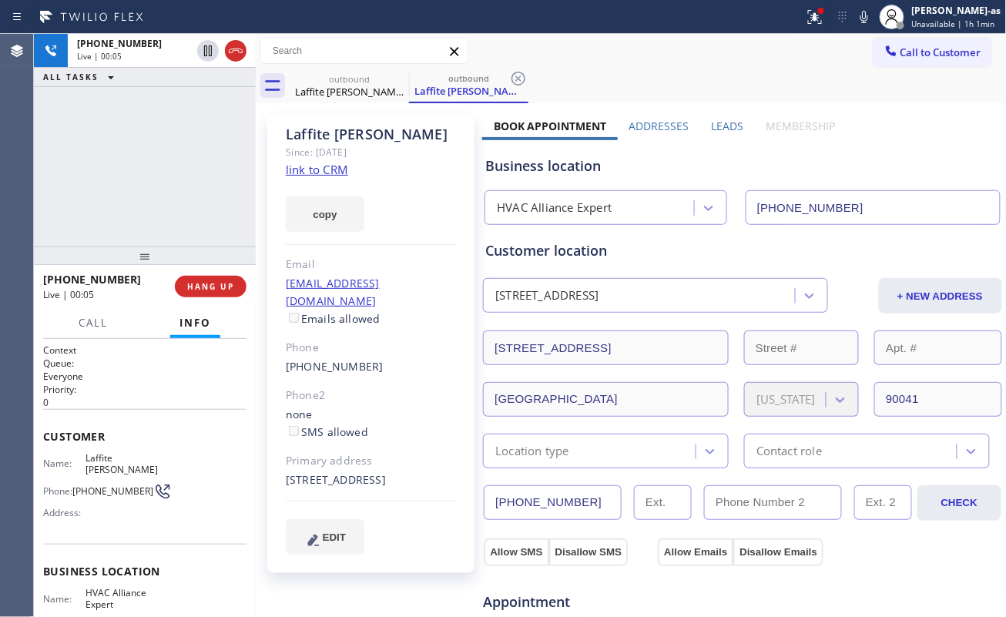
click at [139, 270] on div "+12132685996 Live | 00:05" at bounding box center [109, 286] width 132 height 40
click at [203, 294] on button "HANG UP" at bounding box center [211, 287] width 72 height 22
click at [204, 286] on span "HANG UP" at bounding box center [210, 286] width 47 height 11
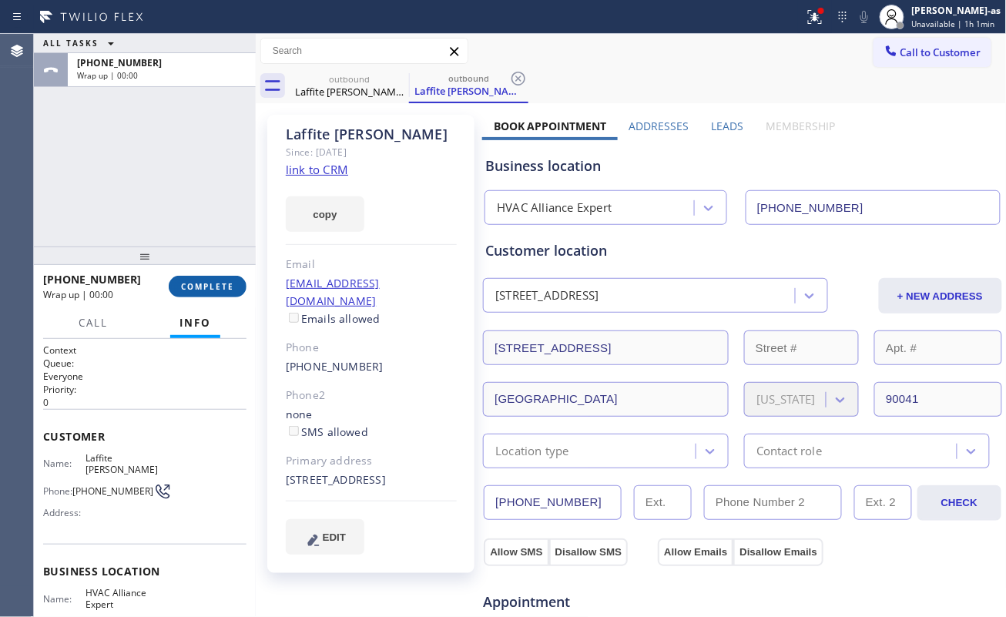
click at [203, 283] on span "COMPLETE" at bounding box center [207, 286] width 53 height 11
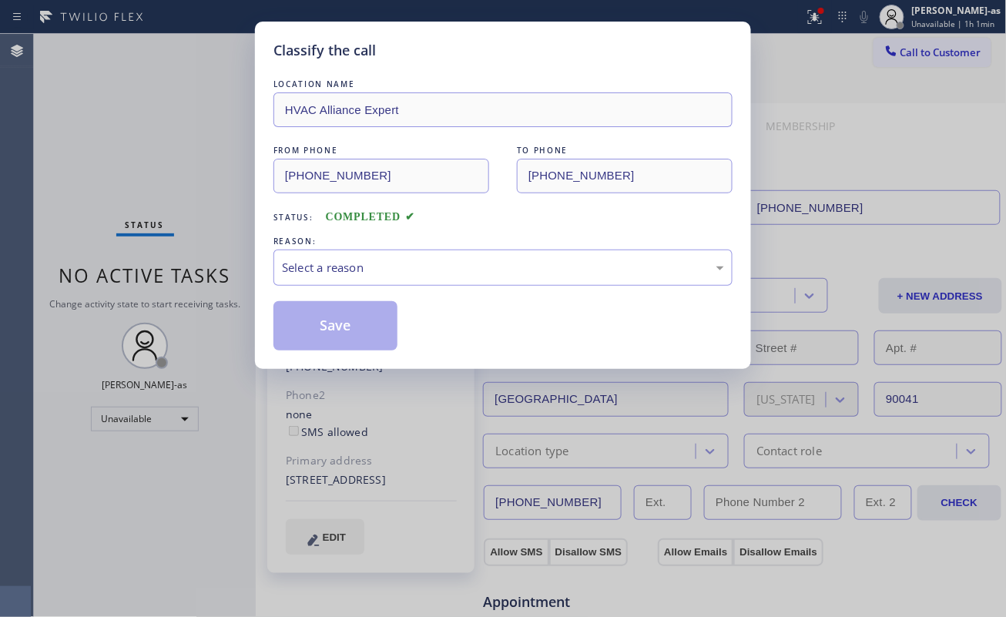
click at [200, 281] on div "Classify the call LOCATION NAME HVAC Alliance Expert FROM PHONE (323) 991-9198 …" at bounding box center [503, 308] width 1006 height 617
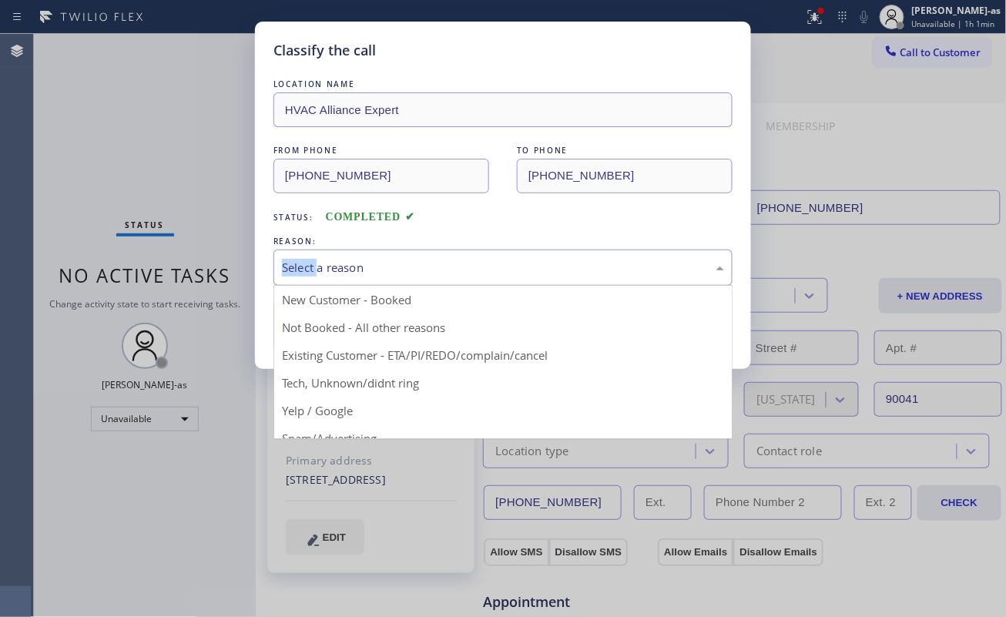
drag, startPoint x: 460, startPoint y: 263, endPoint x: 460, endPoint y: 282, distance: 19.3
click at [460, 263] on div "Select a reason" at bounding box center [503, 268] width 442 height 18
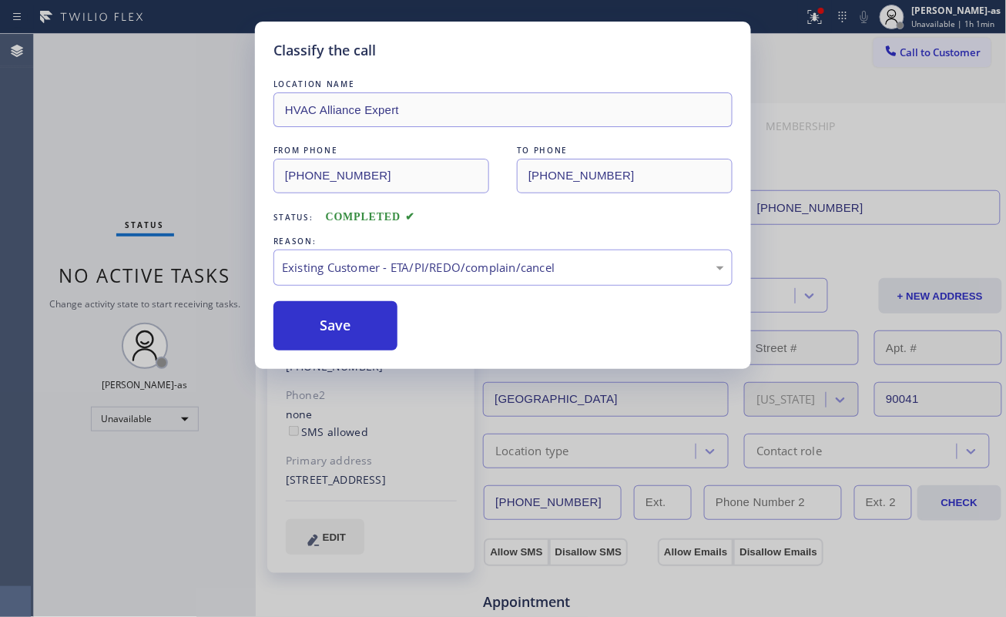
drag, startPoint x: 466, startPoint y: 355, endPoint x: 462, endPoint y: 348, distance: 7.9
drag, startPoint x: 342, startPoint y: 330, endPoint x: 782, endPoint y: 608, distance: 520.9
click at [349, 331] on button "Save" at bounding box center [335, 325] width 124 height 49
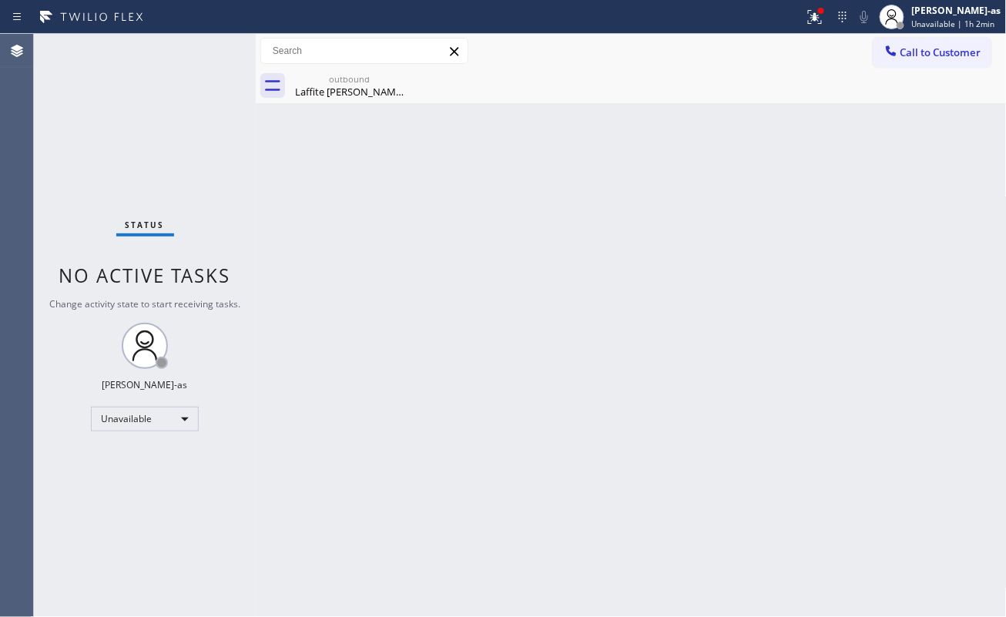
drag, startPoint x: 300, startPoint y: 223, endPoint x: 615, endPoint y: 157, distance: 320.9
click at [310, 223] on div "Back to Dashboard Change Sender ID Customers Technicians Select a contact Outbo…" at bounding box center [631, 325] width 751 height 583
click at [904, 59] on button "Call to Customer" at bounding box center [932, 52] width 118 height 29
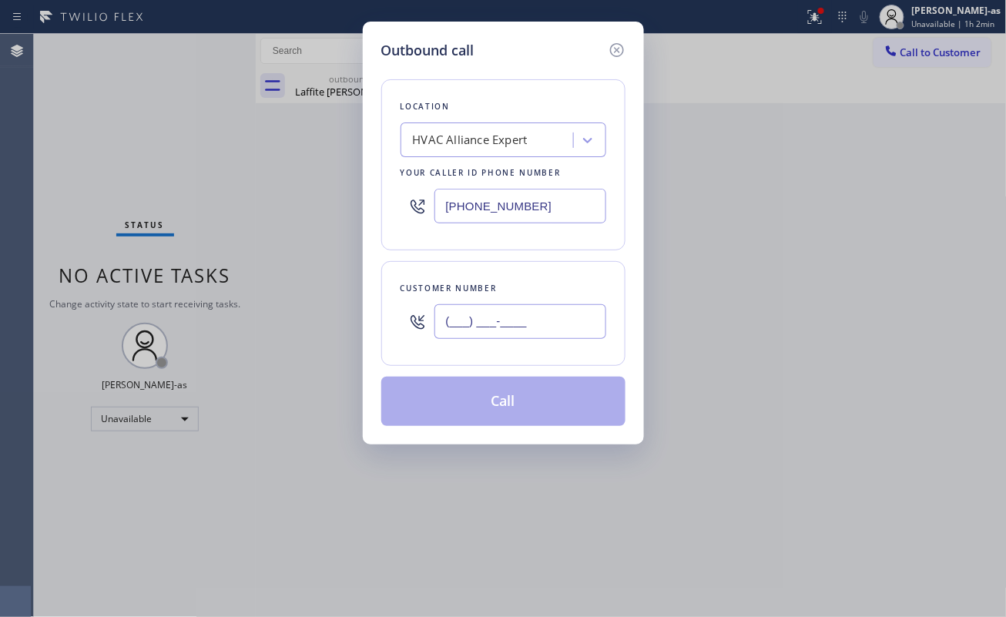
click at [484, 323] on input "(___) ___-____" at bounding box center [520, 321] width 172 height 35
paste input "917) 693-3224"
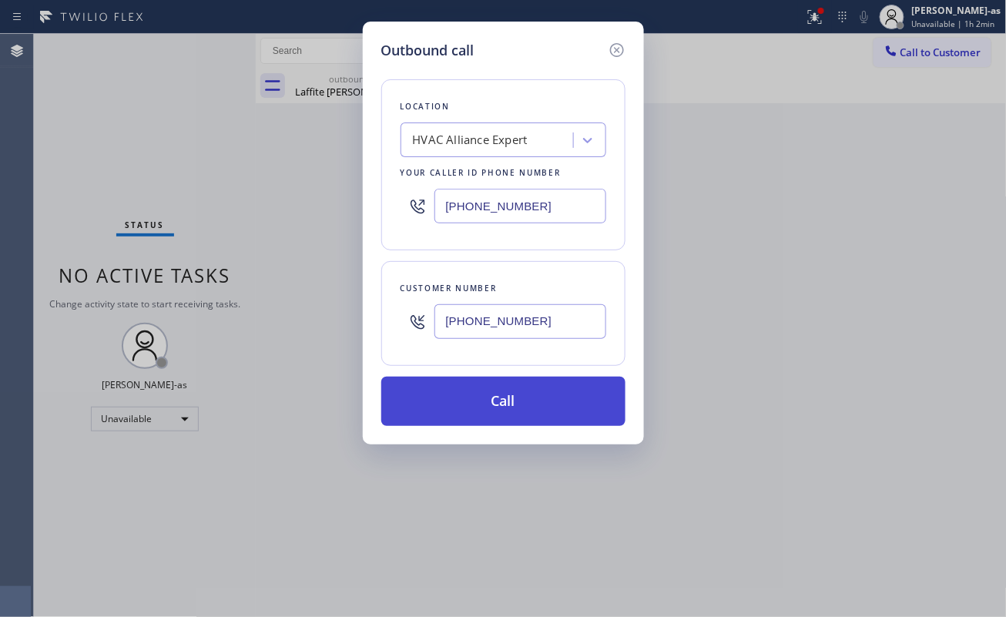
type input "(917) 693-3224"
click at [546, 401] on button "Call" at bounding box center [503, 401] width 244 height 49
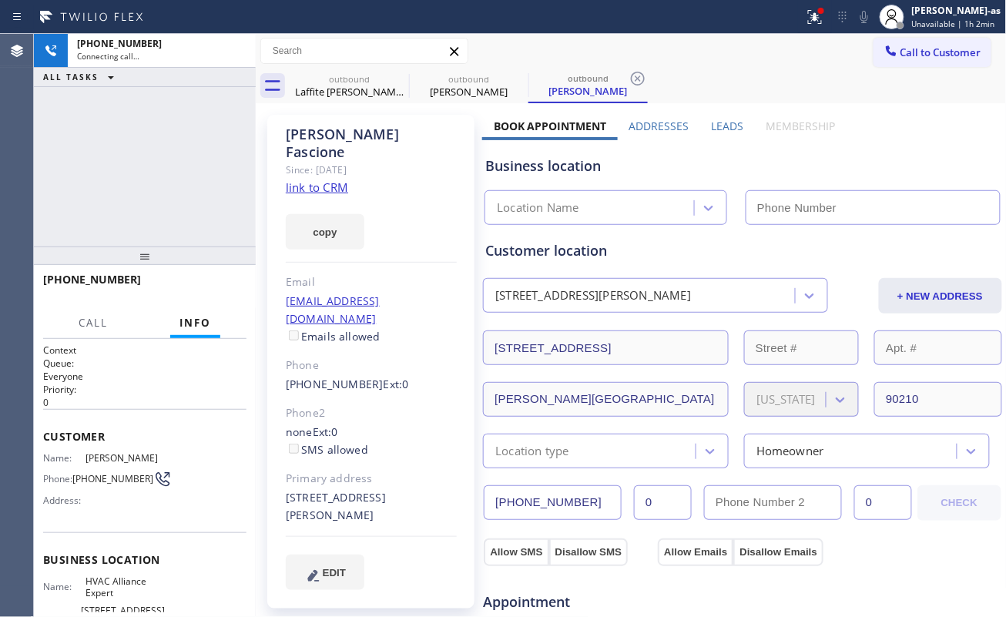
type input "[PHONE_NUMBER]"
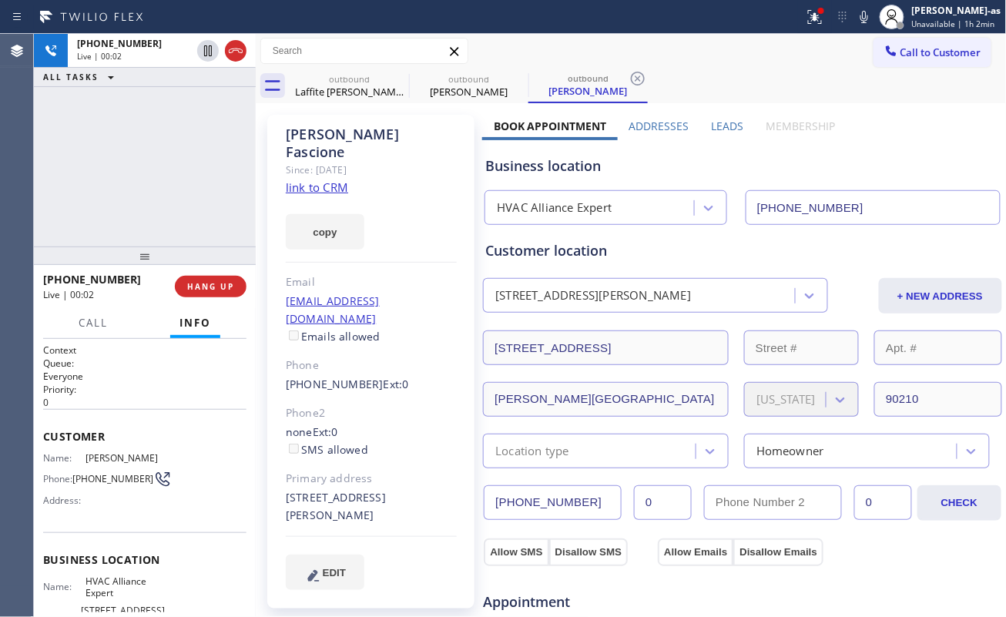
click at [183, 137] on div "+19176933224 Live | 00:02 ALL TASKS ALL TASKS ACTIVE TASKS TASKS IN WRAP UP" at bounding box center [145, 140] width 222 height 213
click at [303, 179] on link "link to CRM" at bounding box center [317, 186] width 62 height 15
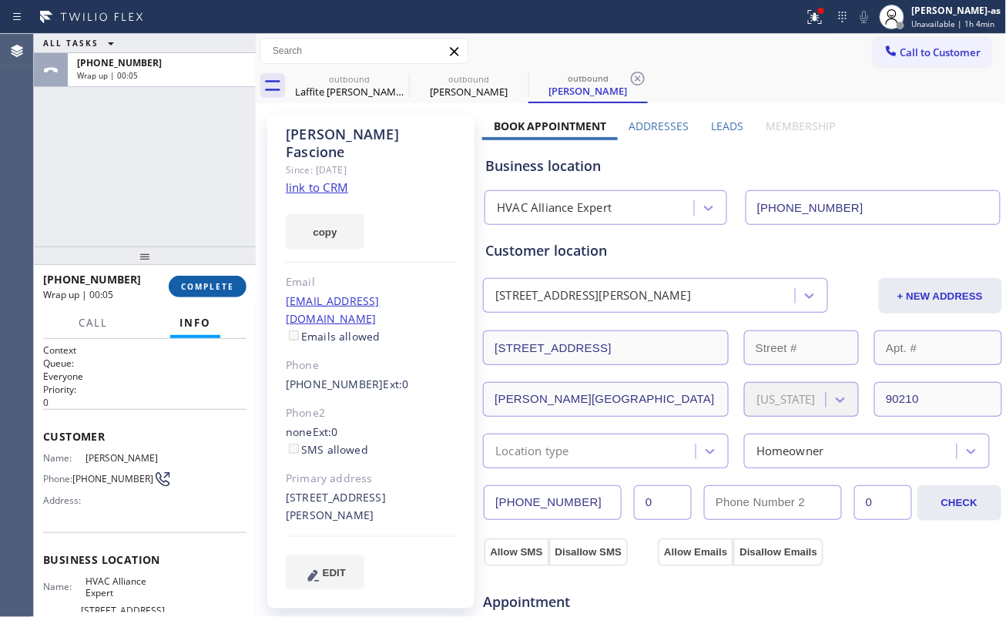
click at [189, 281] on span "COMPLETE" at bounding box center [207, 286] width 53 height 11
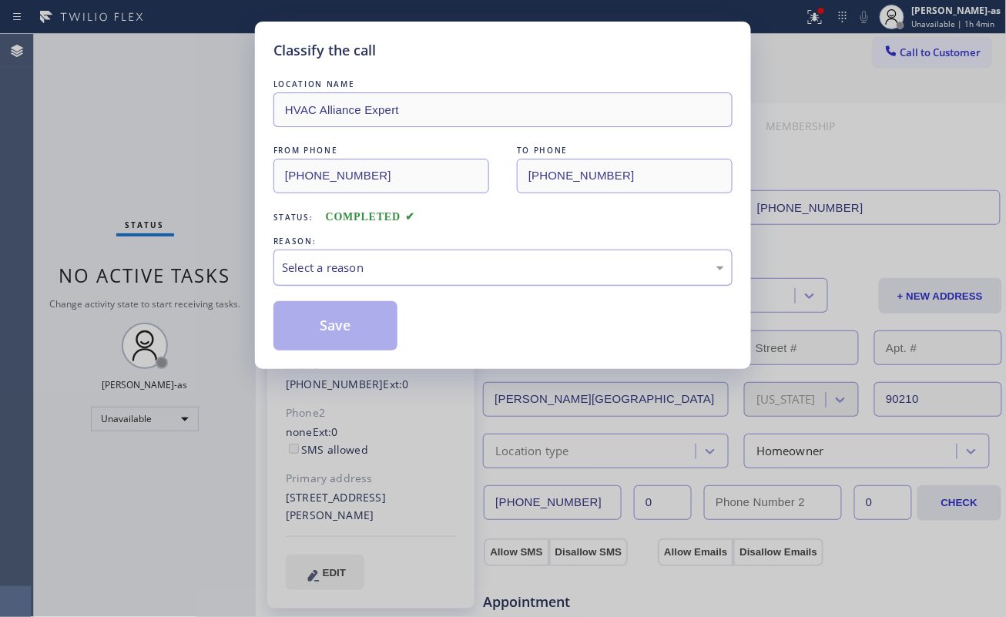
click at [420, 266] on div "Select a reason" at bounding box center [503, 268] width 442 height 18
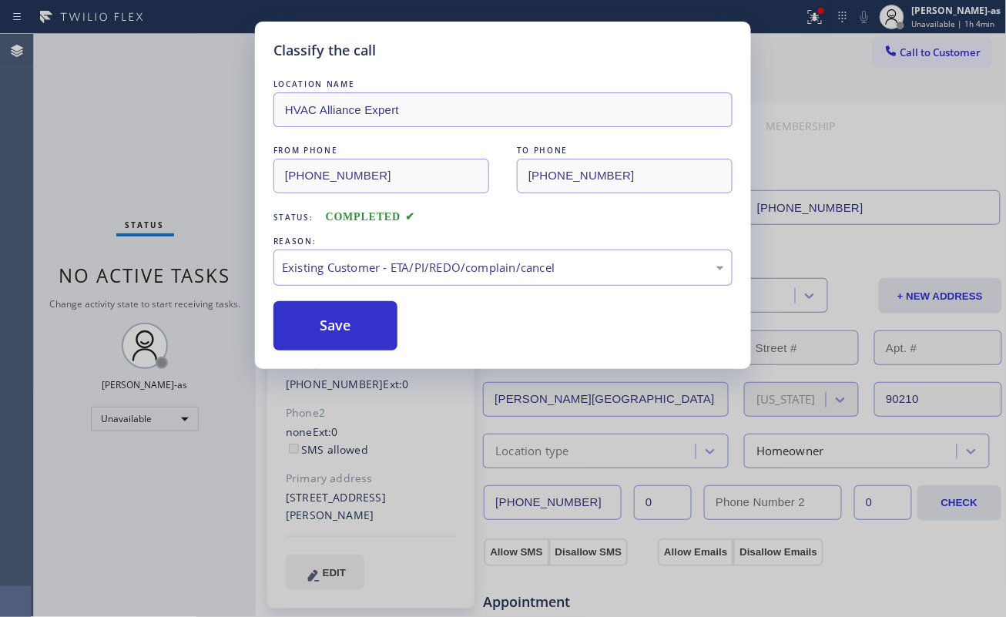
drag, startPoint x: 468, startPoint y: 350, endPoint x: 402, endPoint y: 340, distance: 66.9
click at [356, 328] on button "Save" at bounding box center [335, 325] width 124 height 49
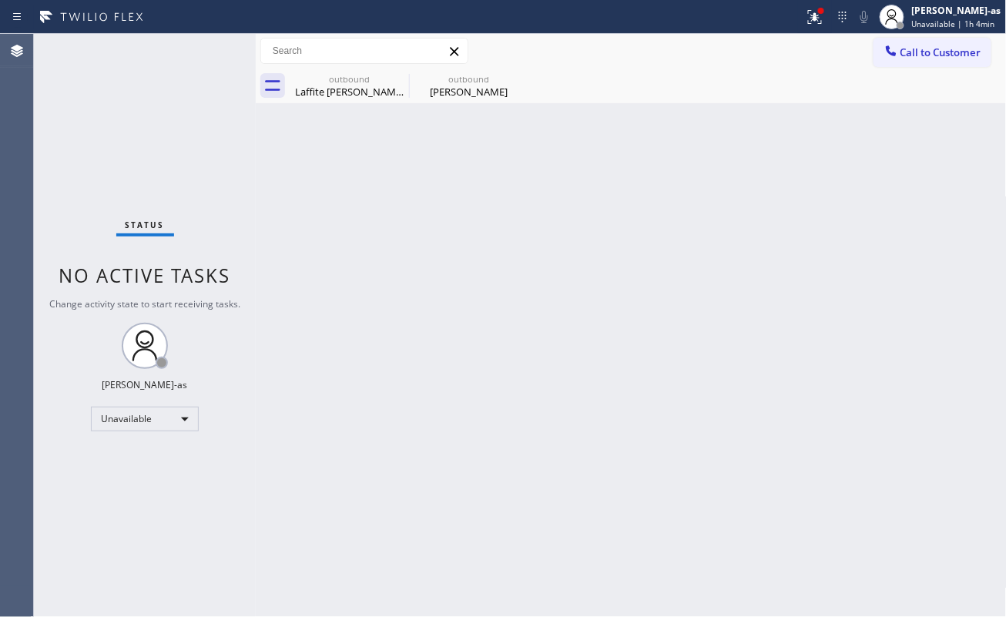
drag, startPoint x: 282, startPoint y: 245, endPoint x: 314, endPoint y: 216, distance: 43.1
click at [287, 237] on div "Back to Dashboard Change Sender ID Customers Technicians Select a contact Outbo…" at bounding box center [631, 325] width 751 height 583
click at [373, 94] on div "Laffite Lamberto-egan" at bounding box center [349, 92] width 116 height 14
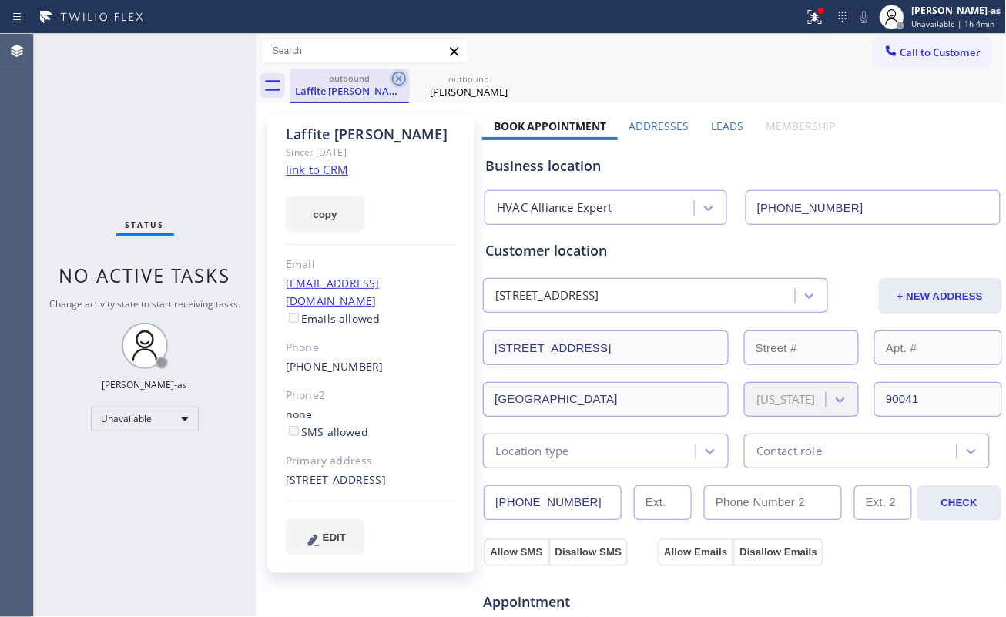
click at [399, 75] on icon at bounding box center [399, 78] width 18 height 18
click at [0, 0] on icon at bounding box center [0, 0] width 0 height 0
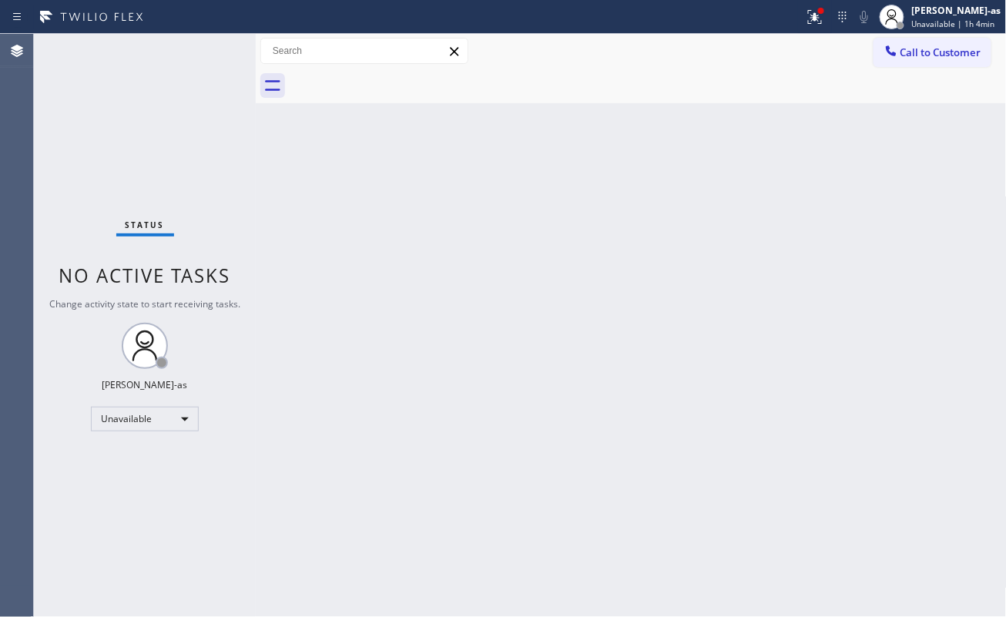
click at [899, 48] on div at bounding box center [891, 52] width 18 height 18
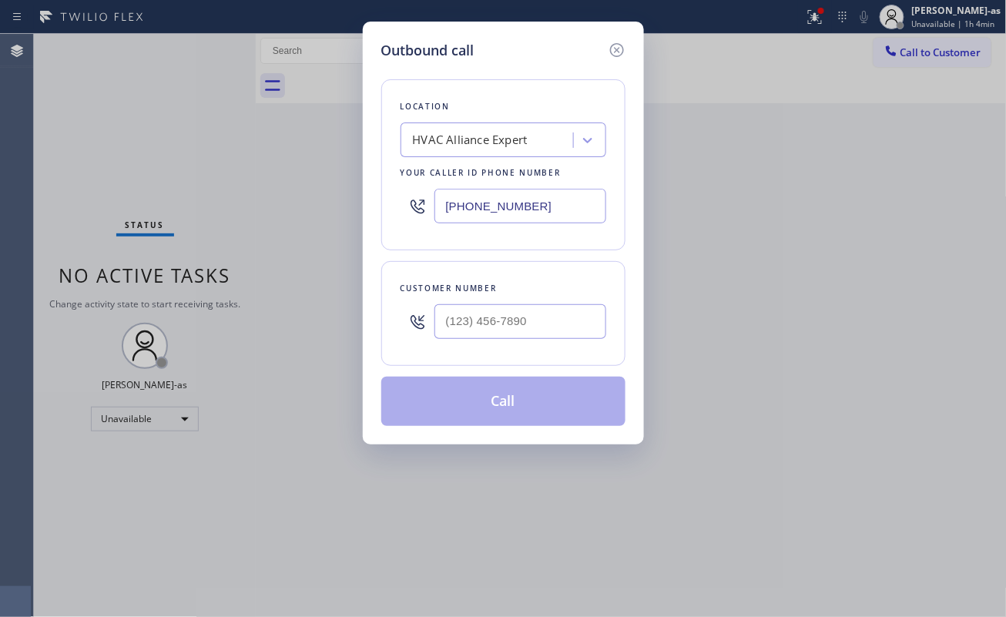
click at [601, 302] on div at bounding box center [520, 321] width 172 height 50
click at [552, 328] on input "(___) ___-____" at bounding box center [520, 321] width 172 height 35
paste input "323) 251-1705"
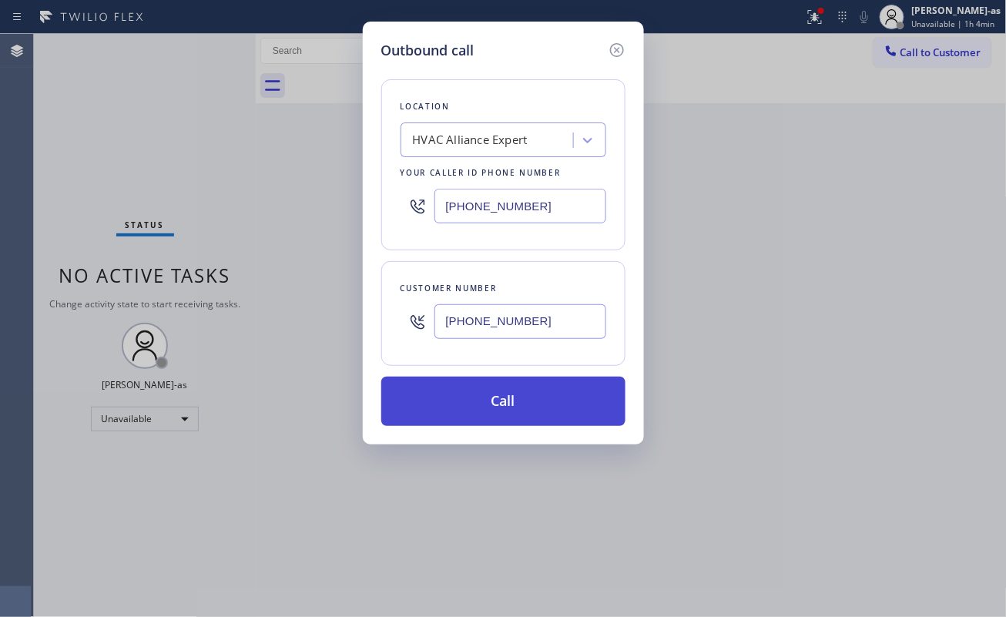
type input "(323) 251-1705"
click at [517, 404] on button "Call" at bounding box center [503, 401] width 244 height 49
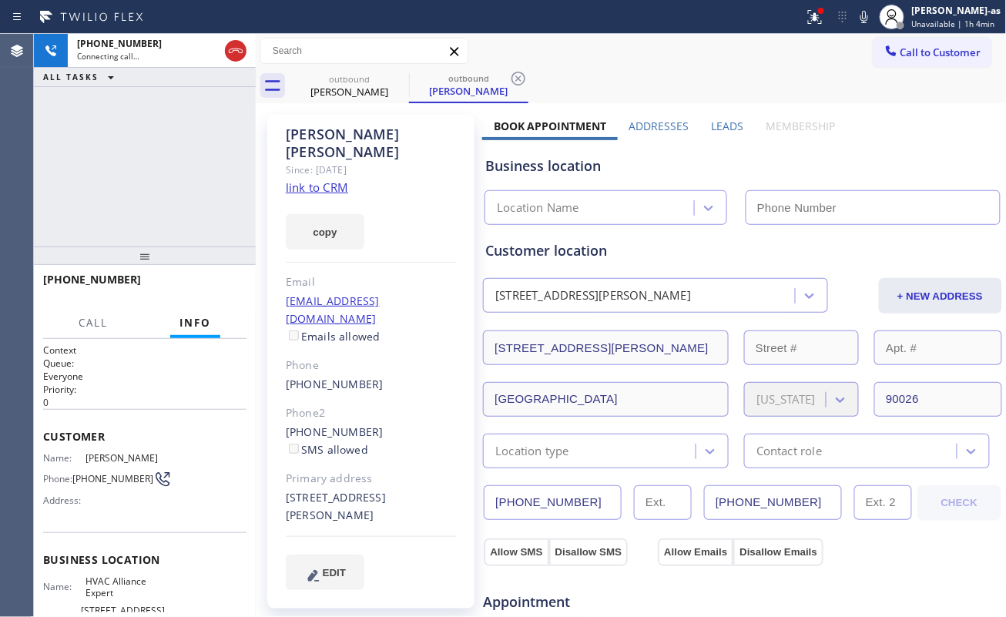
type input "[PHONE_NUMBER]"
click at [345, 179] on link "link to CRM" at bounding box center [317, 186] width 62 height 15
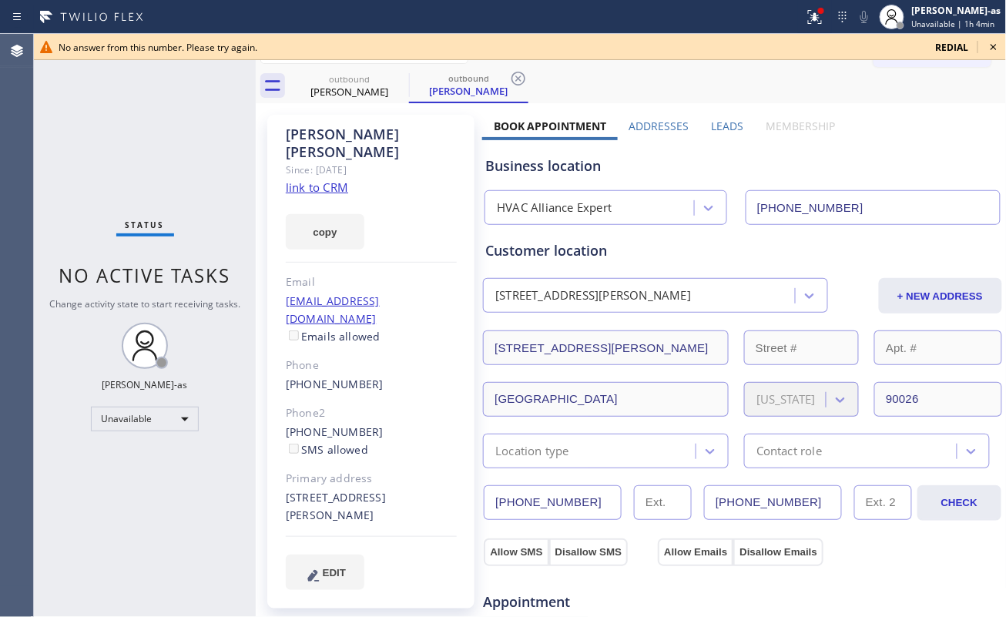
click at [382, 424] on div "(323) 952-0580 SMS allowed" at bounding box center [371, 441] width 171 height 35
click at [376, 424] on div "(323) 952-0580 SMS allowed" at bounding box center [371, 441] width 171 height 35
click at [373, 424] on div "(323) 952-0580 SMS allowed" at bounding box center [371, 441] width 171 height 35
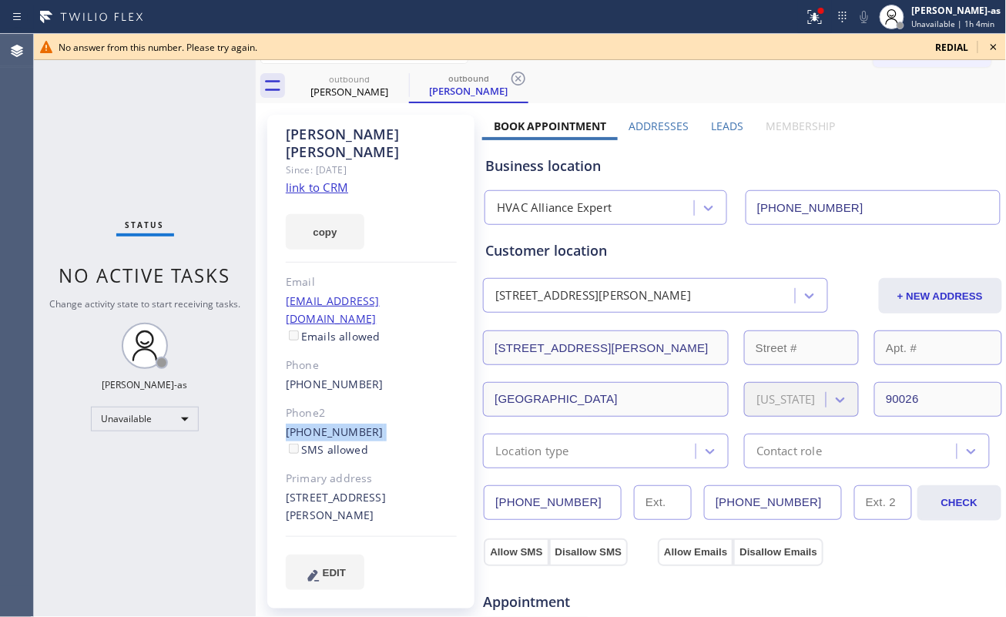
click at [373, 424] on div "(323) 952-0580 SMS allowed" at bounding box center [371, 441] width 171 height 35
copy div "(323) 952-0580"
click at [996, 46] on icon at bounding box center [993, 47] width 18 height 18
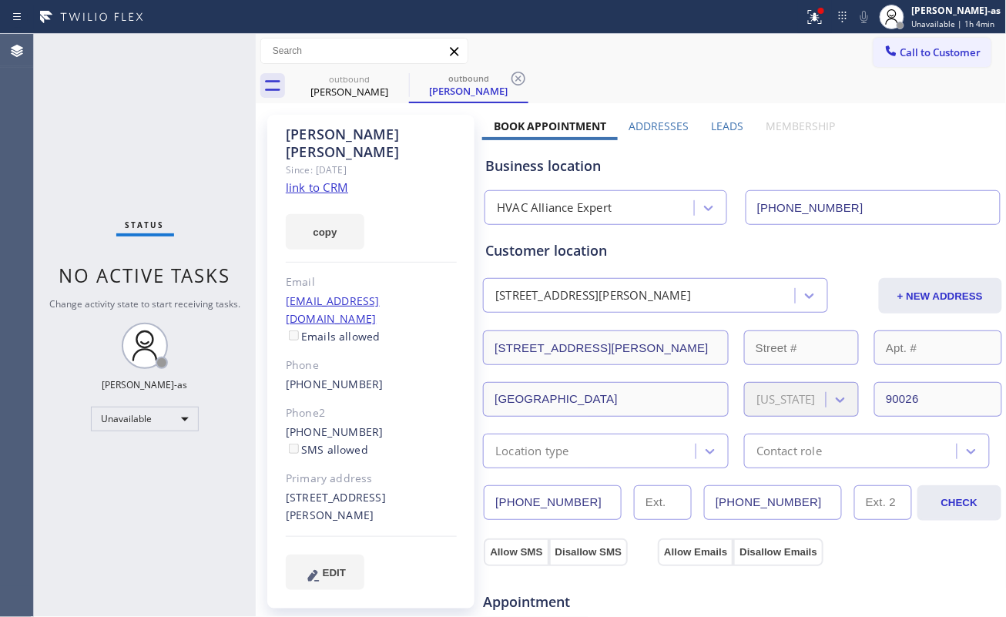
drag, startPoint x: 949, startPoint y: 49, endPoint x: 898, endPoint y: 68, distance: 54.8
click at [949, 48] on span "Call to Customer" at bounding box center [940, 52] width 81 height 14
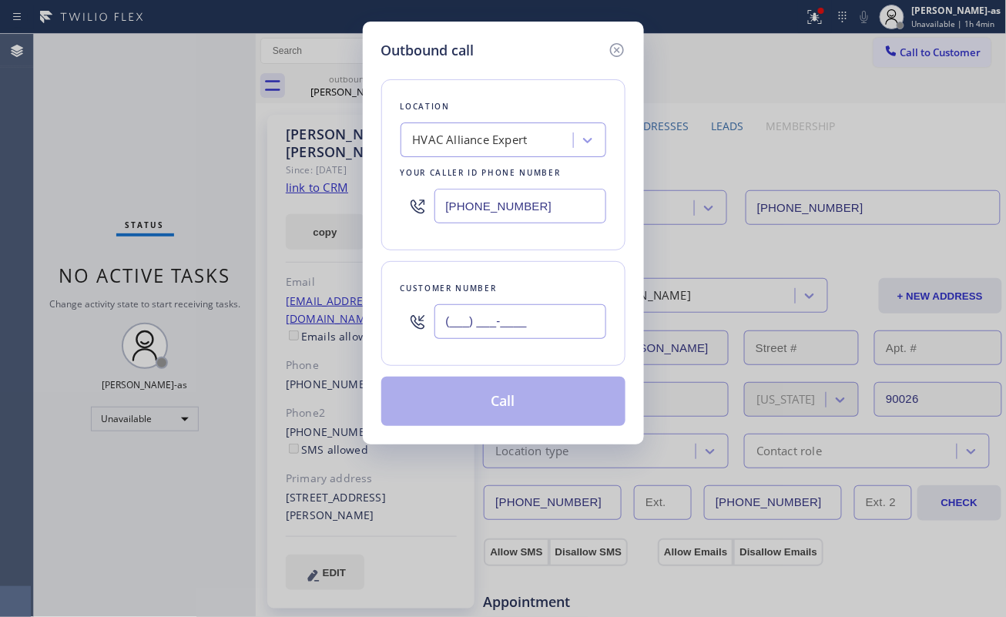
click at [506, 336] on input "(___) ___-____" at bounding box center [520, 321] width 172 height 35
paste input "323) 952-0580"
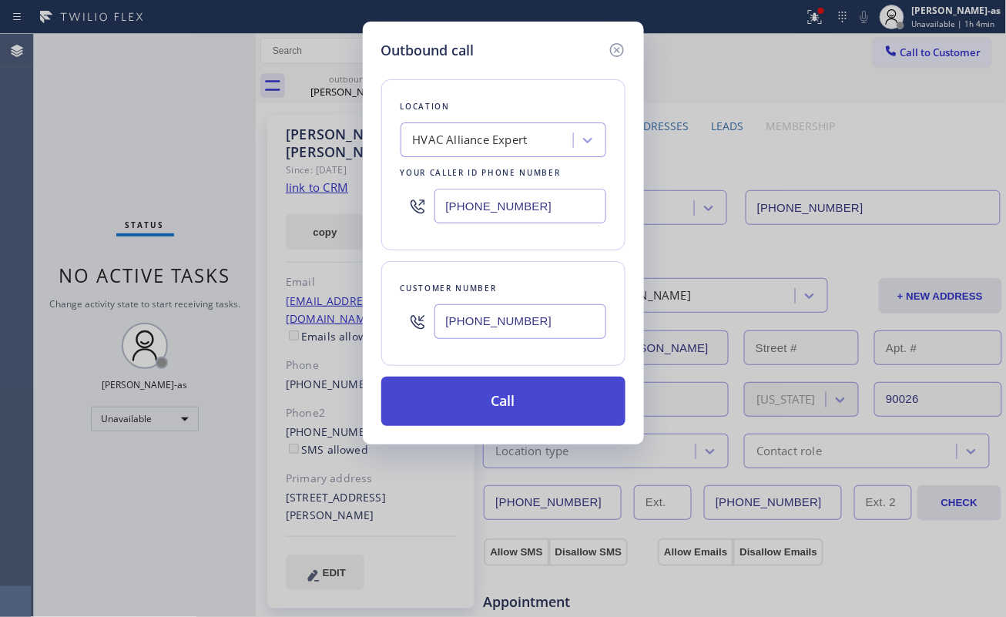
type input "(323) 952-0580"
click at [503, 414] on button "Call" at bounding box center [503, 401] width 244 height 49
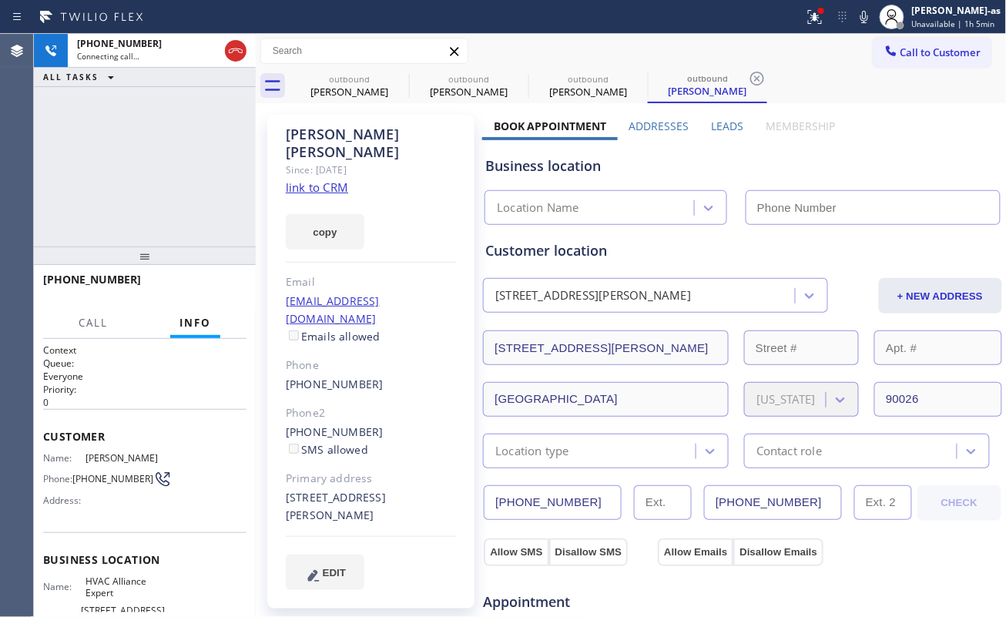
type input "[PHONE_NUMBER]"
drag, startPoint x: 189, startPoint y: 191, endPoint x: 239, endPoint y: 193, distance: 49.3
click at [195, 194] on div "+13239520580 Live | 00:04 ALL TASKS ALL TASKS ACTIVE TASKS TASKS IN WRAP UP" at bounding box center [145, 140] width 222 height 213
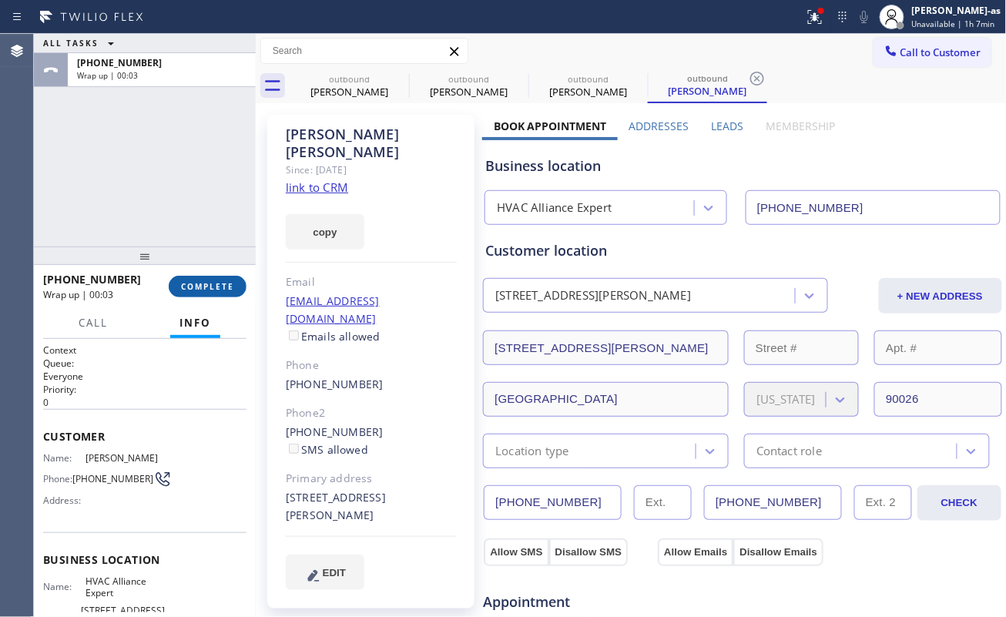
click at [194, 281] on span "COMPLETE" at bounding box center [207, 286] width 53 height 11
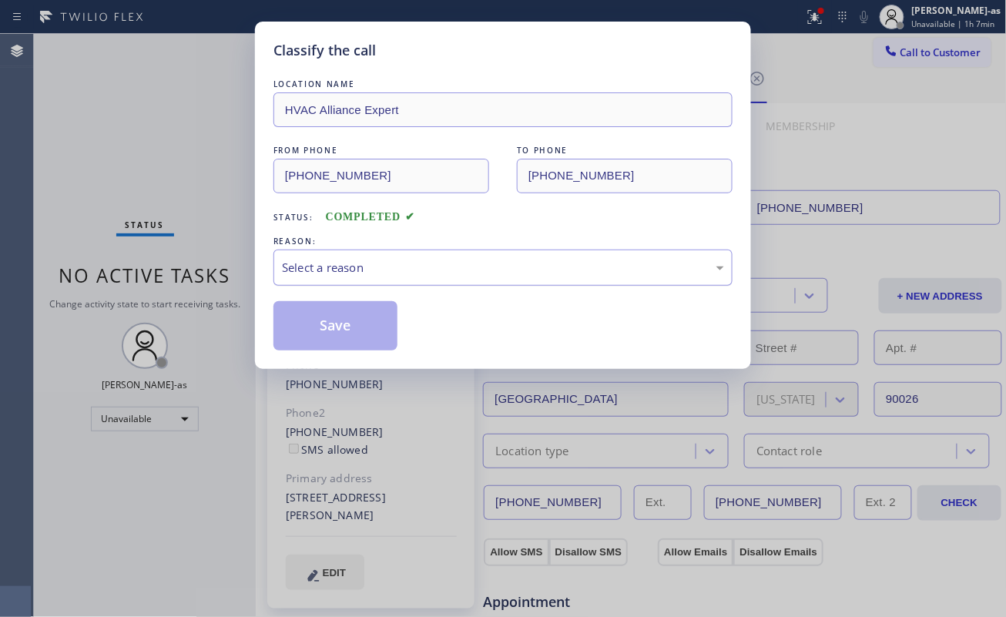
click at [379, 260] on div "Select a reason" at bounding box center [503, 268] width 442 height 18
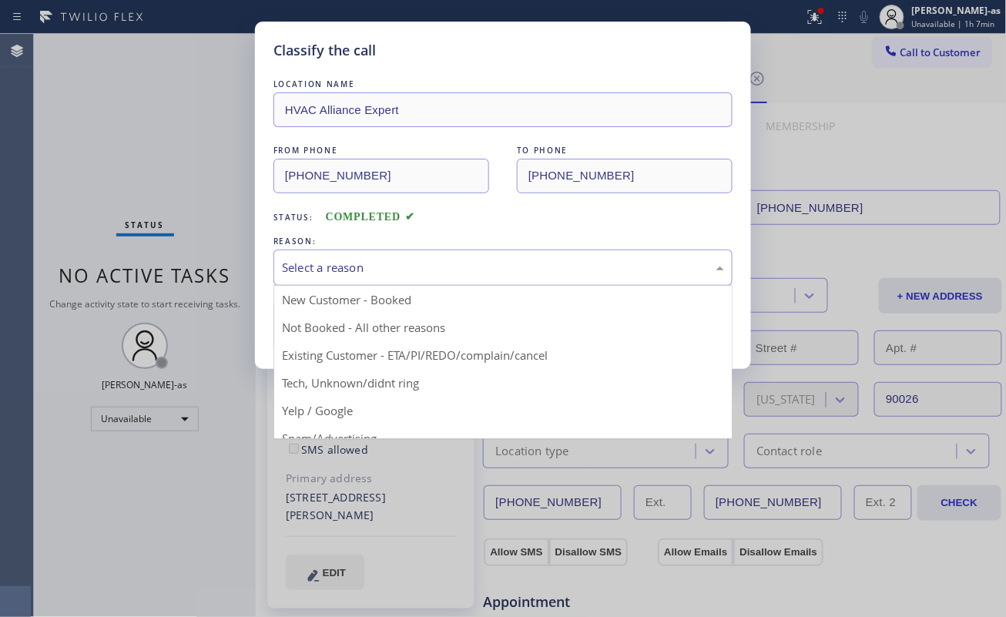
drag, startPoint x: 472, startPoint y: 357, endPoint x: 352, endPoint y: 348, distance: 120.5
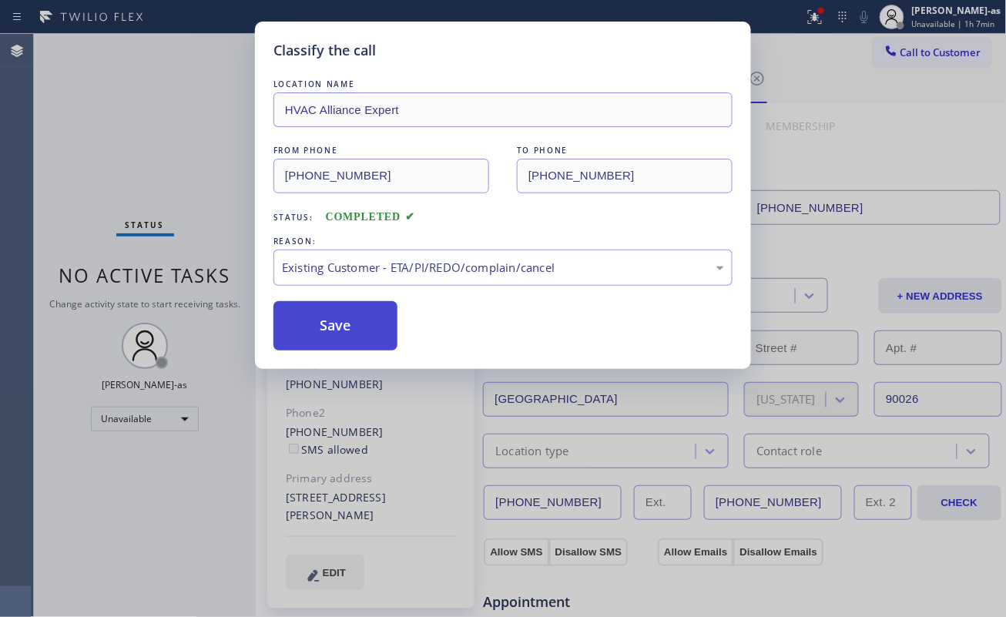
drag, startPoint x: 342, startPoint y: 333, endPoint x: 601, endPoint y: 577, distance: 355.8
click at [345, 337] on button "Save" at bounding box center [335, 325] width 124 height 49
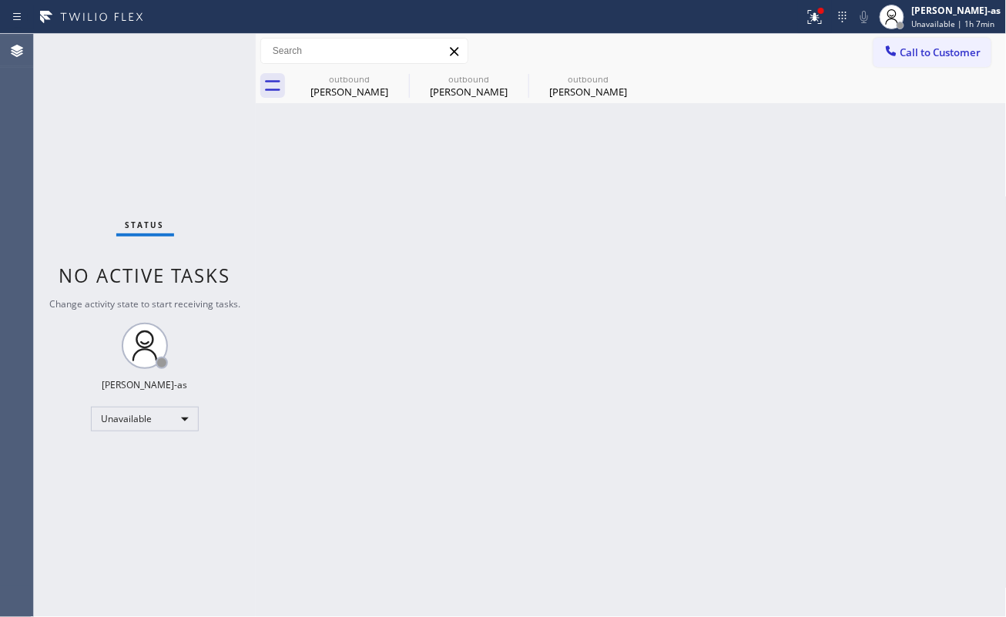
click at [373, 205] on div "Back to Dashboard Change Sender ID Customers Technicians Select a contact Outbo…" at bounding box center [631, 325] width 751 height 583
click at [213, 180] on div "Status No active tasks Change activity state to start receiving tasks. [PERSON_…" at bounding box center [145, 325] width 222 height 583
click at [354, 65] on div "Call to Customer Outbound call Location HVAC Alliance Expert Your caller id pho…" at bounding box center [631, 51] width 751 height 35
click at [354, 74] on div "outbound" at bounding box center [349, 79] width 116 height 12
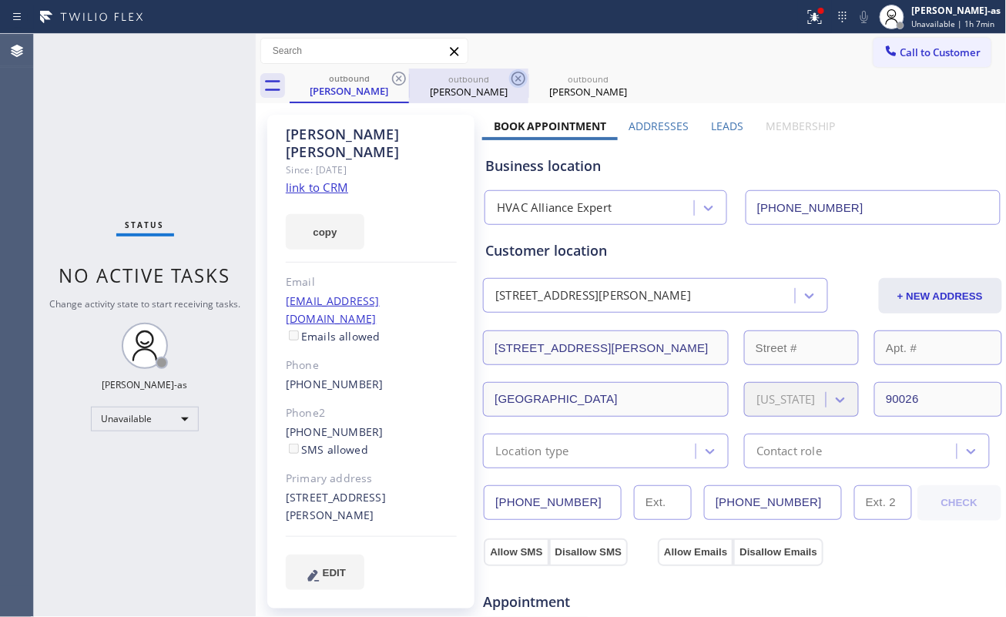
click at [400, 71] on icon at bounding box center [399, 78] width 18 height 18
click at [509, 71] on icon at bounding box center [518, 78] width 18 height 18
click at [400, 72] on icon at bounding box center [399, 78] width 18 height 18
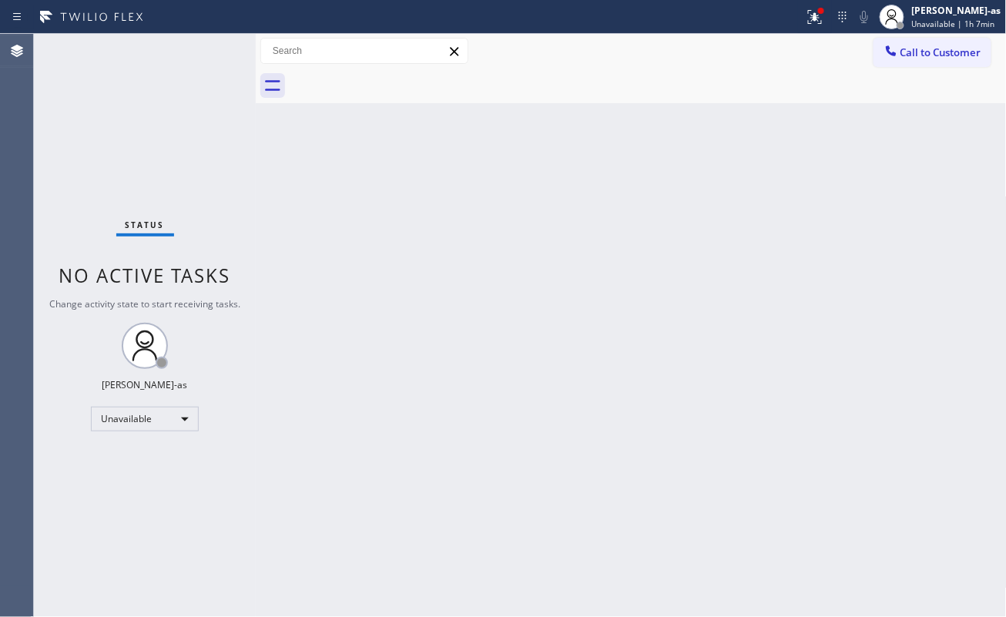
click at [400, 72] on div at bounding box center [648, 86] width 717 height 35
click at [399, 231] on div "Back to Dashboard Change Sender ID Customers Technicians Select a contact Outbo…" at bounding box center [631, 325] width 751 height 583
click at [946, 43] on button "Call to Customer" at bounding box center [932, 52] width 118 height 29
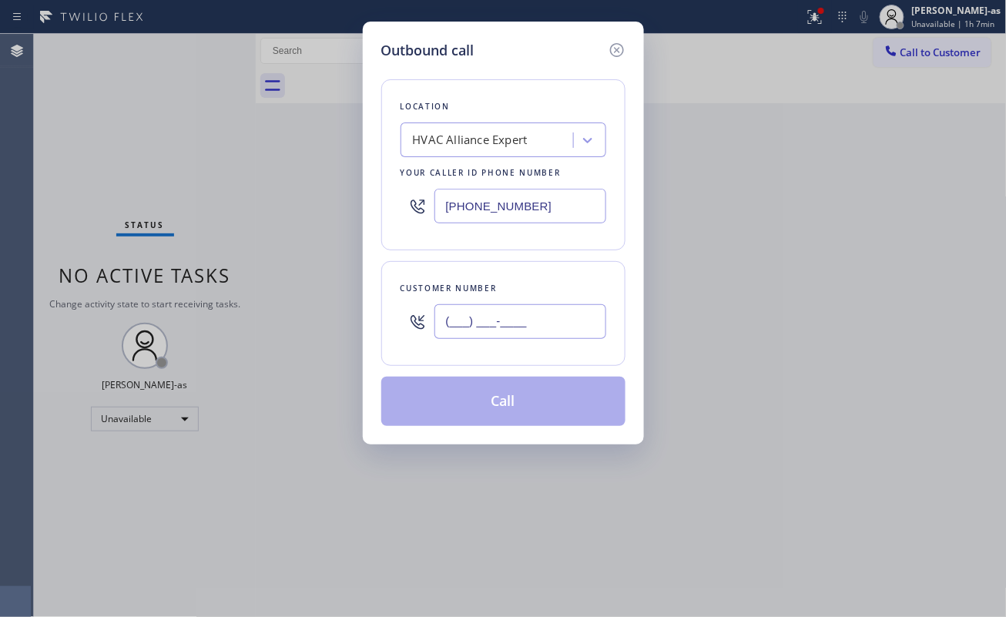
click at [544, 327] on input "(___) ___-____" at bounding box center [520, 321] width 172 height 35
paste input "562) 972-0993"
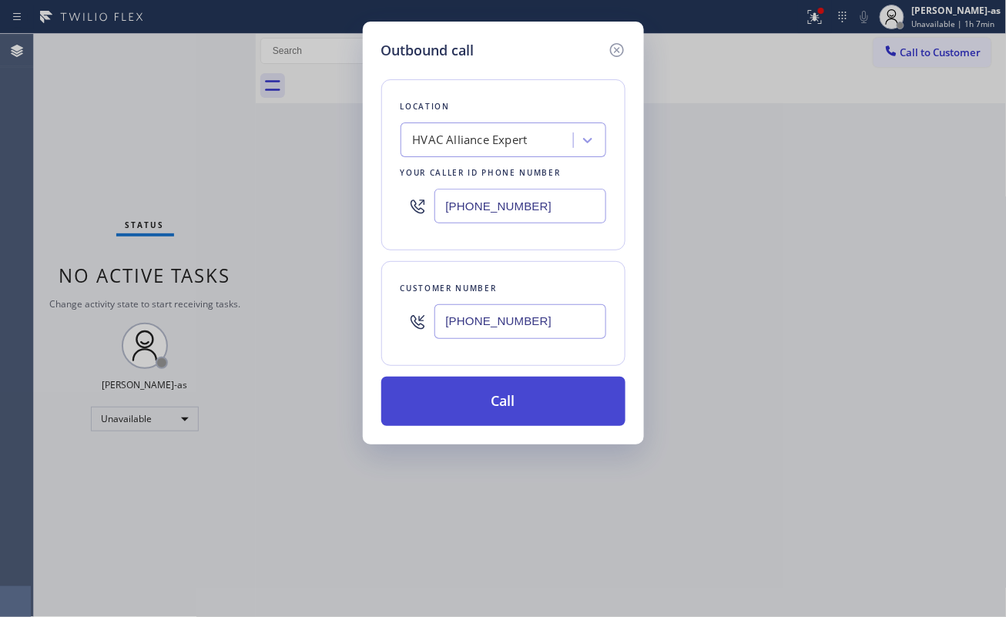
type input "(562) 972-0993"
click at [522, 404] on button "Call" at bounding box center [503, 401] width 244 height 49
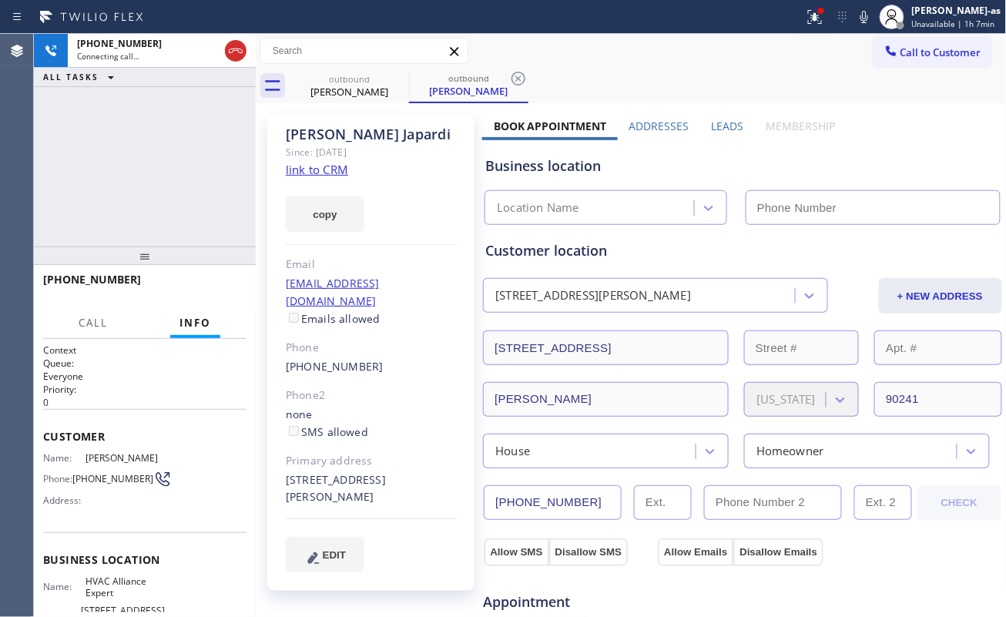
type input "[PHONE_NUMBER]"
drag, startPoint x: 188, startPoint y: 204, endPoint x: 236, endPoint y: 311, distance: 117.2
click at [193, 223] on div "+15629720993 Live | 00:07 ALL TASKS ALL TASKS ACTIVE TASKS TASKS IN WRAP UP" at bounding box center [145, 140] width 222 height 213
click at [222, 290] on span "HANG UP" at bounding box center [210, 286] width 47 height 11
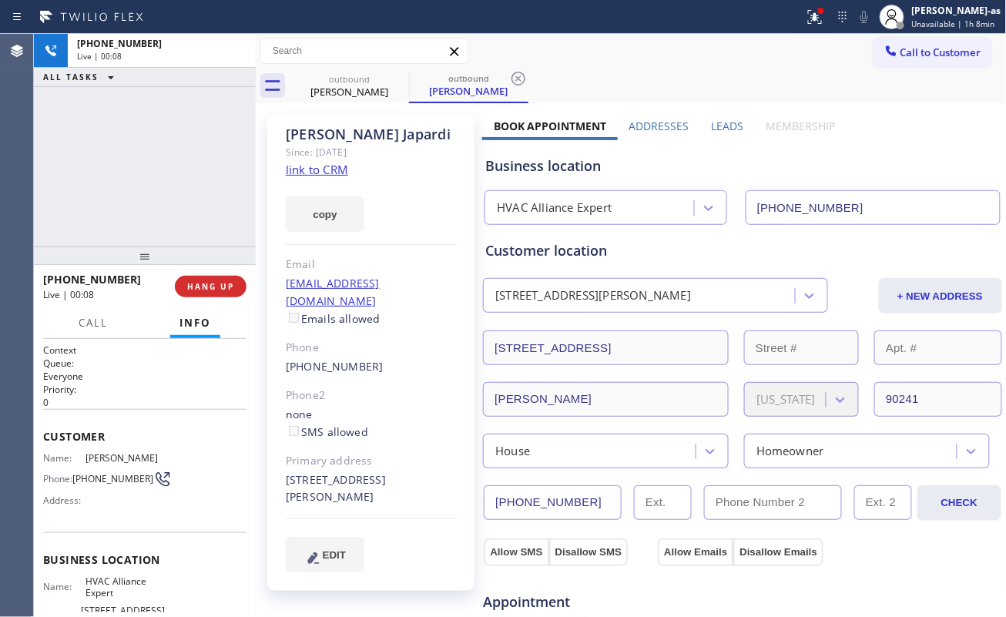
click at [189, 260] on div at bounding box center [145, 255] width 222 height 18
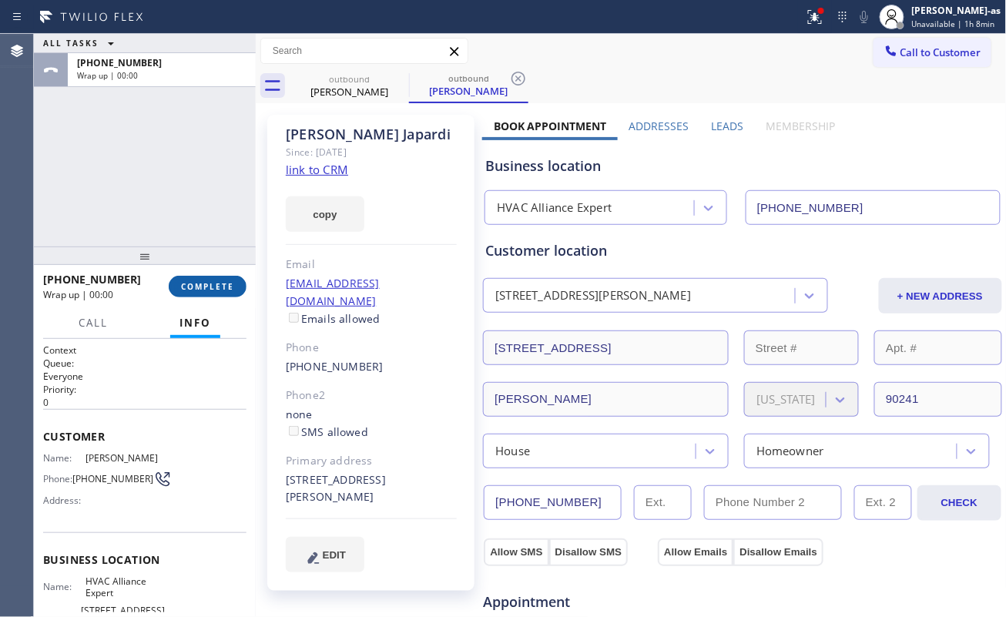
click at [203, 291] on button "COMPLETE" at bounding box center [208, 287] width 78 height 22
click at [157, 188] on div "ALL TASKS ALL TASKS ACTIVE TASKS TASKS IN WRAP UP +15629720993 Wrap up | 00:00" at bounding box center [145, 140] width 222 height 213
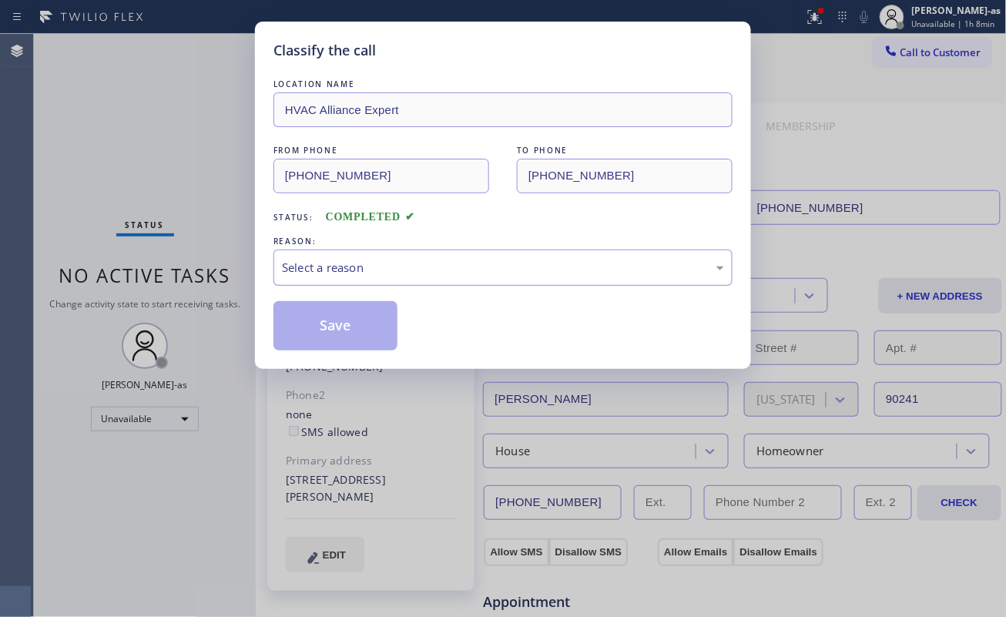
click at [356, 260] on div "Select a reason" at bounding box center [503, 268] width 442 height 18
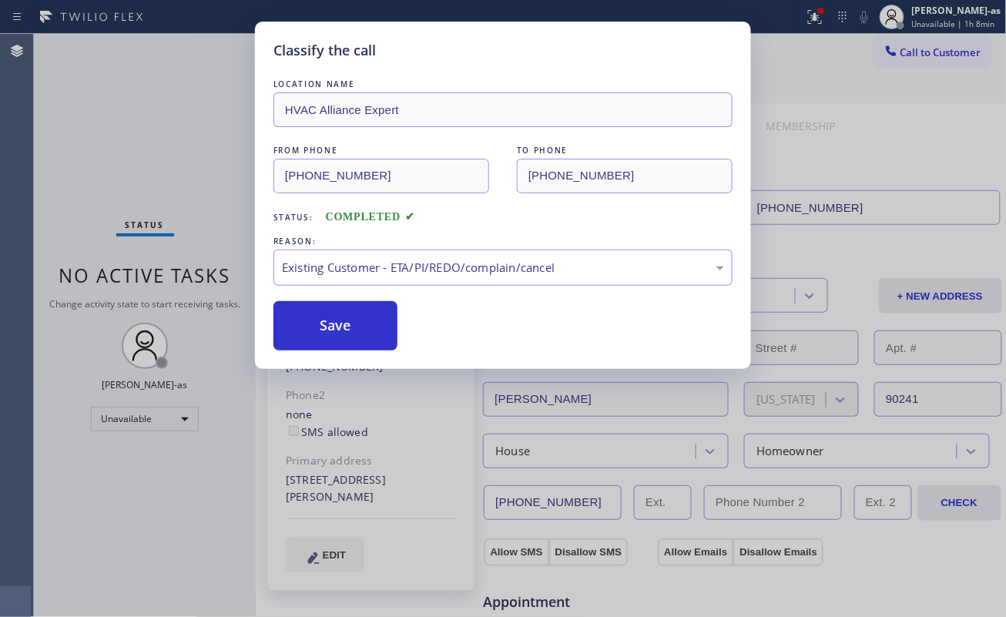
drag, startPoint x: 346, startPoint y: 330, endPoint x: 290, endPoint y: 14, distance: 320.7
click at [346, 330] on button "Save" at bounding box center [335, 325] width 124 height 49
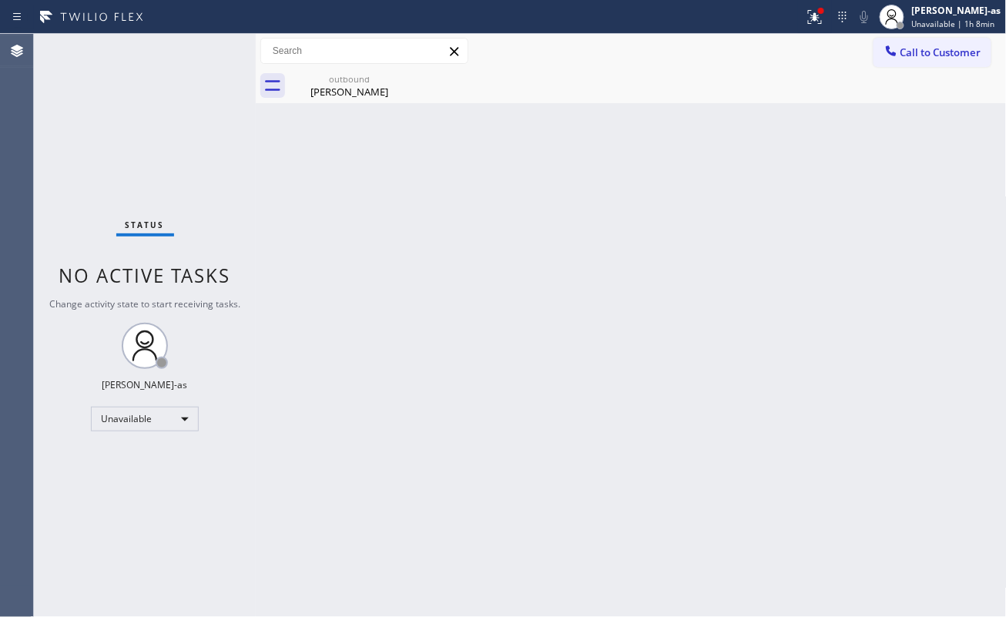
drag, startPoint x: 358, startPoint y: 69, endPoint x: 321, endPoint y: 151, distance: 90.3
click at [354, 72] on div "outbound Ronald Japardi" at bounding box center [349, 86] width 116 height 35
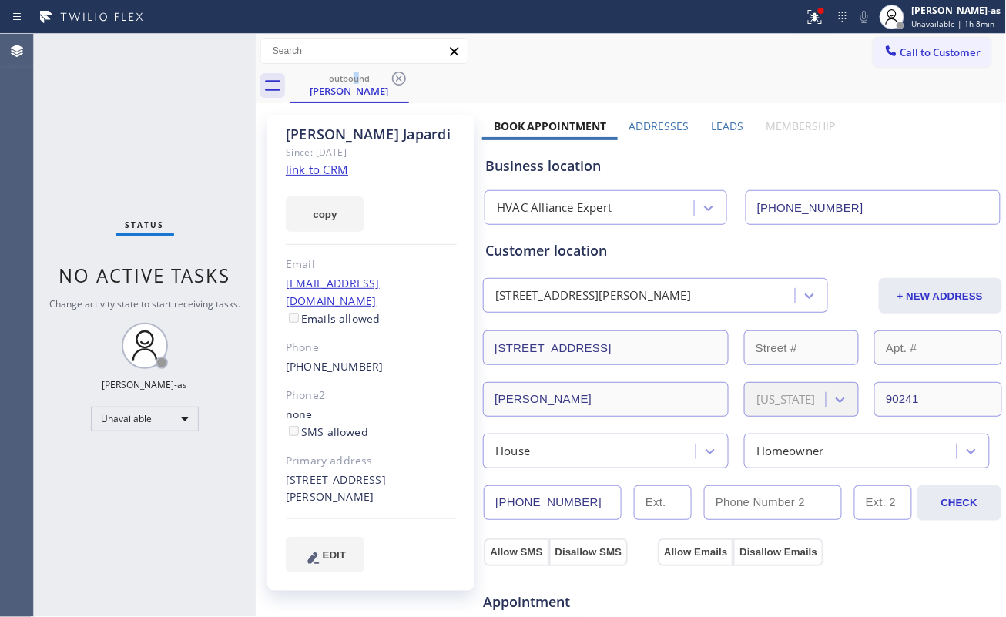
click at [319, 169] on link "link to CRM" at bounding box center [317, 169] width 62 height 15
click at [900, 49] on span "Call to Customer" at bounding box center [940, 52] width 81 height 14
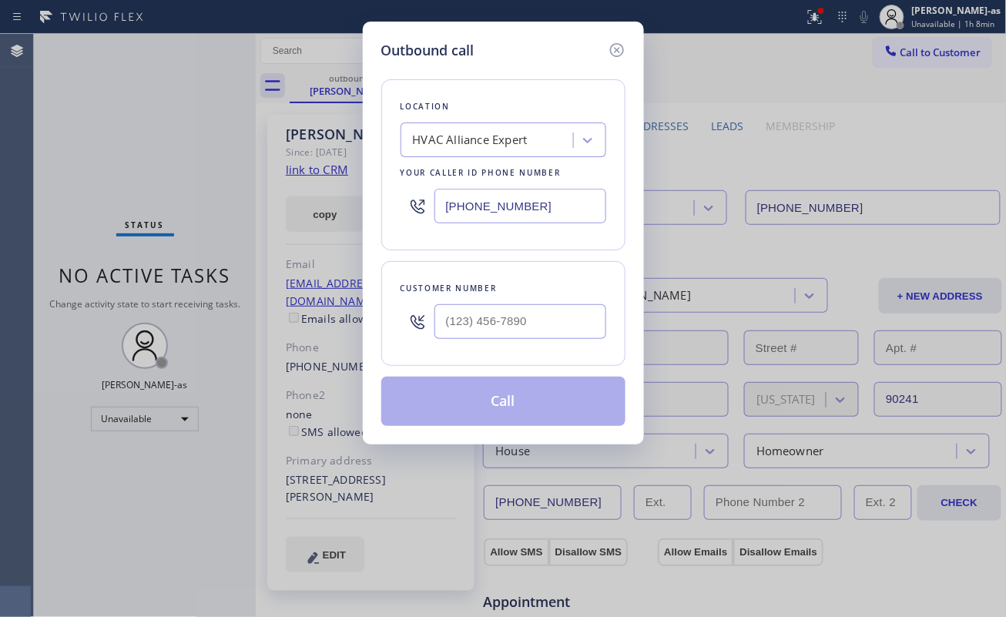
click at [488, 291] on div "Customer number" at bounding box center [503, 288] width 206 height 16
click at [527, 321] on input "(___) ___-____" at bounding box center [520, 321] width 172 height 35
paste input "530) 307-9871"
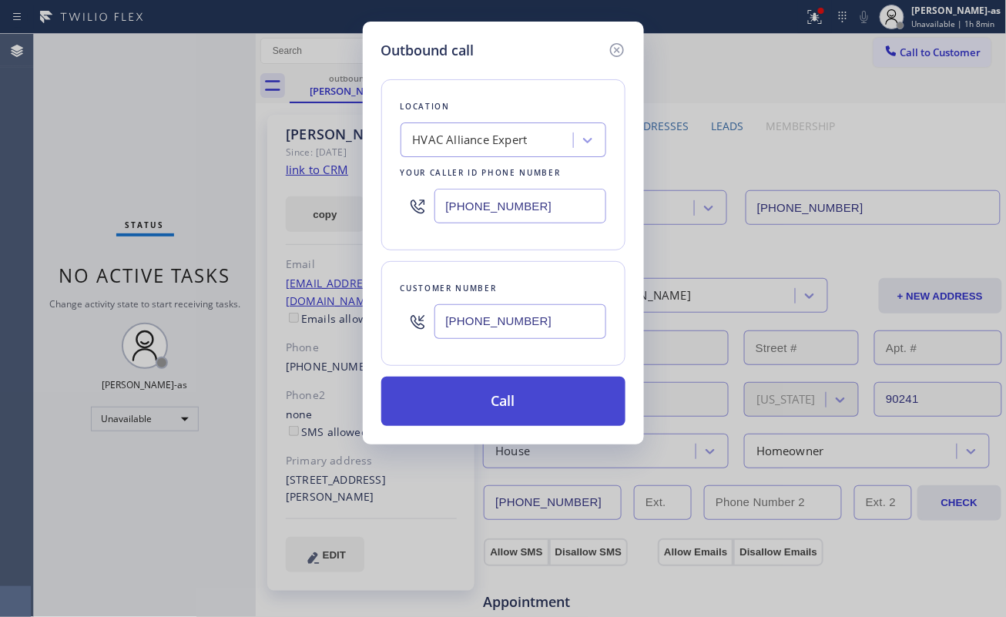
type input "(530) 307-9871"
click at [519, 411] on button "Call" at bounding box center [503, 401] width 244 height 49
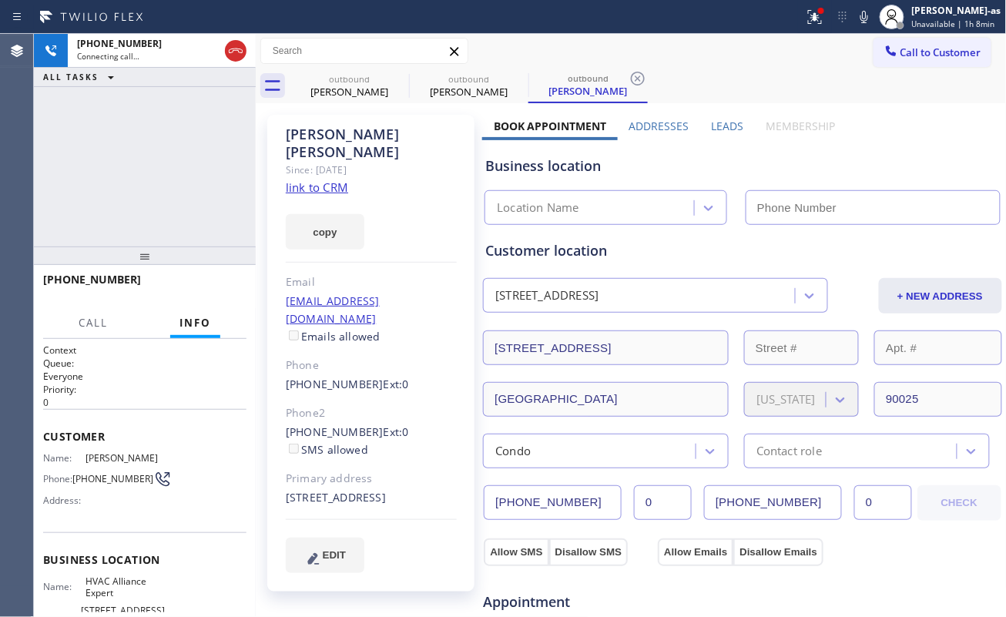
click at [343, 179] on link "link to CRM" at bounding box center [317, 186] width 62 height 15
type input "[PHONE_NUMBER]"
drag, startPoint x: 125, startPoint y: 188, endPoint x: 211, endPoint y: 163, distance: 89.7
click at [136, 183] on div "+15303079871 Live | 01:37 ALL TASKS ALL TASKS ACTIVE TASKS TASKS IN WRAP UP" at bounding box center [145, 140] width 222 height 213
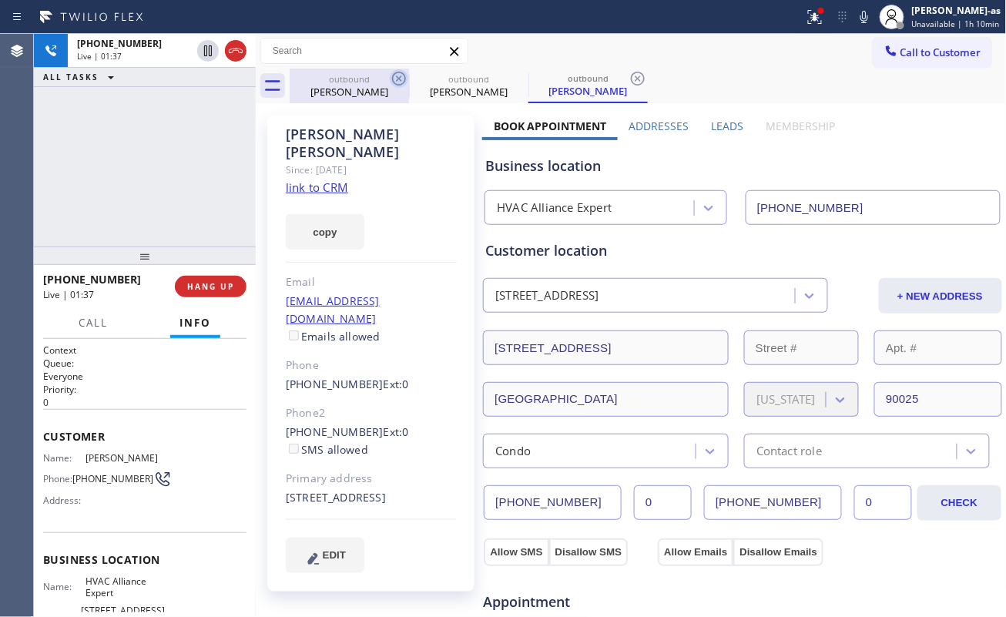
drag, startPoint x: 352, startPoint y: 80, endPoint x: 404, endPoint y: 75, distance: 51.9
click at [351, 80] on div "outbound" at bounding box center [349, 79] width 116 height 12
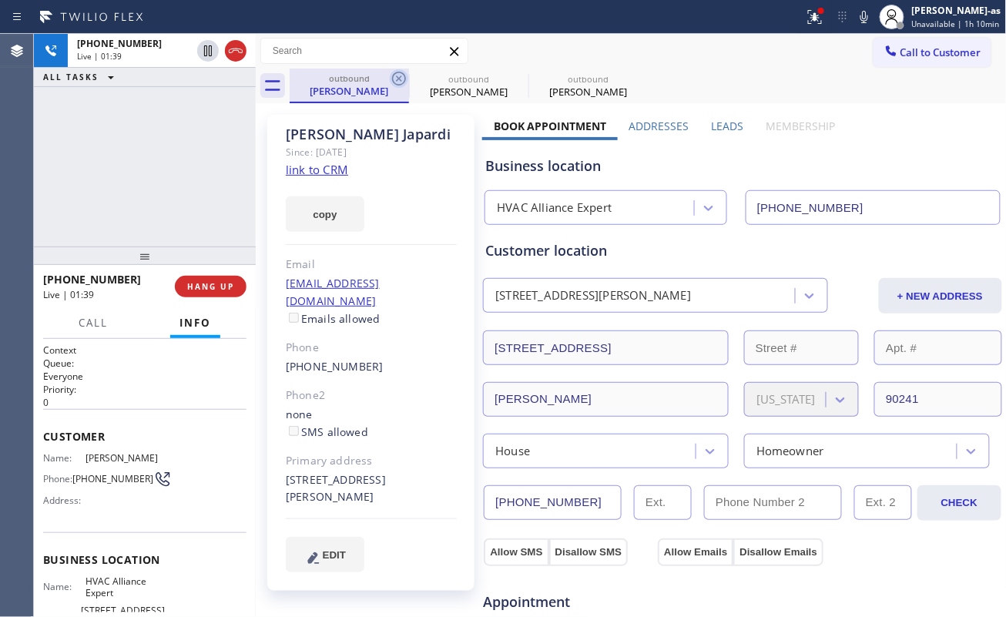
click at [393, 72] on icon at bounding box center [399, 78] width 18 height 18
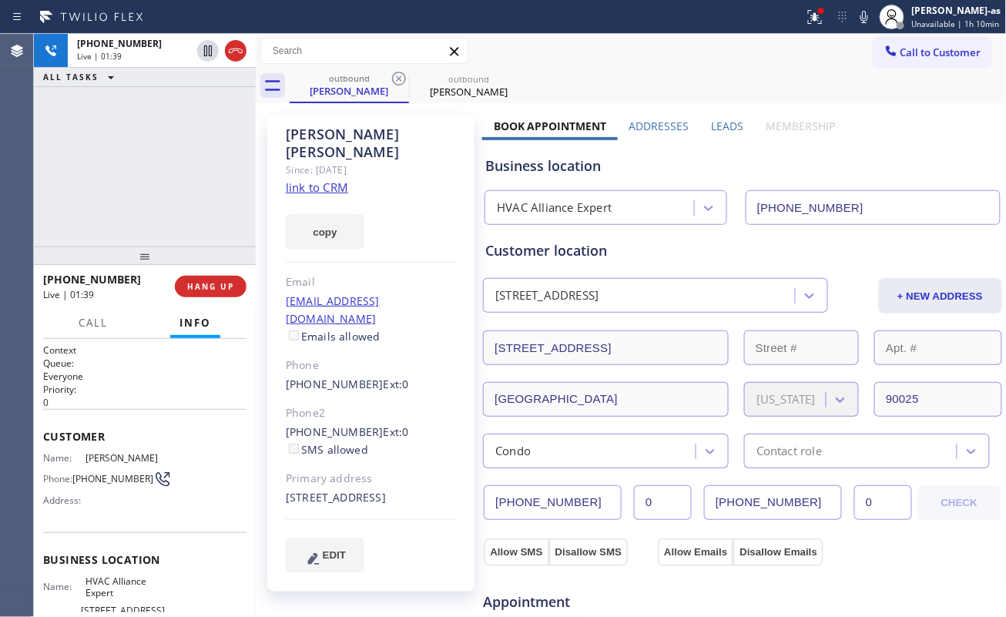
click at [100, 200] on div "+15303079871 Live | 01:39 ALL TASKS ALL TASKS ACTIVE TASKS TASKS IN WRAP UP" at bounding box center [145, 140] width 222 height 213
click at [103, 191] on div "+15303079871 Live | 01:39 ALL TASKS ALL TASKS ACTIVE TASKS TASKS IN WRAP UP" at bounding box center [145, 140] width 222 height 213
click at [89, 214] on div "+15303079871 Live | 01:40 ALL TASKS ALL TASKS ACTIVE TASKS TASKS IN WRAP UP" at bounding box center [145, 140] width 222 height 213
click at [168, 205] on div "+15303079871 Live | 01:41 ALL TASKS ALL TASKS ACTIVE TASKS TASKS IN WRAP UP" at bounding box center [145, 140] width 222 height 213
click at [160, 200] on div "+15303079871 Live | 01:41 ALL TASKS ALL TASKS ACTIVE TASKS TASKS IN WRAP UP" at bounding box center [145, 140] width 222 height 213
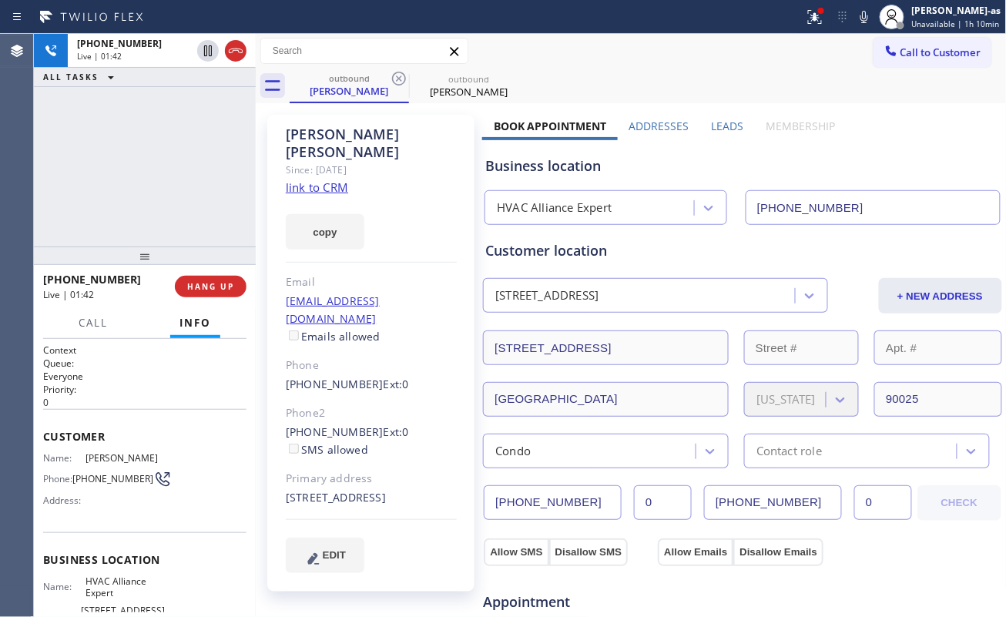
drag, startPoint x: 166, startPoint y: 211, endPoint x: 274, endPoint y: 342, distance: 169.6
click at [168, 217] on div "+15303079871 Live | 01:42 ALL TASKS ALL TASKS ACTIVE TASKS TASKS IN WRAP UP" at bounding box center [145, 140] width 222 height 213
click at [219, 286] on span "HANG UP" at bounding box center [210, 286] width 47 height 11
click at [219, 284] on span "HANG UP" at bounding box center [210, 286] width 47 height 11
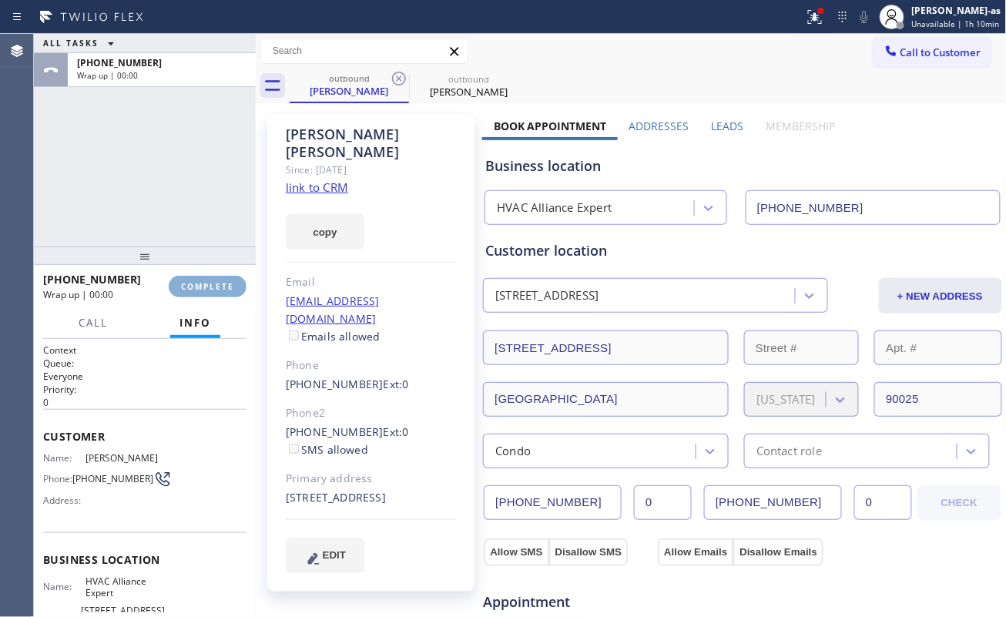
click at [208, 284] on span "COMPLETE" at bounding box center [207, 286] width 53 height 11
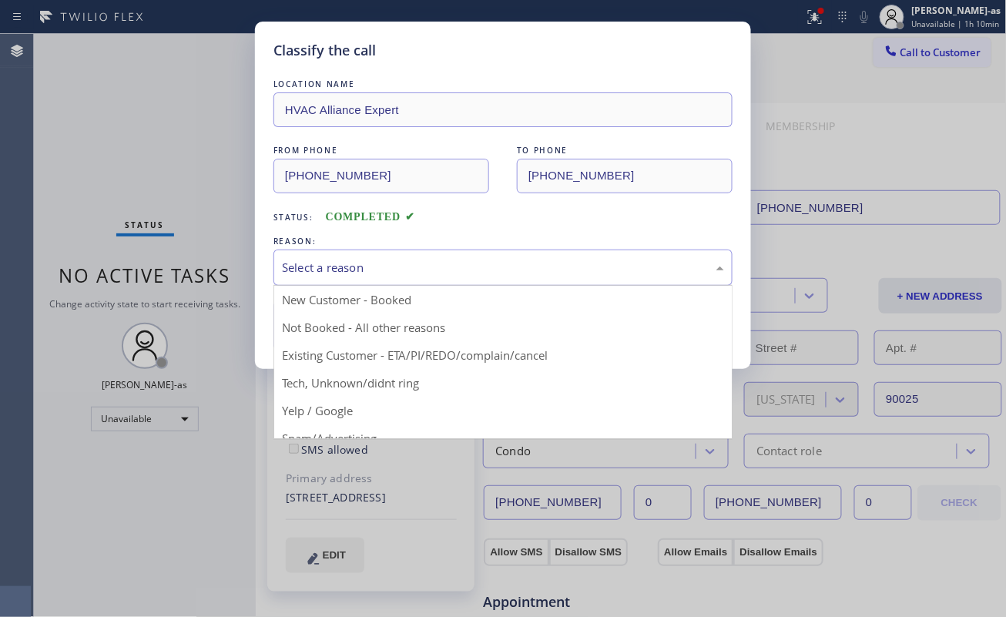
drag, startPoint x: 414, startPoint y: 265, endPoint x: 491, endPoint y: 273, distance: 77.4
click at [435, 262] on div "Select a reason" at bounding box center [503, 268] width 442 height 18
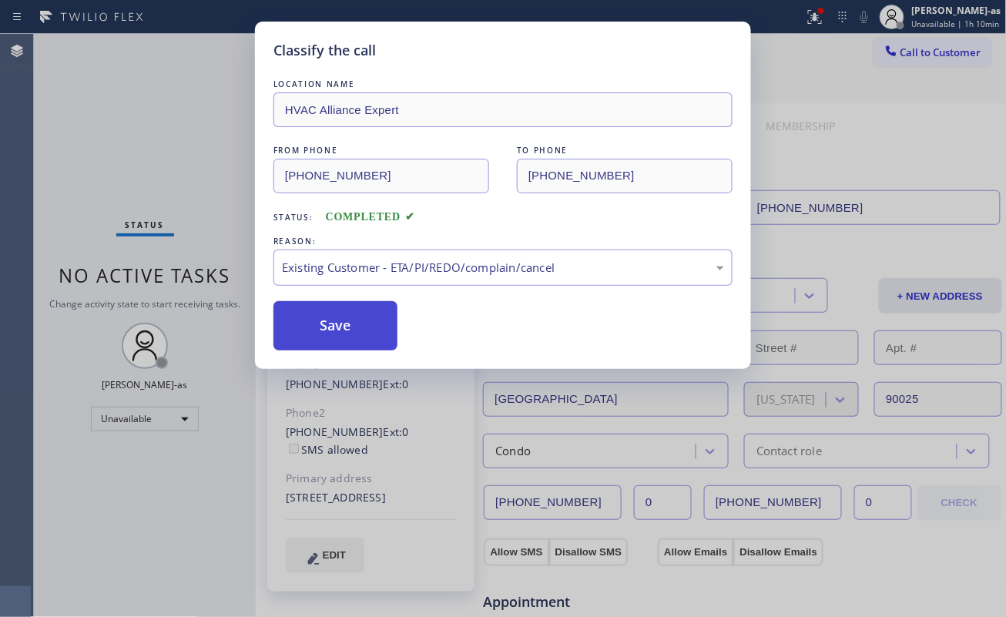
click at [361, 315] on button "Save" at bounding box center [335, 325] width 124 height 49
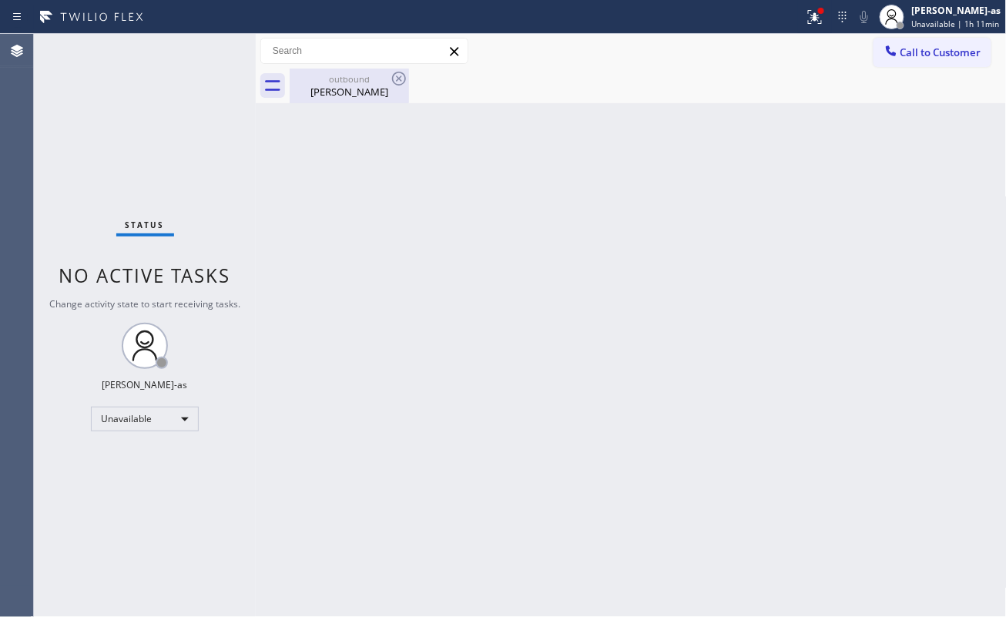
click at [340, 99] on div "outbound Emily Doyle" at bounding box center [349, 86] width 116 height 35
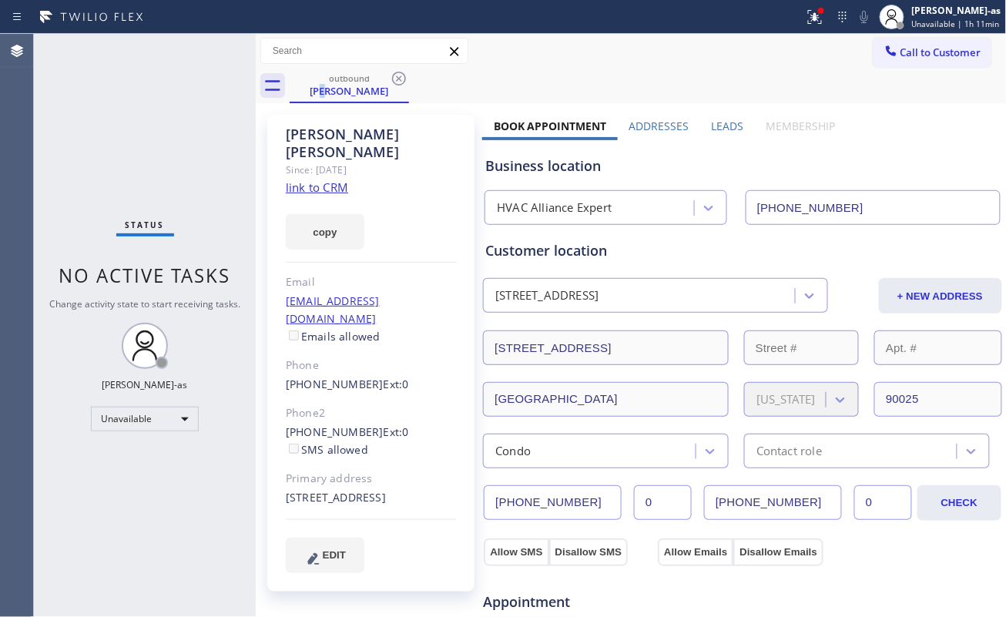
drag, startPoint x: 168, startPoint y: 162, endPoint x: 254, endPoint y: 166, distance: 86.4
click at [171, 162] on div "Status No active tasks Change activity state to start receiving tasks. [PERSON_…" at bounding box center [145, 325] width 222 height 583
drag, startPoint x: 405, startPoint y: 78, endPoint x: 549, endPoint y: 86, distance: 144.2
click at [404, 77] on icon at bounding box center [399, 78] width 18 height 18
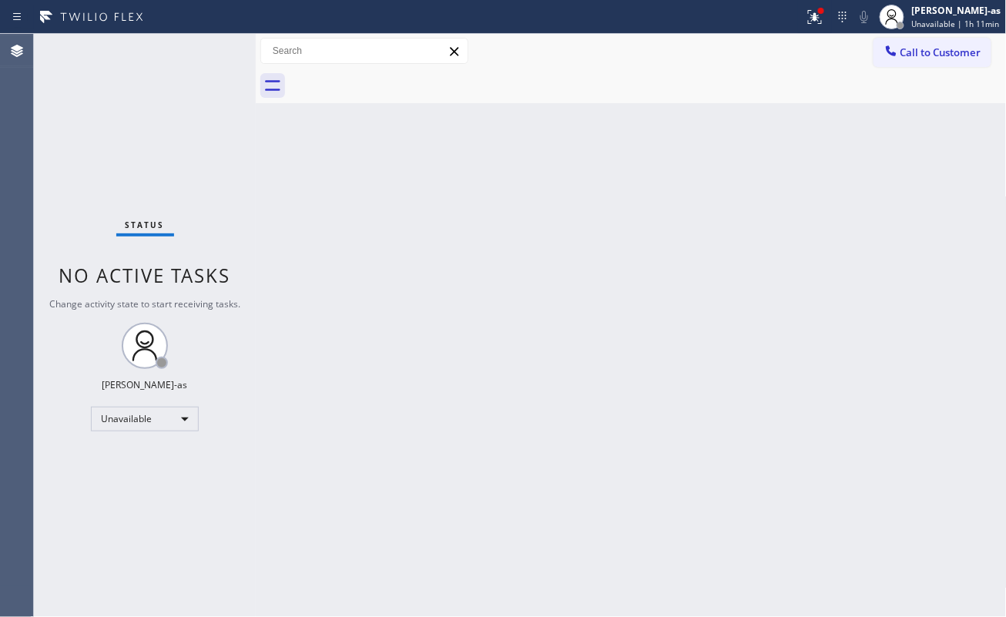
drag, startPoint x: 932, startPoint y: 41, endPoint x: 923, endPoint y: 47, distance: 11.1
click at [933, 39] on button "Call to Customer" at bounding box center [932, 52] width 118 height 29
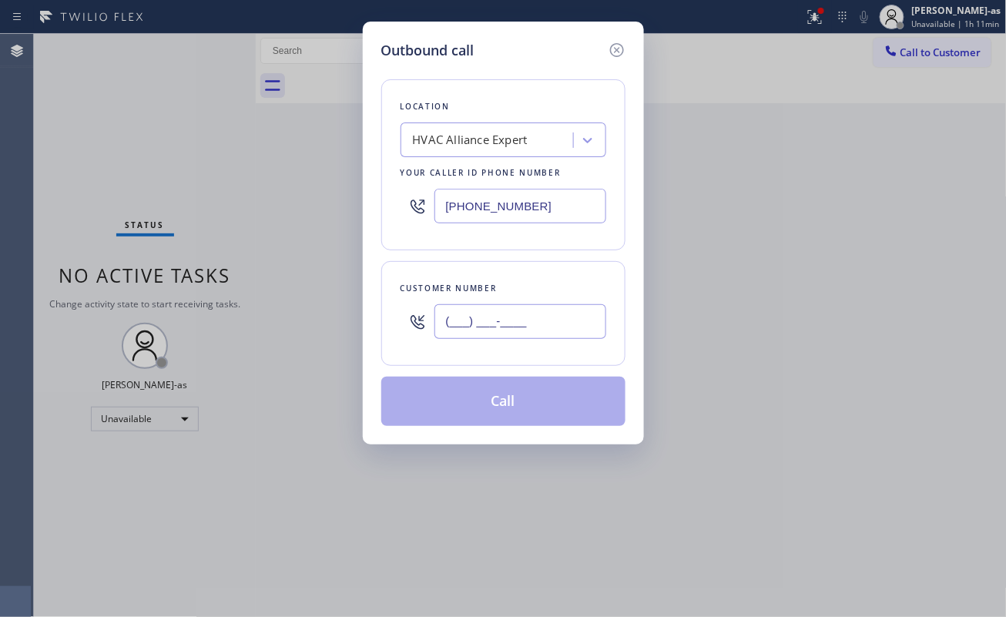
click at [516, 330] on input "(___) ___-____" at bounding box center [520, 321] width 172 height 35
paste input "310) 721-7478"
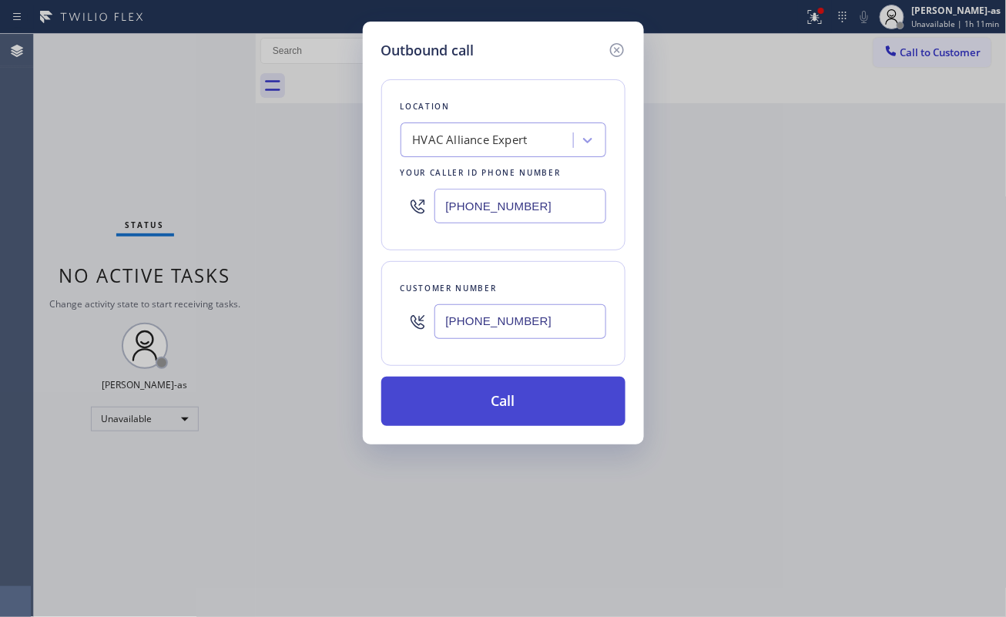
type input "(310) 721-7478"
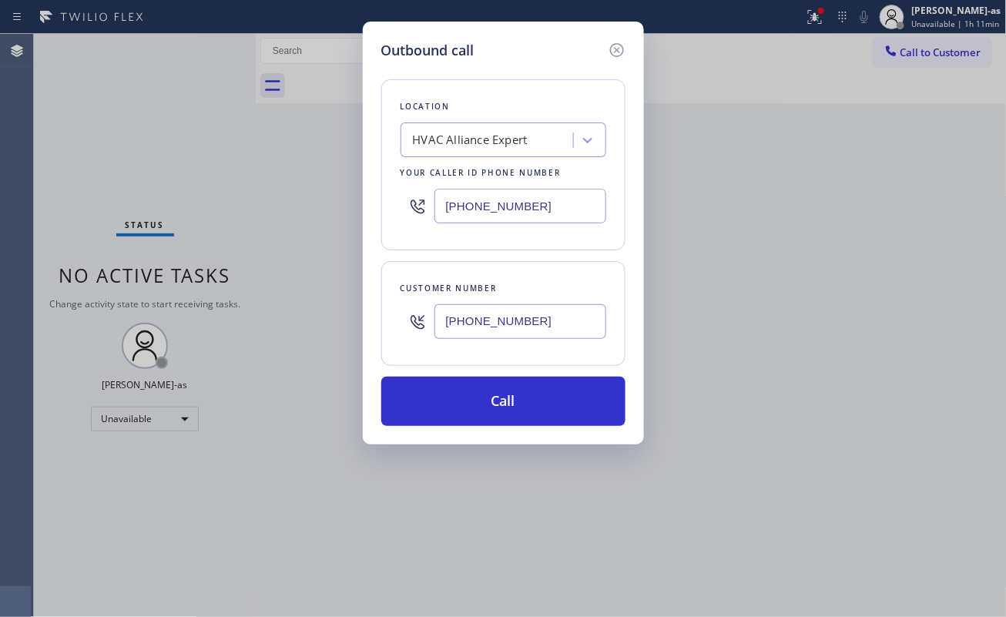
drag, startPoint x: 521, startPoint y: 394, endPoint x: 635, endPoint y: 568, distance: 208.0
click at [524, 391] on button "Call" at bounding box center [503, 401] width 244 height 49
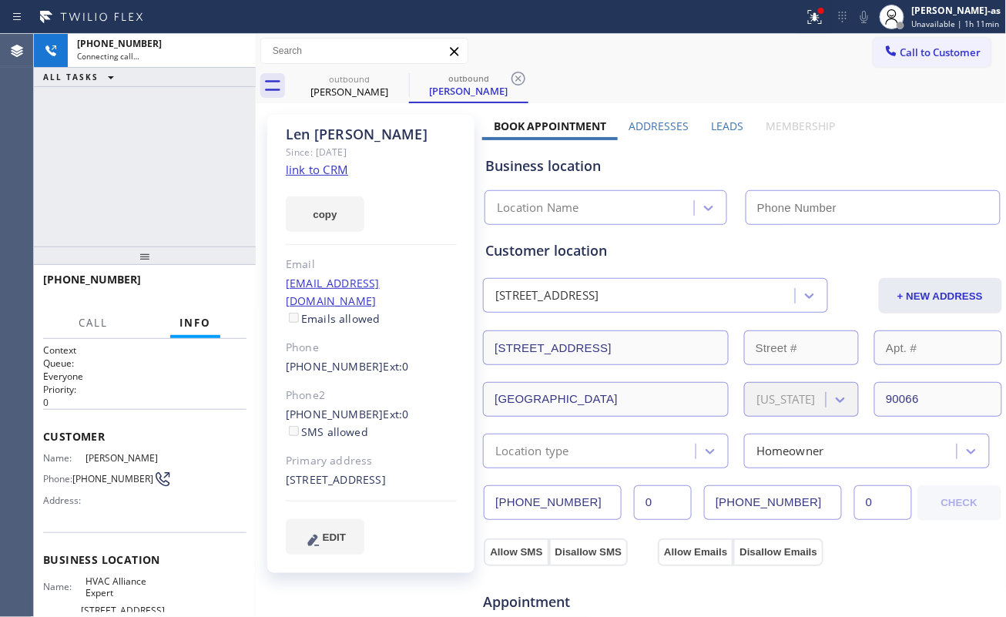
drag, startPoint x: 132, startPoint y: 176, endPoint x: 239, endPoint y: 165, distance: 106.8
click at [134, 174] on div "+13107217478 Connecting call… ALL TASKS ALL TASKS ACTIVE TASKS TASKS IN WRAP UP" at bounding box center [145, 140] width 222 height 213
click at [319, 176] on link "link to CRM" at bounding box center [317, 169] width 62 height 15
type input "[PHONE_NUMBER]"
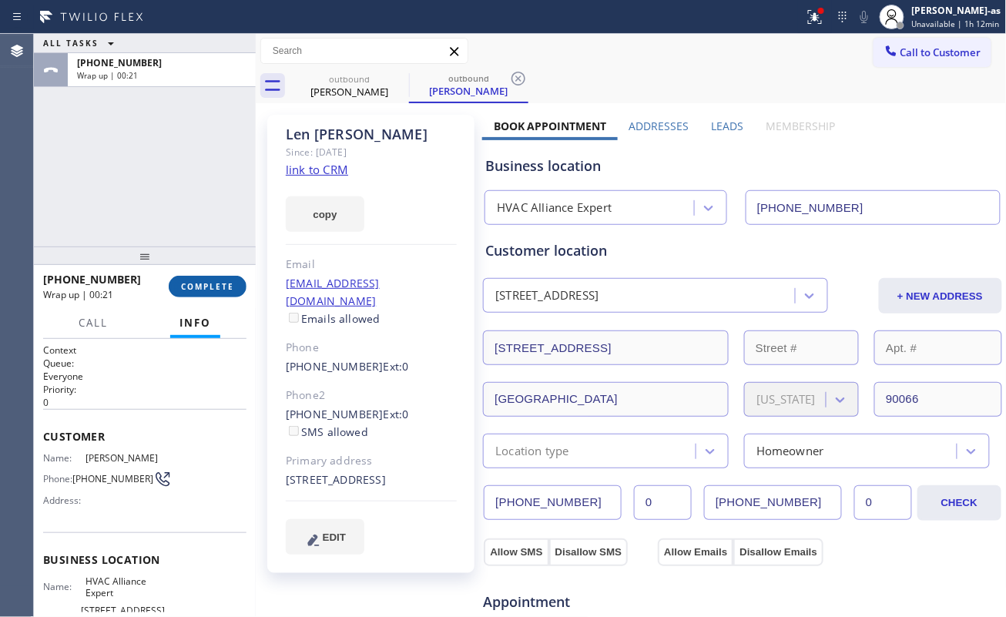
drag, startPoint x: 176, startPoint y: 268, endPoint x: 191, endPoint y: 287, distance: 24.2
click at [176, 265] on div at bounding box center [145, 255] width 222 height 18
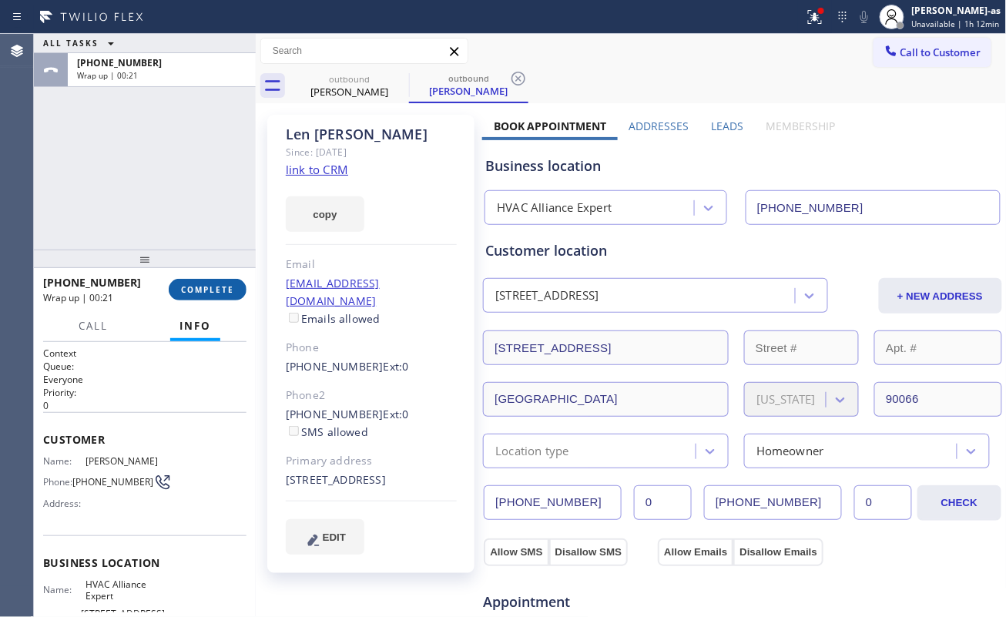
click at [191, 284] on span "COMPLETE" at bounding box center [207, 289] width 53 height 11
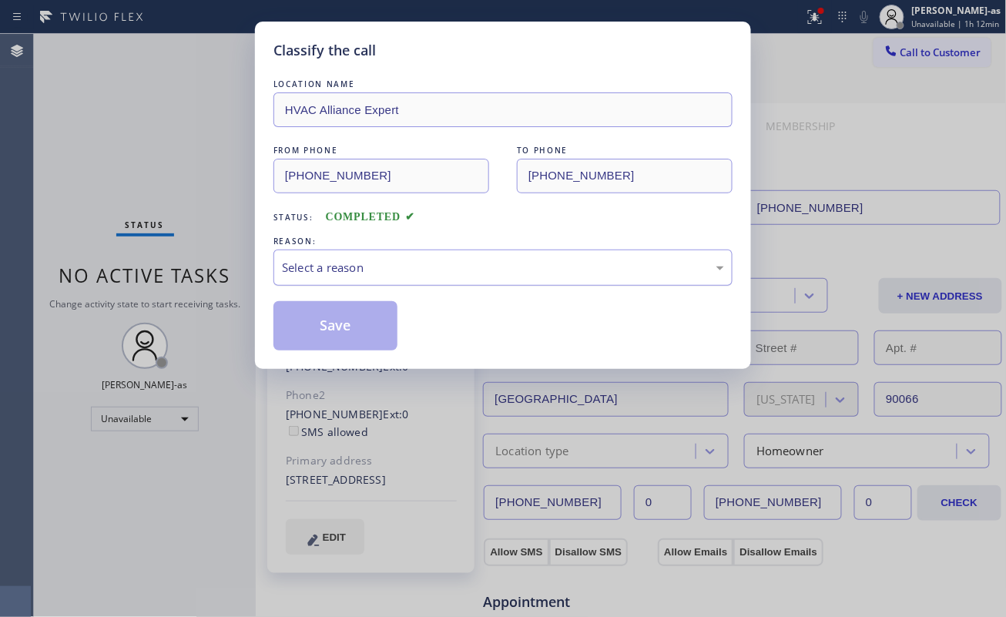
drag, startPoint x: 380, startPoint y: 256, endPoint x: 398, endPoint y: 266, distance: 20.3
click at [382, 256] on div "Select a reason" at bounding box center [502, 267] width 459 height 36
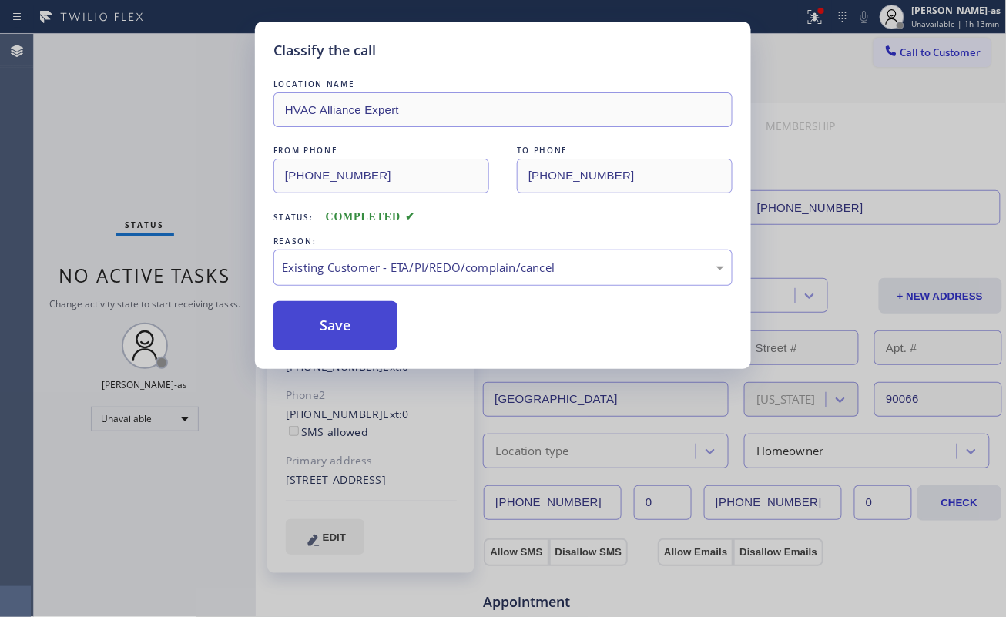
click at [333, 324] on button "Save" at bounding box center [335, 325] width 124 height 49
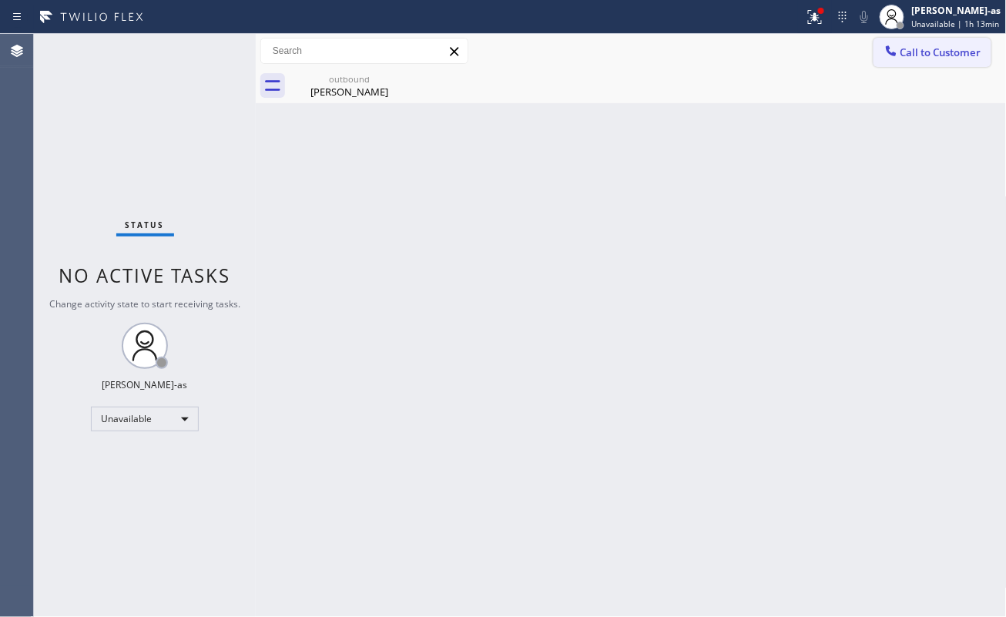
click at [901, 51] on span "Call to Customer" at bounding box center [940, 52] width 81 height 14
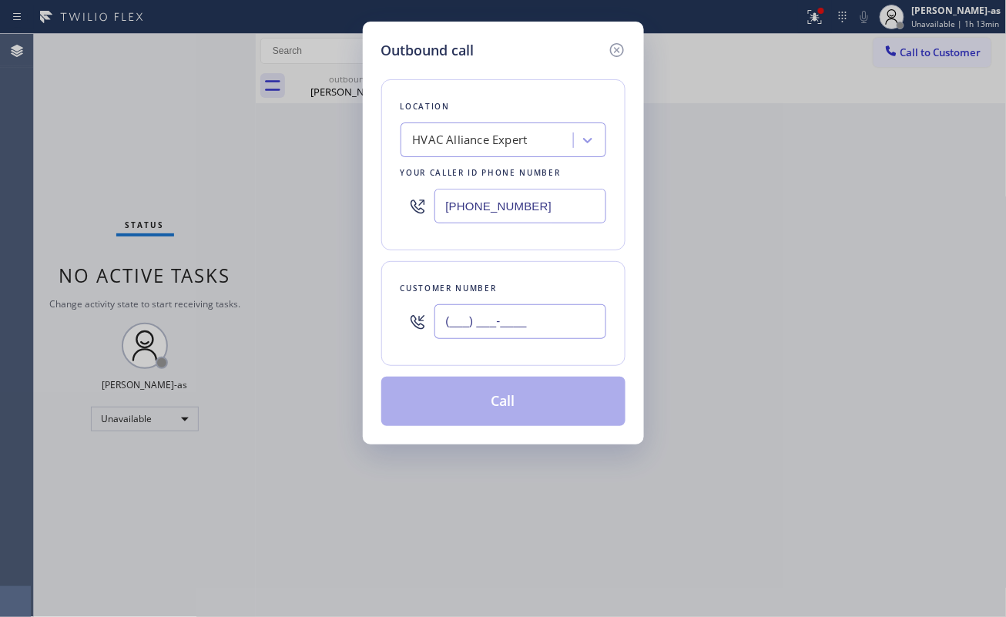
click at [509, 318] on input "(___) ___-____" at bounding box center [520, 321] width 172 height 35
paste input "562) 508-6546"
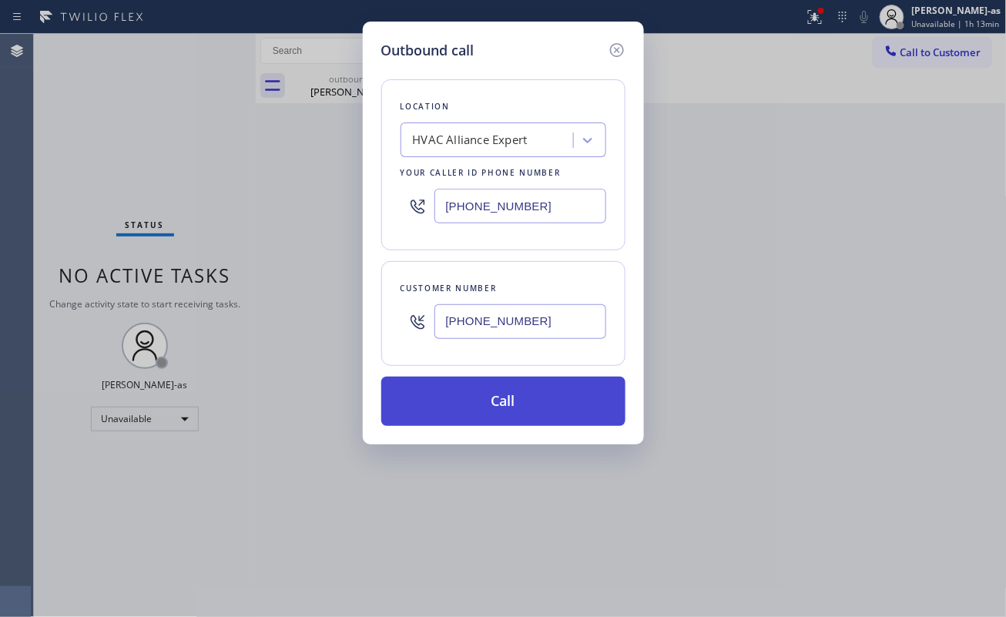
type input "[PHONE_NUMBER]"
click at [511, 413] on button "Call" at bounding box center [503, 401] width 244 height 49
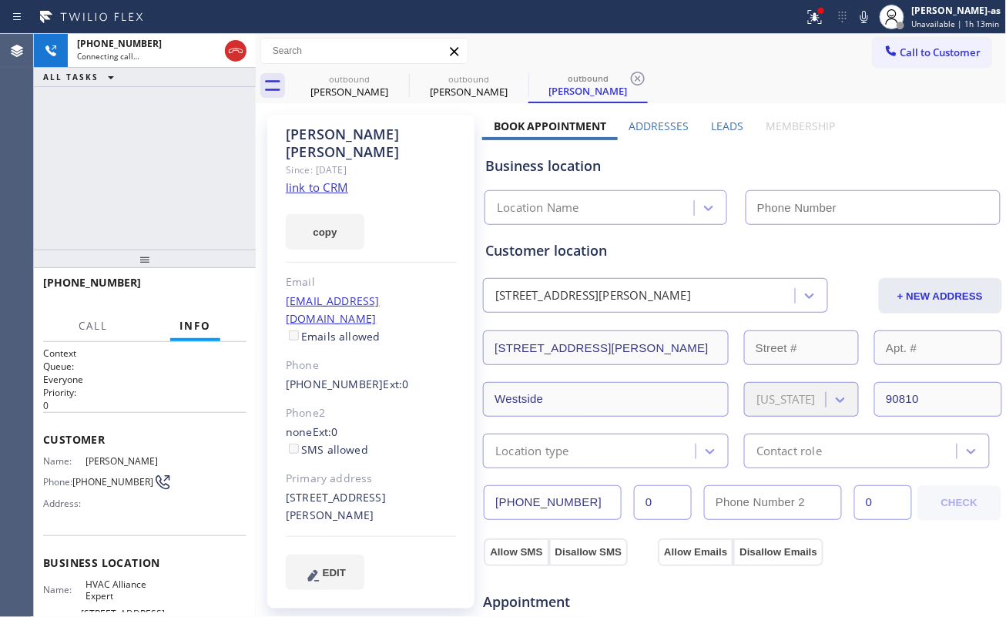
click at [174, 149] on div "+15625086546 Connecting call… ALL TASKS ALL TASKS ACTIVE TASKS TASKS IN WRAP UP" at bounding box center [145, 142] width 222 height 216
click at [327, 179] on link "link to CRM" at bounding box center [317, 186] width 62 height 15
type input "[PHONE_NUMBER]"
drag, startPoint x: 102, startPoint y: 128, endPoint x: 200, endPoint y: 199, distance: 121.4
click at [119, 137] on div "+15625086546 Connecting call… ALL TASKS ALL TASKS ACTIVE TASKS TASKS IN WRAP UP" at bounding box center [145, 142] width 222 height 216
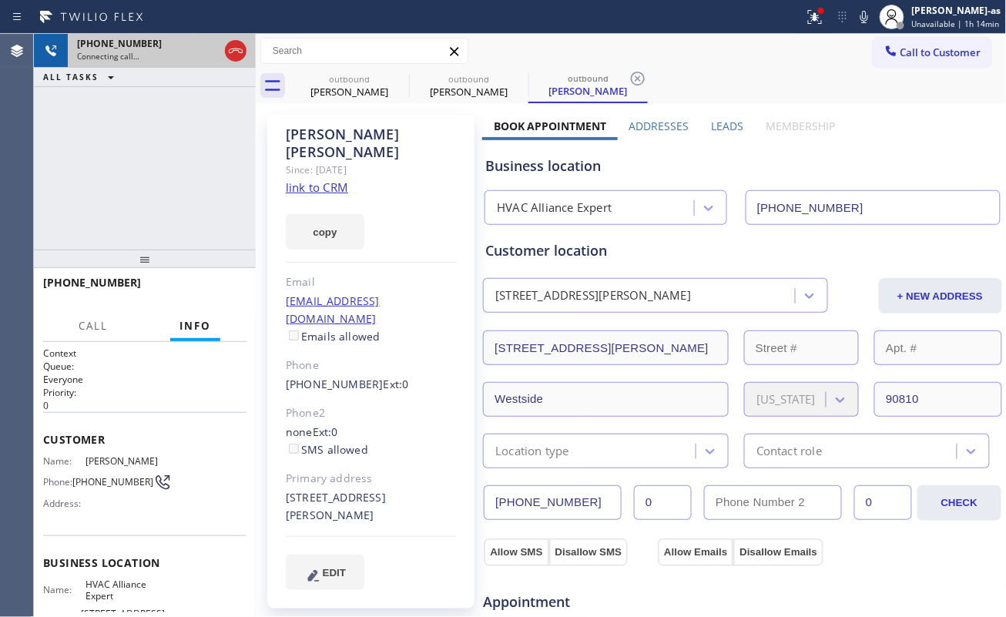
click at [223, 42] on div at bounding box center [236, 51] width 28 height 34
click at [236, 52] on icon at bounding box center [235, 51] width 18 height 18
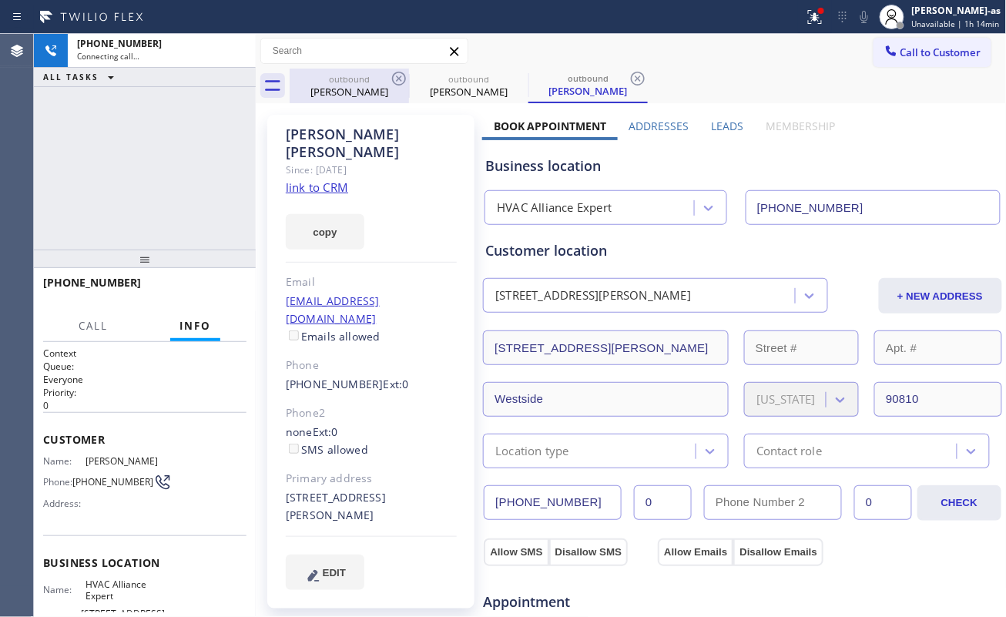
drag, startPoint x: 131, startPoint y: 166, endPoint x: 355, endPoint y: 92, distance: 236.0
click at [151, 169] on div "+15625086546 Connecting call… ALL TASKS ALL TASKS ACTIVE TASKS TASKS IN WRAP UP" at bounding box center [145, 142] width 222 height 216
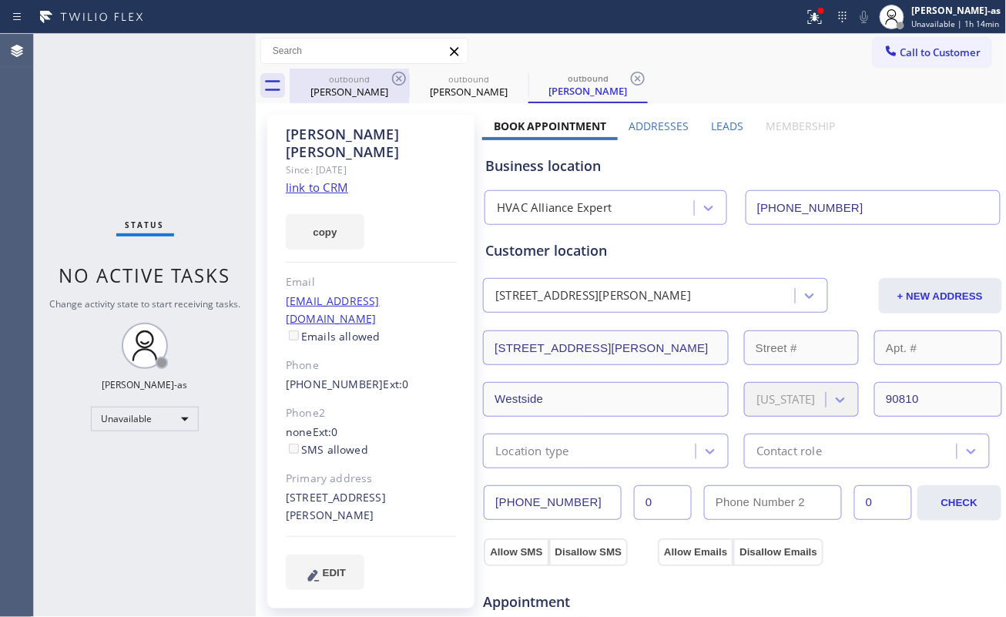
click at [360, 78] on div "outbound" at bounding box center [349, 79] width 116 height 12
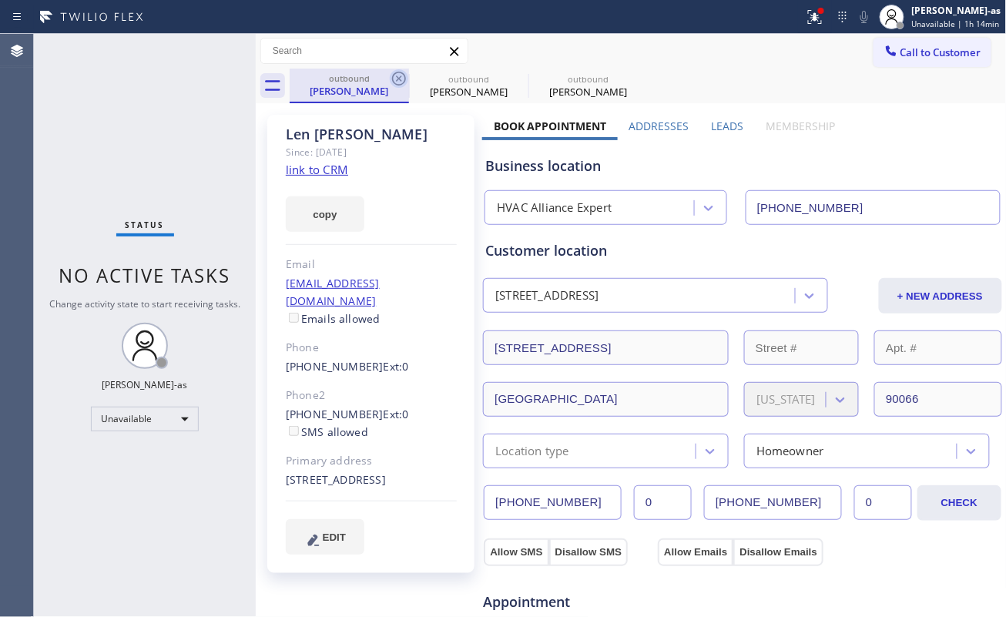
click at [396, 77] on icon at bounding box center [399, 78] width 18 height 18
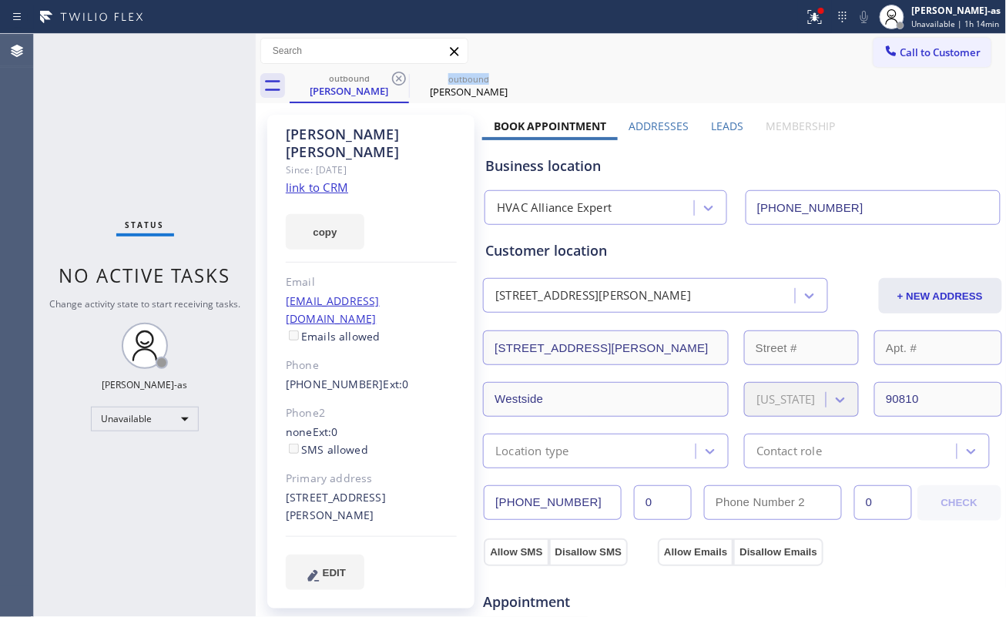
click at [396, 77] on icon at bounding box center [399, 78] width 18 height 18
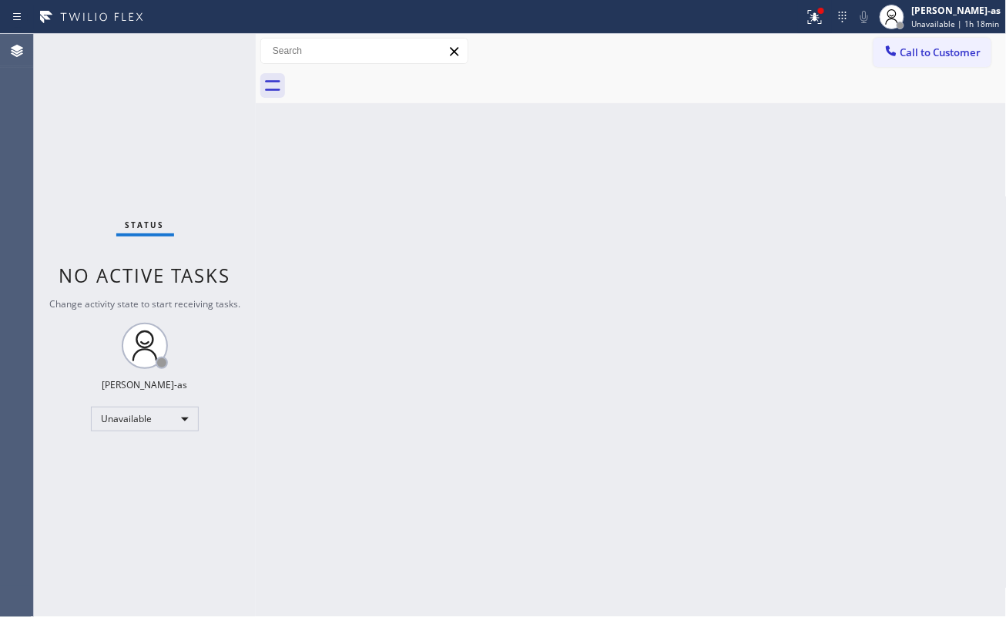
click at [420, 244] on div "Back to Dashboard Change Sender ID Customers Technicians Select a contact Outbo…" at bounding box center [631, 325] width 751 height 583
drag, startPoint x: 183, startPoint y: 251, endPoint x: 205, endPoint y: 250, distance: 22.3
click at [196, 251] on div "Status No active tasks Change activity state to start receiving tasks. [PERSON_…" at bounding box center [145, 325] width 222 height 583
click at [922, 42] on button "Call to Customer" at bounding box center [932, 52] width 118 height 29
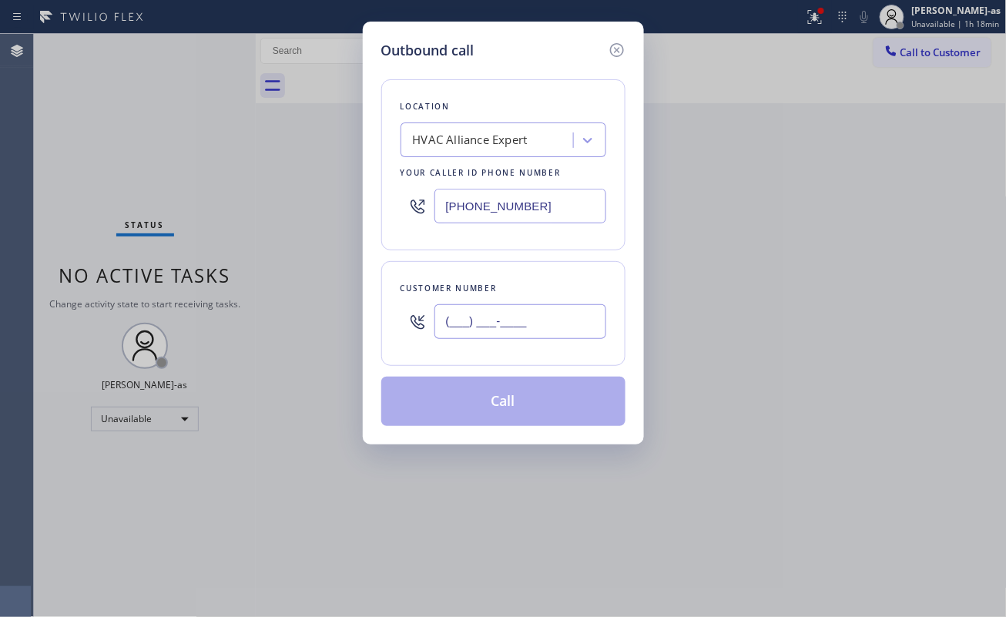
click at [500, 317] on input "(___) ___-____" at bounding box center [520, 321] width 172 height 35
paste input "347) 255-6433"
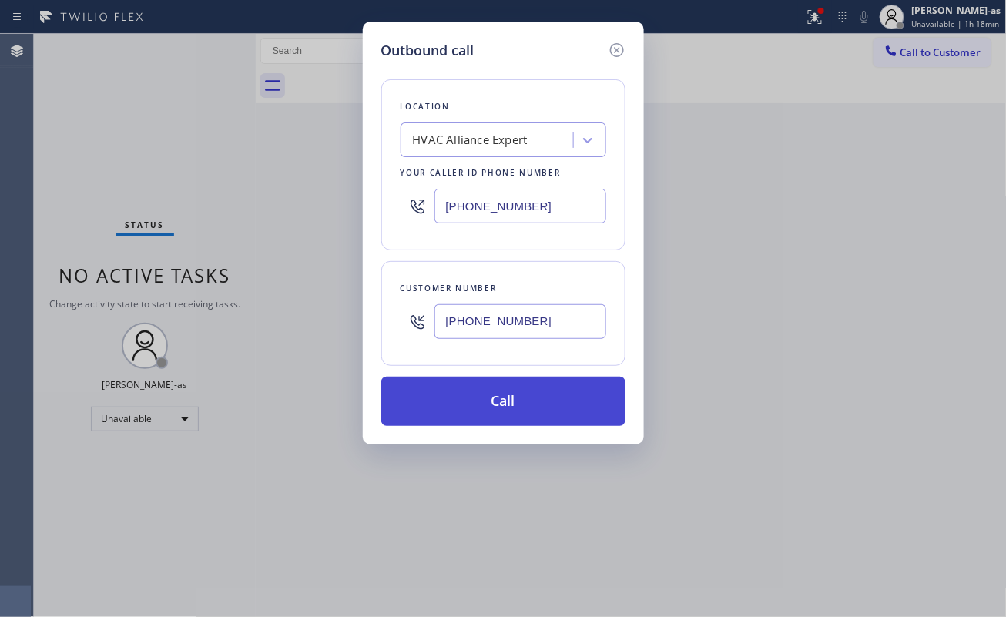
type input "(347) 255-6433"
click at [521, 404] on button "Call" at bounding box center [503, 401] width 244 height 49
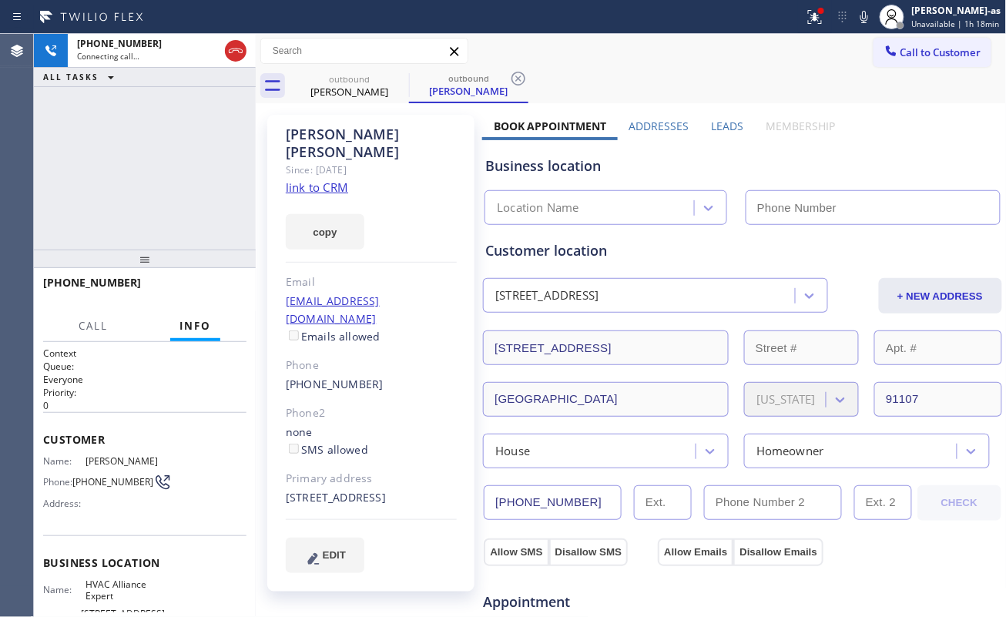
type input "[PHONE_NUMBER]"
click at [288, 216] on button "copy" at bounding box center [325, 231] width 79 height 35
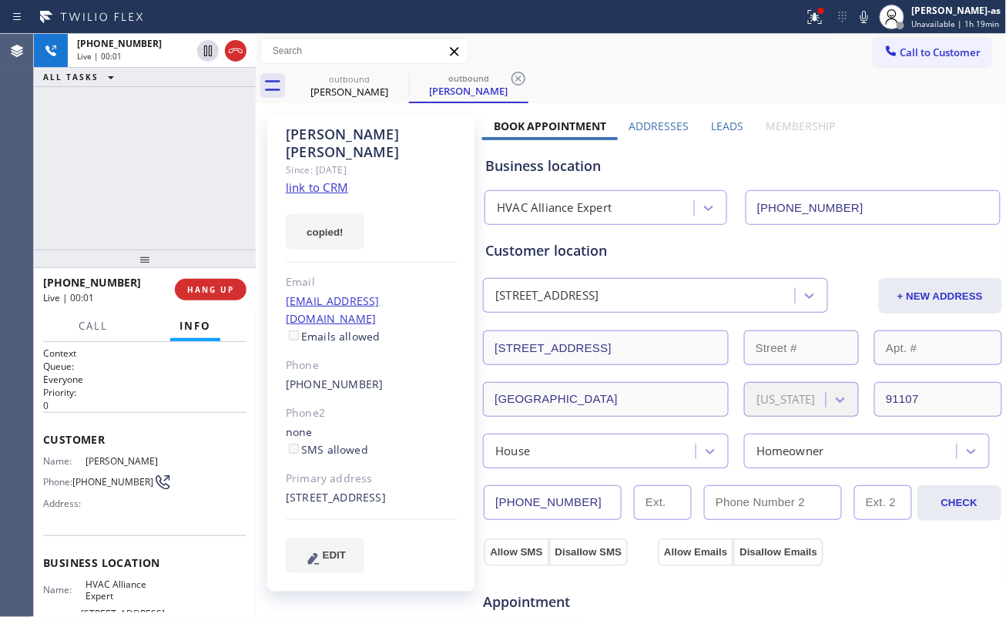
click at [168, 207] on div "+13472556433 Live | 00:01 ALL TASKS ALL TASKS ACTIVE TASKS TASKS IN WRAP UP" at bounding box center [145, 142] width 222 height 216
click at [204, 291] on span "HANG UP" at bounding box center [210, 289] width 47 height 11
click at [205, 291] on span "HANG UP" at bounding box center [210, 289] width 47 height 11
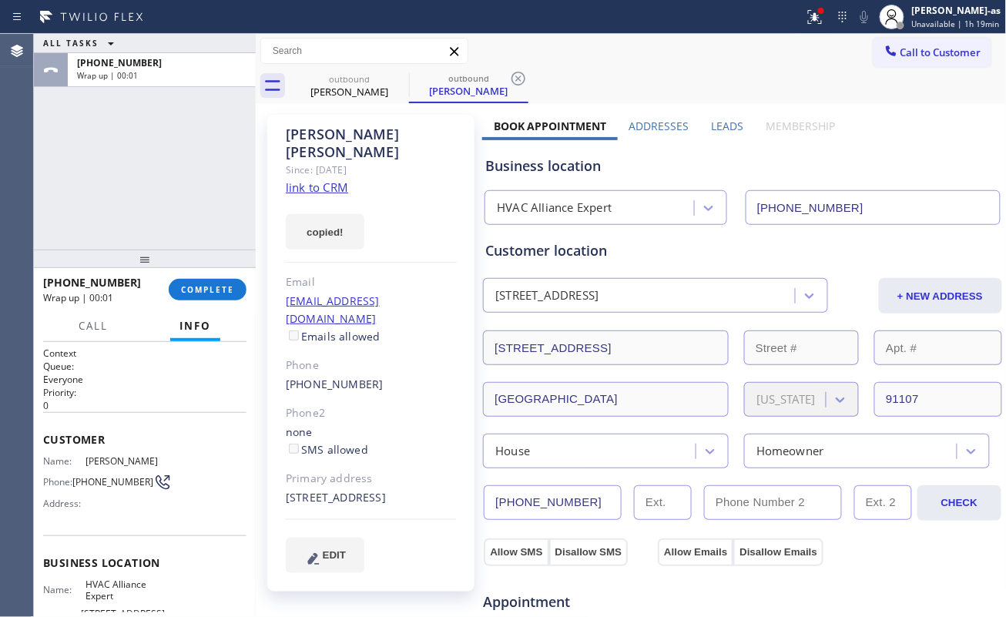
click at [325, 179] on link "link to CRM" at bounding box center [317, 186] width 62 height 15
click at [213, 288] on span "COMPLETE" at bounding box center [207, 289] width 53 height 11
click at [146, 192] on div "ALL TASKS ALL TASKS ACTIVE TASKS TASKS IN WRAP UP +13472556433 Wrap up | 00:03" at bounding box center [145, 142] width 222 height 216
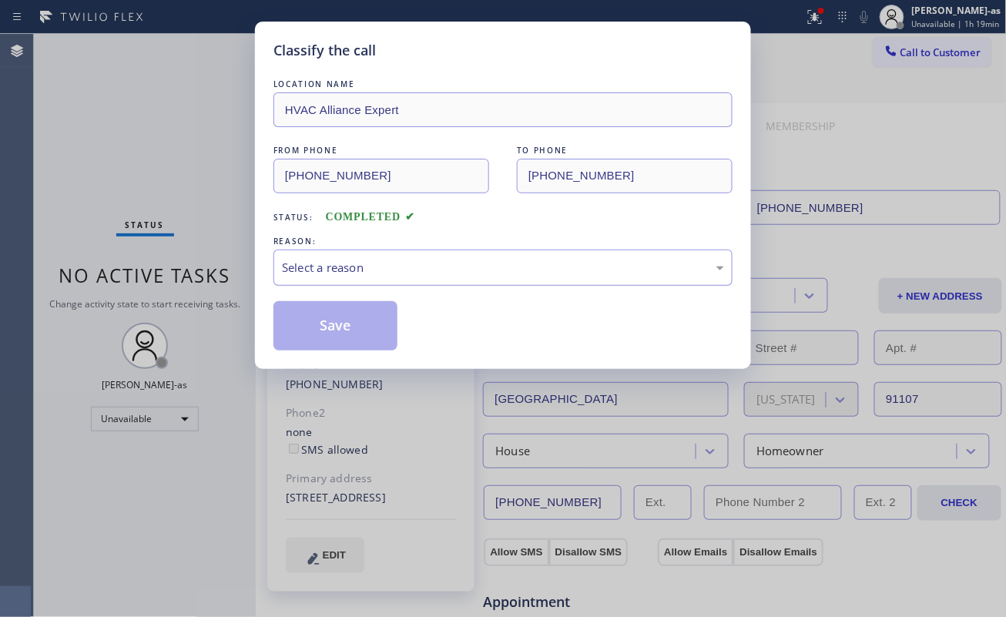
click at [414, 265] on div "Select a reason" at bounding box center [503, 268] width 442 height 18
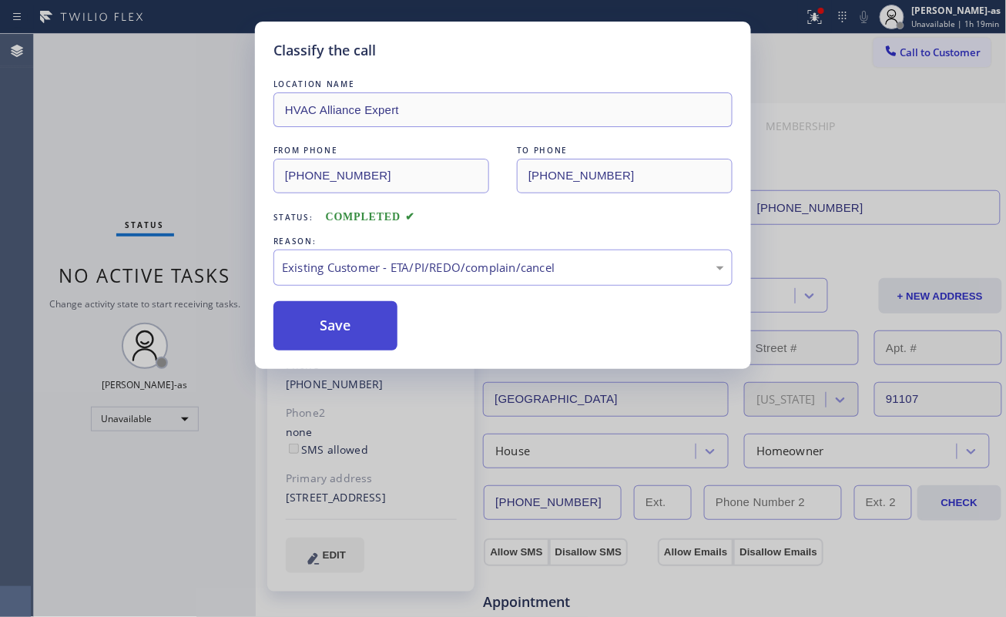
click at [346, 317] on button "Save" at bounding box center [335, 325] width 124 height 49
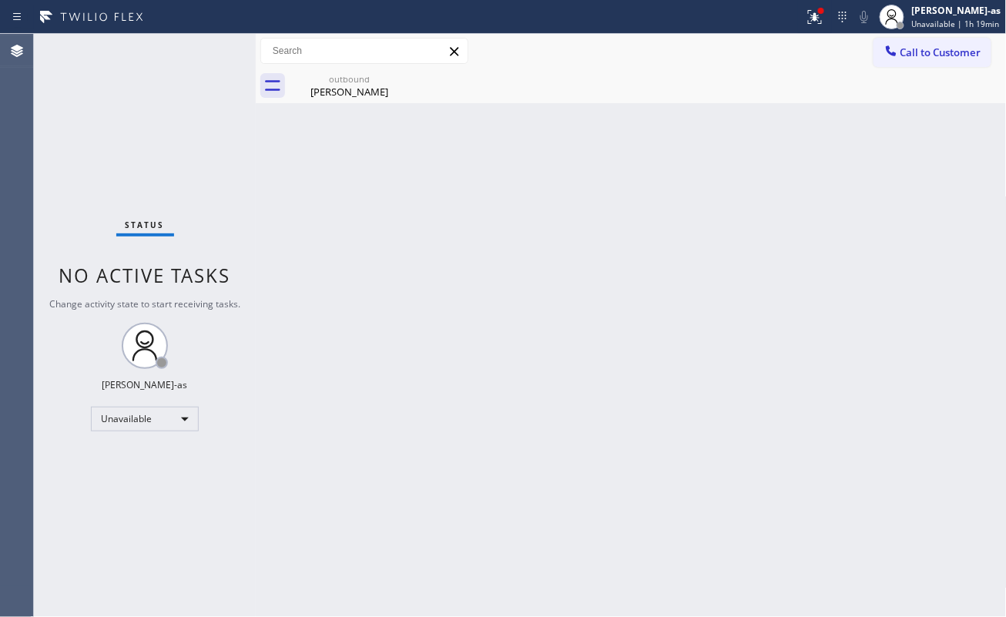
click at [315, 242] on div "Back to Dashboard Change Sender ID Customers Technicians Select a contact Outbo…" at bounding box center [631, 325] width 751 height 583
drag, startPoint x: 330, startPoint y: 79, endPoint x: 322, endPoint y: 80, distance: 7.9
click at [330, 80] on div "outbound" at bounding box center [349, 79] width 116 height 12
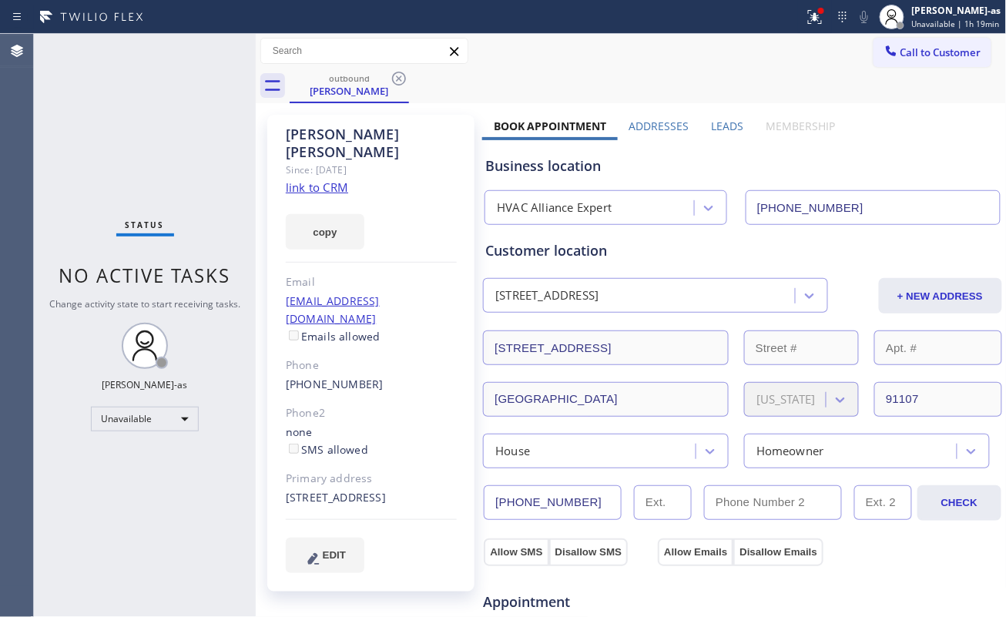
click at [185, 130] on div "Status No active tasks Change activity state to start receiving tasks. [PERSON_…" at bounding box center [145, 325] width 222 height 583
click at [900, 55] on span "Call to Customer" at bounding box center [940, 52] width 81 height 14
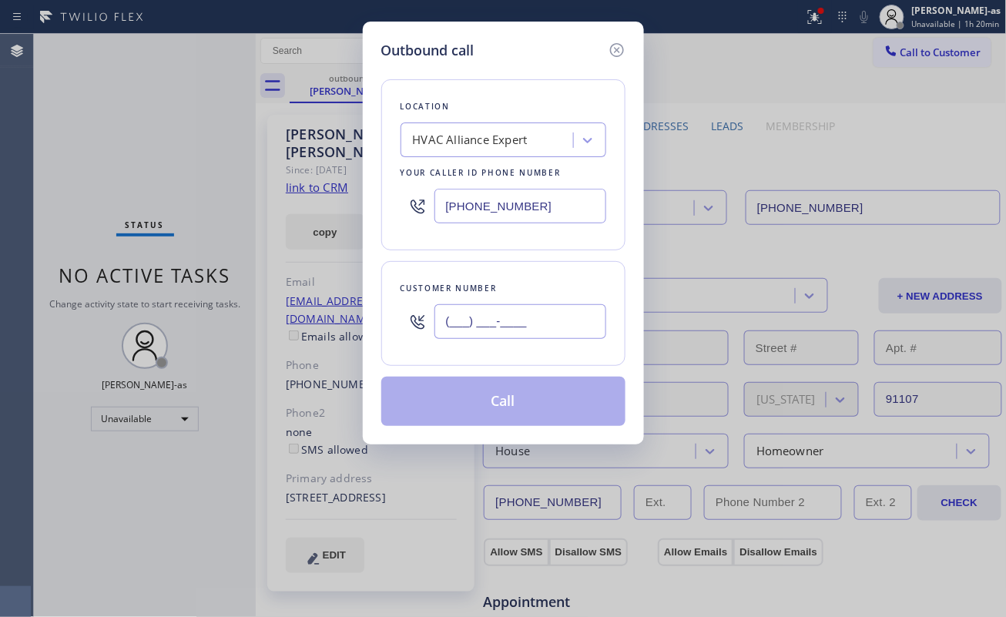
click at [534, 319] on input "(___) ___-____" at bounding box center [520, 321] width 172 height 35
paste input "323) 788-5482"
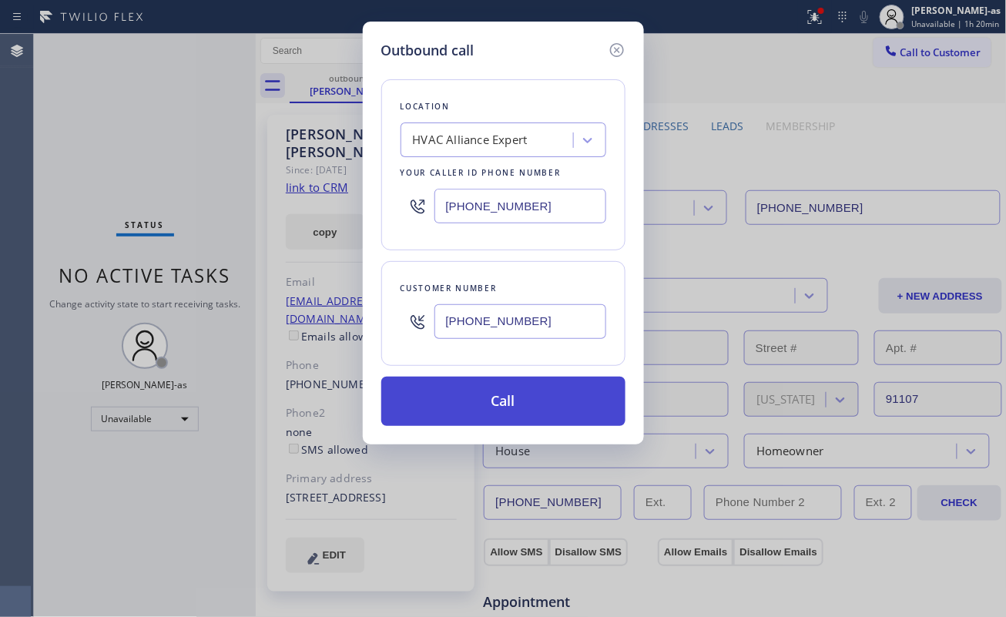
type input "(323) 788-5482"
click at [512, 408] on button "Call" at bounding box center [503, 401] width 244 height 49
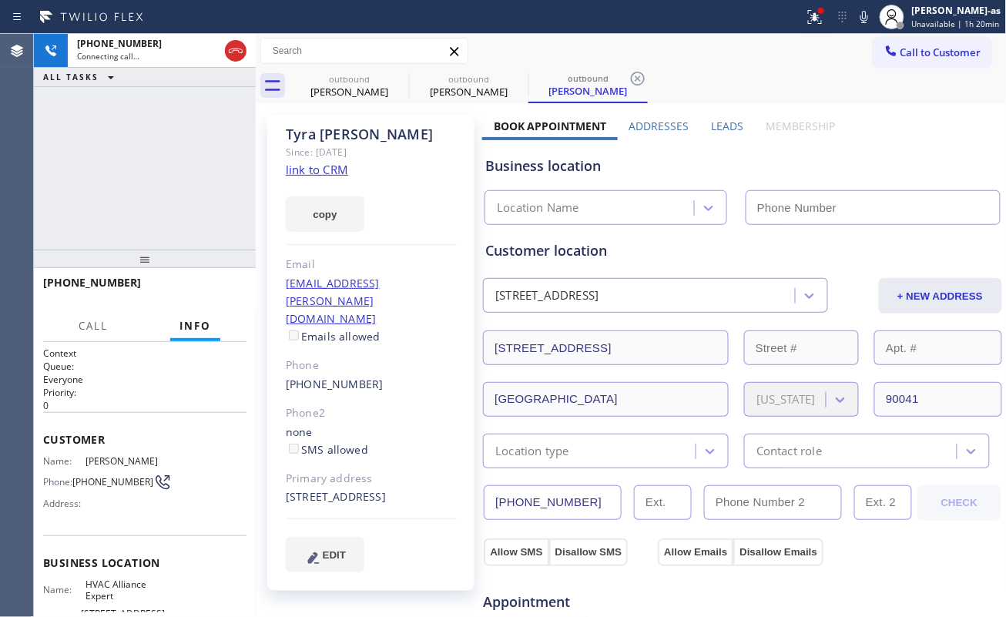
type input "[PHONE_NUMBER]"
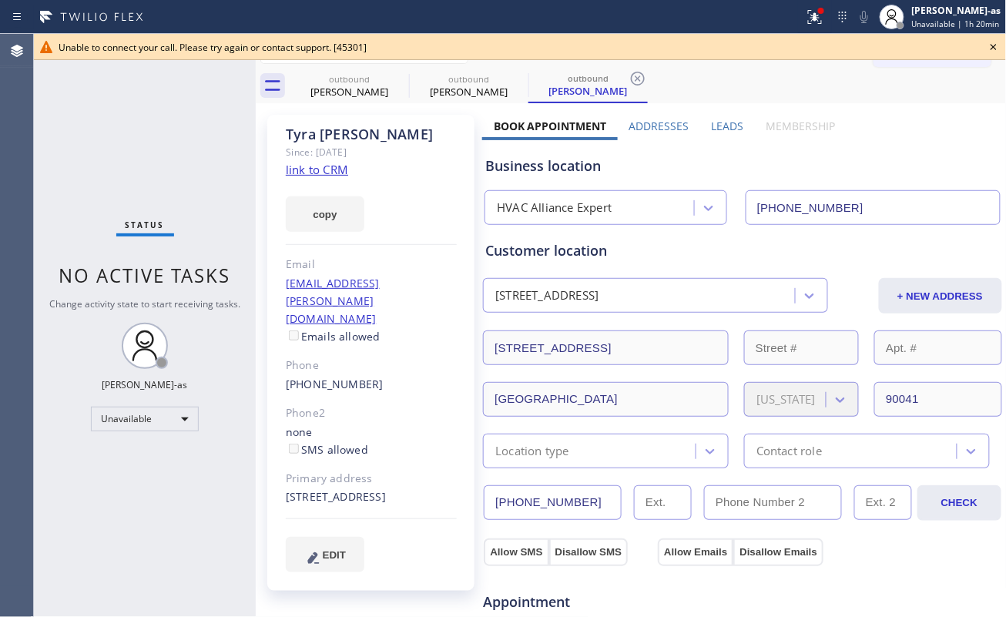
click at [59, 122] on div "Status No active tasks Change activity state to start receiving tasks. [PERSON_…" at bounding box center [145, 325] width 222 height 583
click at [343, 59] on div at bounding box center [520, 59] width 972 height 1
click at [336, 173] on link "link to CRM" at bounding box center [317, 169] width 62 height 15
drag, startPoint x: 990, startPoint y: 47, endPoint x: 936, endPoint y: 38, distance: 53.9
click at [984, 42] on icon at bounding box center [993, 47] width 18 height 18
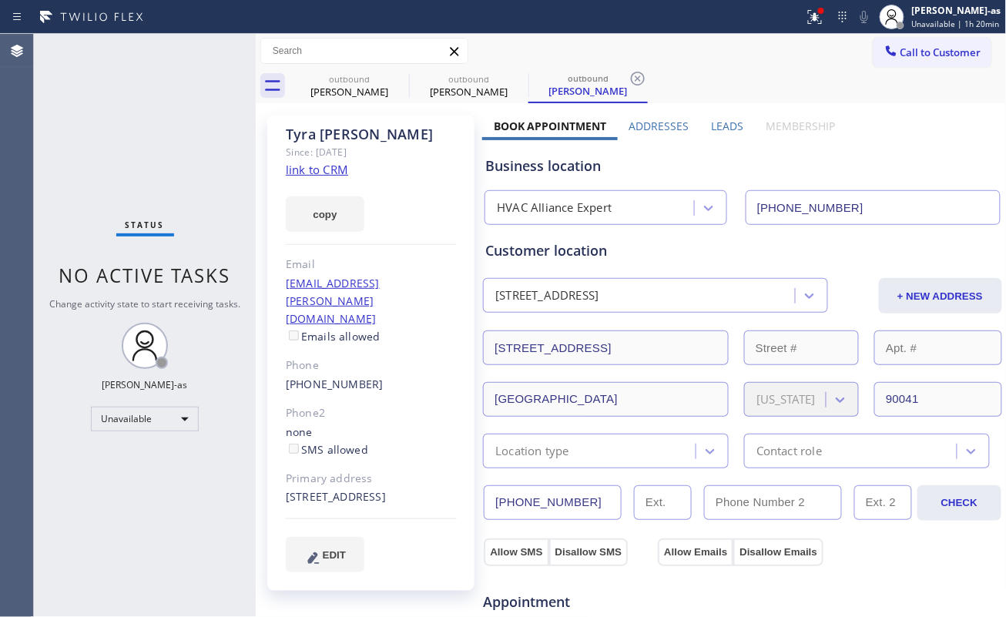
click at [927, 40] on button "Call to Customer" at bounding box center [932, 52] width 118 height 29
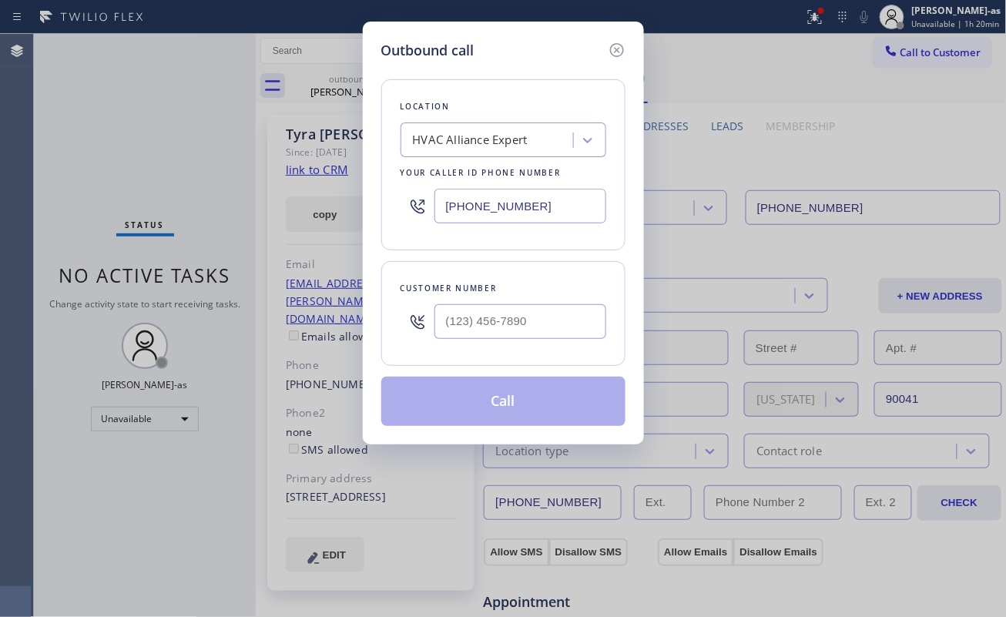
click at [514, 352] on div "Customer number" at bounding box center [503, 313] width 244 height 105
click at [507, 330] on input "(___) ___-____" at bounding box center [520, 321] width 172 height 35
paste input "323) 788-5482"
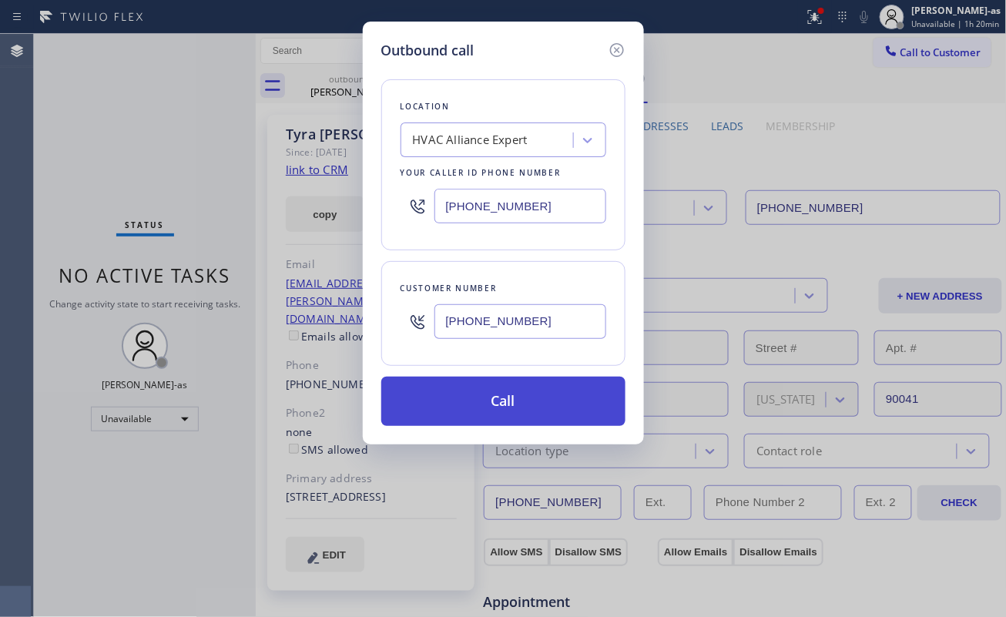
type input "(323) 788-5482"
click at [474, 422] on button "Call" at bounding box center [503, 401] width 244 height 49
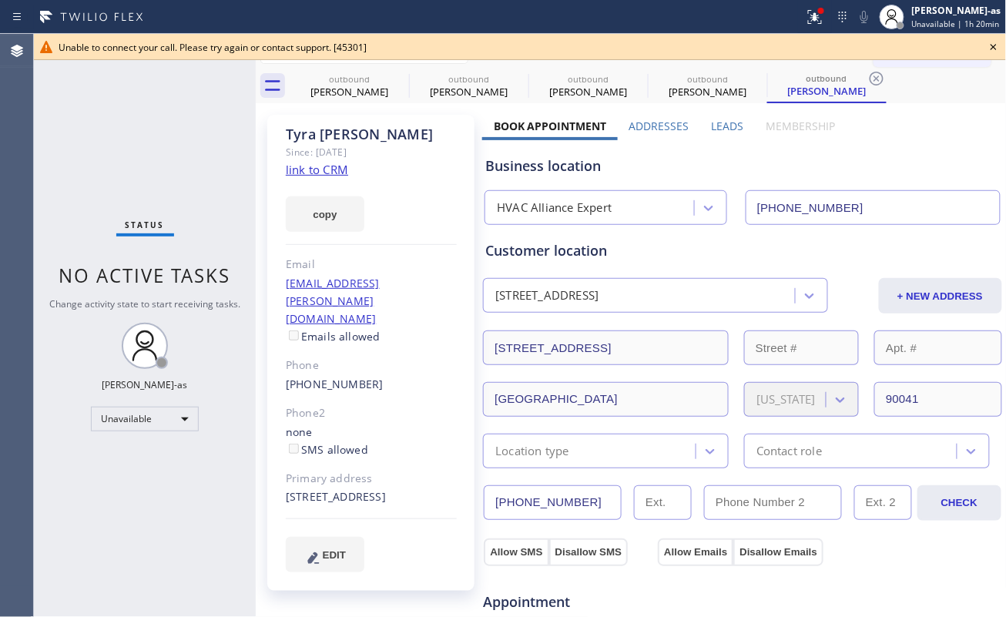
type input "[PHONE_NUMBER]"
click at [367, 94] on div "Warren Franz" at bounding box center [349, 92] width 116 height 14
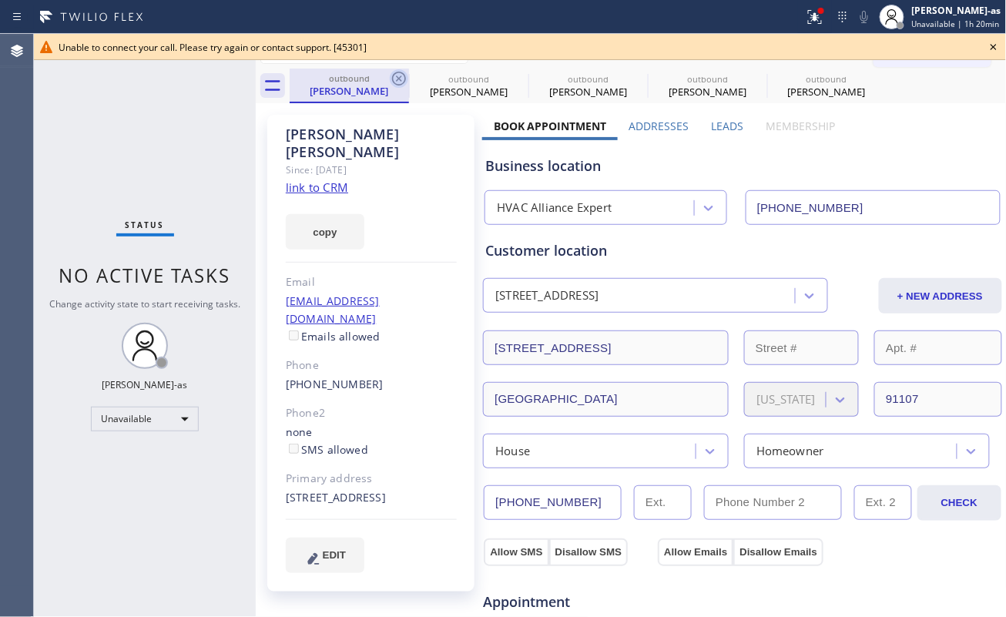
click at [394, 83] on icon at bounding box center [399, 79] width 14 height 14
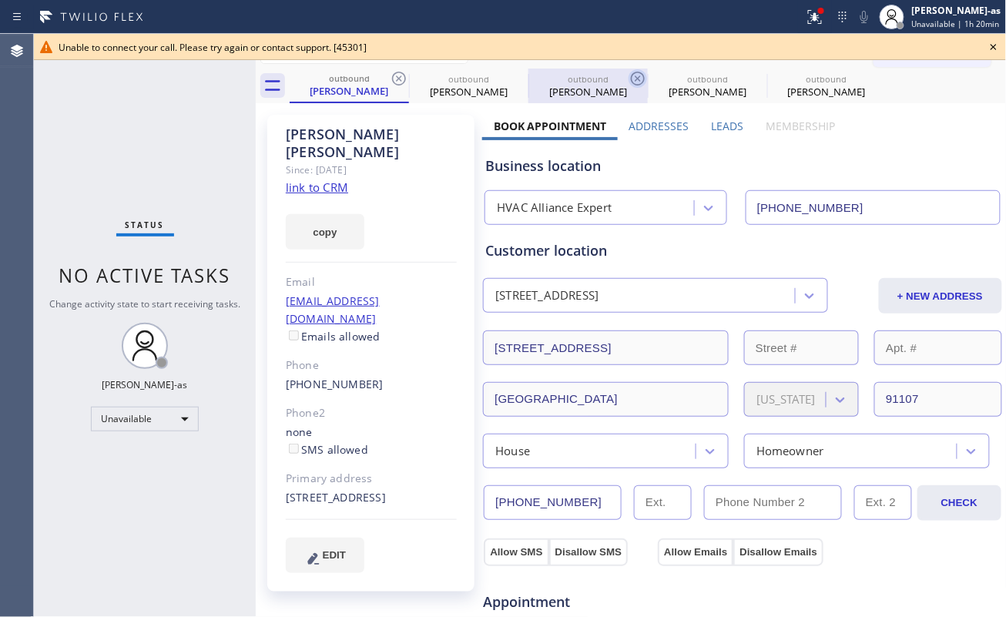
click at [0, 0] on icon at bounding box center [0, 0] width 0 height 0
click at [628, 82] on icon at bounding box center [637, 78] width 18 height 18
click at [0, 0] on icon at bounding box center [0, 0] width 0 height 0
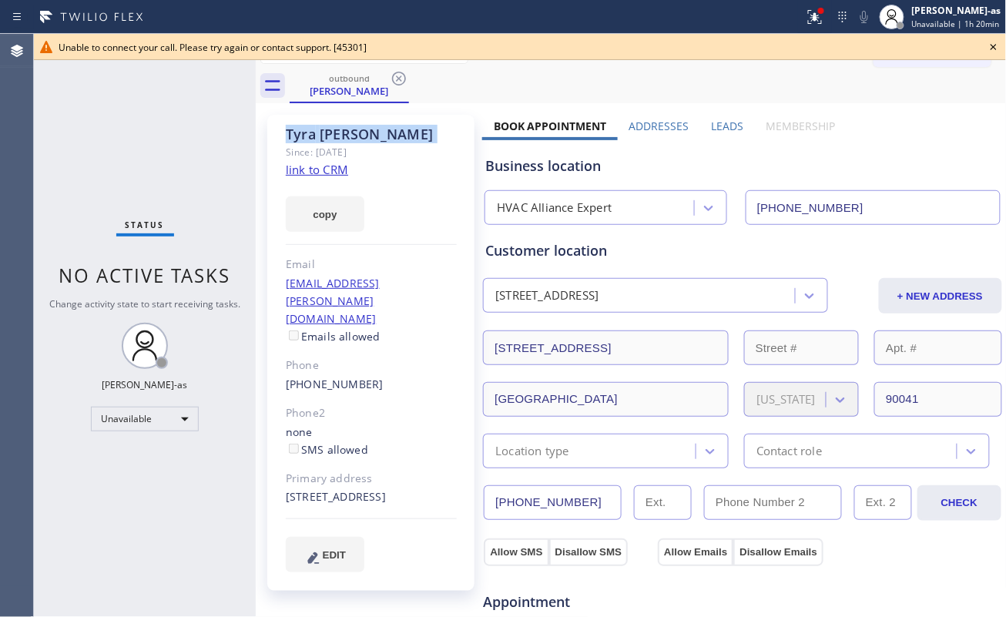
click at [392, 82] on icon at bounding box center [399, 78] width 18 height 18
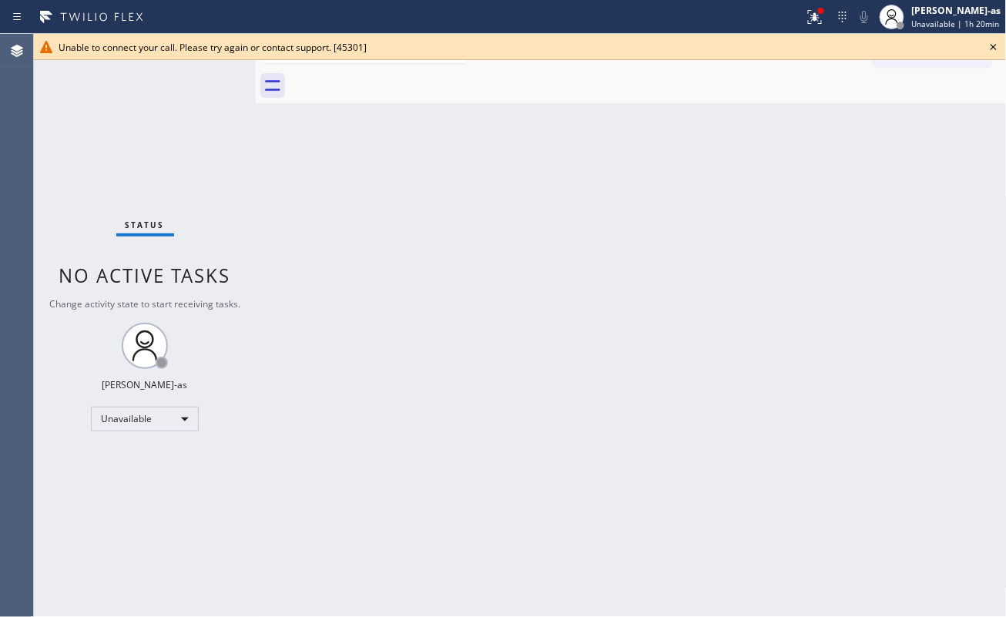
click at [392, 82] on div at bounding box center [648, 86] width 717 height 35
click at [993, 43] on icon at bounding box center [993, 47] width 18 height 18
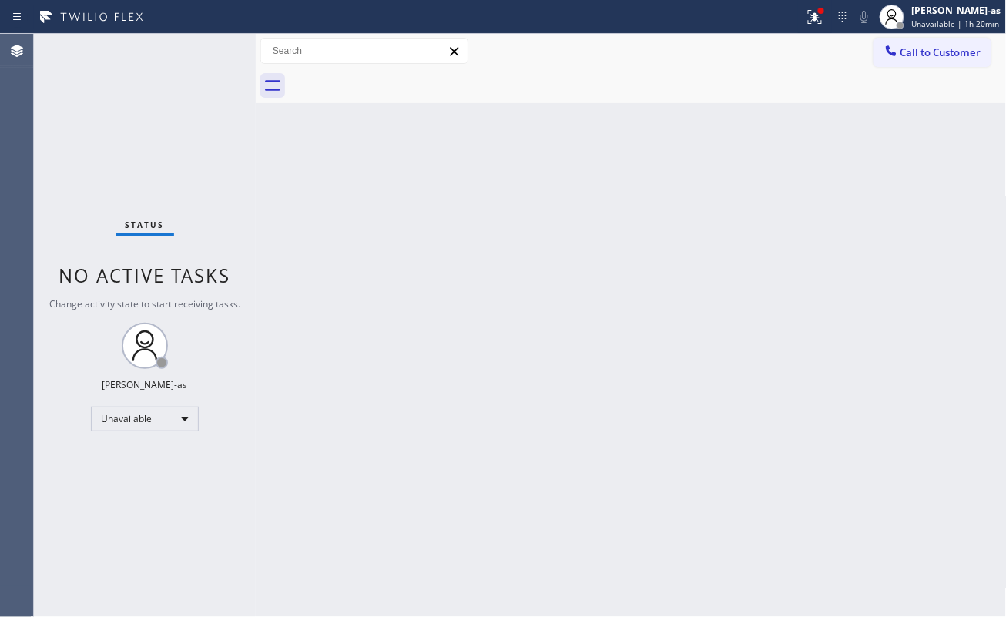
click at [909, 65] on button "Call to Customer" at bounding box center [932, 52] width 118 height 29
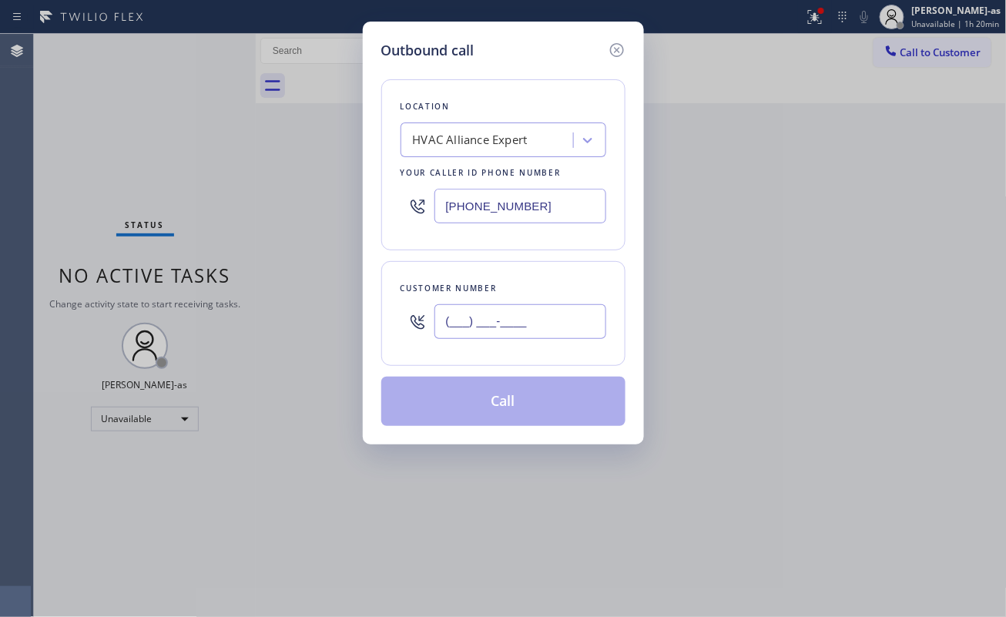
click at [527, 323] on input "(___) ___-____" at bounding box center [520, 321] width 172 height 35
paste input "626) 833-1810"
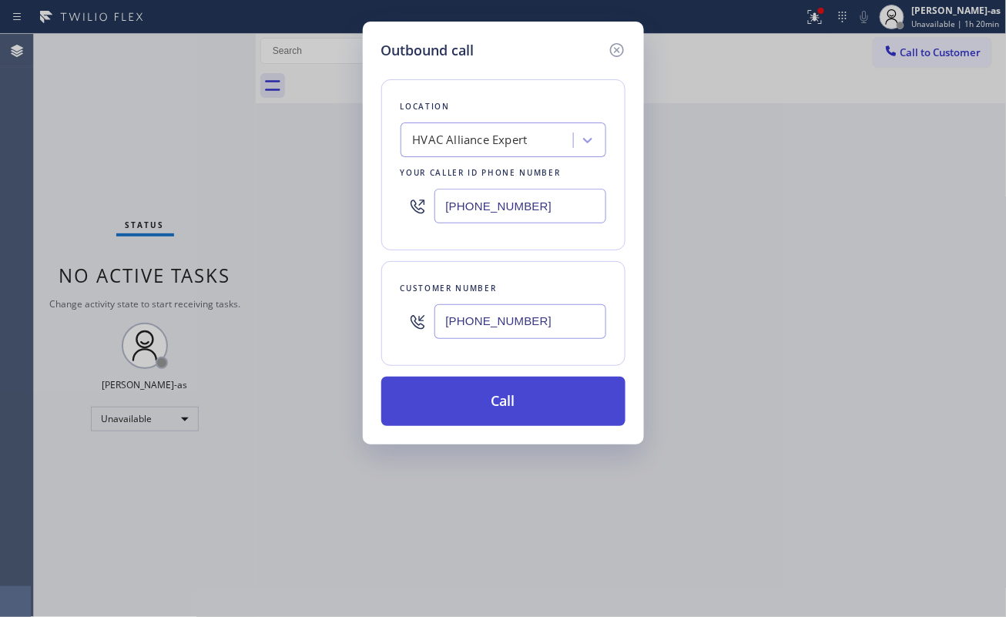
type input "(626) 833-1810"
click at [490, 411] on button "Call" at bounding box center [503, 401] width 244 height 49
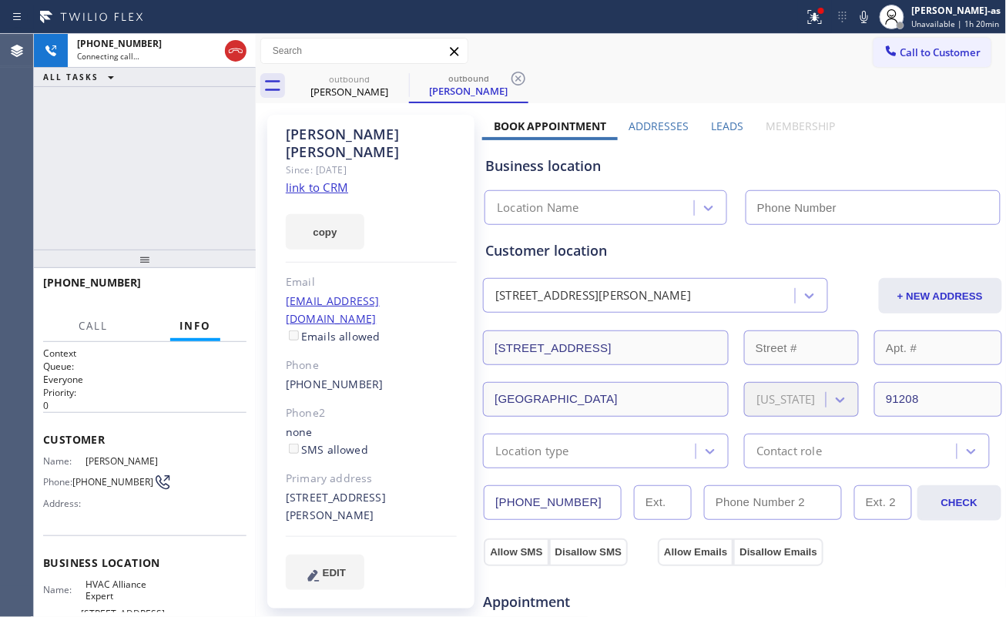
type input "[PHONE_NUMBER]"
click at [162, 193] on div "+16268331810 Connecting call… ALL TASKS ALL TASKS ACTIVE TASKS TASKS IN WRAP UP" at bounding box center [145, 142] width 222 height 216
click at [320, 179] on link "link to CRM" at bounding box center [317, 186] width 62 height 15
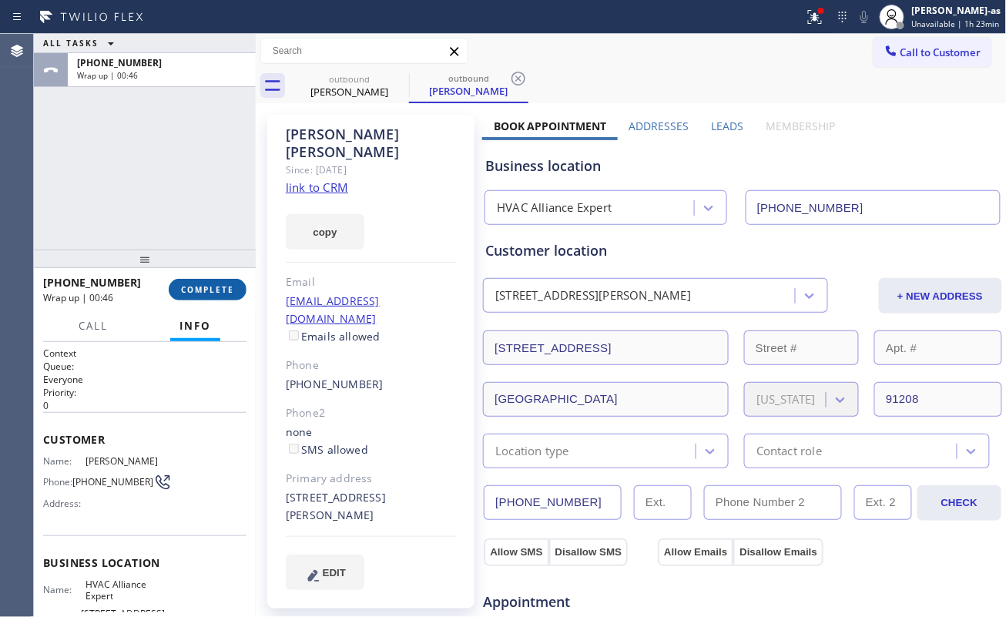
click at [202, 291] on span "COMPLETE" at bounding box center [207, 289] width 53 height 11
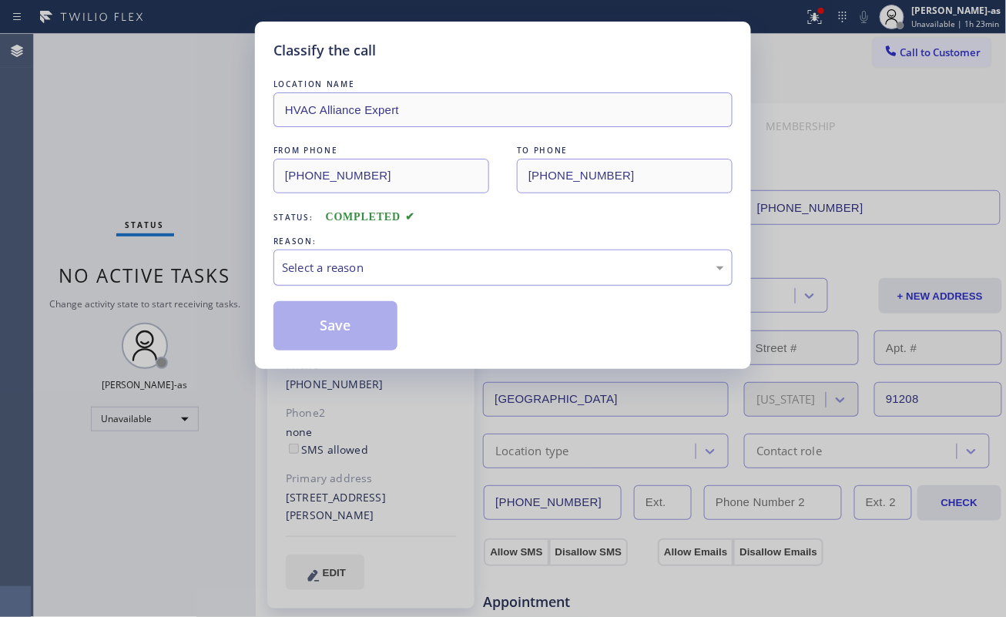
click at [392, 268] on div "Select a reason" at bounding box center [503, 268] width 442 height 18
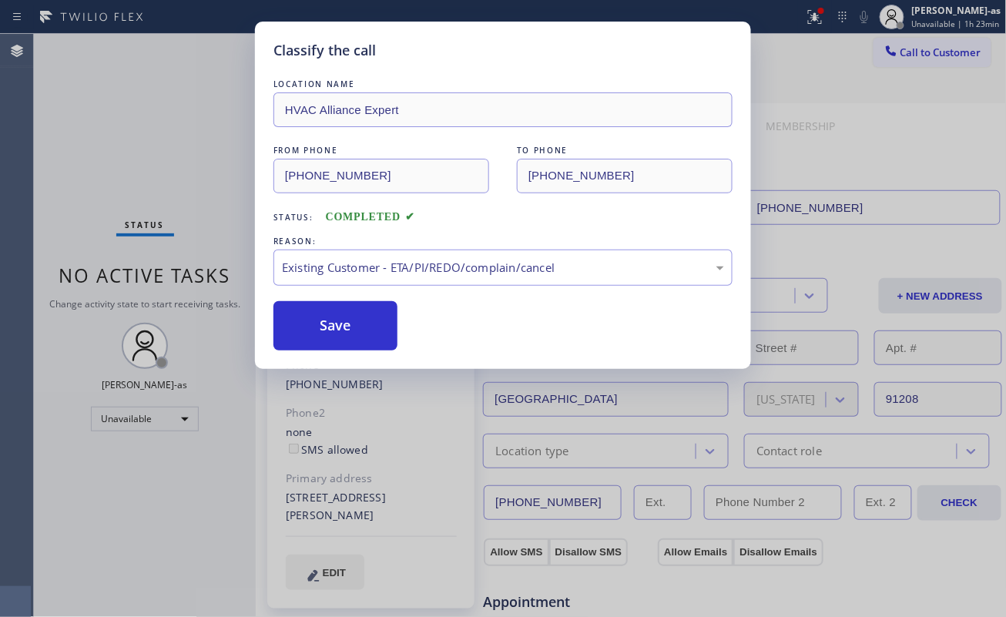
drag, startPoint x: 340, startPoint y: 322, endPoint x: 936, endPoint y: 99, distance: 636.2
click at [358, 319] on button "Save" at bounding box center [335, 325] width 124 height 49
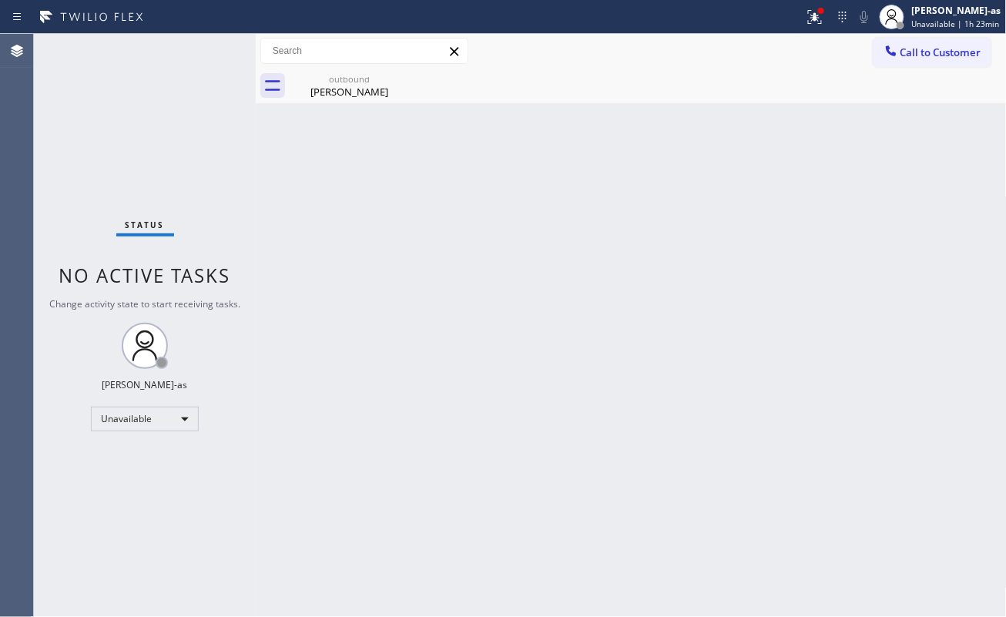
click at [939, 48] on span "Call to Customer" at bounding box center [940, 52] width 81 height 14
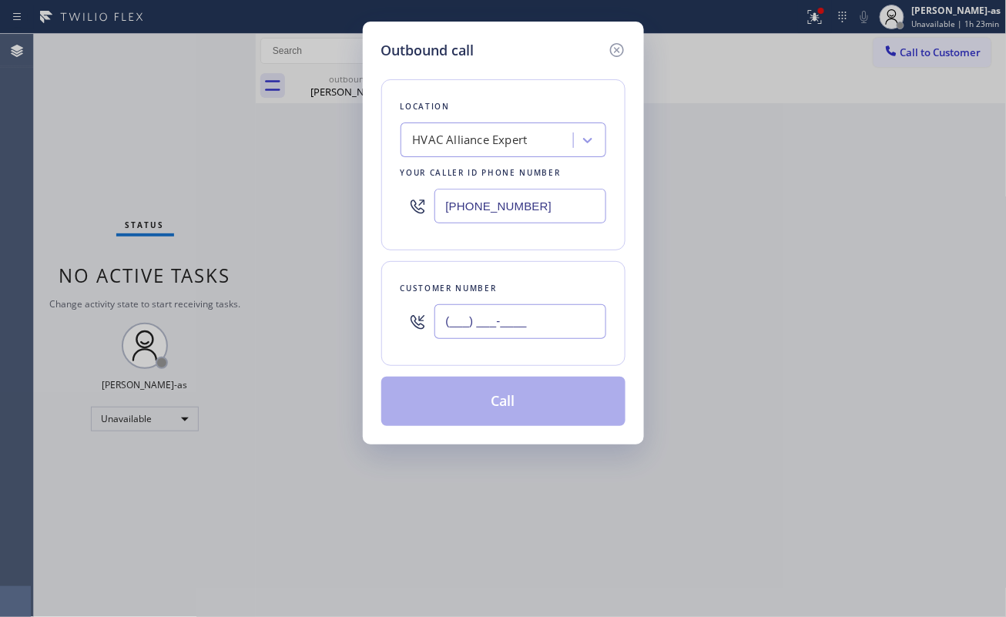
click at [545, 327] on input "(___) ___-____" at bounding box center [520, 321] width 172 height 35
paste input "818) 679-9203"
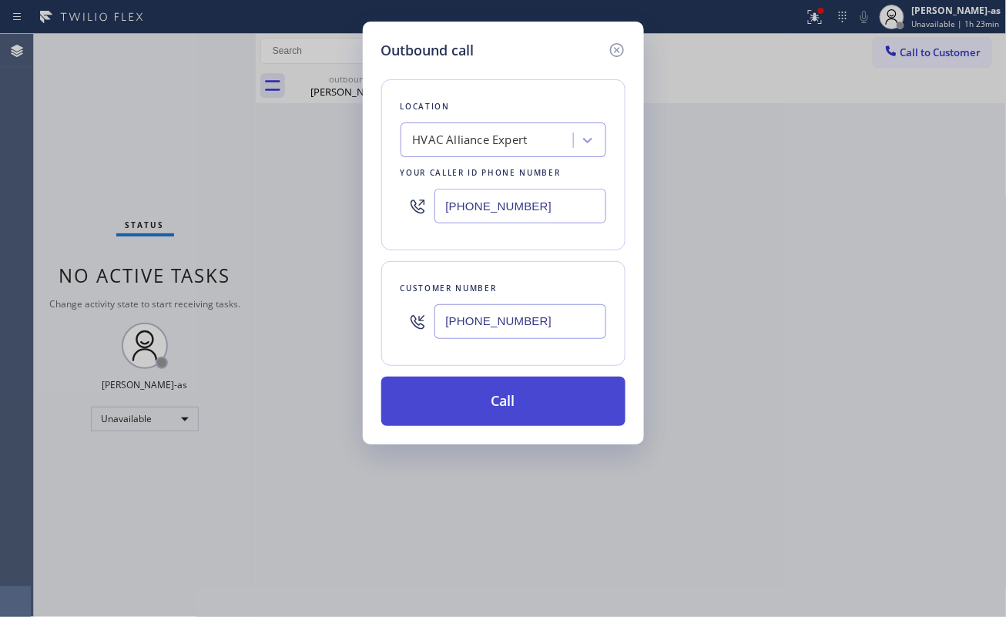
type input "(818) 679-9203"
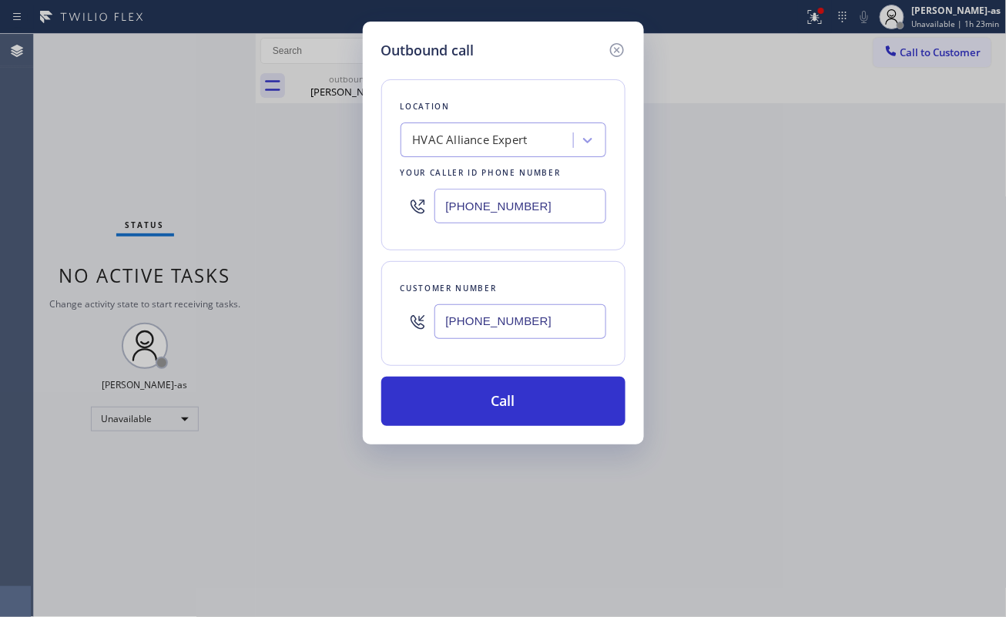
drag, startPoint x: 518, startPoint y: 401, endPoint x: 545, endPoint y: 318, distance: 87.4
click at [518, 402] on button "Call" at bounding box center [503, 401] width 244 height 49
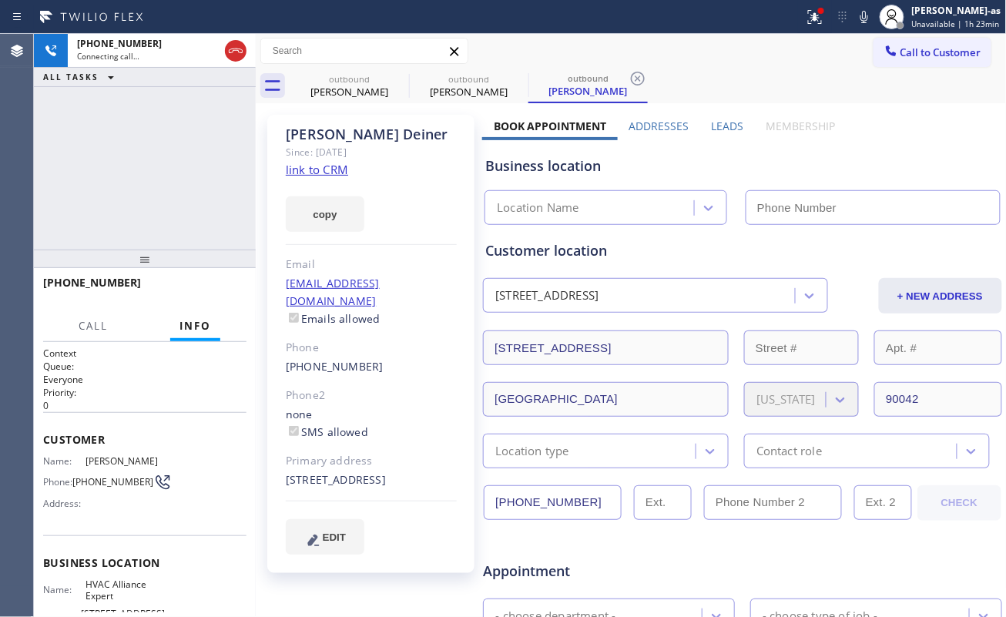
click at [325, 168] on link "link to CRM" at bounding box center [317, 169] width 62 height 15
type input "[PHONE_NUMBER]"
click at [182, 154] on div "+18186799203 Connecting call… ALL TASKS ALL TASKS ACTIVE TASKS TASKS IN WRAP UP" at bounding box center [145, 142] width 222 height 216
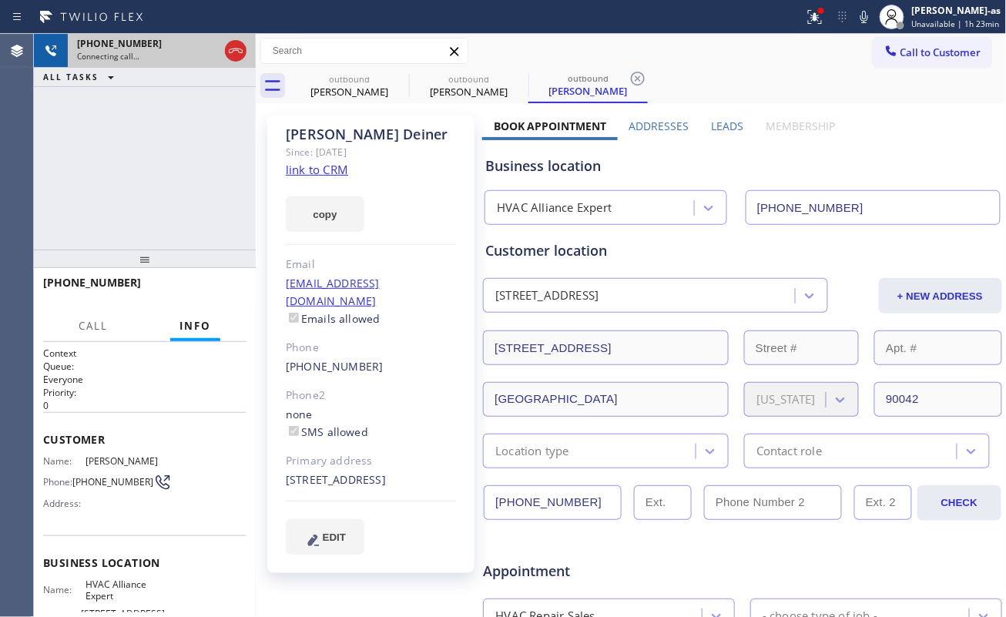
click at [223, 45] on div at bounding box center [236, 51] width 28 height 34
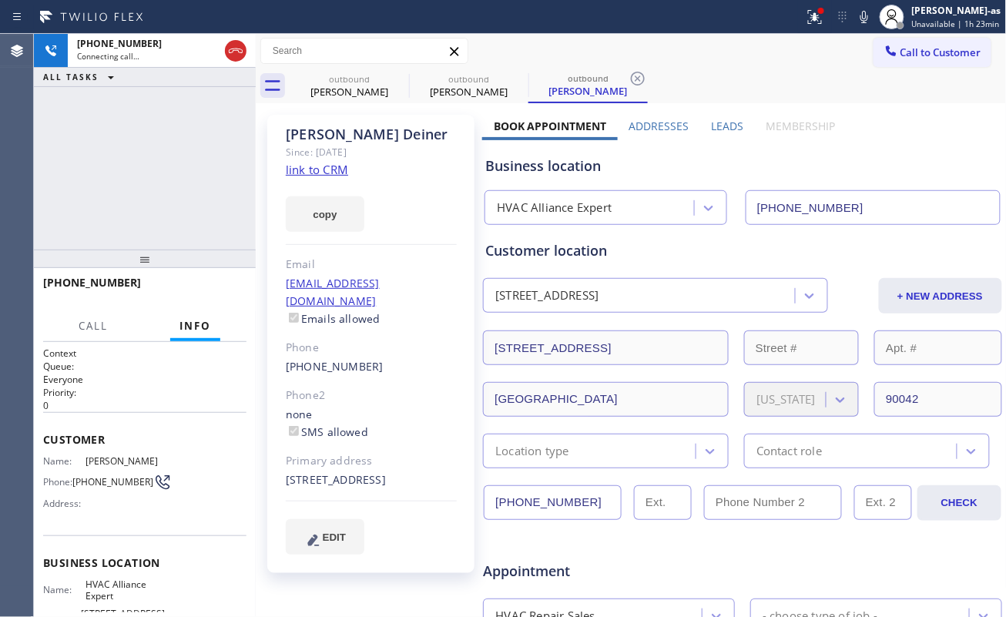
drag, startPoint x: 233, startPoint y: 43, endPoint x: 300, endPoint y: 65, distance: 71.3
click at [233, 44] on icon at bounding box center [235, 51] width 18 height 18
drag, startPoint x: 321, startPoint y: 83, endPoint x: 401, endPoint y: 77, distance: 80.3
click at [346, 87] on div "outbound Rodney Swanson" at bounding box center [349, 86] width 116 height 35
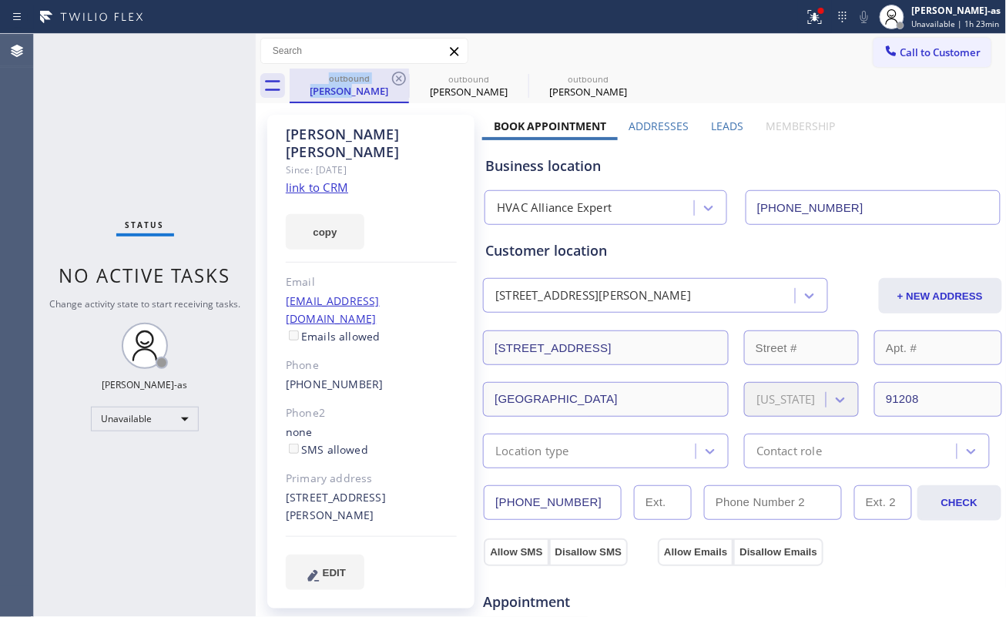
click at [417, 81] on div "outbound" at bounding box center [468, 79] width 116 height 12
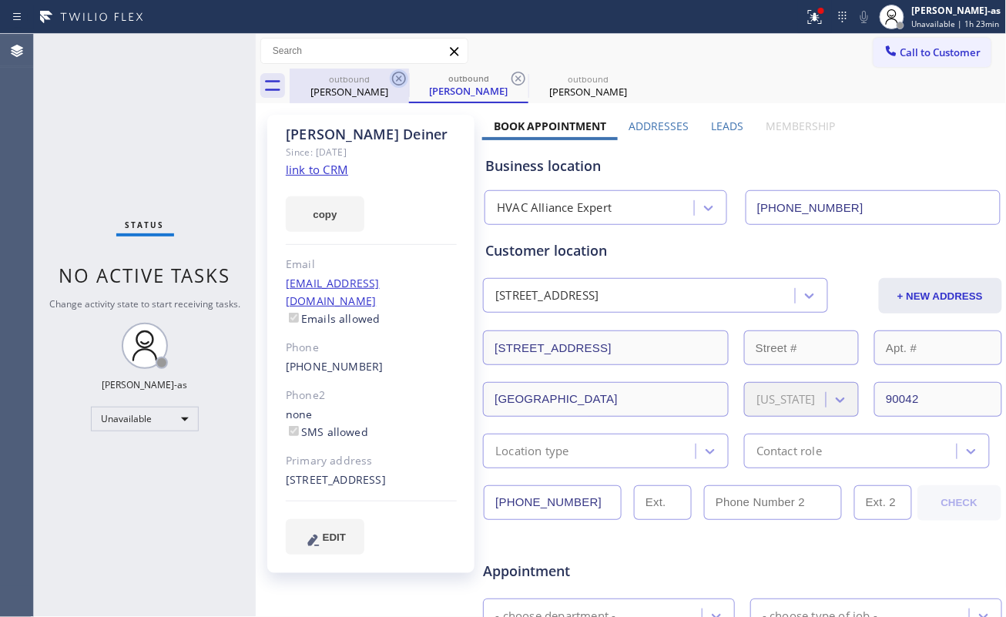
click at [396, 80] on icon at bounding box center [399, 78] width 18 height 18
click at [409, 80] on div "outbound Jon Deiner" at bounding box center [468, 86] width 119 height 35
click at [509, 82] on icon at bounding box center [518, 78] width 18 height 18
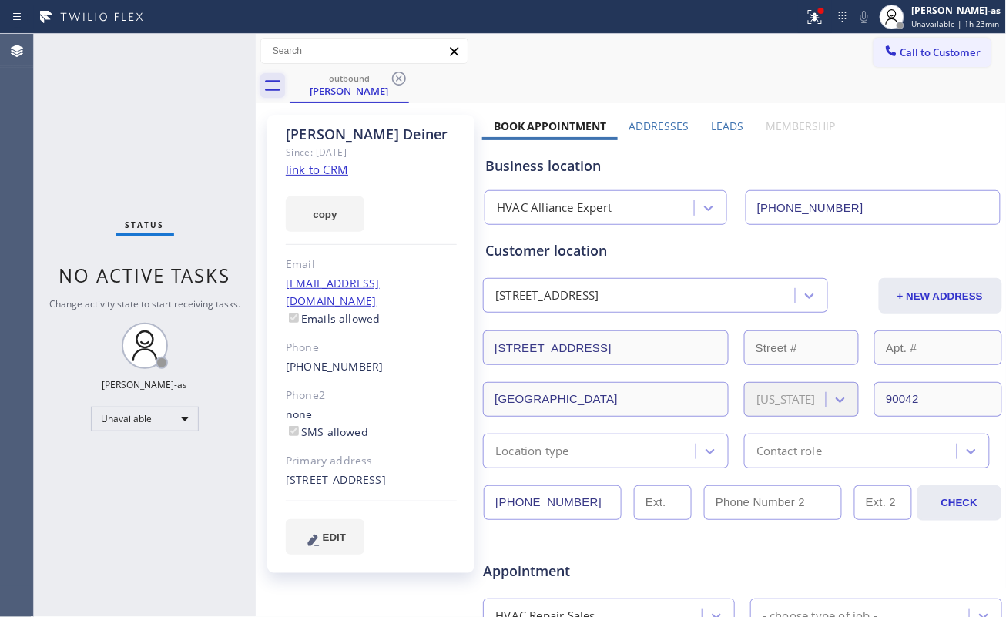
drag, startPoint x: 143, startPoint y: 78, endPoint x: 284, endPoint y: 72, distance: 141.0
click at [146, 79] on div "Status No active tasks Change activity state to start receiving tasks. [PERSON_…" at bounding box center [145, 325] width 222 height 583
drag, startPoint x: 400, startPoint y: 83, endPoint x: 618, endPoint y: 99, distance: 217.7
click at [400, 81] on icon at bounding box center [399, 78] width 18 height 18
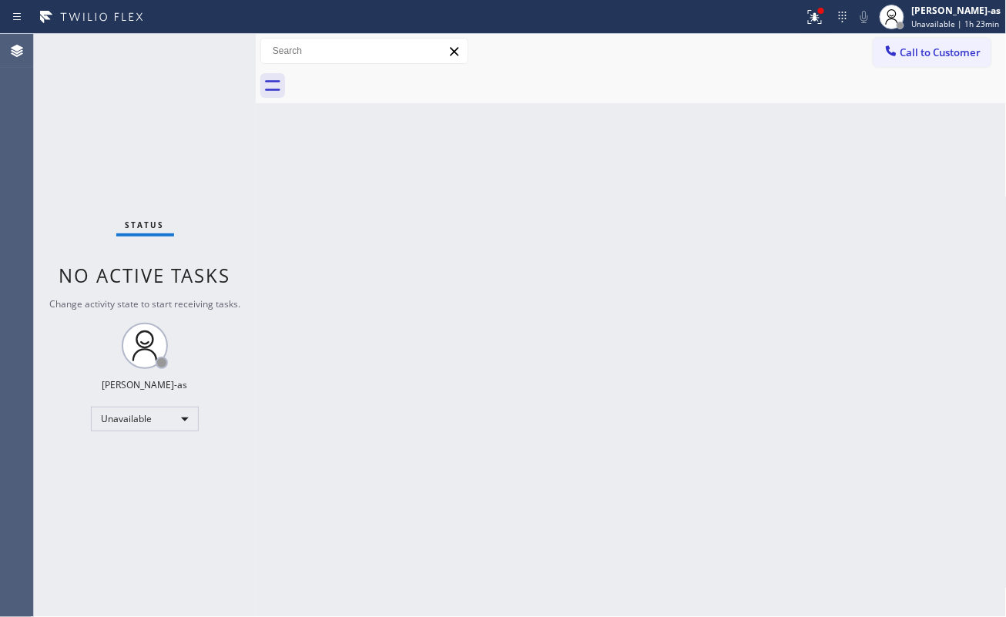
click at [913, 45] on button "Call to Customer" at bounding box center [932, 52] width 118 height 29
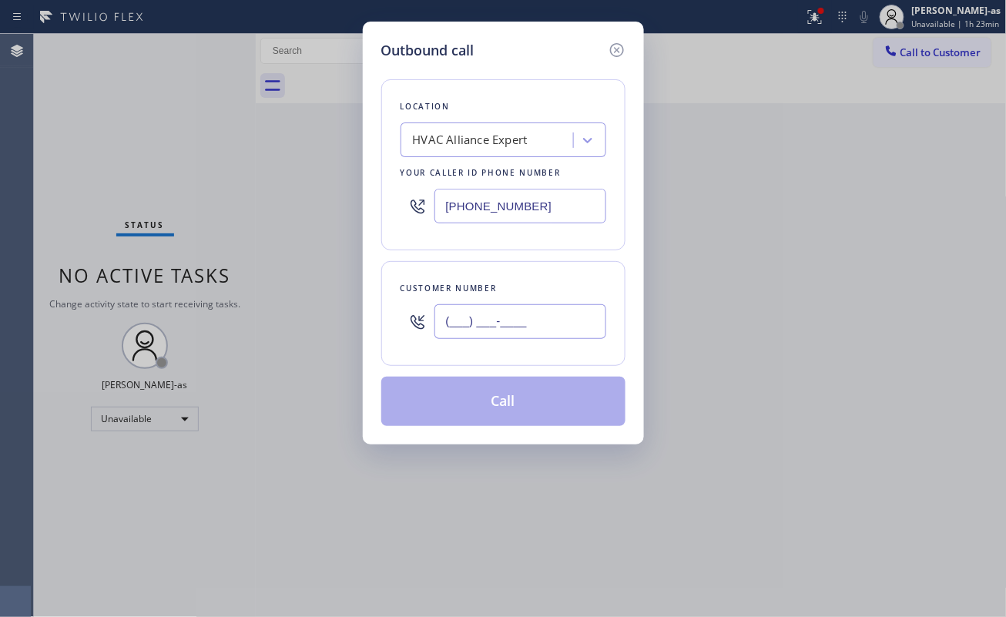
click at [504, 333] on input "(___) ___-____" at bounding box center [520, 321] width 172 height 35
paste input "562) 674-8710"
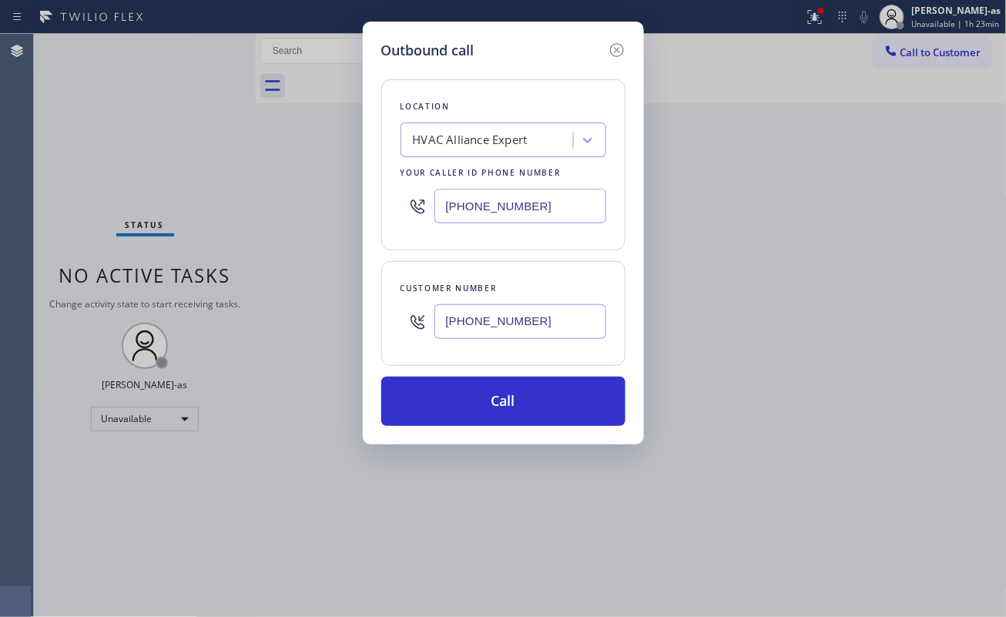
type input "(562) 674-8710"
click at [501, 433] on div "Outbound call Location HVAC Alliance Expert Your caller id phone number (323) 9…" at bounding box center [503, 233] width 281 height 423
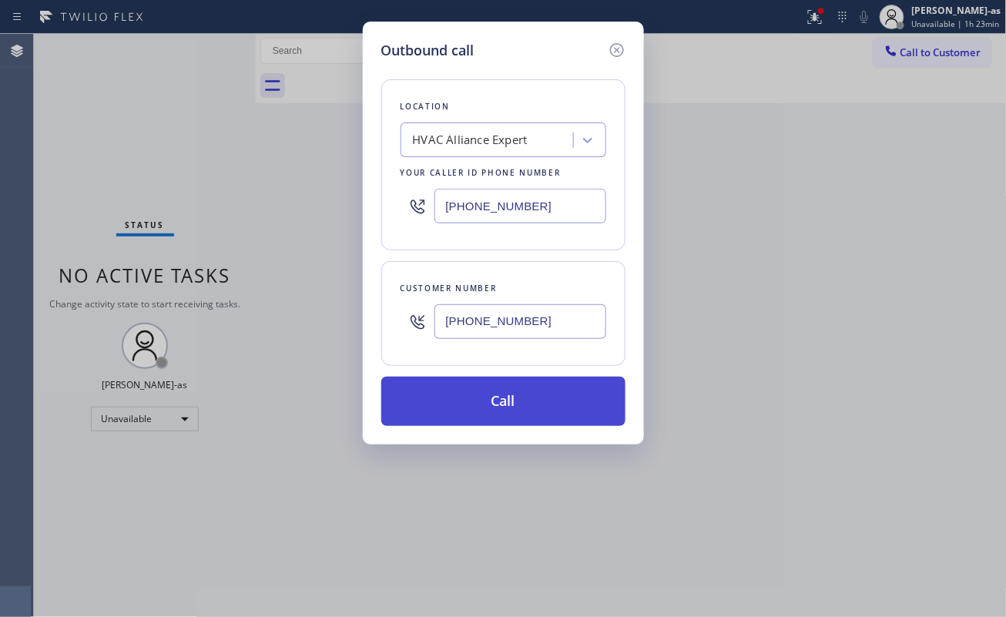
click at [473, 404] on button "Call" at bounding box center [503, 401] width 244 height 49
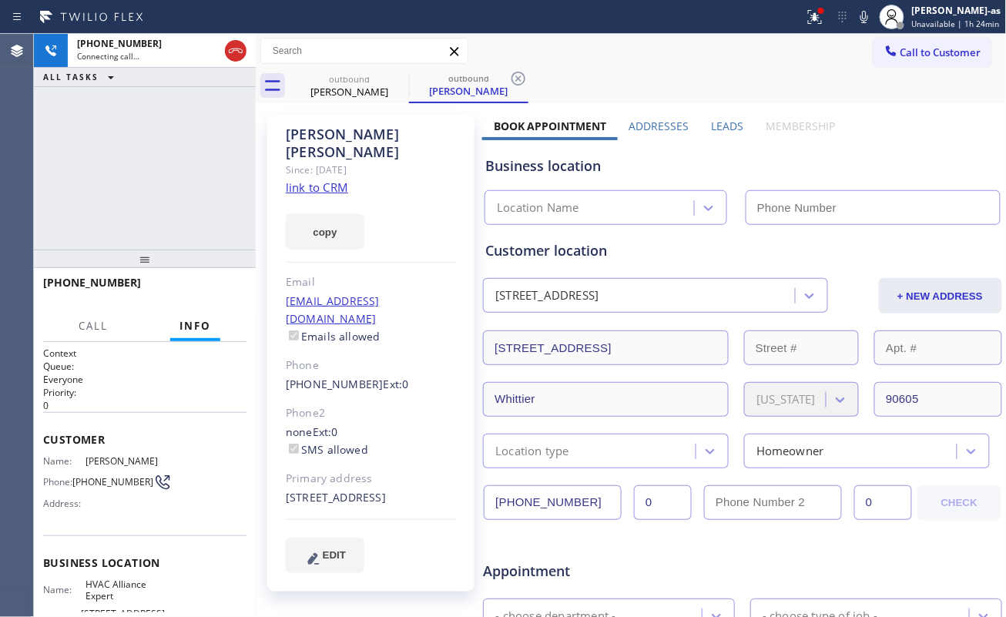
click at [319, 161] on div "Since: [DATE]" at bounding box center [371, 170] width 171 height 18
type input "[PHONE_NUMBER]"
click at [324, 179] on link "link to CRM" at bounding box center [317, 186] width 62 height 15
click at [160, 165] on div "+15626748710 Connecting call… ALL TASKS ALL TASKS ACTIVE TASKS TASKS IN WRAP UP" at bounding box center [145, 142] width 222 height 216
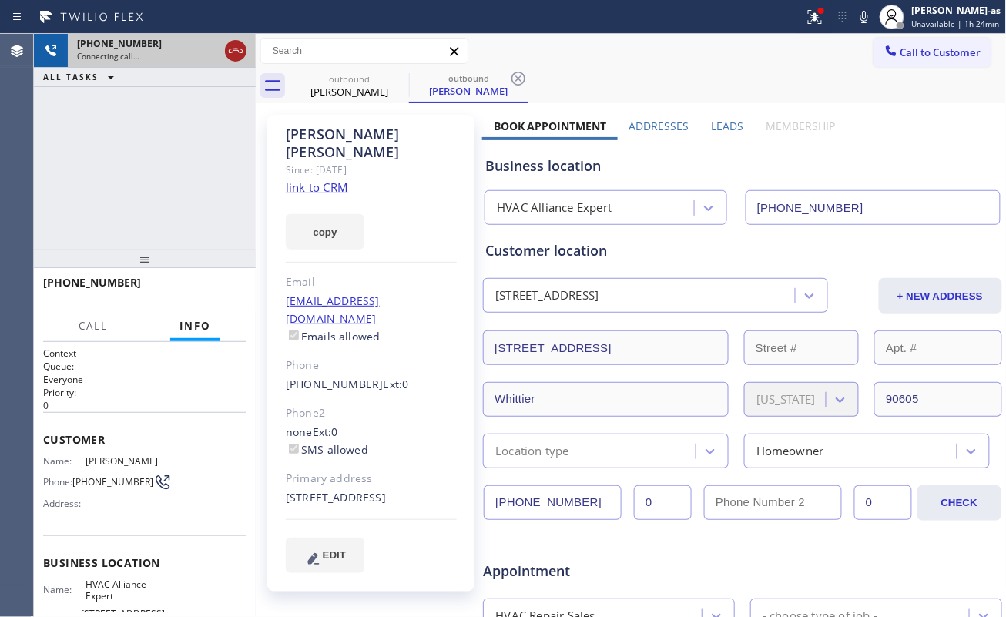
drag, startPoint x: 247, startPoint y: 42, endPoint x: 239, endPoint y: 46, distance: 9.6
click at [243, 45] on div at bounding box center [236, 51] width 28 height 34
click at [235, 46] on icon at bounding box center [235, 51] width 18 height 18
drag, startPoint x: 156, startPoint y: 206, endPoint x: 340, endPoint y: 120, distance: 203.9
click at [191, 189] on div "+15626748710 Connecting call… ALL TASKS ALL TASKS ACTIVE TASKS TASKS IN WRAP UP" at bounding box center [145, 142] width 222 height 216
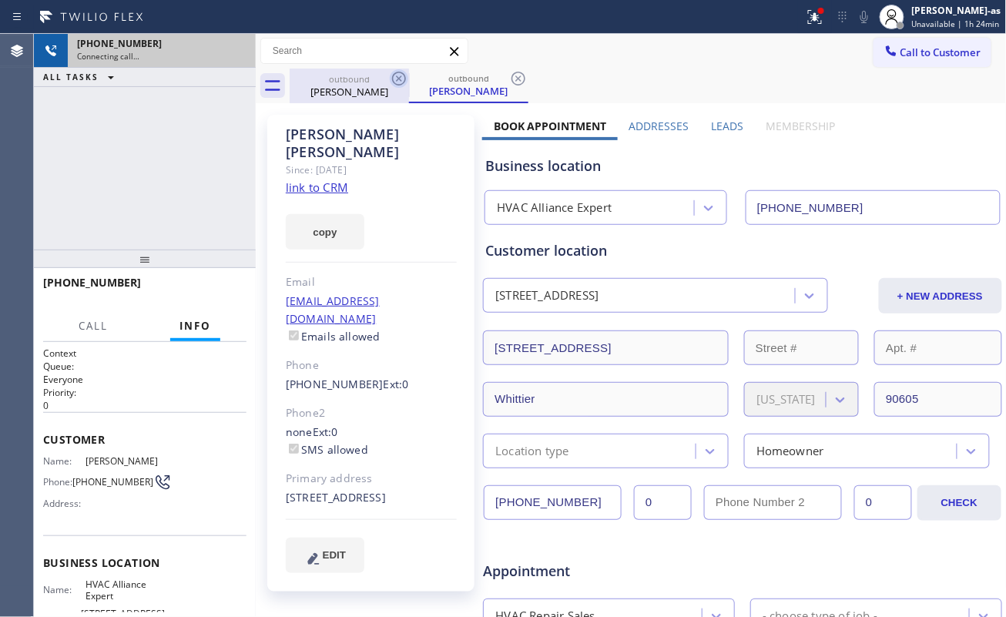
drag, startPoint x: 343, startPoint y: 106, endPoint x: 391, endPoint y: 85, distance: 53.1
click at [350, 102] on div "outbound Connie Guerrero outbound Connie Guerrero Call to Customer Outbound cal…" at bounding box center [631, 571] width 751 height 1075
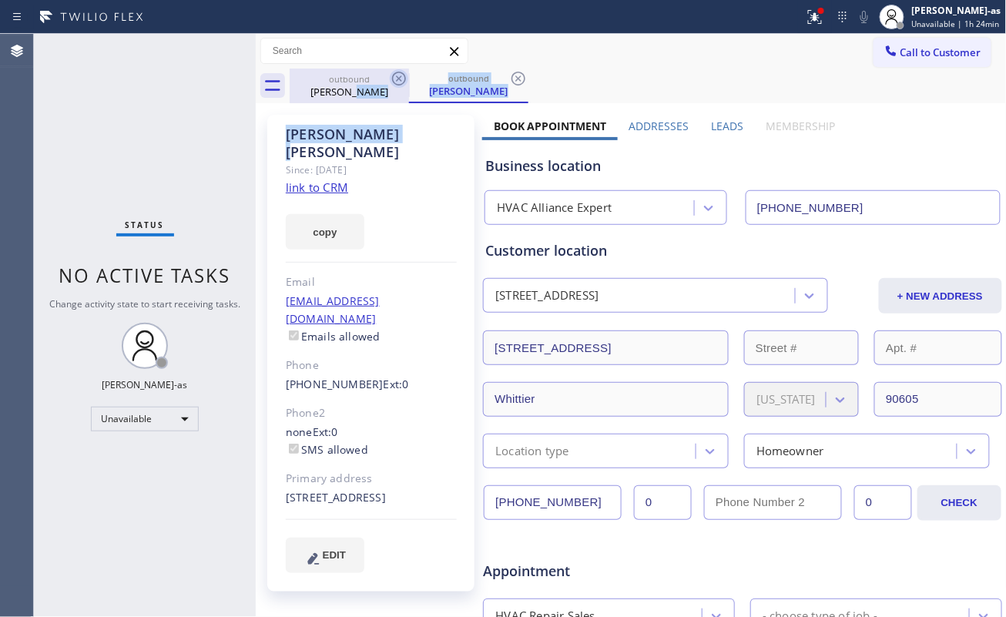
click at [390, 75] on icon at bounding box center [399, 78] width 18 height 18
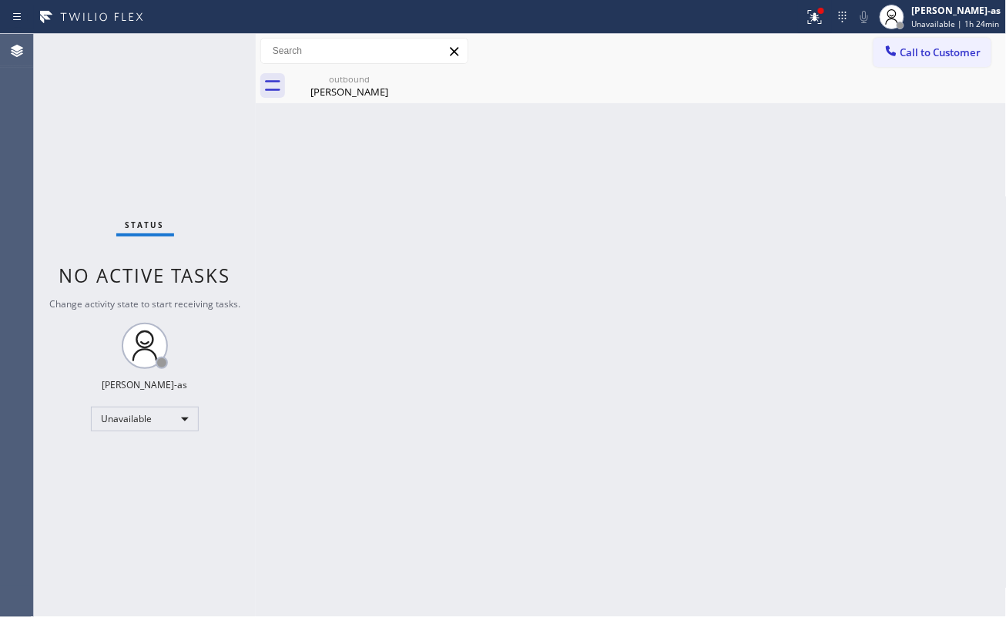
click at [0, 0] on icon at bounding box center [0, 0] width 0 height 0
drag, startPoint x: 387, startPoint y: 59, endPoint x: 404, endPoint y: 57, distance: 17.0
click at [389, 59] on input "text" at bounding box center [364, 51] width 206 height 25
drag, startPoint x: 345, startPoint y: 94, endPoint x: 398, endPoint y: 85, distance: 53.9
click at [353, 94] on div "Connie Guerrero" at bounding box center [349, 92] width 116 height 14
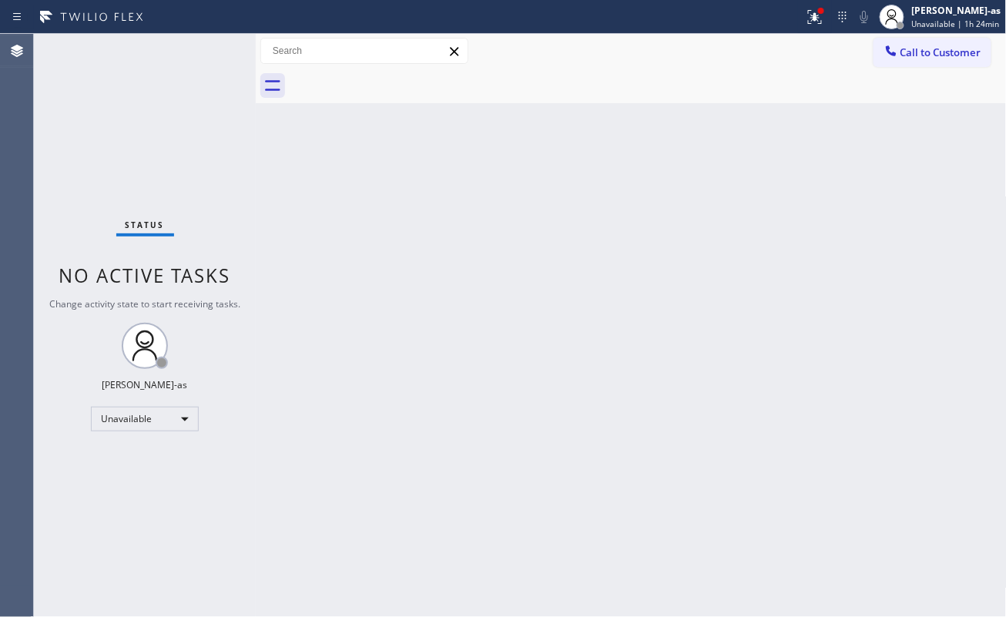
click at [395, 79] on div at bounding box center [648, 86] width 717 height 35
drag, startPoint x: 277, startPoint y: 186, endPoint x: 303, endPoint y: 174, distance: 28.6
click at [285, 185] on div "Back to Dashboard Change Sender ID Customers Technicians Select a contact Outbo…" at bounding box center [631, 325] width 751 height 583
click at [919, 48] on span "Call to Customer" at bounding box center [940, 52] width 81 height 14
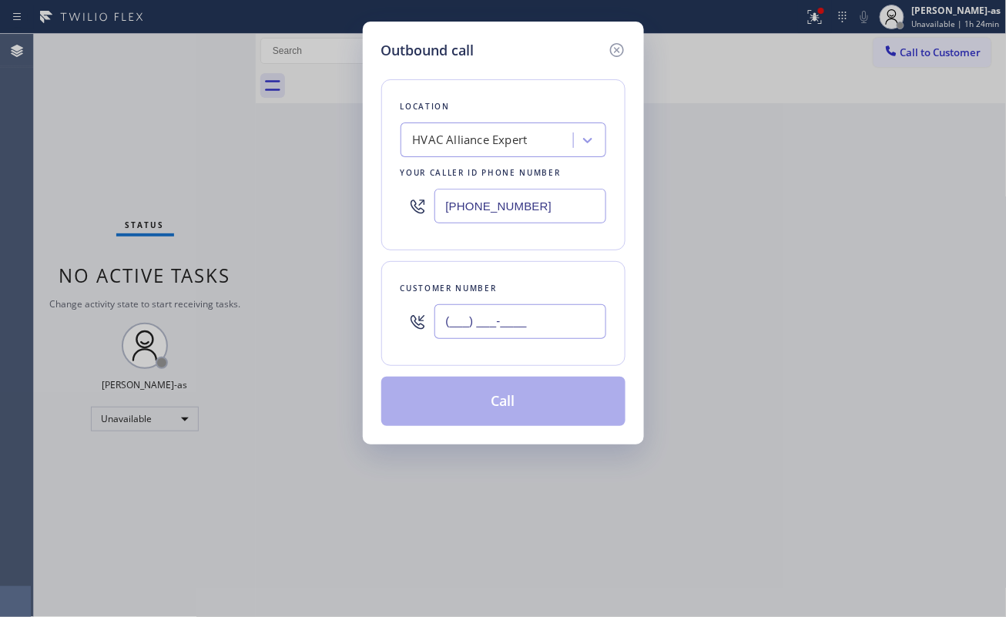
click at [558, 339] on input "(___) ___-____" at bounding box center [520, 321] width 172 height 35
paste input "818) 414-6910"
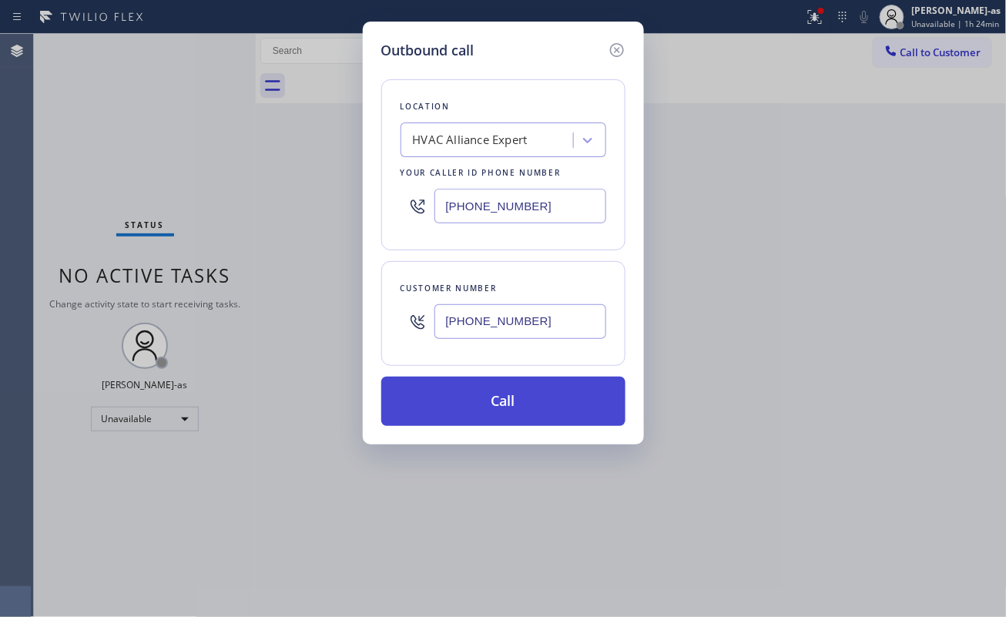
type input "(818) 414-6910"
click at [512, 410] on button "Call" at bounding box center [503, 401] width 244 height 49
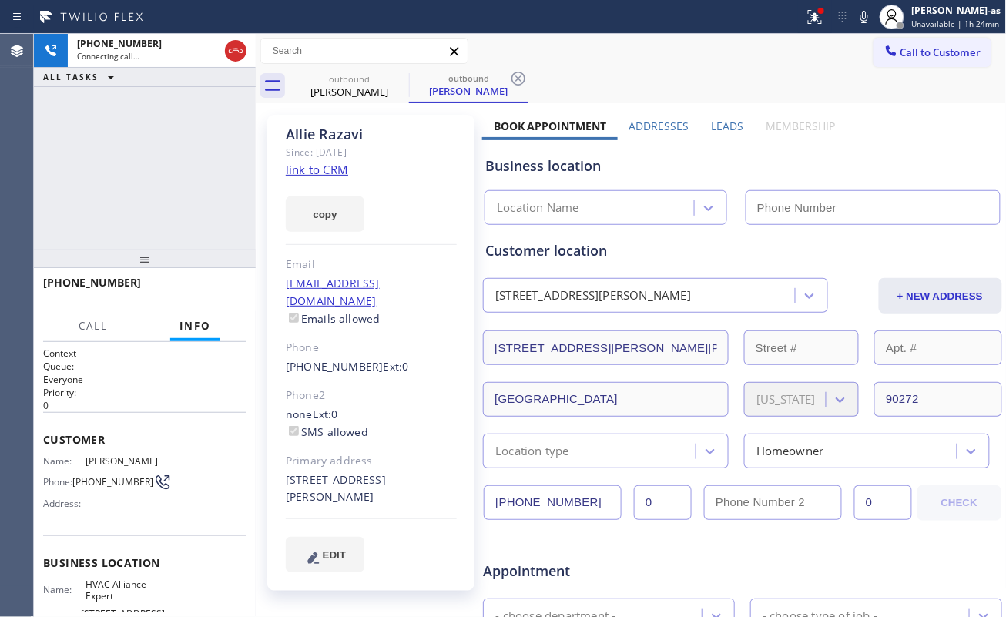
click at [86, 179] on div "+18184146910 Connecting call… ALL TASKS ALL TASKS ACTIVE TASKS TASKS IN WRAP UP" at bounding box center [145, 142] width 222 height 216
click at [330, 168] on link "link to CRM" at bounding box center [317, 169] width 62 height 15
type input "[PHONE_NUMBER]"
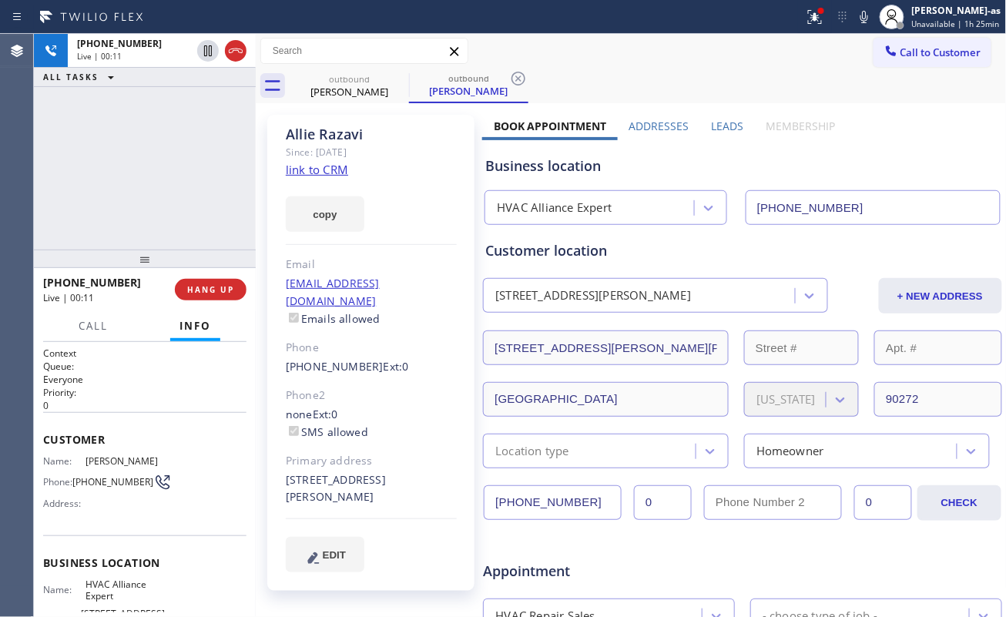
drag, startPoint x: 136, startPoint y: 163, endPoint x: 260, endPoint y: 145, distance: 126.1
click at [159, 167] on div "+18184146910 Live | 00:11 ALL TASKS ALL TASKS ACTIVE TASKS TASKS IN WRAP UP" at bounding box center [145, 142] width 222 height 216
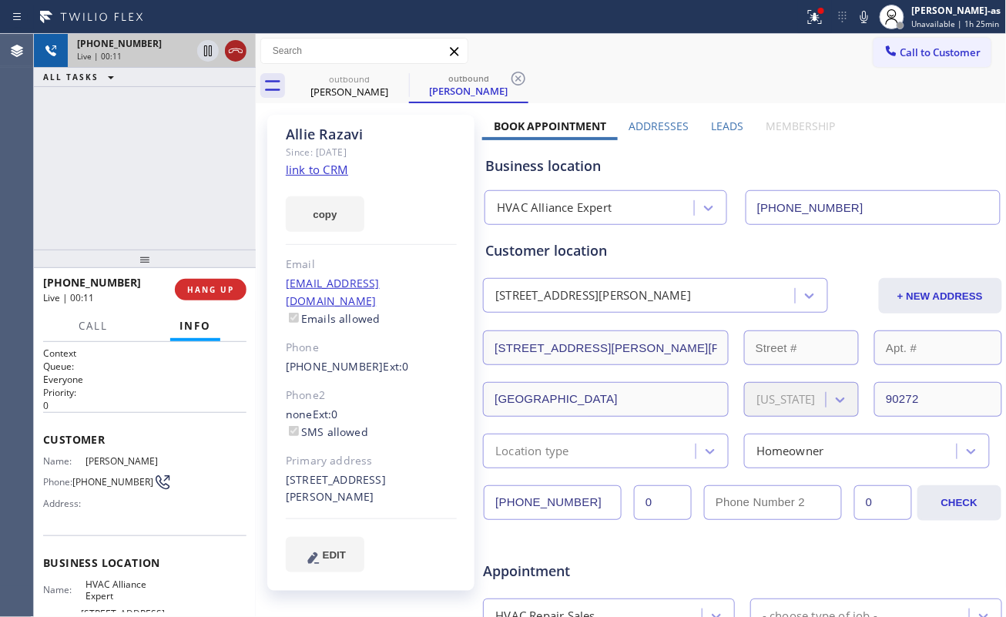
click at [226, 48] on icon at bounding box center [235, 51] width 18 height 18
drag, startPoint x: 196, startPoint y: 189, endPoint x: 223, endPoint y: 376, distance: 188.3
click at [197, 197] on div "+18184146910 Live | 00:12 ALL TASKS ALL TASKS ACTIVE TASKS TASKS IN WRAP UP" at bounding box center [145, 142] width 222 height 216
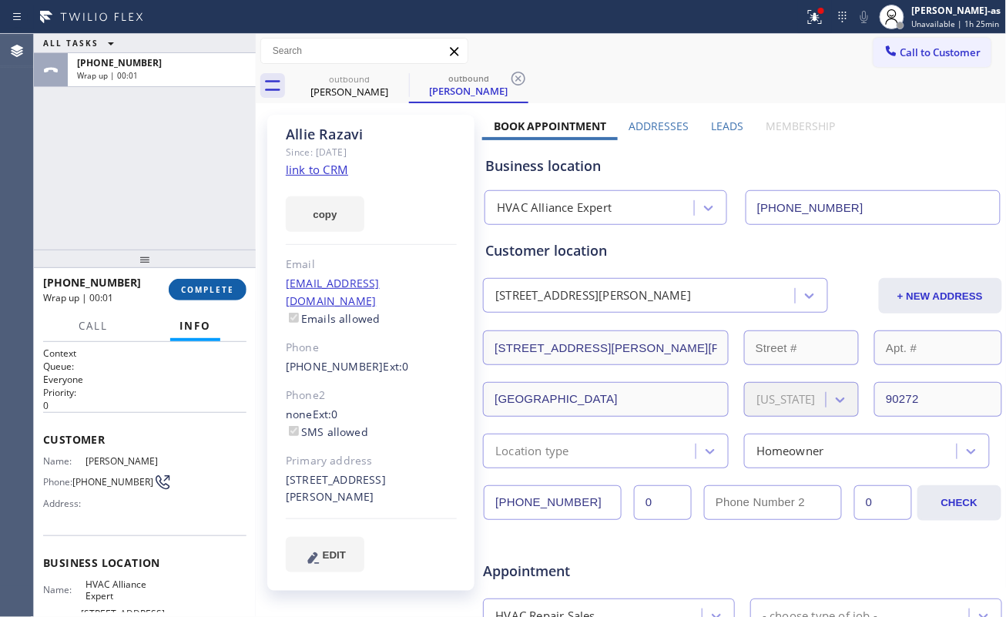
click at [205, 285] on span "COMPLETE" at bounding box center [207, 289] width 53 height 11
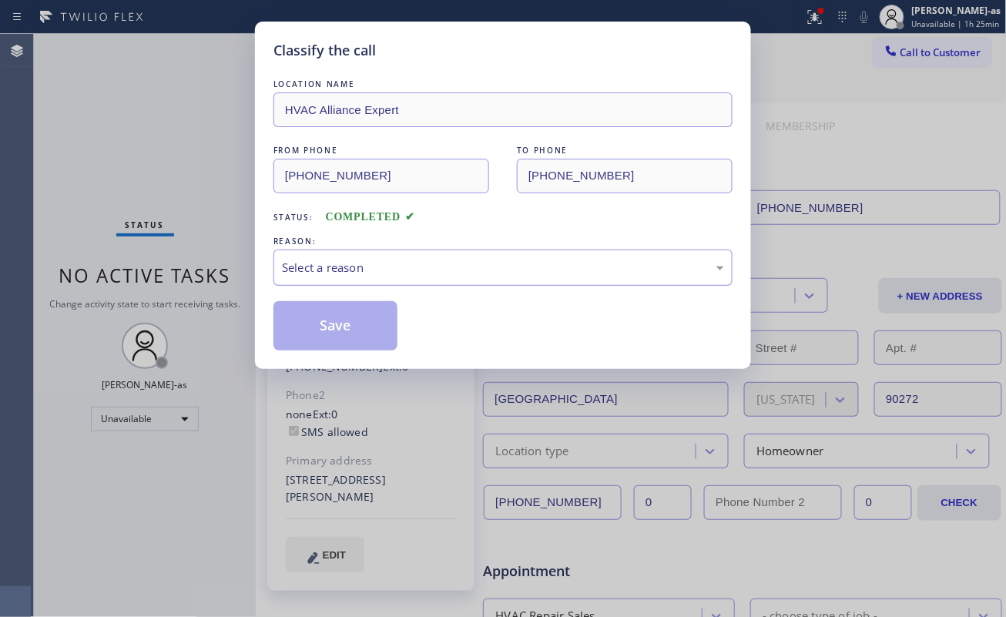
click at [420, 266] on div "Select a reason" at bounding box center [503, 268] width 442 height 18
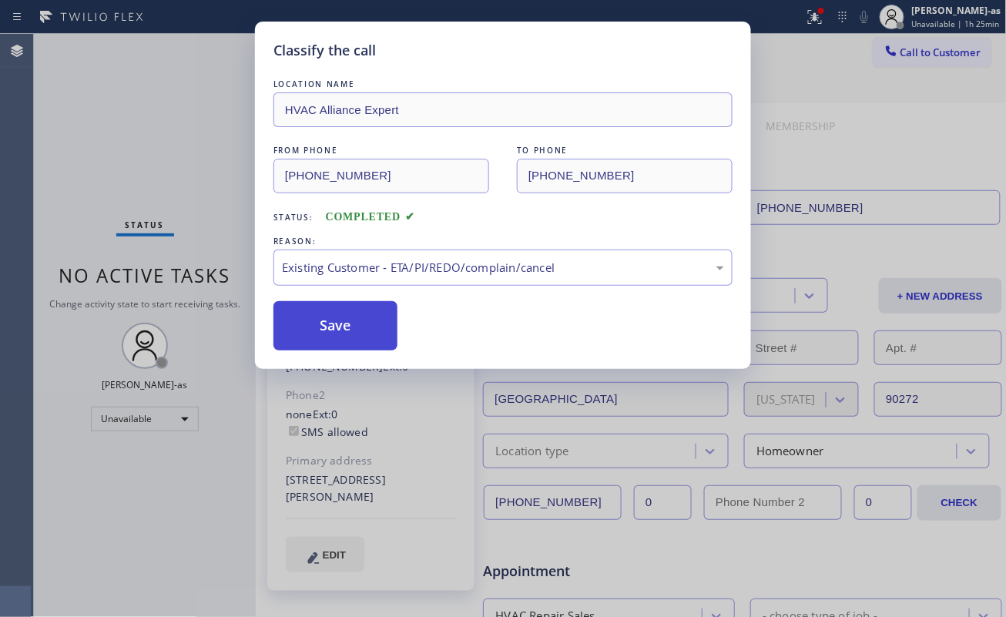
click at [334, 324] on button "Save" at bounding box center [335, 325] width 124 height 49
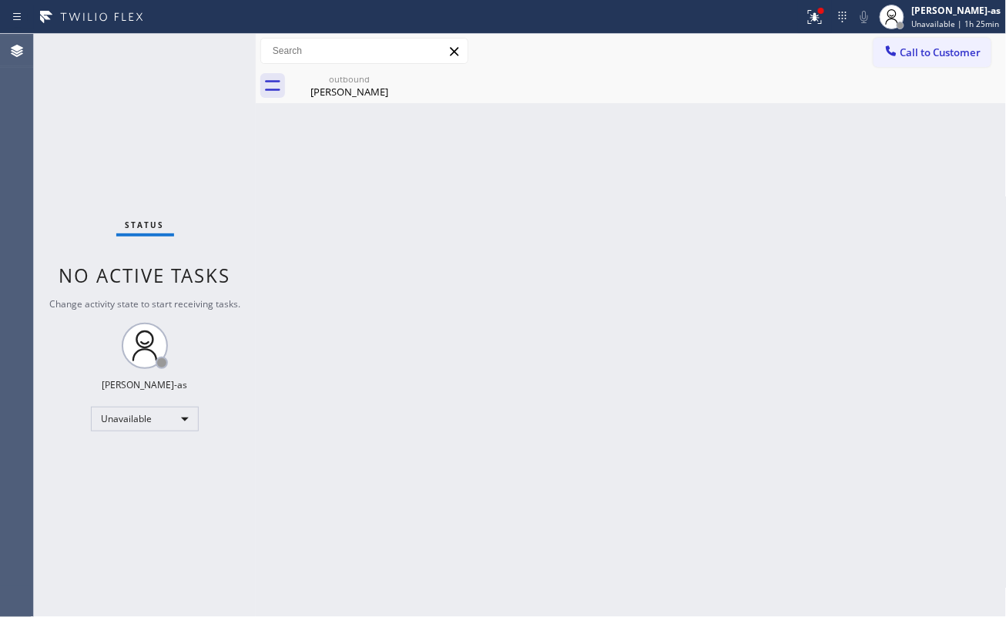
click at [906, 55] on span "Call to Customer" at bounding box center [940, 52] width 81 height 14
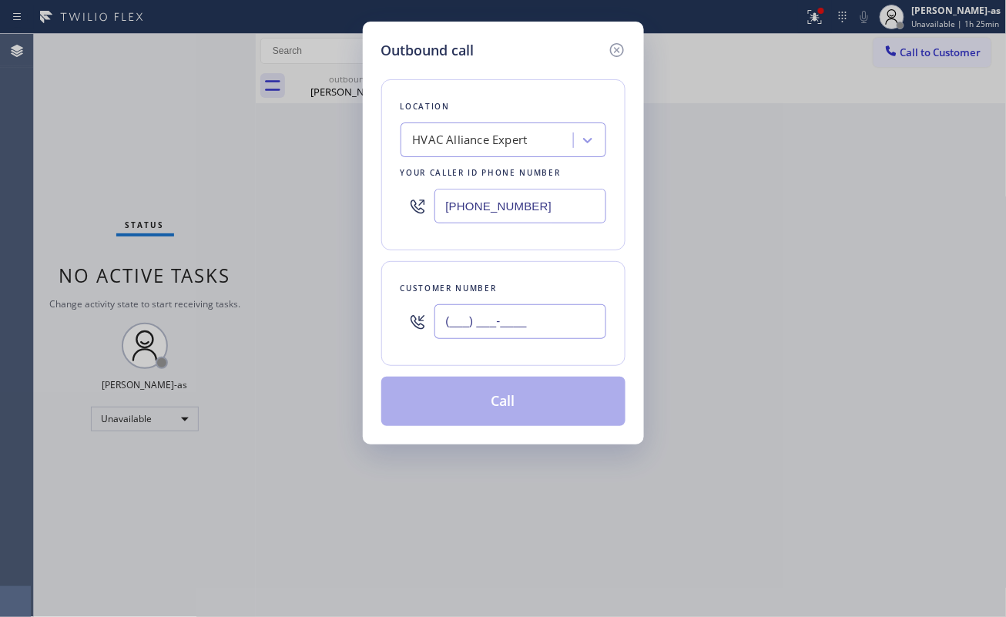
click at [500, 337] on input "(___) ___-____" at bounding box center [520, 321] width 172 height 35
paste input "201) 921-4048"
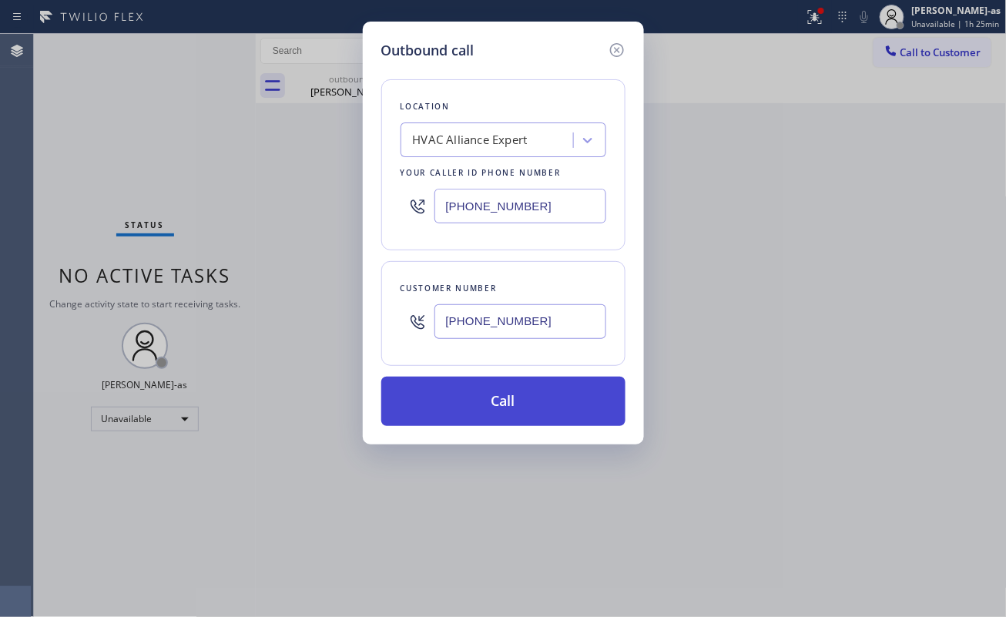
type input "(201) 921-4048"
click at [510, 401] on button "Call" at bounding box center [503, 401] width 244 height 49
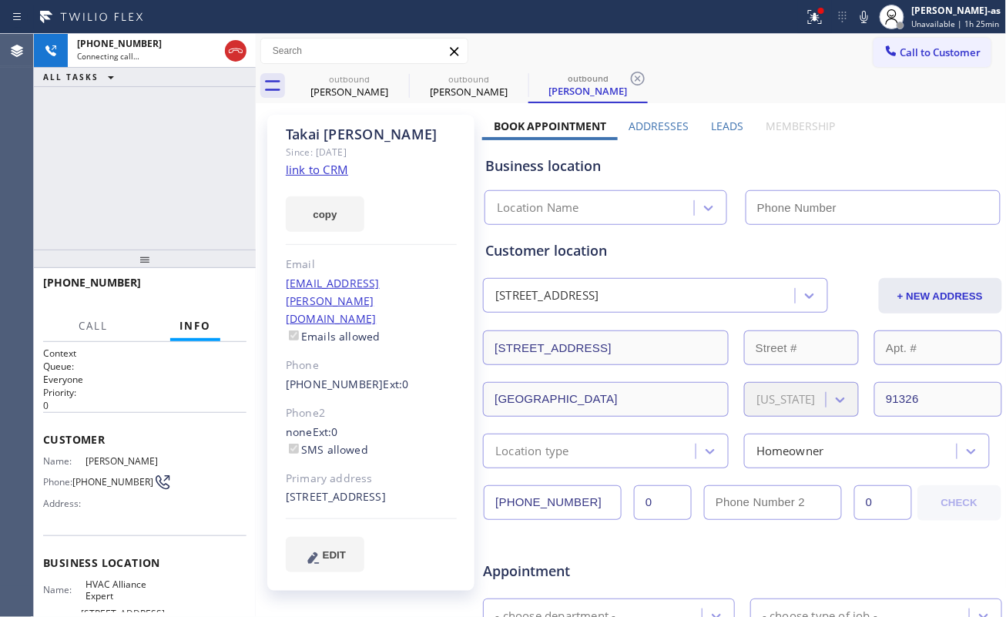
type input "[PHONE_NUMBER]"
click at [300, 171] on link "link to CRM" at bounding box center [317, 169] width 62 height 15
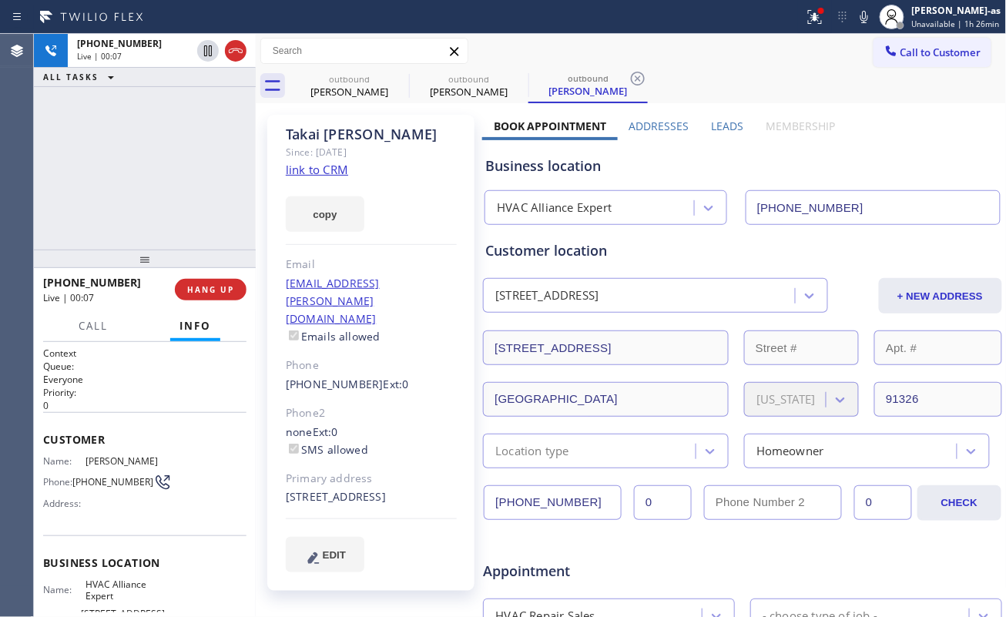
click at [128, 188] on div "+12019214048 Live | 00:07 ALL TASKS ALL TASKS ACTIVE TASKS TASKS IN WRAP UP" at bounding box center [145, 142] width 222 height 216
click at [208, 284] on span "HANG UP" at bounding box center [210, 289] width 47 height 11
click at [214, 286] on span "HANG UP" at bounding box center [210, 289] width 47 height 11
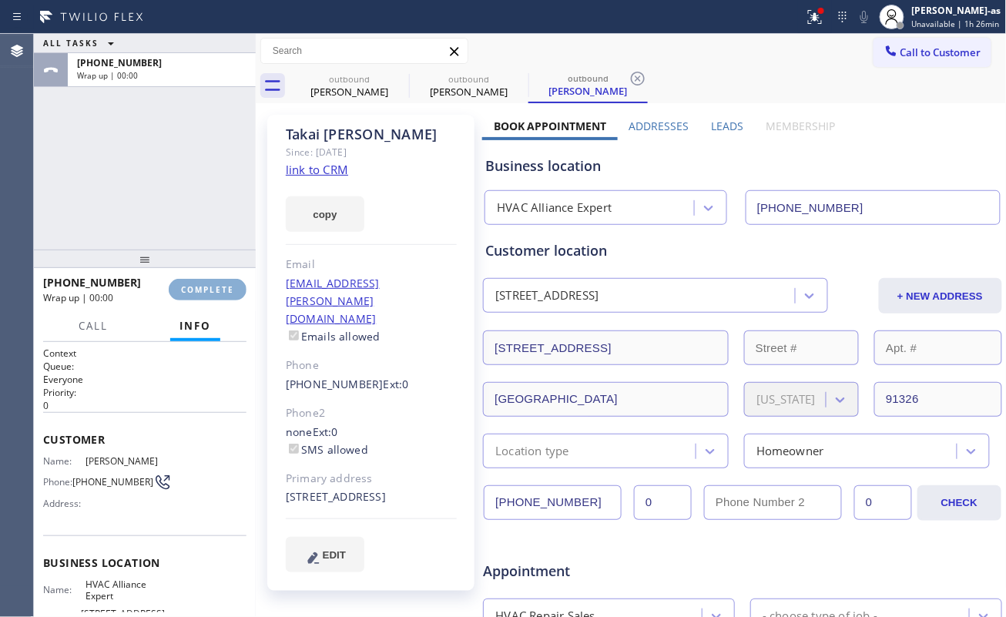
click at [216, 282] on button "COMPLETE" at bounding box center [208, 290] width 78 height 22
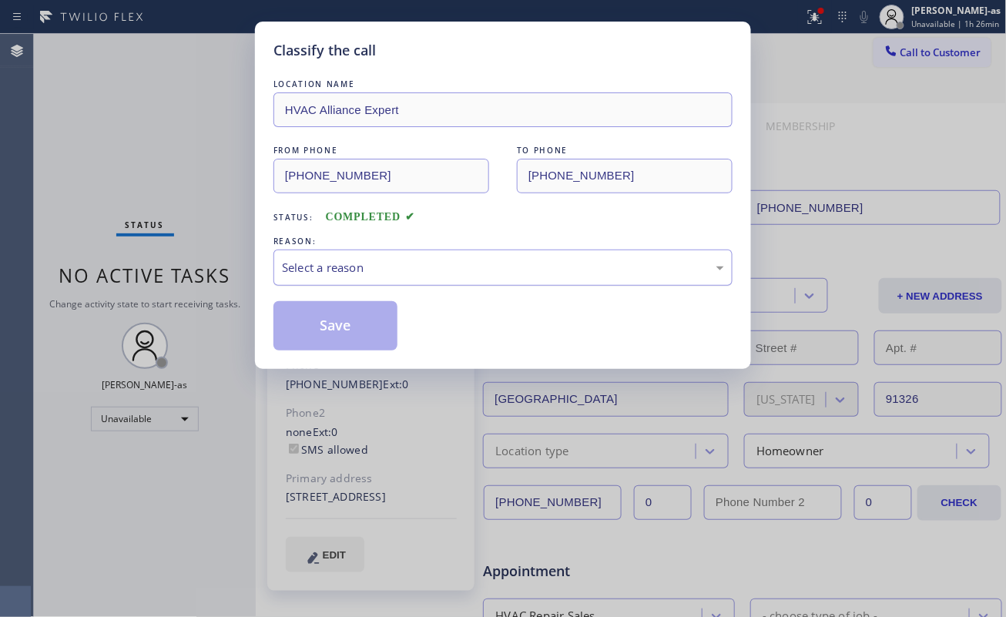
click at [448, 260] on div "Select a reason" at bounding box center [503, 268] width 442 height 18
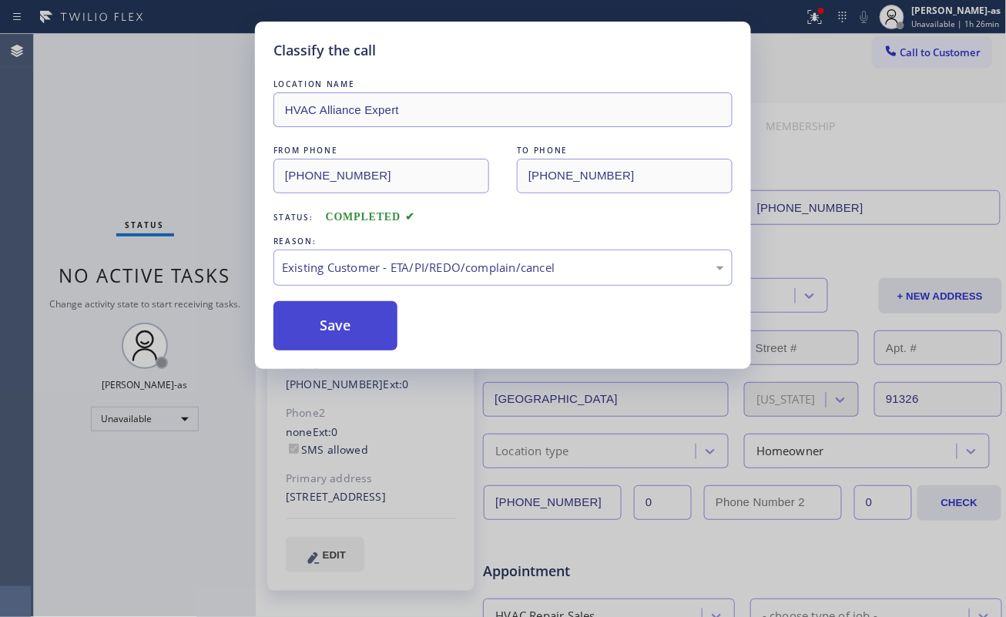
drag, startPoint x: 474, startPoint y: 347, endPoint x: 325, endPoint y: 333, distance: 150.0
click at [308, 328] on button "Save" at bounding box center [335, 325] width 124 height 49
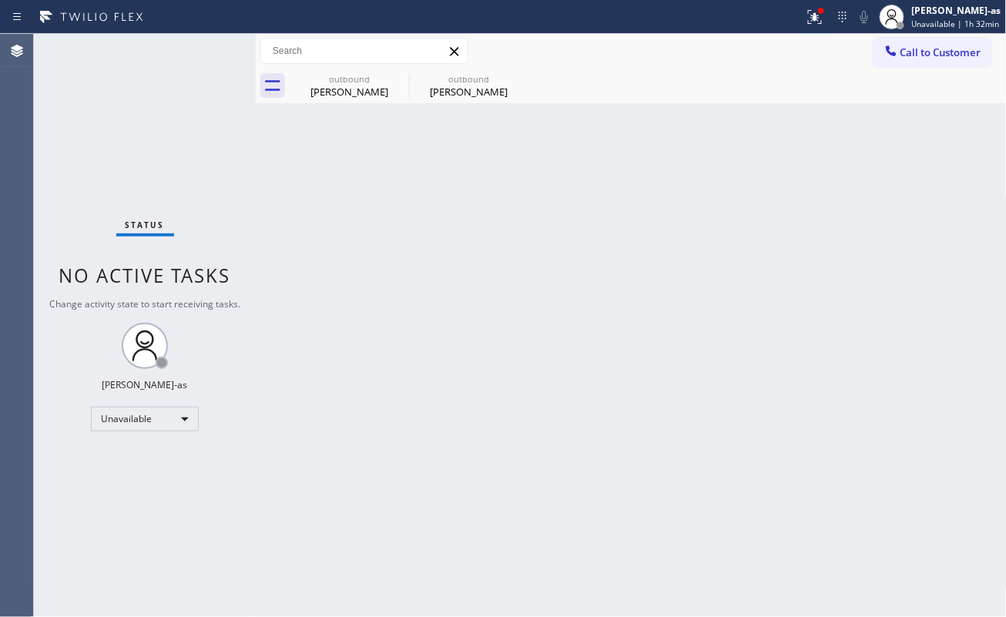
click at [918, 40] on button "Call to Customer" at bounding box center [932, 52] width 118 height 29
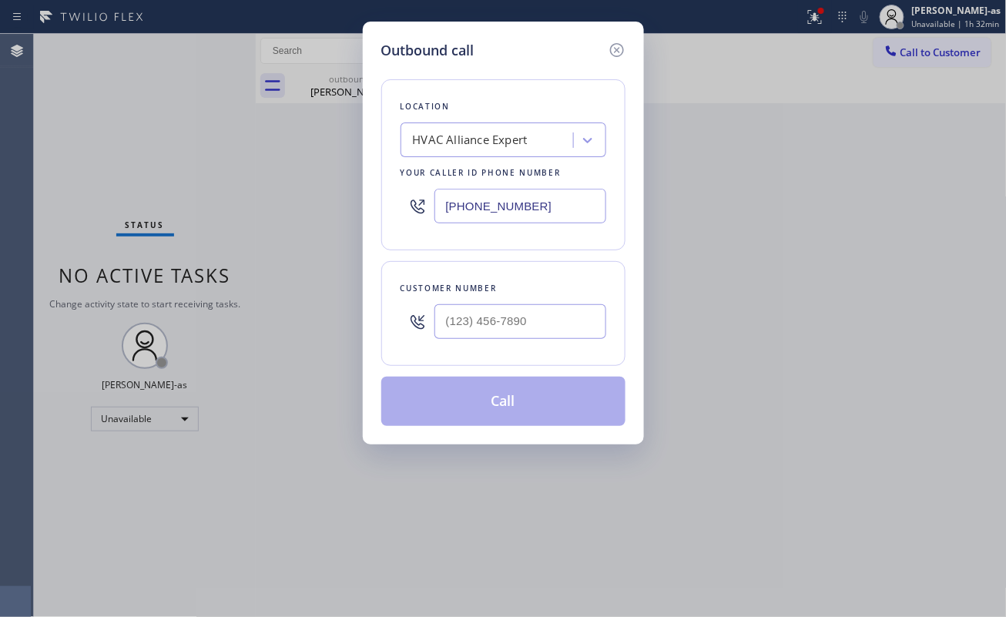
click at [547, 347] on div at bounding box center [520, 321] width 172 height 50
click at [545, 331] on input "(___) ___-____" at bounding box center [520, 321] width 172 height 35
paste input "562) 508-6546"
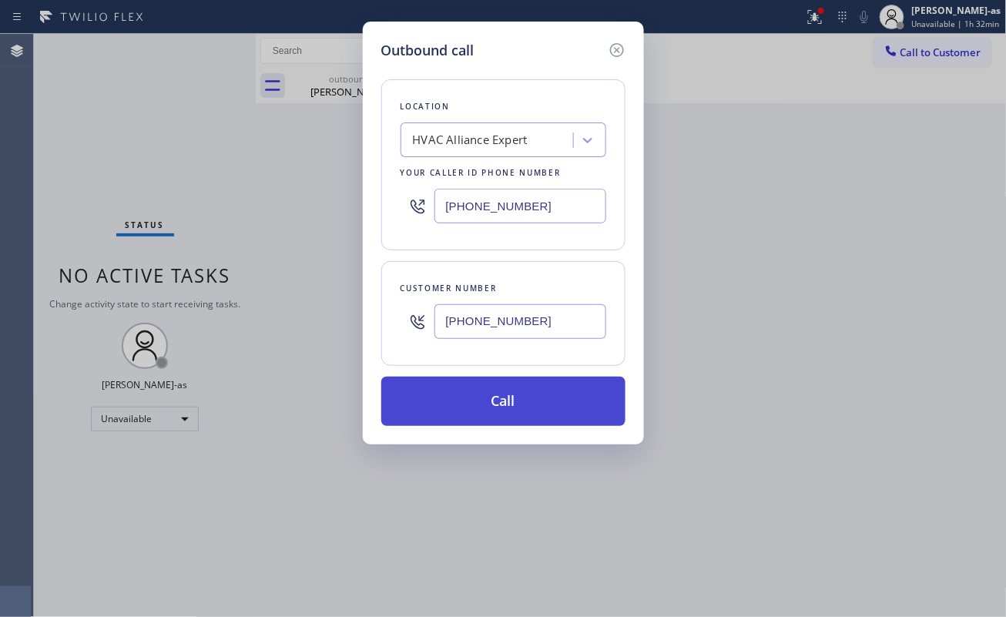
click at [515, 410] on button "Call" at bounding box center [503, 401] width 244 height 49
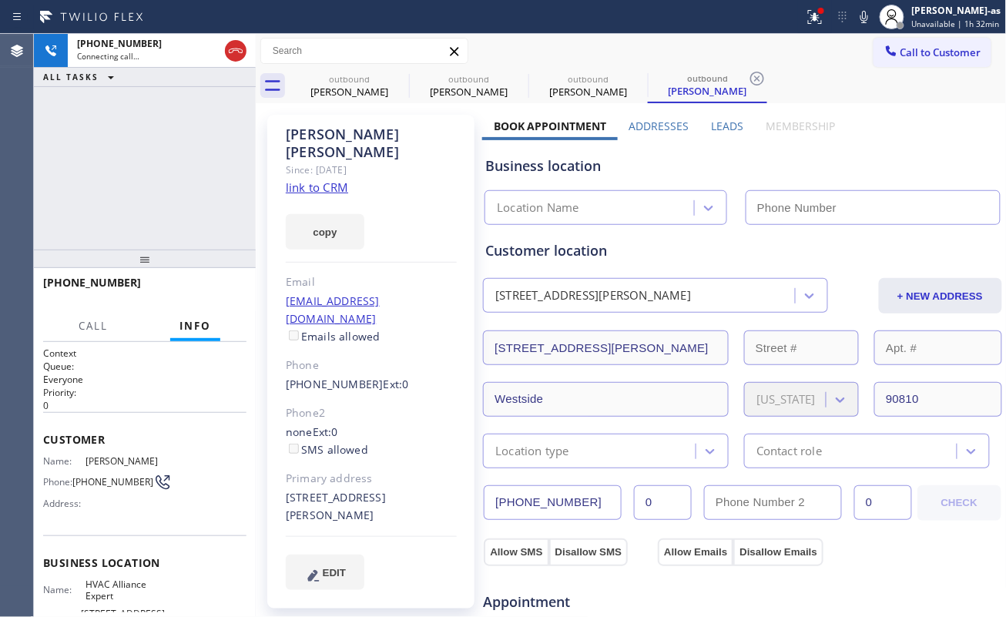
click at [171, 189] on div "+15625086546 Connecting call… ALL TASKS ALL TASKS ACTIVE TASKS TASKS IN WRAP UP" at bounding box center [145, 142] width 222 height 216
click at [229, 56] on icon at bounding box center [235, 51] width 18 height 18
click at [351, 86] on div "Allie Razavi" at bounding box center [349, 92] width 116 height 14
click at [0, 0] on icon at bounding box center [0, 0] width 0 height 0
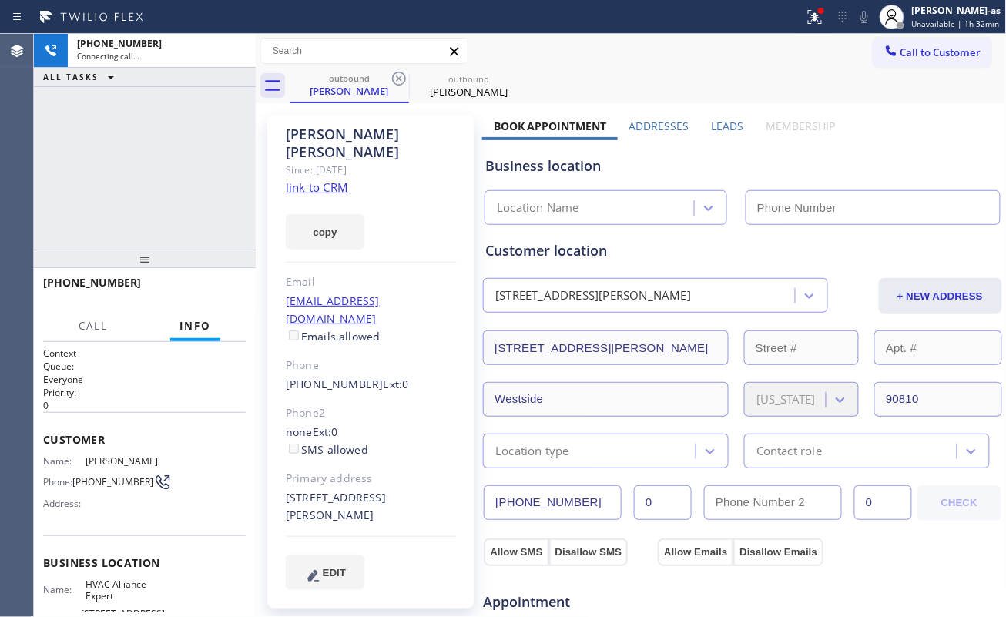
click at [395, 75] on icon at bounding box center [399, 78] width 18 height 18
click at [0, 0] on icon at bounding box center [0, 0] width 0 height 0
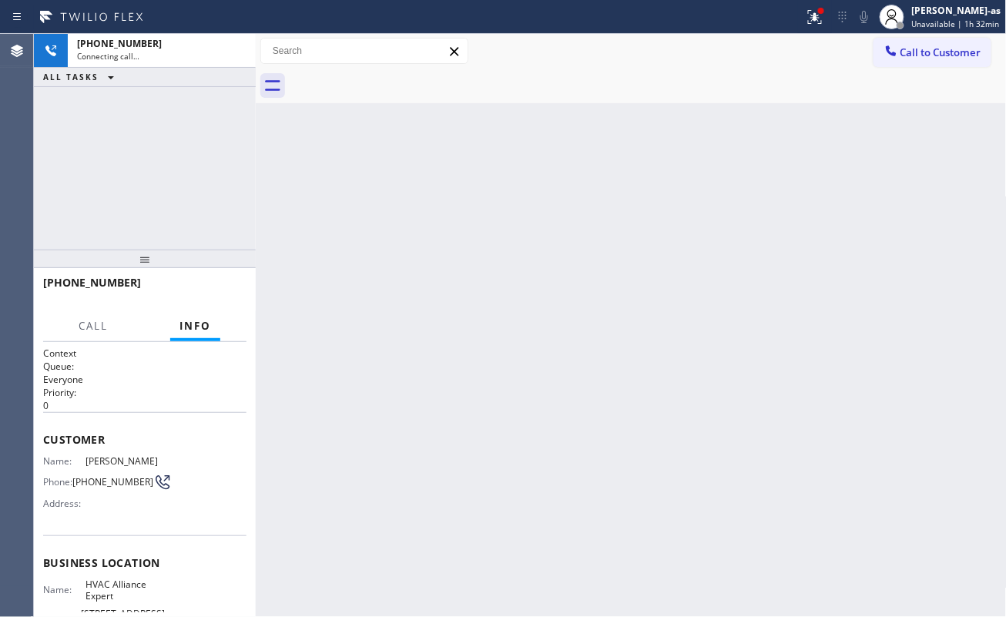
click at [394, 78] on div at bounding box center [648, 86] width 717 height 35
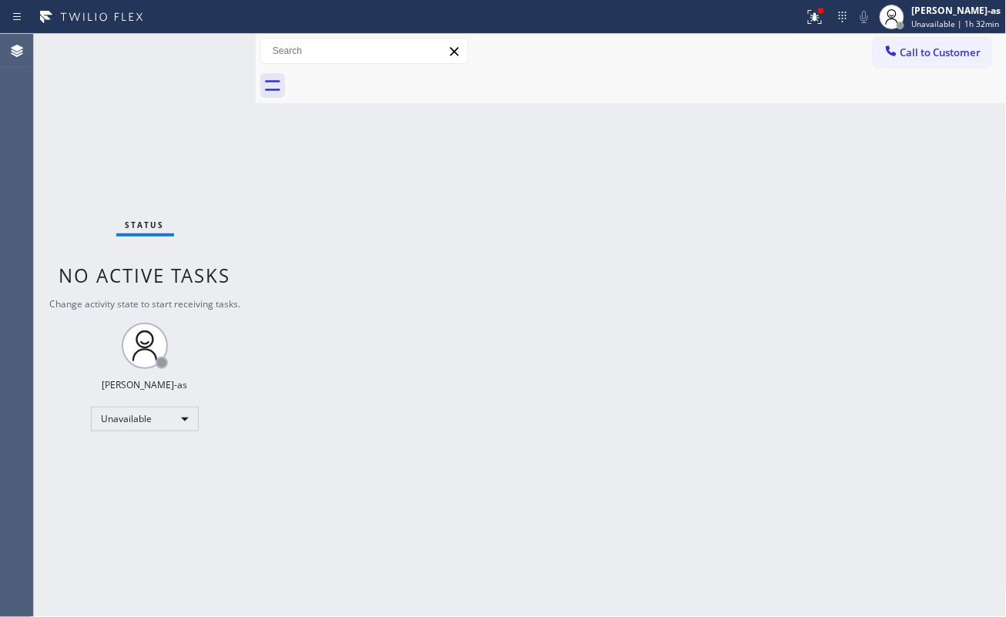
click at [394, 78] on div at bounding box center [648, 86] width 717 height 35
click at [903, 60] on button "Call to Customer" at bounding box center [932, 52] width 118 height 29
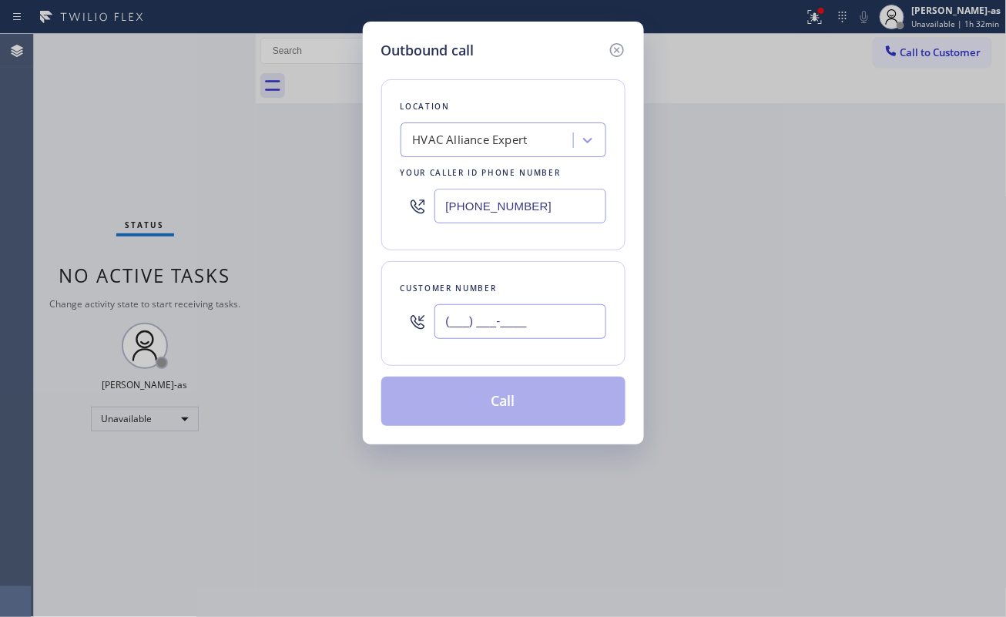
click at [519, 333] on input "(___) ___-____" at bounding box center [520, 321] width 172 height 35
paste input "562) 508-6546"
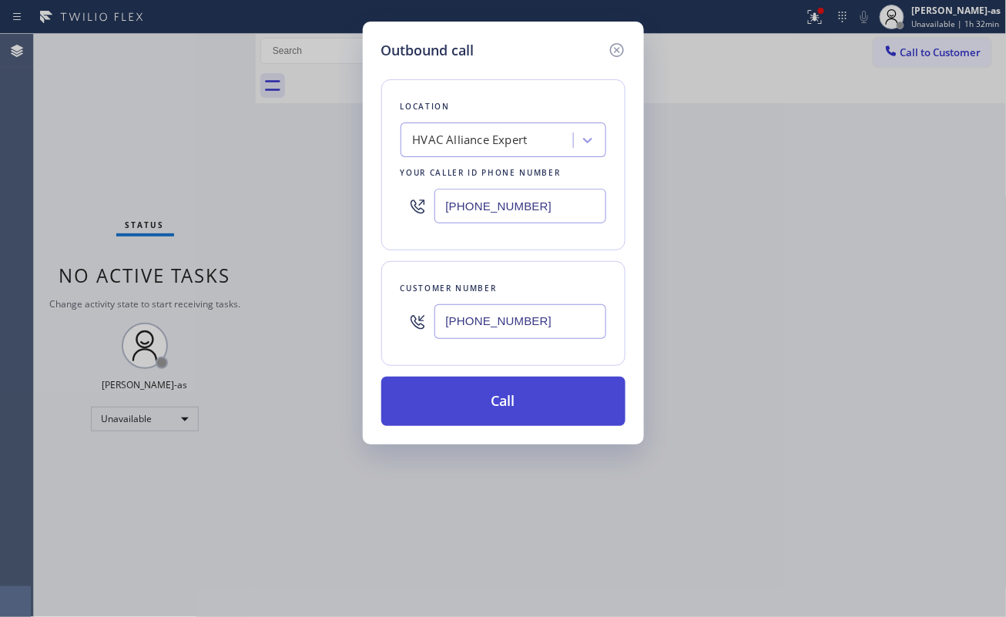
type input "[PHONE_NUMBER]"
click at [534, 407] on button "Call" at bounding box center [503, 401] width 244 height 49
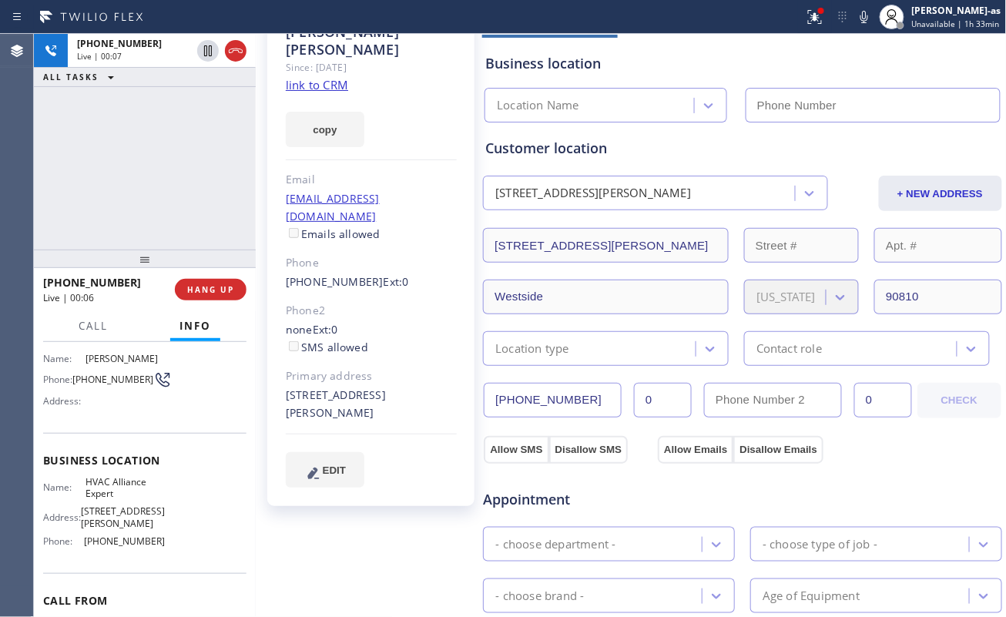
scroll to position [174, 0]
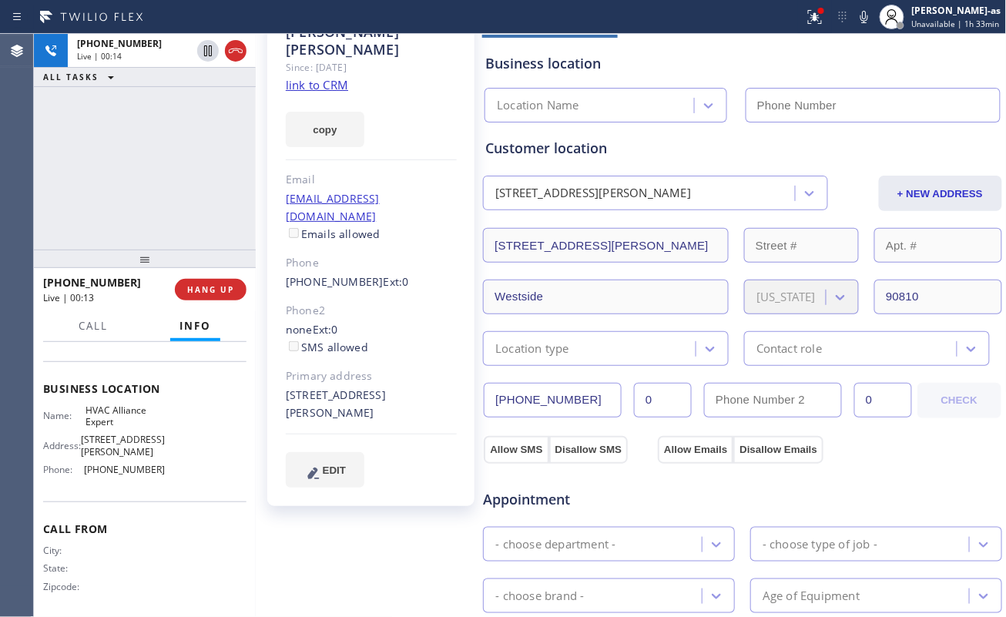
click at [126, 142] on div "+15625086546 Live | 00:14 ALL TASKS ALL TASKS ACTIVE TASKS TASKS IN WRAP UP" at bounding box center [145, 142] width 222 height 216
type input "[PHONE_NUMBER]"
click at [192, 172] on div "+15625086546 Live | 05:56 ALL TASKS ALL TASKS ACTIVE TASKS TASKS IN WRAP UP" at bounding box center [145, 142] width 222 height 216
drag, startPoint x: 156, startPoint y: 205, endPoint x: 142, endPoint y: 200, distance: 14.6
click at [155, 205] on div "+15625086546 Live | 05:57 ALL TASKS ALL TASKS ACTIVE TASKS TASKS IN WRAP UP" at bounding box center [145, 142] width 222 height 216
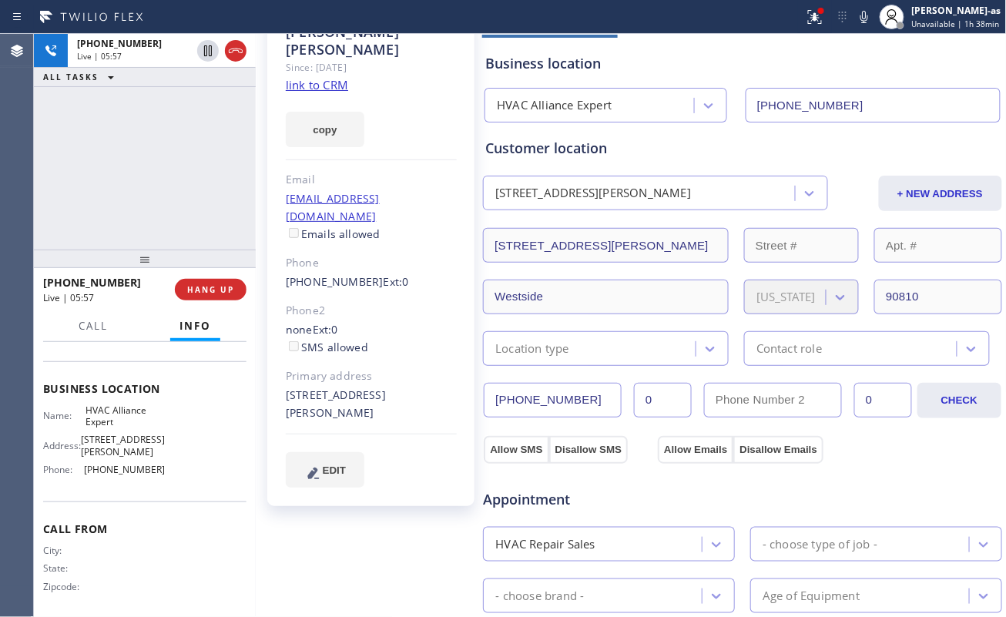
click at [134, 197] on div "+15625086546 Live | 05:57 ALL TASKS ALL TASKS ACTIVE TASKS TASKS IN WRAP UP" at bounding box center [145, 142] width 222 height 216
click at [151, 160] on div "+15625086546 Live | 05:58 ALL TASKS ALL TASKS ACTIVE TASKS TASKS IN WRAP UP" at bounding box center [145, 142] width 222 height 216
drag, startPoint x: 205, startPoint y: 287, endPoint x: 194, endPoint y: 229, distance: 59.5
click at [207, 285] on span "HANG UP" at bounding box center [210, 289] width 47 height 11
click at [164, 183] on div "+15625086546 Live | 05:59 ALL TASKS ALL TASKS ACTIVE TASKS TASKS IN WRAP UP" at bounding box center [145, 142] width 222 height 216
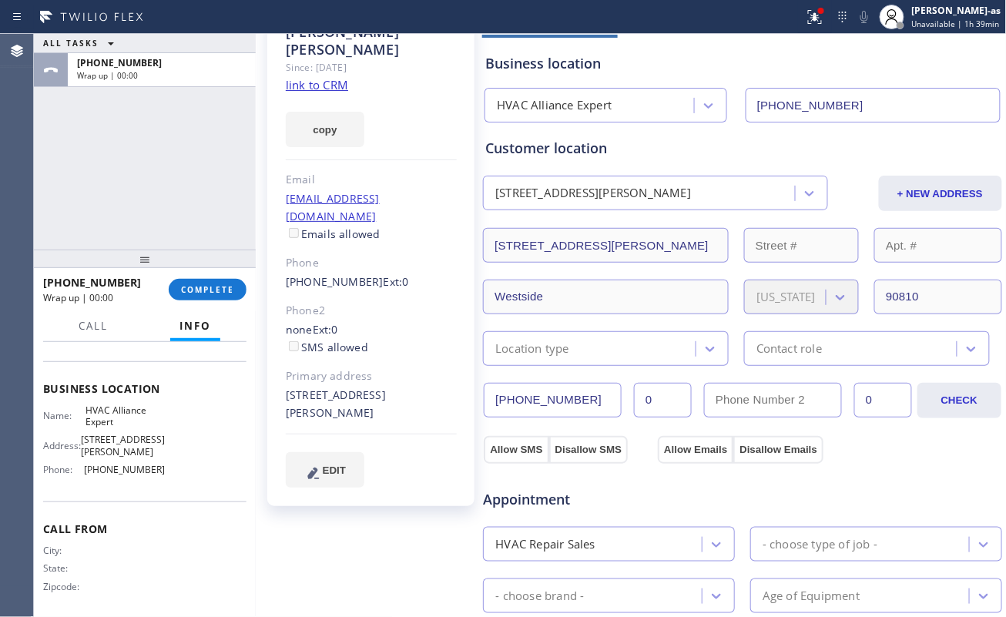
drag, startPoint x: 211, startPoint y: 278, endPoint x: 196, endPoint y: 219, distance: 61.3
click at [211, 276] on div "+15625086546 Wrap up | 00:00 COMPLETE" at bounding box center [144, 290] width 203 height 40
drag, startPoint x: 195, startPoint y: 216, endPoint x: 209, endPoint y: 254, distance: 40.5
click at [195, 217] on div "ALL TASKS ALL TASKS ACTIVE TASKS TASKS IN WRAP UP +15625086546 Wrap up | 00:00" at bounding box center [145, 142] width 222 height 216
click at [214, 293] on button "COMPLETE" at bounding box center [208, 290] width 78 height 22
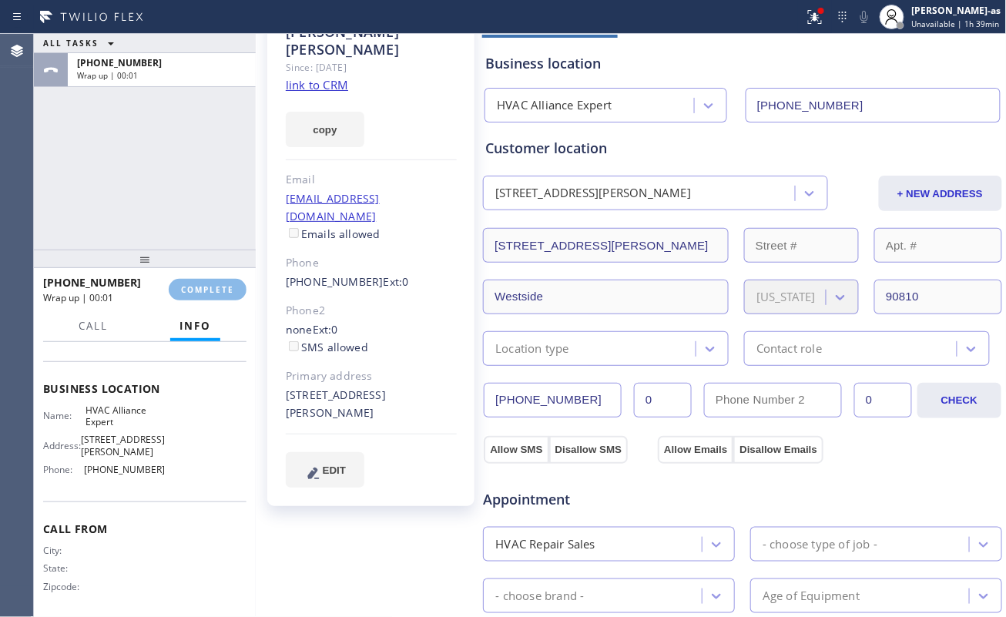
drag, startPoint x: 182, startPoint y: 174, endPoint x: 176, endPoint y: 182, distance: 9.9
click at [182, 176] on div "ALL TASKS ALL TASKS ACTIVE TASKS TASKS IN WRAP UP +15625086546 Wrap up | 00:01" at bounding box center [145, 142] width 222 height 216
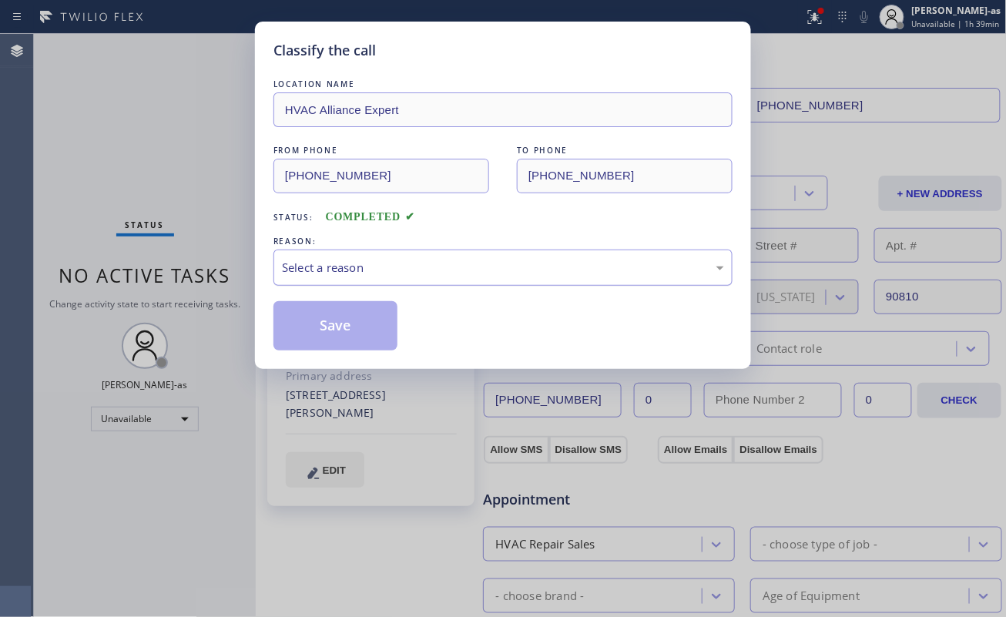
drag, startPoint x: 370, startPoint y: 273, endPoint x: 377, endPoint y: 281, distance: 10.9
click at [370, 274] on div "Select a reason" at bounding box center [503, 268] width 442 height 18
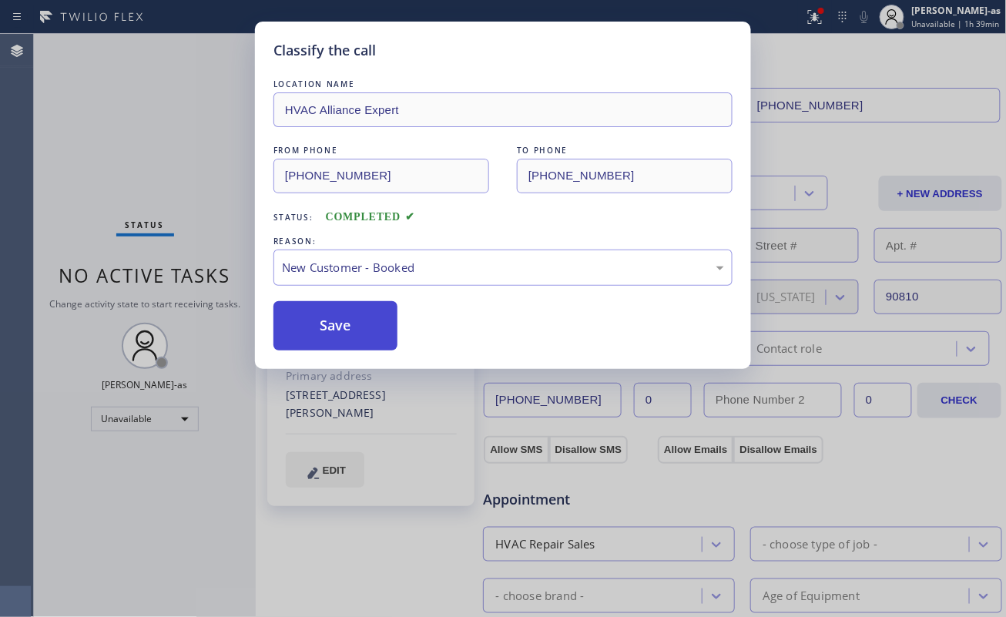
click at [347, 318] on button "Save" at bounding box center [335, 325] width 124 height 49
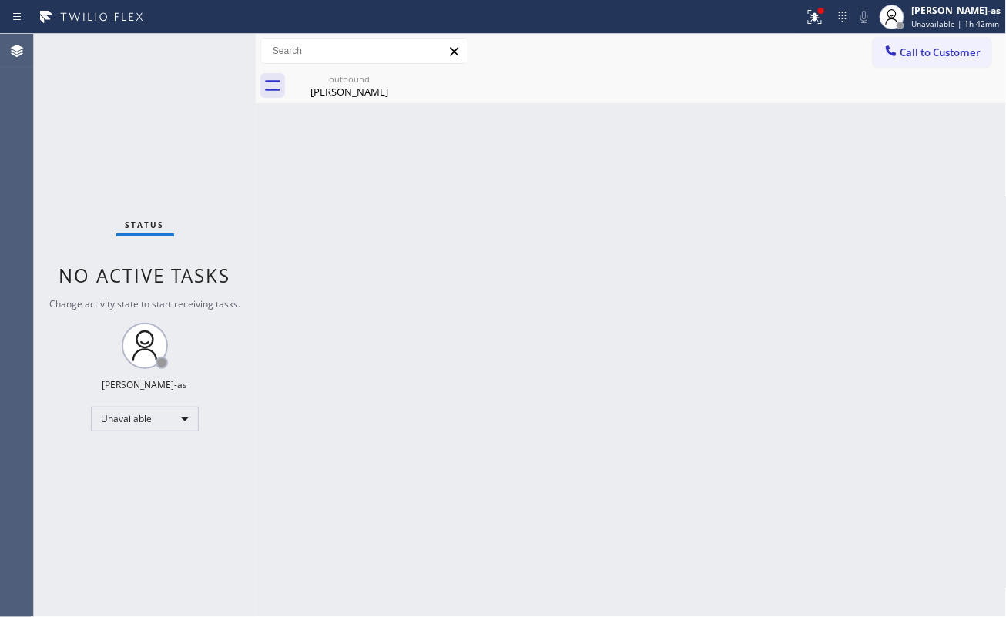
click at [328, 92] on div "Rubin Roldan" at bounding box center [349, 92] width 116 height 14
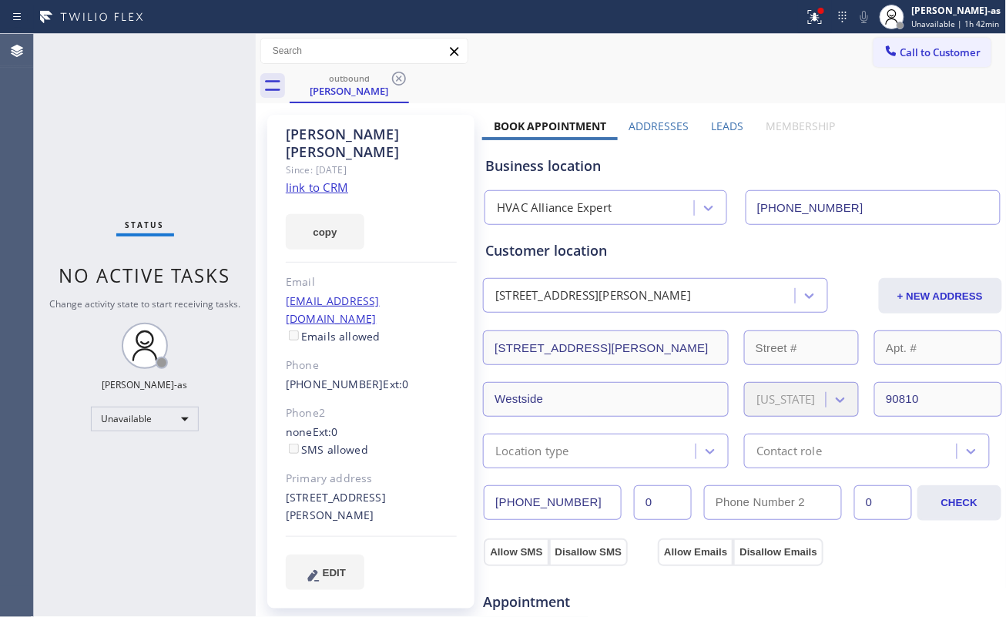
click at [858, 199] on input "[PHONE_NUMBER]" at bounding box center [872, 207] width 255 height 35
click at [858, 200] on input "[PHONE_NUMBER]" at bounding box center [872, 207] width 255 height 35
click at [856, 201] on input "[PHONE_NUMBER]" at bounding box center [872, 207] width 255 height 35
drag, startPoint x: 327, startPoint y: 99, endPoint x: 373, endPoint y: 84, distance: 48.0
click at [331, 97] on div "outbound Rubin Roldan" at bounding box center [349, 85] width 116 height 33
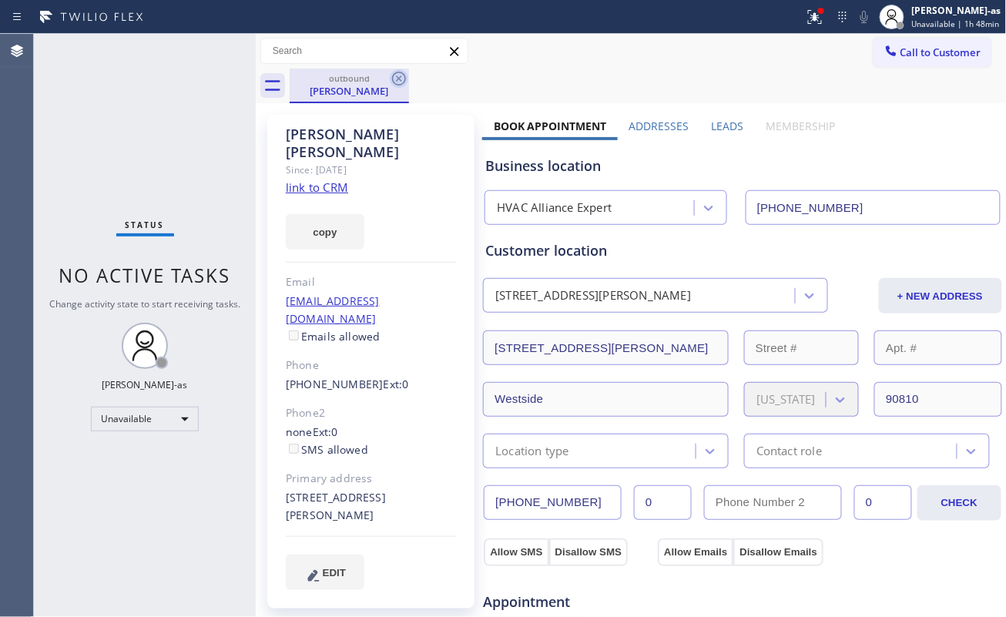
click at [396, 81] on icon at bounding box center [399, 78] width 18 height 18
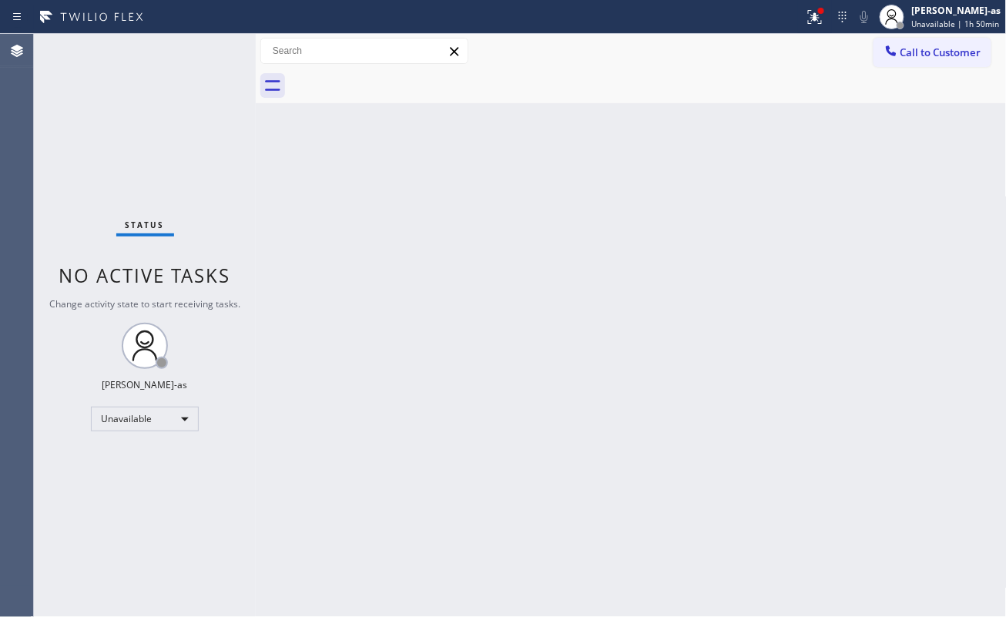
click at [355, 320] on div "Back to Dashboard Change Sender ID Customers Technicians Select a contact Outbo…" at bounding box center [631, 325] width 751 height 583
drag, startPoint x: 391, startPoint y: 220, endPoint x: 660, endPoint y: 29, distance: 329.7
click at [401, 216] on div "Back to Dashboard Change Sender ID Customers Technicians Select a contact Outbo…" at bounding box center [631, 325] width 751 height 583
click at [481, 265] on div "Back to Dashboard Change Sender ID Customers Technicians Select a contact Outbo…" at bounding box center [631, 325] width 751 height 583
click at [789, 379] on div "Back to Dashboard Change Sender ID Customers Technicians Select a contact Outbo…" at bounding box center [631, 325] width 751 height 583
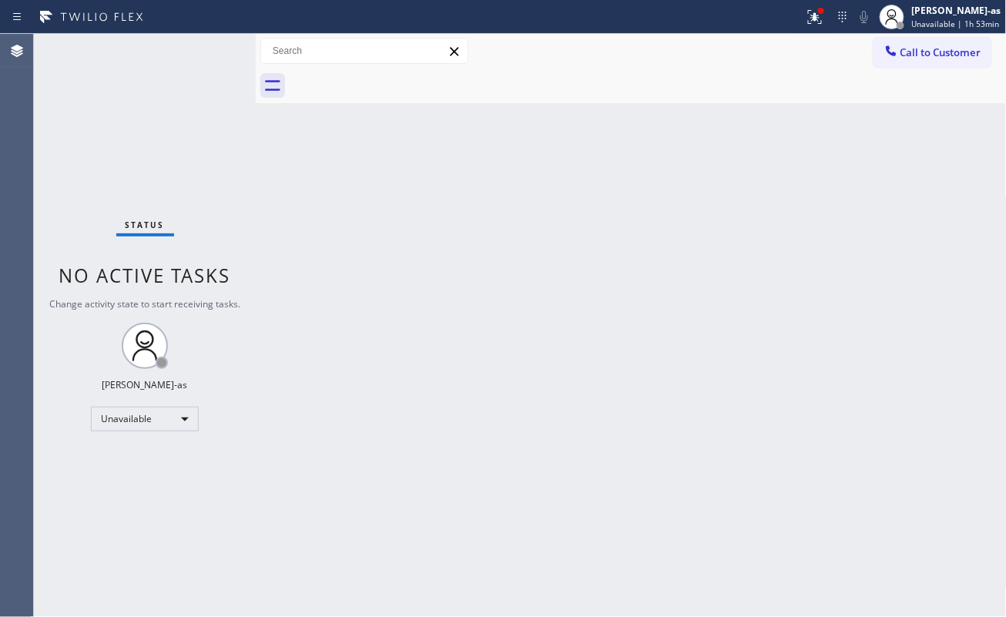
click at [862, 271] on div "Back to Dashboard Change Sender ID Customers Technicians Select a contact Outbo…" at bounding box center [631, 325] width 751 height 583
drag, startPoint x: 191, startPoint y: 433, endPoint x: 191, endPoint y: 424, distance: 9.2
click at [191, 428] on div "Status No active tasks Change activity state to start receiving tasks. [PERSON_…" at bounding box center [145, 325] width 222 height 583
click at [183, 419] on div "Unavailable" at bounding box center [145, 419] width 108 height 25
click at [139, 440] on li "Offline" at bounding box center [144, 440] width 104 height 18
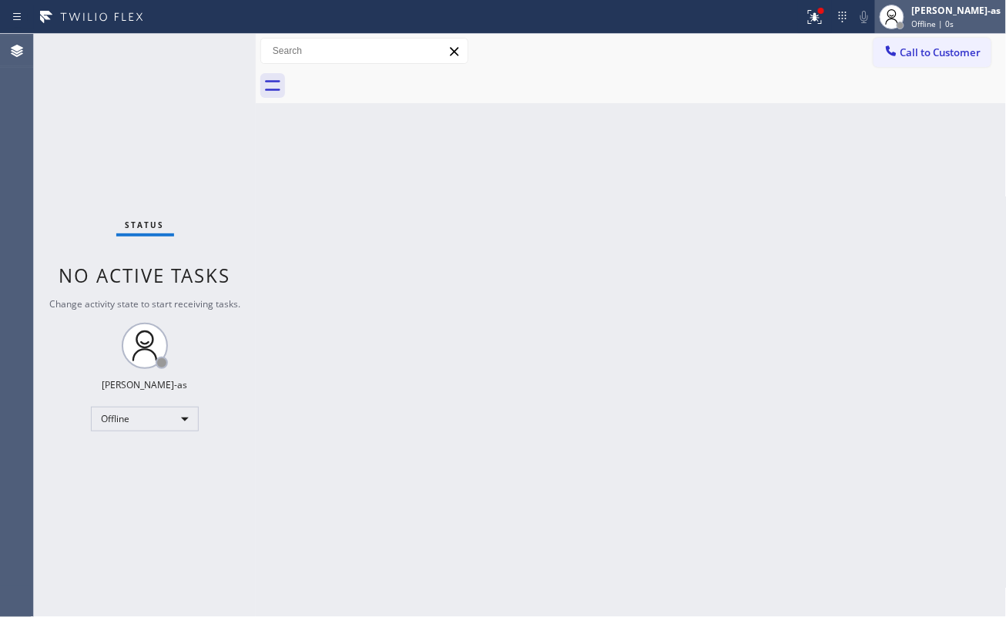
click at [906, 22] on div at bounding box center [900, 25] width 11 height 11
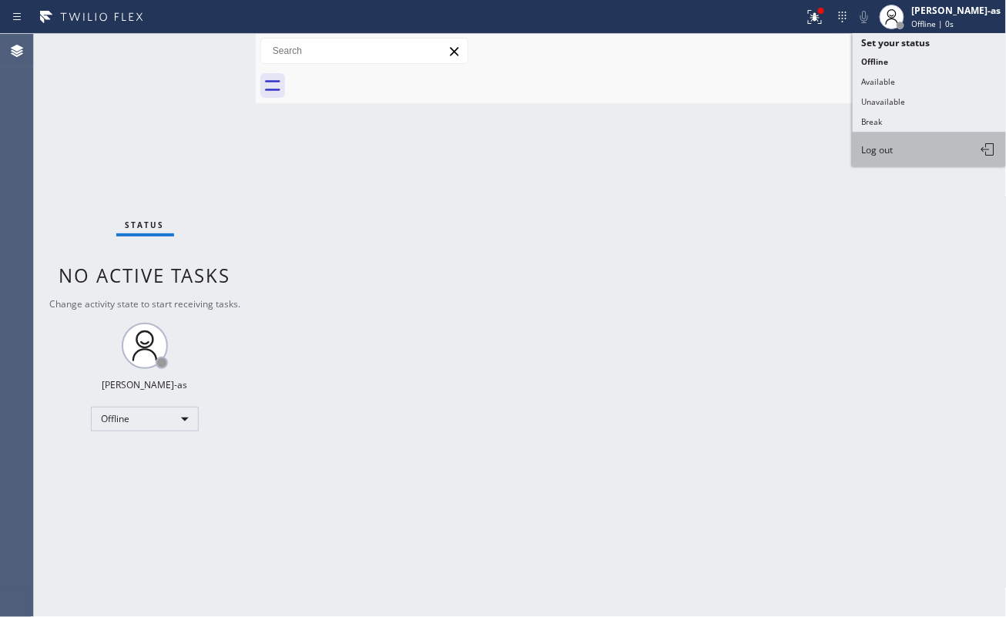
click at [879, 152] on span "Log out" at bounding box center [878, 149] width 32 height 13
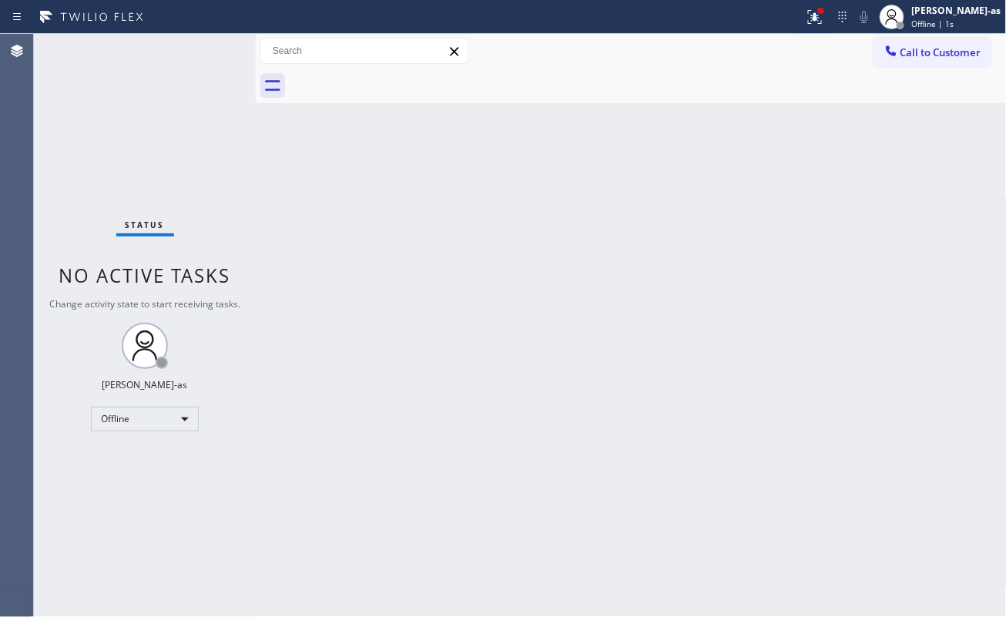
drag, startPoint x: 576, startPoint y: 388, endPoint x: 578, endPoint y: 379, distance: 9.4
click at [577, 383] on div "Back to Dashboard Change Sender ID Customers Technicians Select a contact Outbo…" at bounding box center [631, 325] width 751 height 583
